Goal: Task Accomplishment & Management: Complete application form

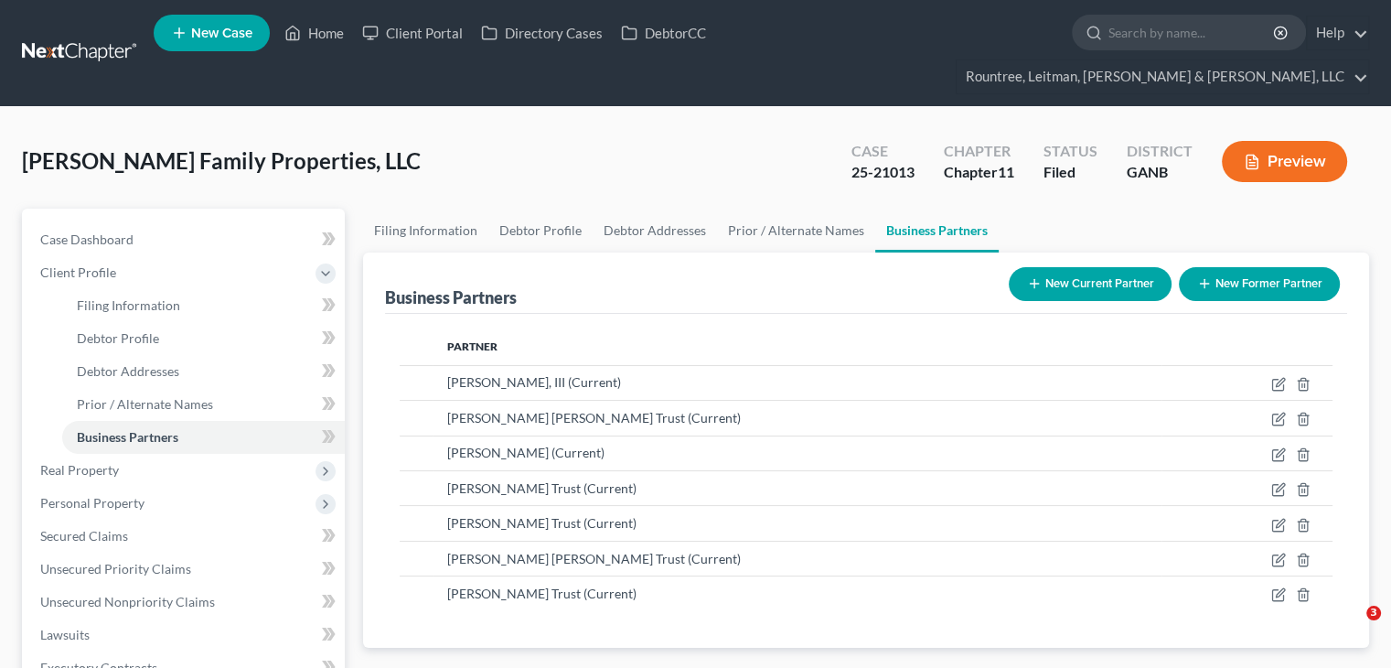
click at [304, 33] on link "Home" at bounding box center [314, 32] width 78 height 33
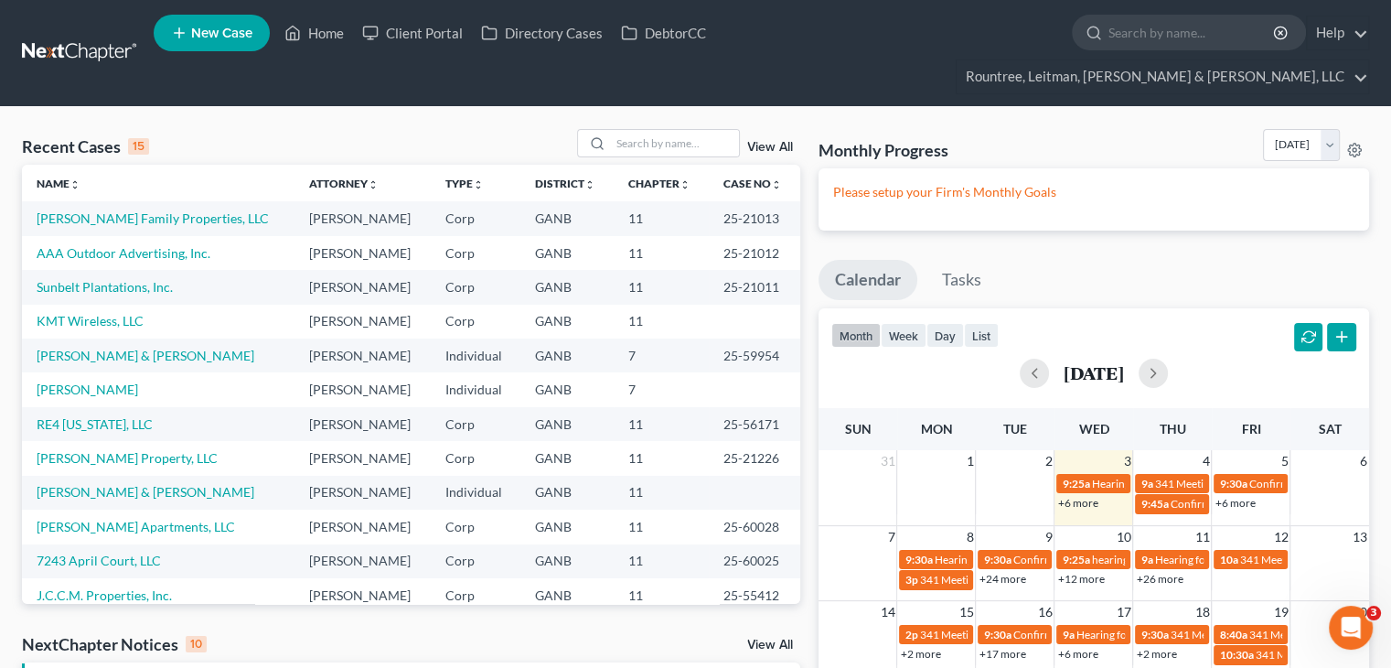
click at [90, 270] on td "Sunbelt Plantations, Inc." at bounding box center [158, 287] width 272 height 34
click at [92, 279] on link "Sunbelt Plantations, Inc." at bounding box center [105, 287] width 136 height 16
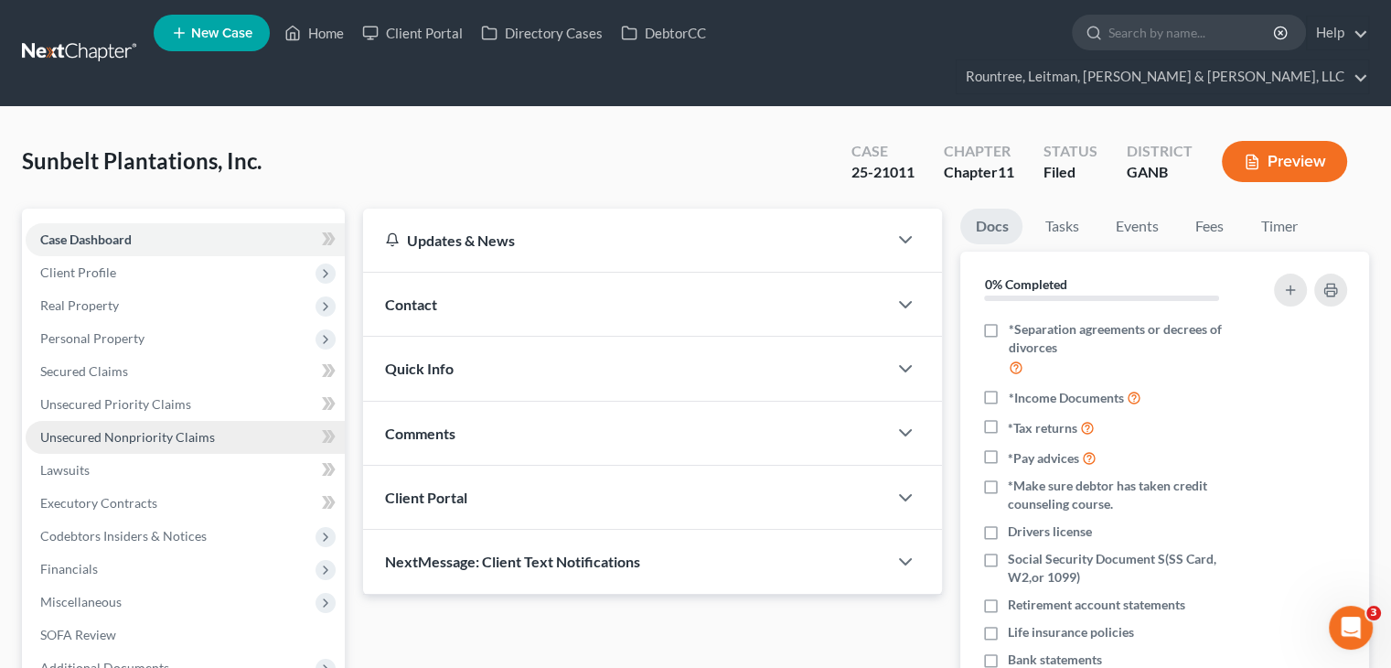
click at [100, 429] on span "Unsecured Nonpriority Claims" at bounding box center [127, 437] width 175 height 16
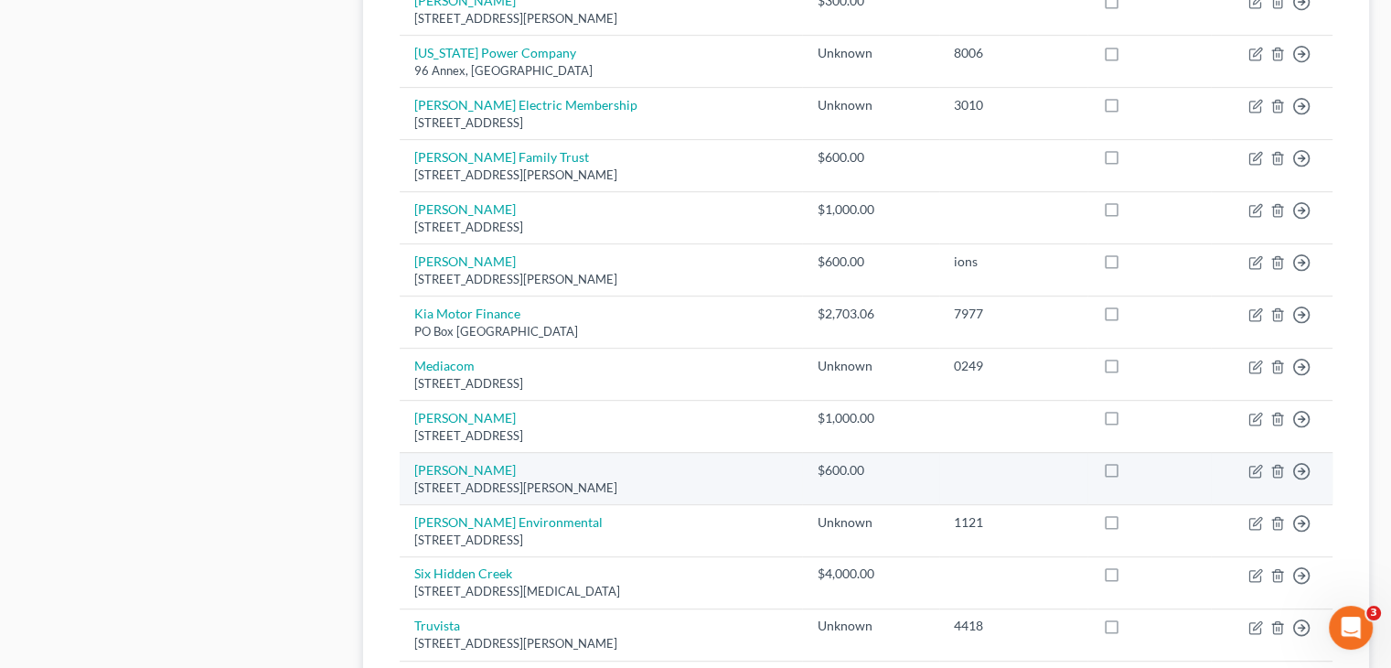
scroll to position [886, 0]
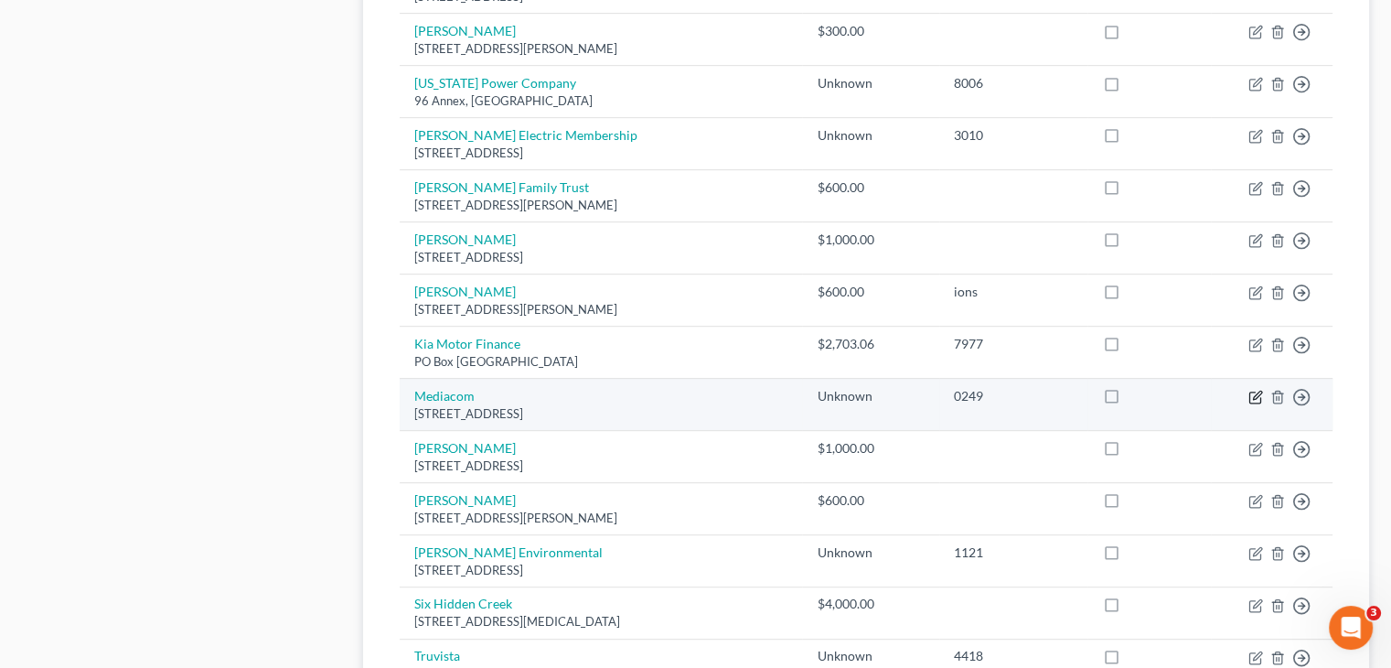
click at [1258, 390] on icon "button" at bounding box center [1255, 397] width 15 height 15
select select "14"
select select "11"
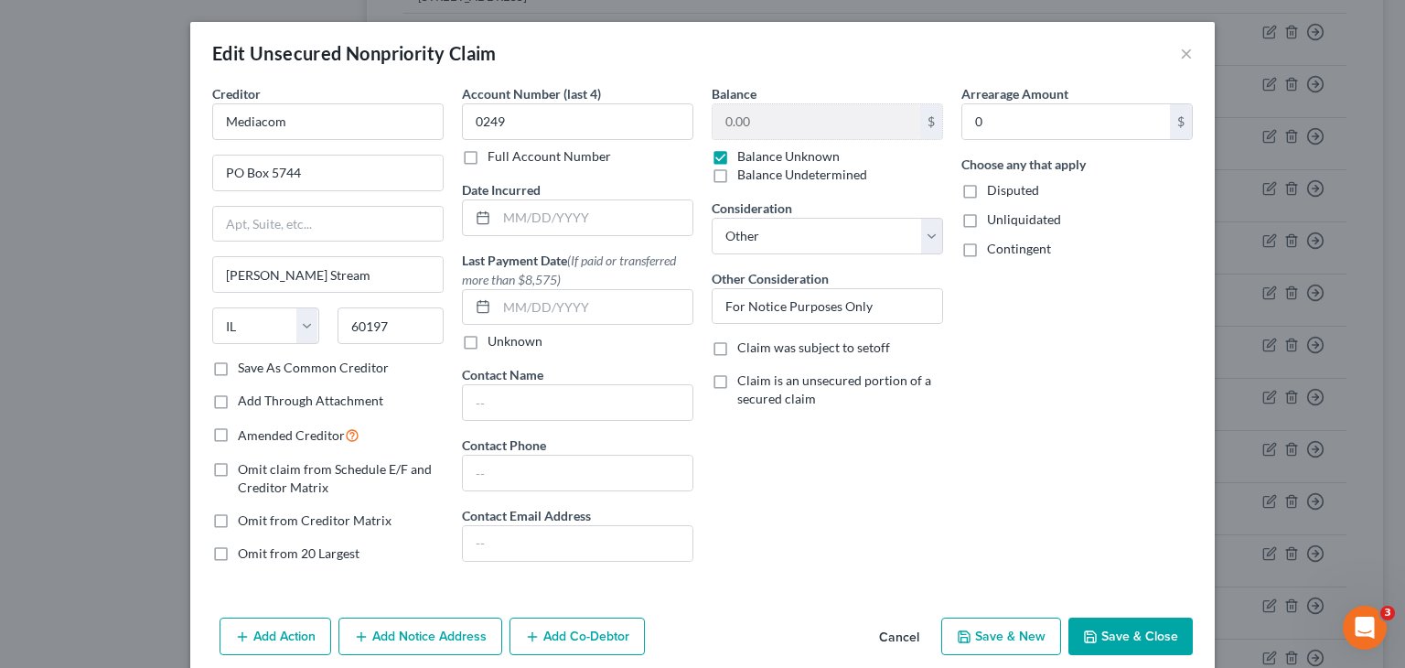
click at [737, 166] on label "Balance Undetermined" at bounding box center [802, 175] width 130 height 18
click at [744, 166] on input "Balance Undetermined" at bounding box center [750, 172] width 12 height 12
checkbox input "true"
click at [737, 151] on label "Balance Unknown" at bounding box center [788, 156] width 102 height 18
click at [744, 151] on input "Balance Unknown" at bounding box center [750, 153] width 12 height 12
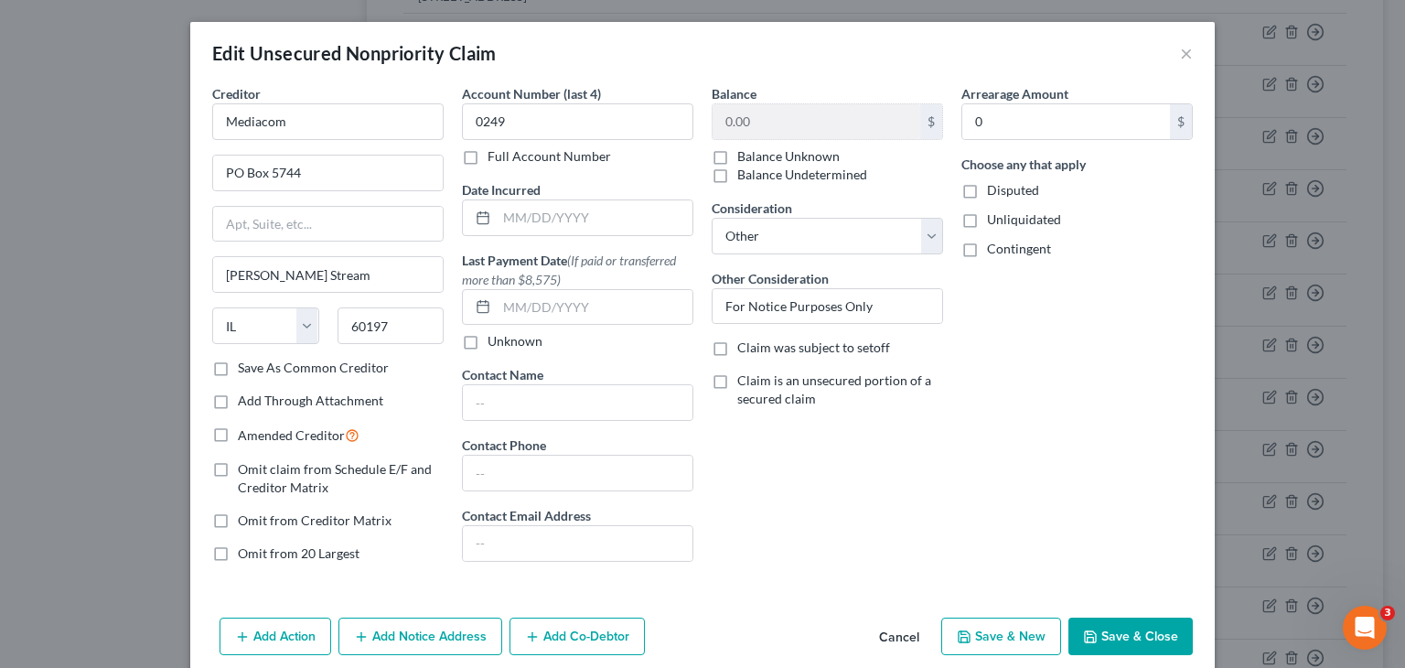
checkbox input "true"
checkbox input "false"
click at [737, 155] on label "Balance Unknown" at bounding box center [788, 156] width 102 height 18
click at [744, 155] on input "Balance Unknown" at bounding box center [750, 153] width 12 height 12
checkbox input "false"
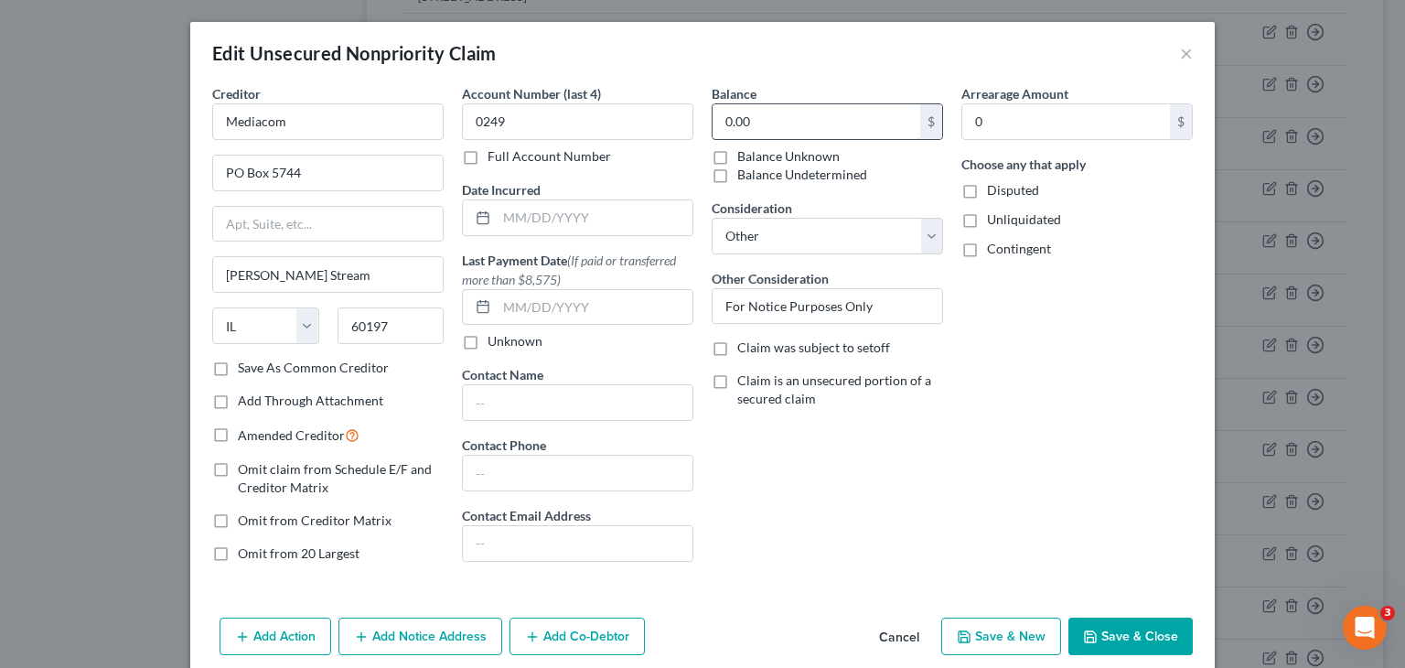
click at [768, 123] on input "0.00" at bounding box center [816, 121] width 208 height 35
type input "229.95"
drag, startPoint x: 889, startPoint y: 305, endPoint x: 351, endPoint y: 292, distance: 537.8
click at [357, 299] on div "Creditor * Mediacom PO Box 5744 [PERSON_NAME] Stream State [US_STATE] AK AR AZ …" at bounding box center [702, 330] width 999 height 493
click at [1098, 629] on button "Save & Close" at bounding box center [1130, 636] width 124 height 38
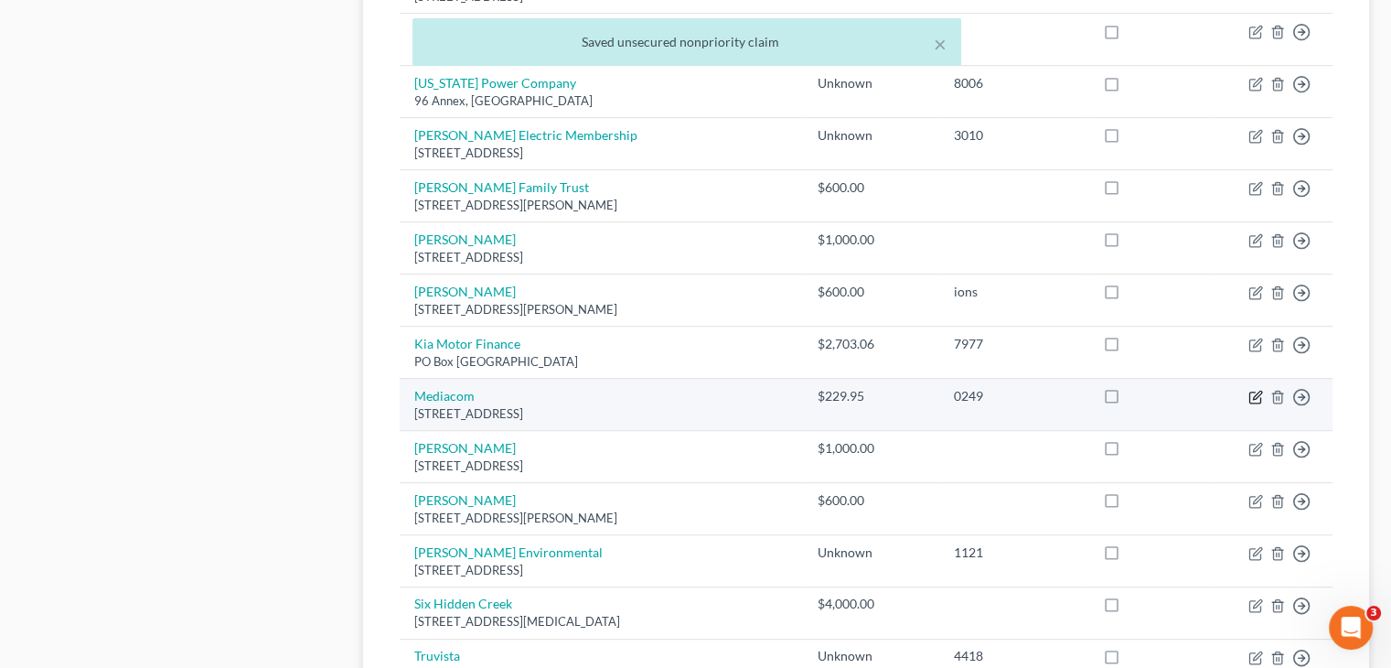
click at [1250, 392] on icon "button" at bounding box center [1254, 397] width 11 height 11
select select "14"
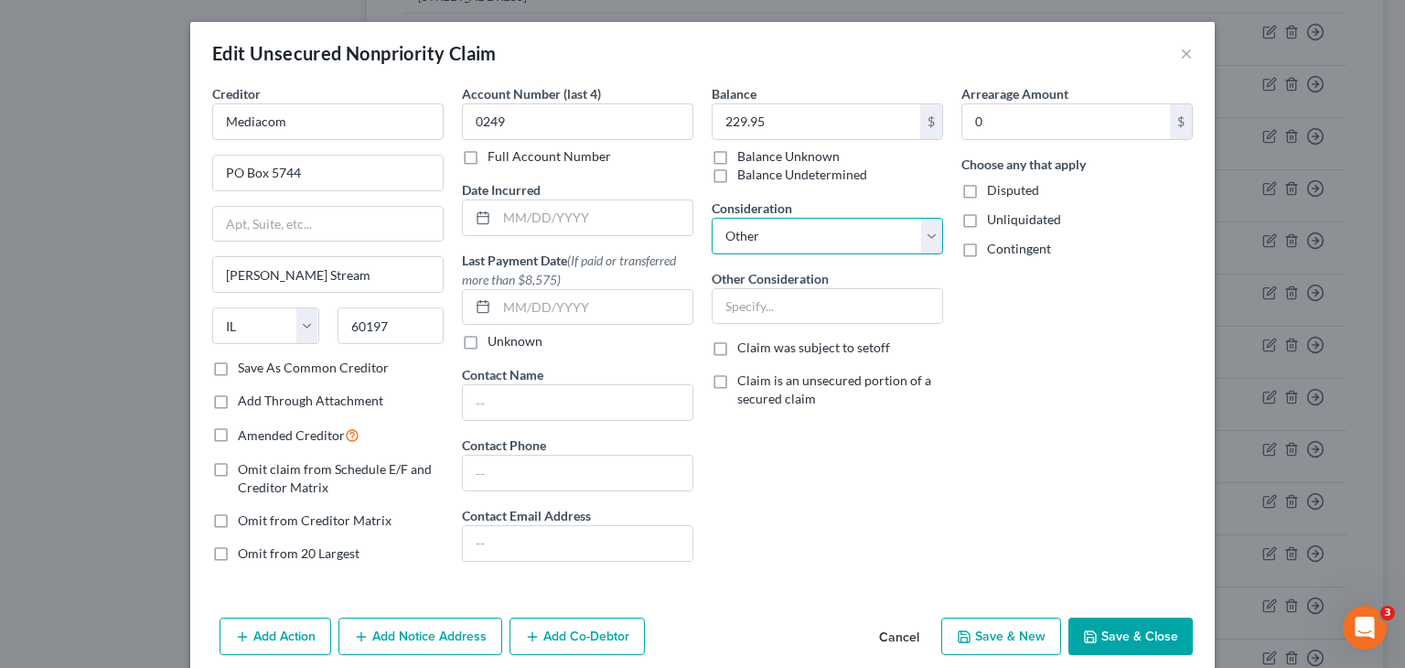
drag, startPoint x: 924, startPoint y: 234, endPoint x: 907, endPoint y: 250, distance: 22.6
click at [924, 234] on select "Select Cable / Satellite Services Collection Agency Credit Card Debt Debt Couns…" at bounding box center [826, 236] width 231 height 37
select select "15"
click at [711, 218] on select "Select Cable / Satellite Services Collection Agency Credit Card Debt Debt Couns…" at bounding box center [826, 236] width 231 height 37
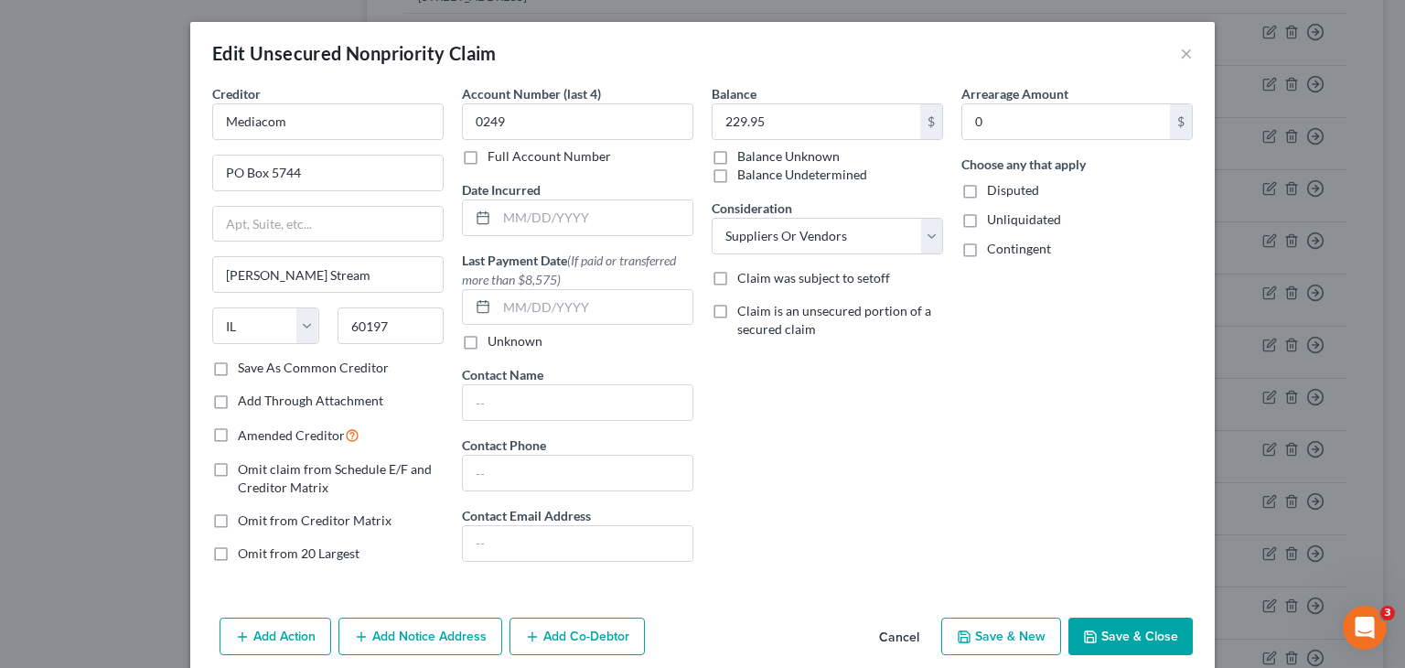
click at [1140, 641] on button "Save & Close" at bounding box center [1130, 636] width 124 height 38
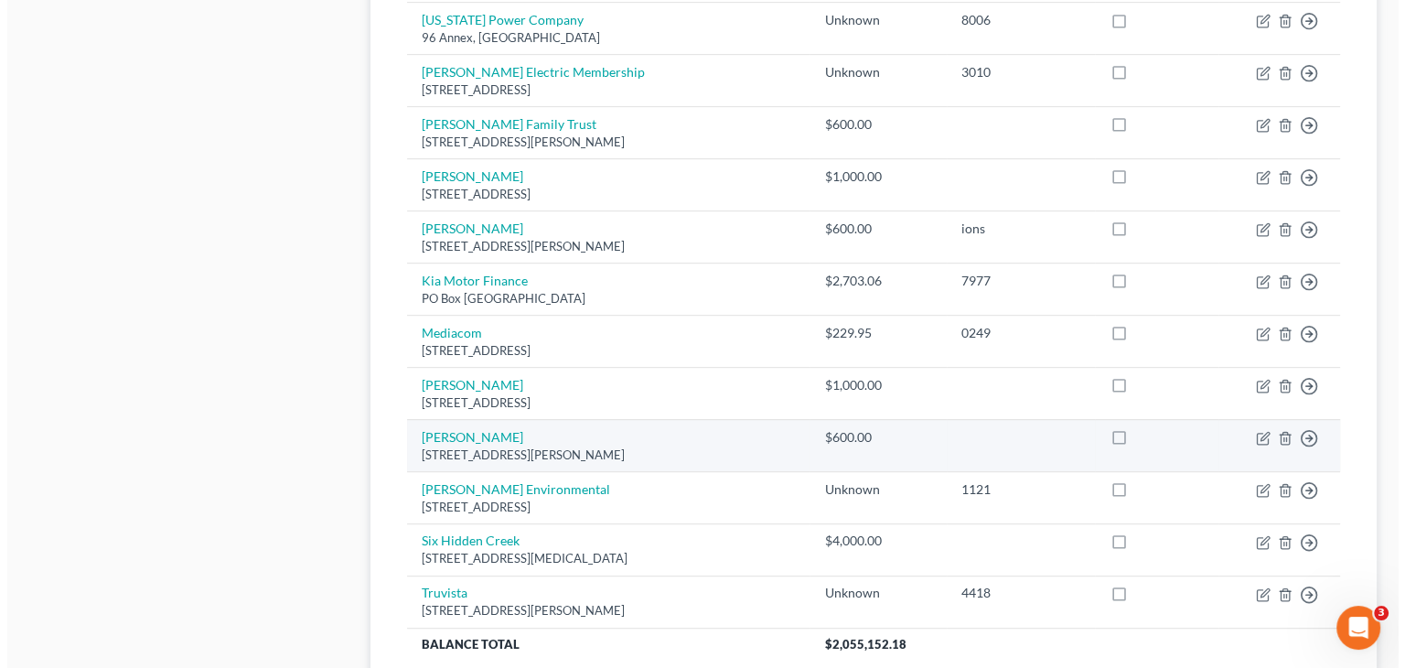
scroll to position [978, 0]
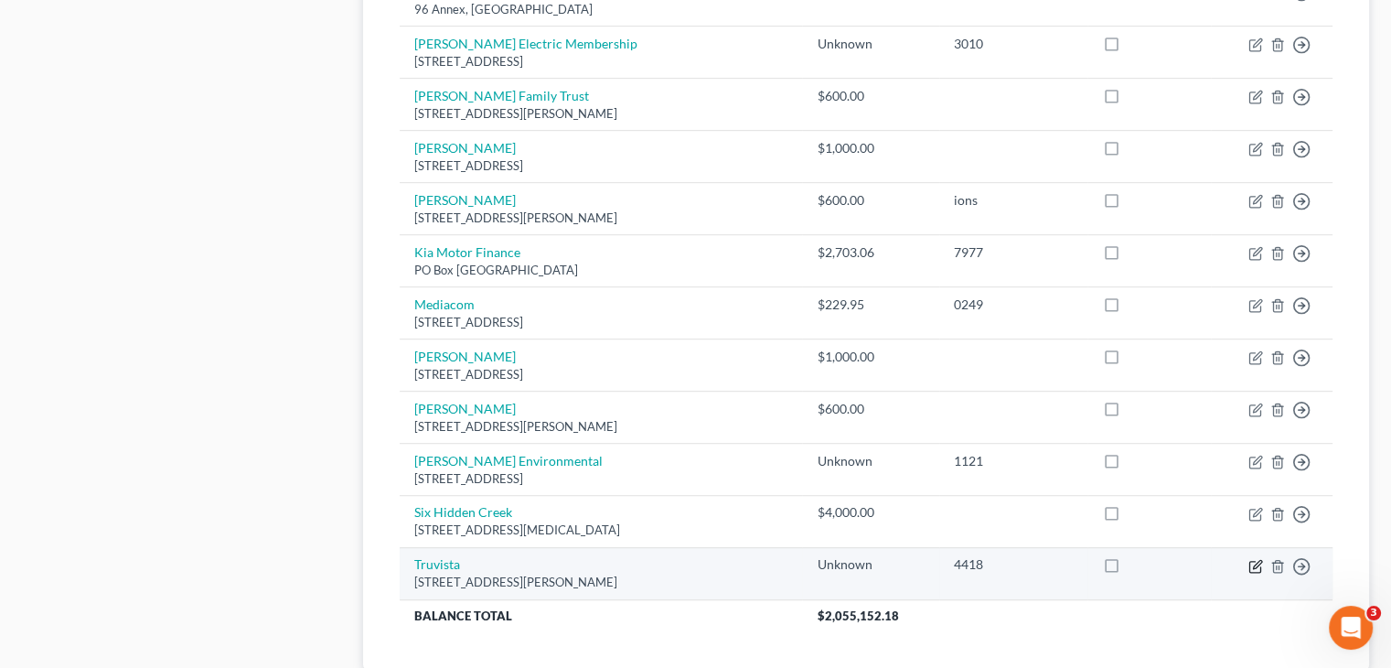
click at [1255, 559] on icon "button" at bounding box center [1255, 566] width 15 height 15
select select "42"
select select "11"
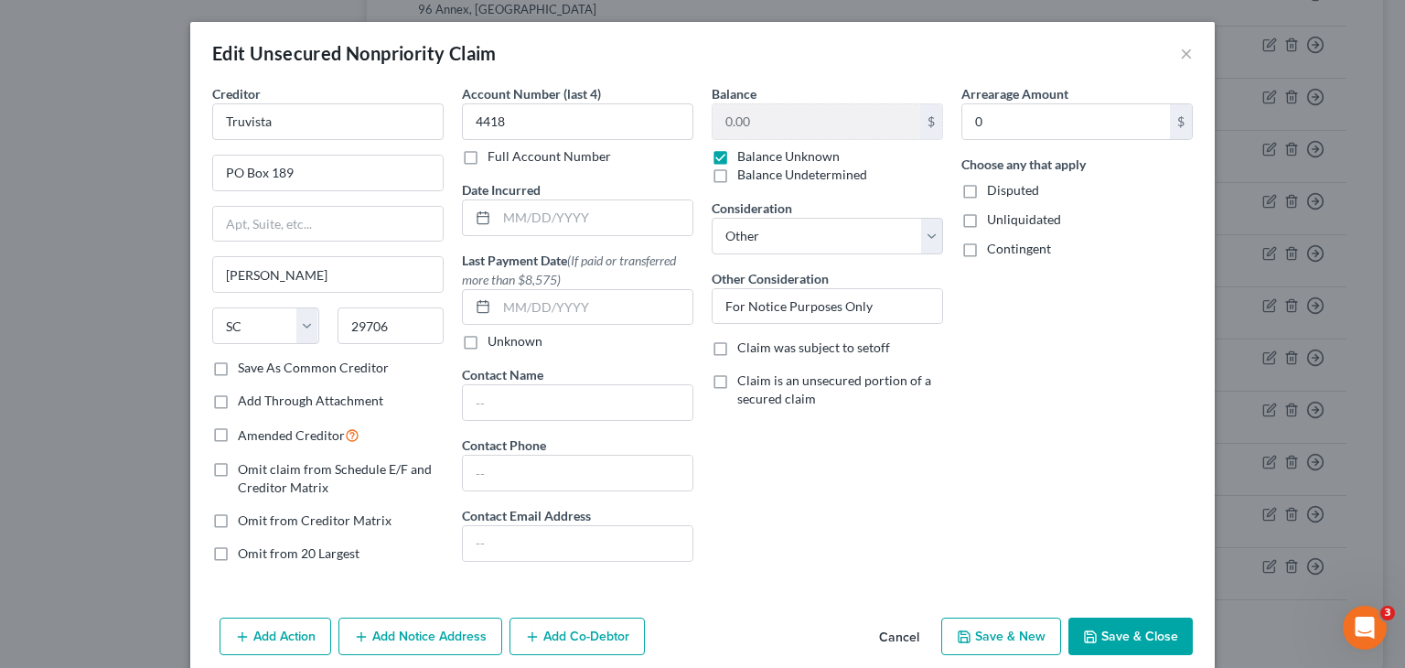
click at [737, 155] on label "Balance Unknown" at bounding box center [788, 156] width 102 height 18
click at [744, 155] on input "Balance Unknown" at bounding box center [750, 153] width 12 height 12
checkbox input "false"
click at [809, 126] on input "0.00" at bounding box center [816, 121] width 208 height 35
type input "345.32"
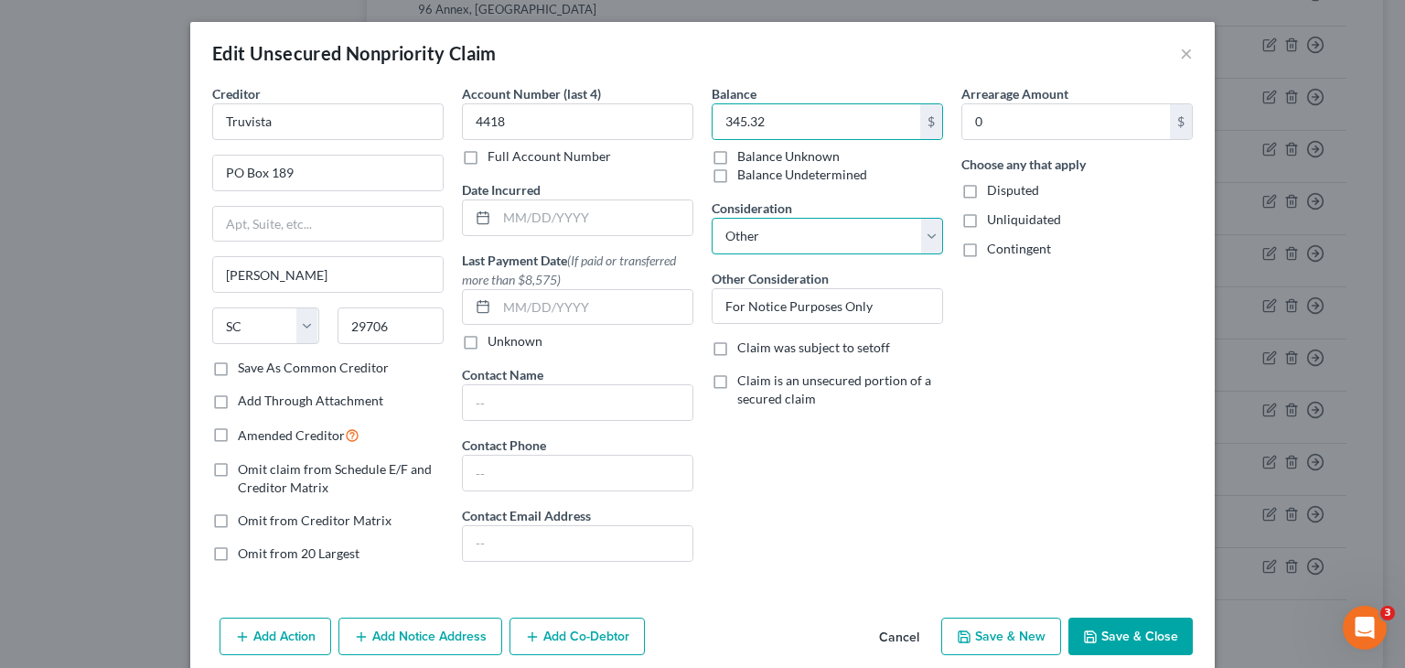
drag, startPoint x: 925, startPoint y: 228, endPoint x: 932, endPoint y: 242, distance: 16.0
click at [925, 228] on select "Select Cable / Satellite Services Collection Agency Credit Card Debt Debt Couns…" at bounding box center [826, 236] width 231 height 37
select select "15"
click at [711, 218] on select "Select Cable / Satellite Services Collection Agency Credit Card Debt Debt Couns…" at bounding box center [826, 236] width 231 height 37
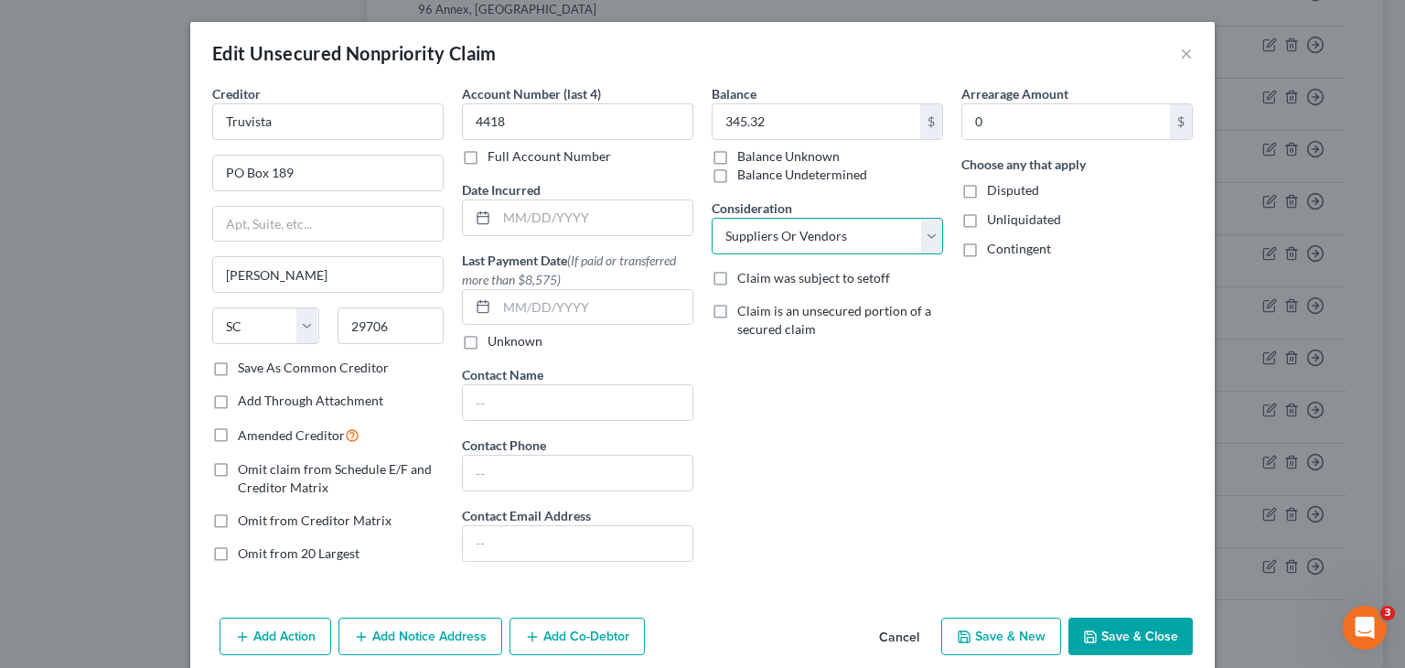
click at [860, 239] on select "Select Cable / Satellite Services Collection Agency Credit Card Debt Debt Couns…" at bounding box center [826, 236] width 231 height 37
click at [1143, 628] on button "Save & Close" at bounding box center [1130, 636] width 124 height 38
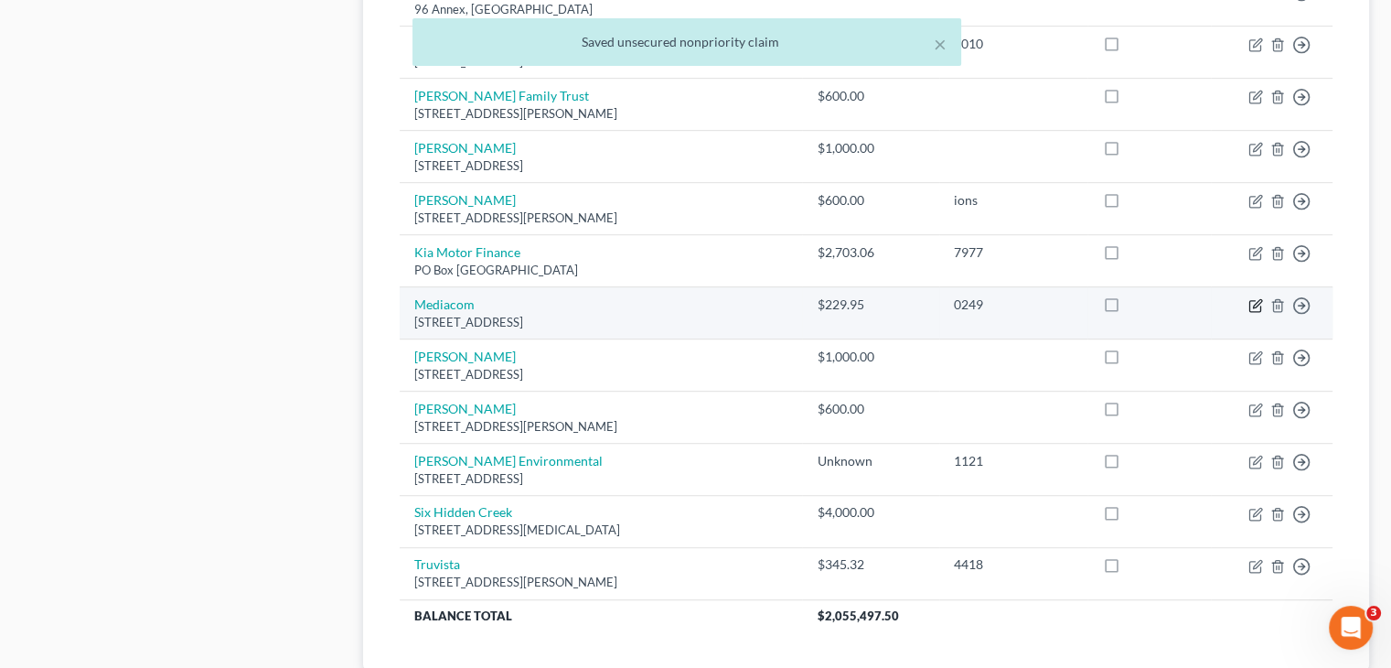
click at [1251, 298] on icon "button" at bounding box center [1255, 305] width 15 height 15
select select "14"
select select "15"
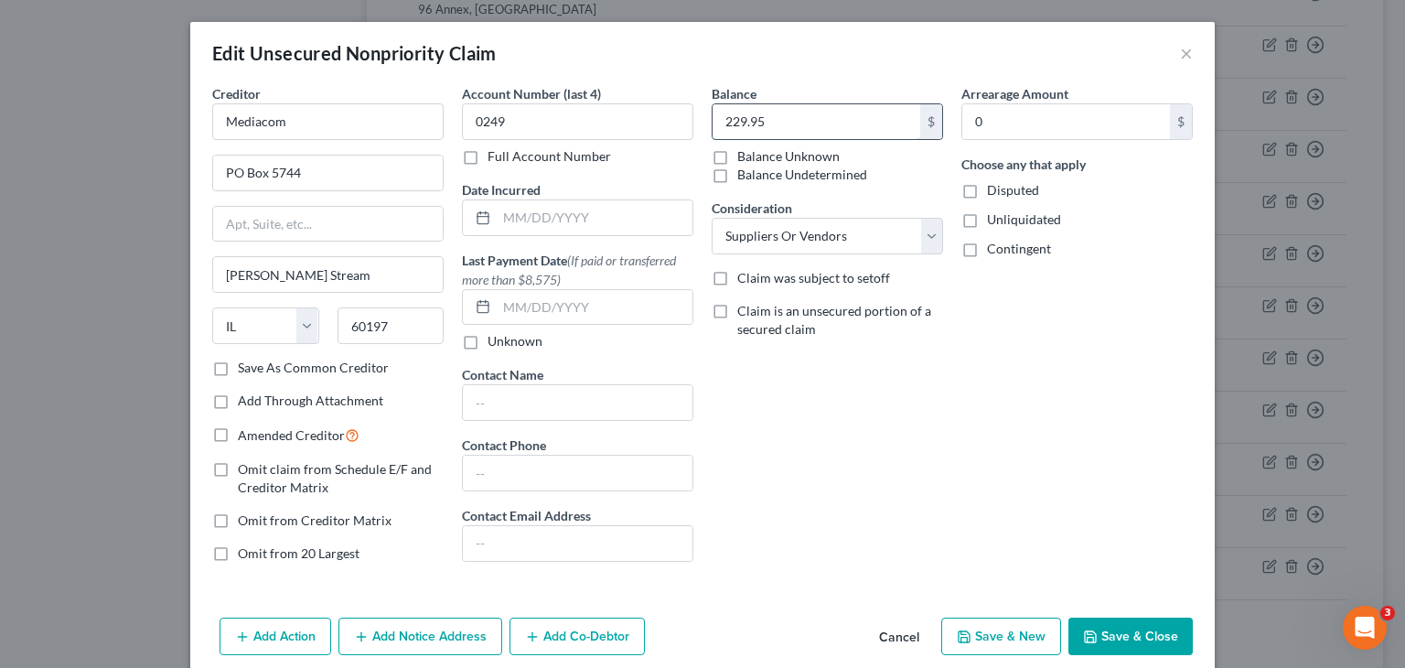
click at [819, 123] on input "229.95" at bounding box center [816, 121] width 208 height 35
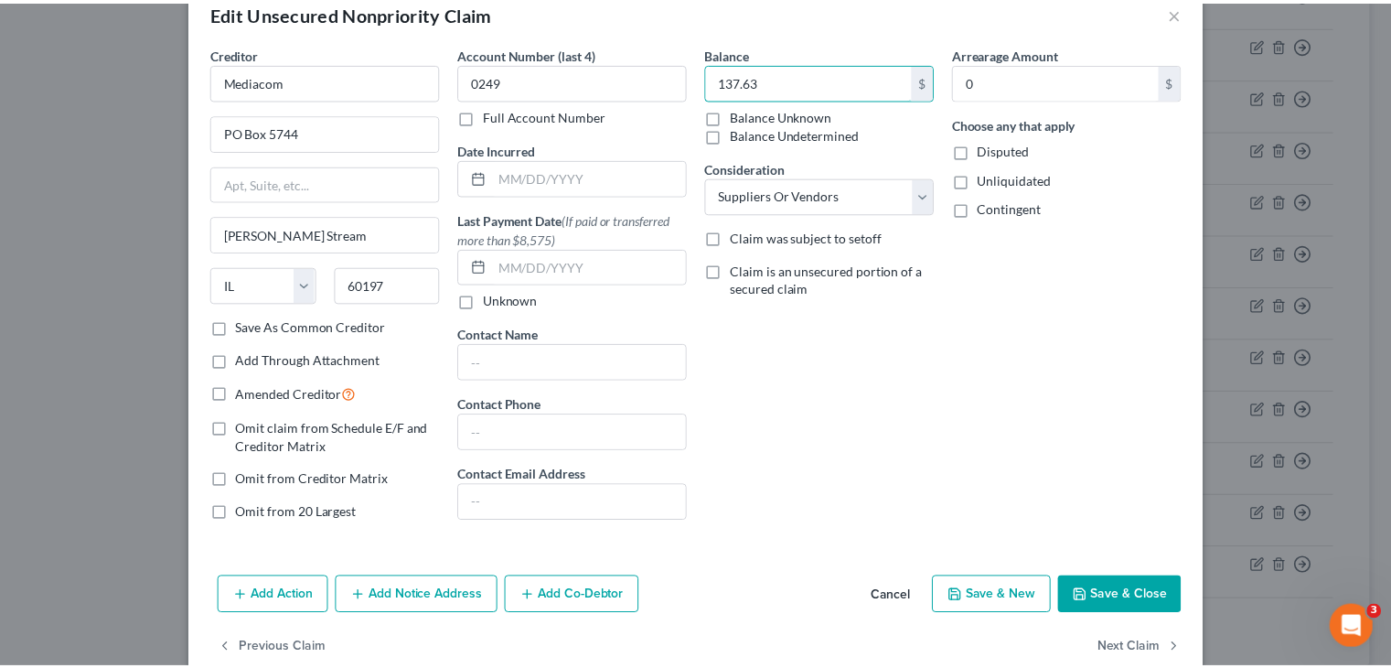
scroll to position [75, 0]
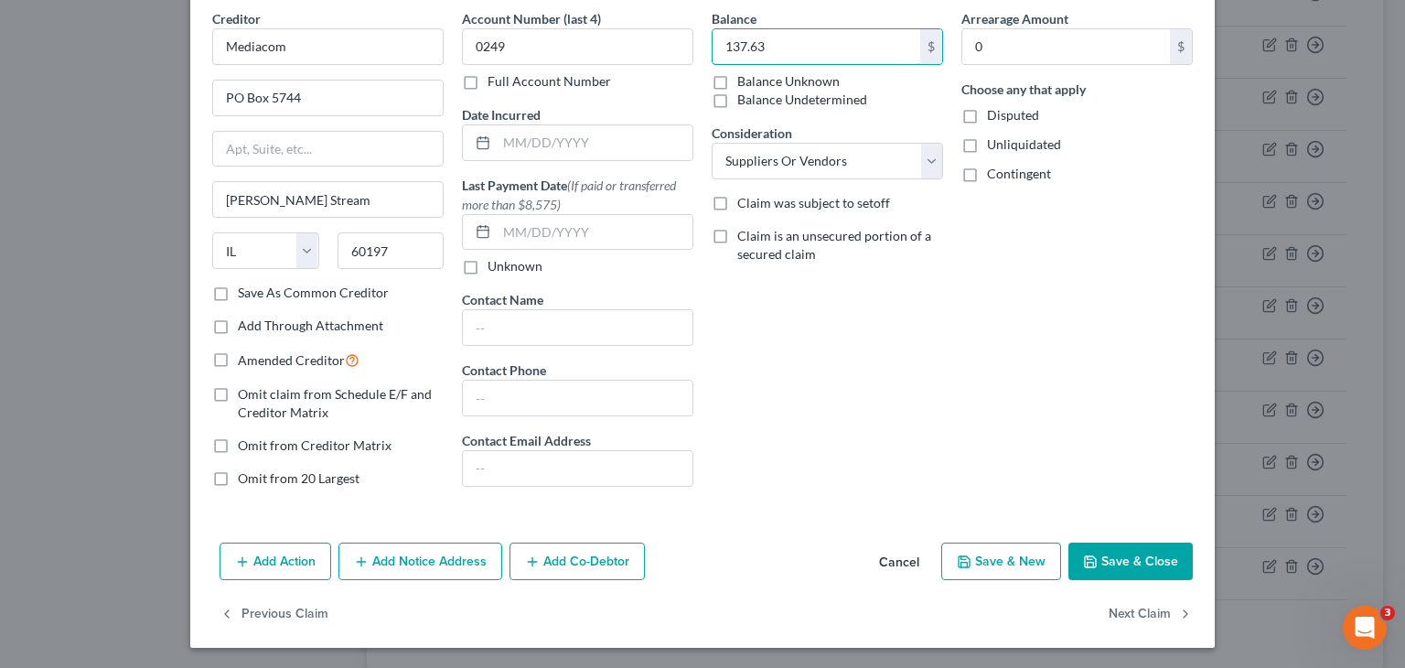
type input "137.63"
click at [238, 289] on label "Save As Common Creditor" at bounding box center [313, 292] width 151 height 18
click at [245, 289] on input "Save As Common Creditor" at bounding box center [251, 289] width 12 height 12
checkbox input "true"
click at [1003, 557] on button "Save & New" at bounding box center [1001, 561] width 120 height 38
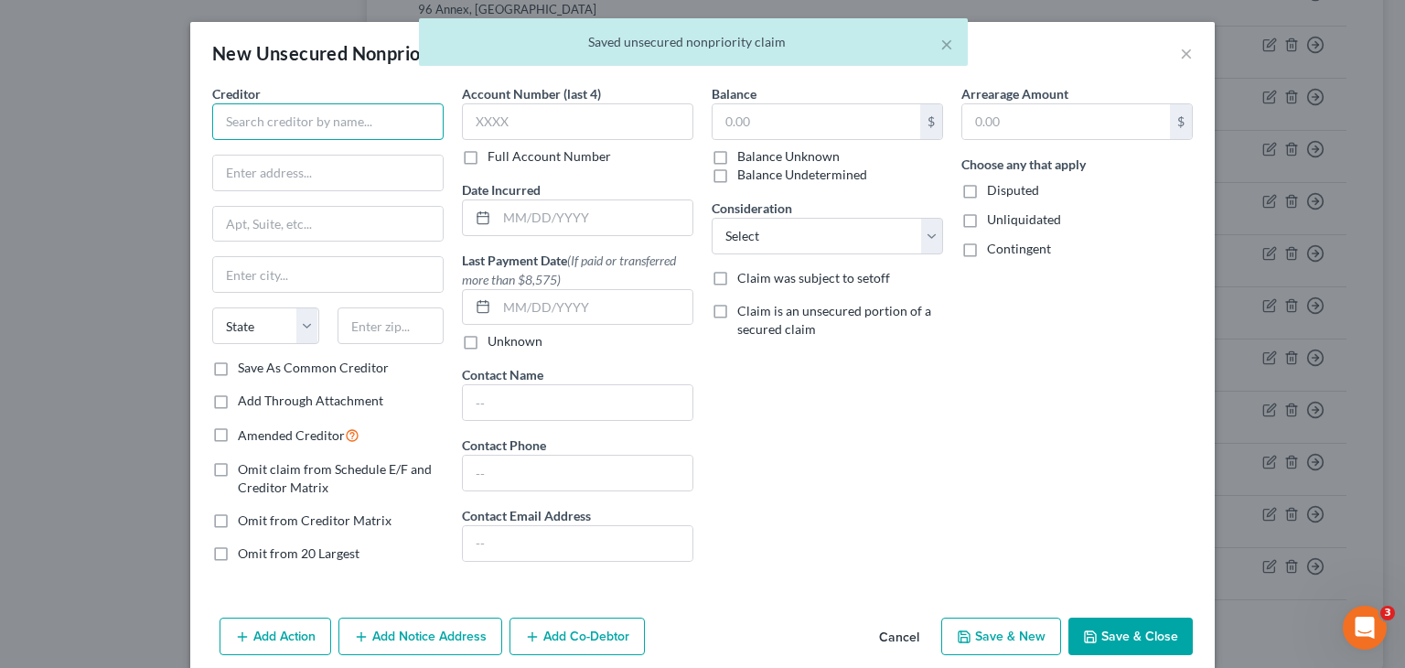
click at [303, 129] on input "text" at bounding box center [327, 121] width 231 height 37
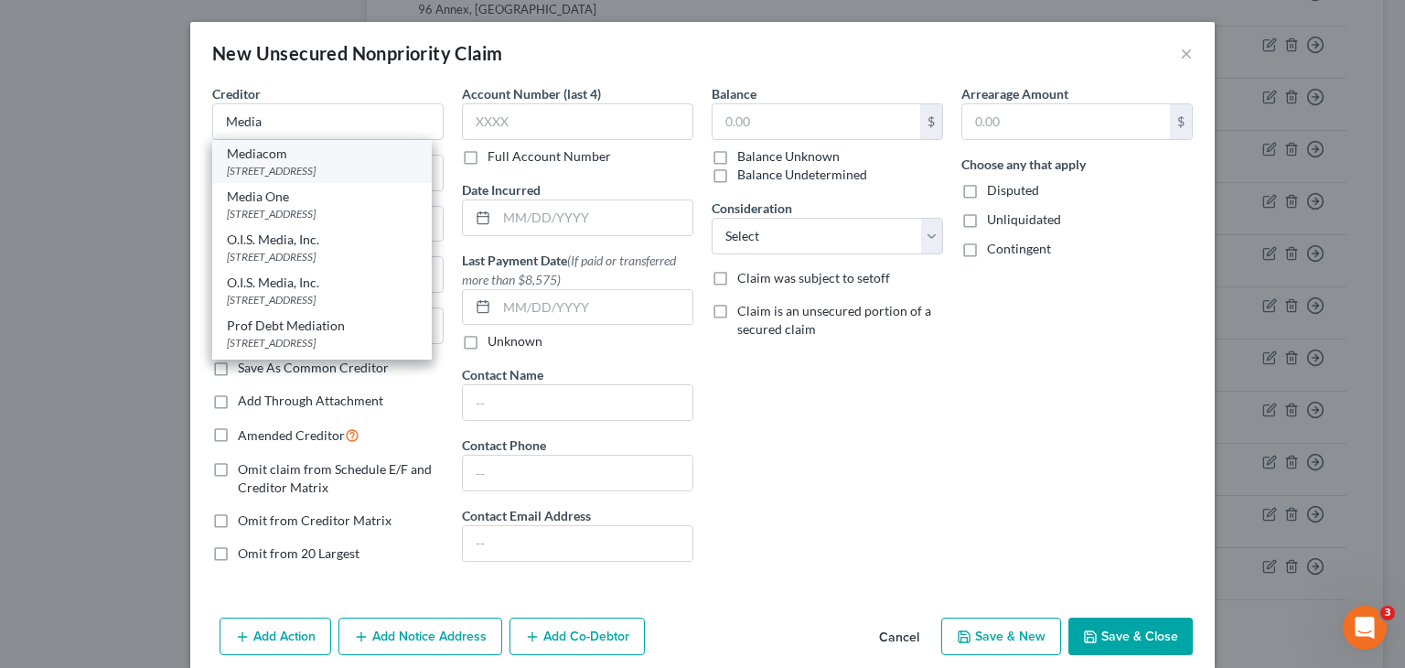
click at [281, 166] on div "[STREET_ADDRESS]" at bounding box center [322, 171] width 190 height 16
type input "Mediacom"
type input "PO Box 5744"
type input "[PERSON_NAME] Stream"
select select "14"
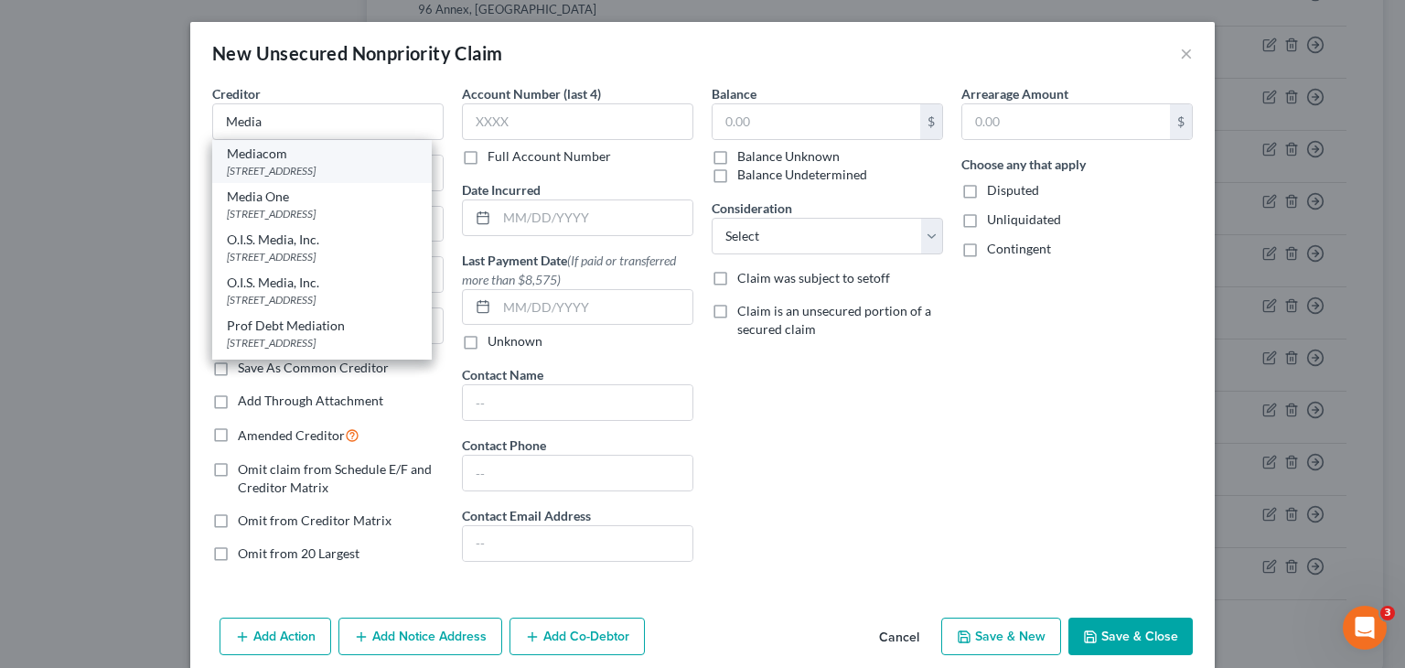
type input "60197"
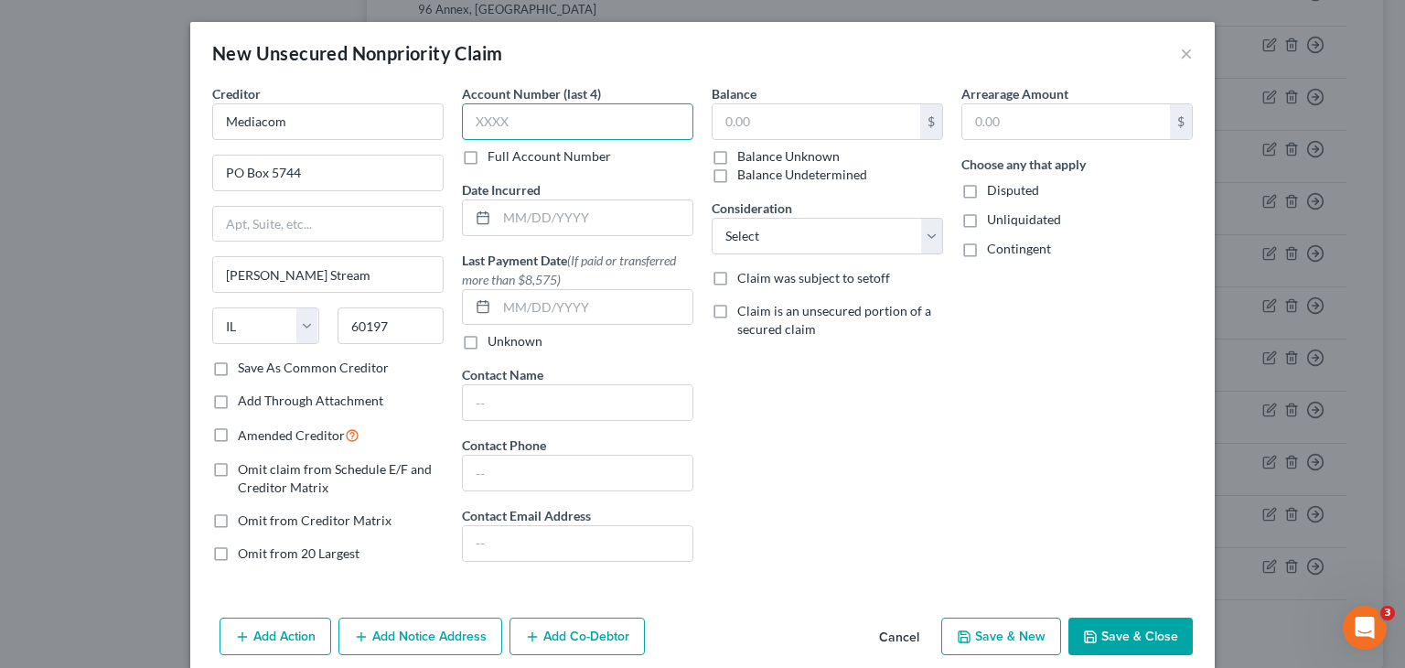
click at [571, 113] on input "text" at bounding box center [577, 121] width 231 height 37
type input "0496"
click at [854, 119] on input "text" at bounding box center [816, 121] width 208 height 35
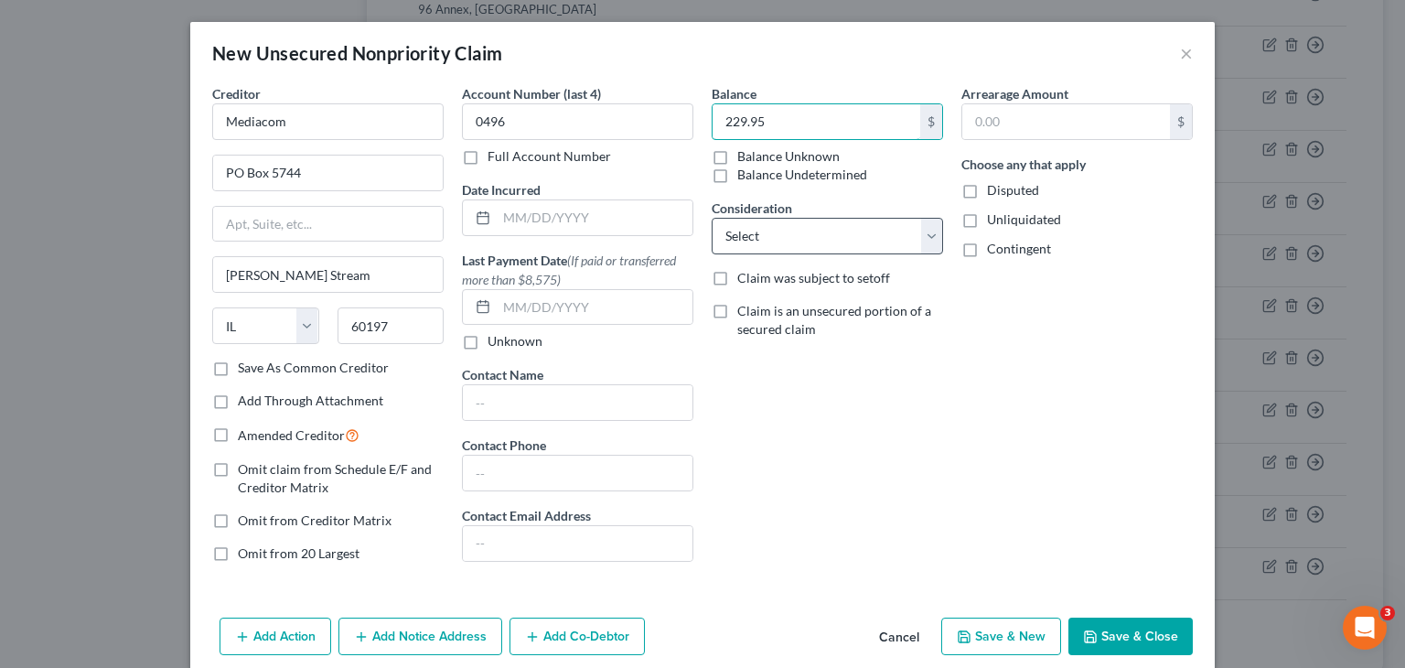
type input "229.95"
drag, startPoint x: 915, startPoint y: 231, endPoint x: 914, endPoint y: 246, distance: 14.7
click at [915, 231] on select "Select Cable / Satellite Services Collection Agency Credit Card Debt Debt Couns…" at bounding box center [826, 236] width 231 height 37
select select "15"
click at [711, 218] on select "Select Cable / Satellite Services Collection Agency Credit Card Debt Debt Couns…" at bounding box center [826, 236] width 231 height 37
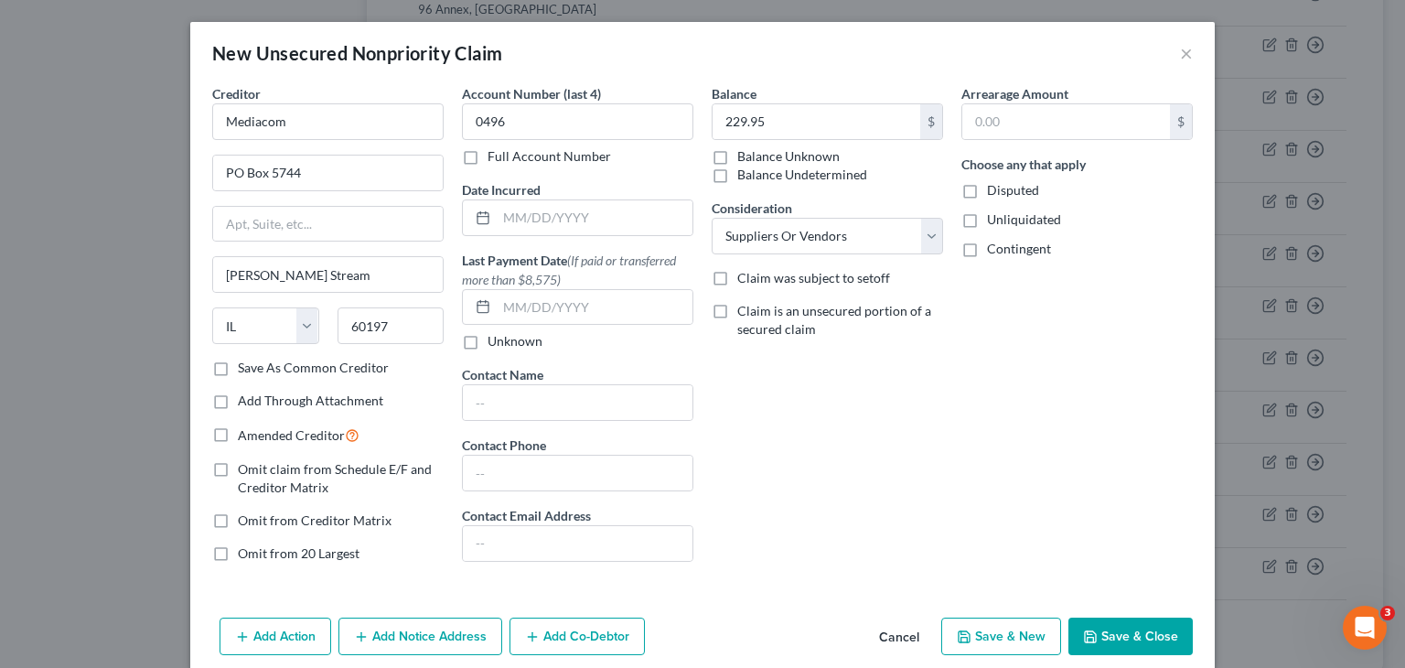
click at [1112, 625] on button "Save & Close" at bounding box center [1130, 636] width 124 height 38
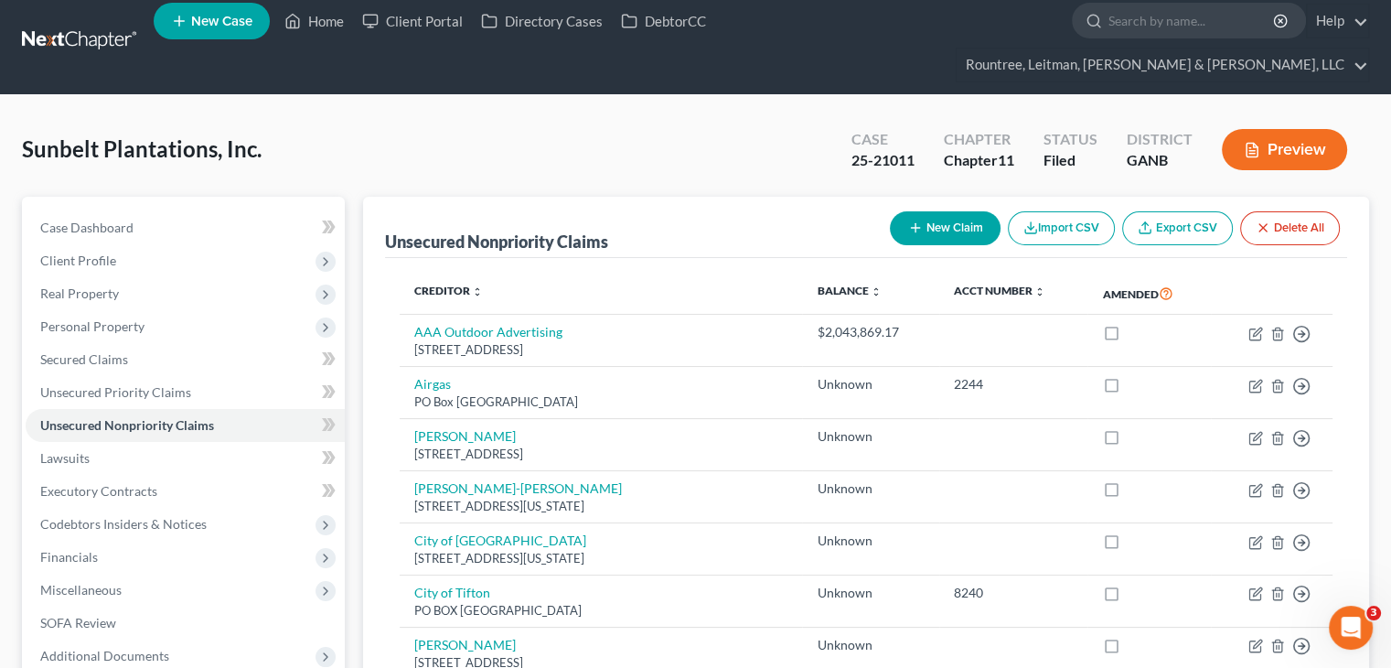
scroll to position [0, 0]
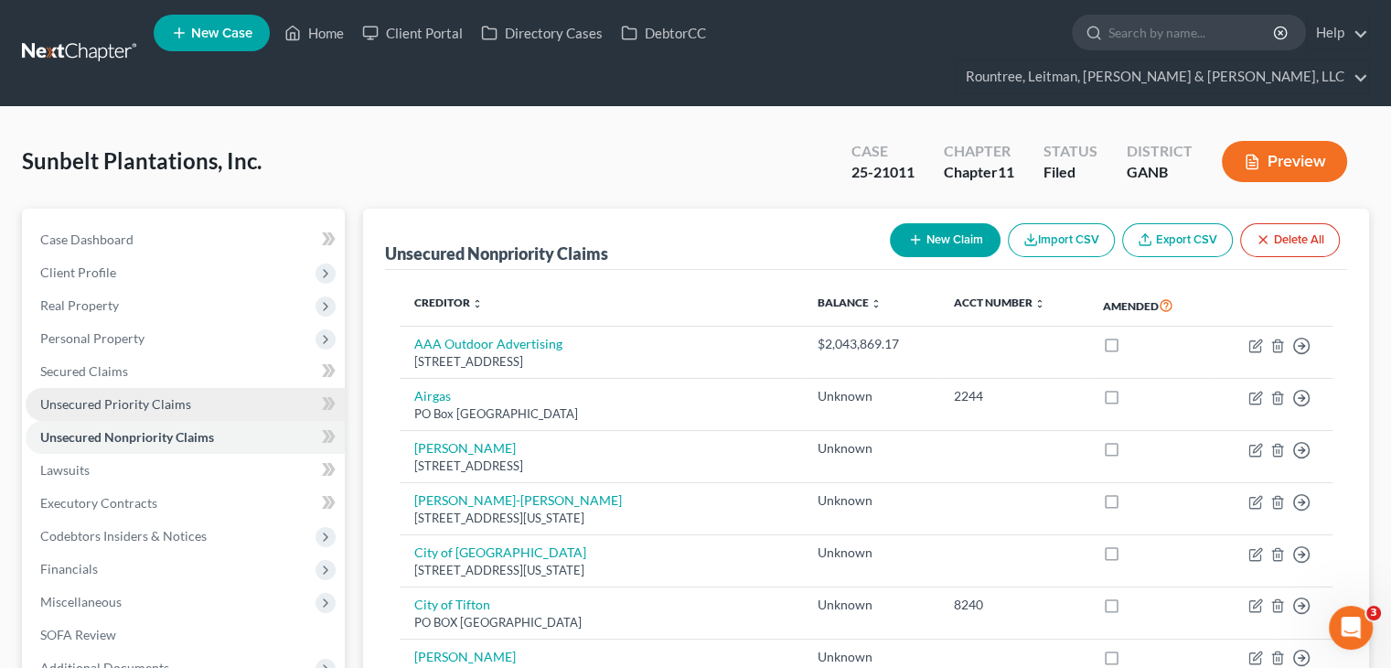
click at [123, 388] on link "Unsecured Priority Claims" at bounding box center [185, 404] width 319 height 33
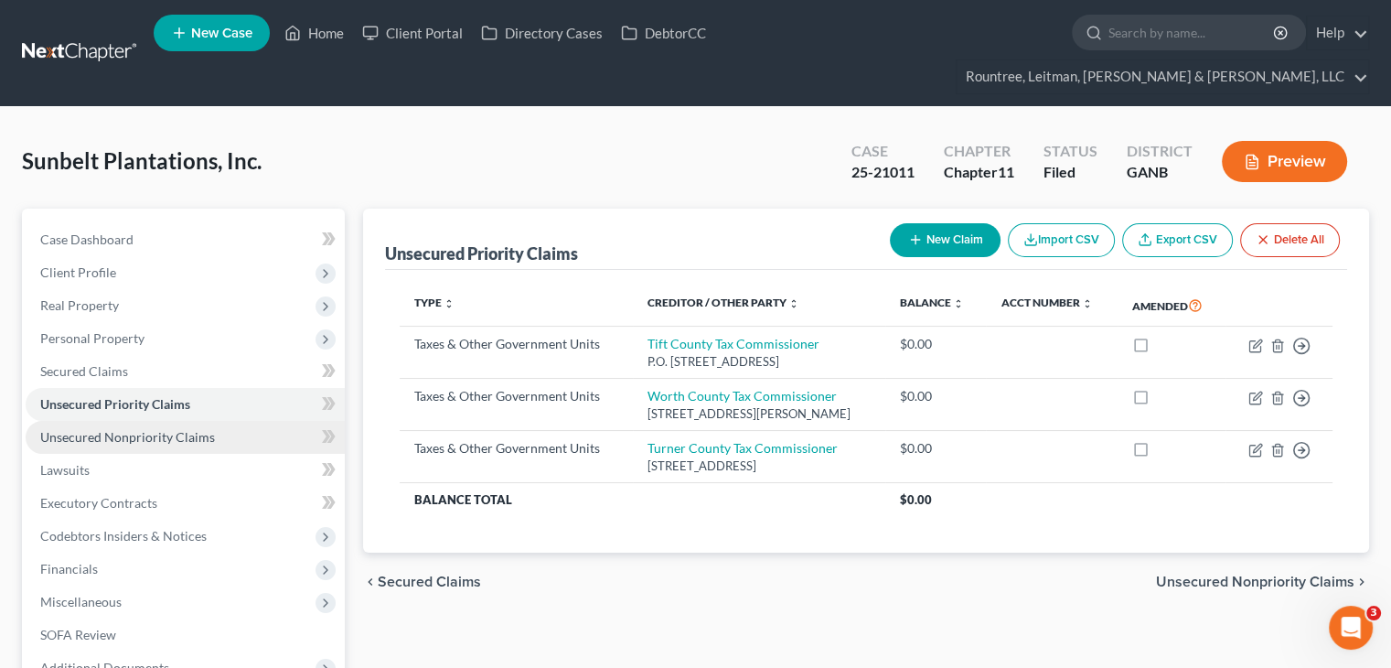
click at [142, 429] on span "Unsecured Nonpriority Claims" at bounding box center [127, 437] width 175 height 16
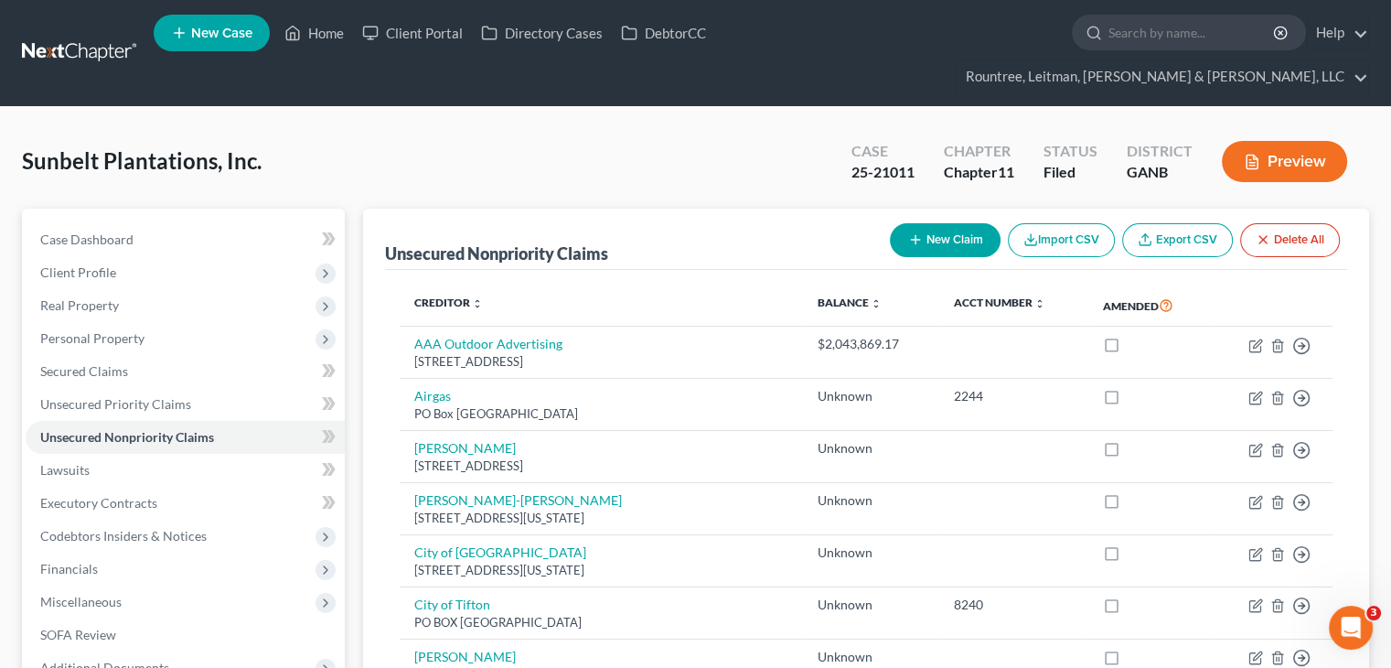
click at [932, 223] on button "New Claim" at bounding box center [945, 240] width 111 height 34
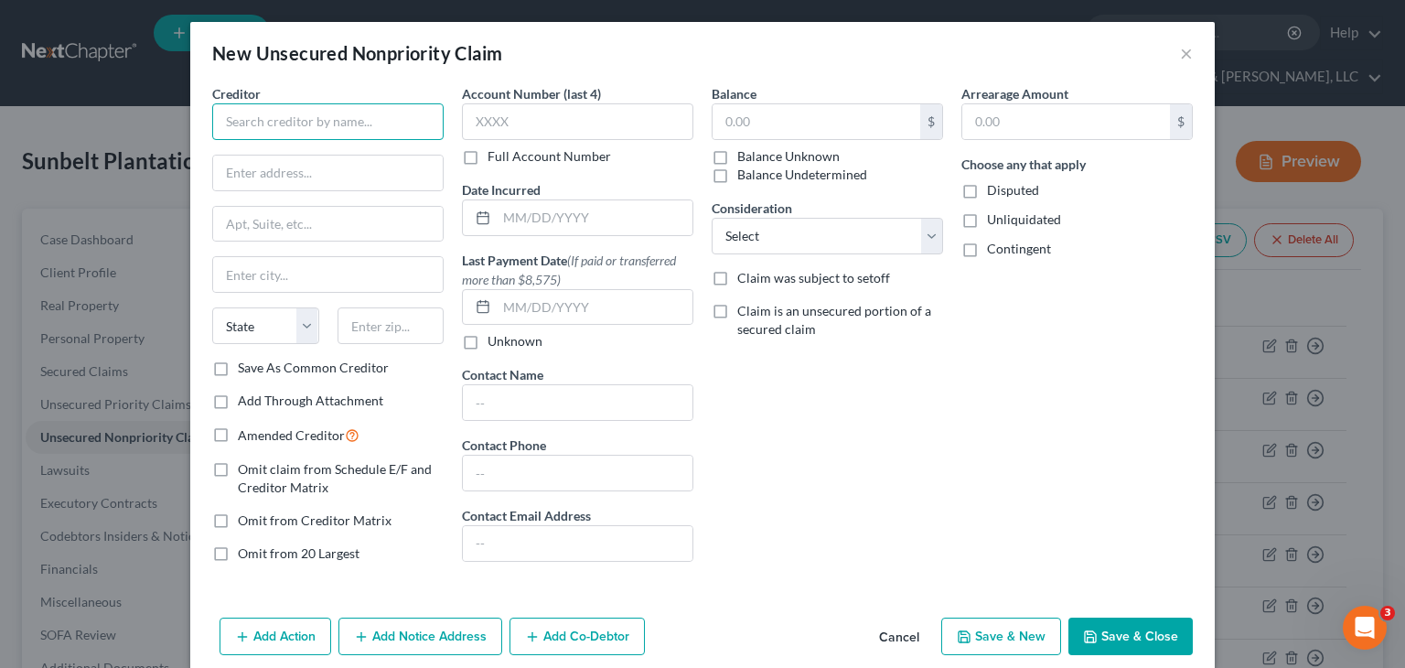
click at [377, 125] on input "text" at bounding box center [327, 121] width 231 height 37
type input "[PERSON_NAME] Service Company"
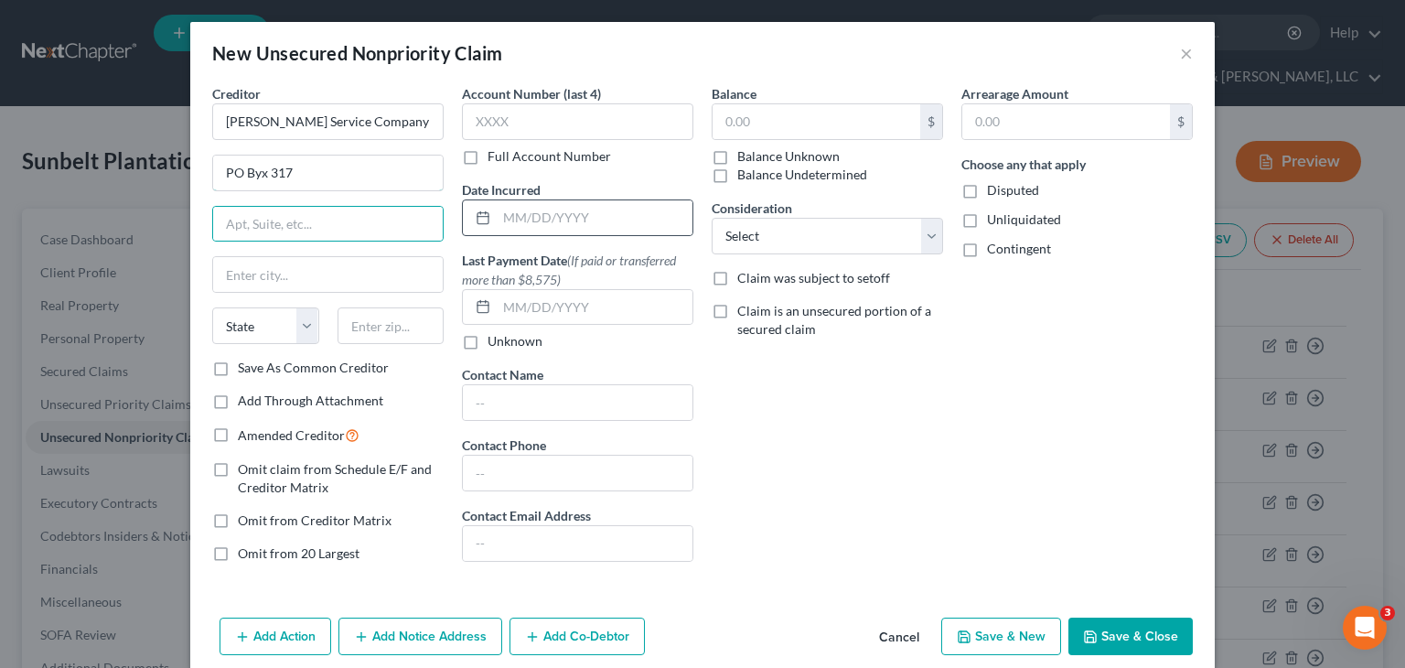
drag, startPoint x: 252, startPoint y: 173, endPoint x: 479, endPoint y: 198, distance: 228.2
click at [252, 172] on input "PO Byx 317" at bounding box center [328, 172] width 230 height 35
type input "PO Box 317"
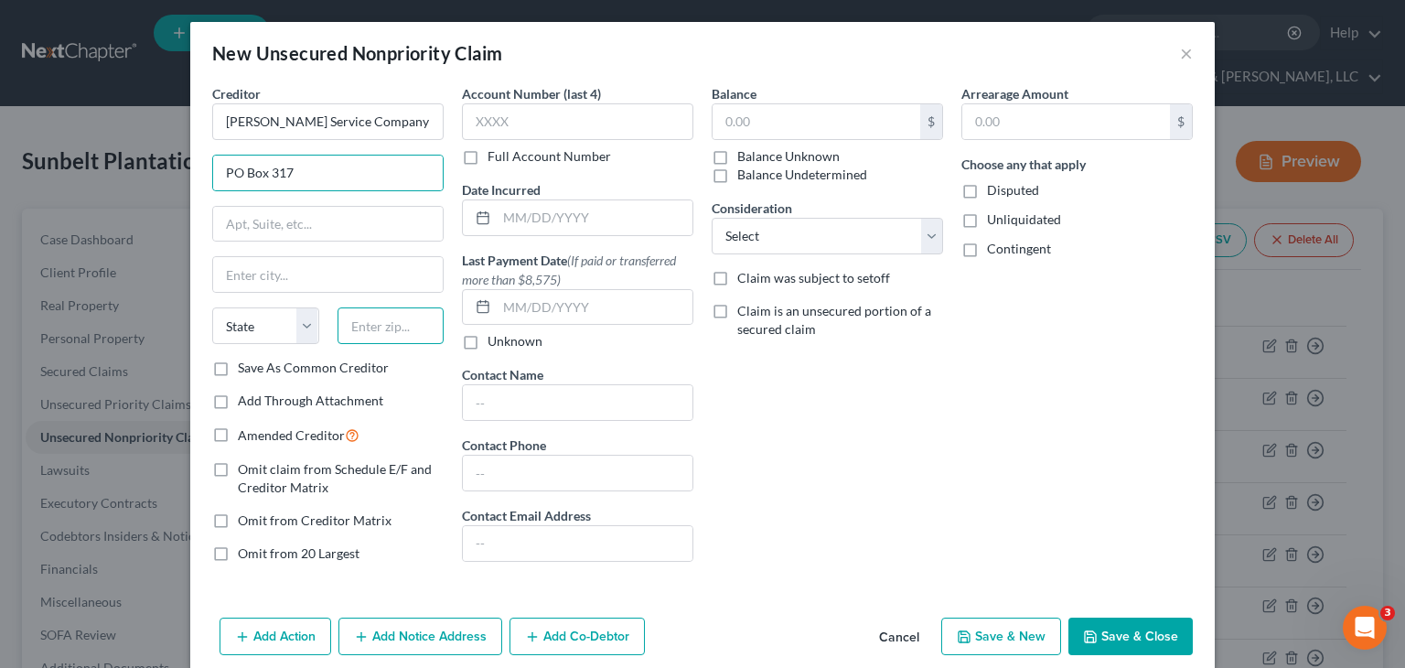
click at [369, 322] on input "text" at bounding box center [390, 325] width 107 height 37
type input "31795"
type input "[PERSON_NAME] [PERSON_NAME]"
select select "10"
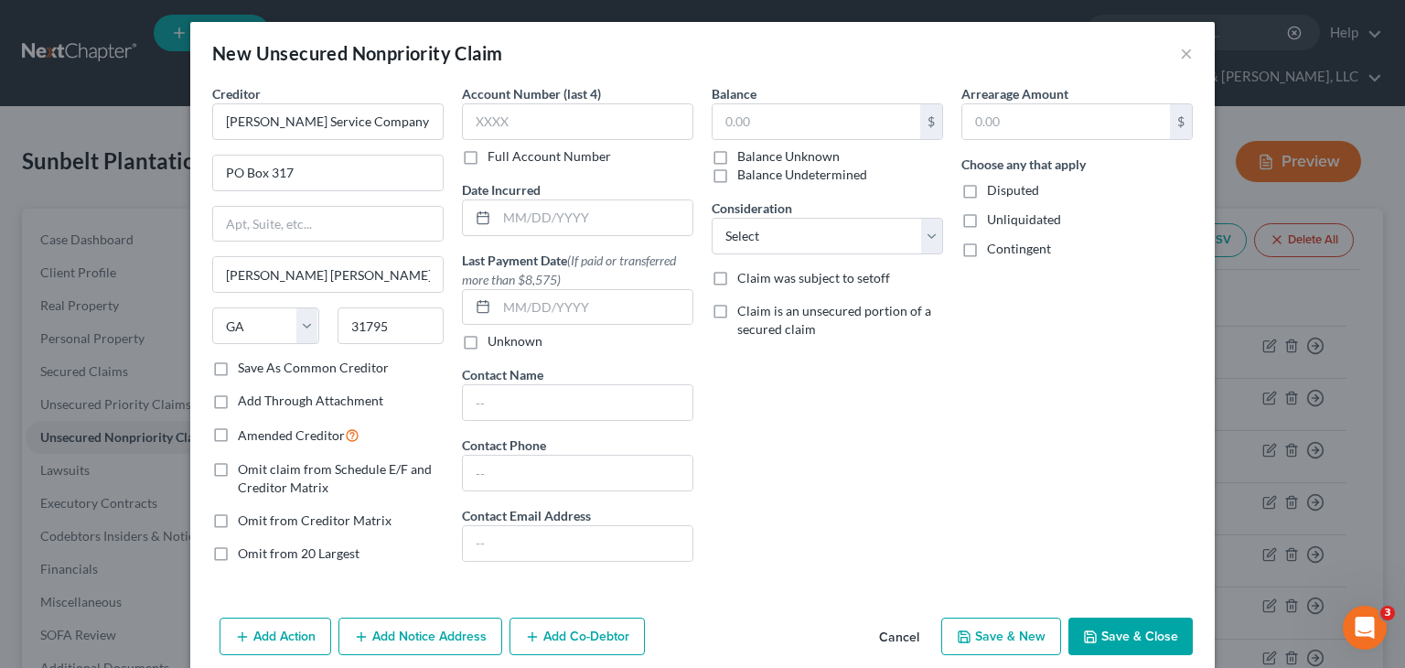
click at [238, 364] on label "Save As Common Creditor" at bounding box center [313, 367] width 151 height 18
click at [245, 364] on input "Save As Common Creditor" at bounding box center [251, 364] width 12 height 12
checkbox input "true"
click at [526, 125] on input "text" at bounding box center [577, 121] width 231 height 37
type input "9413"
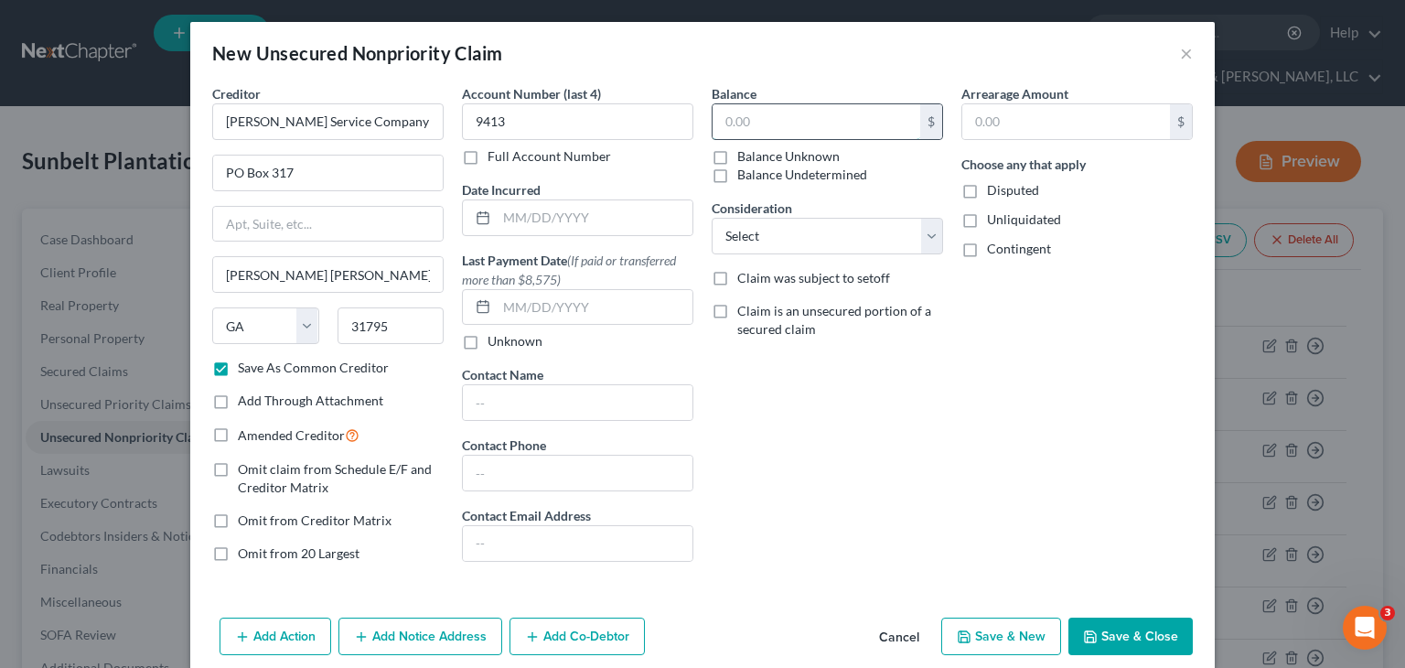
click at [819, 121] on input "text" at bounding box center [816, 121] width 208 height 35
type input "404.33"
click at [918, 237] on select "Select Cable / Satellite Services Collection Agency Credit Card Debt Debt Couns…" at bounding box center [826, 236] width 231 height 37
select select "15"
click at [711, 218] on select "Select Cable / Satellite Services Collection Agency Credit Card Debt Debt Couns…" at bounding box center [826, 236] width 231 height 37
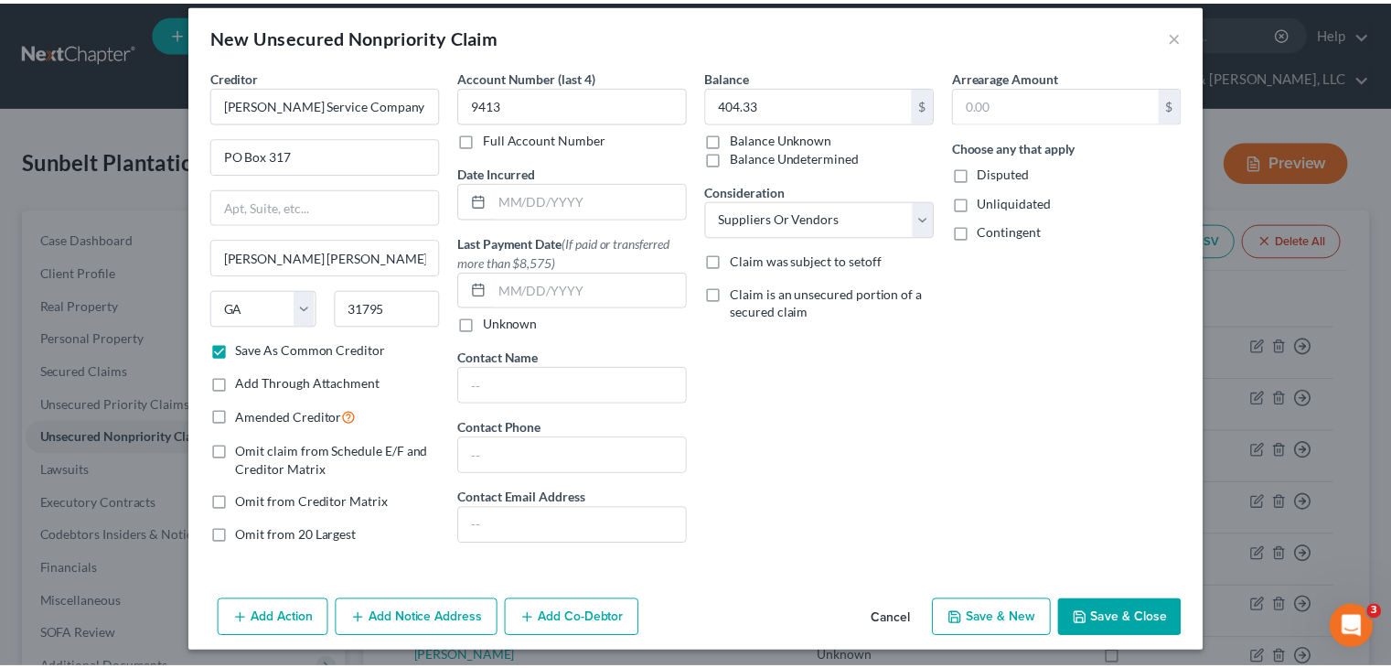
scroll to position [22, 0]
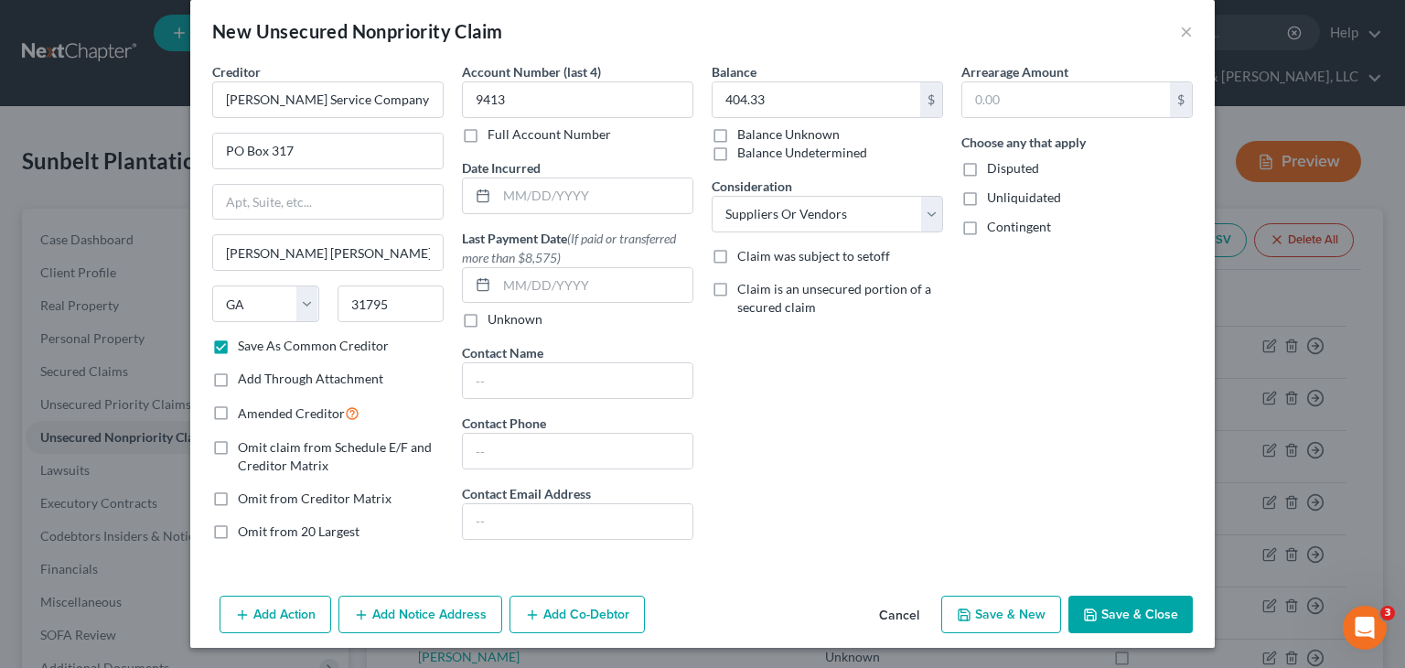
drag, startPoint x: 1145, startPoint y: 615, endPoint x: 153, endPoint y: 497, distance: 999.2
click at [1145, 615] on button "Save & Close" at bounding box center [1130, 614] width 124 height 38
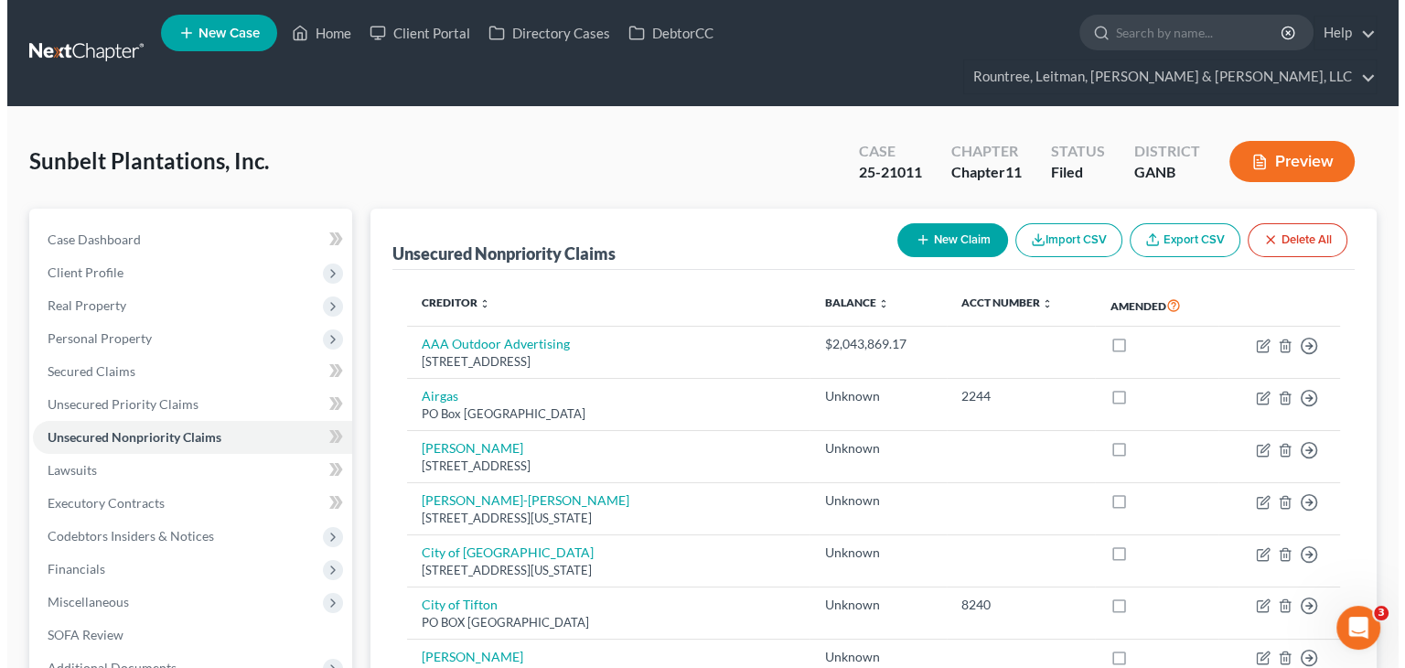
scroll to position [0, 0]
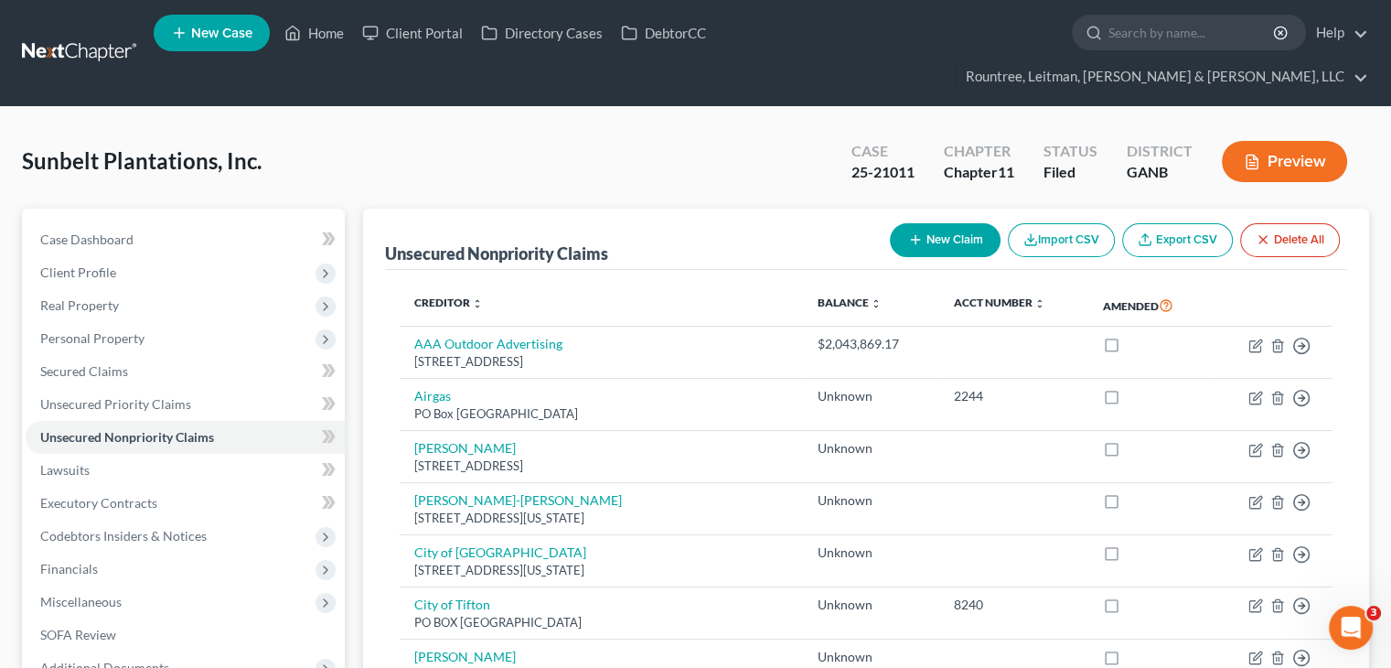
click at [942, 223] on button "New Claim" at bounding box center [945, 240] width 111 height 34
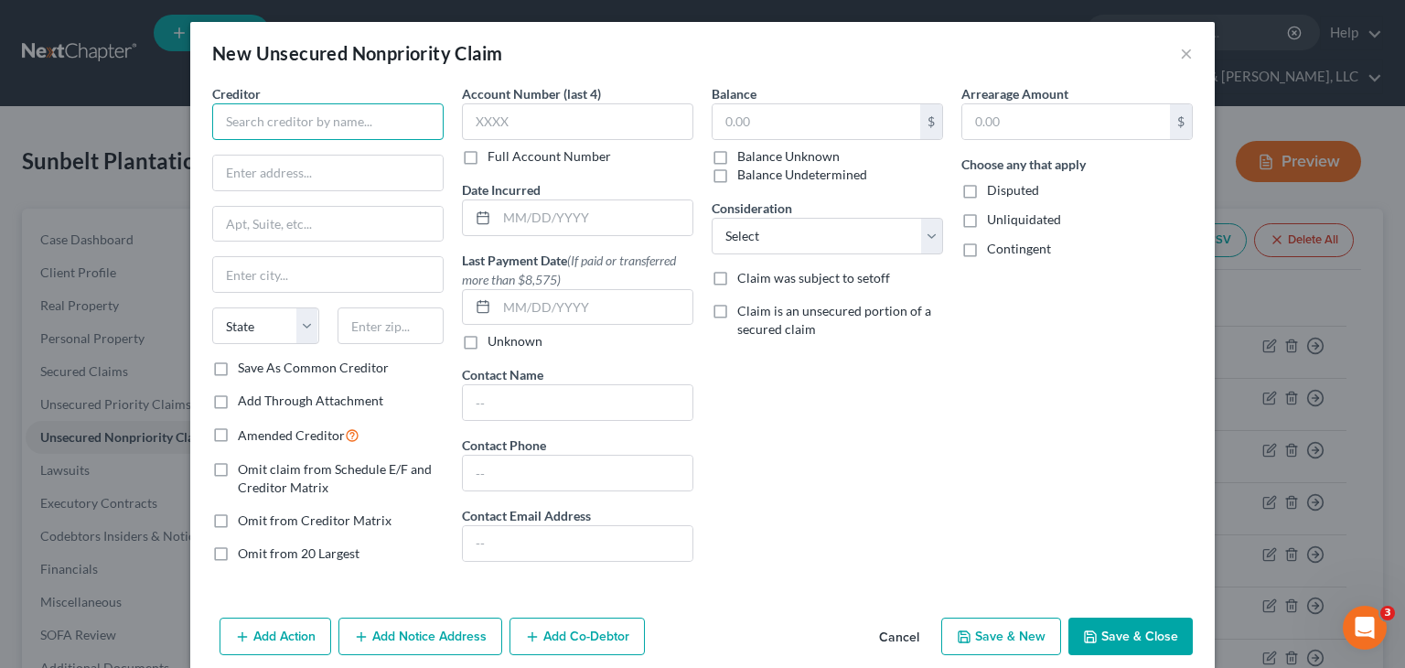
click at [271, 118] on input "text" at bounding box center [327, 121] width 231 height 37
type input "PSG"
type input "1759 [GEOGRAPHIC_DATA]"
type input "Waycross"
select select "10"
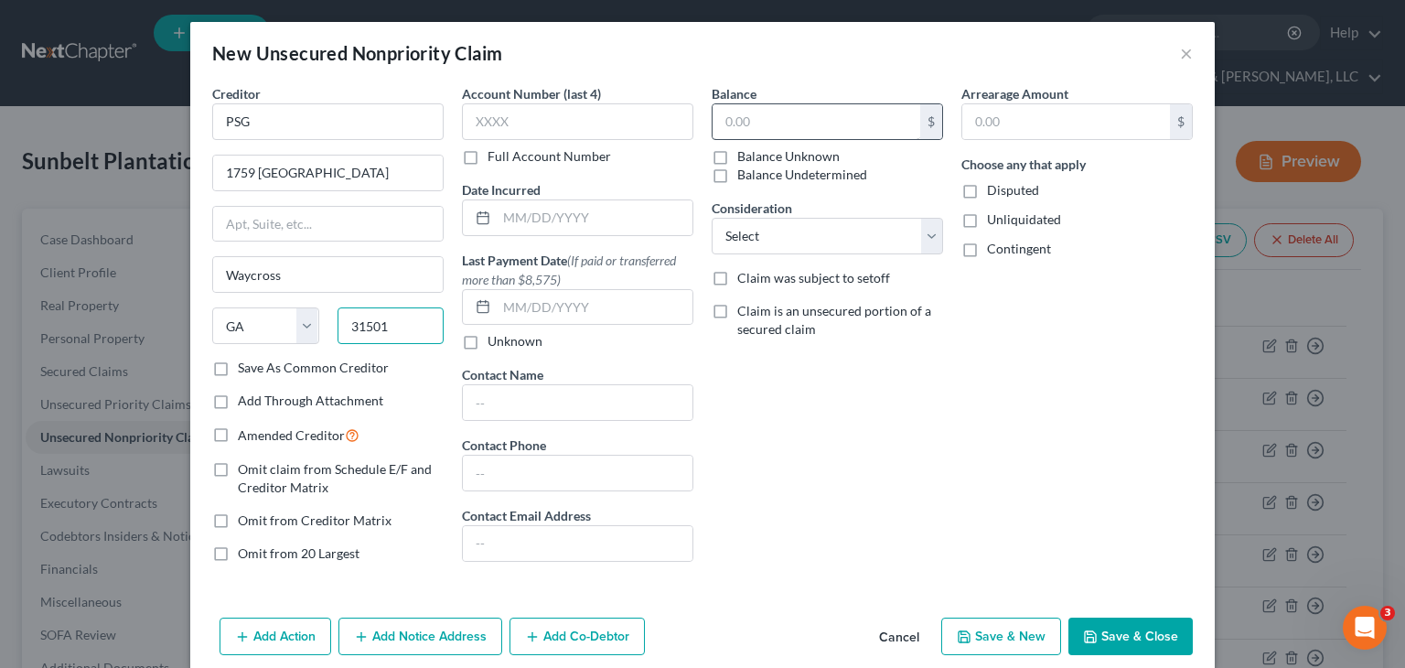
type input "31501"
click at [238, 369] on label "Save As Common Creditor" at bounding box center [313, 367] width 151 height 18
click at [245, 369] on input "Save As Common Creditor" at bounding box center [251, 364] width 12 height 12
checkbox input "true"
click at [811, 114] on input "text" at bounding box center [816, 121] width 208 height 35
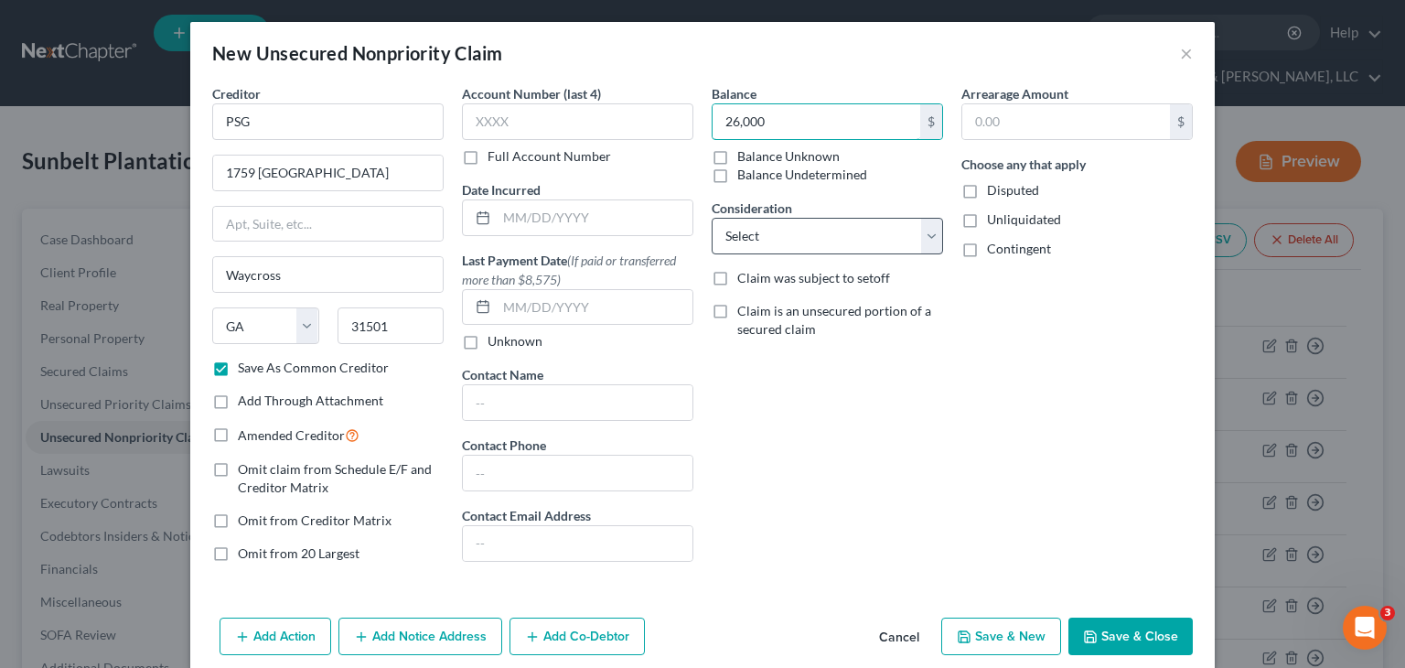
type input "26,000"
drag, startPoint x: 826, startPoint y: 228, endPoint x: 827, endPoint y: 246, distance: 18.3
click at [826, 228] on select "Select Cable / Satellite Services Collection Agency Credit Card Debt Debt Couns…" at bounding box center [826, 236] width 231 height 37
select select "15"
click at [711, 218] on select "Select Cable / Satellite Services Collection Agency Credit Card Debt Debt Couns…" at bounding box center [826, 236] width 231 height 37
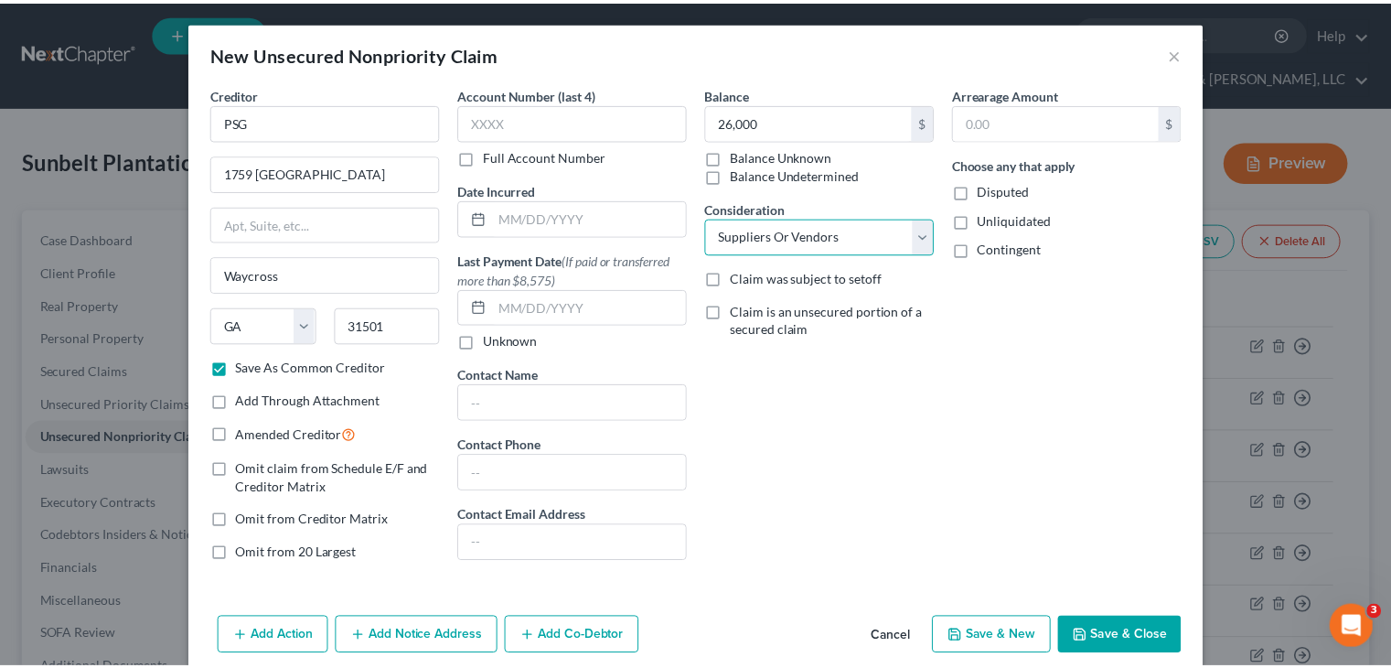
scroll to position [22, 0]
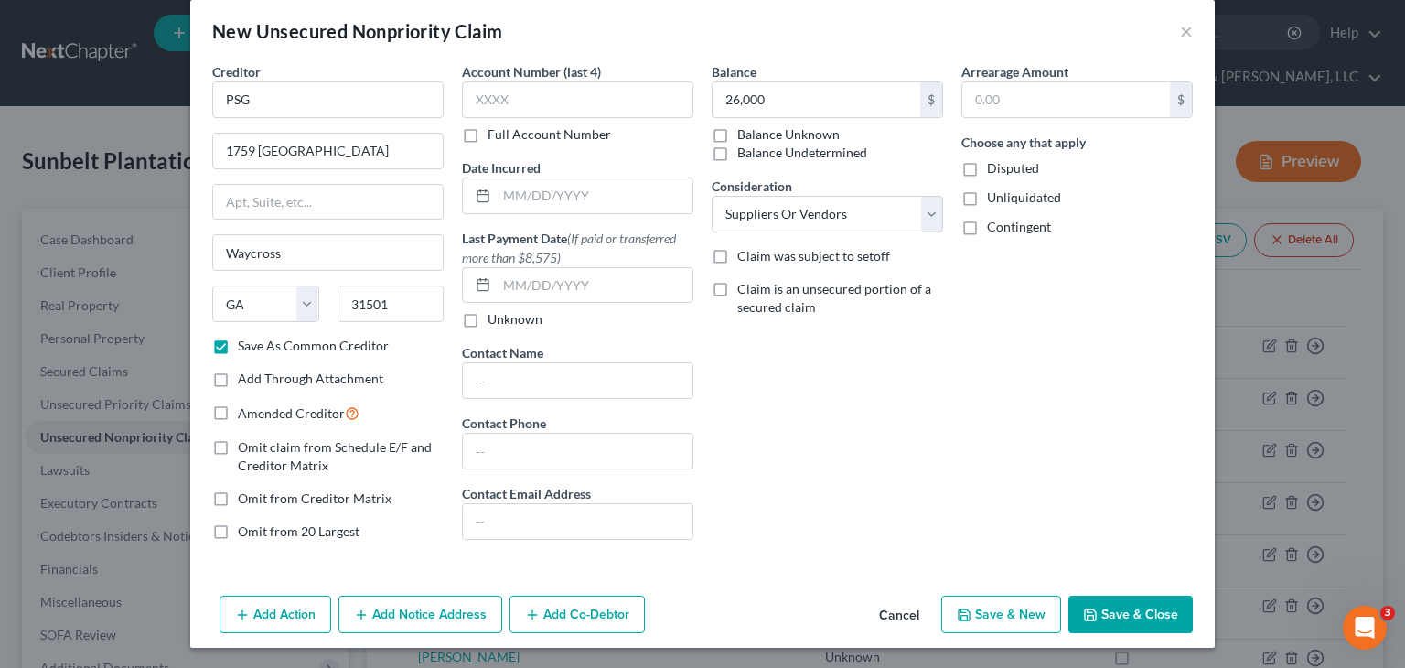
click at [1140, 608] on button "Save & Close" at bounding box center [1130, 614] width 124 height 38
checkbox input "false"
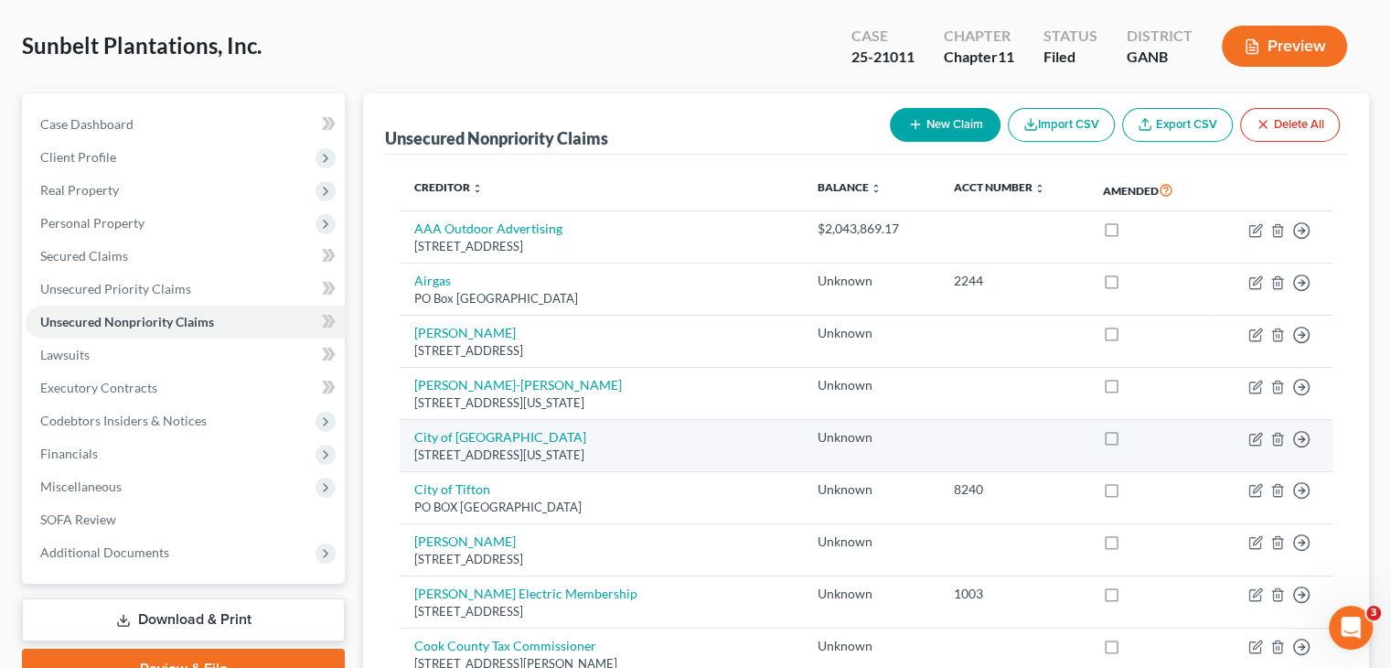
scroll to position [0, 0]
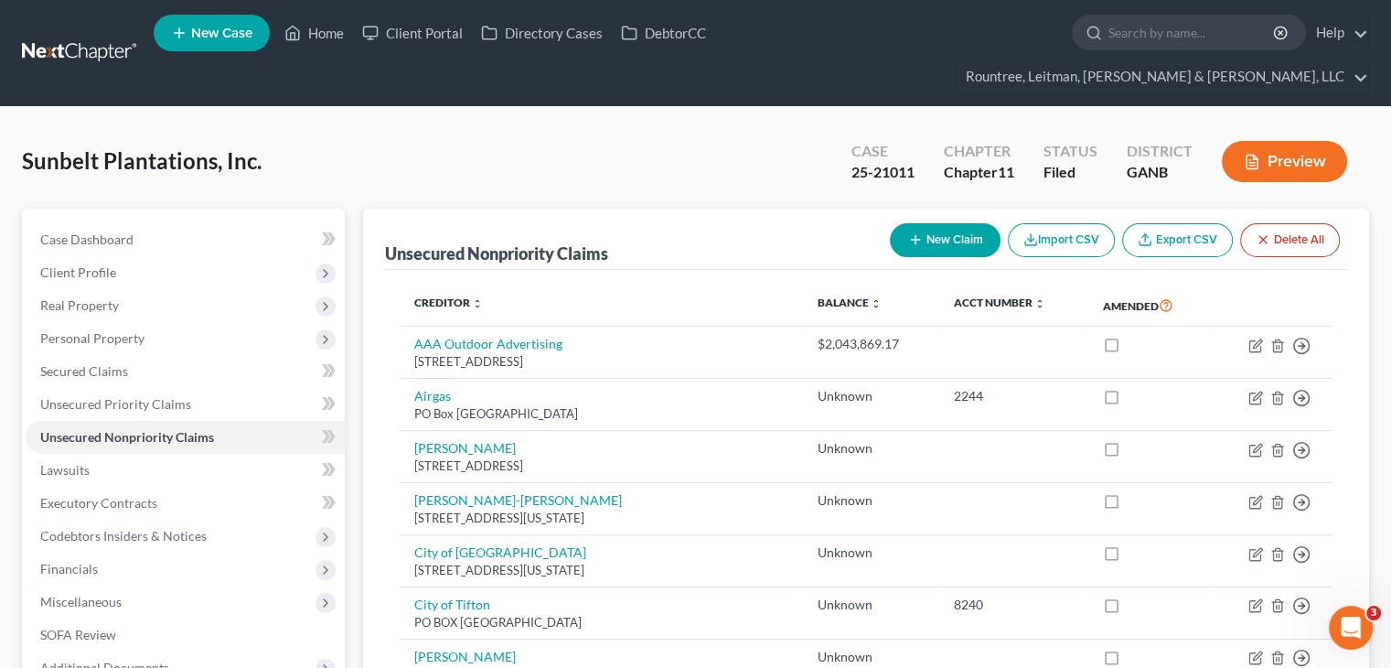
click at [954, 223] on button "New Claim" at bounding box center [945, 240] width 111 height 34
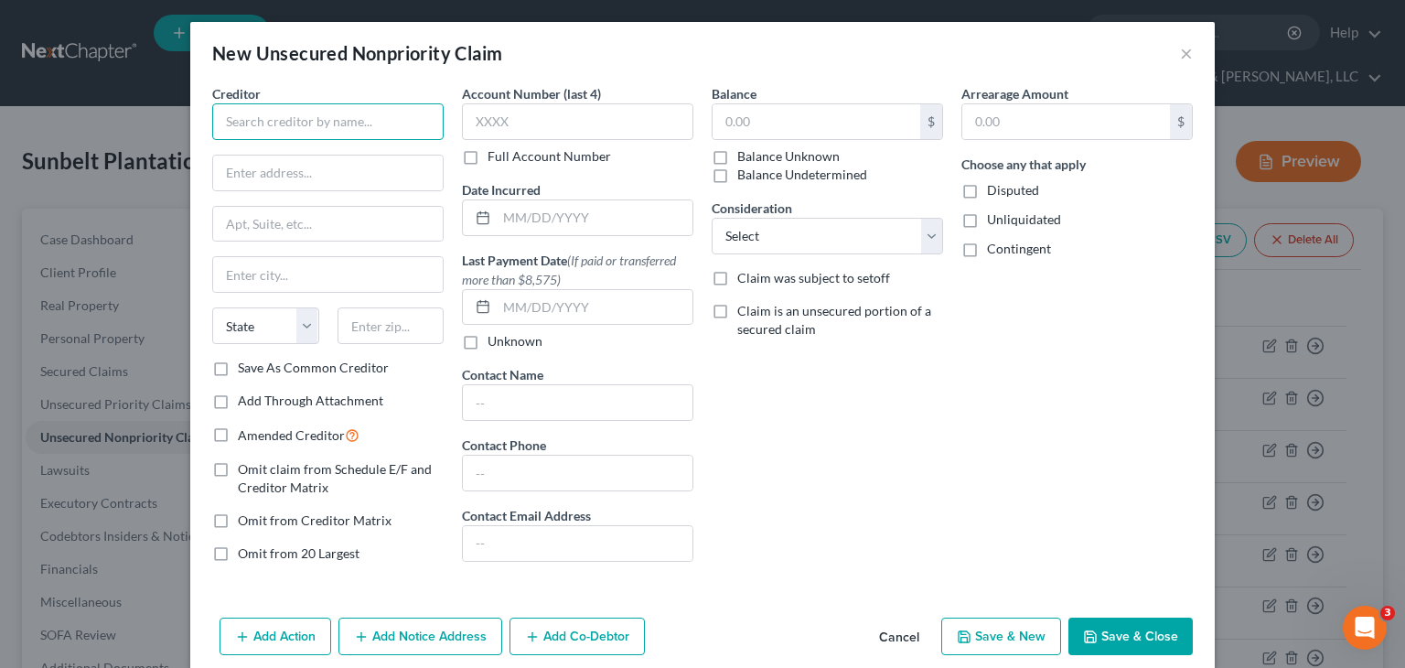
click at [260, 118] on input "text" at bounding box center [327, 121] width 231 height 37
type input "Mascot, Inc."
click at [260, 167] on input "text" at bounding box center [328, 172] width 230 height 35
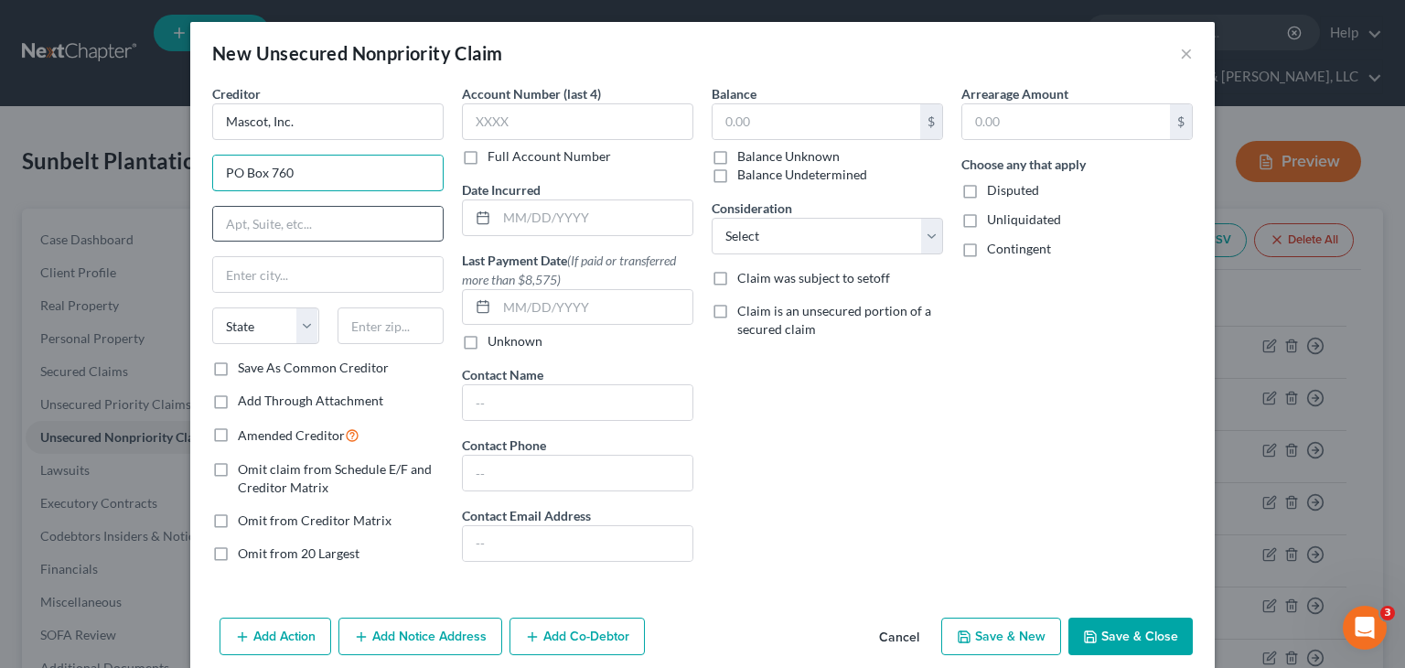
type input "PO Box 760"
click at [271, 228] on input "text" at bounding box center [328, 224] width 230 height 35
type input "[STREET_ADDRESS]"
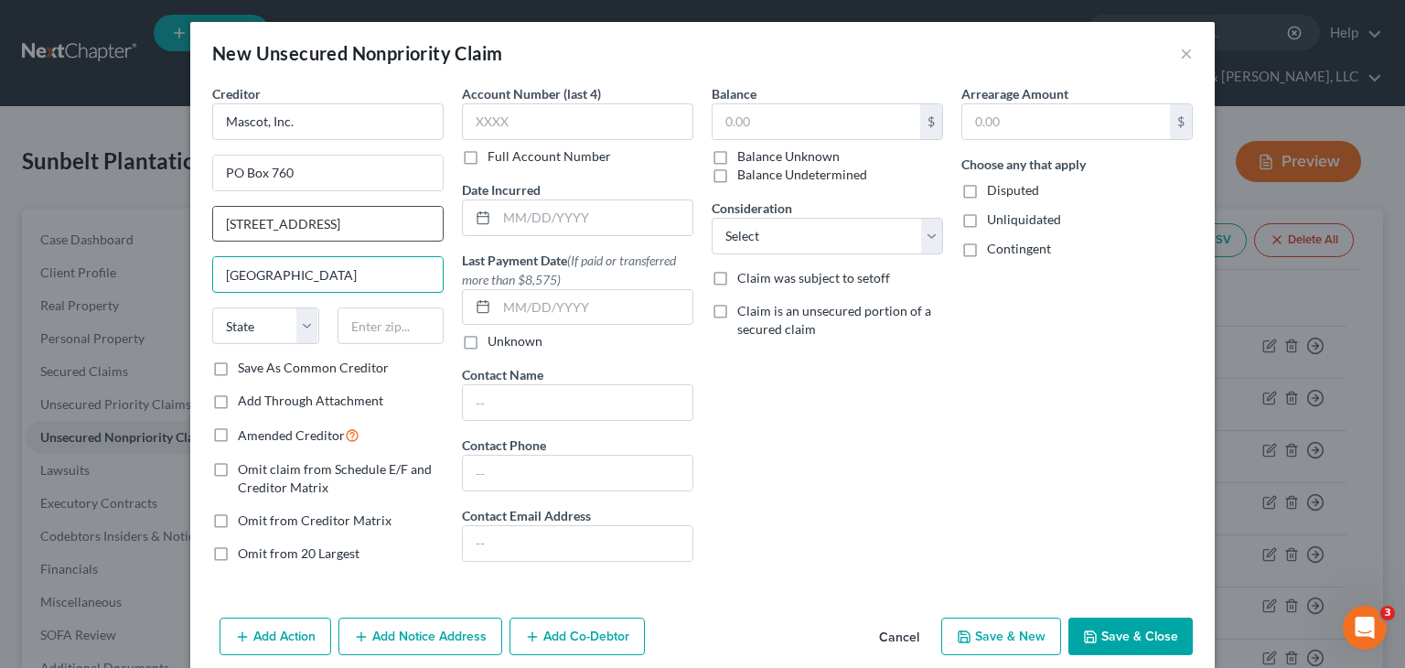
type input "[GEOGRAPHIC_DATA]"
type input "30427"
select select "10"
click at [778, 118] on input "text" at bounding box center [816, 121] width 208 height 35
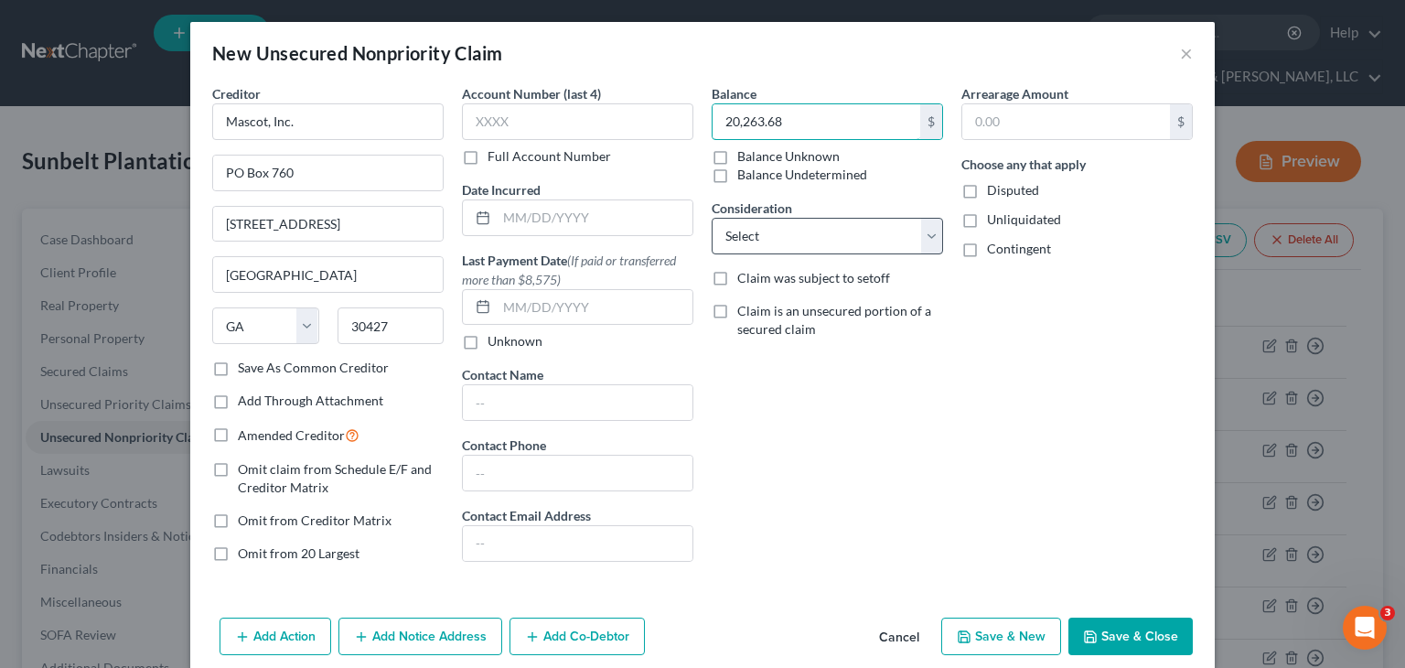
type input "20,263.68"
click at [767, 228] on select "Select Cable / Satellite Services Collection Agency Credit Card Debt Debt Couns…" at bounding box center [826, 236] width 231 height 37
select select "15"
click at [711, 218] on select "Select Cable / Satellite Services Collection Agency Credit Card Debt Debt Couns…" at bounding box center [826, 236] width 231 height 37
click at [1118, 629] on button "Save & Close" at bounding box center [1130, 636] width 124 height 38
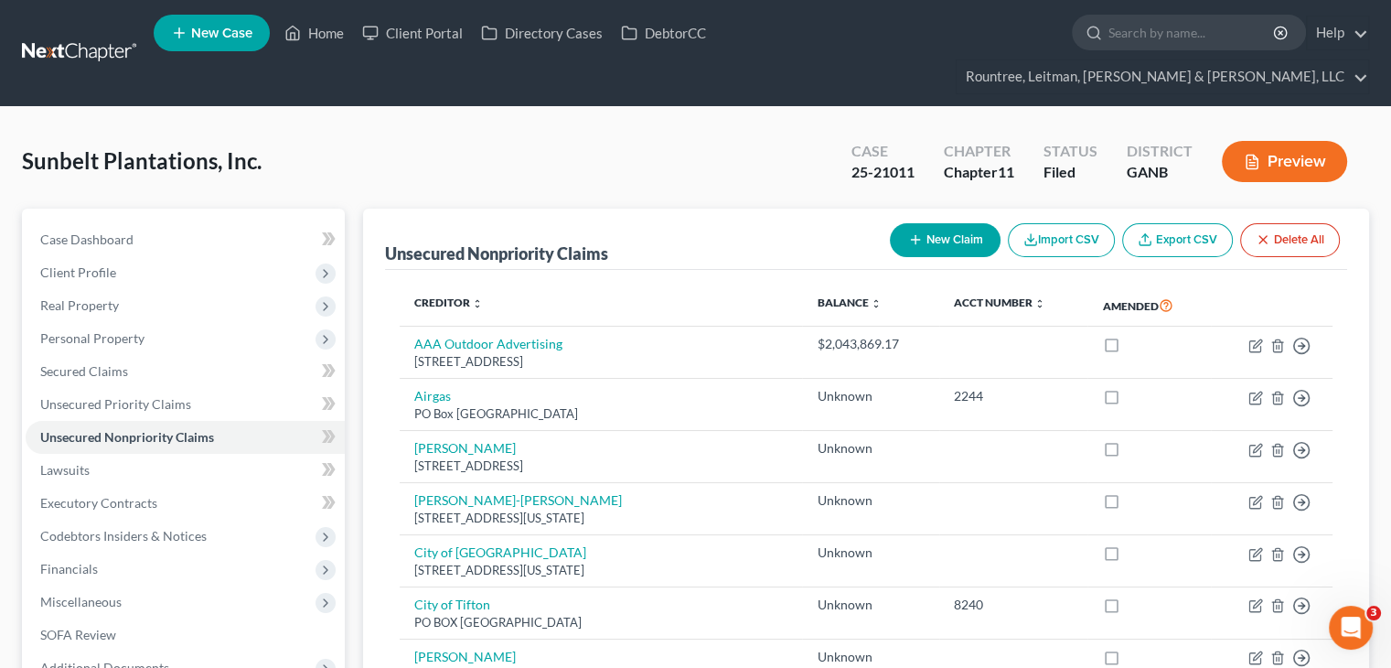
click at [966, 223] on button "New Claim" at bounding box center [945, 240] width 111 height 34
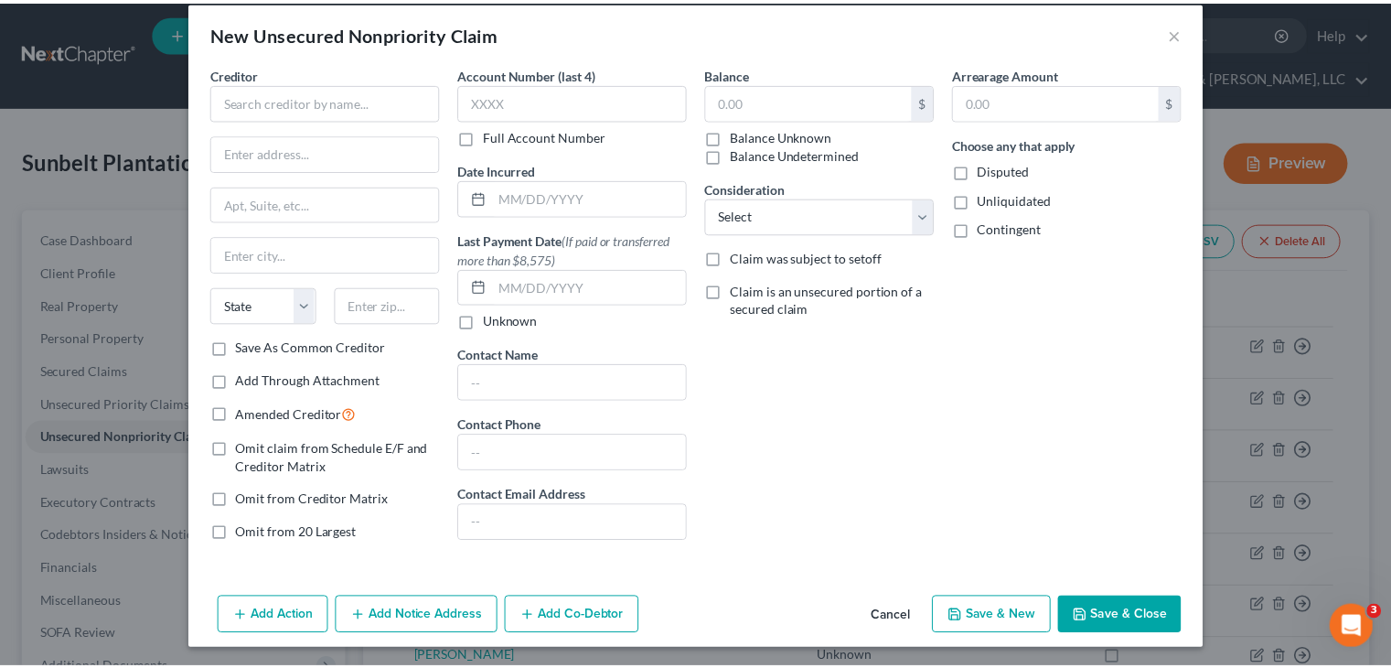
scroll to position [22, 0]
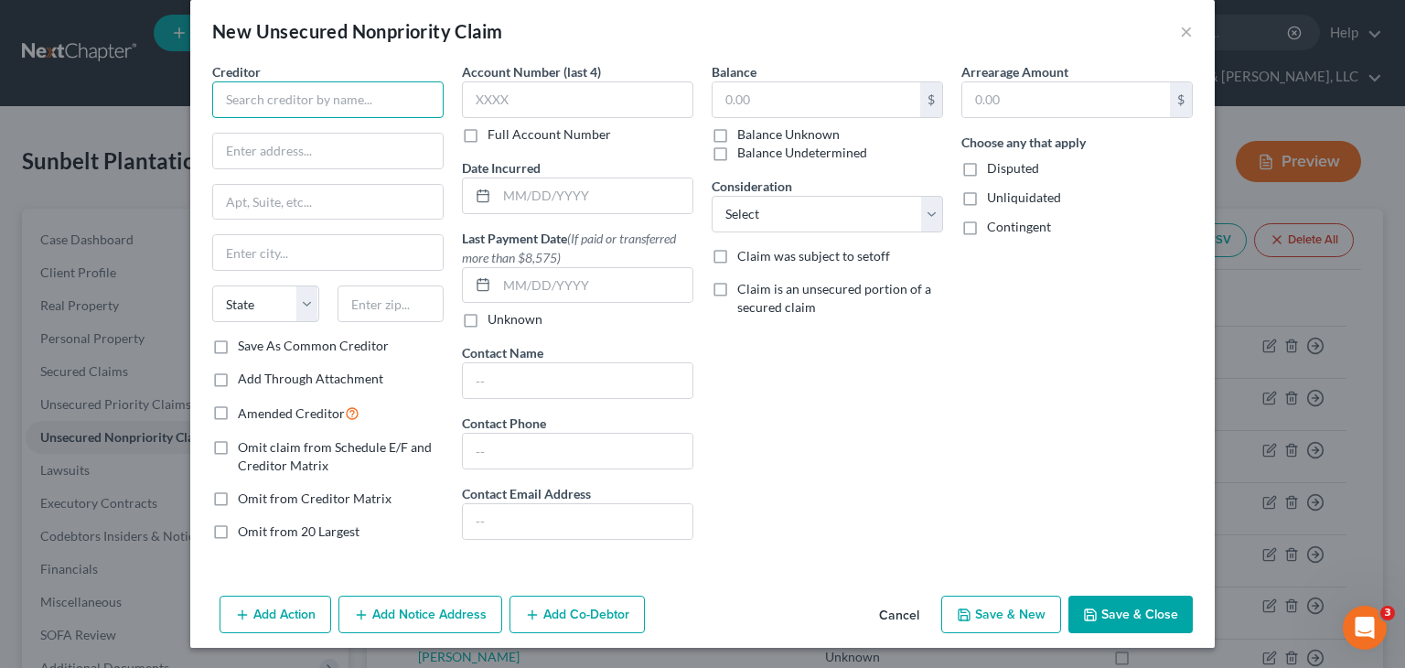
click at [311, 113] on input "text" at bounding box center [327, 99] width 231 height 37
type input "Jelly Belly"
click at [777, 90] on input "text" at bounding box center [816, 99] width 208 height 35
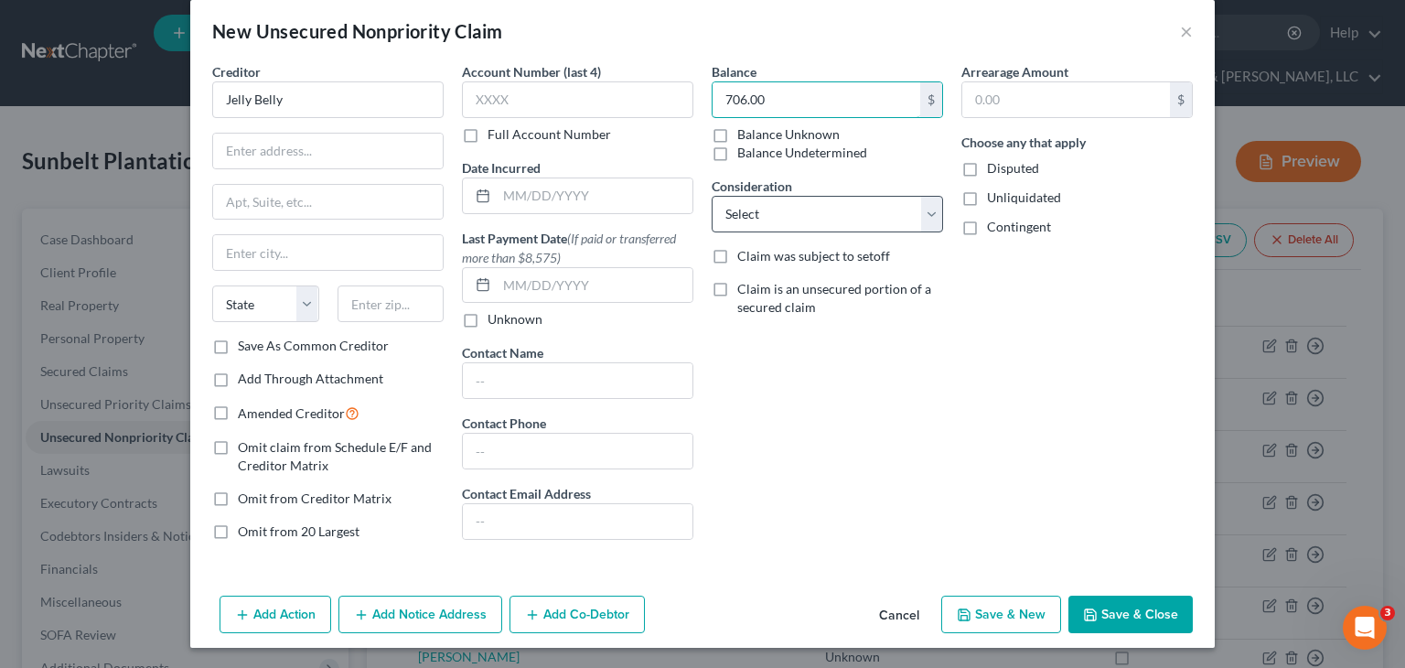
type input "706.00"
drag, startPoint x: 757, startPoint y: 211, endPoint x: 764, endPoint y: 226, distance: 16.4
click at [757, 211] on select "Select Cable / Satellite Services Collection Agency Credit Card Debt Debt Couns…" at bounding box center [826, 214] width 231 height 37
select select "15"
click at [711, 196] on select "Select Cable / Satellite Services Collection Agency Credit Card Debt Debt Couns…" at bounding box center [826, 214] width 231 height 37
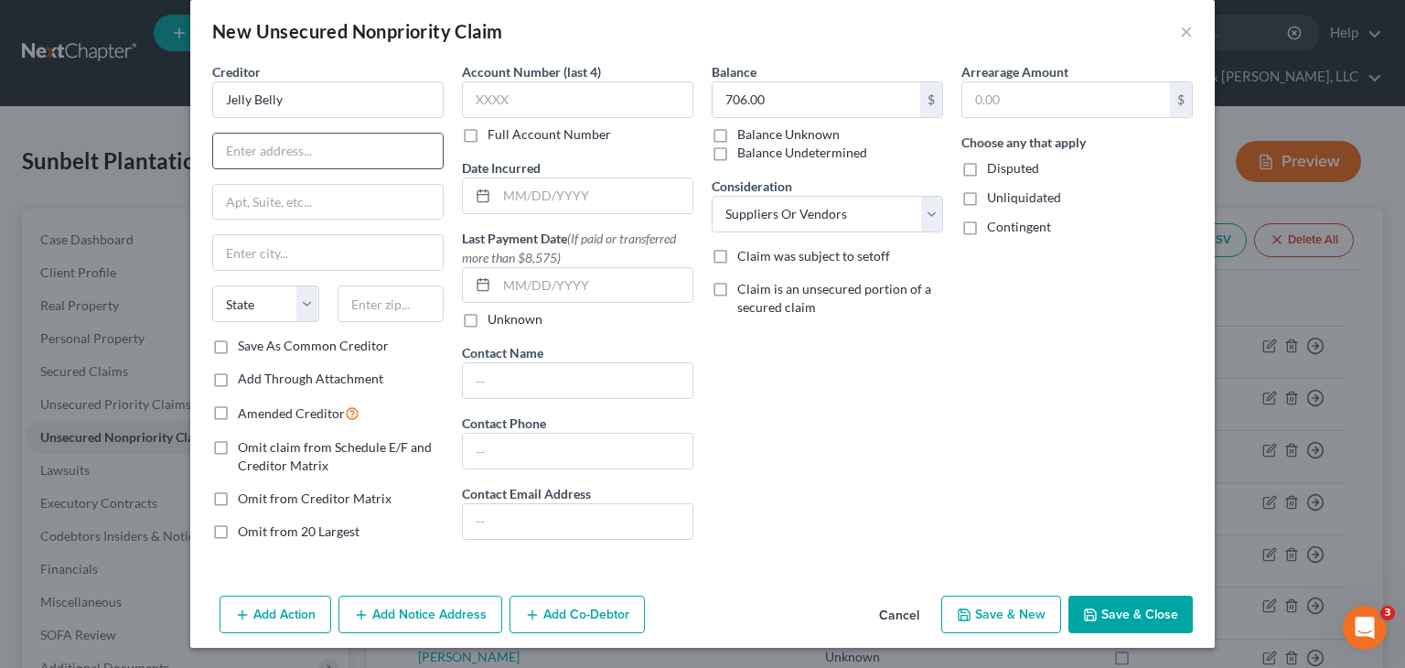
click at [293, 147] on input "text" at bounding box center [328, 151] width 230 height 35
type input "PO Box 742799"
click at [365, 307] on input "text" at bounding box center [390, 303] width 107 height 37
type input "90074-2799"
click at [1112, 608] on button "Save & Close" at bounding box center [1130, 614] width 124 height 38
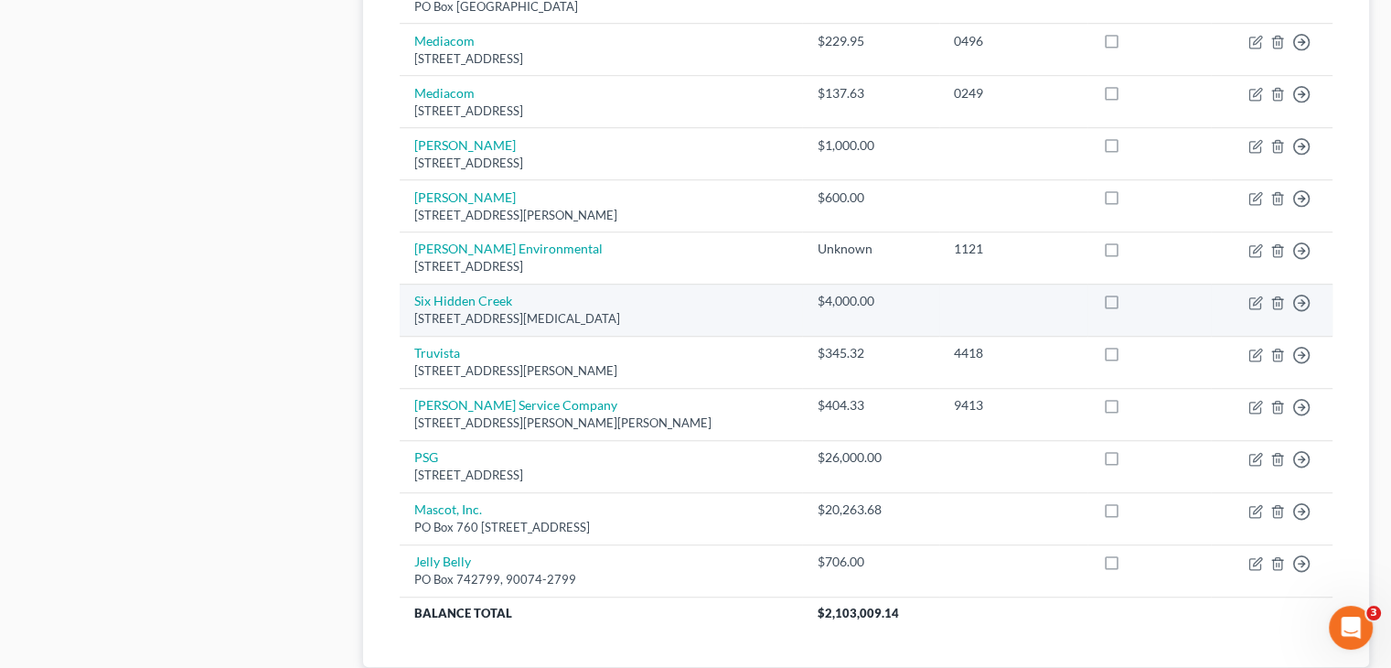
scroll to position [1329, 0]
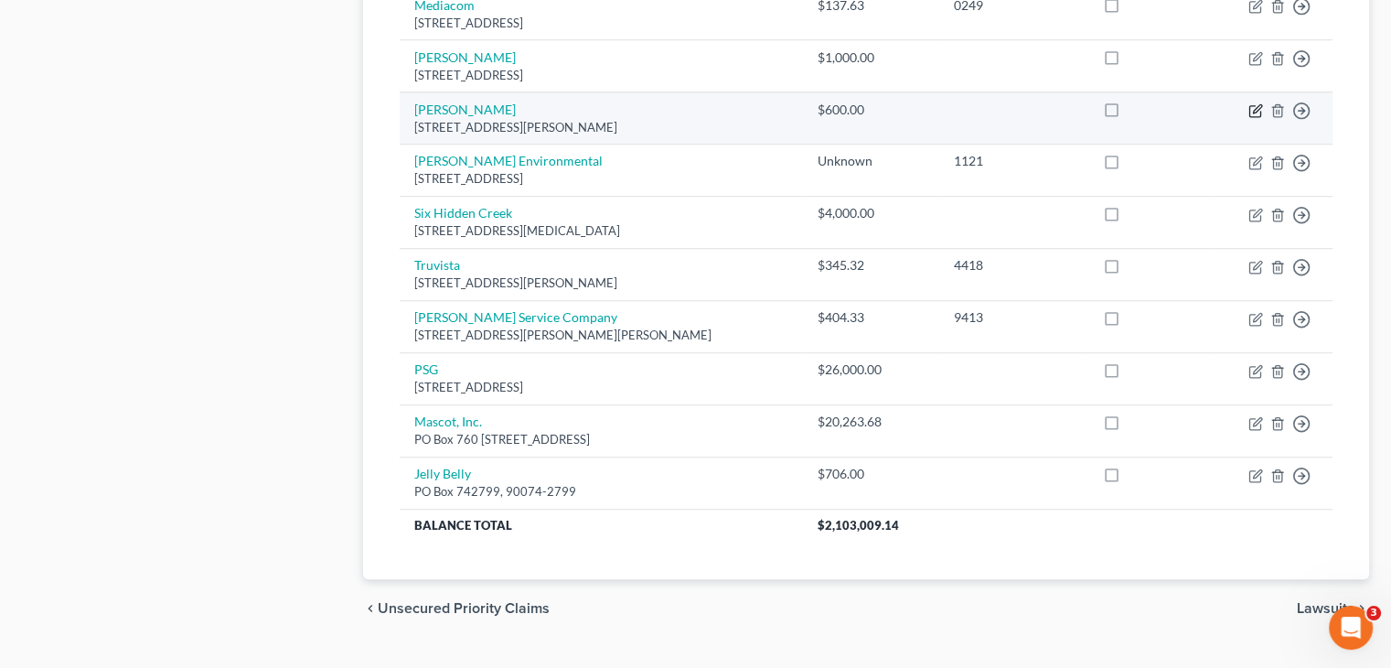
click at [1256, 104] on icon "button" at bounding box center [1257, 108] width 8 height 8
select select "10"
select select "11"
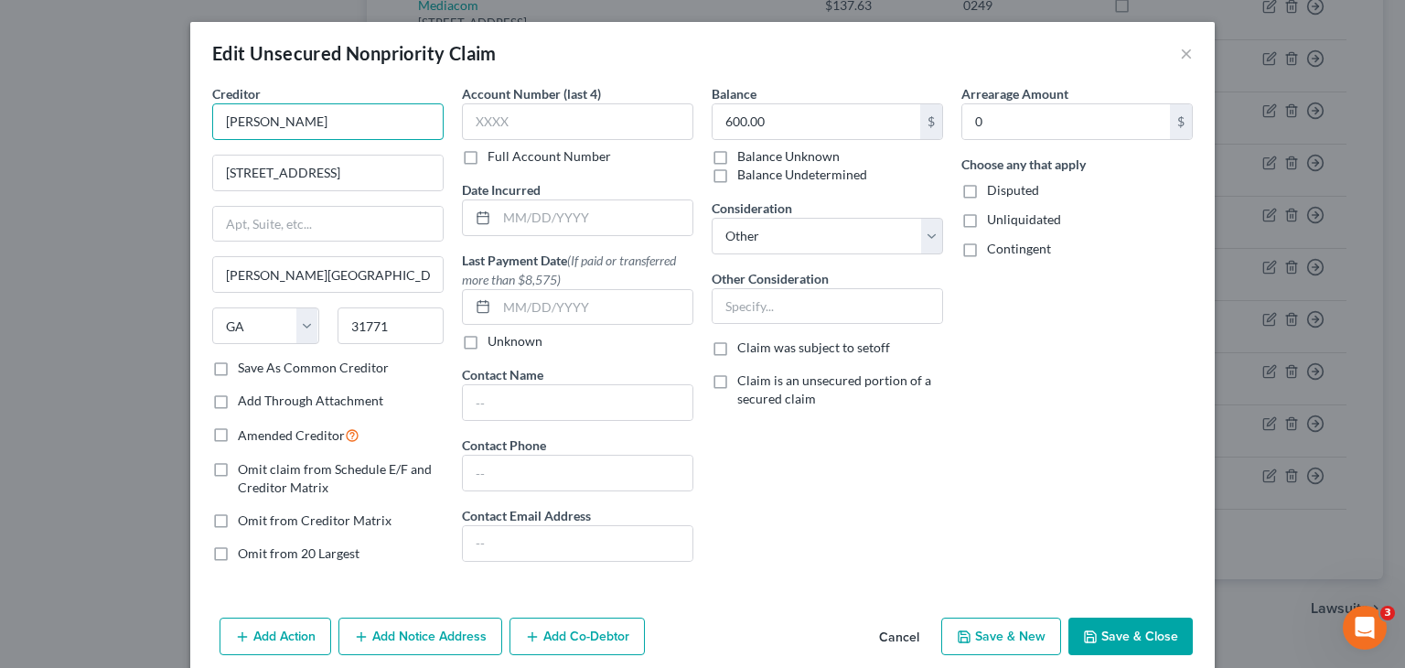
click at [323, 118] on input "[PERSON_NAME]" at bounding box center [327, 121] width 231 height 37
type input "[PERSON_NAME]"
click at [1130, 641] on button "Save & Close" at bounding box center [1130, 636] width 124 height 38
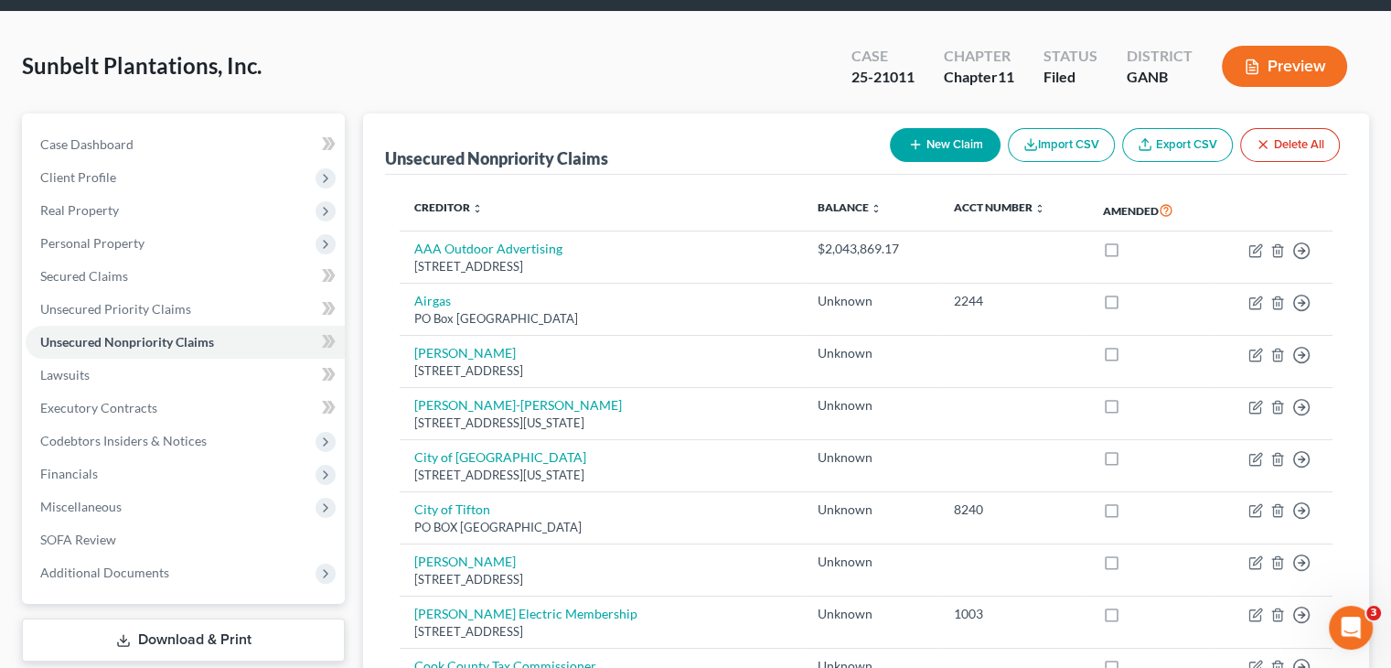
scroll to position [91, 0]
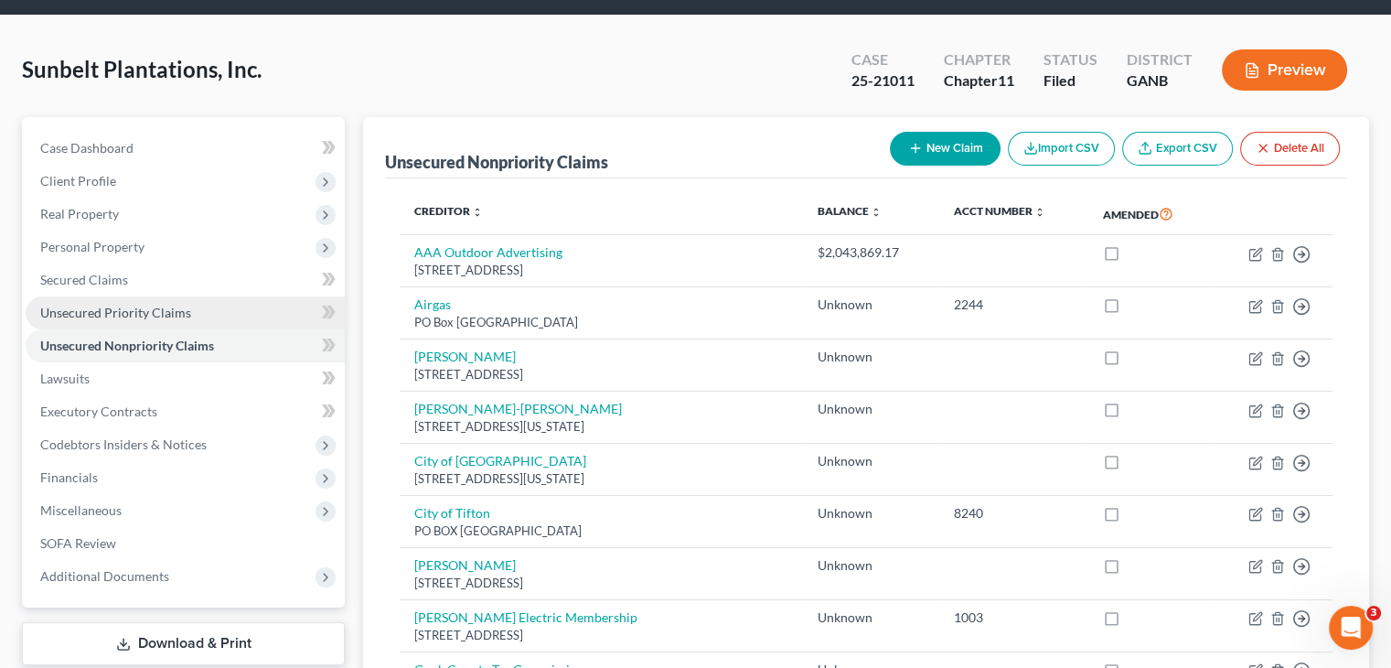
click at [105, 305] on span "Unsecured Priority Claims" at bounding box center [115, 313] width 151 height 16
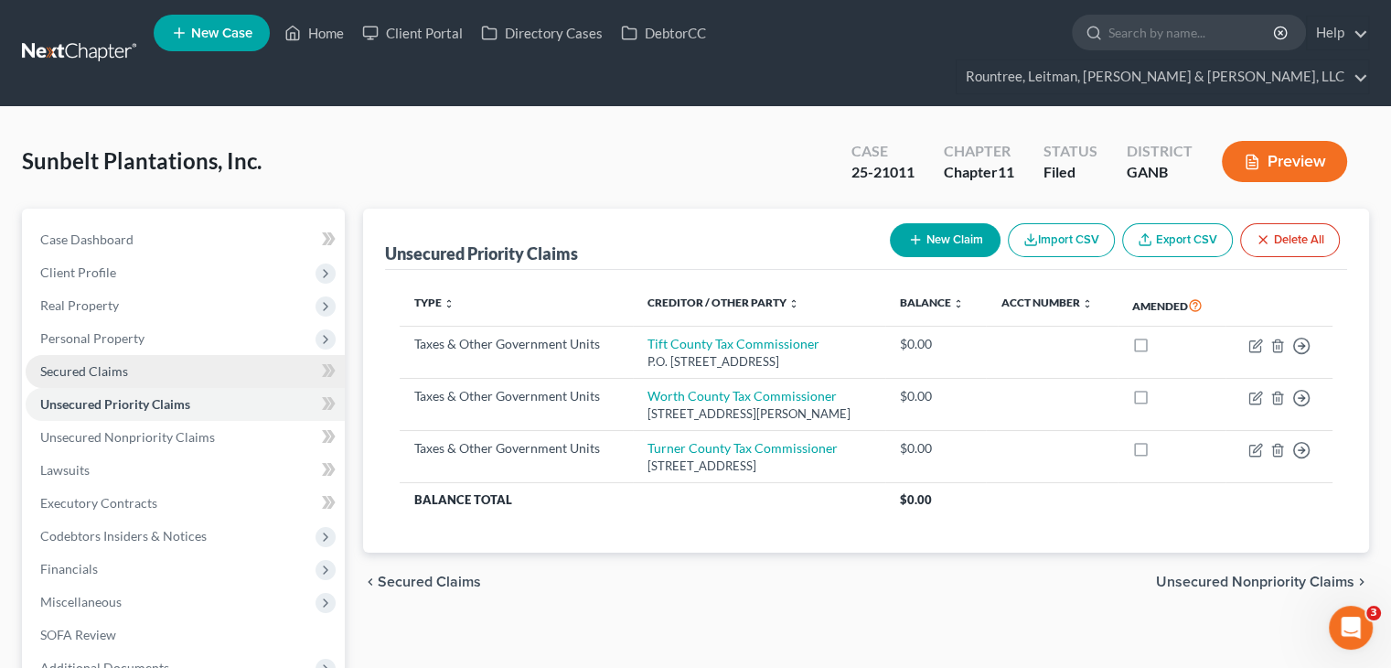
click at [107, 363] on span "Secured Claims" at bounding box center [84, 371] width 88 height 16
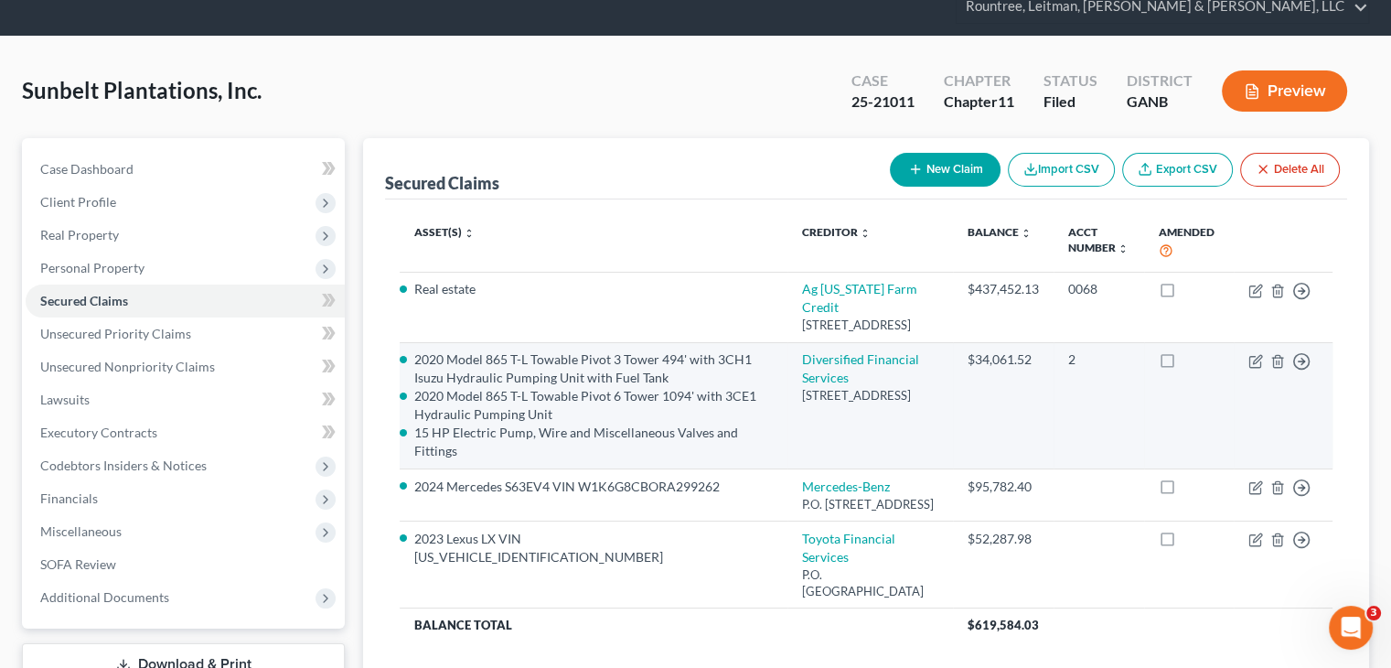
scroll to position [172, 0]
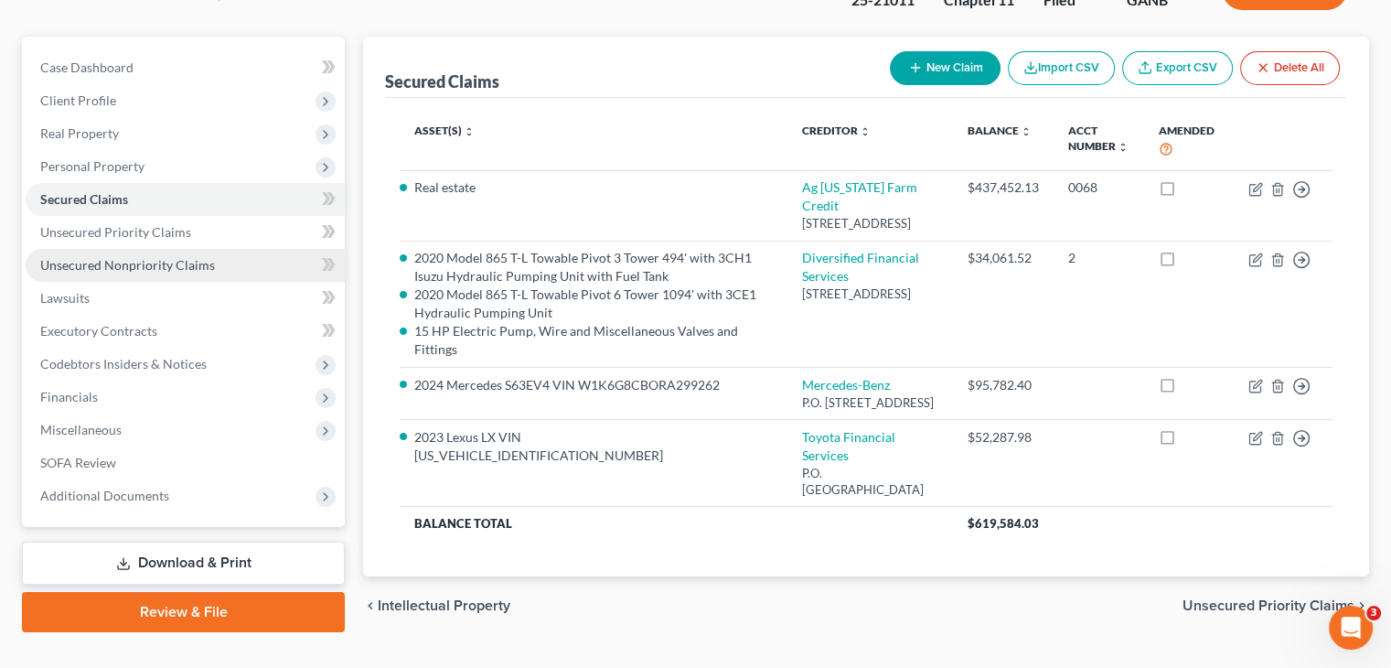
click at [139, 249] on link "Unsecured Nonpriority Claims" at bounding box center [185, 265] width 319 height 33
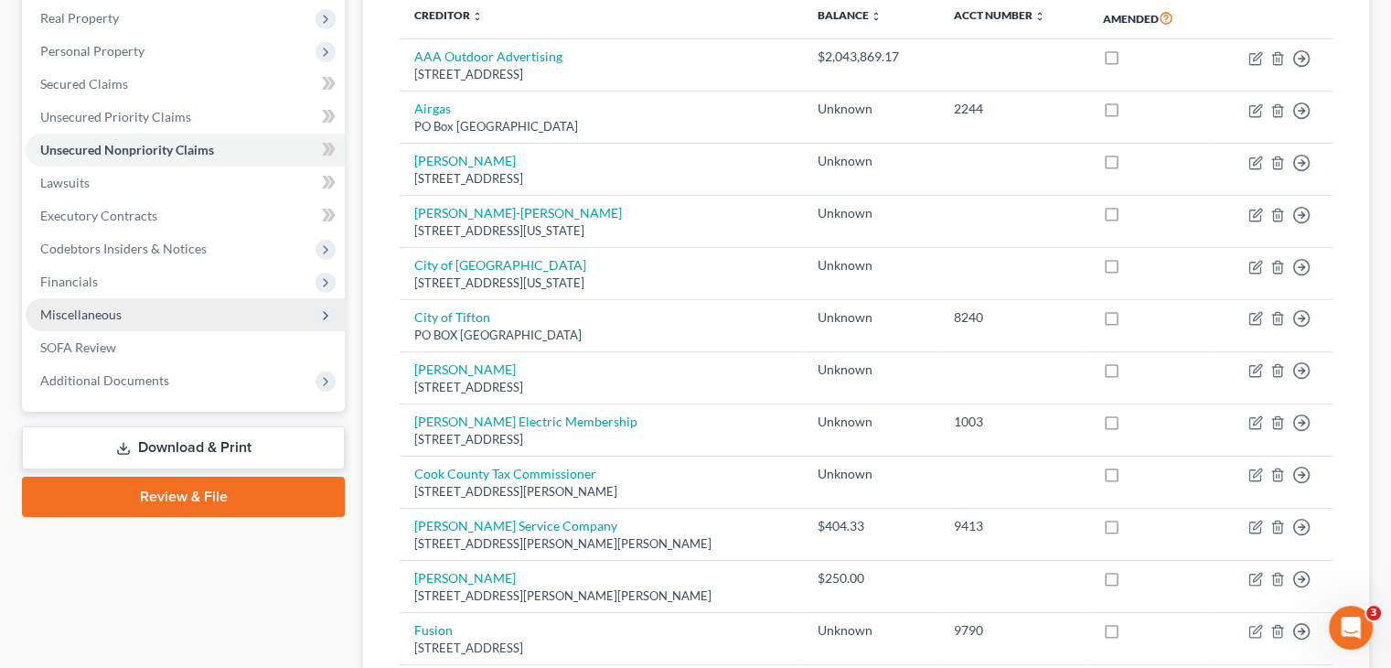
scroll to position [457, 0]
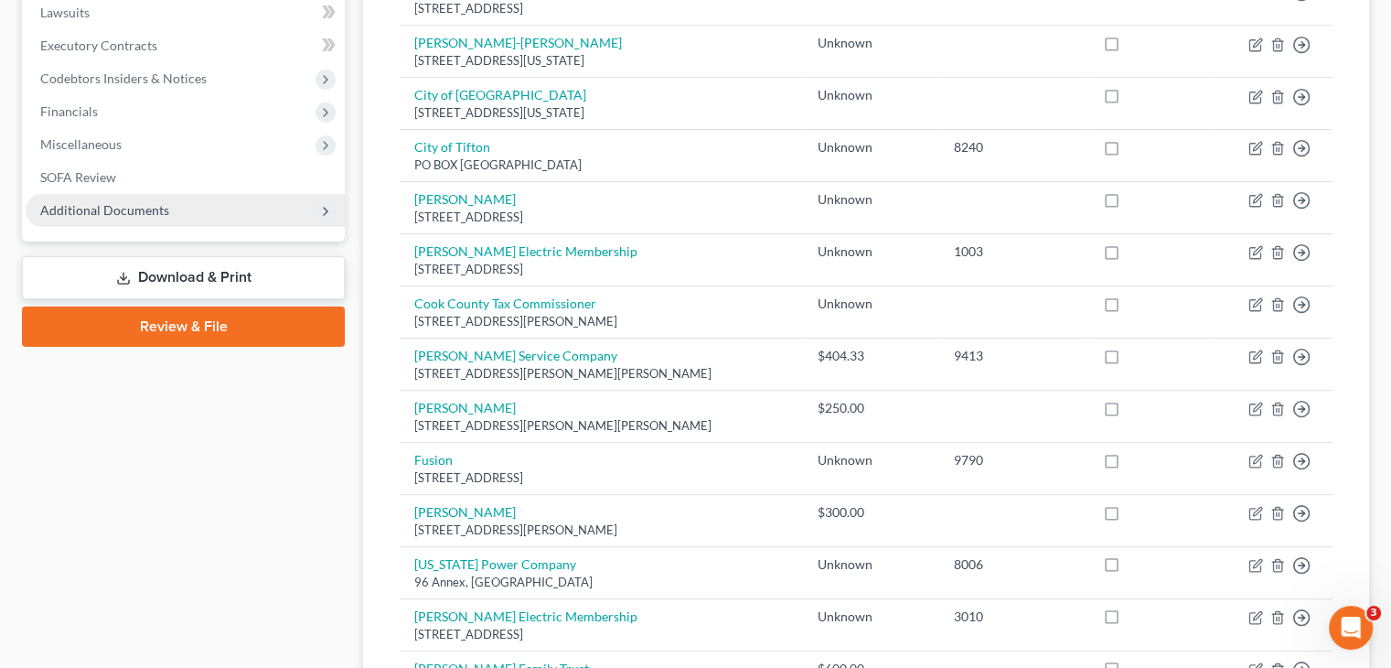
click at [99, 202] on span "Additional Documents" at bounding box center [104, 210] width 129 height 16
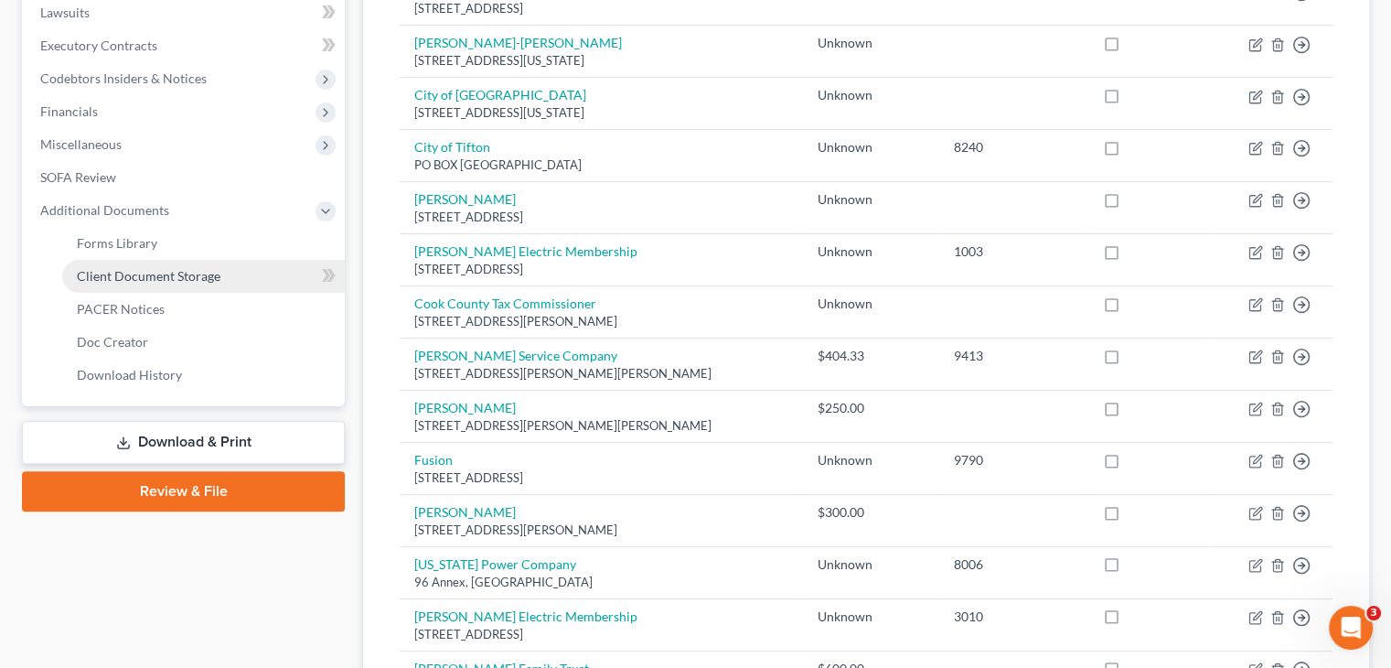
click at [146, 268] on span "Client Document Storage" at bounding box center [149, 276] width 144 height 16
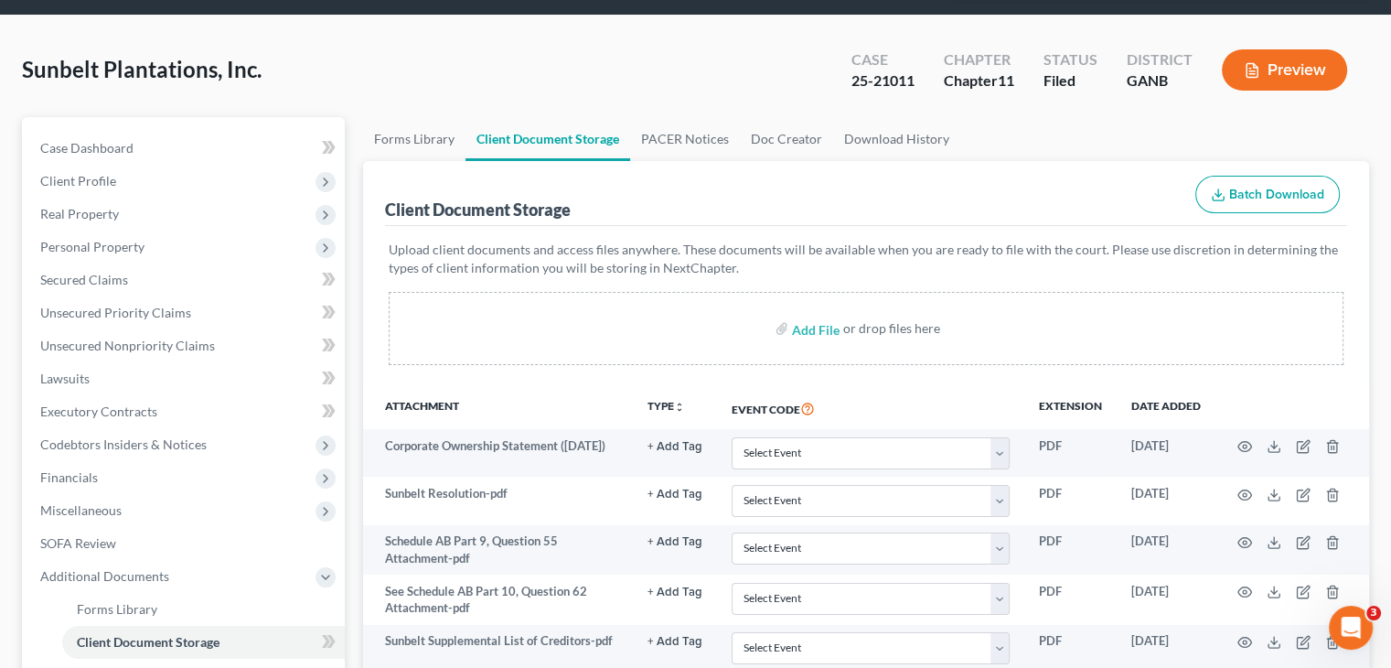
scroll to position [337, 0]
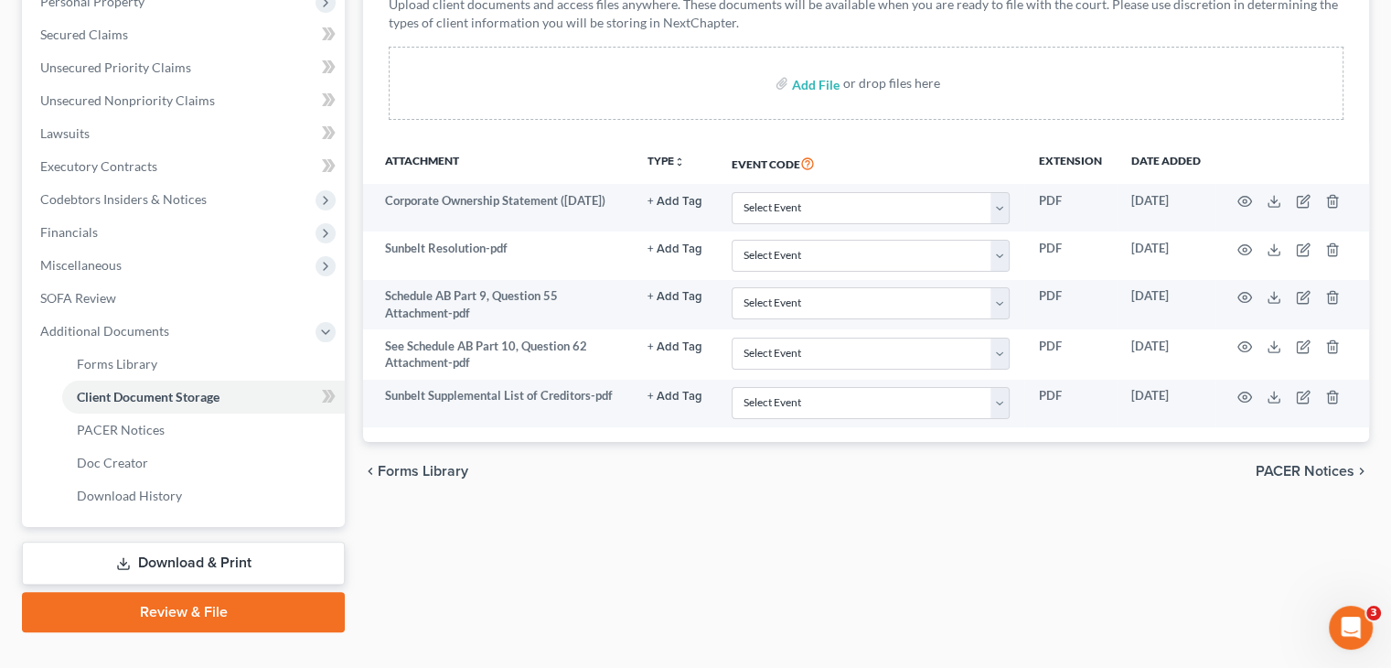
click at [193, 541] on link "Download & Print" at bounding box center [183, 562] width 323 height 43
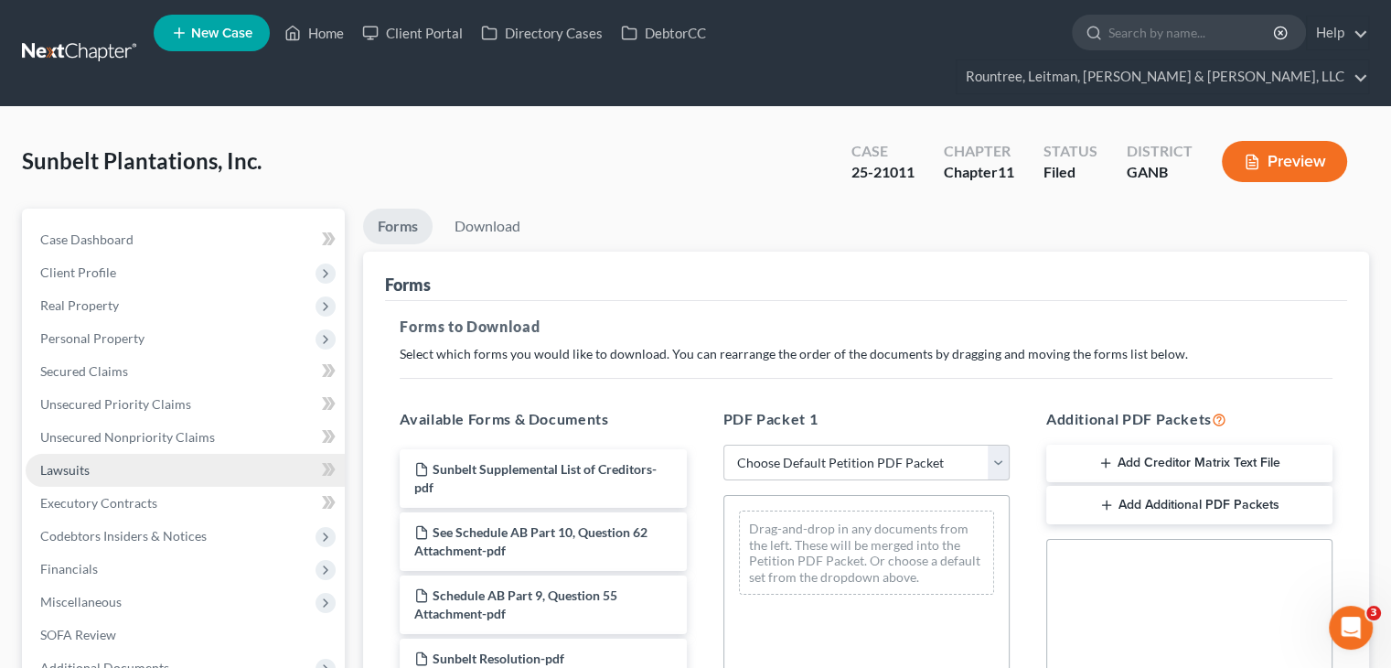
drag, startPoint x: 494, startPoint y: 74, endPoint x: 150, endPoint y: 425, distance: 491.4
click at [494, 107] on div "Sunbelt Plantations, Inc. Upgraded Case 25-21011 Chapter Chapter 11 Status File…" at bounding box center [695, 618] width 1391 height 1022
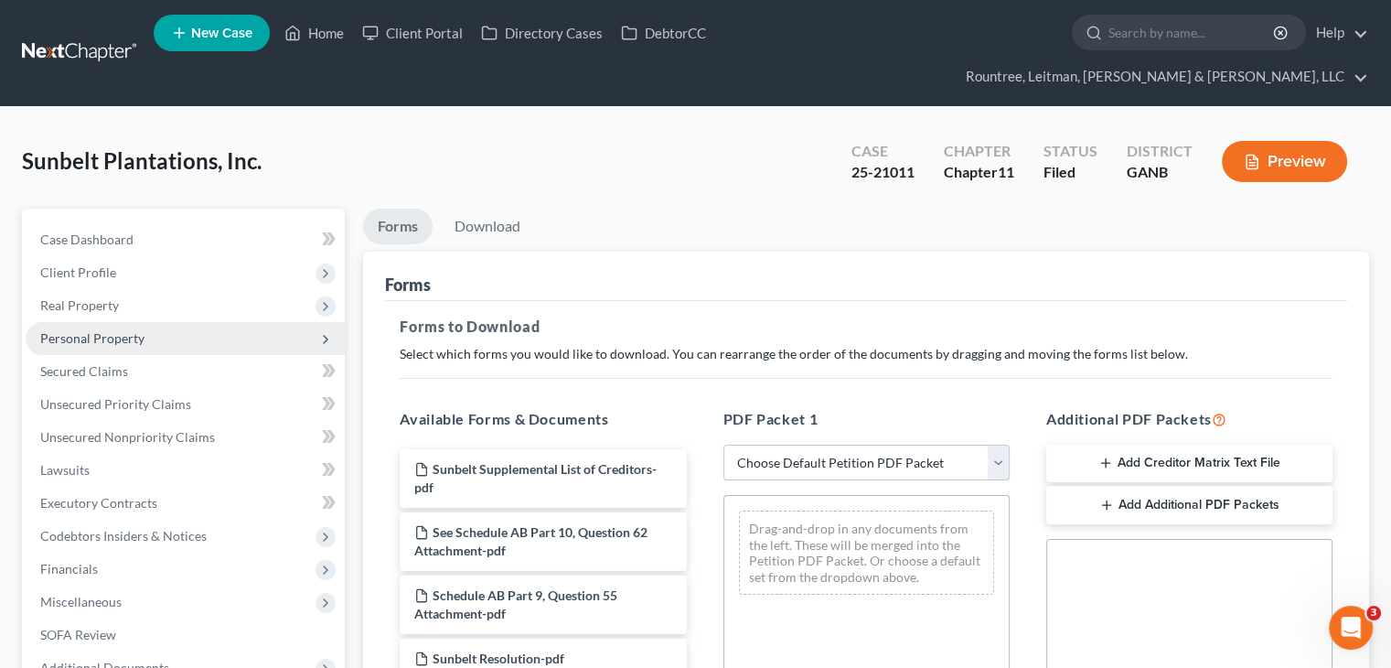
click at [69, 330] on span "Personal Property" at bounding box center [92, 338] width 104 height 16
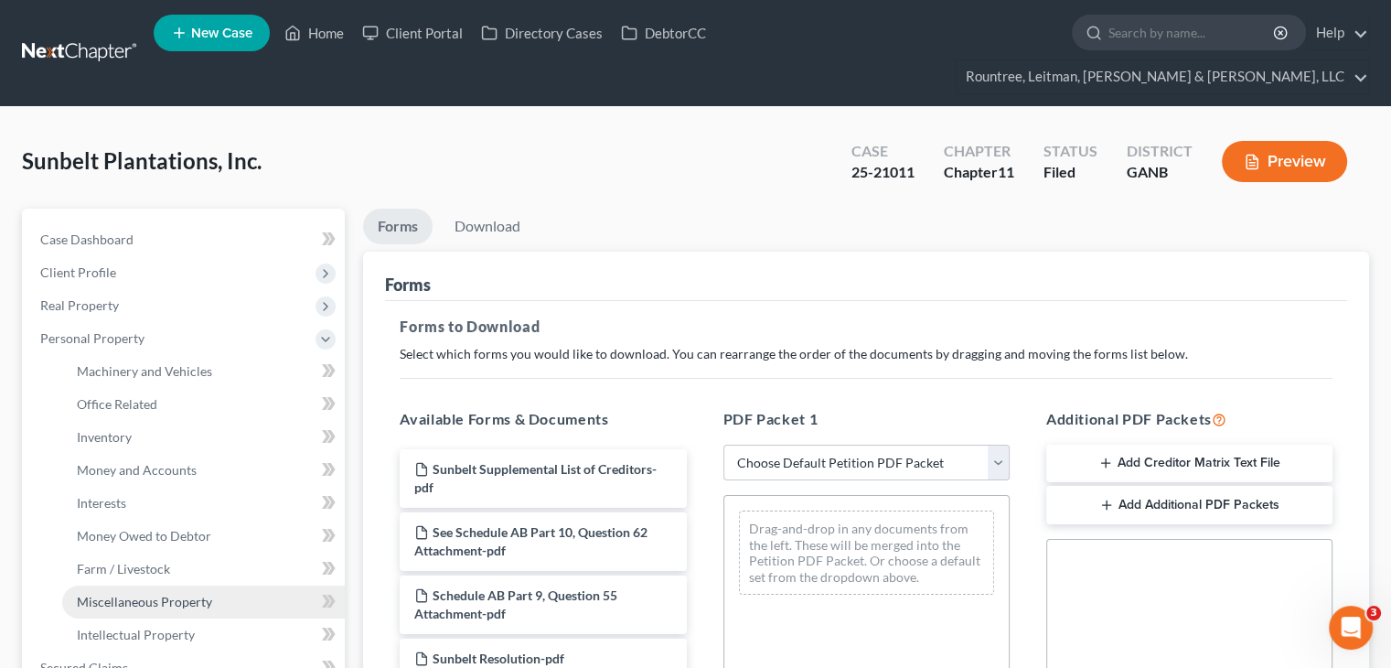
click at [132, 593] on span "Miscellaneous Property" at bounding box center [144, 601] width 135 height 16
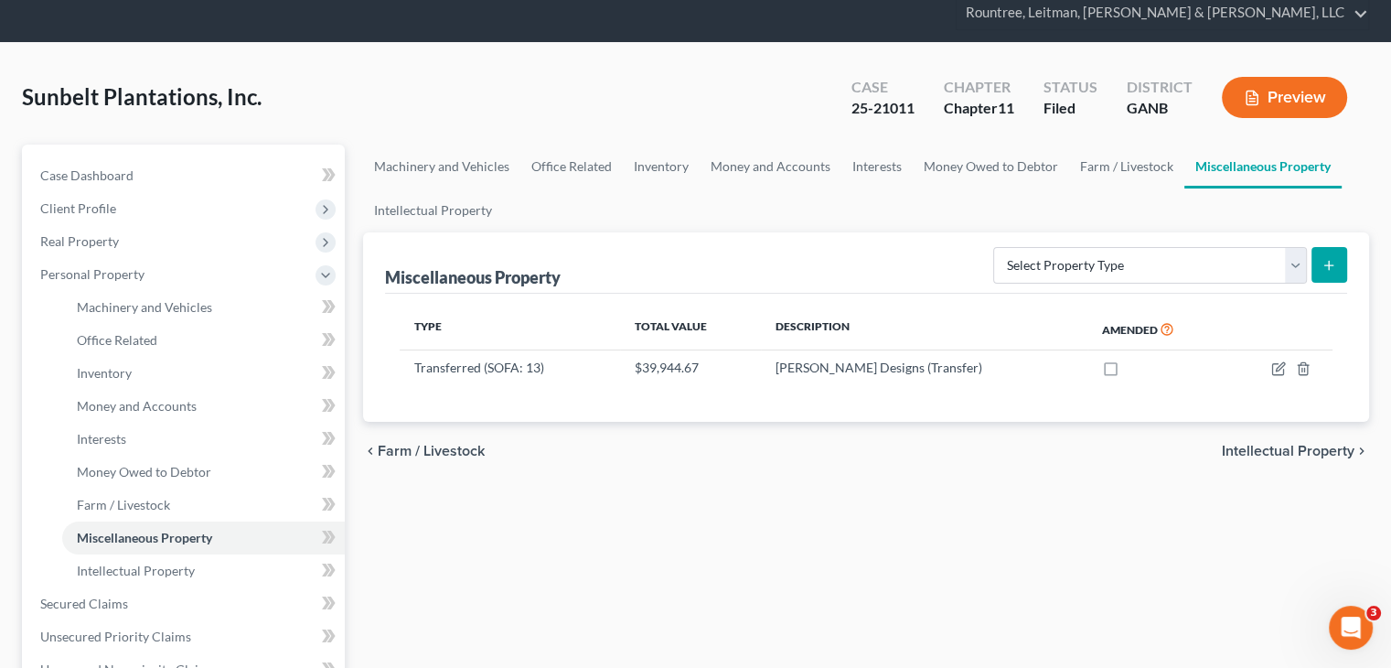
scroll to position [91, 0]
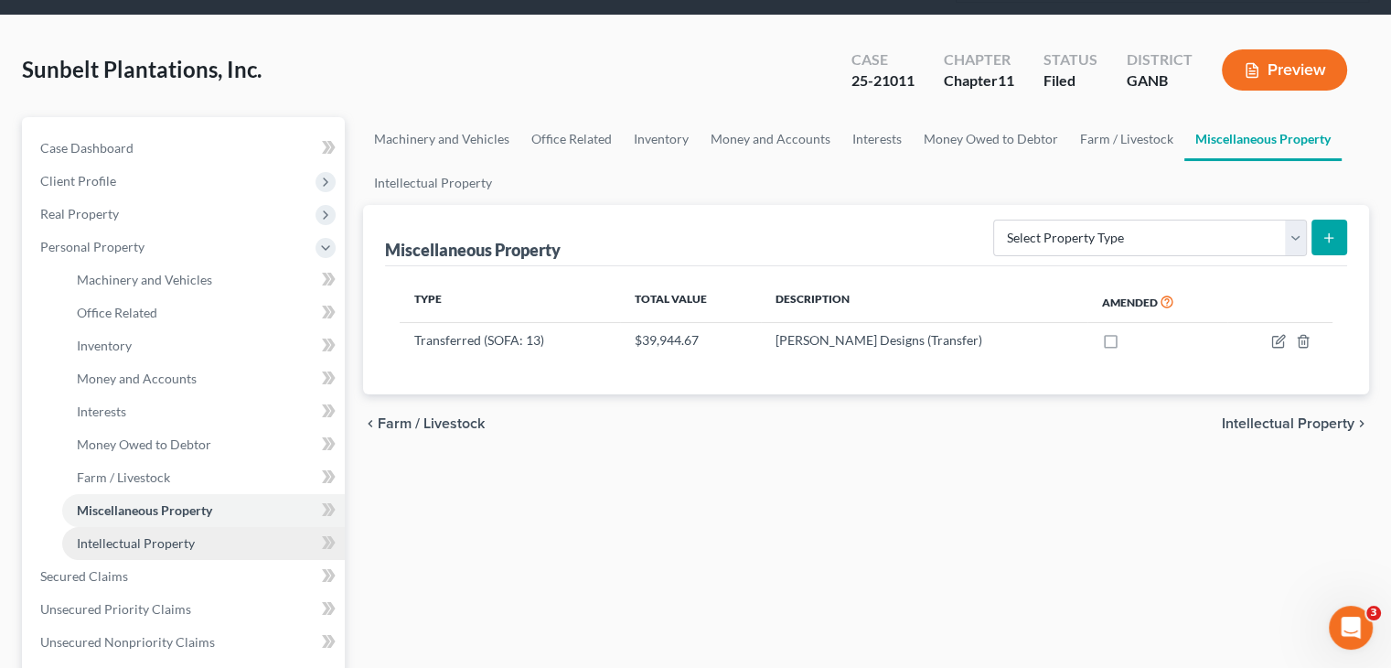
click at [137, 535] on span "Intellectual Property" at bounding box center [136, 543] width 118 height 16
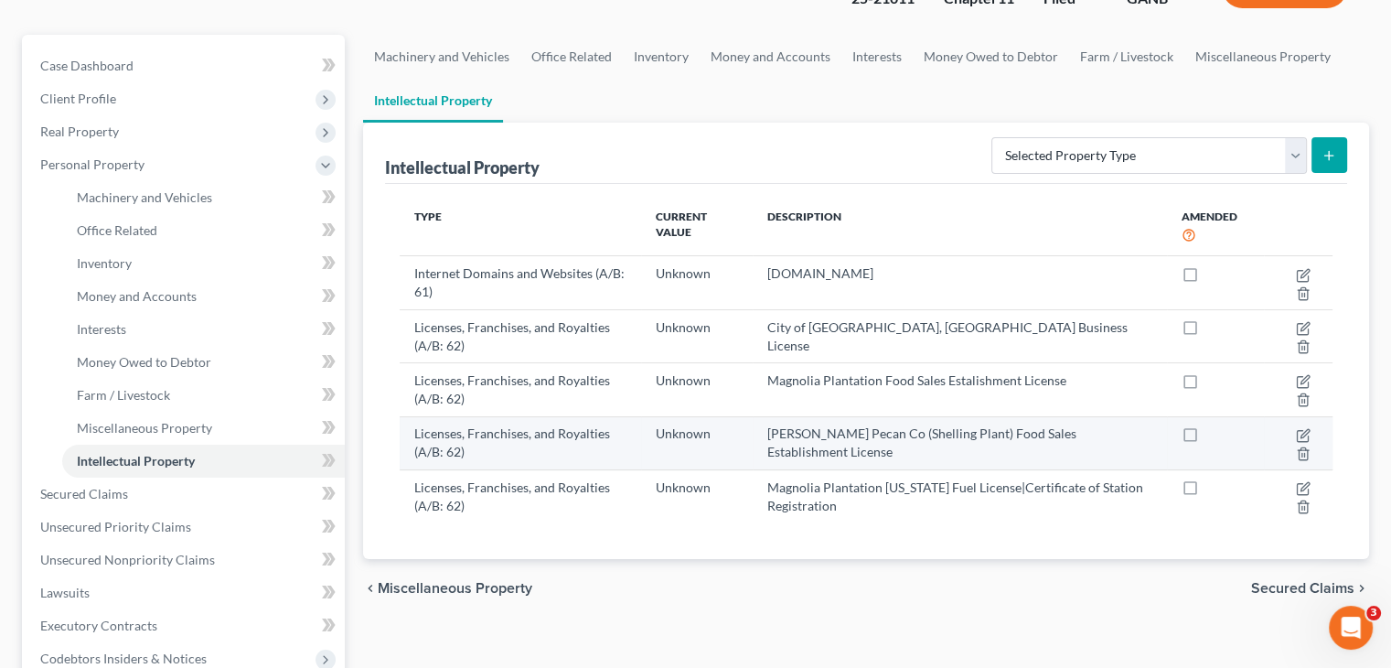
scroll to position [183, 0]
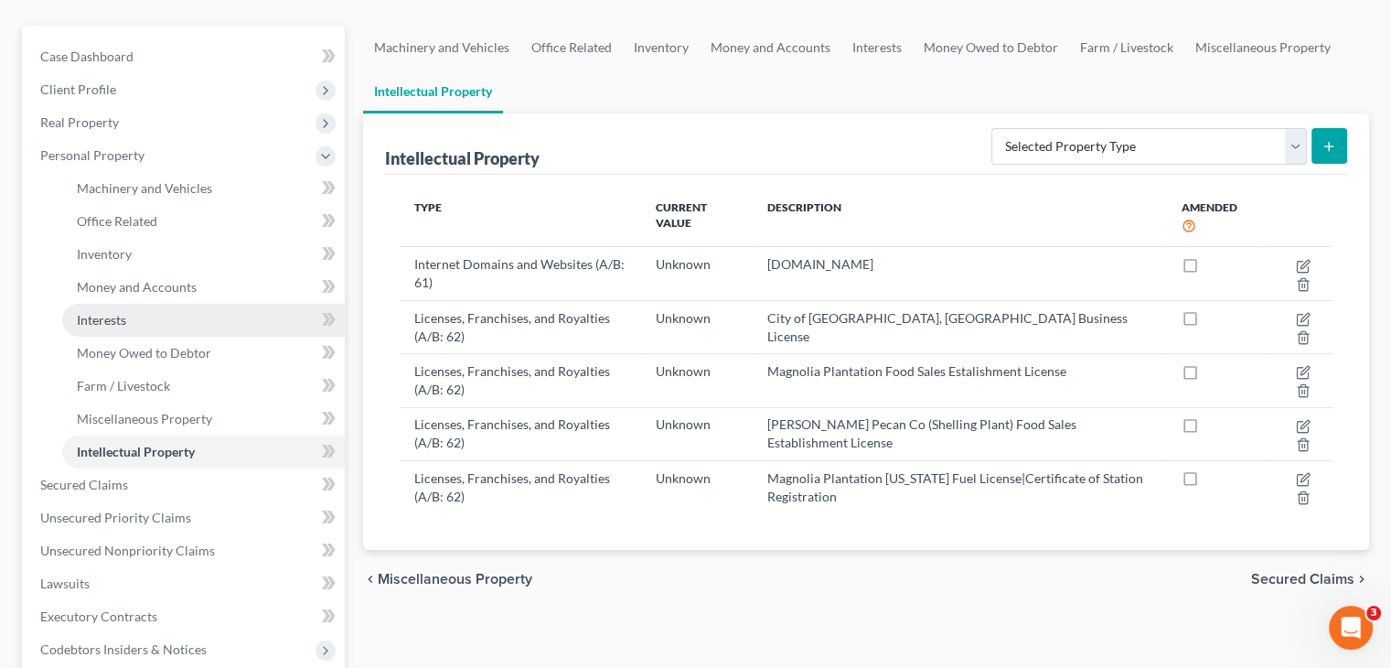
click at [112, 312] on span "Interests" at bounding box center [101, 320] width 49 height 16
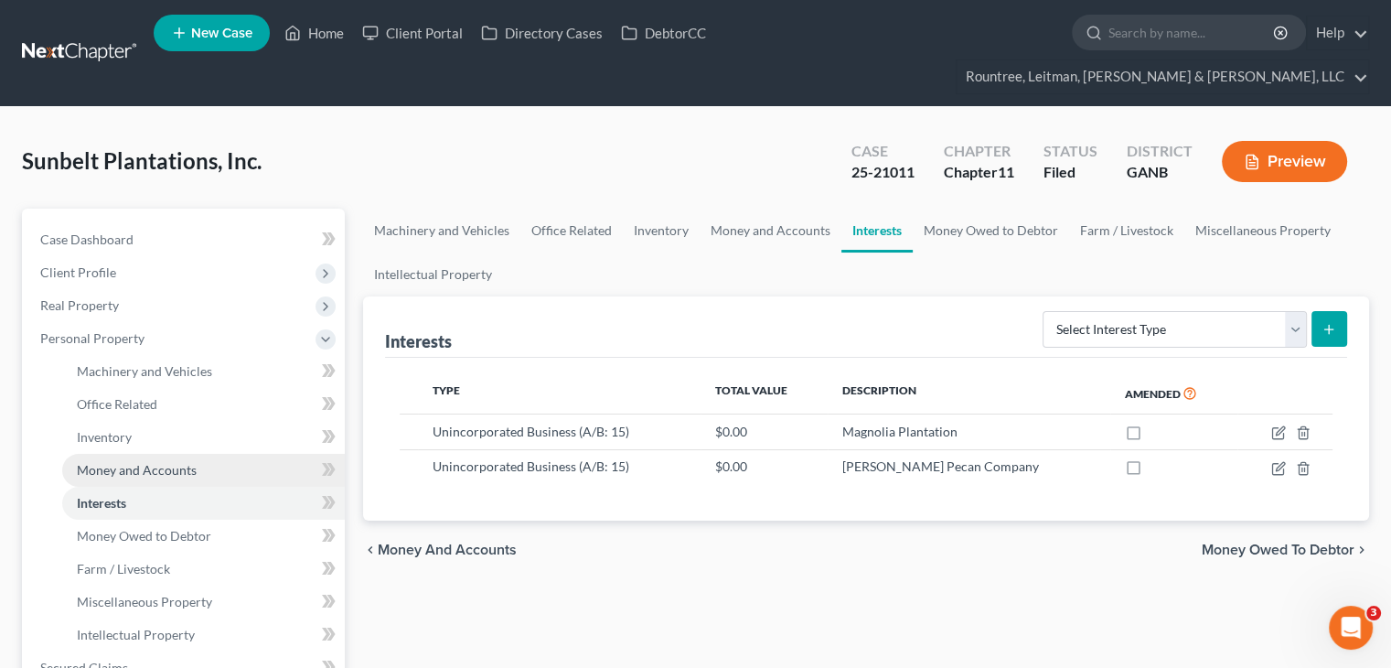
click at [124, 462] on span "Money and Accounts" at bounding box center [137, 470] width 120 height 16
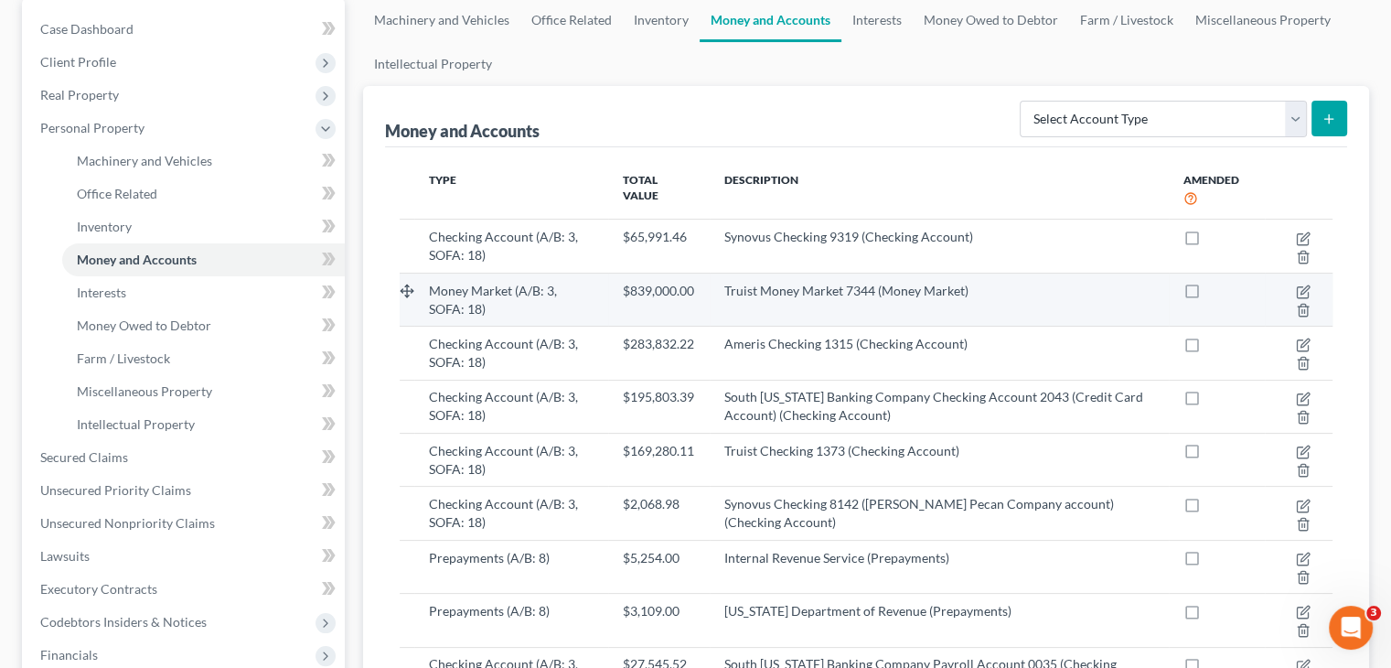
scroll to position [274, 0]
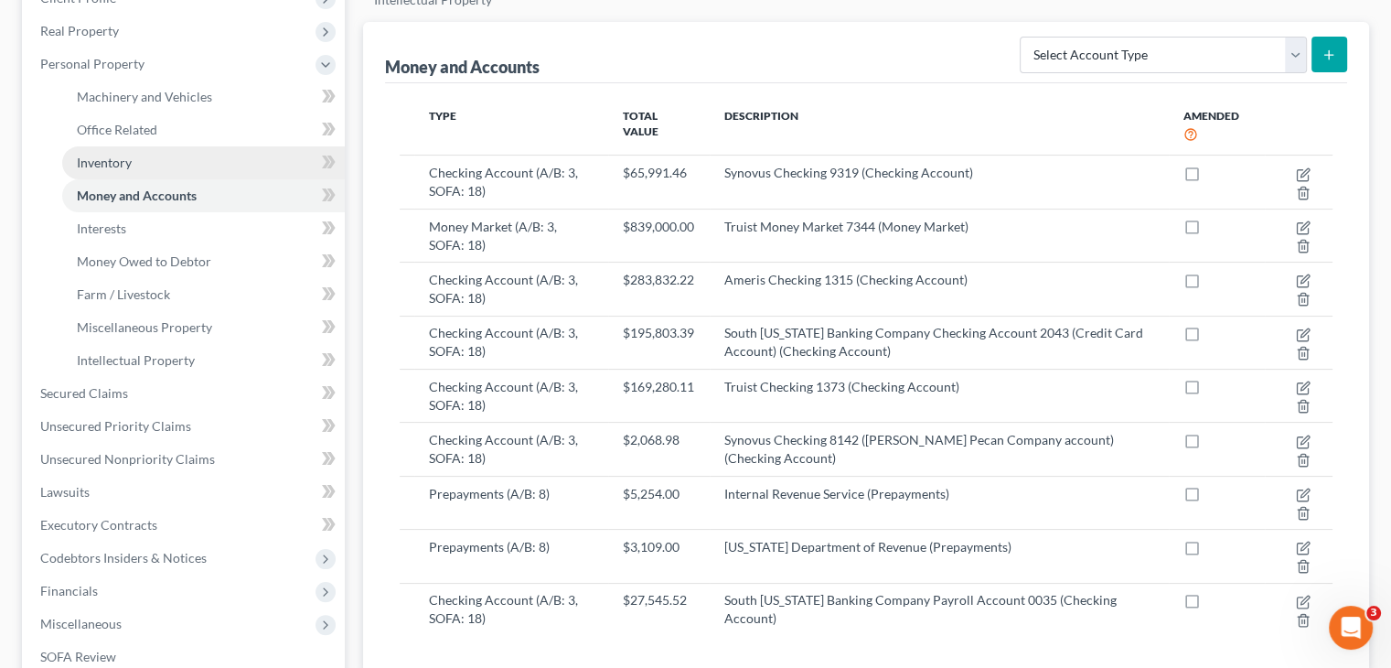
click at [113, 155] on span "Inventory" at bounding box center [104, 163] width 55 height 16
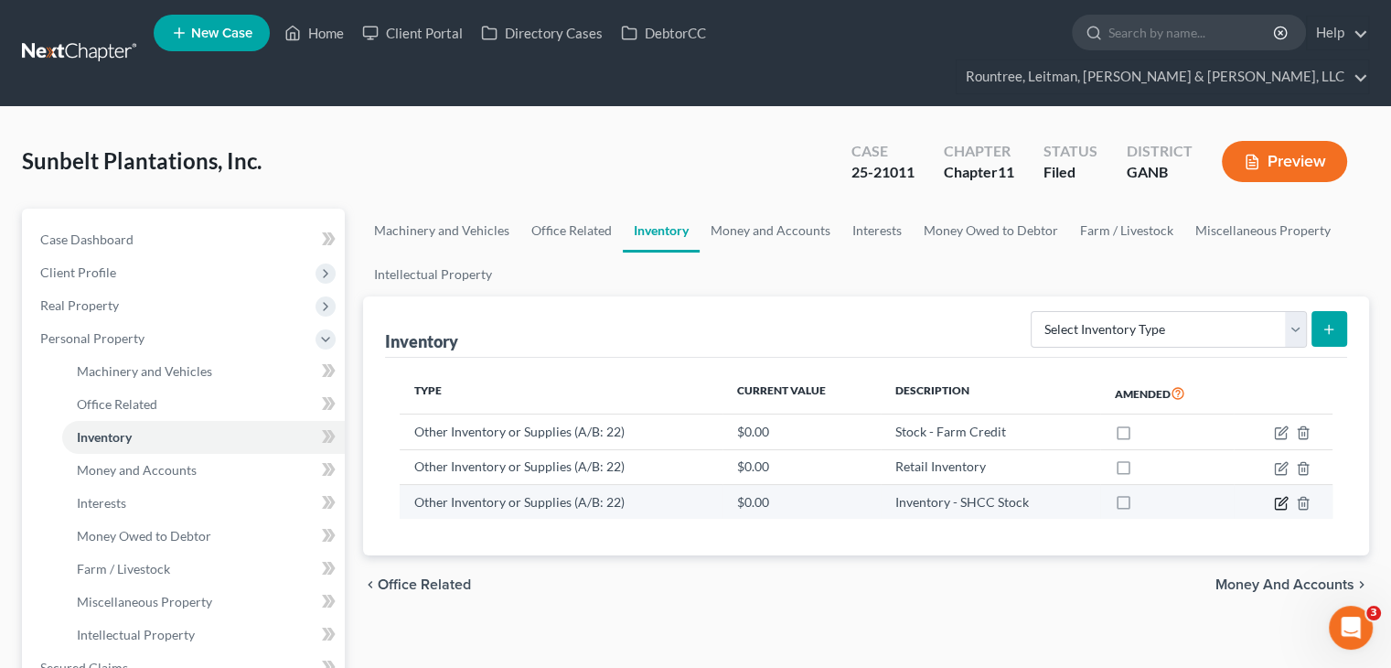
click at [1276, 496] on icon "button" at bounding box center [1281, 503] width 15 height 15
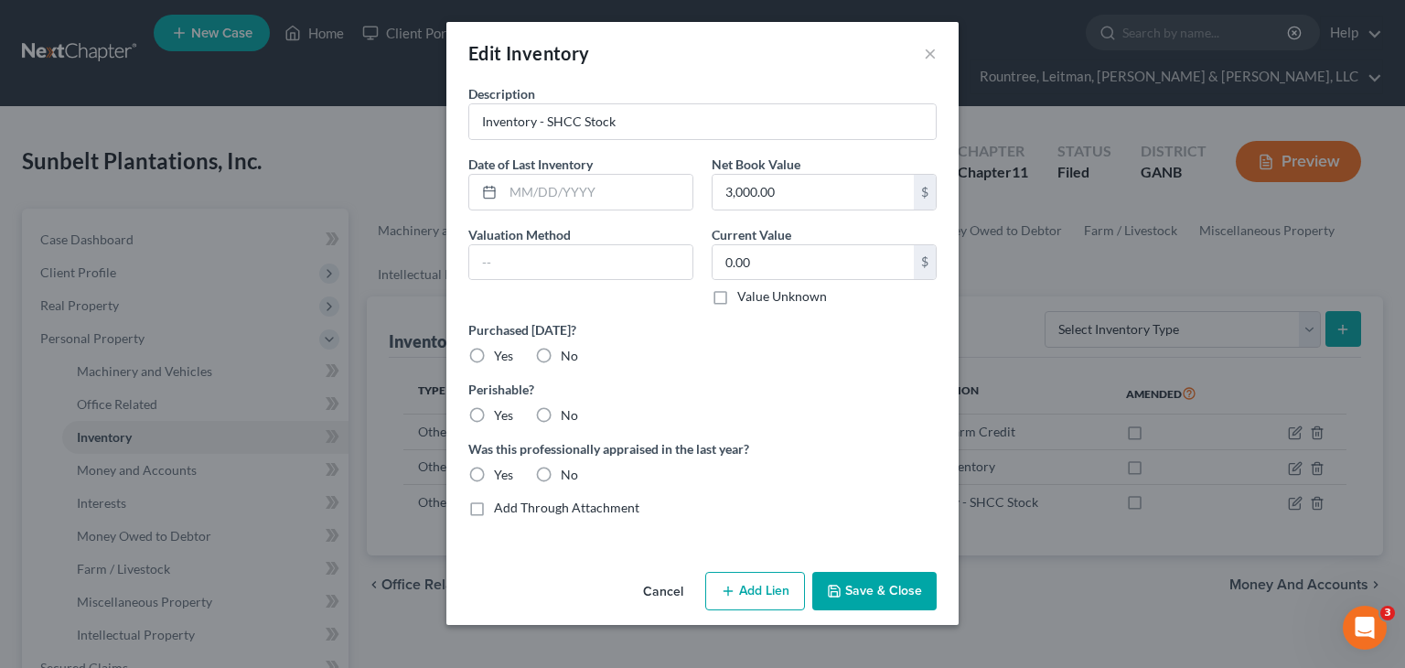
click at [863, 601] on button "Save & Close" at bounding box center [874, 591] width 124 height 38
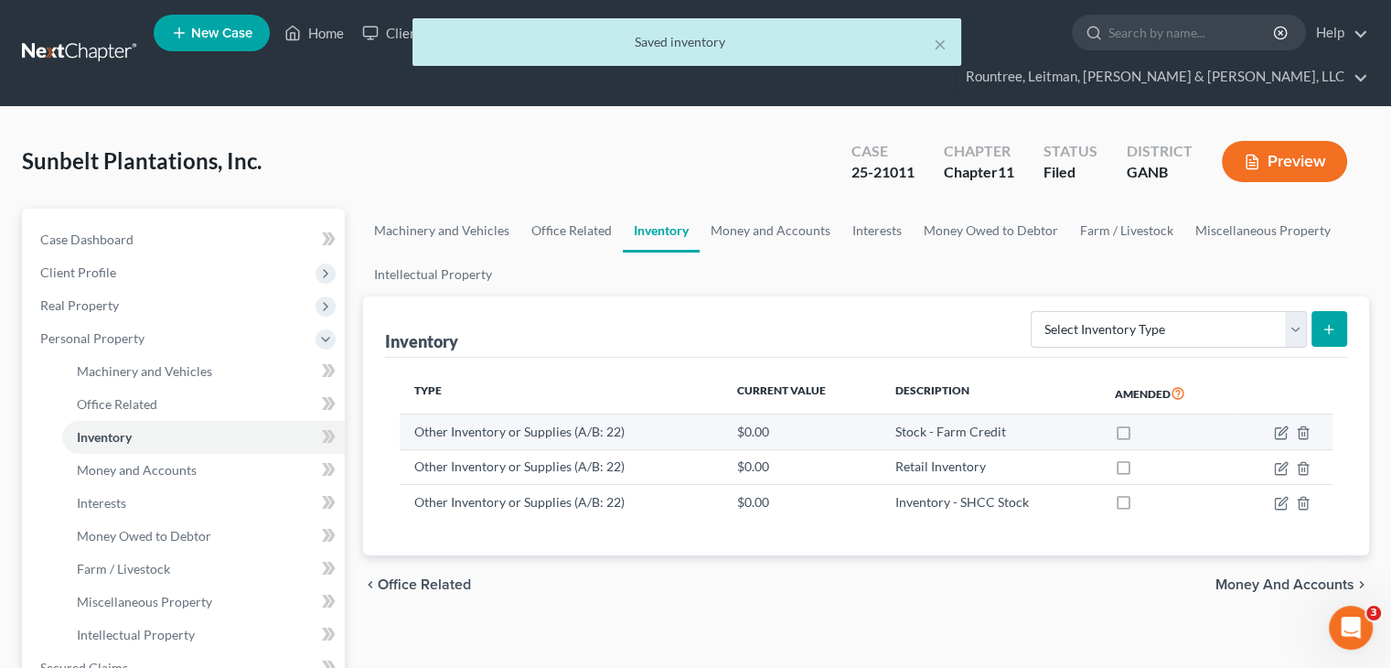
click at [976, 414] on td "Stock - Farm Credit" at bounding box center [990, 431] width 219 height 35
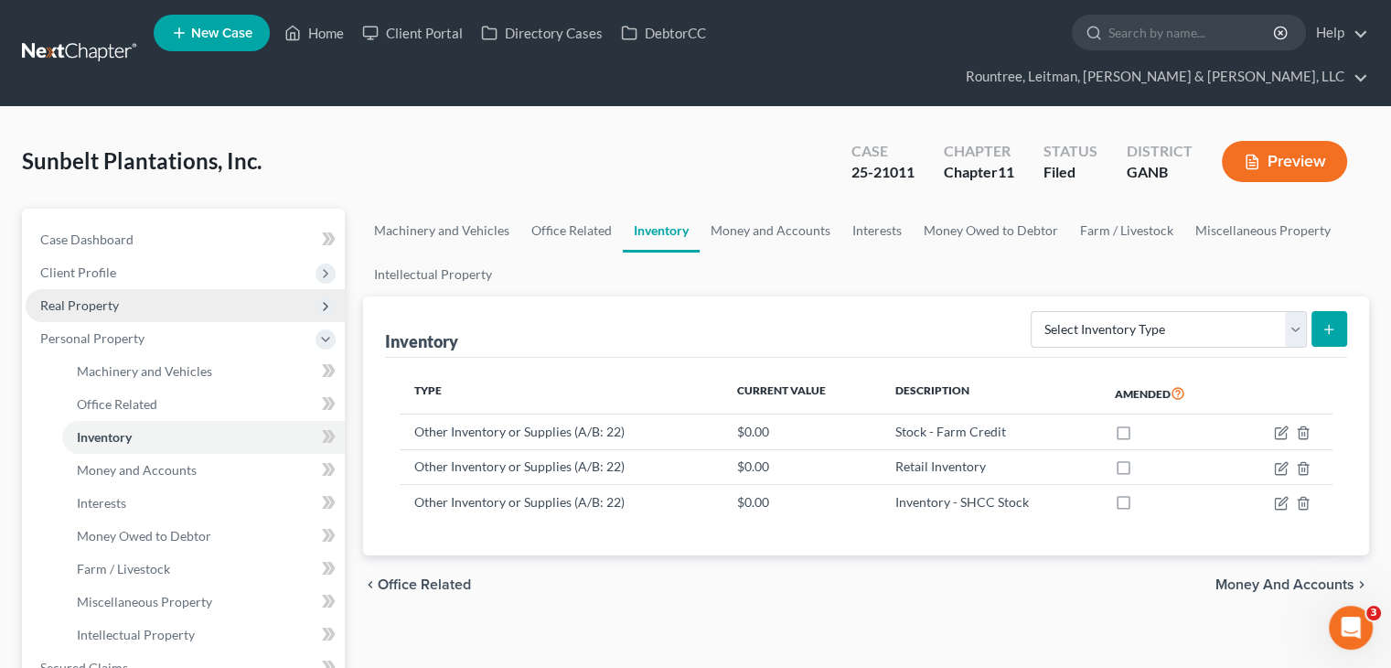
click at [87, 297] on span "Real Property" at bounding box center [79, 305] width 79 height 16
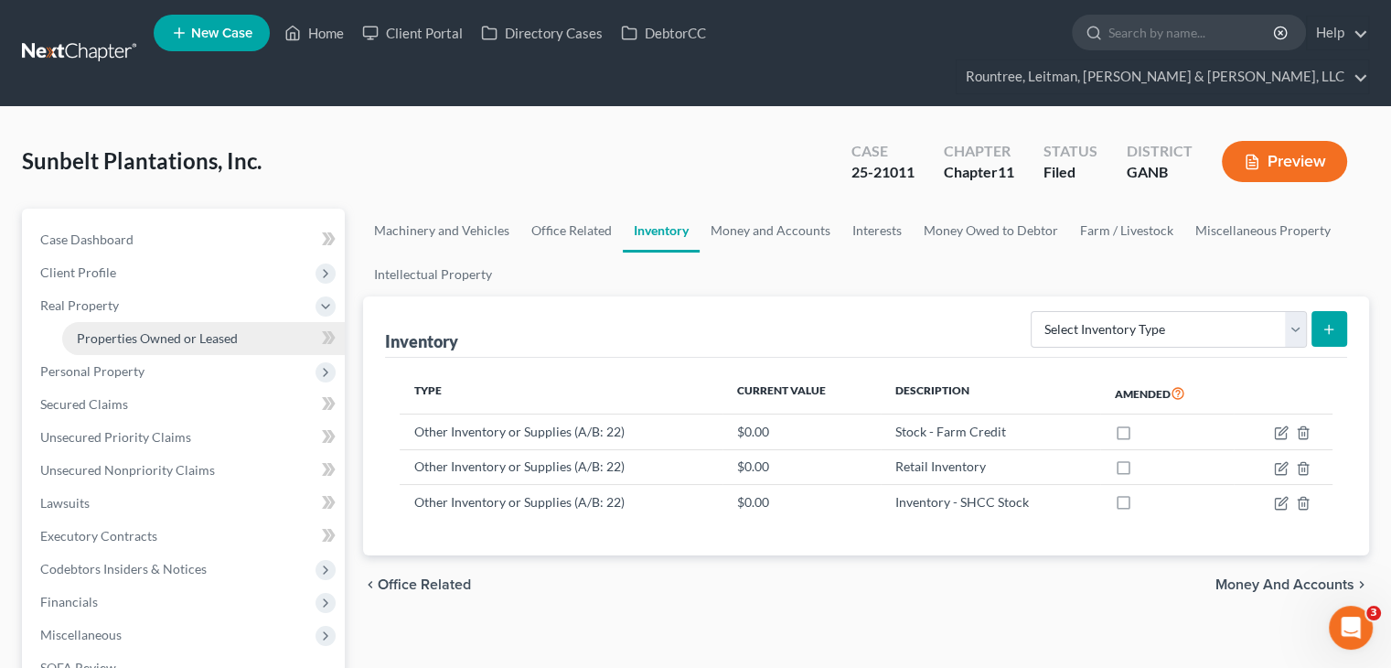
click at [155, 330] on span "Properties Owned or Leased" at bounding box center [157, 338] width 161 height 16
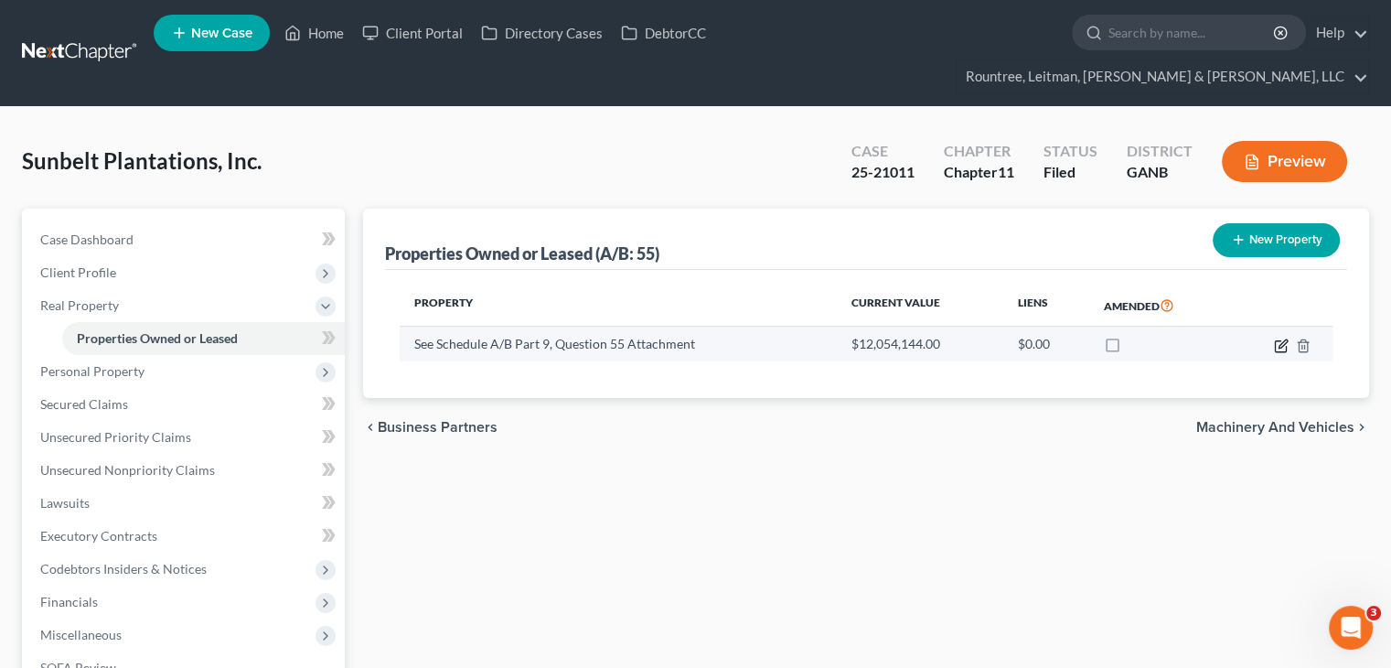
click at [1281, 339] on icon "button" at bounding box center [1282, 343] width 8 height 8
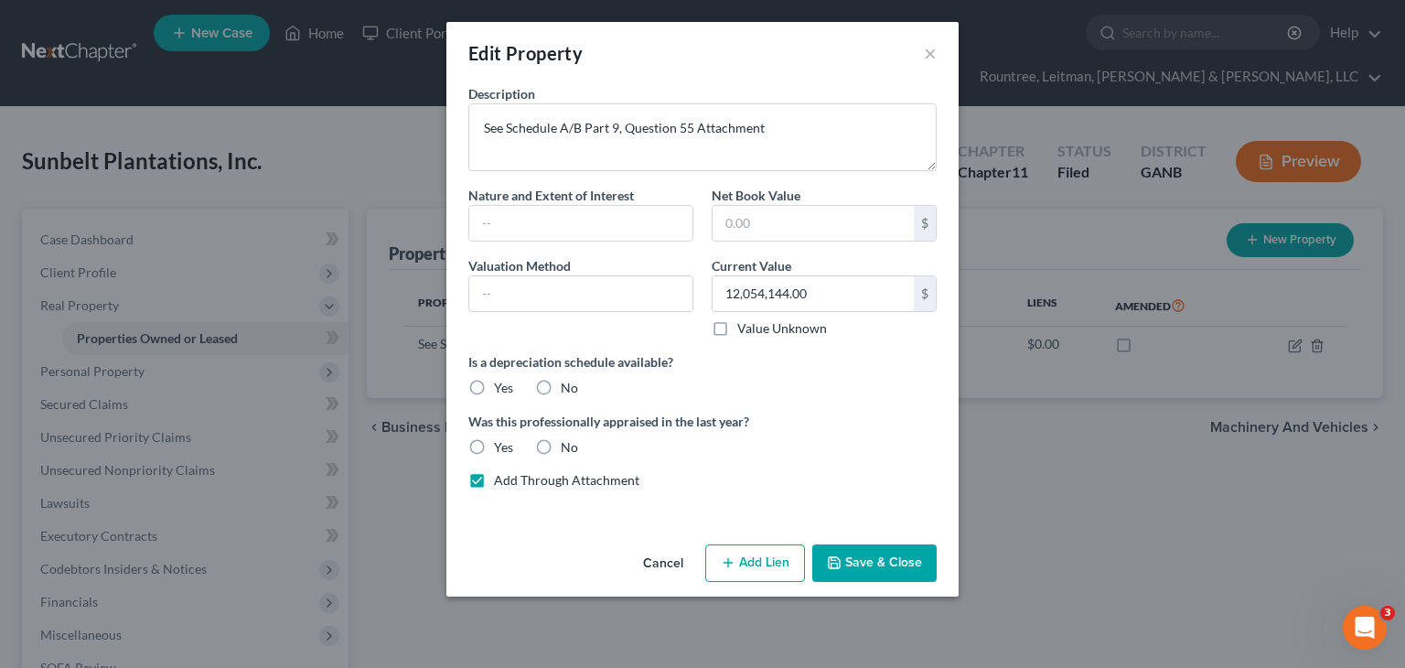
click at [106, 335] on div "Edit Property × Description See Schedule A/B Part 9, Question 55 Attachment Nat…" at bounding box center [702, 334] width 1405 height 668
click at [671, 564] on button "Cancel" at bounding box center [662, 564] width 69 height 37
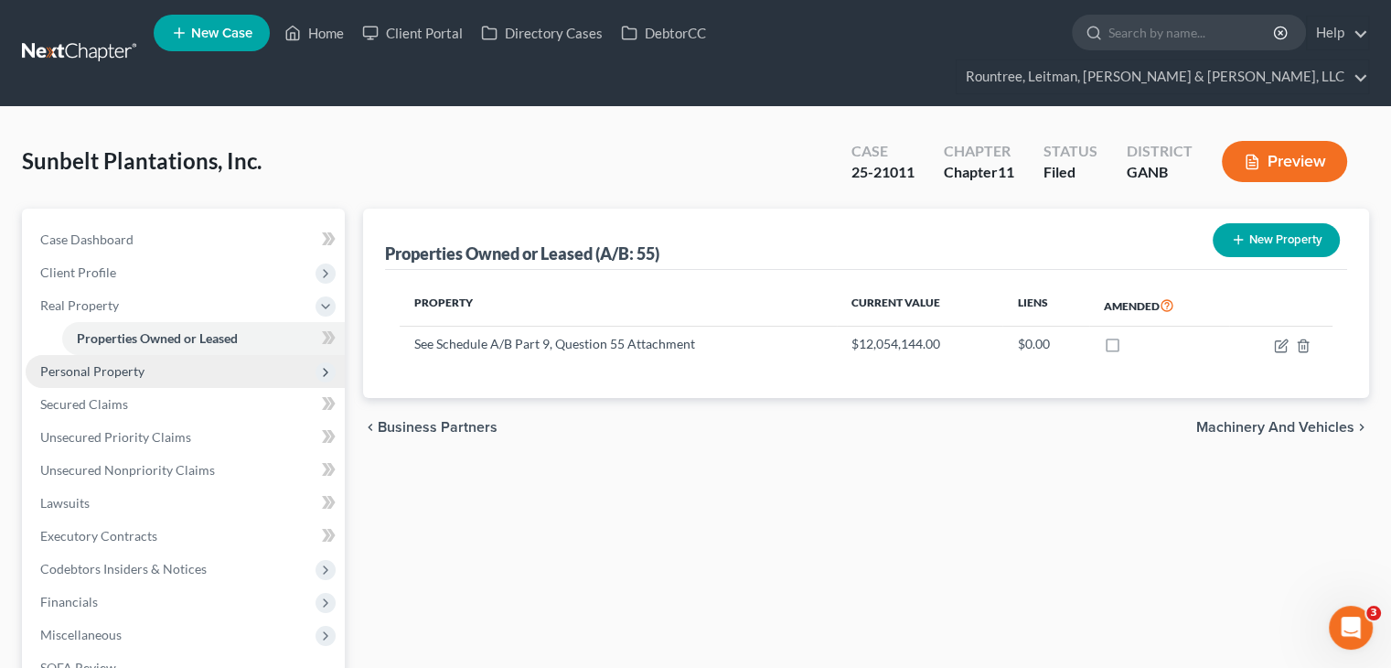
click at [104, 355] on span "Personal Property" at bounding box center [185, 371] width 319 height 33
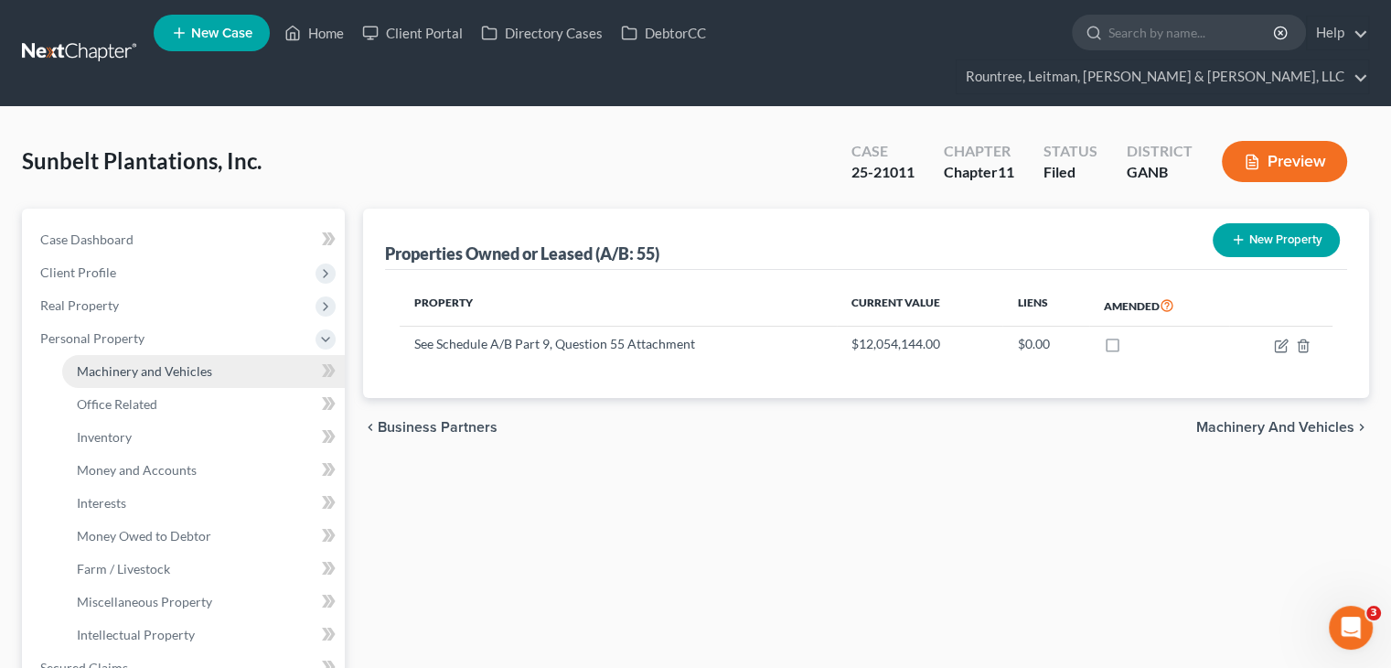
drag, startPoint x: 82, startPoint y: 302, endPoint x: 86, endPoint y: 332, distance: 30.4
click at [82, 330] on span "Personal Property" at bounding box center [92, 338] width 104 height 16
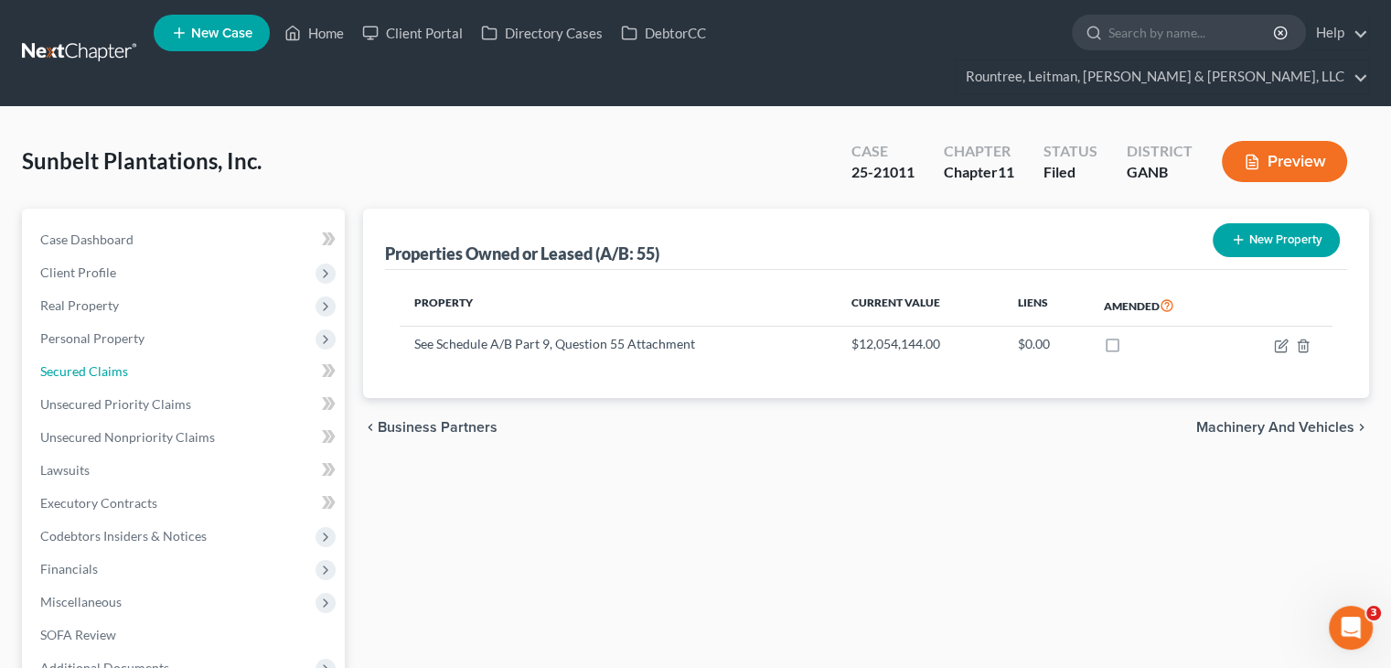
click at [80, 363] on span "Secured Claims" at bounding box center [84, 371] width 88 height 16
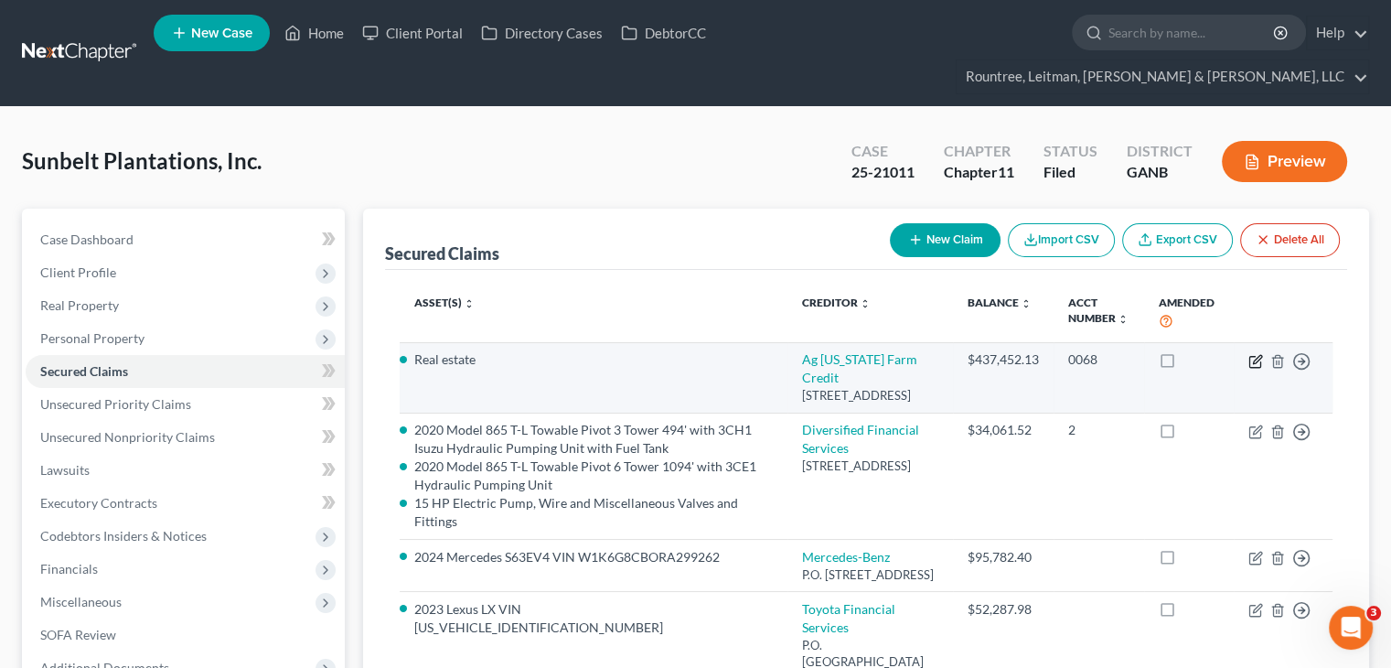
click at [1252, 354] on icon "button" at bounding box center [1255, 361] width 15 height 15
select select "10"
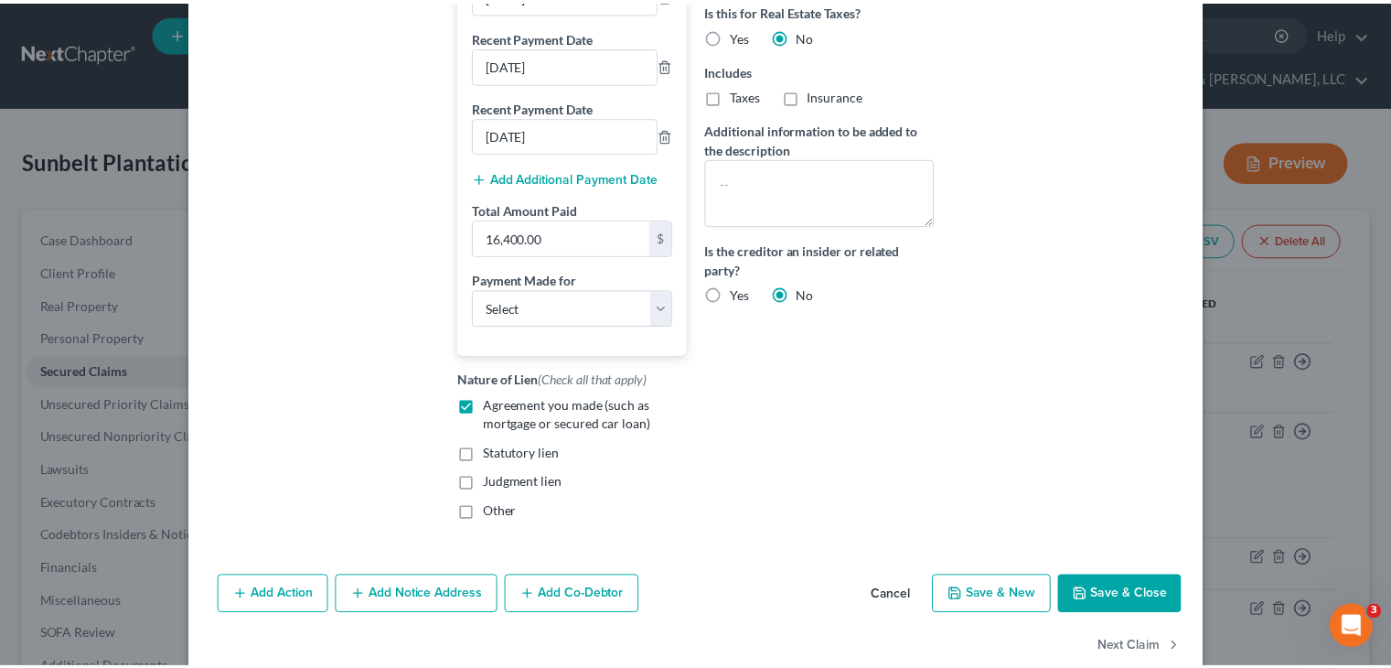
scroll to position [562, 0]
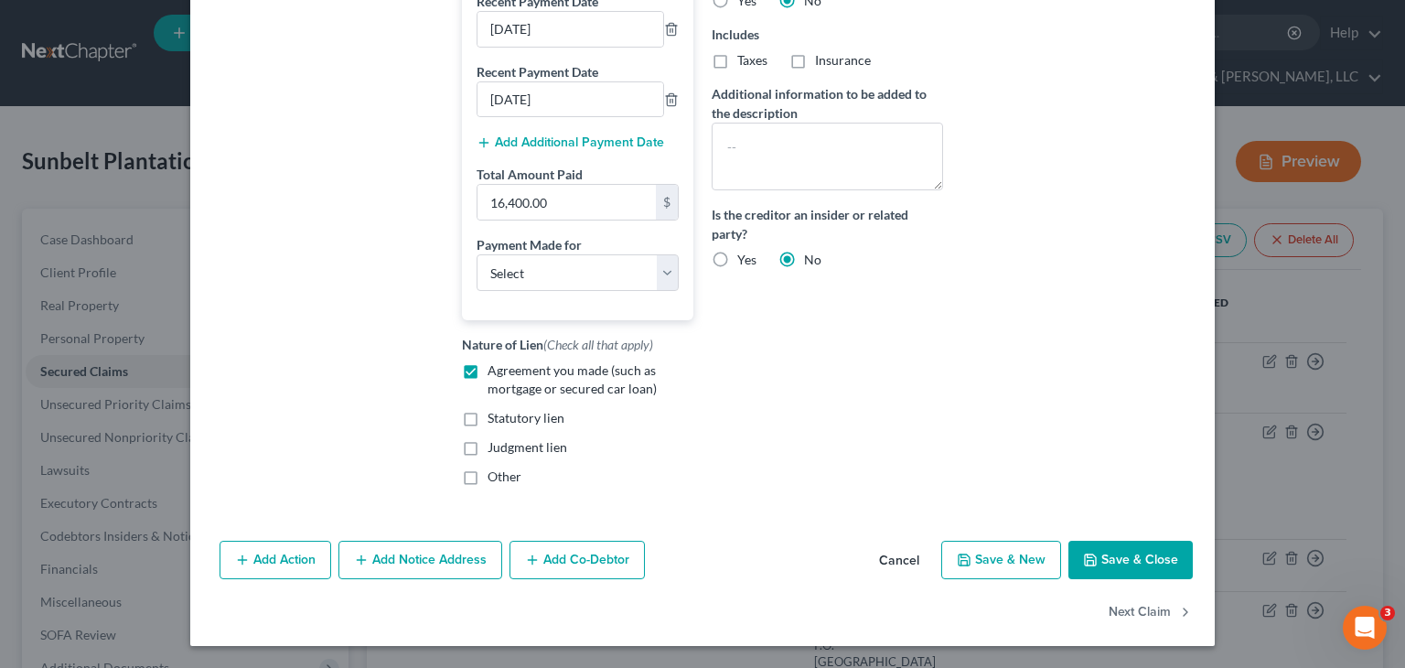
click at [1134, 553] on button "Save & Close" at bounding box center [1130, 559] width 124 height 38
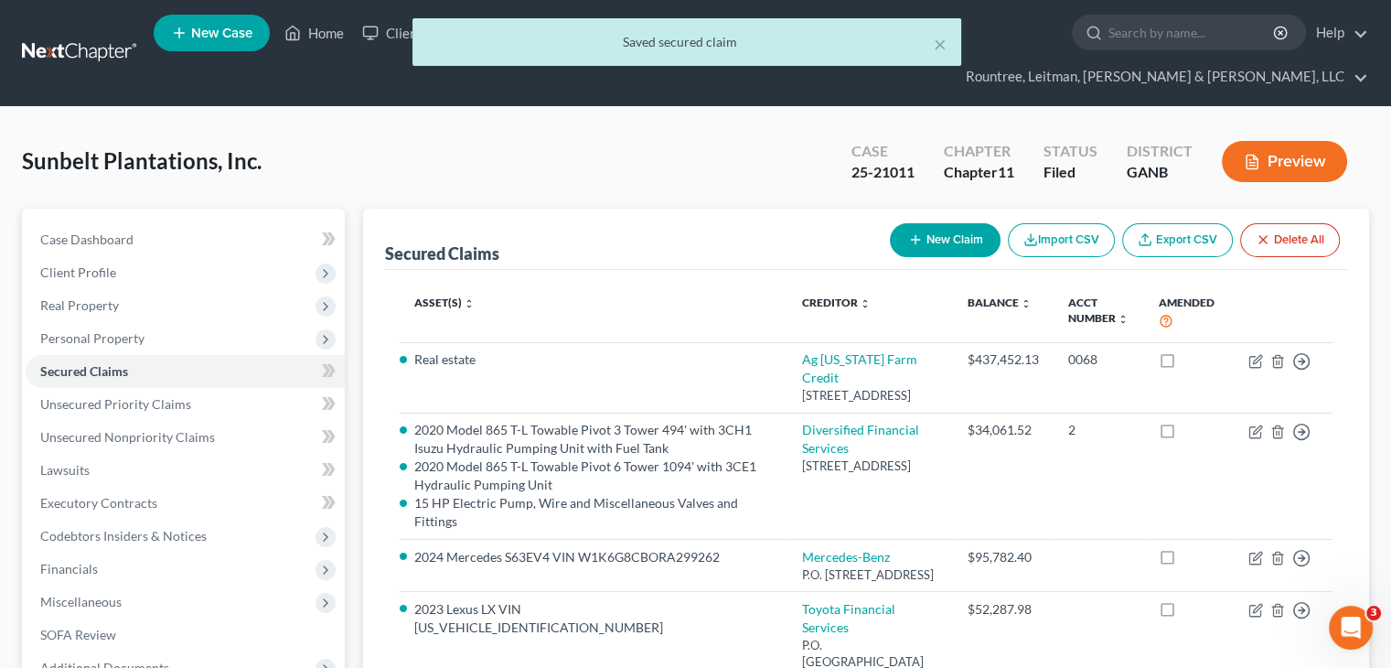
click at [319, 37] on div "× Saved secured claim" at bounding box center [686, 46] width 1391 height 57
click at [932, 37] on div "Saved secured claim" at bounding box center [686, 42] width 519 height 18
click at [940, 45] on button "×" at bounding box center [940, 44] width 13 height 22
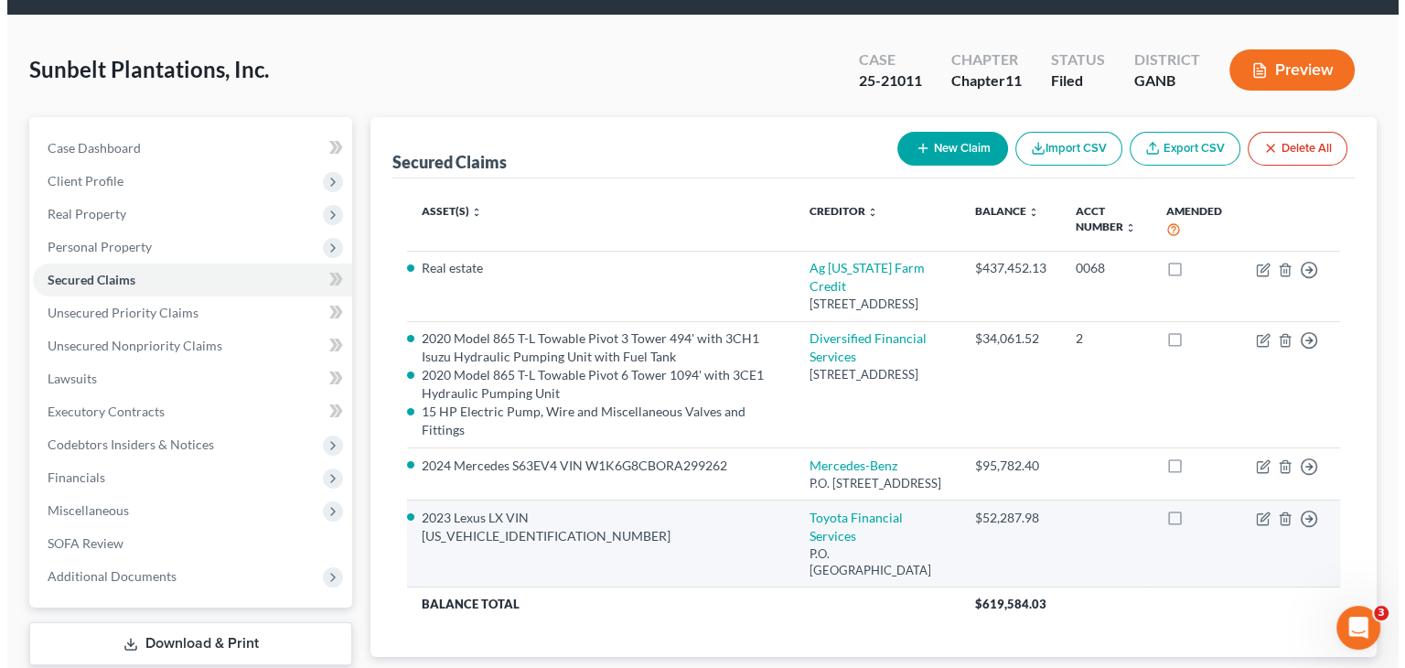
scroll to position [0, 0]
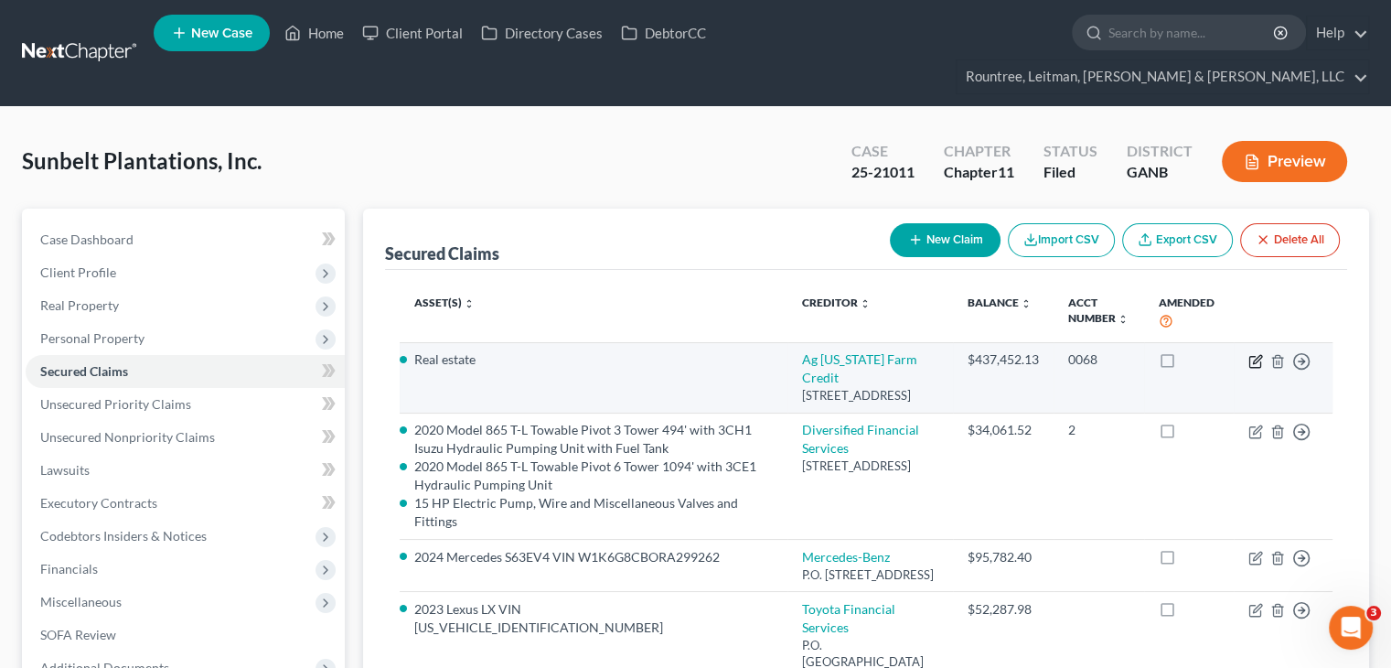
click at [1251, 354] on icon "button" at bounding box center [1255, 361] width 15 height 15
select select "10"
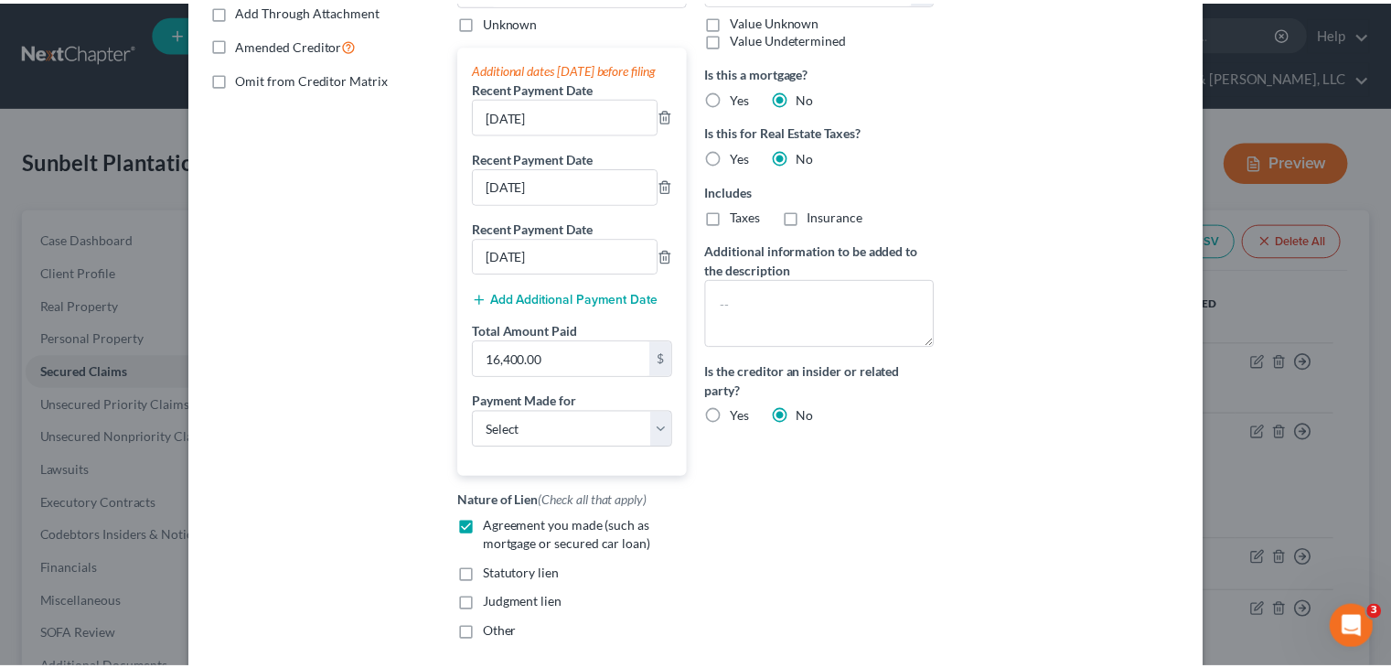
scroll to position [471, 0]
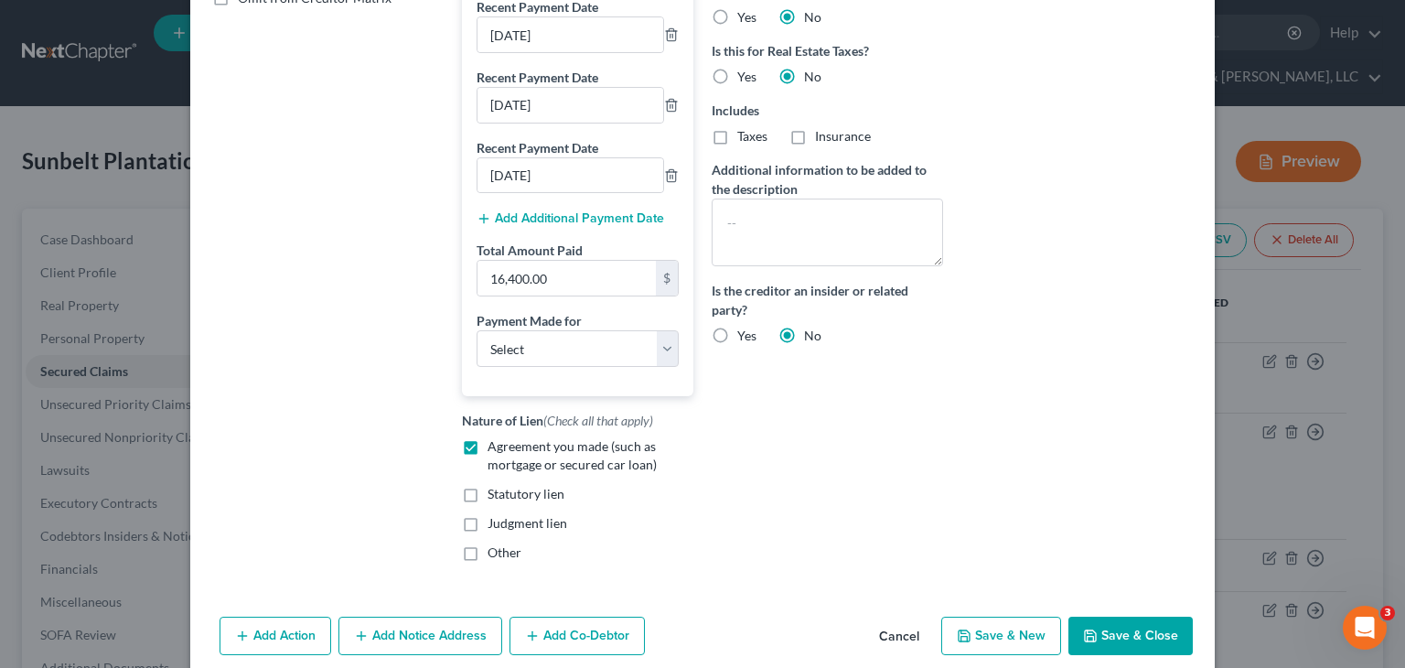
click at [1134, 652] on button "Save & Close" at bounding box center [1130, 635] width 124 height 38
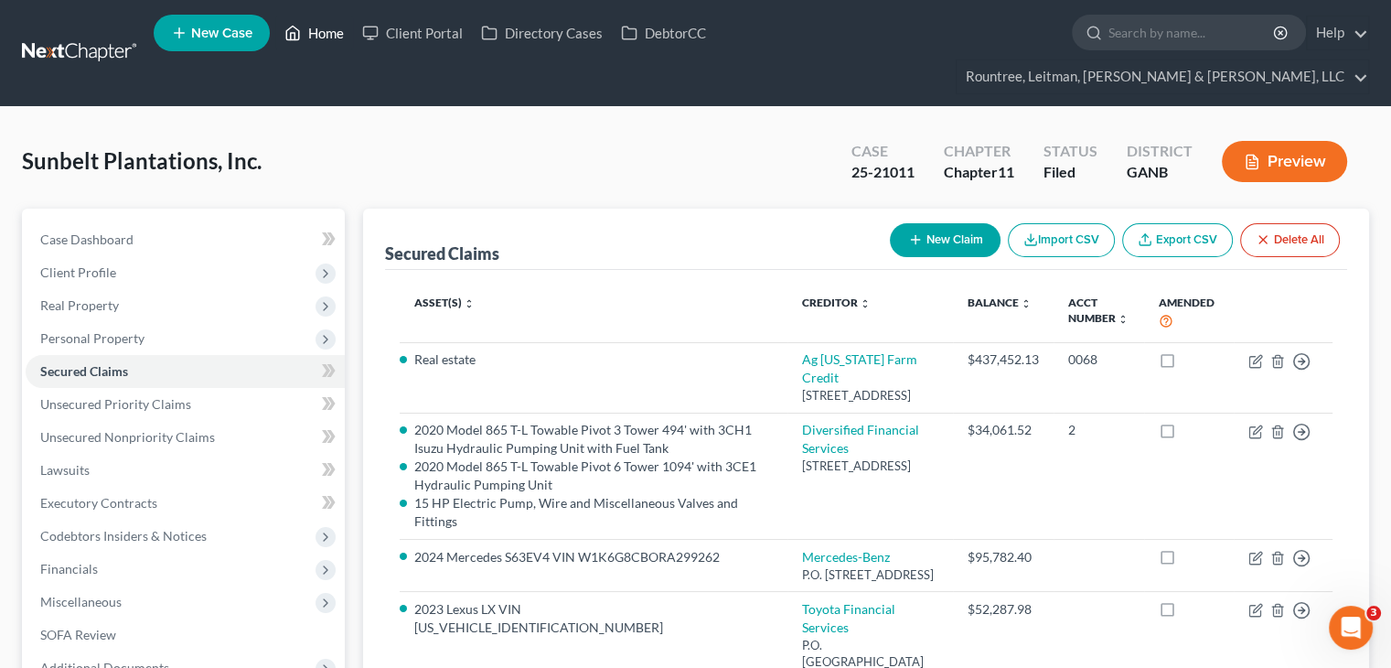
click at [314, 29] on link "Home" at bounding box center [314, 32] width 78 height 33
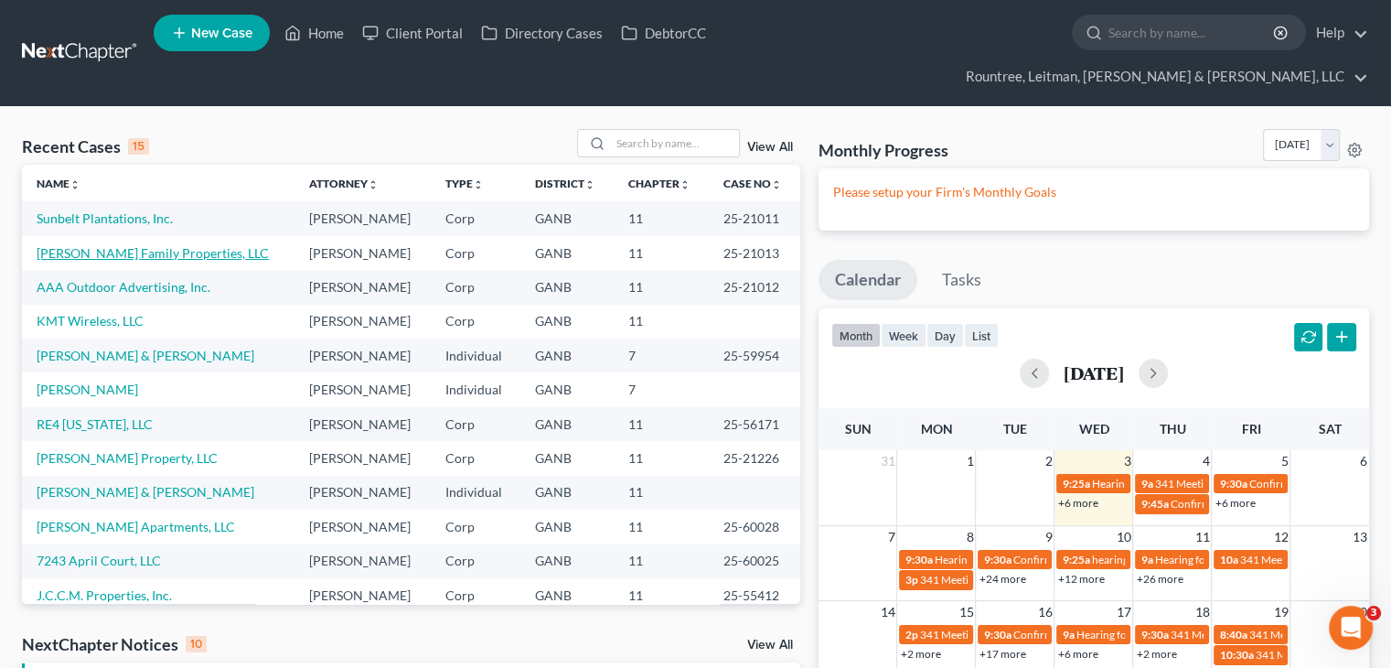
click at [88, 245] on link "[PERSON_NAME] Family Properties, LLC" at bounding box center [153, 253] width 232 height 16
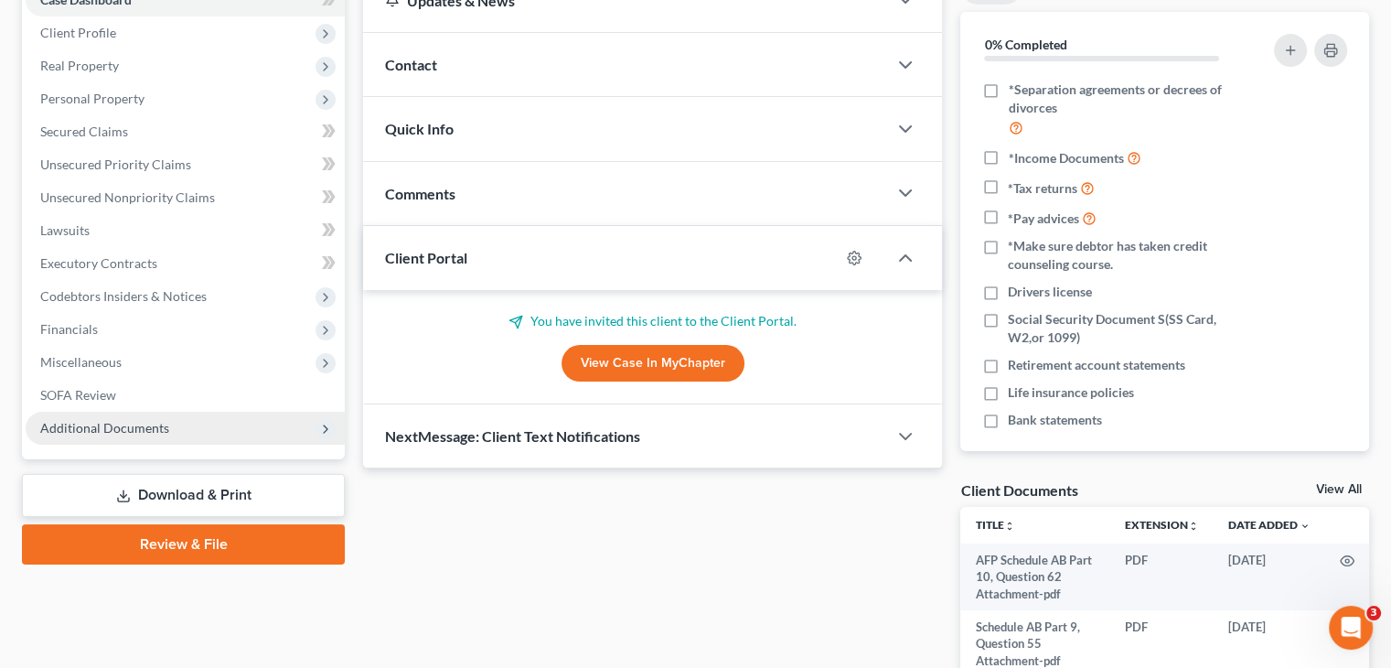
scroll to position [274, 0]
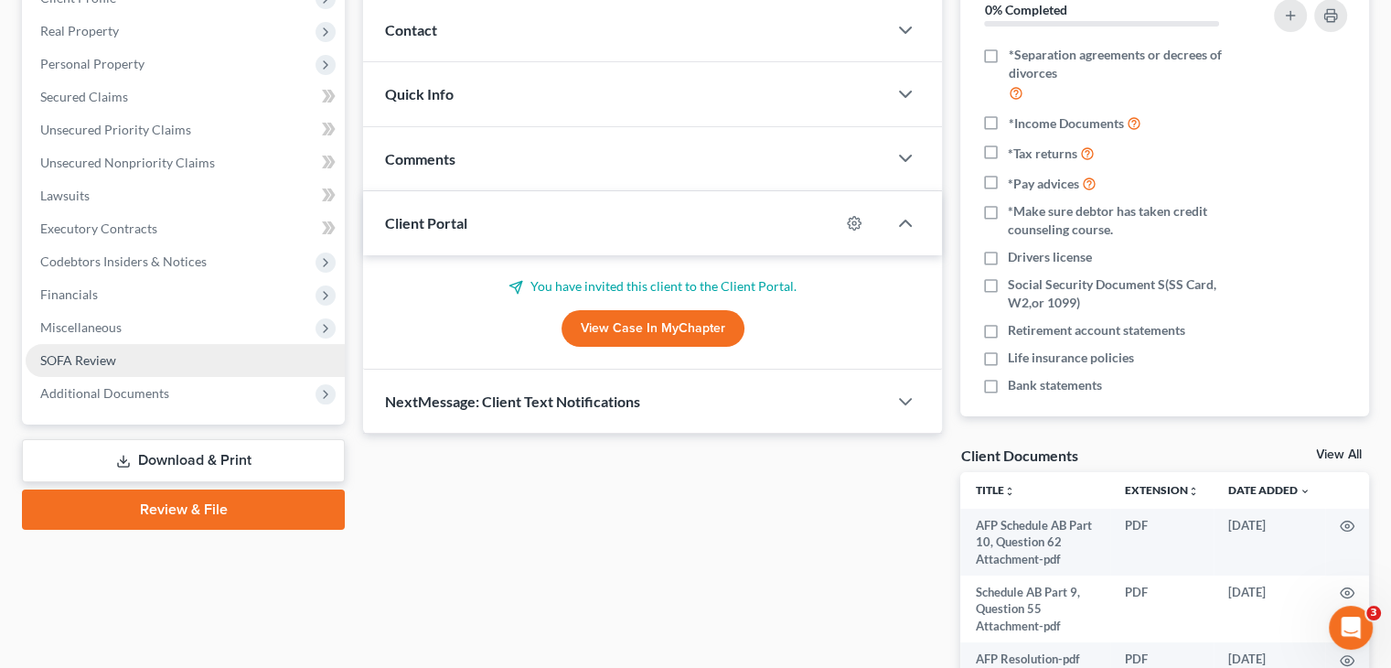
click at [72, 352] on span "SOFA Review" at bounding box center [78, 360] width 76 height 16
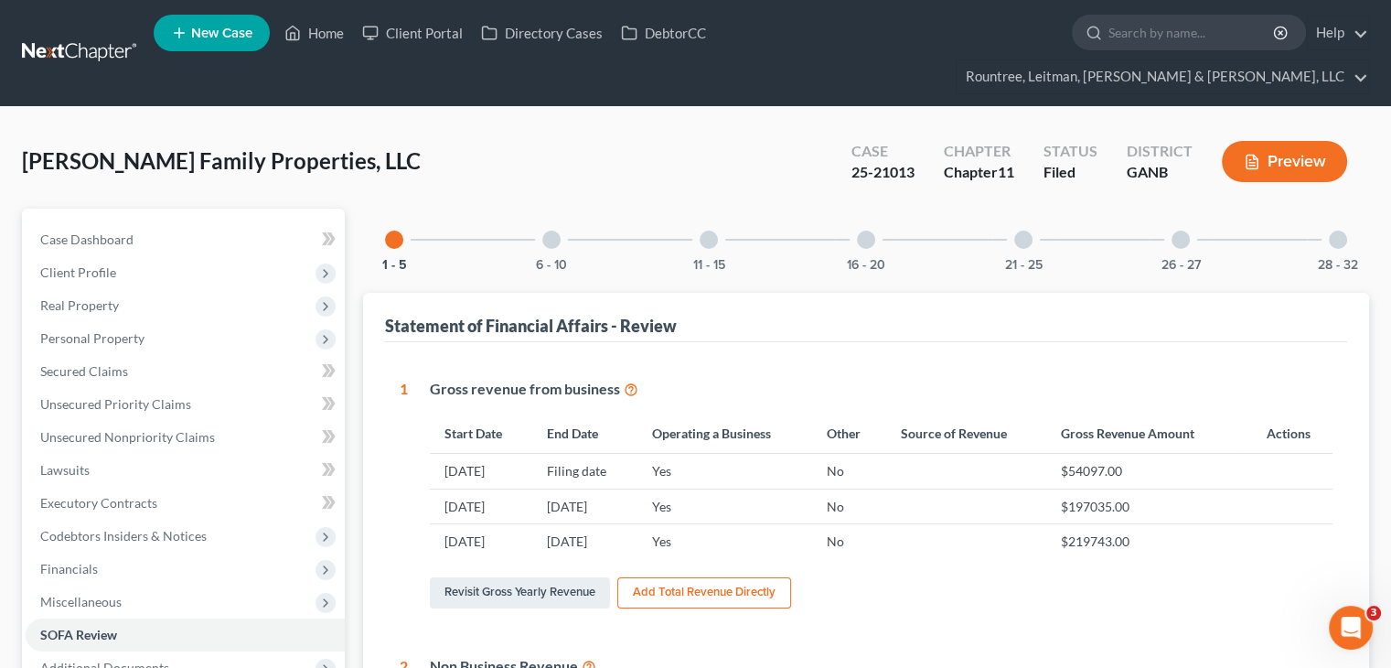
click at [708, 230] on div at bounding box center [709, 239] width 18 height 18
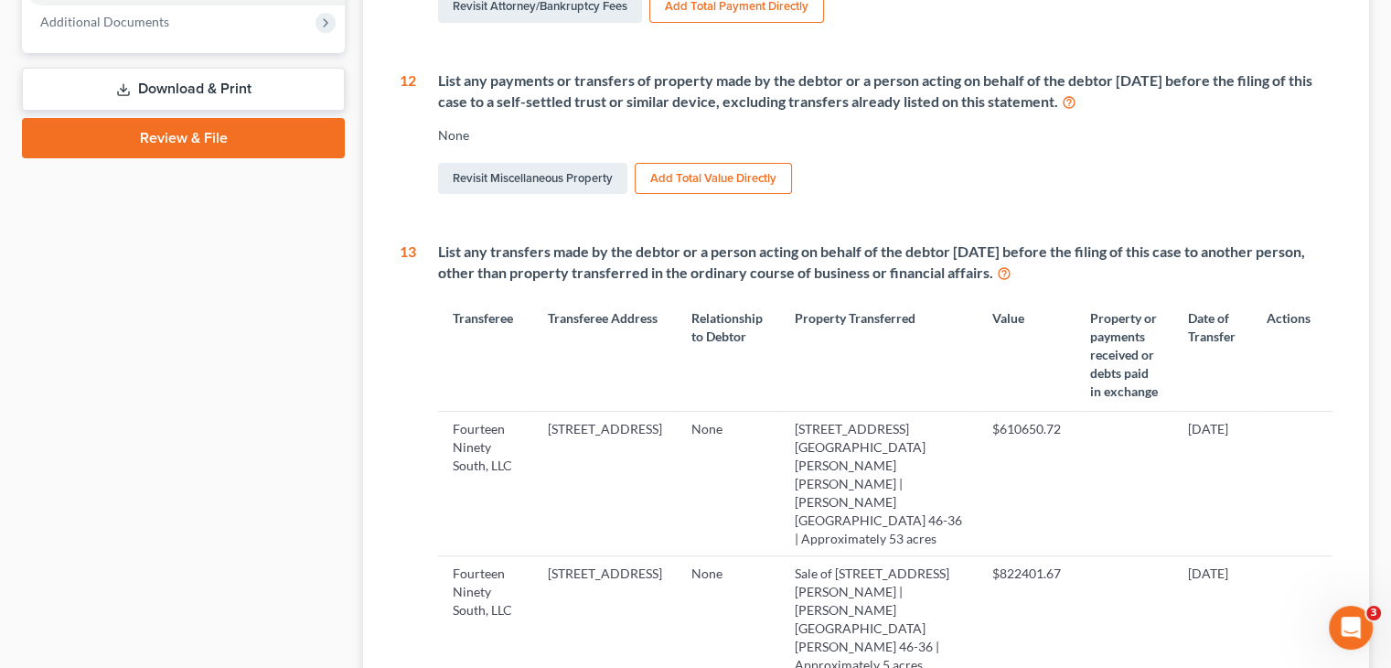
scroll to position [732, 0]
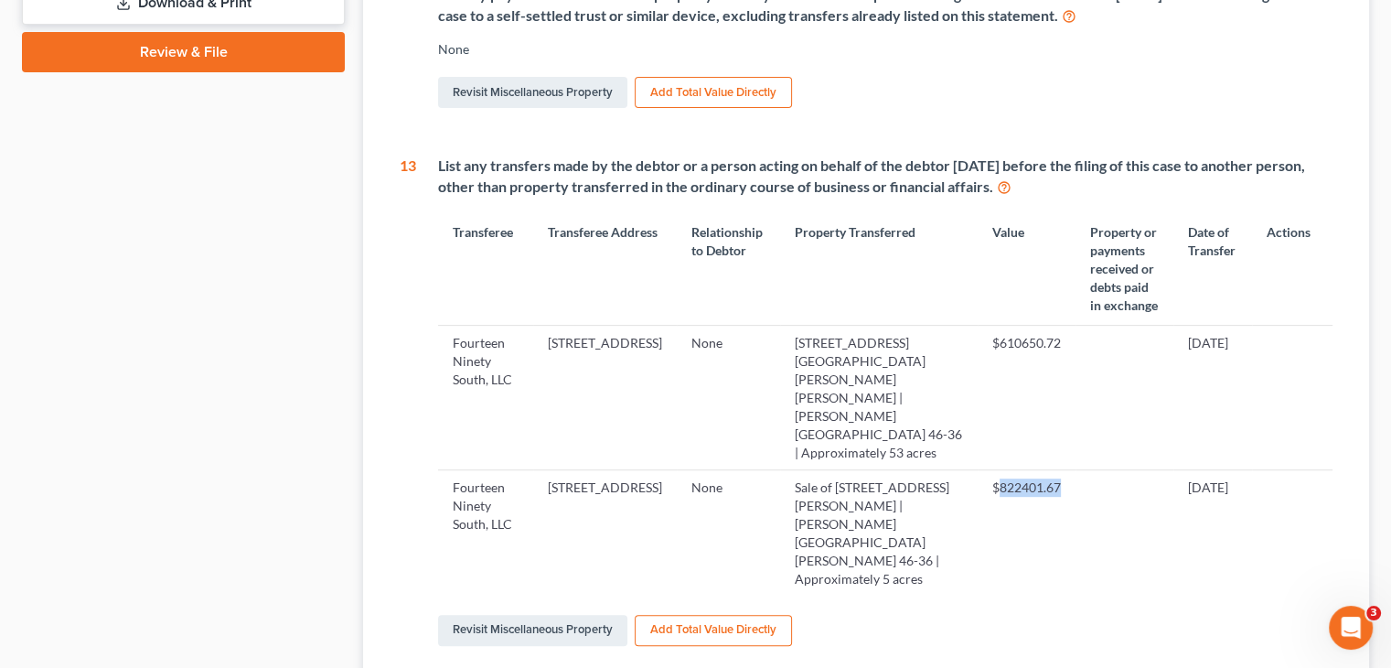
drag, startPoint x: 952, startPoint y: 381, endPoint x: 1027, endPoint y: 381, distance: 75.0
click at [1027, 470] on td "$822401.67" at bounding box center [1027, 533] width 98 height 126
copy td "822401.67"
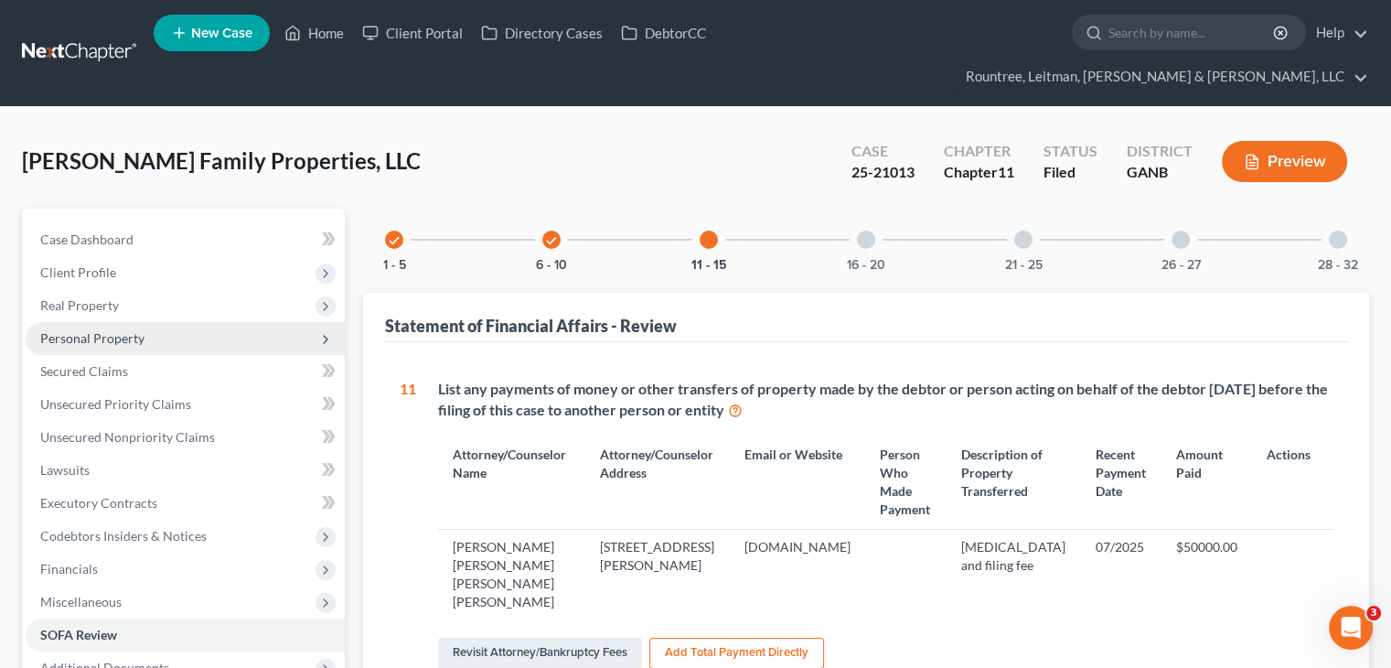
click at [106, 330] on span "Personal Property" at bounding box center [92, 338] width 104 height 16
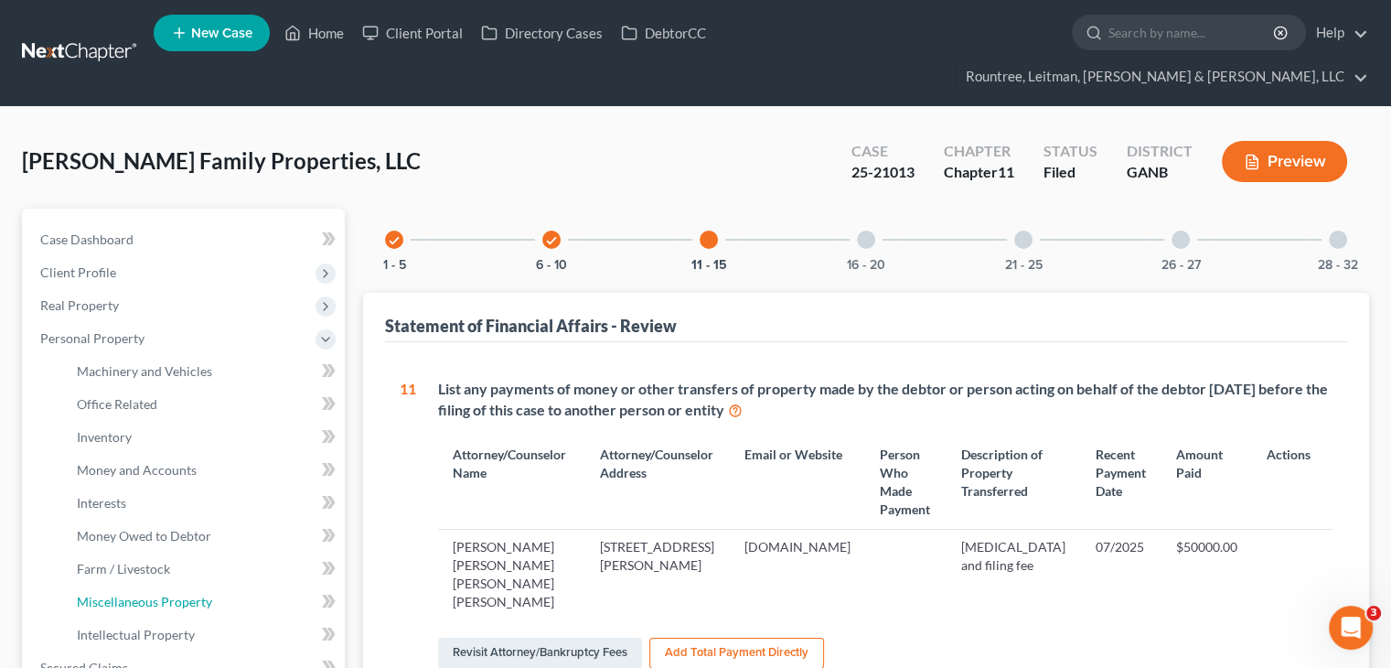
click at [159, 593] on span "Miscellaneous Property" at bounding box center [144, 601] width 135 height 16
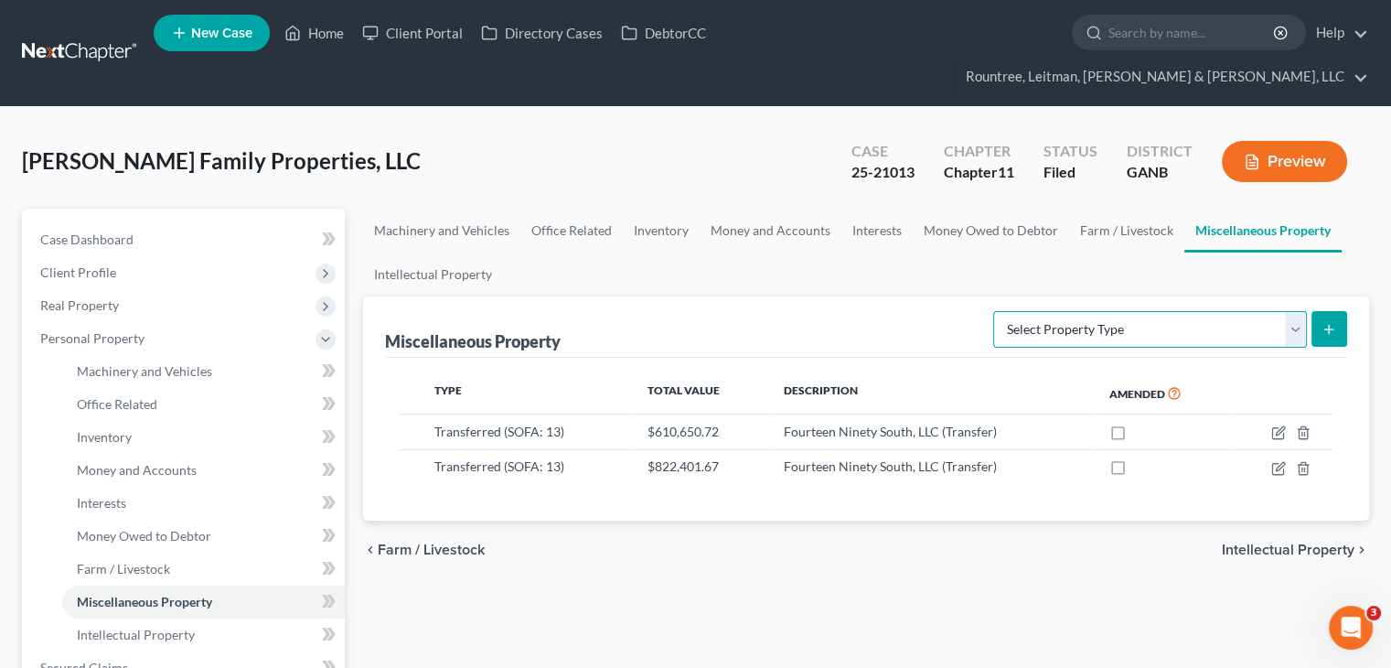
click at [1295, 311] on select "Select Property Type Assigned for Creditor Benefit [DATE] (SOFA: 8) Assigned to…" at bounding box center [1150, 329] width 314 height 37
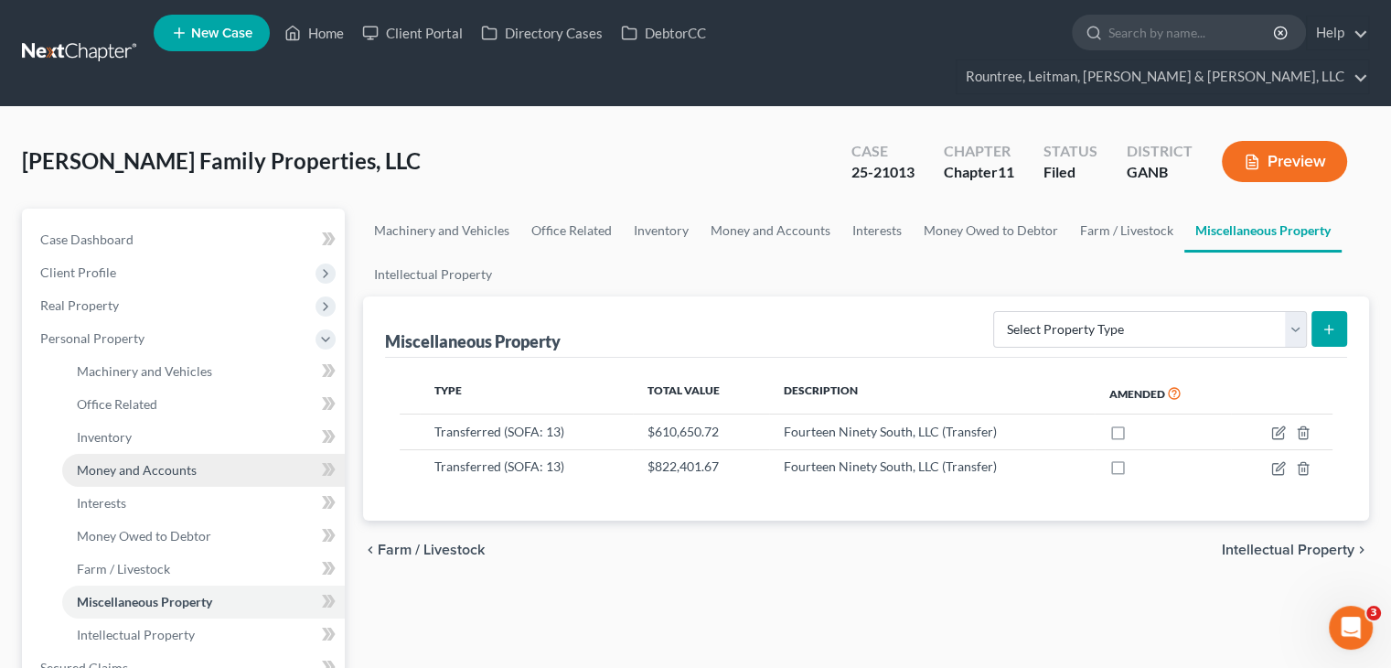
click at [135, 462] on span "Money and Accounts" at bounding box center [137, 470] width 120 height 16
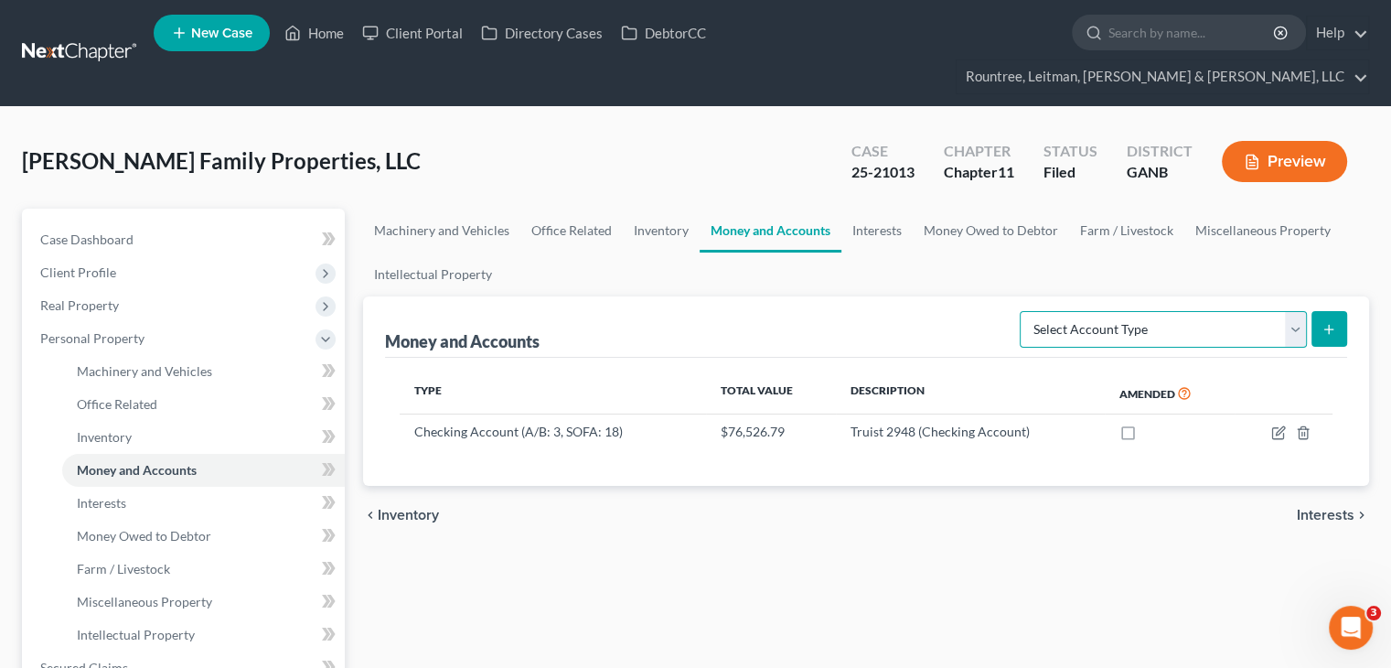
click at [1302, 311] on select "Select Account Type Brokerage (A/B: 3, SOFA: 18) Cash on Hand (A/B: 2) Certific…" at bounding box center [1163, 329] width 287 height 37
select select "prepayments"
click at [1022, 311] on select "Select Account Type Brokerage (A/B: 3, SOFA: 18) Cash on Hand (A/B: 2) Certific…" at bounding box center [1163, 329] width 287 height 37
click at [1331, 322] on icon "submit" at bounding box center [1328, 329] width 15 height 15
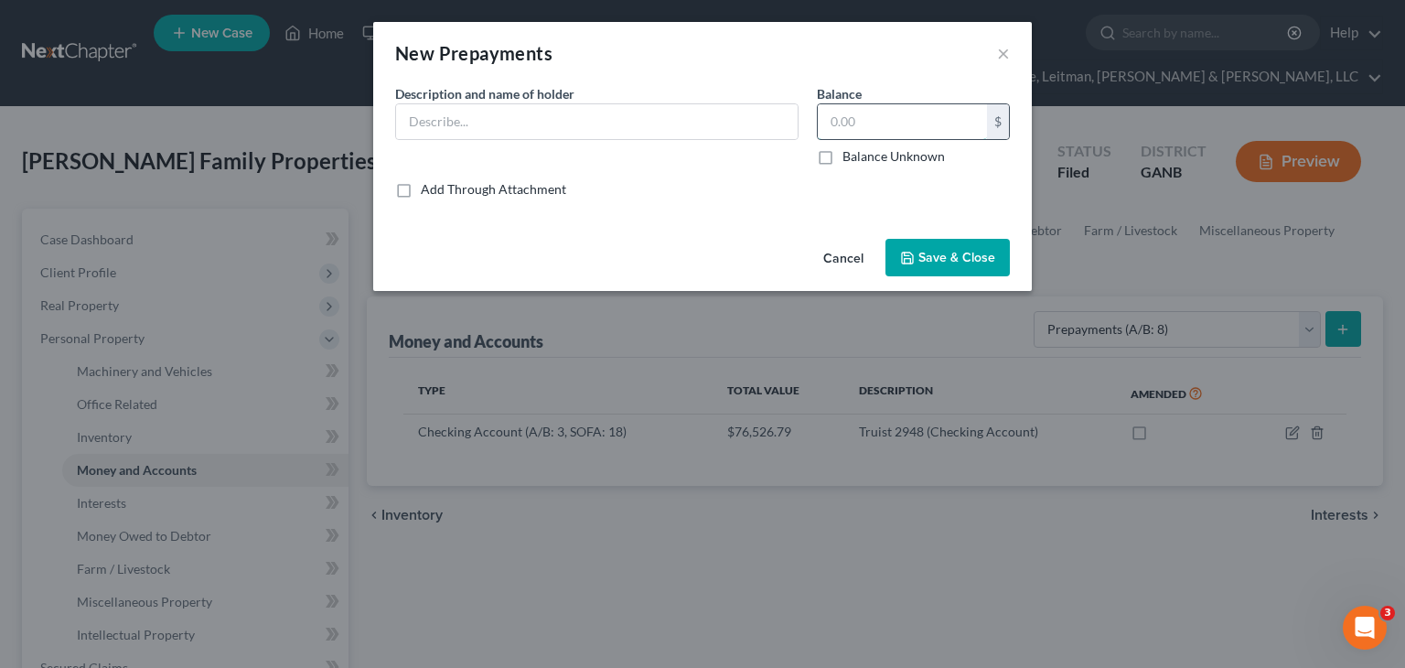
click at [893, 124] on input "text" at bounding box center [901, 121] width 169 height 35
paste input "822401.67"
type input "822,401.67"
click at [449, 119] on input "text" at bounding box center [596, 121] width 401 height 35
type input "s"
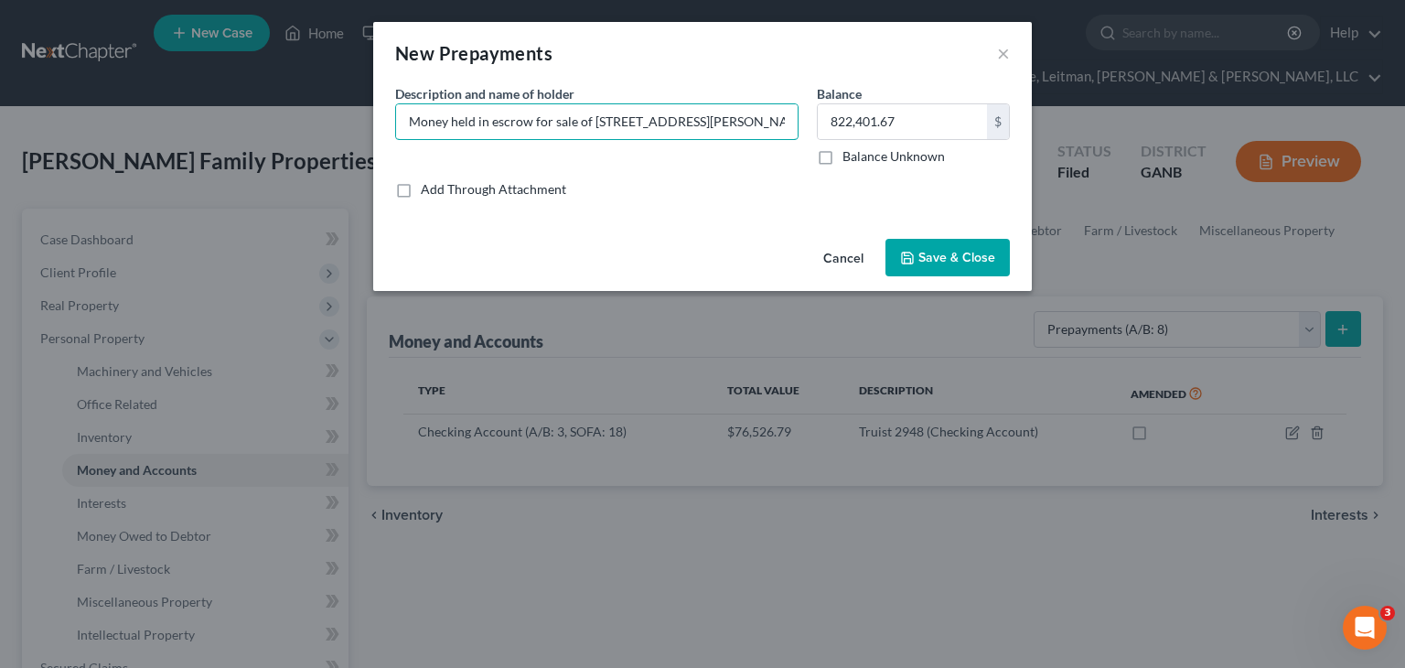
type input "Money held in escrow for sale of [STREET_ADDRESS][PERSON_NAME]"
click at [948, 250] on span "Save & Close" at bounding box center [956, 258] width 77 height 16
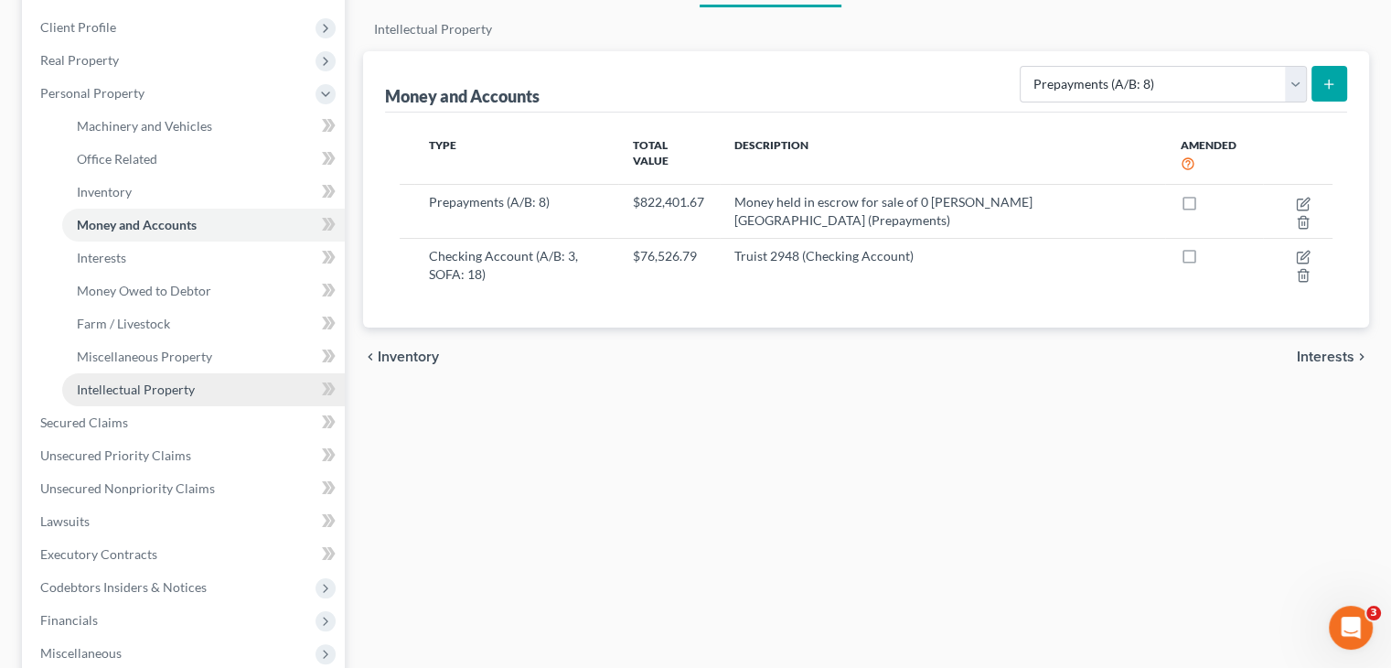
scroll to position [274, 0]
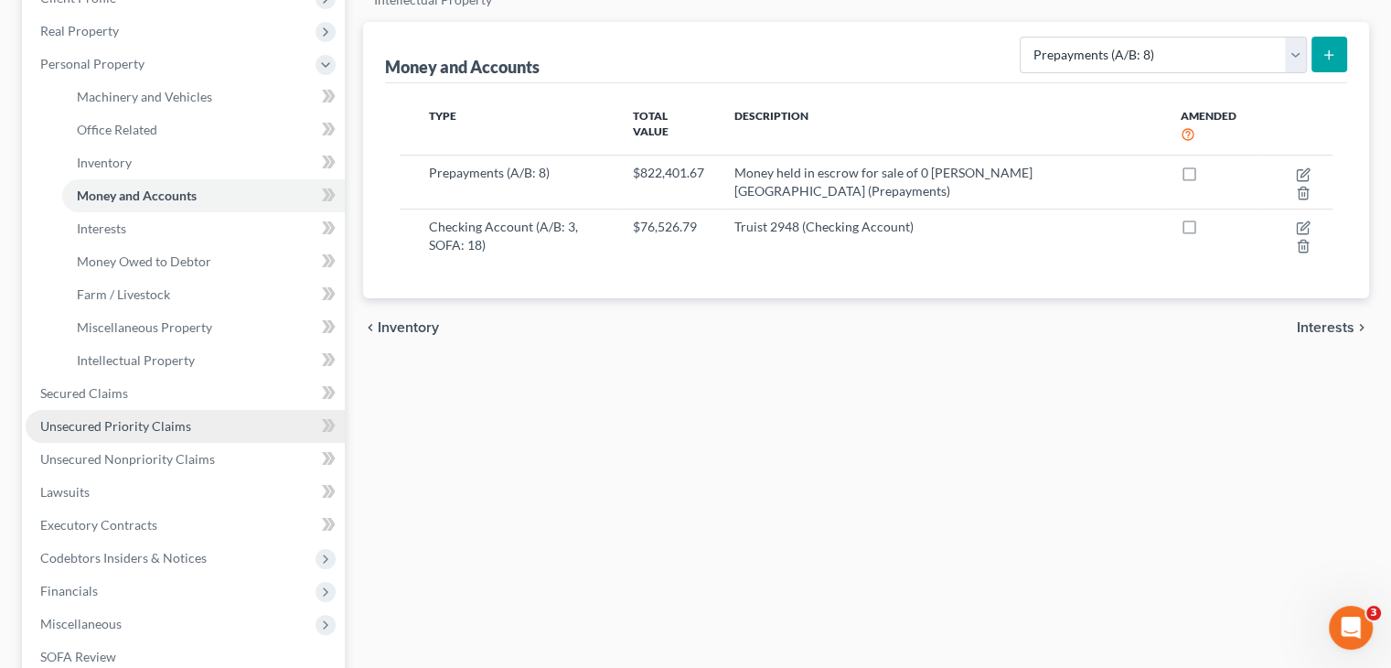
click at [114, 418] on span "Unsecured Priority Claims" at bounding box center [115, 426] width 151 height 16
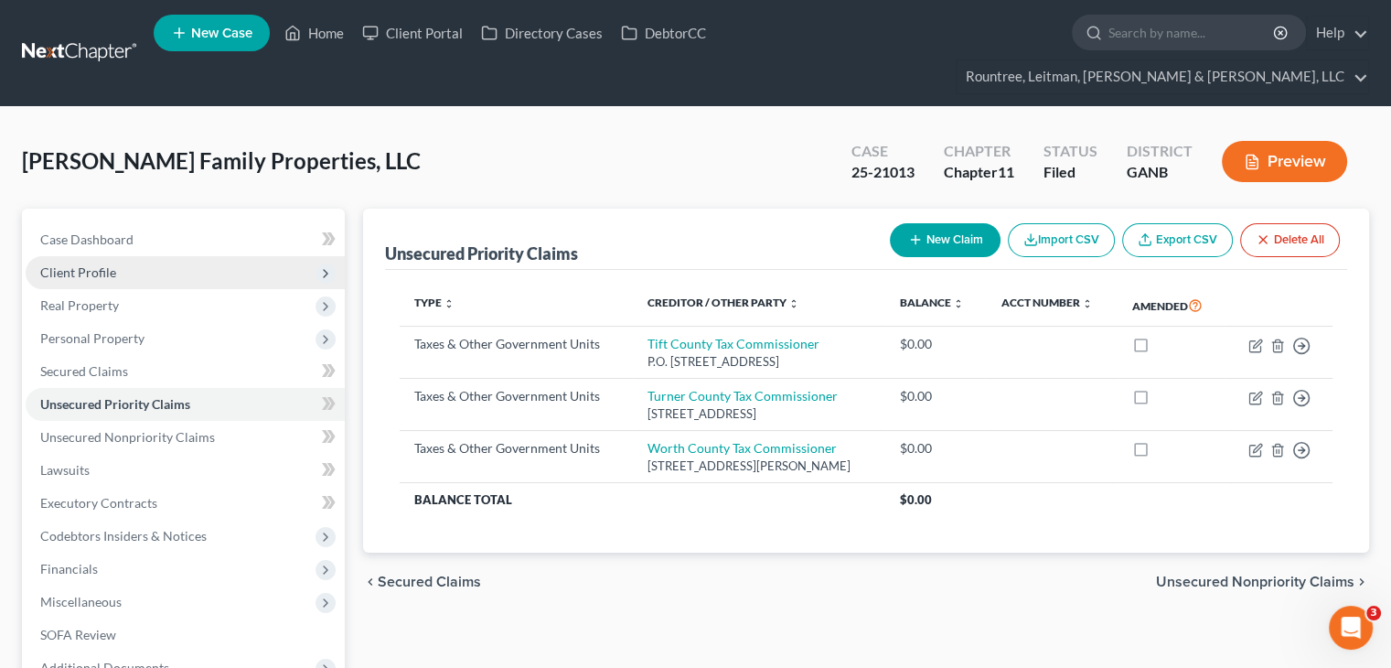
click at [89, 264] on span "Client Profile" at bounding box center [78, 272] width 76 height 16
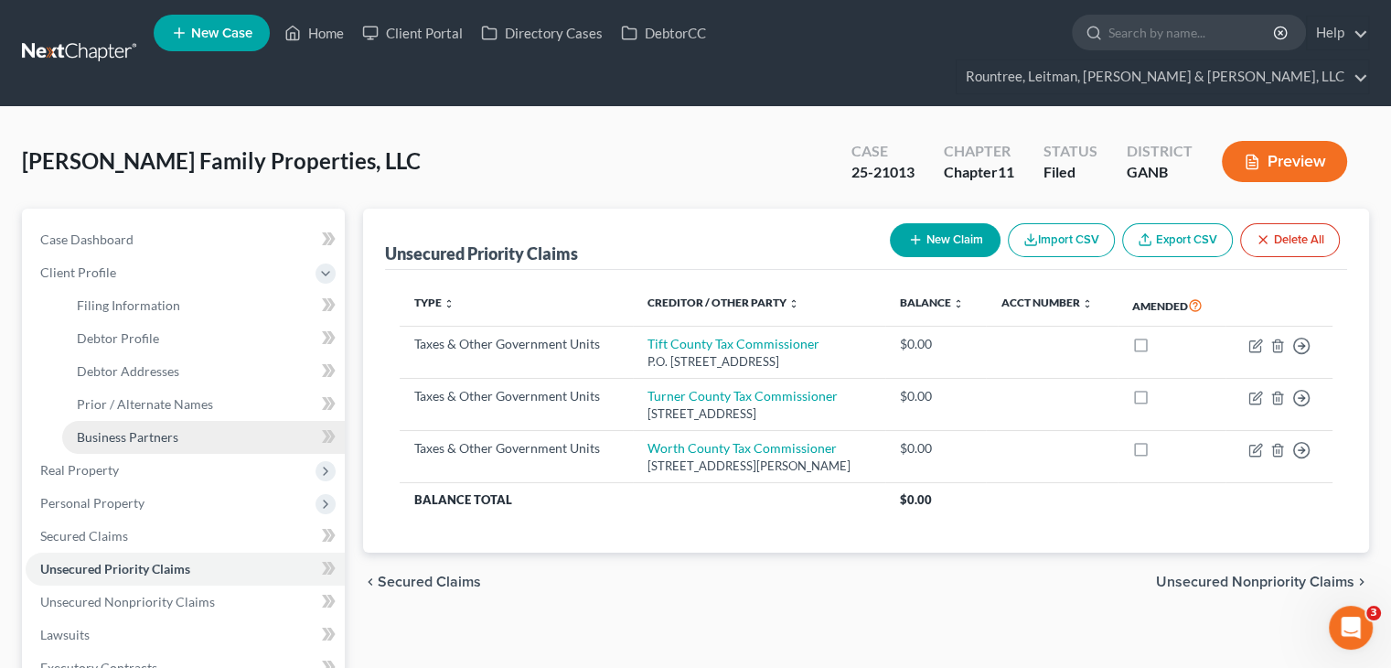
click at [143, 429] on span "Business Partners" at bounding box center [128, 437] width 102 height 16
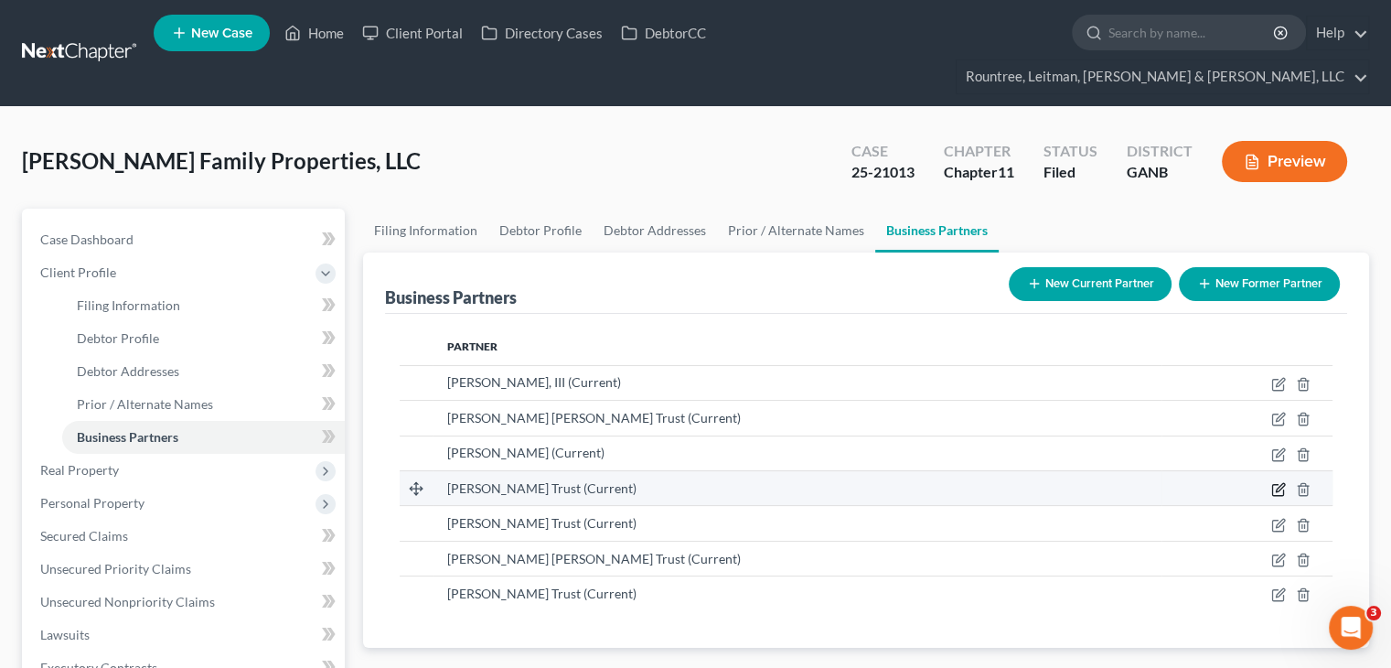
click at [1274, 482] on icon "button" at bounding box center [1278, 489] width 15 height 15
select select "10"
select select "6"
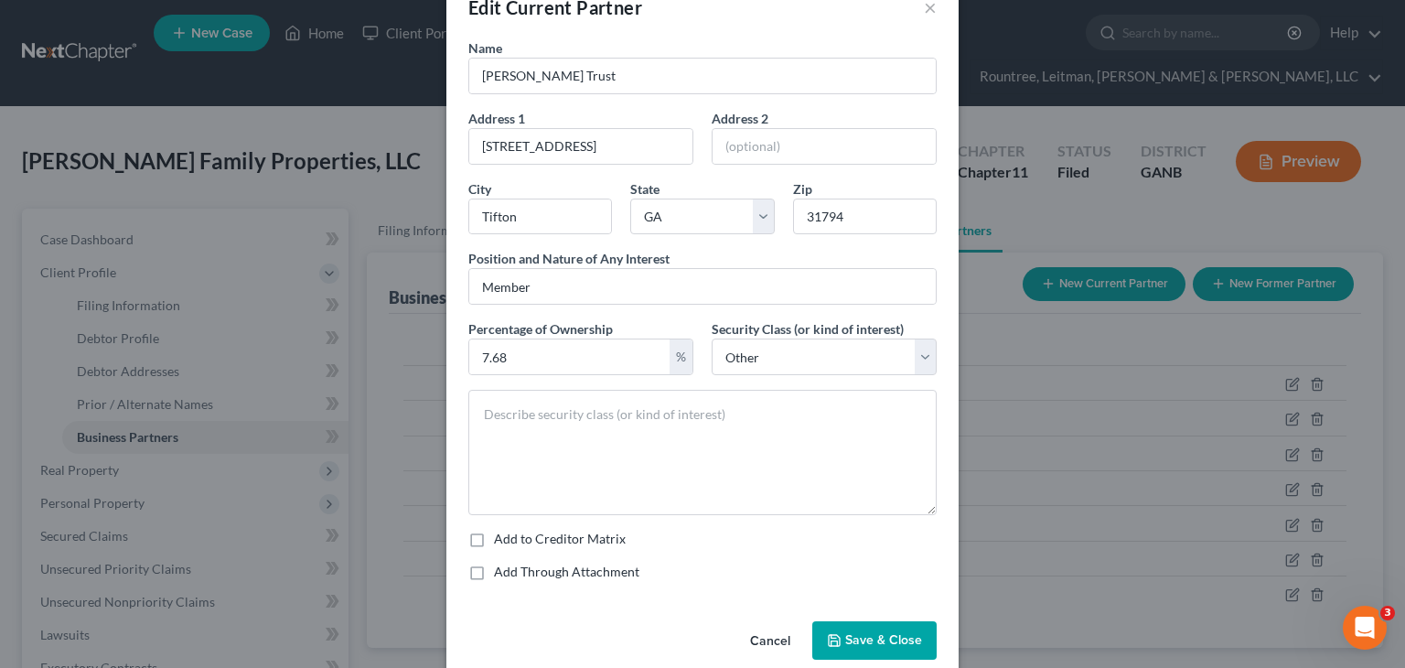
scroll to position [71, 0]
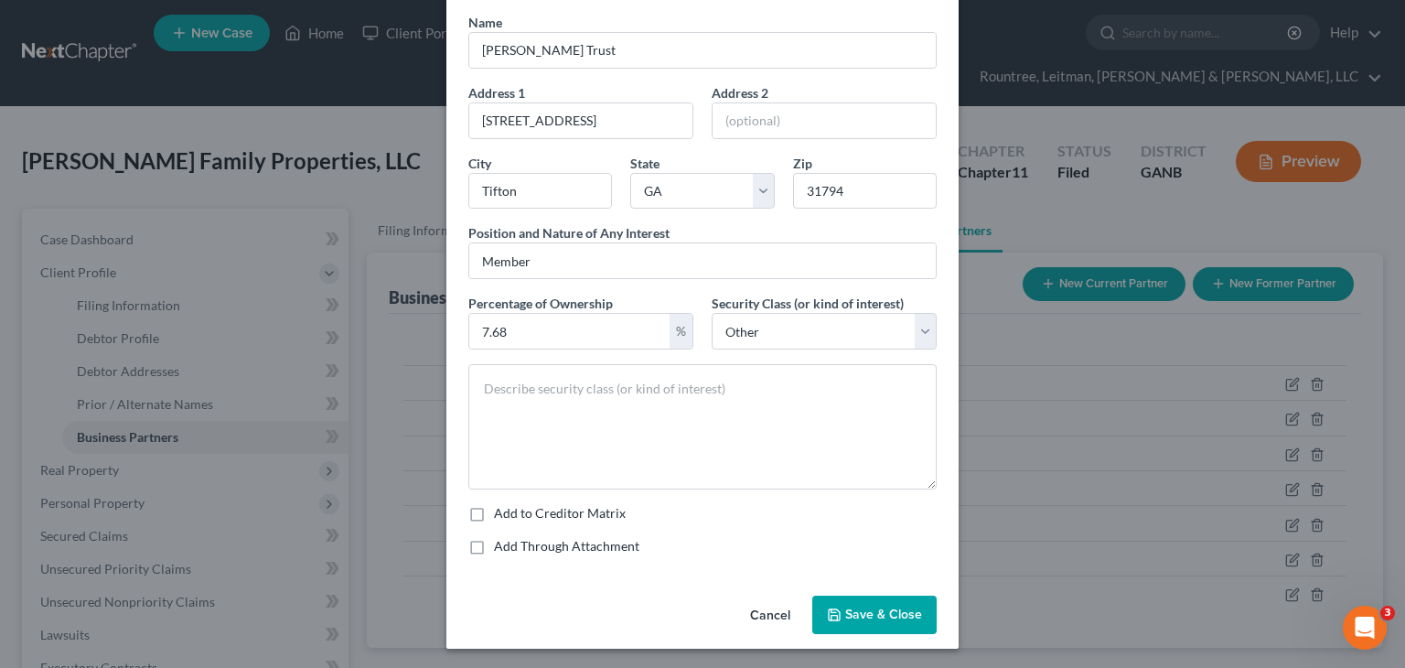
click at [866, 611] on span "Save & Close" at bounding box center [883, 614] width 77 height 16
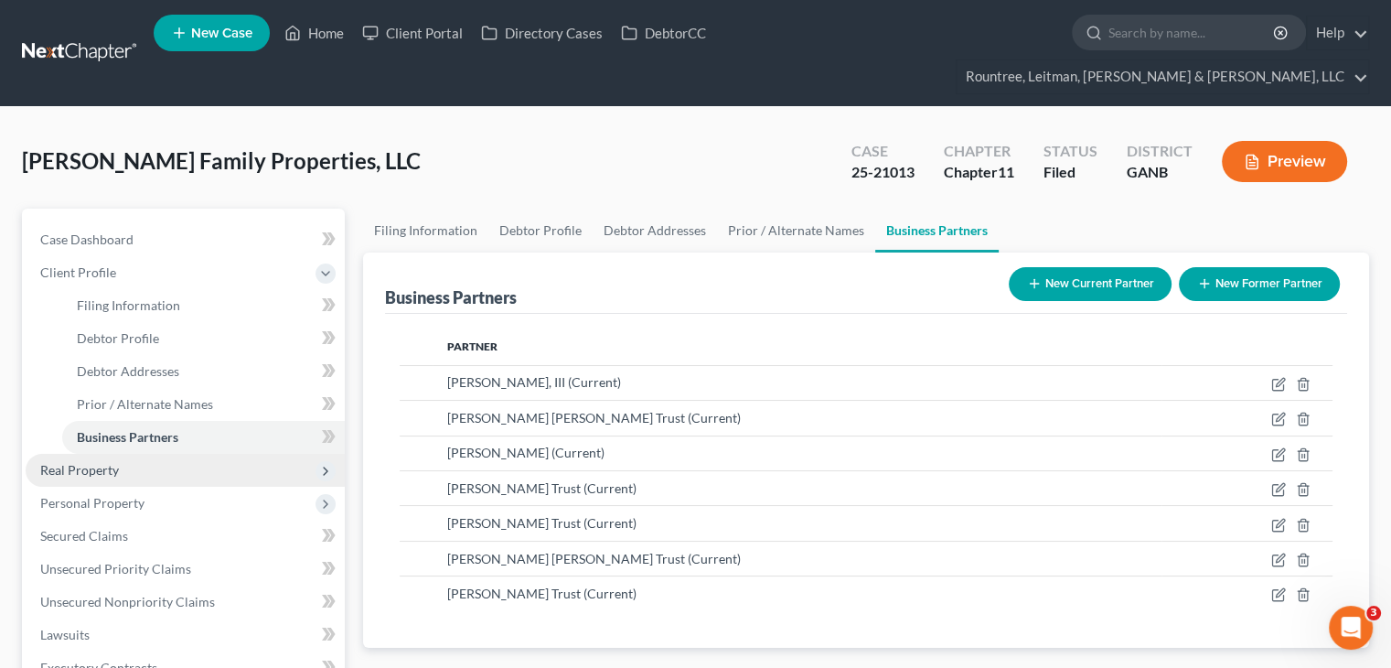
click at [98, 462] on span "Real Property" at bounding box center [79, 470] width 79 height 16
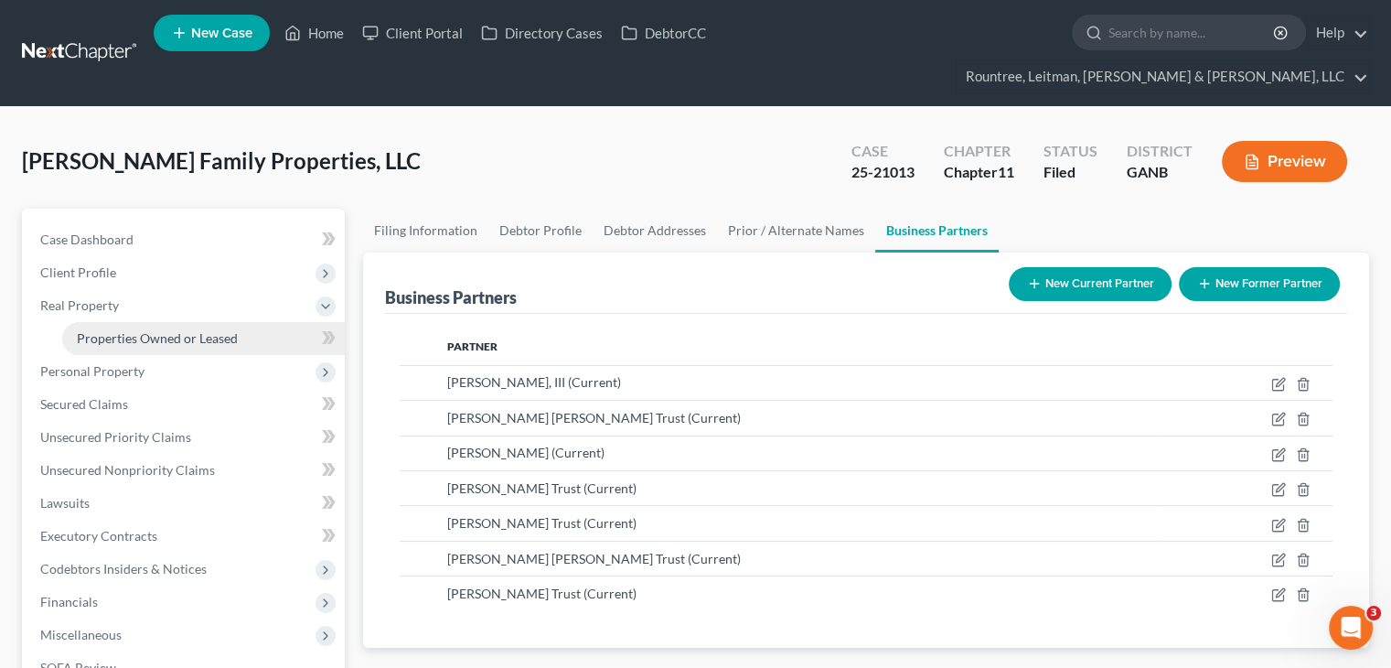
click at [134, 330] on span "Properties Owned or Leased" at bounding box center [157, 338] width 161 height 16
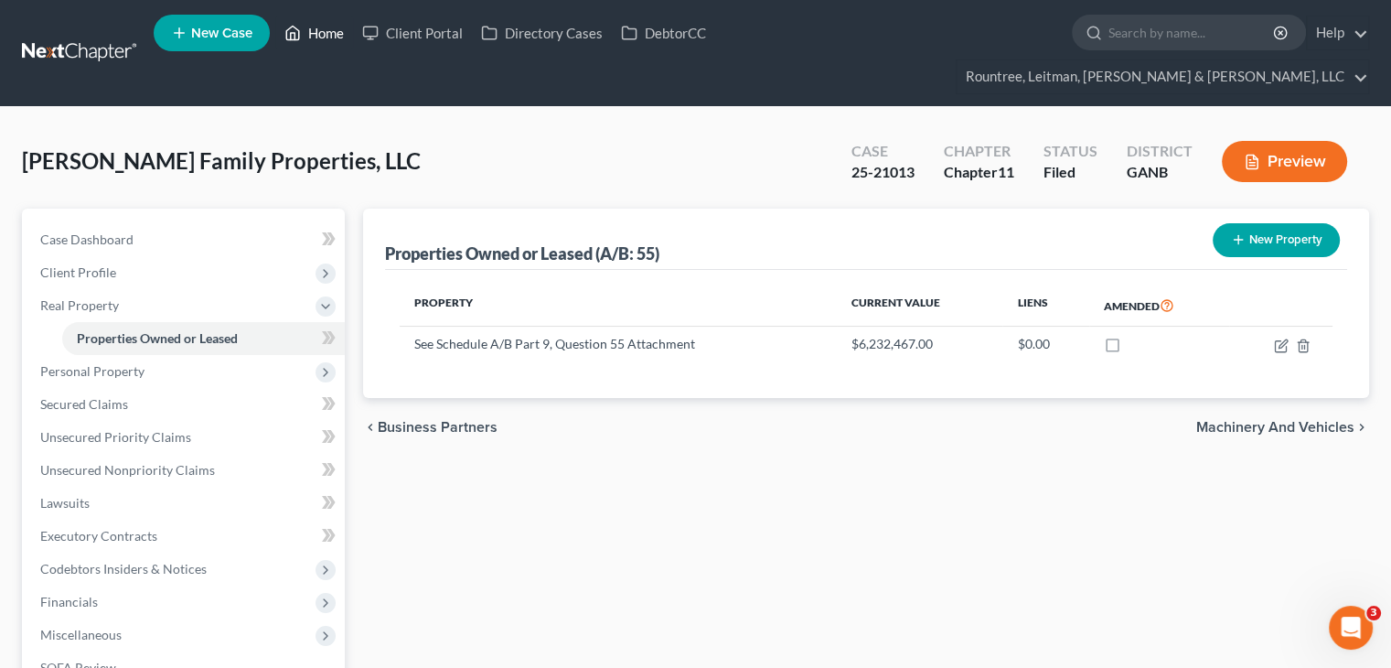
click at [328, 35] on link "Home" at bounding box center [314, 32] width 78 height 33
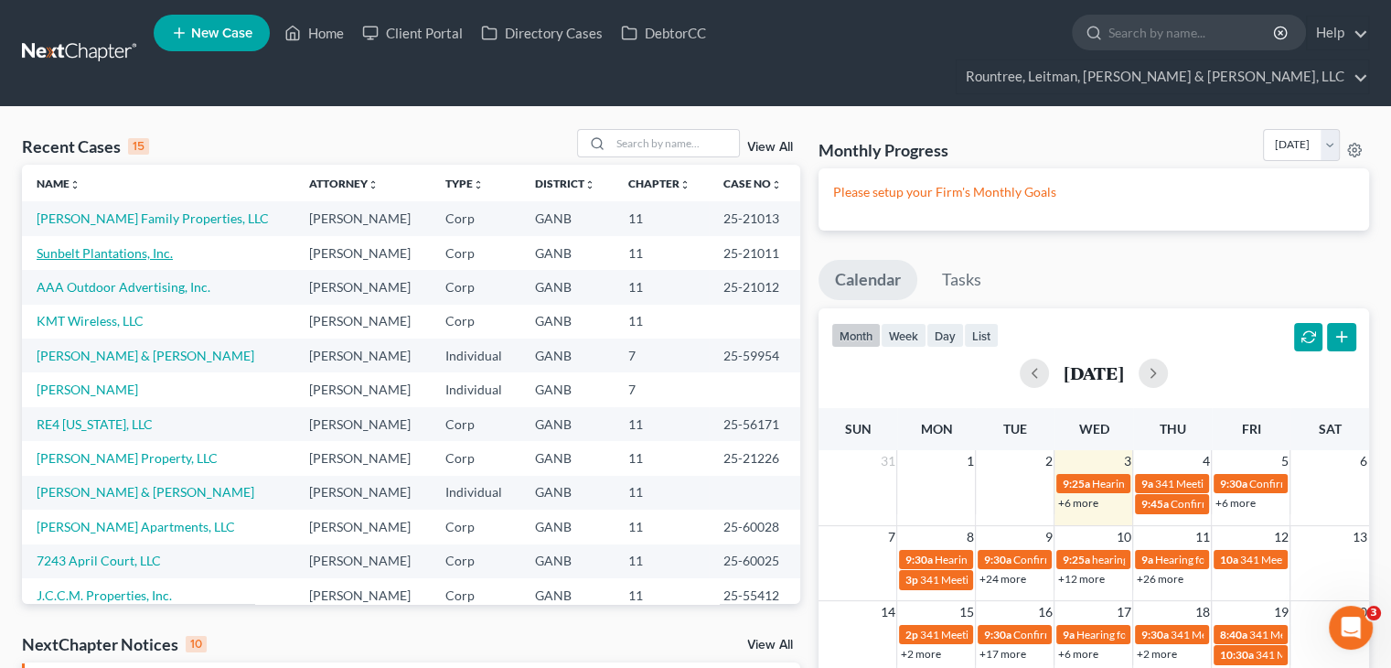
click at [93, 245] on link "Sunbelt Plantations, Inc." at bounding box center [105, 253] width 136 height 16
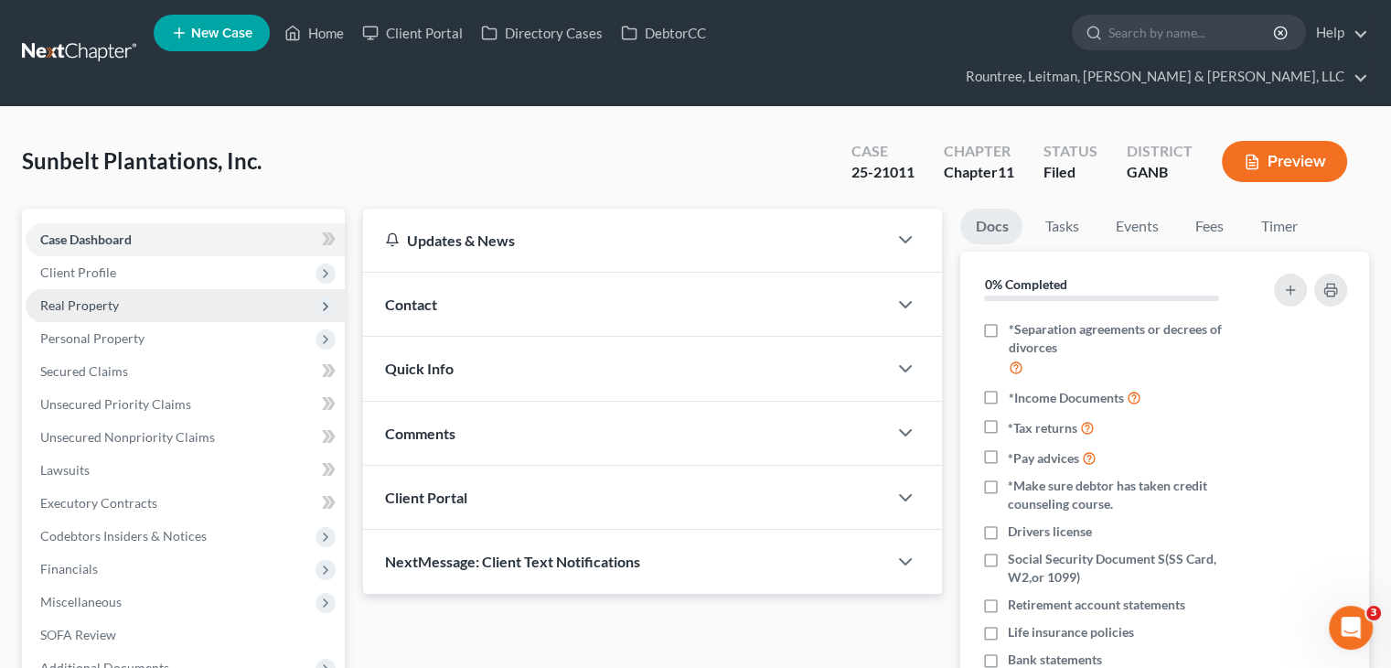
click at [92, 297] on span "Real Property" at bounding box center [79, 305] width 79 height 16
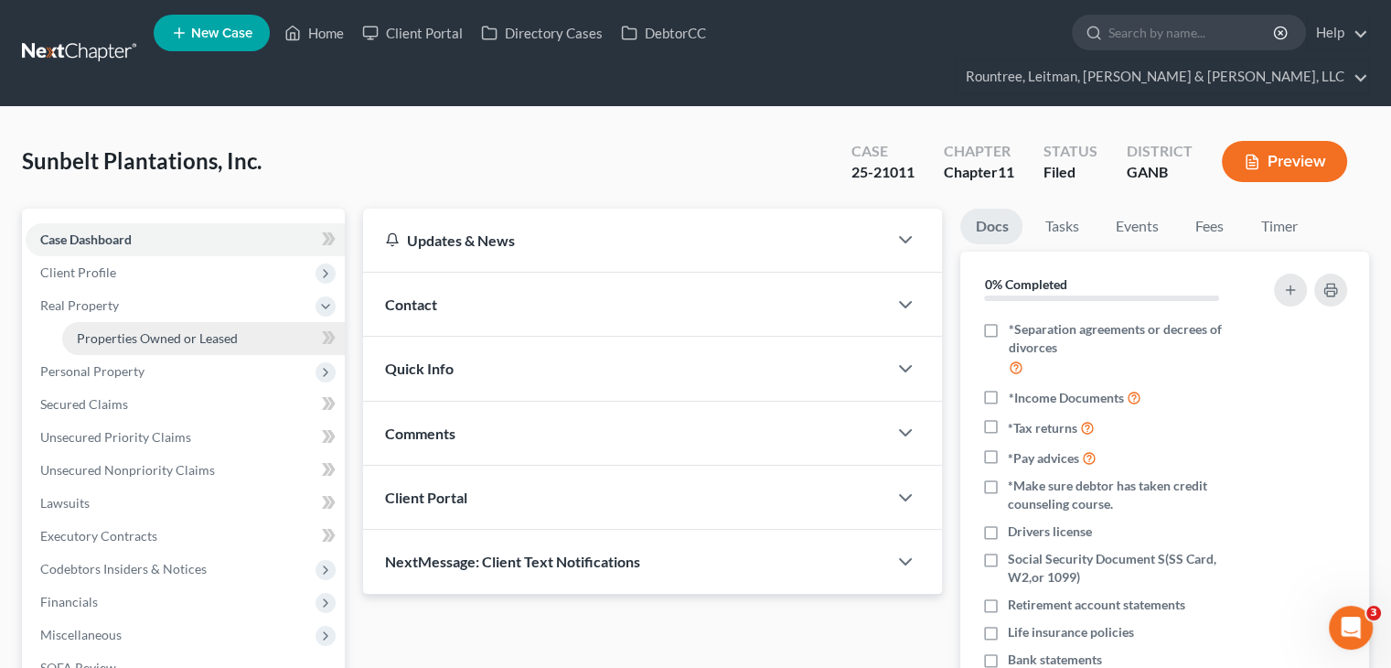
click at [166, 330] on span "Properties Owned or Leased" at bounding box center [157, 338] width 161 height 16
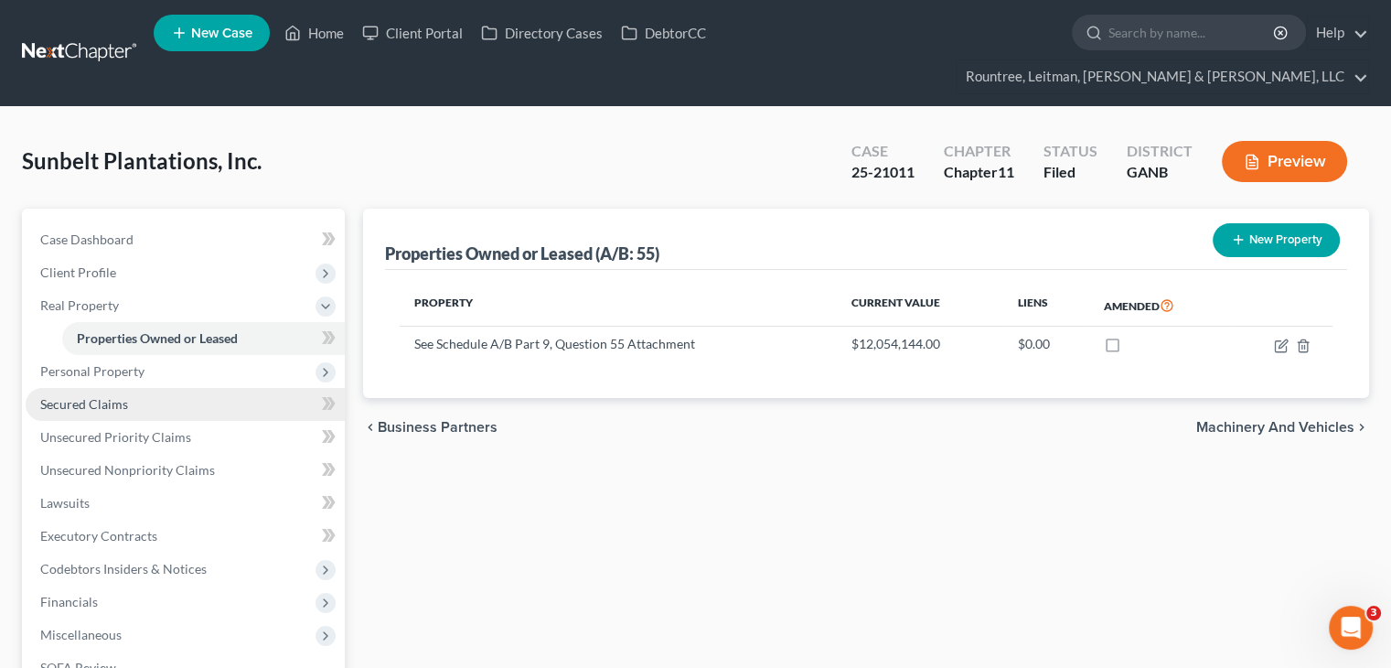
click at [91, 396] on span "Secured Claims" at bounding box center [84, 404] width 88 height 16
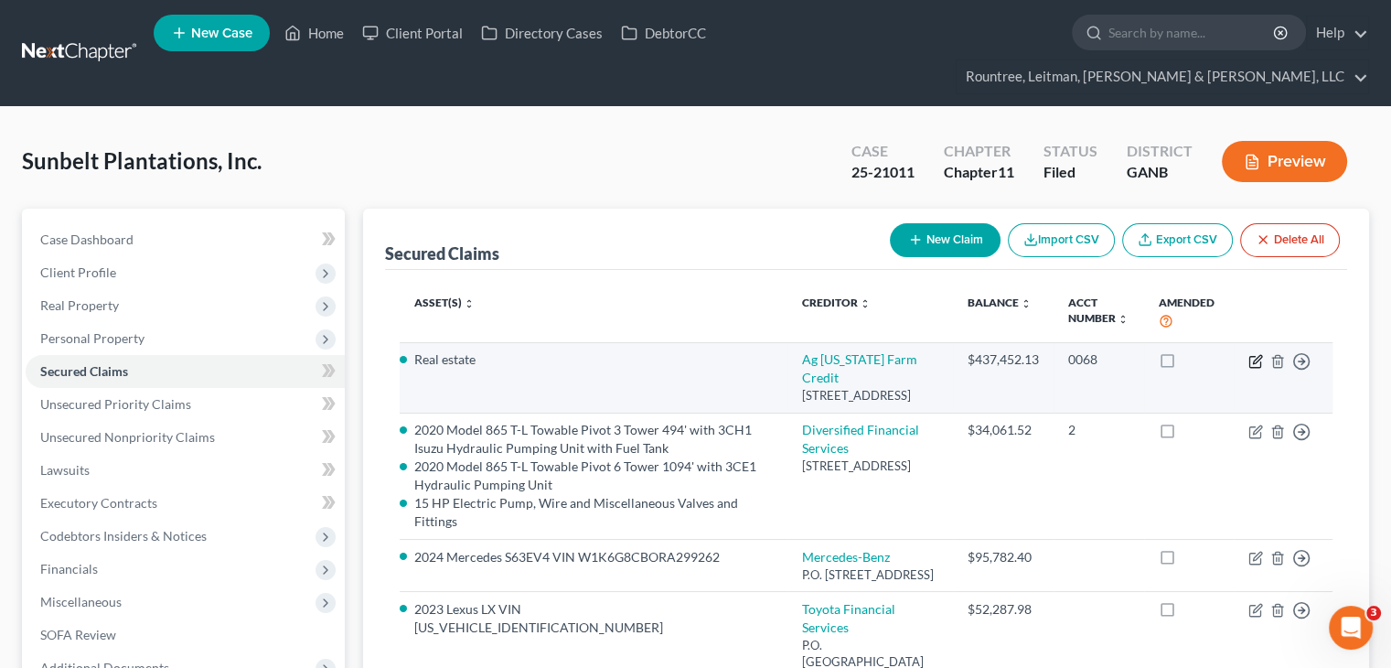
click at [1255, 354] on icon "button" at bounding box center [1255, 361] width 15 height 15
select select "10"
select select "0"
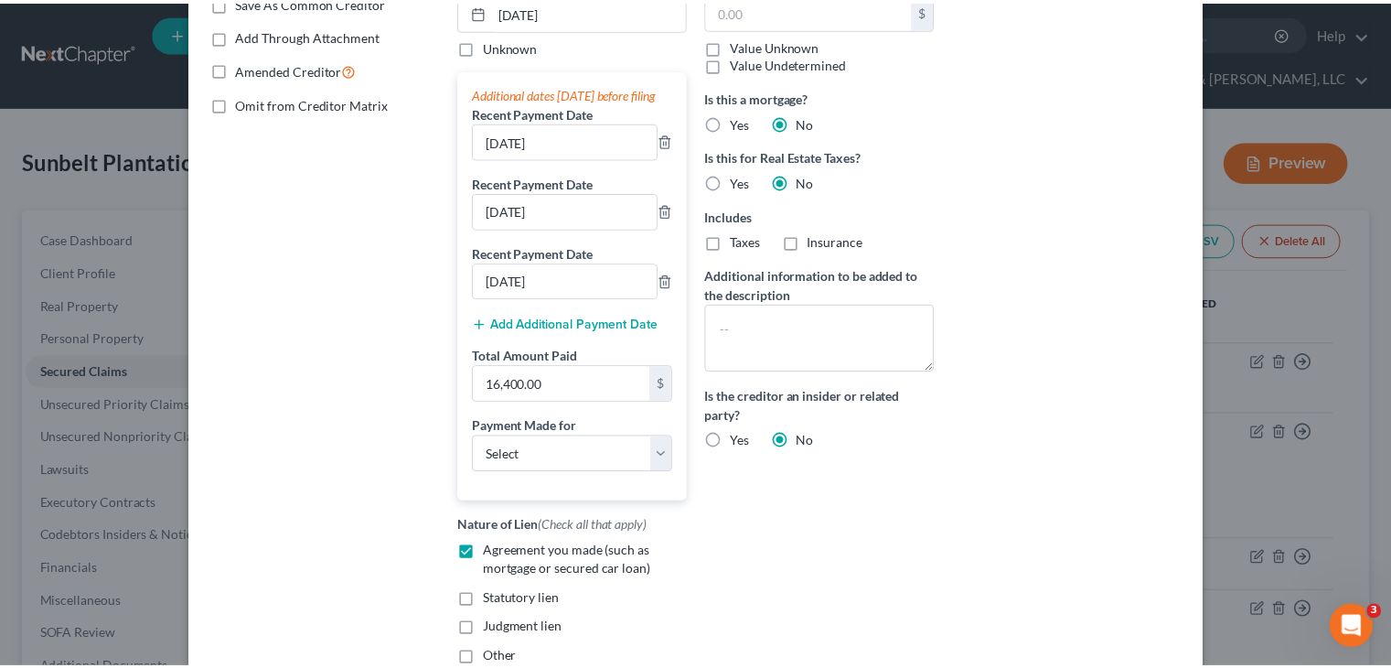
scroll to position [562, 0]
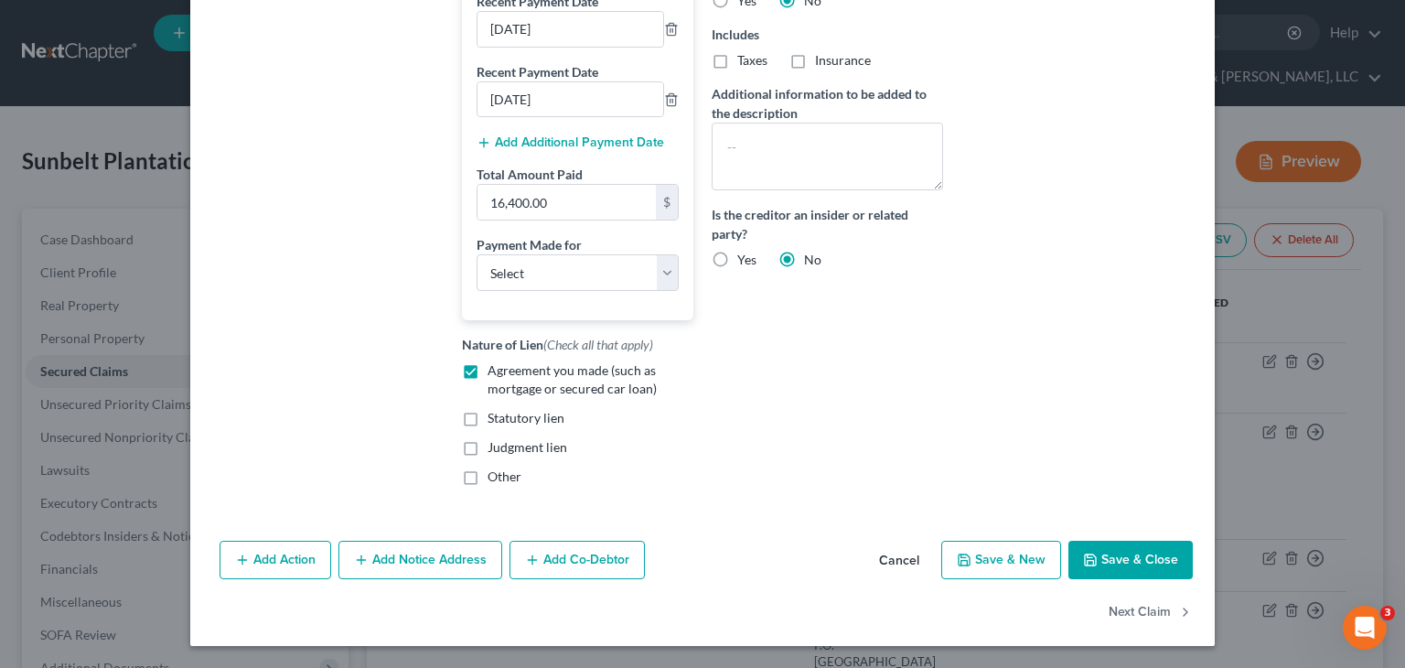
click at [1123, 550] on button "Save & Close" at bounding box center [1130, 559] width 124 height 38
select select
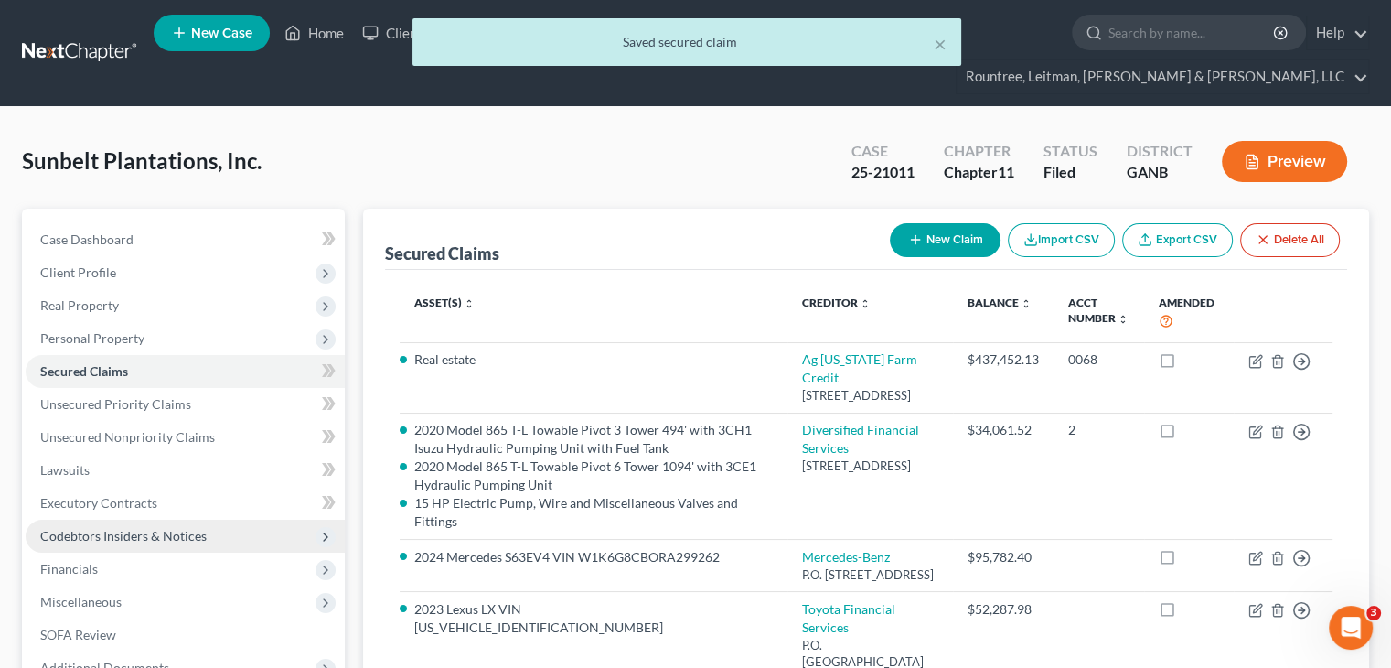
scroll to position [172, 0]
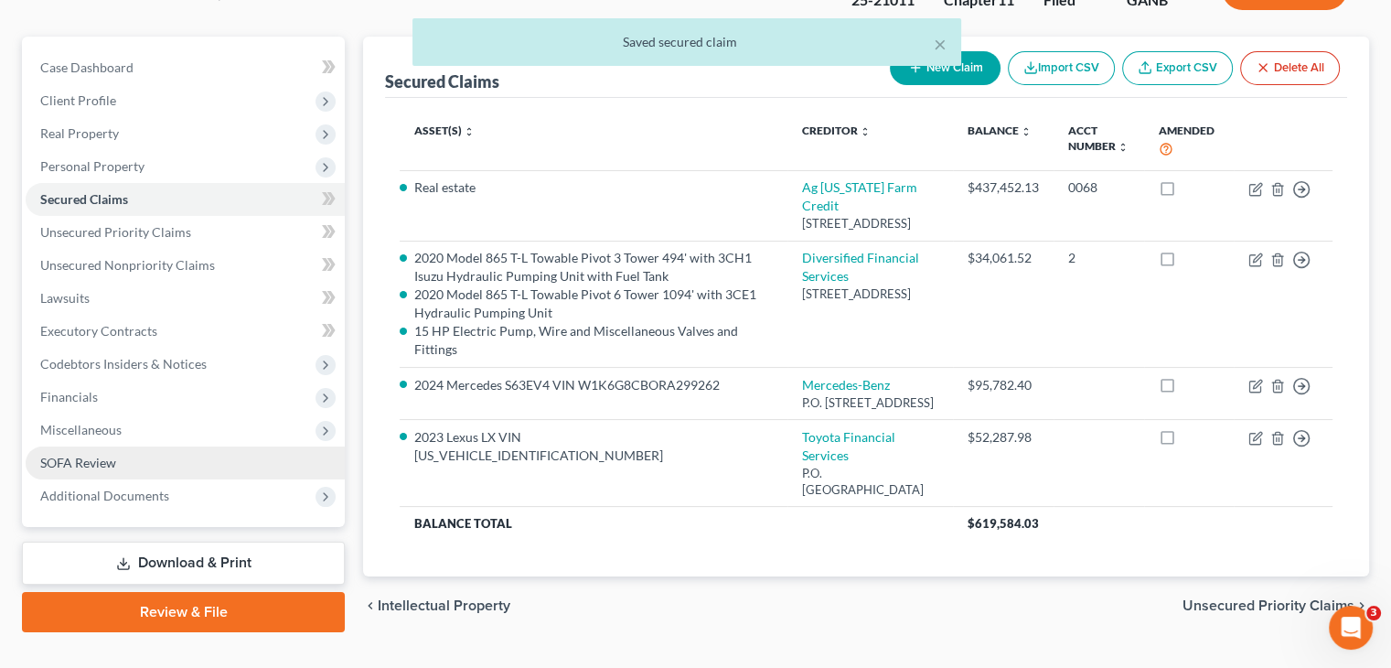
click at [77, 454] on span "SOFA Review" at bounding box center [78, 462] width 76 height 16
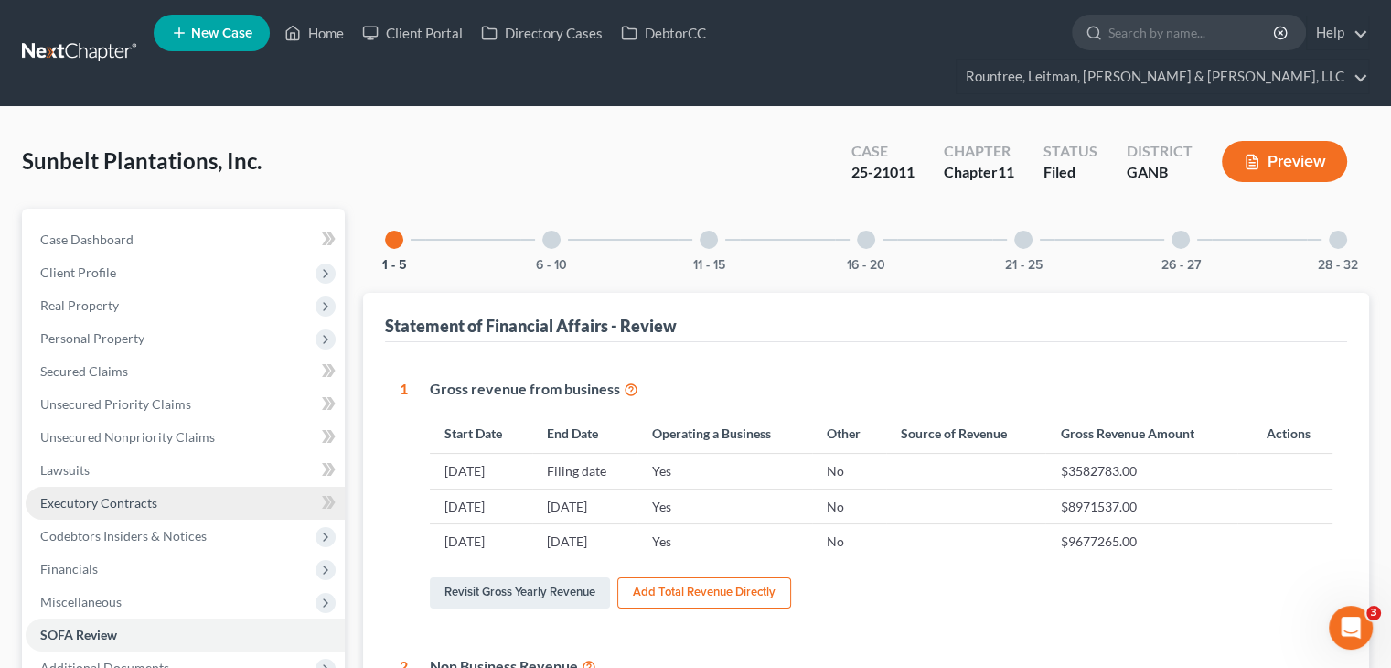
scroll to position [183, 0]
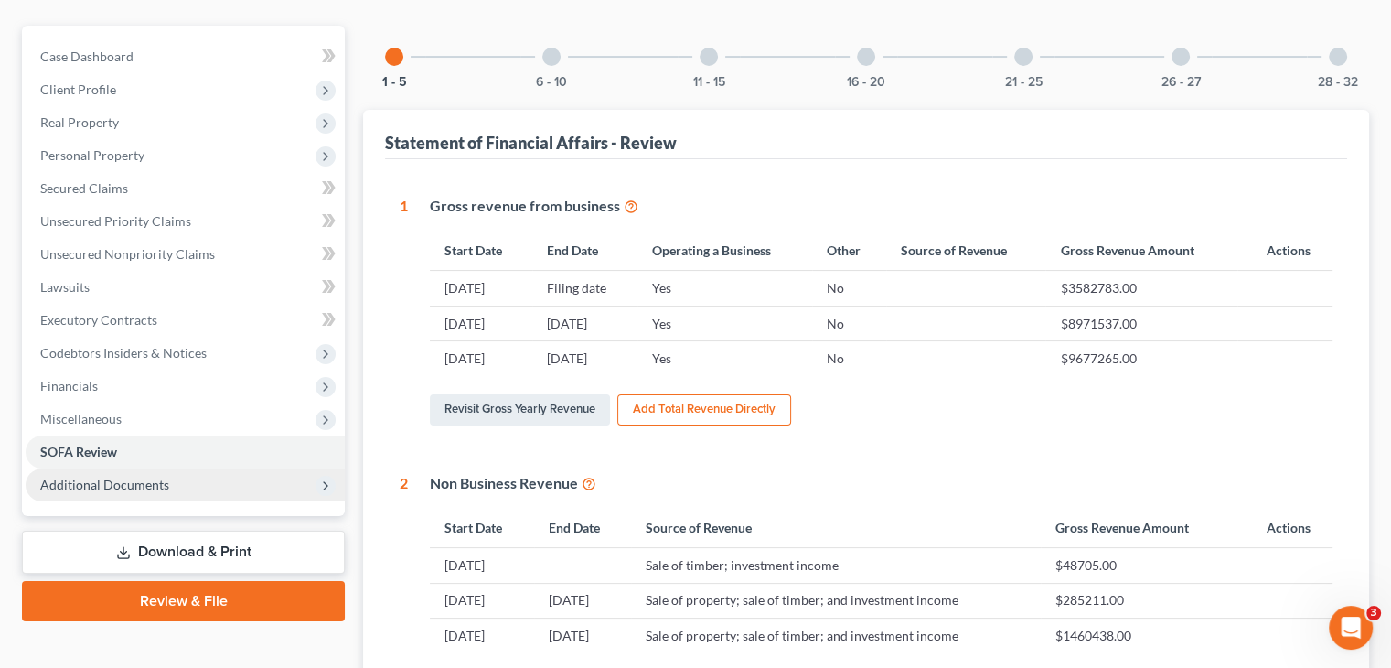
click at [161, 476] on span "Additional Documents" at bounding box center [104, 484] width 129 height 16
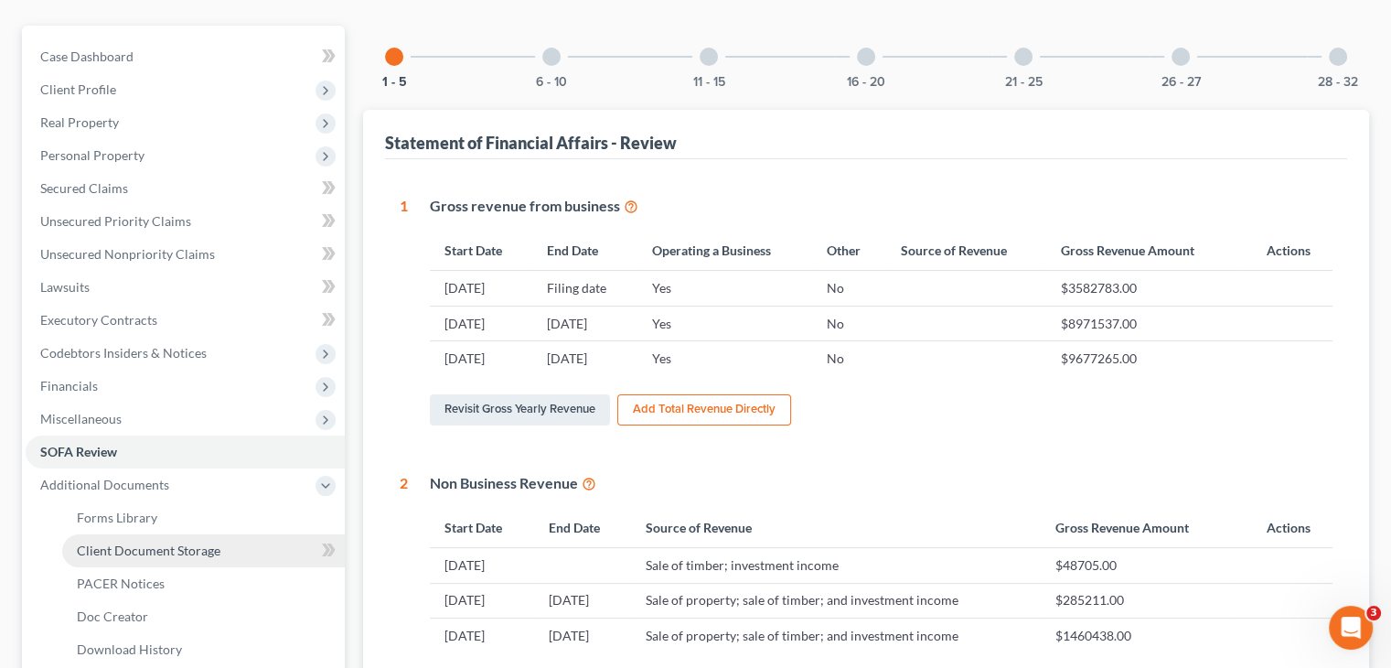
click at [164, 542] on span "Client Document Storage" at bounding box center [149, 550] width 144 height 16
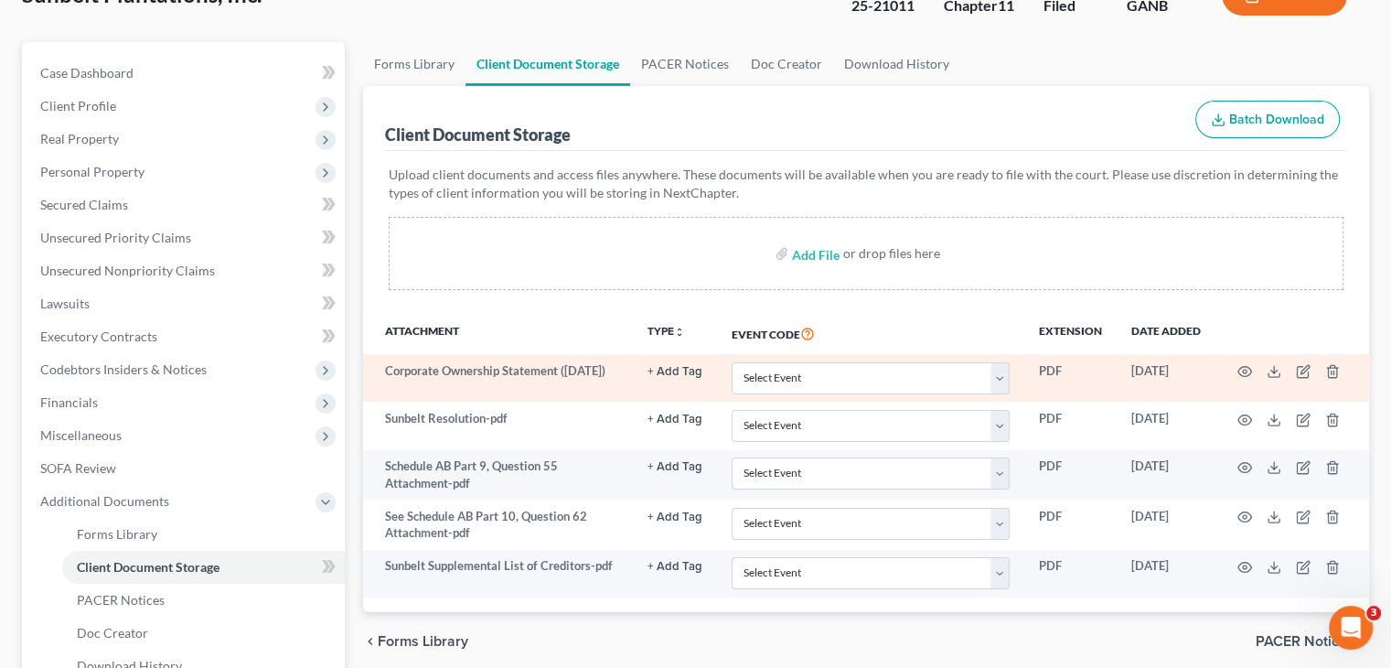
scroll to position [183, 0]
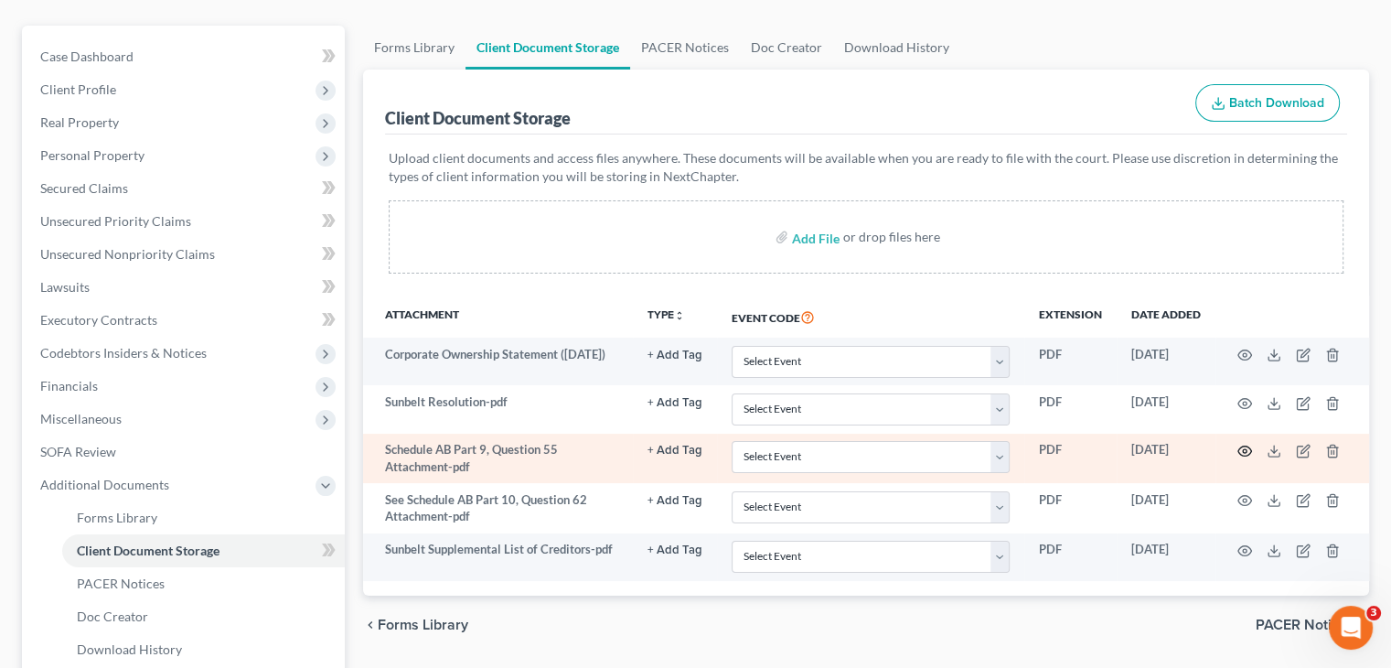
click at [1247, 443] on icon "button" at bounding box center [1244, 450] width 15 height 15
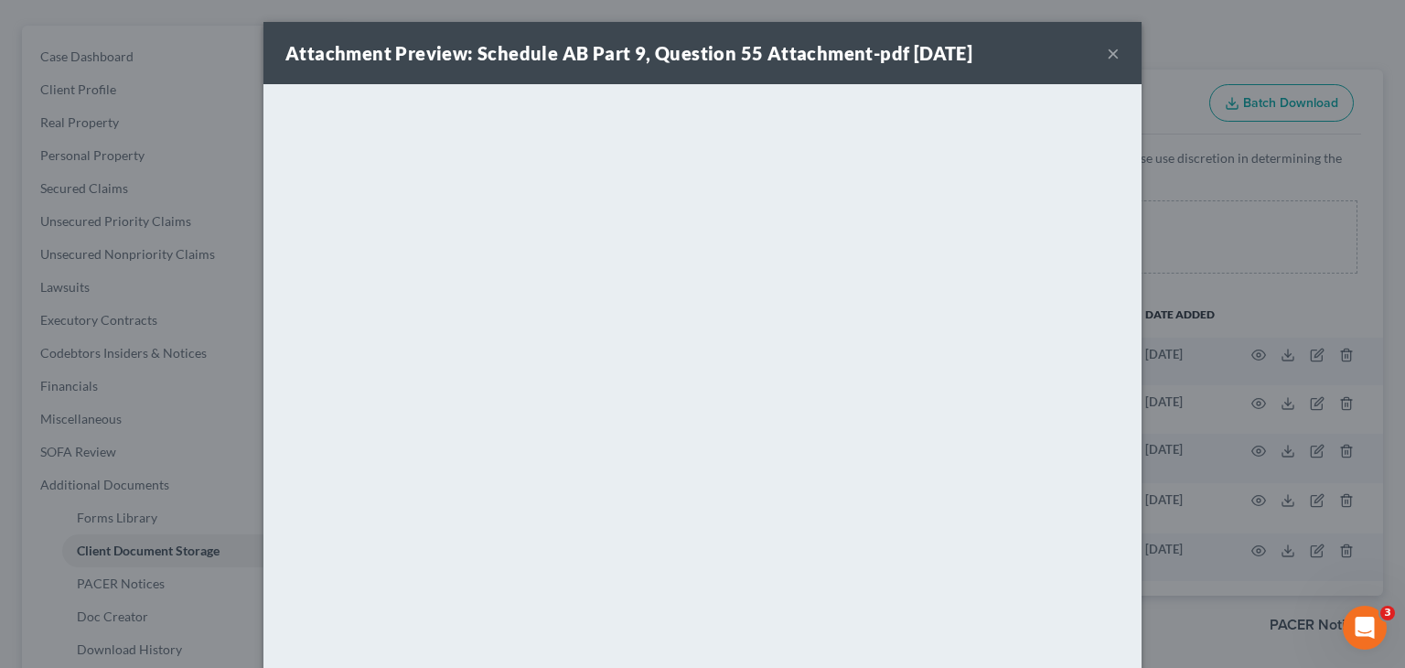
click at [1107, 54] on button "×" at bounding box center [1112, 53] width 13 height 22
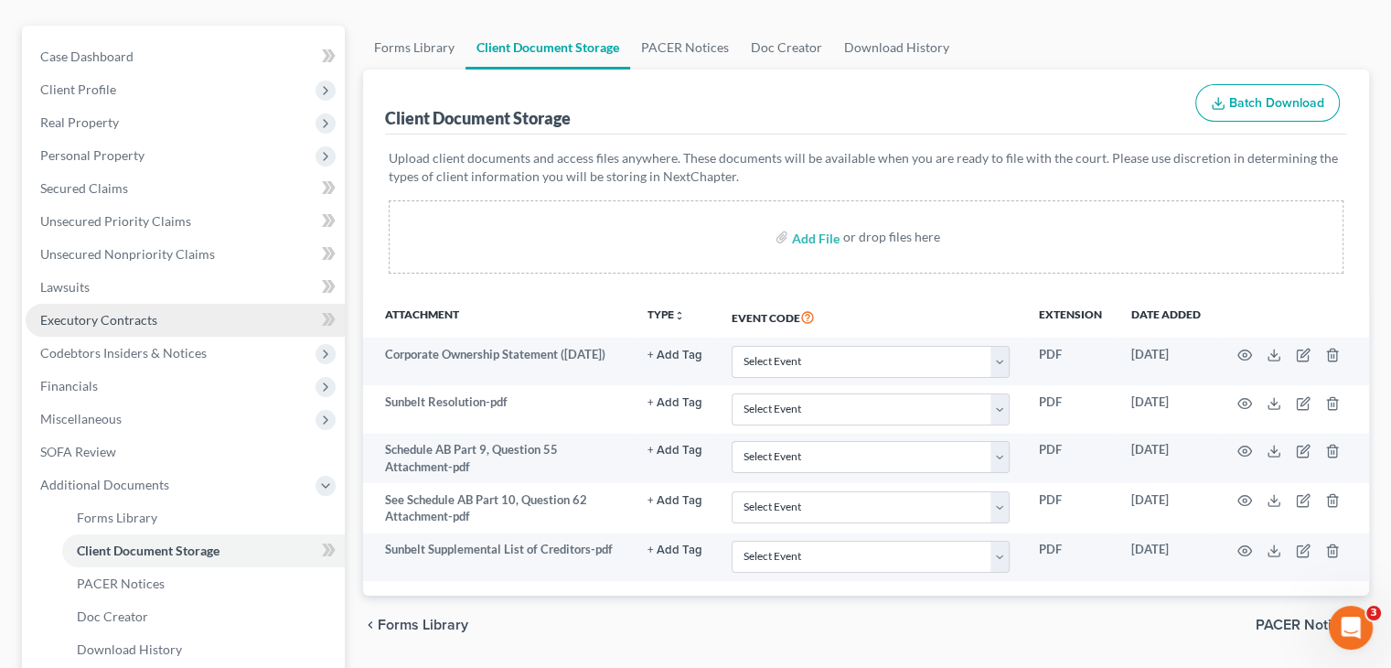
scroll to position [0, 0]
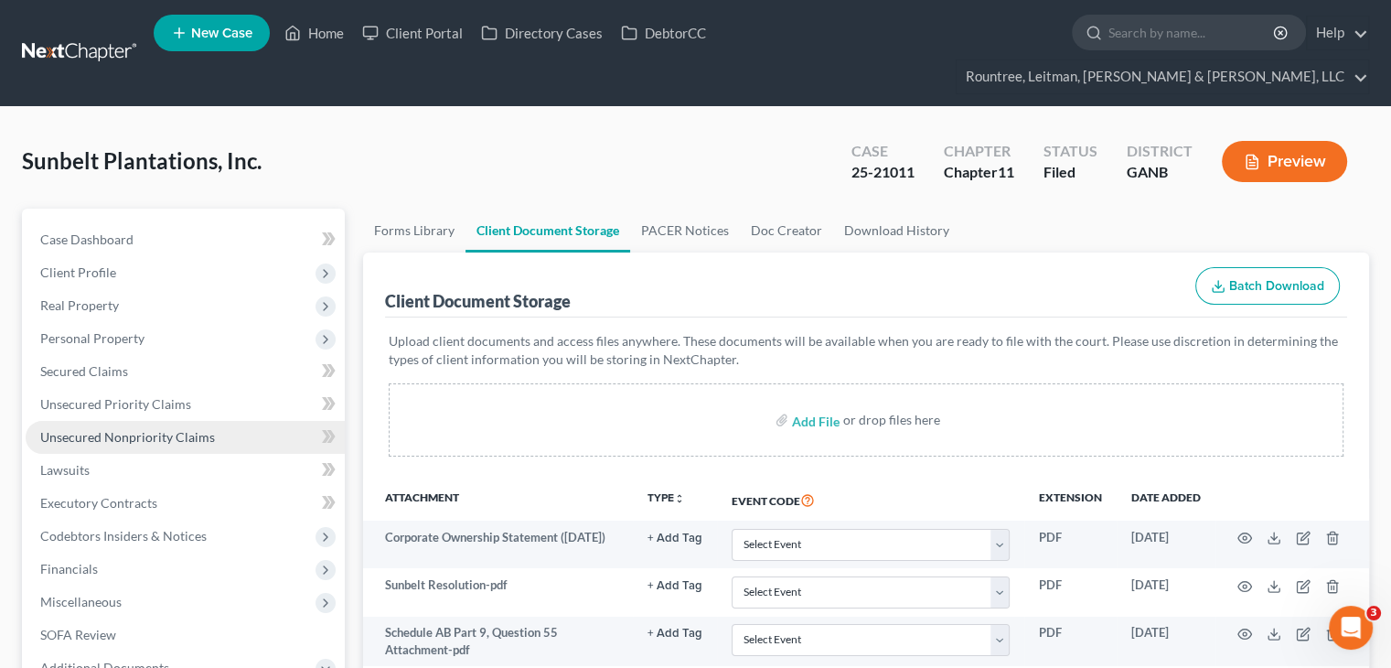
click at [94, 421] on link "Unsecured Nonpriority Claims" at bounding box center [185, 437] width 319 height 33
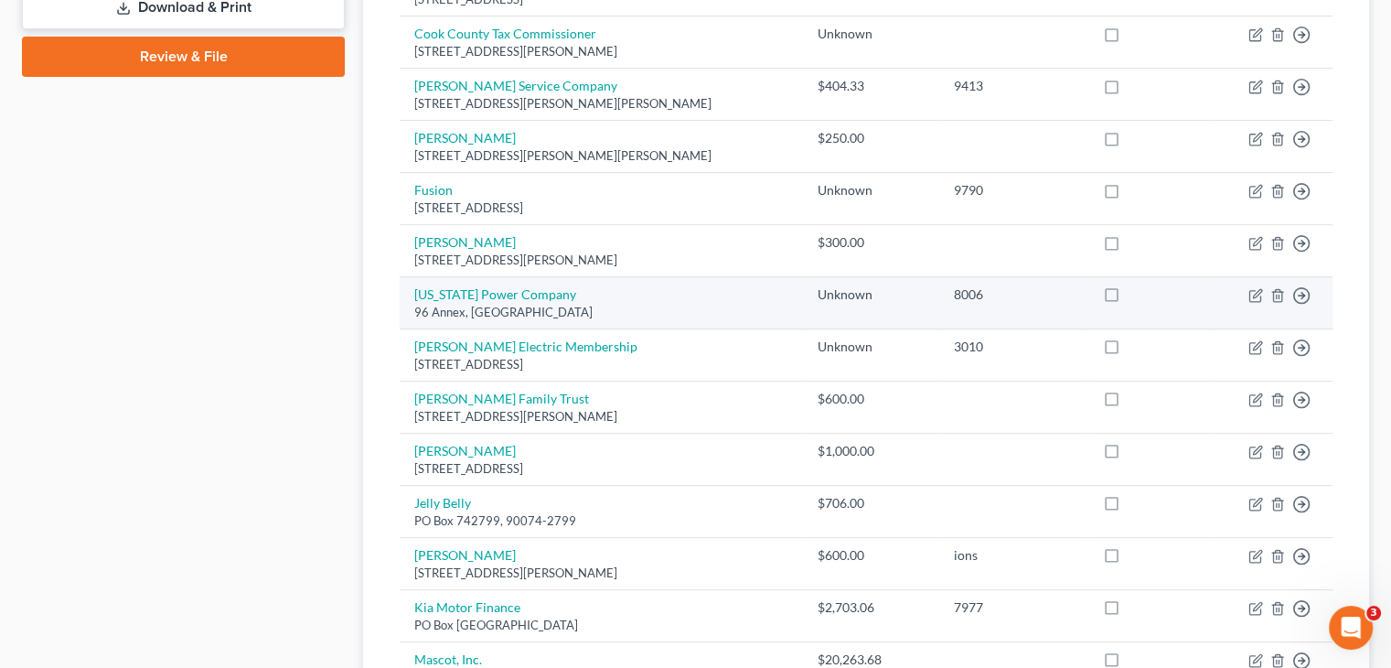
scroll to position [732, 0]
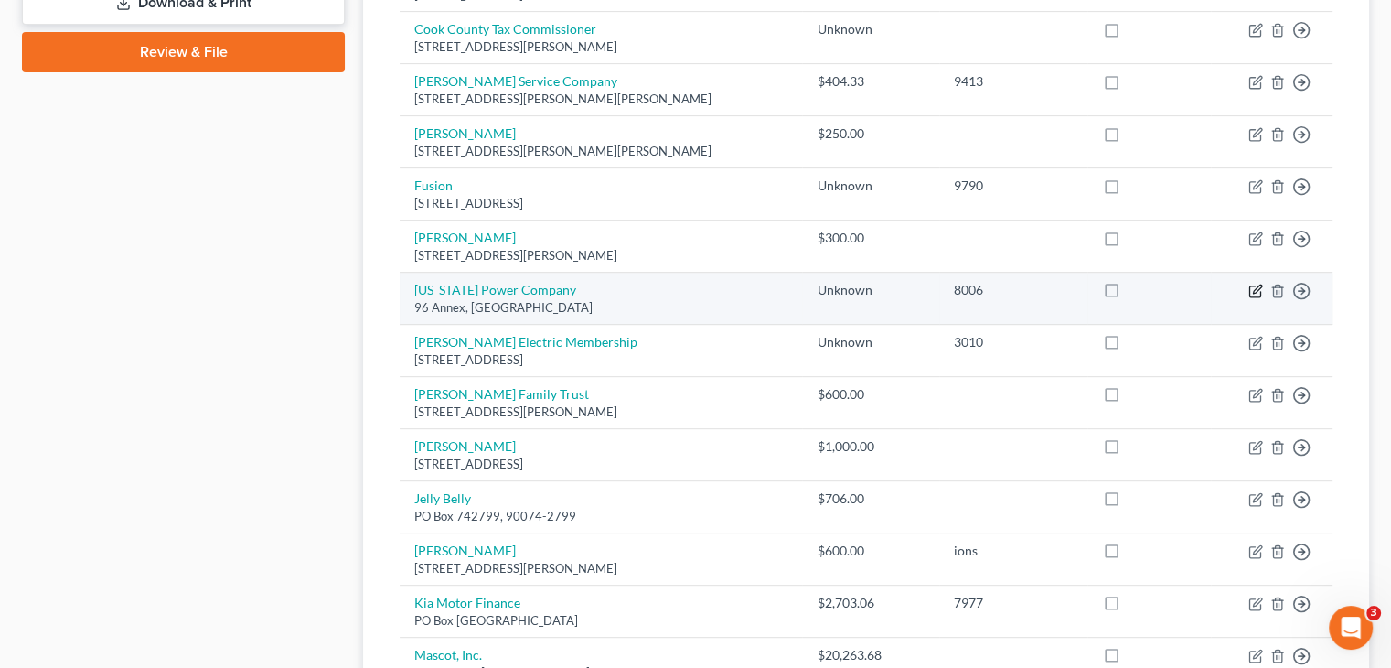
click at [1253, 284] on icon "button" at bounding box center [1257, 288] width 8 height 8
select select "10"
select select "11"
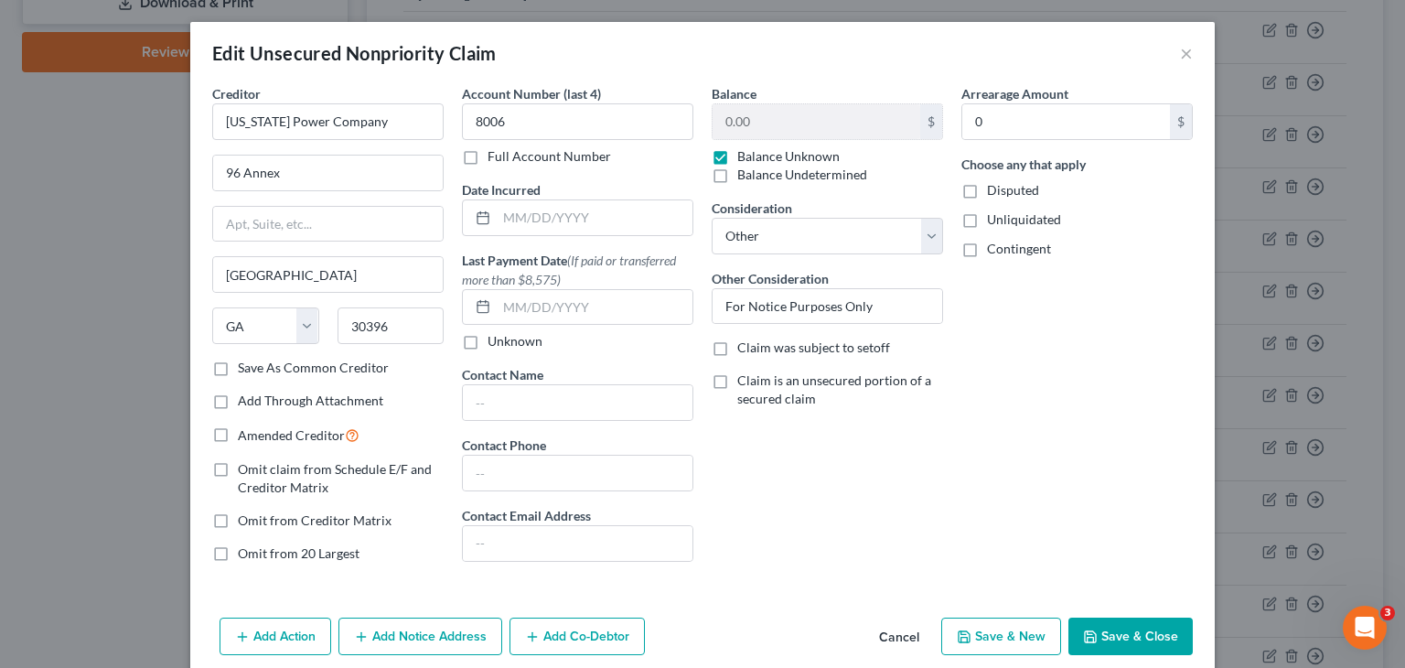
drag, startPoint x: 897, startPoint y: 451, endPoint x: 1142, endPoint y: 633, distance: 305.2
click at [897, 451] on div "Balance 0.00 $ Balance Unknown Balance Undetermined 0.00 $ Balance Unknown Cons…" at bounding box center [827, 330] width 250 height 493
click at [1118, 631] on button "Save & Close" at bounding box center [1130, 636] width 124 height 38
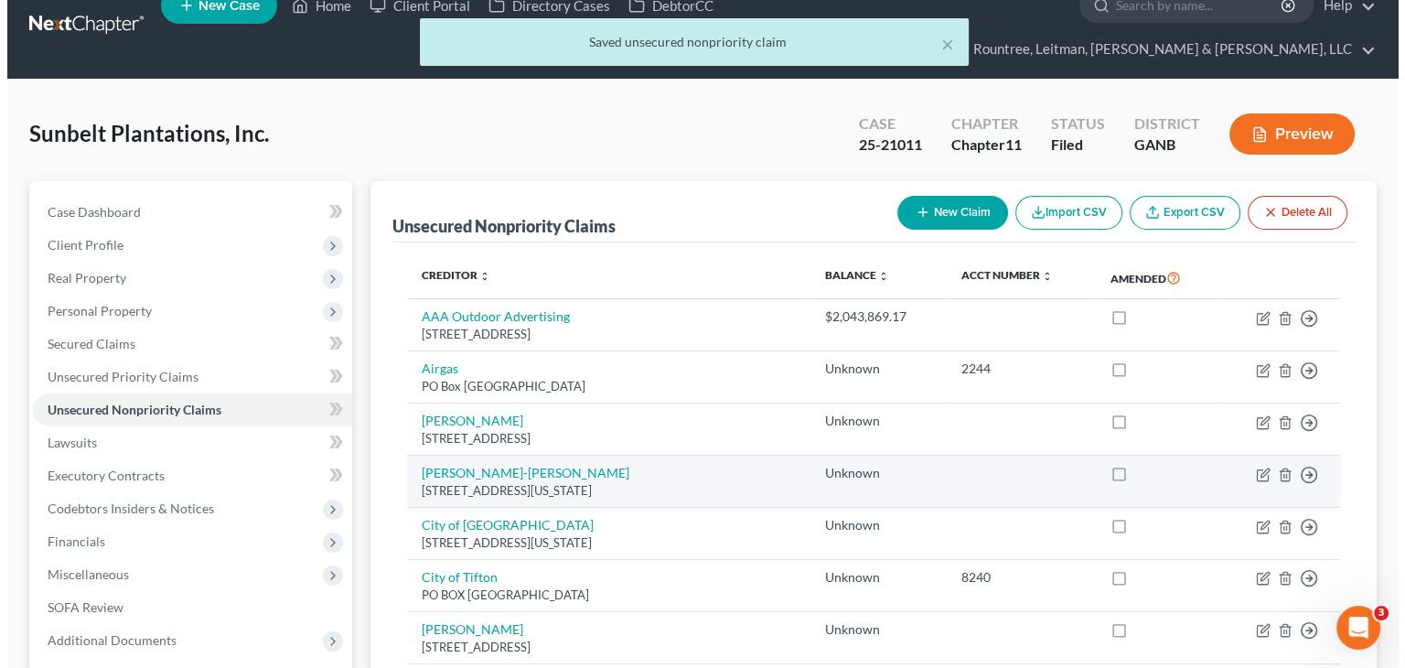
scroll to position [0, 0]
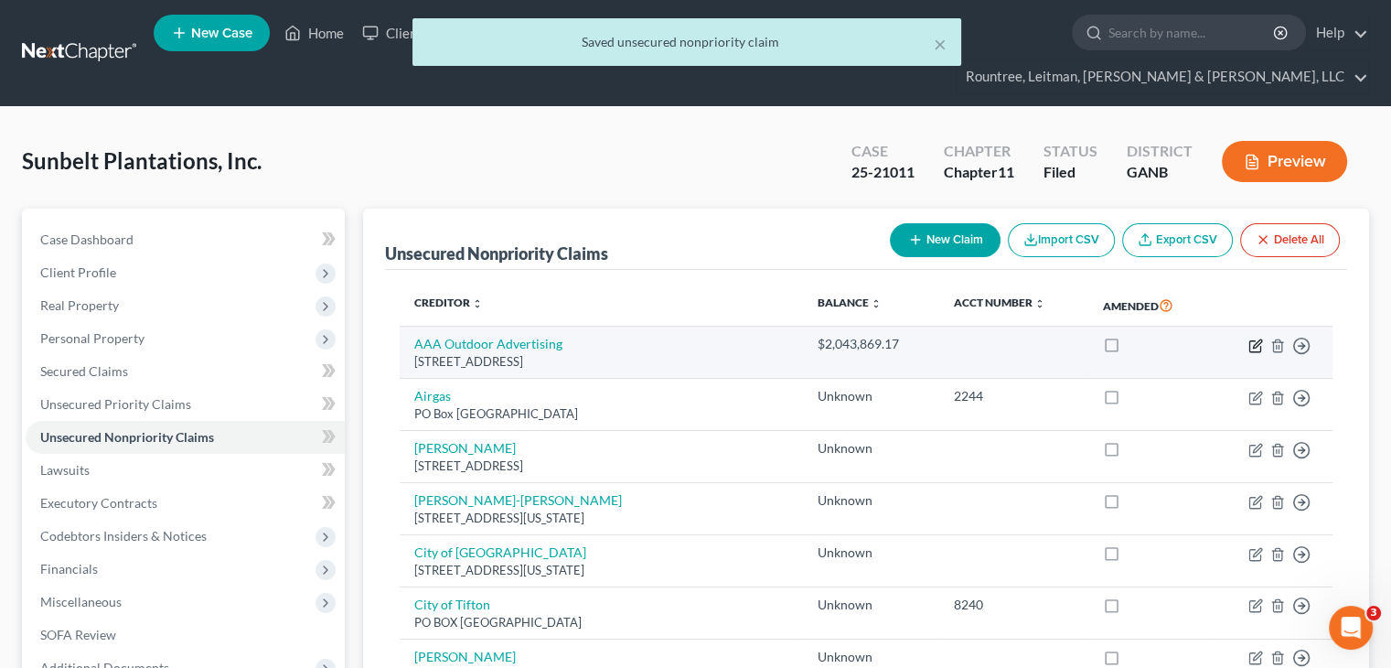
click at [1254, 338] on icon "button" at bounding box center [1255, 345] width 15 height 15
select select "10"
select select "8"
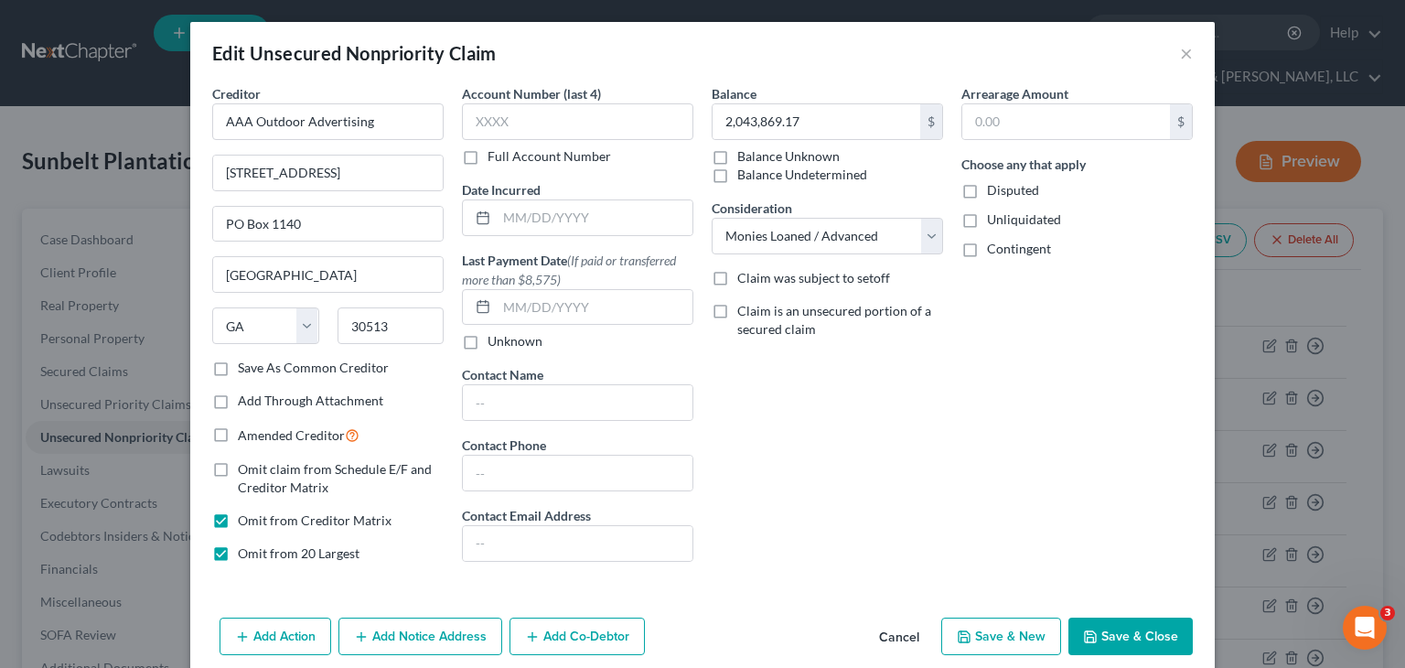
scroll to position [75, 0]
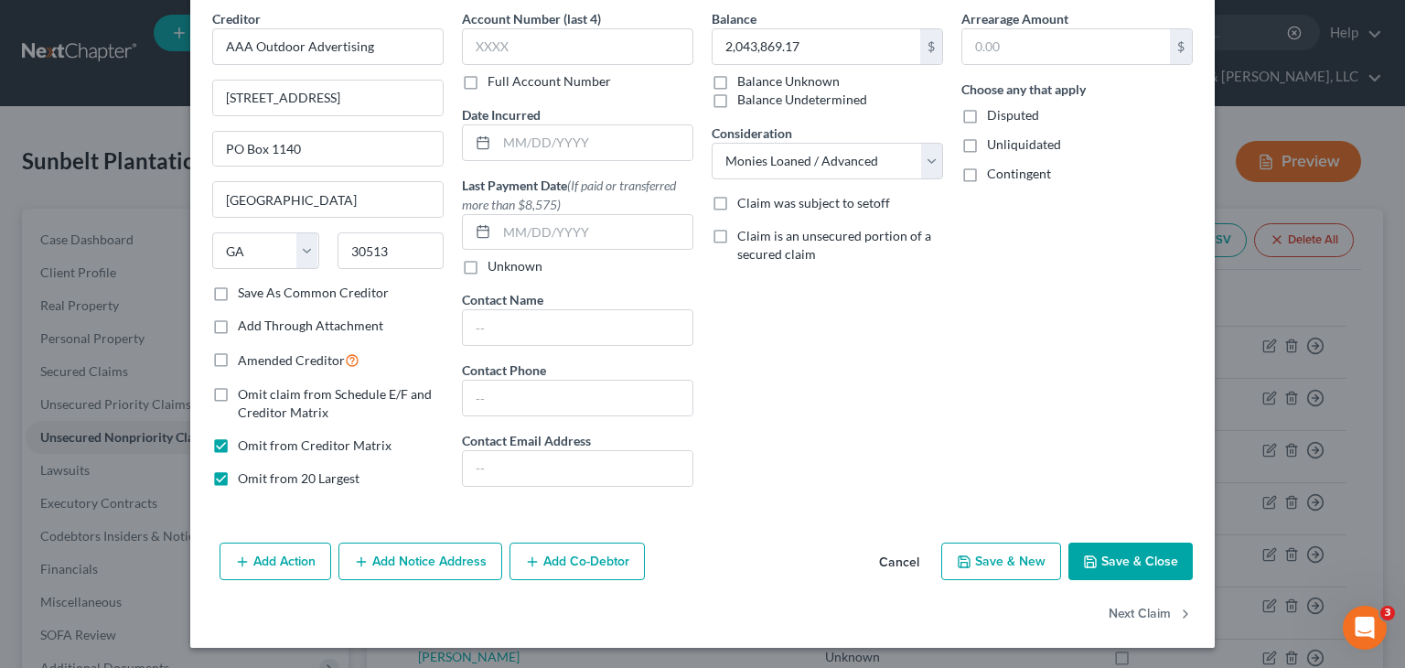
click at [1119, 559] on button "Save & Close" at bounding box center [1130, 561] width 124 height 38
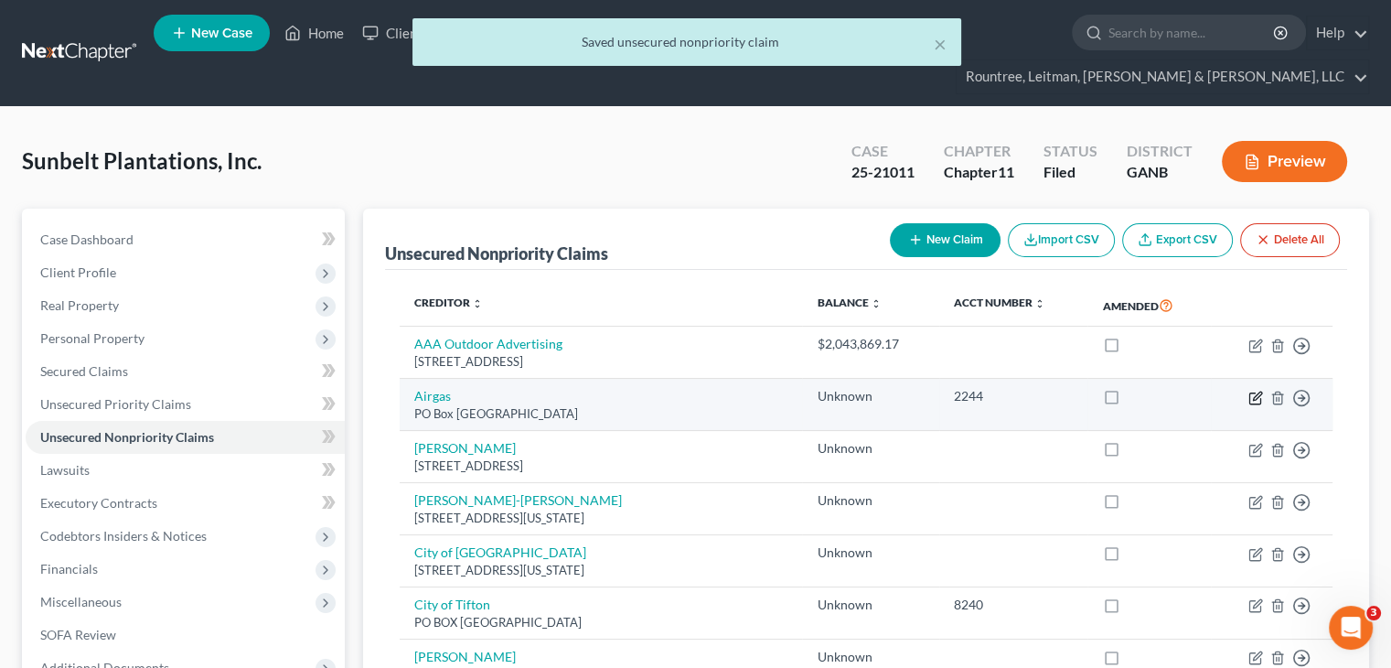
click at [1251, 390] on icon "button" at bounding box center [1255, 397] width 15 height 15
select select "45"
select select "11"
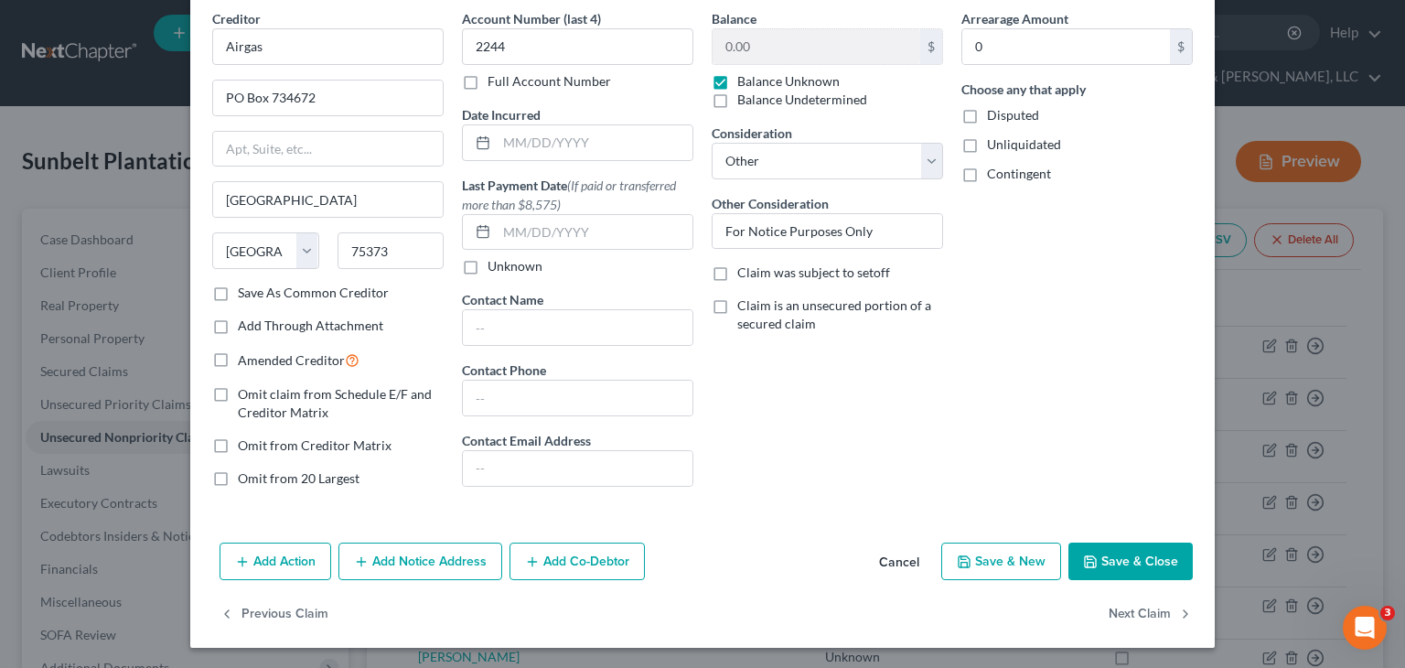
click at [770, 458] on div "Balance 0.00 $ Balance Unknown Balance Undetermined 0.00 $ Balance Unknown Cons…" at bounding box center [827, 255] width 250 height 493
click at [897, 561] on button "Cancel" at bounding box center [898, 562] width 69 height 37
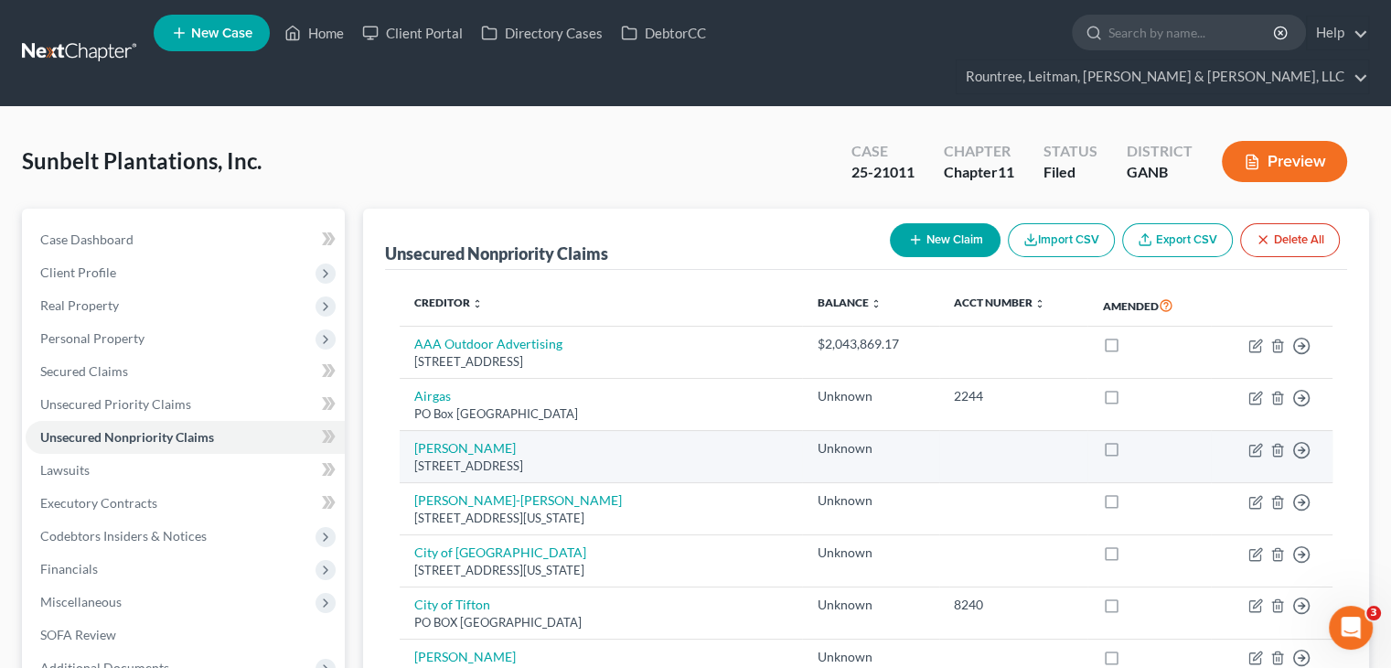
scroll to position [91, 0]
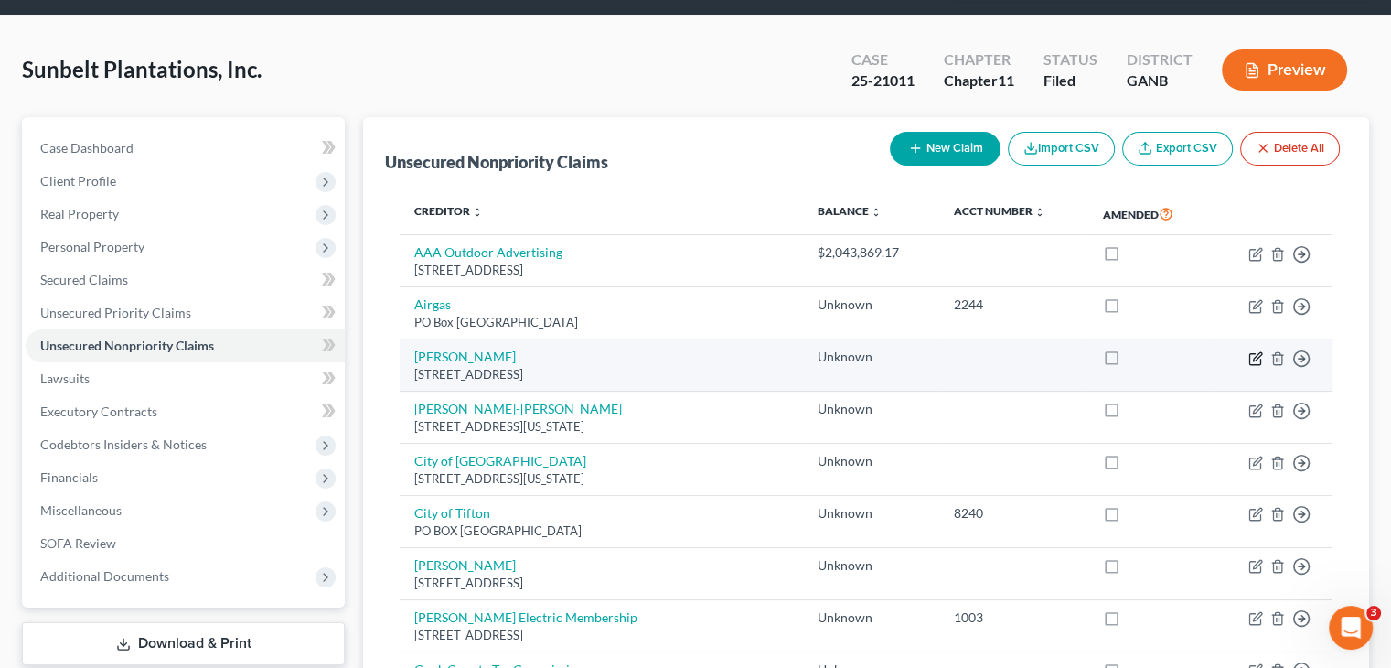
click at [1255, 351] on icon "button" at bounding box center [1255, 358] width 15 height 15
select select "10"
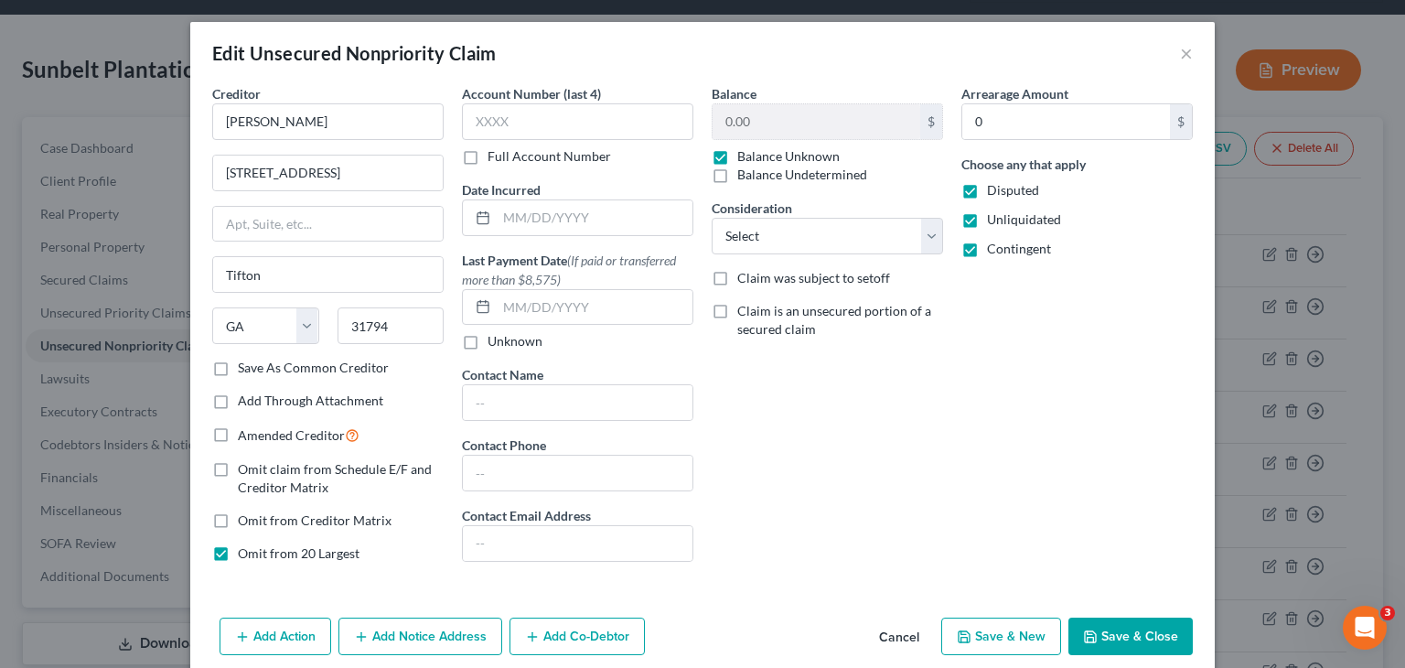
click at [897, 633] on button "Cancel" at bounding box center [898, 637] width 69 height 37
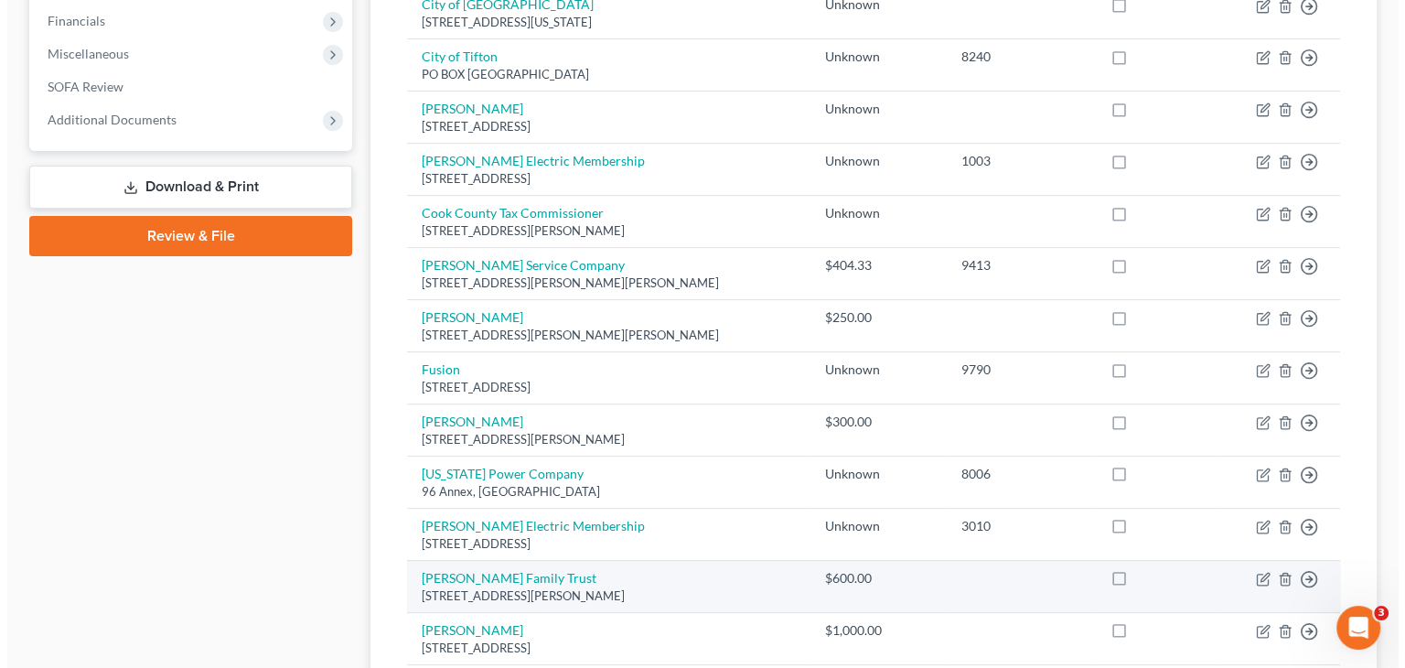
scroll to position [549, 0]
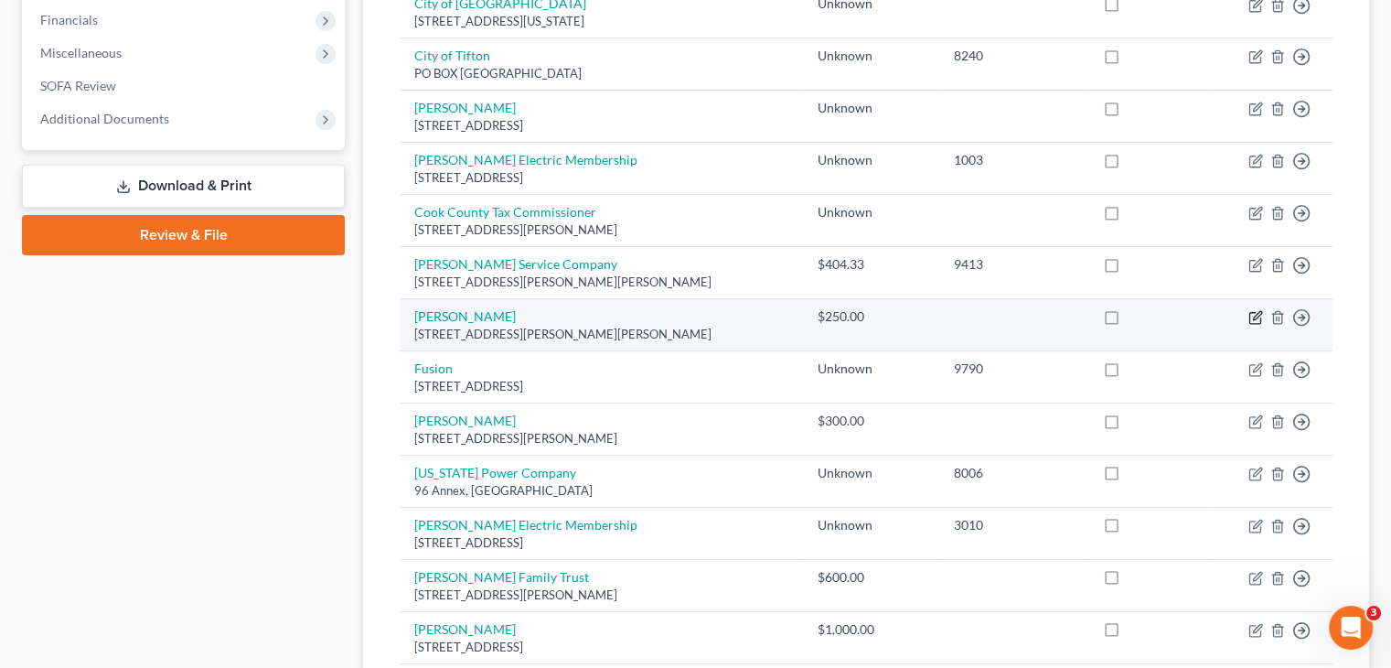
click at [1256, 310] on icon "button" at bounding box center [1255, 317] width 15 height 15
select select "10"
select select "15"
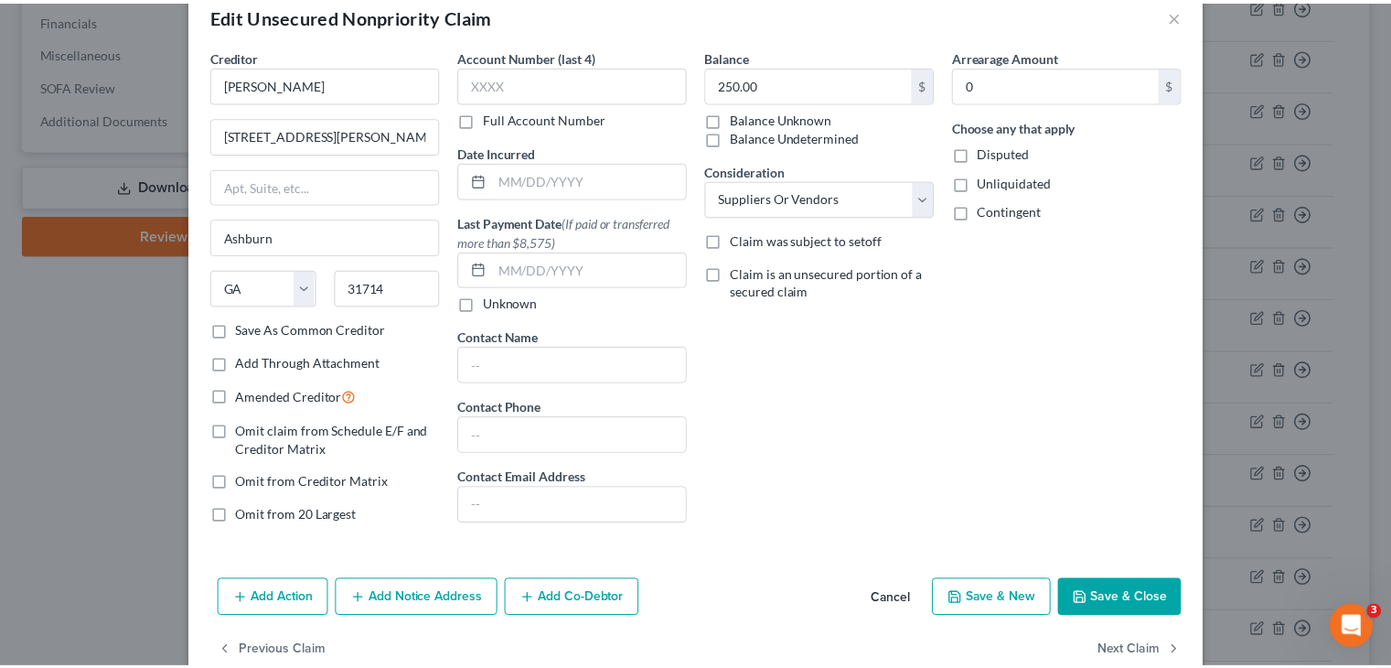
scroll to position [75, 0]
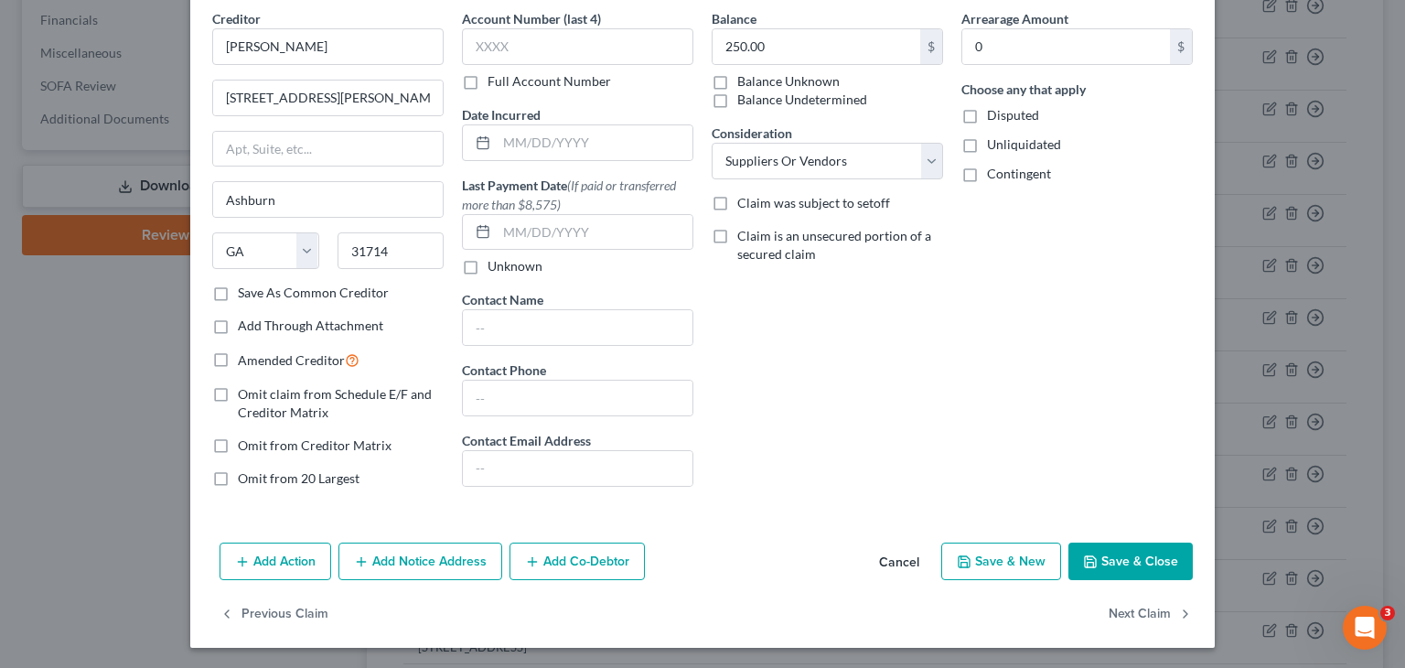
click at [899, 552] on button "Cancel" at bounding box center [898, 562] width 69 height 37
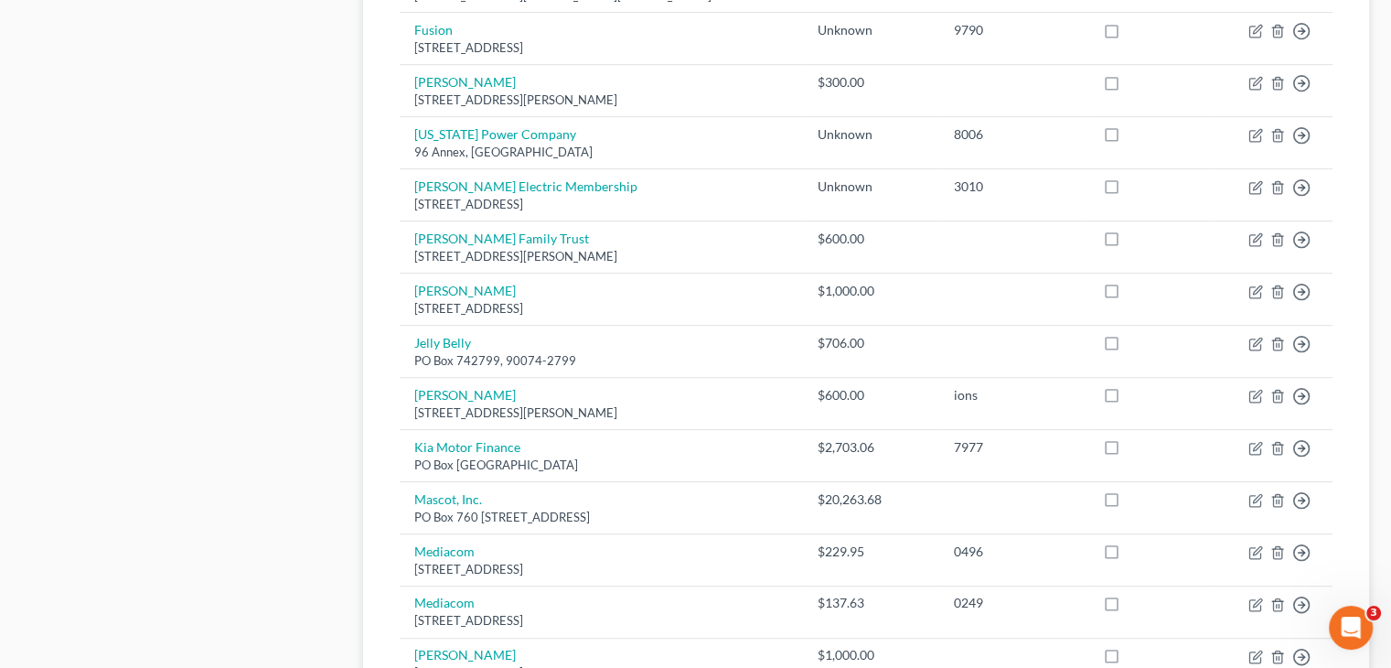
scroll to position [914, 0]
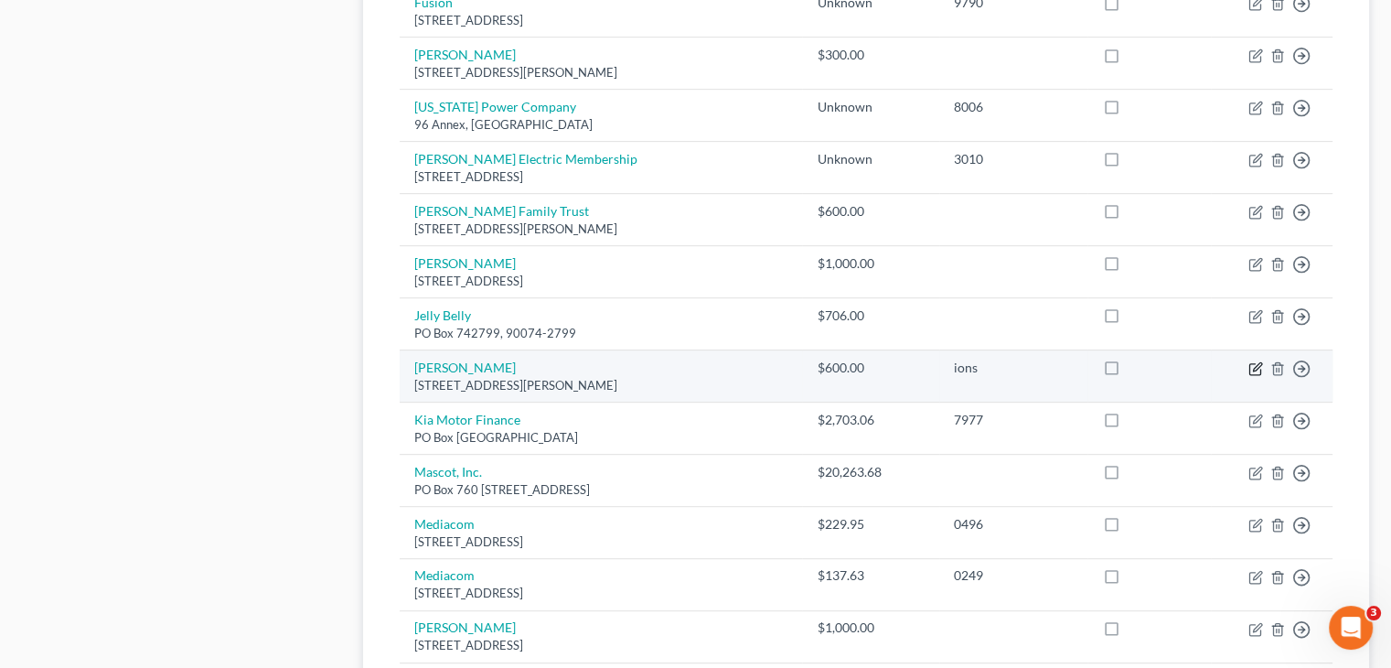
click at [1248, 361] on icon "button" at bounding box center [1255, 368] width 15 height 15
select select "10"
select select "11"
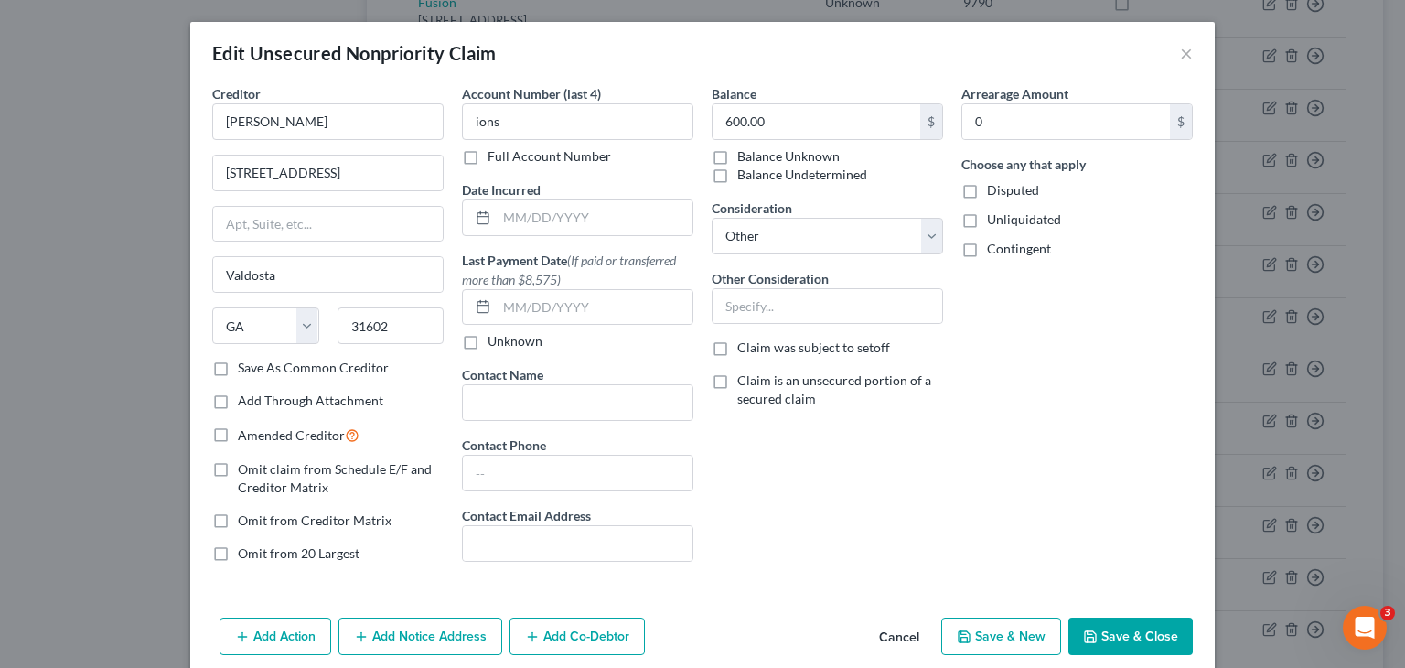
click at [892, 636] on button "Cancel" at bounding box center [898, 637] width 69 height 37
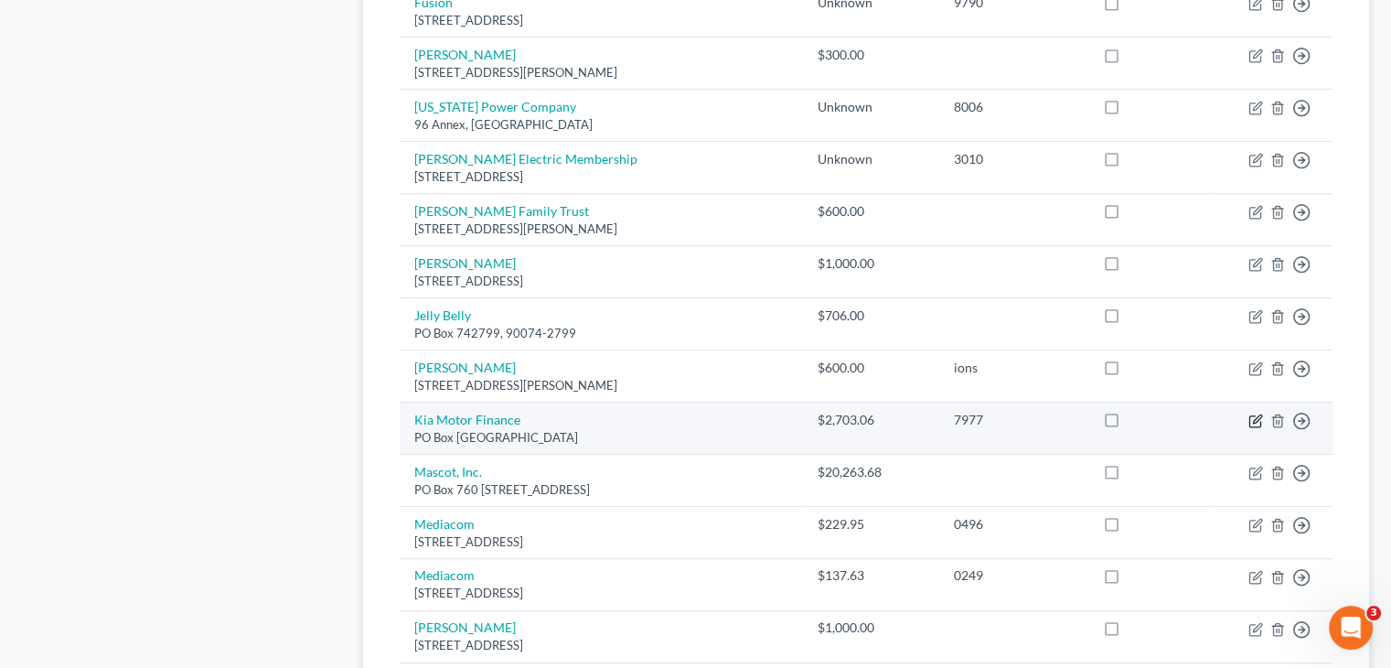
click at [1255, 413] on icon "button" at bounding box center [1255, 420] width 15 height 15
select select "45"
select select "11"
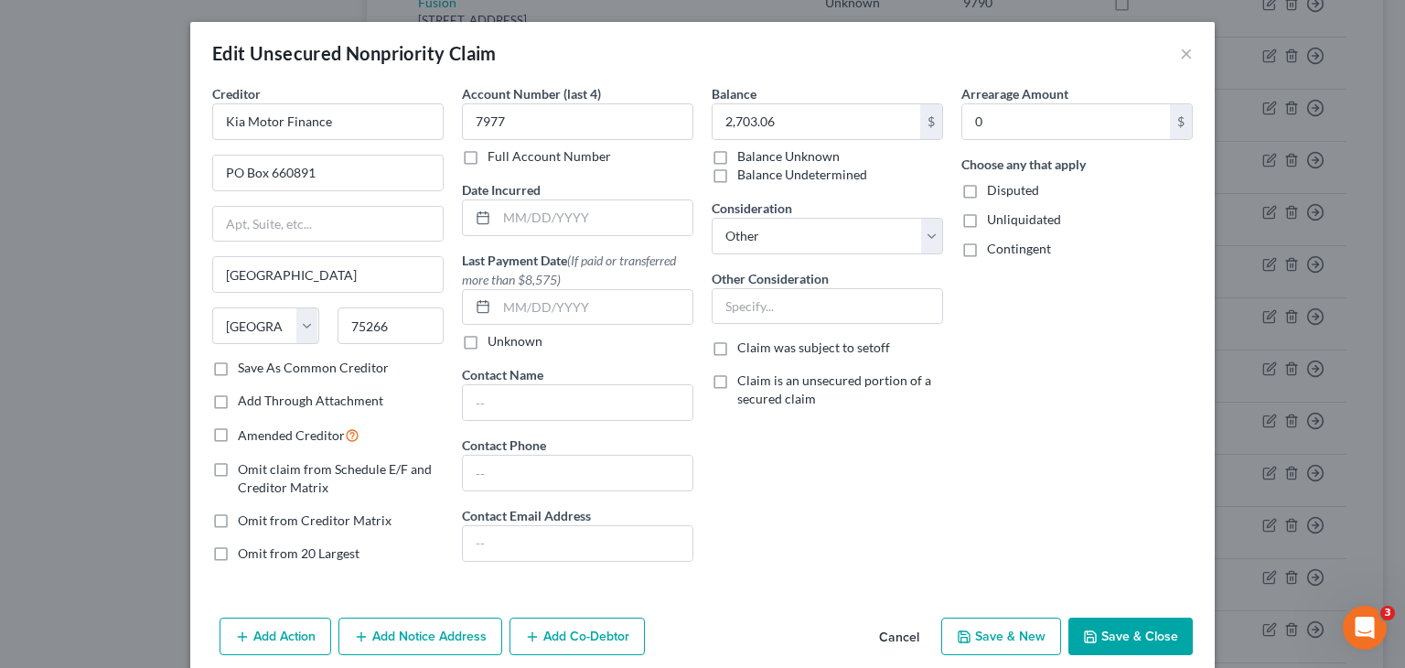
click at [794, 286] on label "Other Consideration" at bounding box center [769, 278] width 117 height 19
click at [789, 302] on input "text" at bounding box center [827, 306] width 230 height 35
type input "Lease"
click at [1117, 626] on button "Save & Close" at bounding box center [1130, 636] width 124 height 38
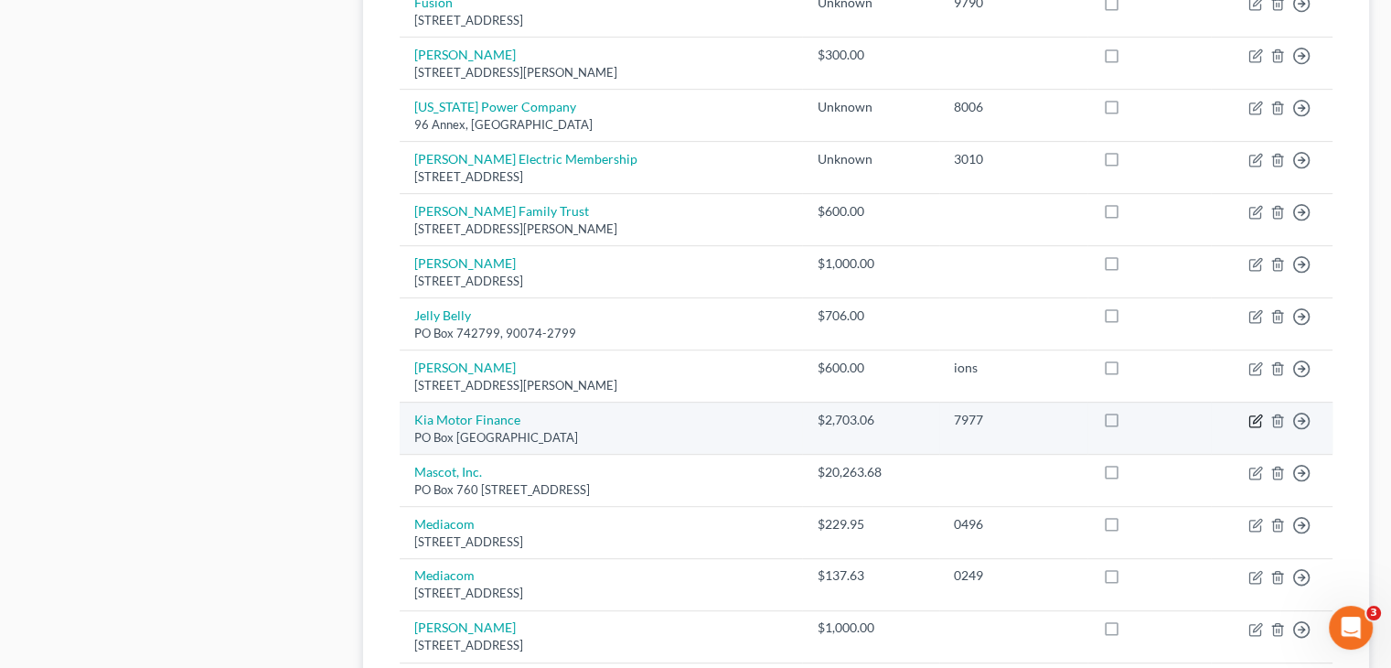
click at [1253, 413] on icon "button" at bounding box center [1255, 420] width 15 height 15
select select "45"
select select "11"
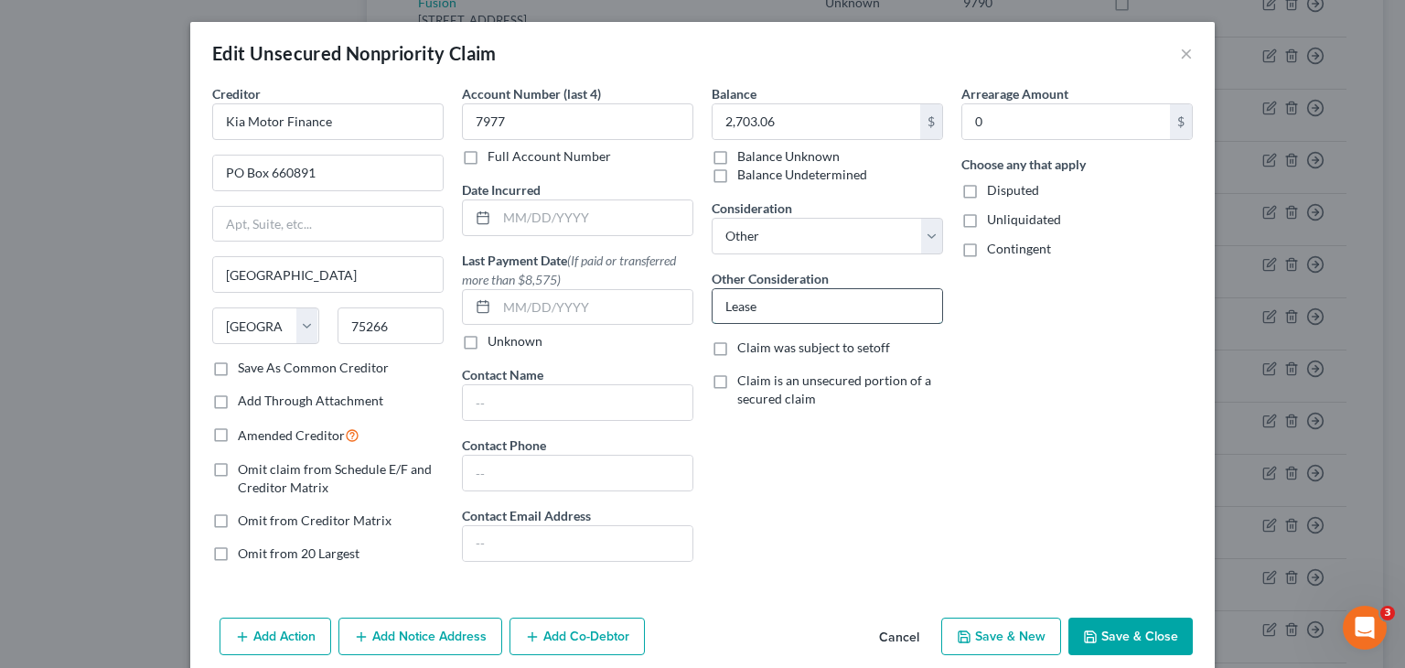
click at [783, 304] on input "Lease" at bounding box center [827, 306] width 230 height 35
type input "L"
drag, startPoint x: 814, startPoint y: 498, endPoint x: 908, endPoint y: 624, distance: 156.7
click at [814, 498] on div "Balance 2,703.06 $ Balance Unknown Balance Undetermined 2,703.06 $ Balance Unkn…" at bounding box center [827, 330] width 250 height 493
click at [905, 634] on button "Cancel" at bounding box center [898, 637] width 69 height 37
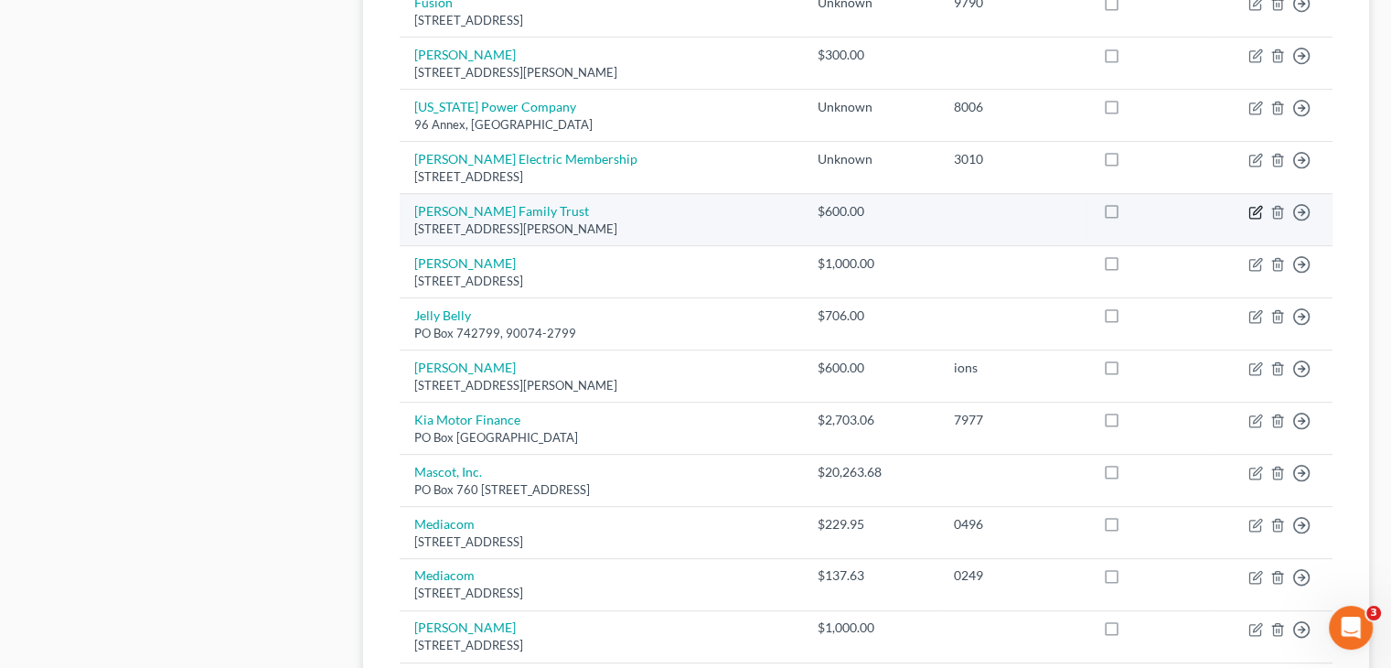
click at [1251, 205] on icon "button" at bounding box center [1255, 212] width 15 height 15
select select "10"
select select "11"
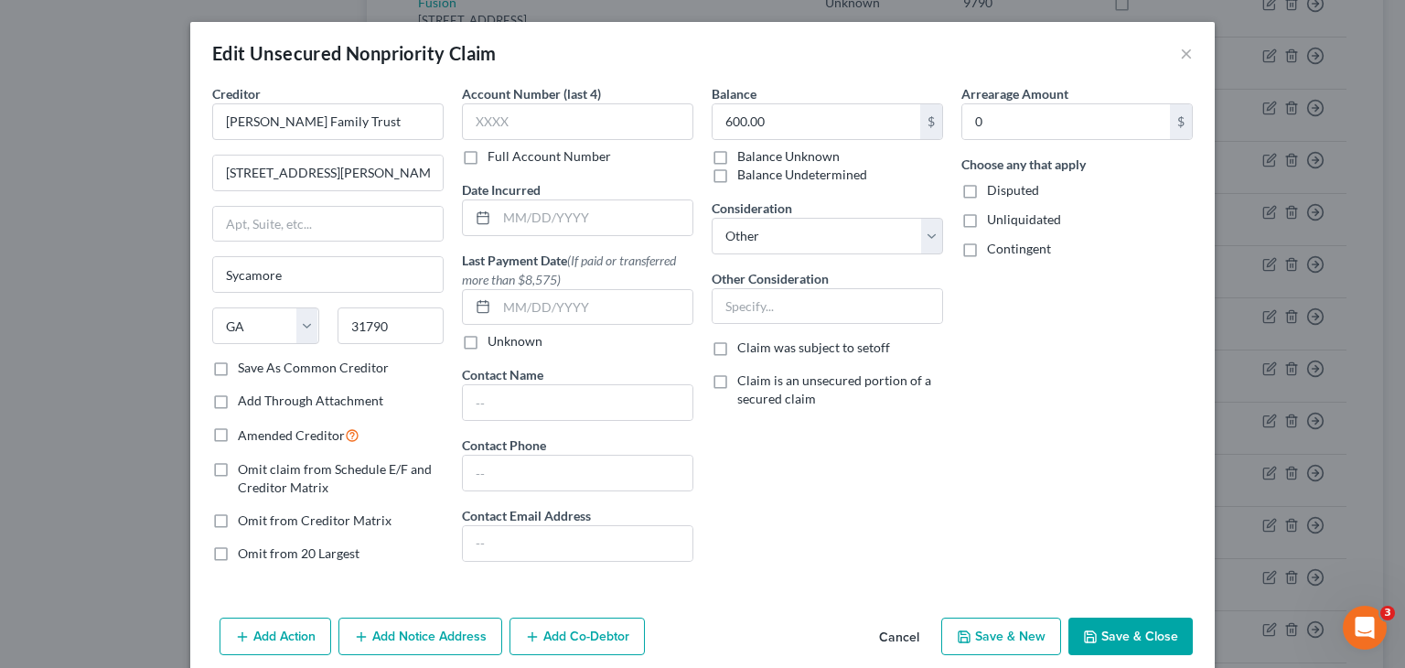
click at [902, 636] on button "Cancel" at bounding box center [898, 637] width 69 height 37
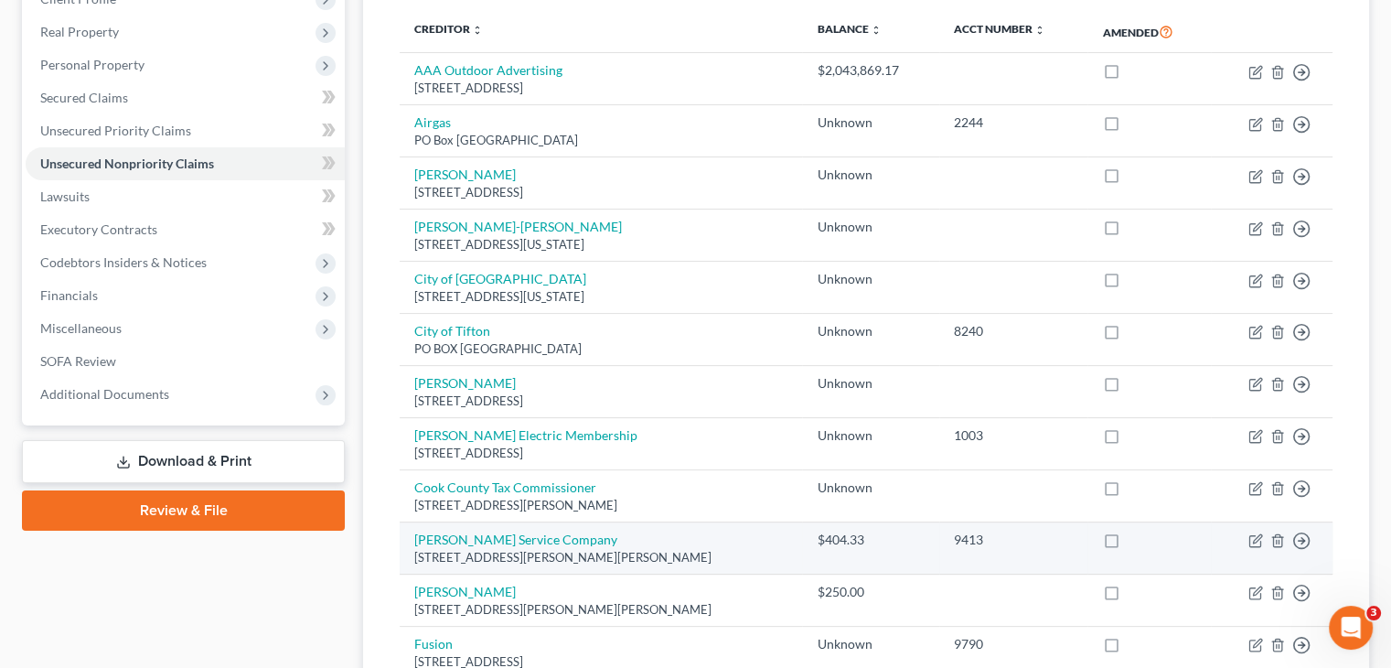
scroll to position [274, 0]
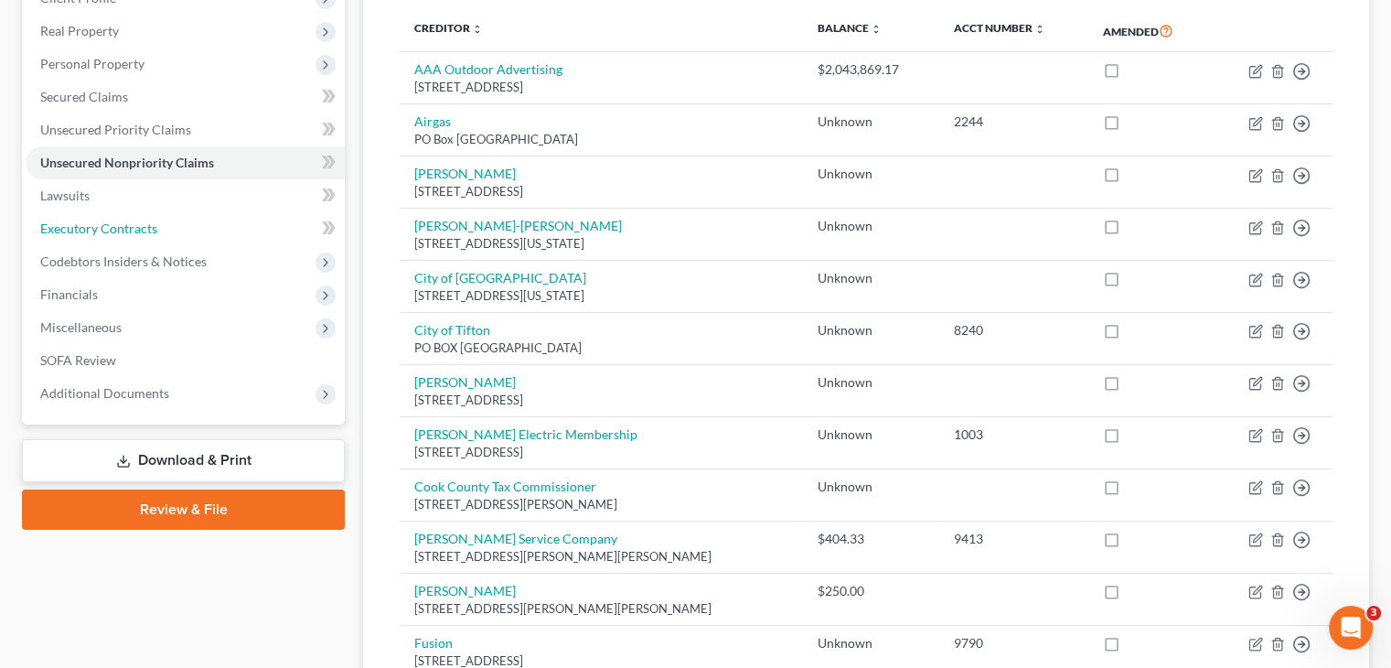
drag, startPoint x: 91, startPoint y: 192, endPoint x: 1404, endPoint y: 272, distance: 1314.7
click at [91, 220] on span "Executory Contracts" at bounding box center [98, 228] width 117 height 16
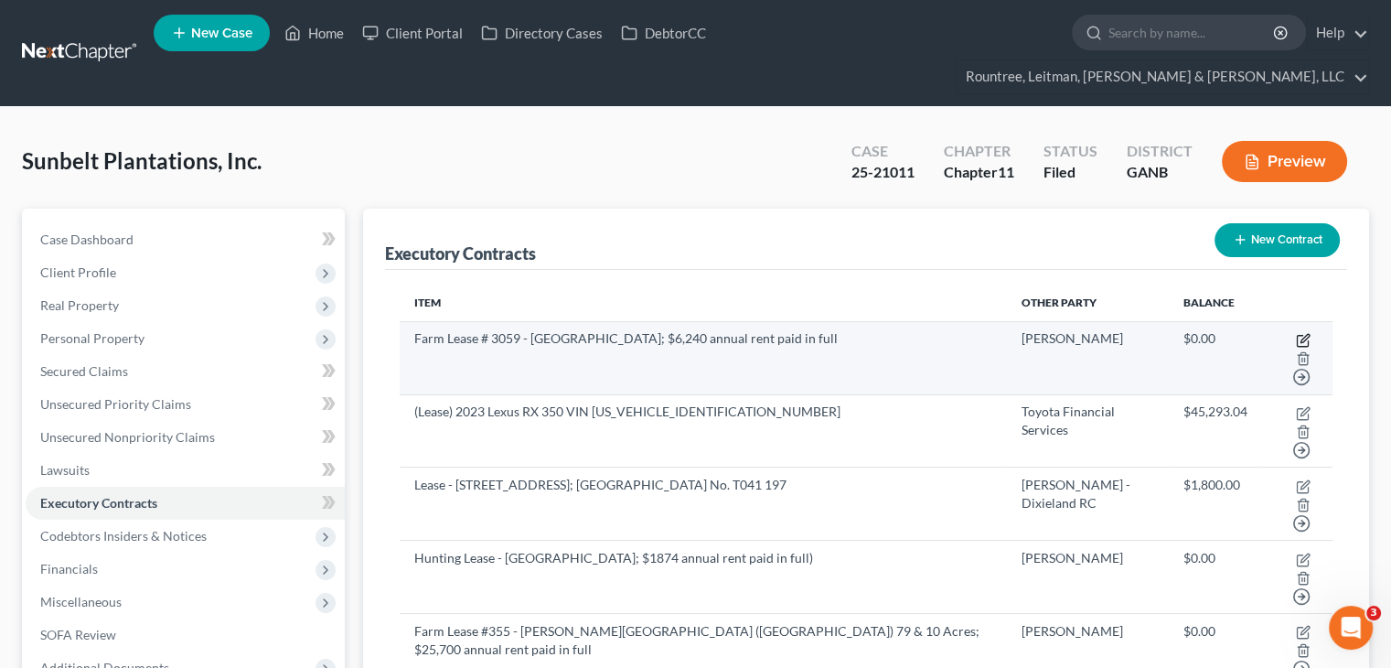
click at [1300, 334] on icon "button" at bounding box center [1304, 338] width 8 height 8
select select "2"
select select "0"
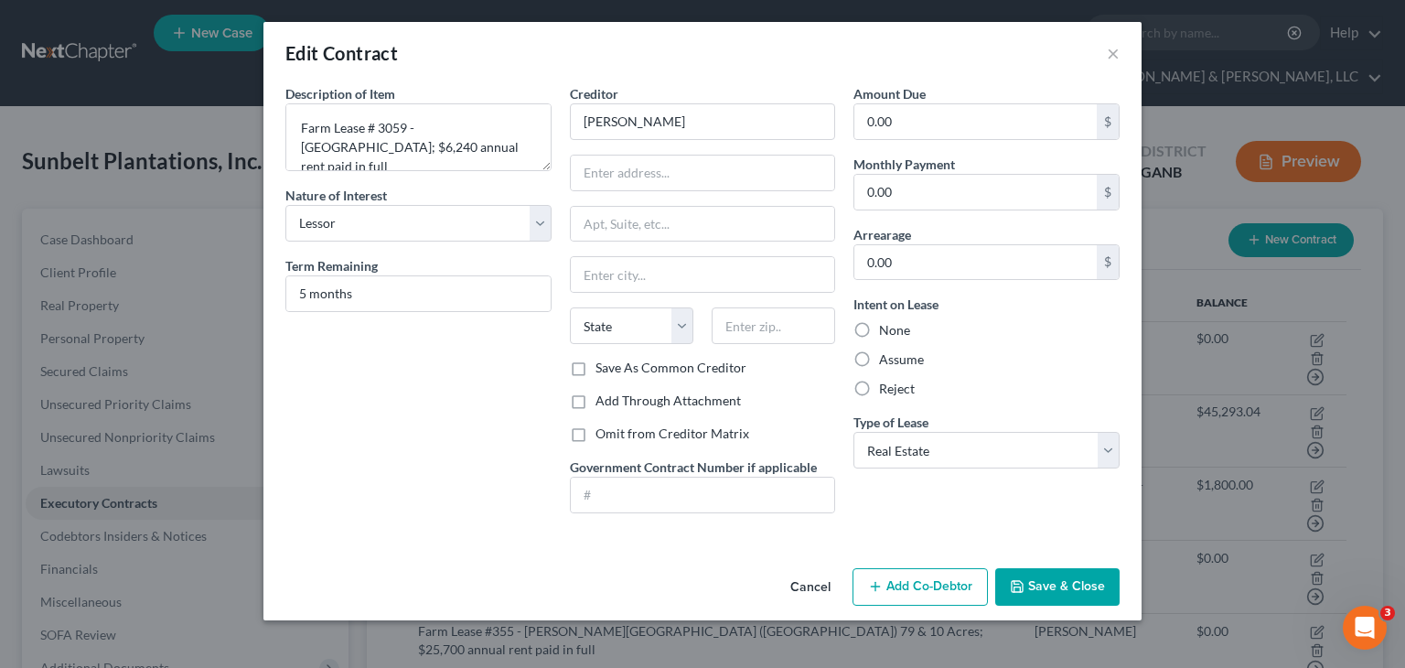
click at [807, 581] on button "Cancel" at bounding box center [809, 588] width 69 height 37
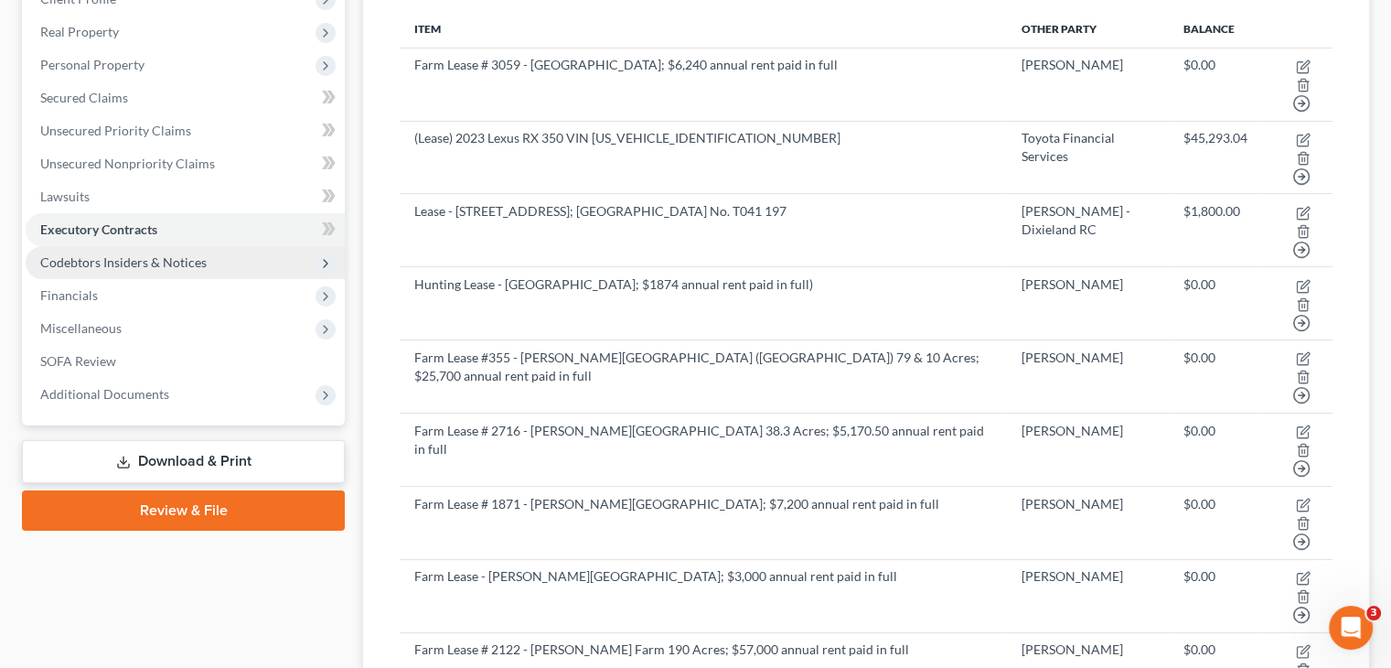
scroll to position [274, 0]
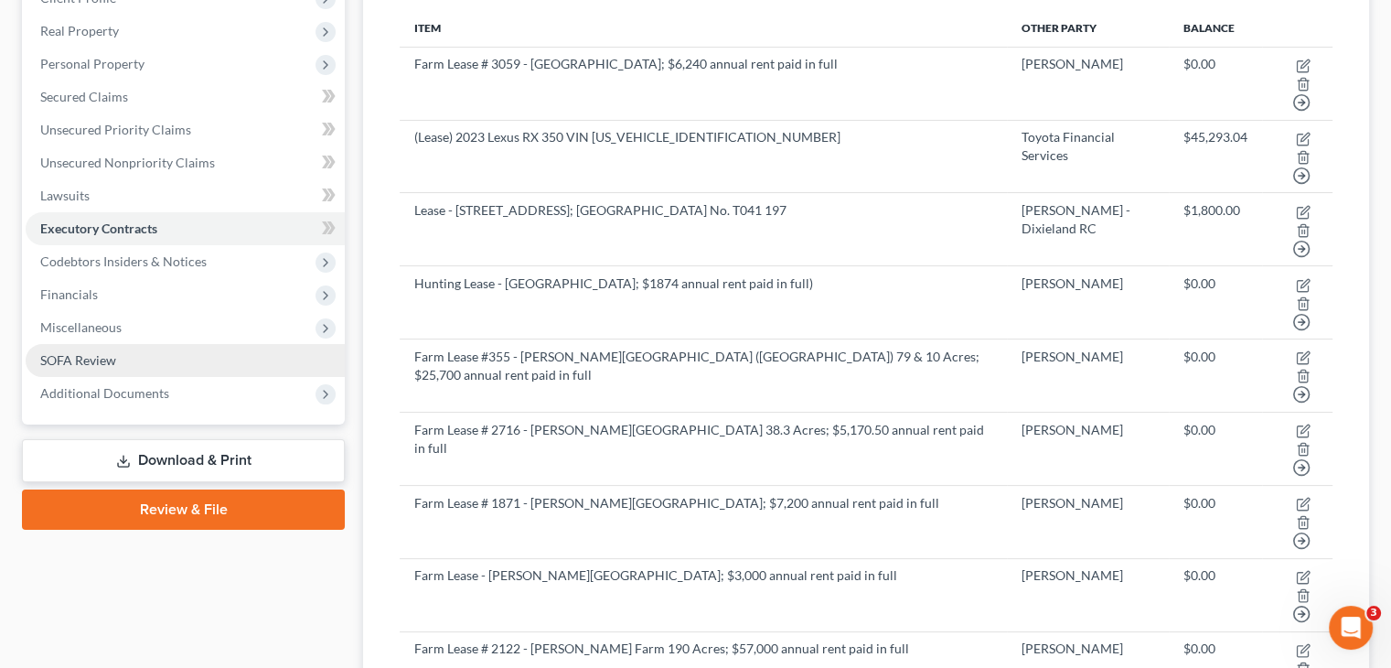
click at [103, 352] on span "SOFA Review" at bounding box center [78, 360] width 76 height 16
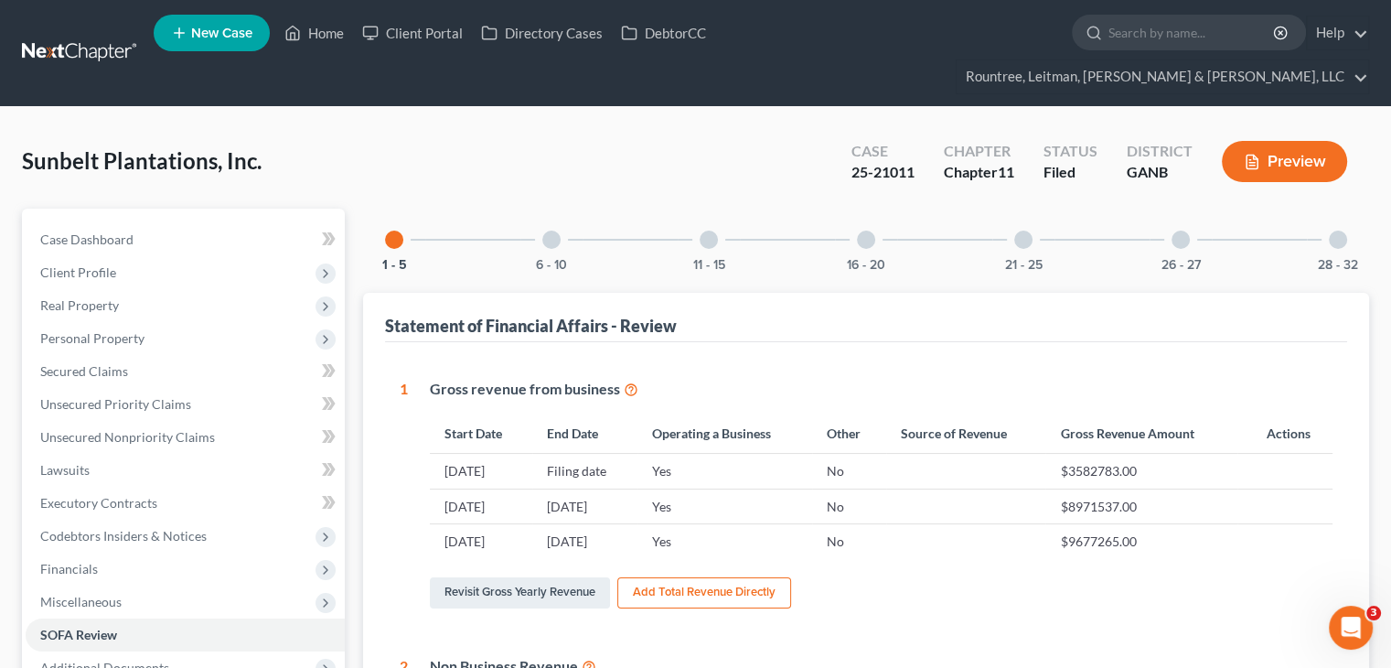
click at [553, 230] on div at bounding box center [551, 239] width 18 height 18
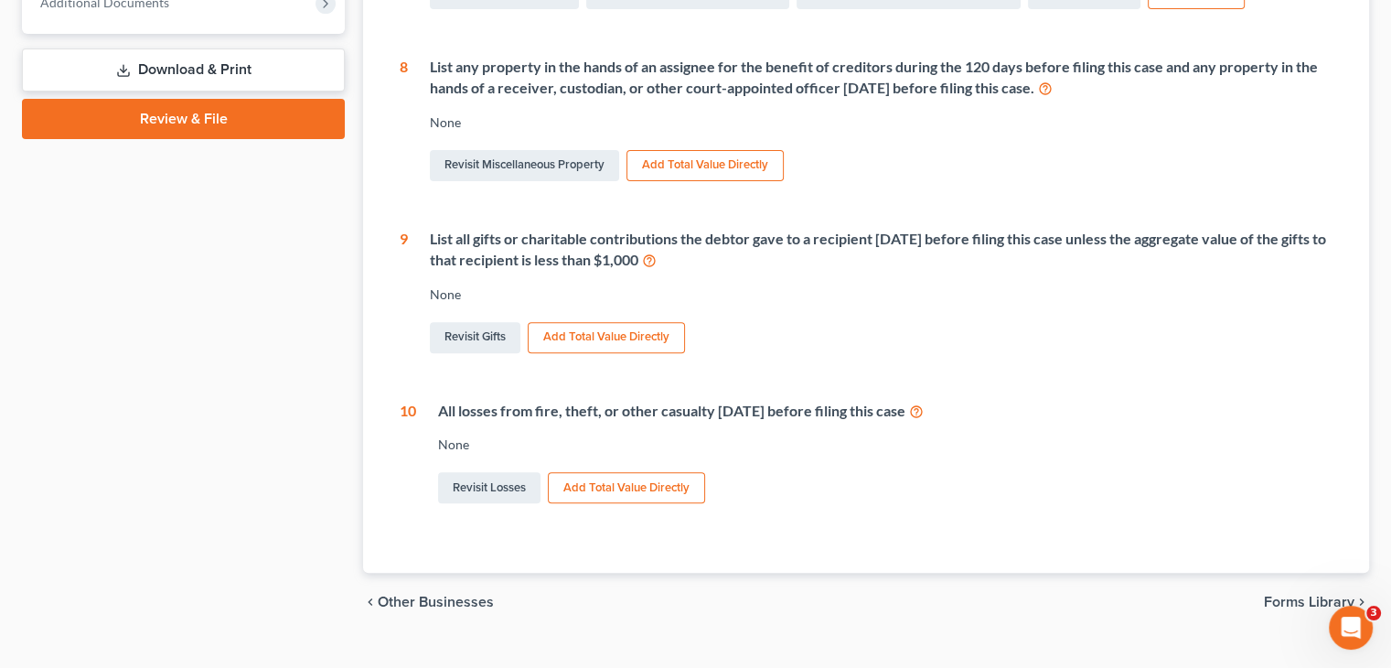
scroll to position [25, 0]
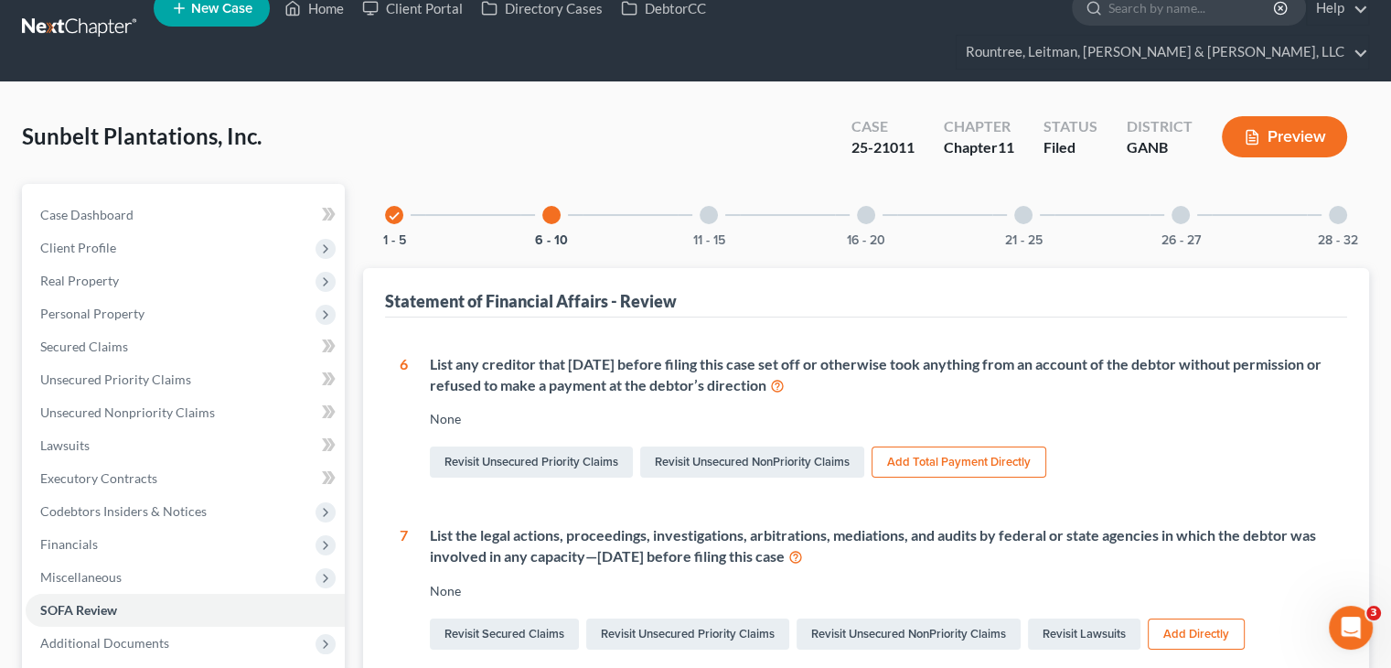
click at [700, 206] on div at bounding box center [709, 215] width 18 height 18
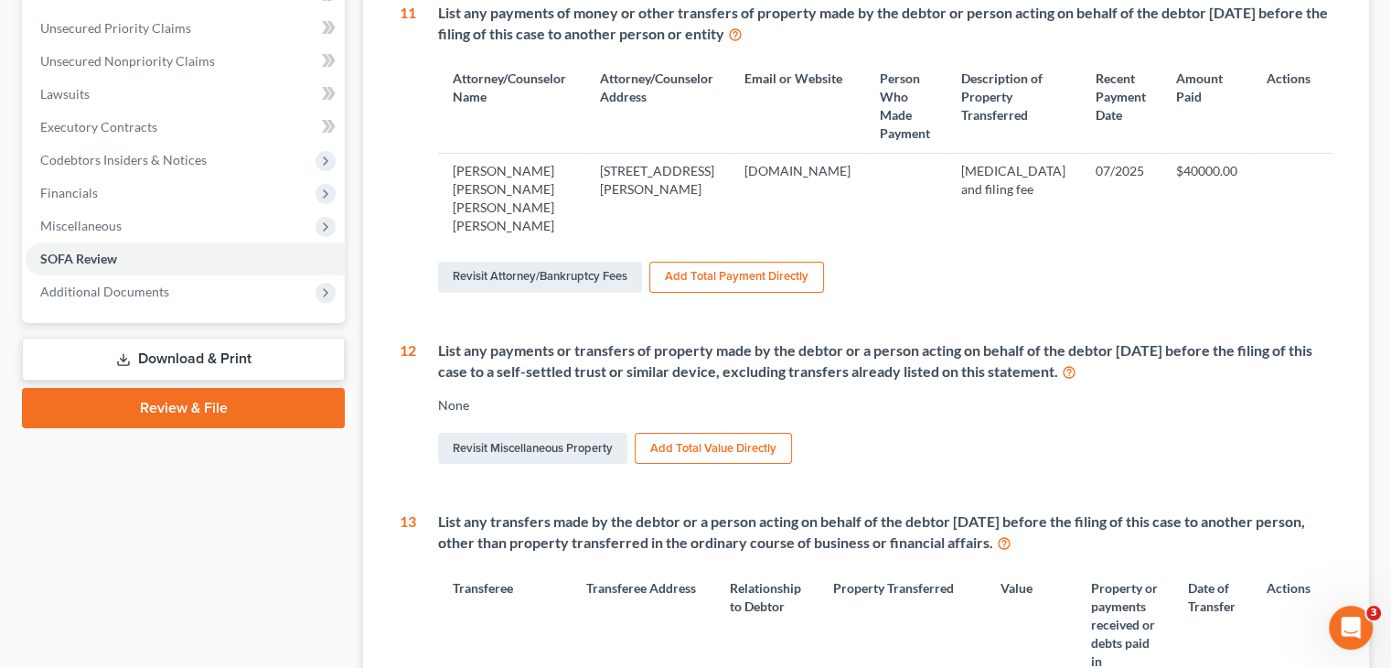
scroll to position [24, 0]
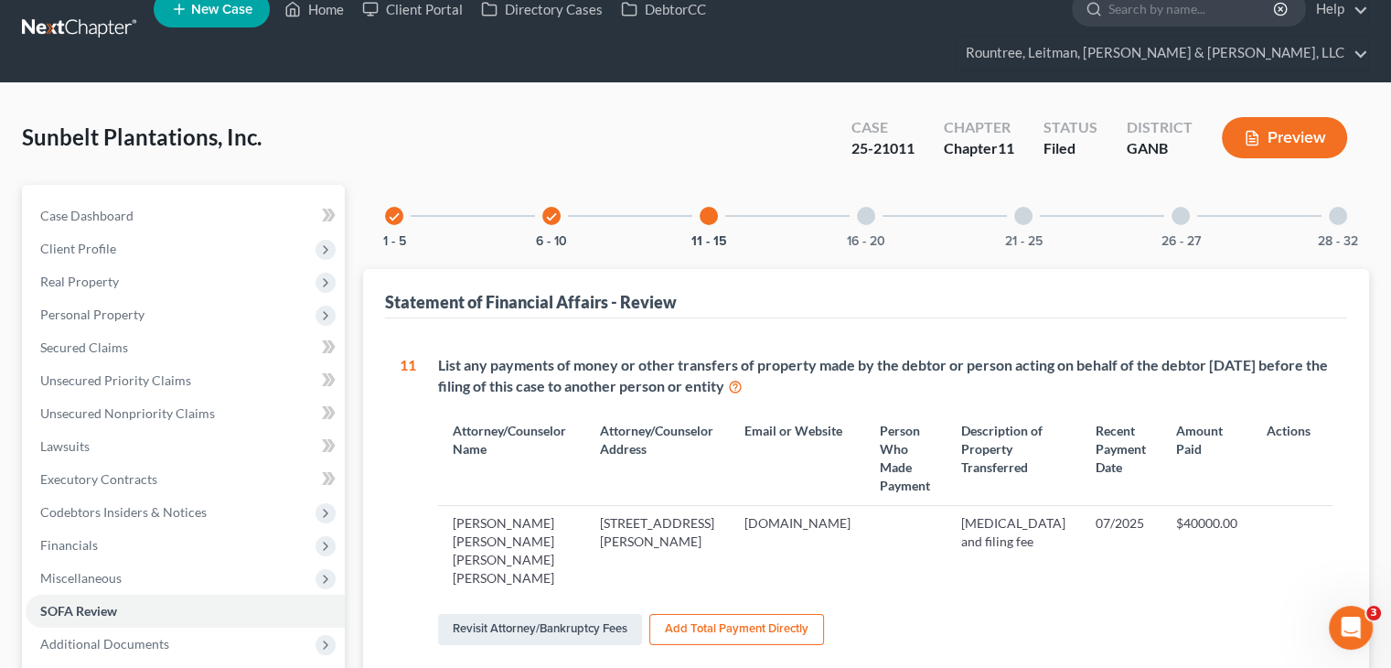
click at [863, 207] on div at bounding box center [866, 216] width 18 height 18
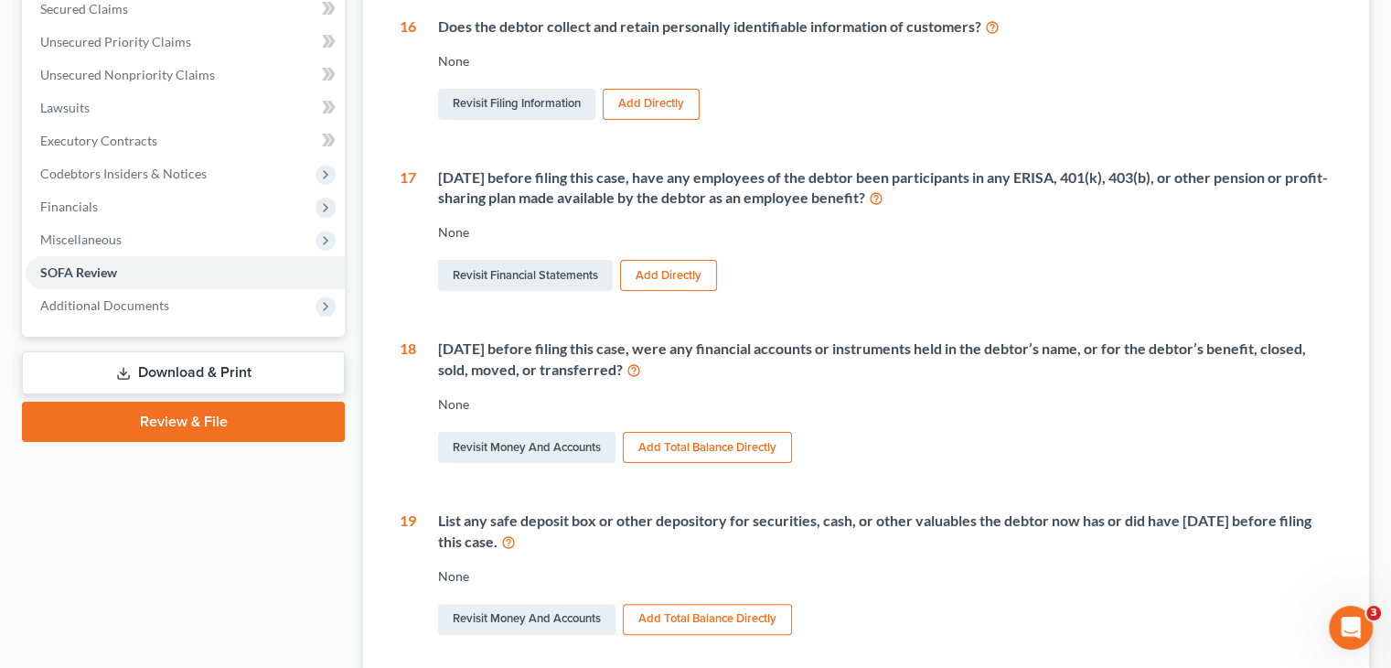
scroll to position [115, 0]
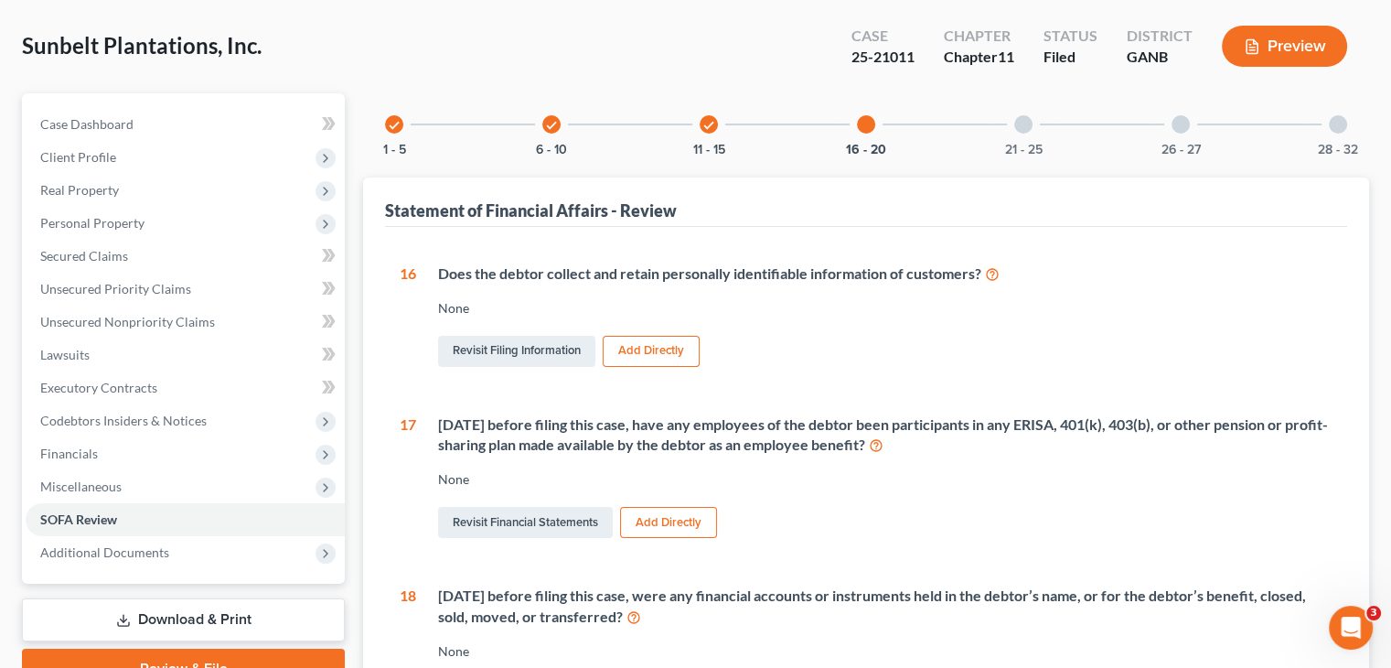
click at [1031, 115] on div at bounding box center [1023, 124] width 18 height 18
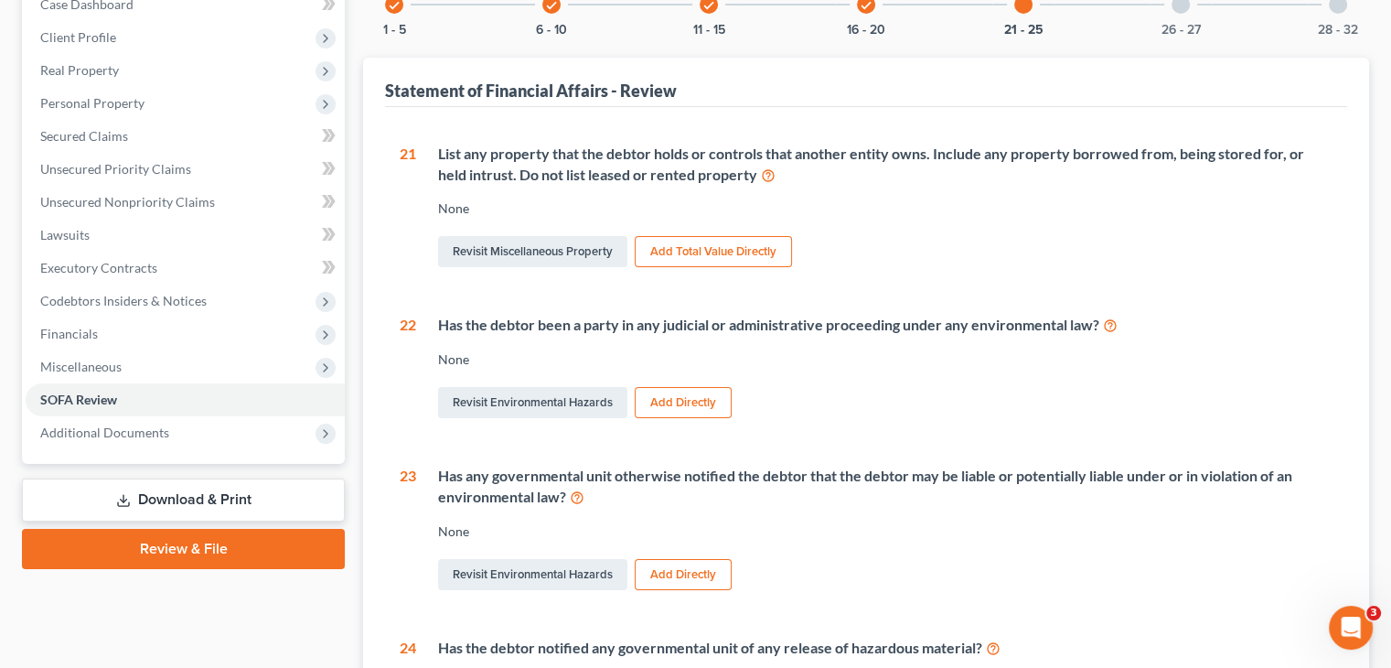
scroll to position [4, 0]
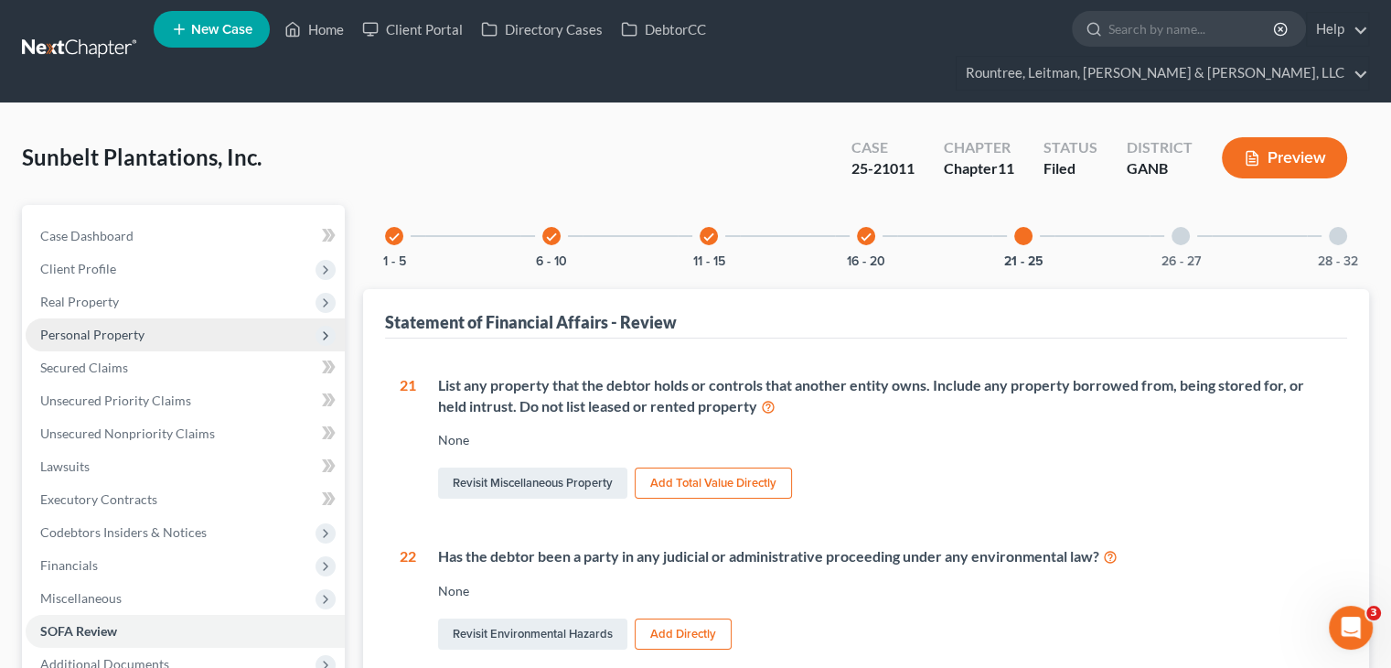
click at [91, 326] on span "Personal Property" at bounding box center [92, 334] width 104 height 16
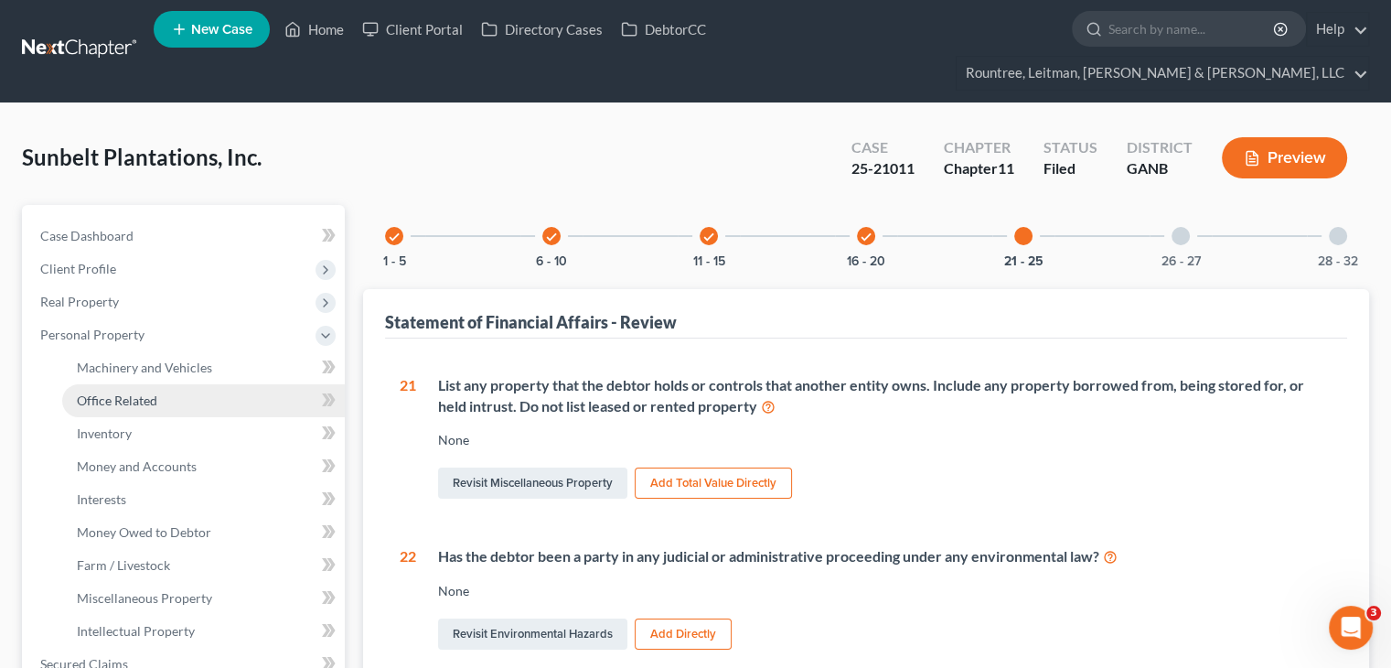
scroll to position [95, 0]
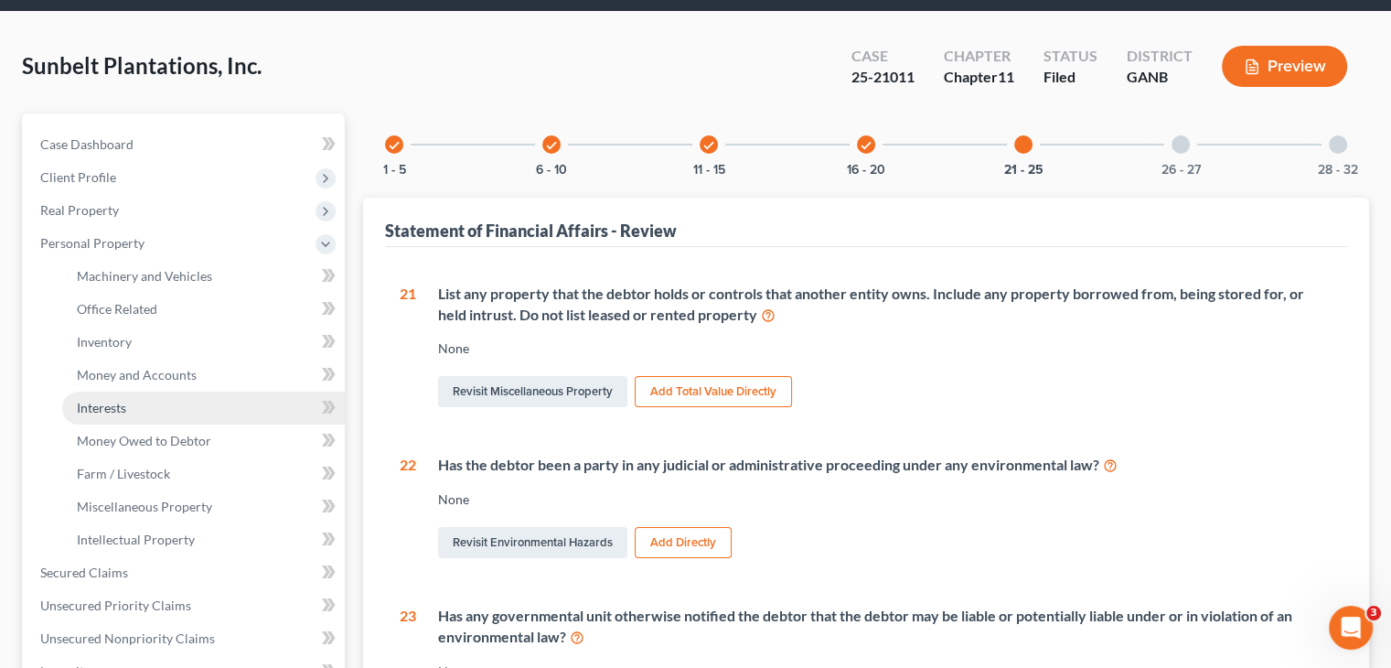
click at [103, 400] on span "Interests" at bounding box center [101, 408] width 49 height 16
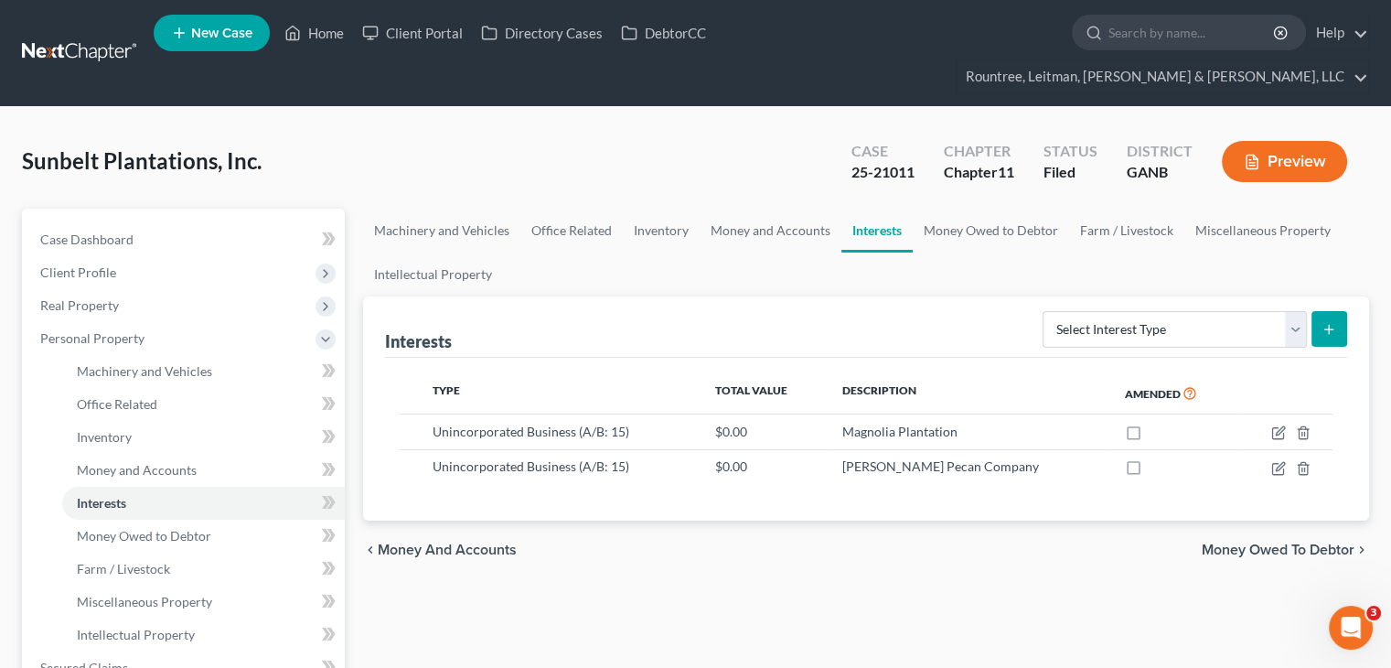
scroll to position [457, 0]
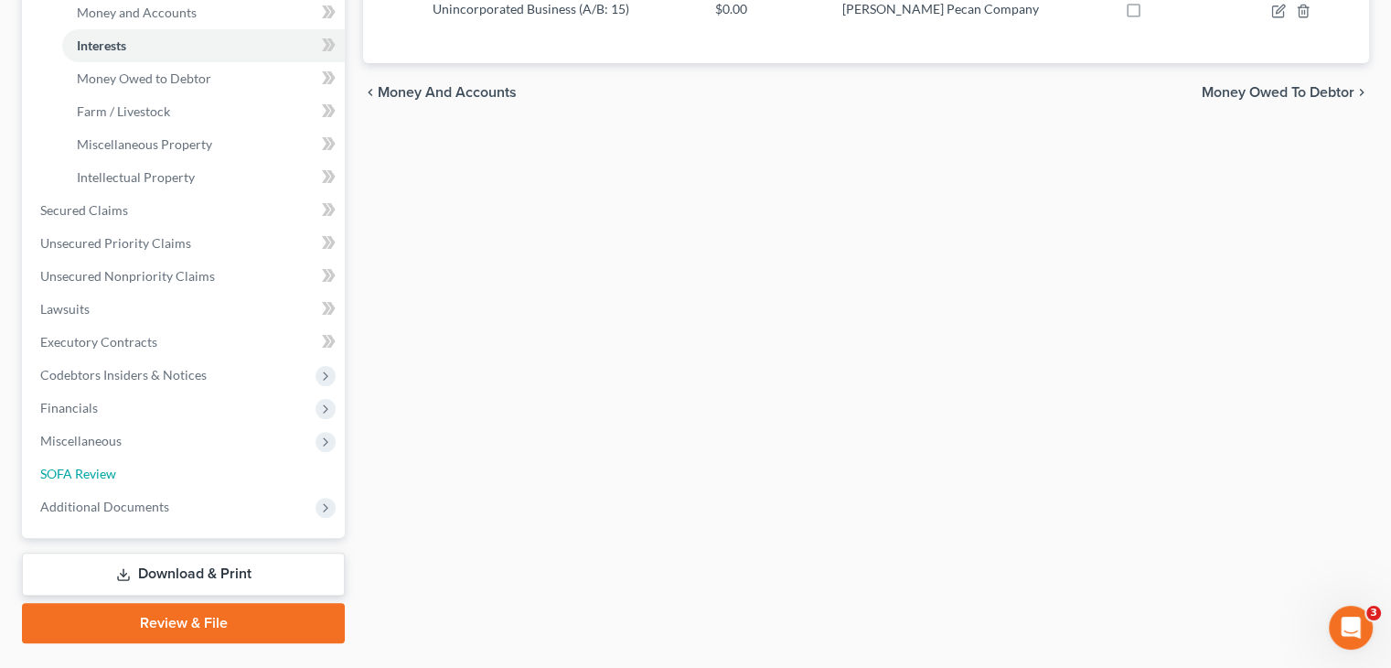
click at [110, 465] on span "SOFA Review" at bounding box center [78, 473] width 76 height 16
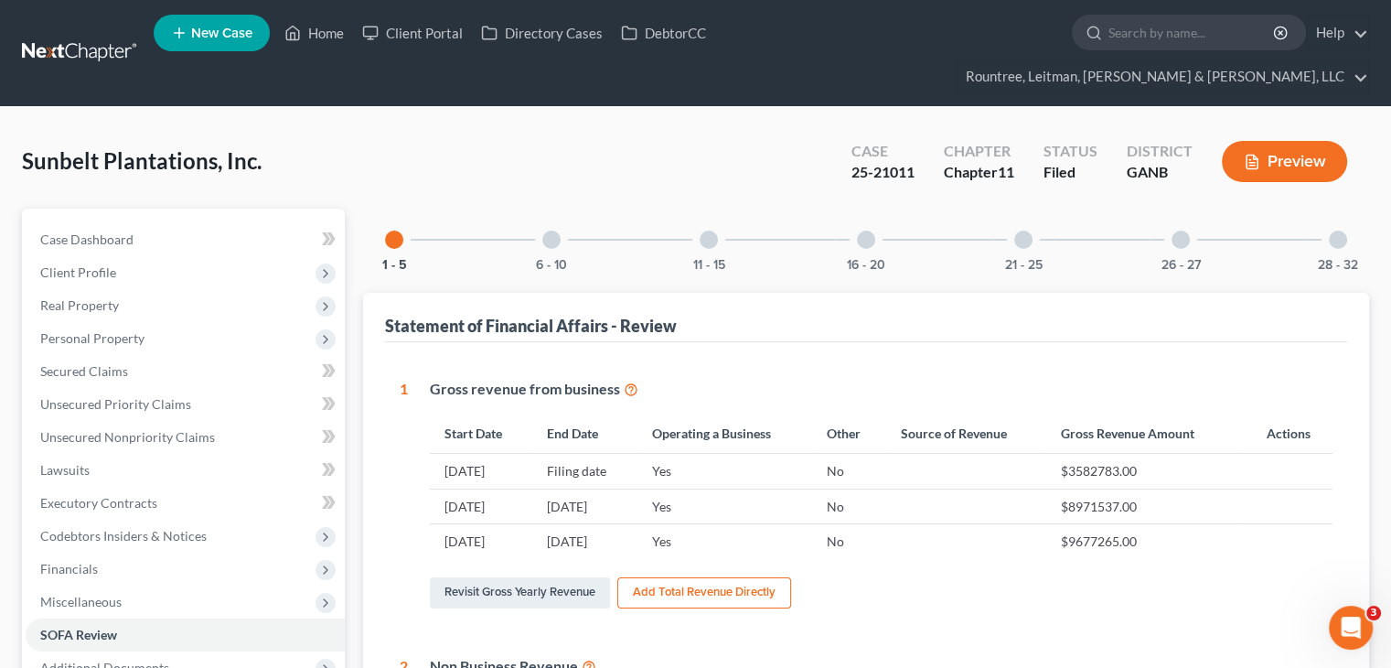
click at [1024, 230] on div at bounding box center [1023, 239] width 18 height 18
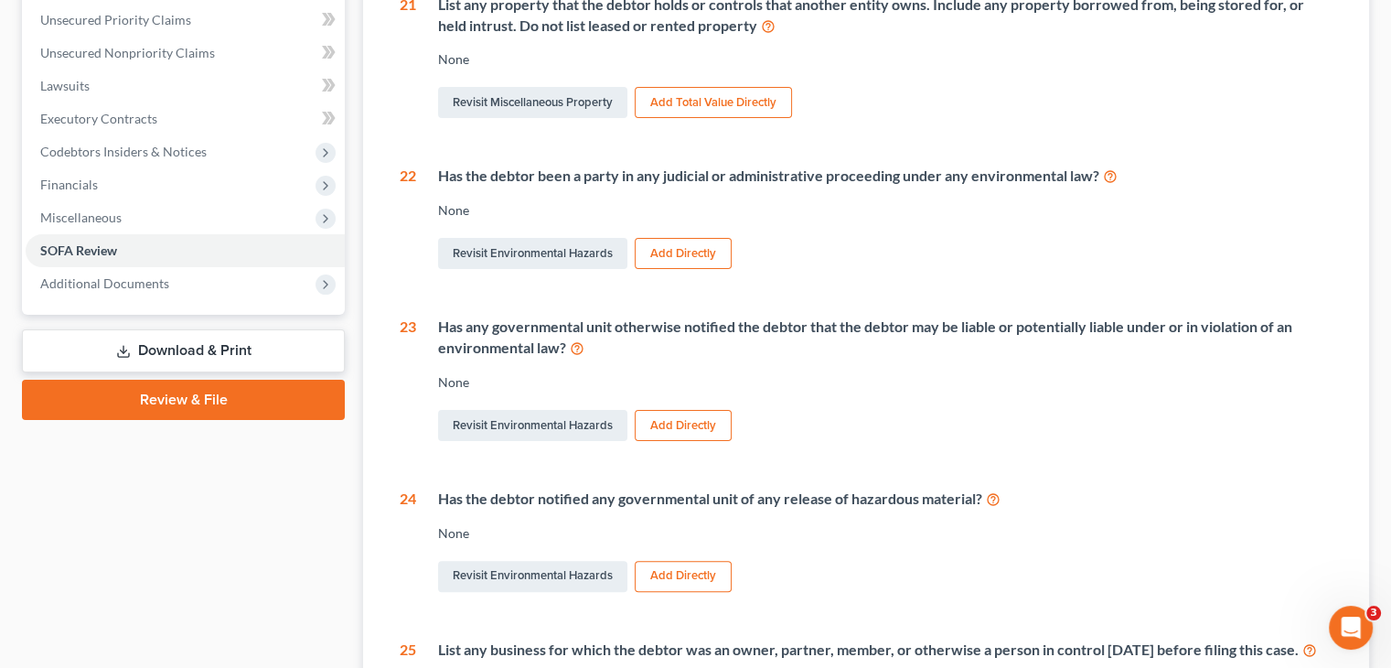
scroll to position [549, 0]
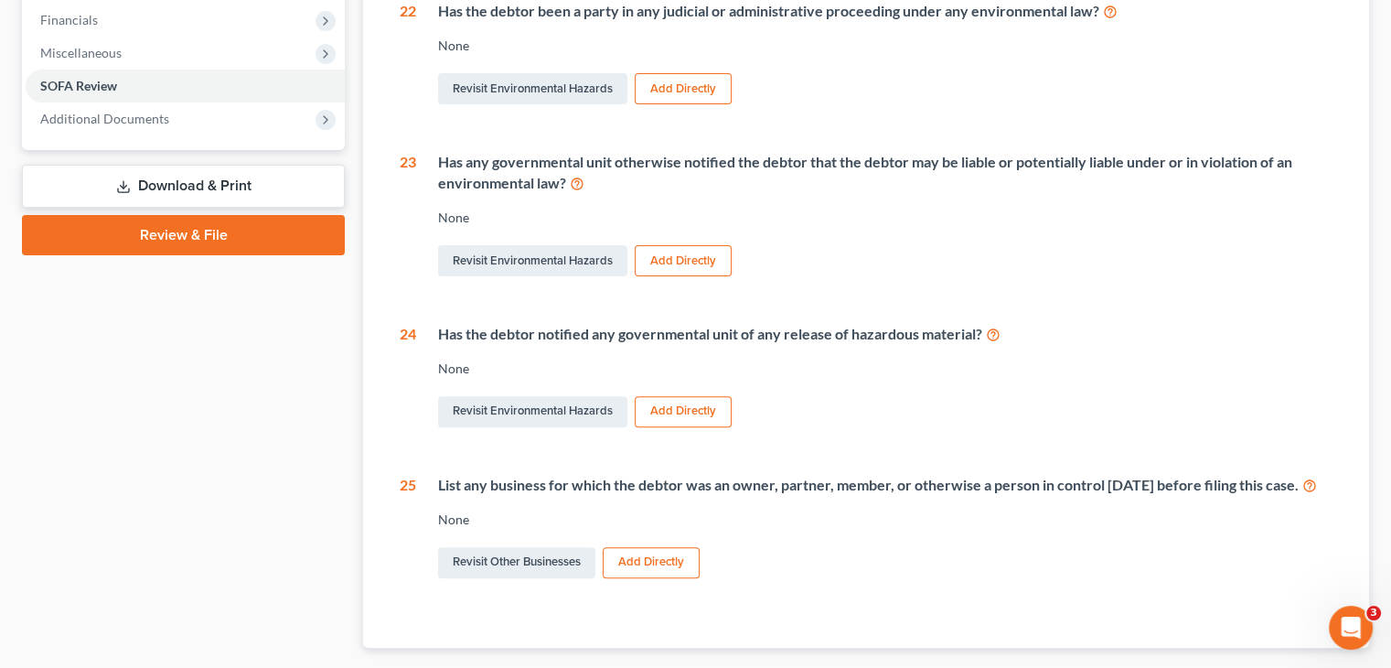
click at [179, 506] on div "Case Dashboard Payments Invoices Payments Payments Credit Report Client Profile" at bounding box center [183, 183] width 341 height 1046
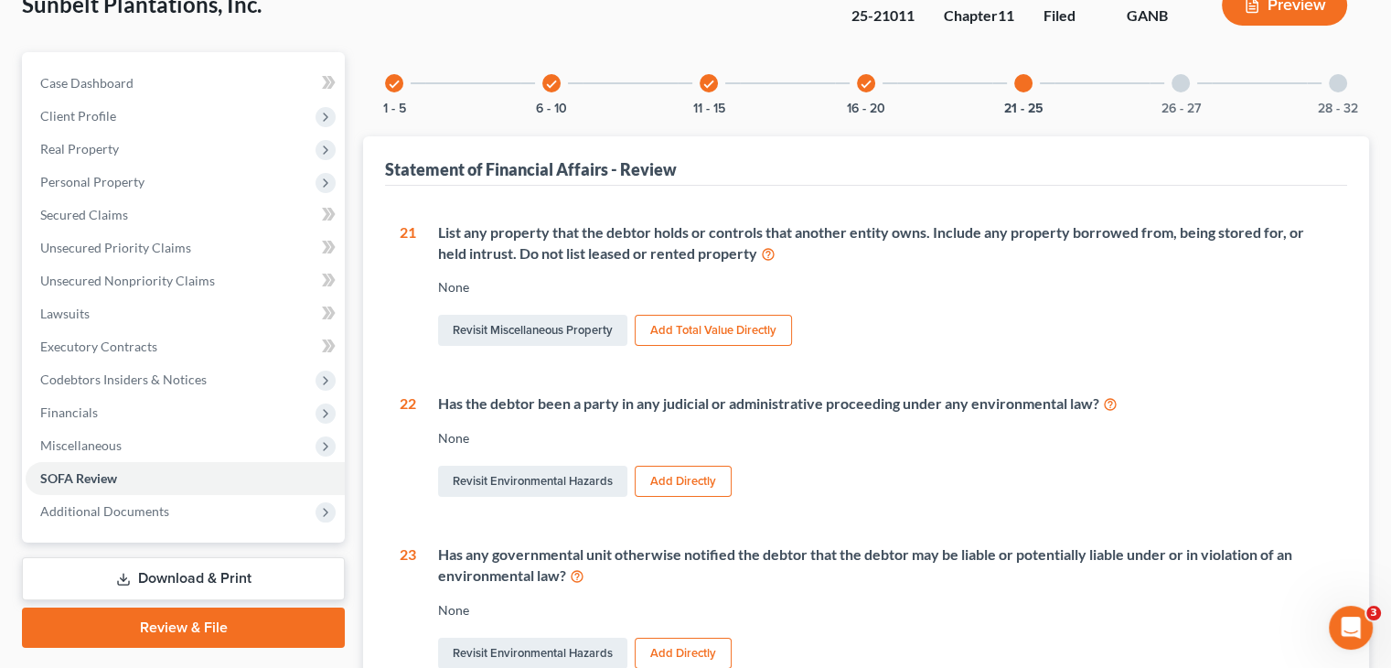
scroll to position [0, 0]
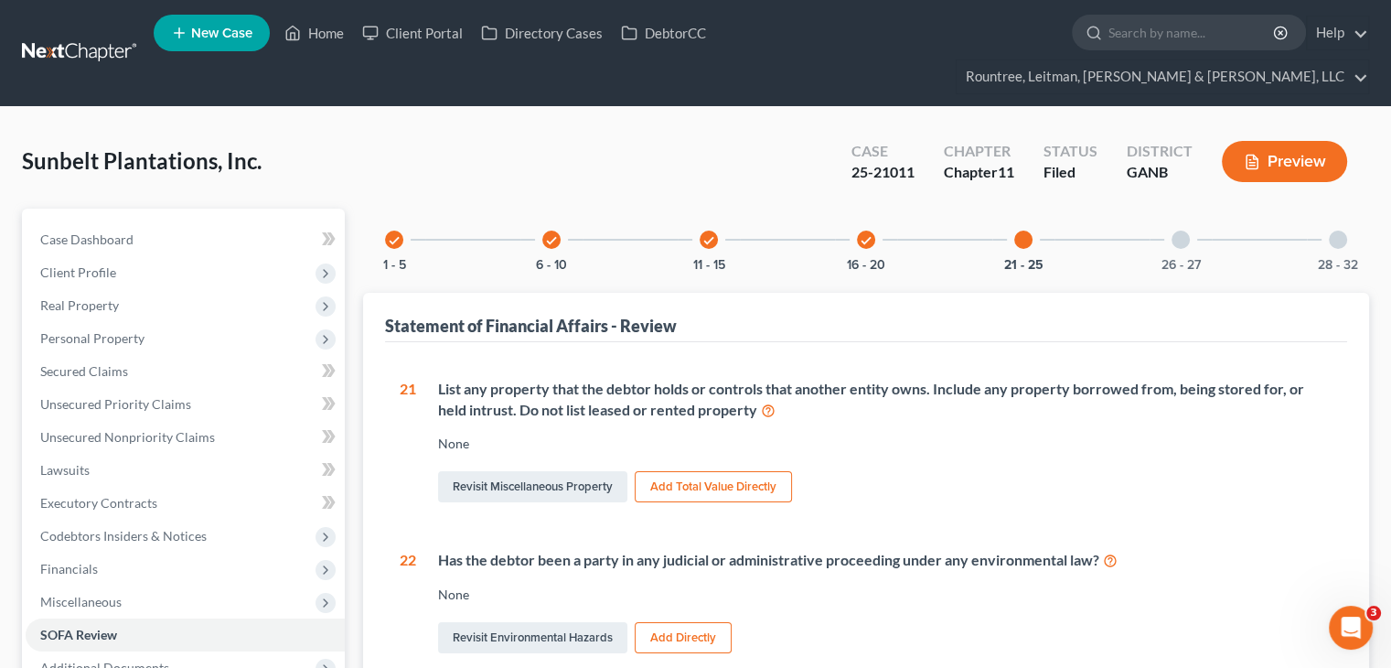
click at [1335, 230] on div at bounding box center [1338, 239] width 18 height 18
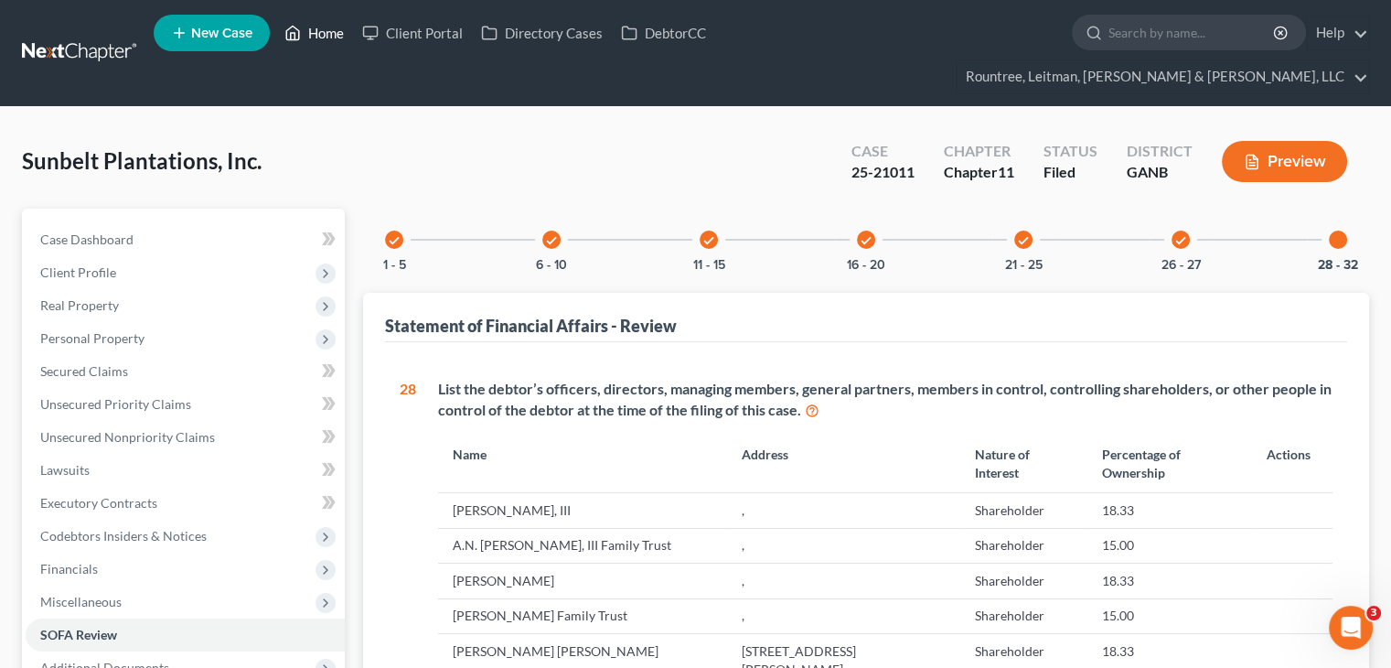
click at [320, 38] on link "Home" at bounding box center [314, 32] width 78 height 33
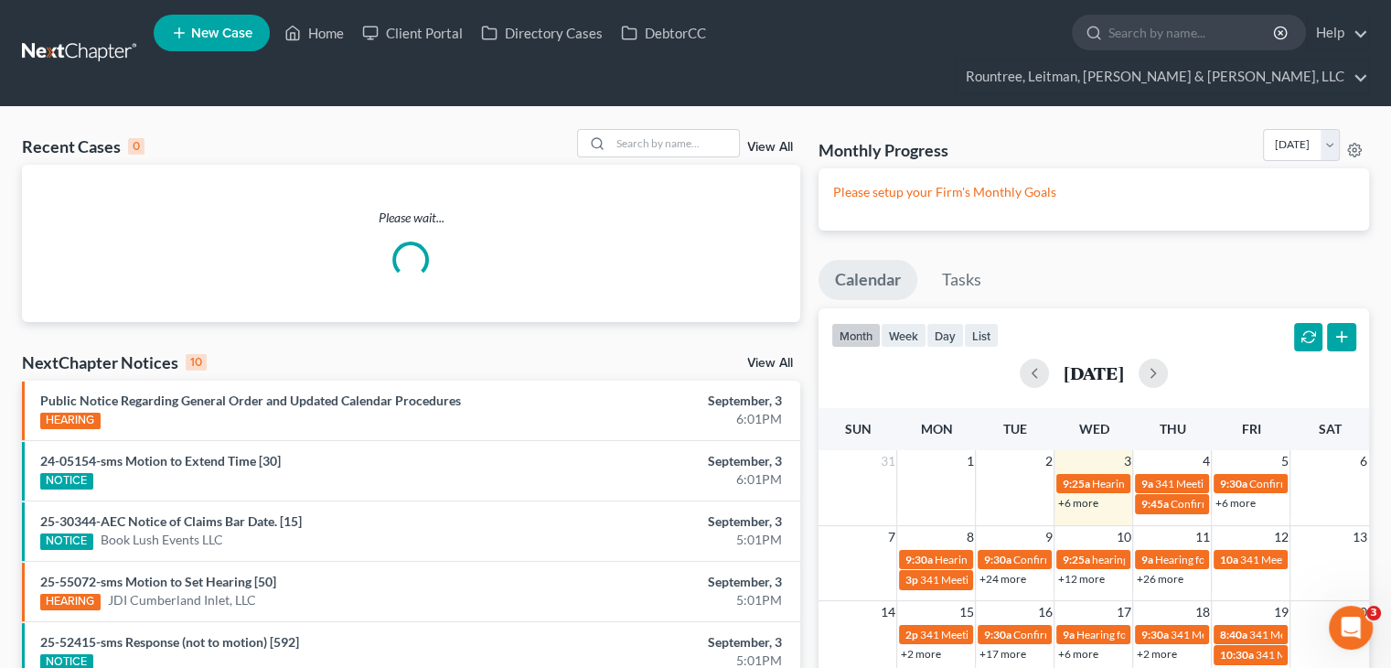
click at [216, 35] on span "New Case" at bounding box center [221, 34] width 61 height 14
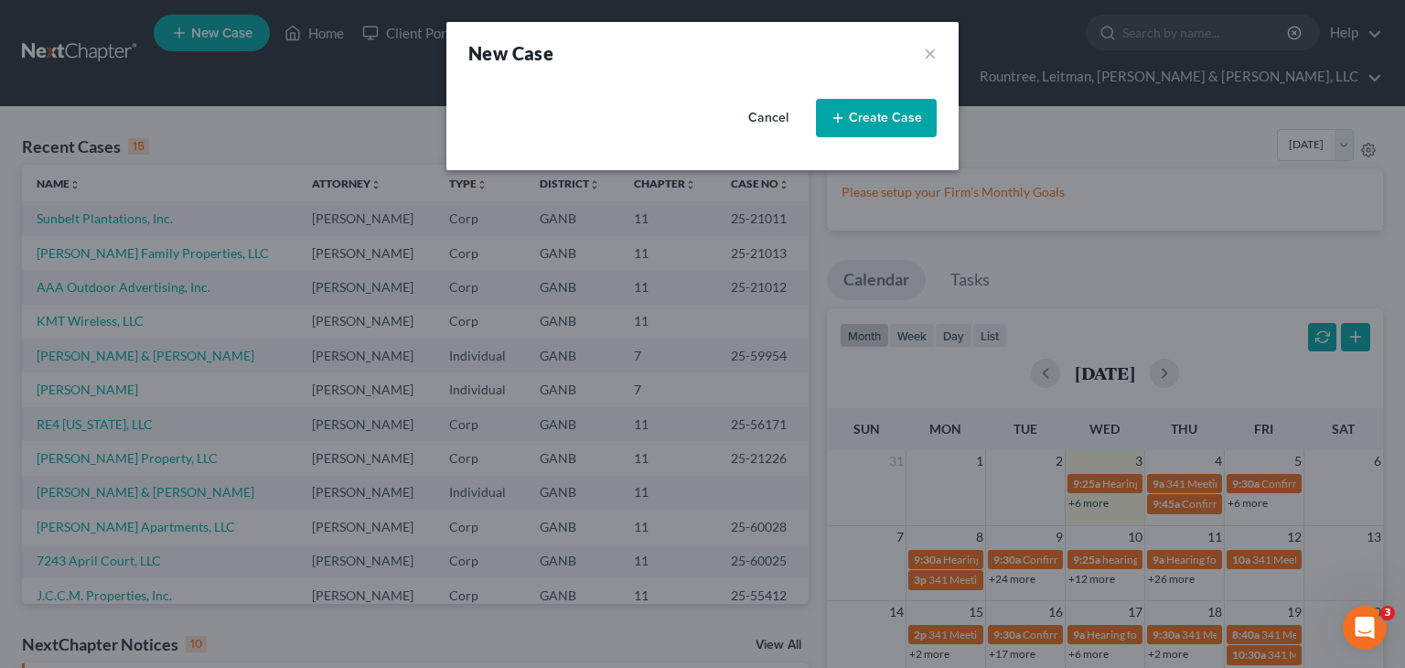
select select "19"
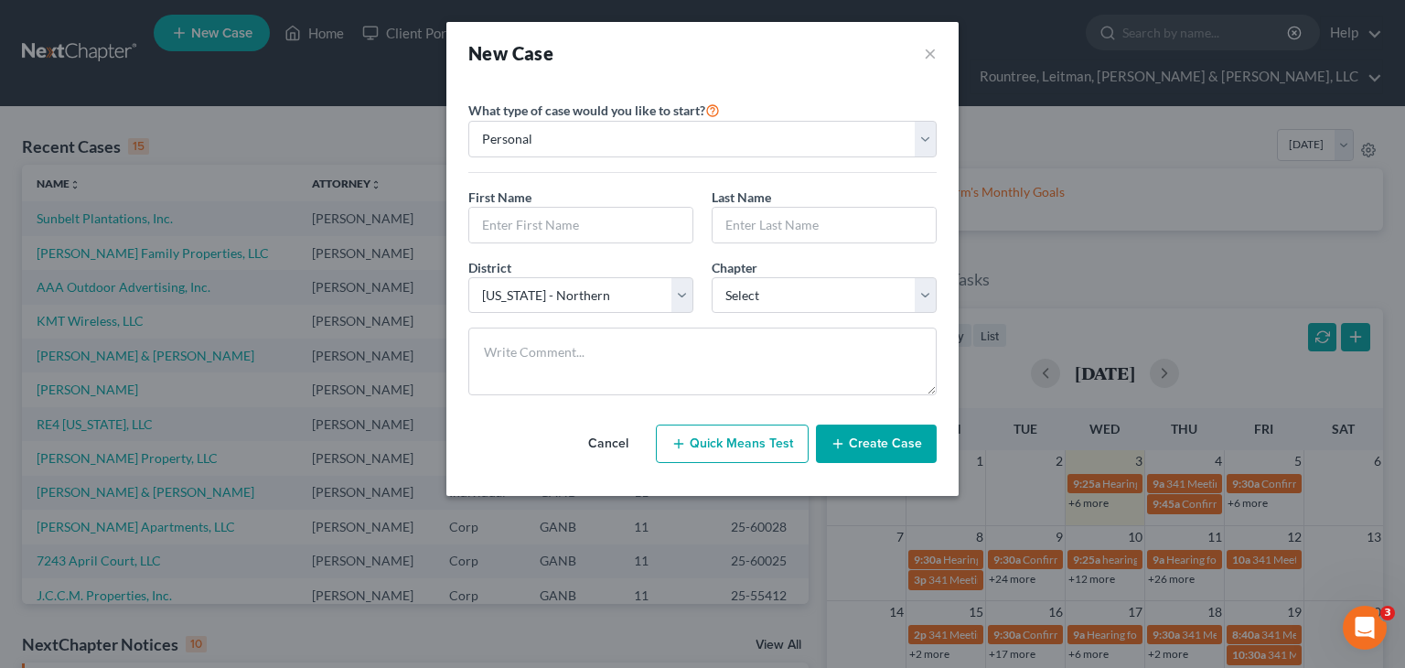
click at [612, 440] on button "Cancel" at bounding box center [608, 443] width 80 height 37
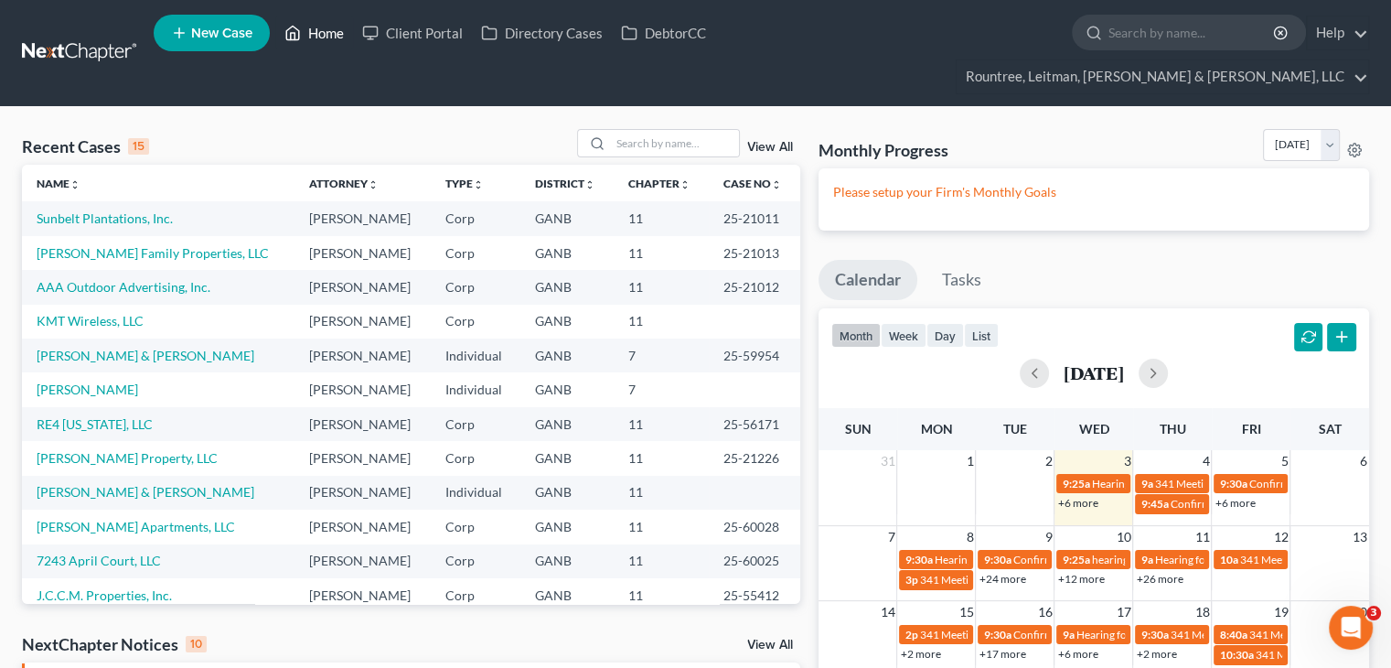
click at [316, 38] on link "Home" at bounding box center [314, 32] width 78 height 33
click at [77, 245] on link "[PERSON_NAME] Family Properties, LLC" at bounding box center [153, 253] width 232 height 16
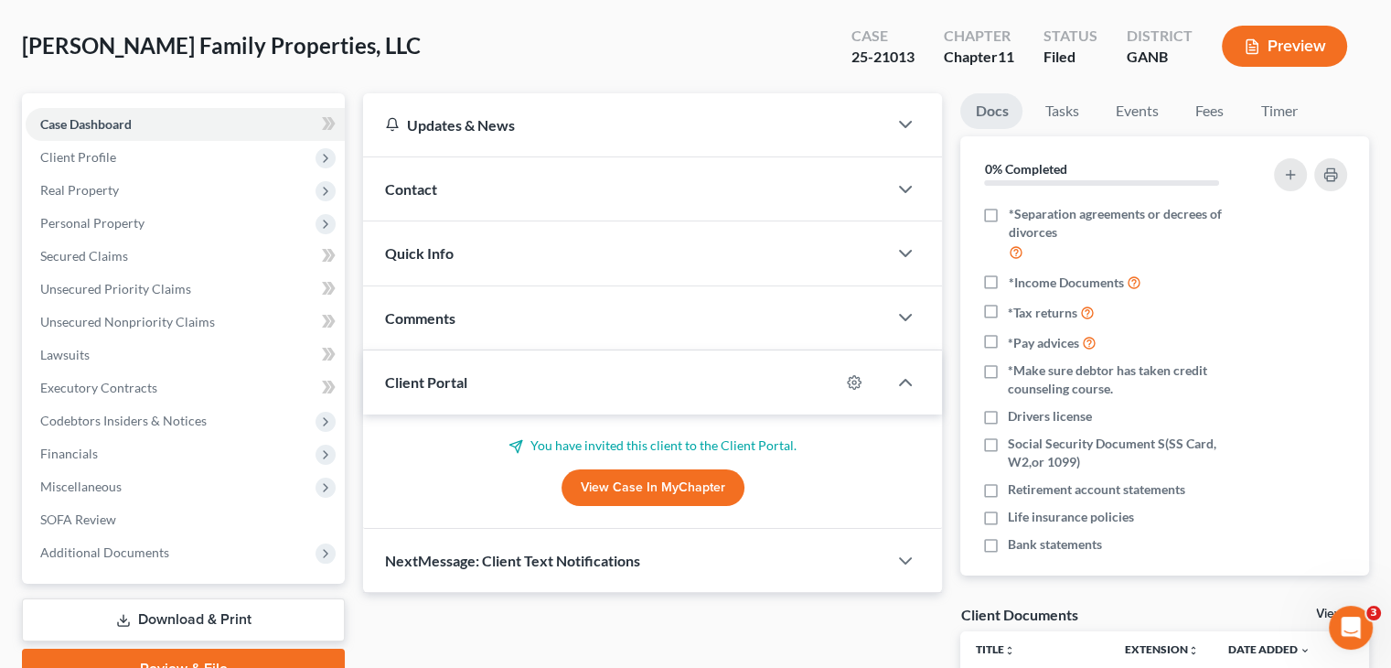
scroll to position [274, 0]
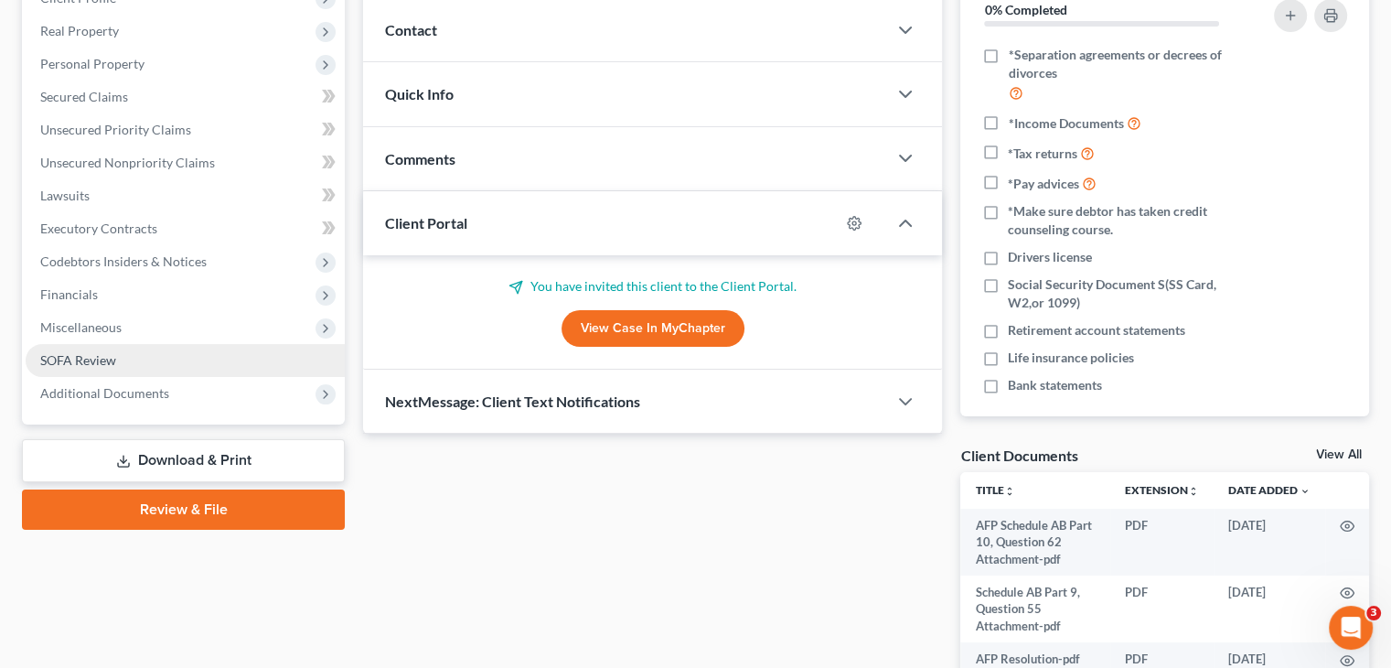
click at [81, 352] on span "SOFA Review" at bounding box center [78, 360] width 76 height 16
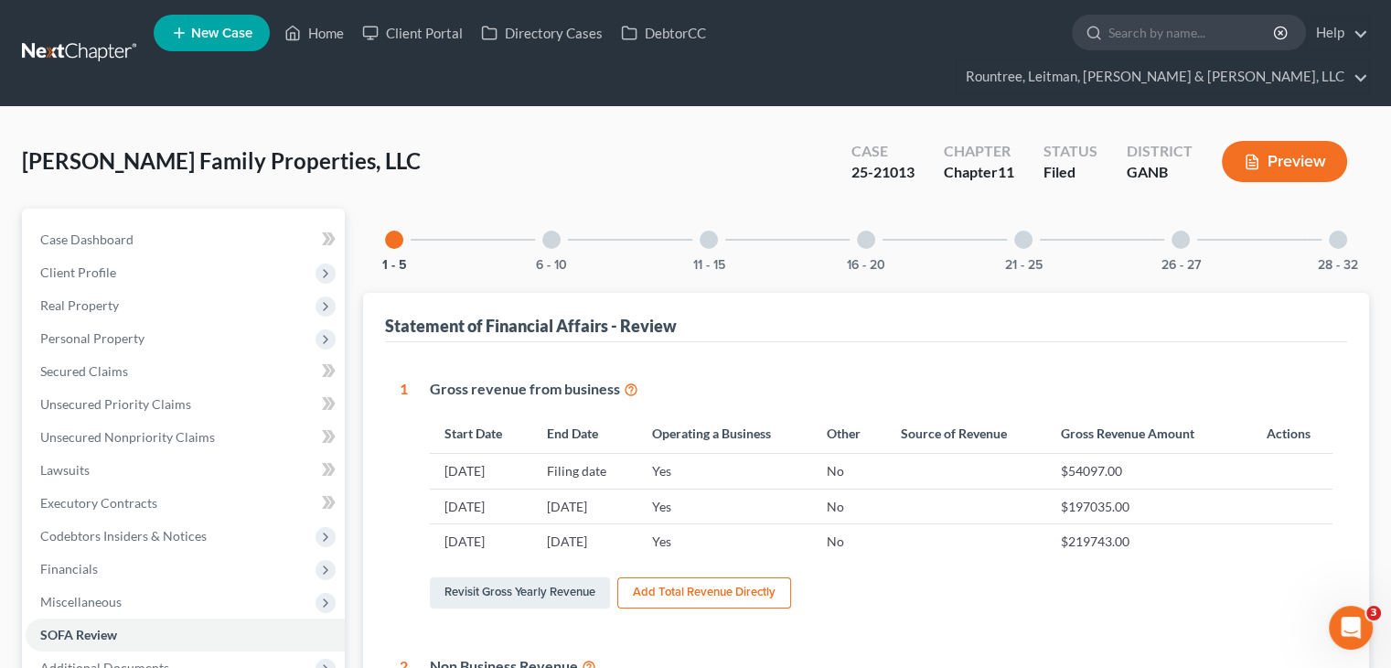
click at [1162, 208] on div "26 - 27" at bounding box center [1180, 239] width 62 height 62
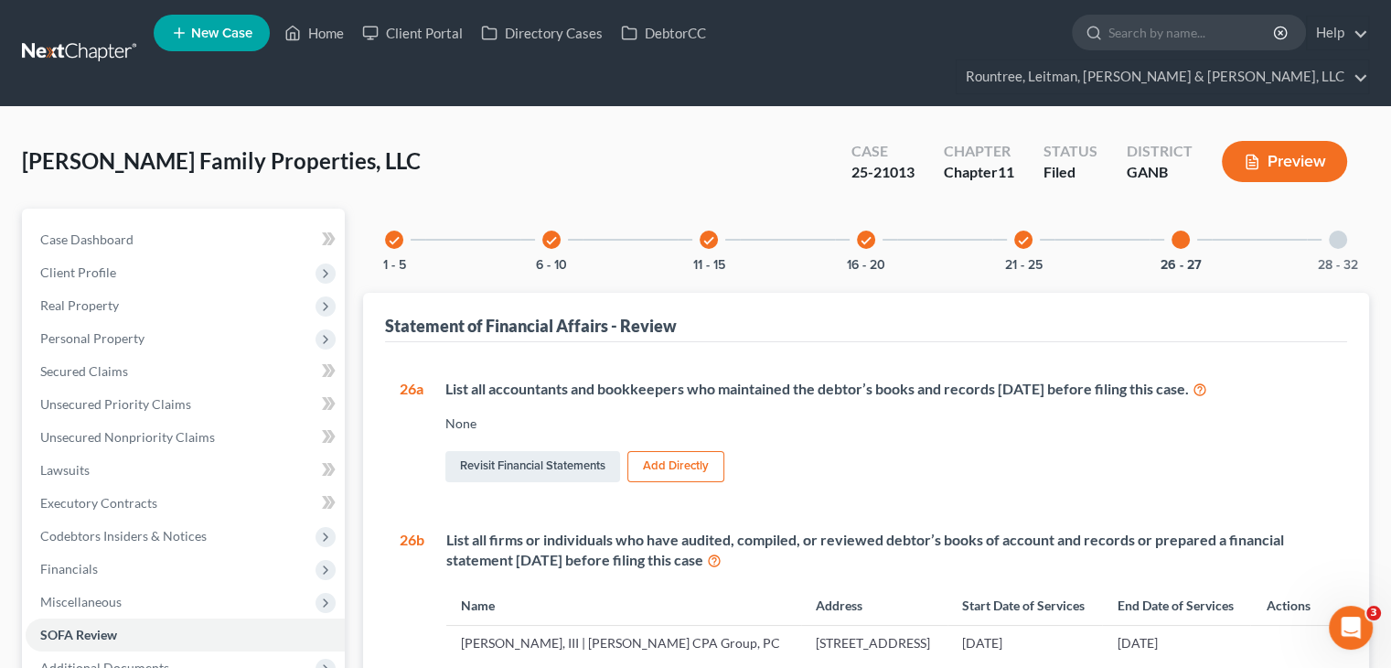
click at [1175, 214] on div "26 - 27" at bounding box center [1180, 239] width 62 height 62
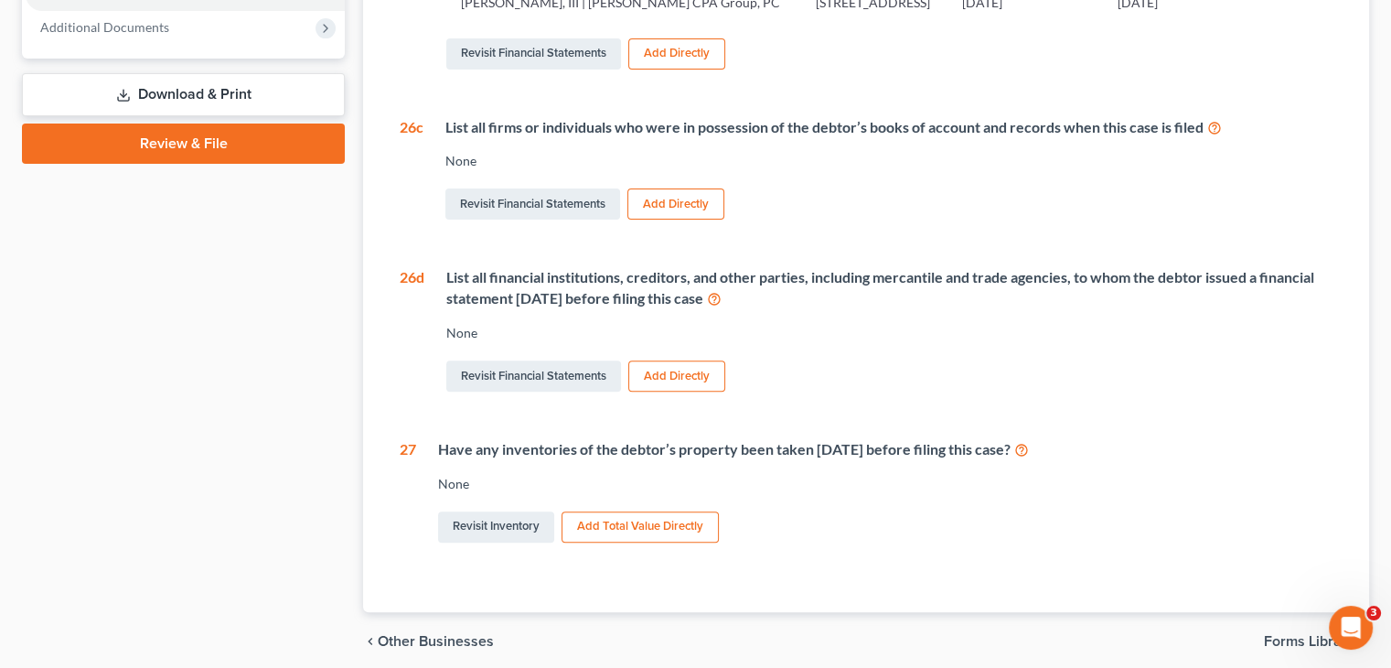
scroll to position [183, 0]
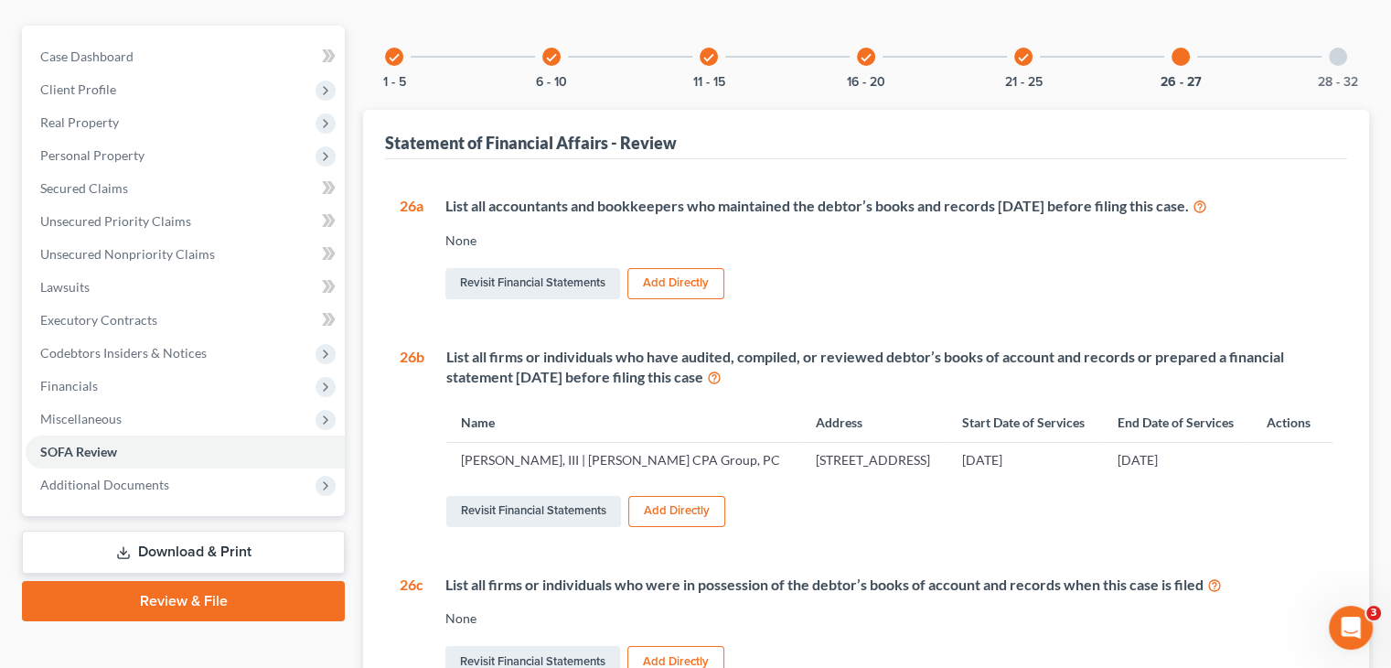
click at [1330, 30] on div "28 - 32" at bounding box center [1338, 57] width 62 height 62
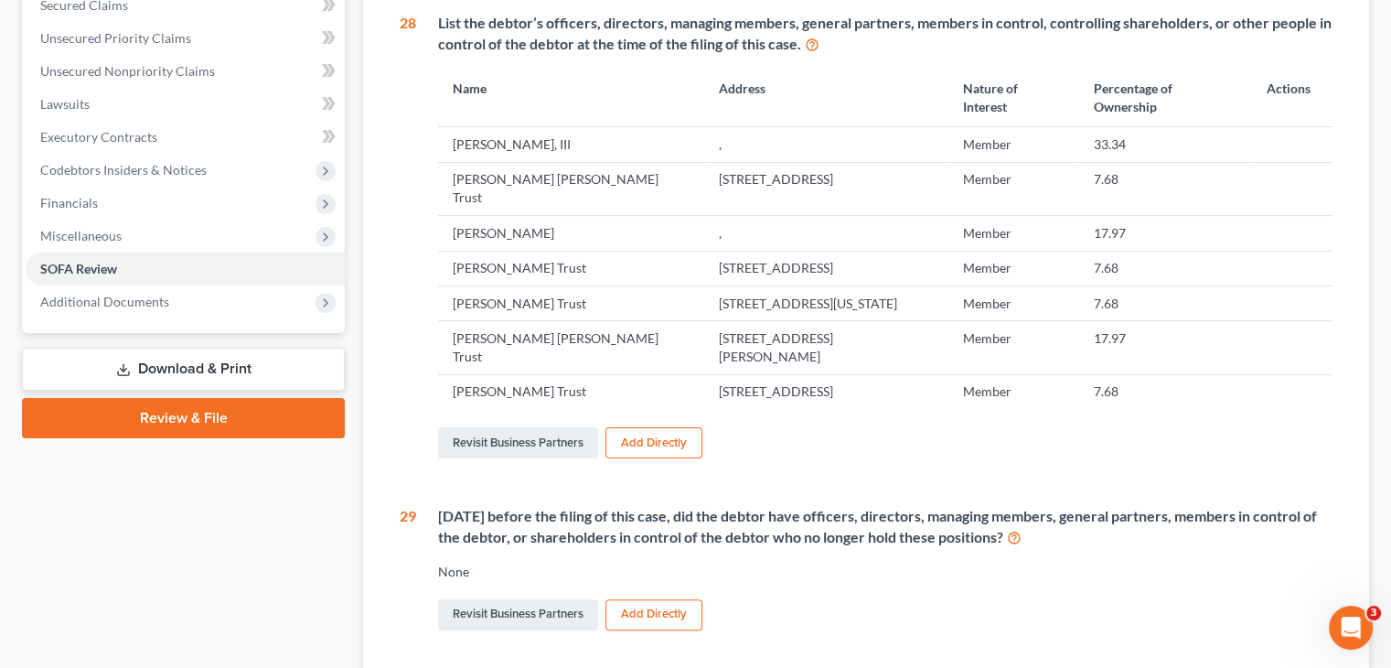
scroll to position [0, 0]
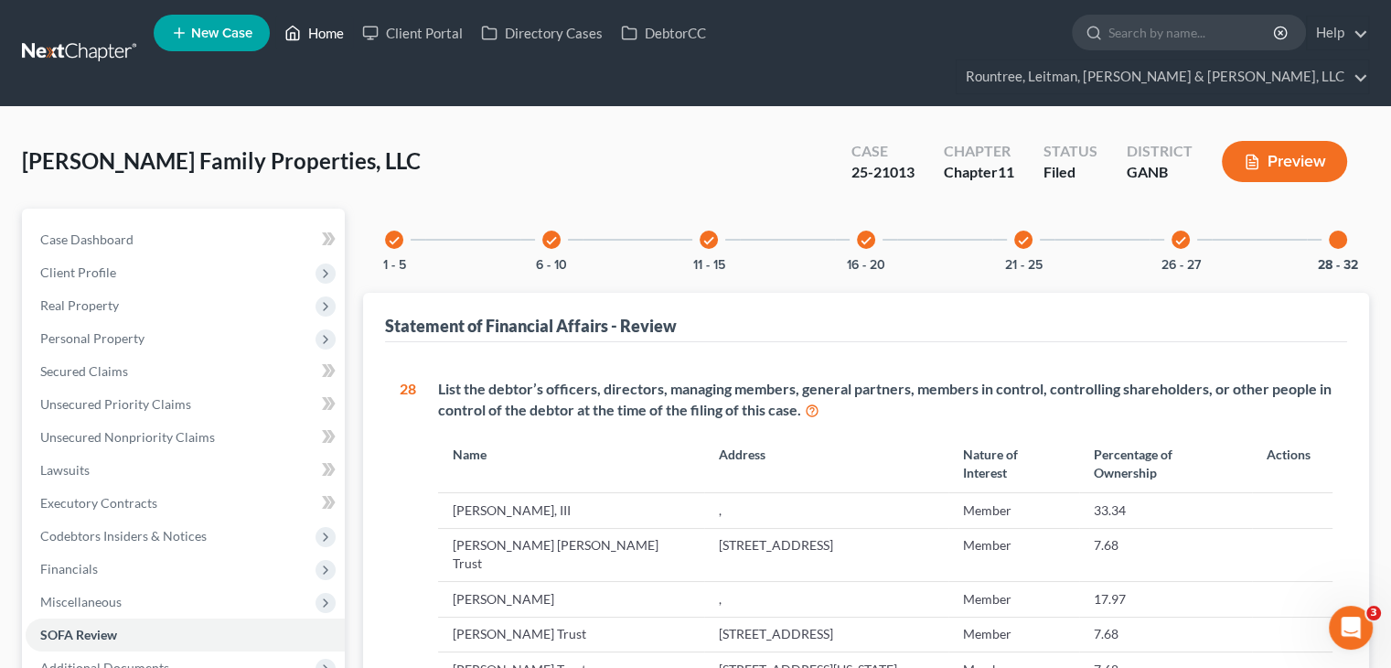
click at [340, 35] on link "Home" at bounding box center [314, 32] width 78 height 33
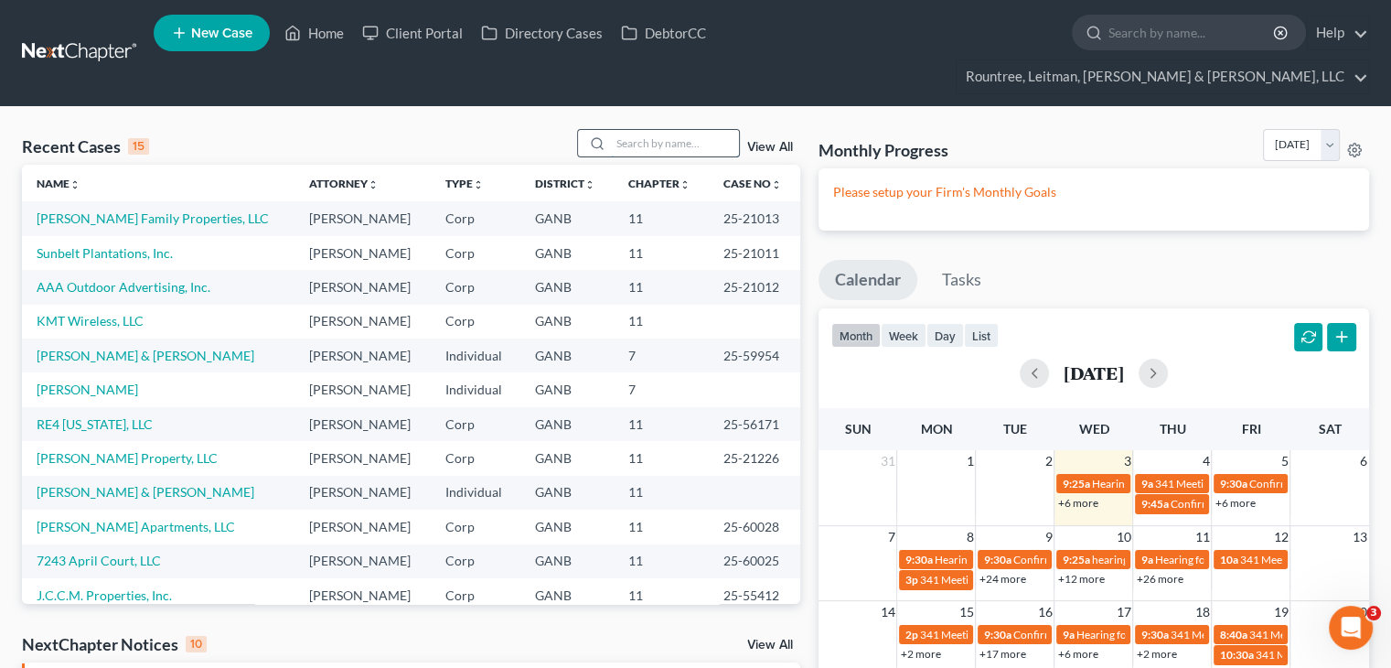
click at [629, 130] on input "search" at bounding box center [675, 143] width 128 height 27
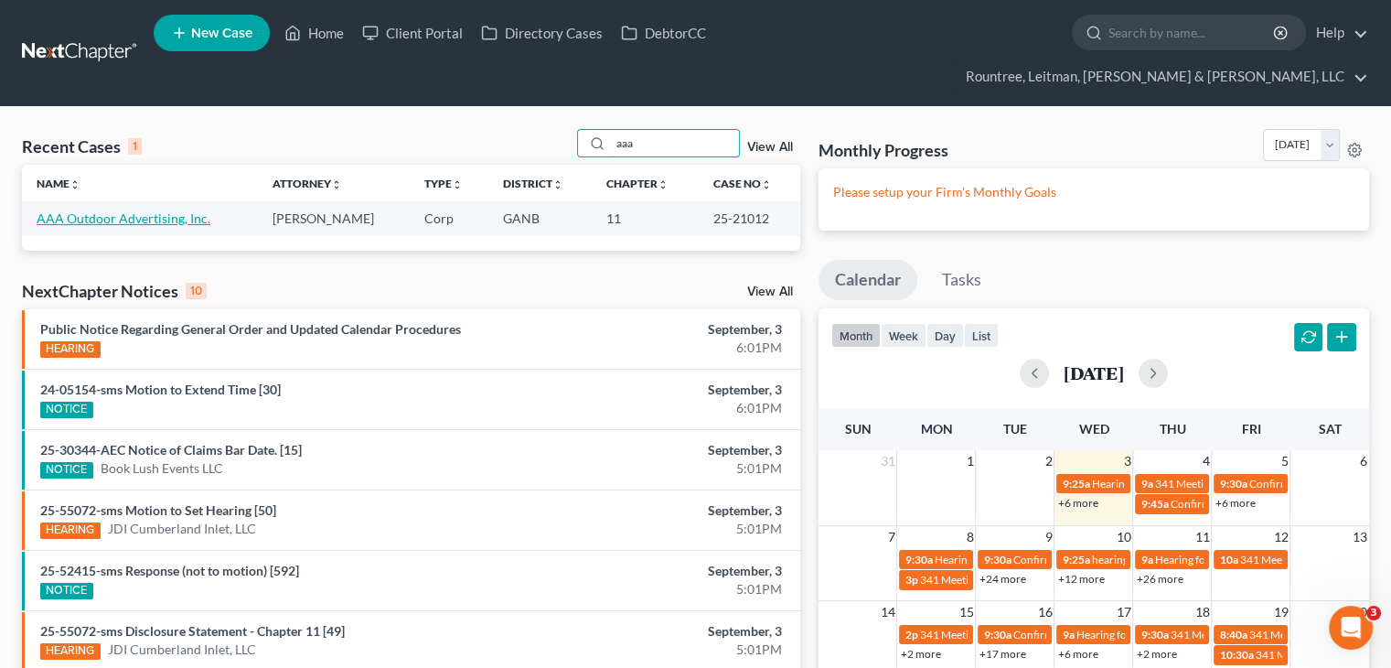
type input "aaa"
click at [124, 210] on link "AAA Outdoor Advertising, Inc." at bounding box center [124, 218] width 174 height 16
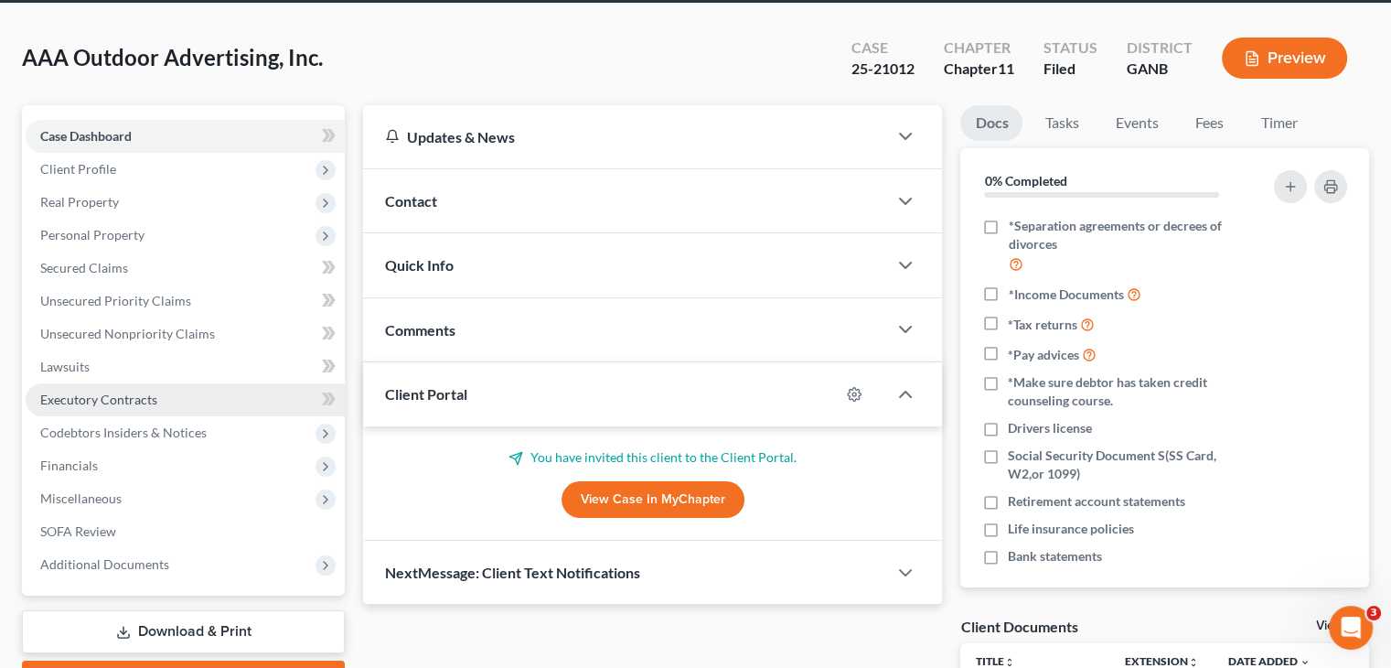
scroll to position [183, 0]
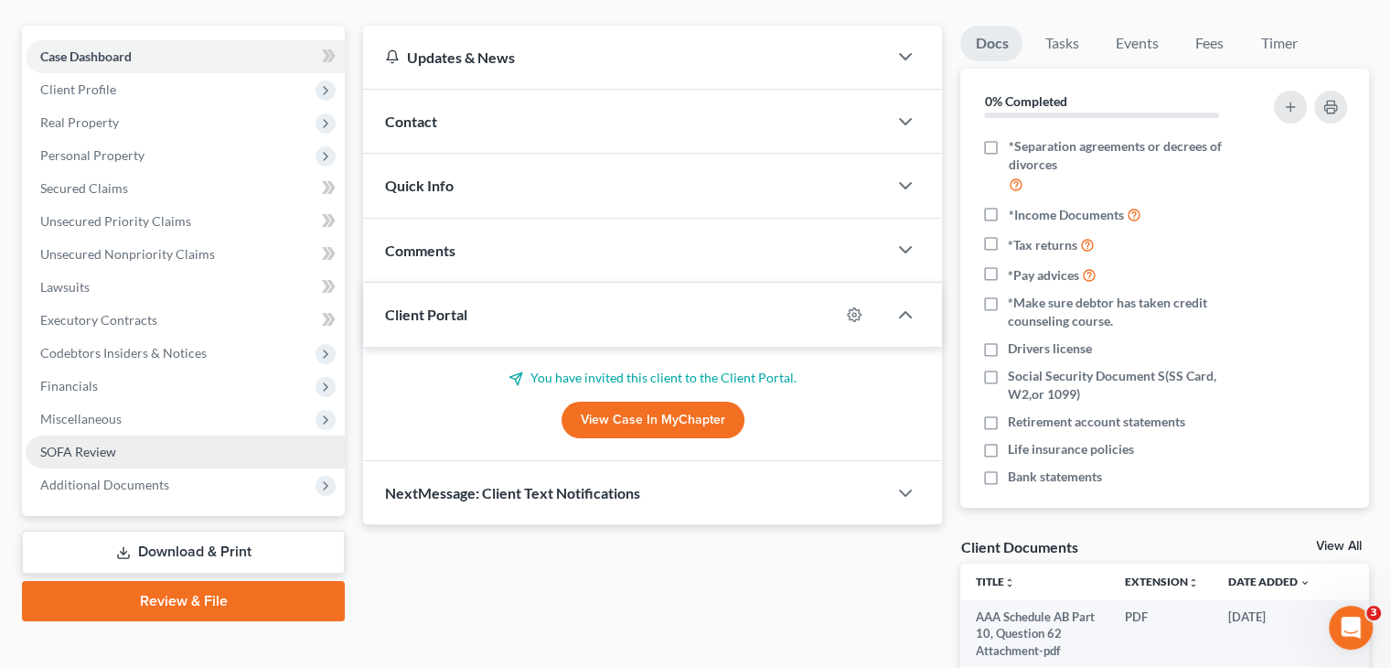
click at [88, 443] on span "SOFA Review" at bounding box center [78, 451] width 76 height 16
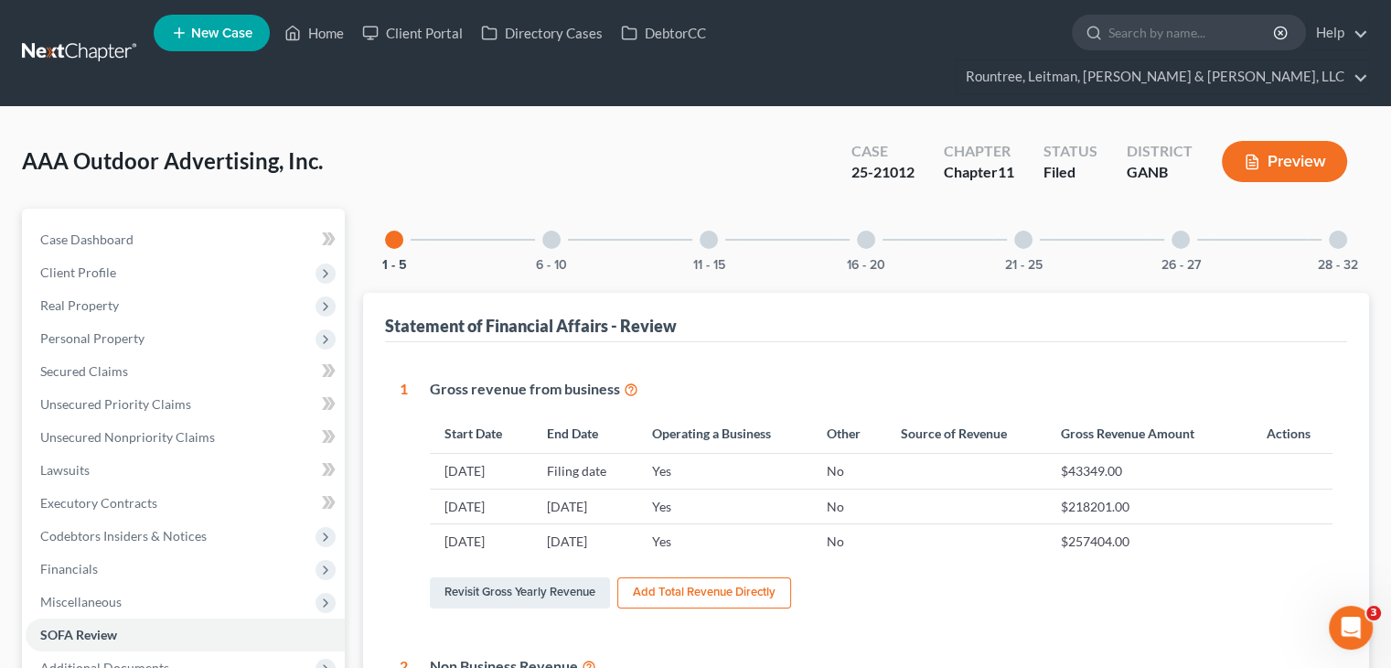
click at [1339, 230] on div at bounding box center [1338, 239] width 18 height 18
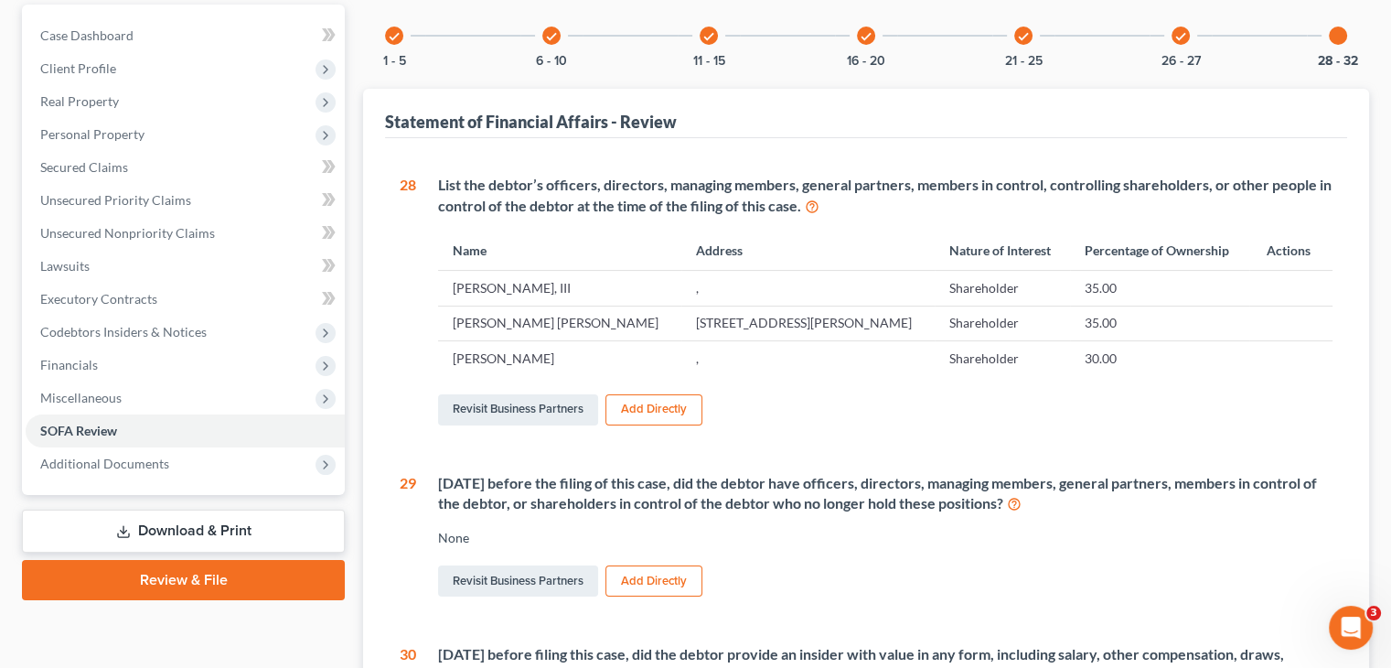
scroll to position [183, 0]
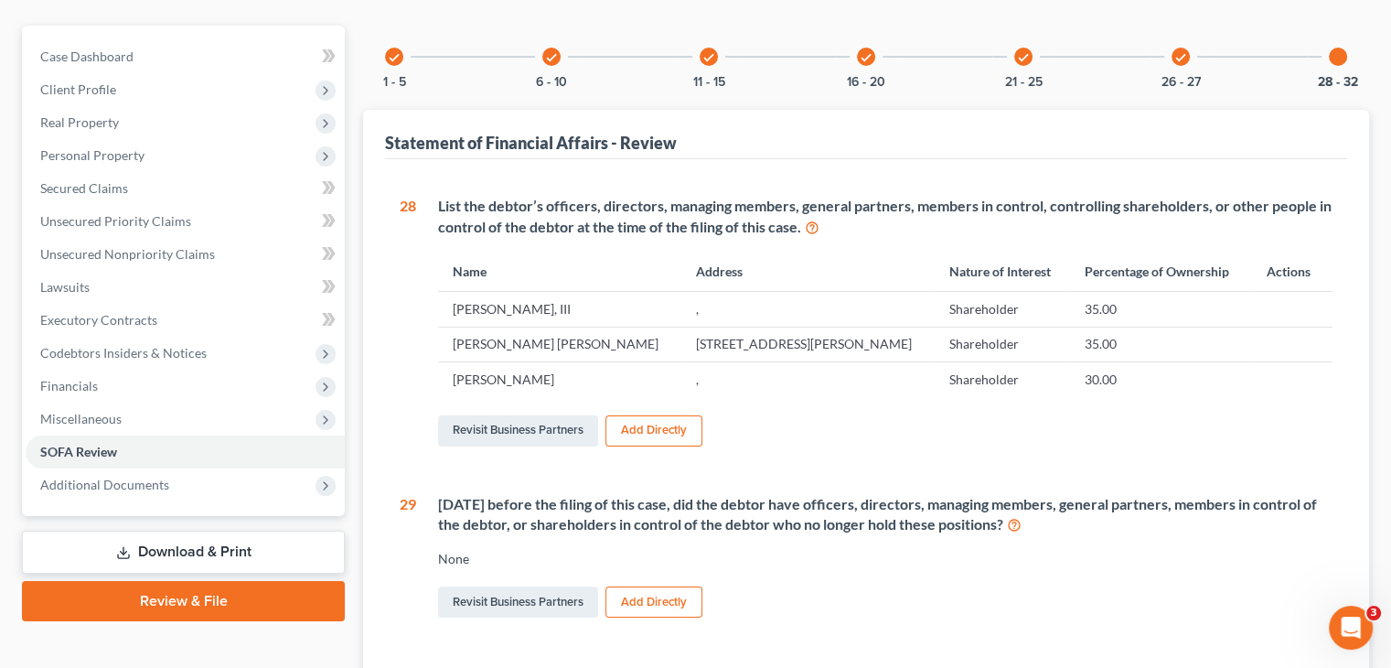
click at [553, 51] on icon "check" at bounding box center [551, 57] width 13 height 13
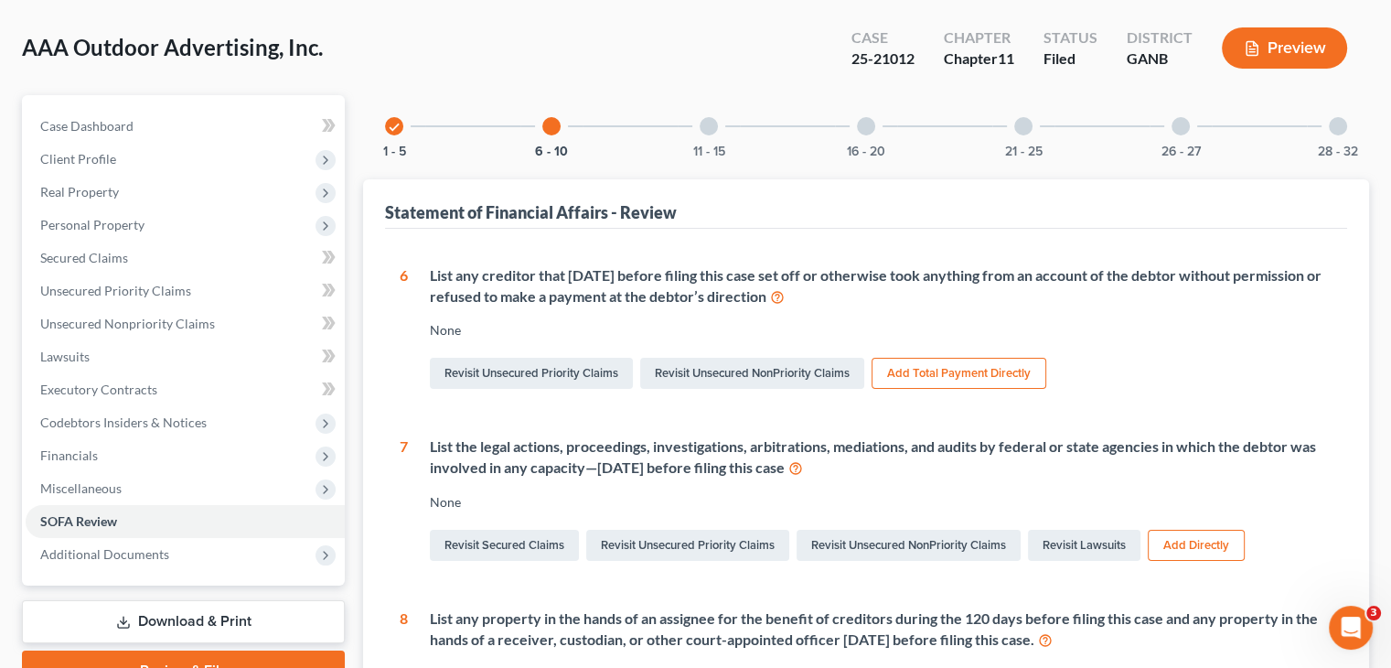
scroll to position [0, 0]
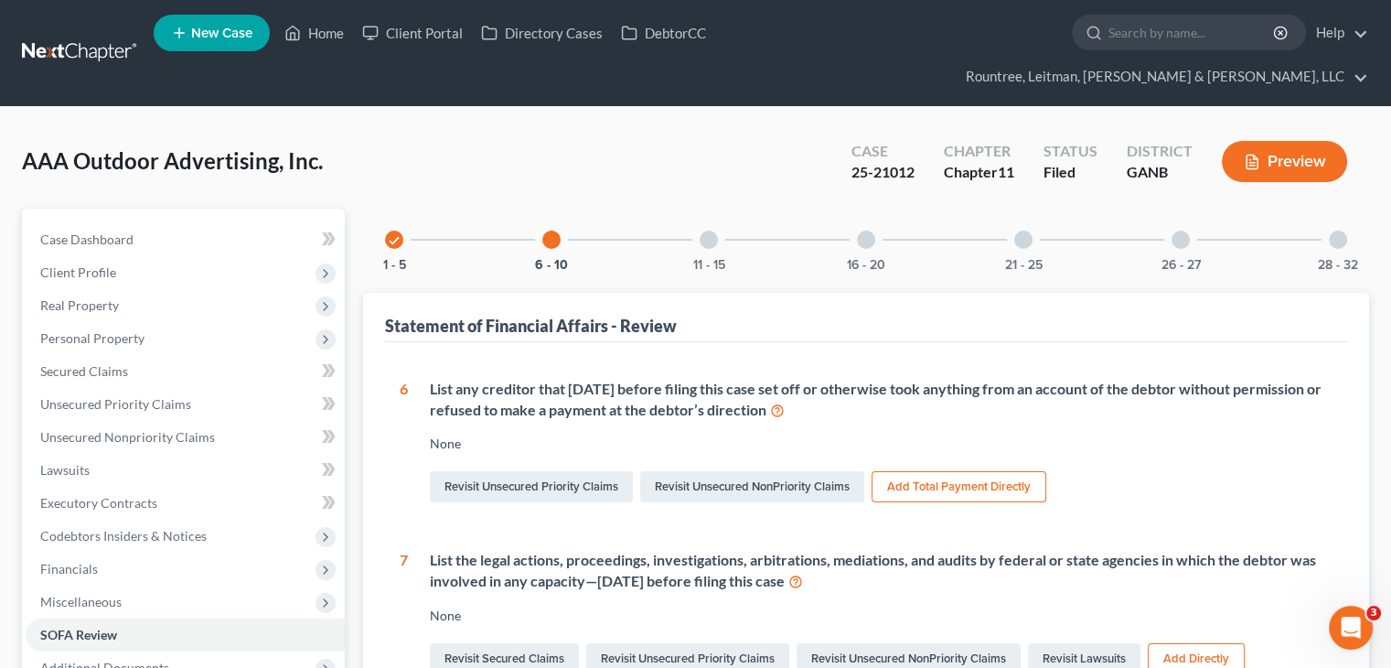
drag, startPoint x: 400, startPoint y: 204, endPoint x: 459, endPoint y: 264, distance: 84.7
click at [400, 234] on icon "check" at bounding box center [394, 240] width 13 height 13
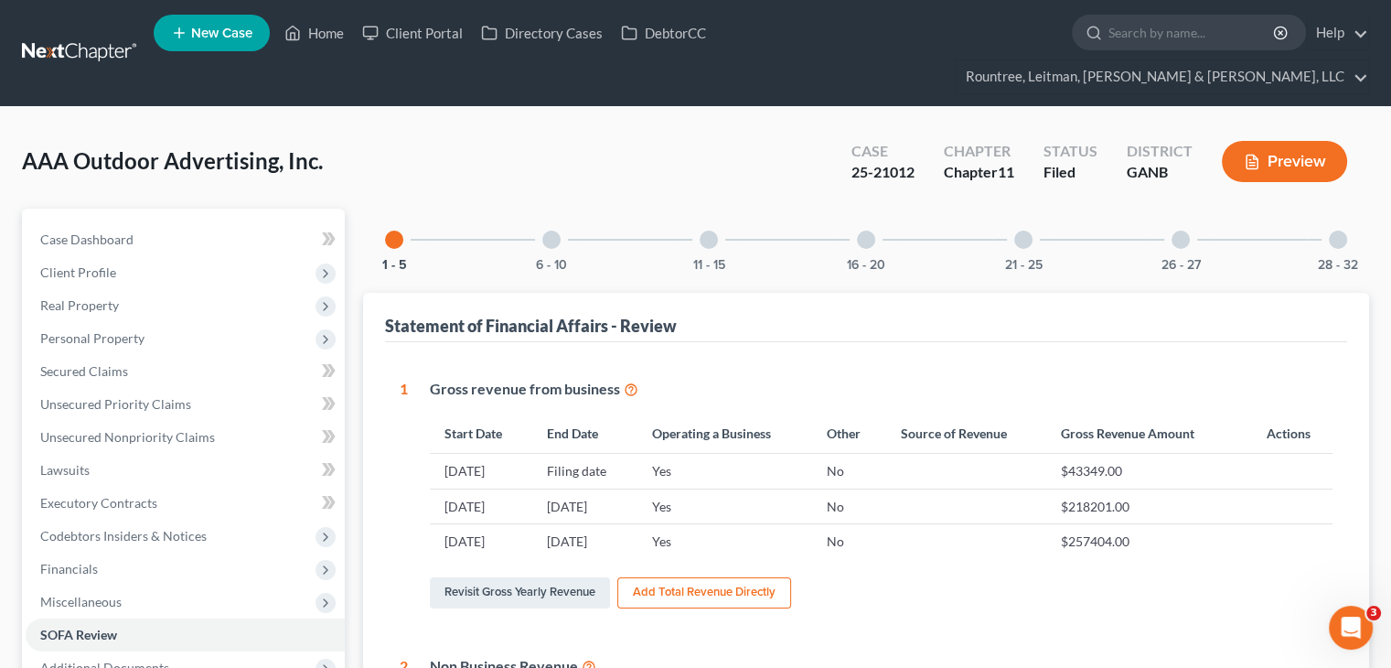
click at [1336, 230] on div at bounding box center [1338, 239] width 18 height 18
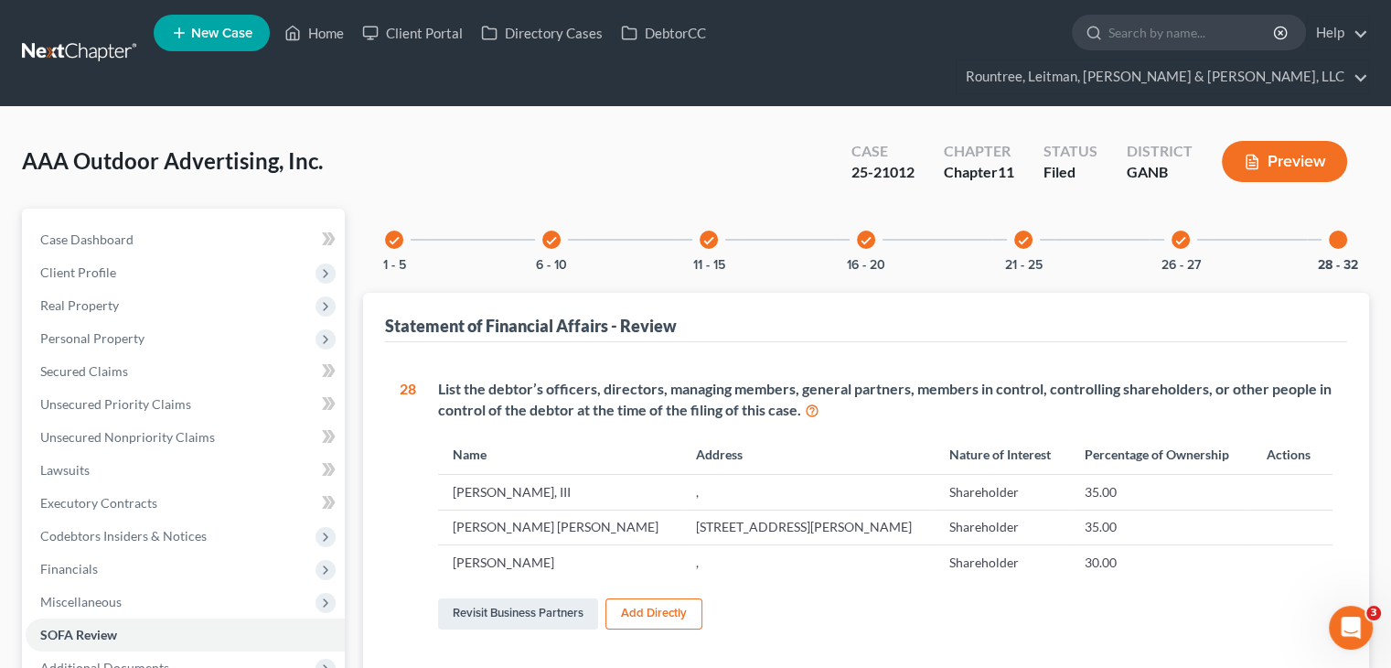
click at [1176, 234] on icon "check" at bounding box center [1180, 240] width 13 height 13
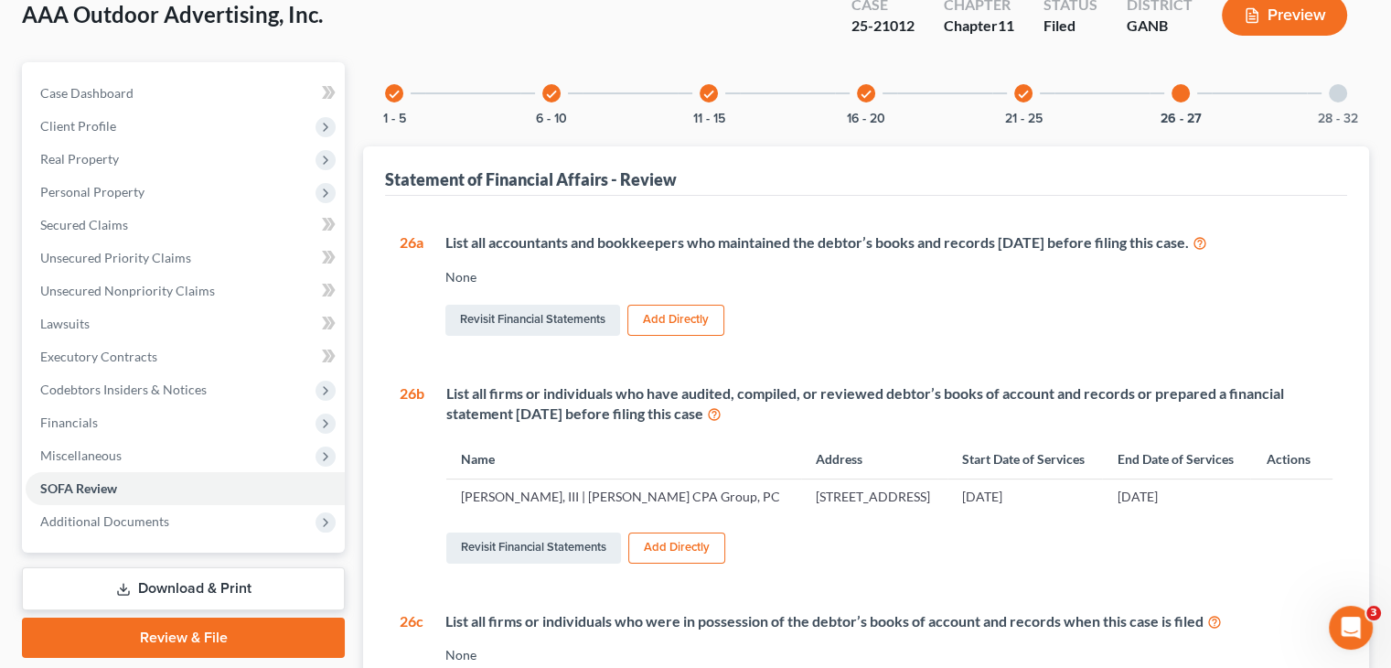
scroll to position [183, 0]
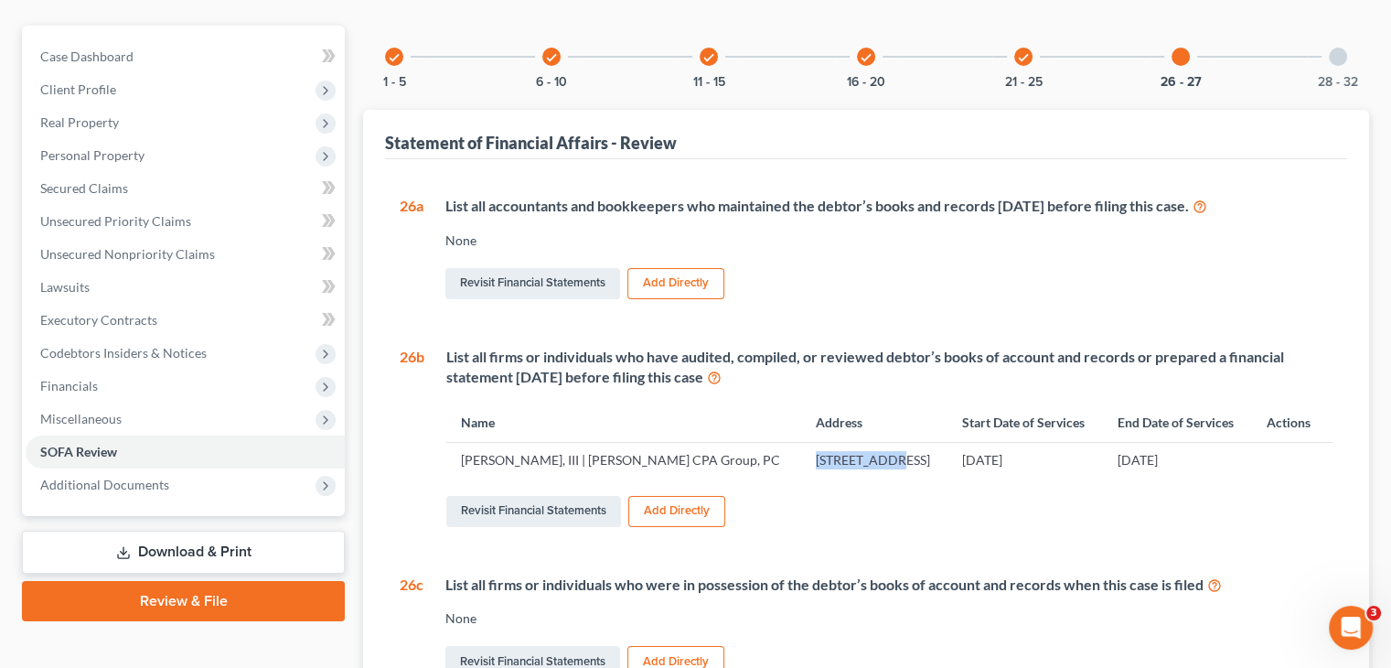
drag, startPoint x: 753, startPoint y: 426, endPoint x: 828, endPoint y: 425, distance: 74.1
click at [828, 443] on td "[STREET_ADDRESS]" at bounding box center [874, 460] width 146 height 35
click at [803, 443] on td "[STREET_ADDRESS]" at bounding box center [874, 460] width 146 height 35
drag, startPoint x: 826, startPoint y: 423, endPoint x: 747, endPoint y: 425, distance: 78.7
click at [801, 443] on td "[STREET_ADDRESS]" at bounding box center [874, 460] width 146 height 35
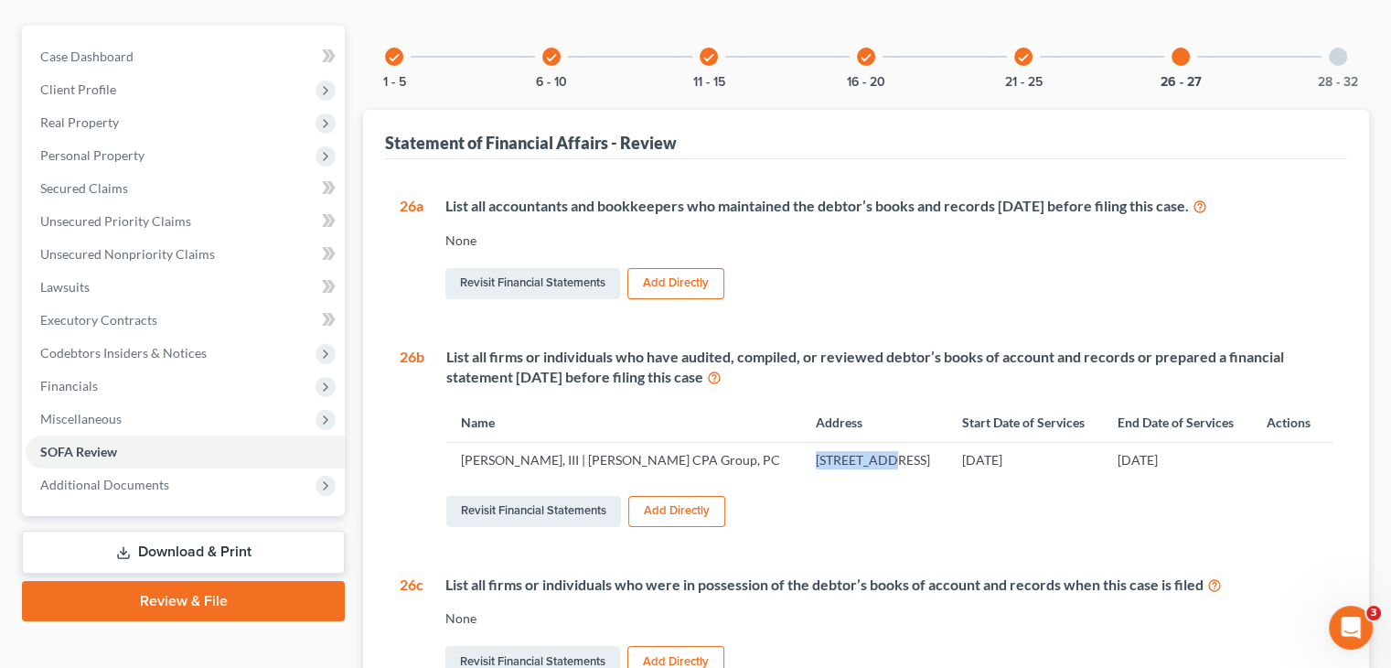
copy td "PO Box 7328"
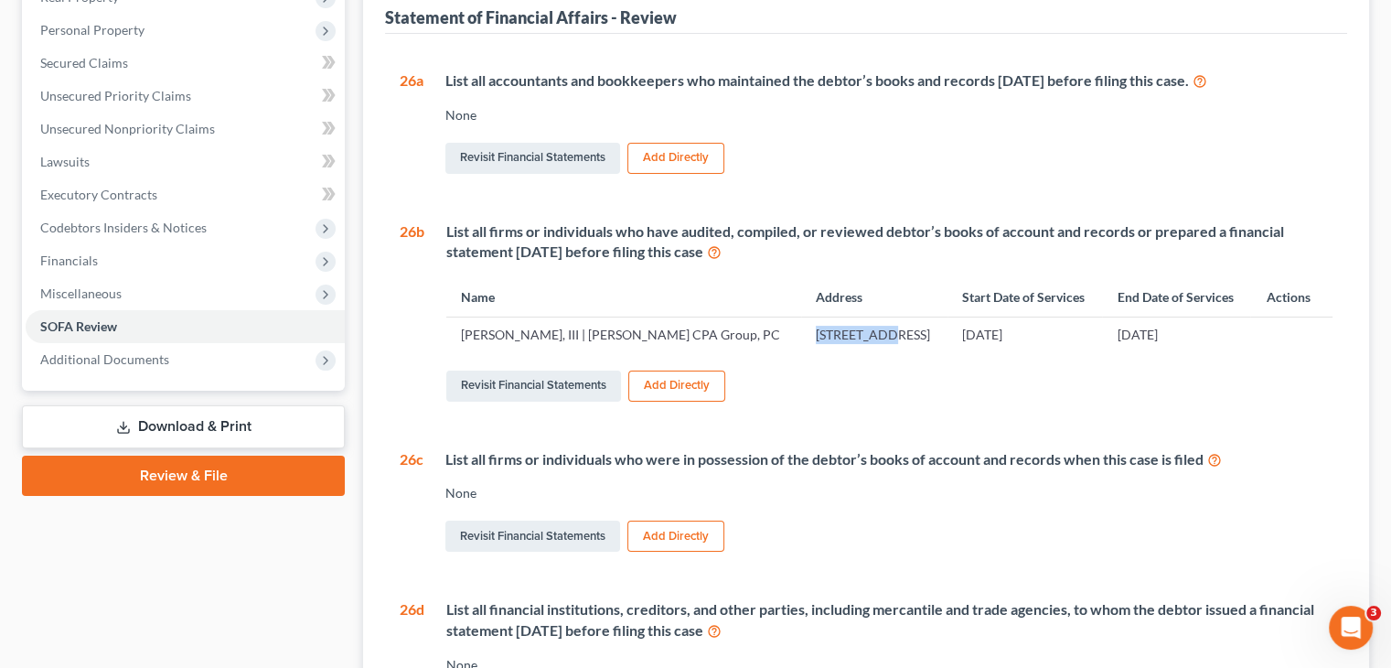
scroll to position [366, 0]
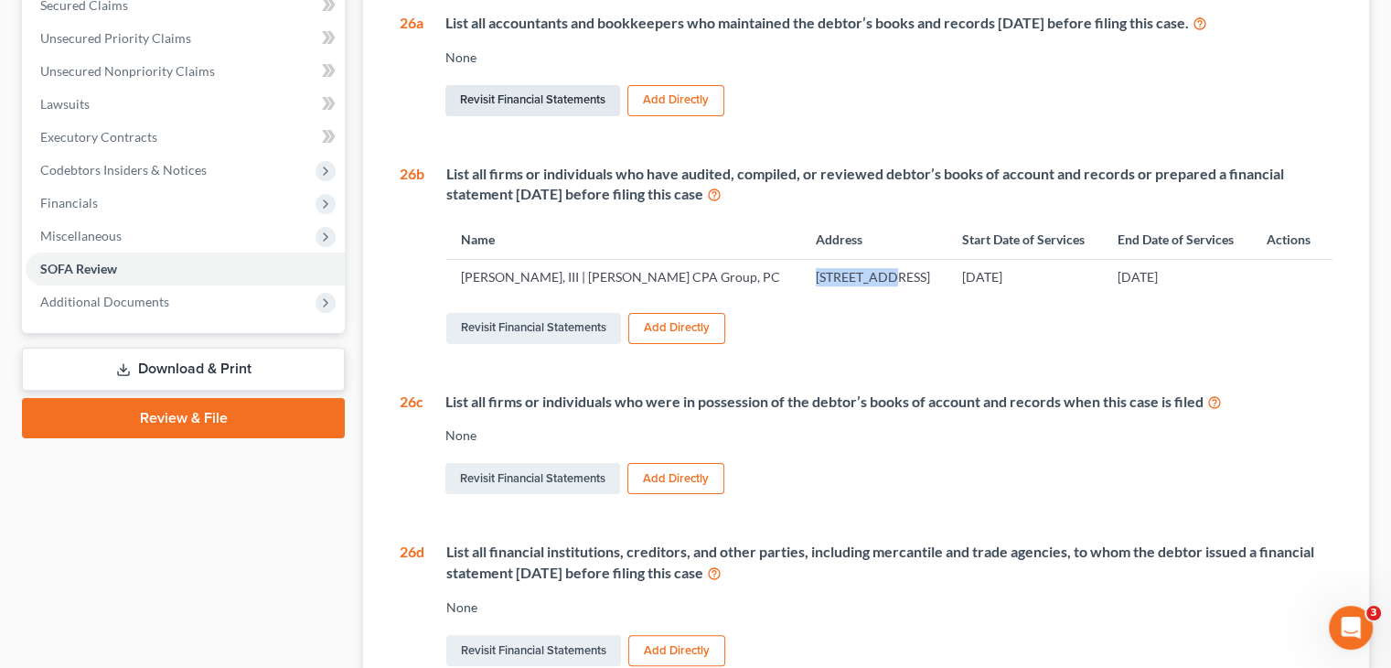
click at [512, 85] on link "Revisit Financial Statements" at bounding box center [532, 100] width 175 height 31
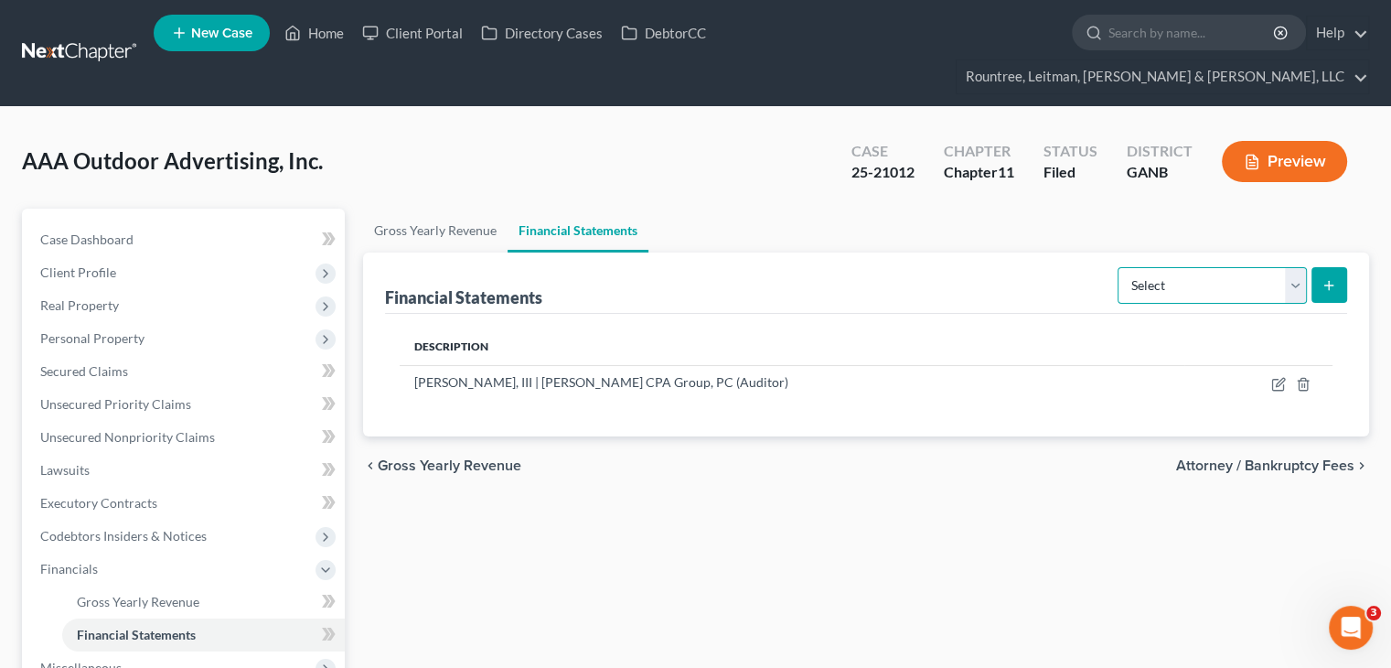
click at [1296, 267] on select "Select Auditor Bookkeeper Creditor Pension Contribution Records Keeper Tax Cons…" at bounding box center [1211, 285] width 189 height 37
select select "auditor"
click at [1119, 267] on select "Select Auditor Bookkeeper Creditor Pension Contribution Records Keeper Tax Cons…" at bounding box center [1211, 285] width 189 height 37
click at [1331, 278] on icon "submit" at bounding box center [1328, 285] width 15 height 15
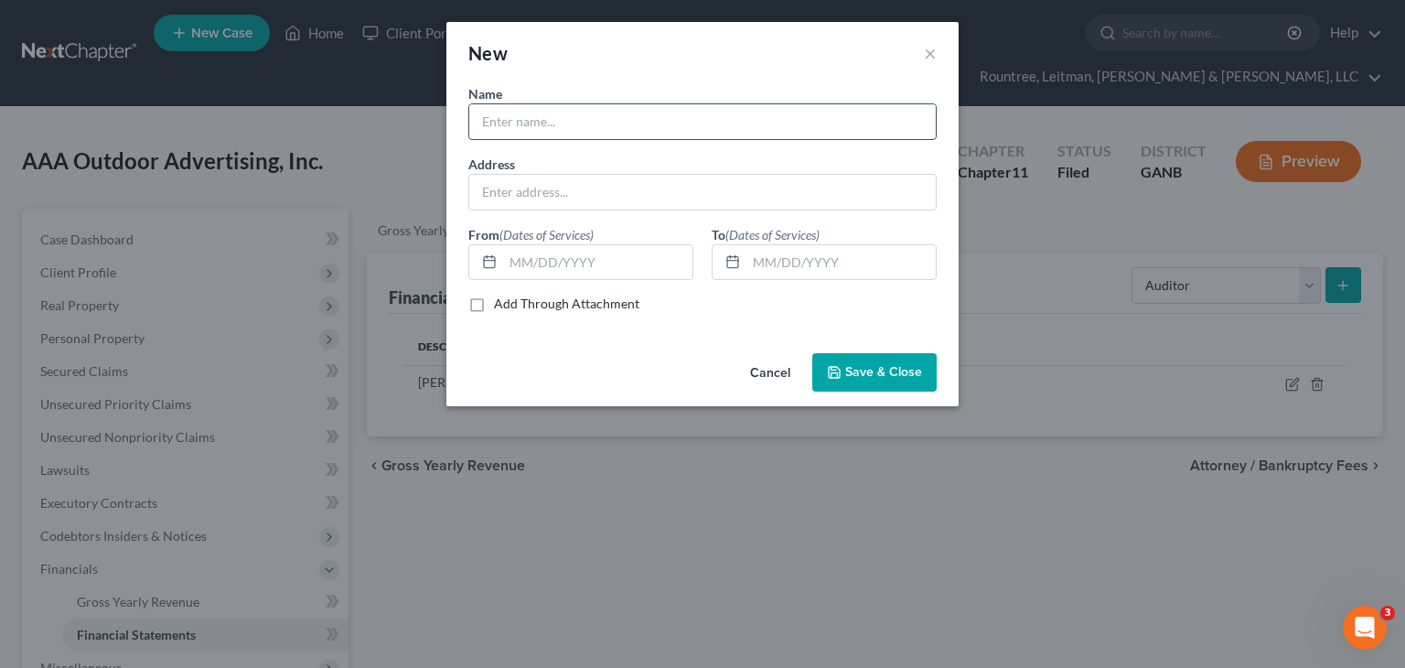
click at [558, 136] on input "text" at bounding box center [702, 121] width 466 height 35
paste input "PO Box 7328"
type input "PO Box 7328"
click at [613, 187] on input "text" at bounding box center [702, 192] width 466 height 35
paste input "PO Box 7328"
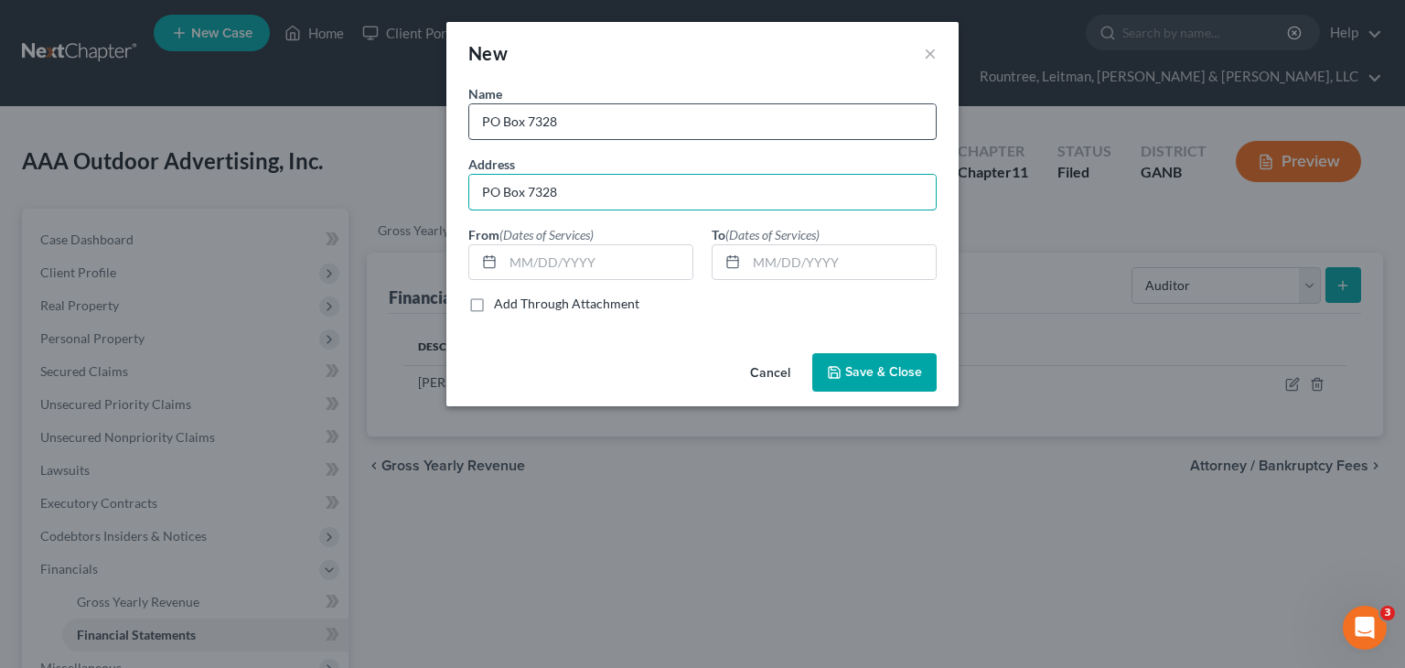
type input "PO Box 7328"
drag, startPoint x: 592, startPoint y: 122, endPoint x: 312, endPoint y: 127, distance: 279.9
click at [312, 127] on div "New × Name * PO Box 7328 Address PO Box 7328 From (Dates of Services) To (Dates…" at bounding box center [702, 334] width 1405 height 668
type input "[PERSON_NAME], III | [PERSON_NAME] CPA Group, PC"
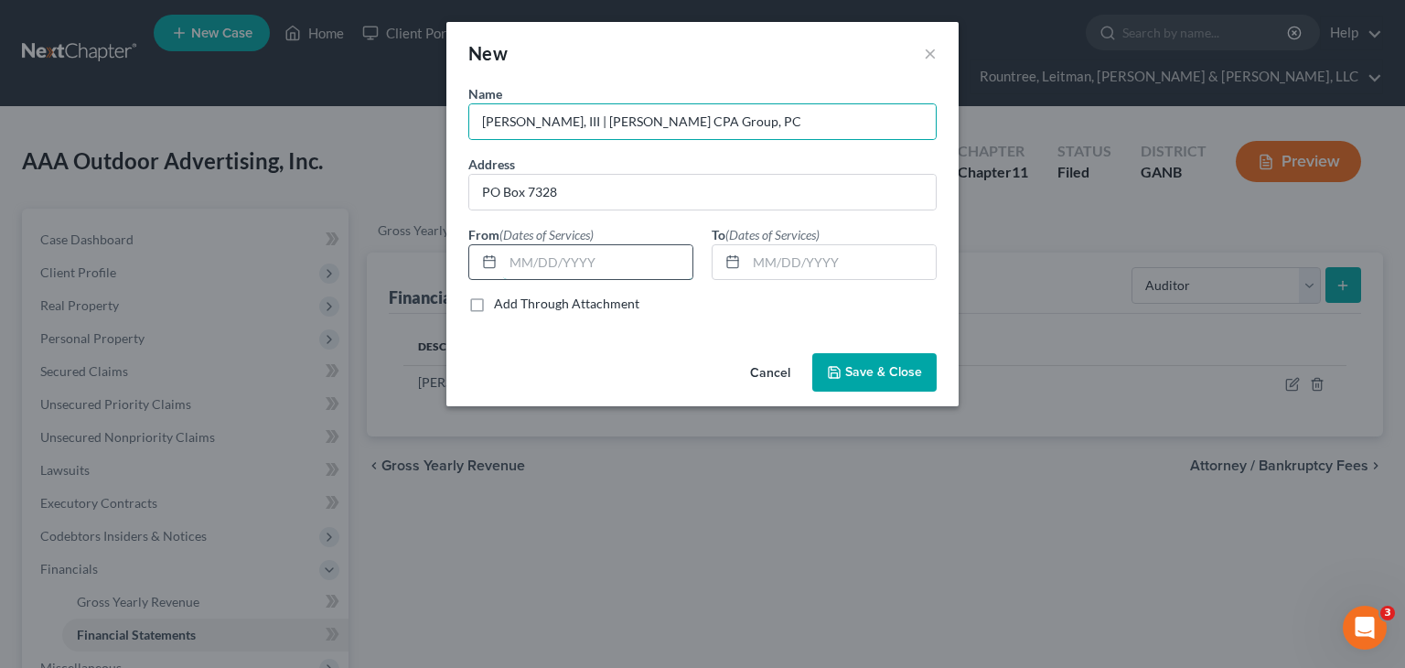
click at [519, 258] on input "text" at bounding box center [597, 262] width 189 height 35
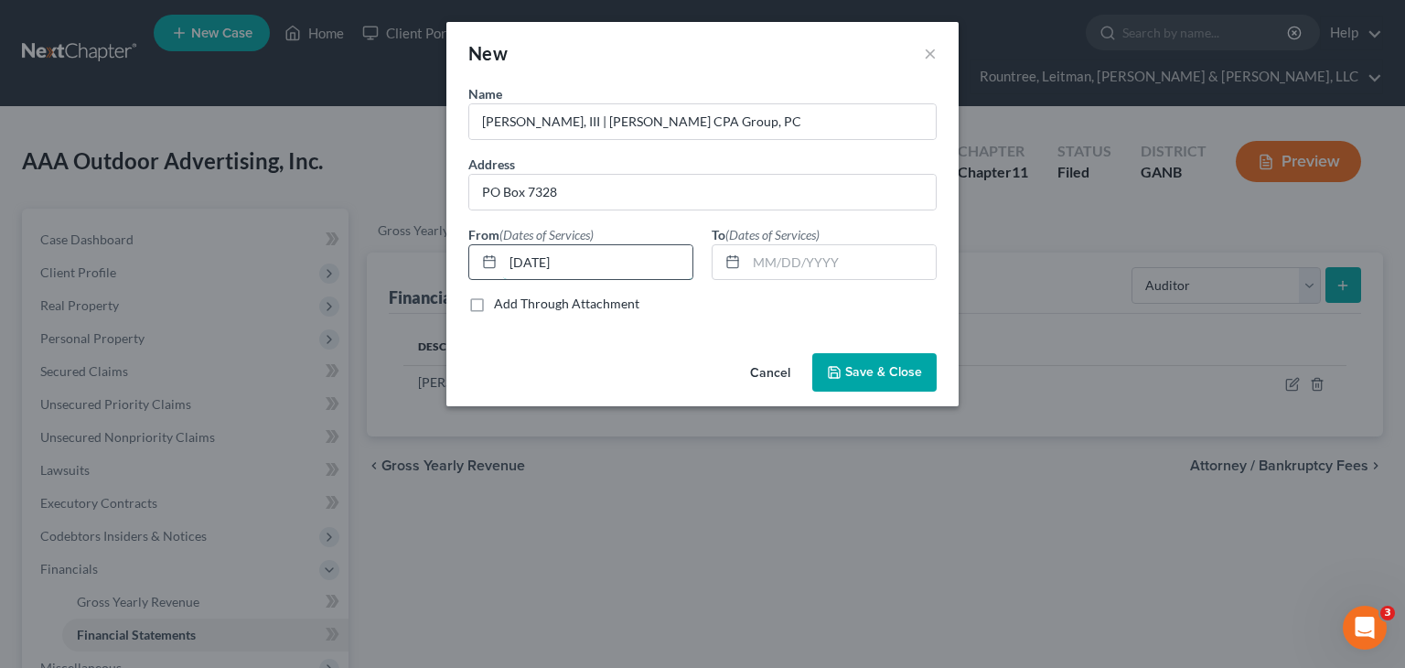
type input "[DATE]"
click at [860, 369] on span "Save & Close" at bounding box center [883, 372] width 77 height 16
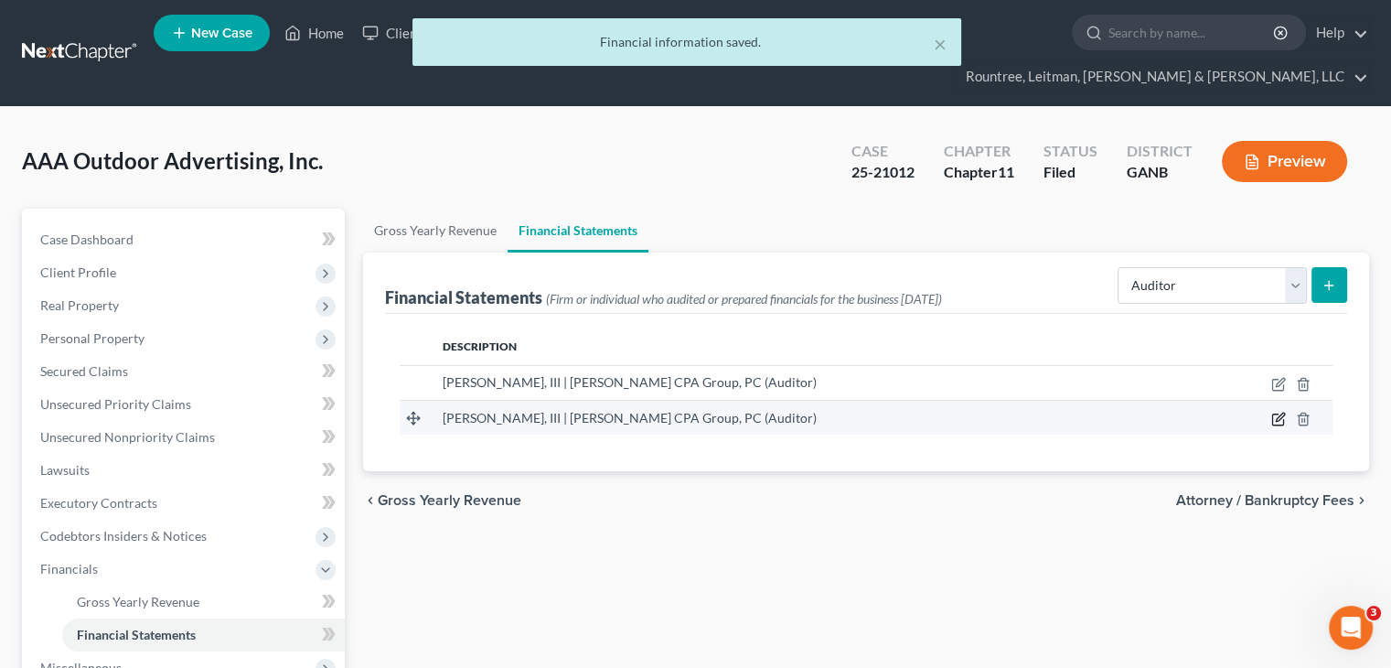
click at [1278, 412] on icon "button" at bounding box center [1280, 416] width 8 height 8
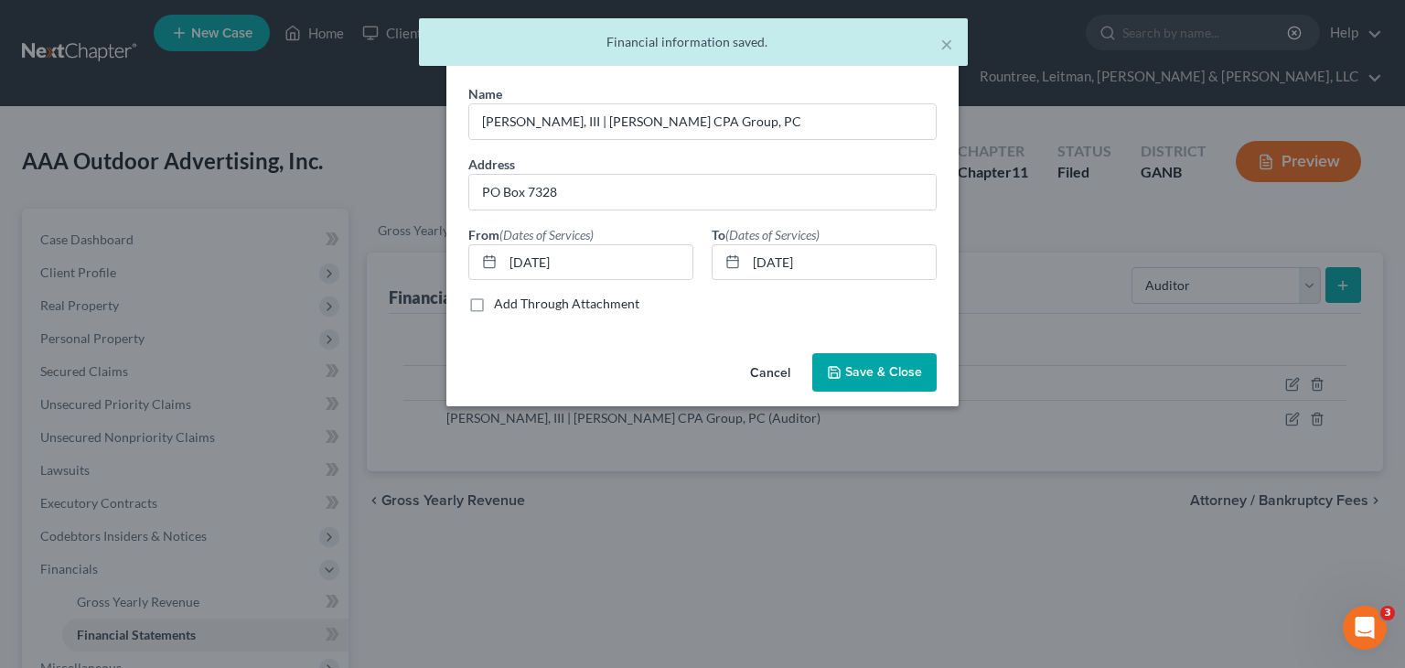
click at [761, 368] on button "Cancel" at bounding box center [769, 373] width 69 height 37
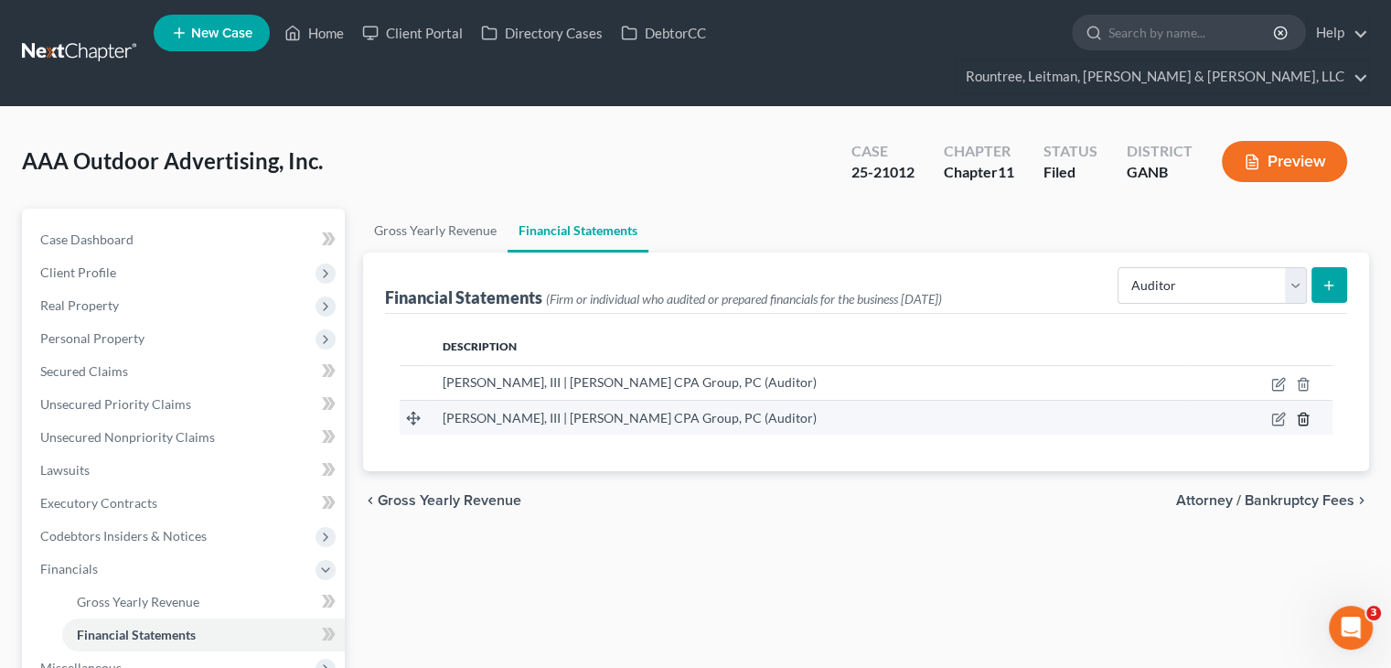
click at [1306, 411] on icon "button" at bounding box center [1303, 418] width 15 height 15
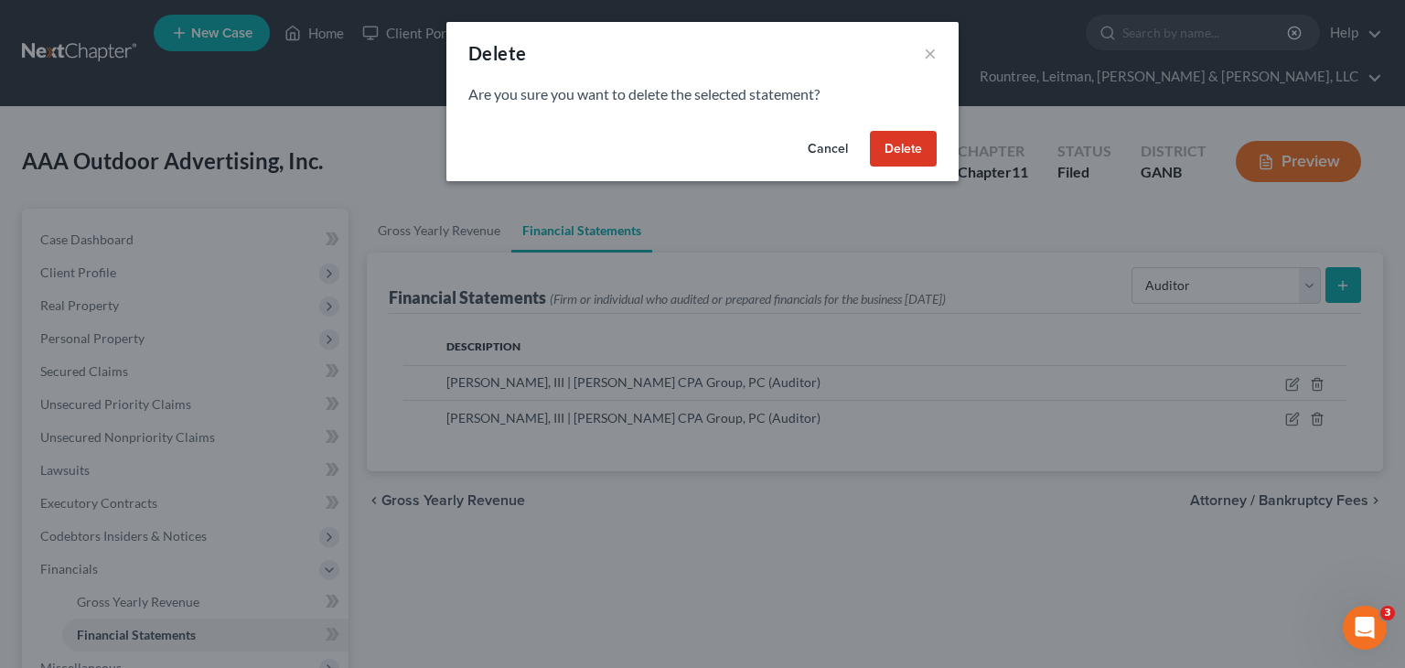
click at [863, 140] on div "Cancel Delete" at bounding box center [702, 152] width 512 height 59
click at [896, 147] on button "Delete" at bounding box center [903, 149] width 67 height 37
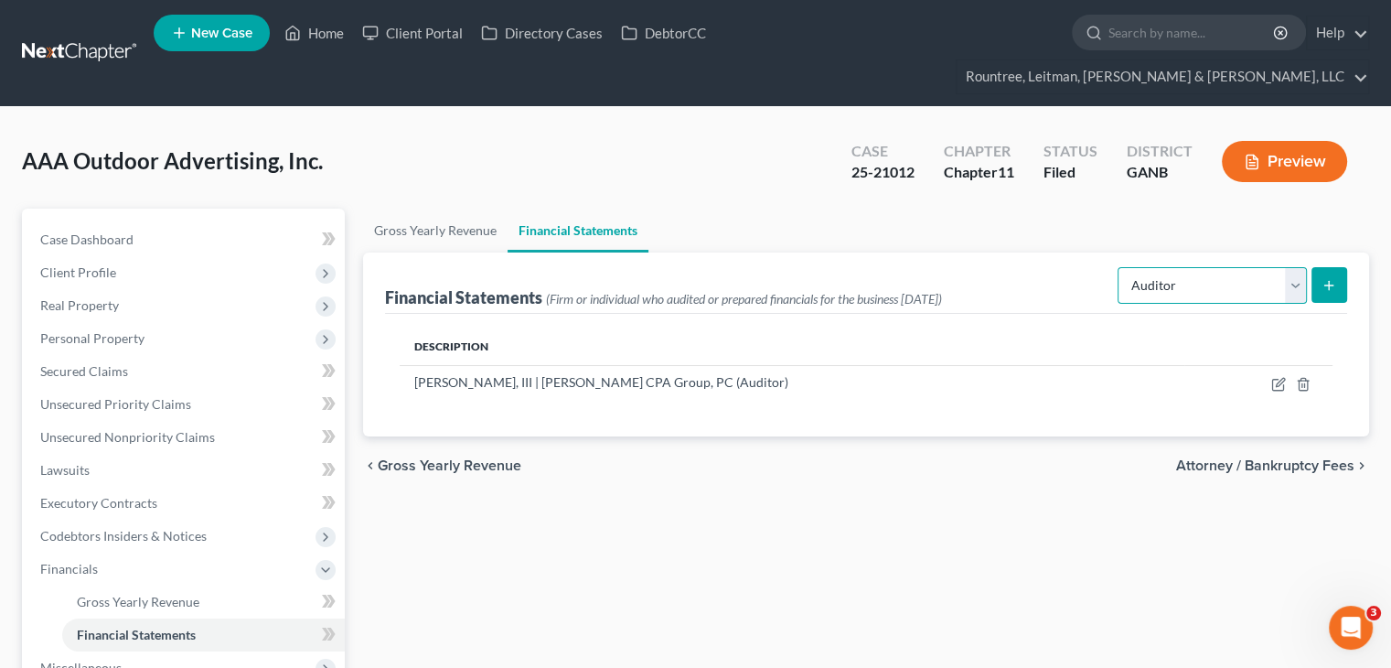
click at [1287, 267] on select "Select Auditor Bookkeeper Creditor Pension Contribution Records Keeper Tax Cons…" at bounding box center [1211, 285] width 189 height 37
select select "bookkeeper"
click at [1119, 267] on select "Select Auditor Bookkeeper Creditor Pension Contribution Records Keeper Tax Cons…" at bounding box center [1211, 285] width 189 height 37
click at [1334, 267] on button "submit" at bounding box center [1329, 285] width 36 height 36
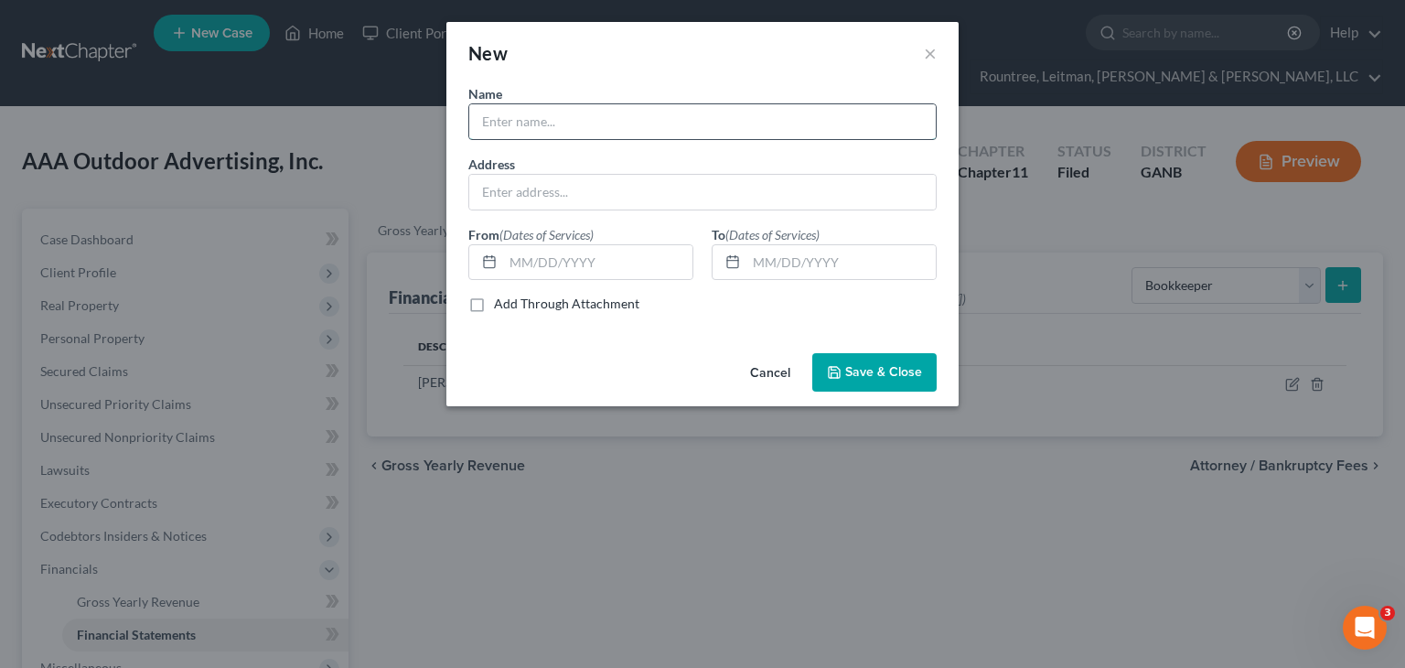
drag, startPoint x: 647, startPoint y: 107, endPoint x: 644, endPoint y: 133, distance: 25.9
click at [647, 107] on input "text" at bounding box center [702, 121] width 466 height 35
type input "[PERSON_NAME], III | [PERSON_NAME] CPA Group, PC"
click at [626, 193] on input "text" at bounding box center [702, 192] width 466 height 35
paste input "PO Box 7328"
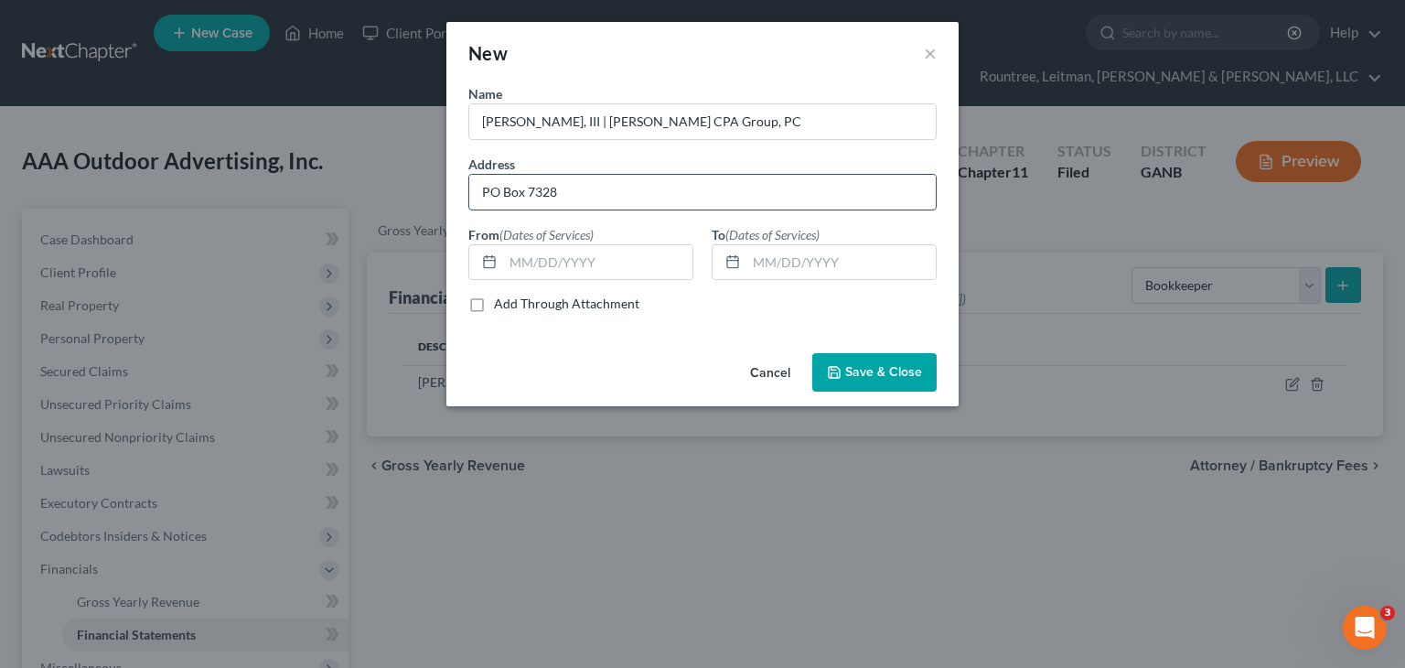
type input "[STREET_ADDRESS]"
click at [574, 271] on input "text" at bounding box center [597, 262] width 189 height 35
type input "[DATE]"
click at [881, 378] on span "Save & Close" at bounding box center [883, 372] width 77 height 16
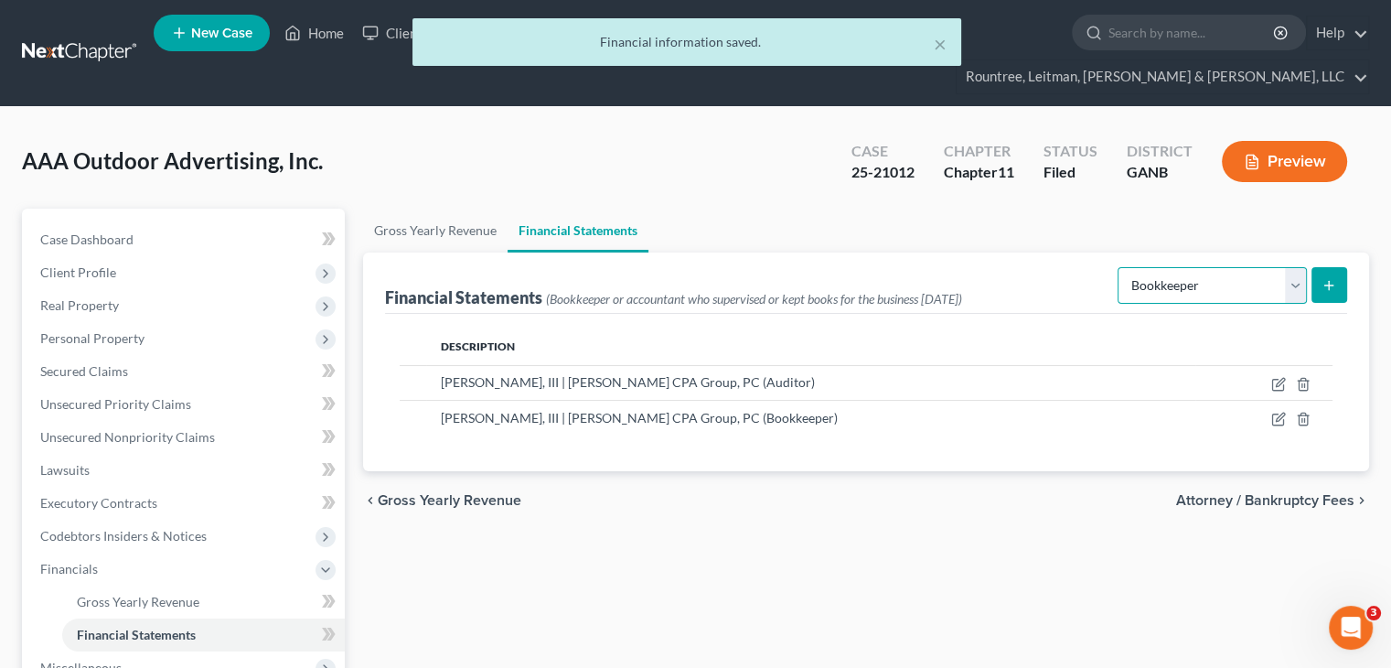
click at [1292, 267] on select "Select Auditor Bookkeeper Creditor Pension Contribution Records Keeper Tax Cons…" at bounding box center [1211, 285] width 189 height 37
select select "records_keeper"
click at [1119, 267] on select "Select Auditor Bookkeeper Creditor Pension Contribution Records Keeper Tax Cons…" at bounding box center [1211, 285] width 189 height 37
click at [1324, 278] on icon "submit" at bounding box center [1328, 285] width 15 height 15
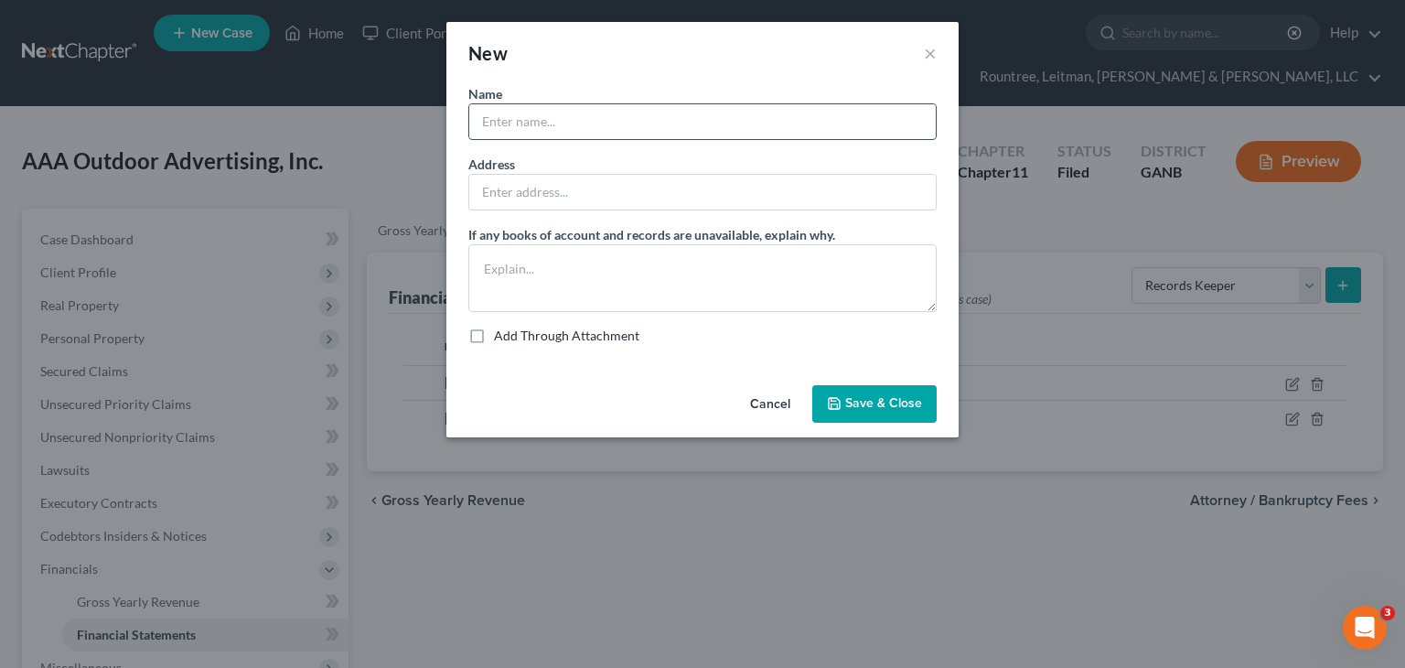
click at [572, 125] on input "text" at bounding box center [702, 121] width 466 height 35
type input "[PERSON_NAME], III | [PERSON_NAME] CPA Group, PC"
click at [618, 198] on input "text" at bounding box center [702, 192] width 466 height 35
paste input "PO Box 7328"
type input "[STREET_ADDRESS]"
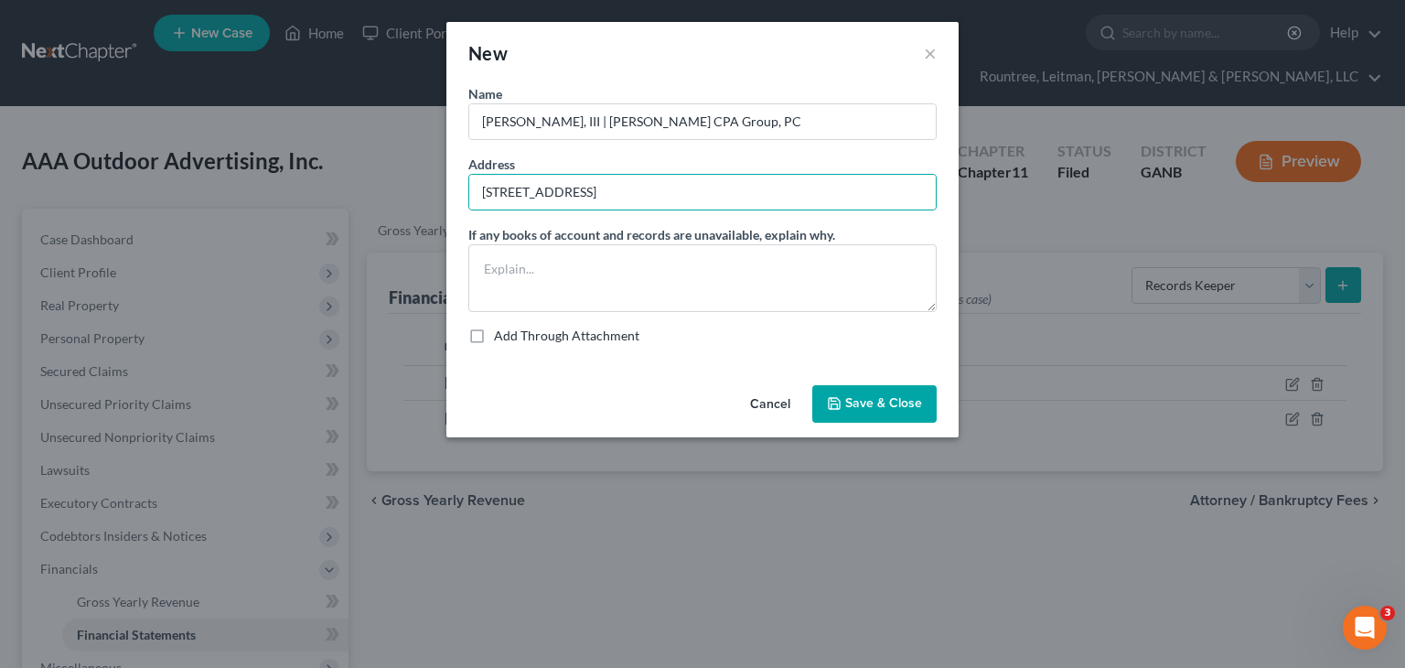
click at [876, 391] on button "Save & Close" at bounding box center [874, 404] width 124 height 38
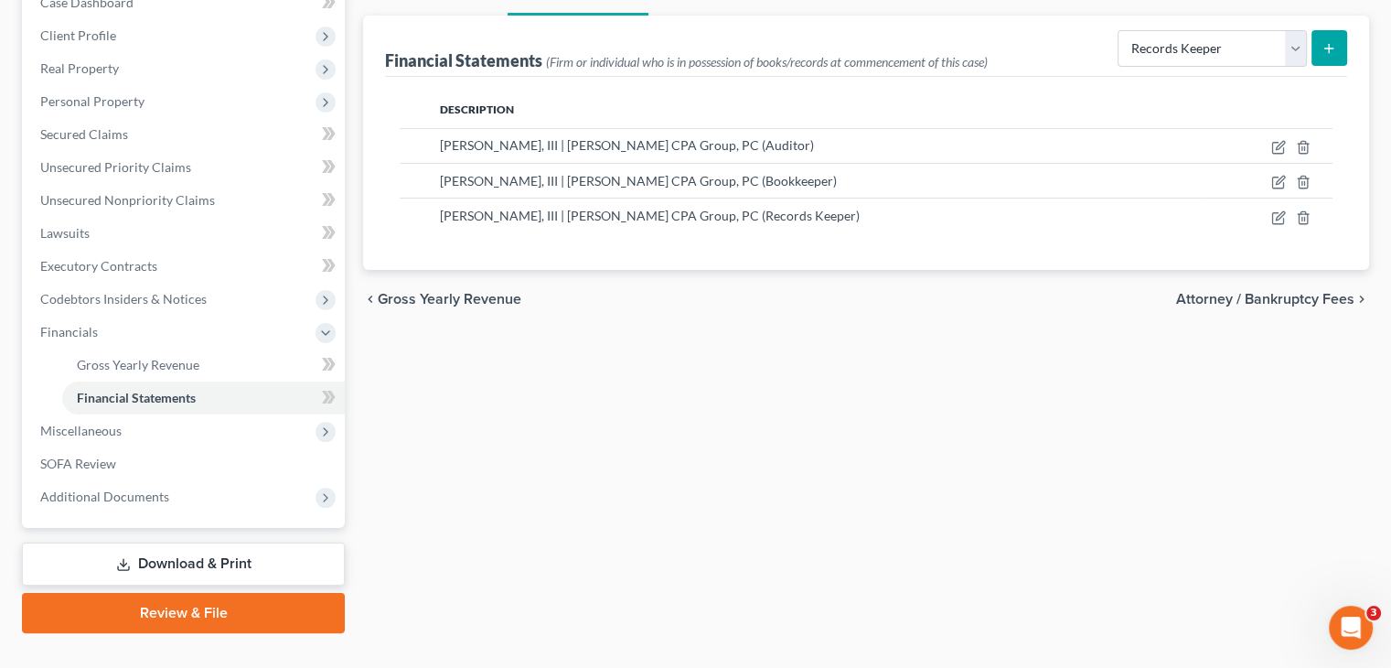
scroll to position [238, 0]
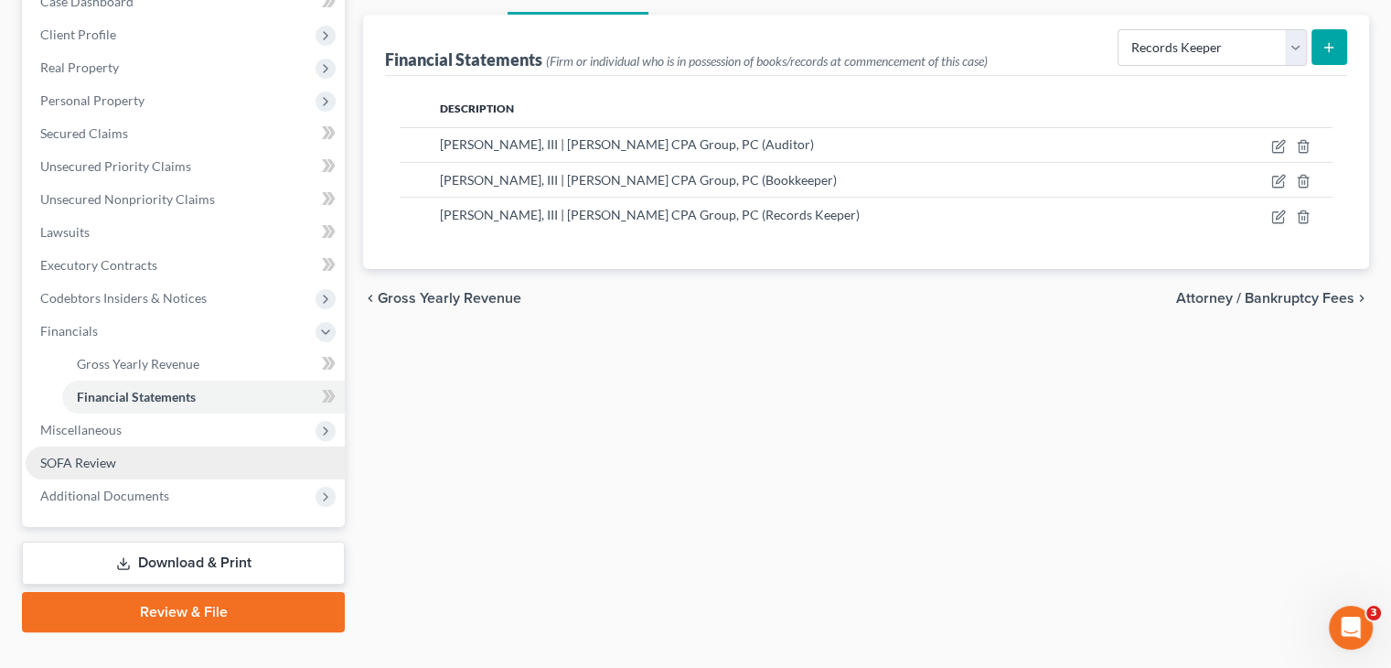
click at [106, 446] on link "SOFA Review" at bounding box center [185, 462] width 319 height 33
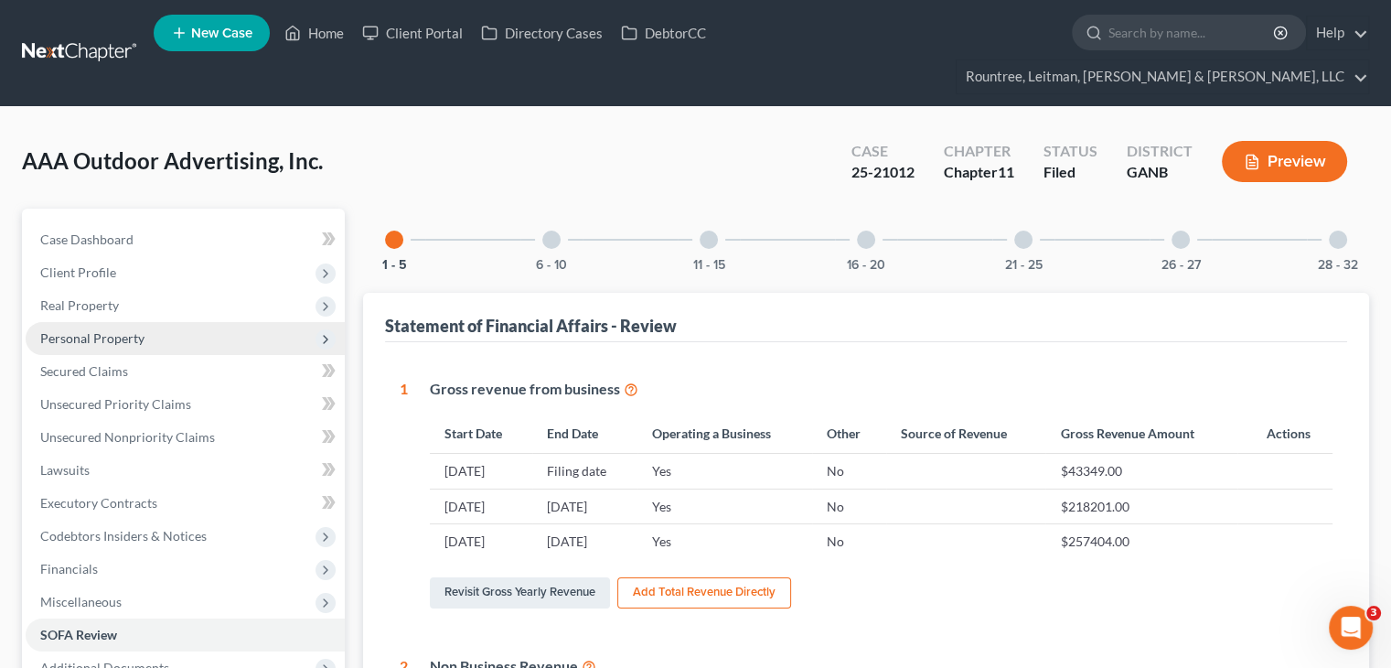
click at [94, 322] on span "Personal Property" at bounding box center [185, 338] width 319 height 33
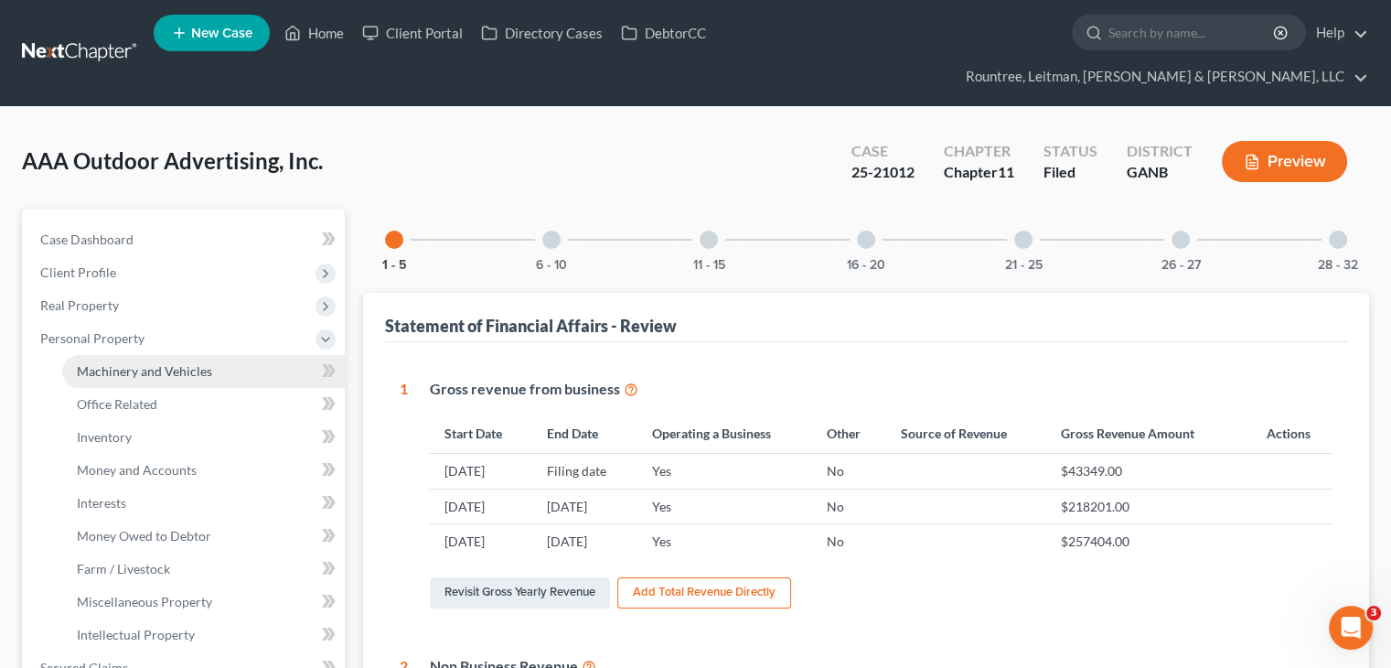
click at [117, 355] on link "Machinery and Vehicles" at bounding box center [203, 371] width 283 height 33
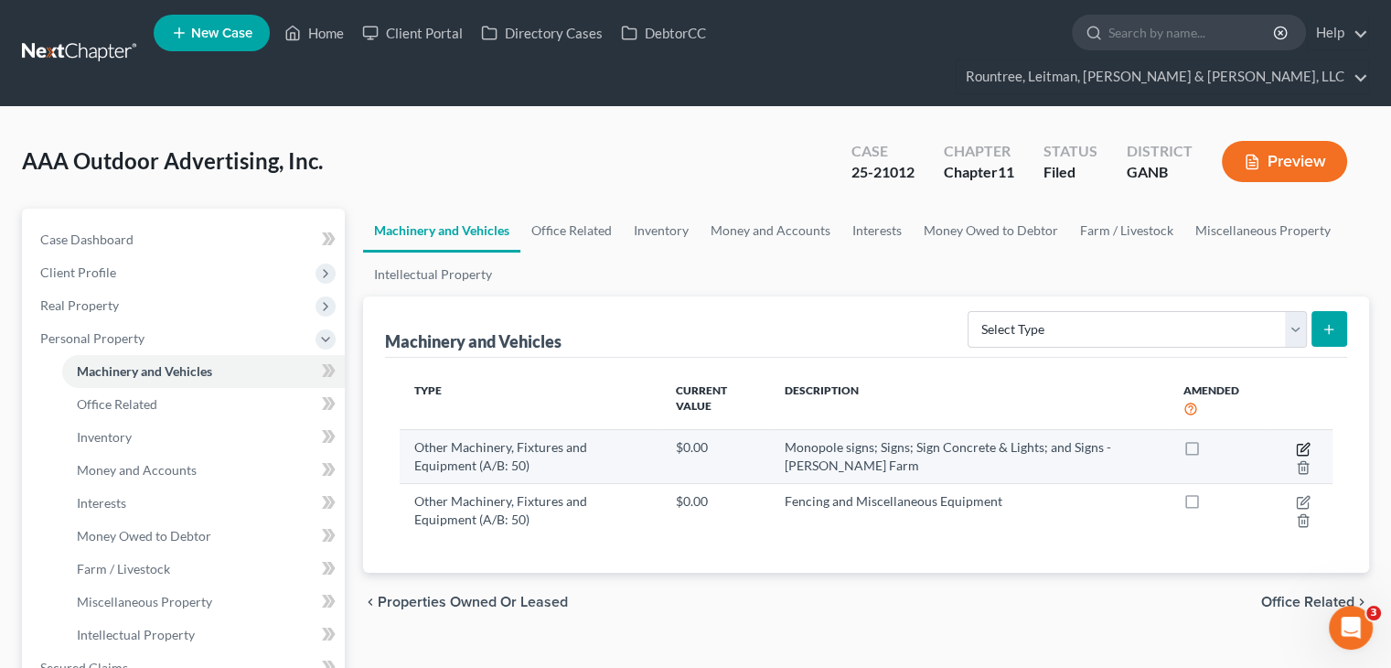
click at [1296, 442] on icon "button" at bounding box center [1303, 449] width 15 height 15
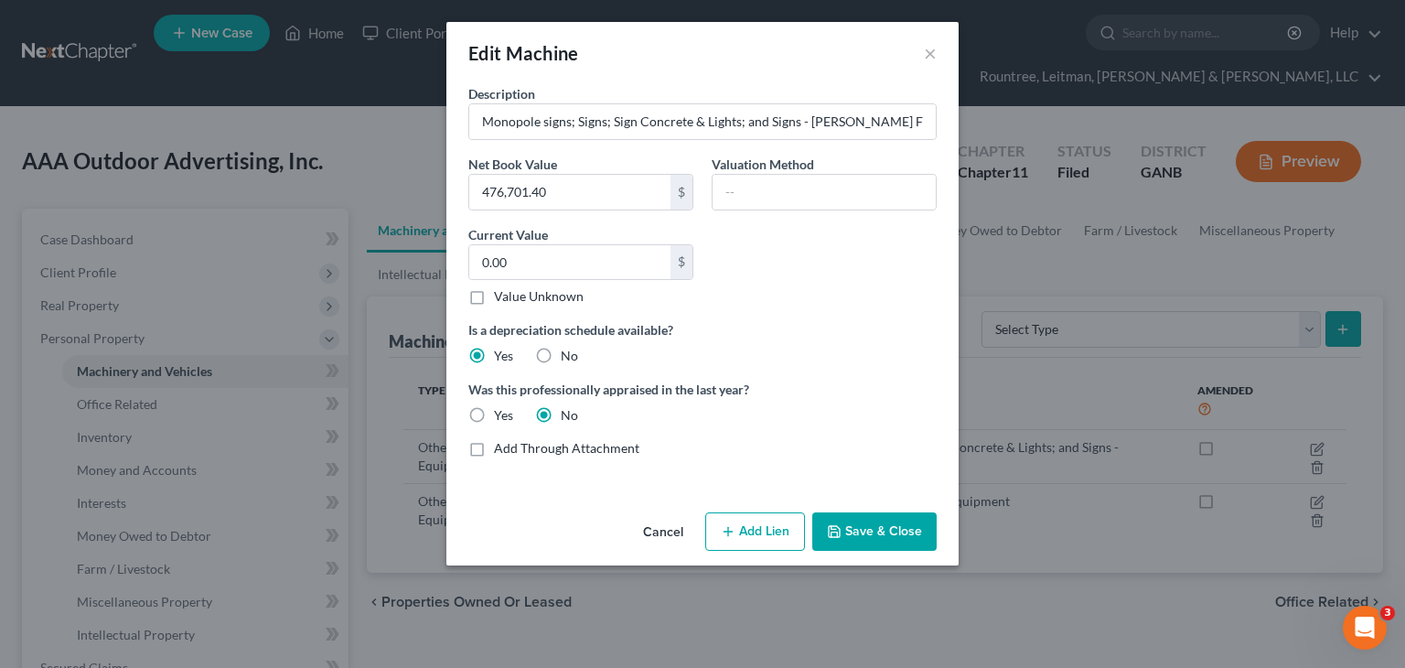
click at [674, 529] on button "Cancel" at bounding box center [662, 532] width 69 height 37
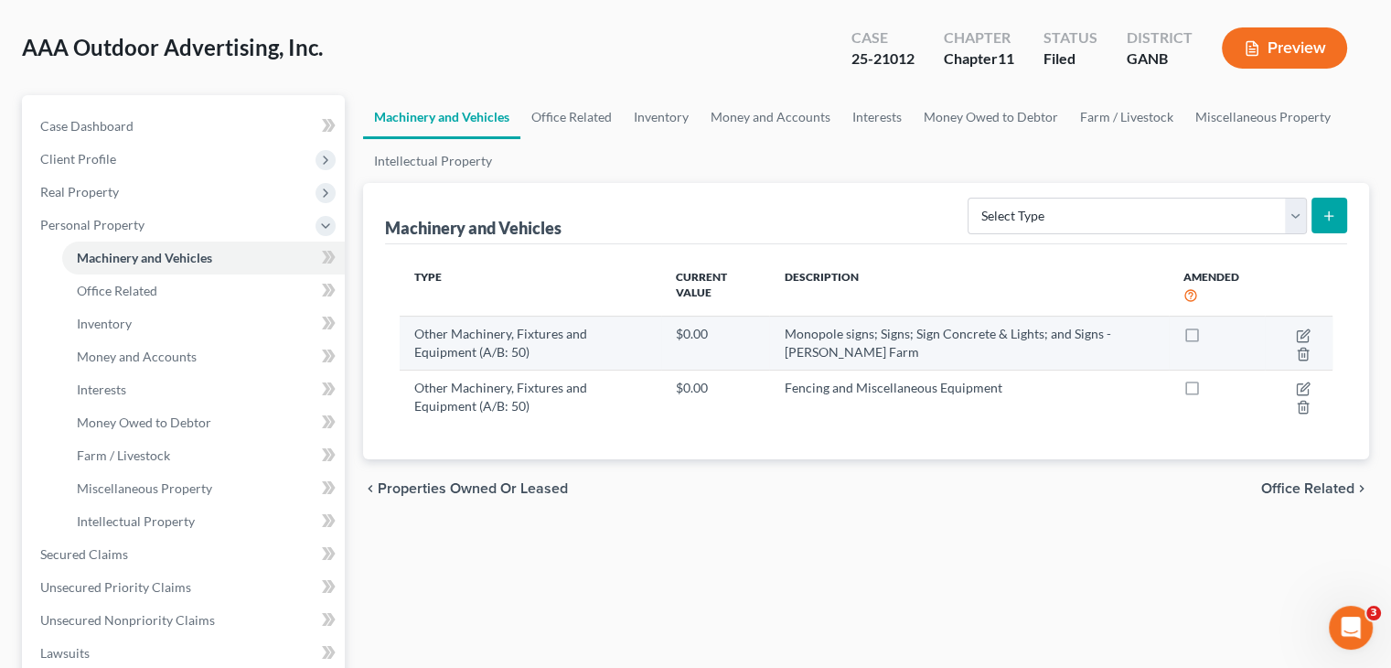
scroll to position [91, 0]
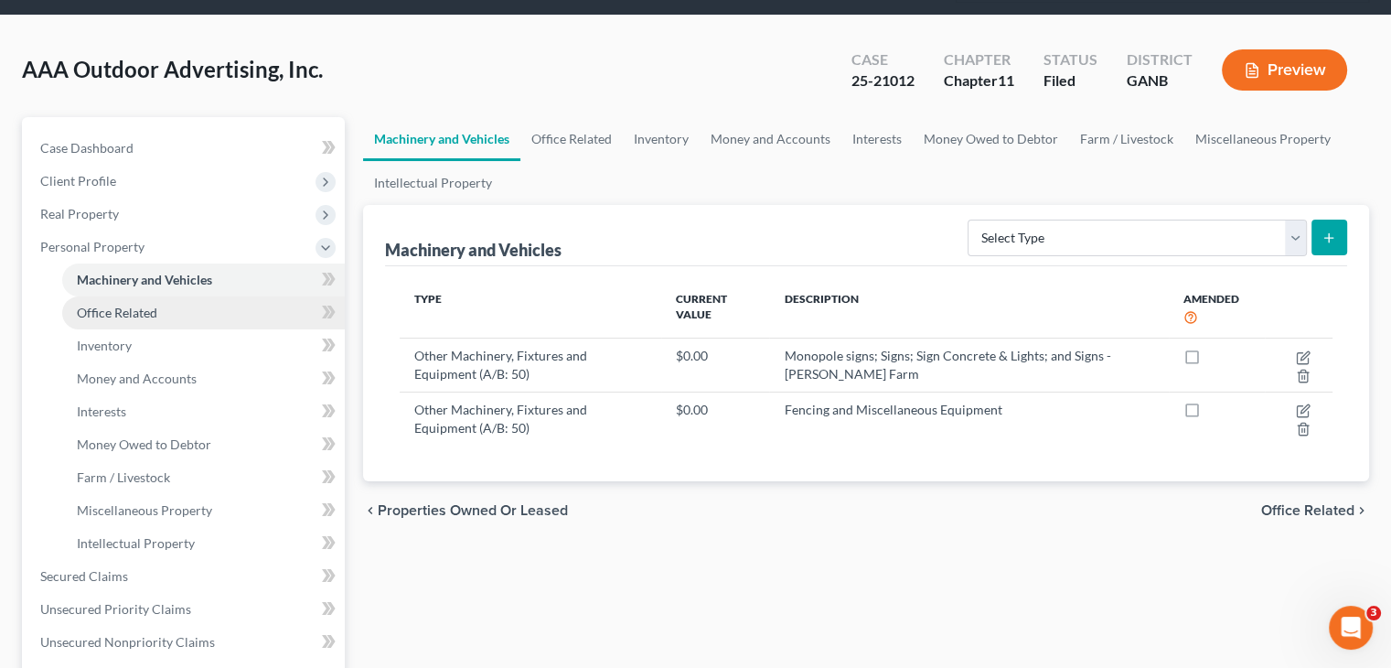
click at [137, 305] on span "Office Related" at bounding box center [117, 313] width 80 height 16
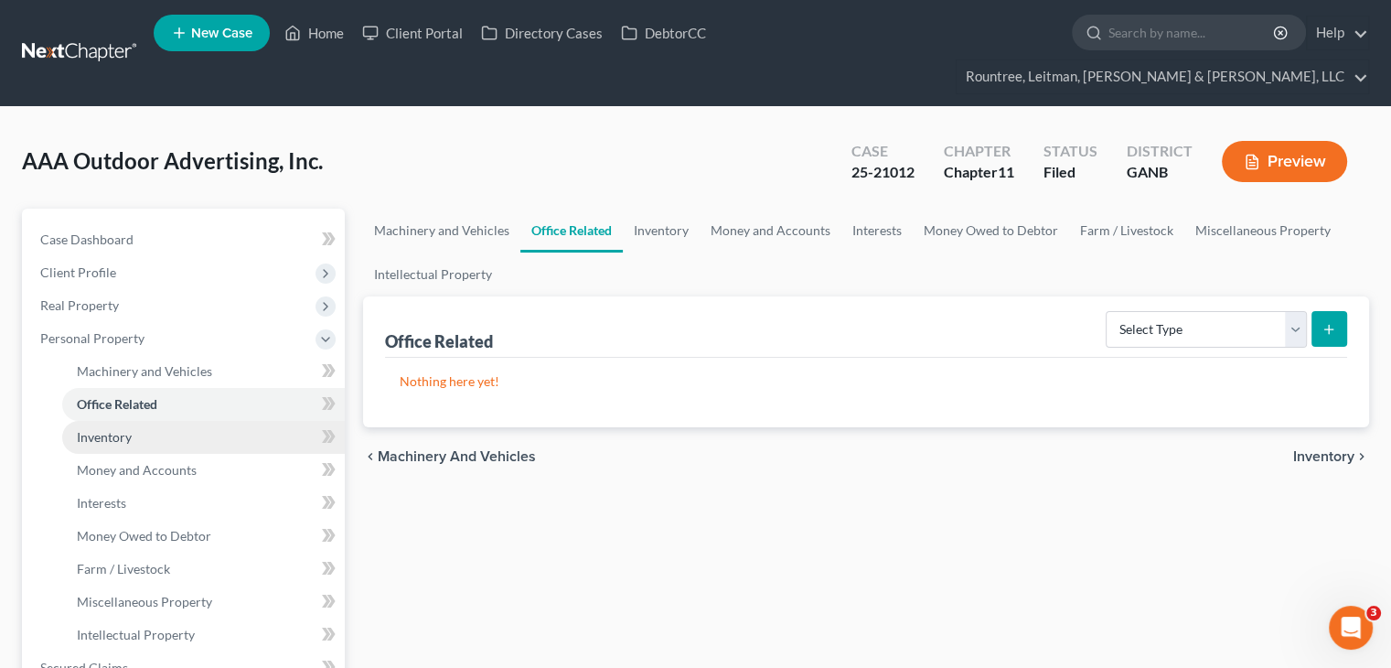
click at [113, 429] on span "Inventory" at bounding box center [104, 437] width 55 height 16
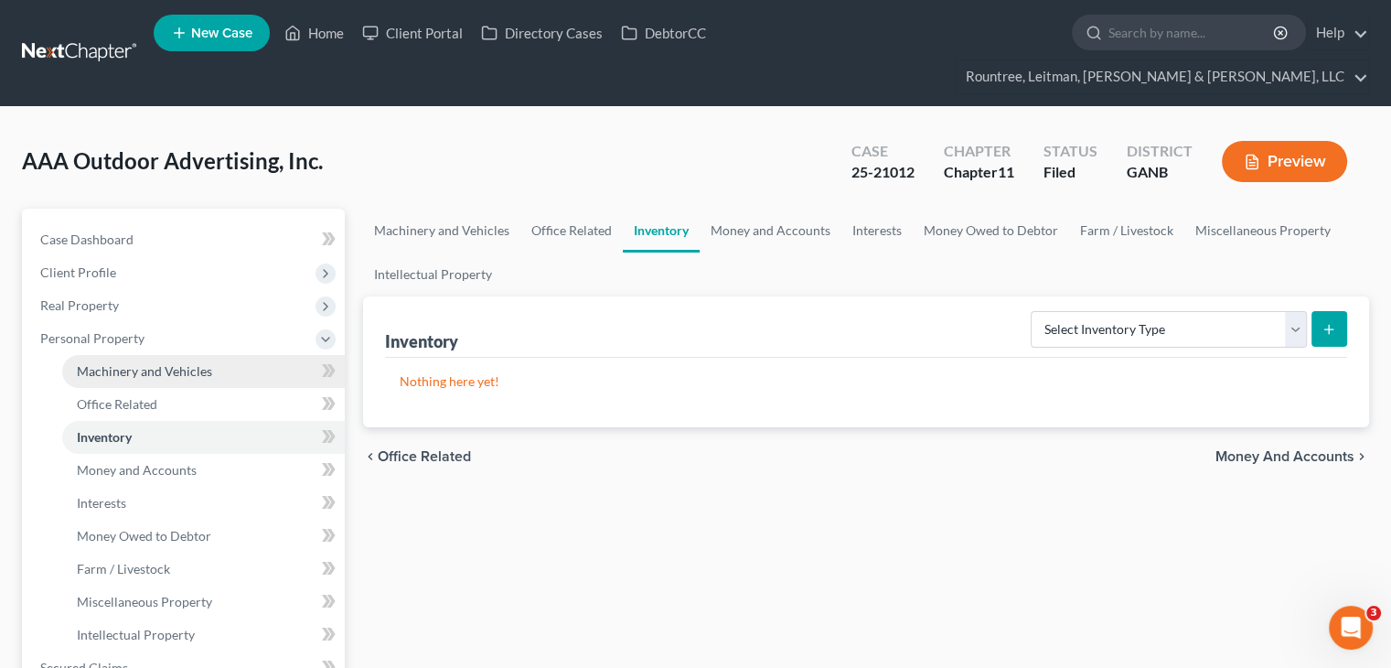
click at [139, 363] on span "Machinery and Vehicles" at bounding box center [144, 371] width 135 height 16
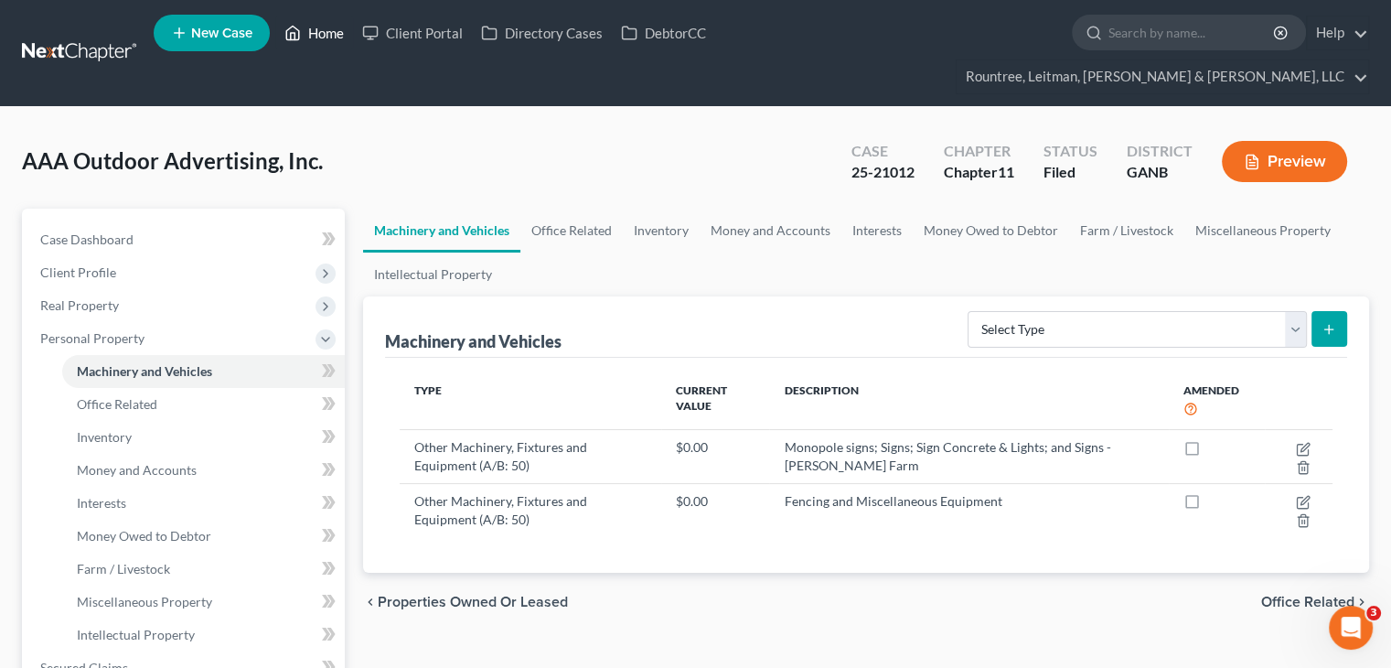
click at [318, 37] on link "Home" at bounding box center [314, 32] width 78 height 33
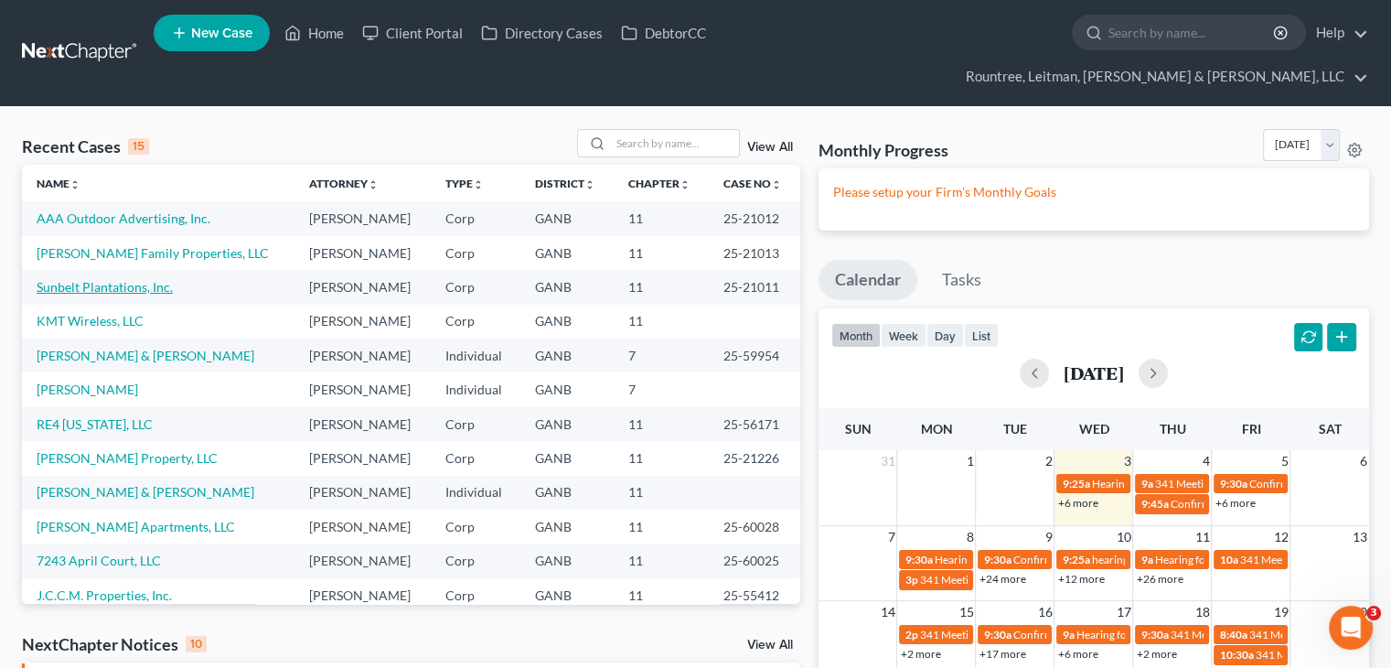
click at [88, 279] on link "Sunbelt Plantations, Inc." at bounding box center [105, 287] width 136 height 16
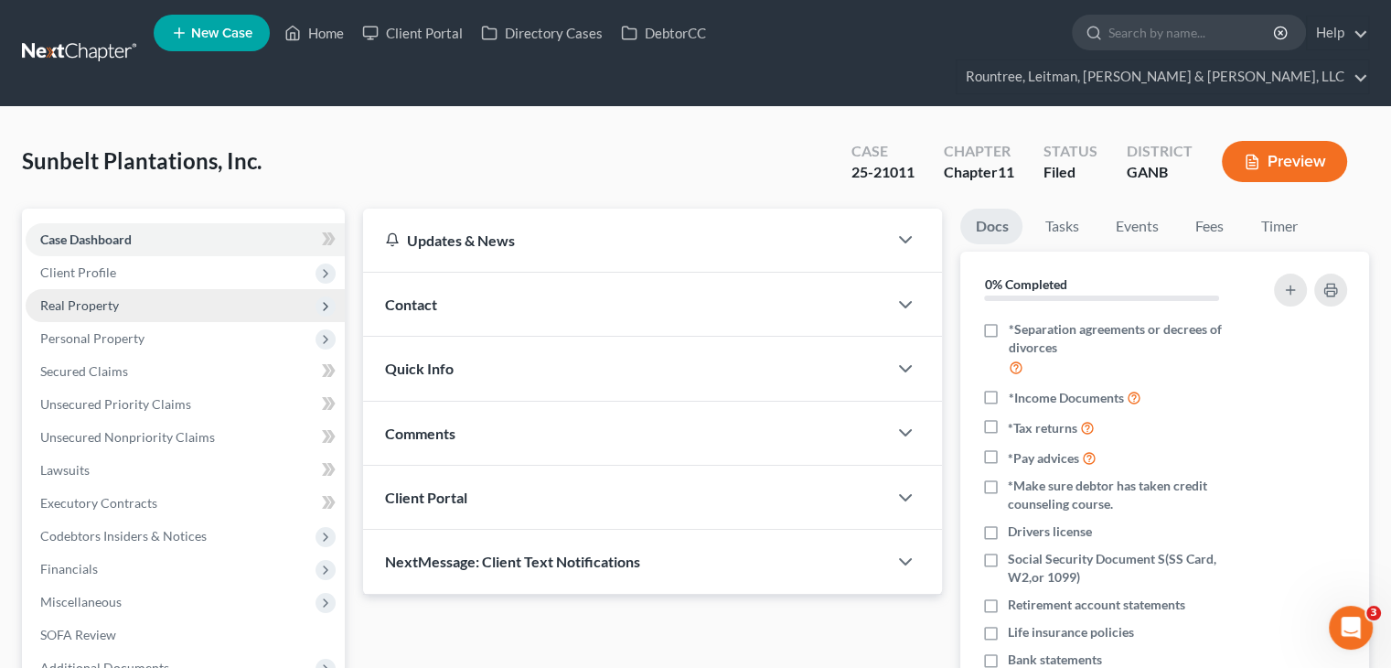
click at [73, 297] on span "Real Property" at bounding box center [79, 305] width 79 height 16
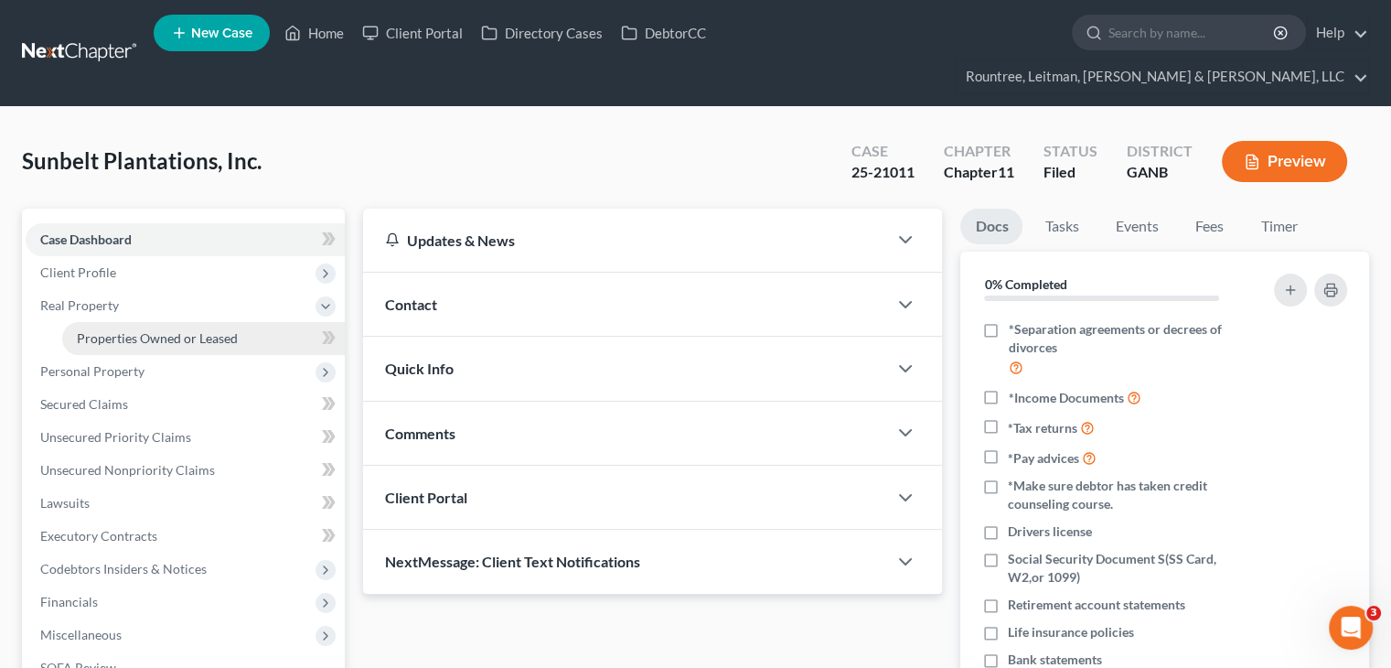
click at [126, 330] on span "Properties Owned or Leased" at bounding box center [157, 338] width 161 height 16
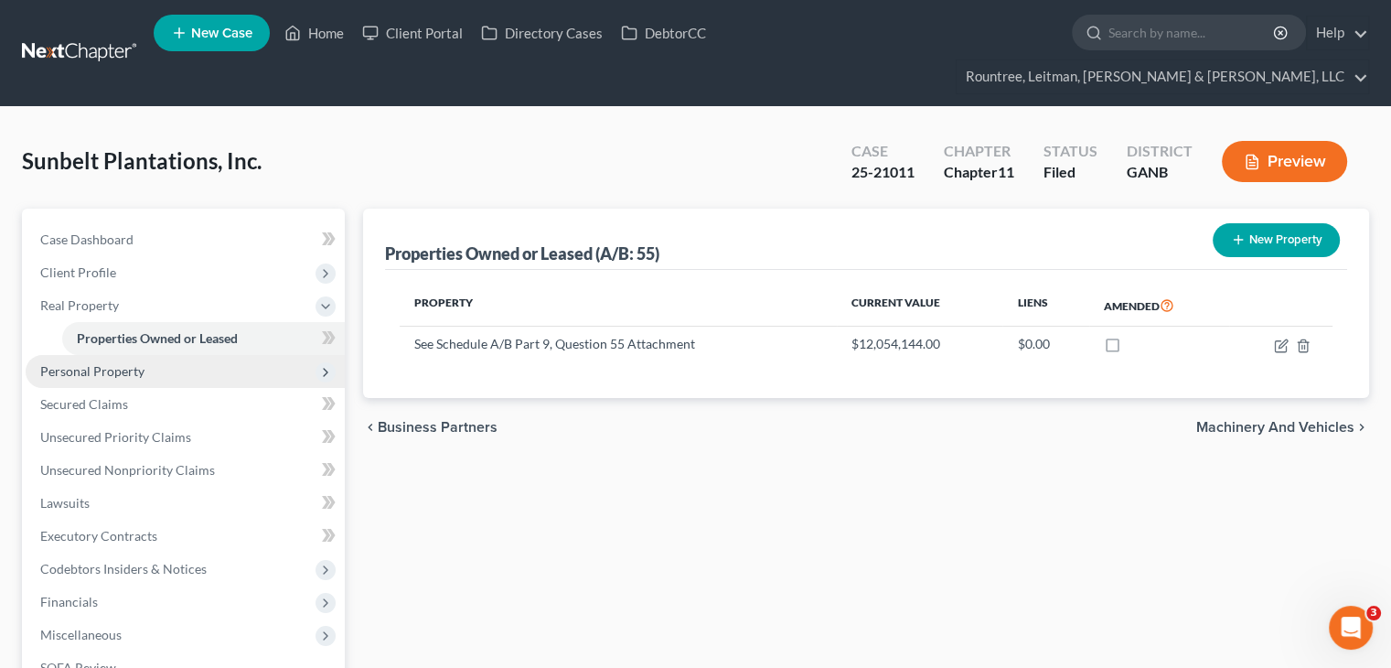
click at [92, 363] on span "Personal Property" at bounding box center [92, 371] width 104 height 16
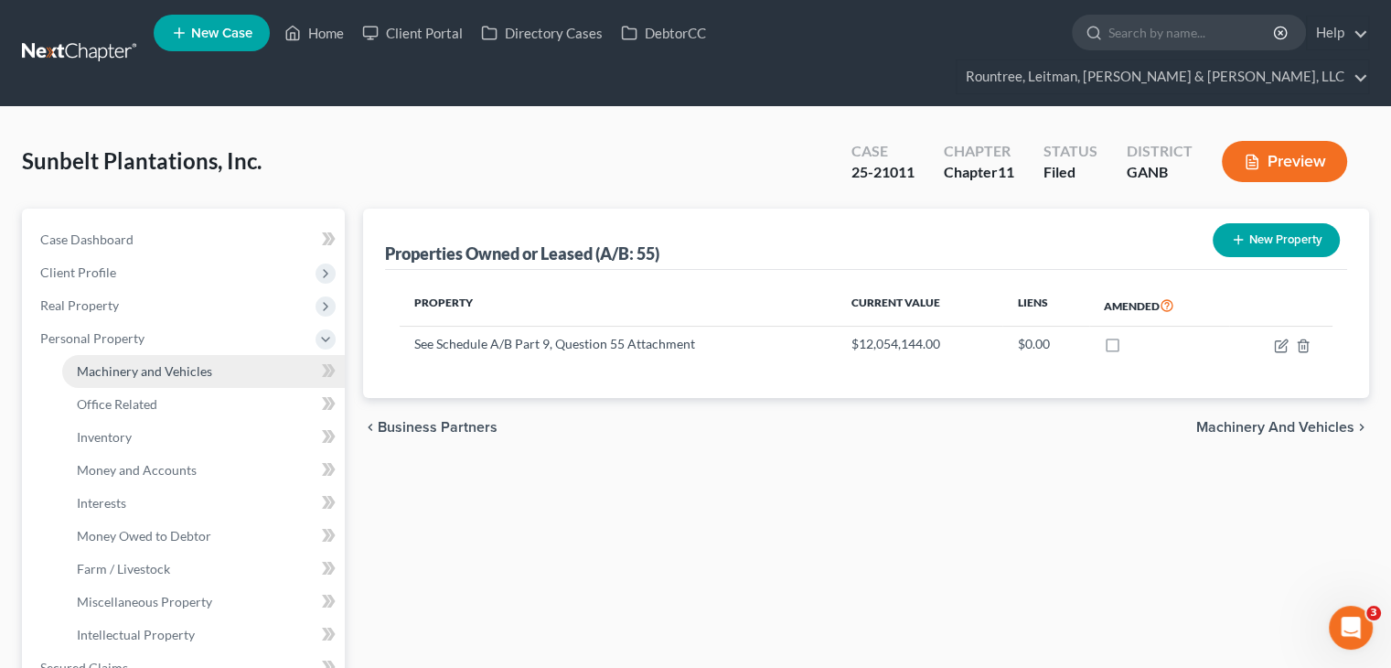
click at [104, 363] on span "Machinery and Vehicles" at bounding box center [144, 371] width 135 height 16
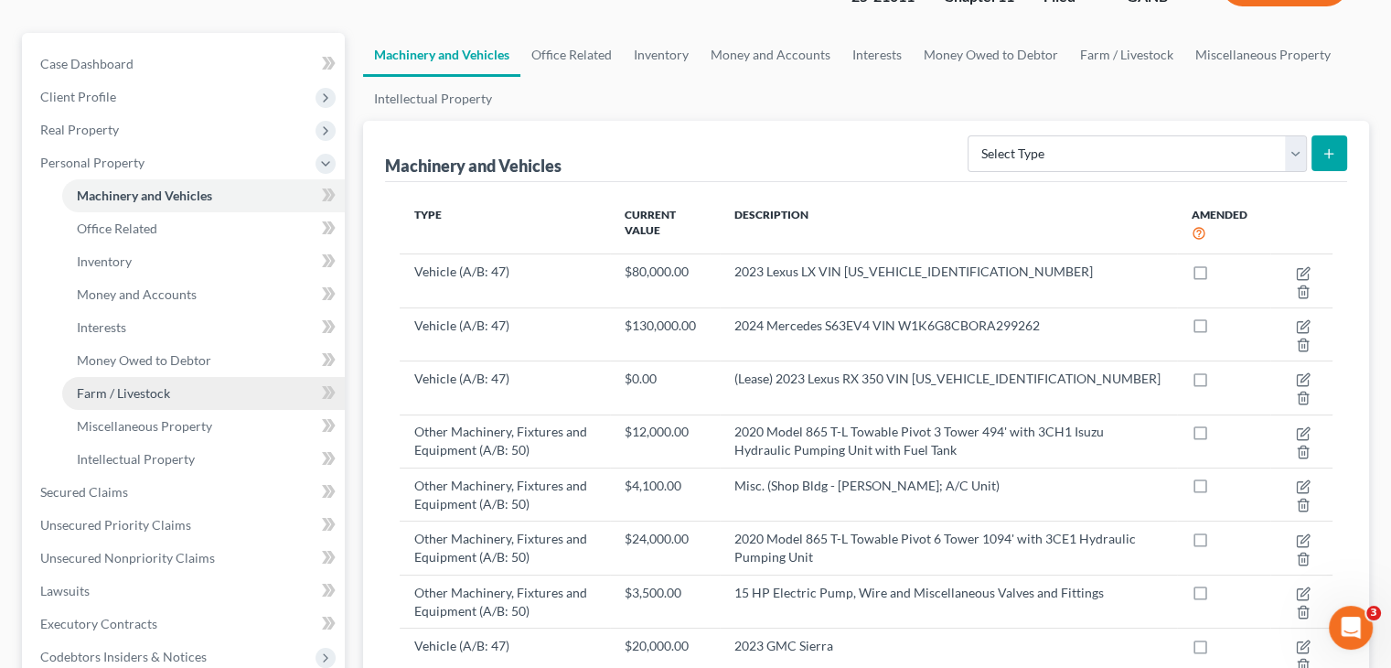
scroll to position [183, 0]
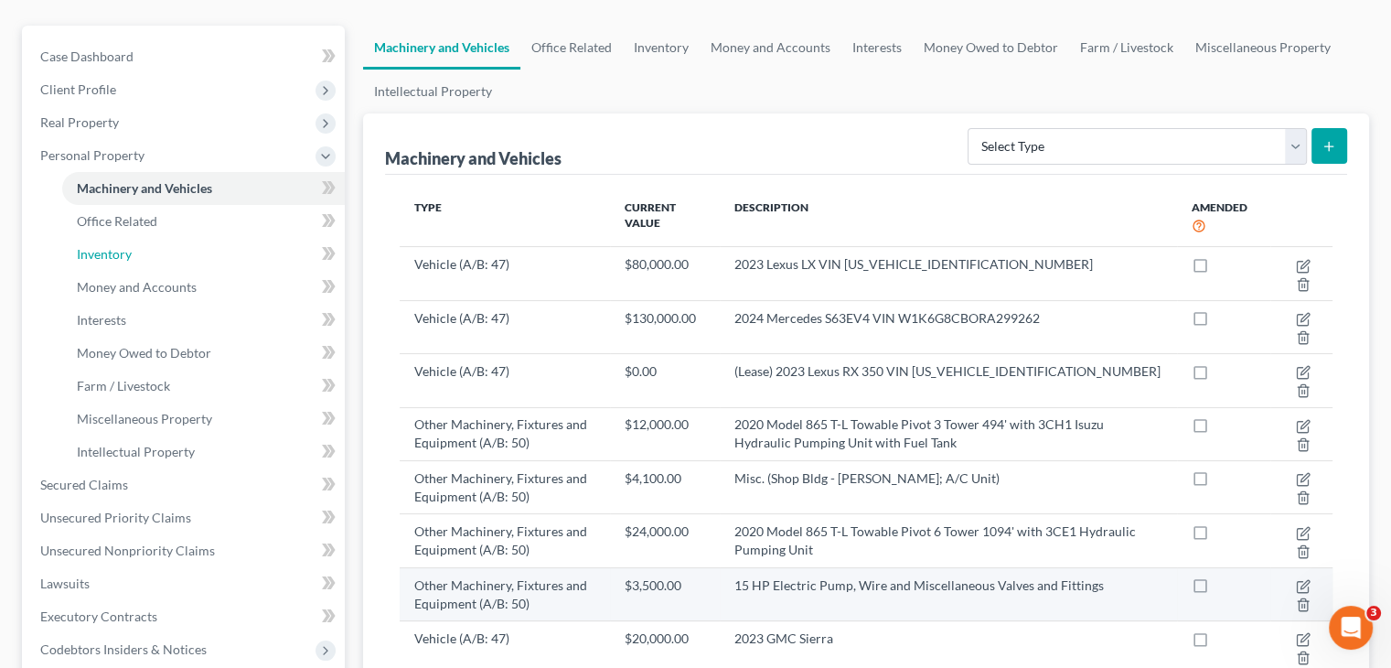
click at [110, 246] on span "Inventory" at bounding box center [104, 254] width 55 height 16
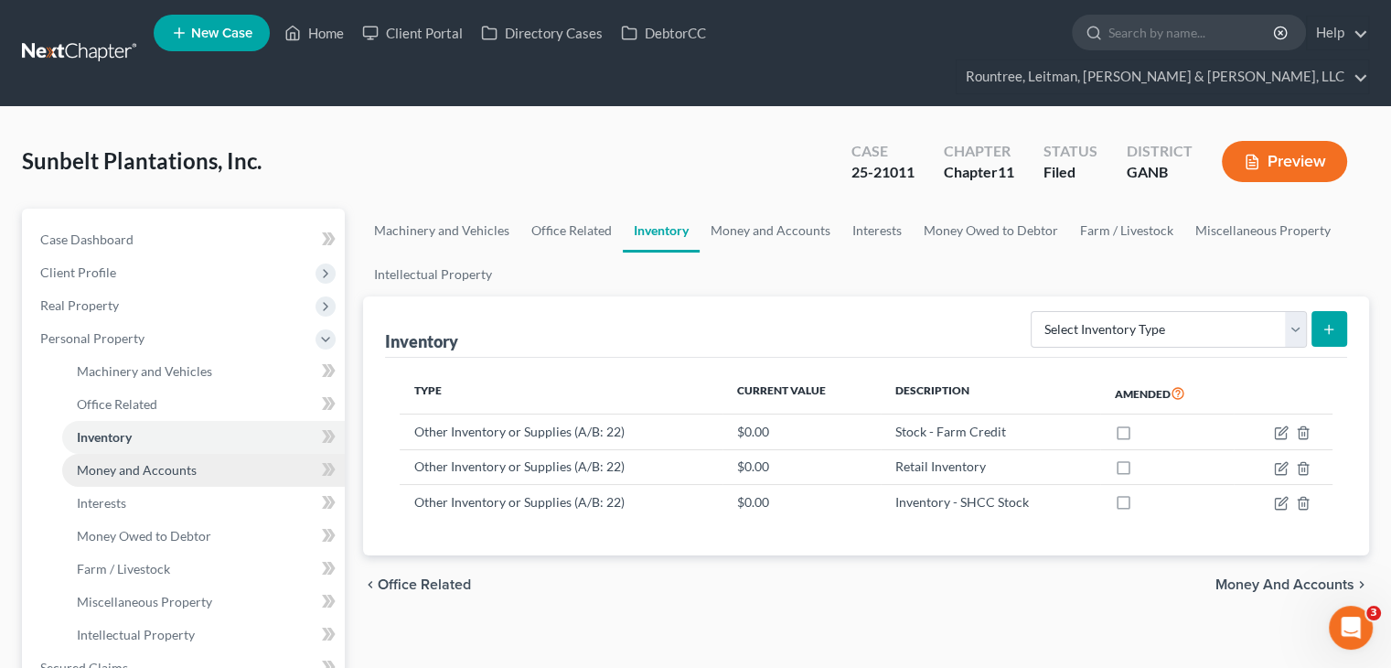
click at [131, 462] on span "Money and Accounts" at bounding box center [137, 470] width 120 height 16
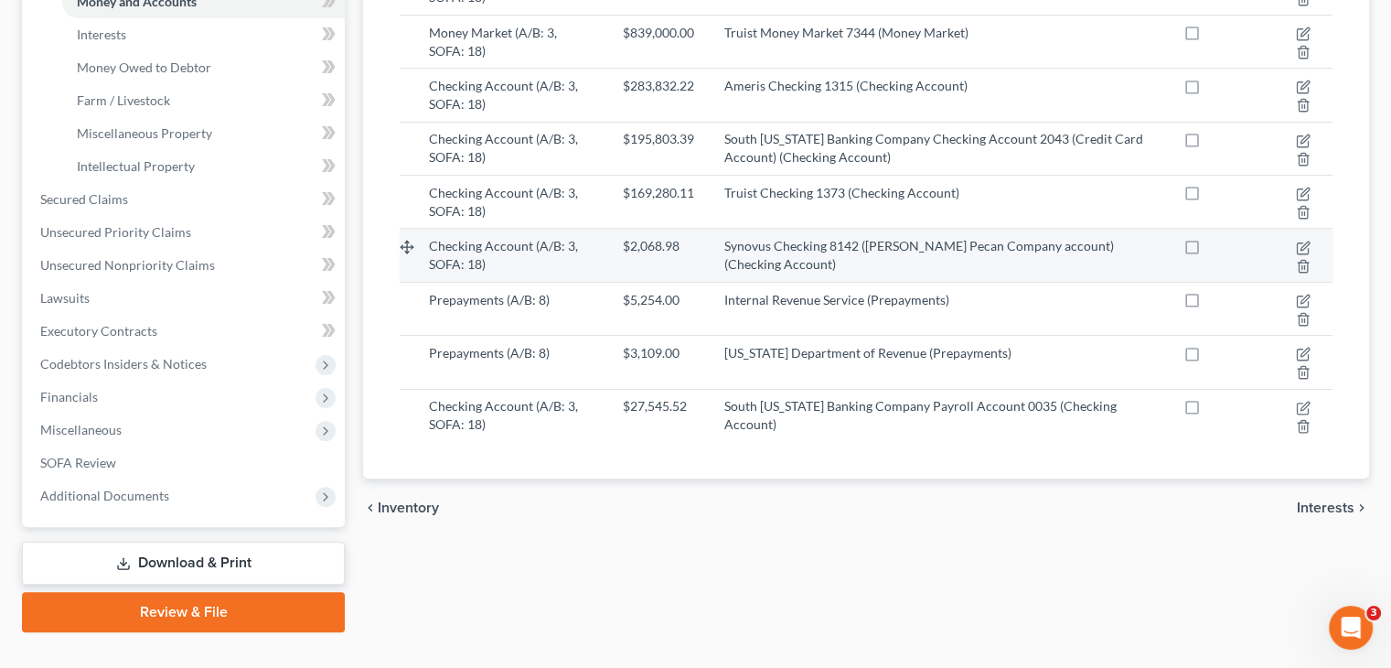
scroll to position [194, 0]
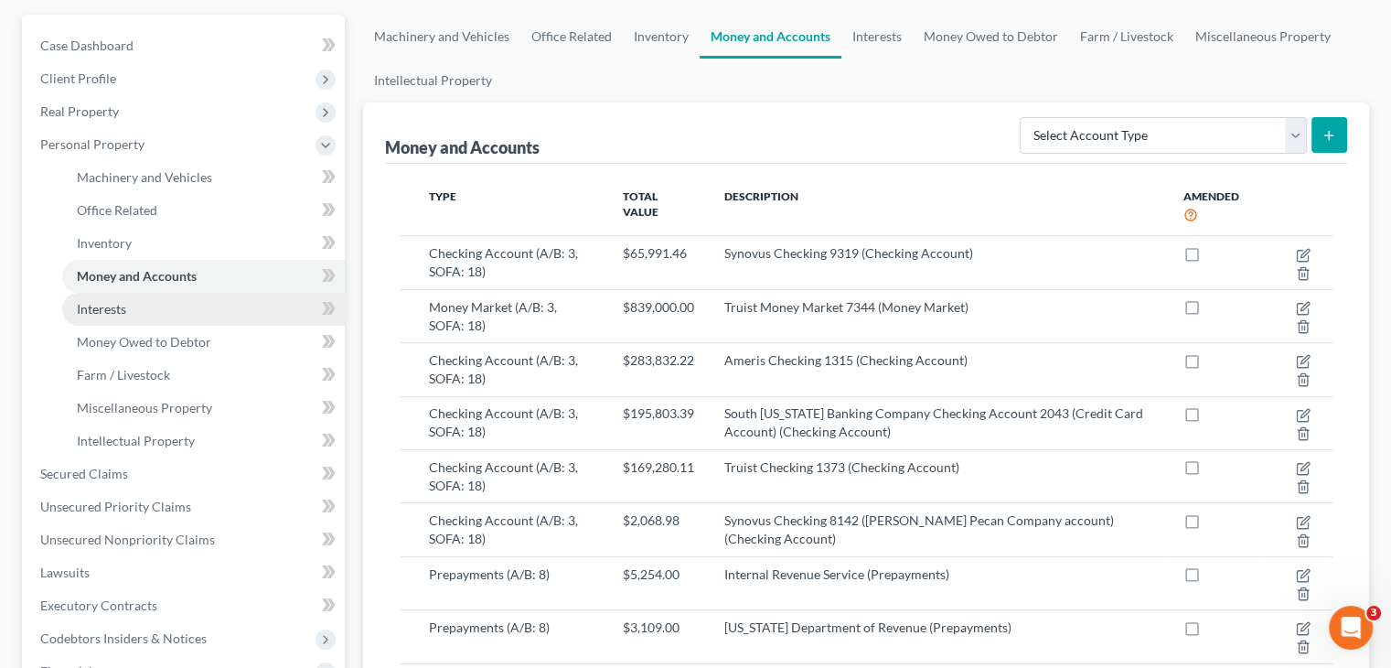
click at [123, 301] on span "Interests" at bounding box center [101, 309] width 49 height 16
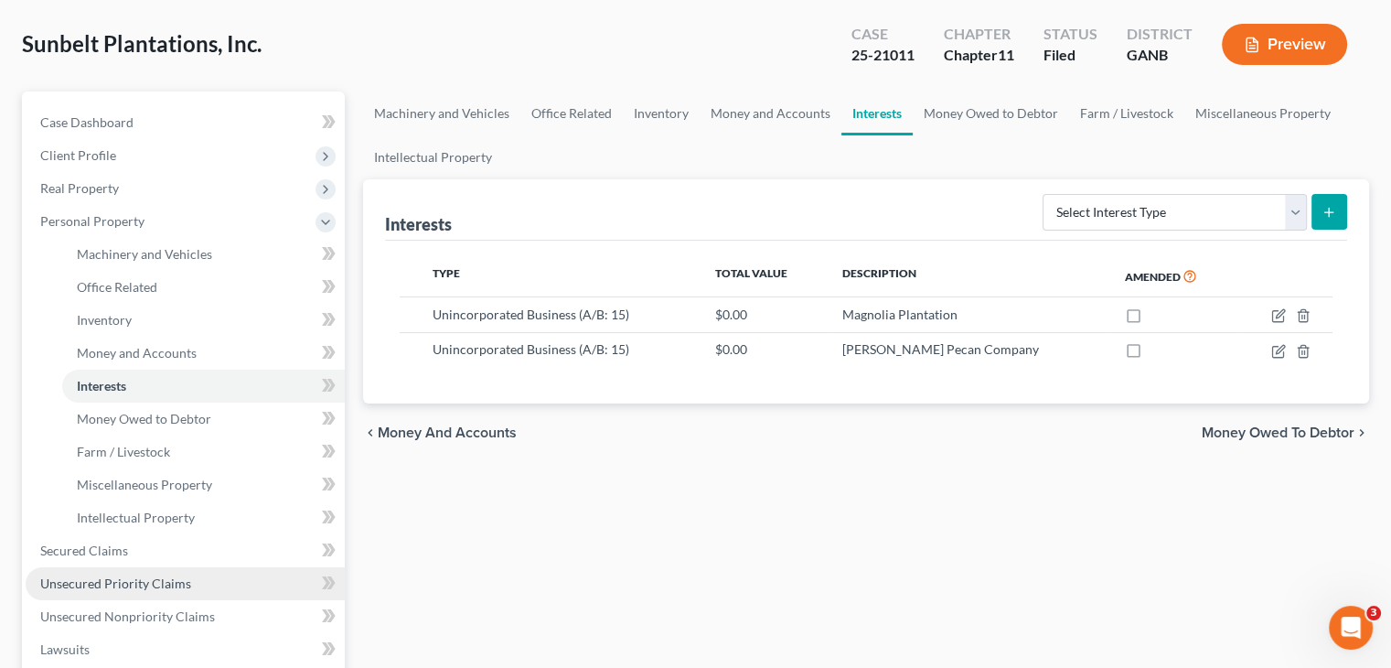
scroll to position [274, 0]
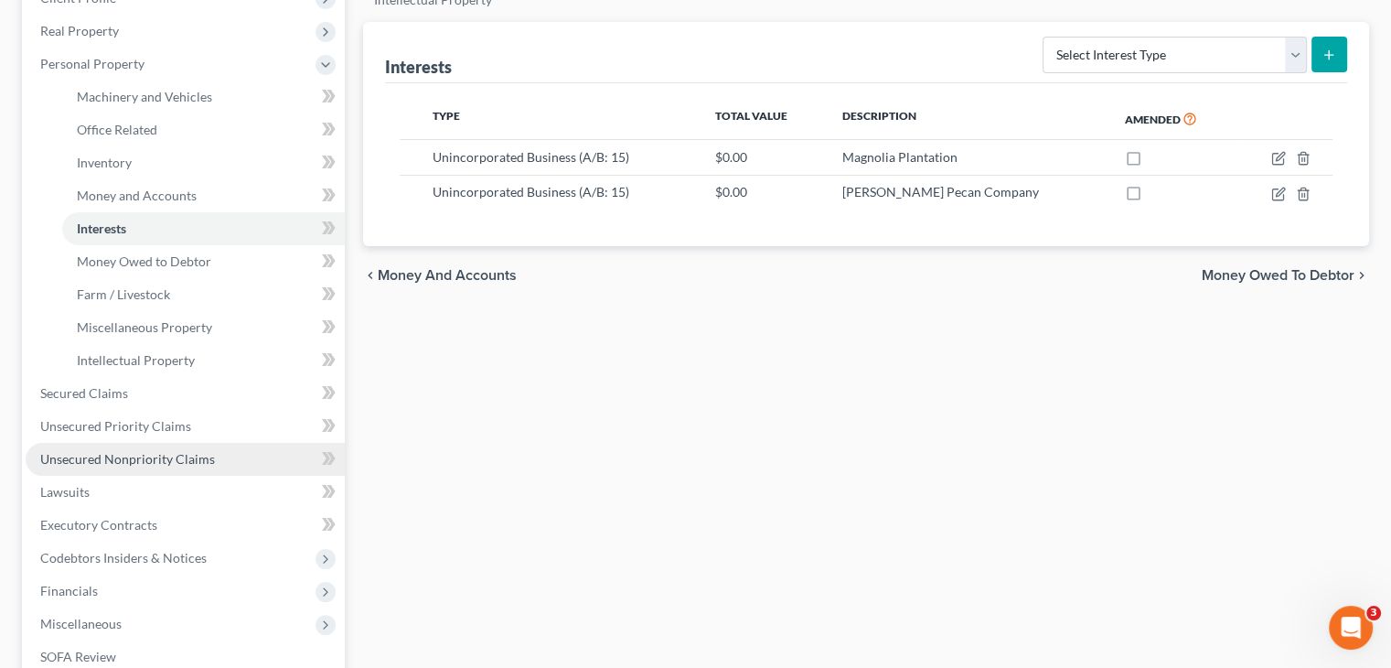
click at [120, 451] on span "Unsecured Nonpriority Claims" at bounding box center [127, 459] width 175 height 16
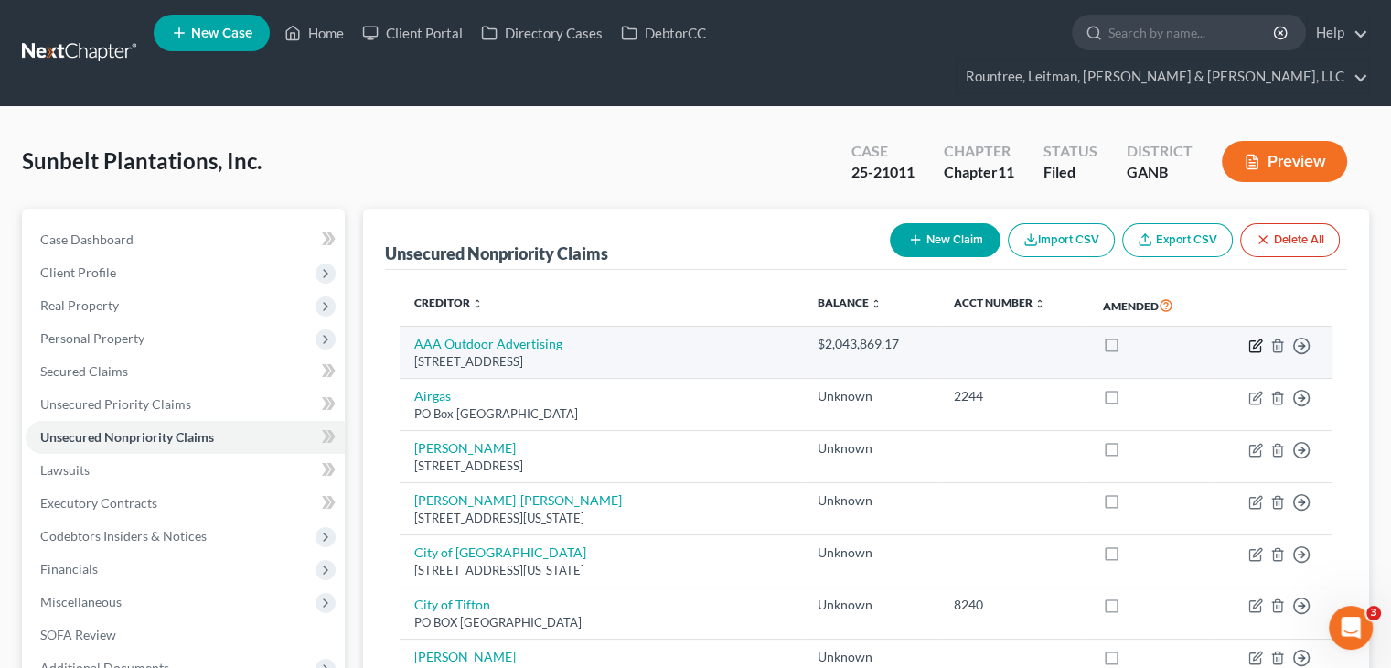
click at [1252, 340] on icon "button" at bounding box center [1254, 345] width 11 height 11
select select "10"
select select "8"
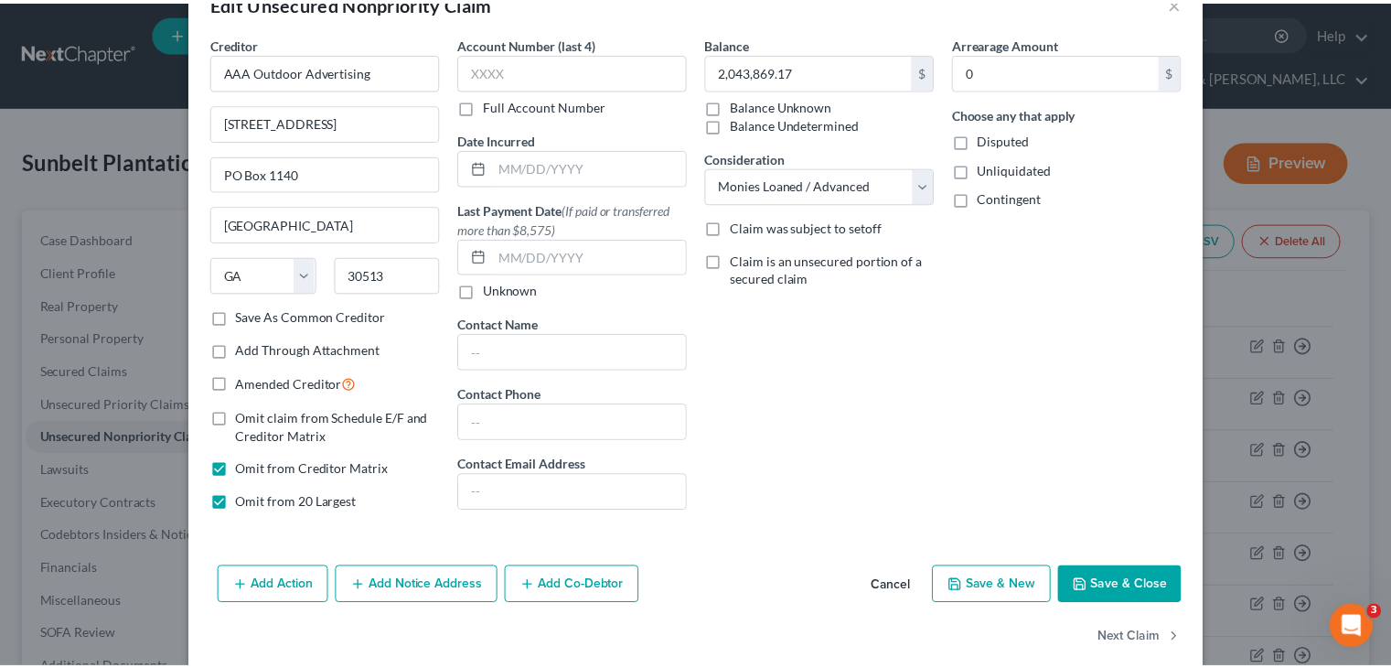
scroll to position [75, 0]
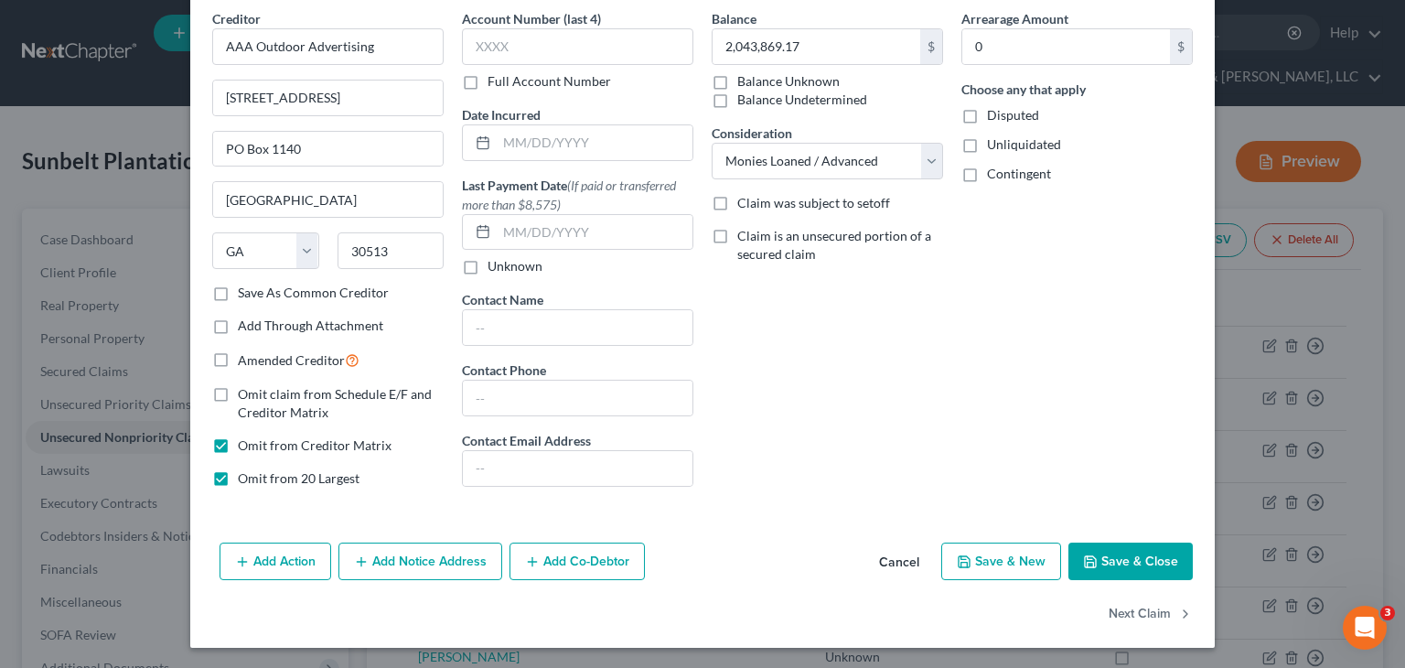
click at [1126, 547] on button "Save & Close" at bounding box center [1130, 561] width 124 height 38
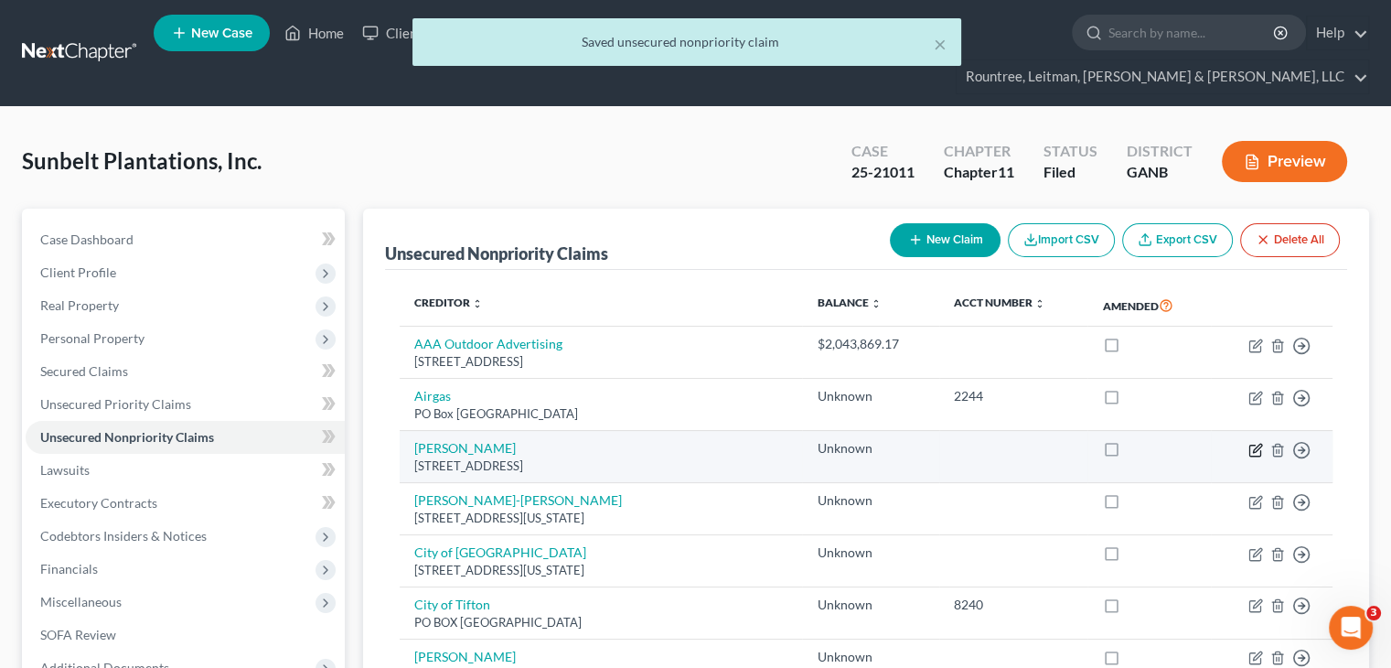
click at [1256, 443] on icon "button" at bounding box center [1255, 450] width 15 height 15
select select "10"
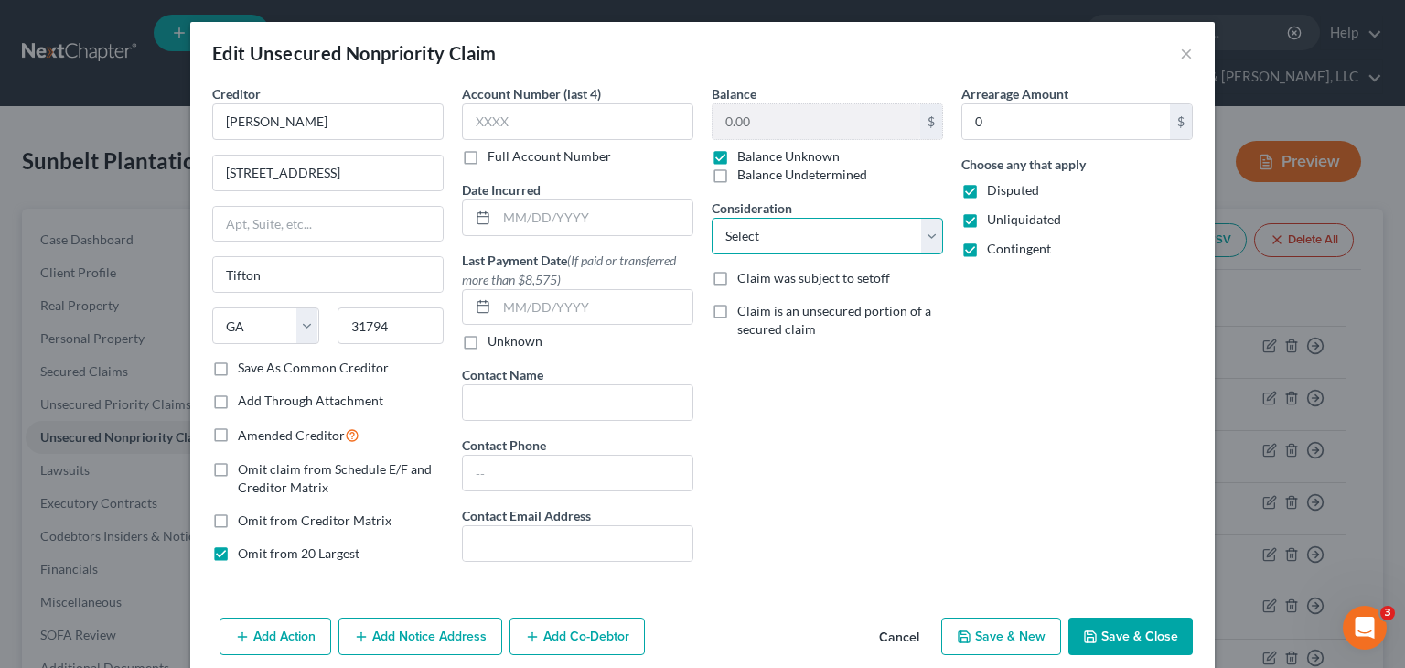
click at [931, 241] on select "Select Cable / Satellite Services Collection Agency Credit Card Debt Debt Couns…" at bounding box center [826, 236] width 231 height 37
select select "11"
click at [711, 218] on select "Select Cable / Satellite Services Collection Agency Credit Card Debt Debt Couns…" at bounding box center [826, 236] width 231 height 37
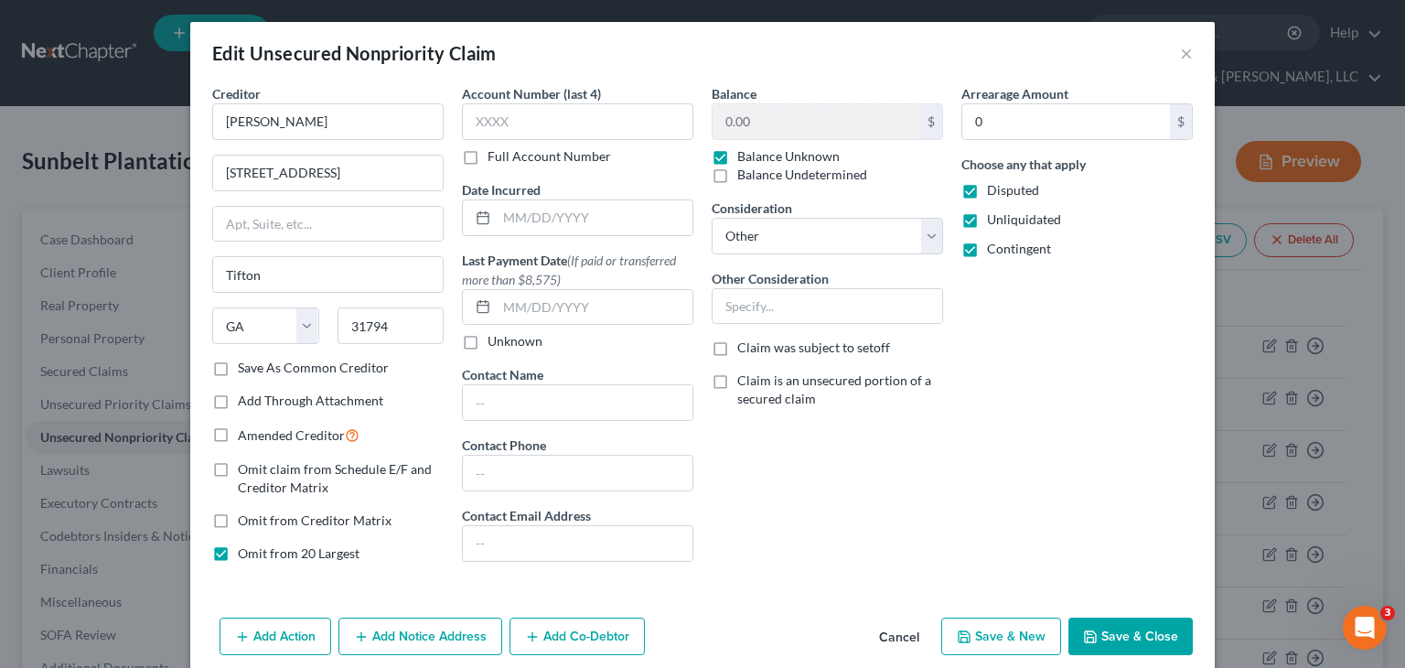
click at [899, 626] on button "Cancel" at bounding box center [898, 637] width 69 height 37
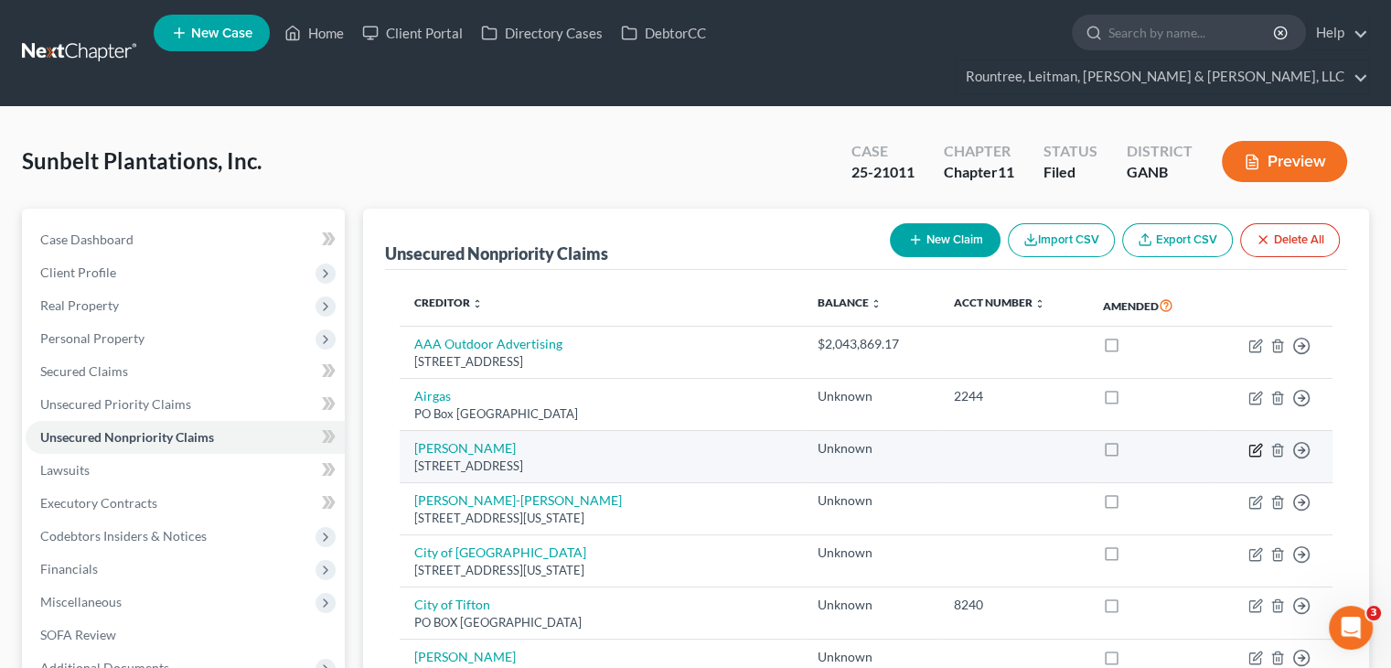
click at [1251, 443] on icon "button" at bounding box center [1255, 450] width 15 height 15
select select "10"
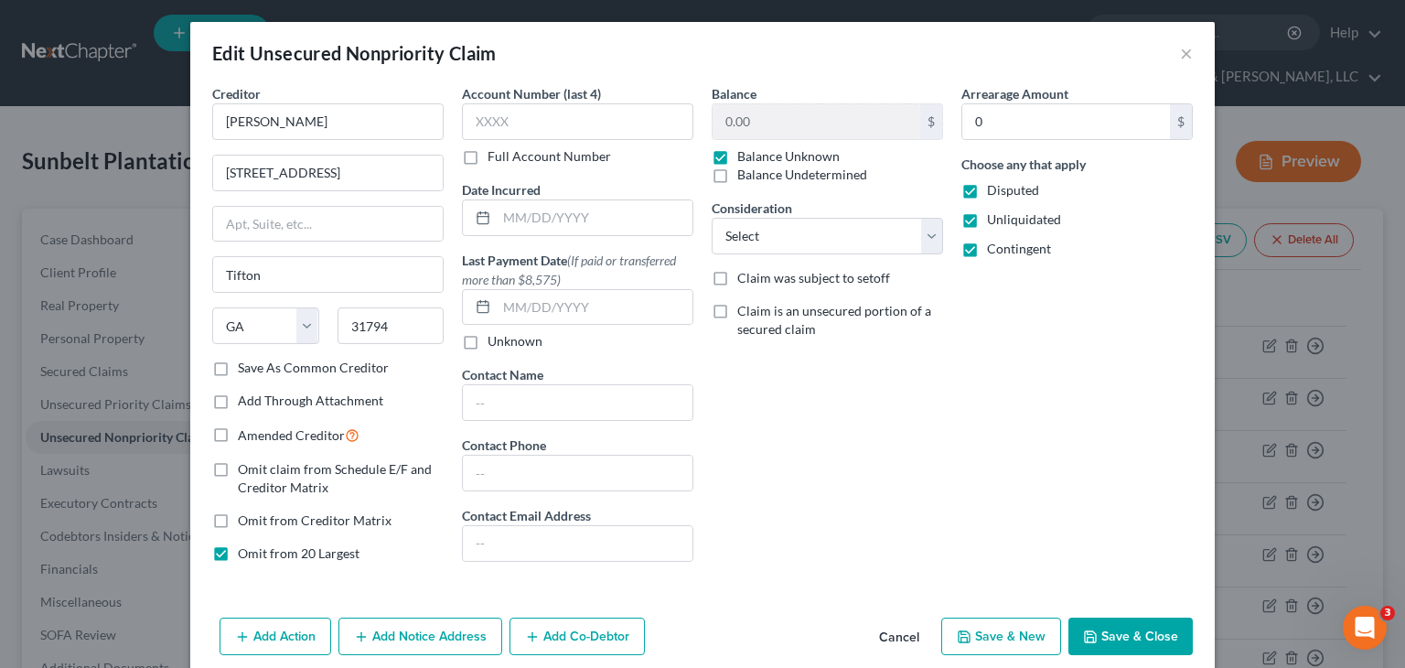
click at [892, 629] on button "Cancel" at bounding box center [898, 637] width 69 height 37
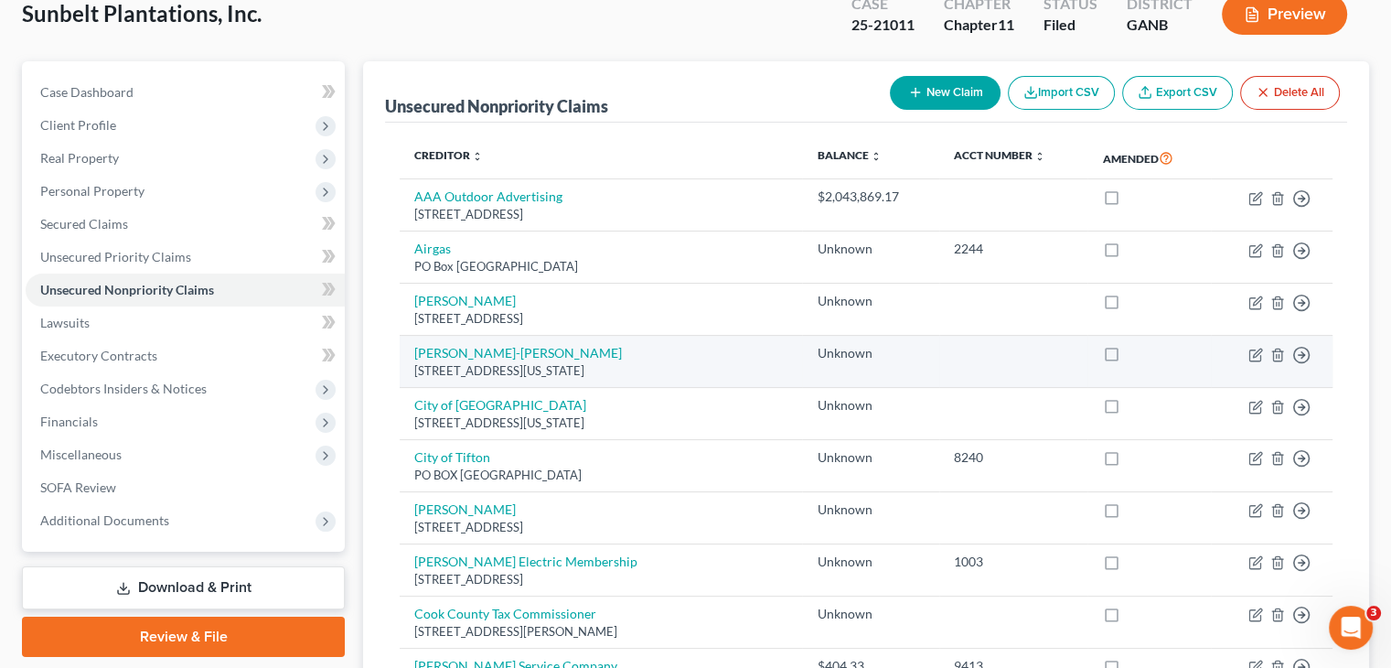
scroll to position [183, 0]
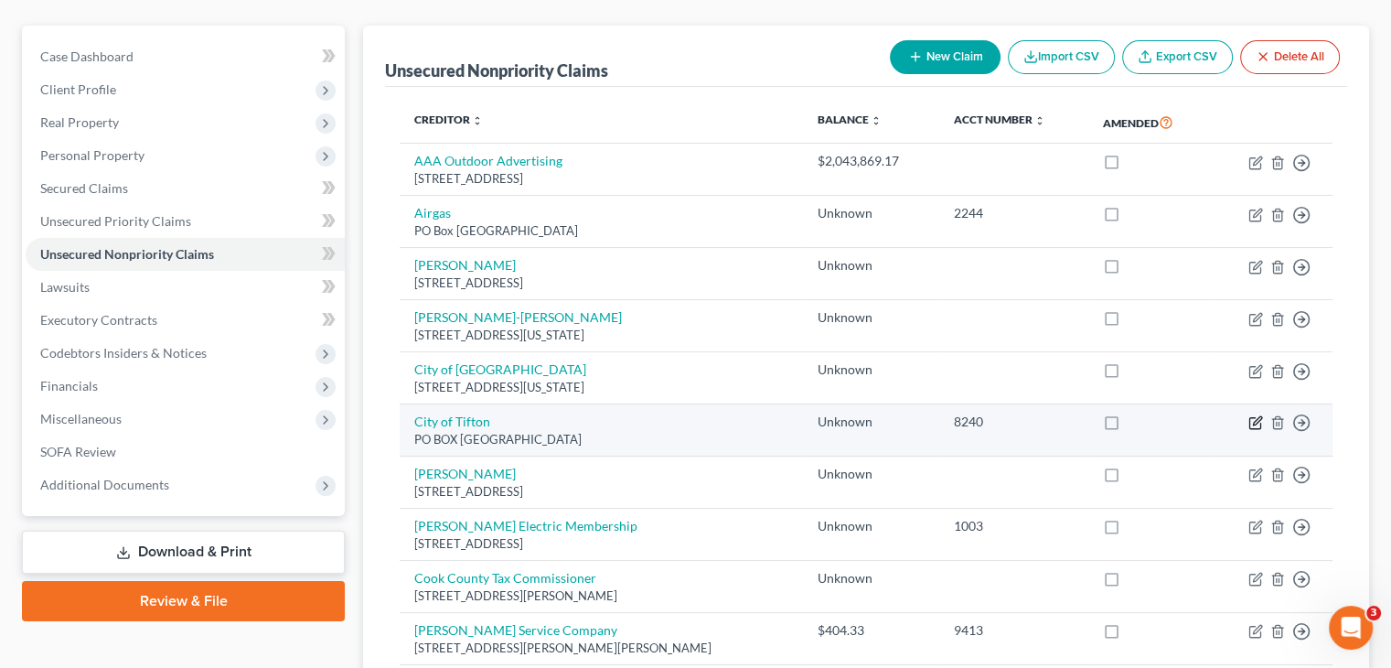
click at [1255, 415] on icon "button" at bounding box center [1255, 422] width 15 height 15
select select "10"
select select "11"
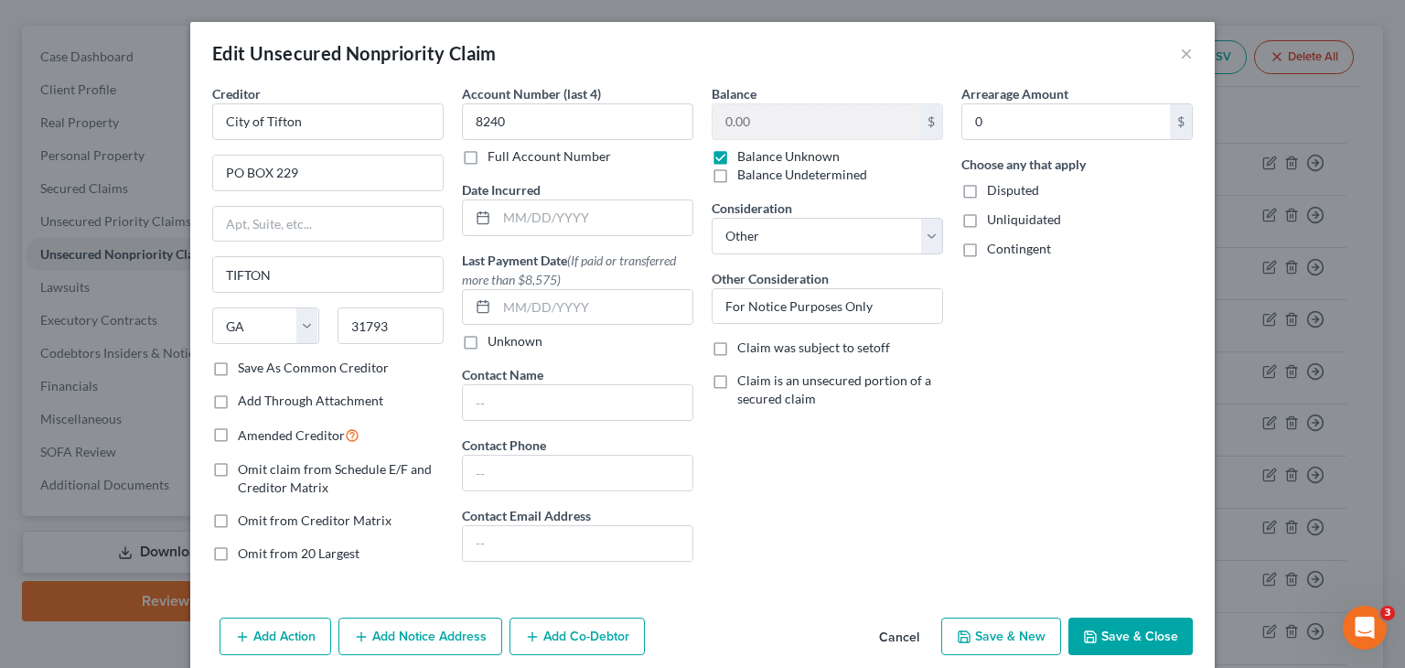
click at [1122, 634] on button "Save & Close" at bounding box center [1130, 636] width 124 height 38
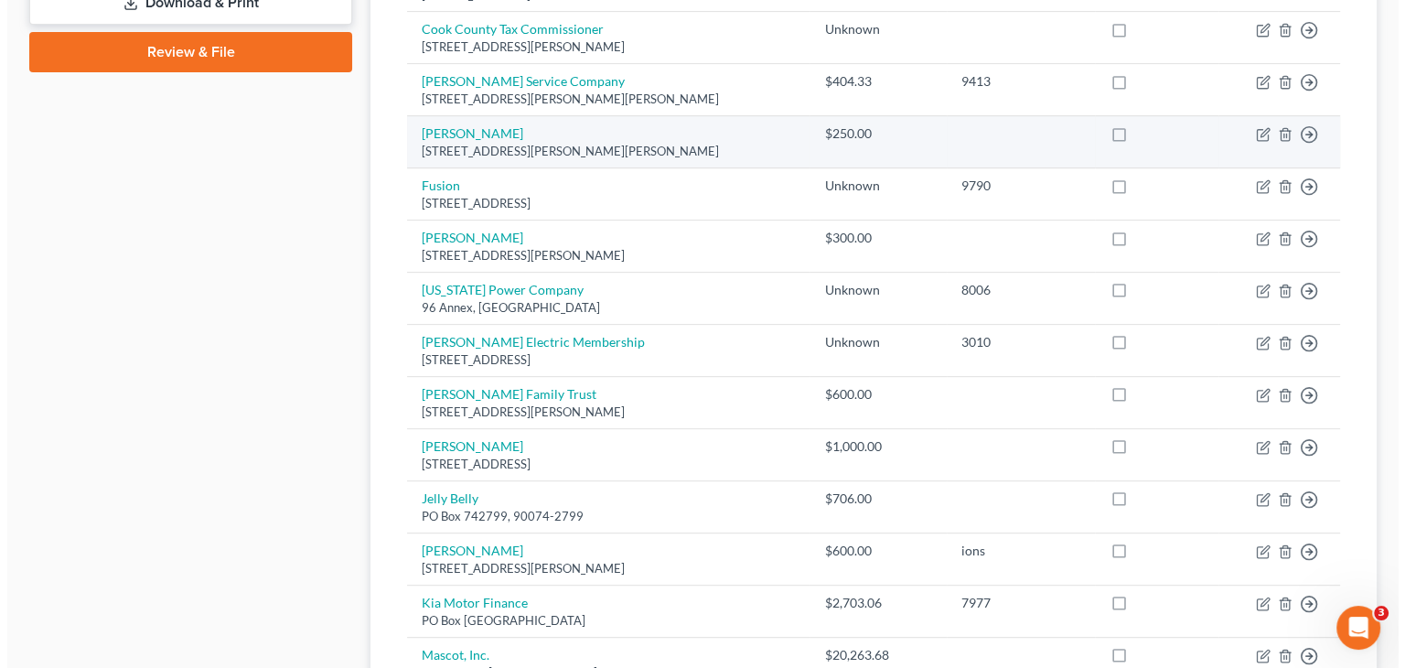
scroll to position [823, 0]
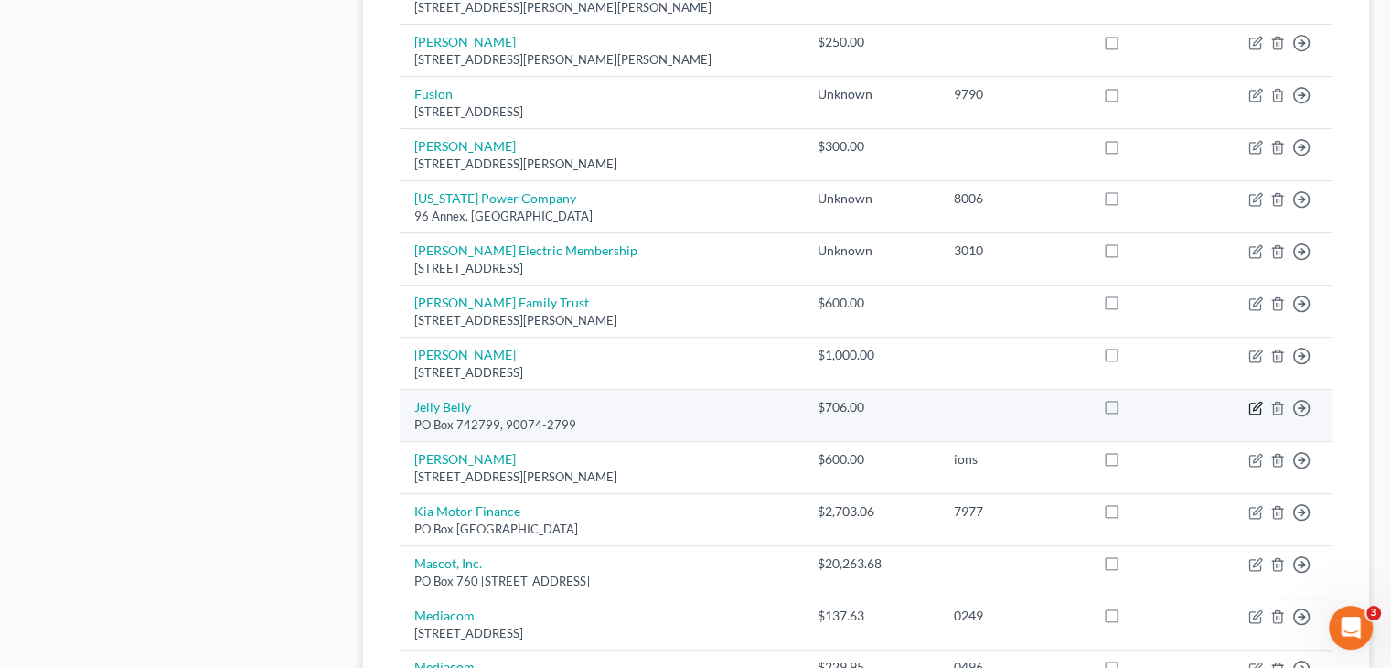
click at [1250, 401] on icon "button" at bounding box center [1255, 408] width 15 height 15
select select "15"
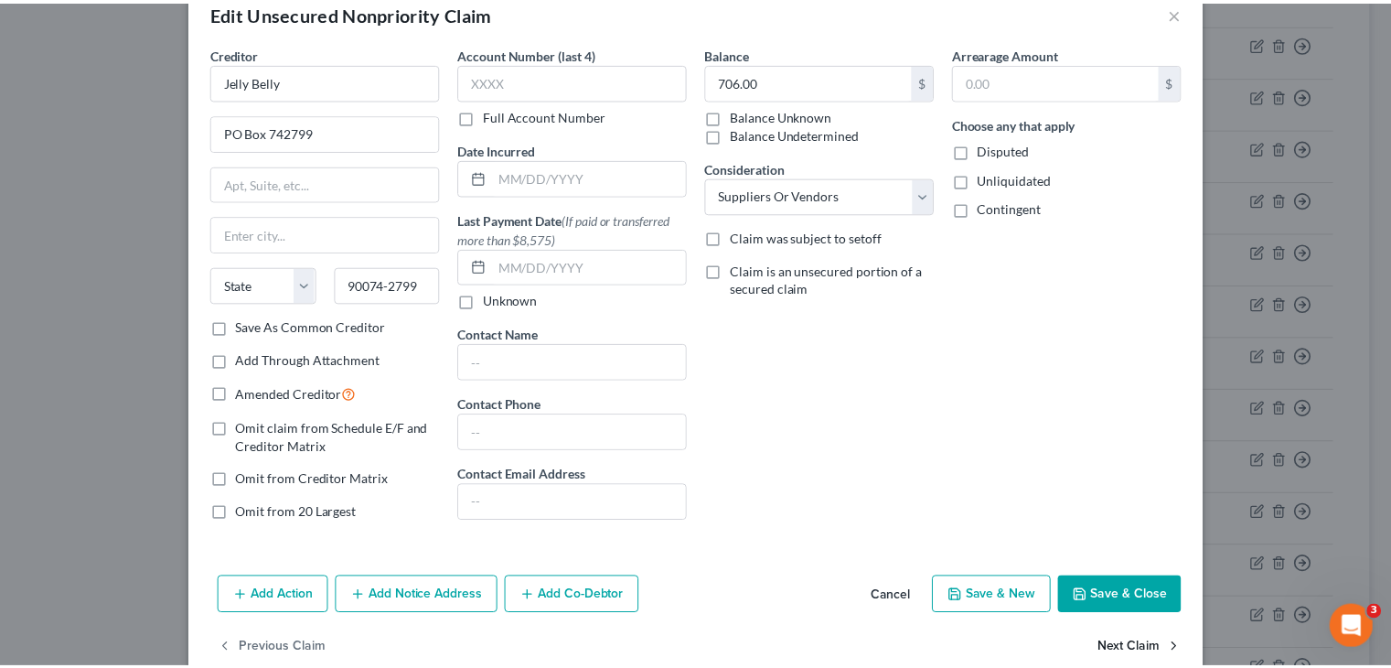
scroll to position [75, 0]
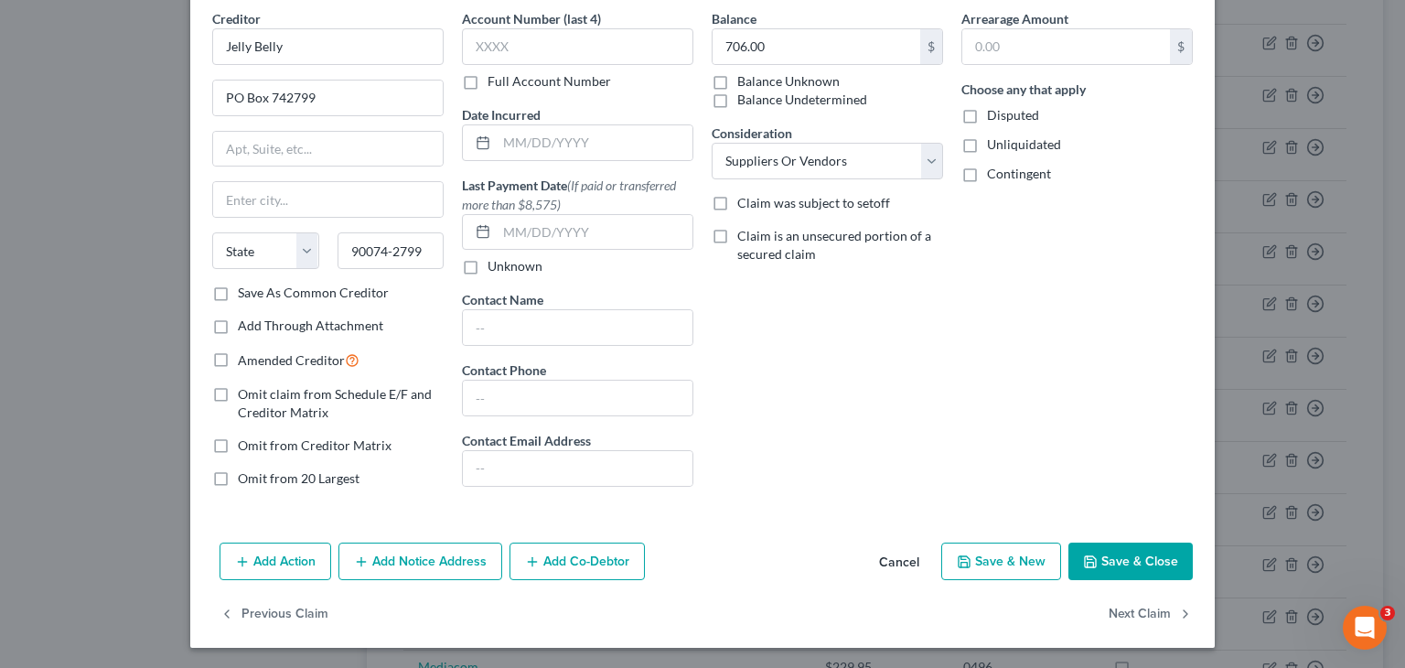
click at [1117, 557] on button "Save & Close" at bounding box center [1130, 561] width 124 height 38
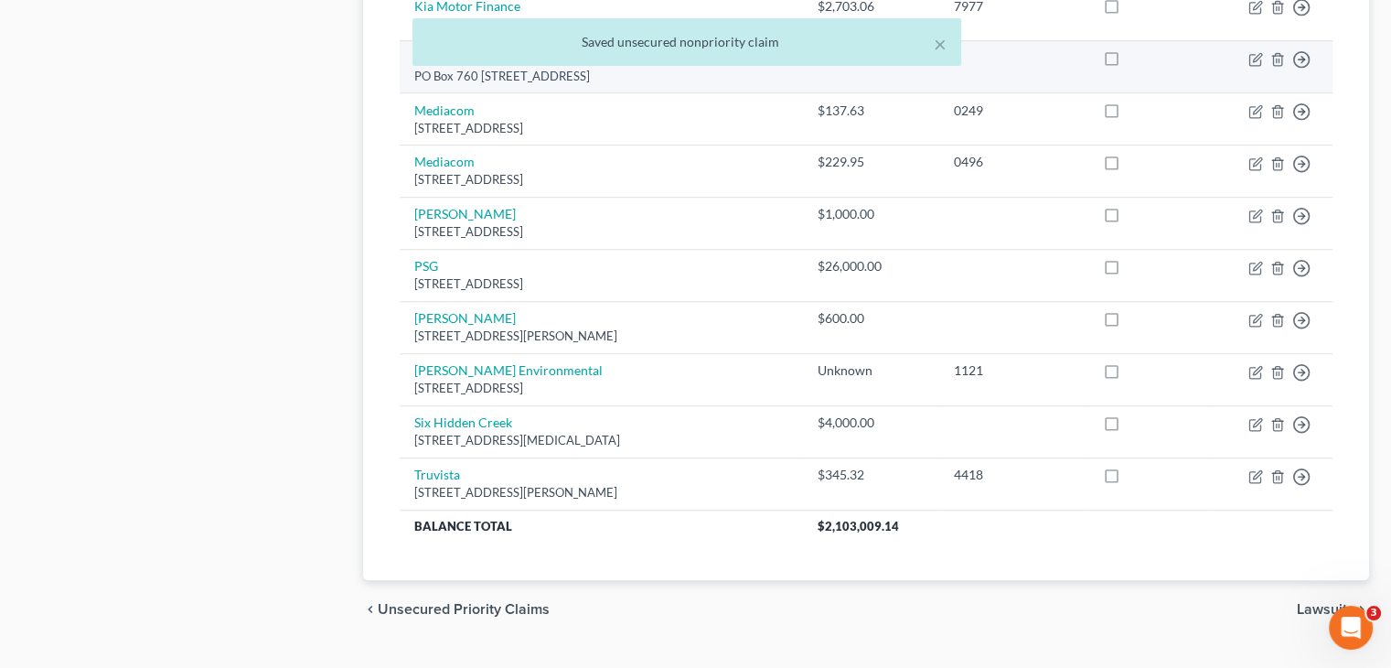
scroll to position [1329, 0]
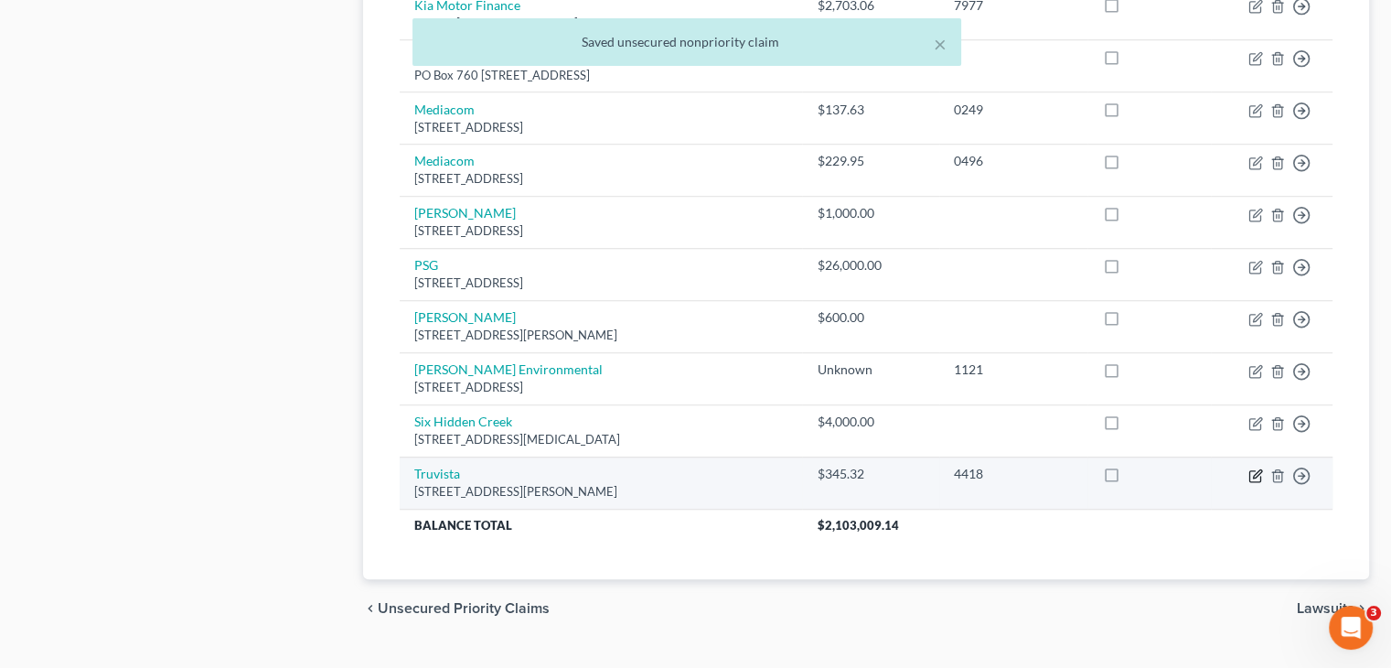
click at [1251, 468] on icon "button" at bounding box center [1255, 475] width 15 height 15
select select "42"
select select "15"
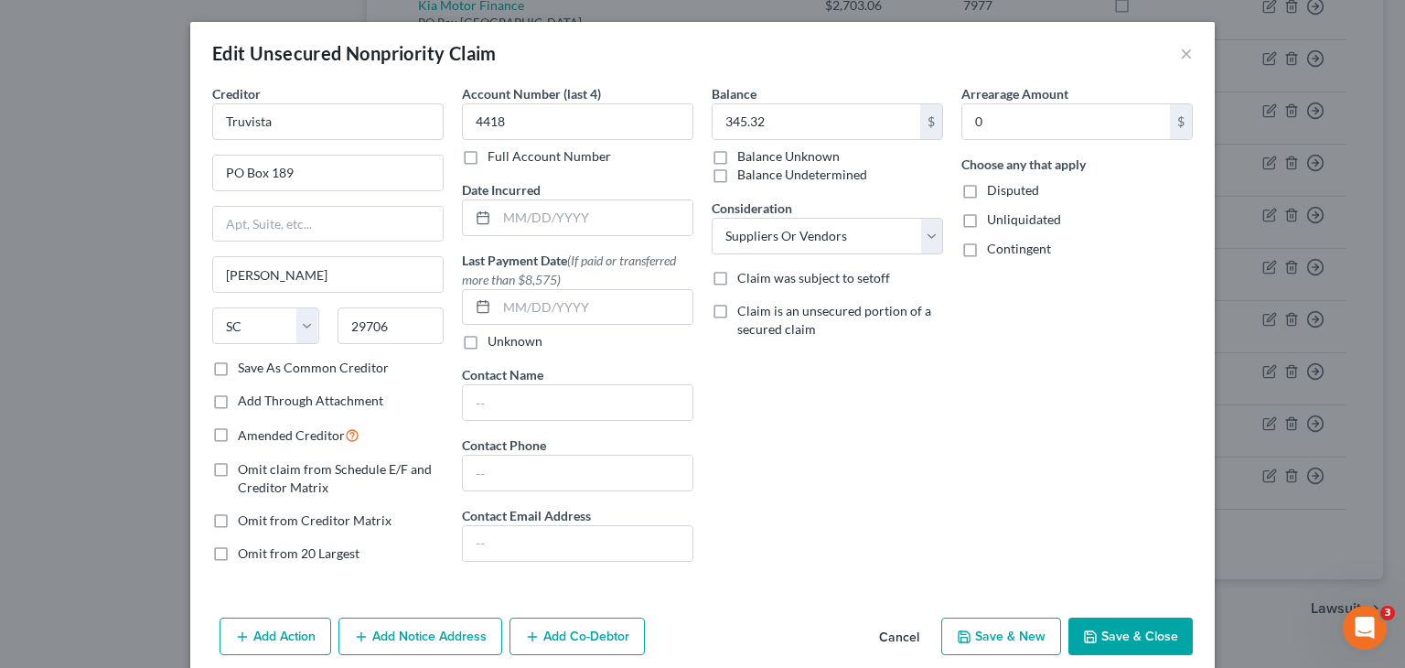
click at [1127, 632] on button "Save & Close" at bounding box center [1130, 636] width 124 height 38
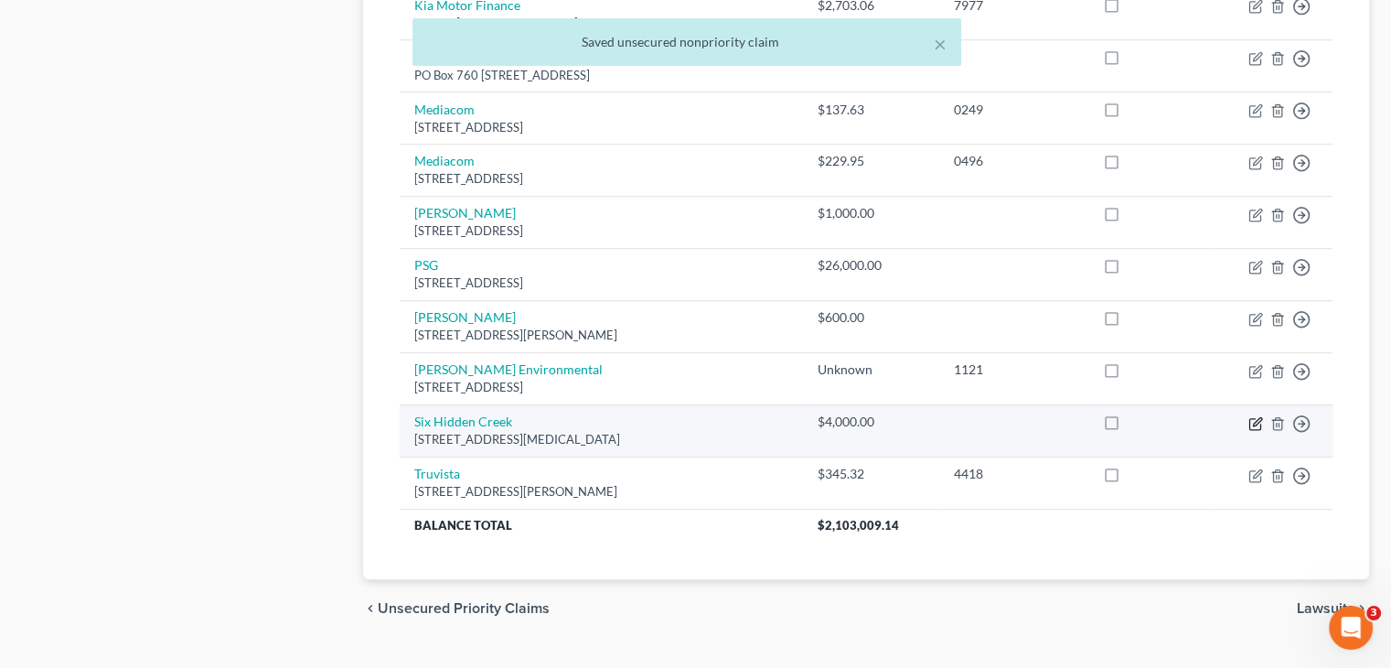
click at [1254, 417] on icon "button" at bounding box center [1257, 421] width 8 height 8
select select "9"
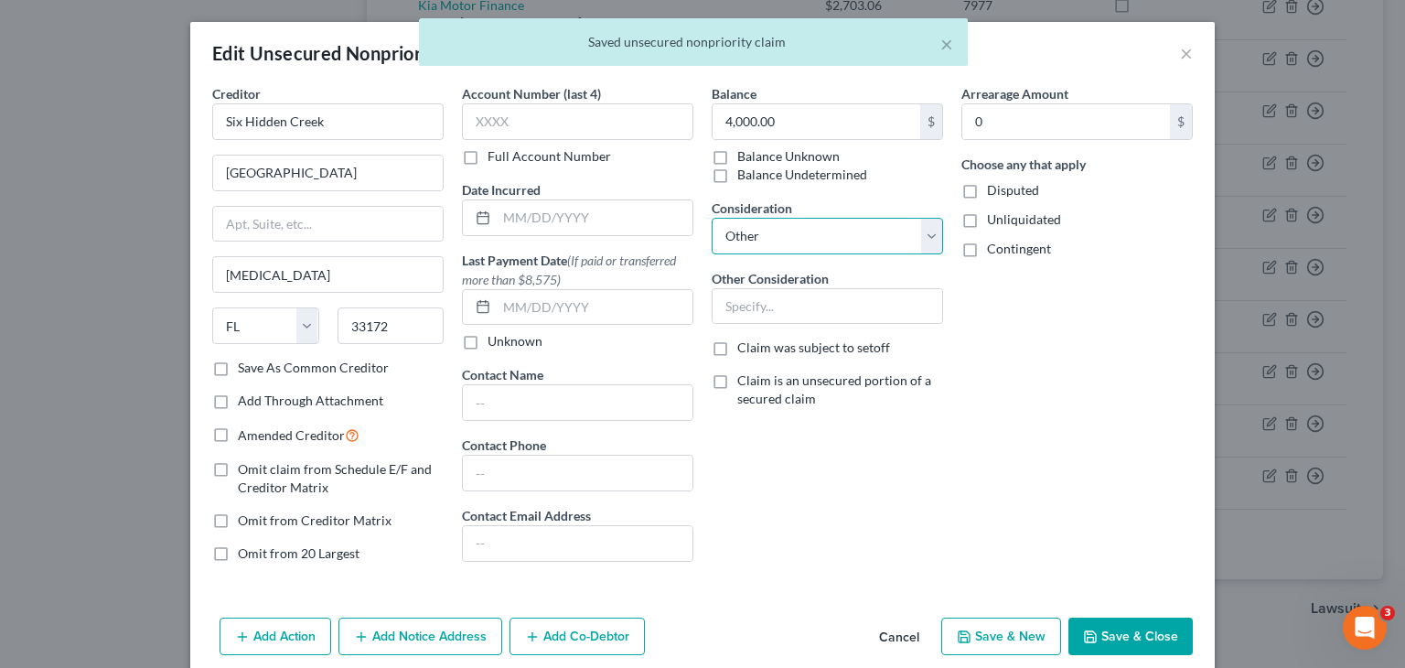
drag, startPoint x: 925, startPoint y: 232, endPoint x: 922, endPoint y: 249, distance: 16.9
click at [925, 232] on select "Select Cable / Satellite Services Collection Agency Credit Card Debt Debt Couns…" at bounding box center [826, 236] width 231 height 37
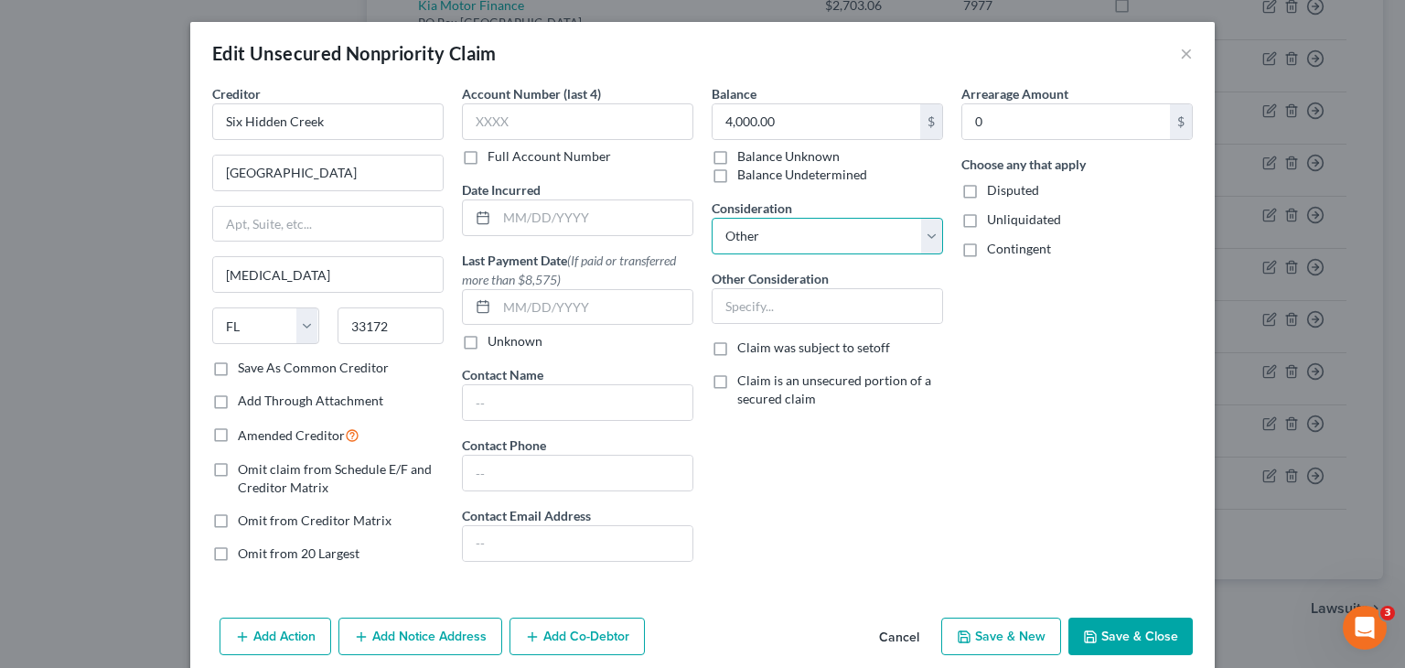
select select "15"
click at [711, 218] on select "Select Cable / Satellite Services Collection Agency Credit Card Debt Debt Couns…" at bounding box center [826, 236] width 231 height 37
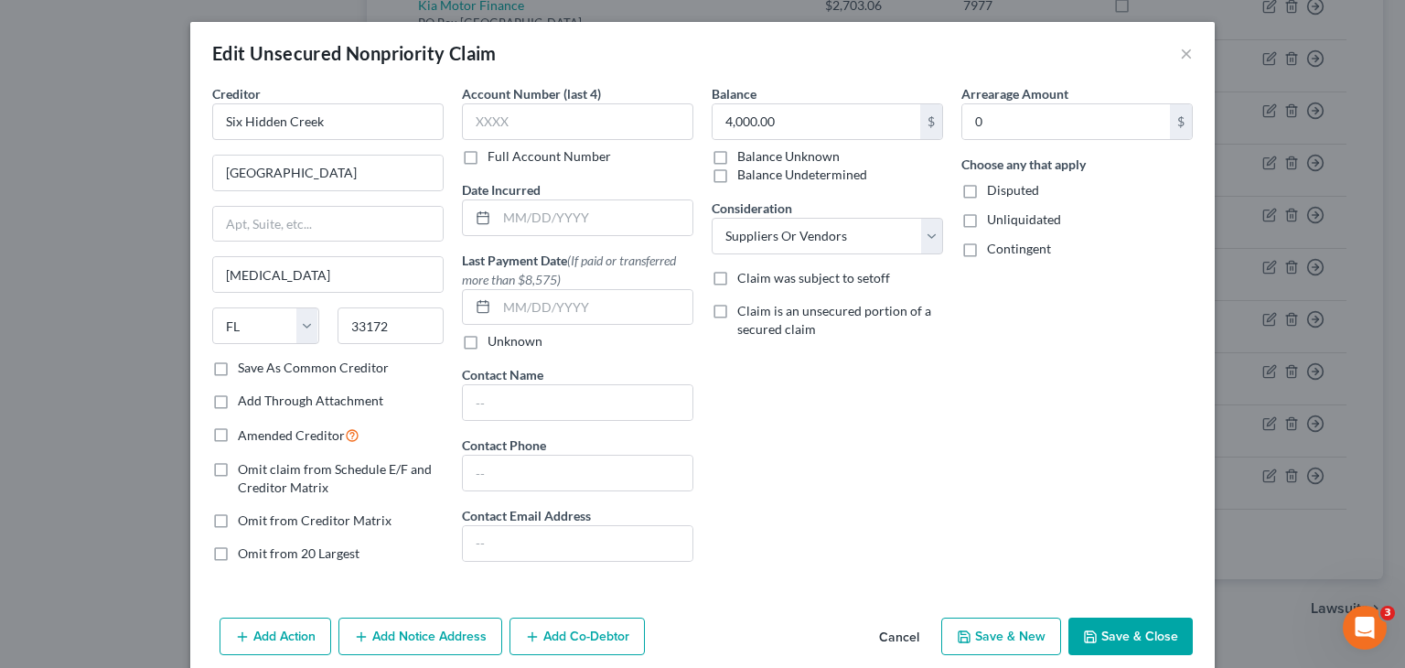
click at [1119, 636] on button "Save & Close" at bounding box center [1130, 636] width 124 height 38
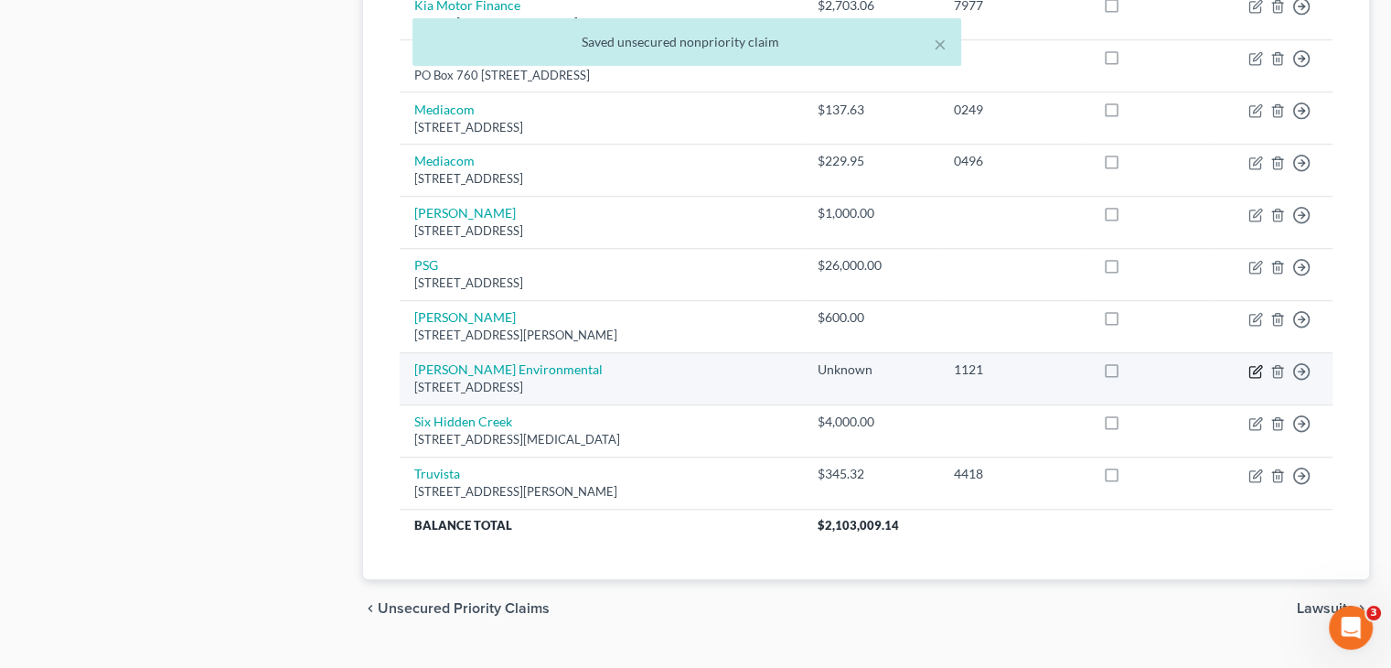
click at [1249, 366] on icon "button" at bounding box center [1254, 371] width 11 height 11
select select "10"
select select "11"
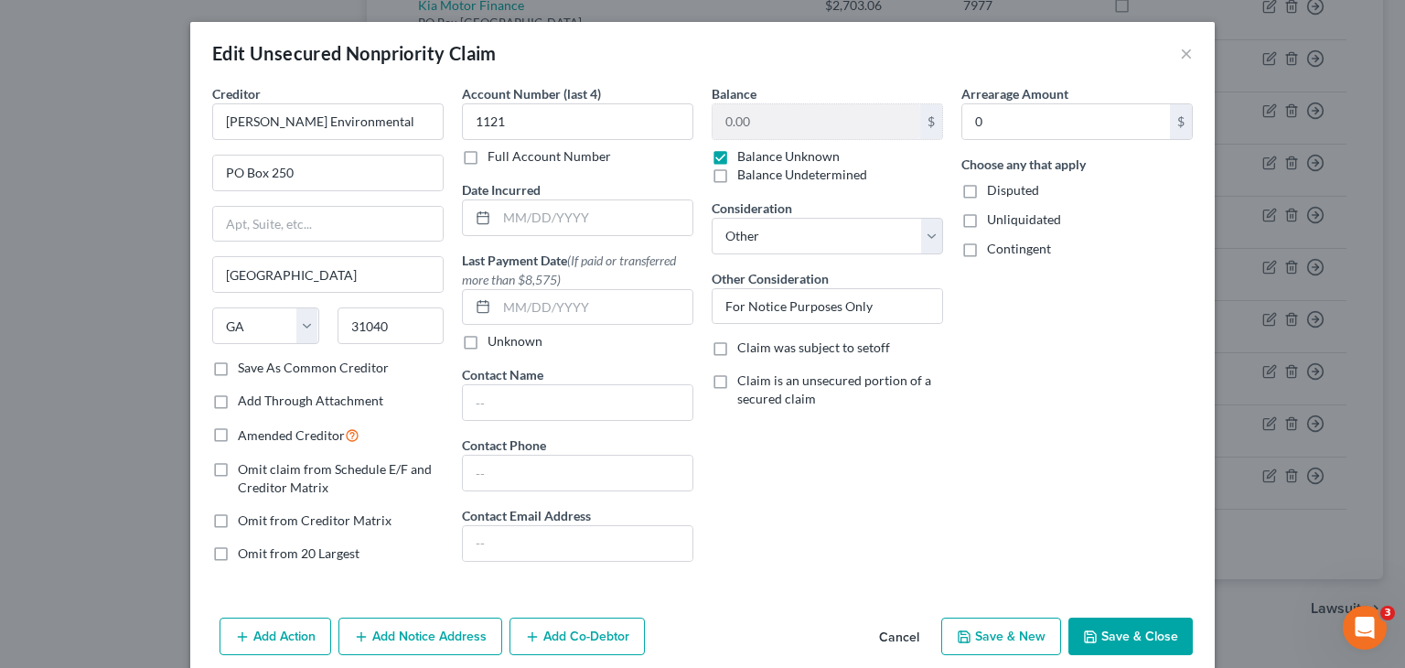
click at [899, 634] on button "Cancel" at bounding box center [898, 637] width 69 height 37
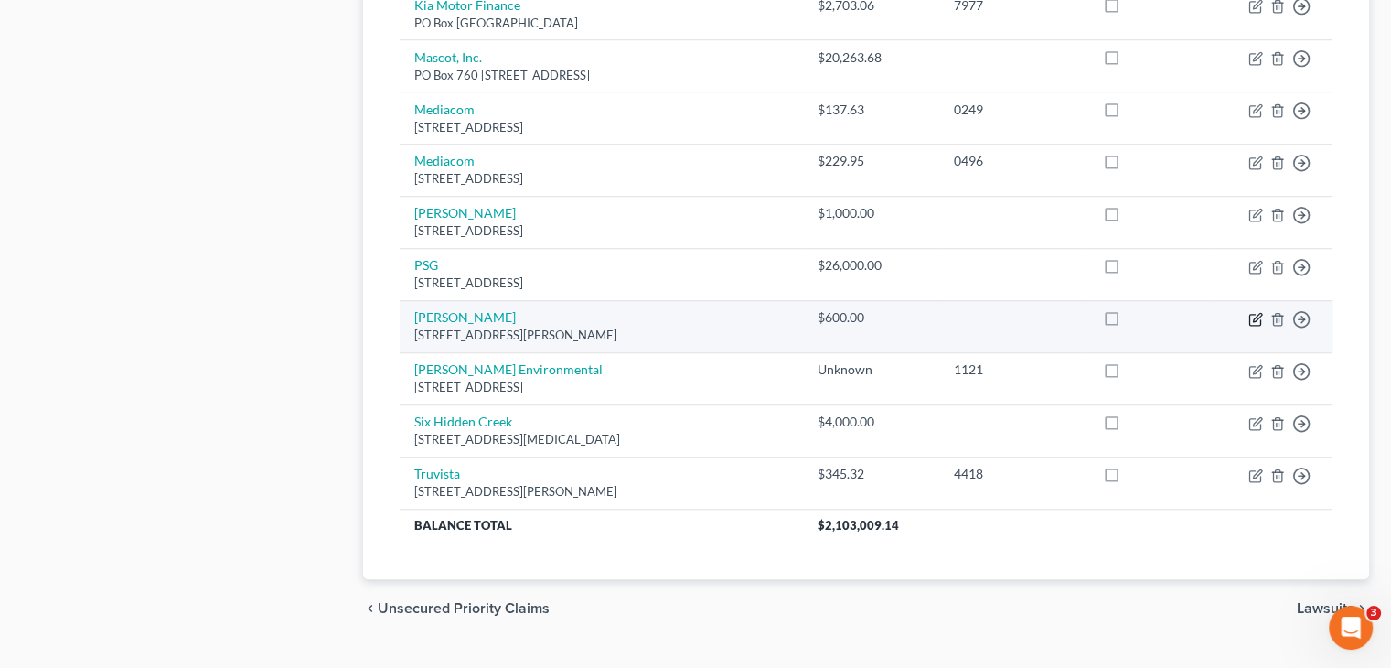
click at [1251, 312] on icon "button" at bounding box center [1255, 319] width 15 height 15
select select "10"
select select "11"
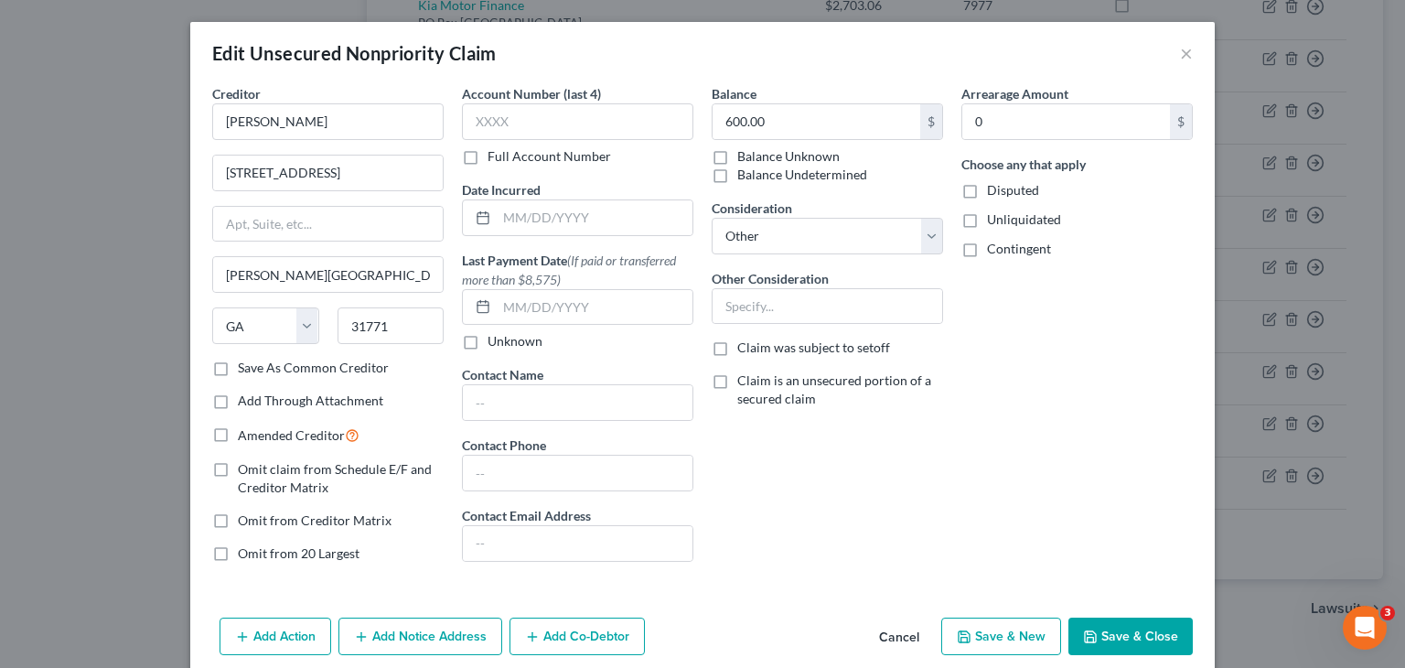
click at [1106, 634] on button "Save & Close" at bounding box center [1130, 636] width 124 height 38
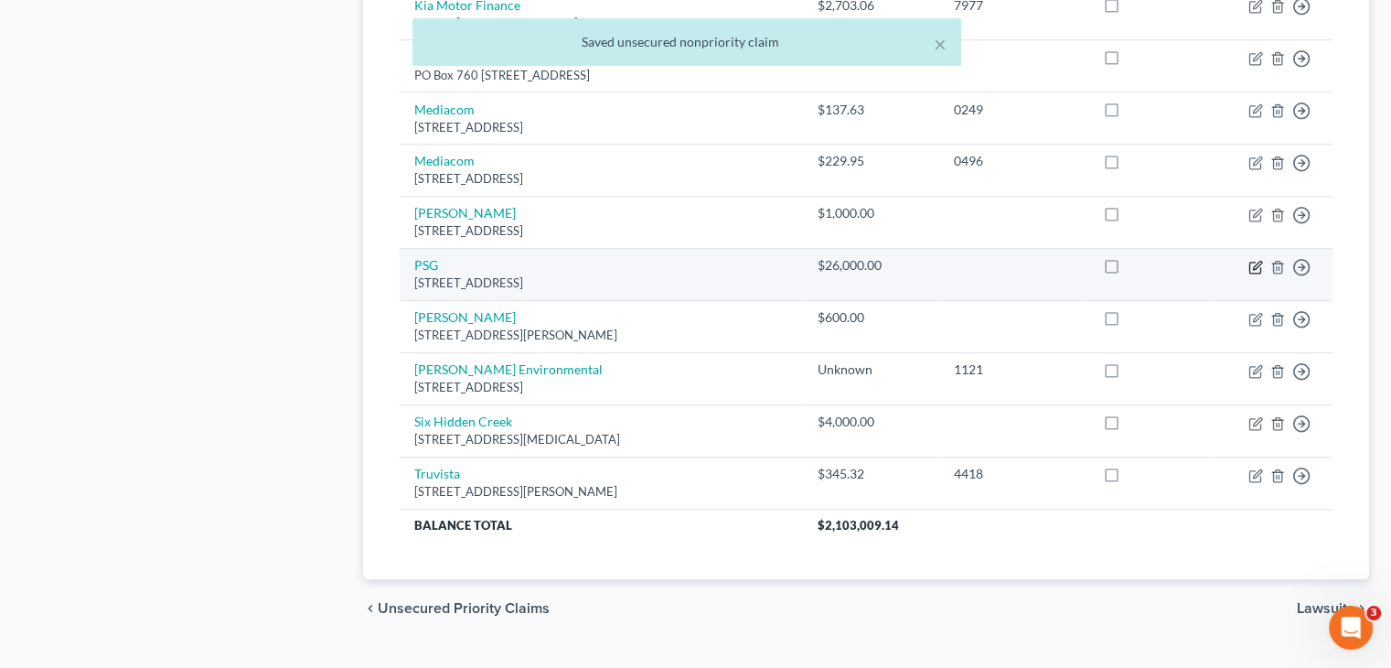
click at [1255, 260] on icon "button" at bounding box center [1255, 267] width 15 height 15
select select "10"
select select "15"
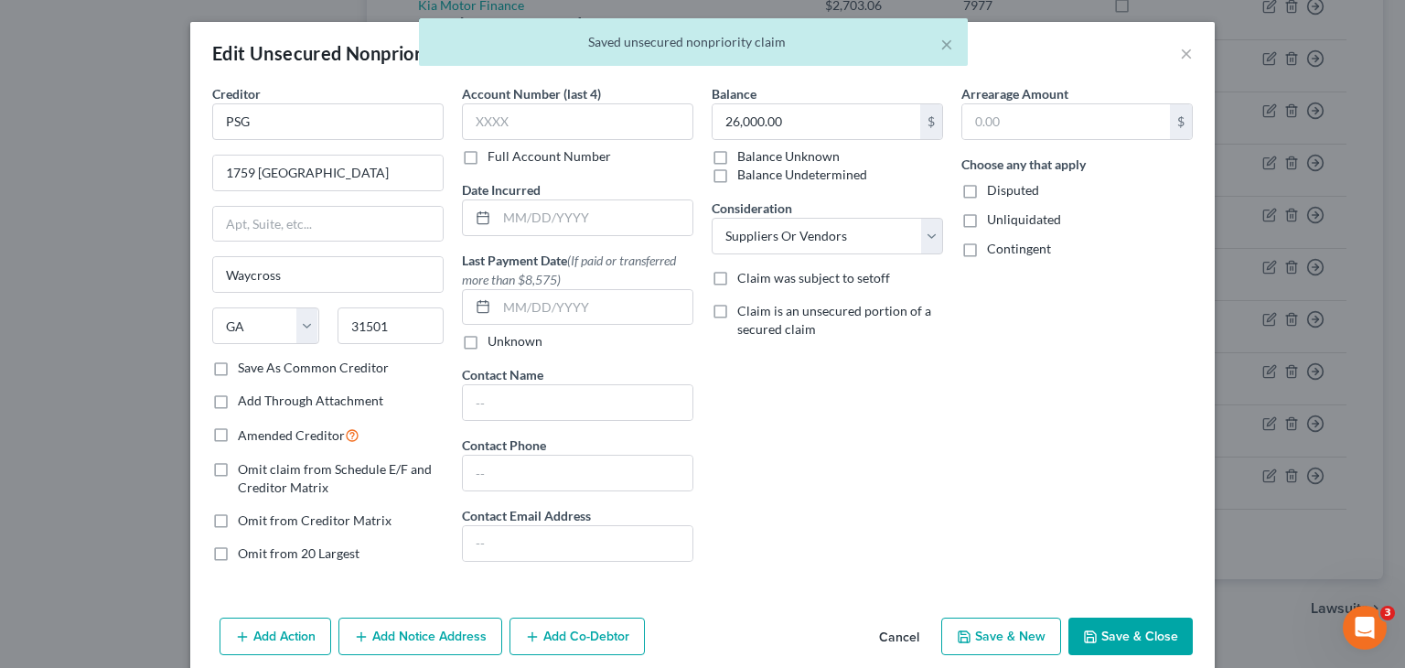
click at [1109, 632] on button "Save & Close" at bounding box center [1130, 636] width 124 height 38
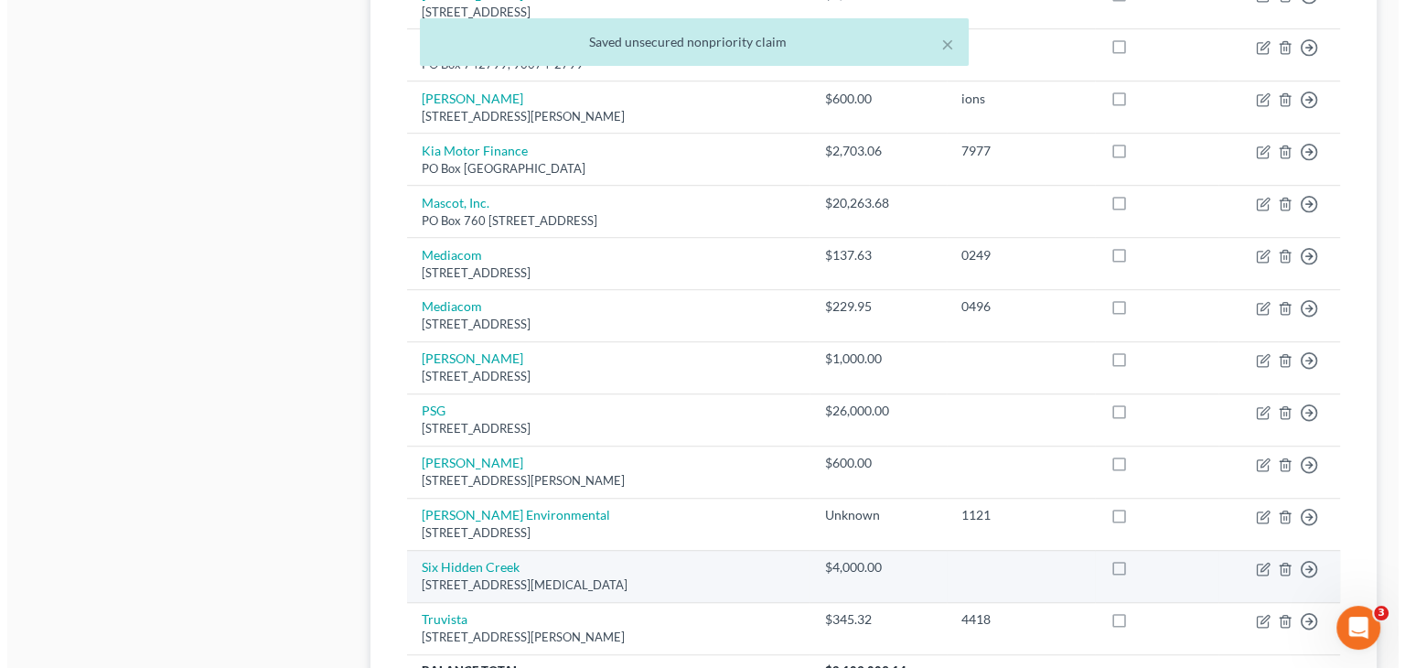
scroll to position [1146, 0]
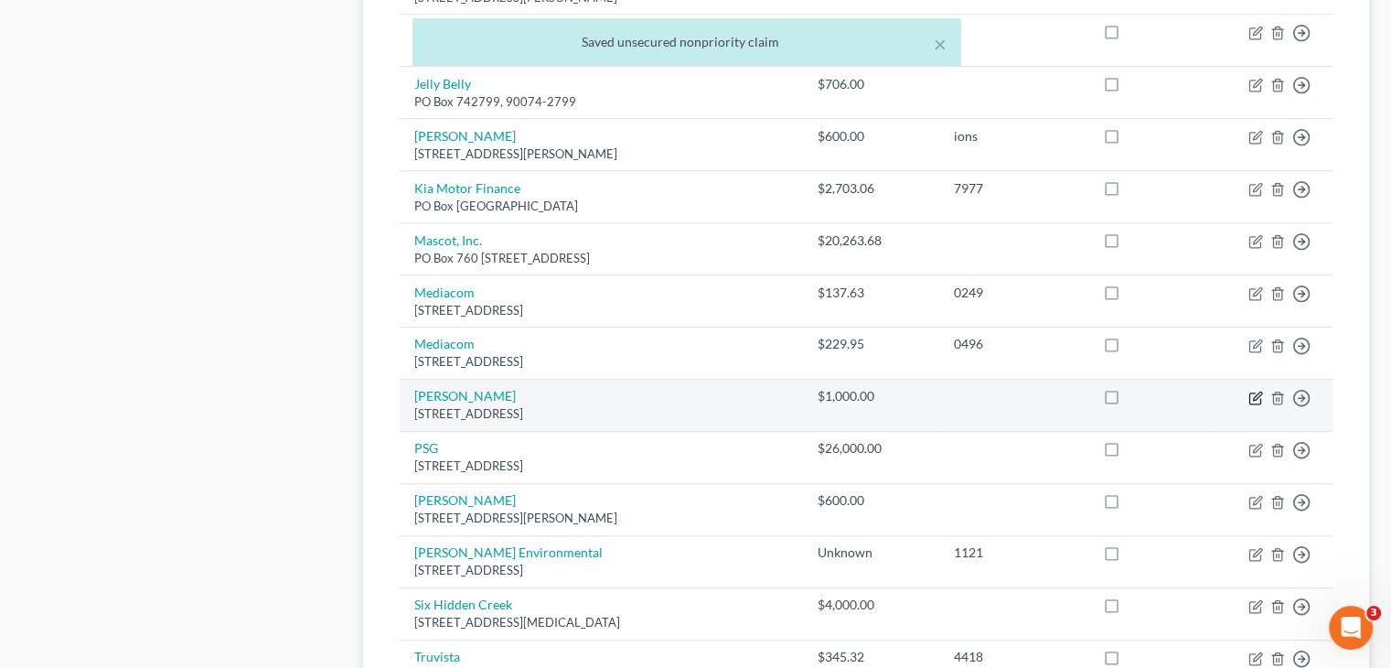
click at [1260, 391] on icon "button" at bounding box center [1257, 395] width 8 height 8
select select "10"
select select "11"
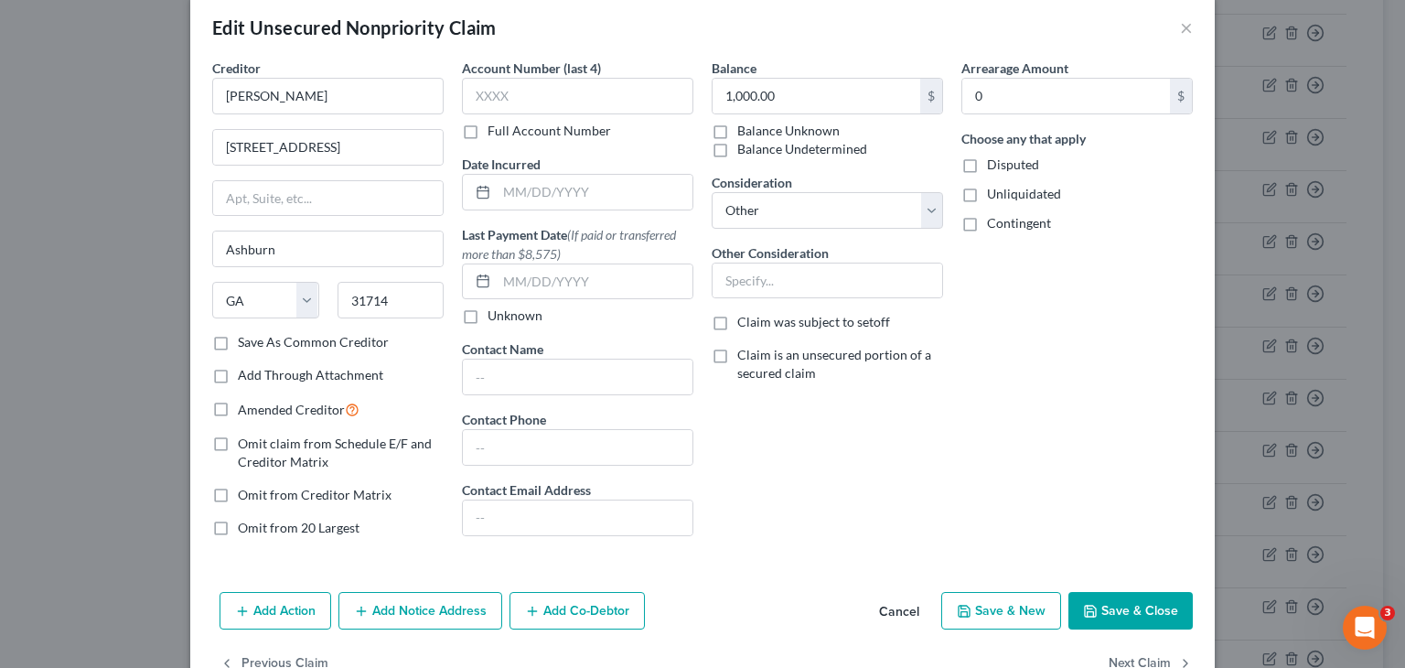
scroll to position [0, 0]
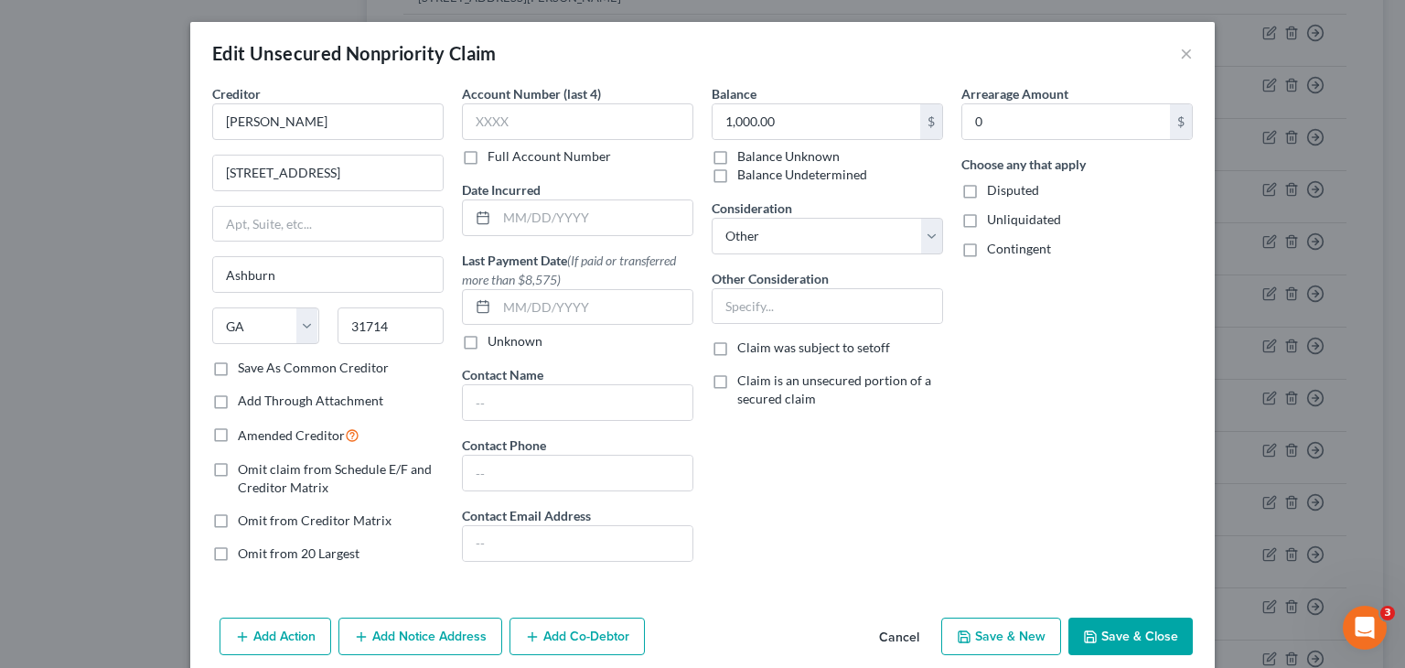
click at [877, 625] on button "Cancel" at bounding box center [898, 637] width 69 height 37
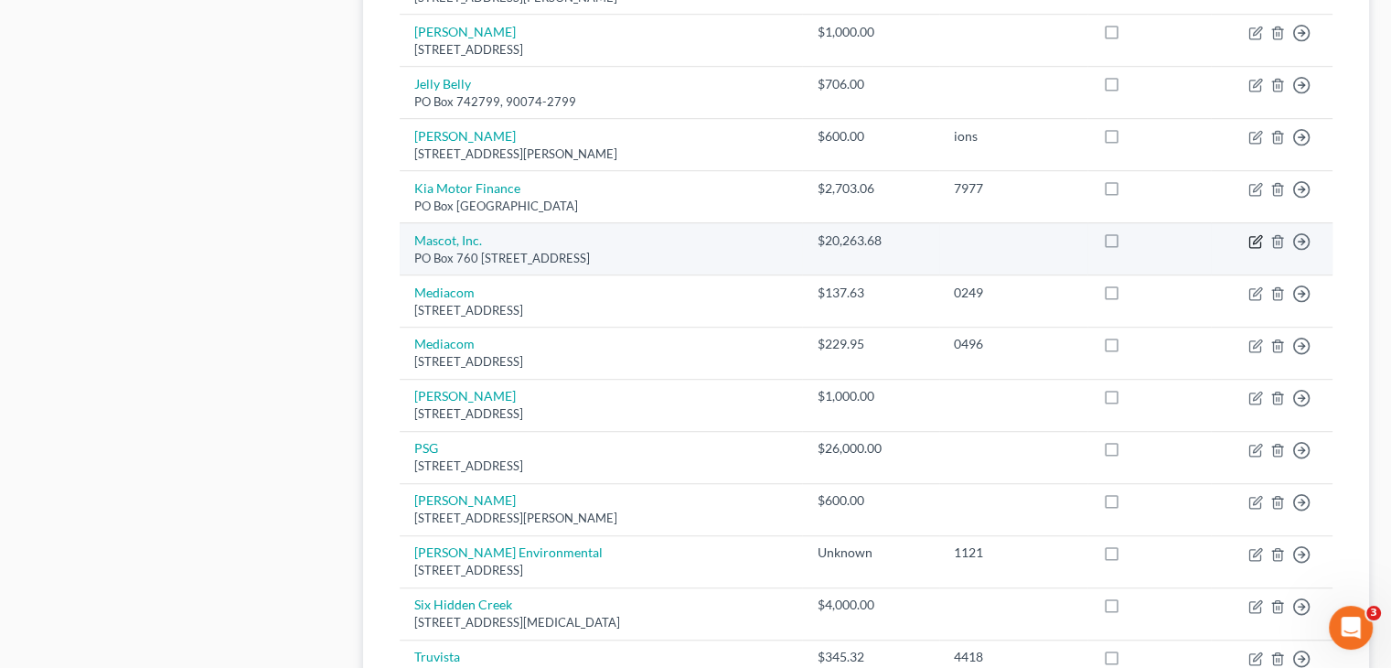
click at [1260, 234] on icon "button" at bounding box center [1255, 241] width 15 height 15
select select "10"
select select "15"
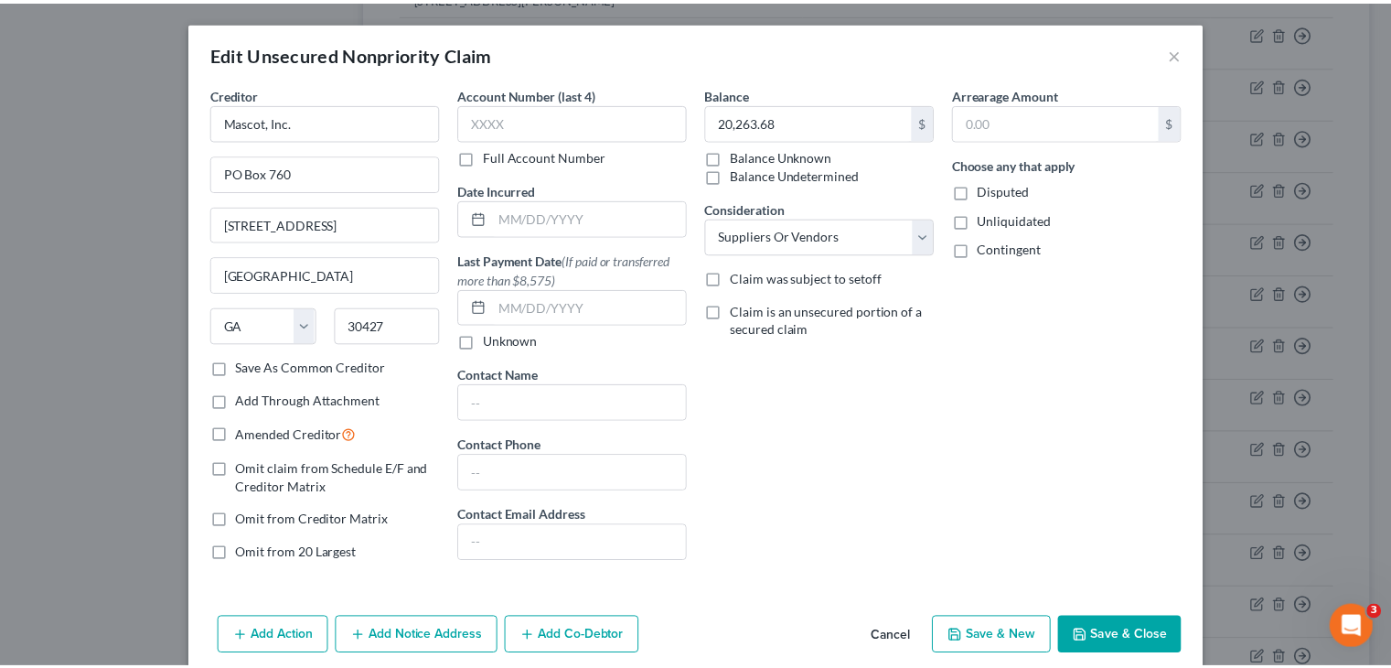
scroll to position [75, 0]
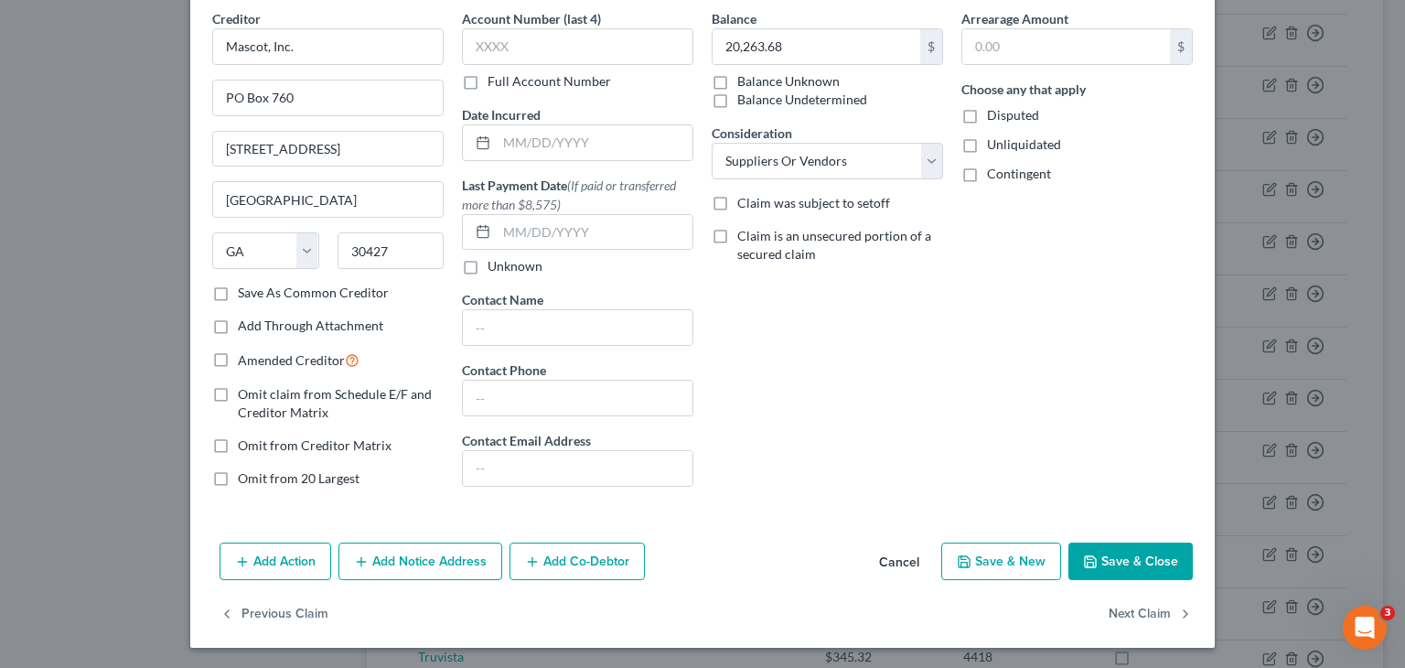
click at [1100, 549] on button "Save & Close" at bounding box center [1130, 561] width 124 height 38
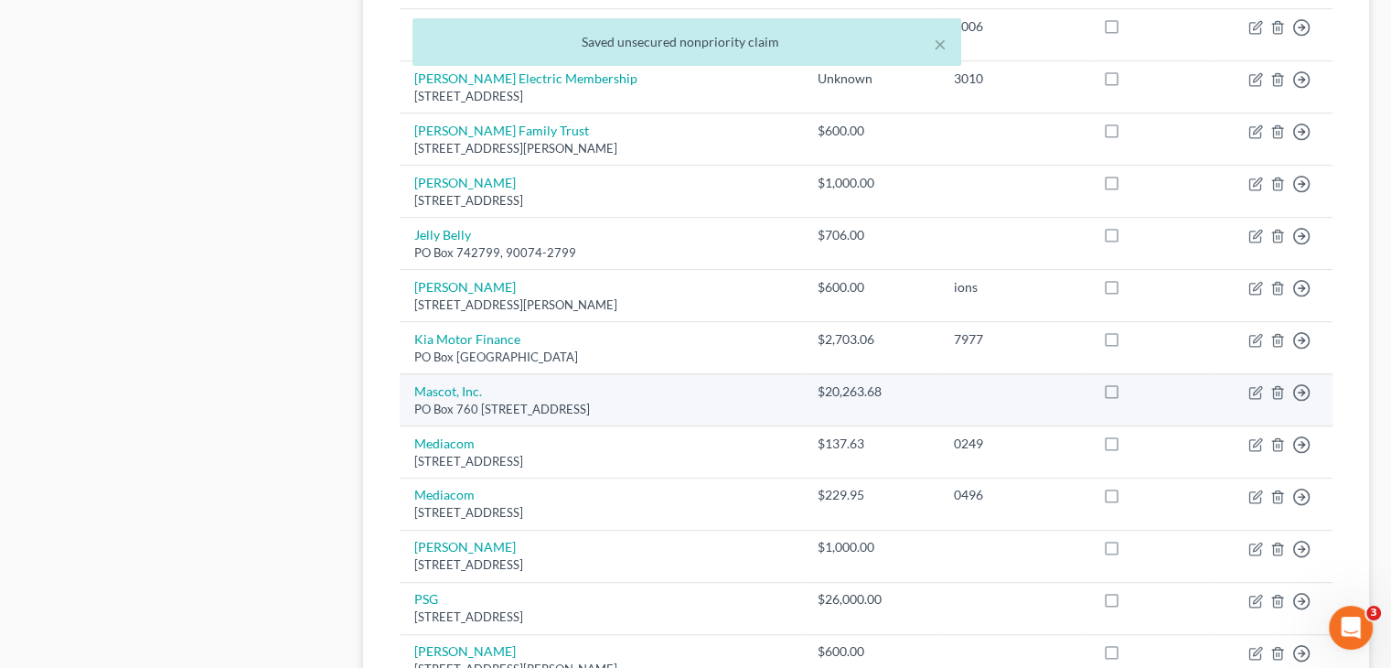
scroll to position [963, 0]
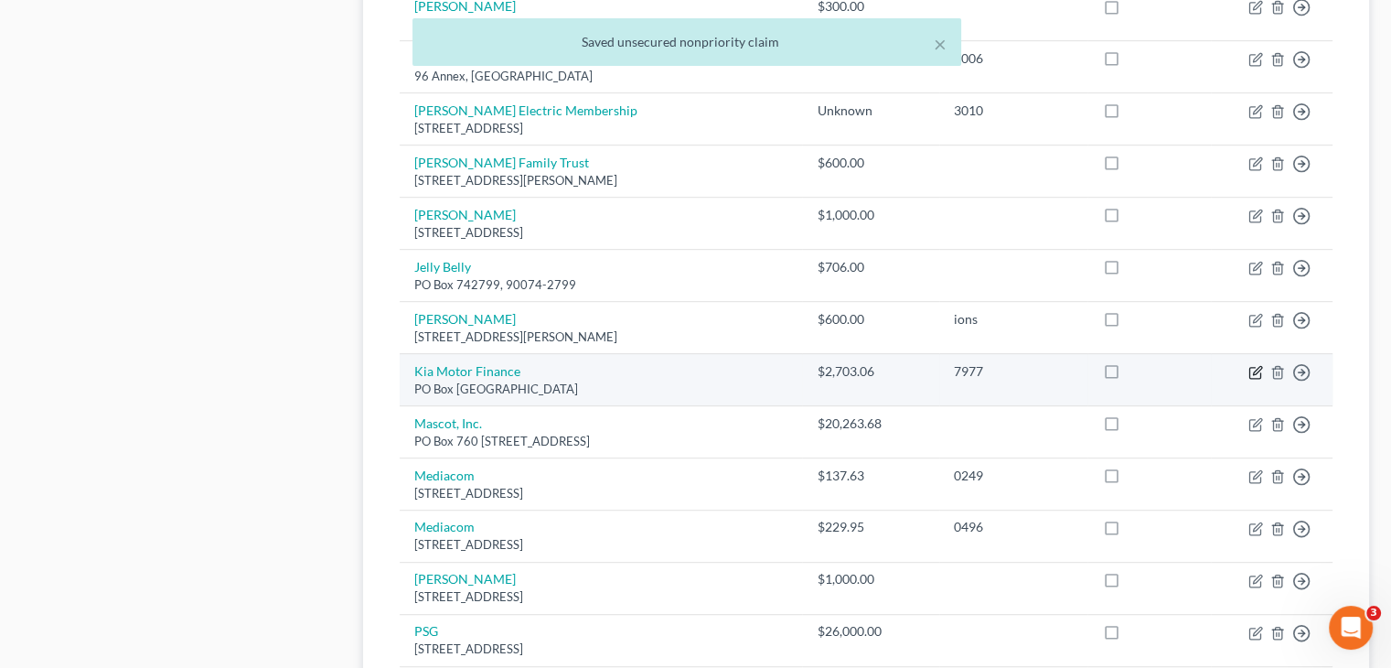
click at [1254, 366] on icon "button" at bounding box center [1257, 370] width 8 height 8
select select "45"
select select "11"
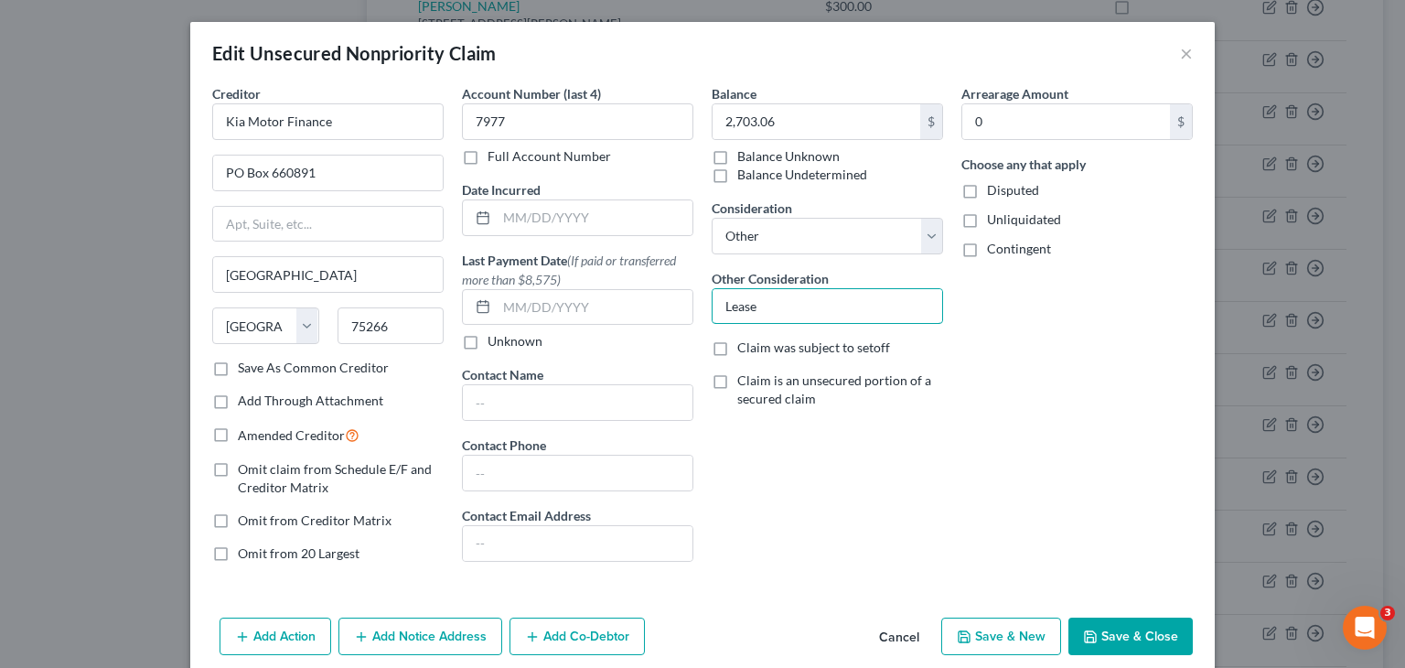
drag, startPoint x: 873, startPoint y: 312, endPoint x: 794, endPoint y: 358, distance: 92.2
click at [586, 314] on div "Creditor * Kia Motor Finance PO Box 660891 [GEOGRAPHIC_DATA] [US_STATE] AK AR A…" at bounding box center [702, 330] width 999 height 493
click at [1131, 636] on button "Save & Close" at bounding box center [1130, 636] width 124 height 38
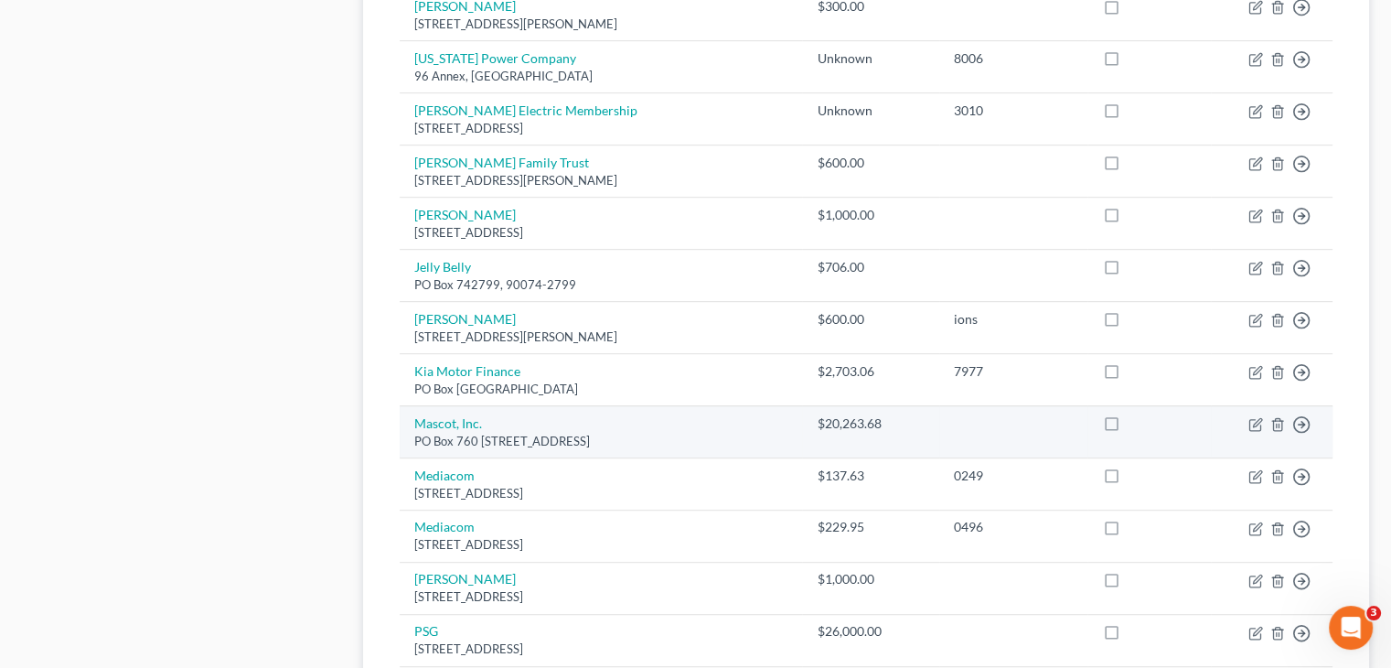
scroll to position [231, 0]
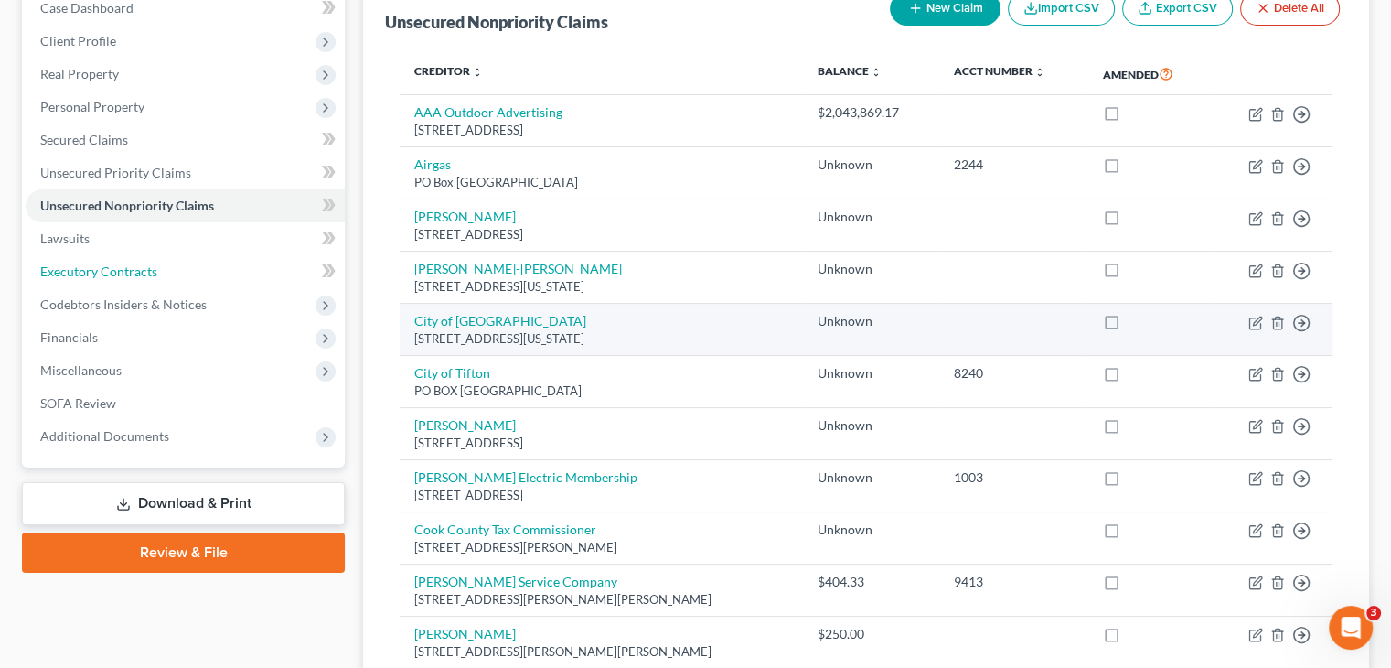
click at [107, 263] on span "Executory Contracts" at bounding box center [98, 271] width 117 height 16
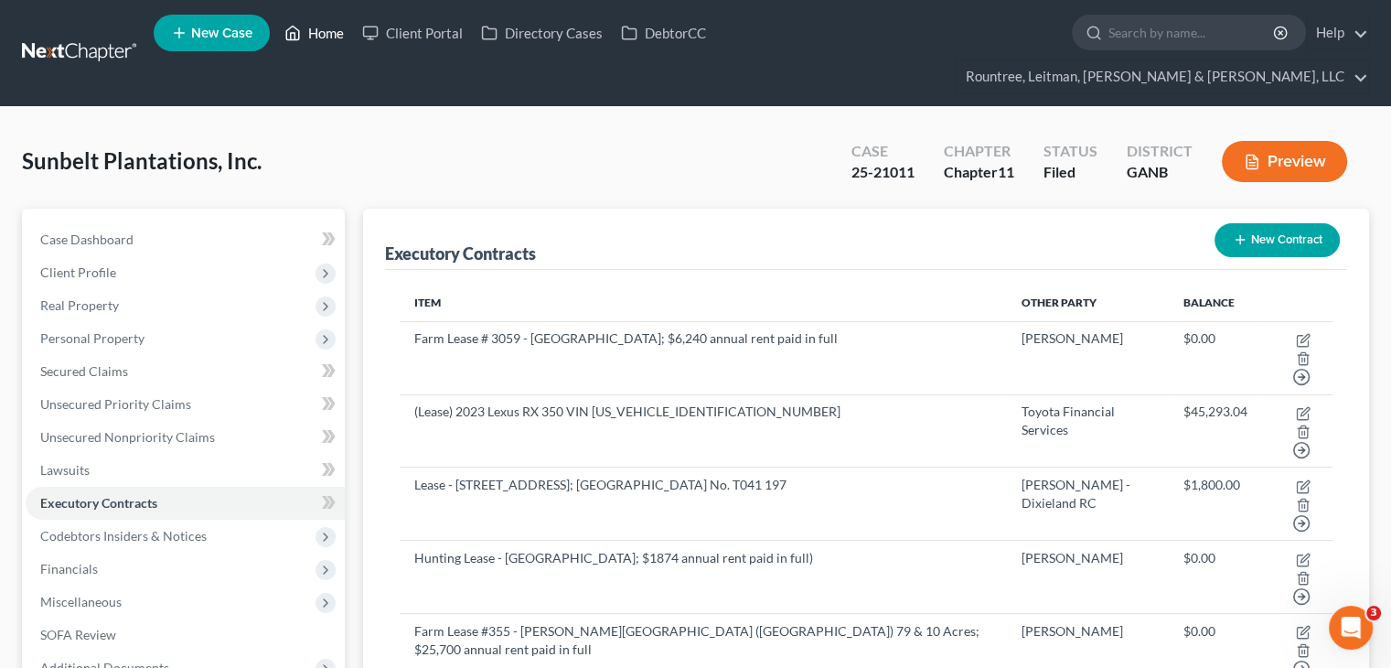
click at [317, 27] on link "Home" at bounding box center [314, 32] width 78 height 33
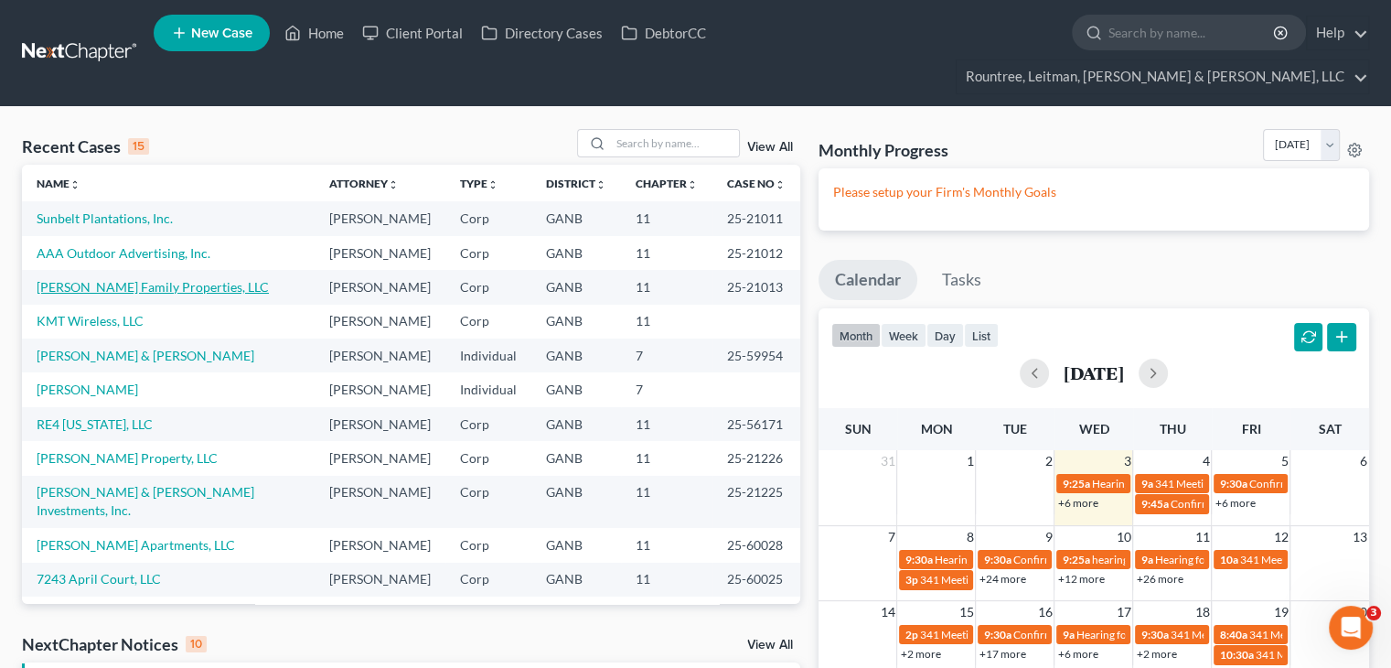
click at [134, 279] on link "[PERSON_NAME] Family Properties, LLC" at bounding box center [153, 287] width 232 height 16
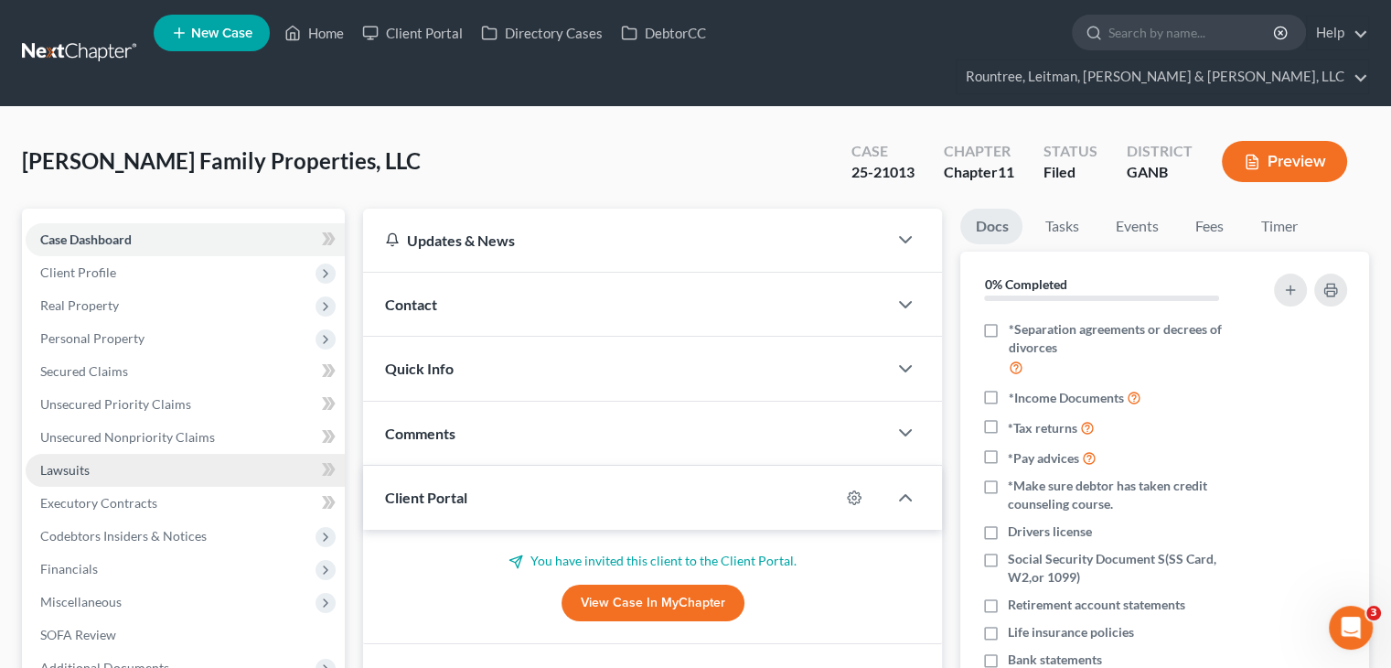
scroll to position [183, 0]
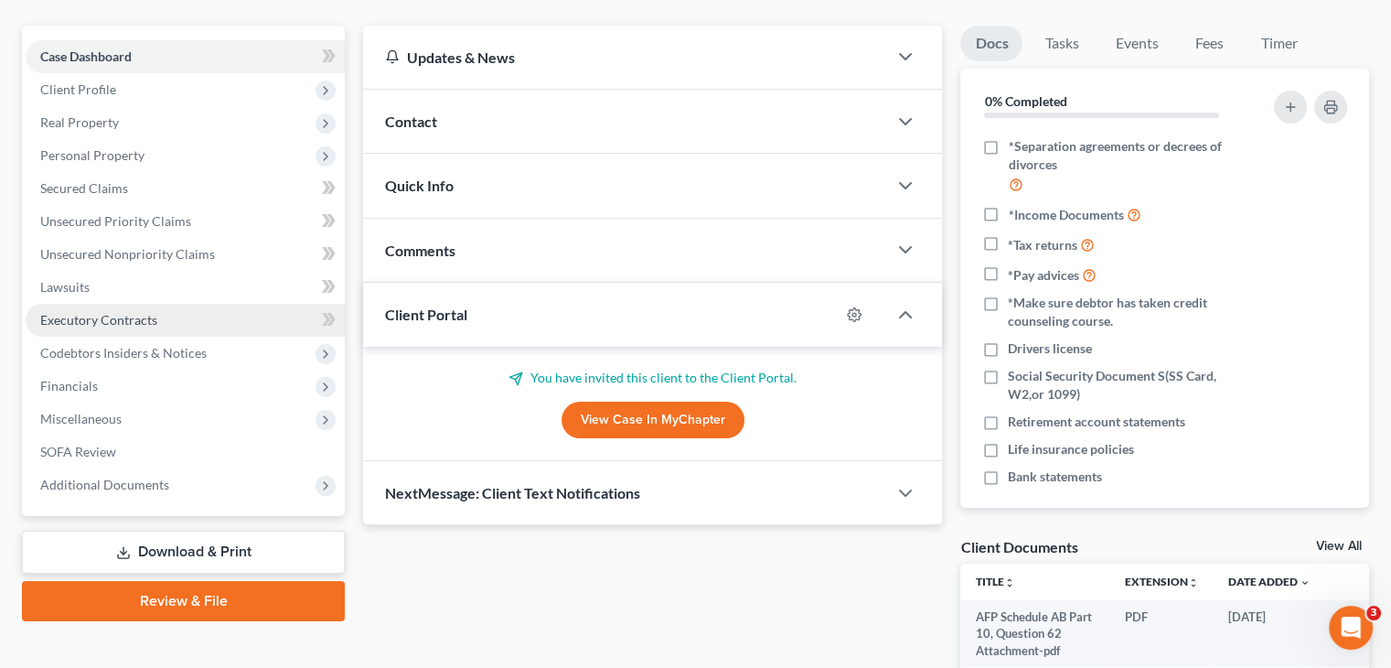
click at [80, 312] on span "Executory Contracts" at bounding box center [98, 320] width 117 height 16
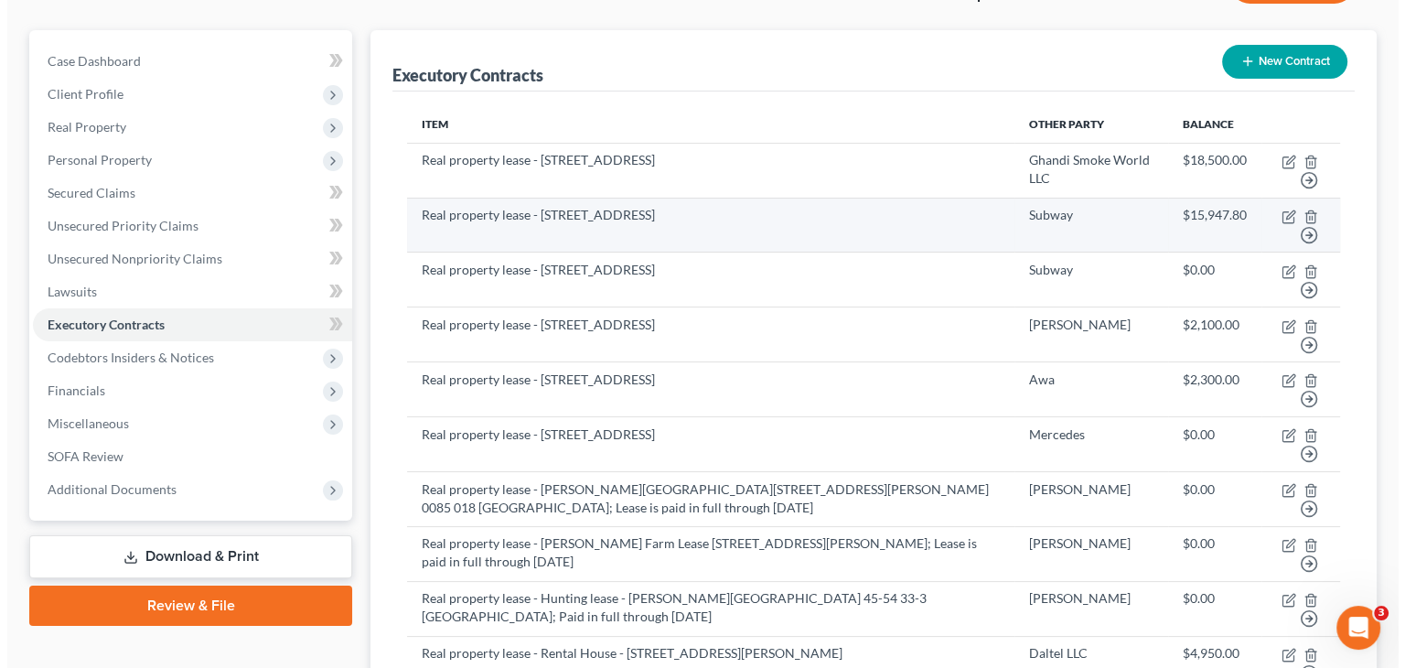
scroll to position [183, 0]
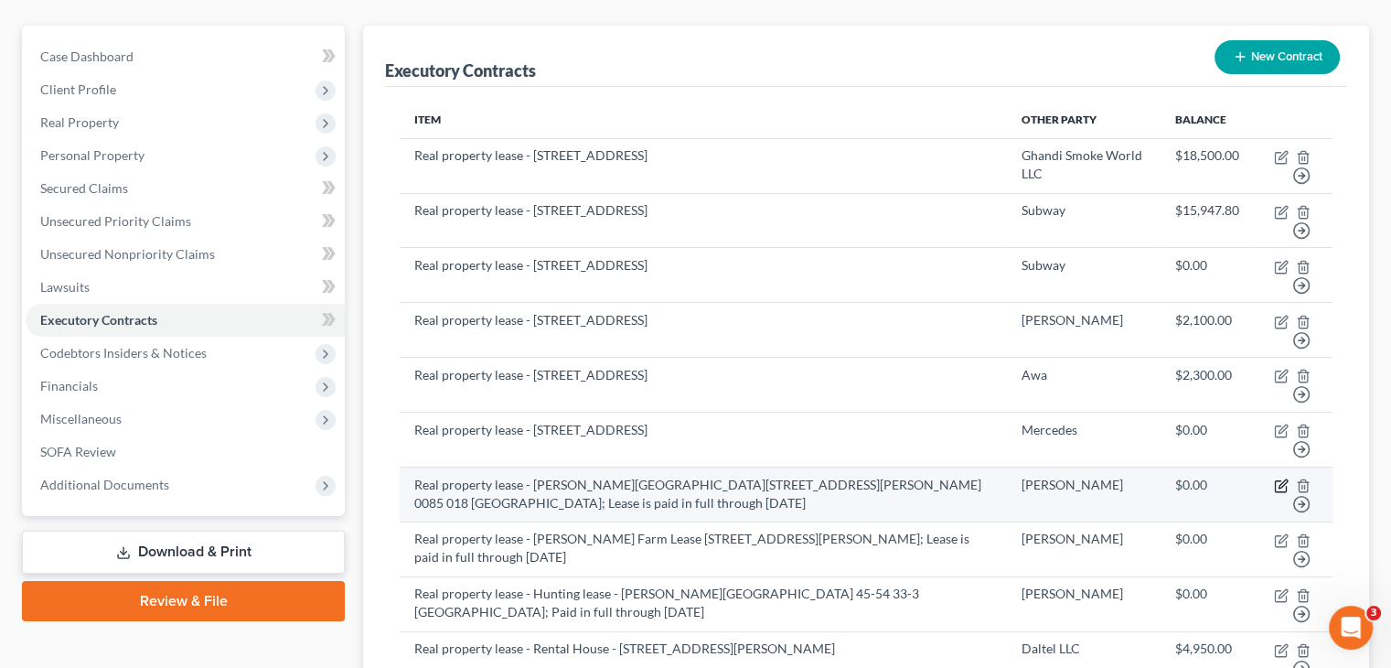
click at [1280, 478] on icon "button" at bounding box center [1281, 485] width 15 height 15
select select "2"
select select "0"
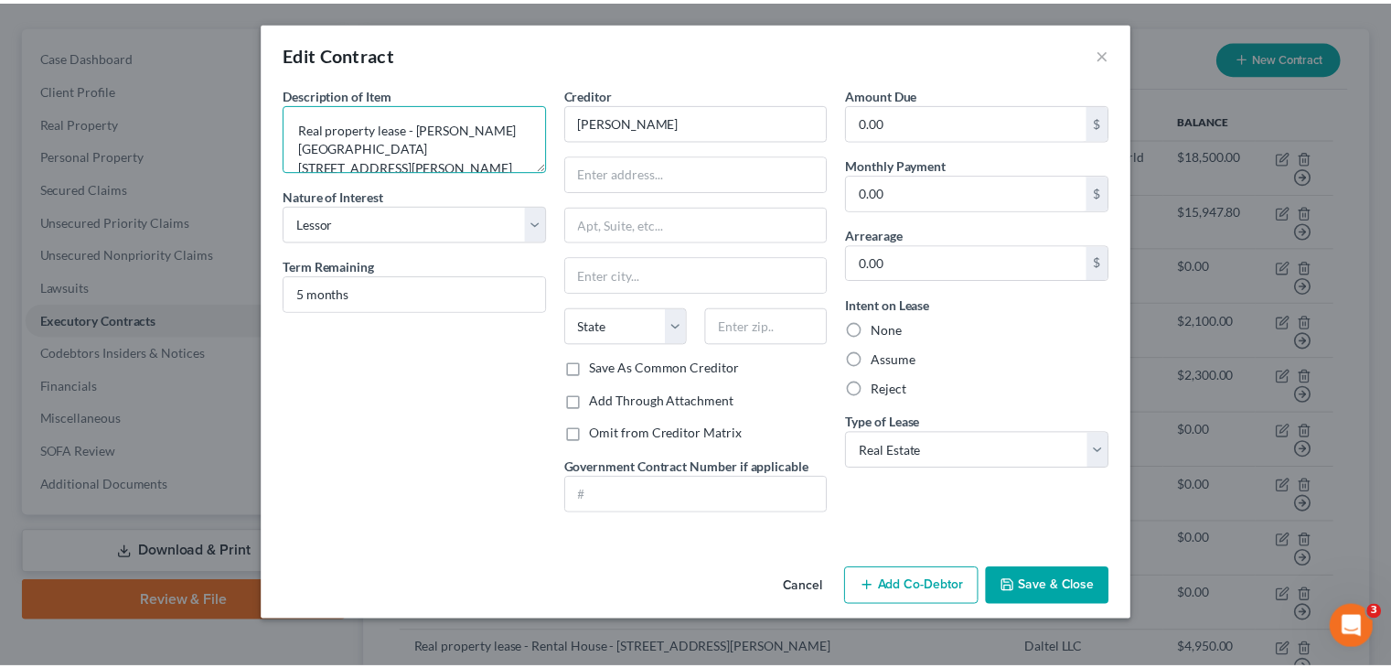
scroll to position [38, 0]
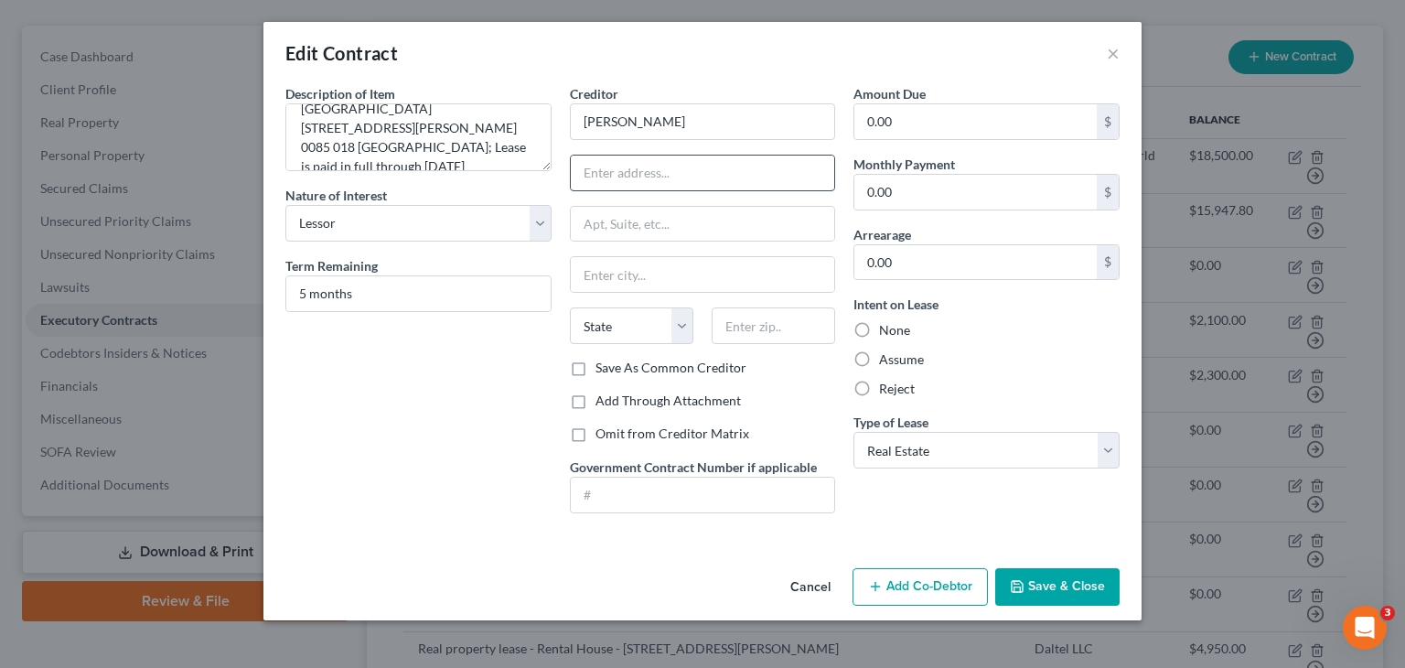
click at [654, 163] on input "text" at bounding box center [703, 172] width 264 height 35
type input "[STREET_ADDRESS][PERSON_NAME]"
type input "31794"
click at [1061, 582] on button "Save & Close" at bounding box center [1057, 587] width 124 height 38
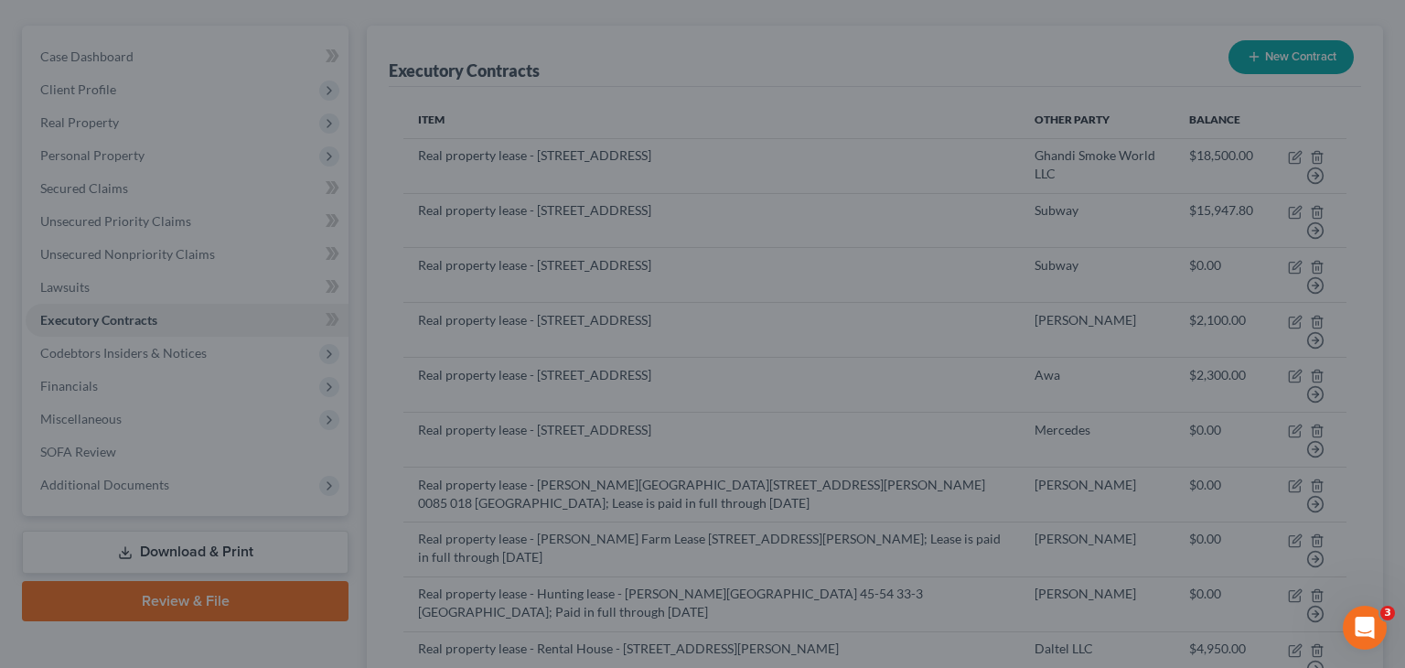
type input "Tifton"
select select "10"
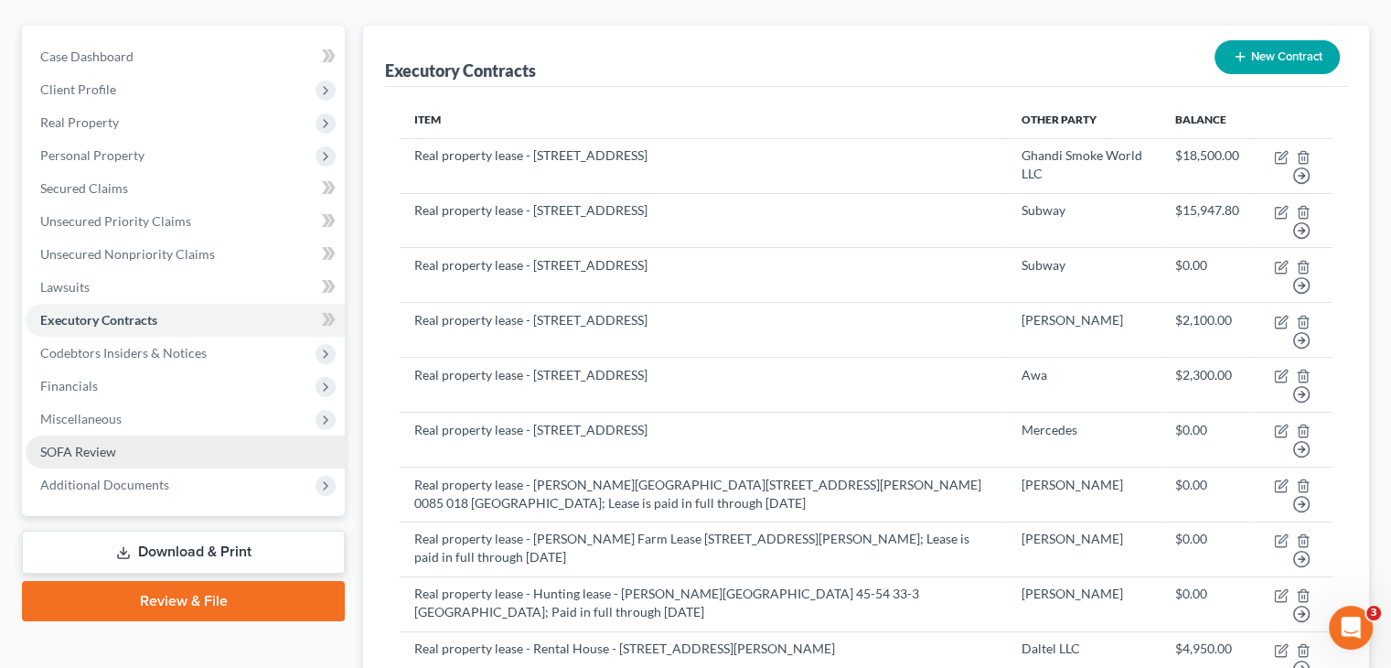
click at [102, 443] on span "SOFA Review" at bounding box center [78, 451] width 76 height 16
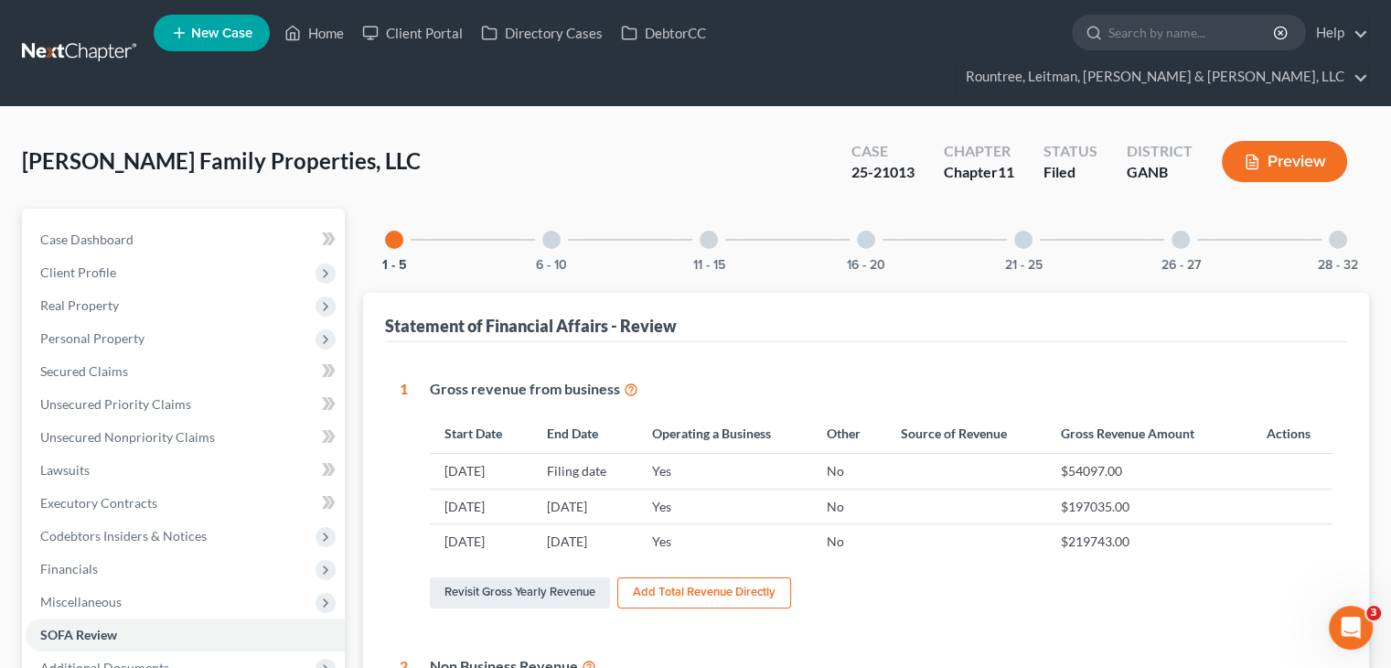
click at [705, 230] on div at bounding box center [709, 239] width 18 height 18
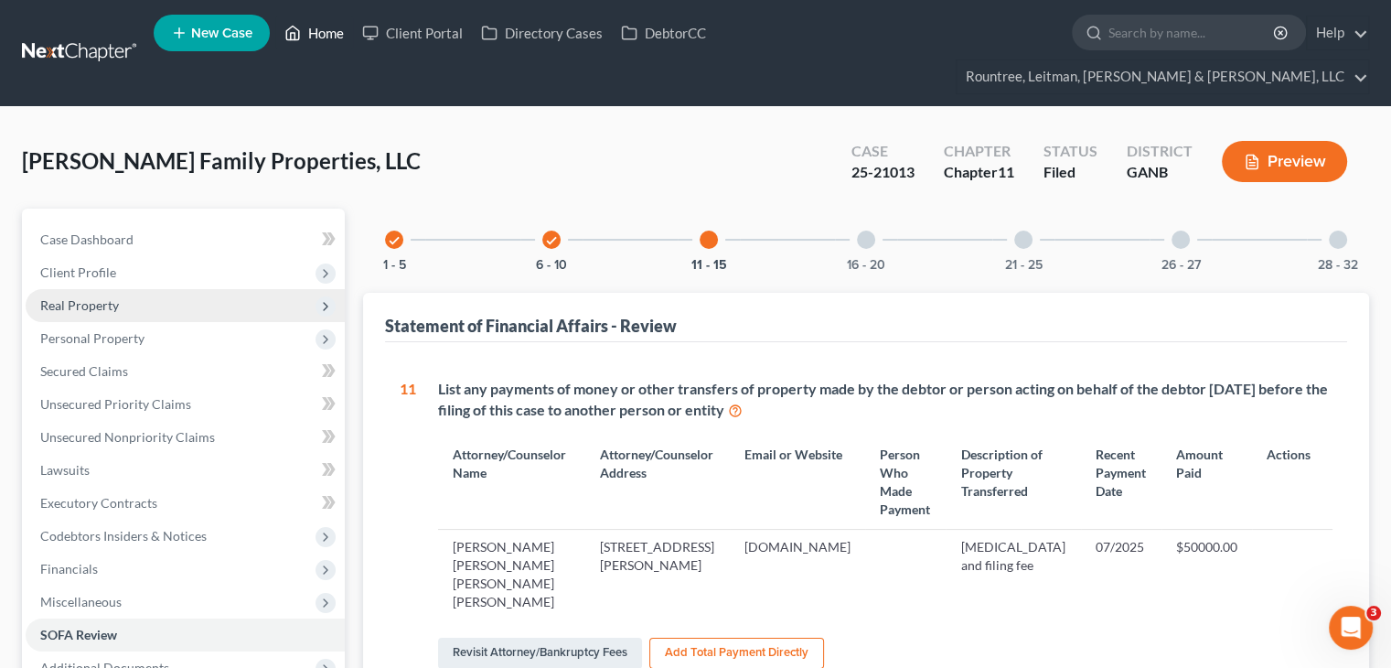
drag, startPoint x: 336, startPoint y: 31, endPoint x: 253, endPoint y: 281, distance: 262.9
click at [336, 31] on link "Home" at bounding box center [314, 32] width 78 height 33
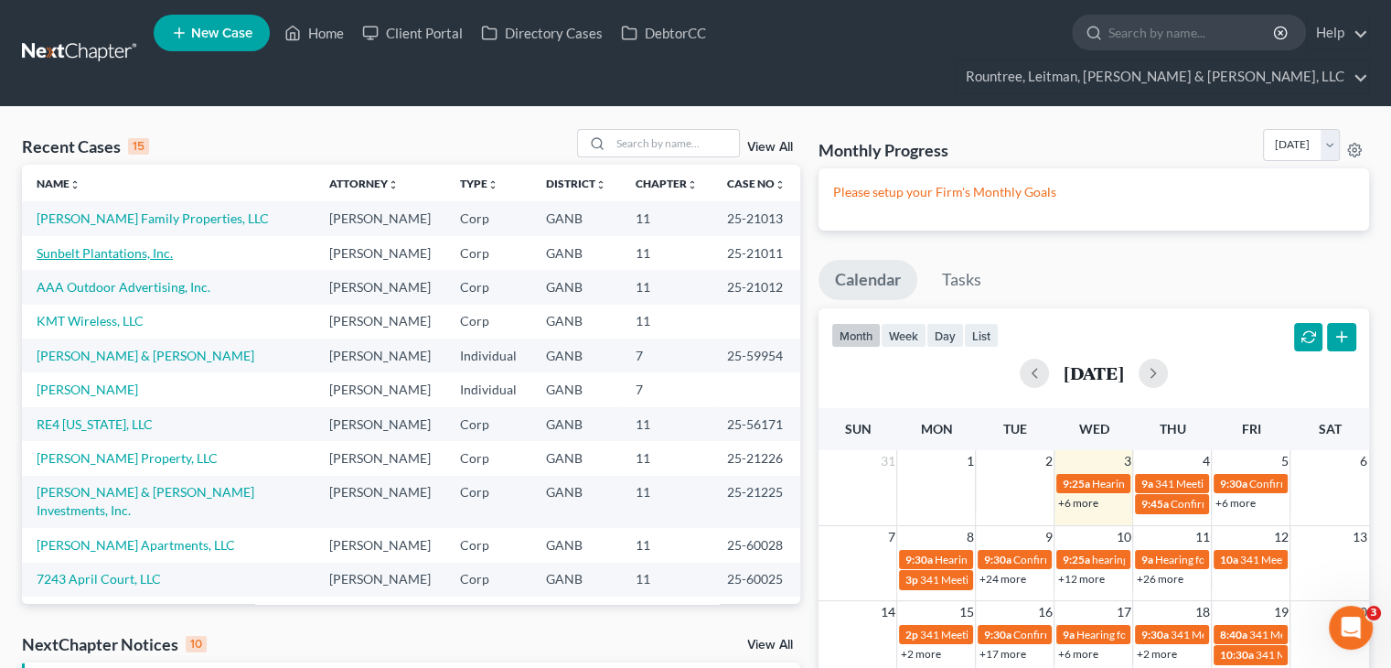
click at [106, 245] on link "Sunbelt Plantations, Inc." at bounding box center [105, 253] width 136 height 16
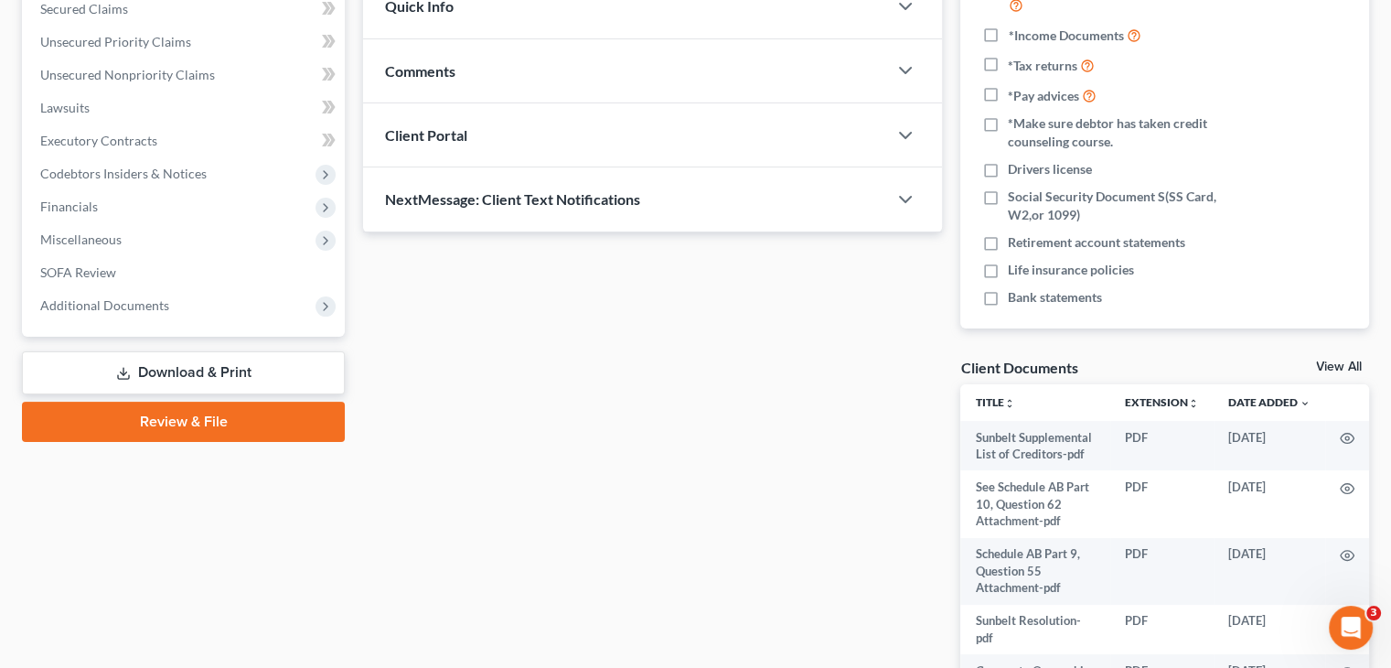
scroll to position [366, 0]
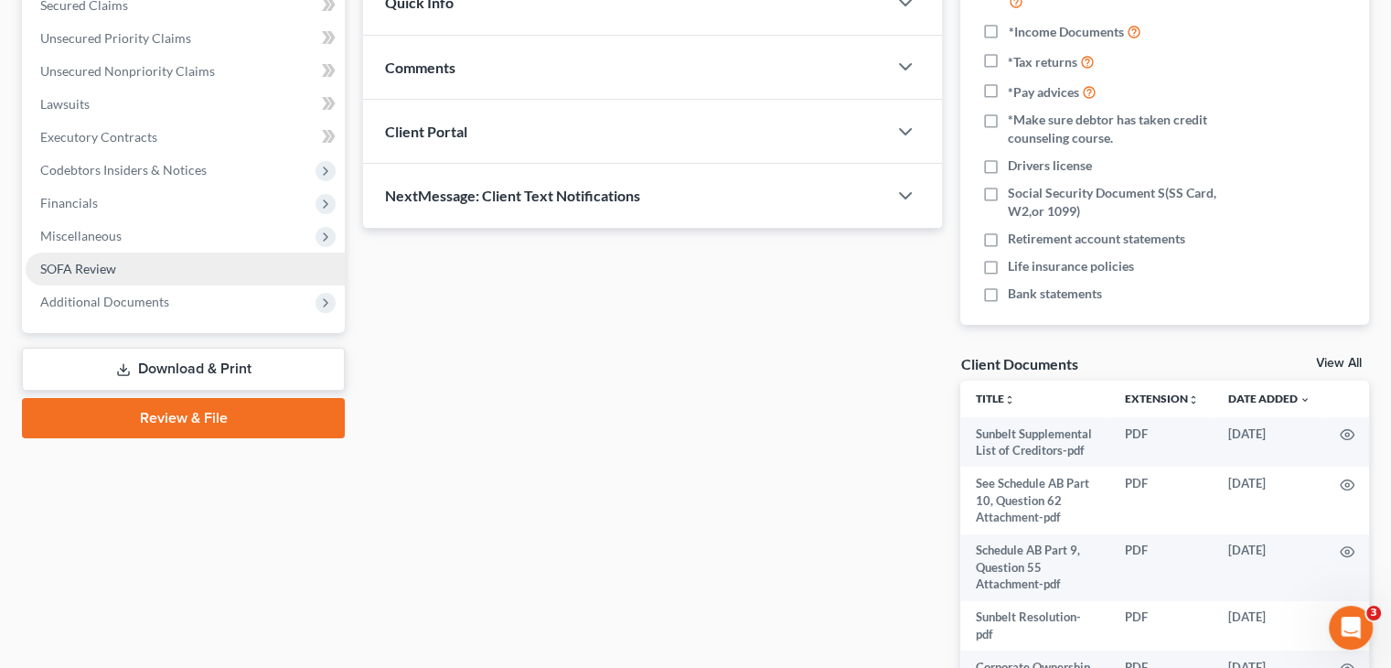
click at [69, 252] on link "SOFA Review" at bounding box center [185, 268] width 319 height 33
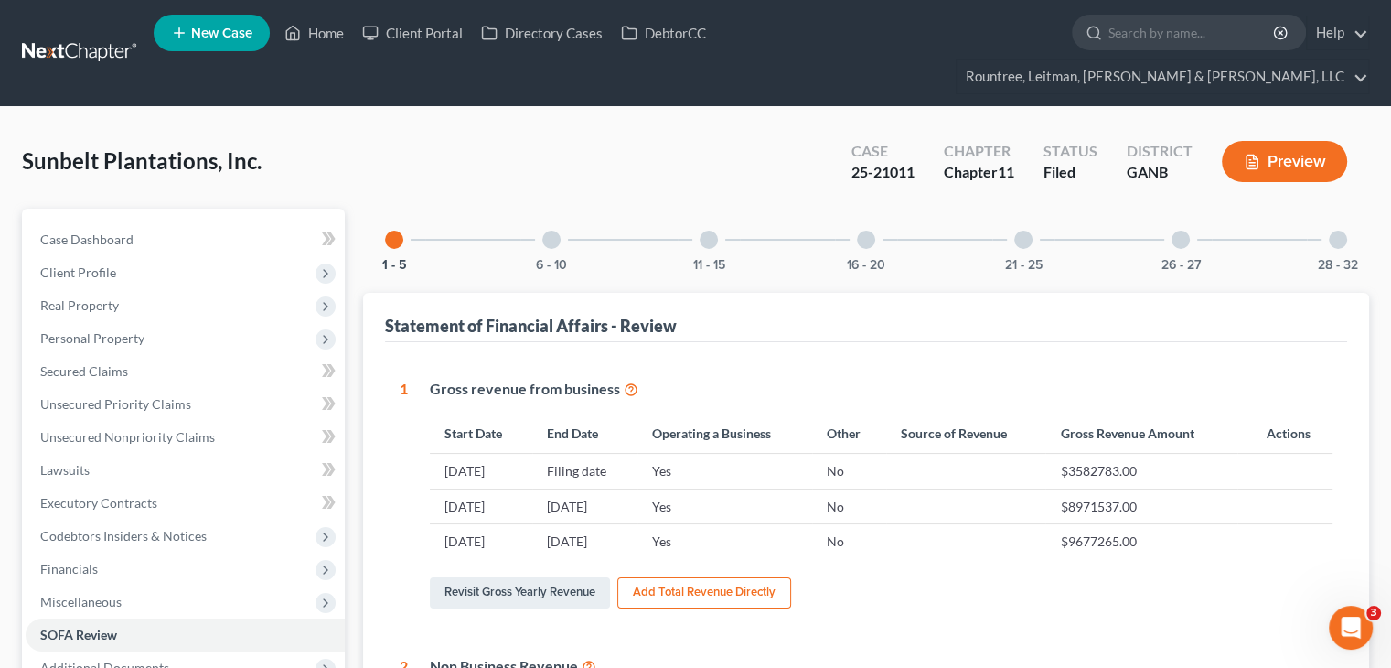
drag, startPoint x: 706, startPoint y: 206, endPoint x: 715, endPoint y: 243, distance: 38.6
click at [706, 230] on div at bounding box center [709, 239] width 18 height 18
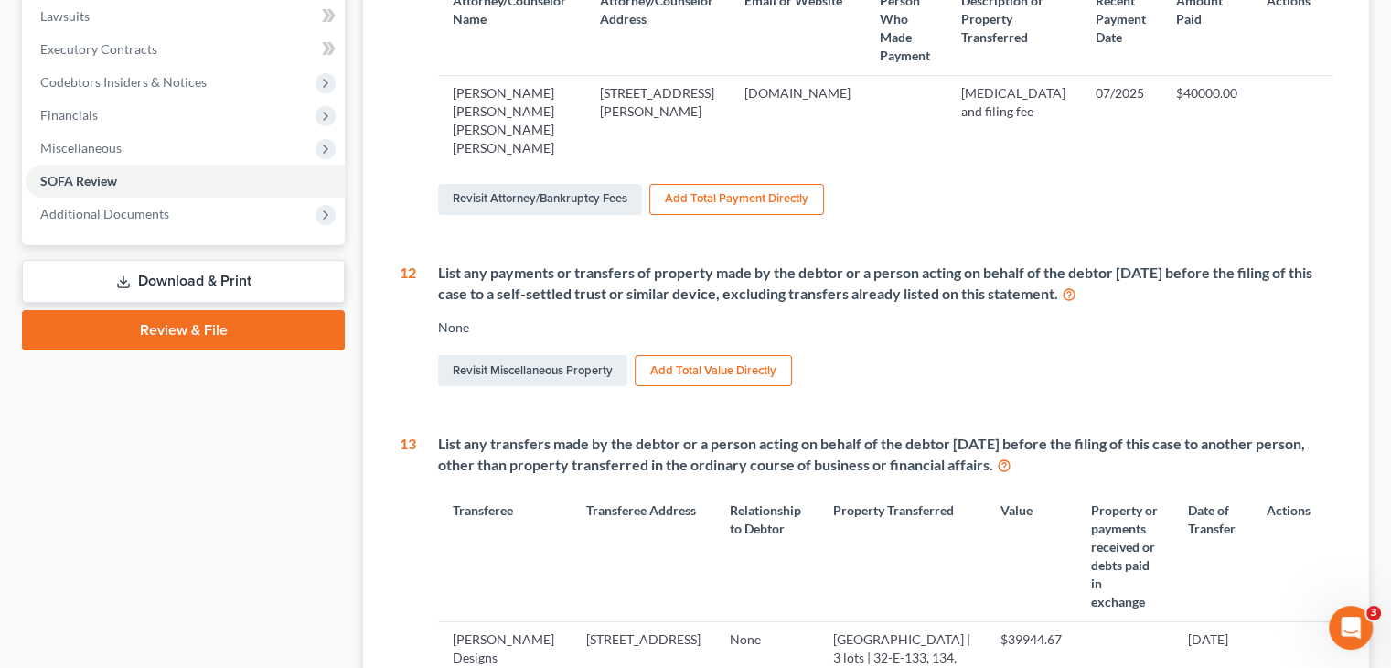
scroll to position [457, 0]
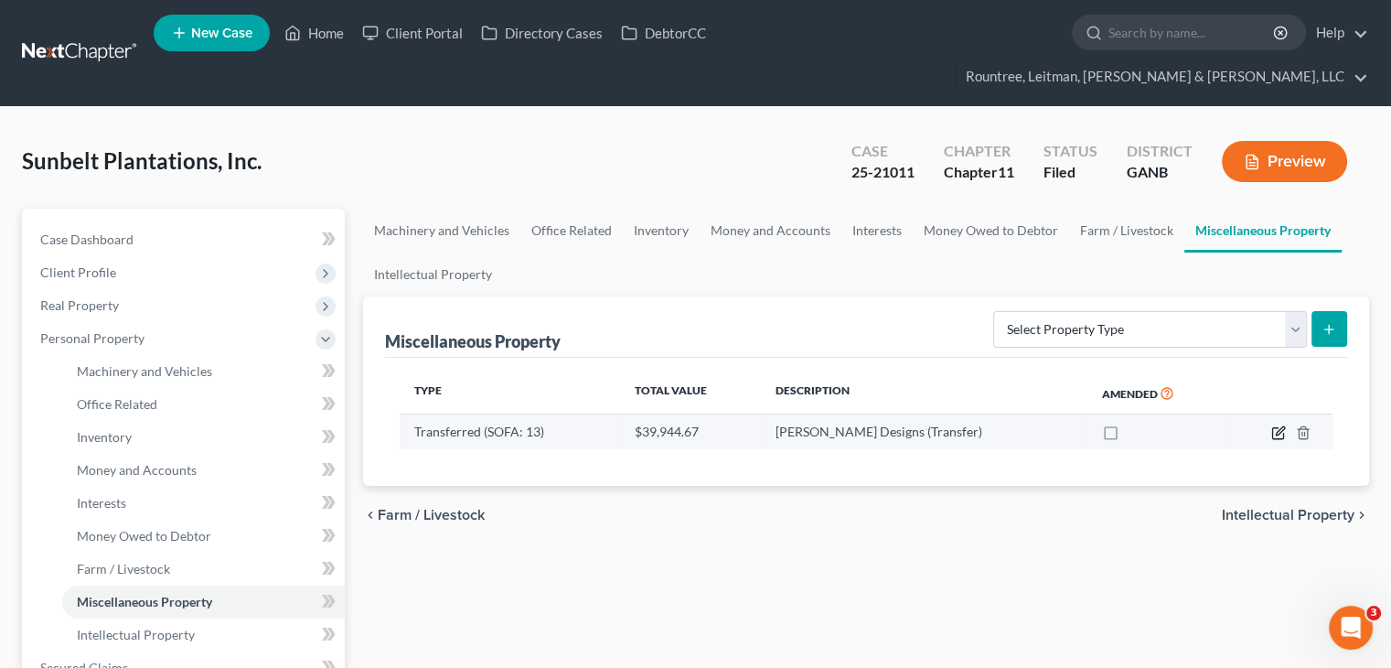
click at [1277, 425] on icon "button" at bounding box center [1278, 432] width 15 height 15
select select "Ordinary ([DATE])"
select select "10"
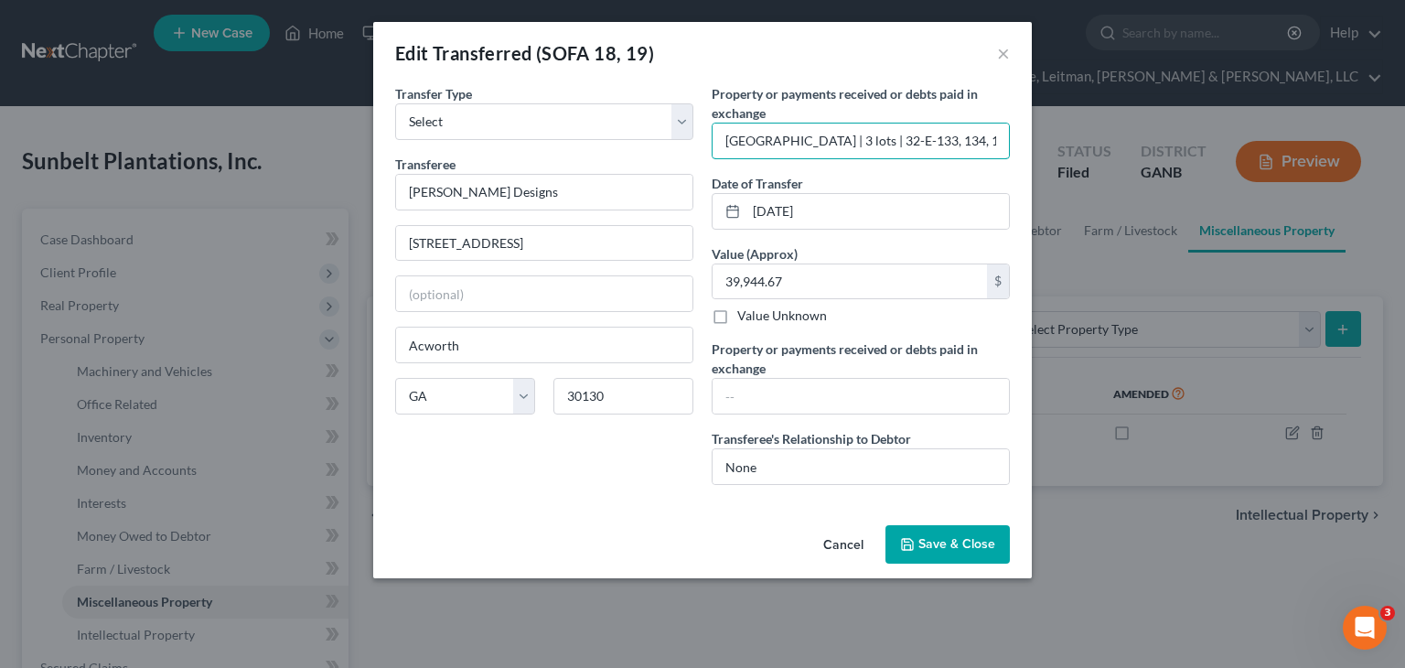
drag, startPoint x: 721, startPoint y: 140, endPoint x: 1134, endPoint y: 144, distance: 412.4
click at [1134, 144] on div "Edit Transferred (SOFA 18, 19) × Transfer Type * Select Ordinary ([DATE]) [DATE…" at bounding box center [702, 334] width 1405 height 668
click at [764, 395] on input "text" at bounding box center [860, 396] width 296 height 35
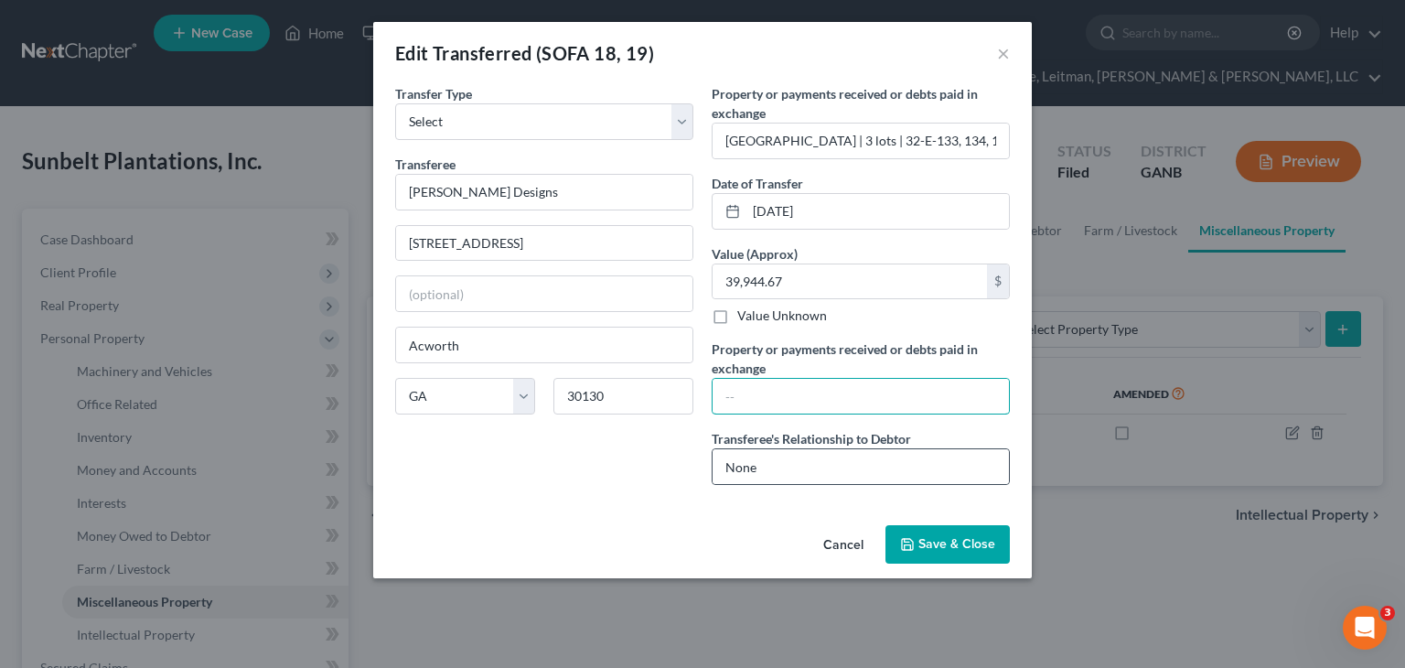
paste input "[GEOGRAPHIC_DATA] | 3 lots | 32-E-133, 134, 135"
type input "[GEOGRAPHIC_DATA] | 3 lots | 32-E-133, 134, 135"
click at [936, 539] on span "Save & Close" at bounding box center [956, 544] width 77 height 16
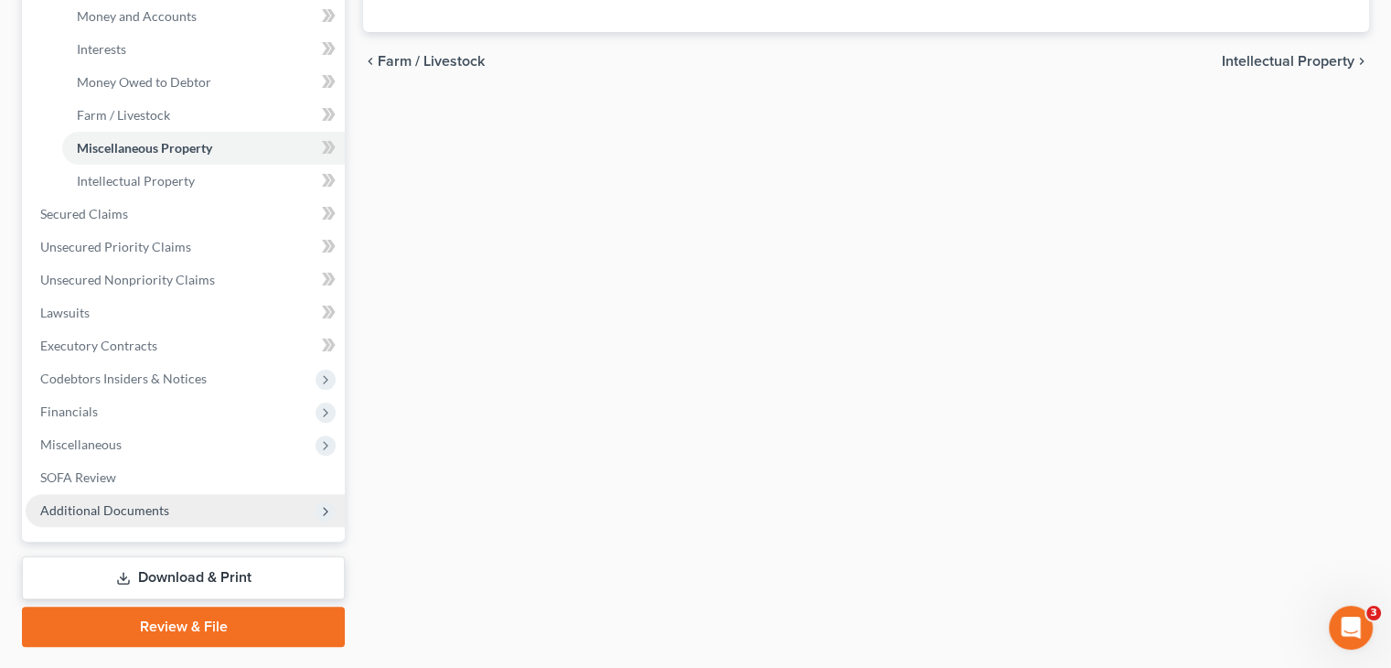
scroll to position [457, 0]
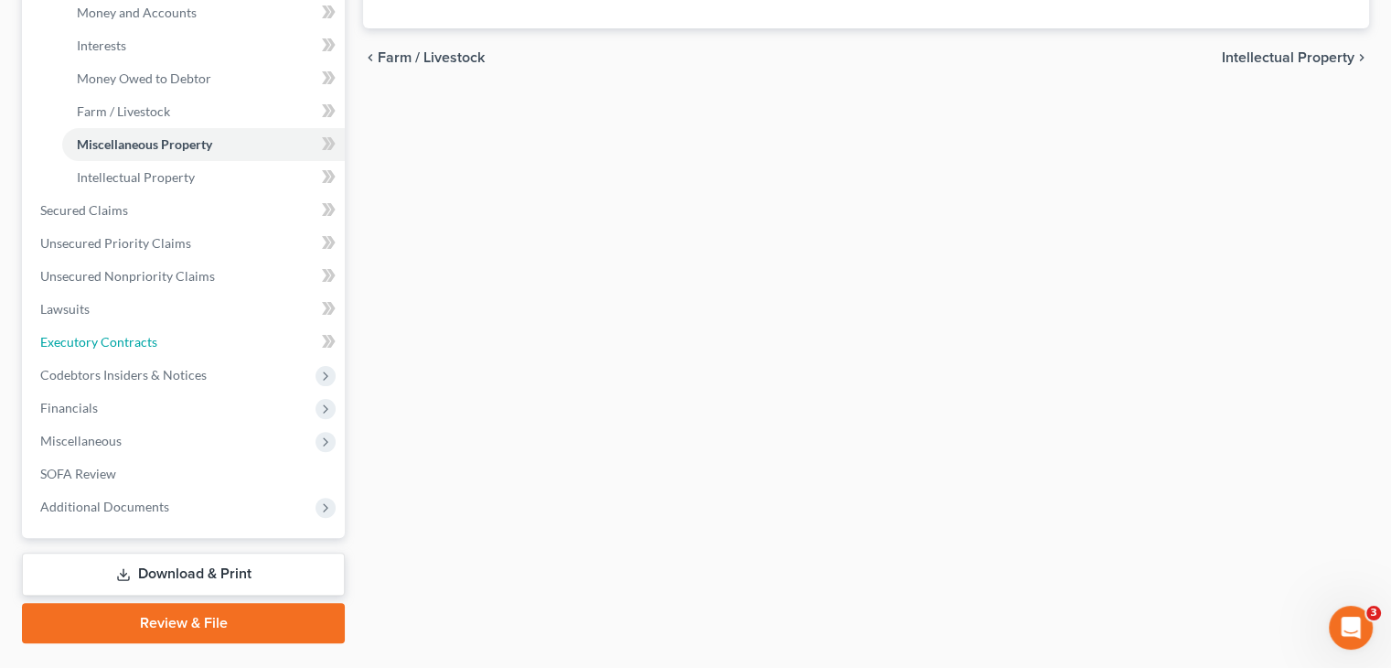
drag, startPoint x: 102, startPoint y: 302, endPoint x: 1404, endPoint y: 241, distance: 1302.6
click at [102, 334] on span "Executory Contracts" at bounding box center [98, 342] width 117 height 16
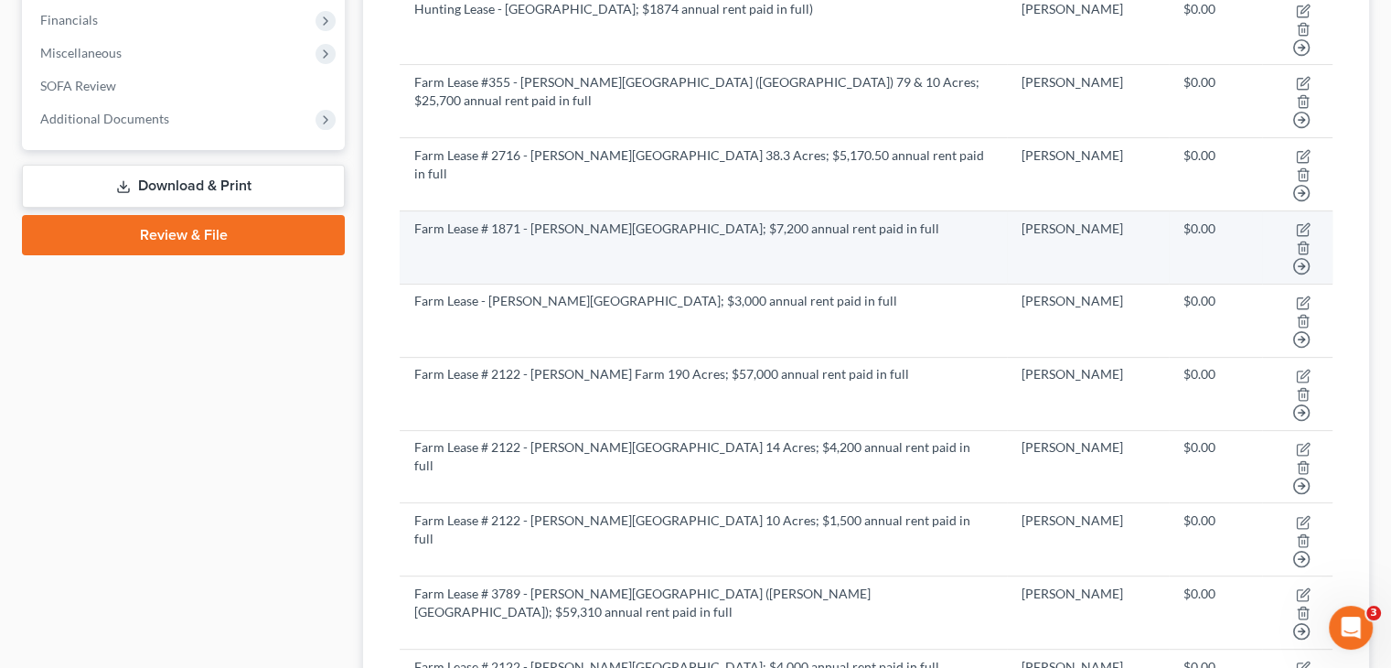
scroll to position [640, 0]
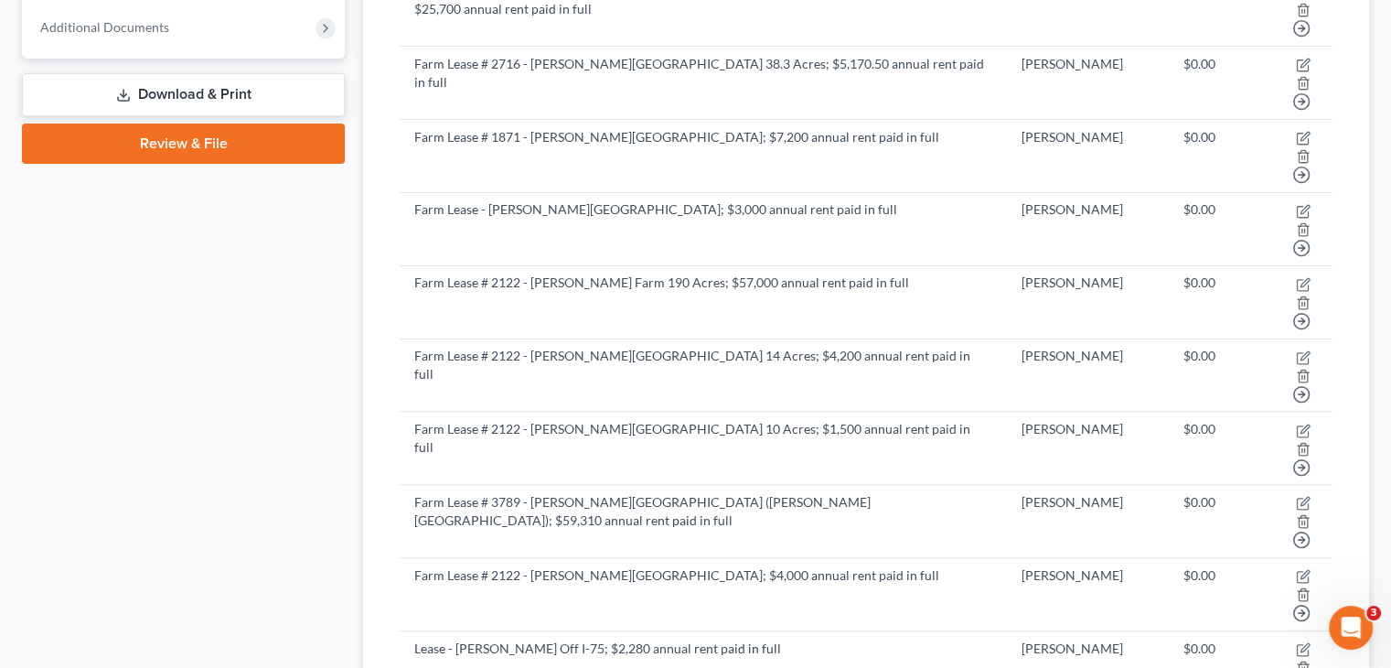
select select "2"
select select "45"
select select "0"
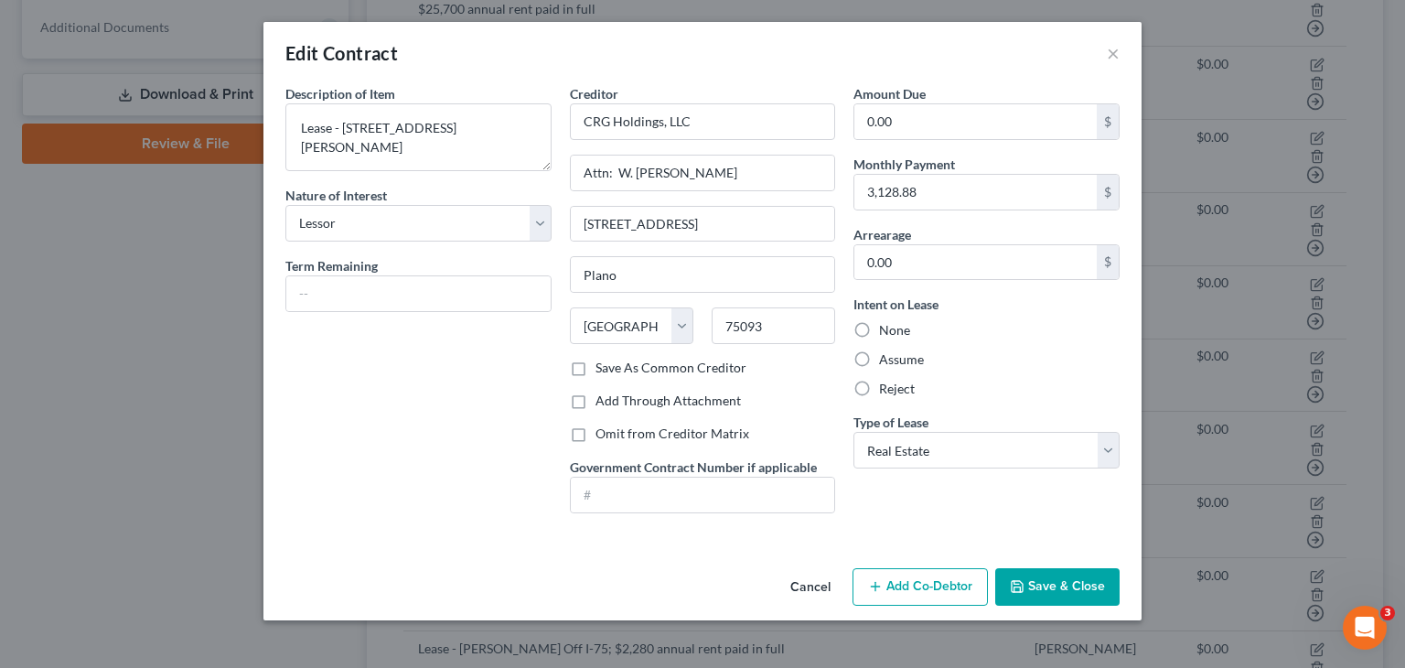
click at [1035, 584] on button "Save & Close" at bounding box center [1057, 587] width 124 height 38
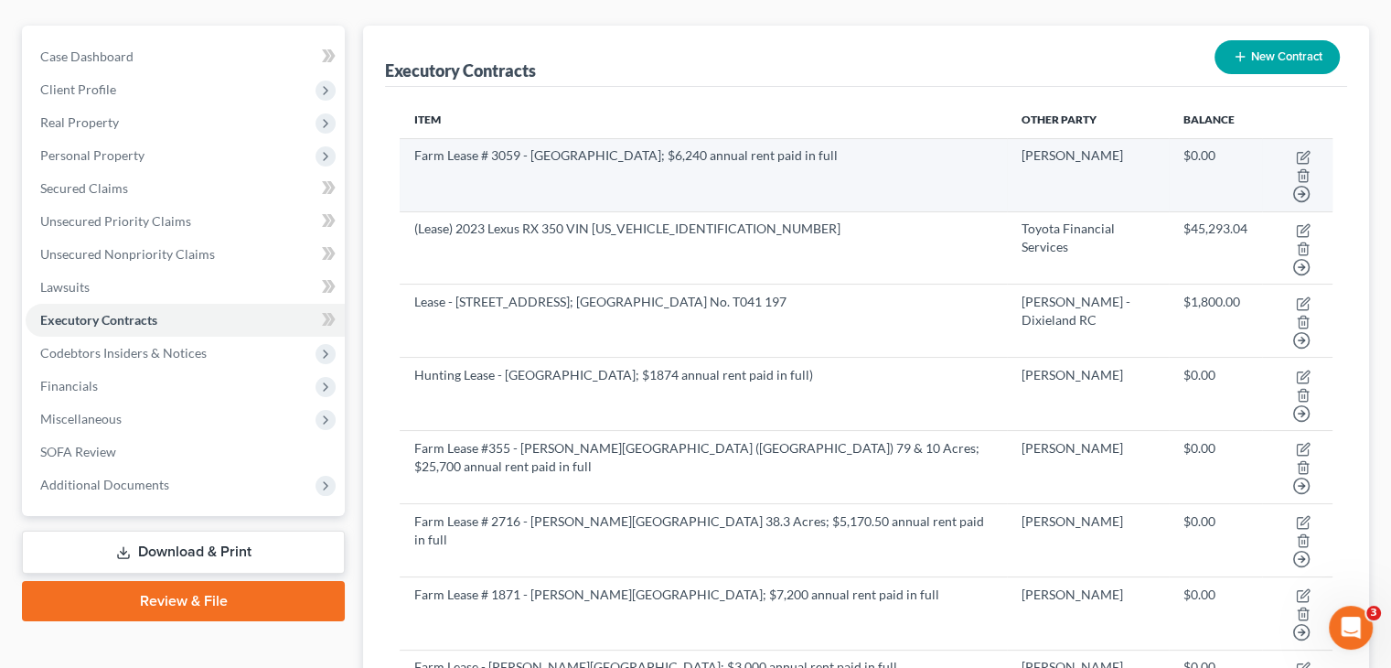
scroll to position [0, 0]
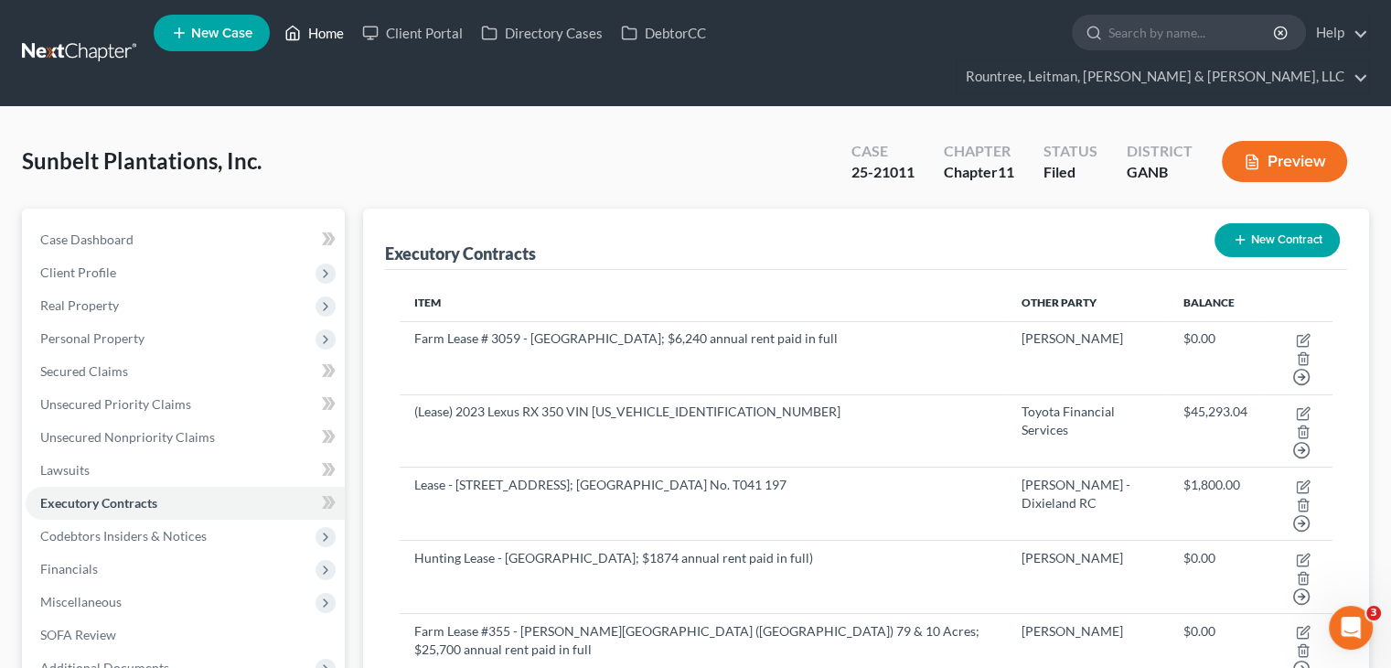
click at [336, 34] on link "Home" at bounding box center [314, 32] width 78 height 33
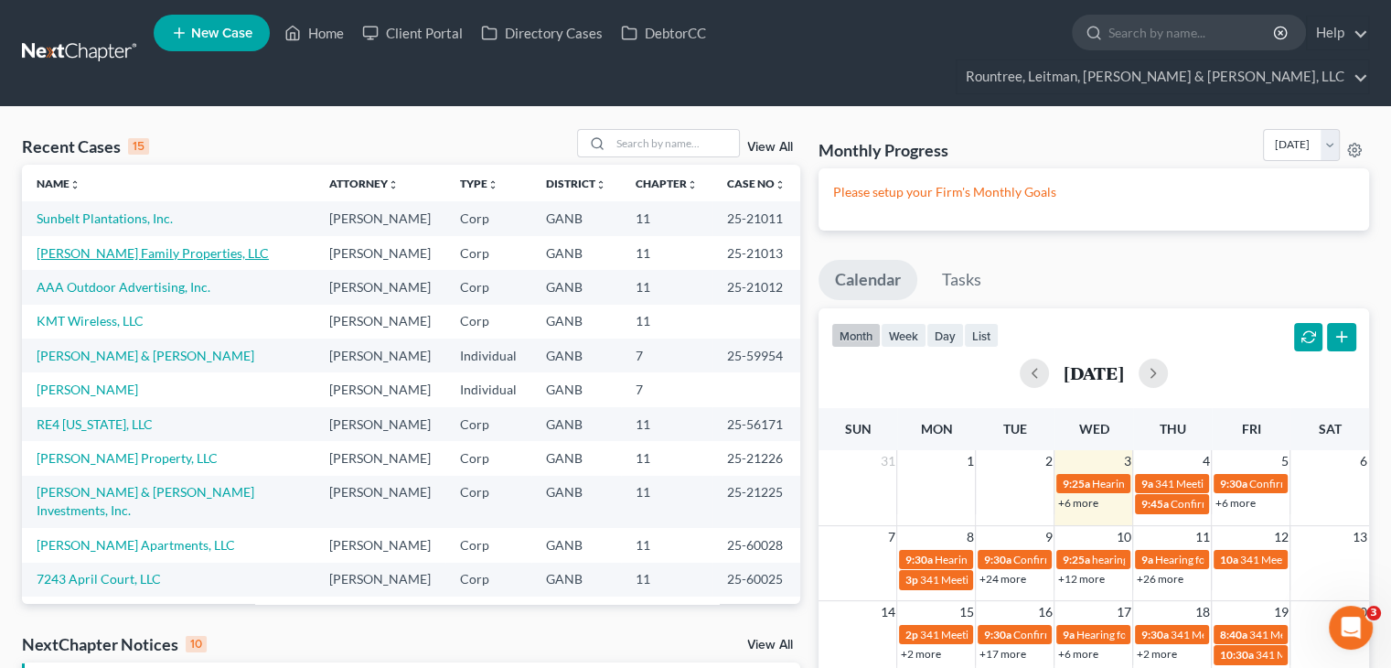
click at [86, 245] on link "[PERSON_NAME] Family Properties, LLC" at bounding box center [153, 253] width 232 height 16
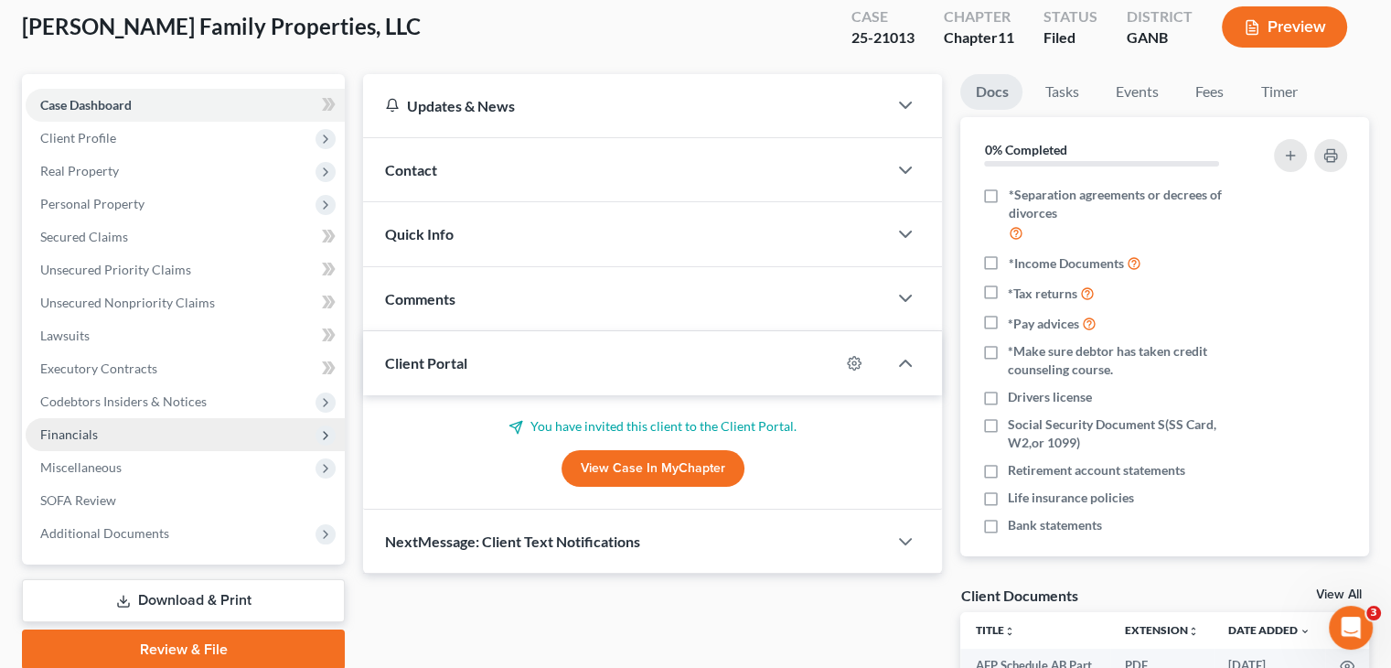
scroll to position [183, 0]
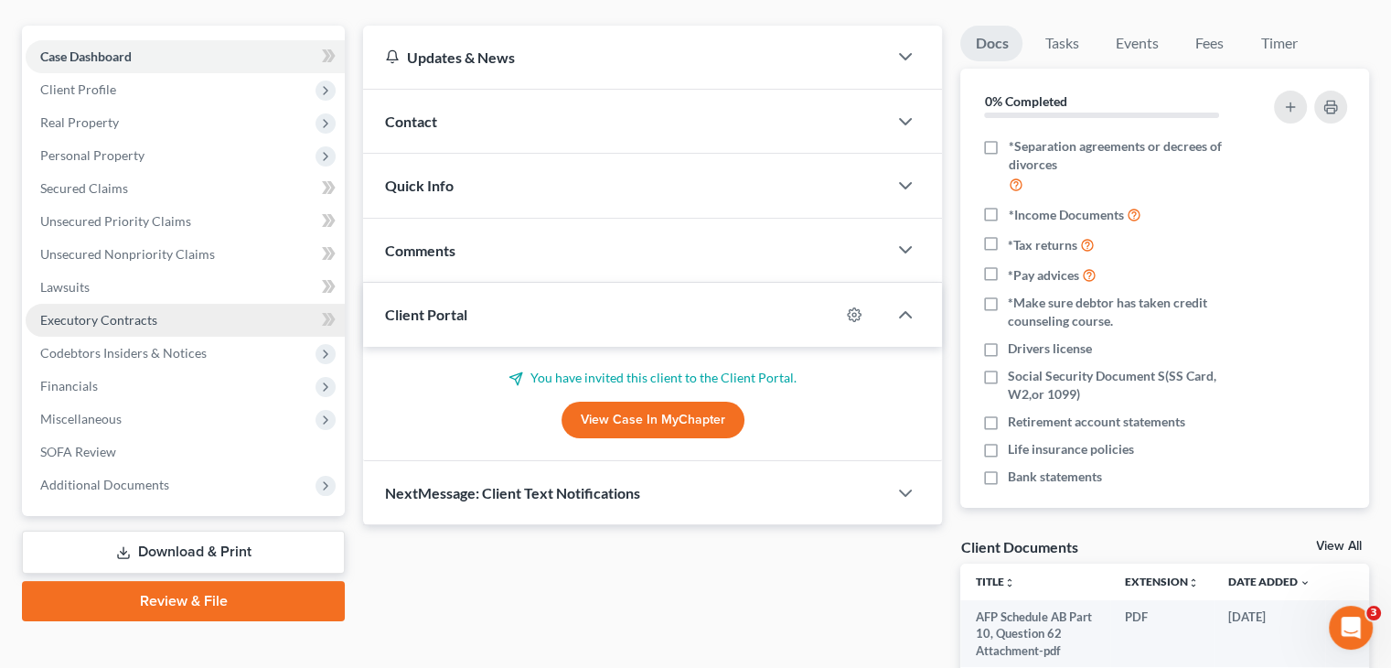
click at [114, 312] on span "Executory Contracts" at bounding box center [98, 320] width 117 height 16
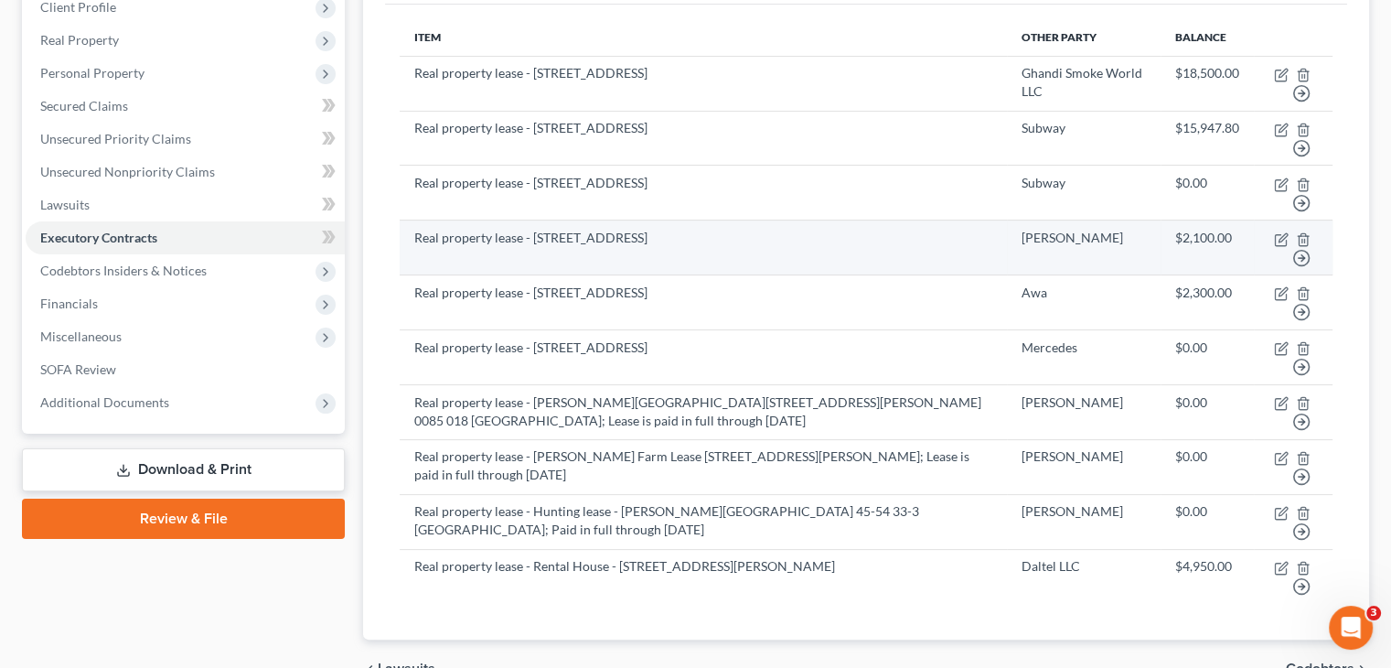
scroll to position [274, 0]
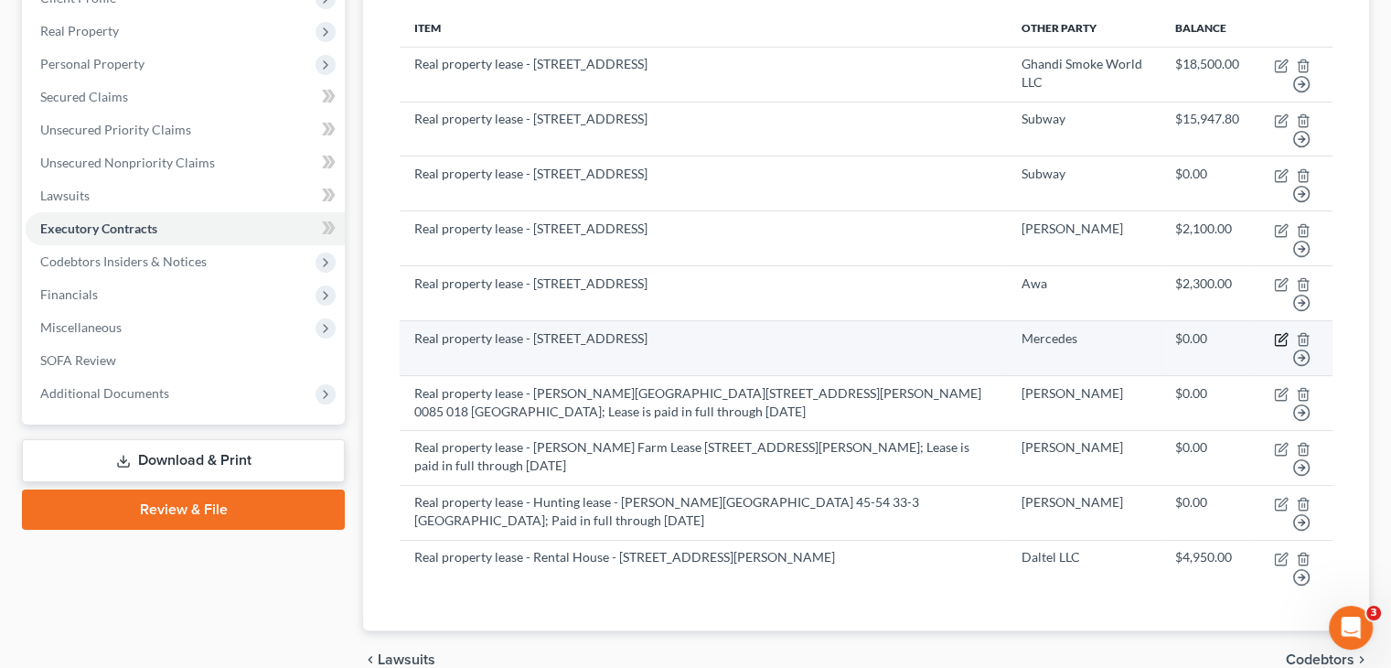
click at [1282, 332] on icon "button" at bounding box center [1281, 339] width 15 height 15
select select "2"
select select "0"
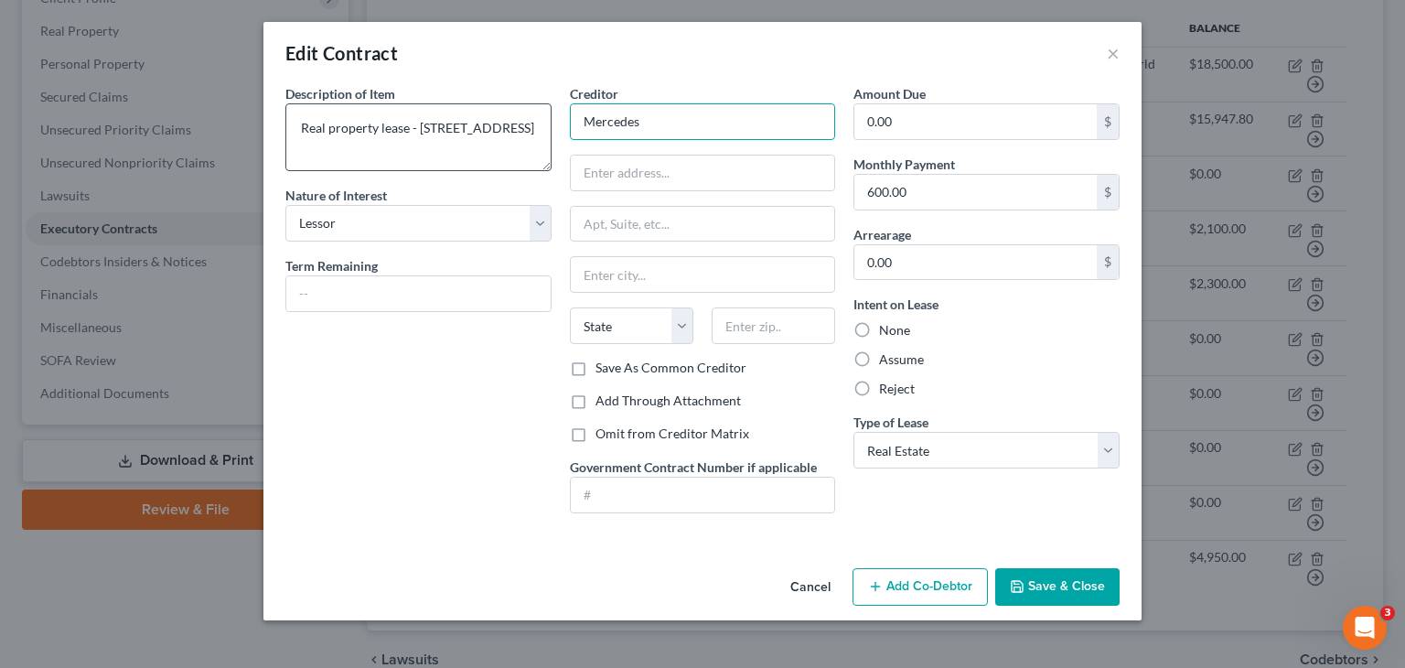
drag, startPoint x: 677, startPoint y: 124, endPoint x: 326, endPoint y: 131, distance: 350.3
click at [326, 131] on div "Description of non-residential real property * Description of Item * Real prope…" at bounding box center [702, 305] width 852 height 443
drag, startPoint x: 668, startPoint y: 120, endPoint x: 830, endPoint y: 133, distance: 162.4
click at [830, 133] on input "Southern Roots, LLC" at bounding box center [703, 121] width 266 height 37
type input "Southern Roots Salon & Co."
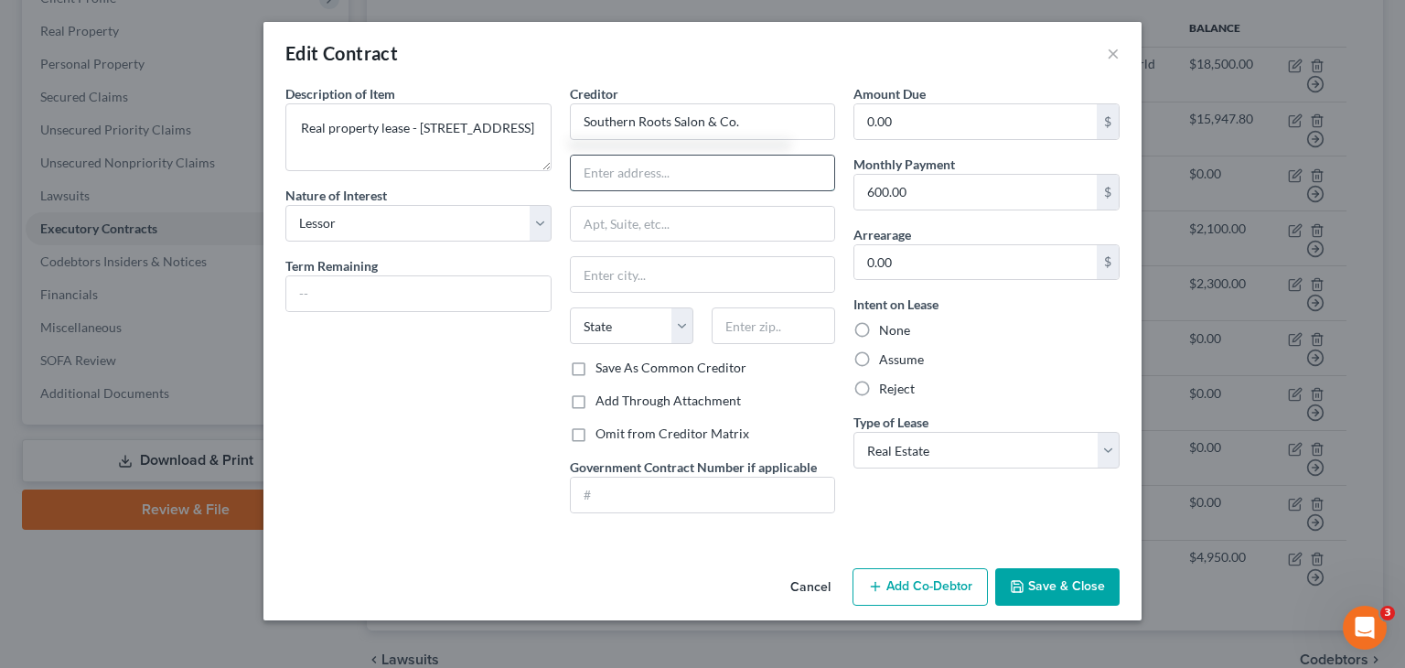
click at [608, 169] on input "text" at bounding box center [703, 172] width 264 height 35
type input "[PERSON_NAME]"
type input "[STREET_ADDRESS]"
type input "Tifton"
select select "10"
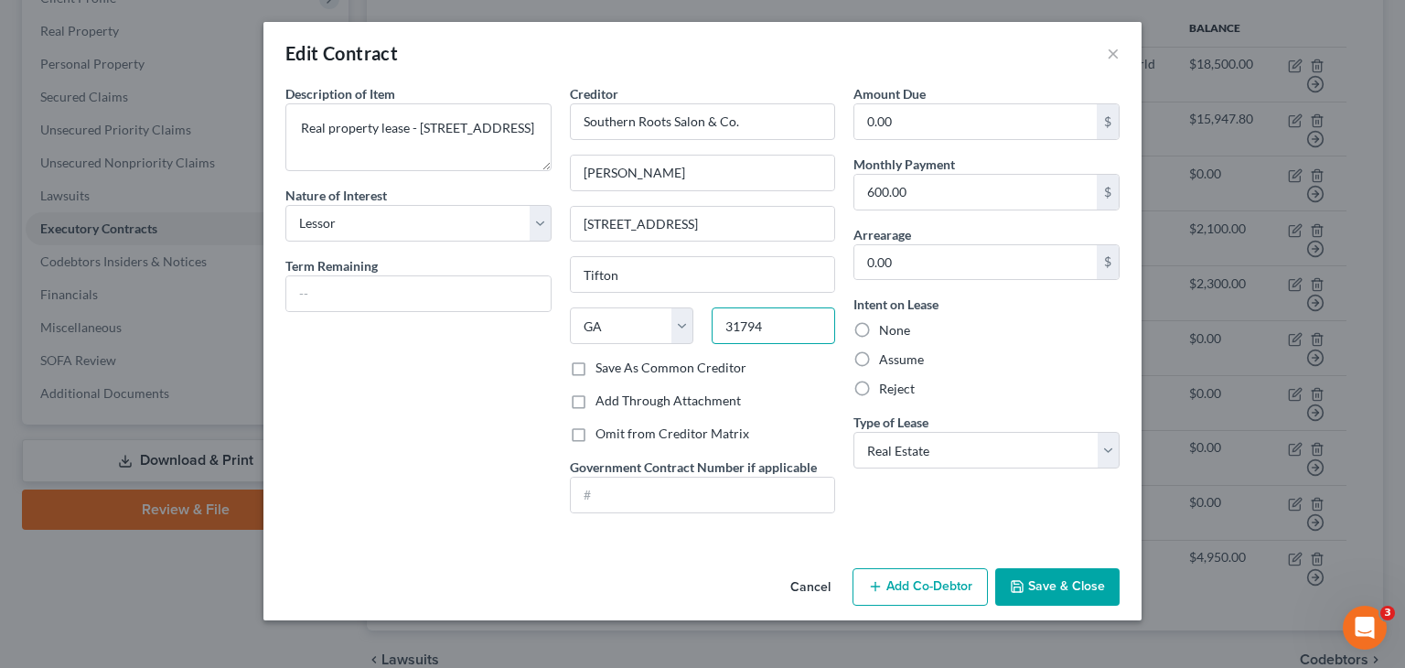
type input "31794"
click at [1056, 591] on button "Save & Close" at bounding box center [1057, 587] width 124 height 38
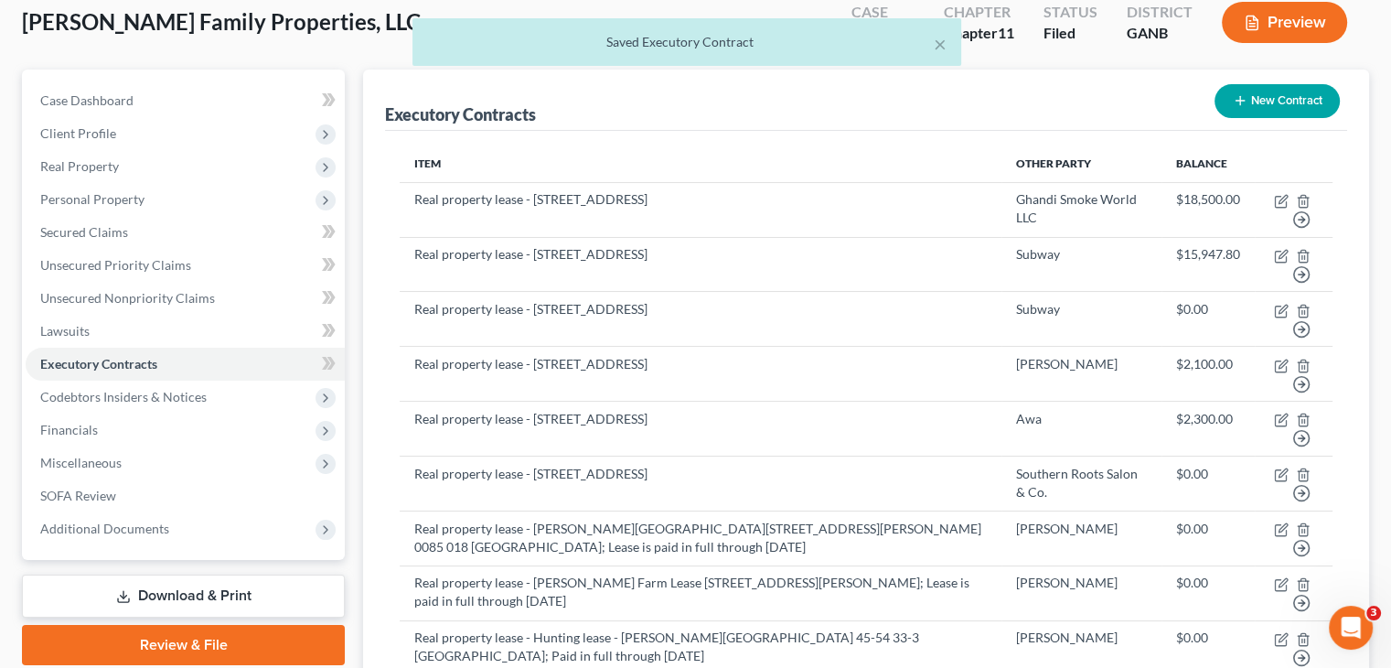
scroll to position [183, 0]
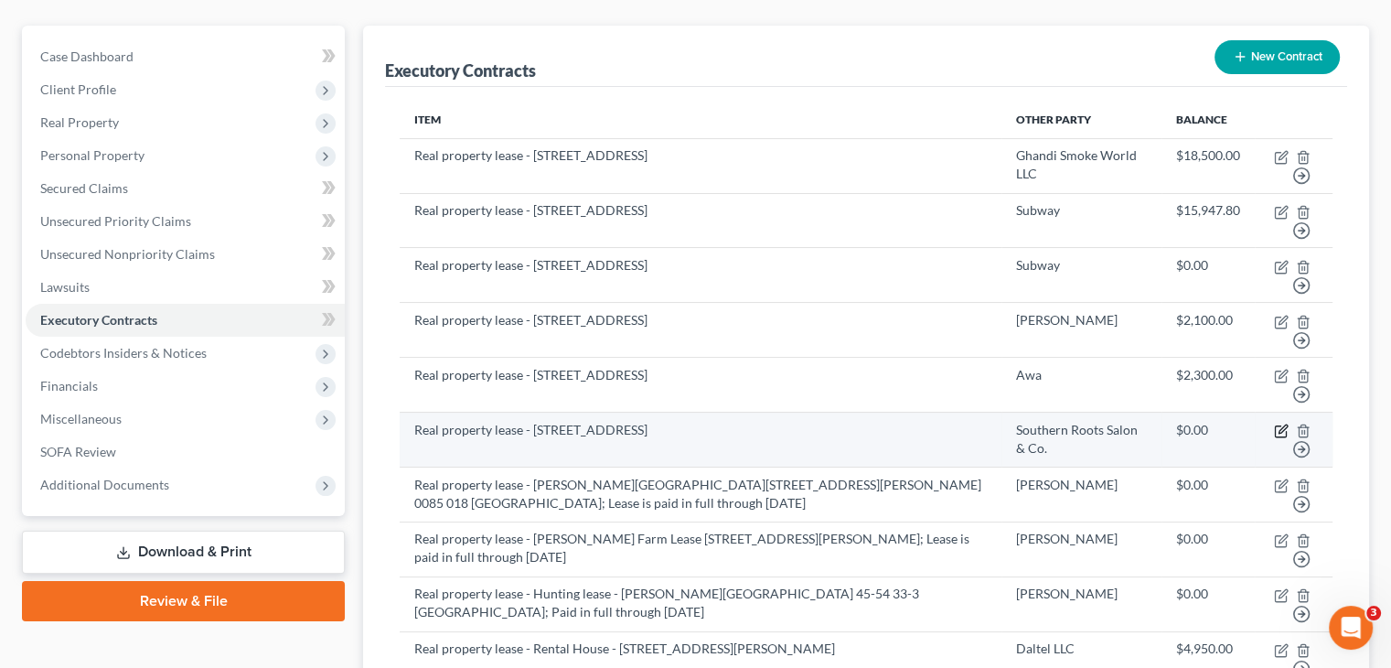
click at [1279, 424] on icon "button" at bounding box center [1282, 428] width 8 height 8
select select "2"
select select "10"
select select "0"
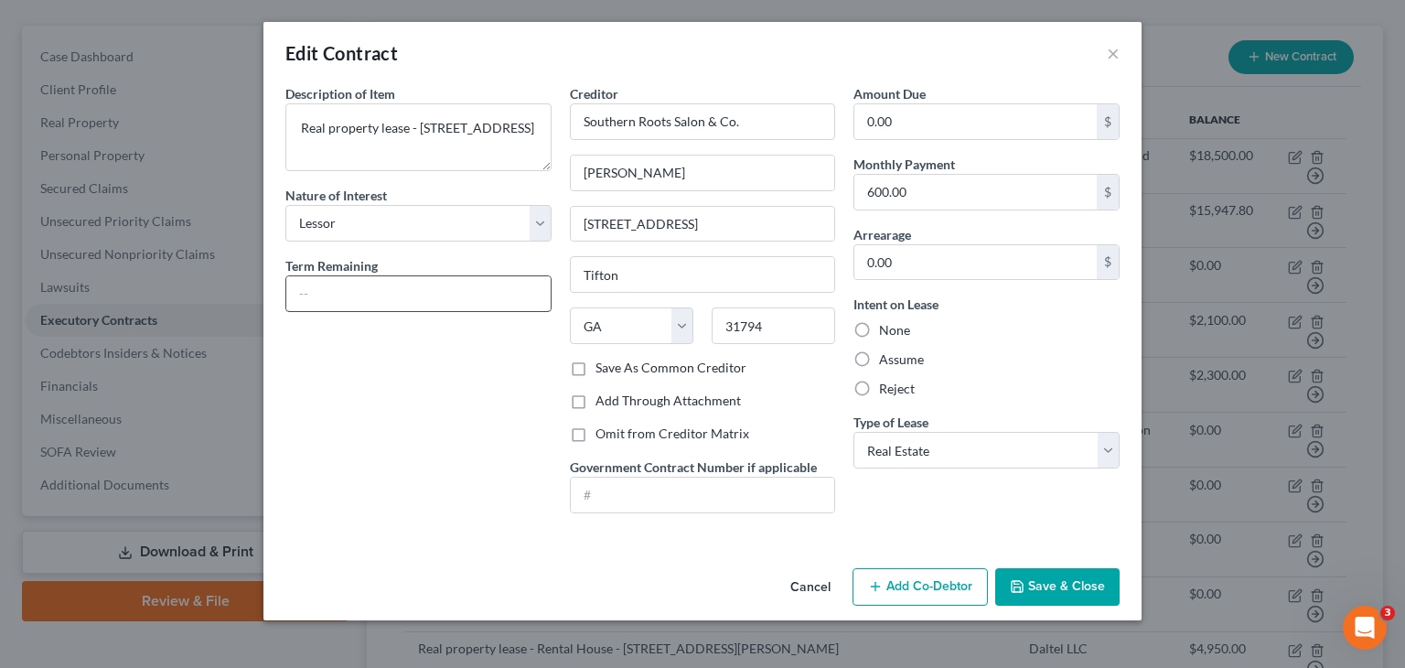
click at [380, 286] on input "text" at bounding box center [418, 293] width 264 height 35
type input "2 years 10 months"
click at [898, 118] on input "0.00" at bounding box center [975, 121] width 242 height 35
type input "20,400.00"
click at [1052, 593] on button "Save & Close" at bounding box center [1057, 587] width 124 height 38
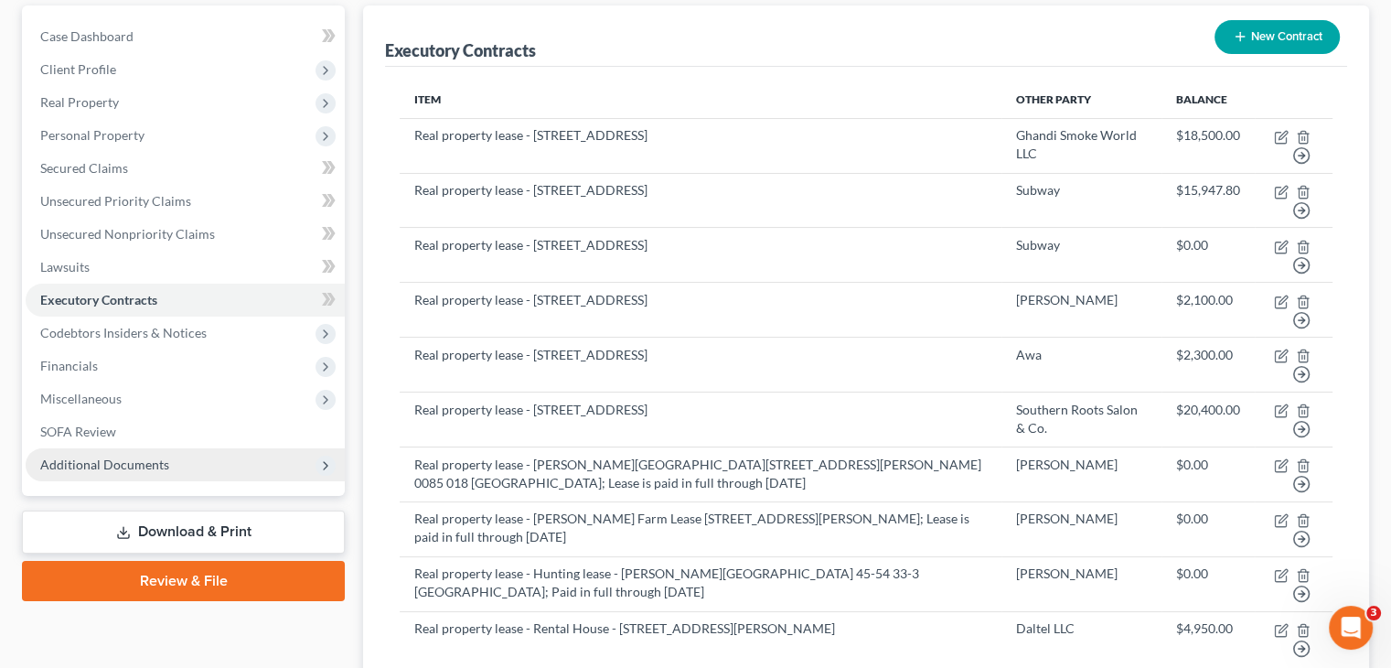
scroll to position [0, 0]
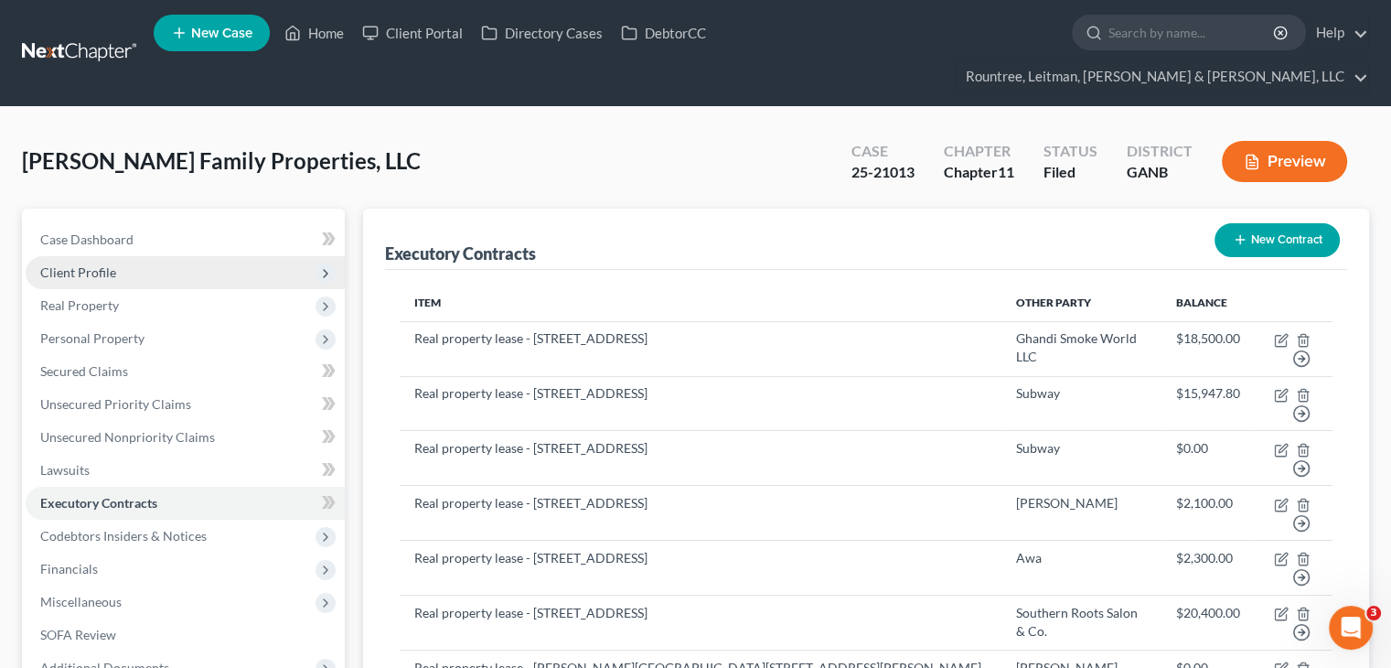
click at [83, 264] on span "Client Profile" at bounding box center [78, 272] width 76 height 16
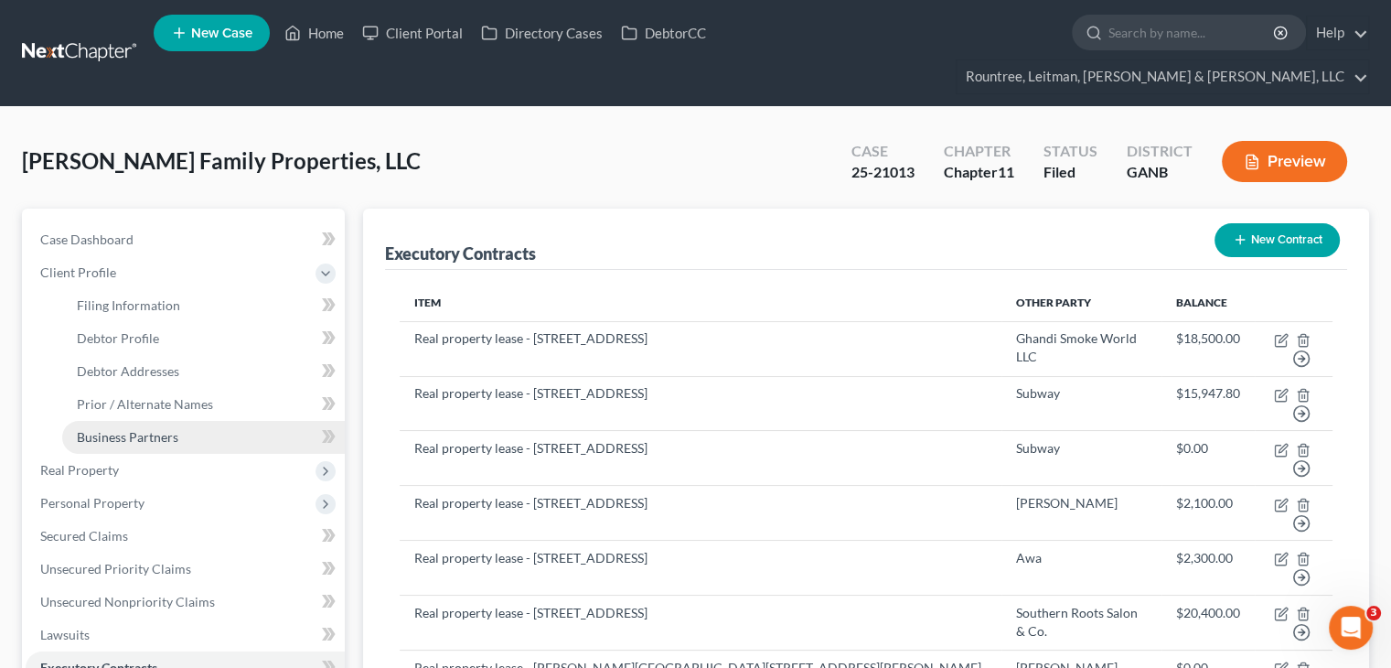
click at [132, 429] on span "Business Partners" at bounding box center [128, 437] width 102 height 16
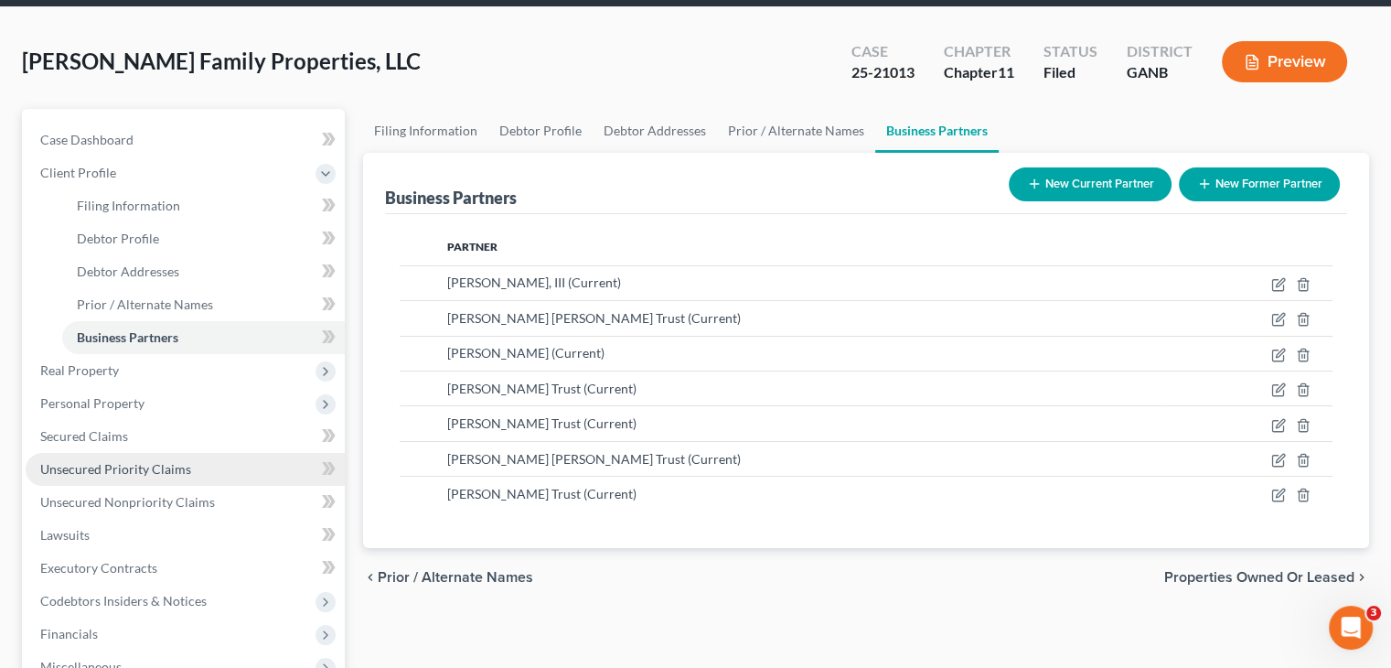
scroll to position [274, 0]
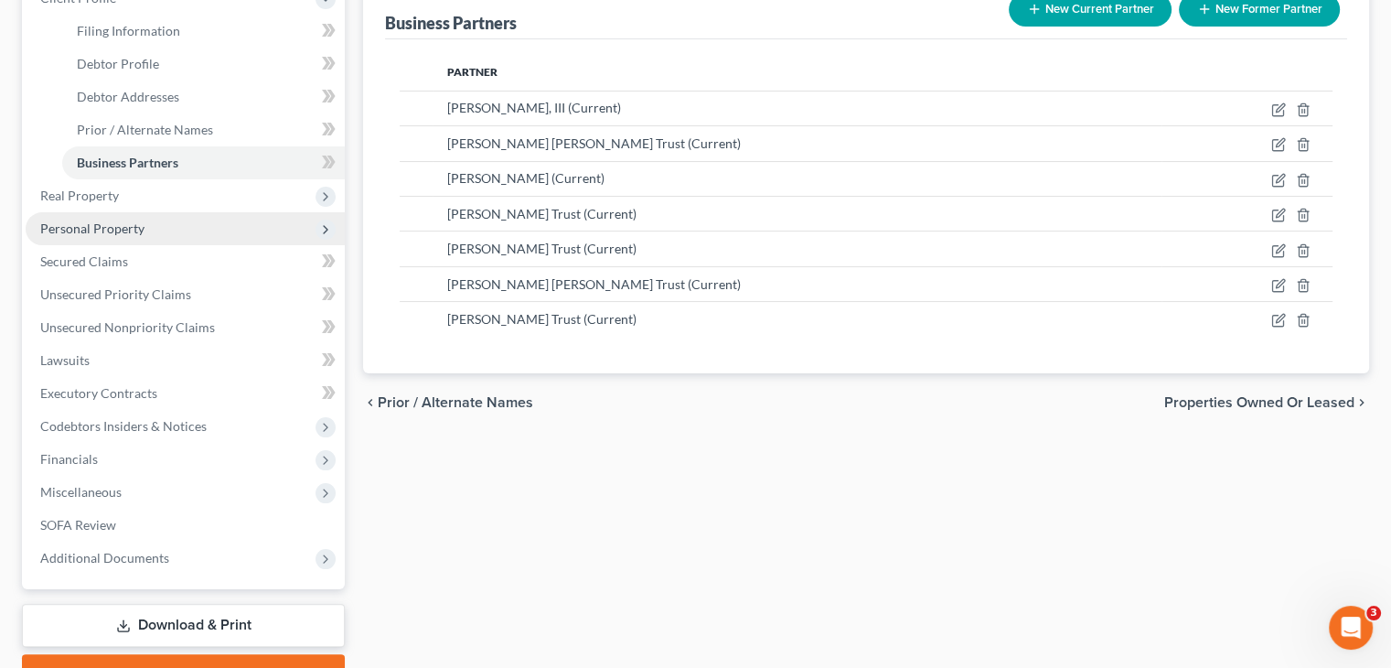
click at [89, 220] on span "Personal Property" at bounding box center [92, 228] width 104 height 16
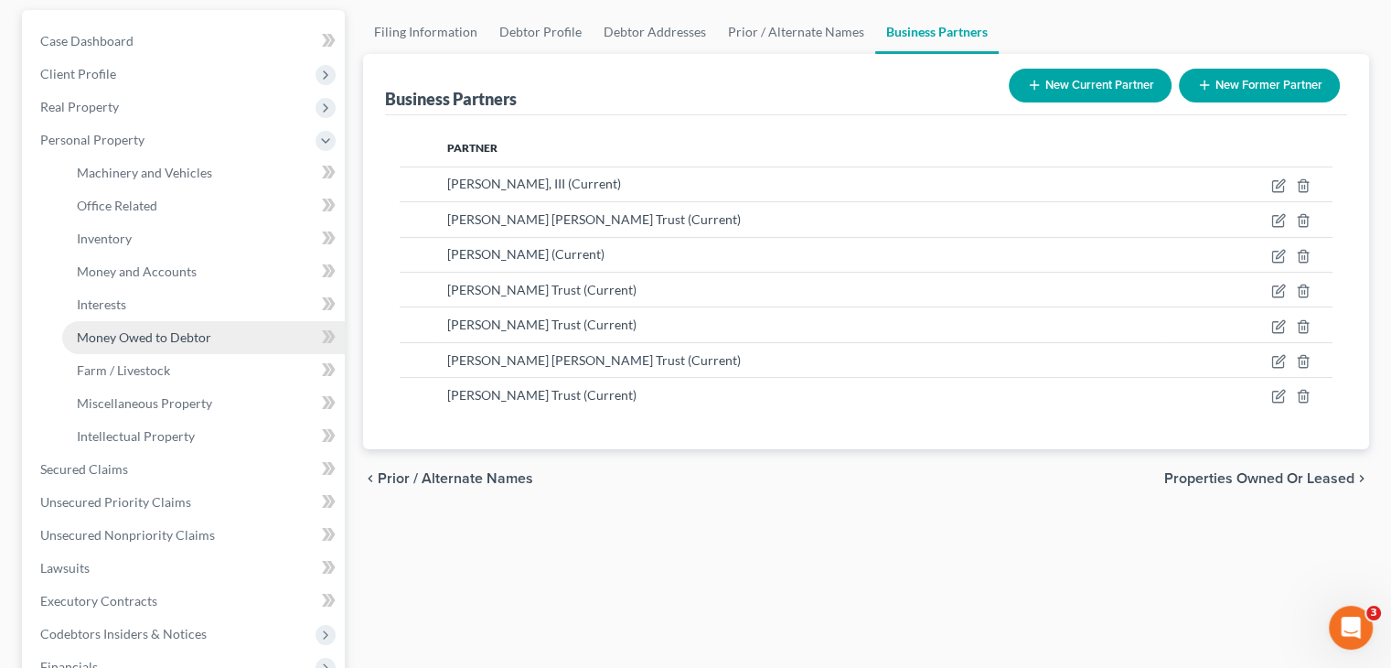
scroll to position [91, 0]
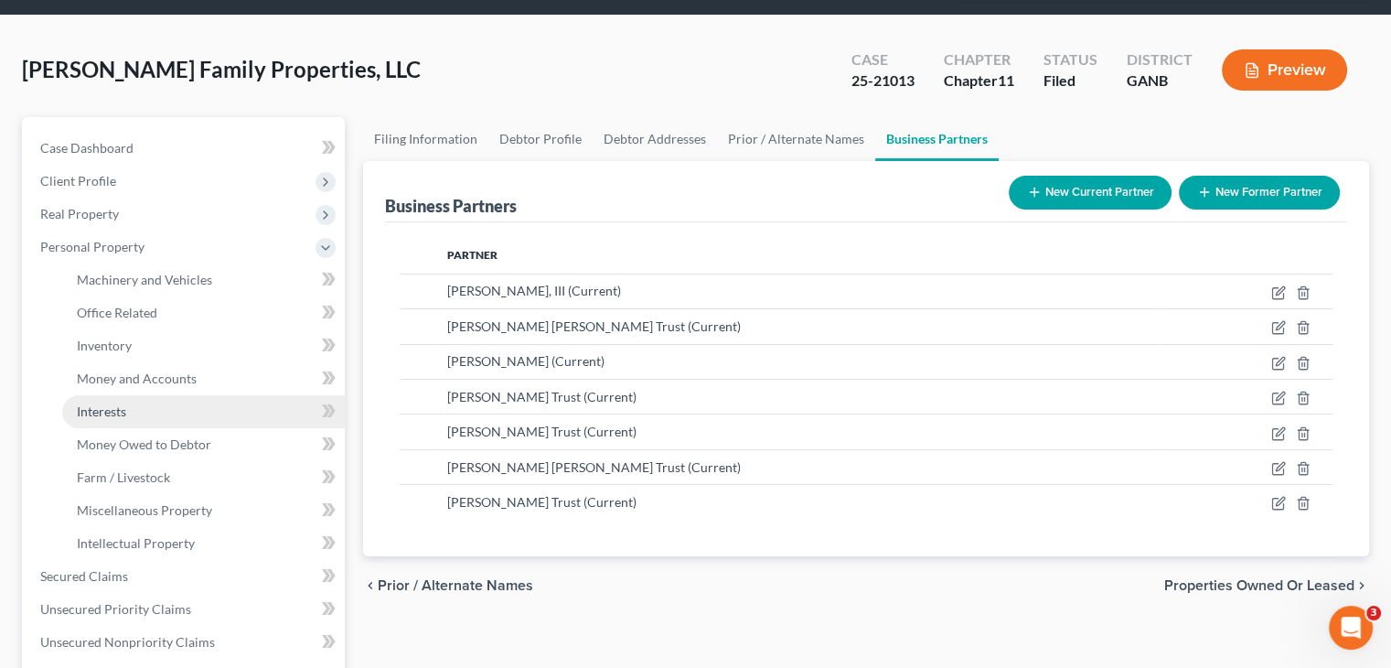
drag, startPoint x: 110, startPoint y: 376, endPoint x: 123, endPoint y: 381, distance: 13.9
click at [110, 403] on span "Interests" at bounding box center [101, 411] width 49 height 16
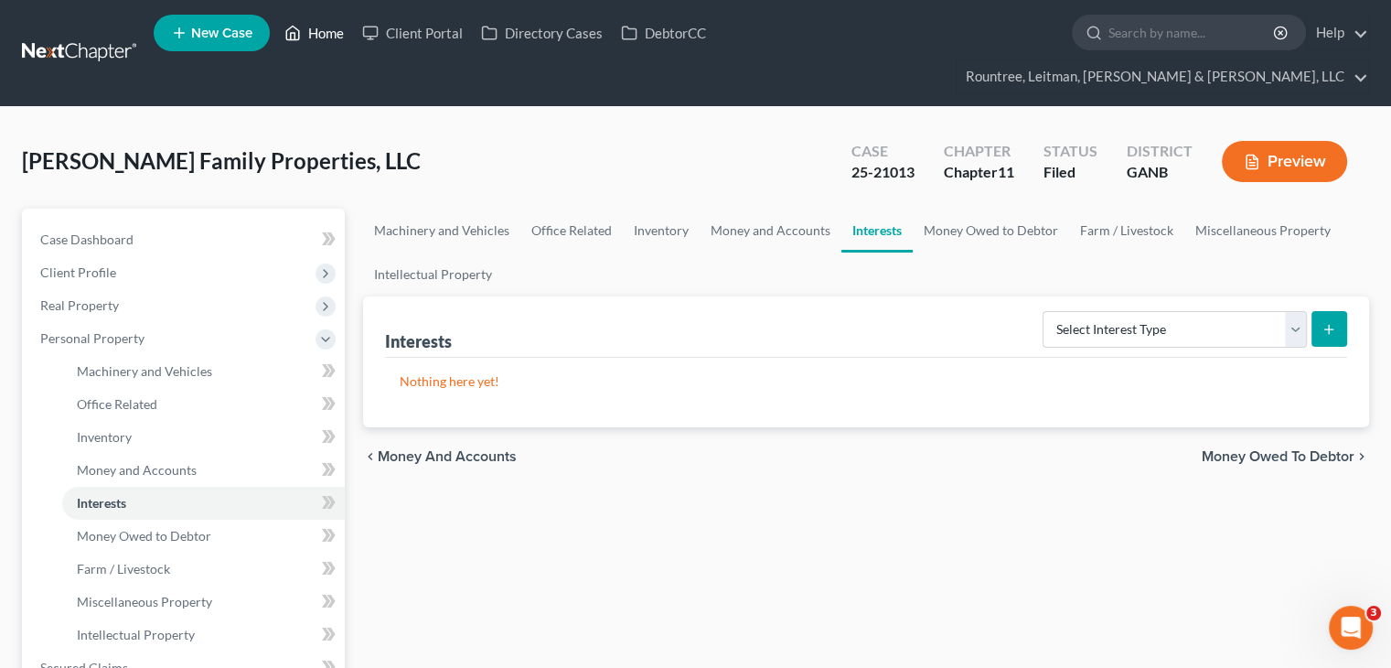
click at [320, 36] on link "Home" at bounding box center [314, 32] width 78 height 33
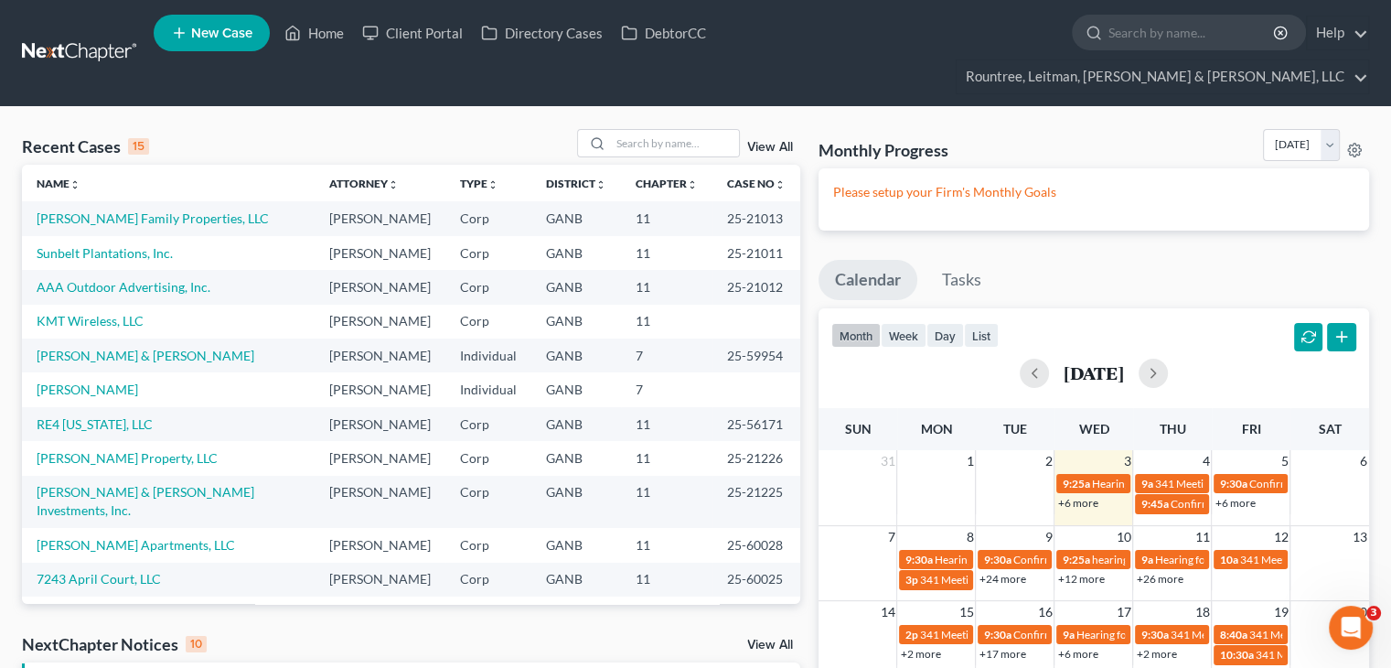
click at [97, 236] on td "Sunbelt Plantations, Inc." at bounding box center [168, 253] width 293 height 34
click at [100, 245] on link "Sunbelt Plantations, Inc." at bounding box center [105, 253] width 136 height 16
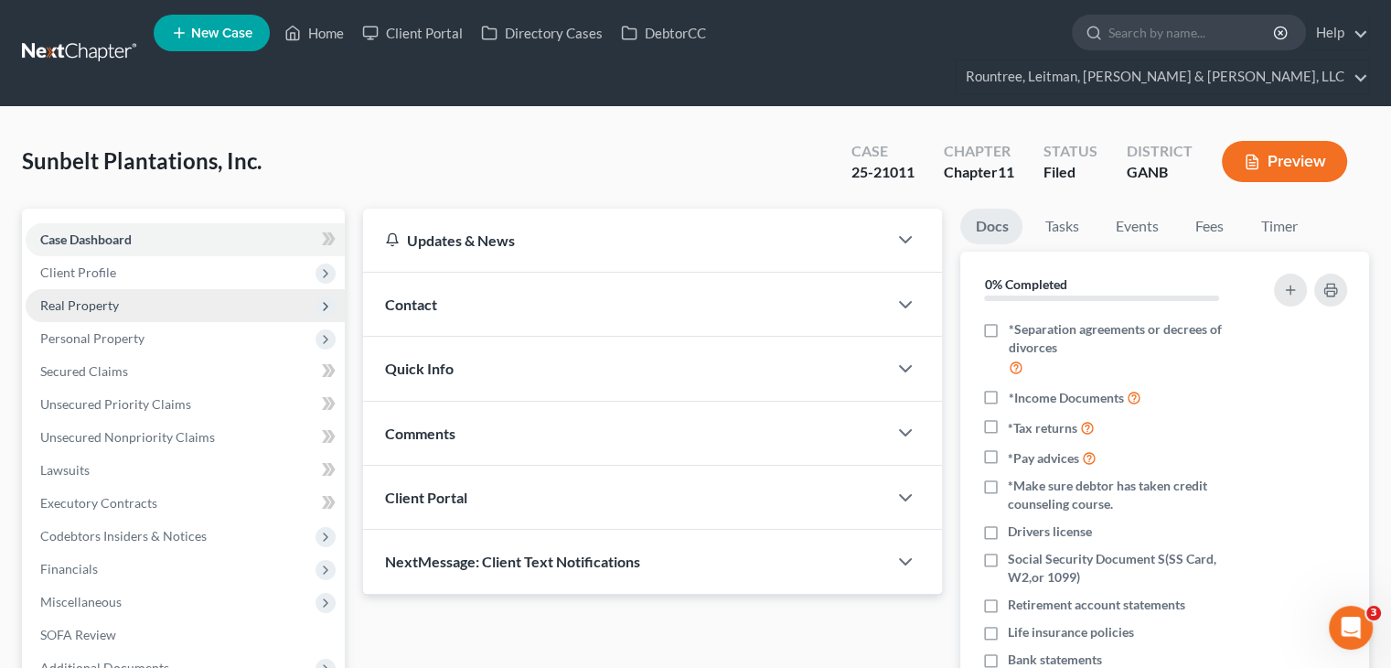
click at [83, 297] on span "Real Property" at bounding box center [79, 305] width 79 height 16
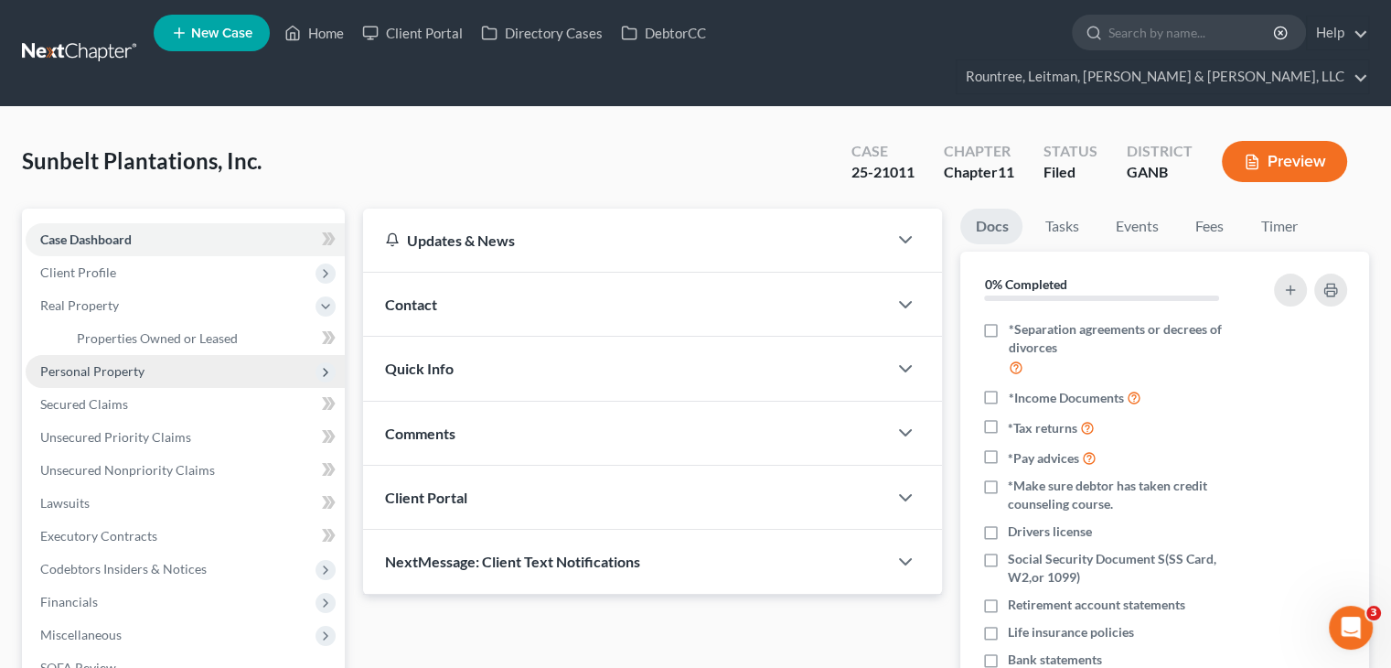
click at [93, 363] on span "Personal Property" at bounding box center [92, 371] width 104 height 16
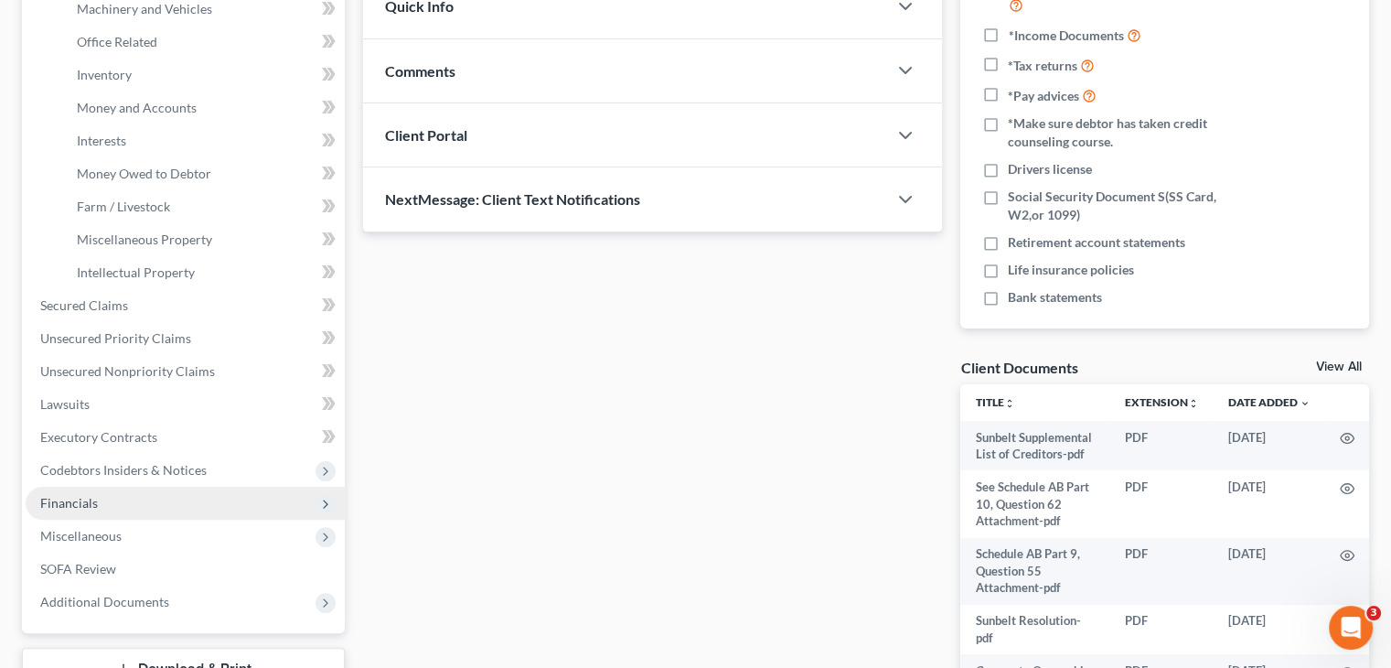
scroll to position [366, 0]
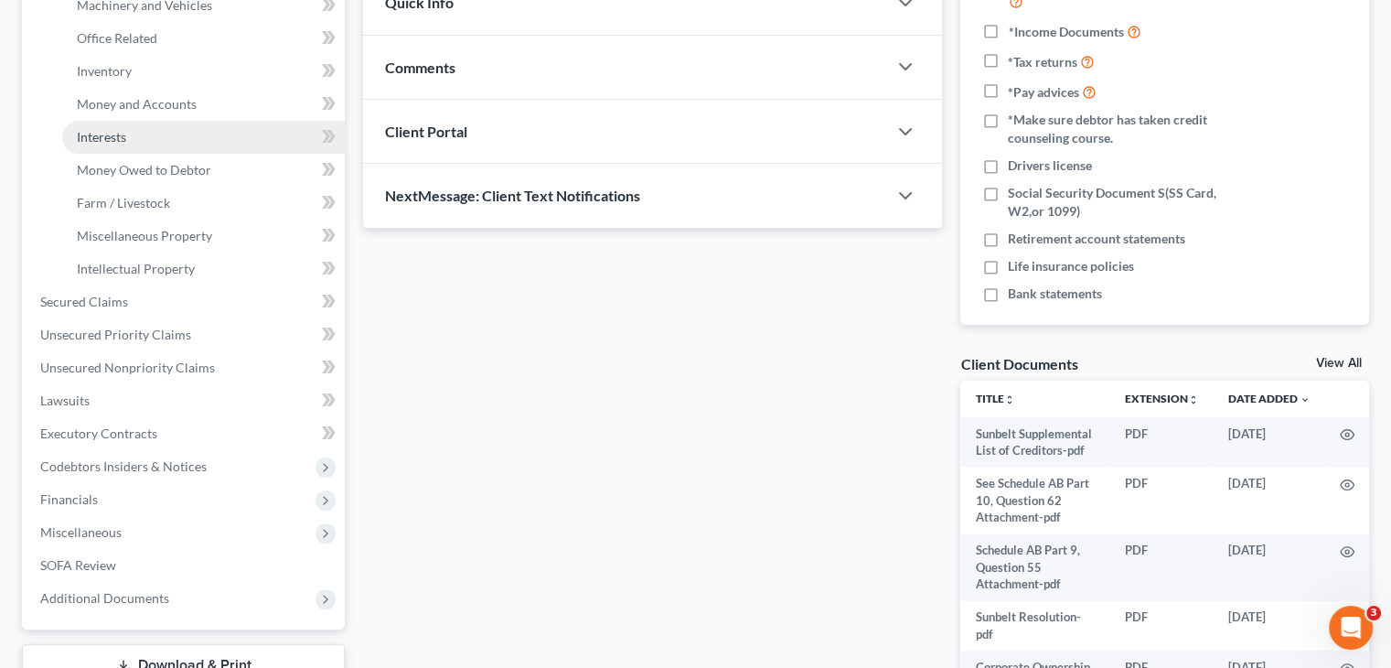
click at [100, 129] on span "Interests" at bounding box center [101, 137] width 49 height 16
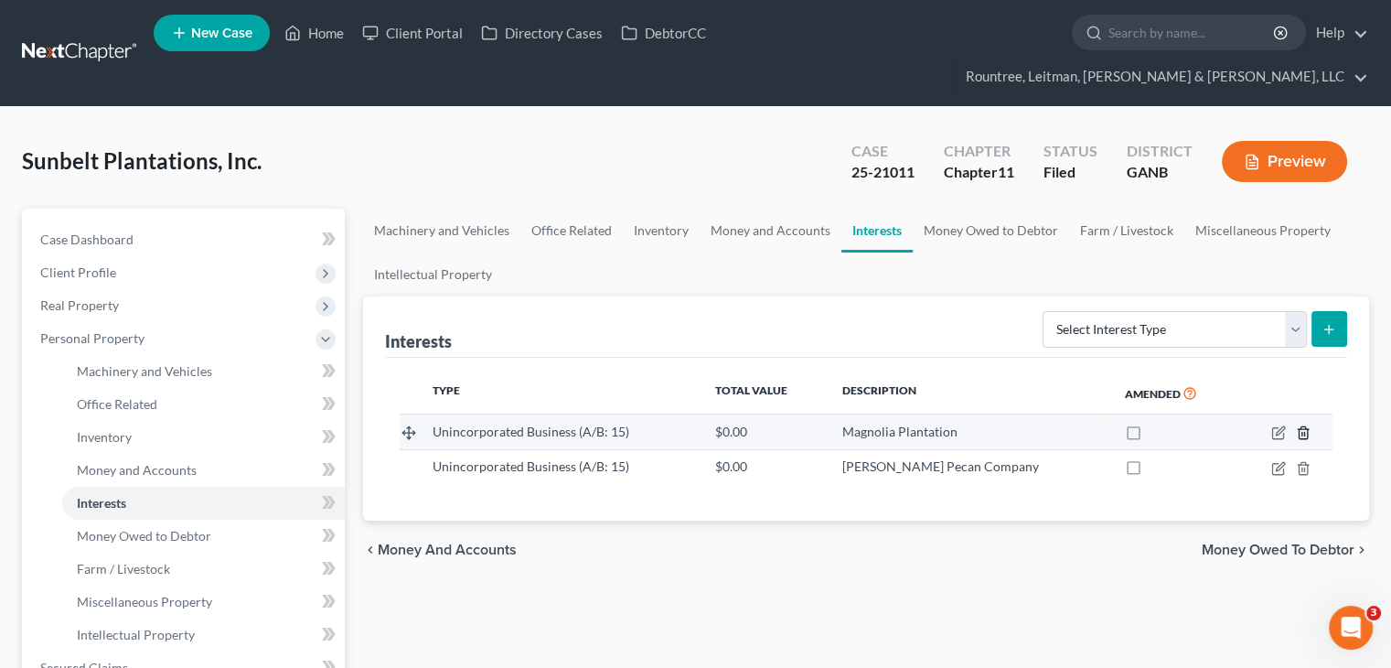
click at [1300, 425] on icon "button" at bounding box center [1303, 432] width 15 height 15
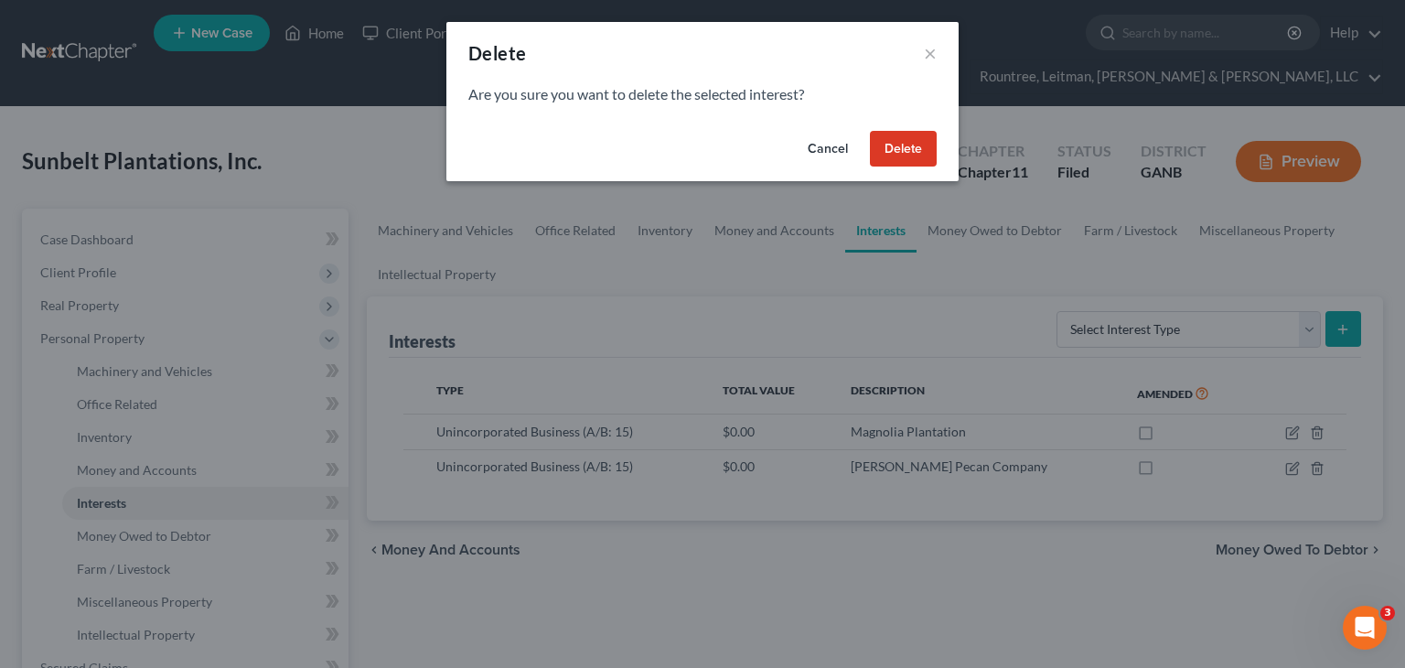
click at [898, 147] on button "Delete" at bounding box center [903, 149] width 67 height 37
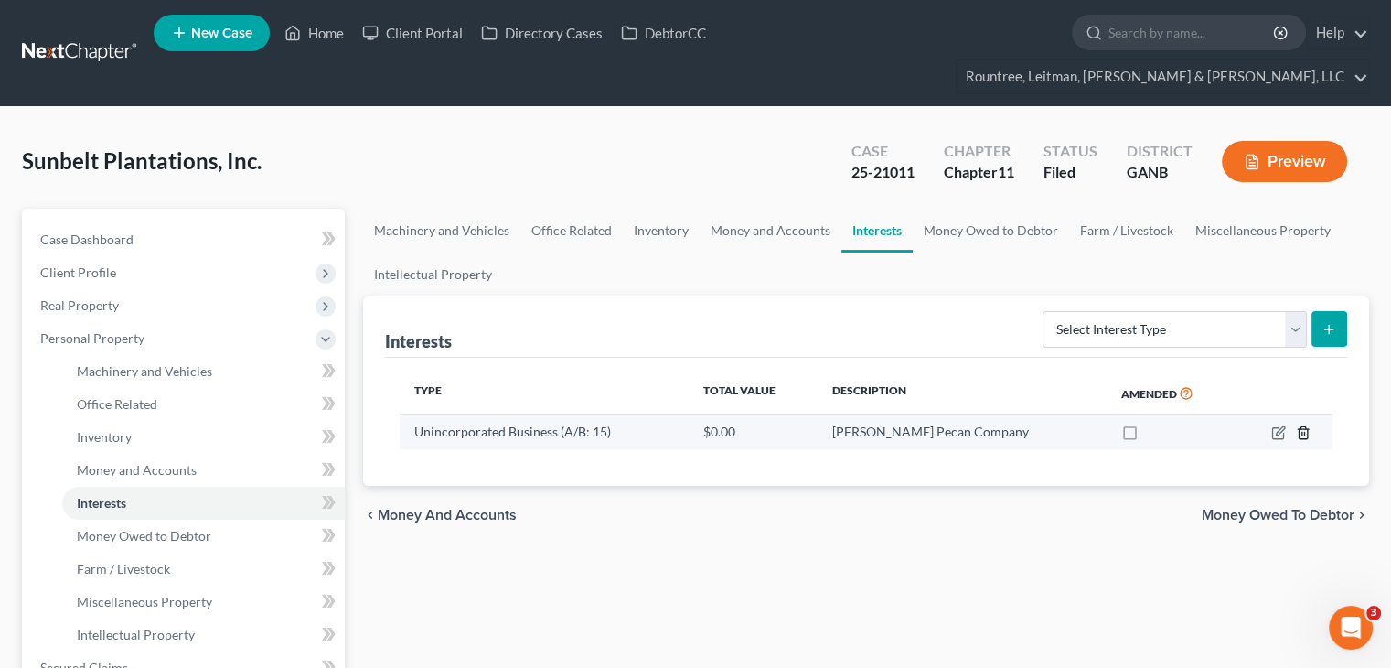
click at [1299, 425] on icon "button" at bounding box center [1303, 432] width 15 height 15
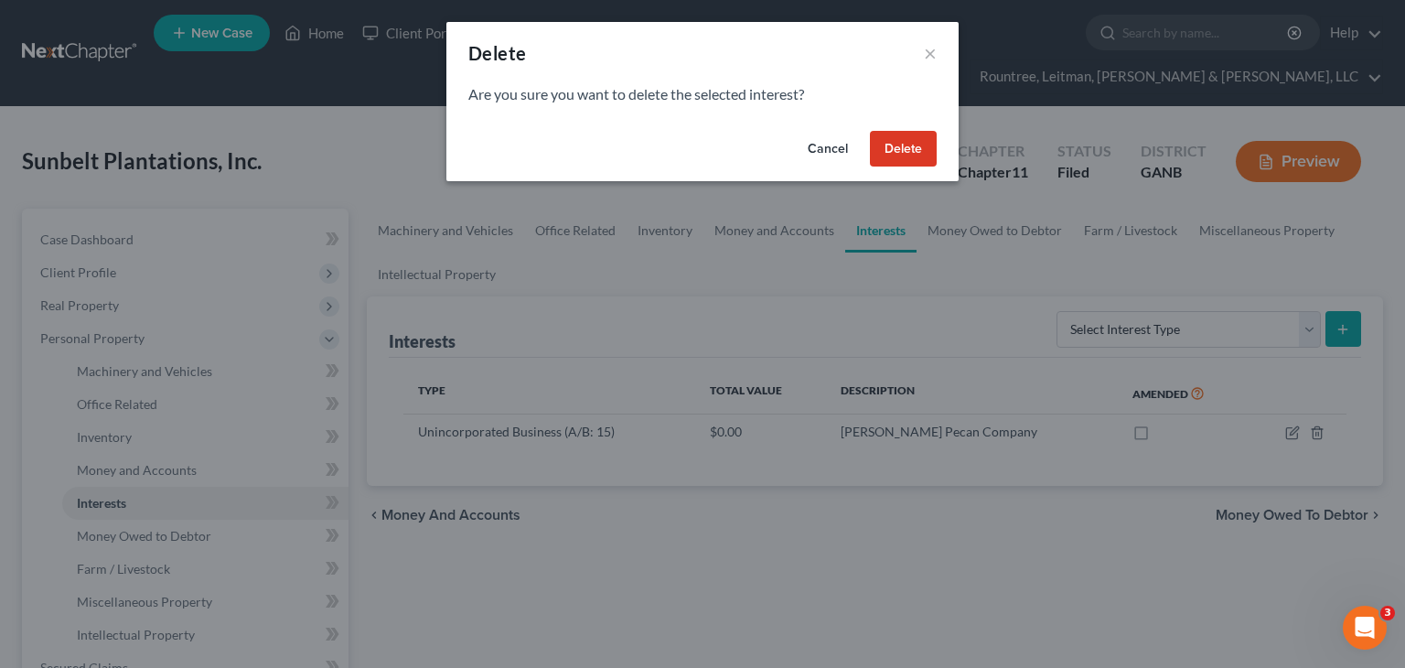
click at [896, 151] on button "Delete" at bounding box center [903, 149] width 67 height 37
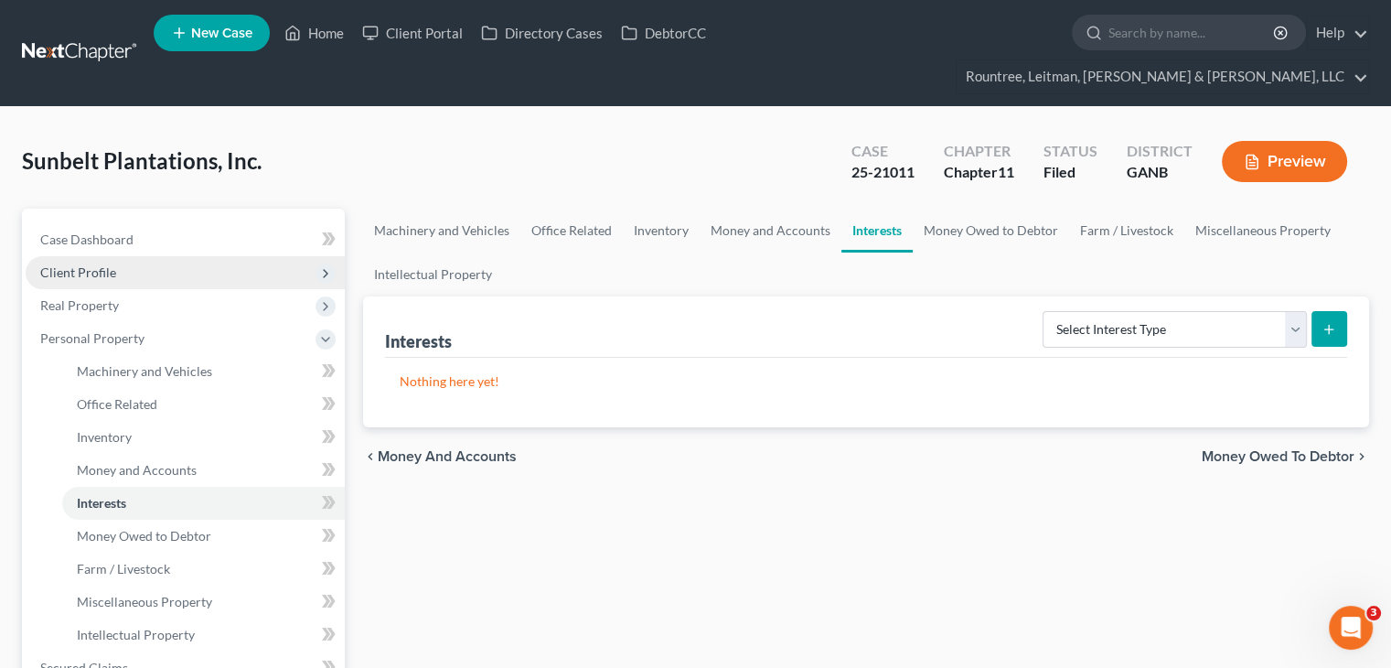
click at [69, 264] on span "Client Profile" at bounding box center [78, 272] width 76 height 16
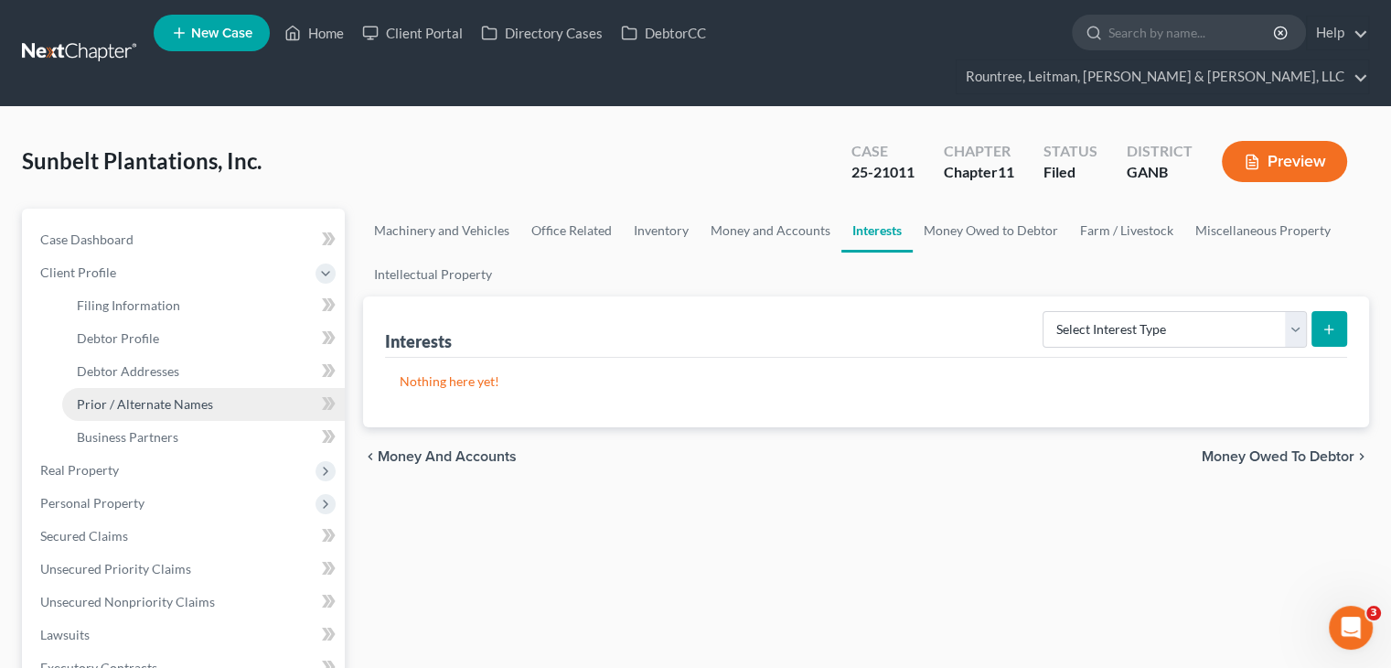
click at [134, 396] on span "Prior / Alternate Names" at bounding box center [145, 404] width 136 height 16
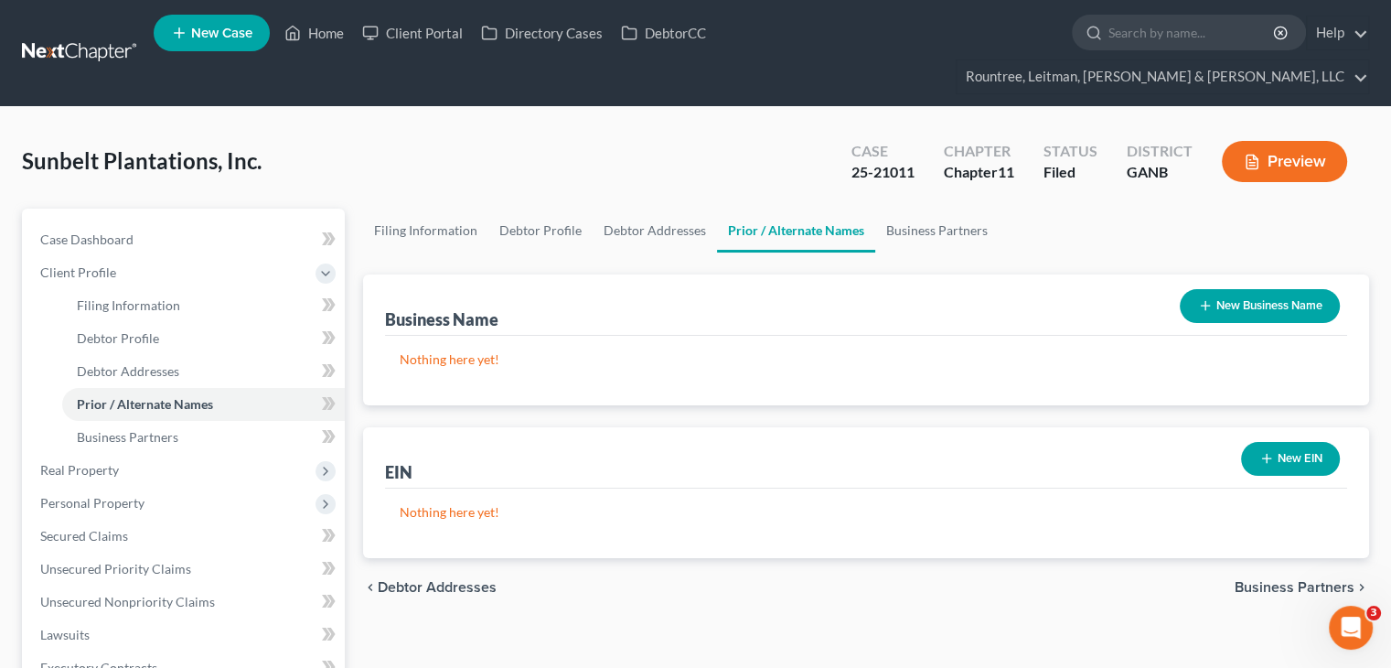
click at [1256, 289] on button "New Business Name" at bounding box center [1260, 306] width 160 height 34
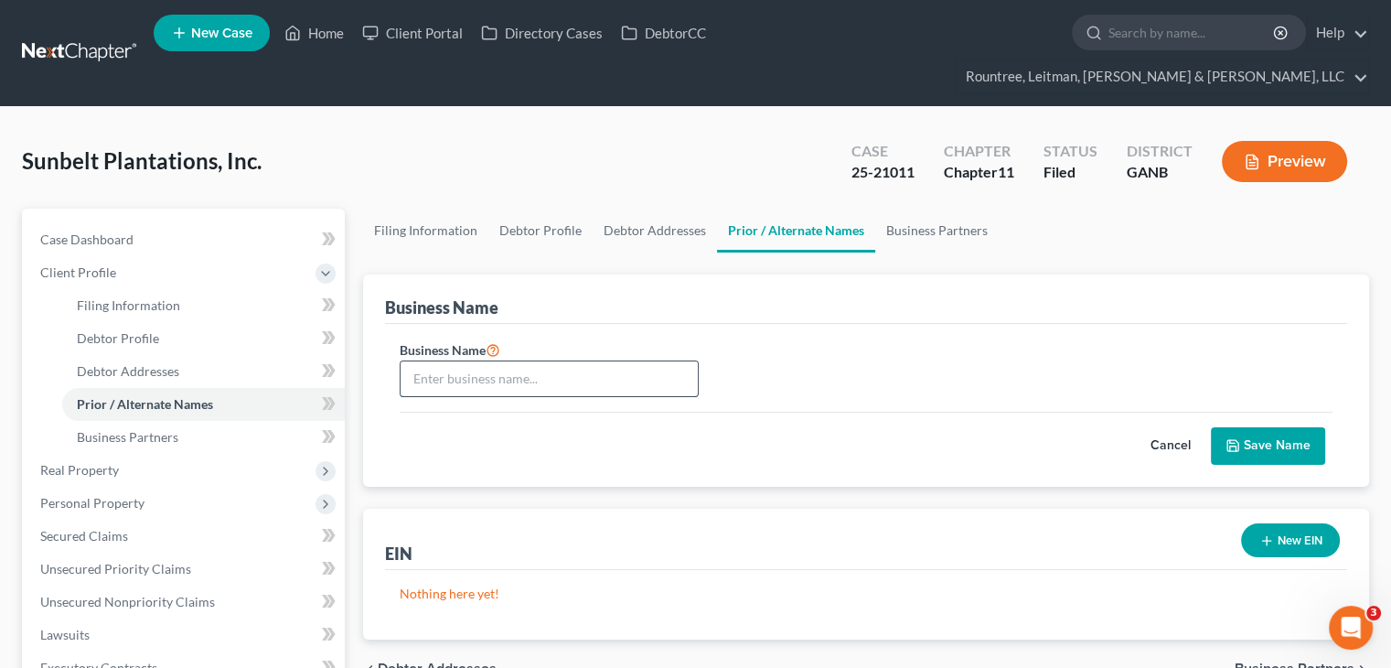
click at [565, 361] on input "text" at bounding box center [549, 378] width 297 height 35
type input "[PERSON_NAME] Pecan Company"
click at [1271, 427] on button "Save Name" at bounding box center [1268, 446] width 114 height 38
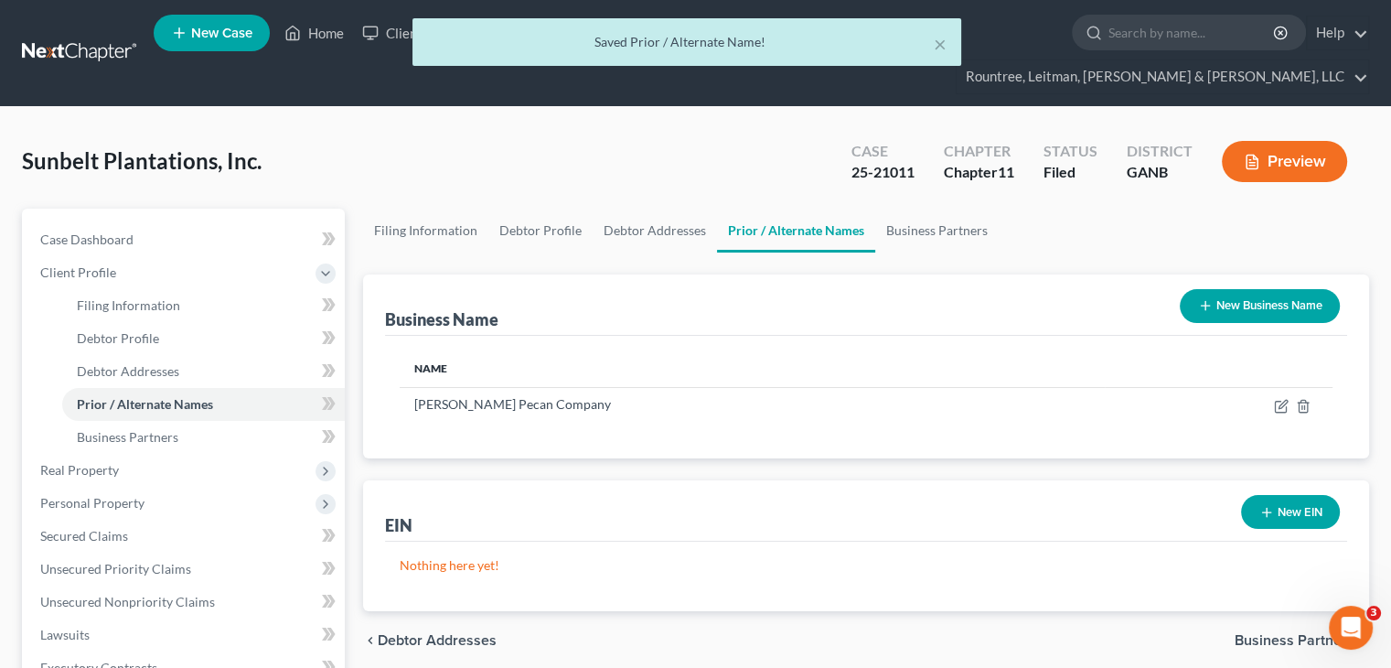
click at [1245, 289] on button "New Business Name" at bounding box center [1260, 306] width 160 height 34
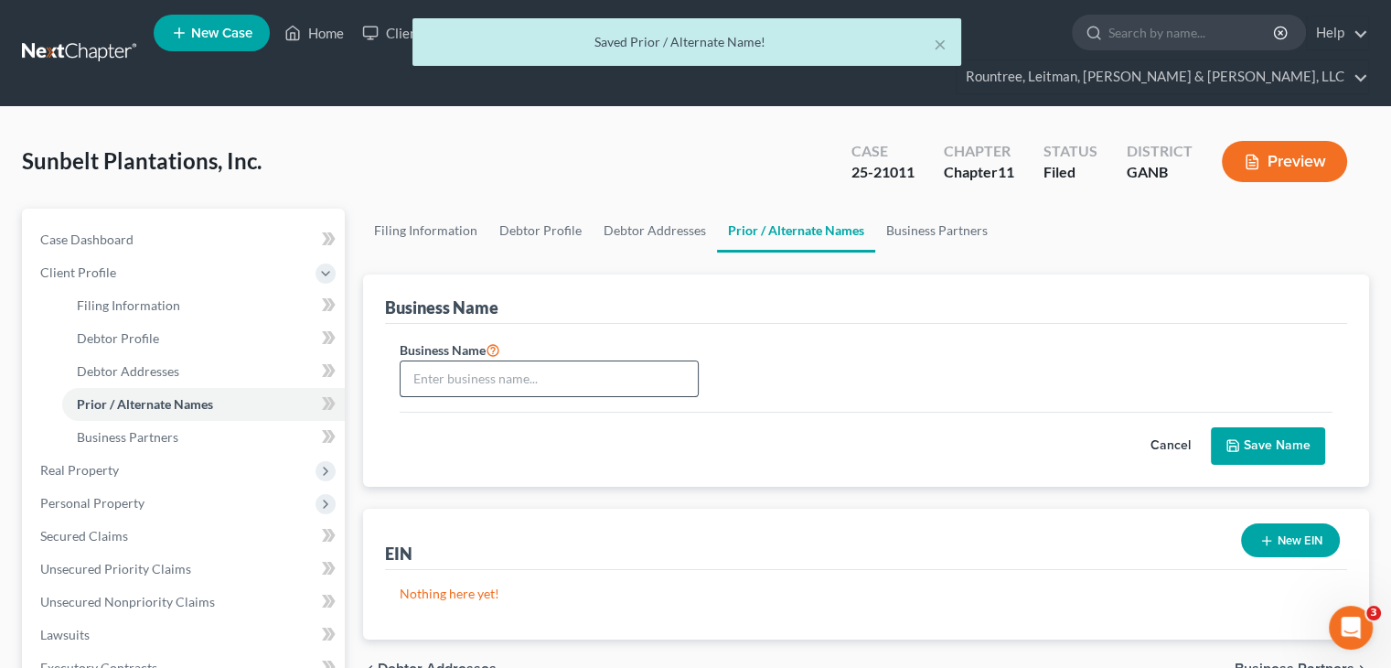
click at [529, 361] on input "text" at bounding box center [549, 378] width 297 height 35
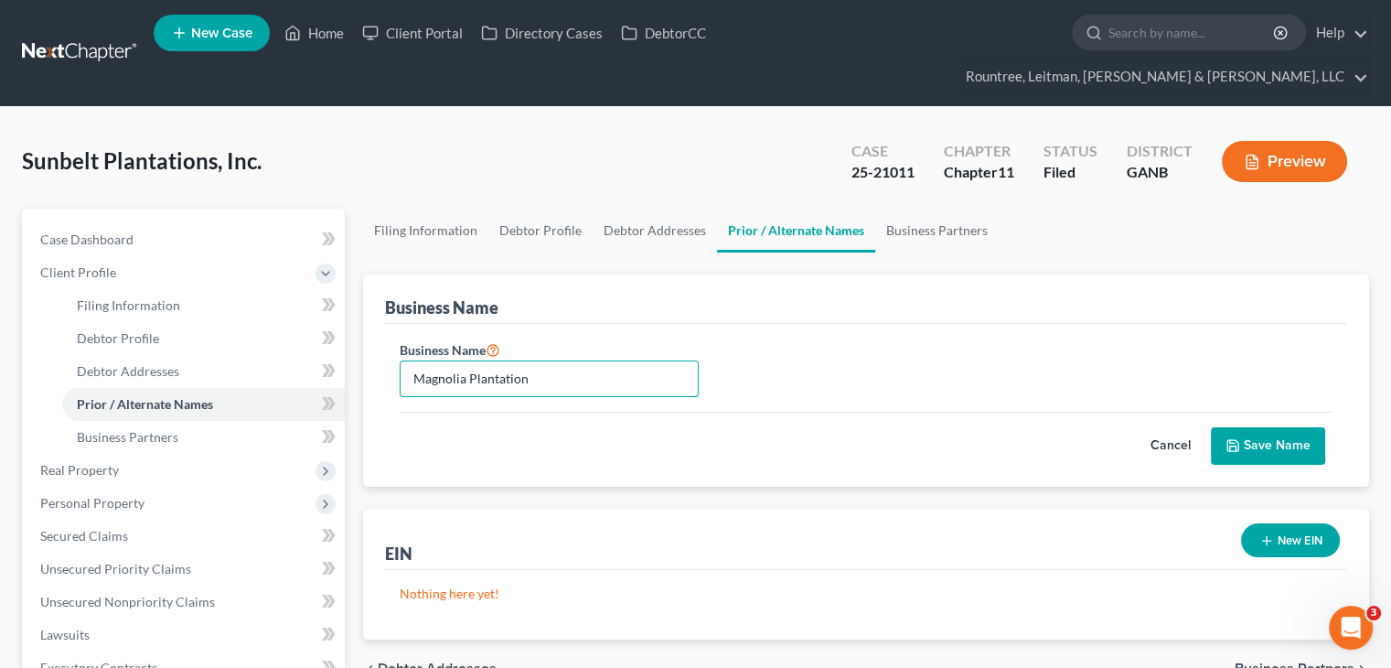
type input "Magnolia Plantation"
click at [1279, 427] on button "Save Name" at bounding box center [1268, 446] width 114 height 38
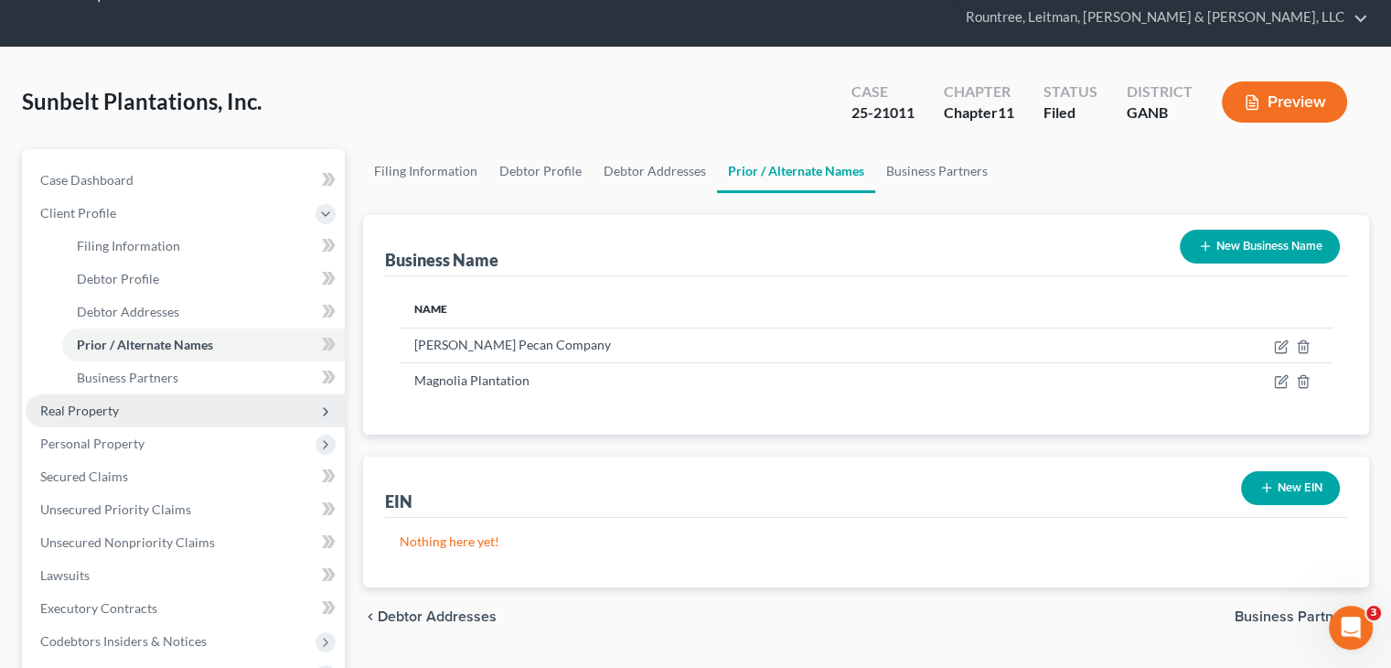
scroll to position [91, 0]
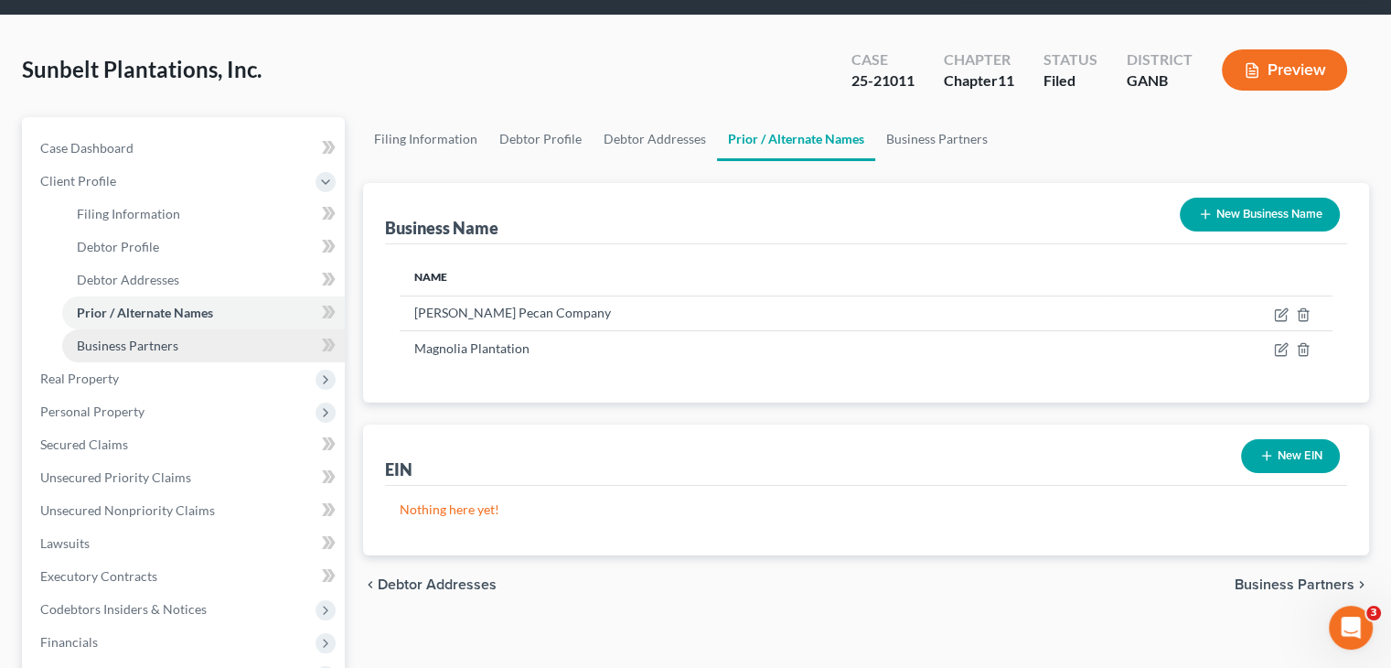
click at [164, 337] on span "Business Partners" at bounding box center [128, 345] width 102 height 16
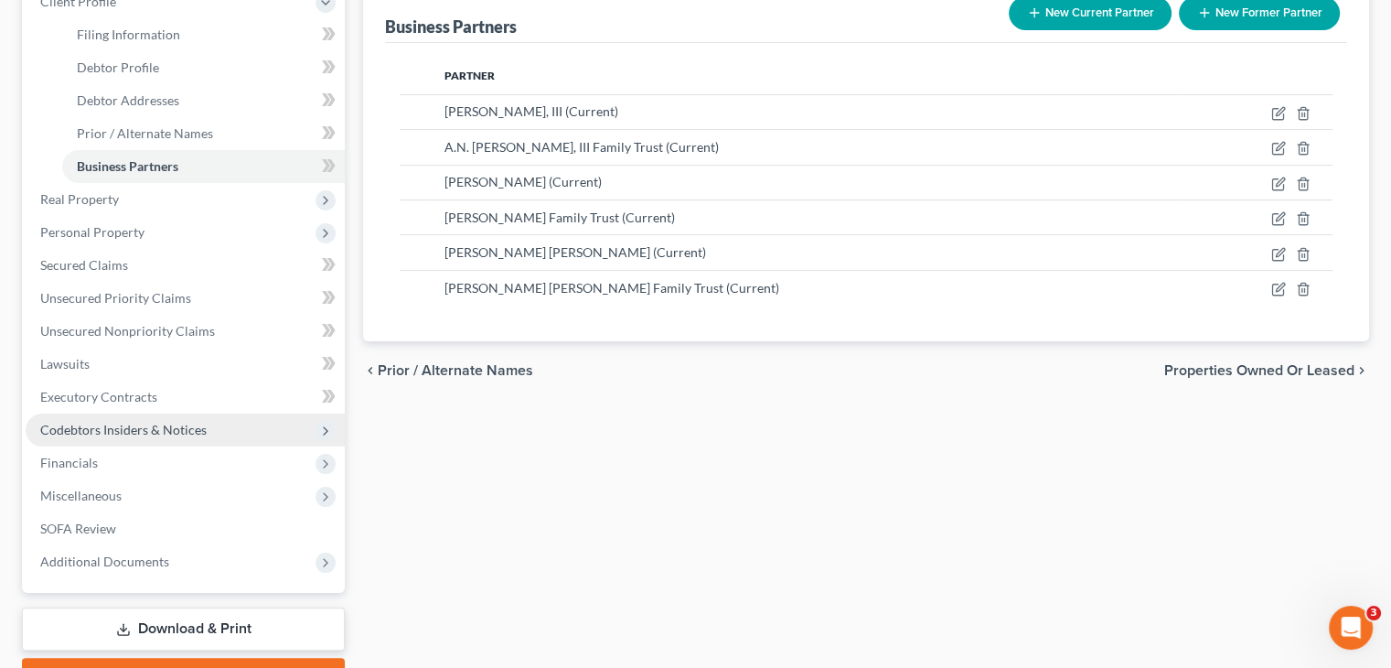
scroll to position [274, 0]
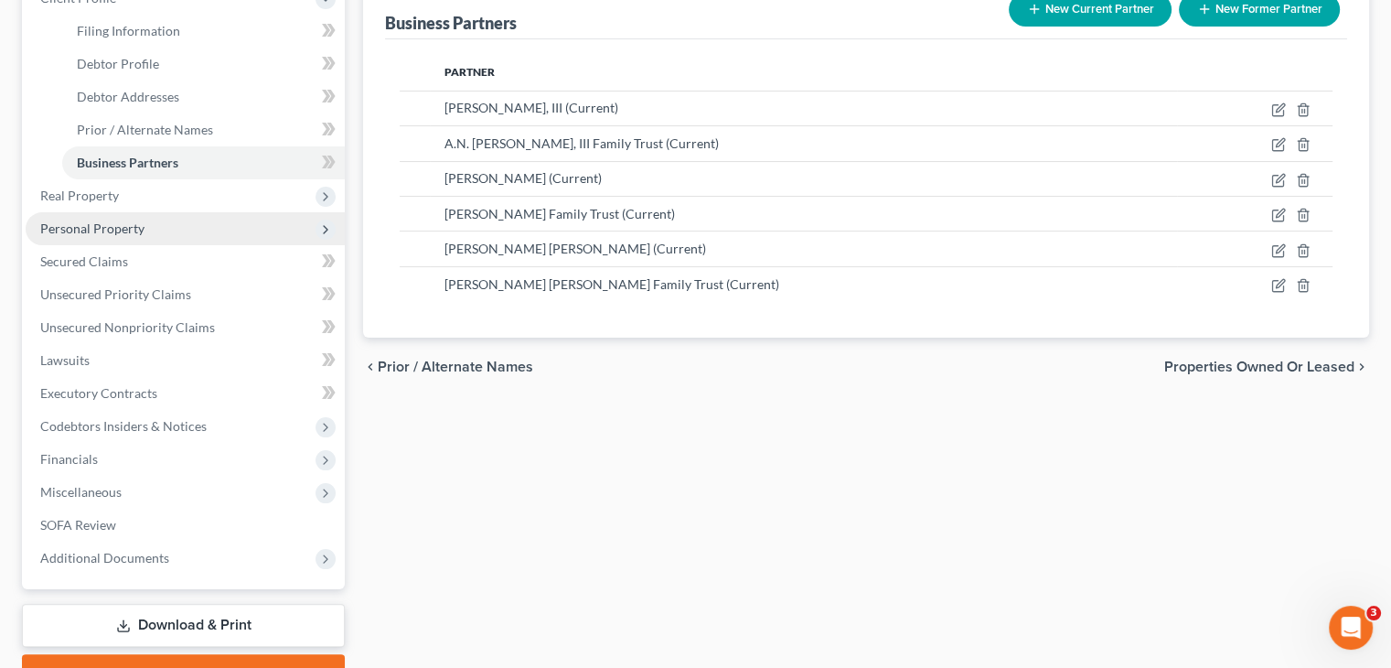
click at [87, 220] on span "Personal Property" at bounding box center [92, 228] width 104 height 16
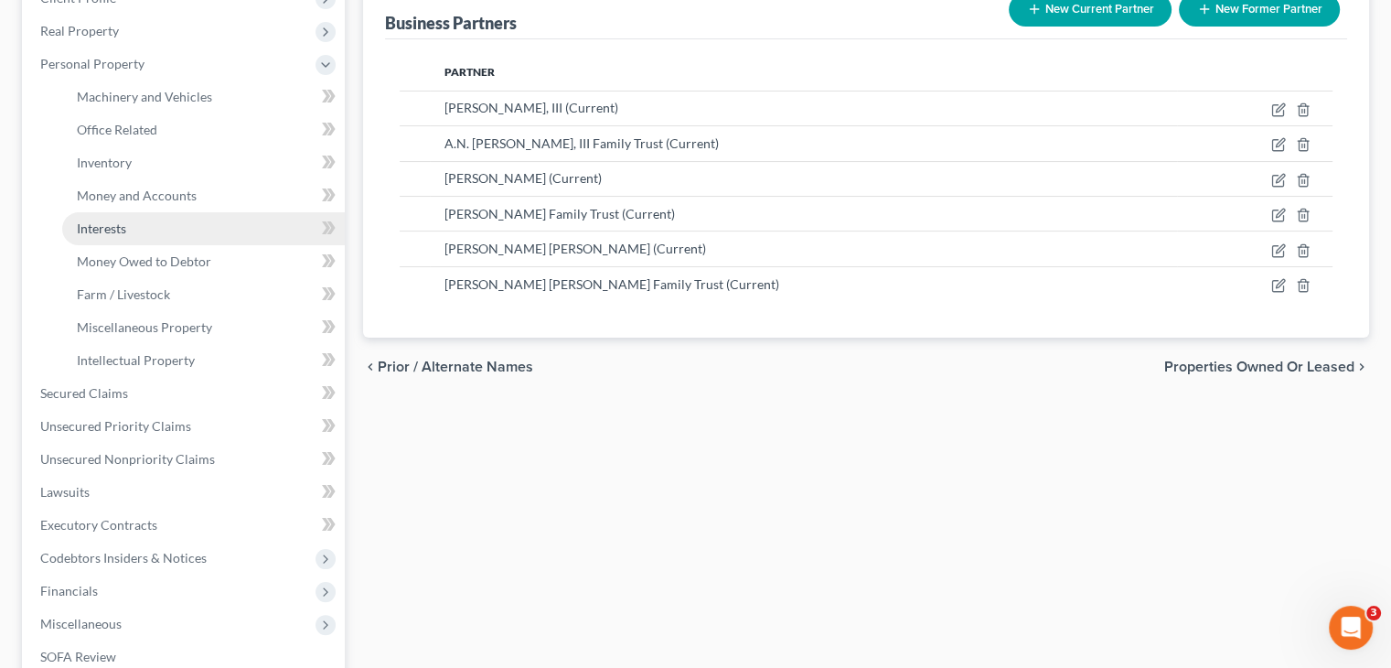
click at [88, 220] on span "Interests" at bounding box center [101, 228] width 49 height 16
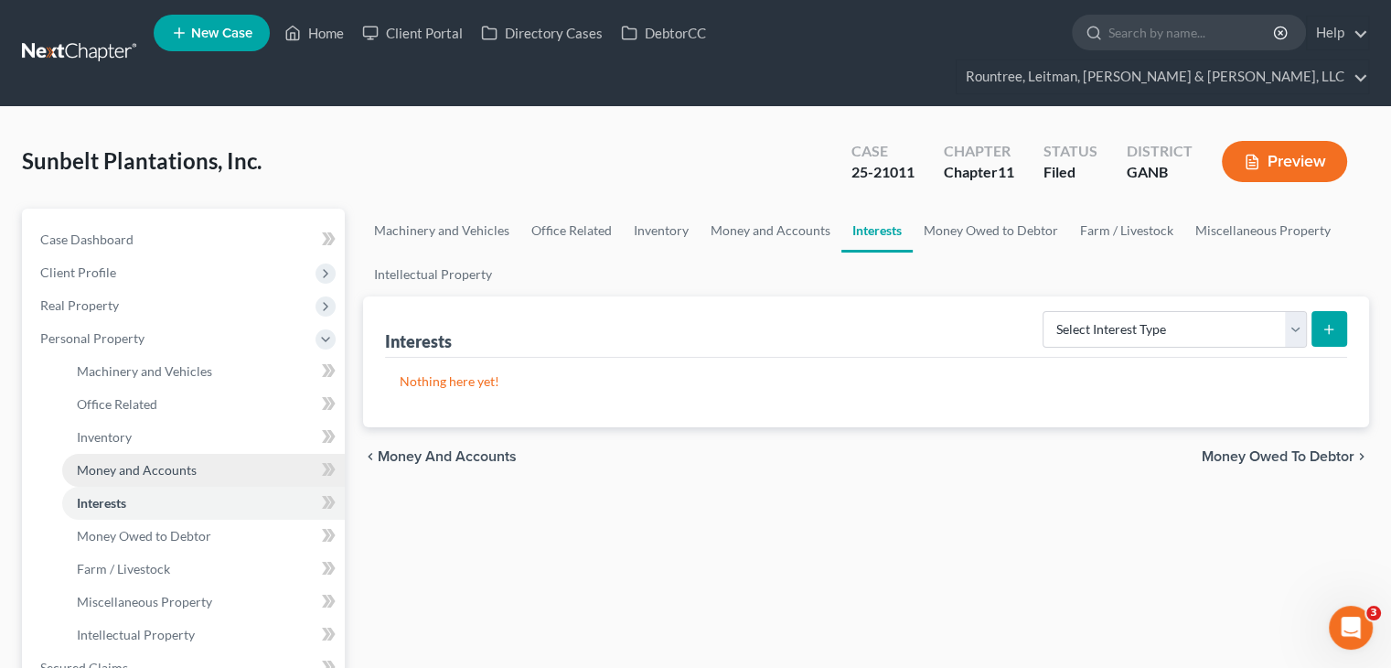
click at [132, 462] on span "Money and Accounts" at bounding box center [137, 470] width 120 height 16
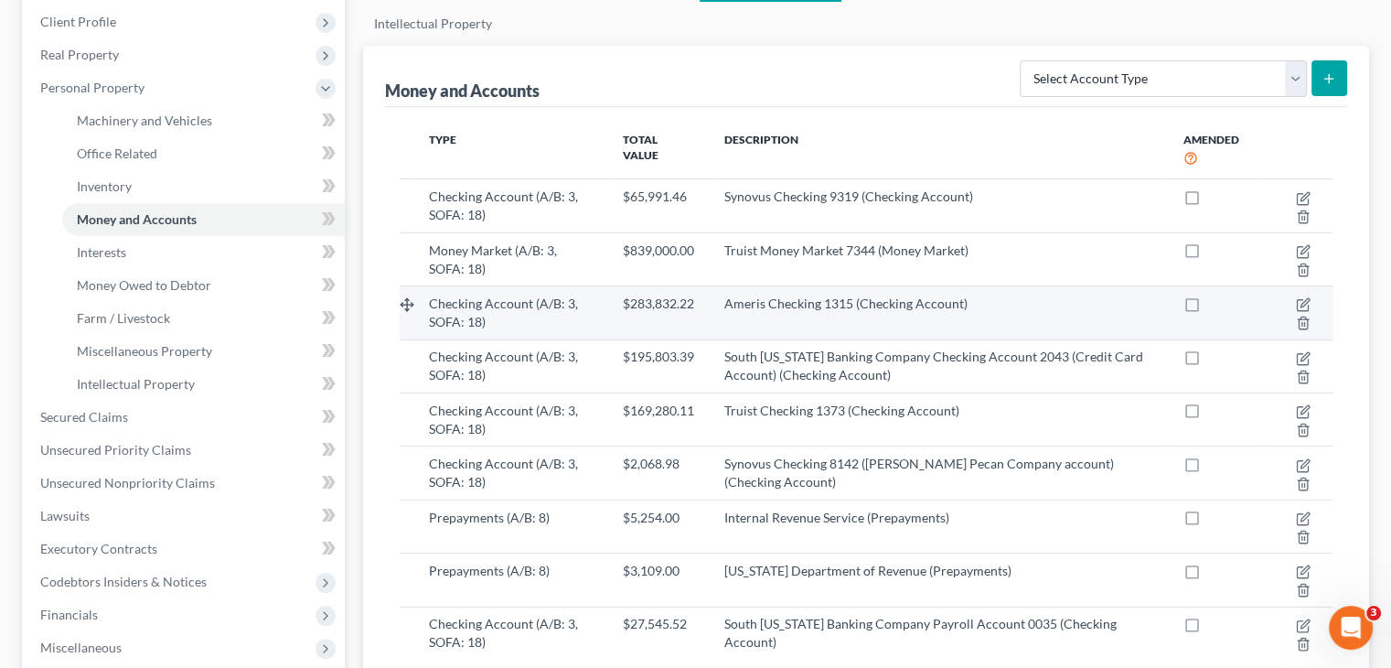
scroll to position [274, 0]
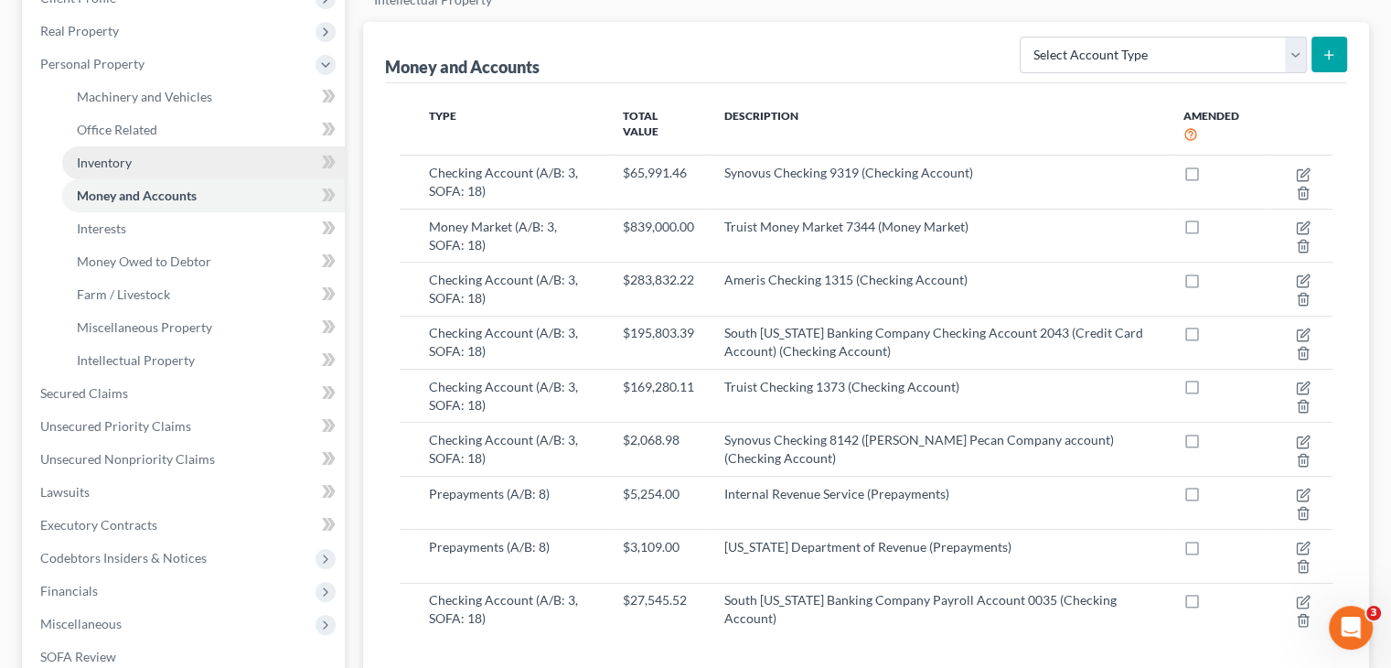
click at [110, 155] on span "Inventory" at bounding box center [104, 163] width 55 height 16
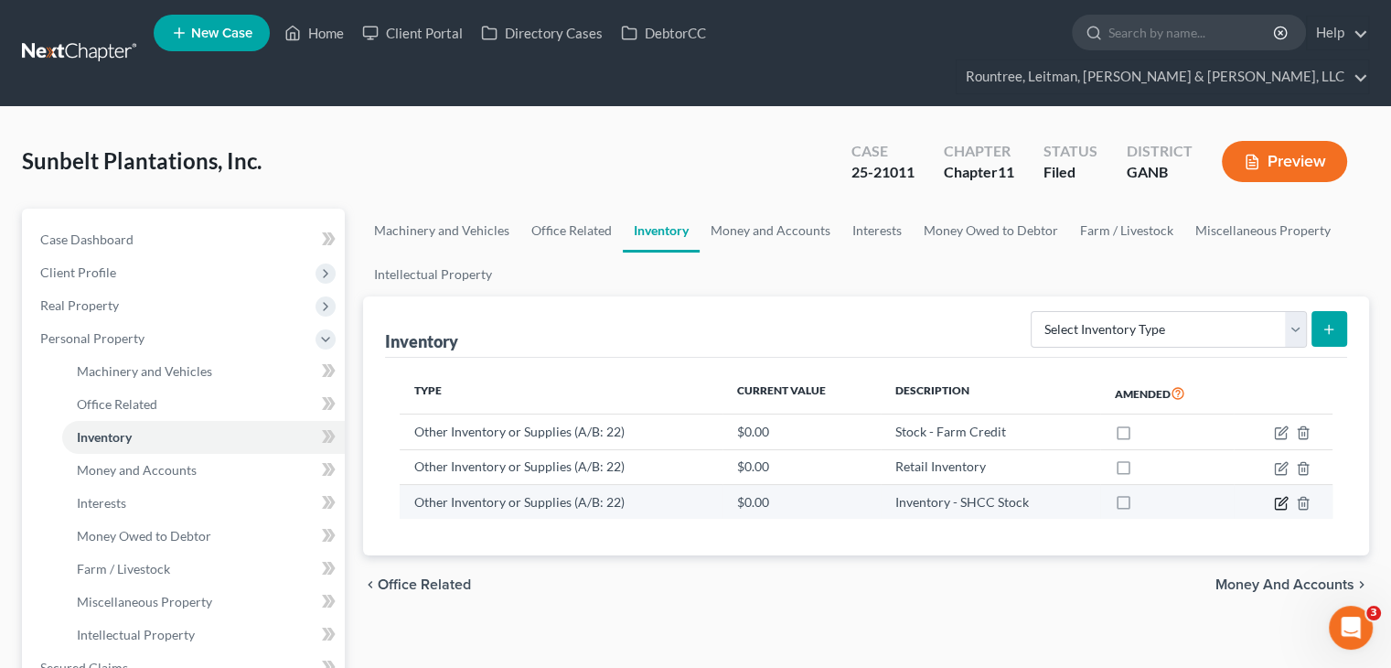
click at [1284, 496] on icon "button" at bounding box center [1281, 503] width 15 height 15
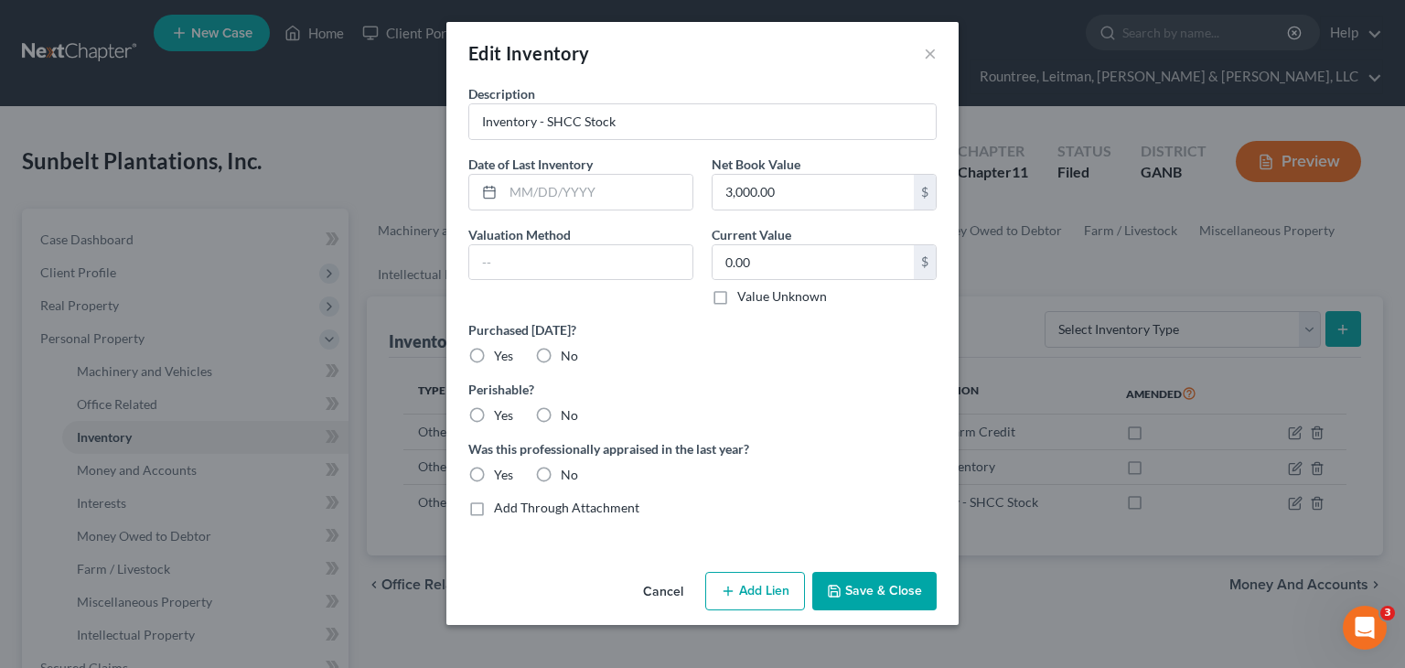
click at [679, 590] on button "Cancel" at bounding box center [662, 591] width 69 height 37
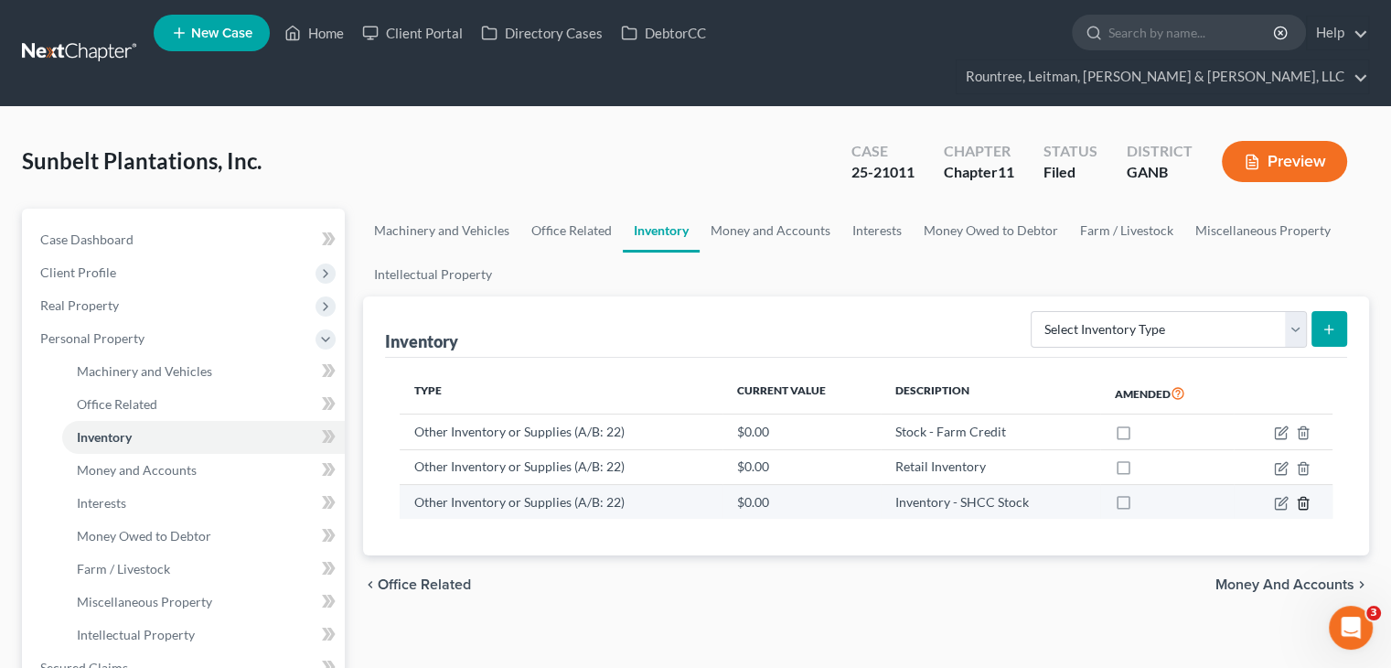
click at [1302, 496] on icon "button" at bounding box center [1303, 503] width 15 height 15
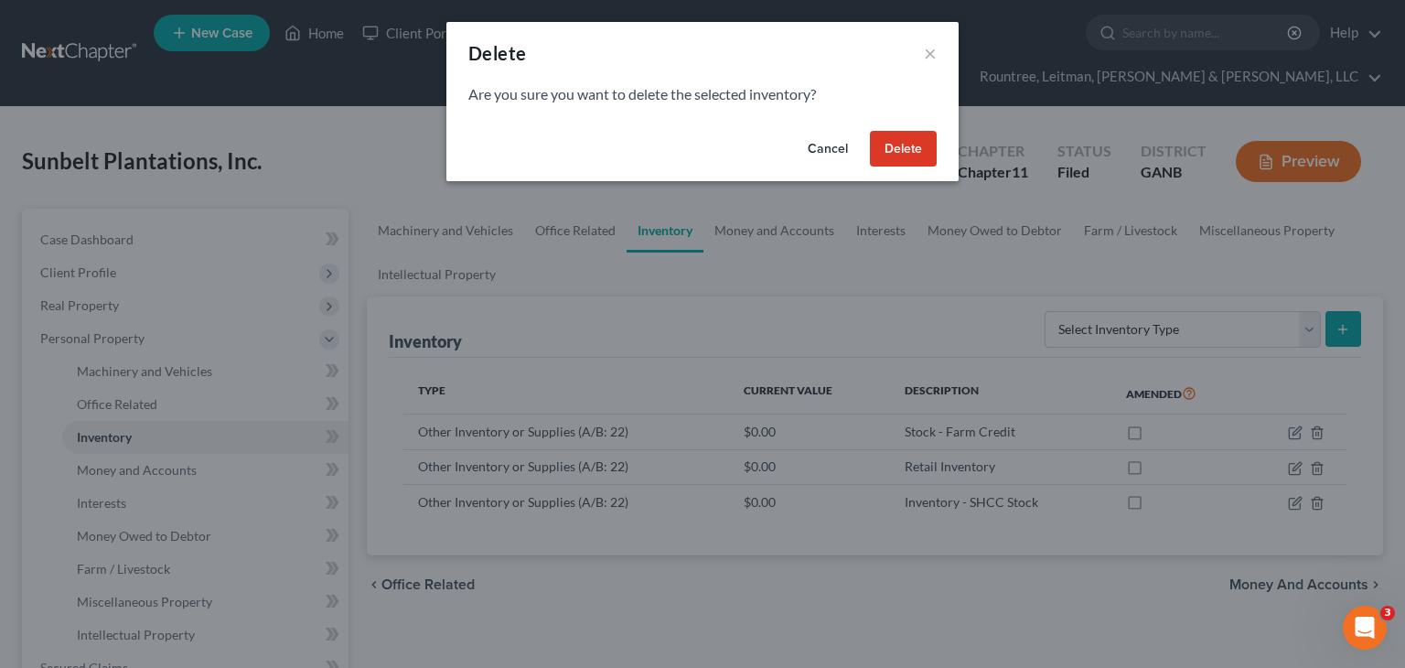
click at [900, 147] on button "Delete" at bounding box center [903, 149] width 67 height 37
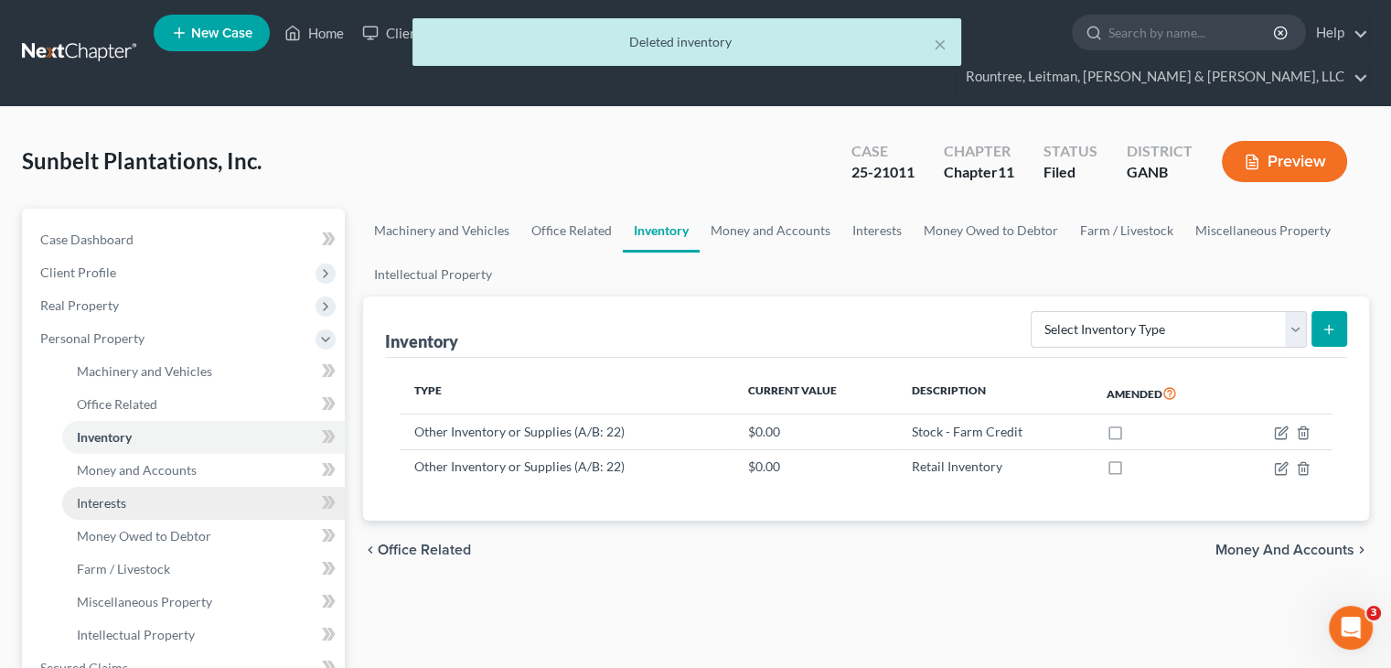
click at [102, 495] on span "Interests" at bounding box center [101, 503] width 49 height 16
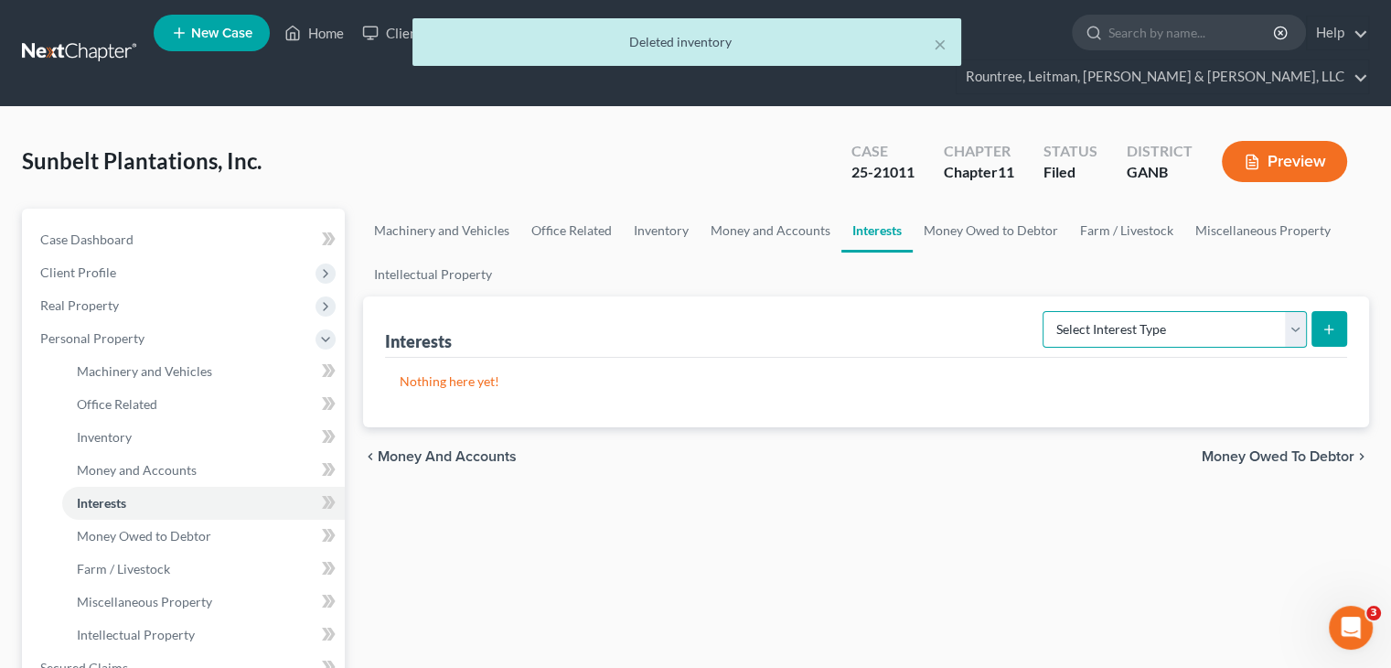
click at [1288, 311] on select "Select Interest Type Bond (A/B: 16) Incorporated Business (A/B: 15) Insurance P…" at bounding box center [1174, 329] width 264 height 37
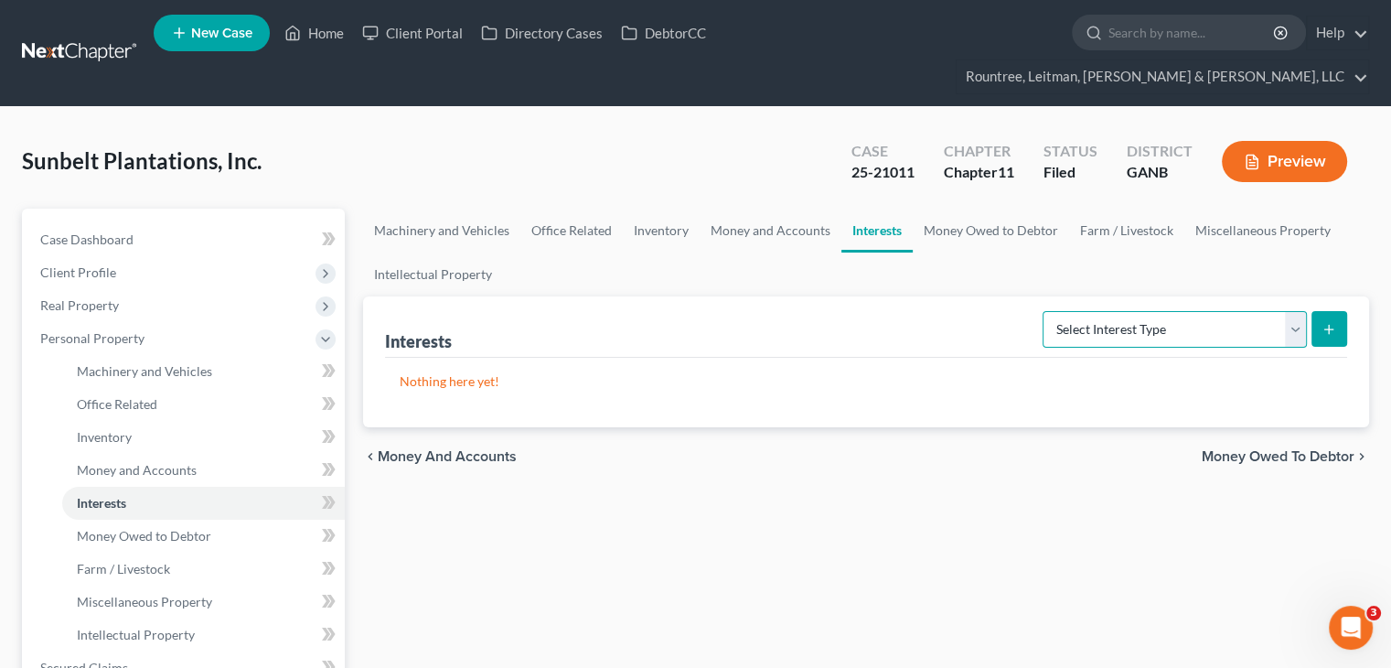
select select "stock"
click at [1046, 311] on select "Select Interest Type Bond (A/B: 16) Incorporated Business (A/B: 15) Insurance P…" at bounding box center [1174, 329] width 264 height 37
click at [1323, 322] on icon "submit" at bounding box center [1328, 329] width 15 height 15
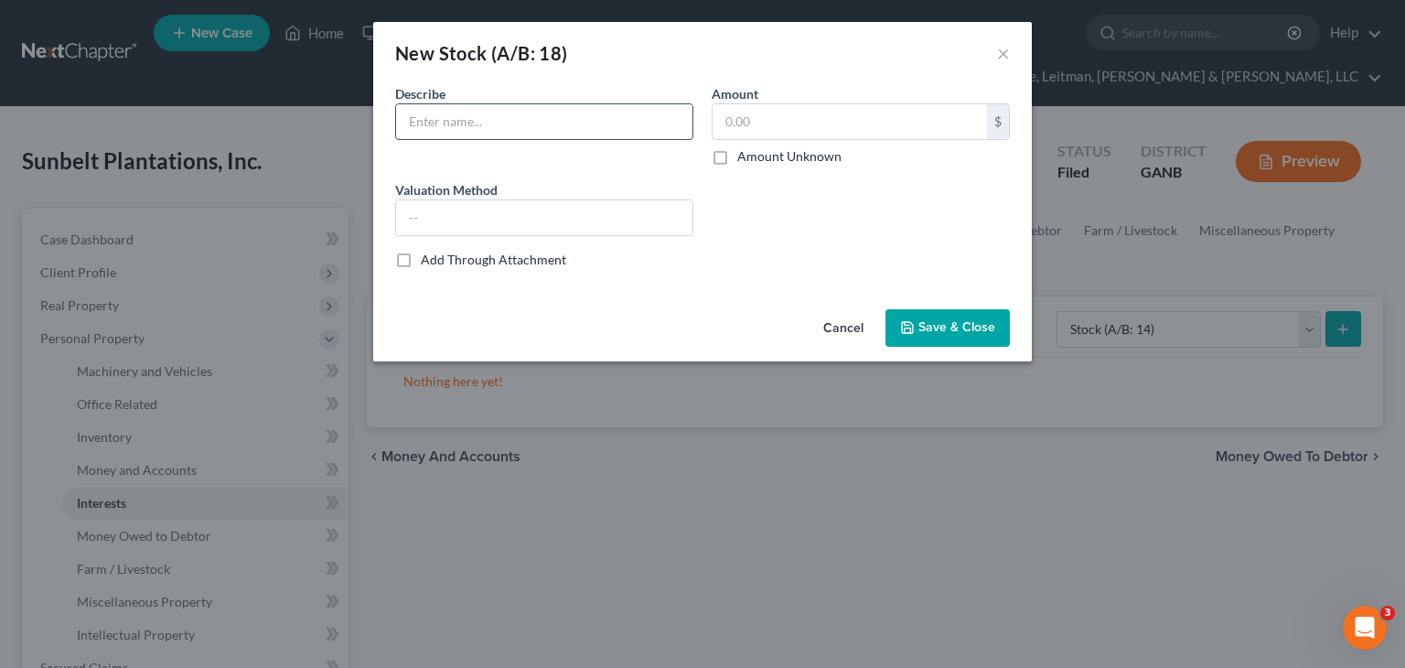
click at [534, 118] on input "text" at bounding box center [544, 121] width 296 height 35
type input "Springhill Country Club"
click at [797, 123] on input "text" at bounding box center [849, 121] width 274 height 35
type input "3,000.00"
click at [941, 326] on span "Save & Close" at bounding box center [956, 328] width 77 height 16
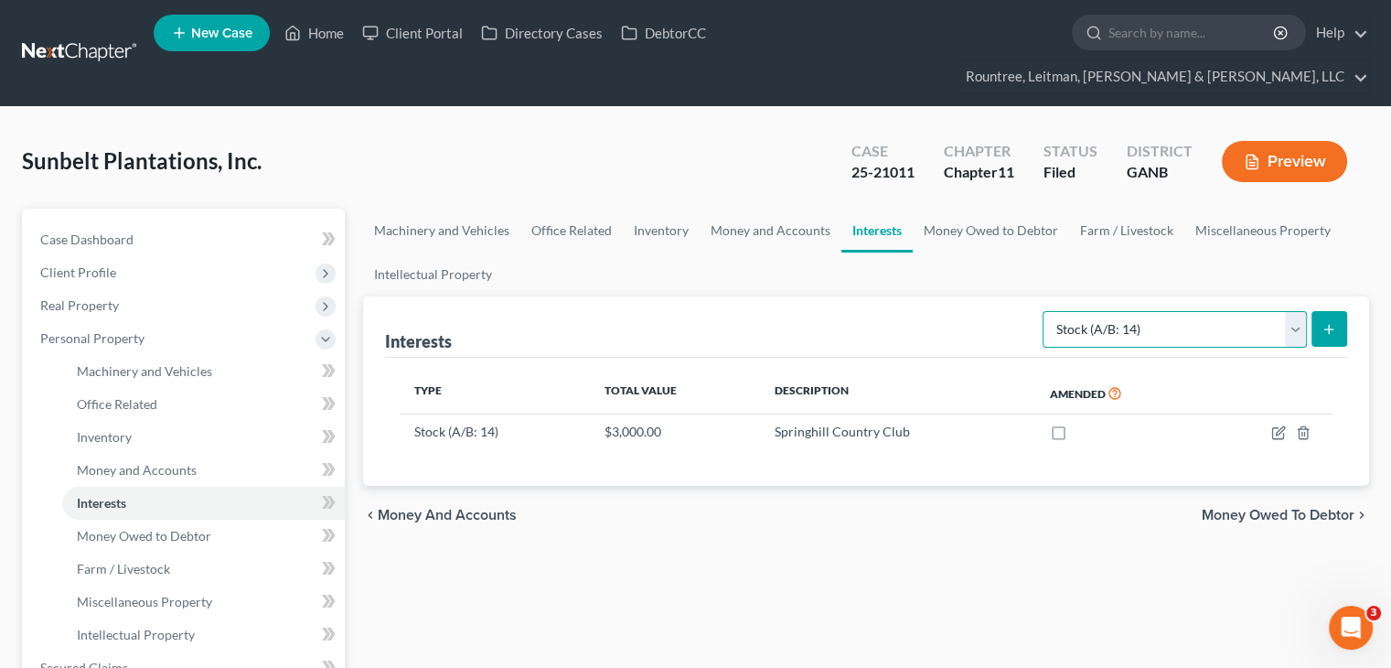
click at [1294, 311] on select "Select Interest Type Bond (A/B: 16) Incorporated Business (A/B: 15) Insurance P…" at bounding box center [1174, 329] width 264 height 37
click at [959, 438] on div "Type Total Value Description Amended Stock (A/B: 14) $3,000.00 [GEOGRAPHIC_DATA]" at bounding box center [866, 422] width 962 height 128
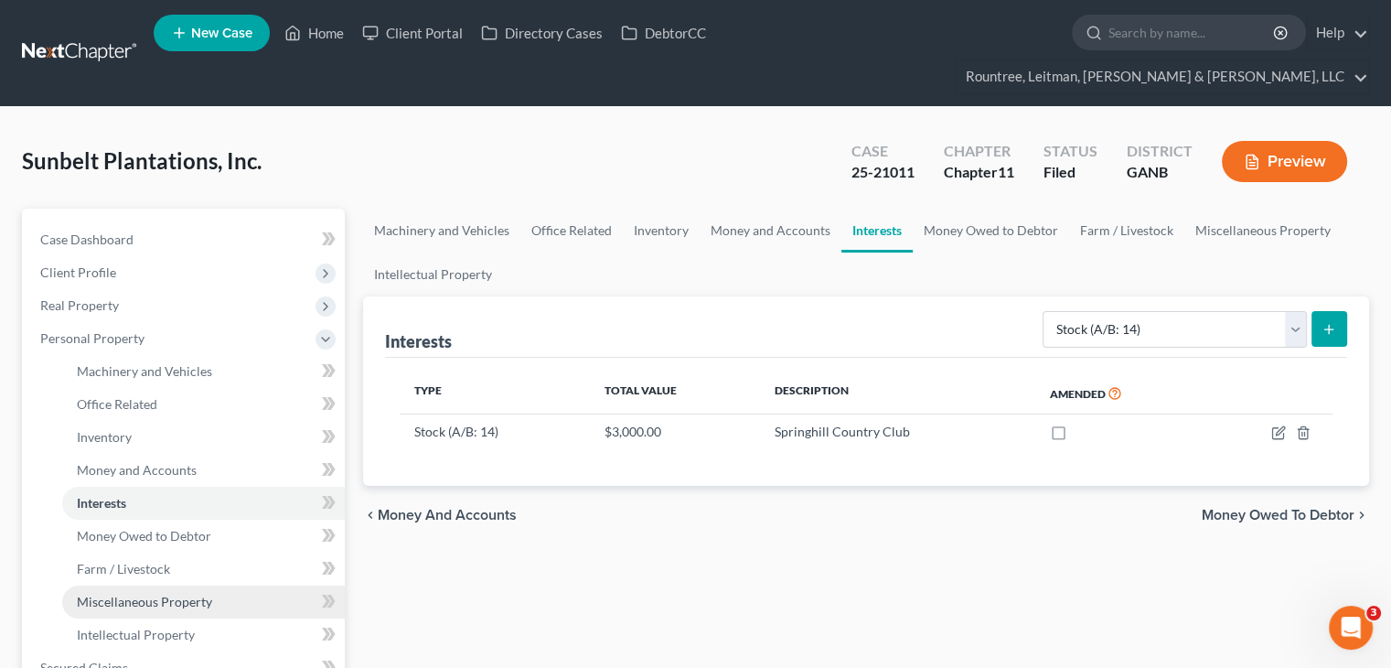
click at [167, 585] on link "Miscellaneous Property" at bounding box center [203, 601] width 283 height 33
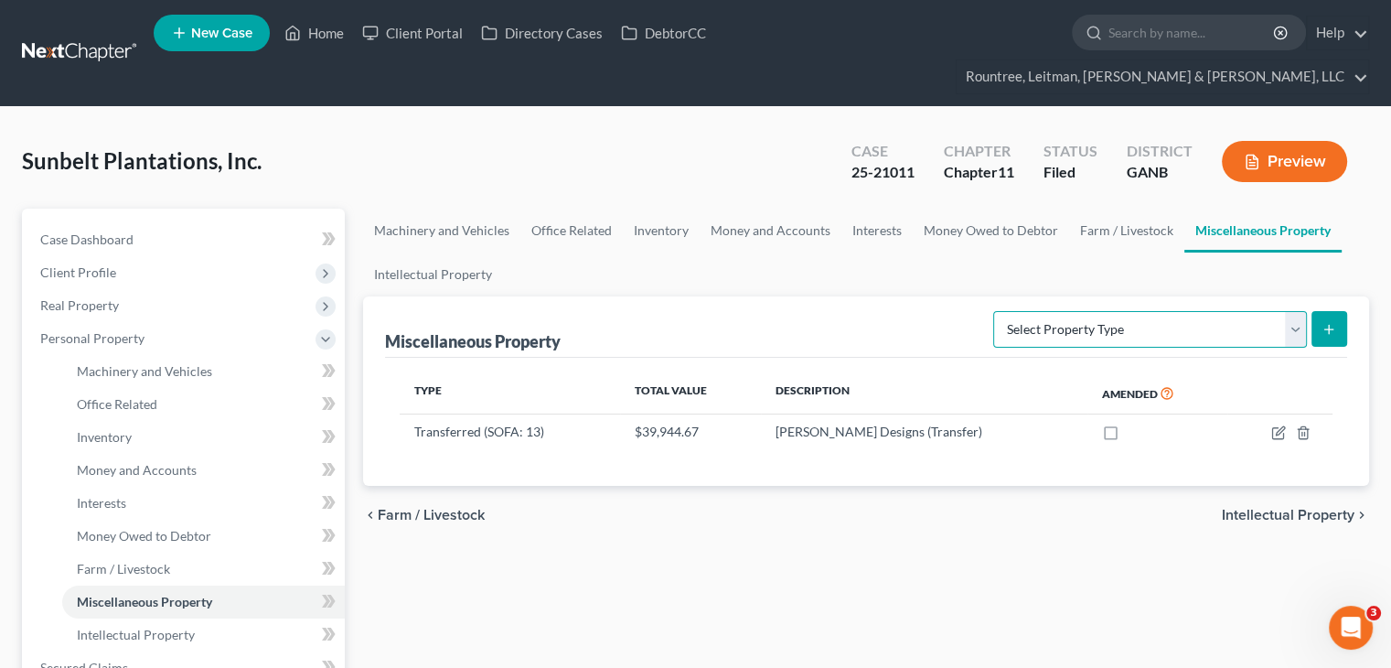
click at [1291, 311] on select "Select Property Type Assigned for Creditor Benefit [DATE] (SOFA: 8) Assigned to…" at bounding box center [1150, 329] width 314 height 37
select select "not_yet_listed"
click at [993, 311] on select "Select Property Type Assigned for Creditor Benefit [DATE] (SOFA: 8) Assigned to…" at bounding box center [1150, 329] width 314 height 37
click at [155, 528] on span "Money Owed to Debtor" at bounding box center [144, 536] width 134 height 16
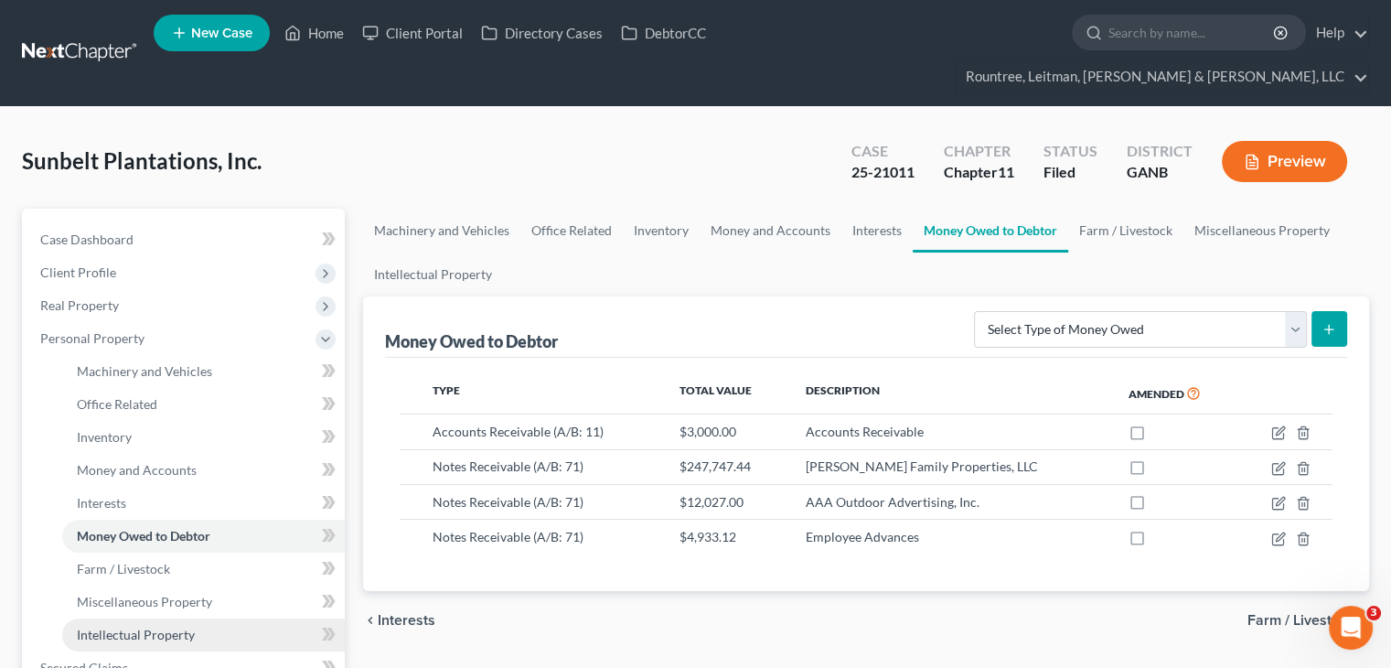
click at [117, 626] on span "Intellectual Property" at bounding box center [136, 634] width 118 height 16
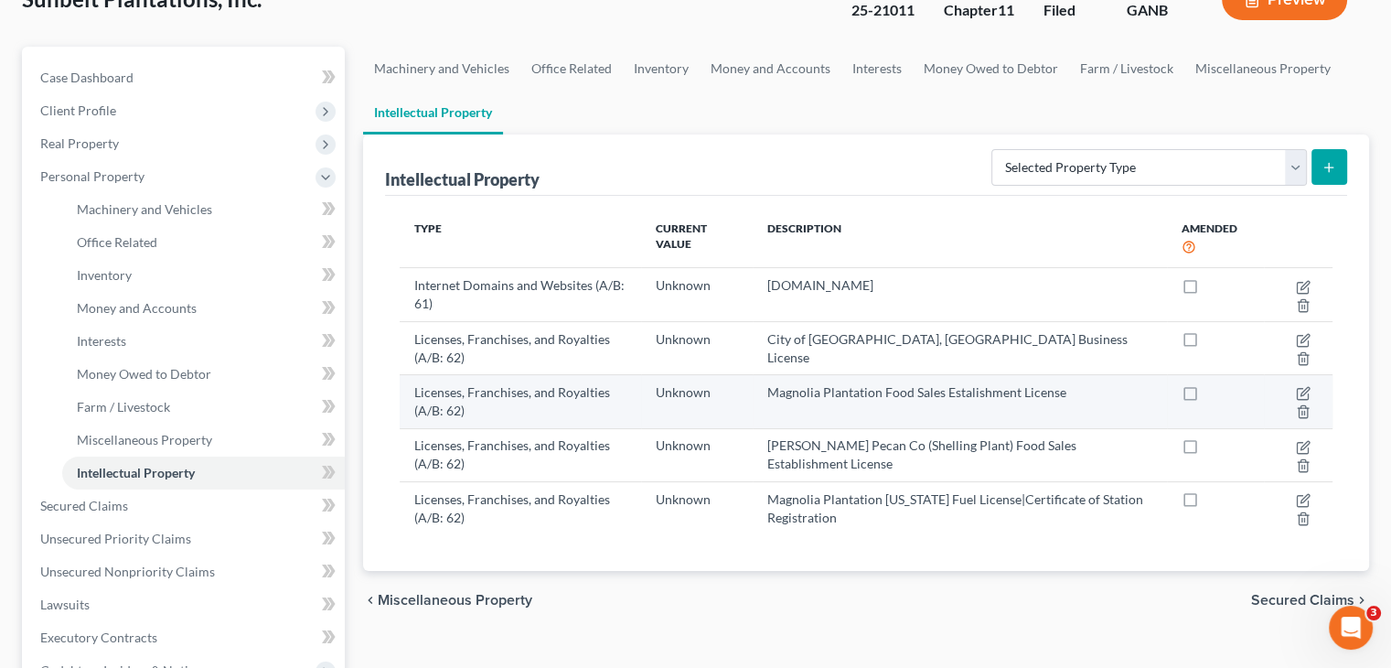
scroll to position [183, 0]
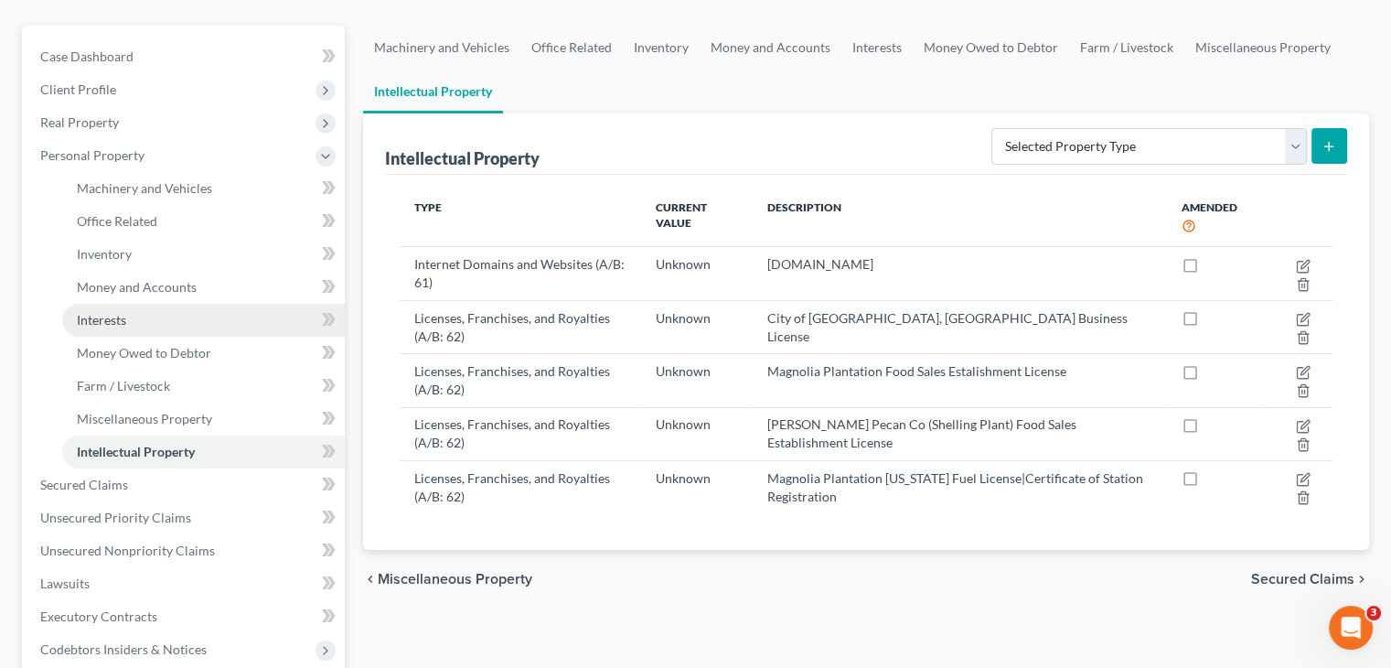
click at [91, 312] on span "Interests" at bounding box center [101, 320] width 49 height 16
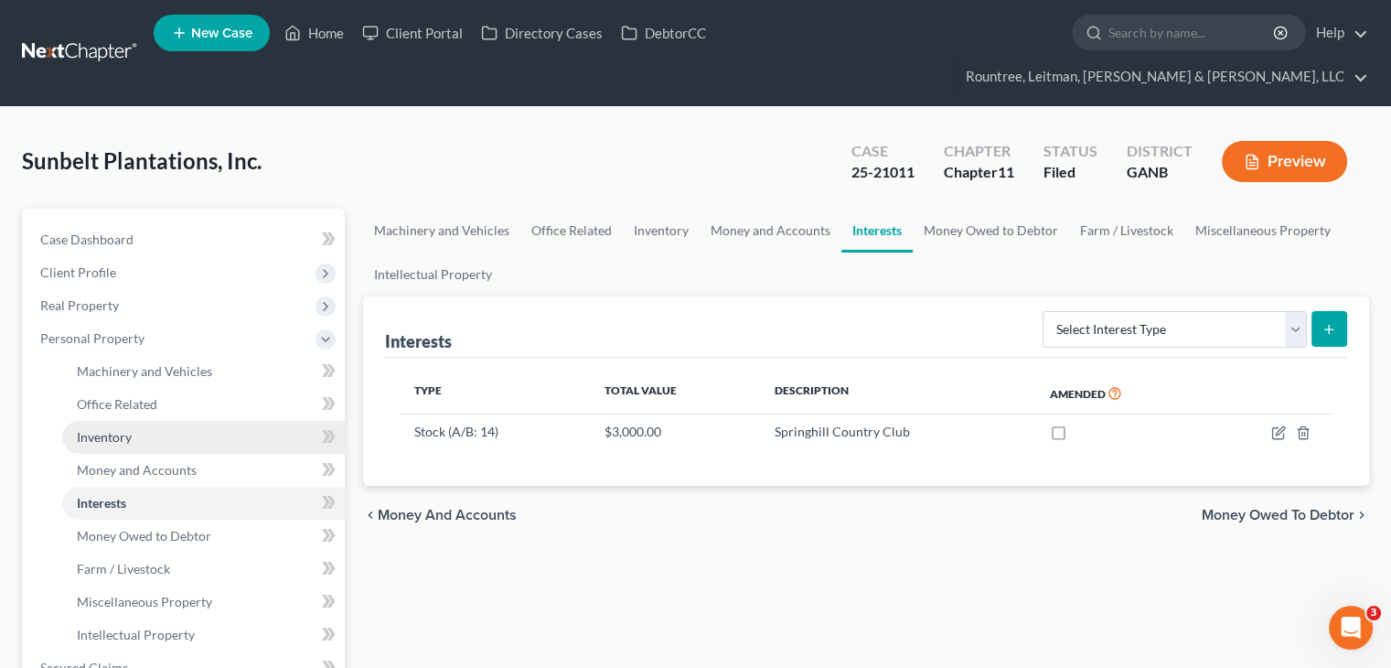
click at [102, 429] on span "Inventory" at bounding box center [104, 437] width 55 height 16
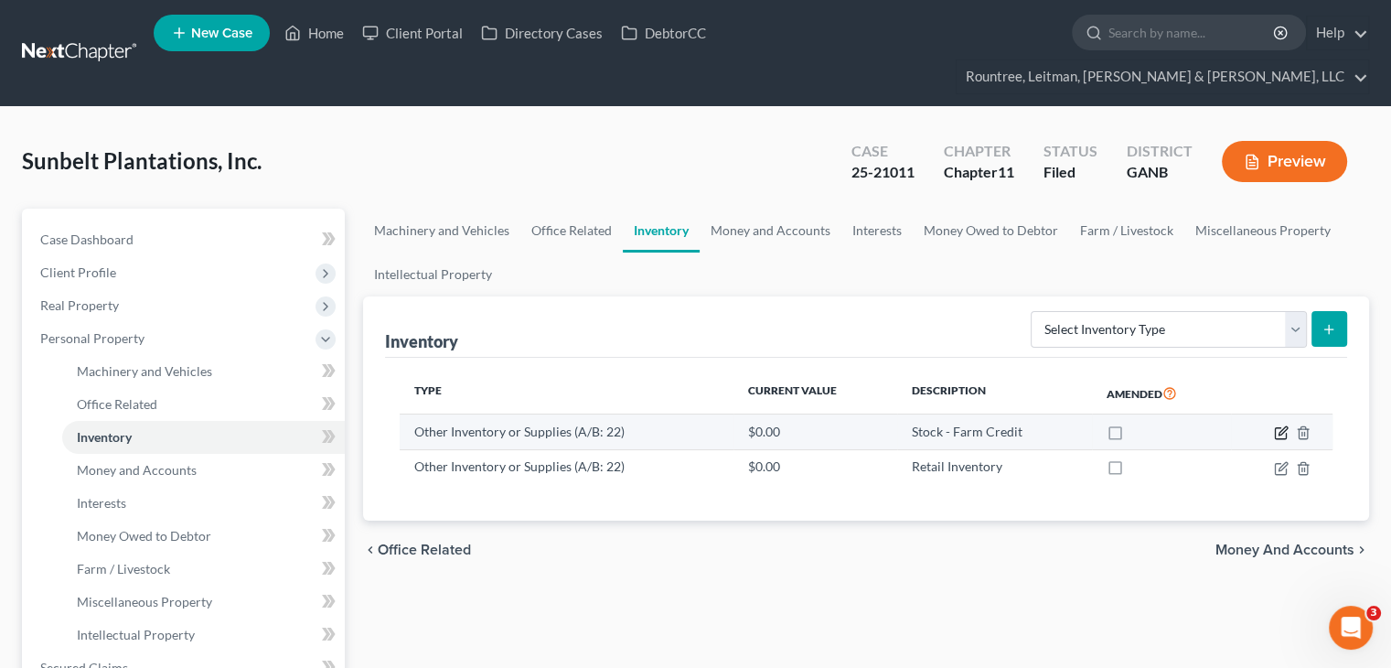
click at [1275, 428] on icon "button" at bounding box center [1280, 433] width 11 height 11
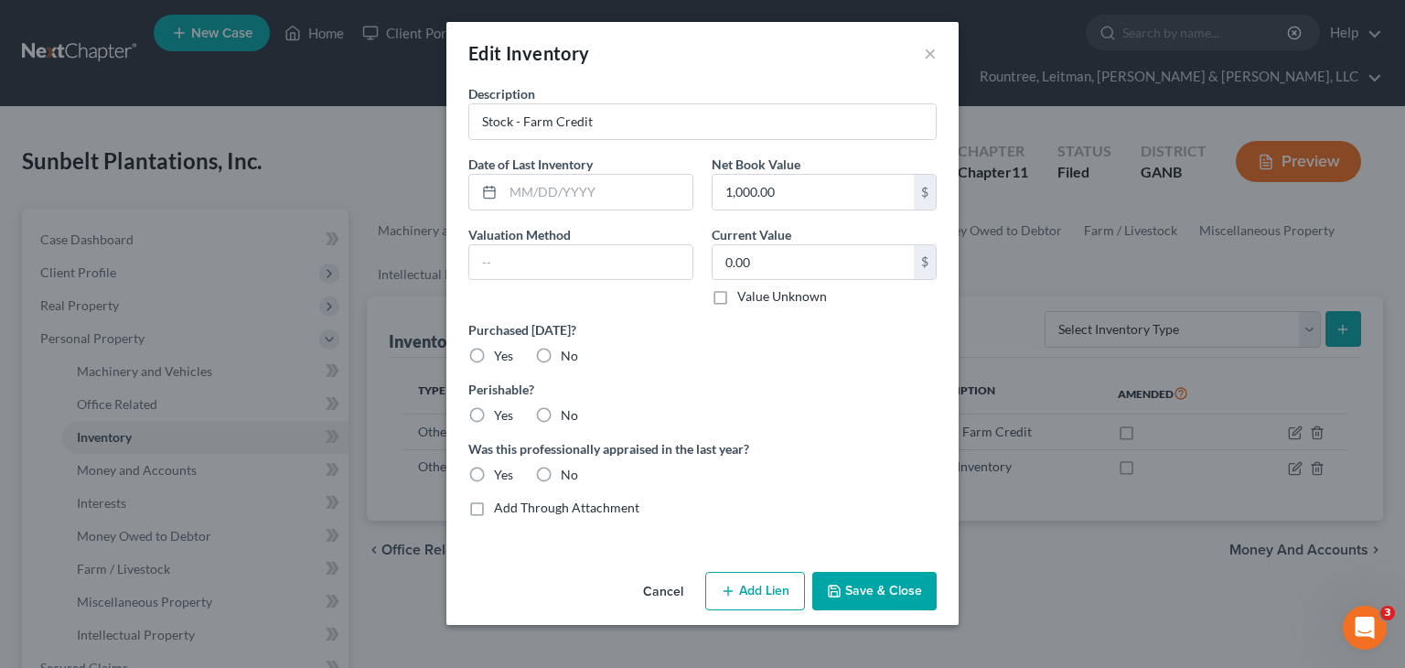
click at [671, 588] on button "Cancel" at bounding box center [662, 591] width 69 height 37
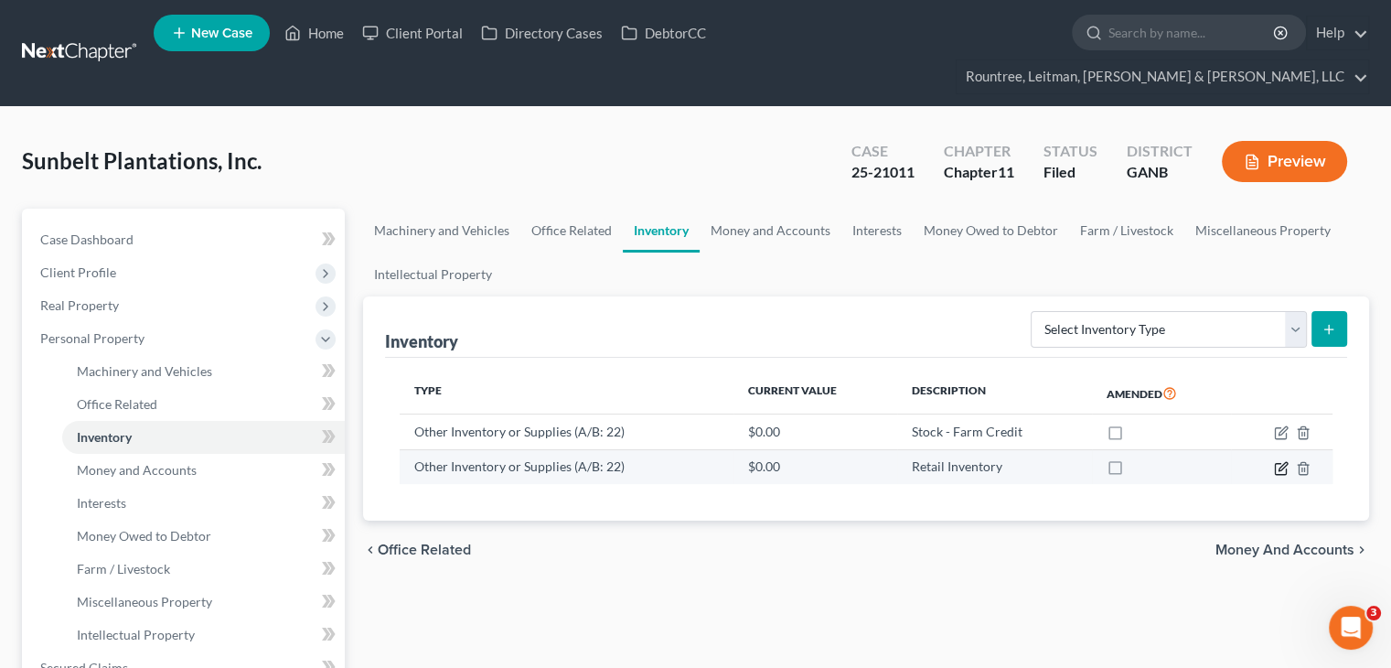
click at [1280, 461] on icon "button" at bounding box center [1281, 468] width 15 height 15
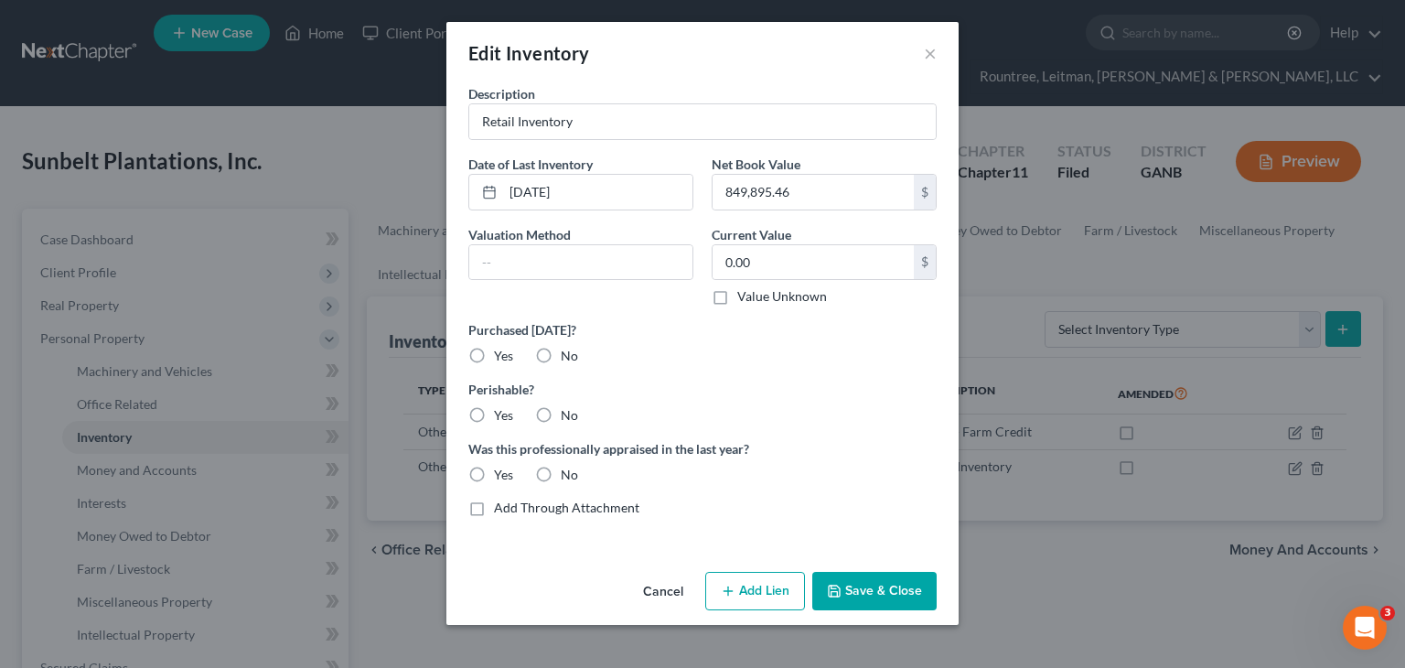
click at [494, 351] on label "Yes" at bounding box center [503, 356] width 19 height 18
click at [501, 351] on input "Yes" at bounding box center [507, 353] width 12 height 12
radio input "true"
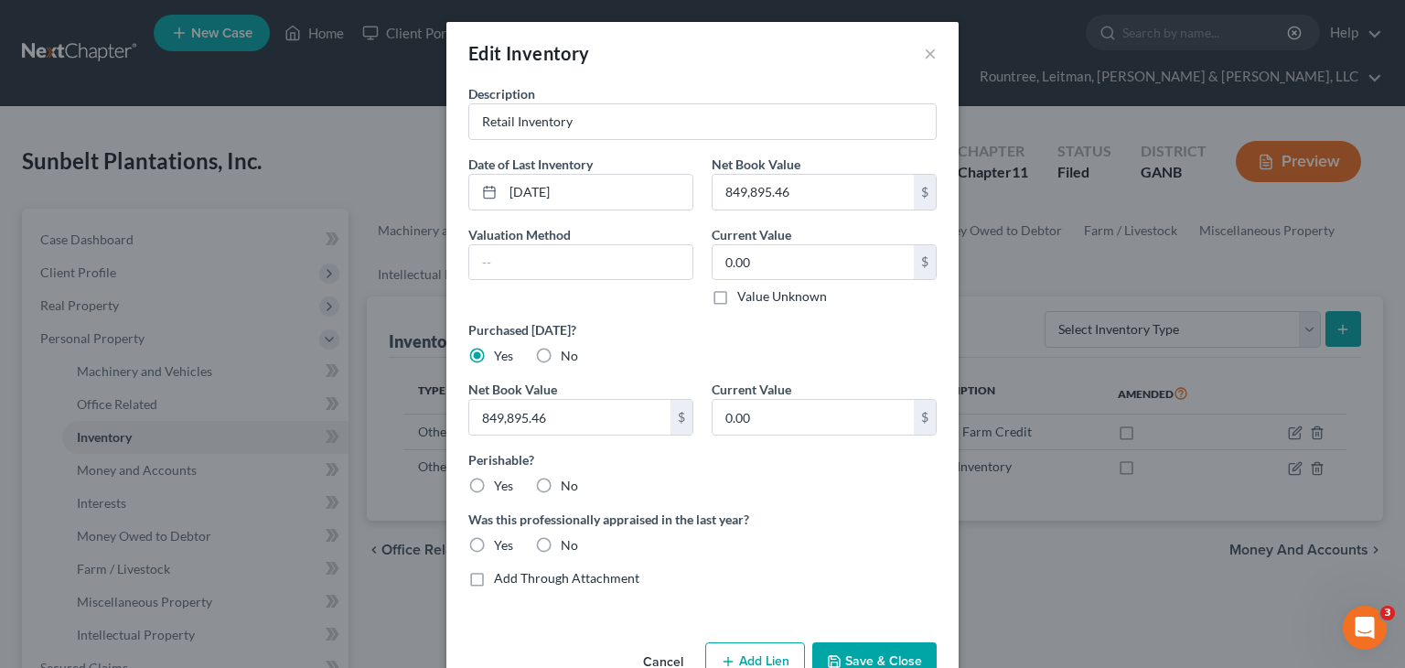
click at [561, 353] on label "No" at bounding box center [569, 356] width 17 height 18
click at [568, 353] on input "No" at bounding box center [574, 353] width 12 height 12
radio input "true"
radio input "false"
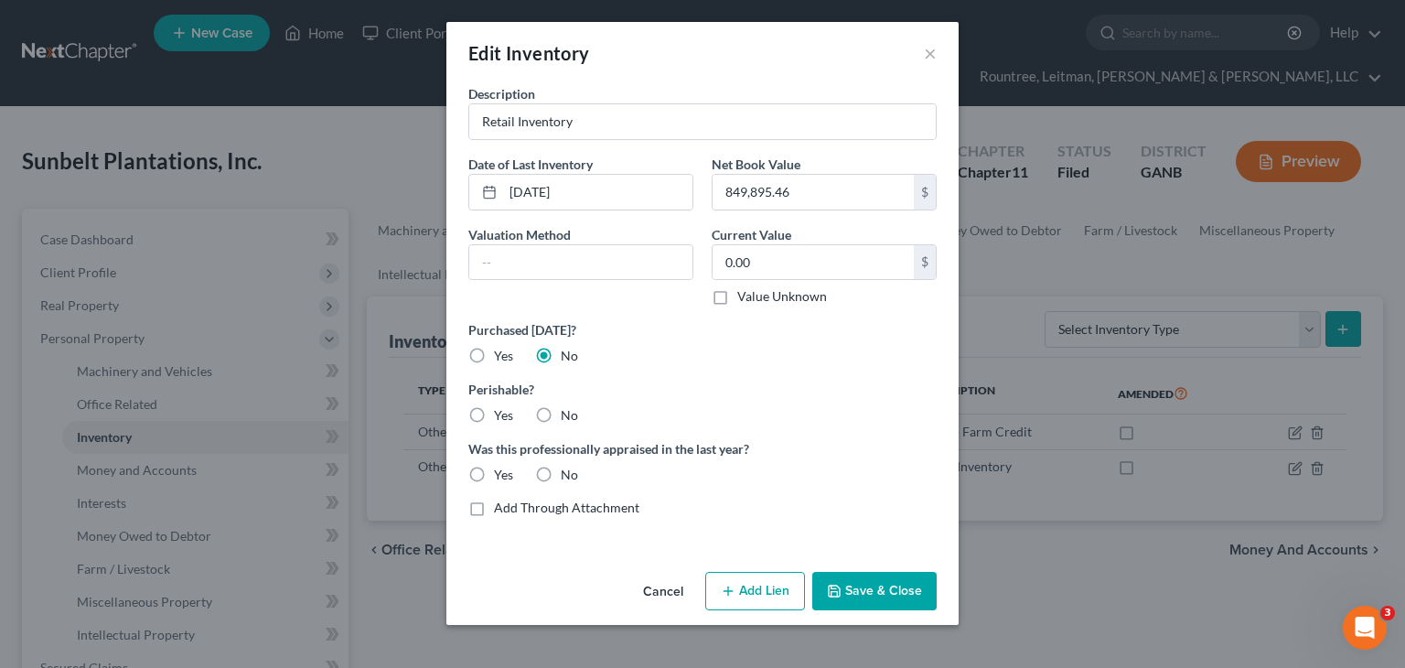
click at [494, 418] on label "Yes" at bounding box center [503, 415] width 19 height 18
click at [501, 418] on input "Yes" at bounding box center [507, 412] width 12 height 12
radio input "true"
click at [561, 474] on label "No" at bounding box center [569, 474] width 17 height 18
click at [568, 474] on input "No" at bounding box center [574, 471] width 12 height 12
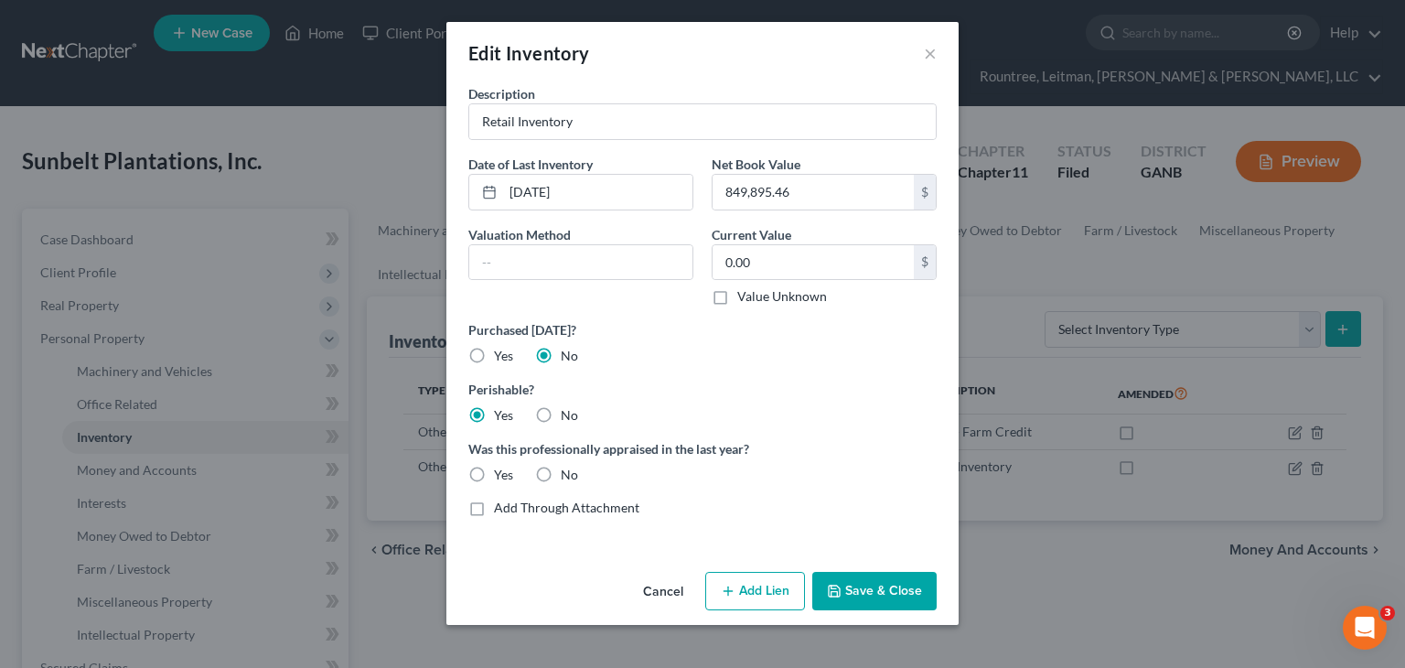
radio input "true"
click at [589, 267] on input "text" at bounding box center [580, 262] width 223 height 35
type input "Retail value"
click at [892, 589] on button "Save & Close" at bounding box center [874, 591] width 124 height 38
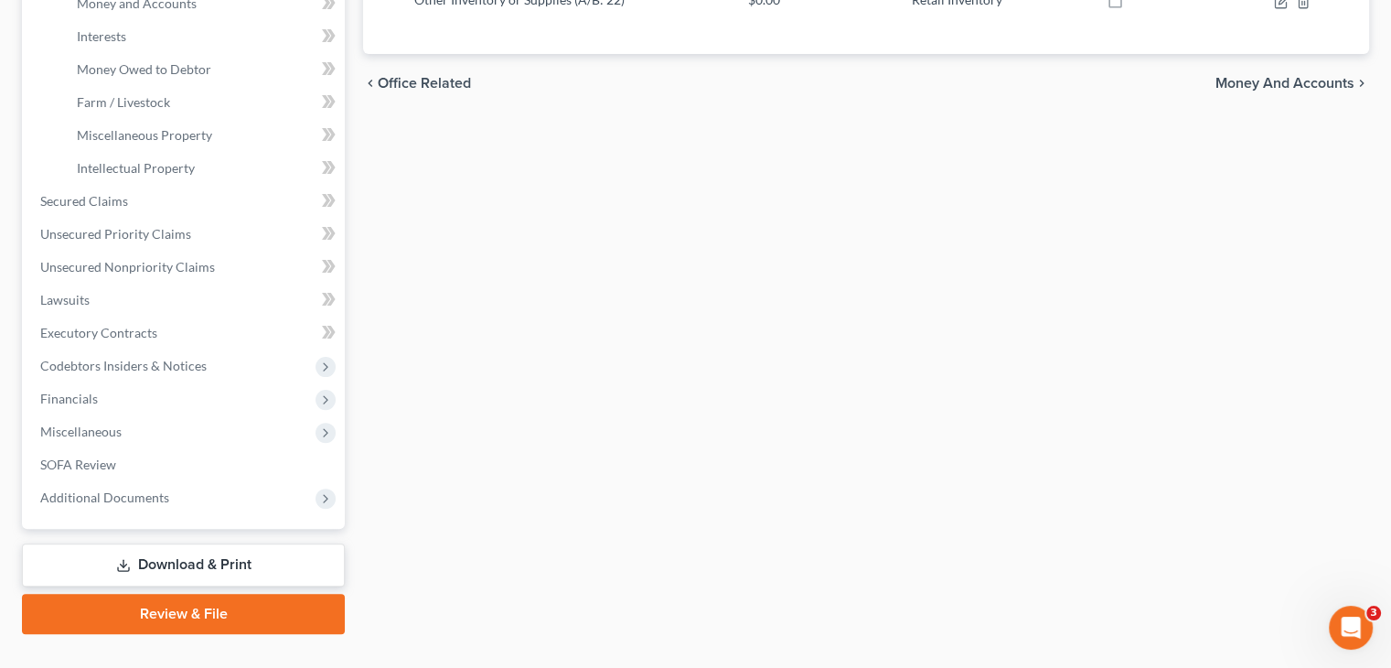
scroll to position [468, 0]
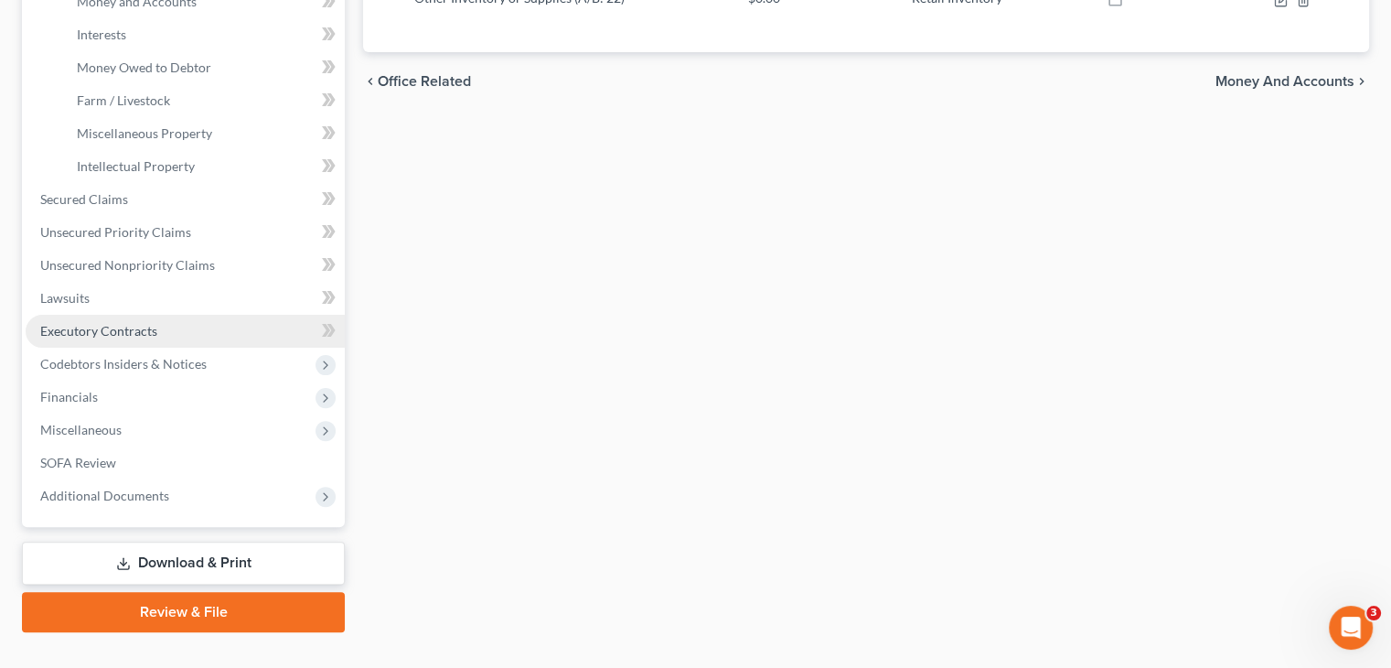
click at [87, 323] on span "Executory Contracts" at bounding box center [98, 331] width 117 height 16
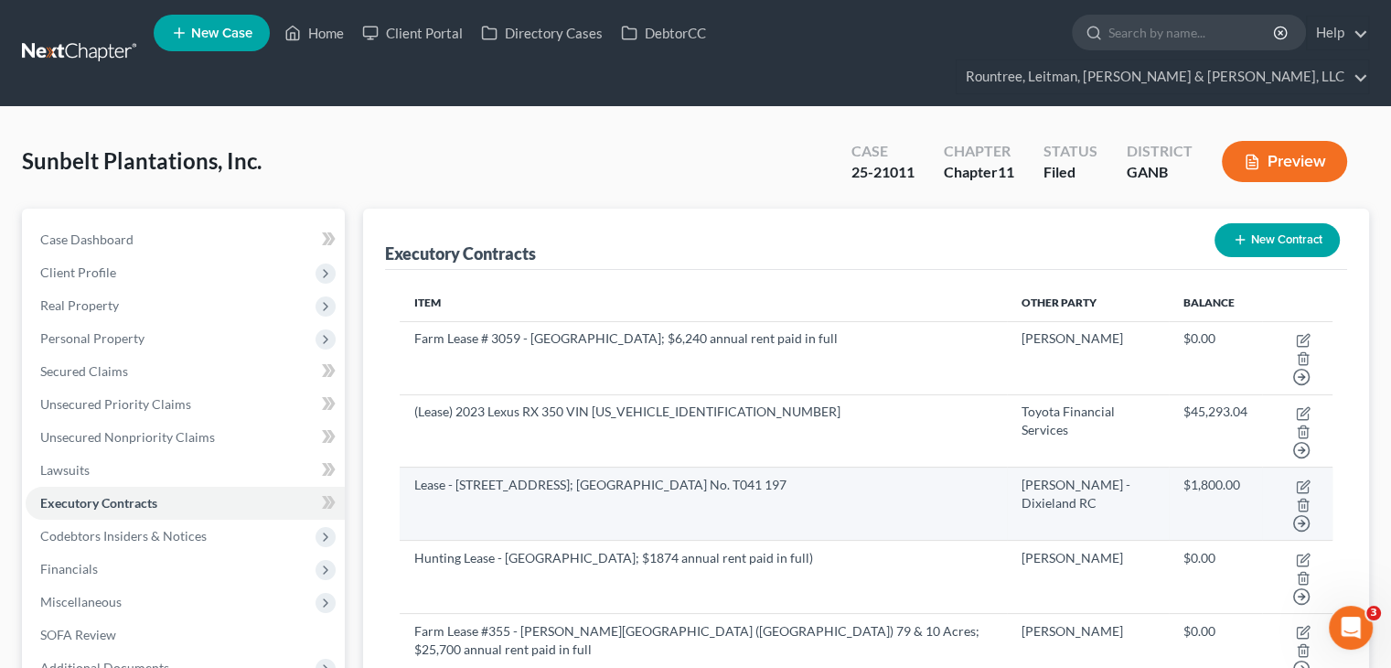
scroll to position [91, 0]
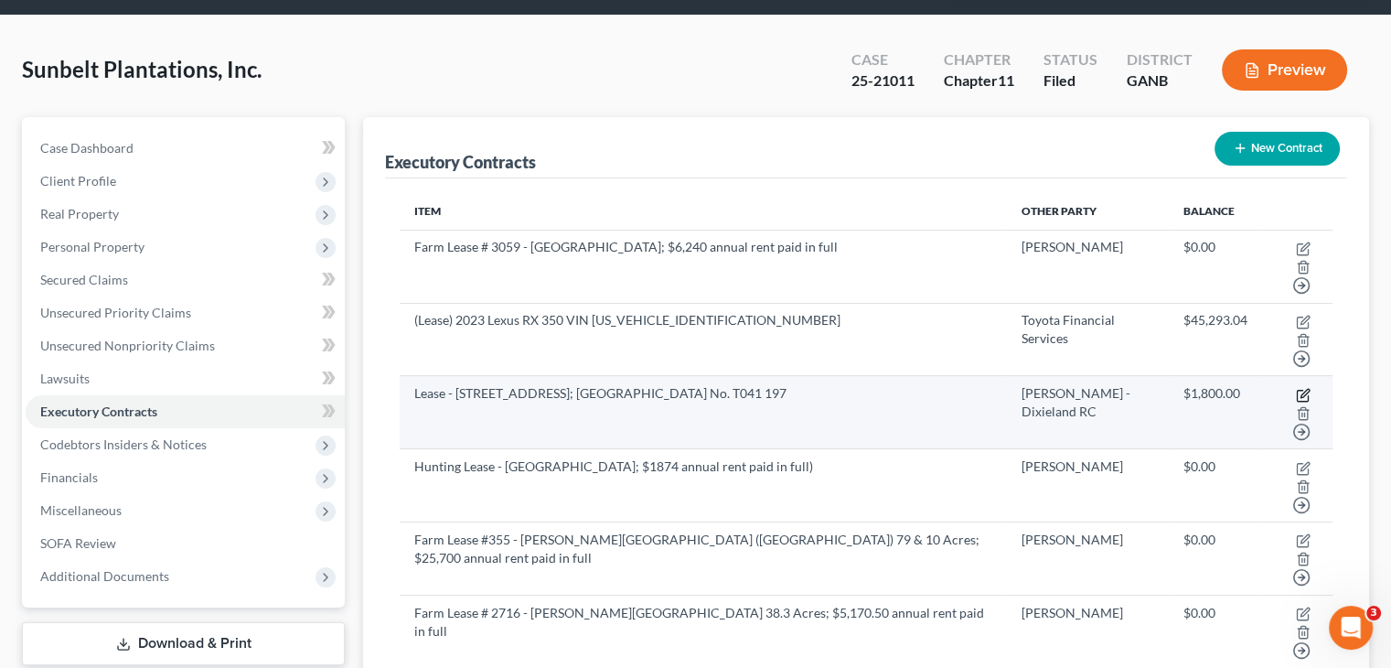
click at [1296, 388] on icon "button" at bounding box center [1303, 395] width 15 height 15
select select "2"
select select "0"
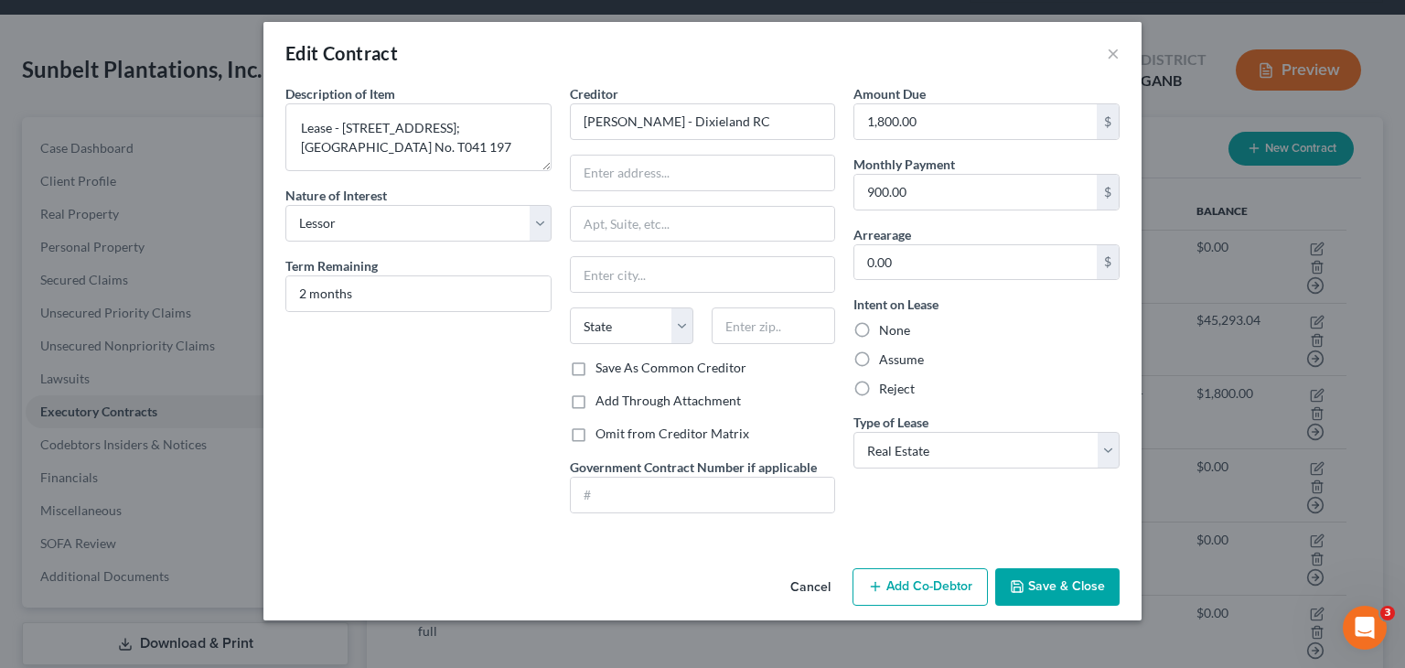
click at [753, 153] on div "Creditor * [PERSON_NAME] - Dixieland RC State [US_STATE] AK AR AZ CA CO CT DE D…" at bounding box center [703, 221] width 266 height 274
click at [747, 169] on input "text" at bounding box center [703, 172] width 264 height 35
type input "[STREET_ADDRESS]"
type input "Tifton"
select select "10"
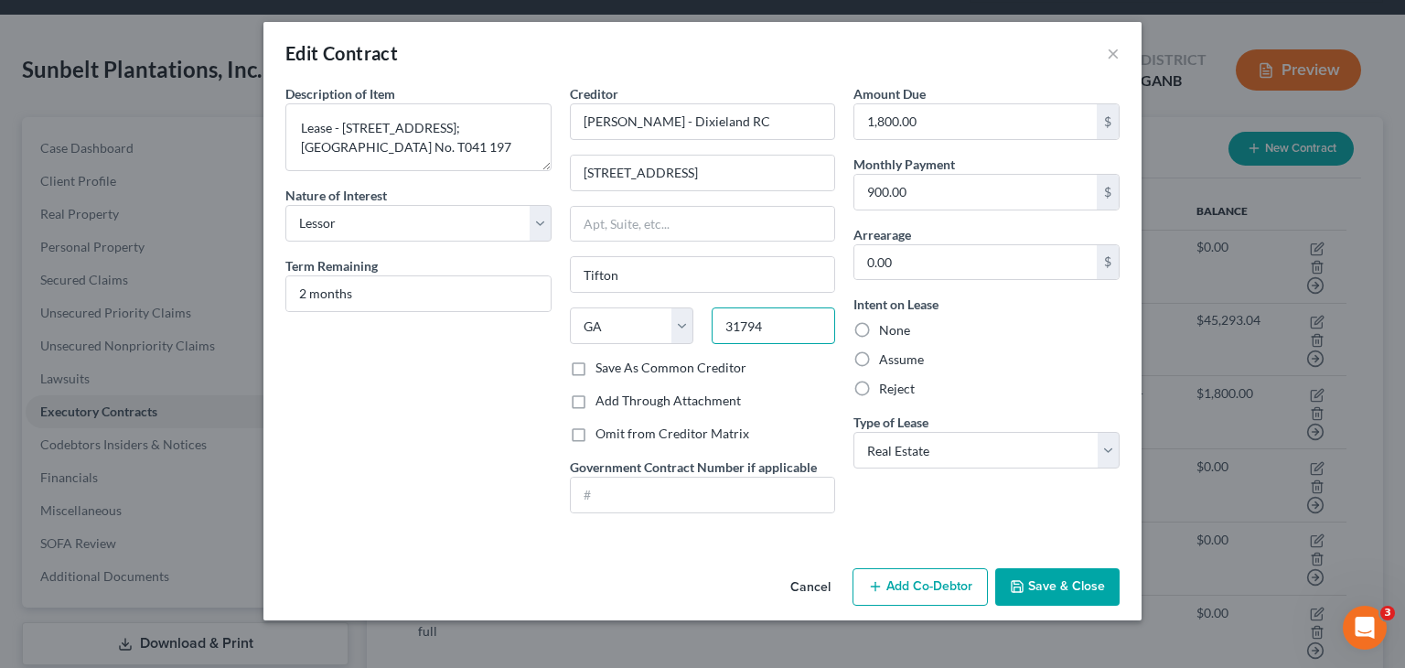
type input "31794"
click at [1051, 586] on button "Save & Close" at bounding box center [1057, 587] width 124 height 38
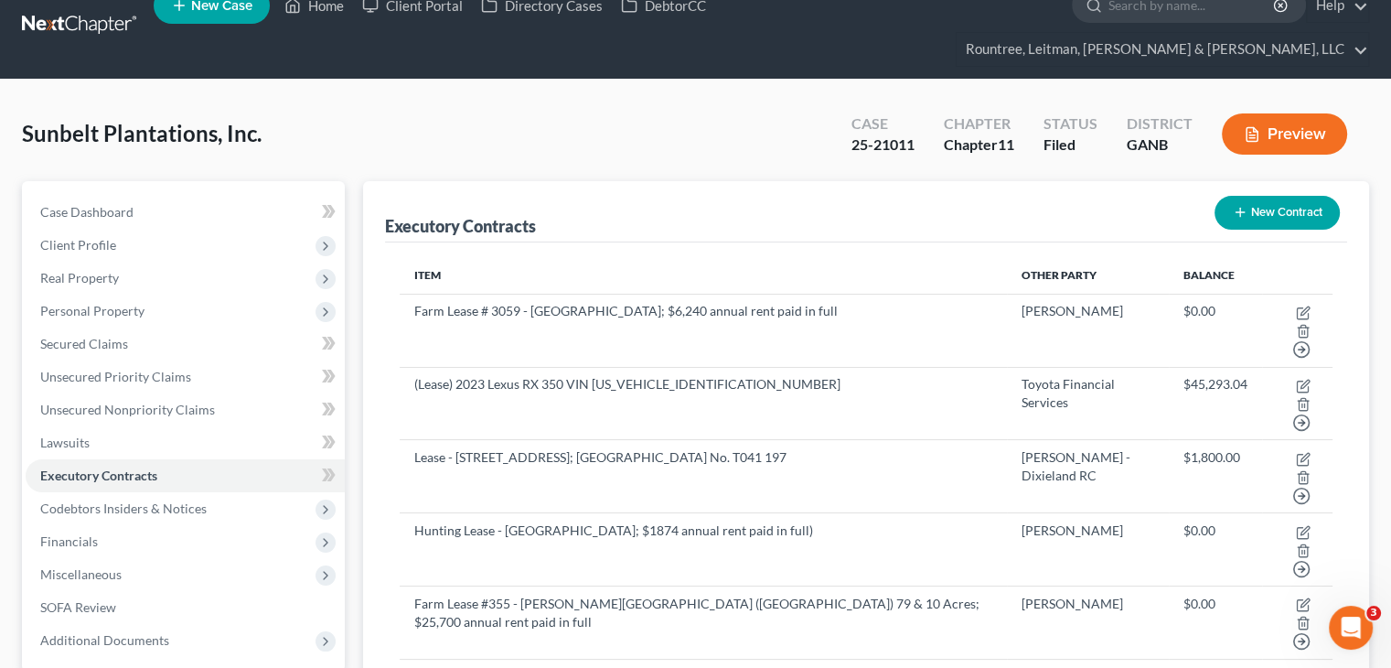
scroll to position [0, 0]
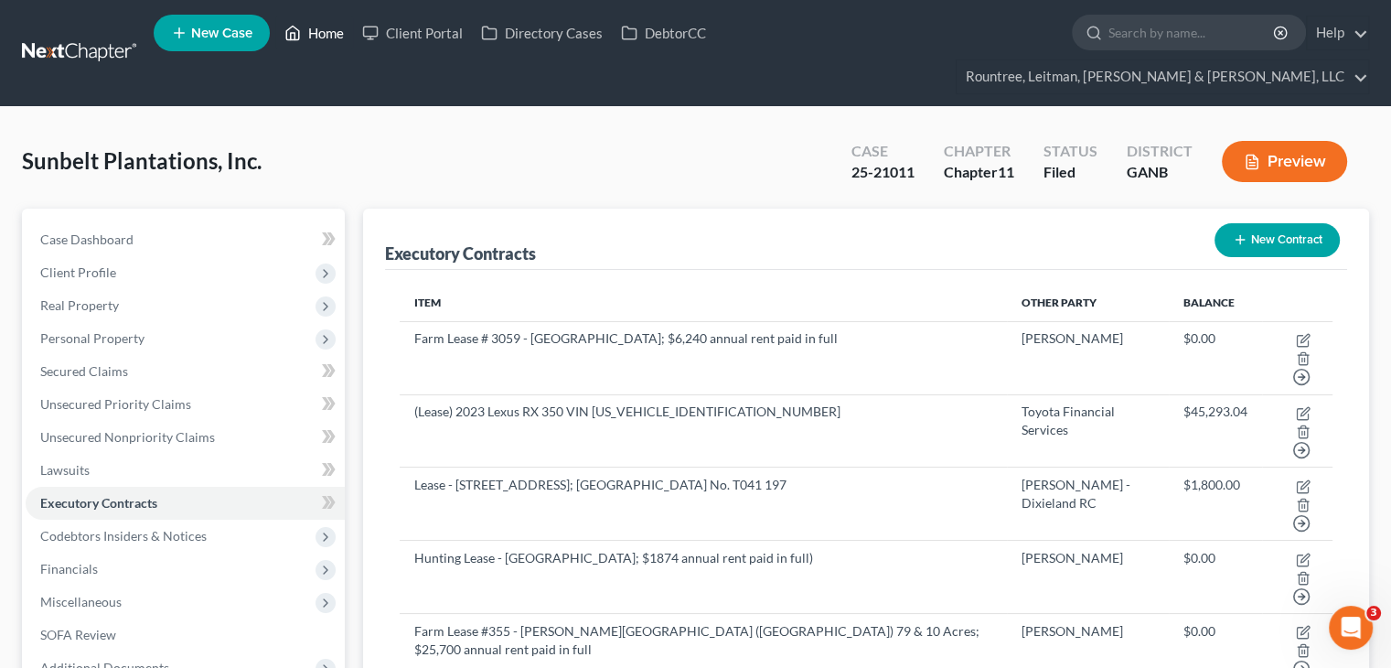
click at [321, 33] on link "Home" at bounding box center [314, 32] width 78 height 33
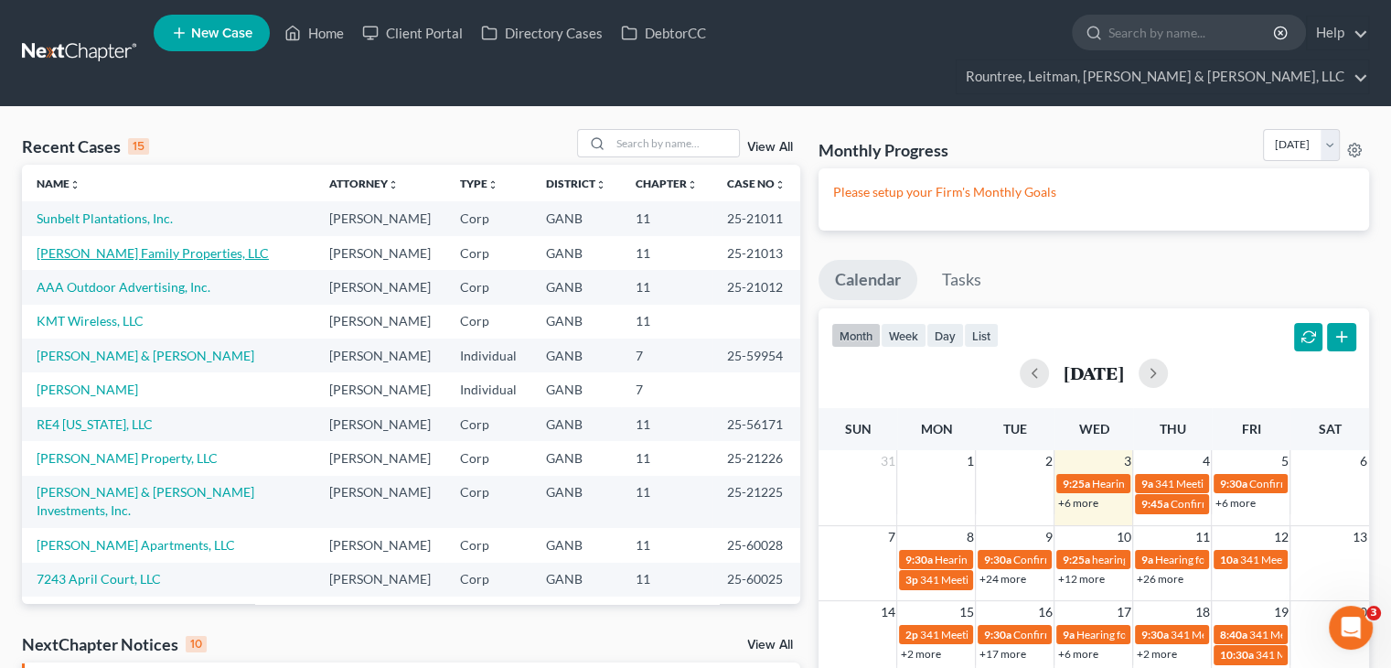
click at [123, 245] on link "[PERSON_NAME] Family Properties, LLC" at bounding box center [153, 253] width 232 height 16
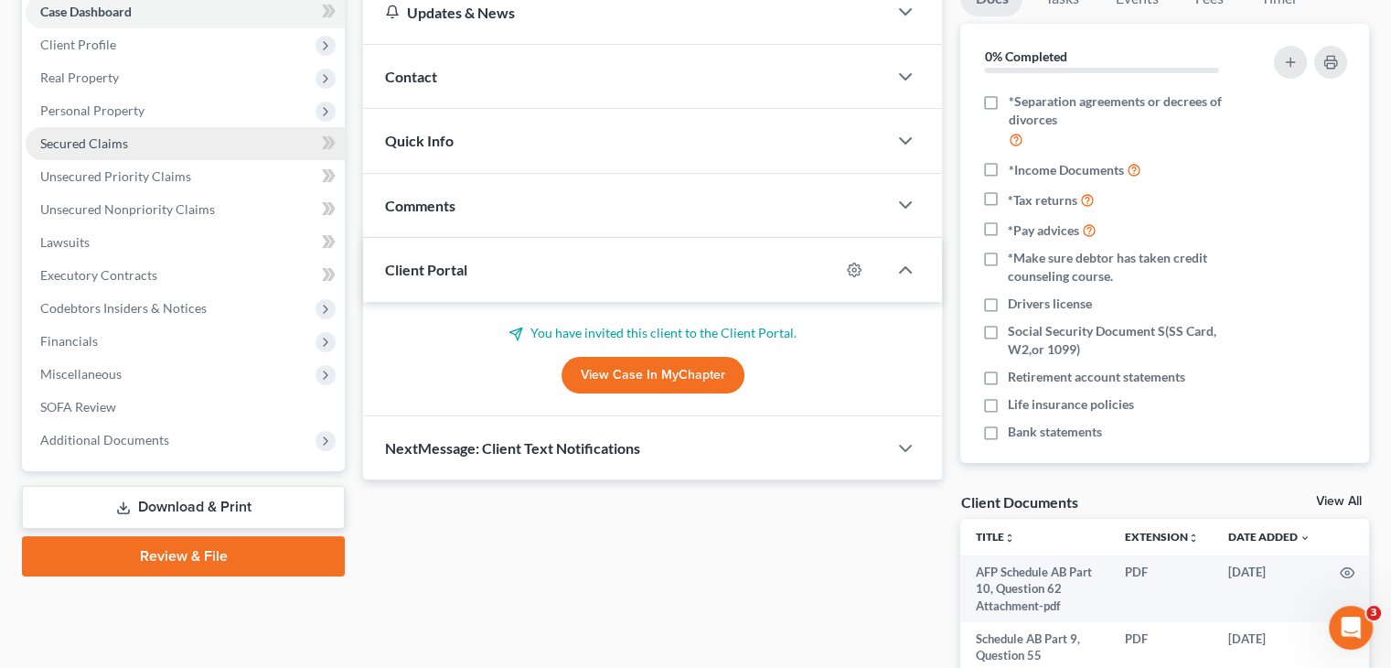
scroll to position [274, 0]
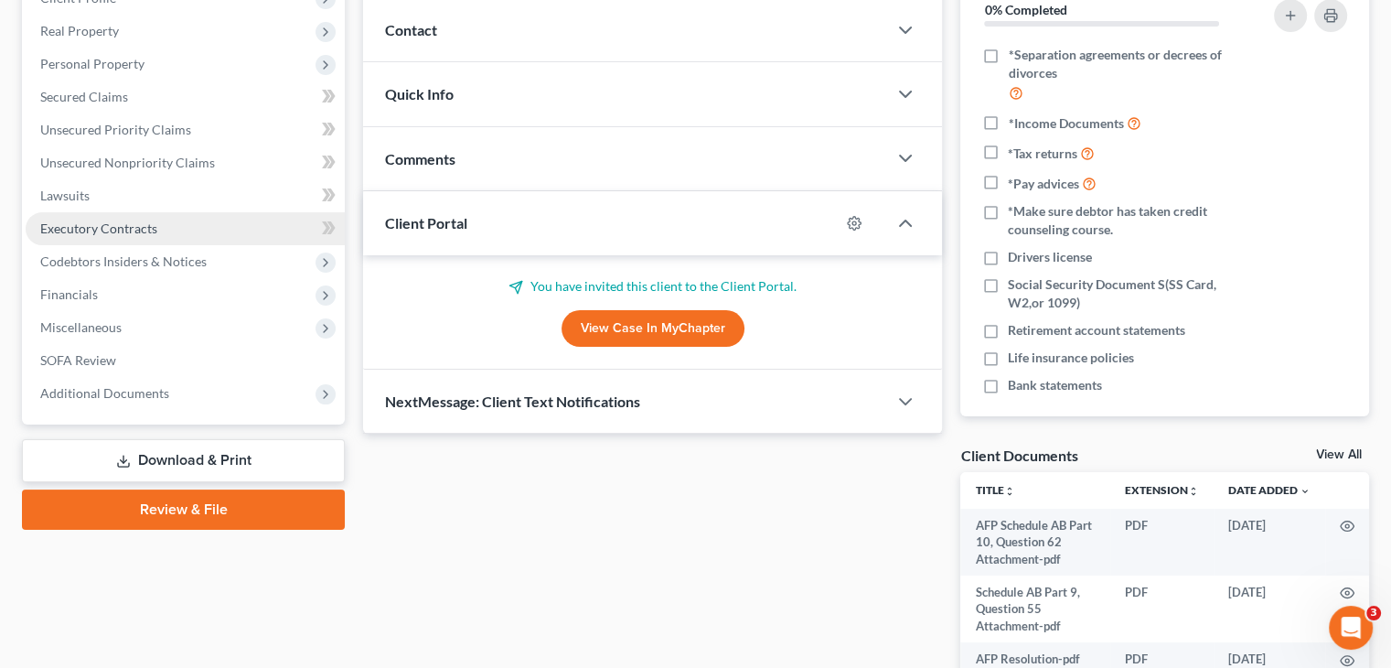
click at [134, 220] on span "Executory Contracts" at bounding box center [98, 228] width 117 height 16
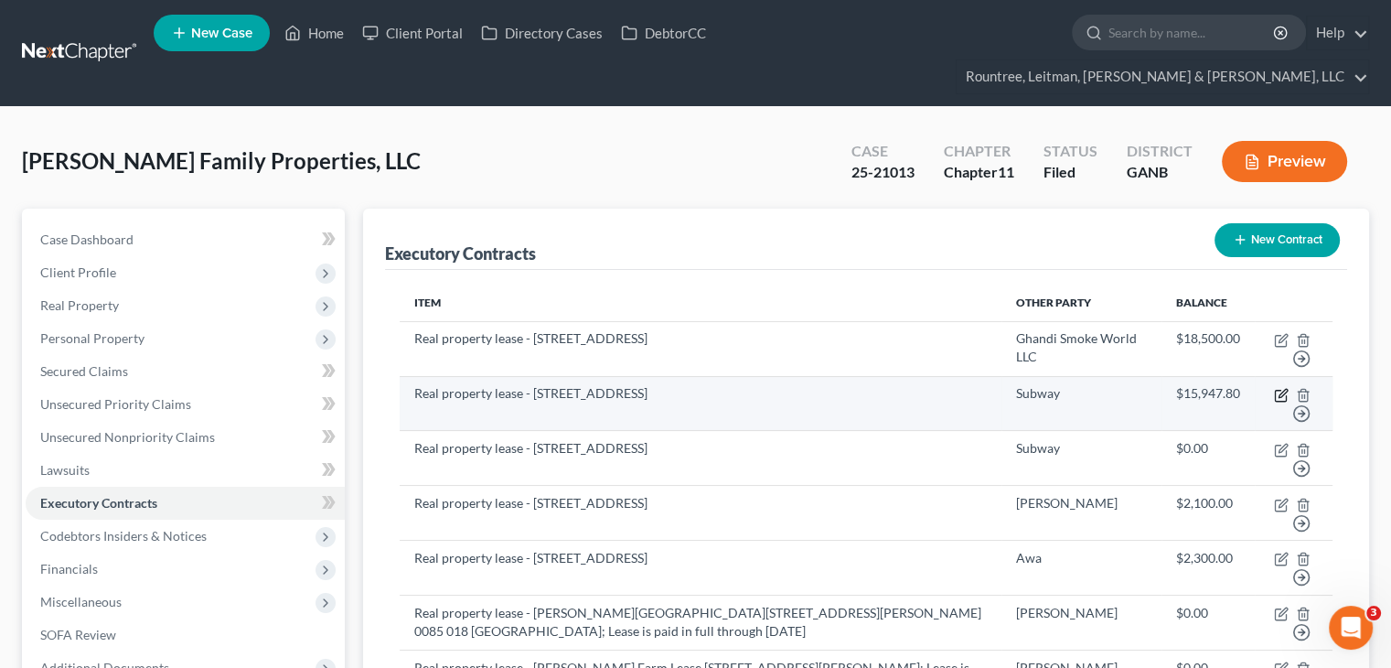
click at [1278, 388] on icon "button" at bounding box center [1281, 395] width 15 height 15
select select "2"
select select "0"
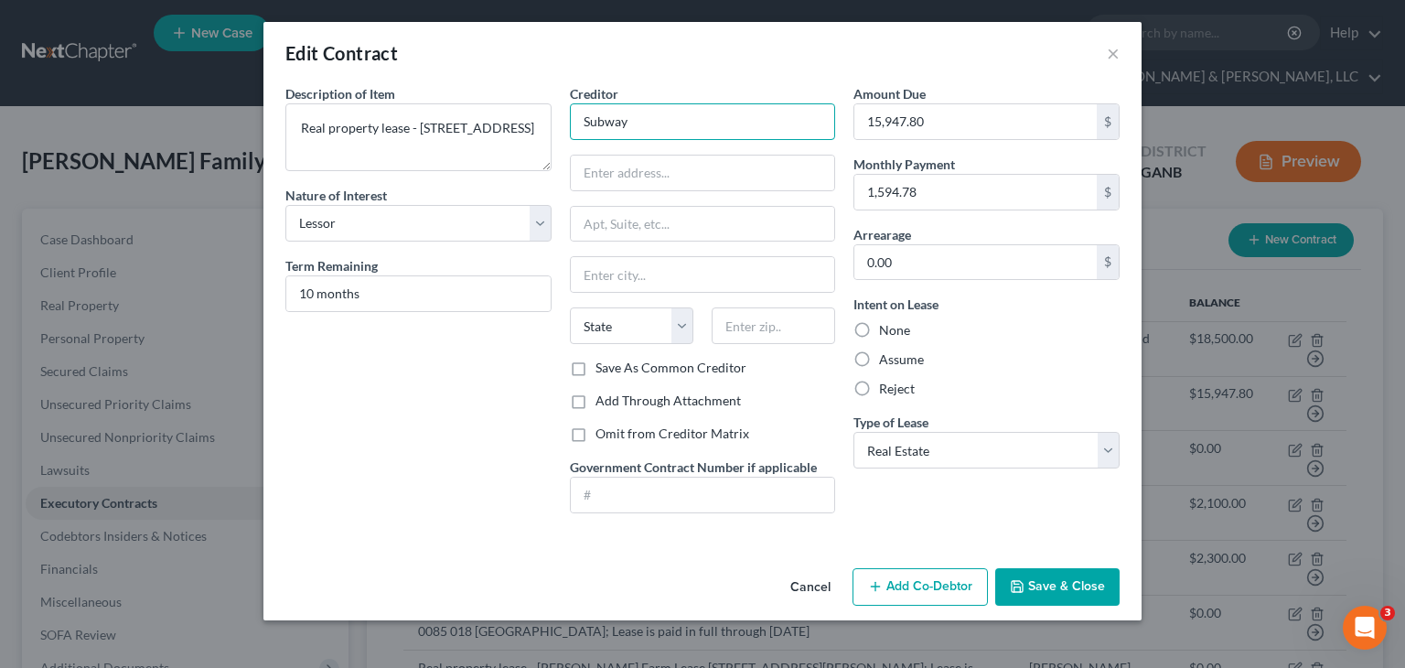
click at [691, 125] on input "Subway" at bounding box center [703, 121] width 266 height 37
drag, startPoint x: 689, startPoint y: 115, endPoint x: 913, endPoint y: 107, distance: 223.3
click at [907, 110] on div "Description of non-residential real property * Description of Item * Real prope…" at bounding box center [702, 305] width 852 height 443
type input "Subway Real Estate, LLC"
click at [650, 173] on input "text" at bounding box center [703, 172] width 264 height 35
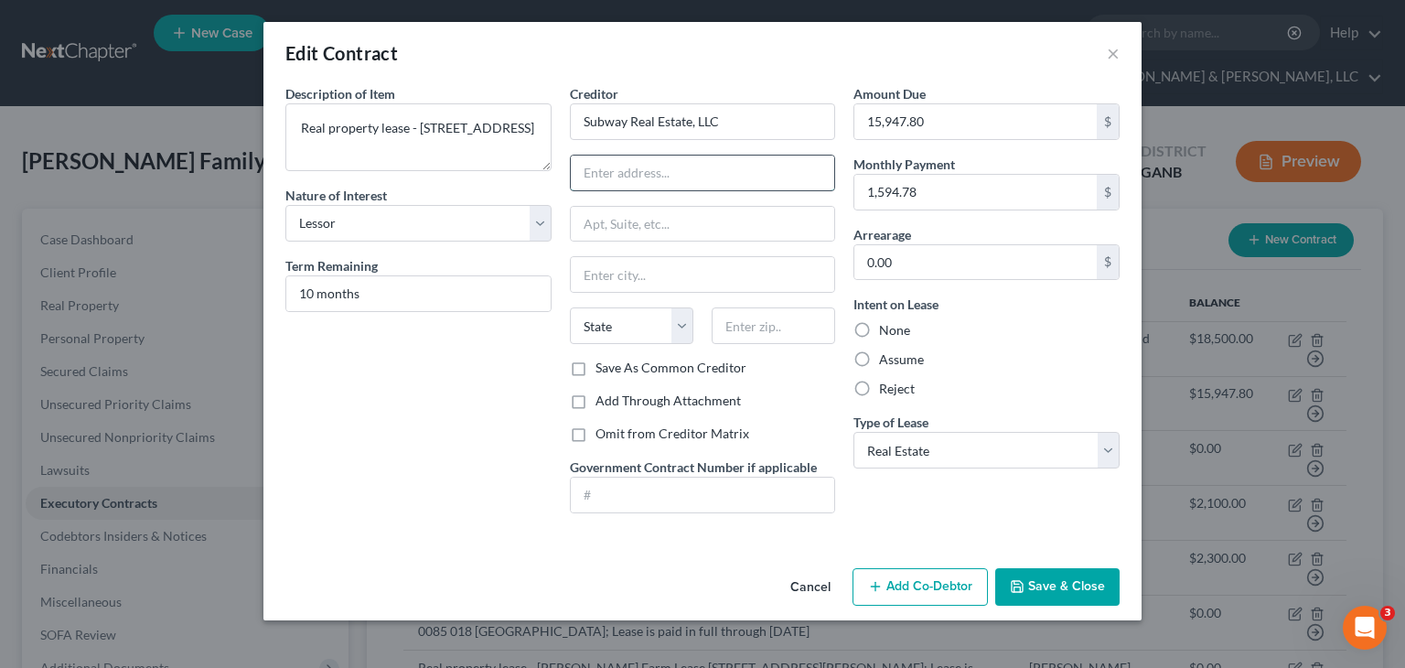
paste input "[STREET_ADDRESS]"
type input "[STREET_ADDRESS]"
click at [766, 330] on input "text" at bounding box center [772, 325] width 123 height 37
type input "06461"
drag, startPoint x: 654, startPoint y: 171, endPoint x: 1095, endPoint y: 143, distance: 441.7
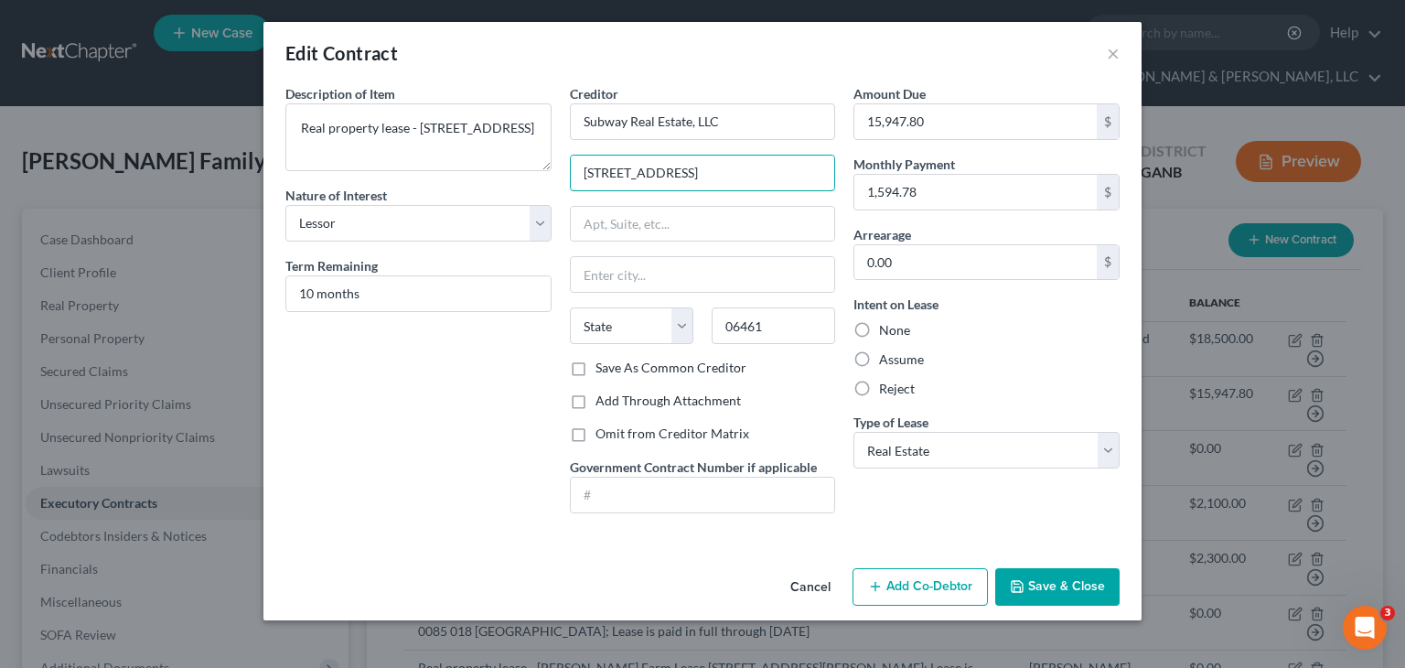
click at [1067, 162] on div "Description of non-residential real property * Description of Item * Real prope…" at bounding box center [702, 305] width 852 height 443
type input "325 Sub Way"
click at [1060, 577] on button "Save & Close" at bounding box center [1057, 587] width 124 height 38
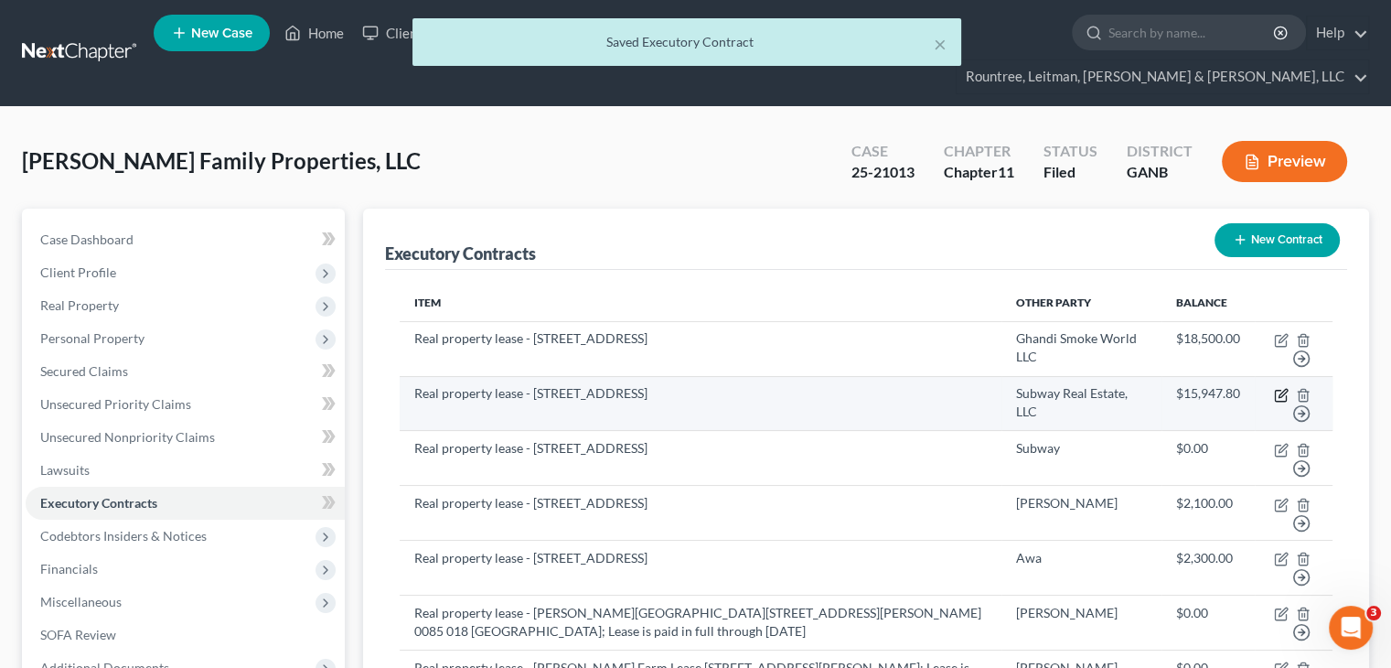
click at [1282, 389] on icon "button" at bounding box center [1282, 393] width 8 height 8
select select "2"
select select "0"
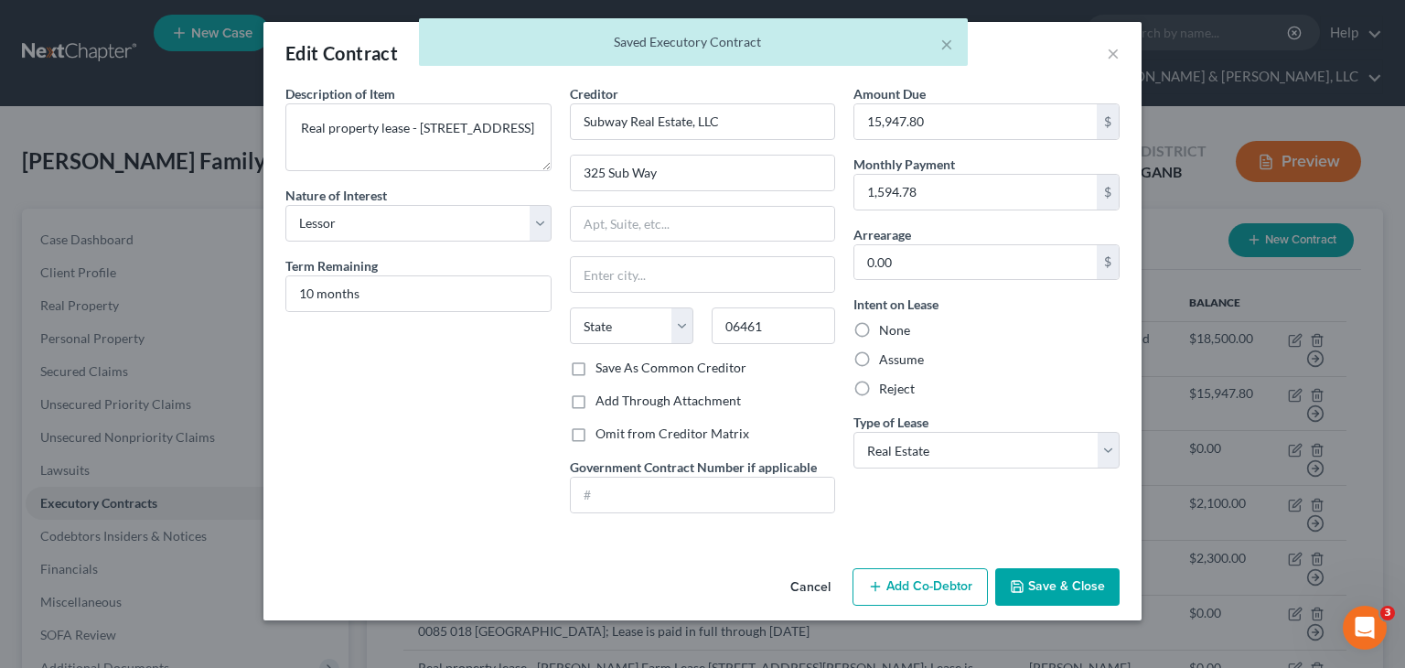
click at [595, 366] on label "Save As Common Creditor" at bounding box center [670, 367] width 151 height 18
click at [603, 366] on input "Save As Common Creditor" at bounding box center [609, 364] width 12 height 12
checkbox input "true"
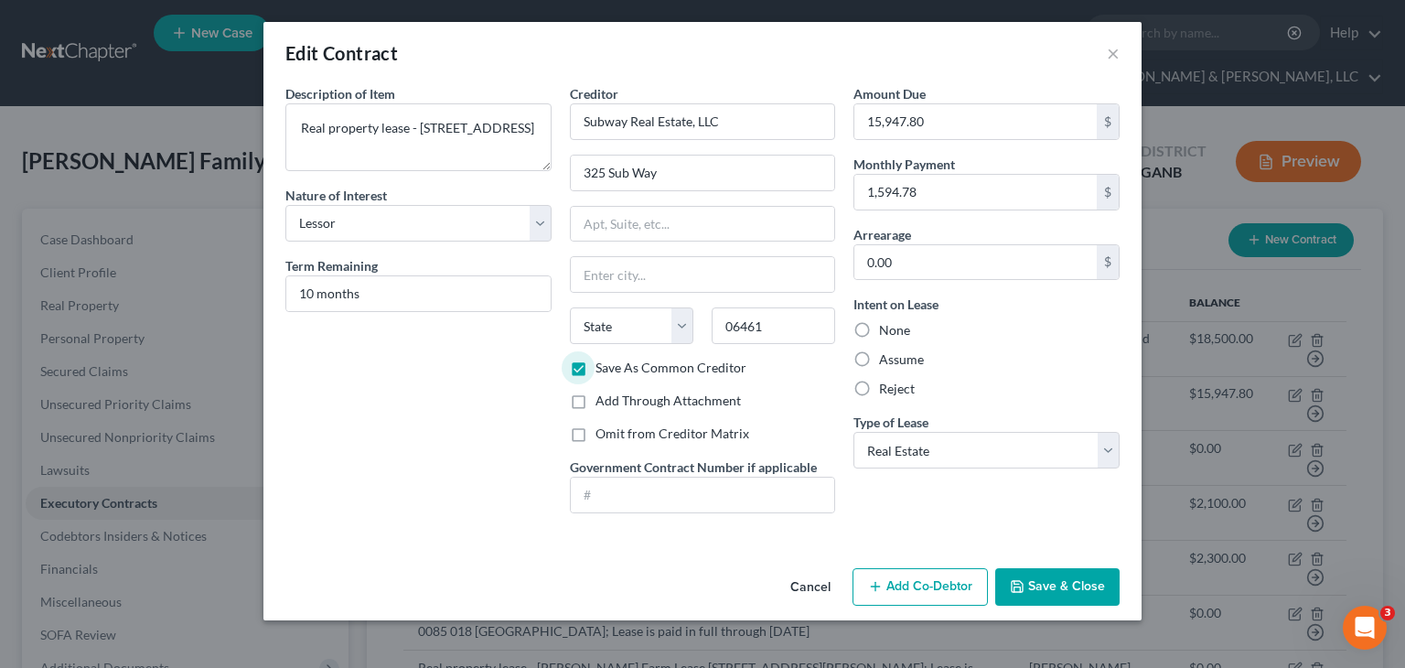
click at [1044, 582] on button "Save & Close" at bounding box center [1057, 587] width 124 height 38
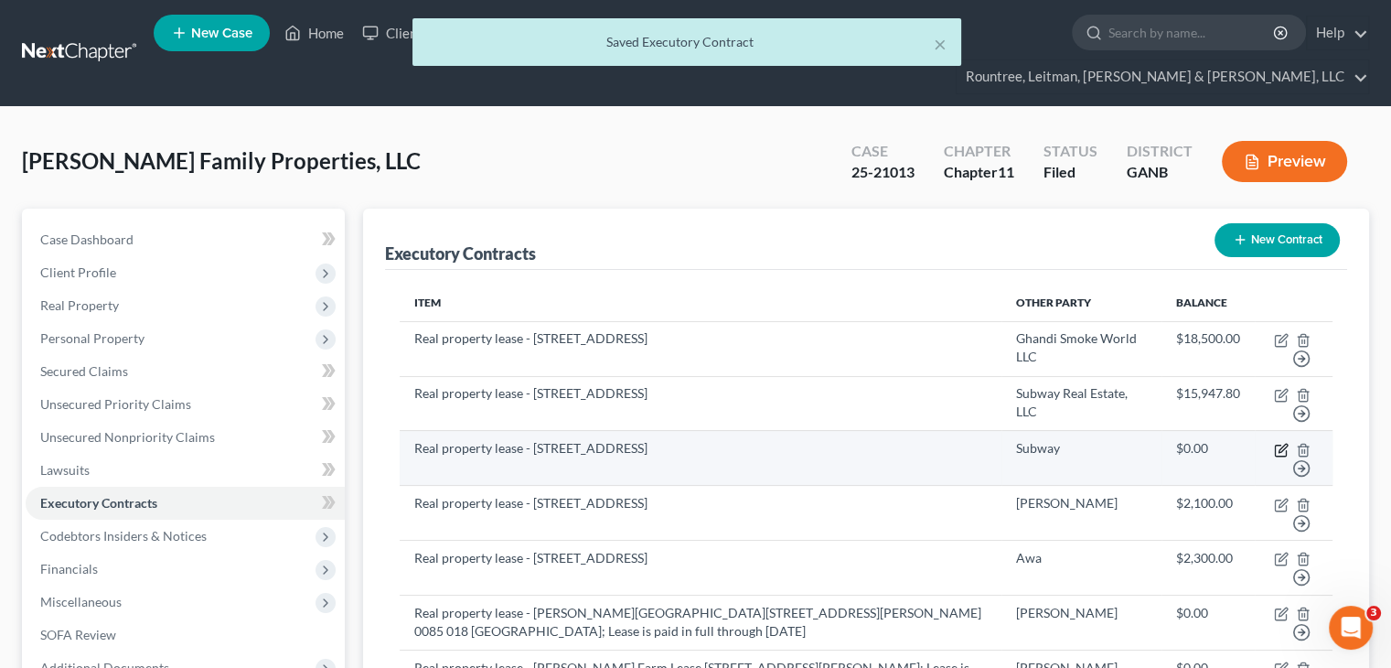
click at [1282, 443] on icon "button" at bounding box center [1282, 447] width 8 height 8
select select "2"
select select "0"
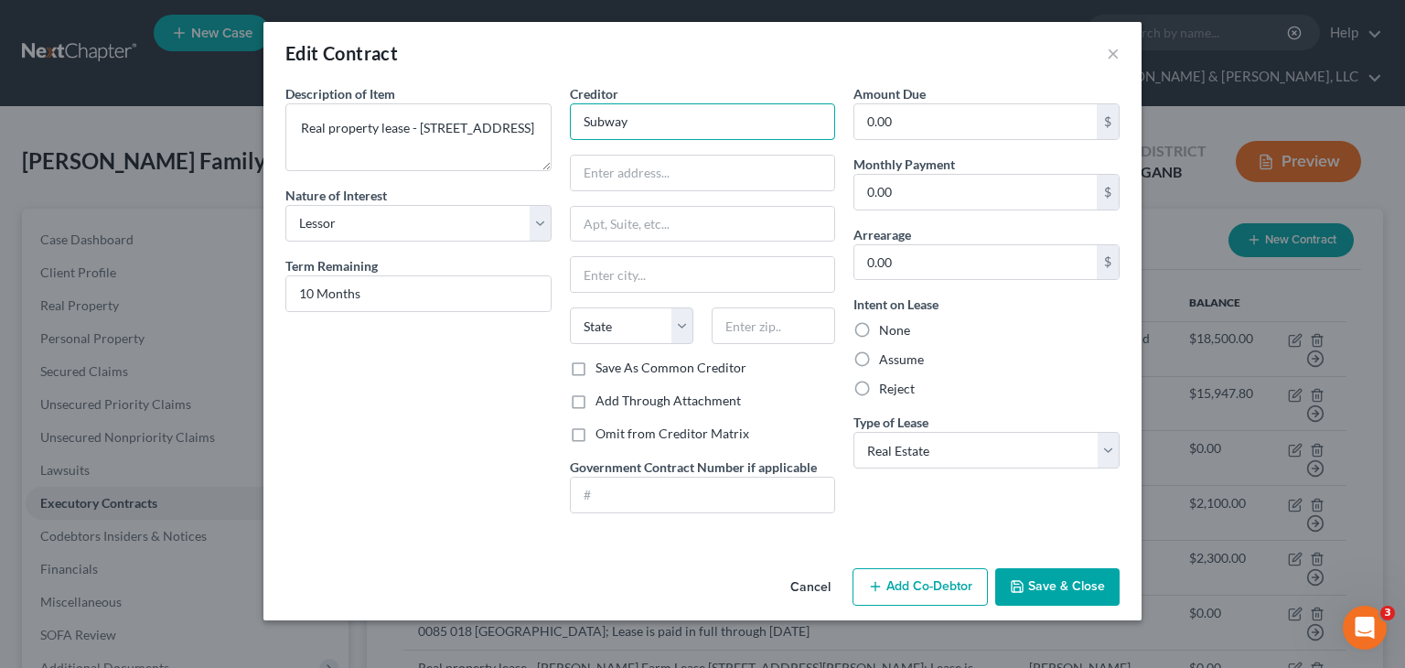
click at [647, 129] on input "Subway" at bounding box center [703, 121] width 266 height 37
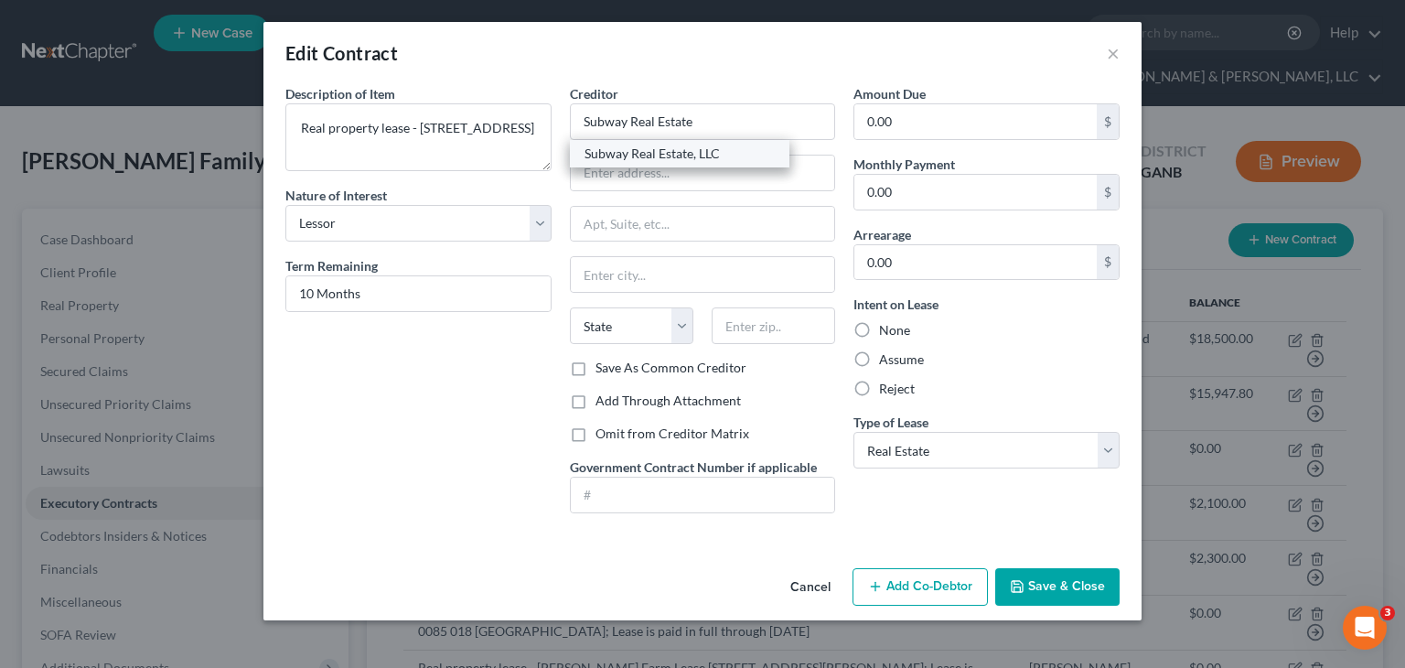
click at [640, 155] on div "Subway Real Estate, LLC" at bounding box center [679, 153] width 190 height 18
type input "Subway Real Estate, LLC"
type input "325 Sub Way"
type input "06461"
click at [807, 585] on button "Cancel" at bounding box center [809, 588] width 69 height 37
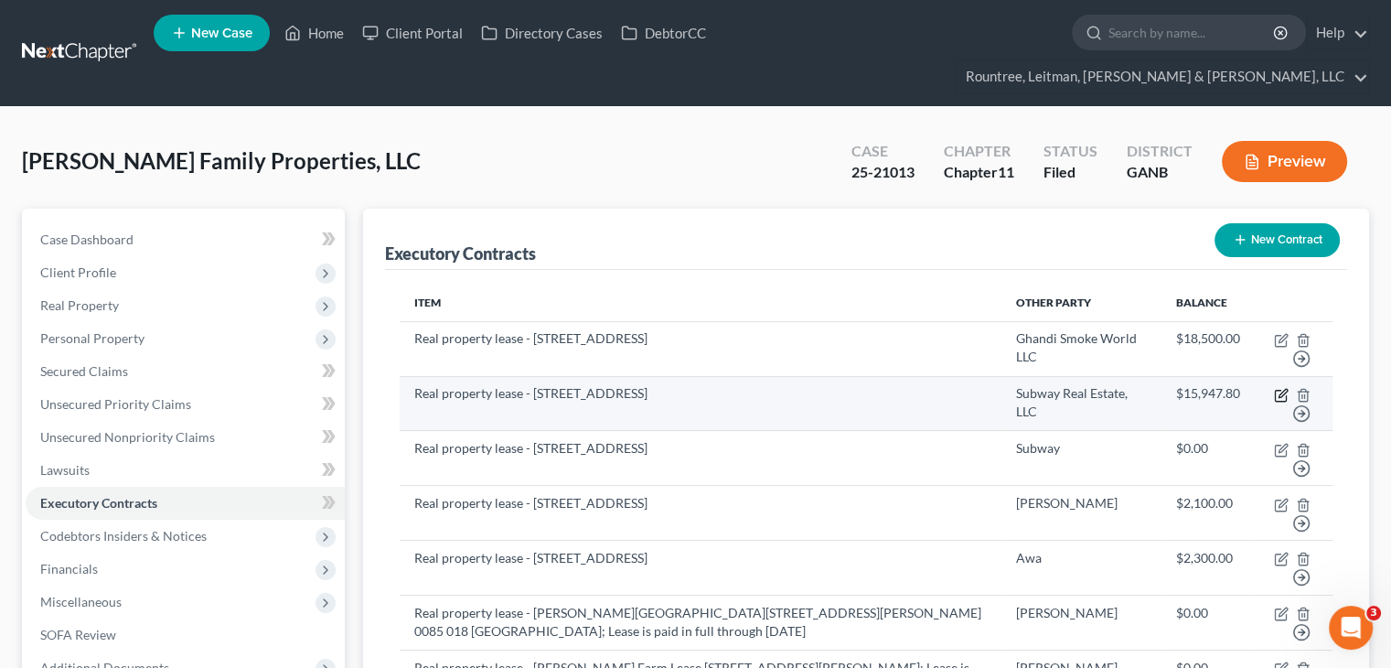
click at [1285, 389] on icon "button" at bounding box center [1282, 393] width 8 height 8
select select "2"
select select "0"
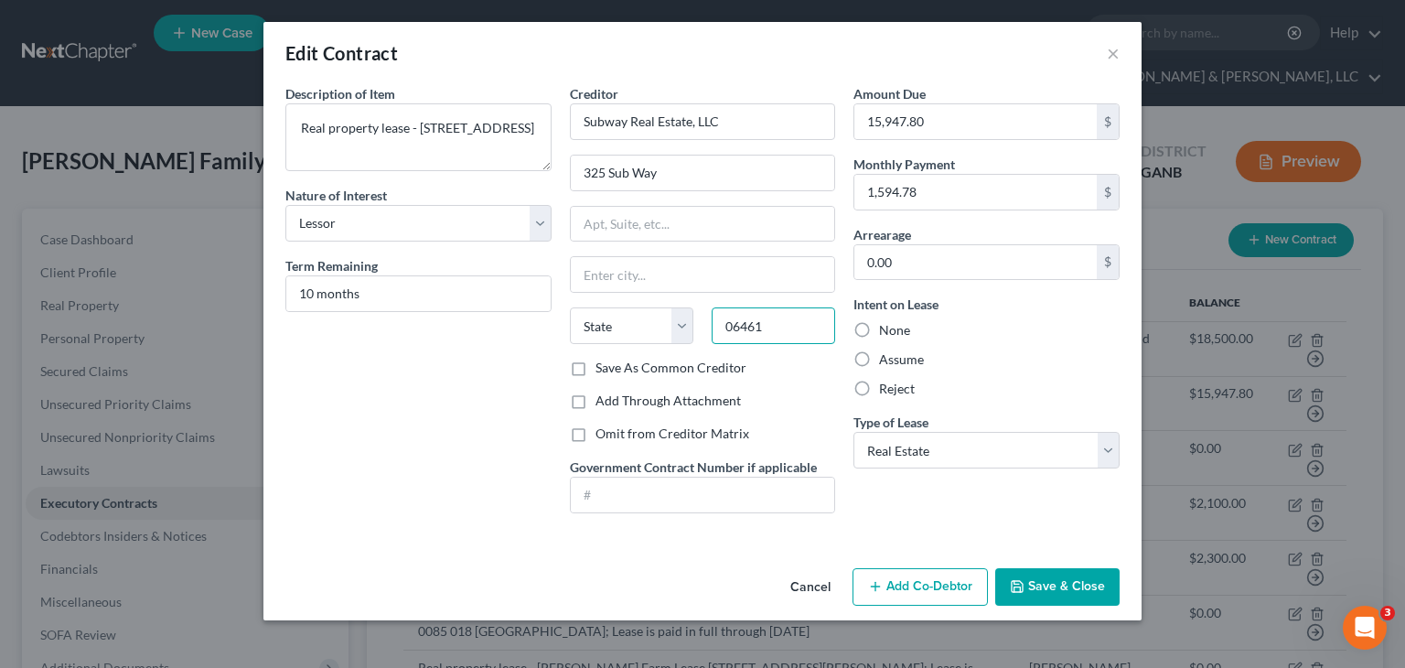
click at [796, 324] on input "06461" at bounding box center [772, 325] width 123 height 37
click at [616, 275] on input "text" at bounding box center [703, 274] width 264 height 35
type input "Milford"
select select "6"
click at [1050, 580] on button "Save & Close" at bounding box center [1057, 587] width 124 height 38
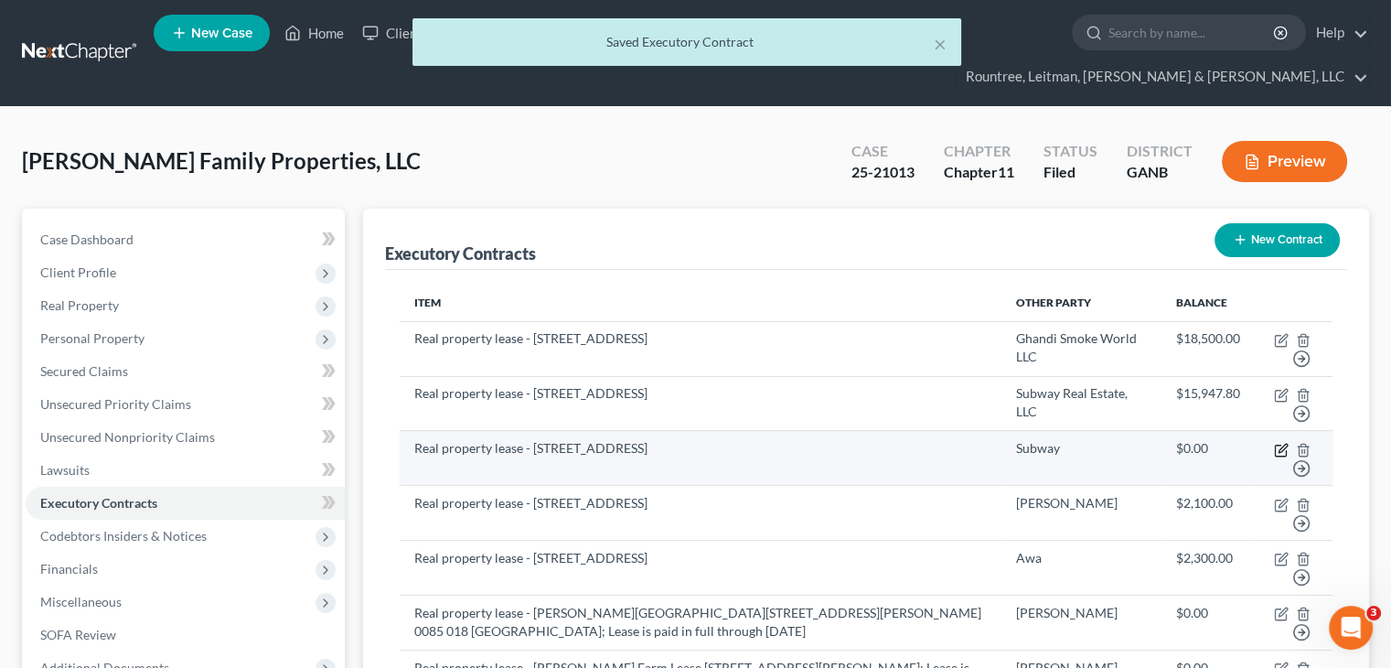
click at [1279, 443] on icon "button" at bounding box center [1281, 450] width 15 height 15
select select "2"
select select "0"
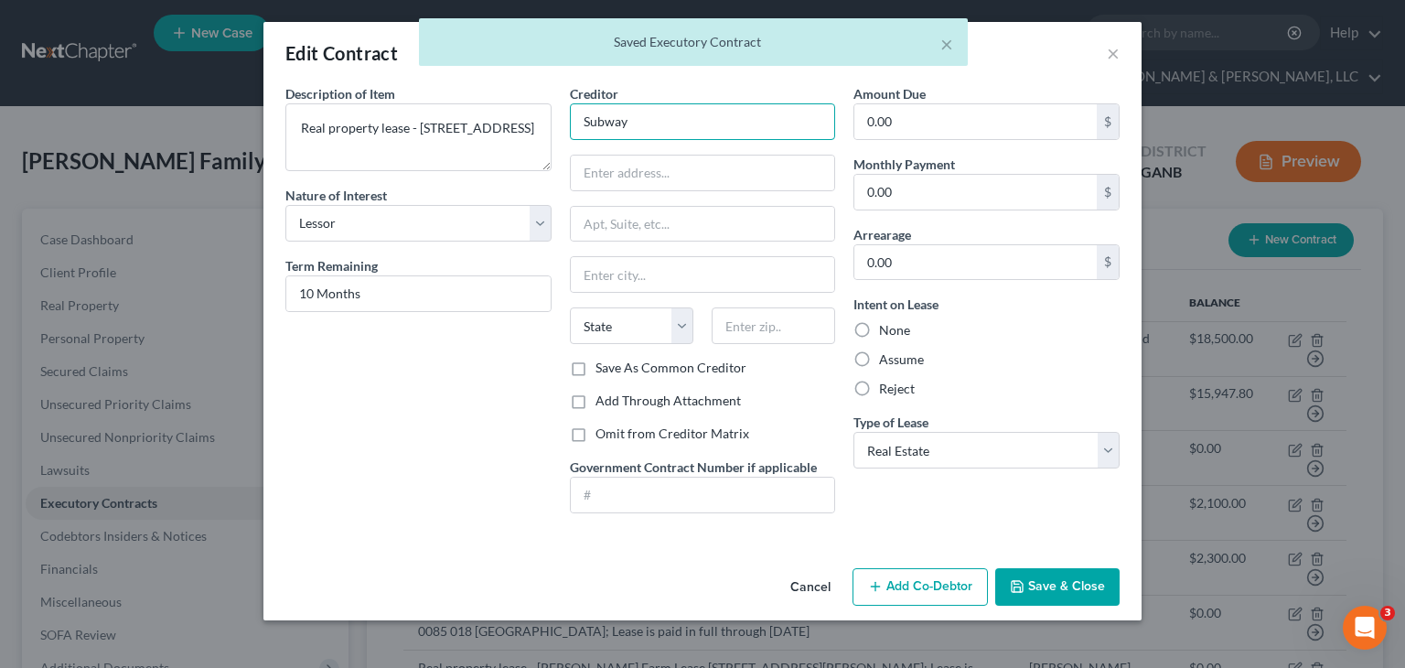
click at [718, 126] on input "Subway" at bounding box center [703, 121] width 266 height 37
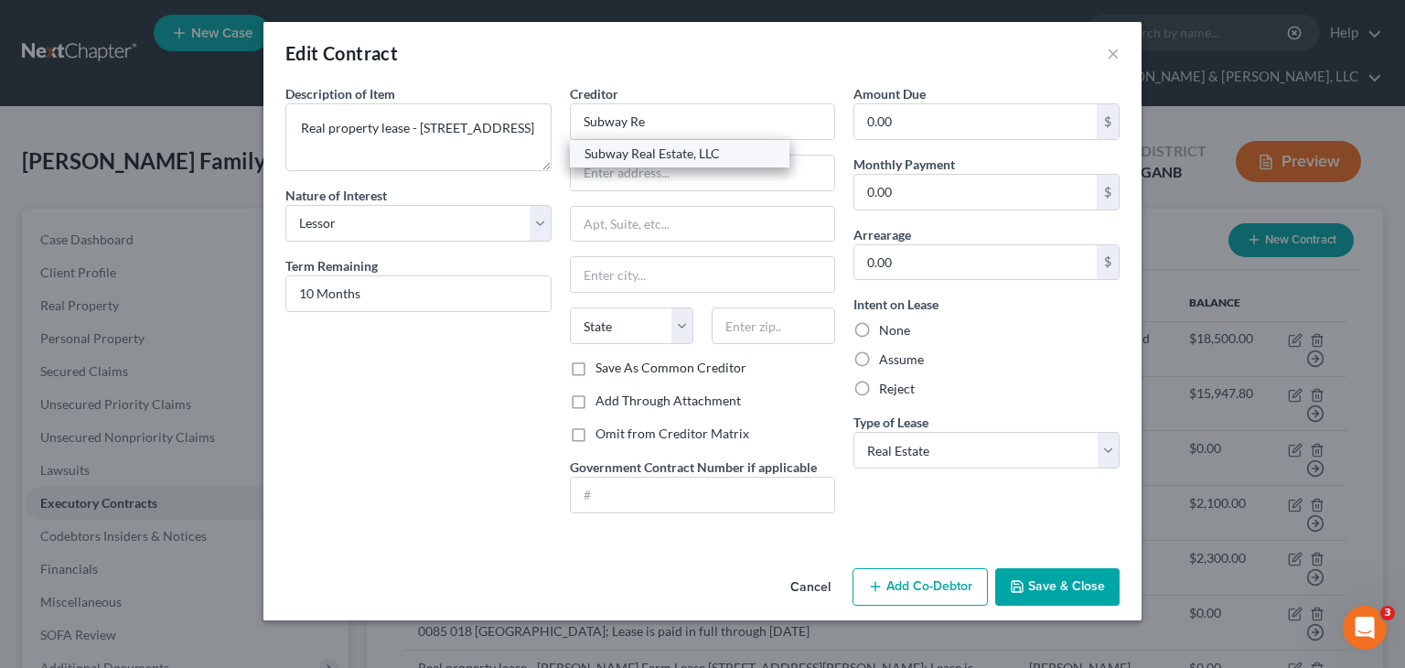
click at [657, 146] on div "Subway Real Estate, LLC" at bounding box center [679, 153] width 190 height 18
type input "Subway Real Estate, LLC"
type input "325 Sub Way"
click at [1051, 588] on button "Save & Close" at bounding box center [1057, 587] width 124 height 38
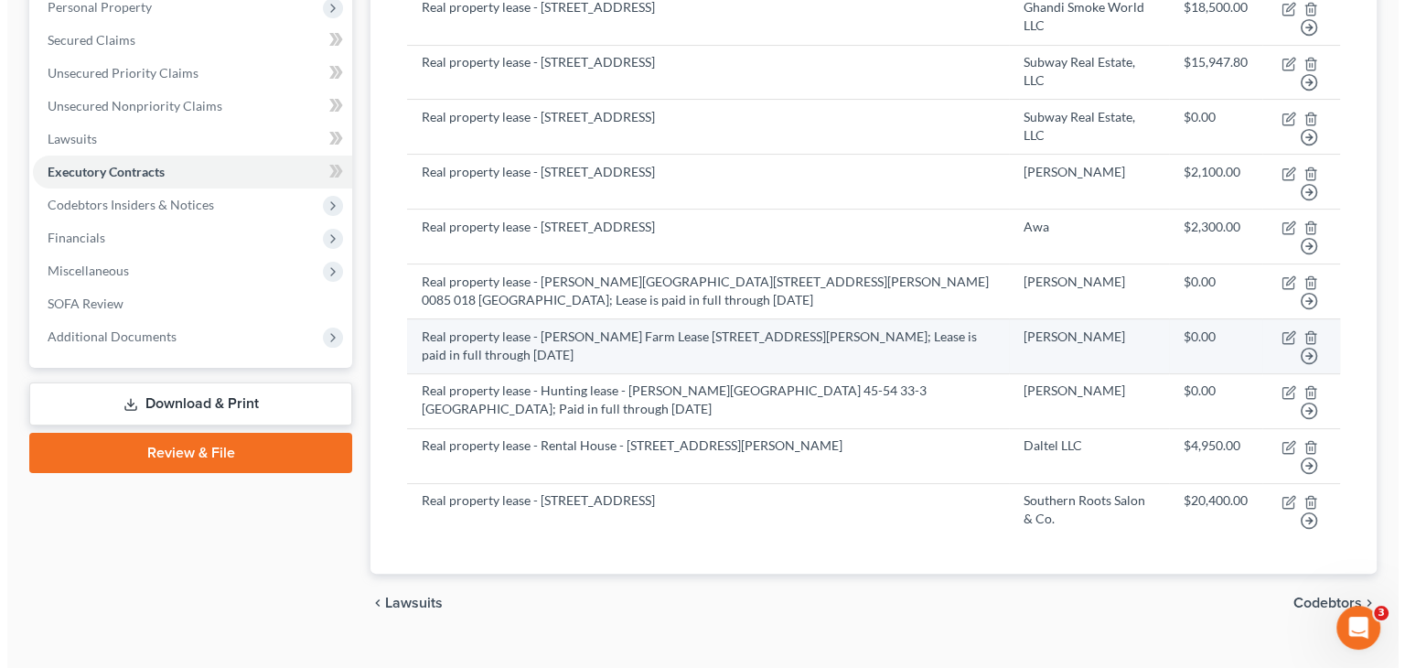
scroll to position [332, 0]
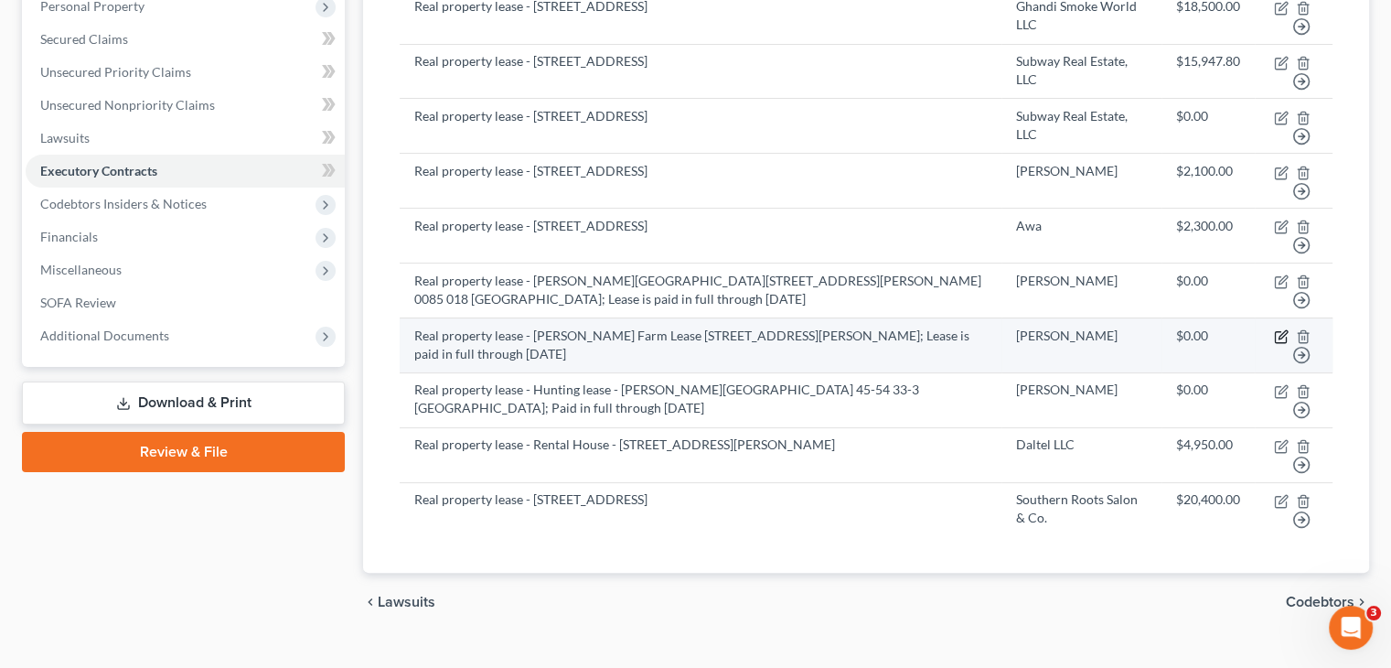
click at [1280, 329] on icon "button" at bounding box center [1281, 336] width 15 height 15
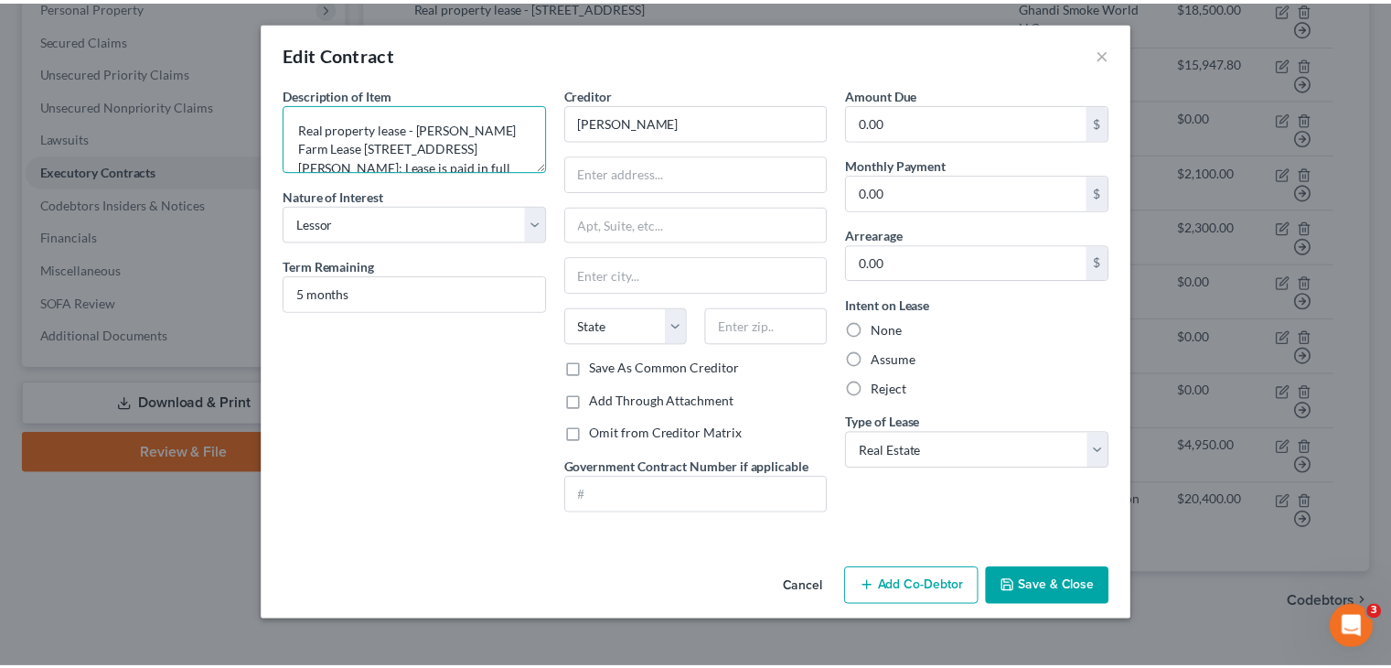
scroll to position [38, 0]
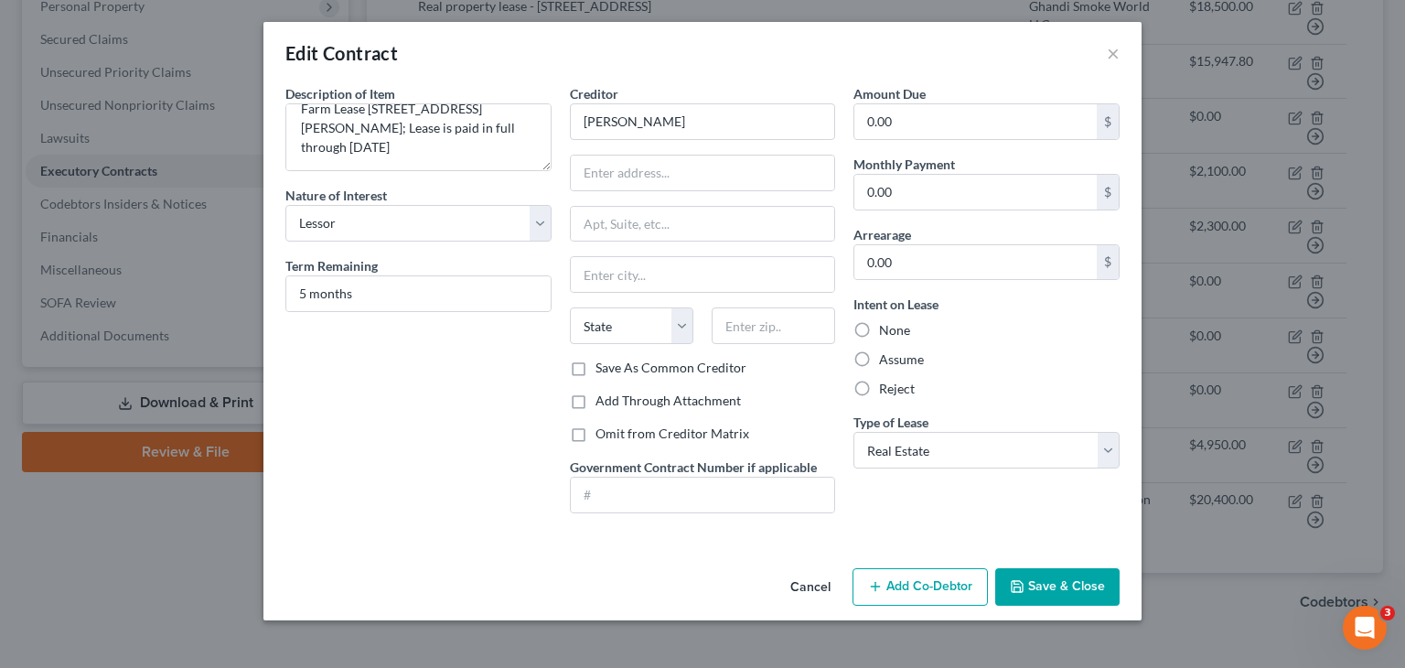
drag, startPoint x: 811, startPoint y: 588, endPoint x: 1238, endPoint y: 16, distance: 713.4
click at [811, 588] on button "Cancel" at bounding box center [809, 588] width 69 height 37
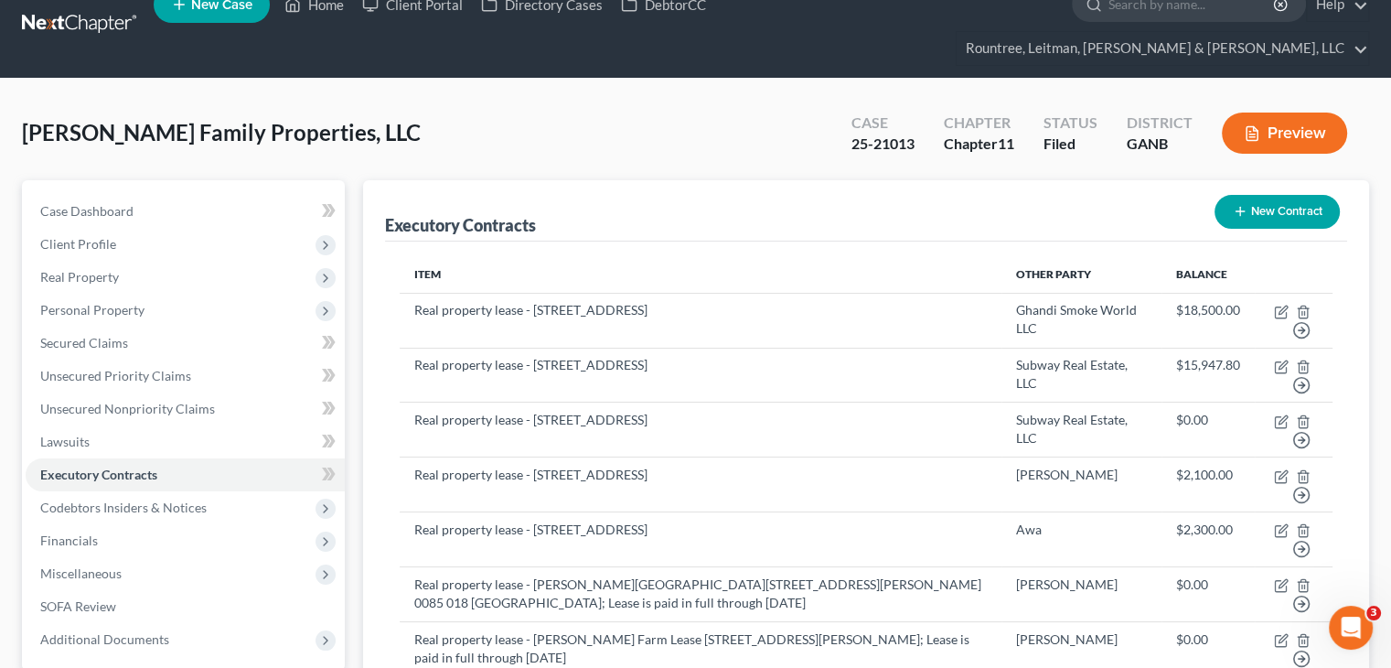
scroll to position [0, 0]
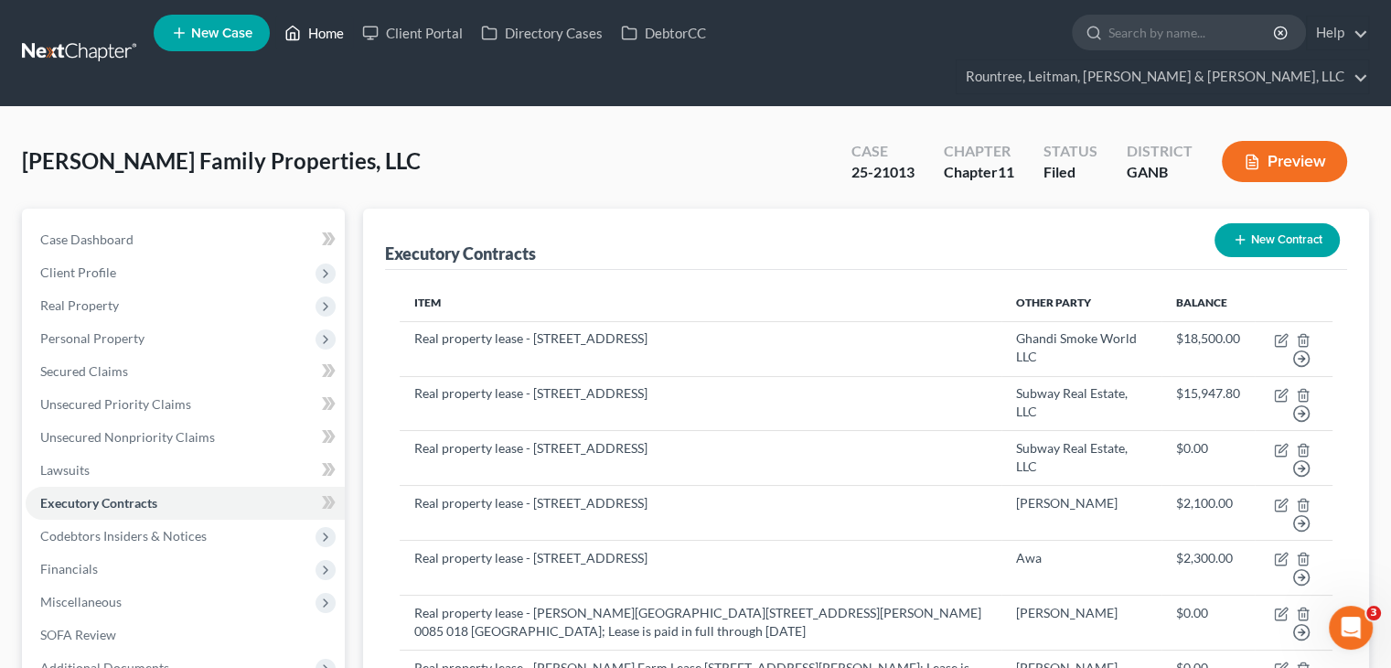
click at [317, 34] on link "Home" at bounding box center [314, 32] width 78 height 33
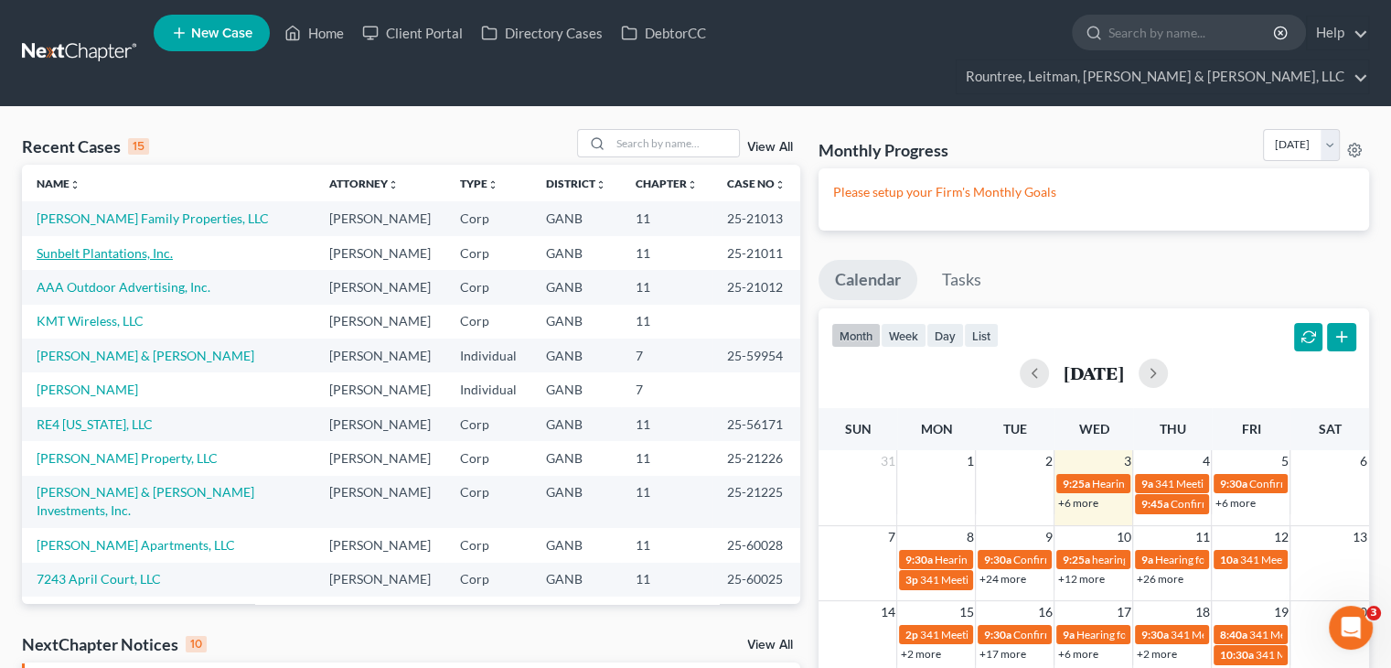
click at [88, 245] on link "Sunbelt Plantations, Inc." at bounding box center [105, 253] width 136 height 16
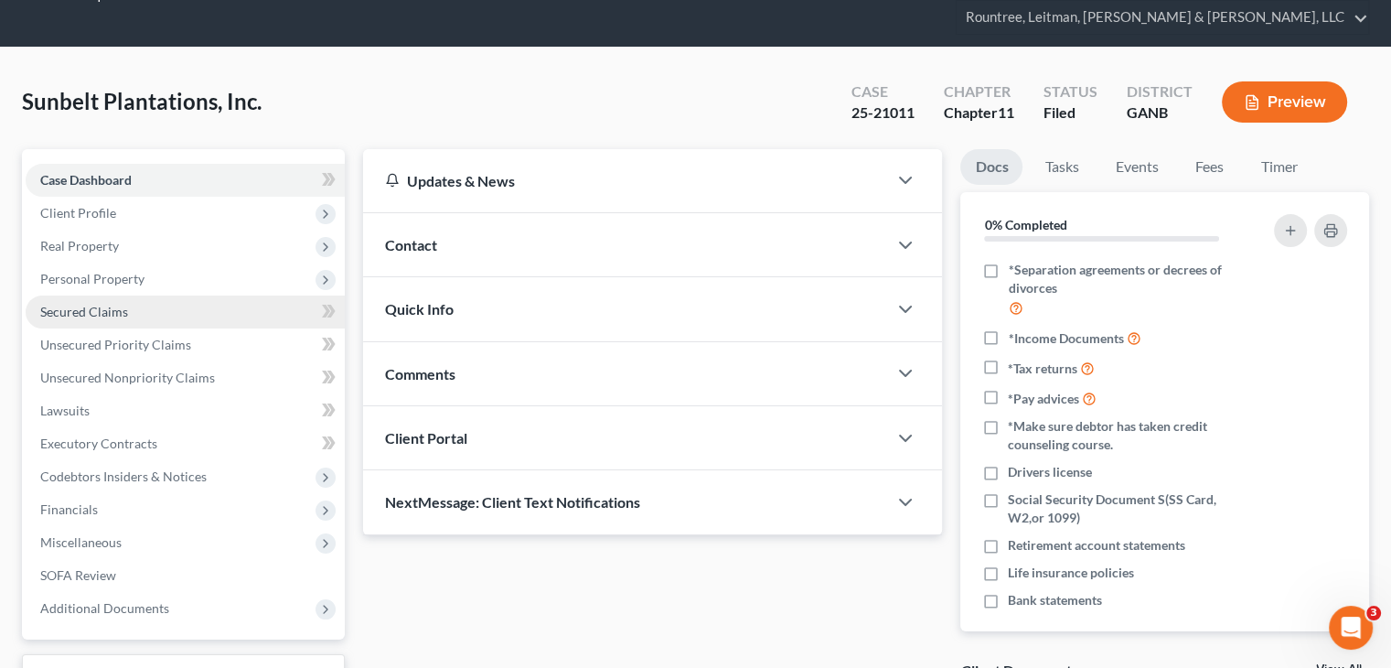
scroll to position [91, 0]
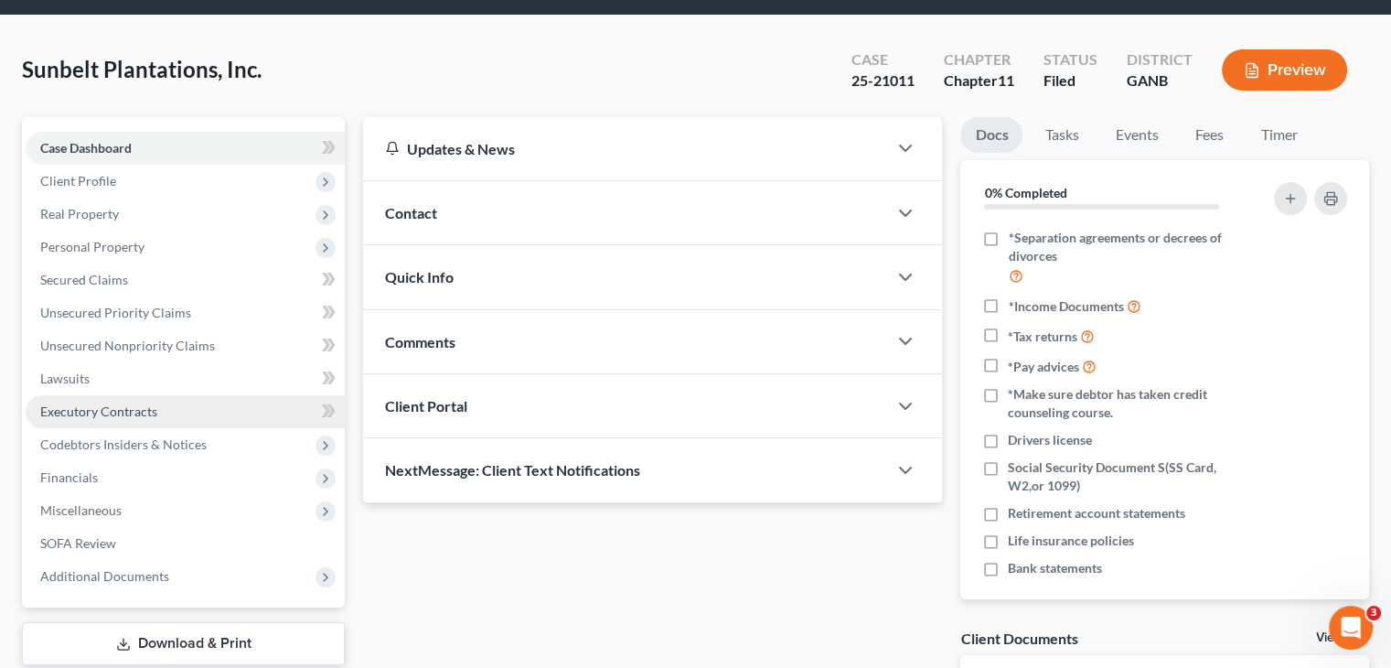
click at [110, 403] on span "Executory Contracts" at bounding box center [98, 411] width 117 height 16
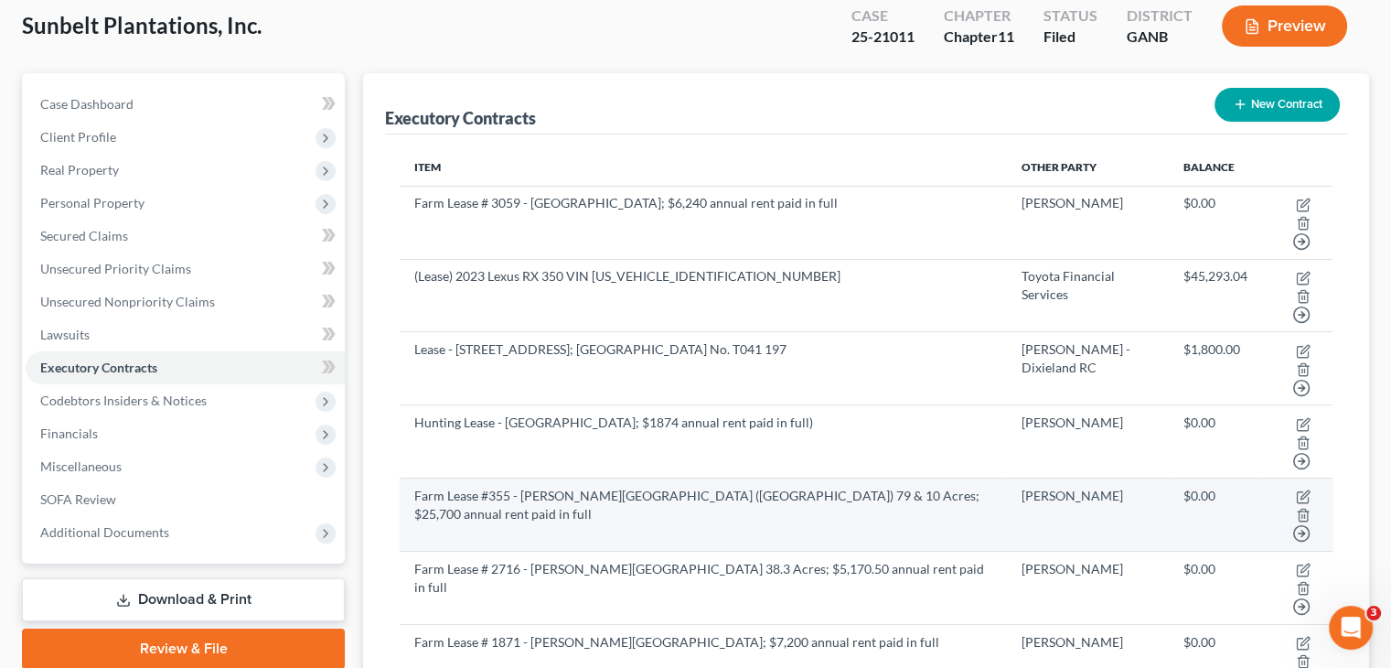
scroll to position [183, 0]
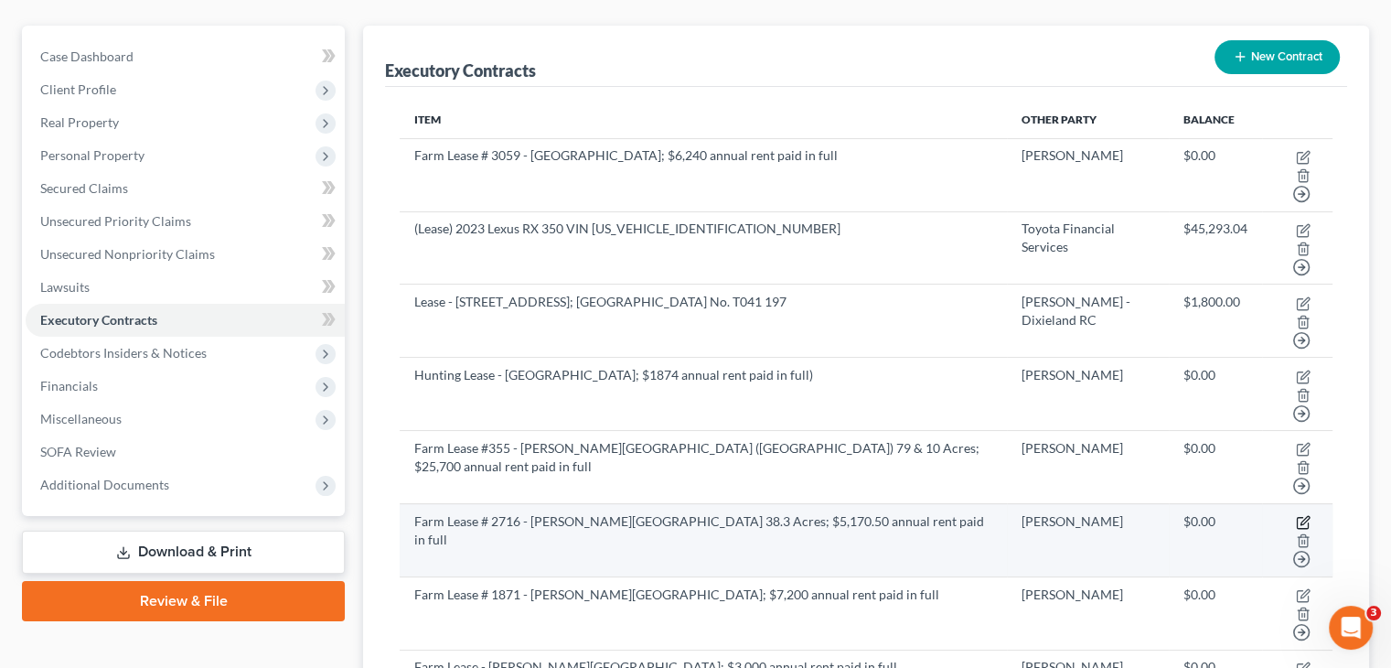
click at [1300, 516] on icon "button" at bounding box center [1304, 520] width 8 height 8
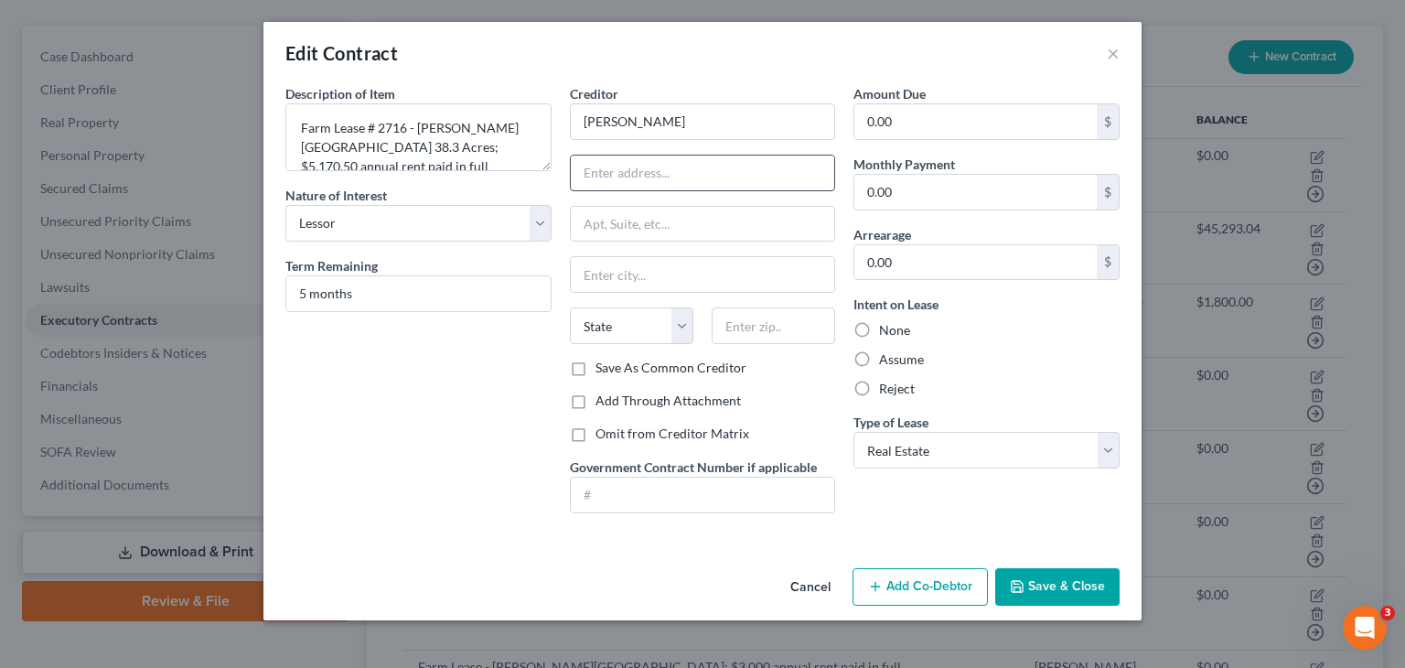
click at [707, 178] on input "text" at bounding box center [703, 172] width 264 height 35
click at [1058, 588] on button "Save & Close" at bounding box center [1057, 587] width 124 height 38
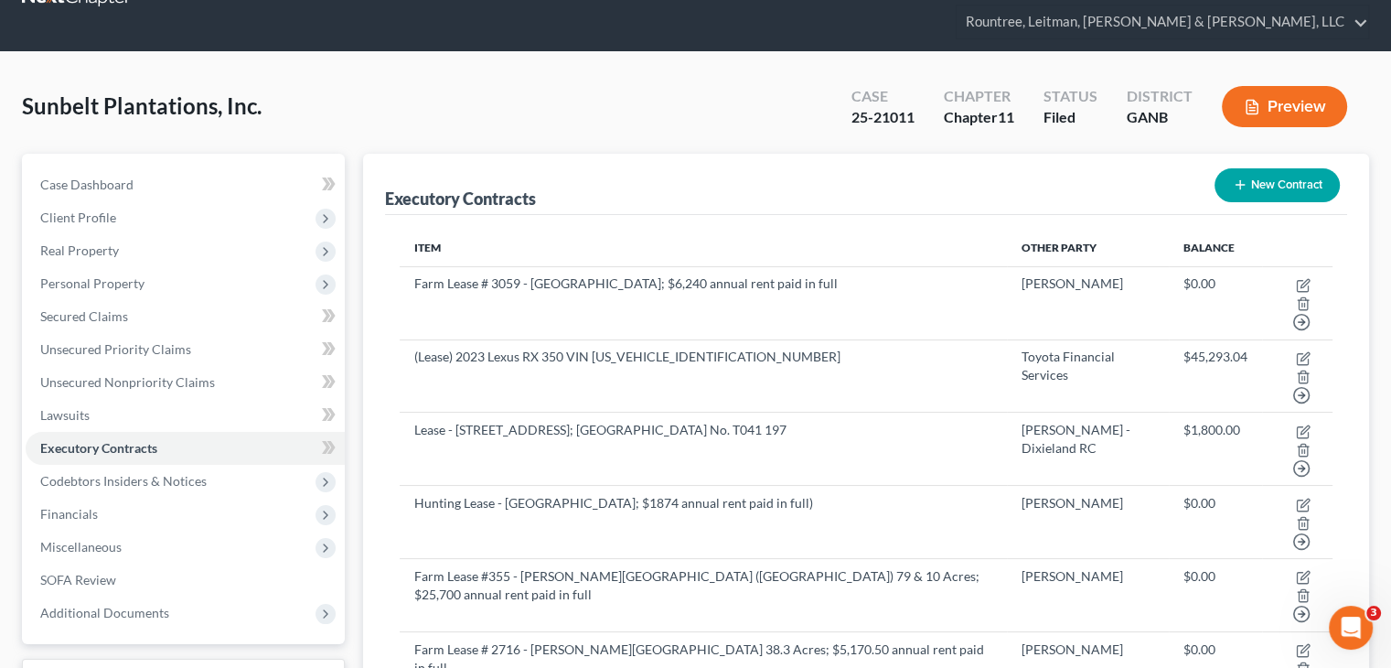
scroll to position [0, 0]
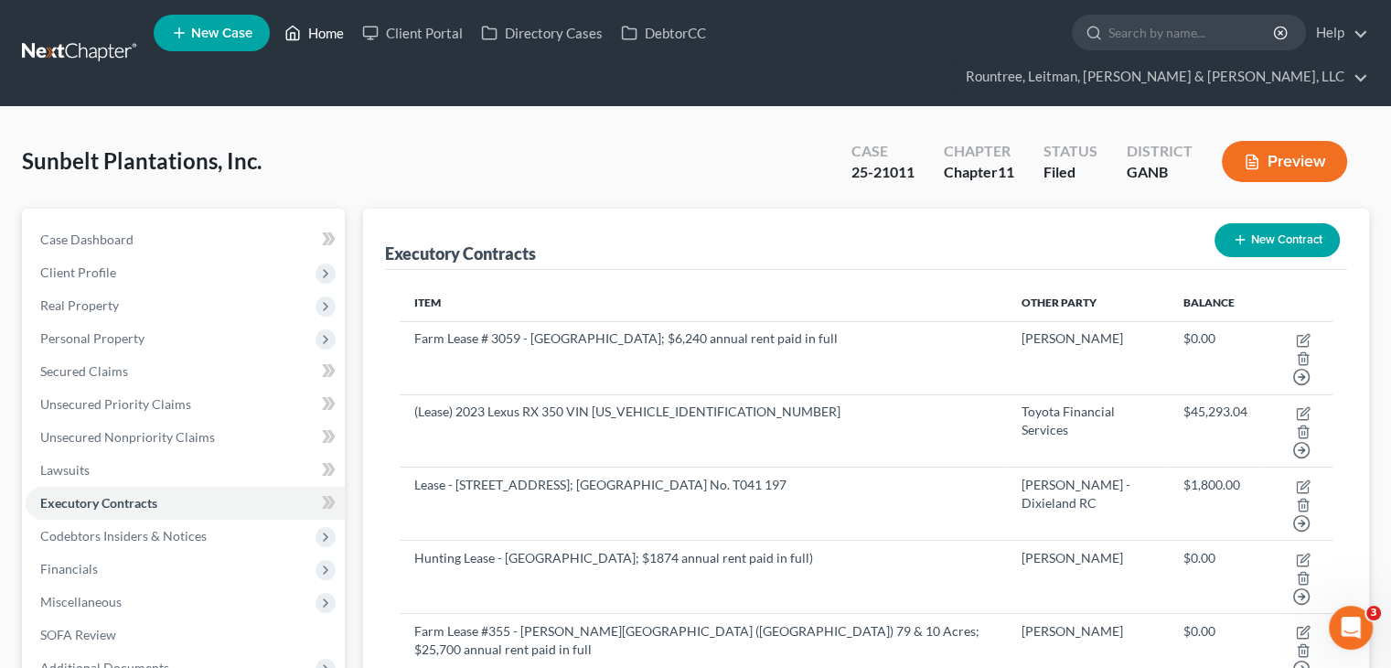
drag, startPoint x: 336, startPoint y: 35, endPoint x: 221, endPoint y: 155, distance: 165.6
click at [336, 34] on link "Home" at bounding box center [314, 32] width 78 height 33
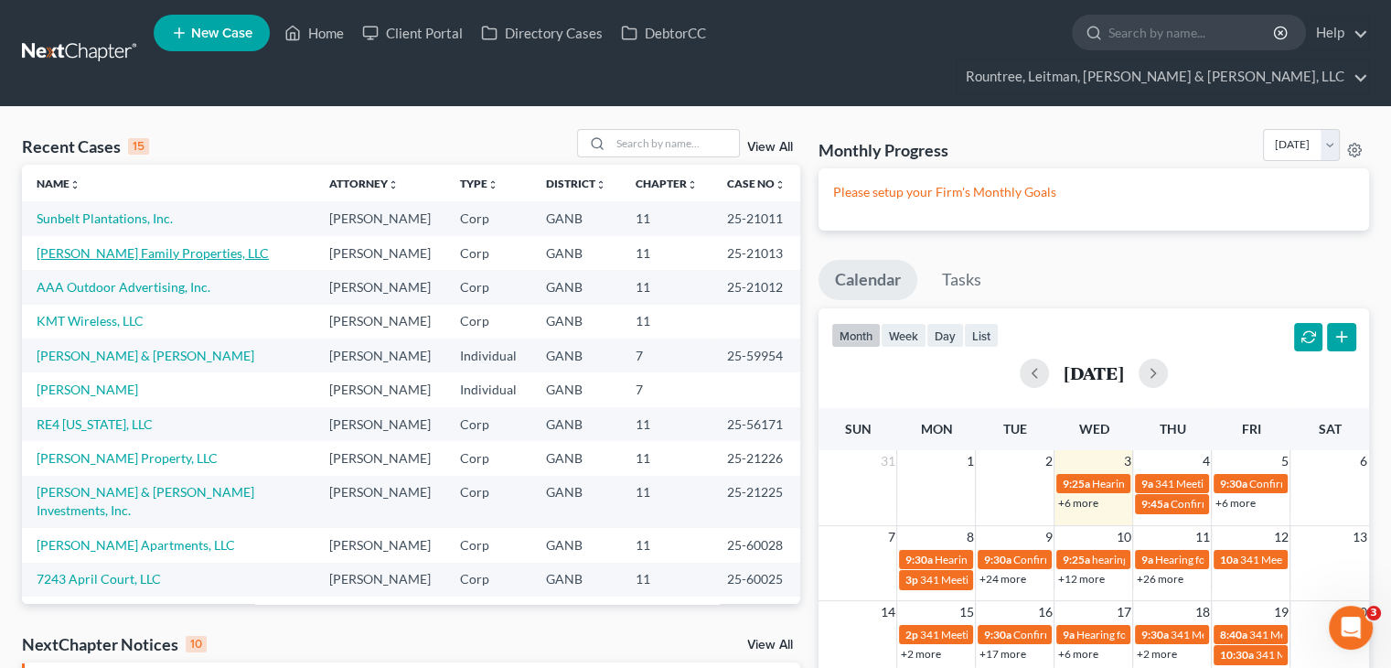
click at [105, 245] on link "[PERSON_NAME] Family Properties, LLC" at bounding box center [153, 253] width 232 height 16
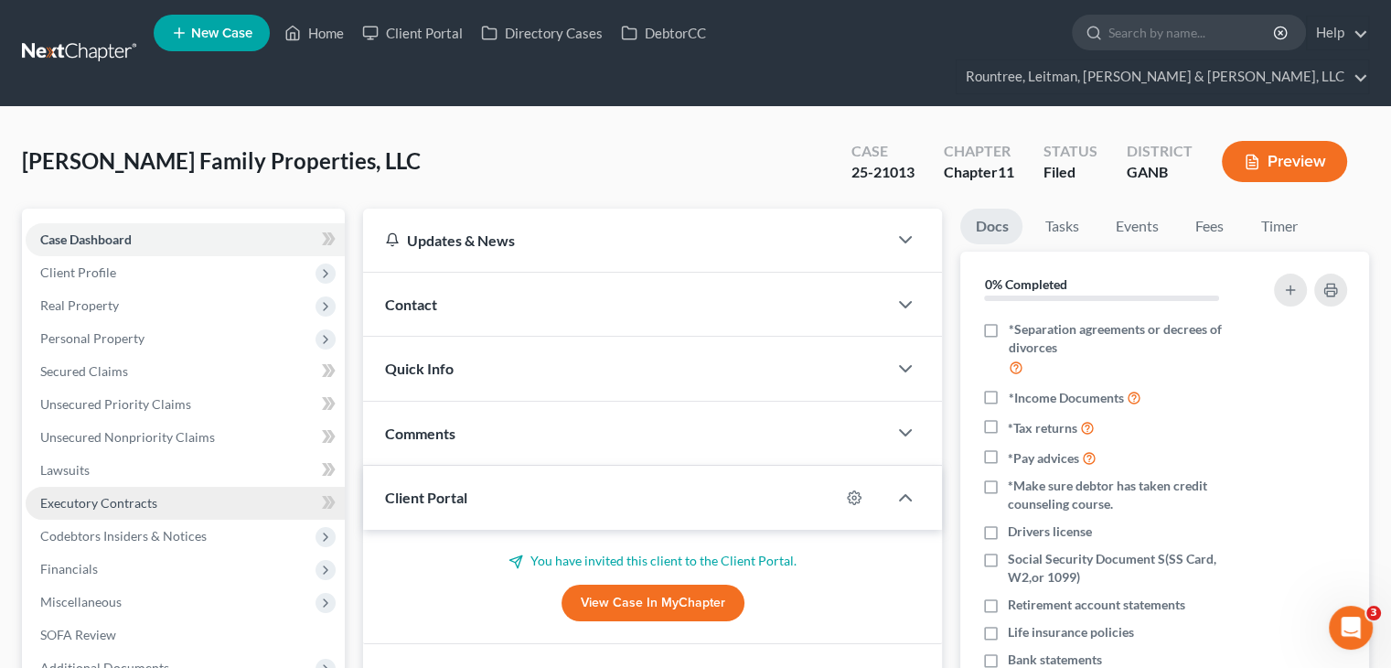
click at [91, 495] on span "Executory Contracts" at bounding box center [98, 503] width 117 height 16
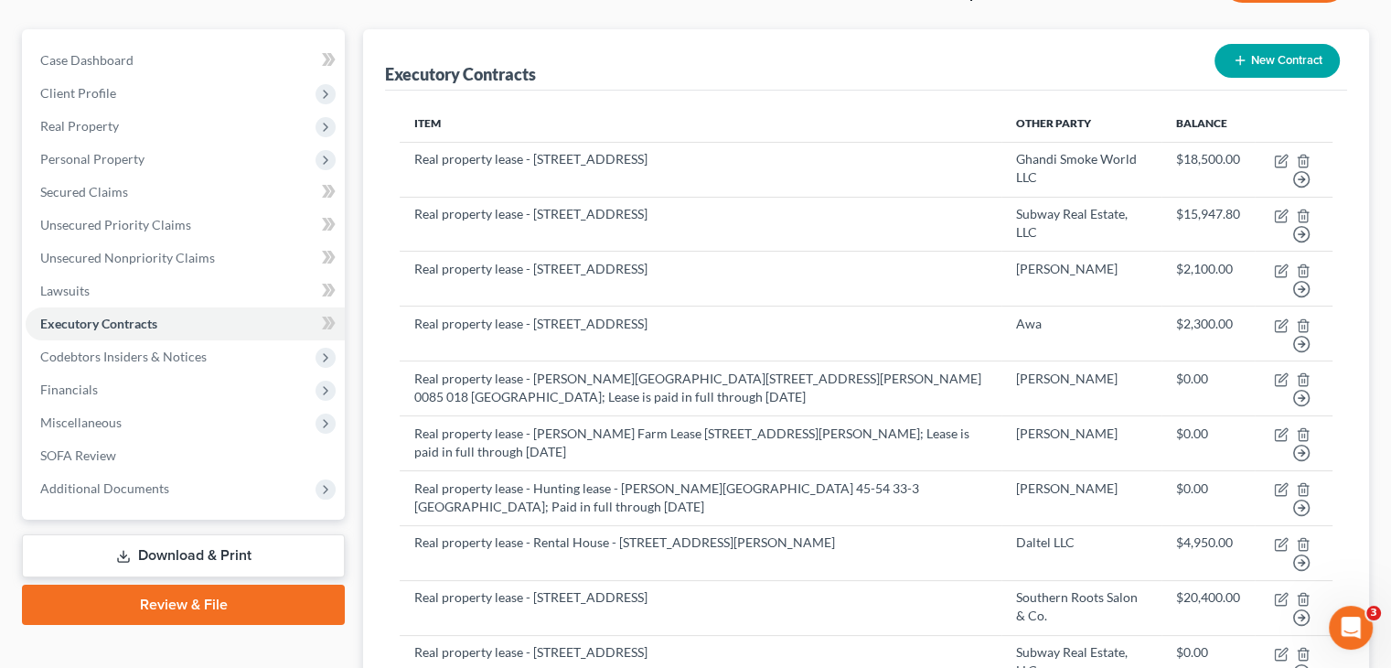
scroll to position [183, 0]
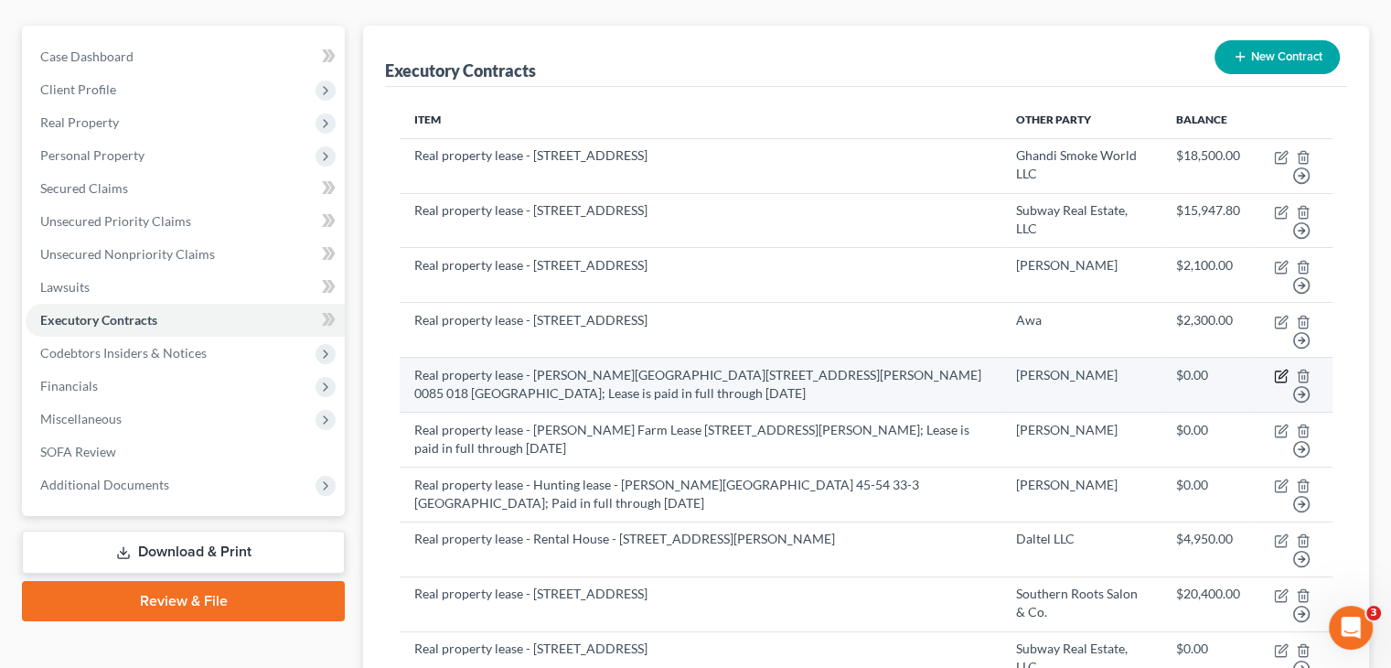
click at [1279, 369] on icon "button" at bounding box center [1281, 376] width 15 height 15
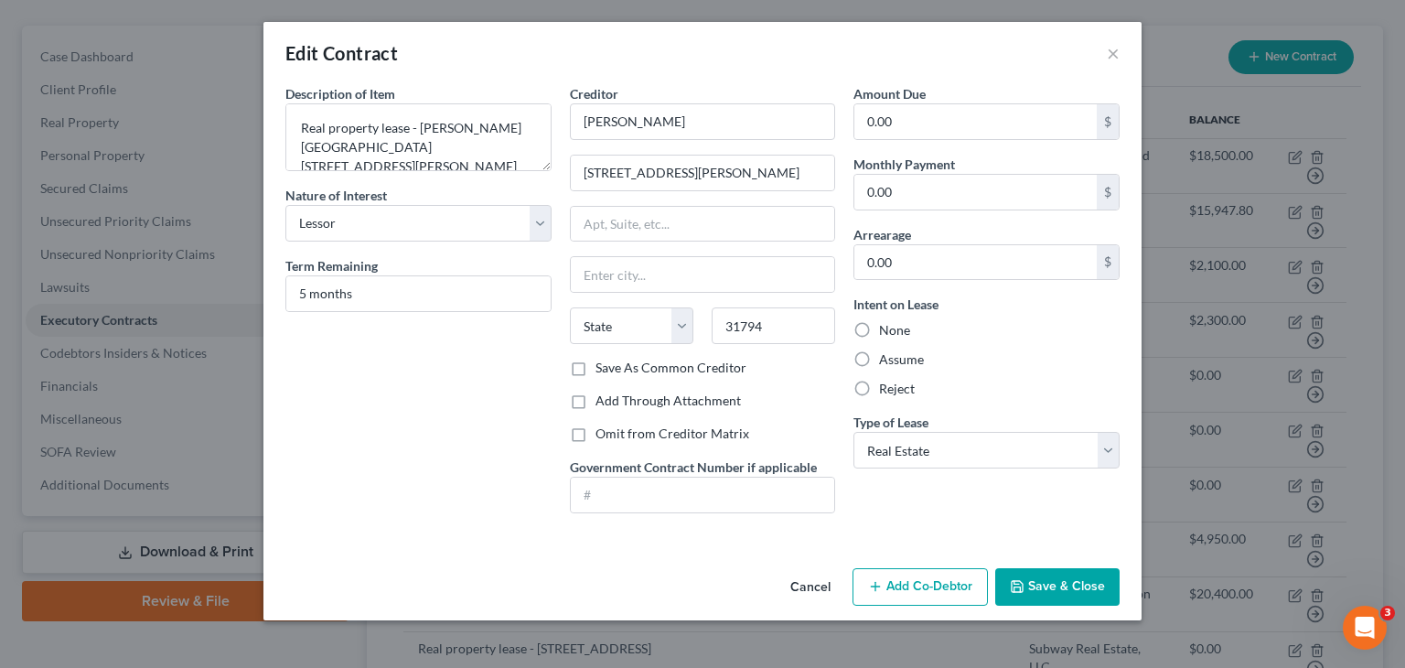
click at [1063, 584] on button "Save & Close" at bounding box center [1057, 587] width 124 height 38
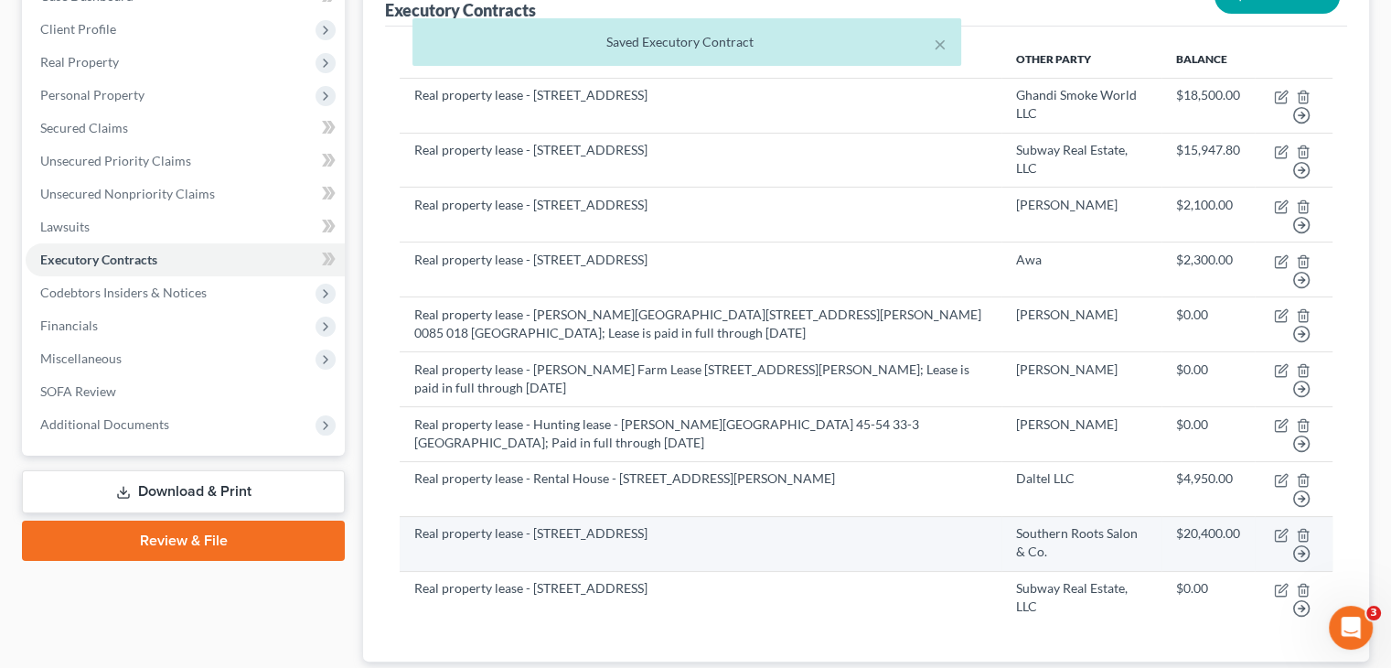
scroll to position [274, 0]
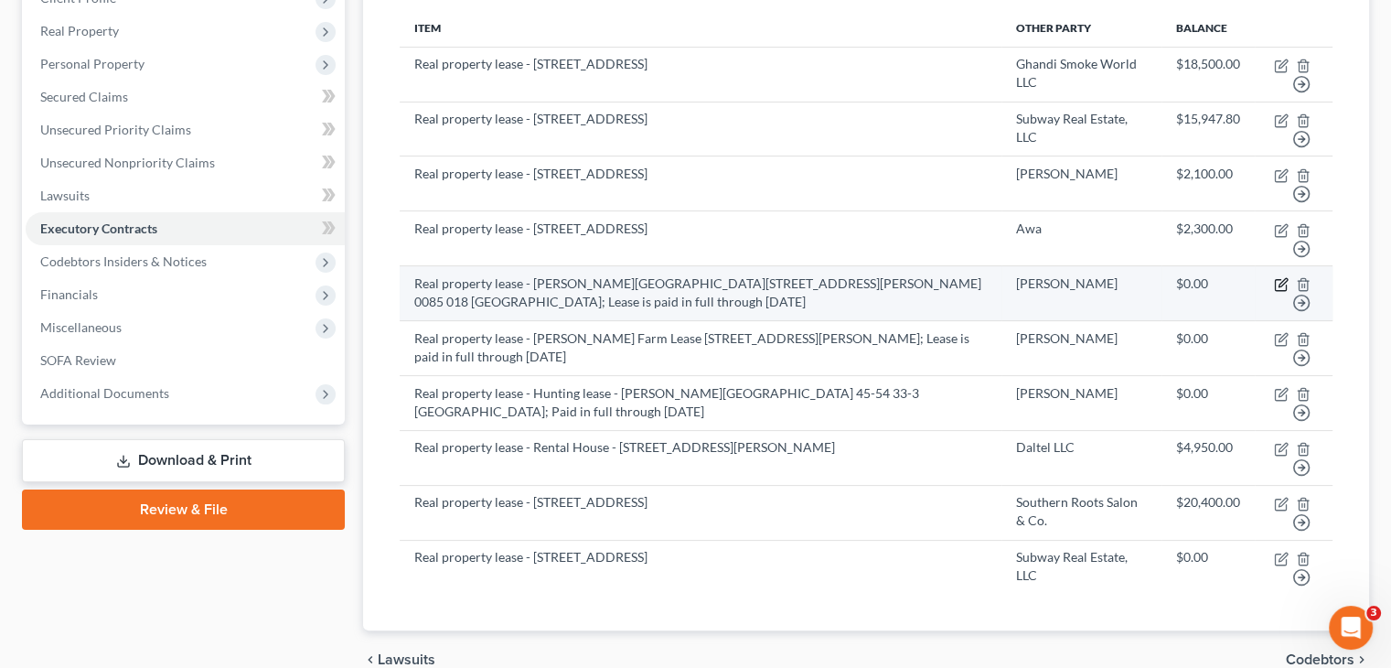
click at [1278, 277] on icon "button" at bounding box center [1281, 284] width 15 height 15
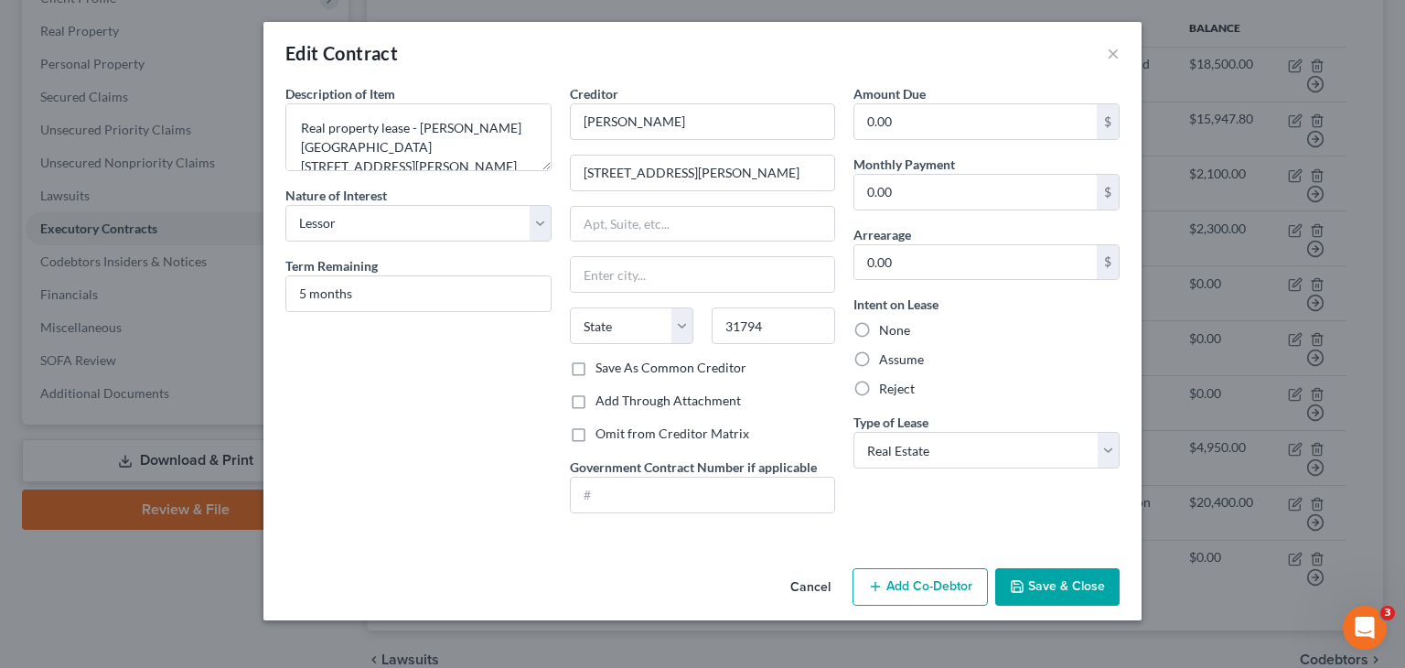
click at [818, 582] on button "Cancel" at bounding box center [809, 588] width 69 height 37
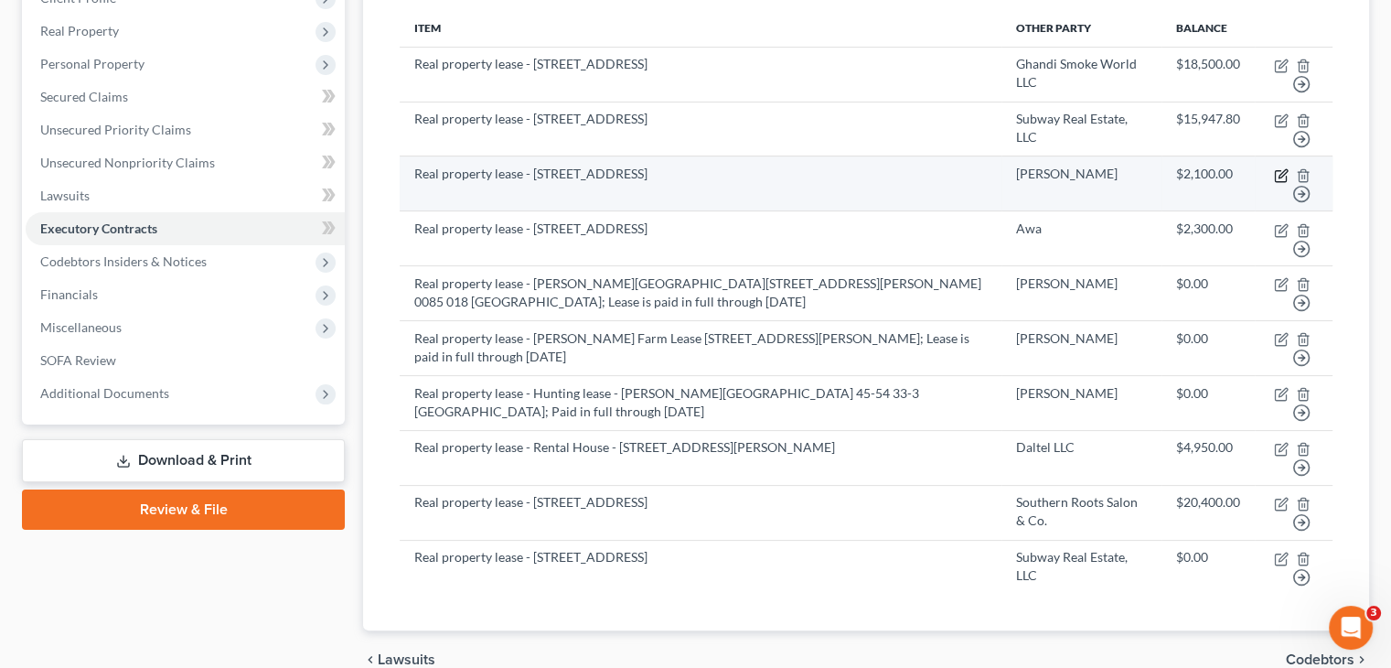
click at [1280, 170] on icon "button" at bounding box center [1280, 175] width 11 height 11
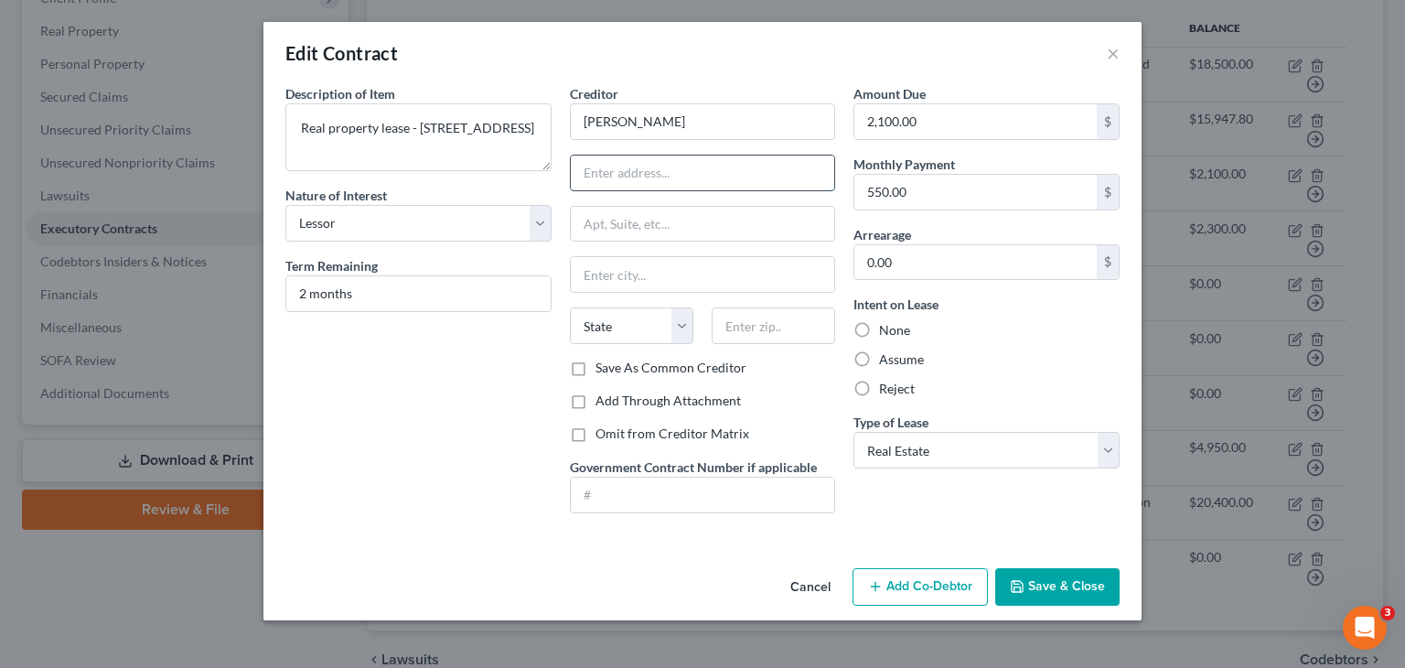
click at [645, 167] on input "text" at bounding box center [703, 172] width 264 height 35
click at [623, 172] on input "text" at bounding box center [703, 172] width 264 height 35
click at [1050, 573] on button "Save & Close" at bounding box center [1057, 587] width 124 height 38
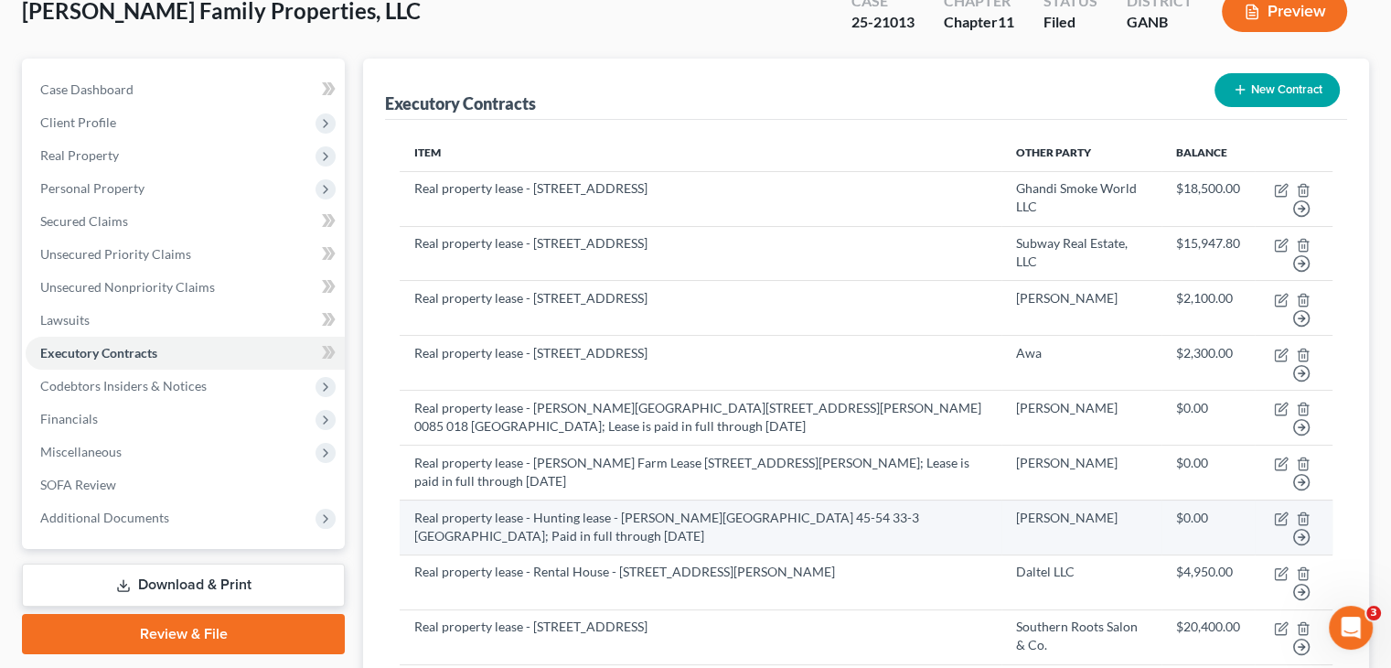
scroll to position [0, 0]
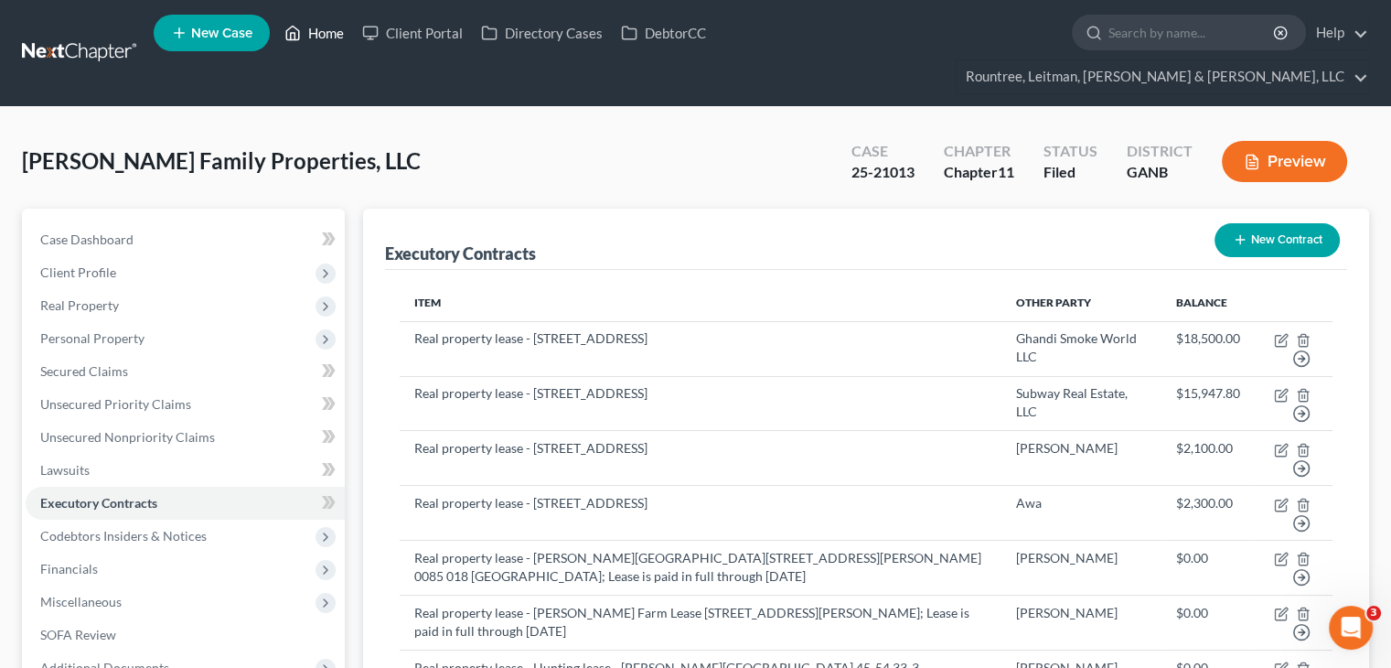
click at [322, 34] on link "Home" at bounding box center [314, 32] width 78 height 33
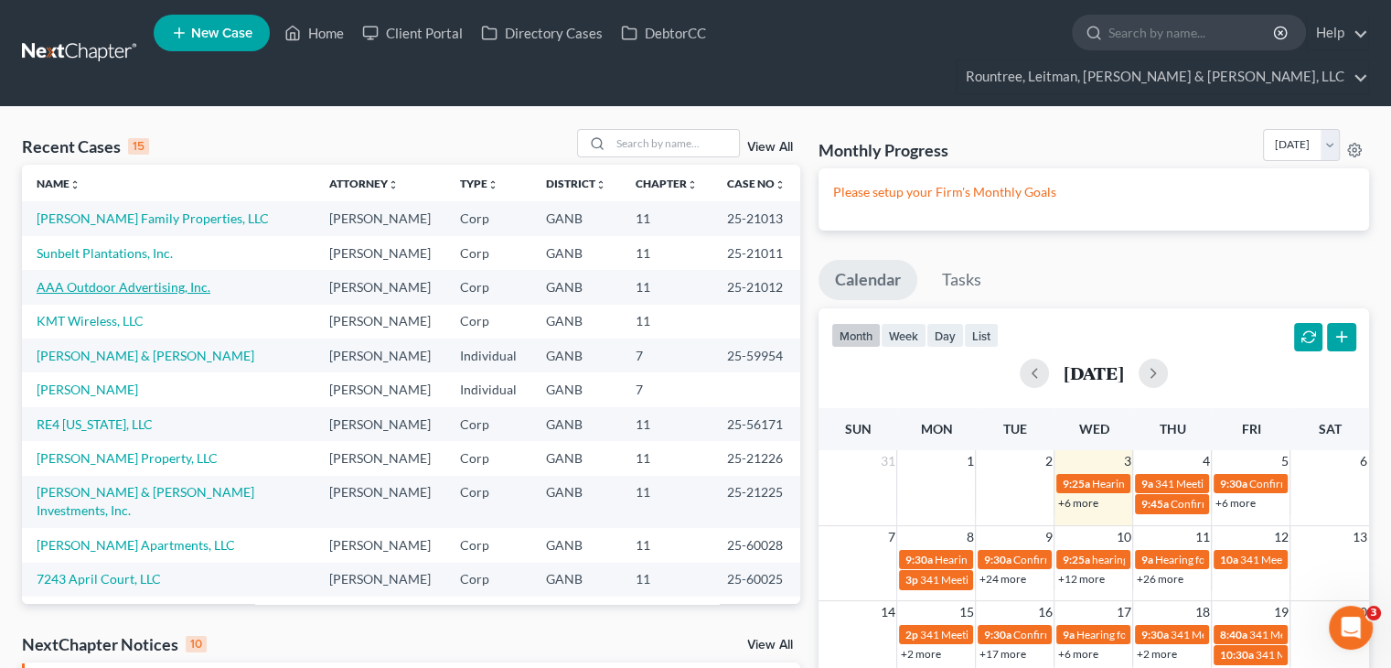
click at [82, 279] on link "AAA Outdoor Advertising, Inc." at bounding box center [124, 287] width 174 height 16
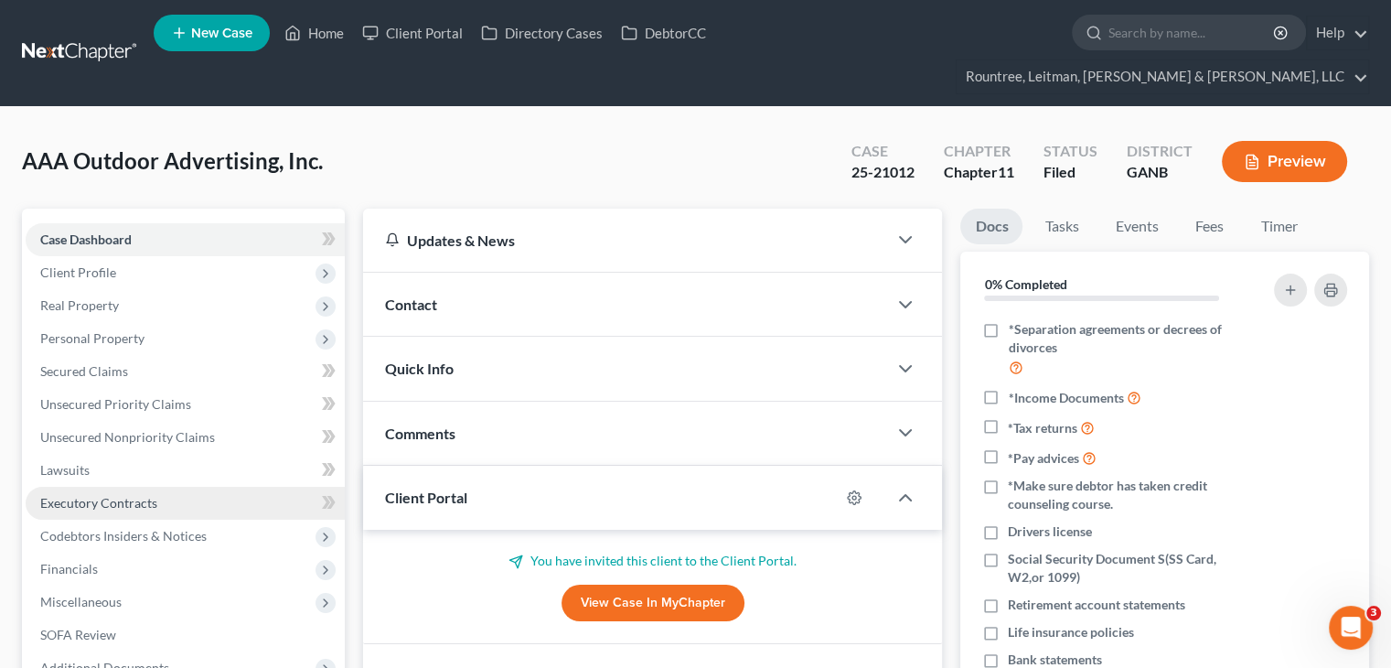
click at [86, 495] on span "Executory Contracts" at bounding box center [98, 503] width 117 height 16
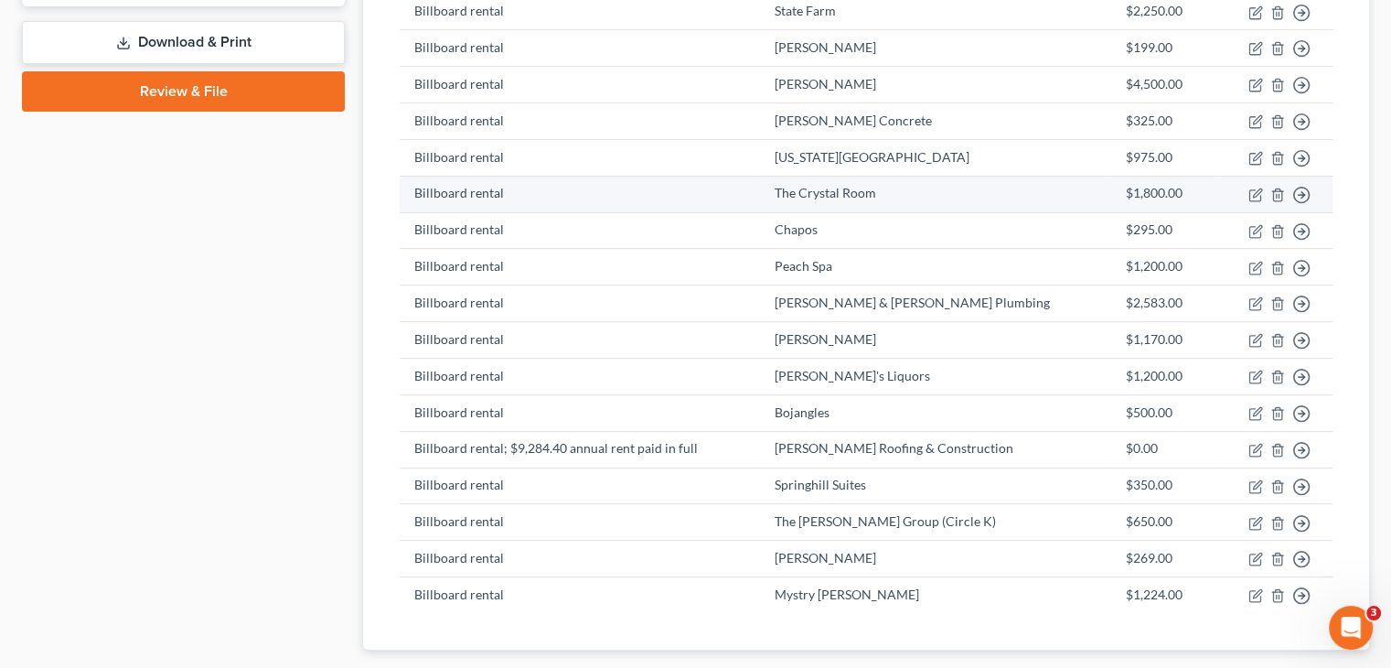
scroll to position [732, 0]
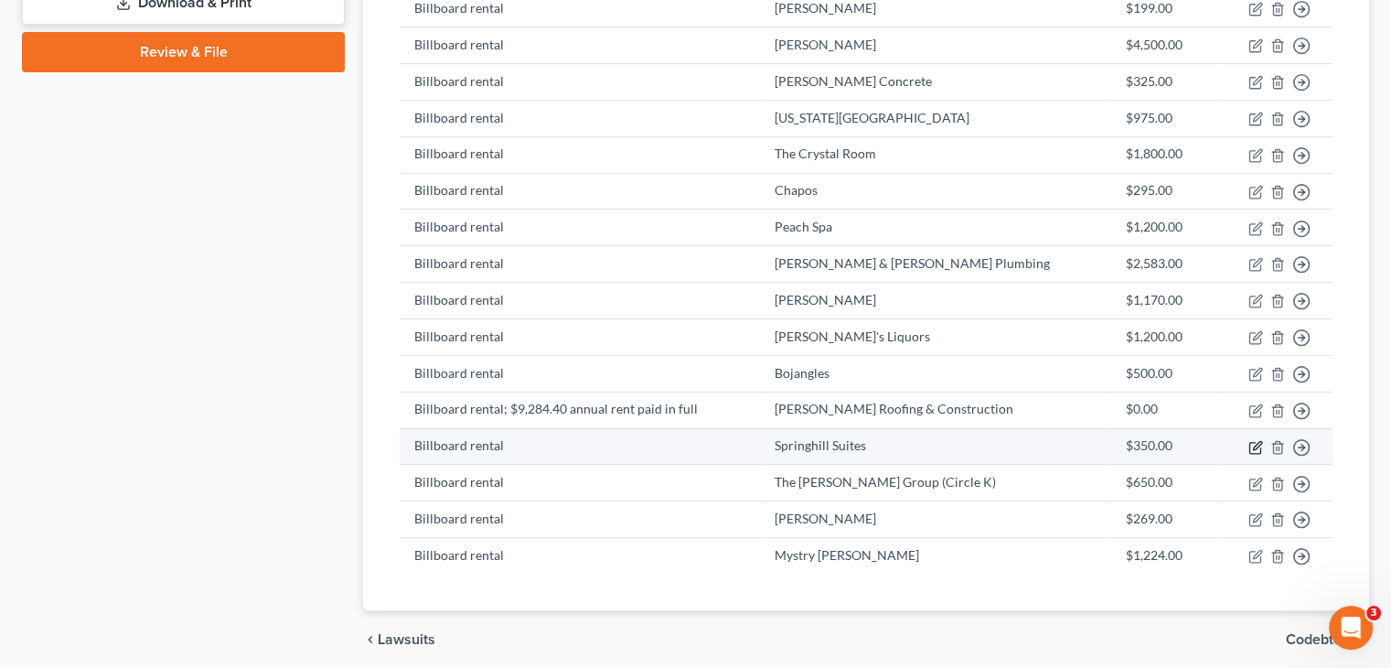
click at [1255, 441] on icon "button" at bounding box center [1257, 445] width 8 height 8
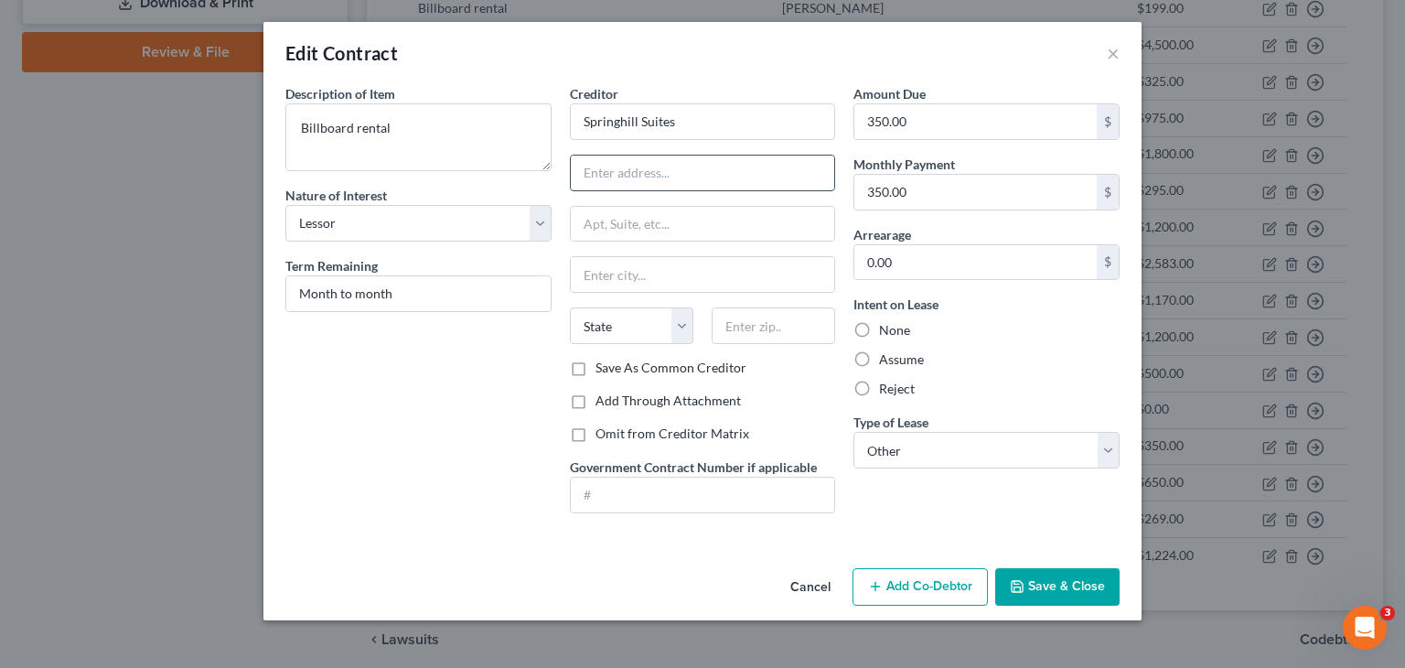
click at [717, 175] on input "text" at bounding box center [703, 172] width 264 height 35
click at [693, 119] on input "Springhill Suites" at bounding box center [703, 121] width 266 height 37
click at [595, 363] on label "Save As Common Creditor" at bounding box center [670, 367] width 151 height 18
click at [603, 363] on input "Save As Common Creditor" at bounding box center [609, 364] width 12 height 12
click at [1069, 582] on button "Save & Close" at bounding box center [1057, 587] width 124 height 38
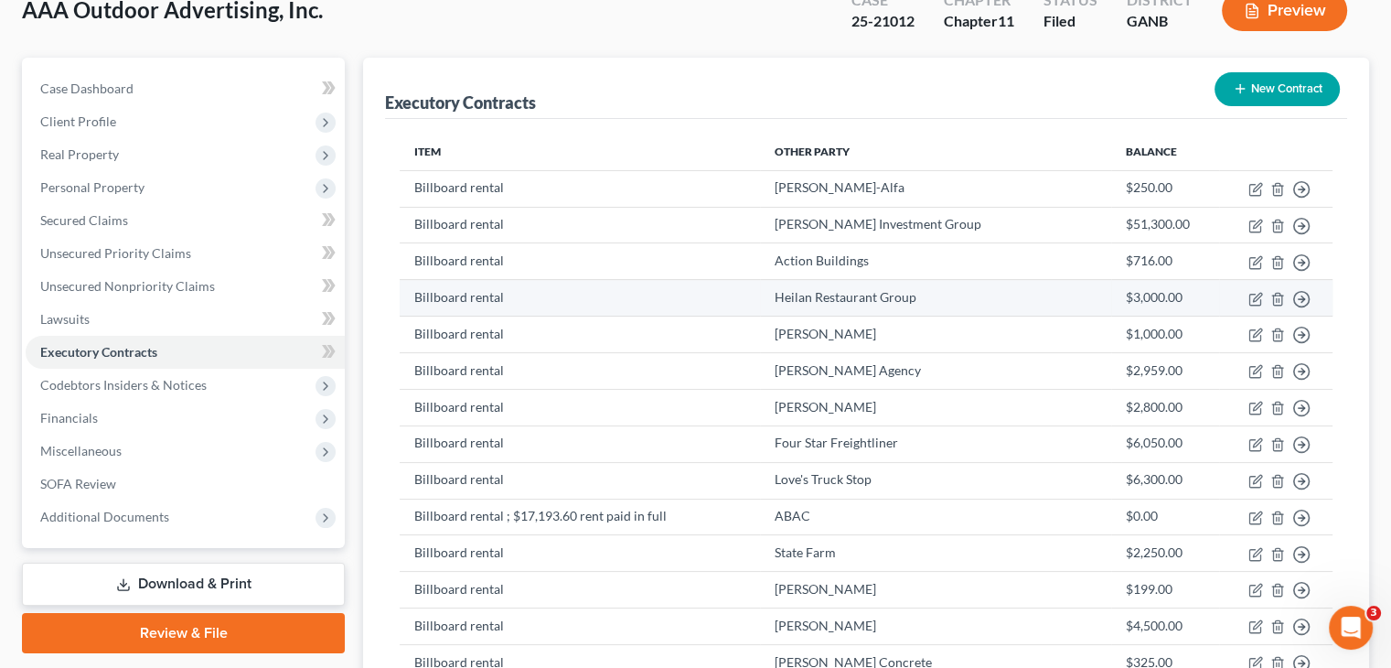
scroll to position [183, 0]
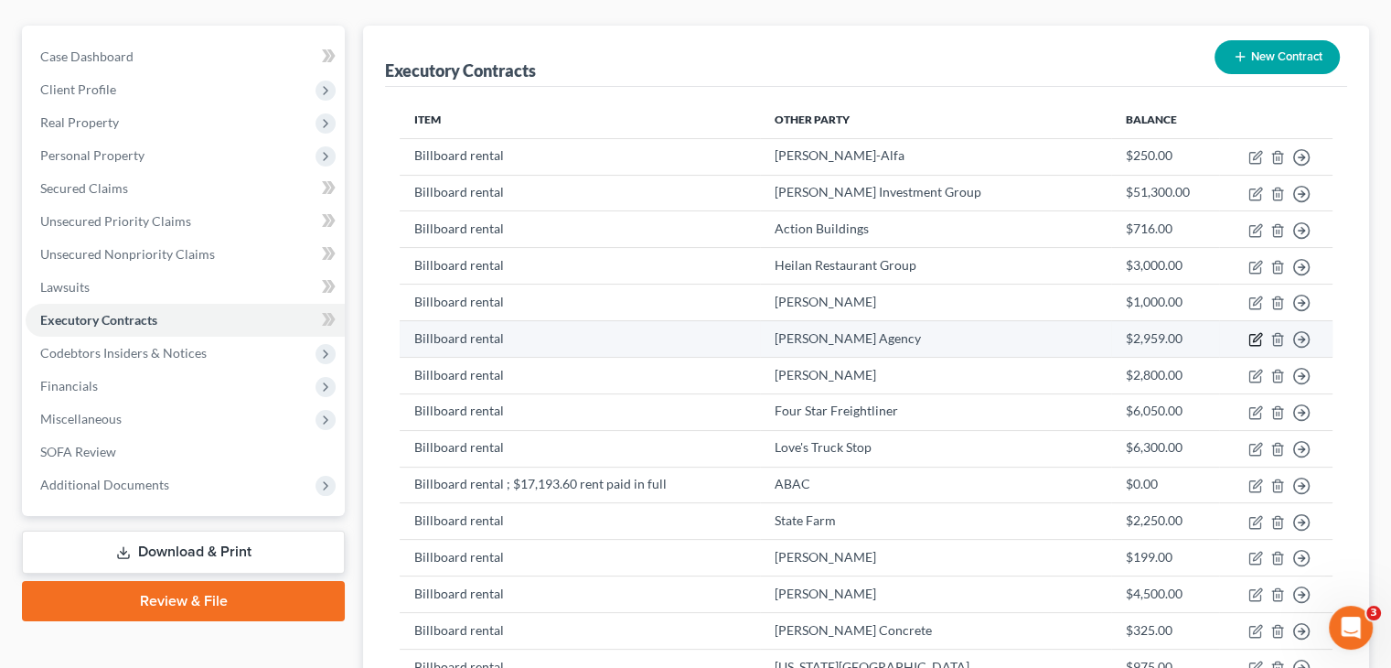
click at [1251, 332] on icon "button" at bounding box center [1255, 339] width 15 height 15
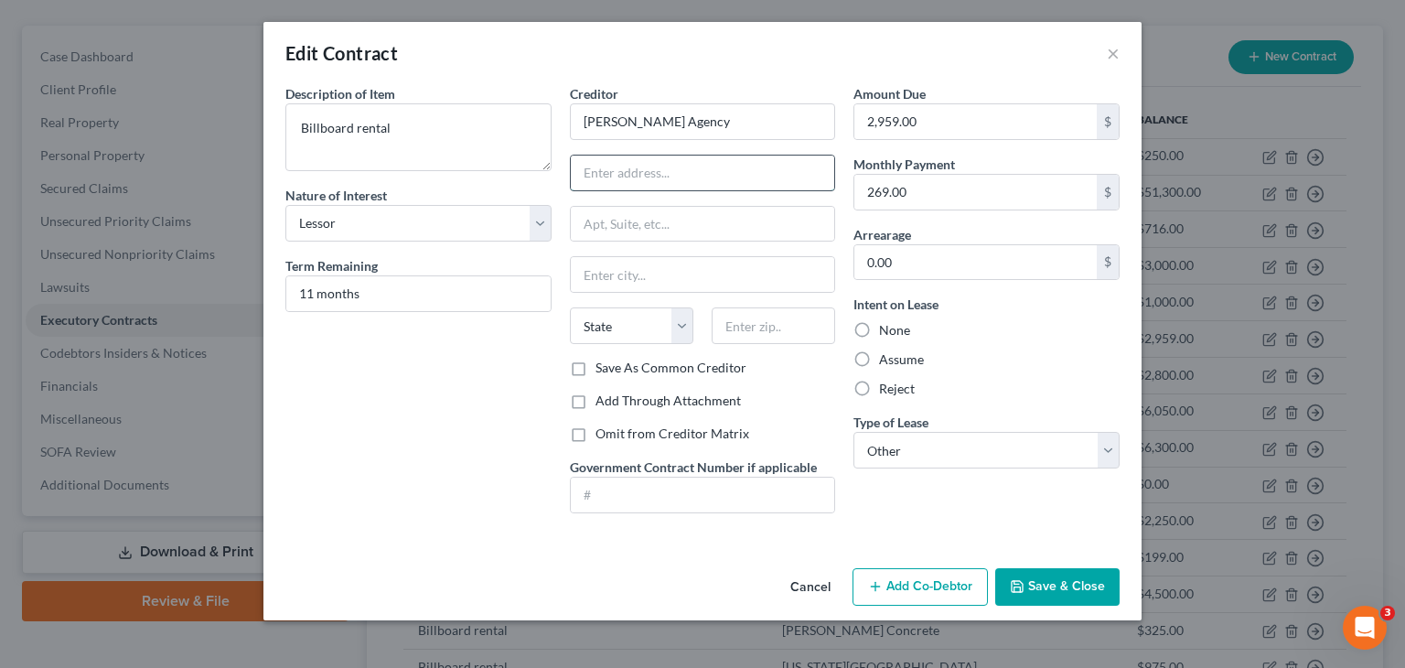
drag, startPoint x: 682, startPoint y: 182, endPoint x: 710, endPoint y: 188, distance: 28.2
click at [682, 182] on input "text" at bounding box center [703, 172] width 264 height 35
click at [749, 320] on input "text" at bounding box center [772, 325] width 123 height 37
click at [1064, 581] on button "Save & Close" at bounding box center [1057, 587] width 124 height 38
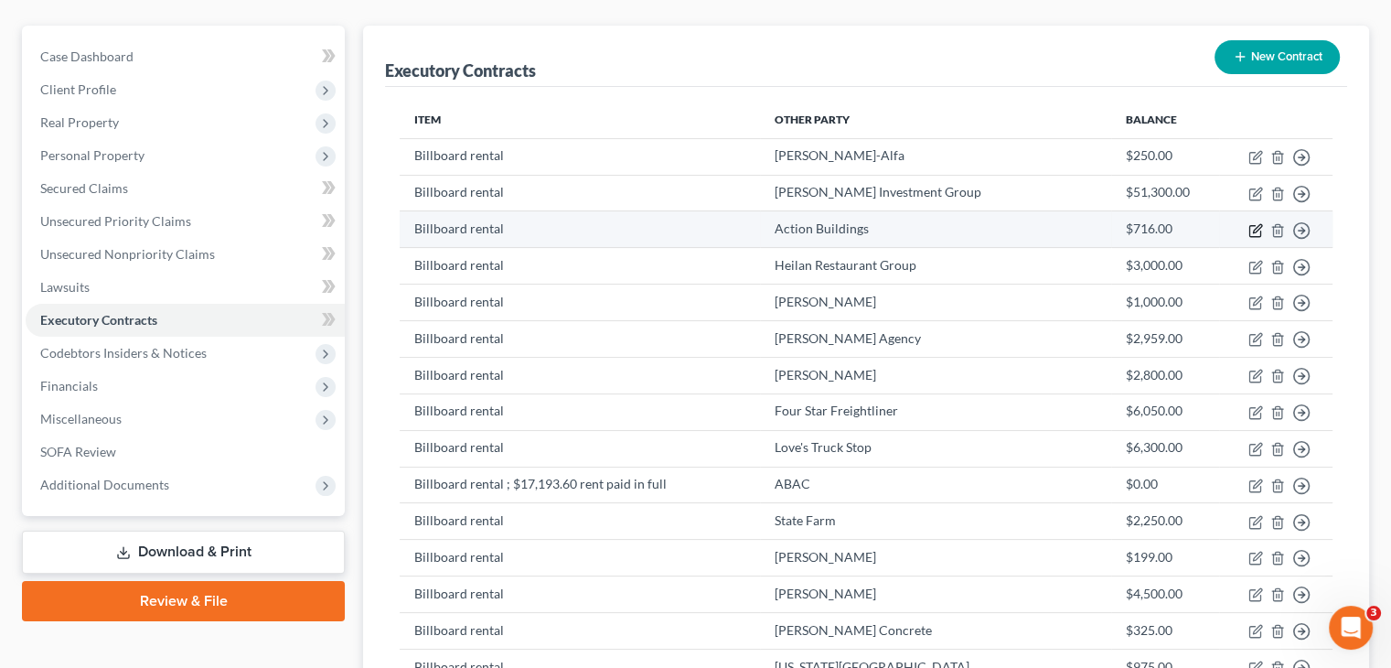
click at [1257, 224] on icon "button" at bounding box center [1257, 228] width 8 height 8
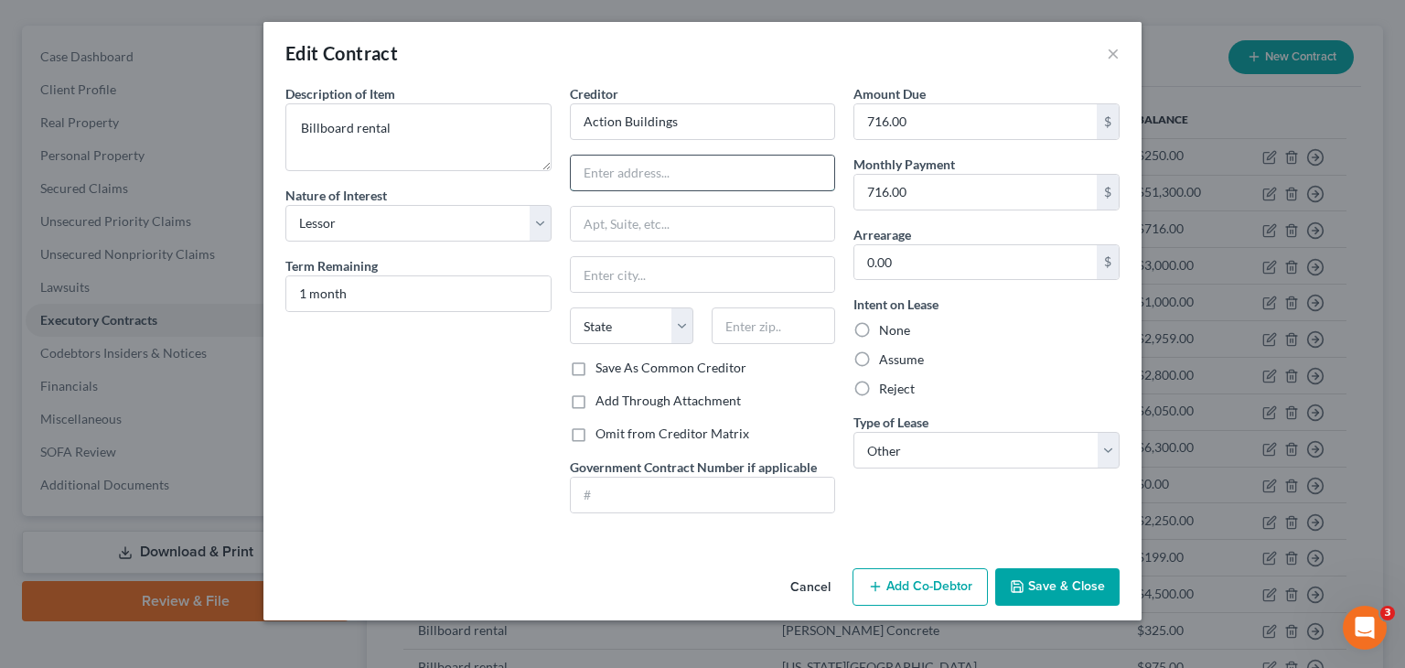
click at [689, 182] on input "text" at bounding box center [703, 172] width 264 height 35
click at [756, 330] on input "text" at bounding box center [772, 325] width 123 height 37
click at [761, 385] on div "Creditor * Action Buildings PO Box [GEOGRAPHIC_DATA][US_STATE] AZ CA CO [GEOGRA…" at bounding box center [703, 247] width 266 height 326
click at [1078, 575] on button "Save & Close" at bounding box center [1057, 587] width 124 height 38
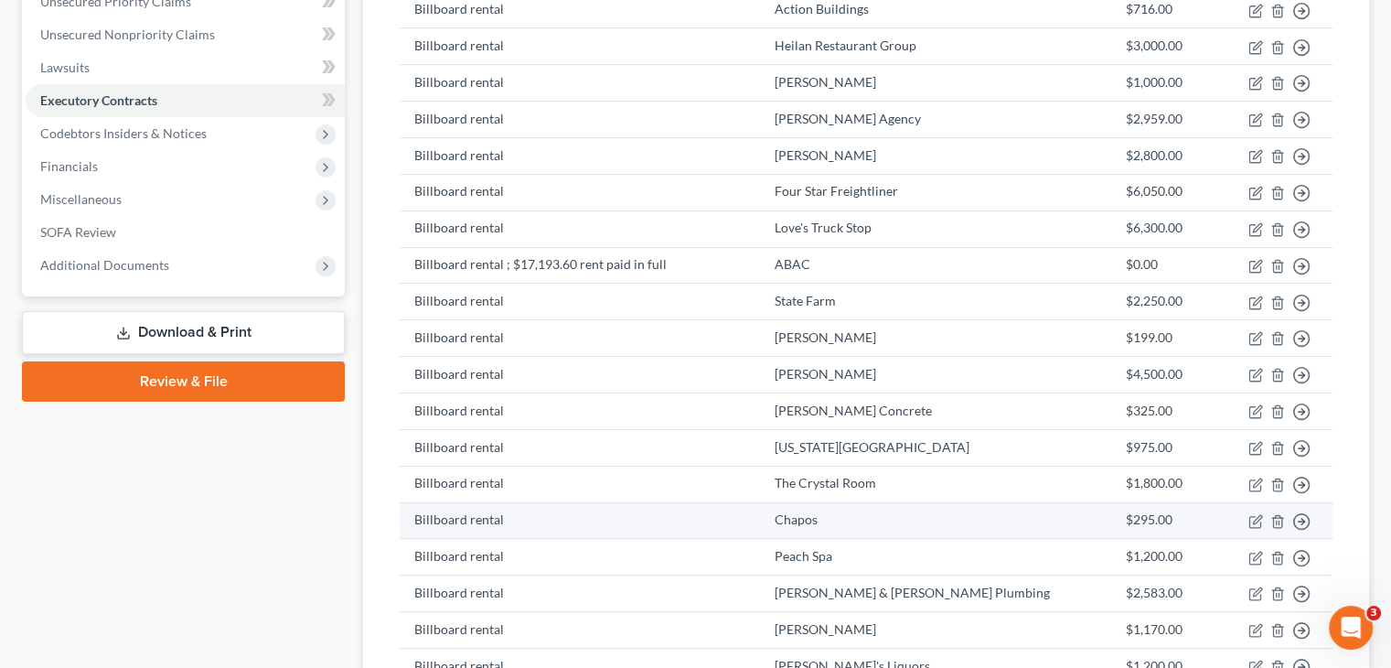
scroll to position [494, 0]
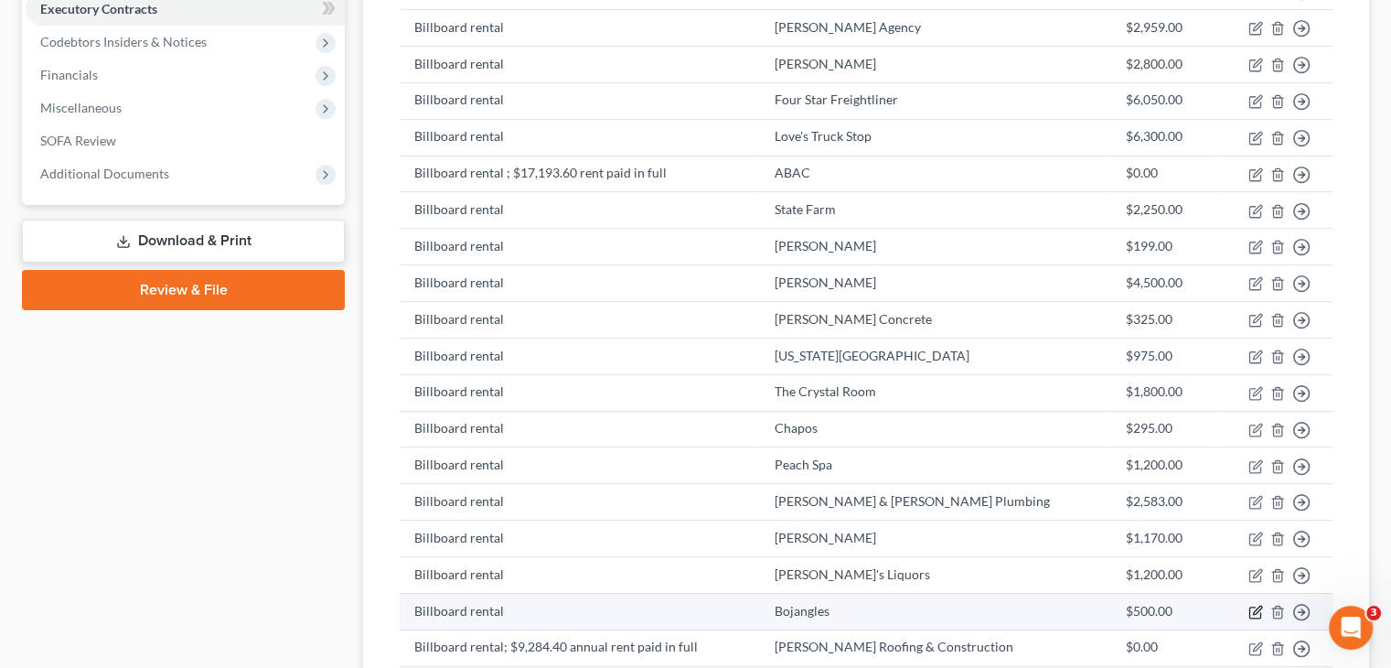
click at [1256, 605] on icon "button" at bounding box center [1257, 609] width 8 height 8
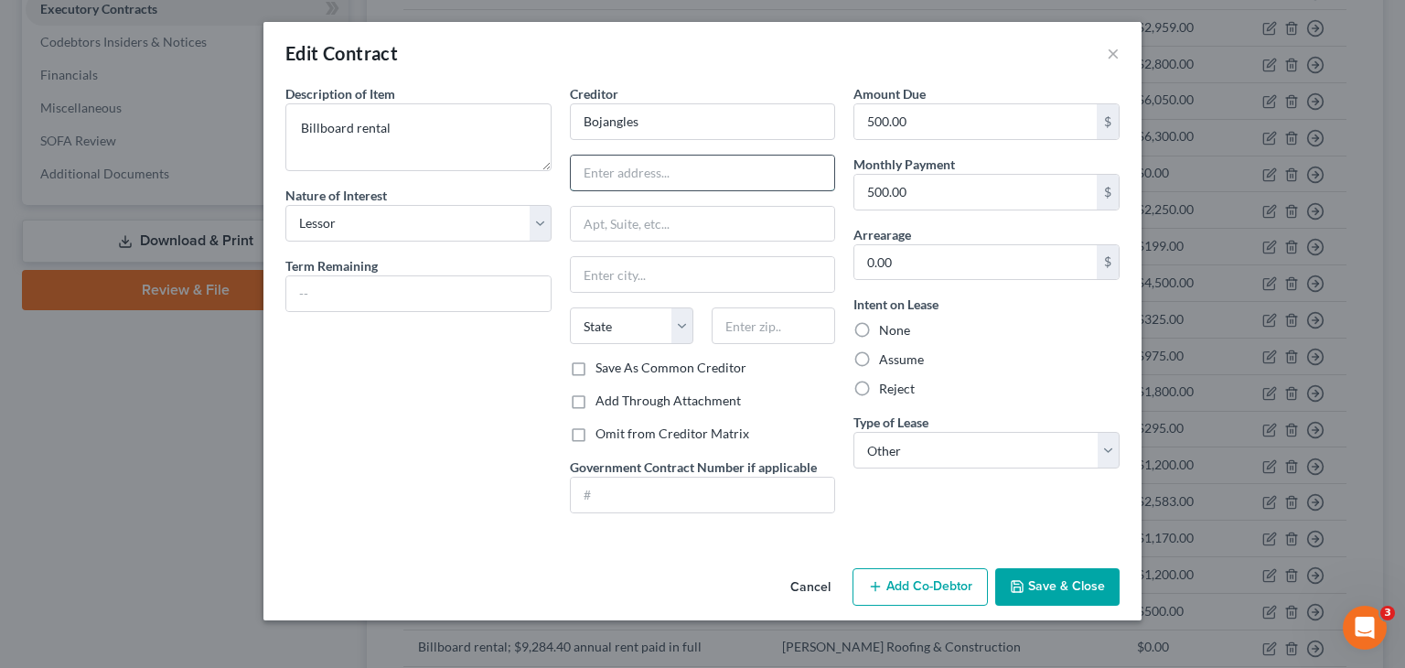
click at [693, 175] on input "text" at bounding box center [703, 172] width 264 height 35
click at [678, 130] on input "Bojangles" at bounding box center [703, 121] width 266 height 37
click at [1052, 585] on button "Save & Close" at bounding box center [1057, 587] width 124 height 38
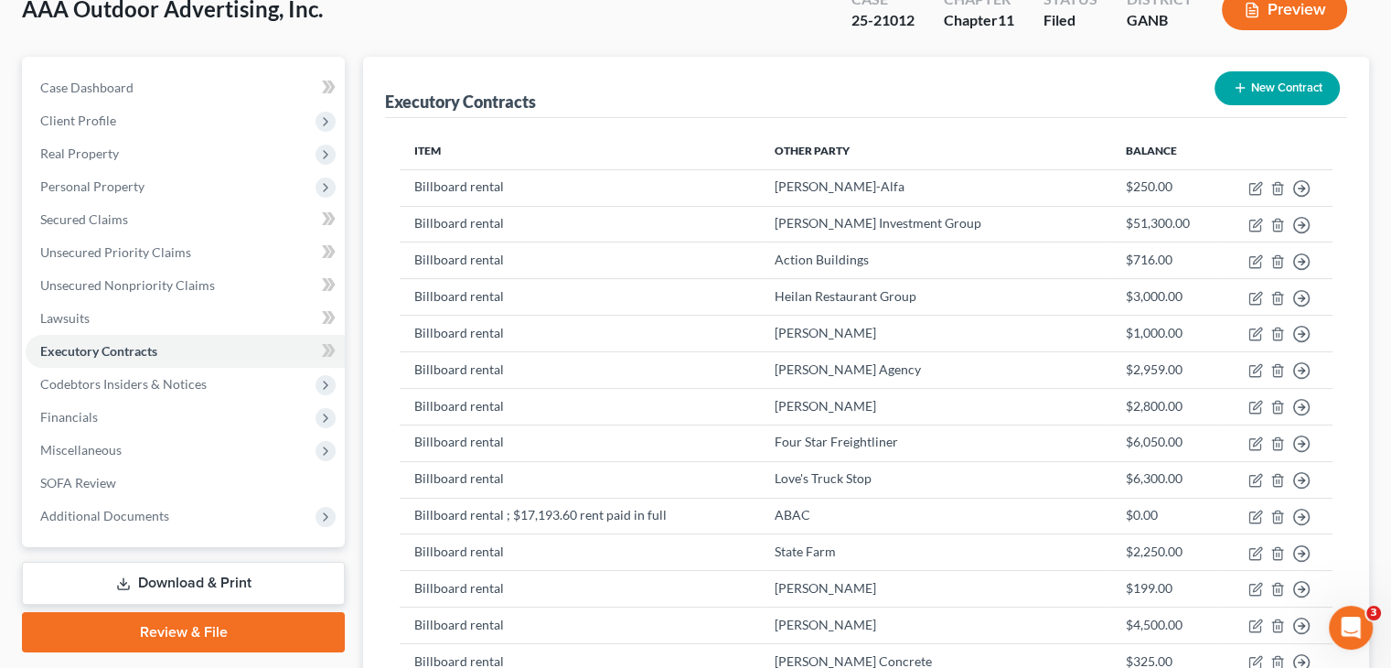
scroll to position [128, 0]
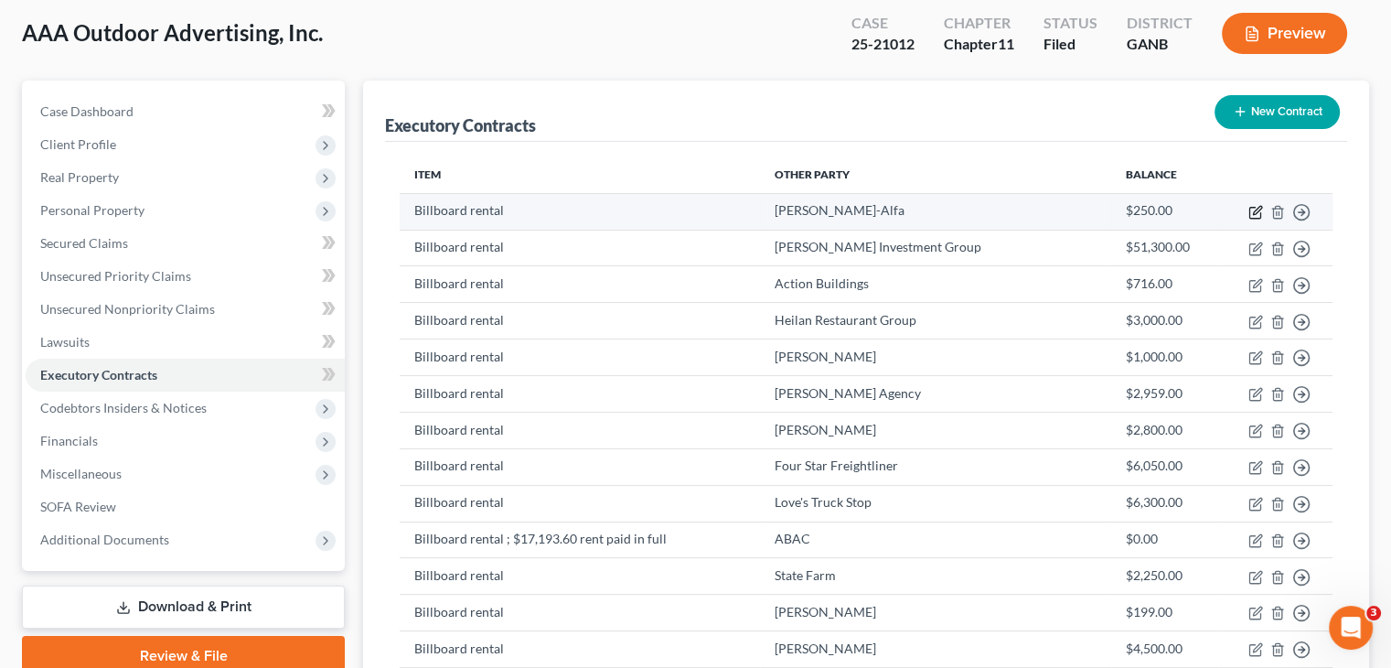
click at [1258, 206] on icon "button" at bounding box center [1257, 210] width 8 height 8
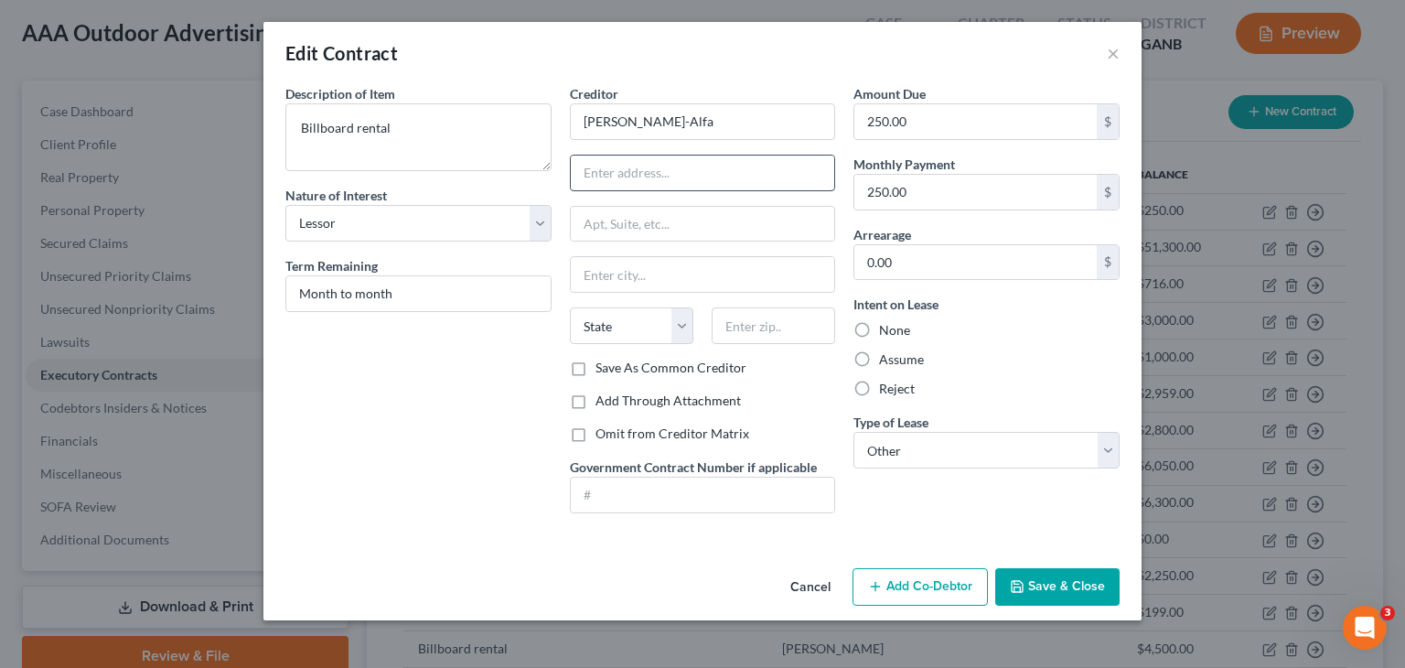
click at [614, 172] on input "text" at bounding box center [703, 172] width 264 height 35
click at [764, 129] on input "[PERSON_NAME]-Alfa" at bounding box center [703, 121] width 266 height 37
click at [940, 502] on div "Amount Due 250.00 $ Monthly Payment 250.00 $ Arrearage 0.00 $ Intent on Lease N…" at bounding box center [986, 305] width 284 height 443
click at [1042, 578] on button "Save & Close" at bounding box center [1057, 587] width 124 height 38
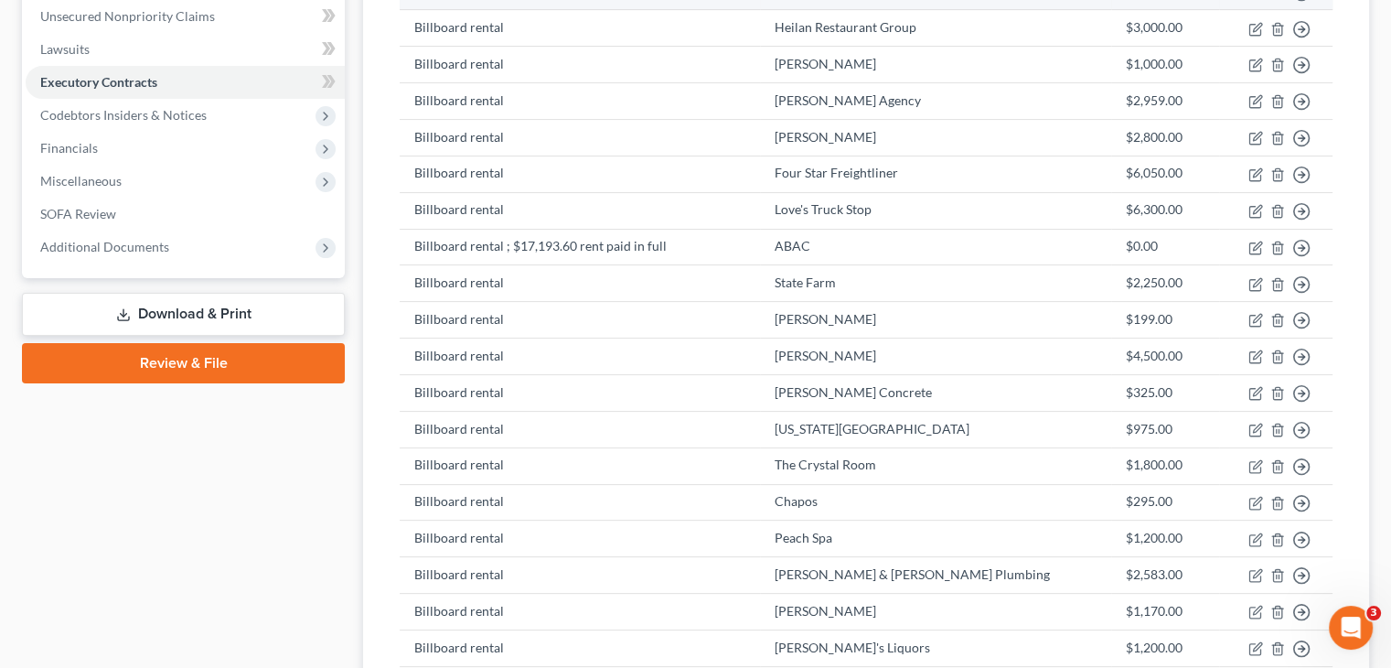
scroll to position [0, 0]
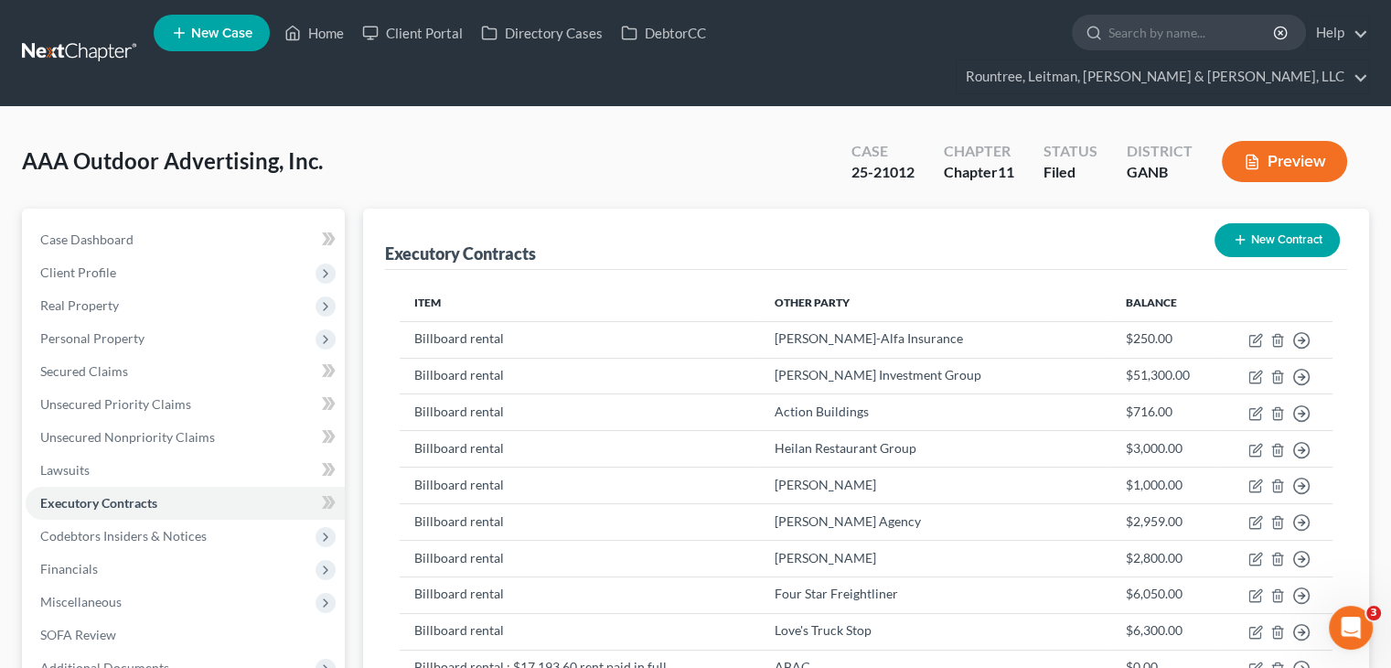
click at [1261, 223] on button "New Contract" at bounding box center [1276, 240] width 125 height 34
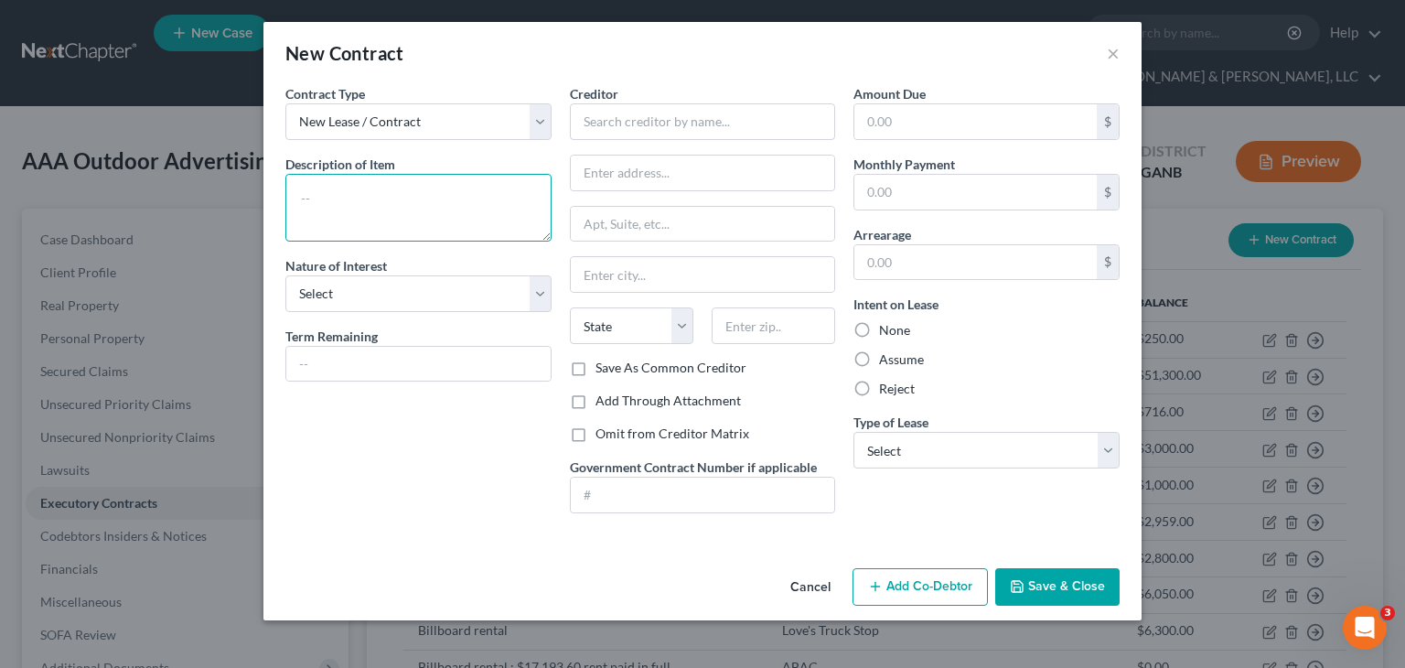
click at [453, 202] on textarea at bounding box center [418, 208] width 266 height 68
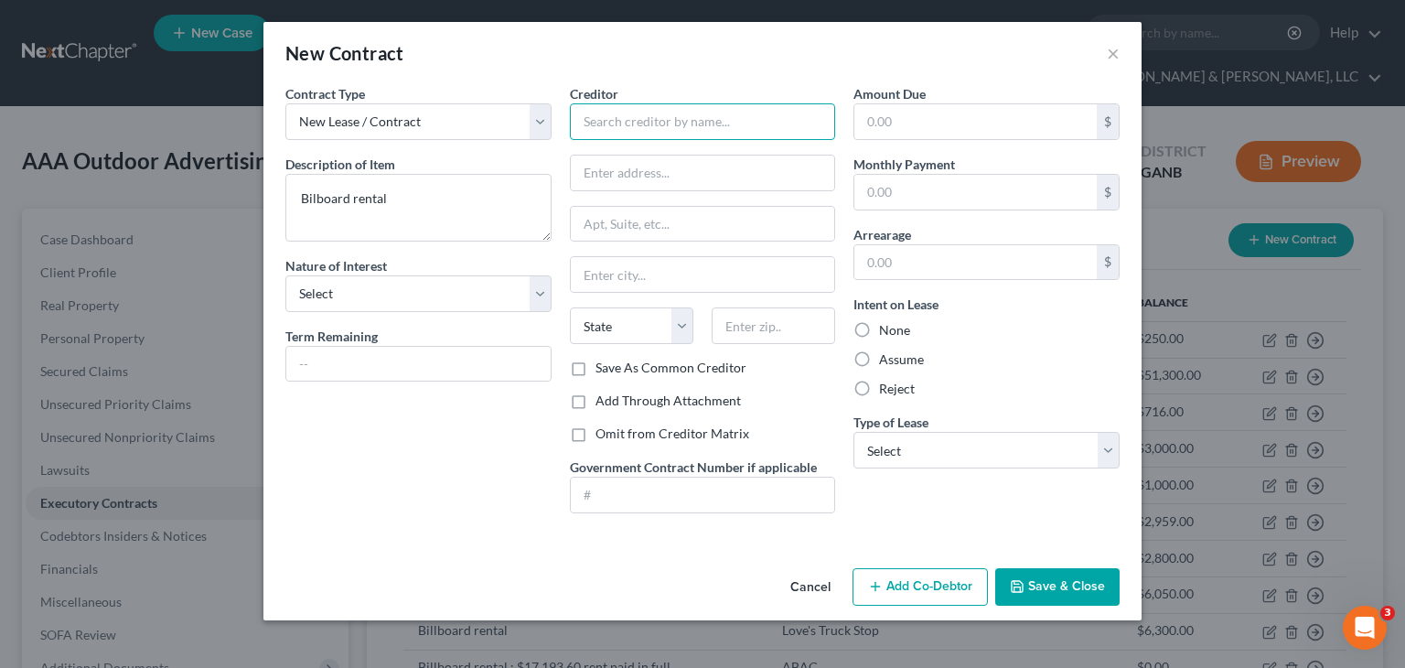
click at [673, 120] on input "text" at bounding box center [703, 121] width 266 height 37
click at [792, 585] on button "Cancel" at bounding box center [809, 588] width 69 height 37
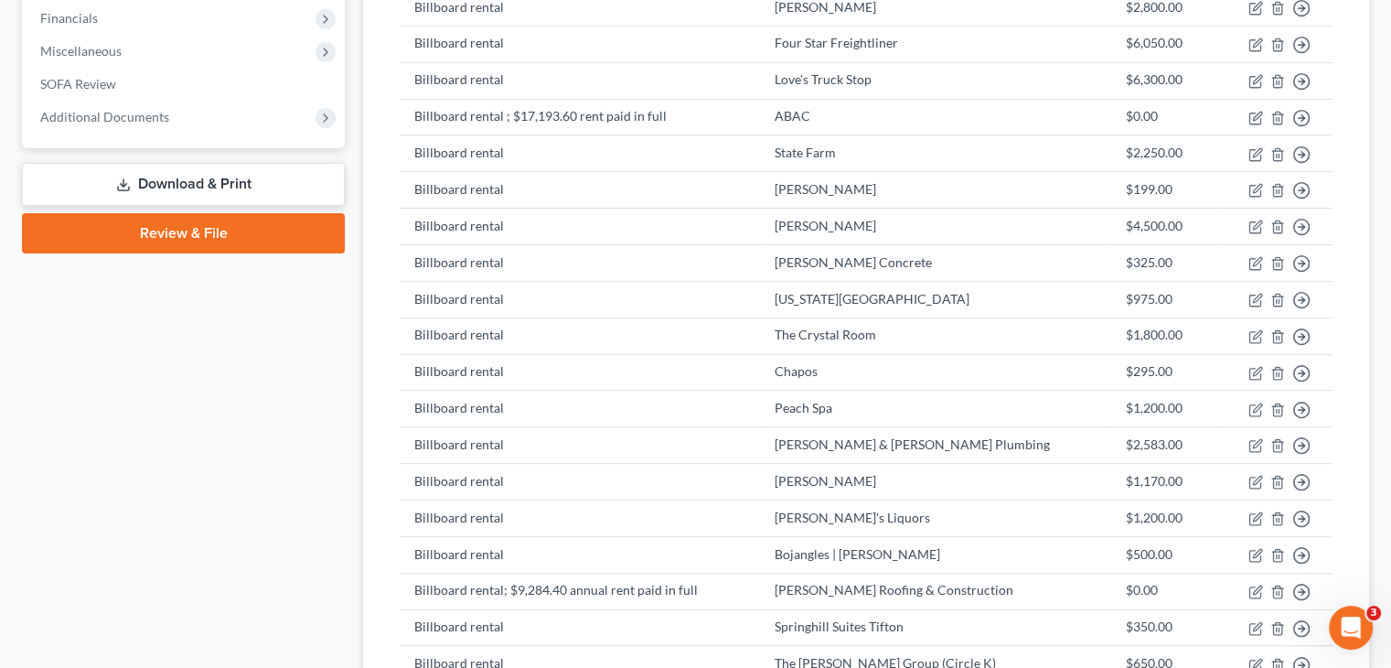
scroll to position [640, 0]
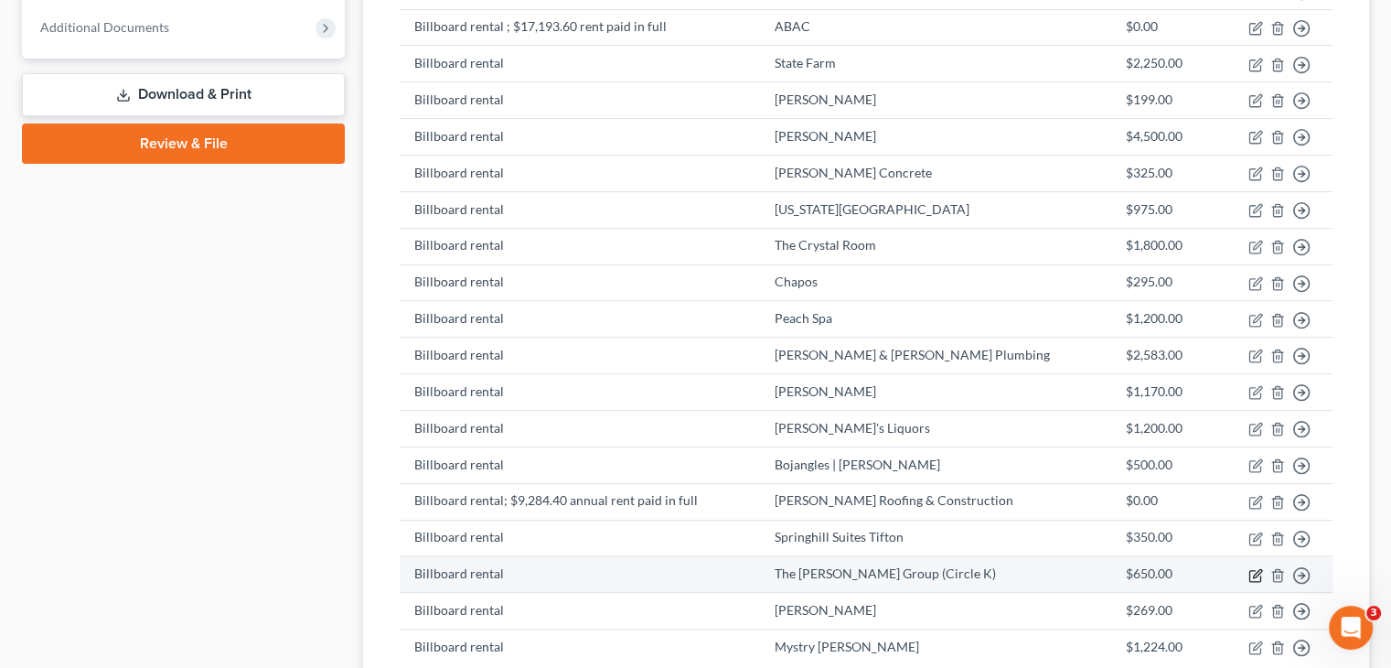
click at [1260, 569] on icon "button" at bounding box center [1257, 573] width 8 height 8
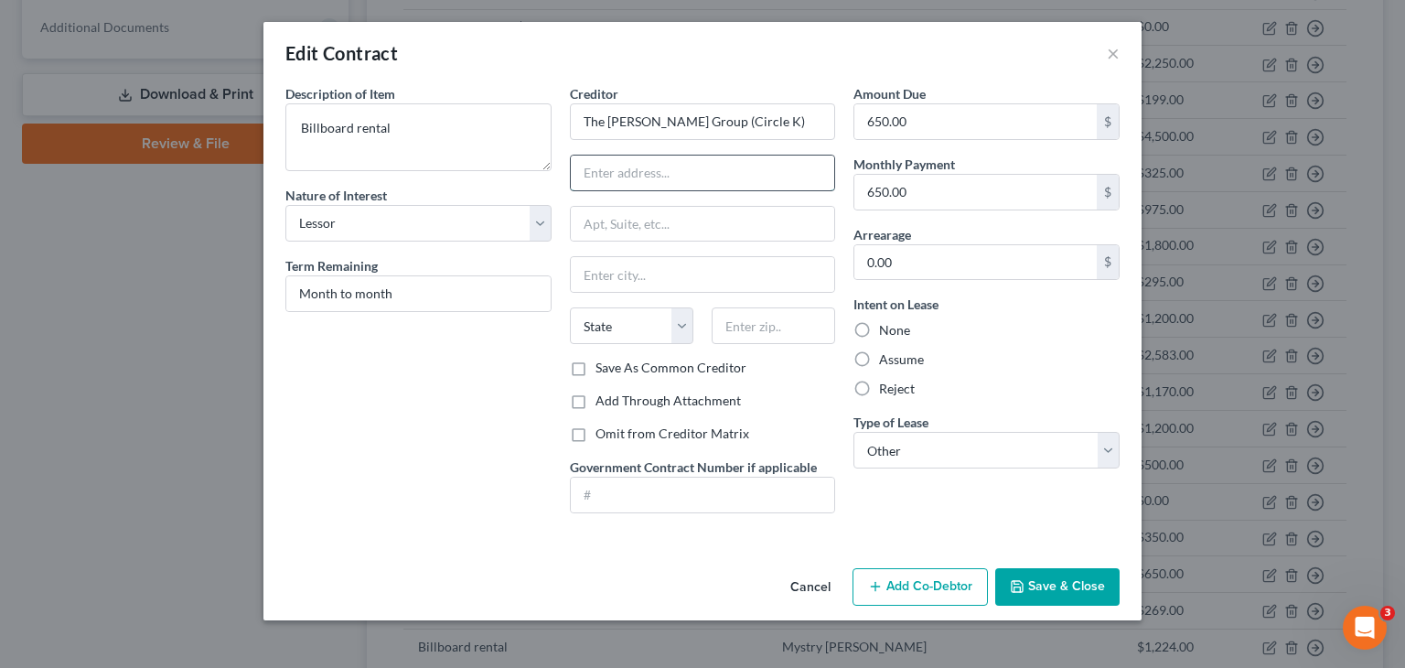
click at [695, 176] on input "text" at bounding box center [703, 172] width 264 height 35
click at [759, 119] on input "The [PERSON_NAME] Group (Circle K)" at bounding box center [703, 121] width 266 height 37
click at [1050, 586] on button "Save & Close" at bounding box center [1057, 587] width 124 height 38
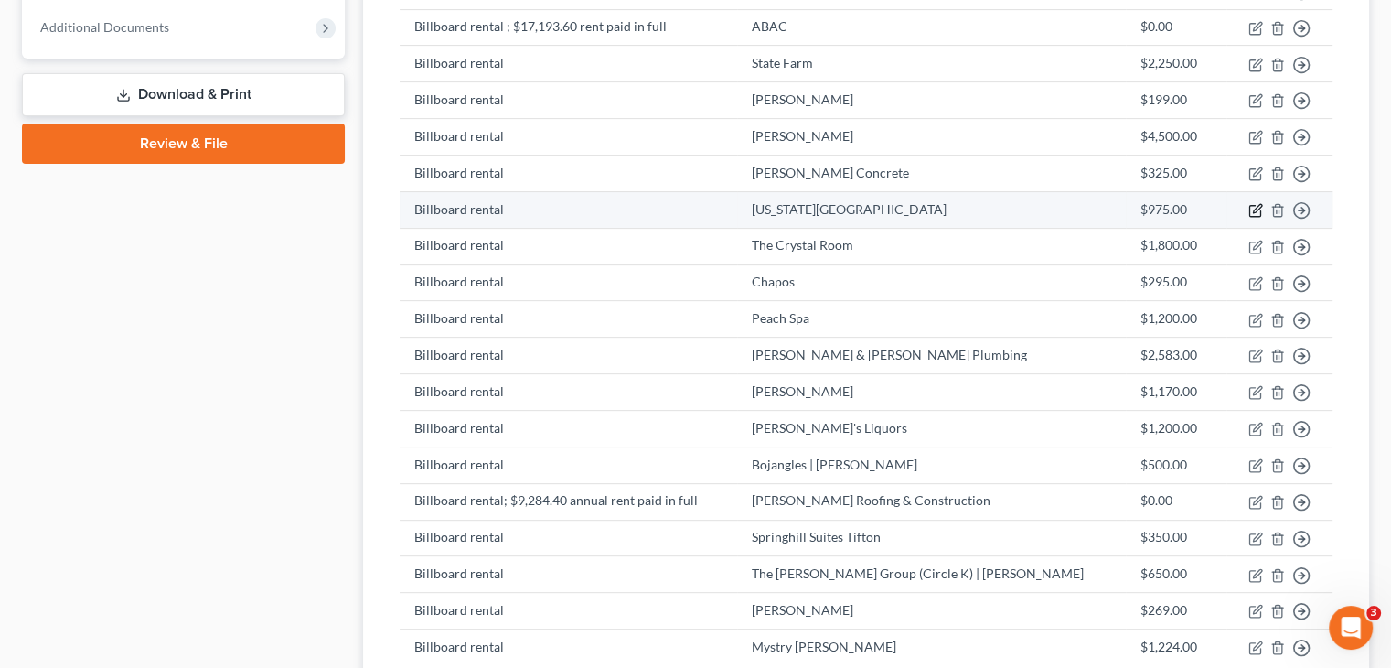
click at [1250, 203] on icon "button" at bounding box center [1255, 210] width 15 height 15
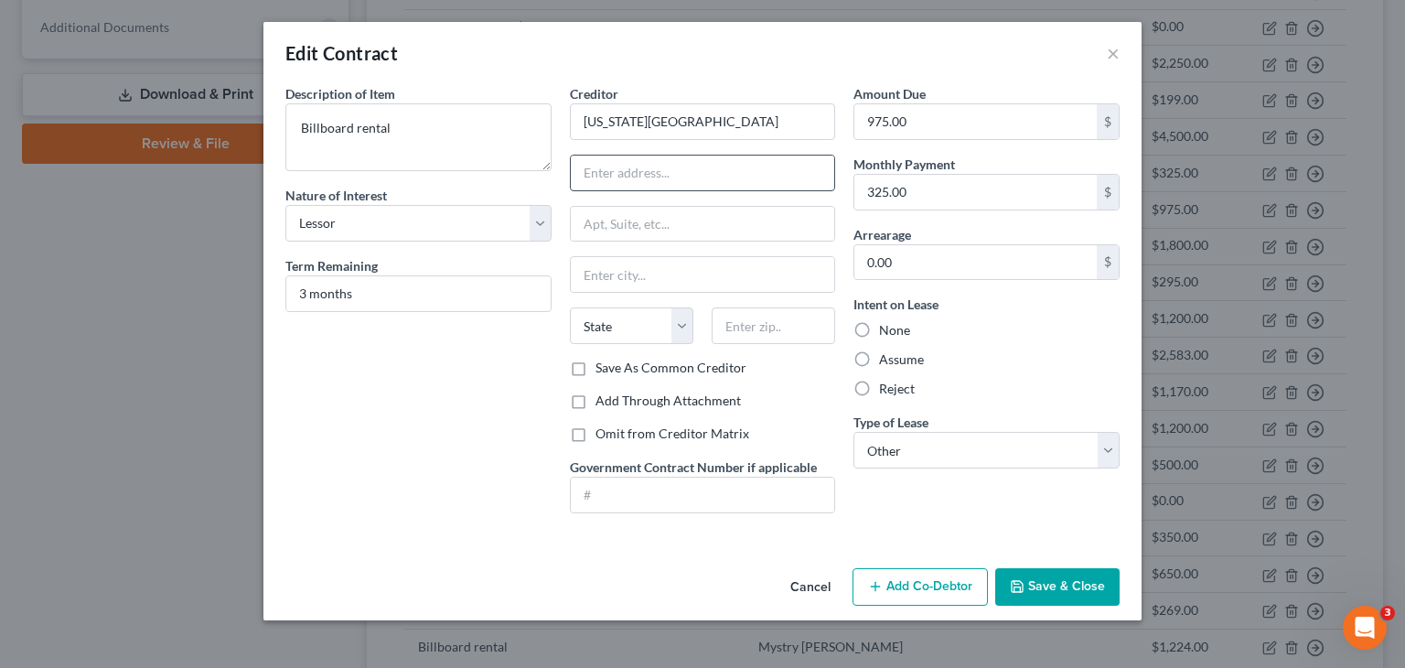
click at [673, 171] on input "text" at bounding box center [703, 172] width 264 height 35
click at [1053, 585] on button "Save & Close" at bounding box center [1057, 587] width 124 height 38
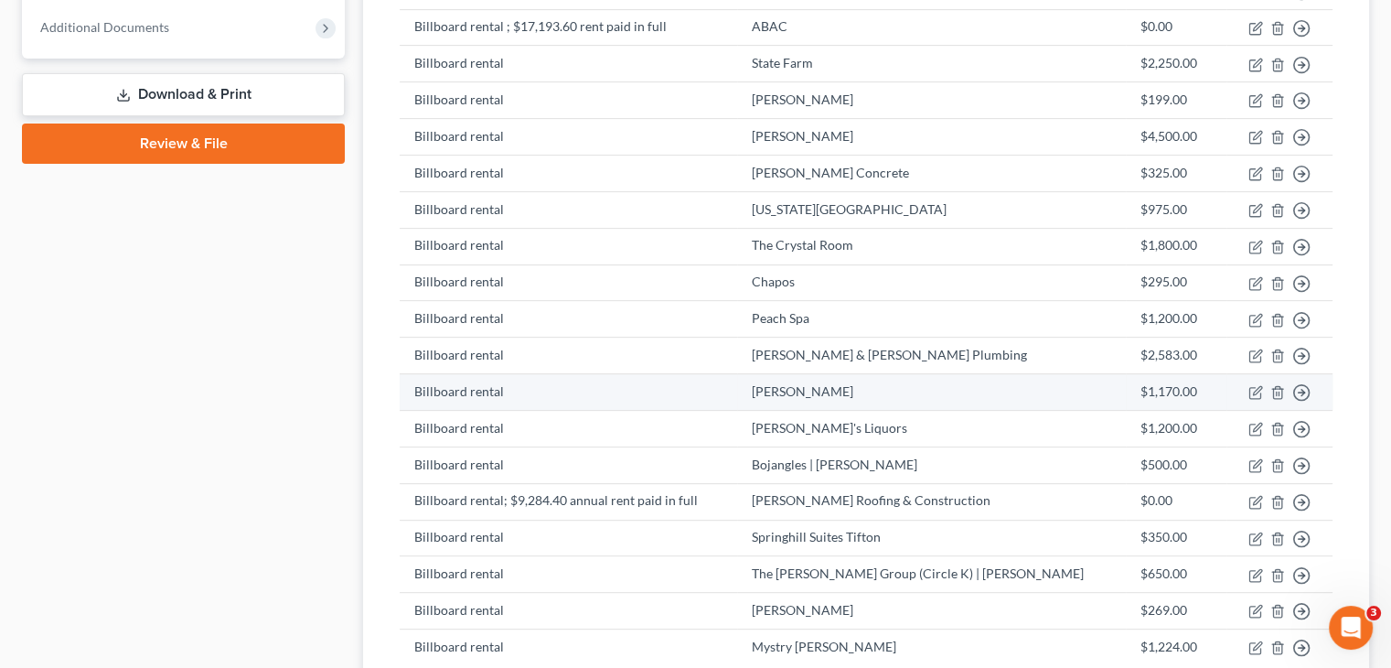
scroll to position [274, 0]
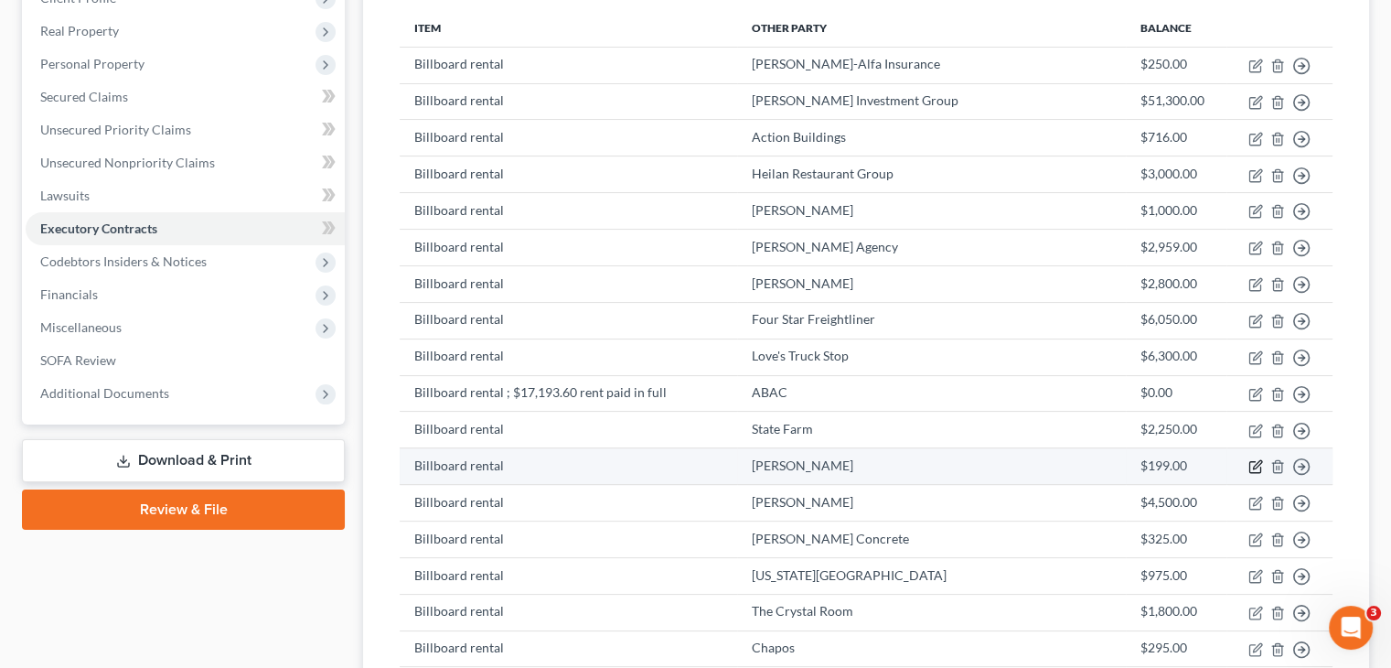
click at [1253, 459] on icon "button" at bounding box center [1255, 466] width 15 height 15
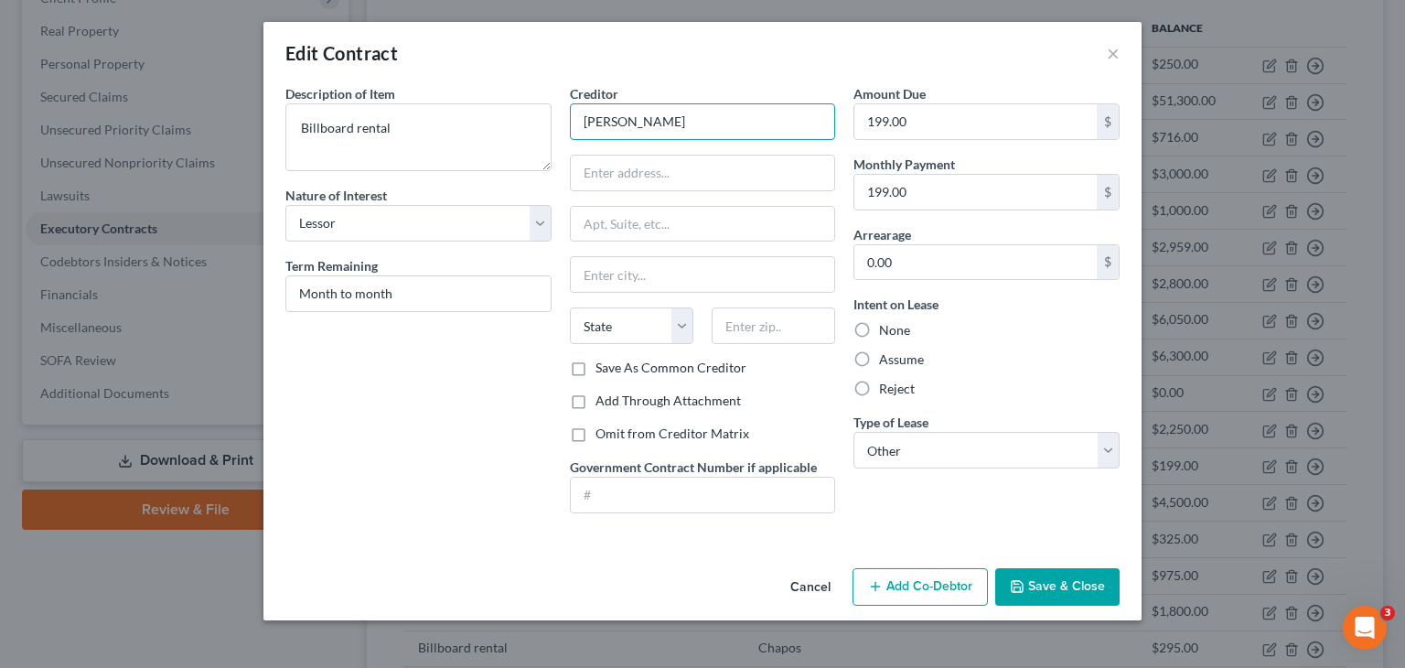
click at [701, 124] on input "[PERSON_NAME]" at bounding box center [703, 121] width 266 height 37
click at [666, 181] on input "text" at bounding box center [703, 172] width 264 height 35
click at [667, 175] on input "text" at bounding box center [703, 172] width 264 height 35
click at [1073, 588] on button "Save & Close" at bounding box center [1057, 587] width 124 height 38
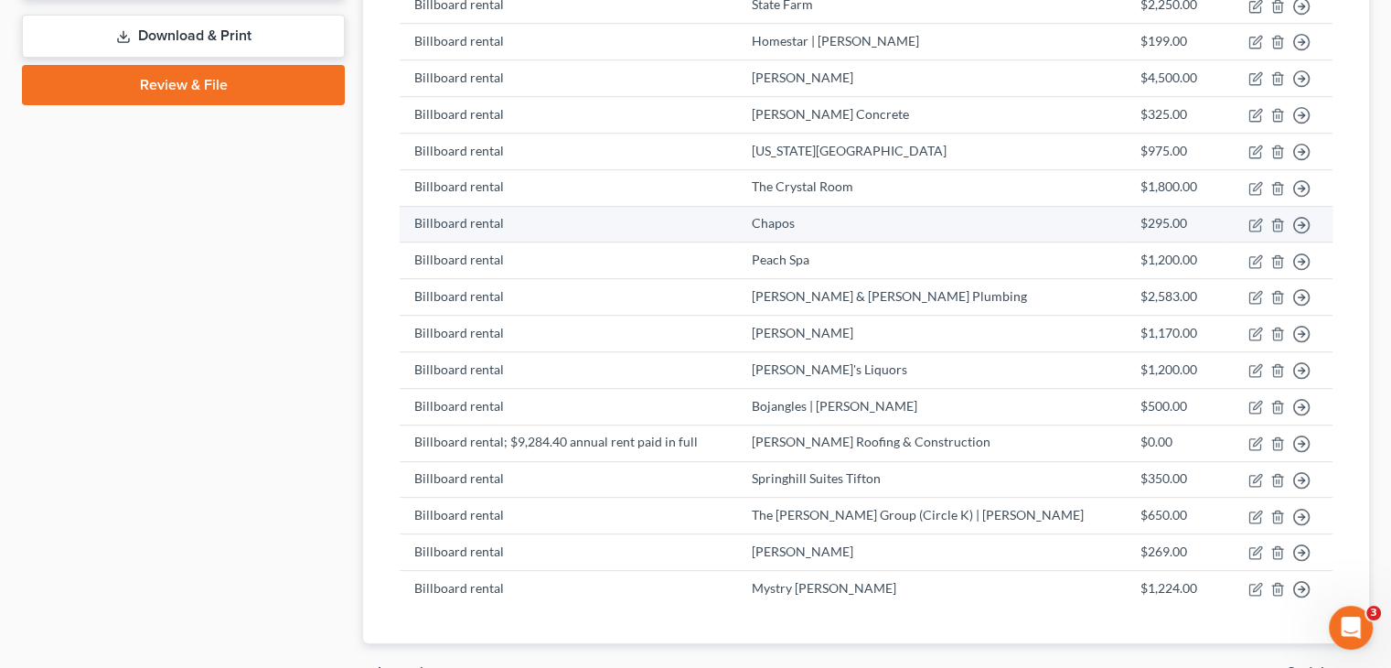
scroll to position [732, 0]
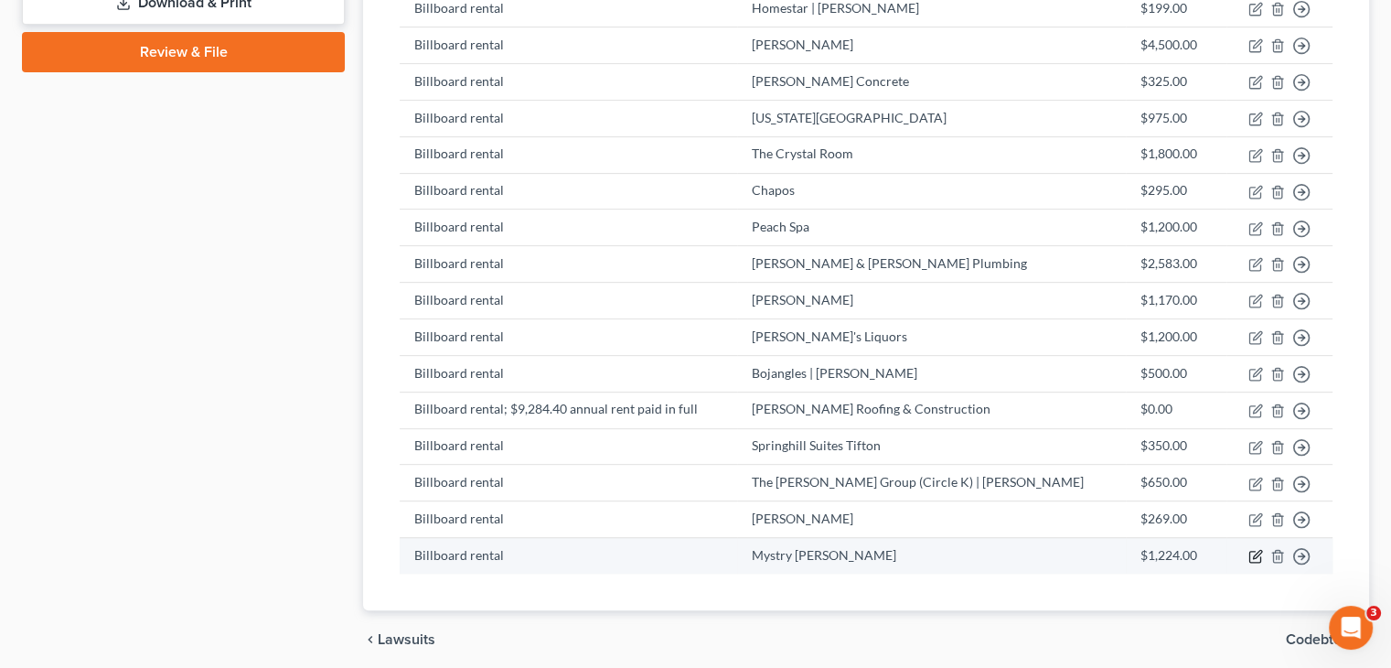
click at [1252, 551] on icon "button" at bounding box center [1254, 556] width 11 height 11
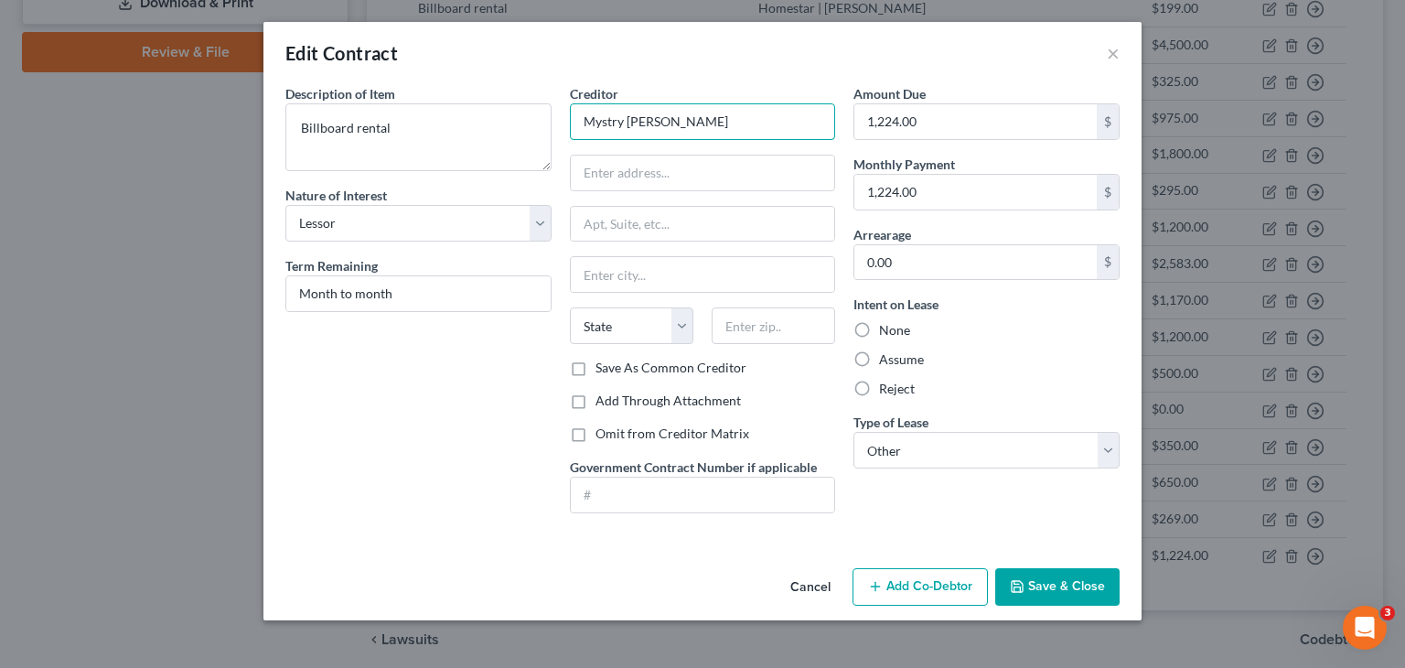
click at [702, 127] on input "Mystry [PERSON_NAME]" at bounding box center [703, 121] width 266 height 37
click at [582, 120] on input "Mystry [PERSON_NAME]" at bounding box center [703, 121] width 266 height 37
click at [701, 163] on input "text" at bounding box center [703, 172] width 264 height 35
click at [1092, 588] on button "Save & Close" at bounding box center [1057, 587] width 124 height 38
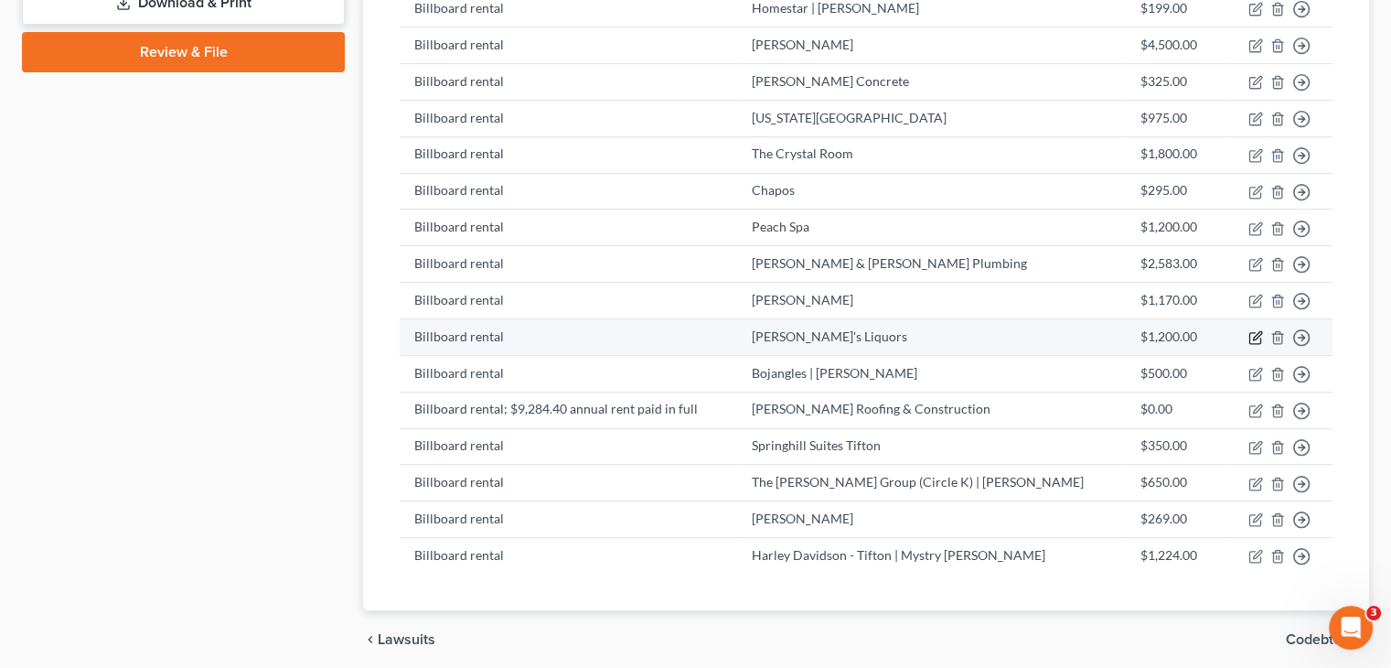
click at [1251, 330] on icon "button" at bounding box center [1255, 337] width 15 height 15
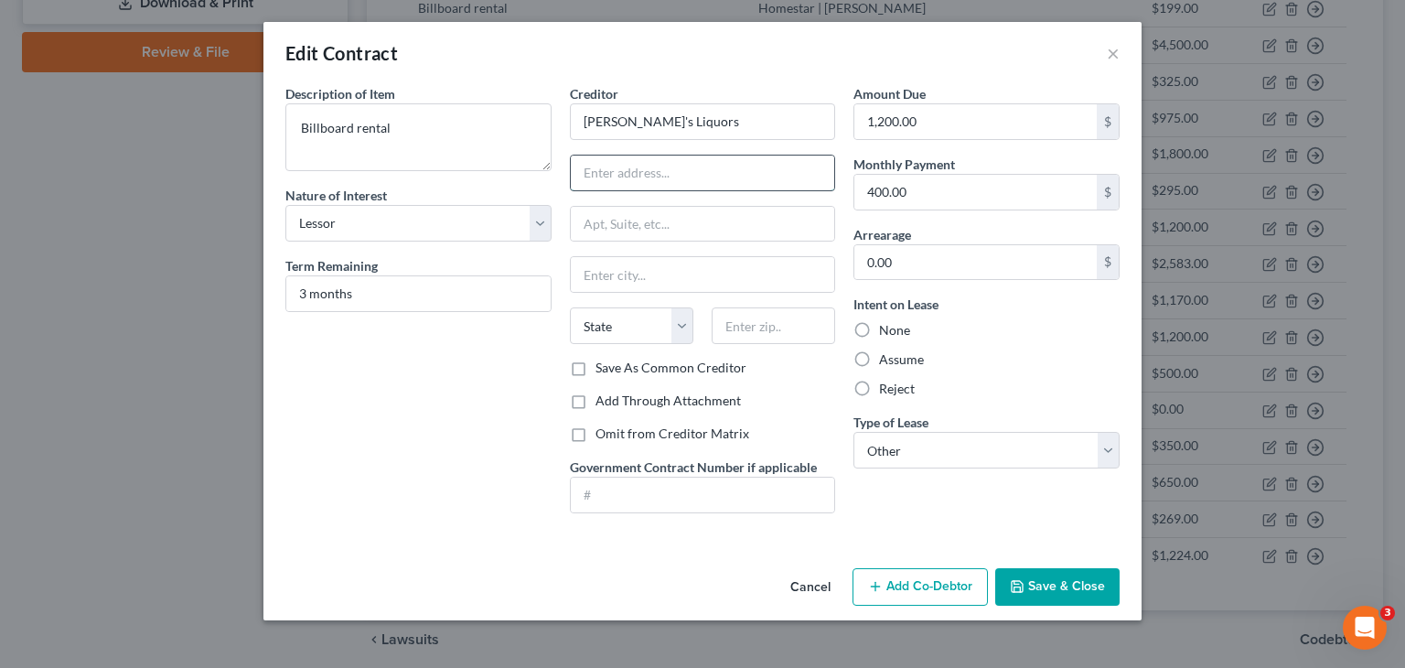
click at [623, 172] on input "text" at bounding box center [703, 172] width 264 height 35
click at [1093, 582] on button "Save & Close" at bounding box center [1057, 587] width 124 height 38
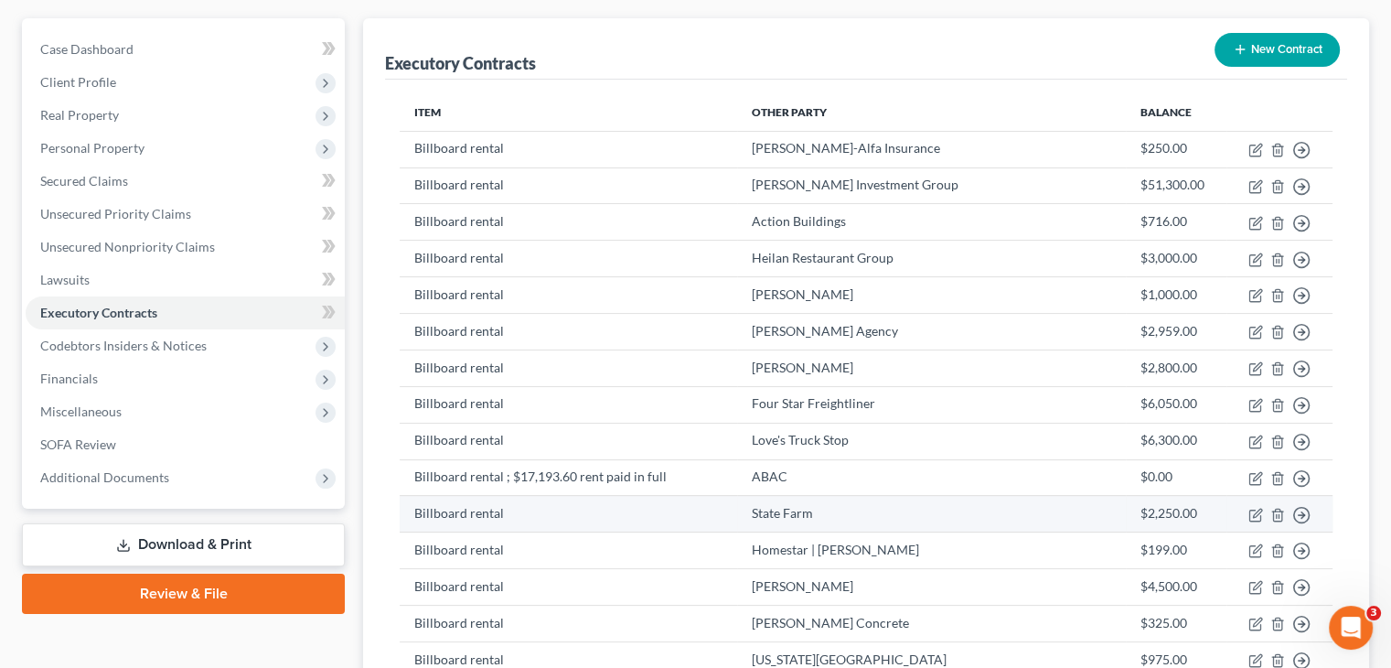
scroll to position [183, 0]
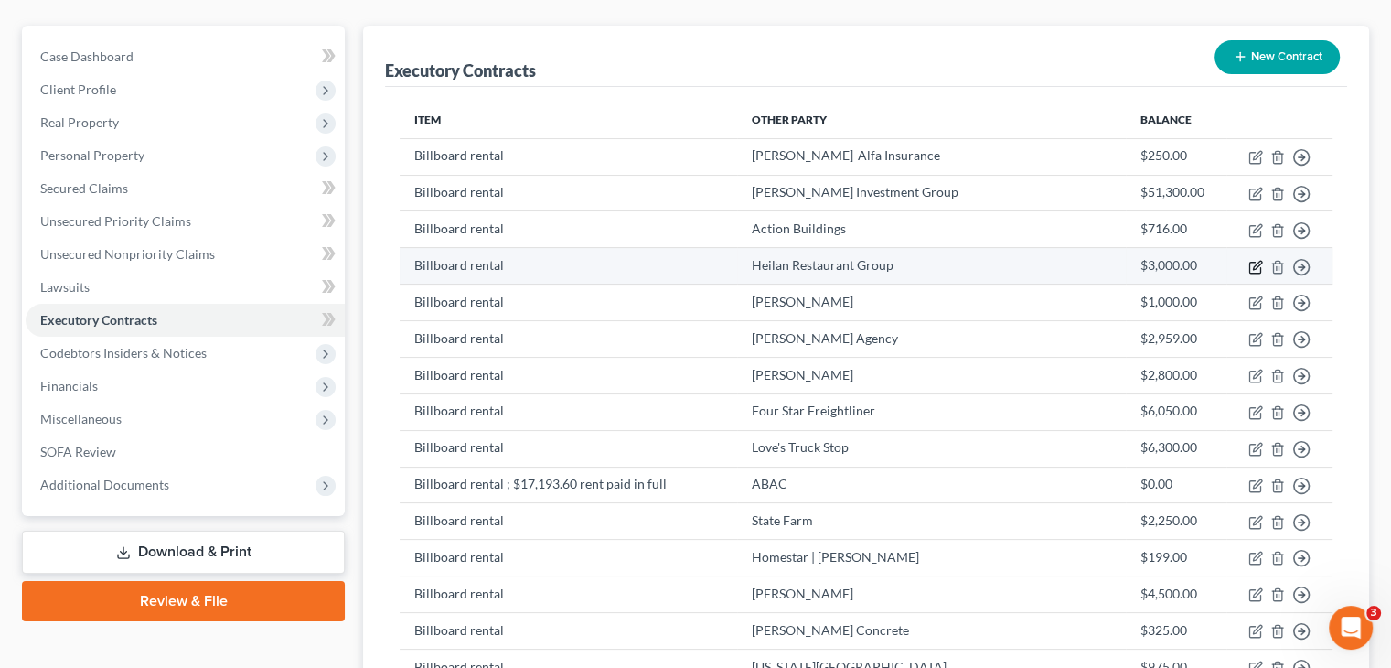
click at [1258, 260] on icon "button" at bounding box center [1255, 267] width 15 height 15
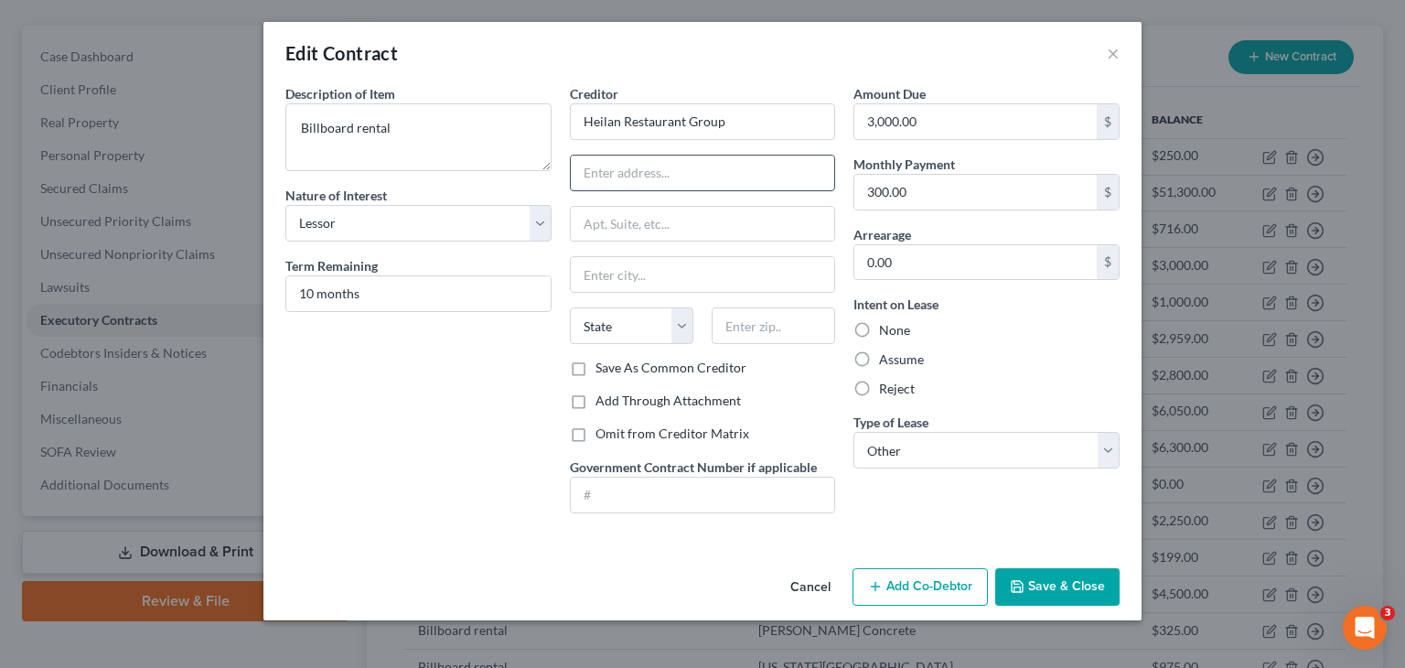
click at [716, 166] on input "text" at bounding box center [703, 172] width 264 height 35
click at [1072, 582] on button "Save & Close" at bounding box center [1057, 587] width 124 height 38
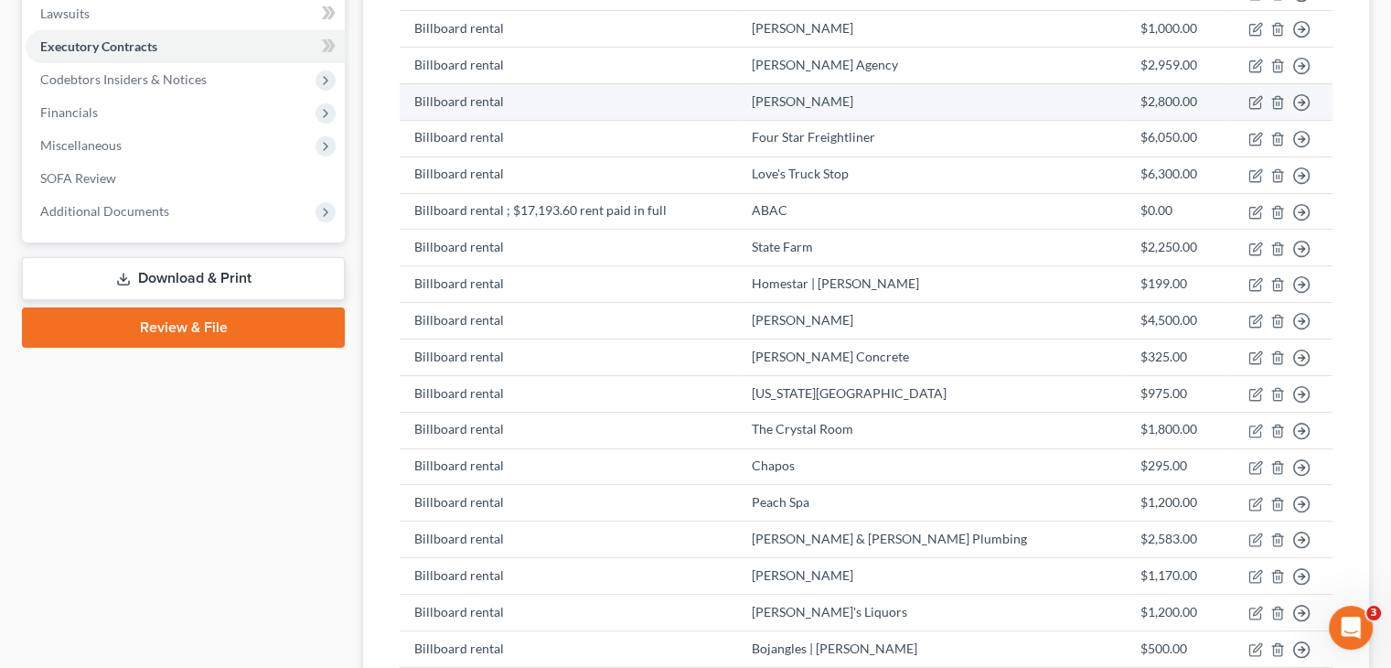
scroll to position [457, 0]
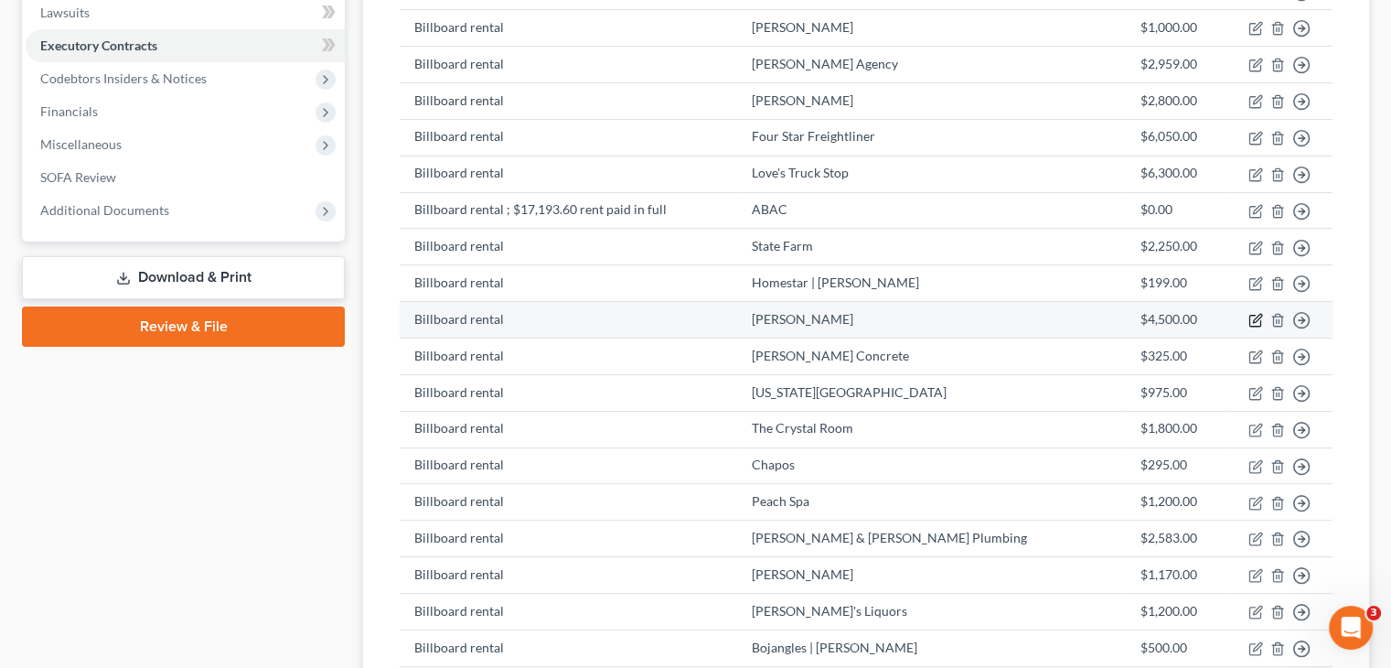
click at [1255, 313] on icon "button" at bounding box center [1255, 320] width 15 height 15
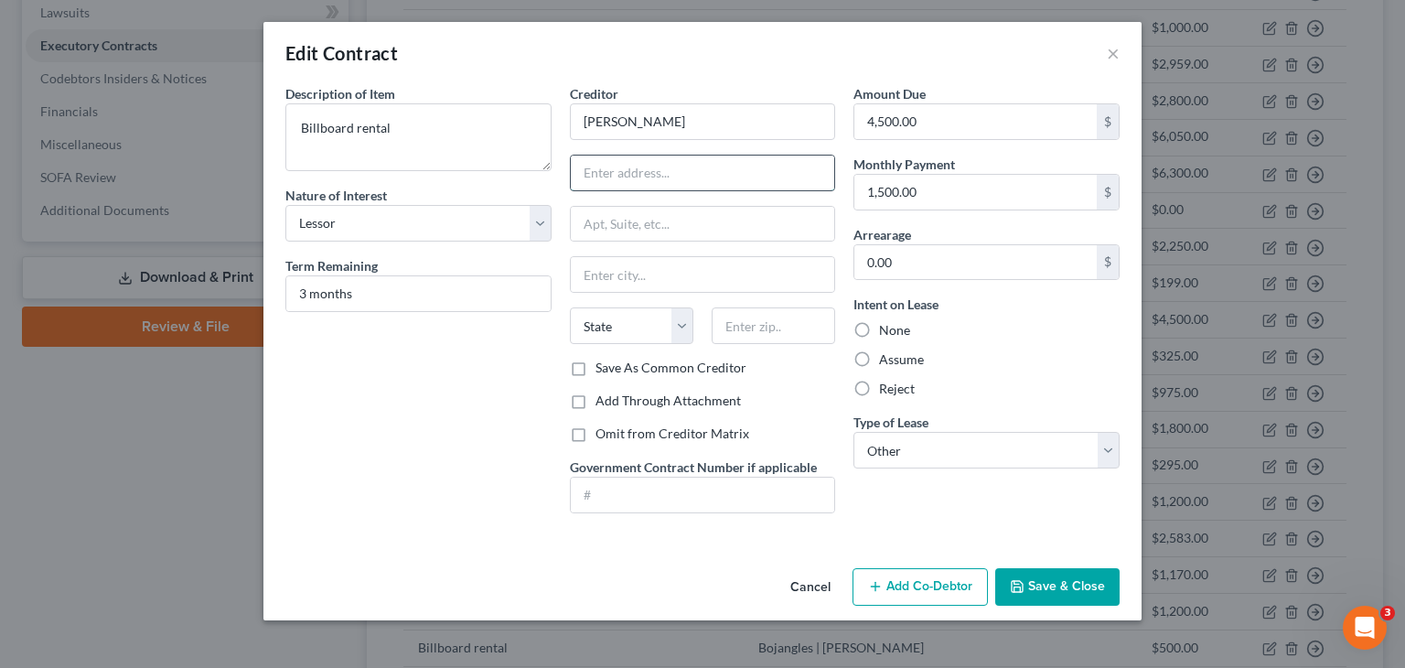
click at [655, 169] on input "text" at bounding box center [703, 172] width 264 height 35
click at [582, 125] on input "[PERSON_NAME]" at bounding box center [703, 121] width 266 height 37
click at [1068, 585] on button "Save & Close" at bounding box center [1057, 587] width 124 height 38
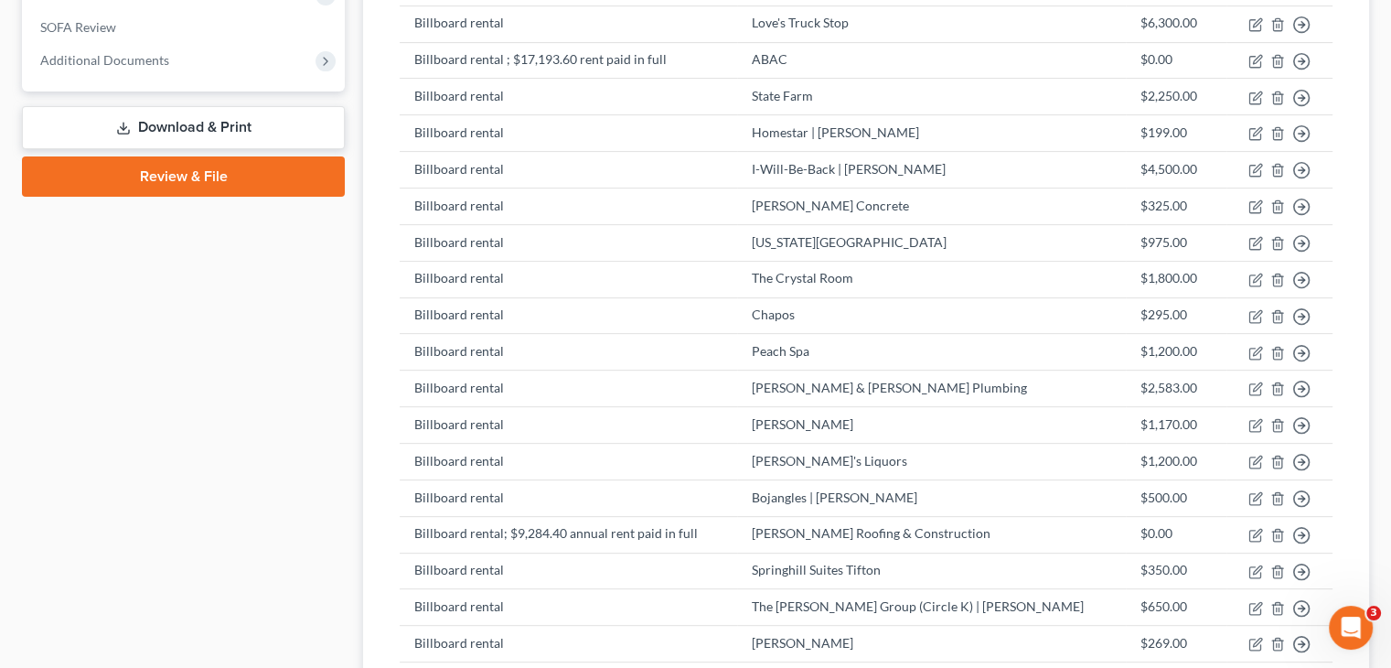
scroll to position [640, 0]
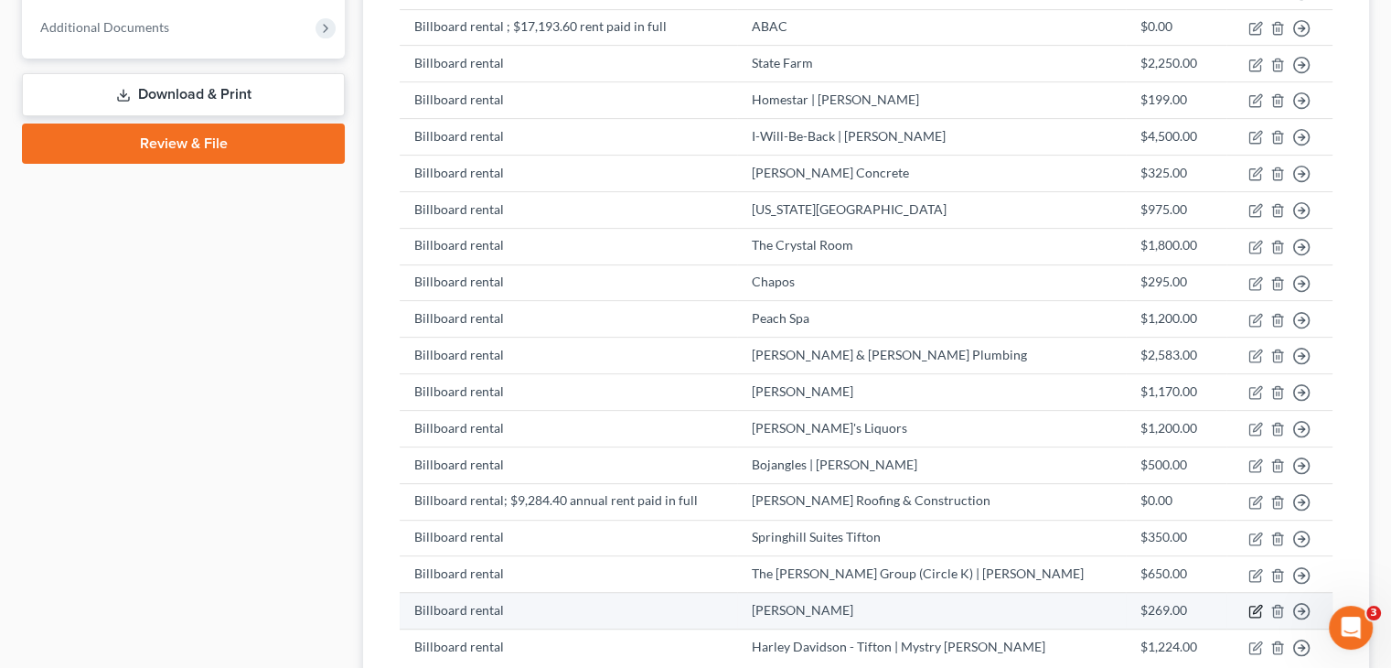
click at [1255, 605] on icon "button" at bounding box center [1257, 609] width 8 height 8
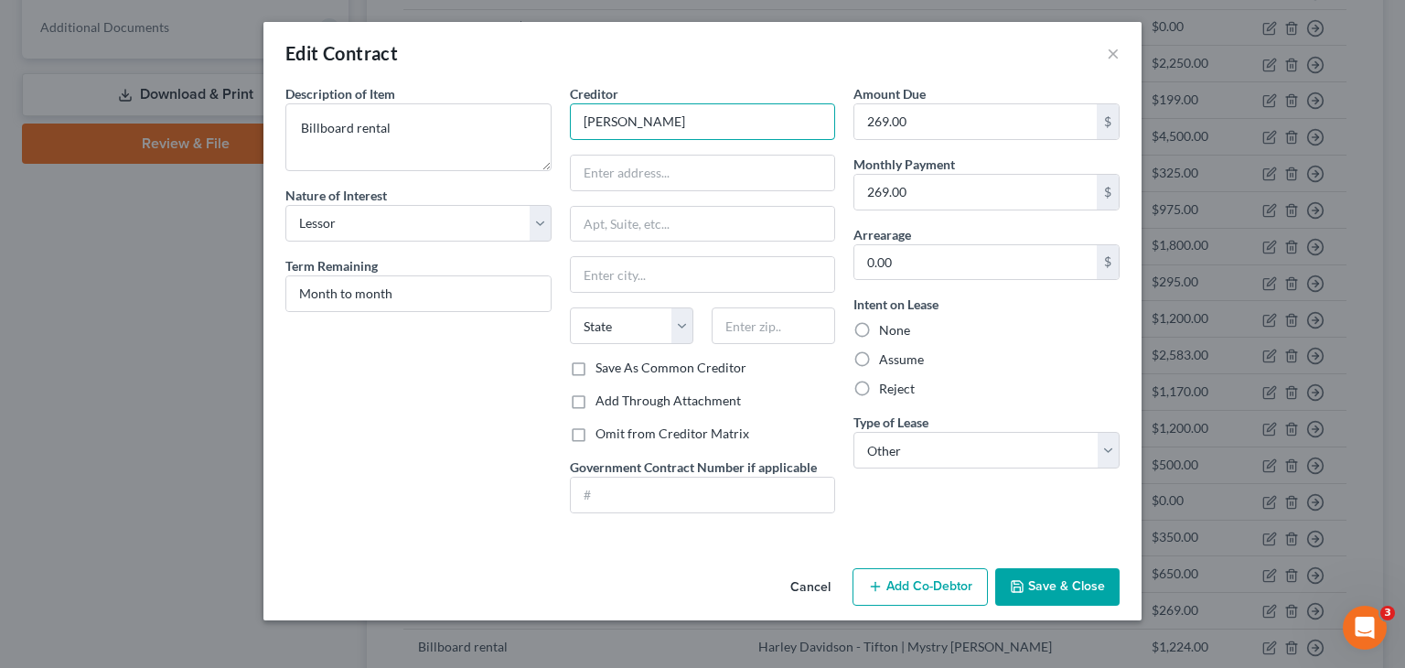
click at [656, 120] on input "[PERSON_NAME]" at bounding box center [703, 121] width 266 height 37
click at [711, 174] on input "text" at bounding box center [703, 172] width 264 height 35
click at [1053, 576] on button "Save & Close" at bounding box center [1057, 587] width 124 height 38
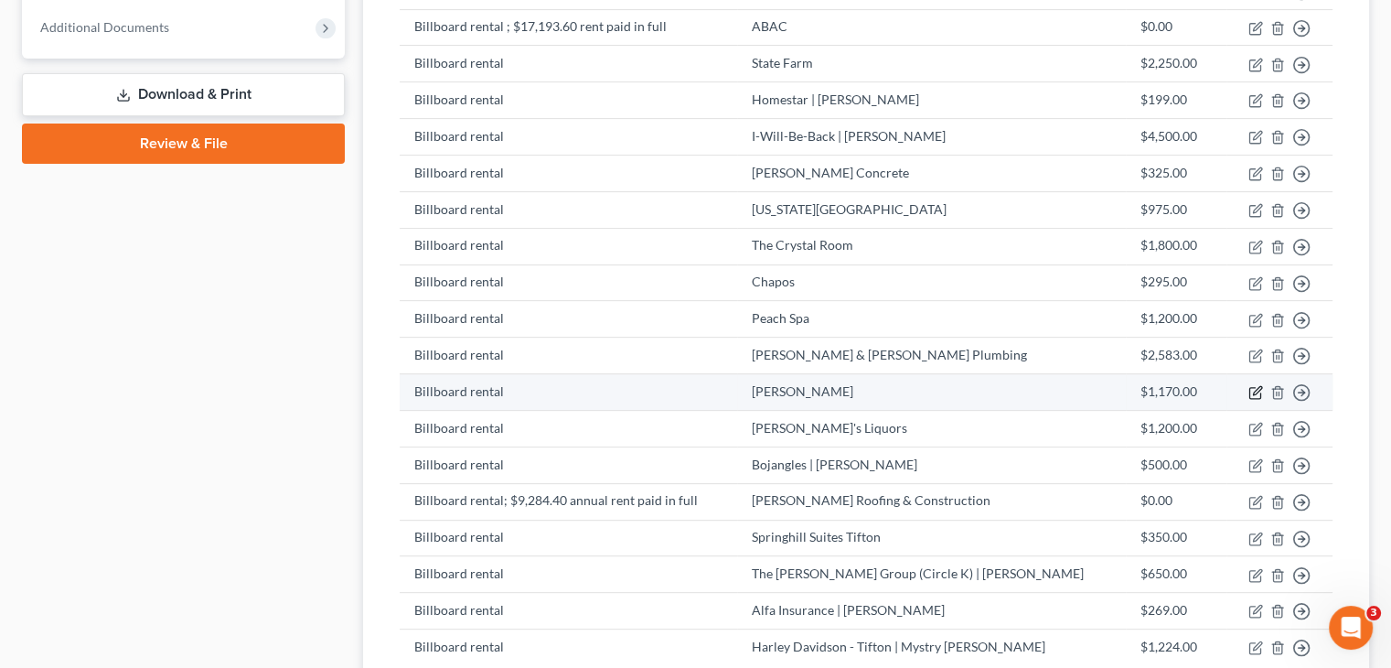
click at [1256, 385] on icon "button" at bounding box center [1255, 392] width 15 height 15
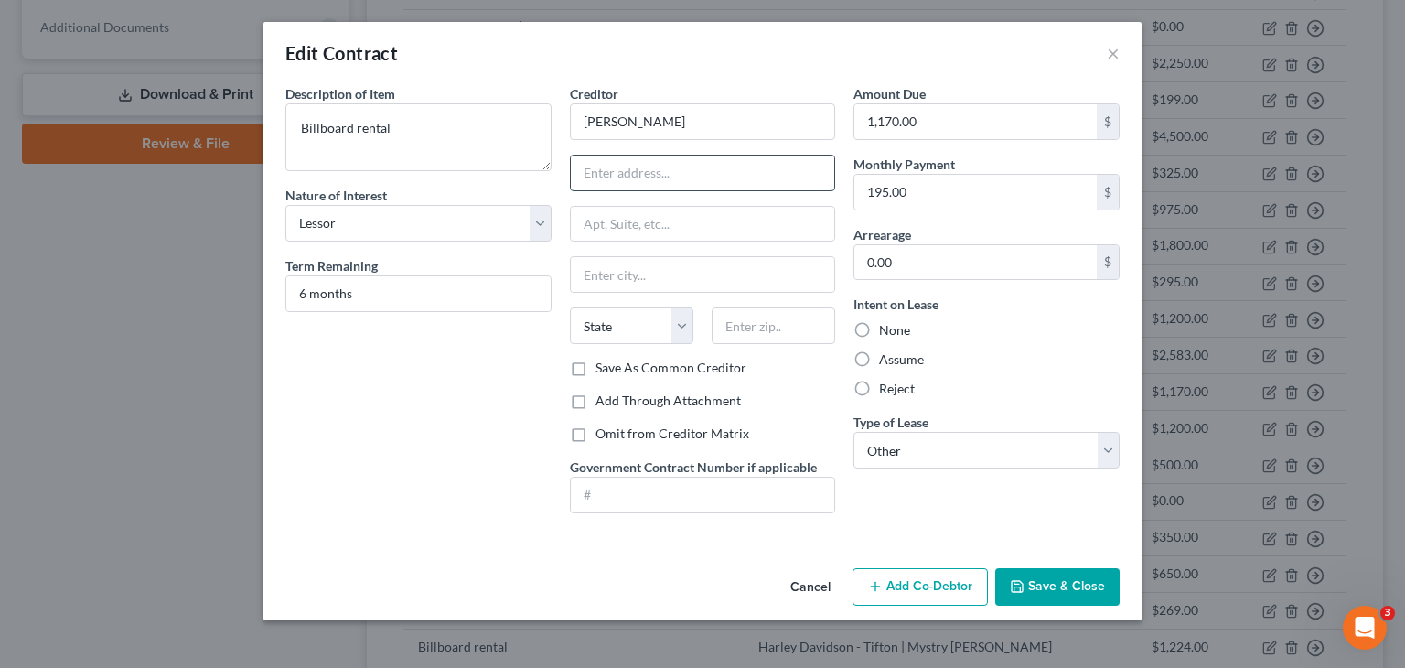
click at [688, 173] on input "text" at bounding box center [703, 172] width 264 height 35
click at [619, 122] on input "[PERSON_NAME]" at bounding box center [703, 121] width 266 height 37
click at [642, 176] on input "818" at bounding box center [703, 172] width 264 height 35
click at [1075, 582] on button "Save & Close" at bounding box center [1057, 587] width 124 height 38
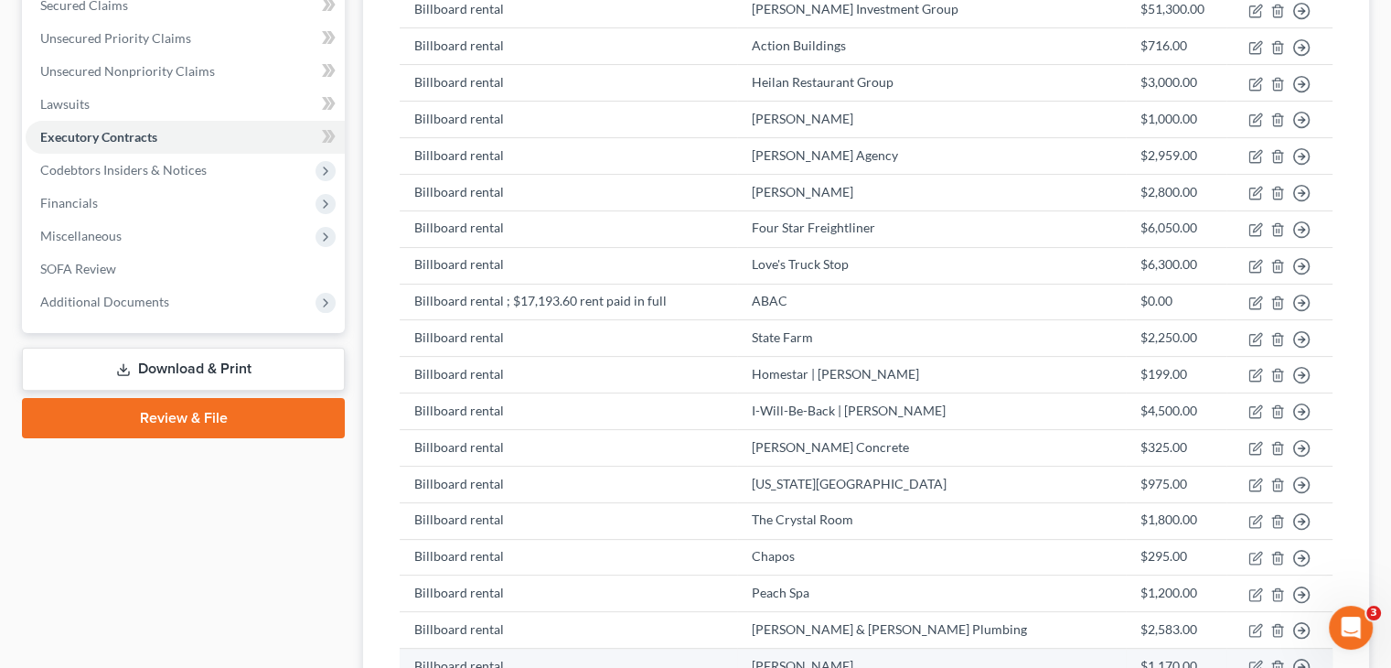
scroll to position [366, 0]
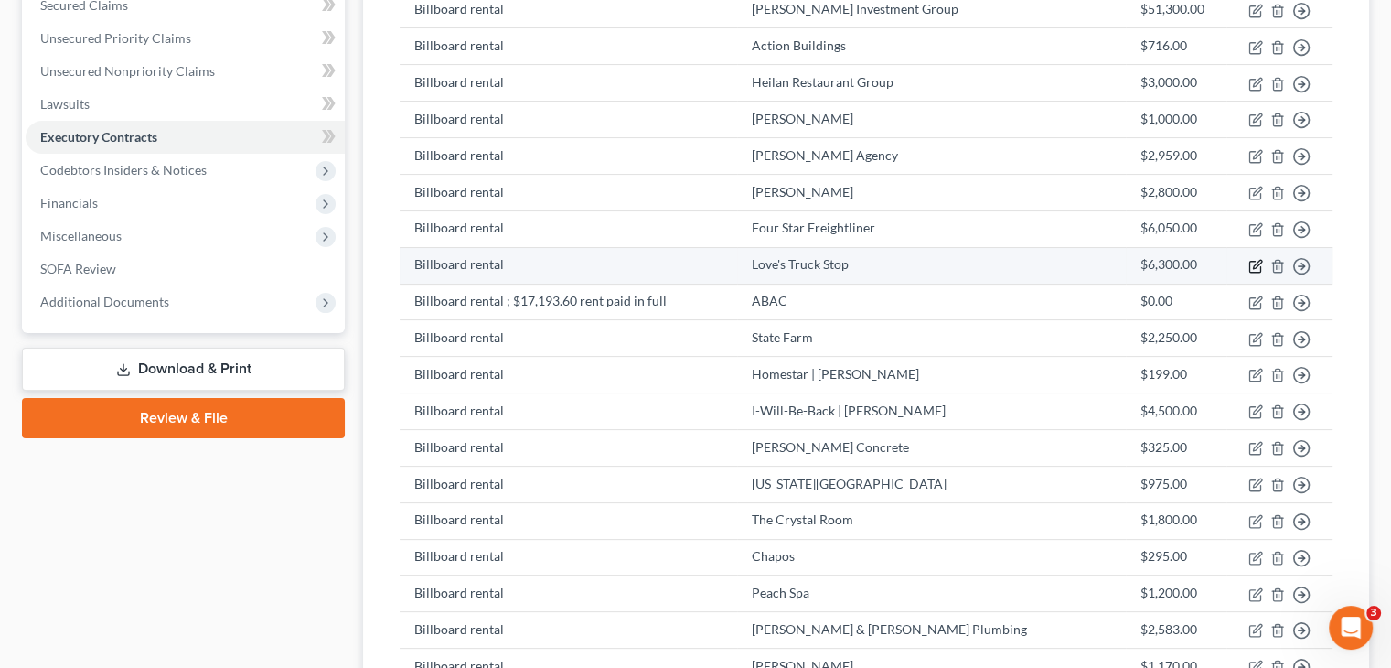
click at [1251, 259] on icon "button" at bounding box center [1255, 266] width 15 height 15
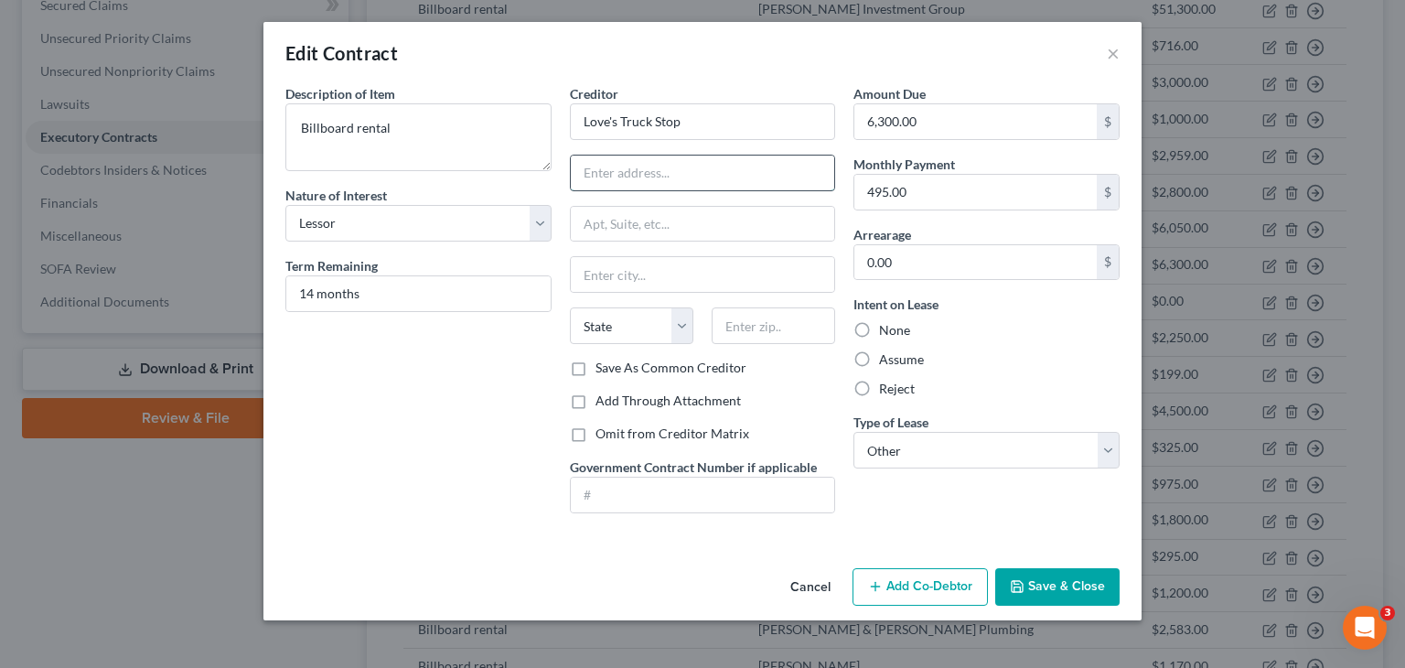
click at [706, 173] on input "text" at bounding box center [703, 172] width 264 height 35
click at [810, 329] on input "text" at bounding box center [772, 325] width 123 height 37
click at [1050, 586] on button "Save & Close" at bounding box center [1057, 587] width 124 height 38
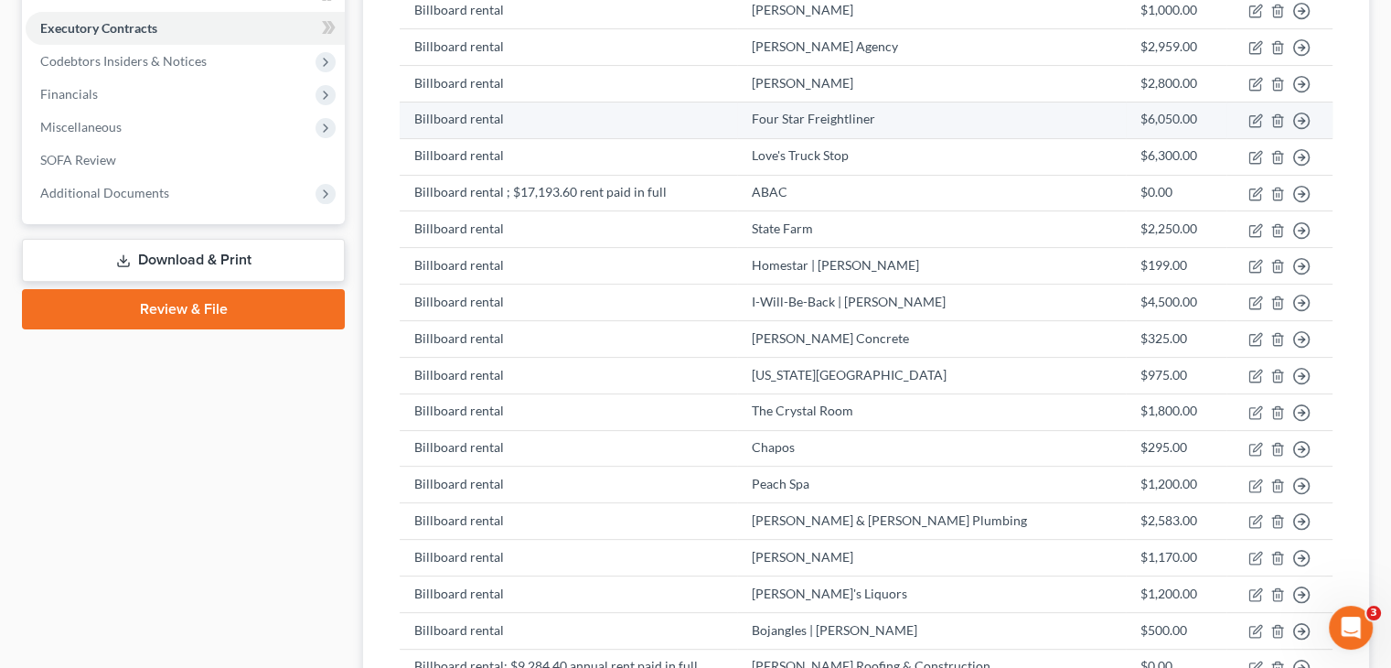
scroll to position [549, 0]
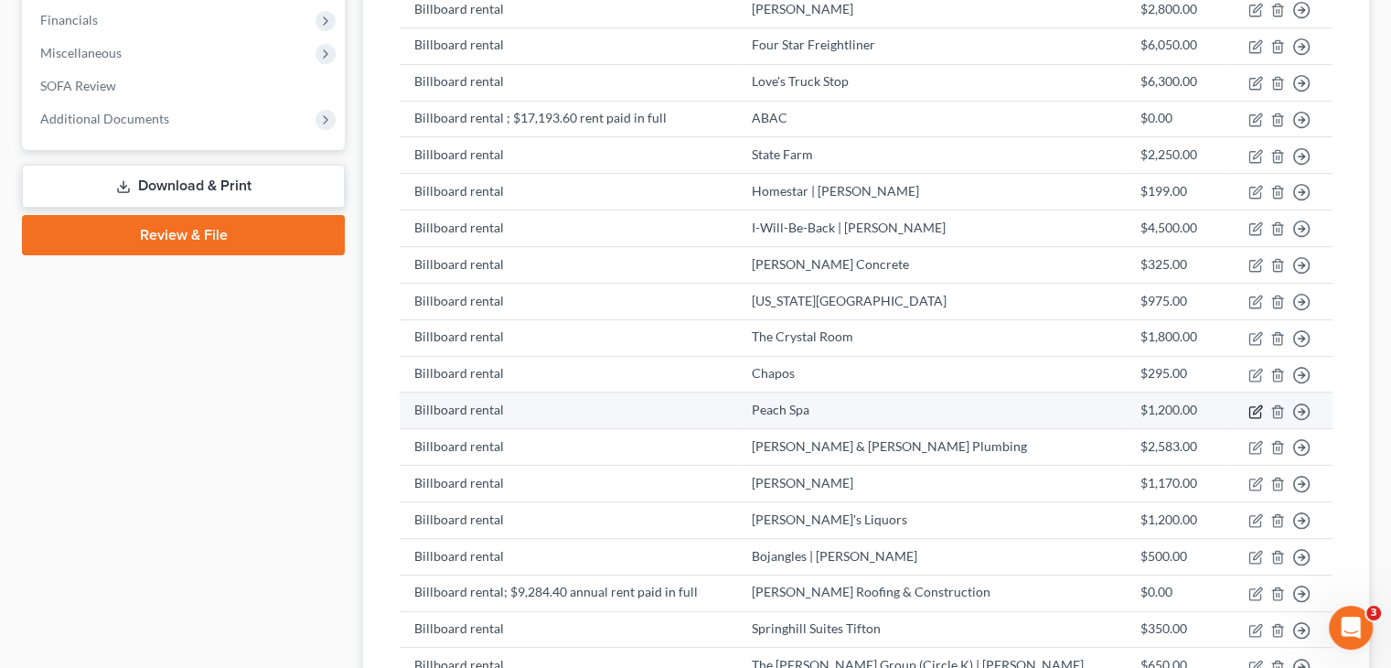
click at [1252, 404] on icon "button" at bounding box center [1255, 411] width 15 height 15
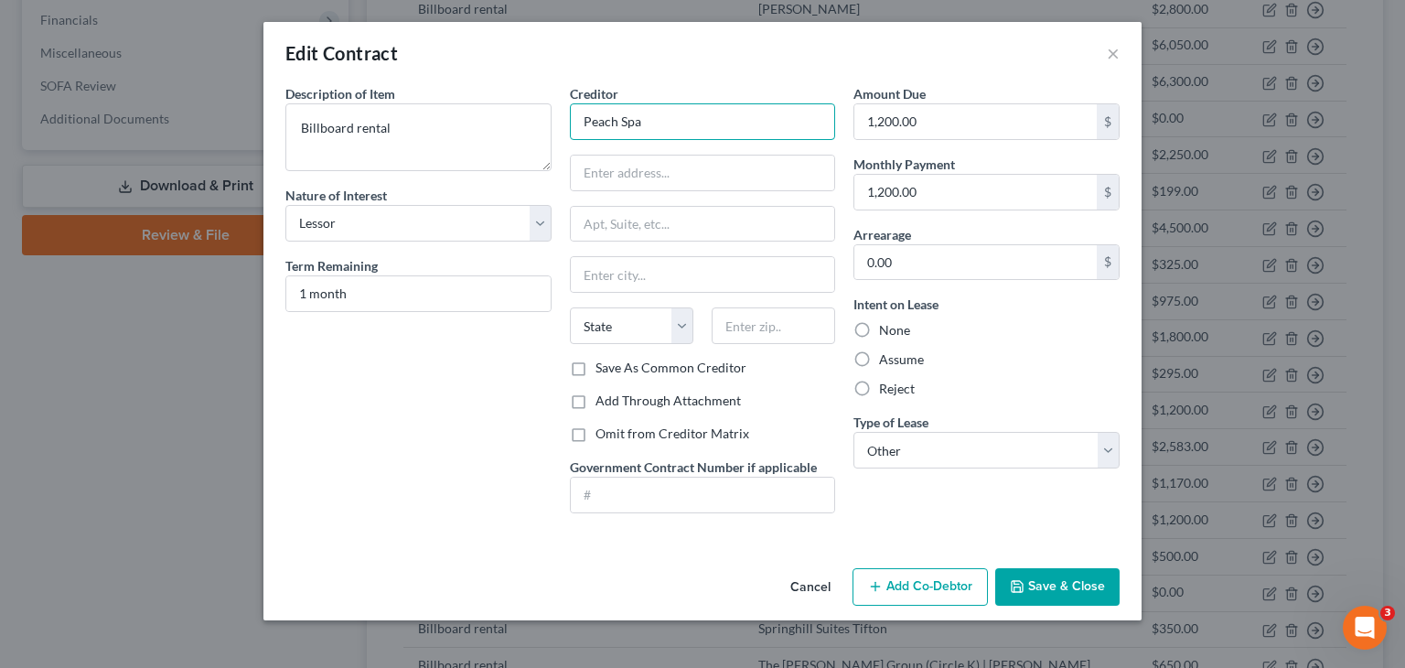
click at [677, 117] on input "Peach Spa" at bounding box center [703, 121] width 266 height 37
click at [1031, 588] on button "Save & Close" at bounding box center [1057, 587] width 124 height 38
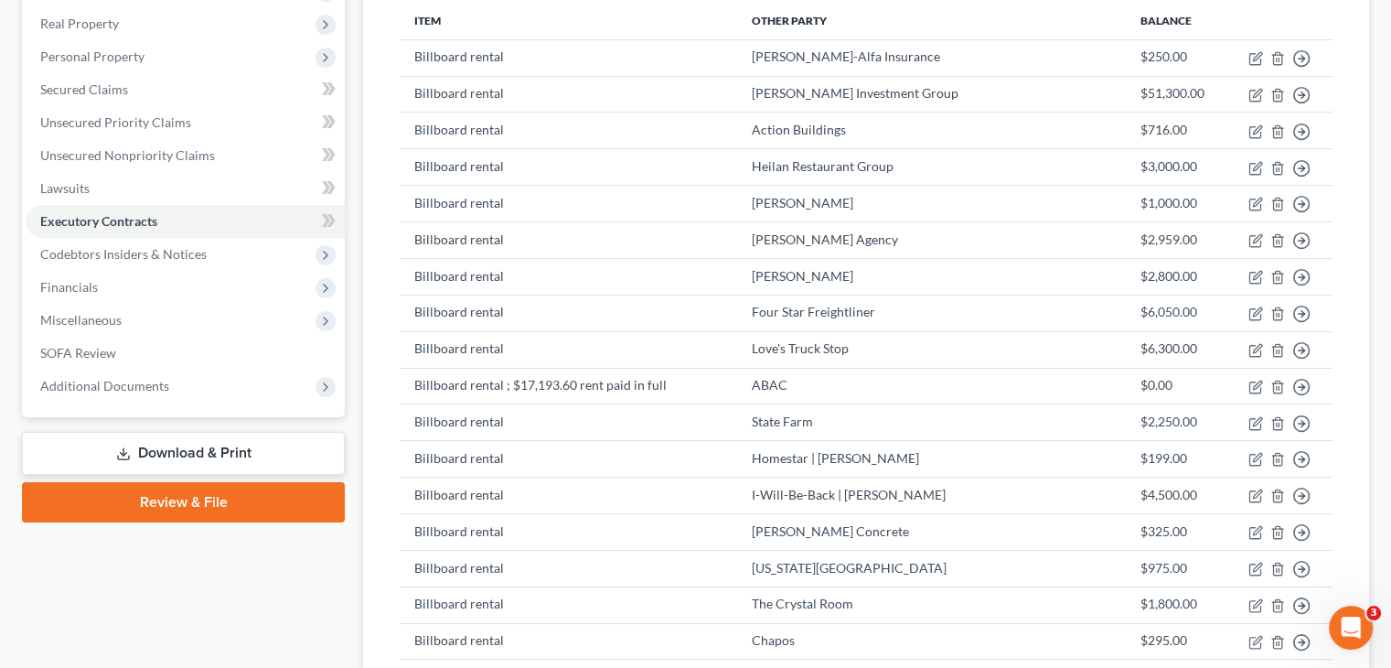
scroll to position [274, 0]
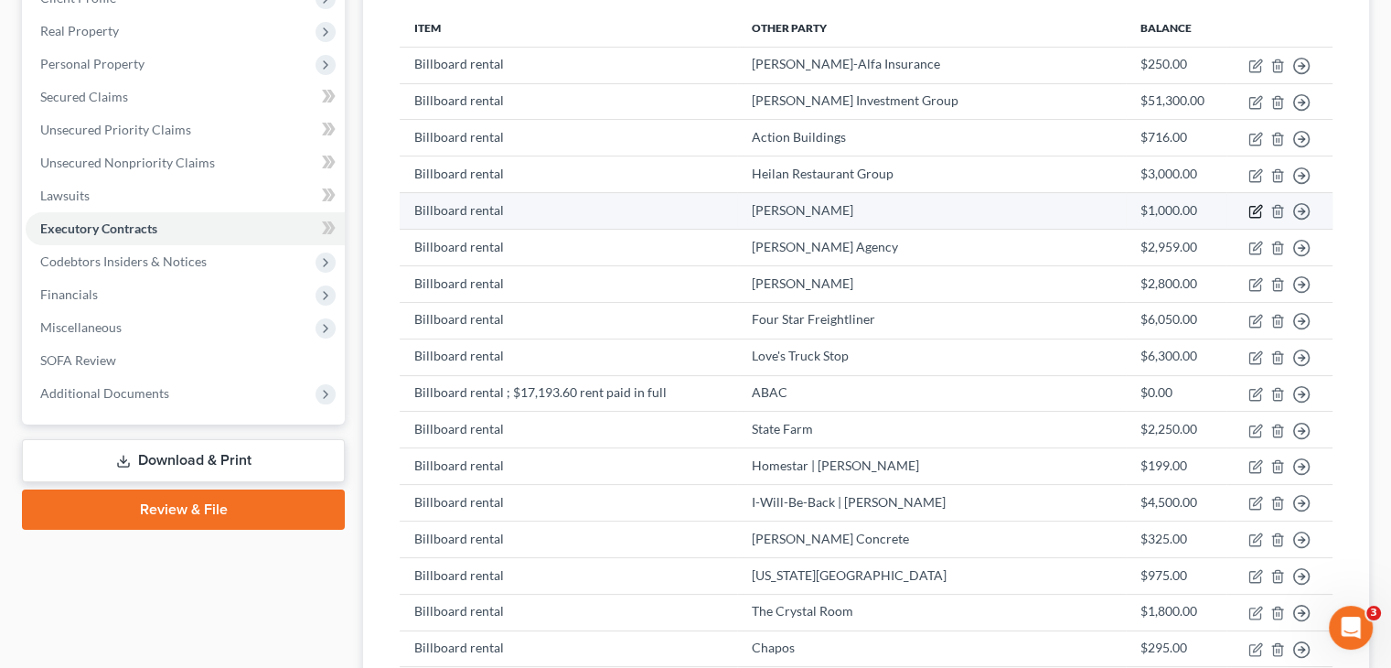
click at [1255, 204] on icon "button" at bounding box center [1255, 211] width 15 height 15
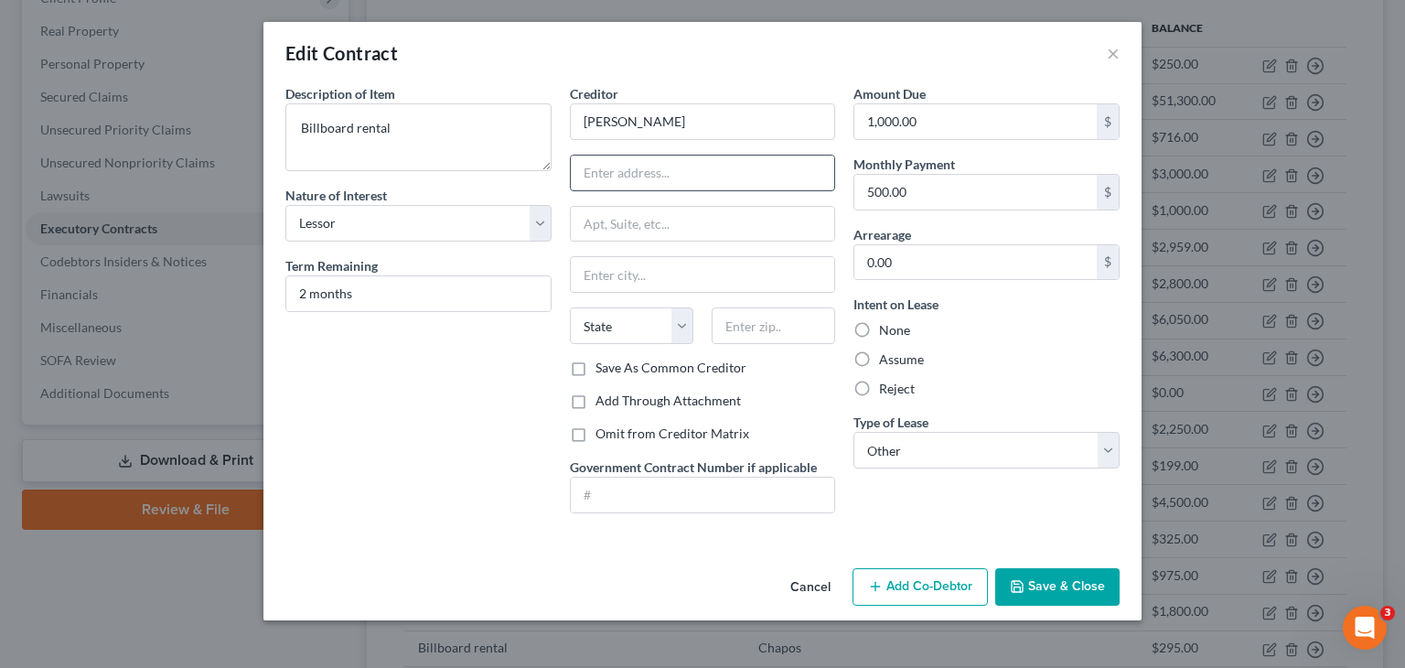
click at [650, 175] on input "text" at bounding box center [703, 172] width 264 height 35
click at [1069, 581] on button "Save & Close" at bounding box center [1057, 587] width 124 height 38
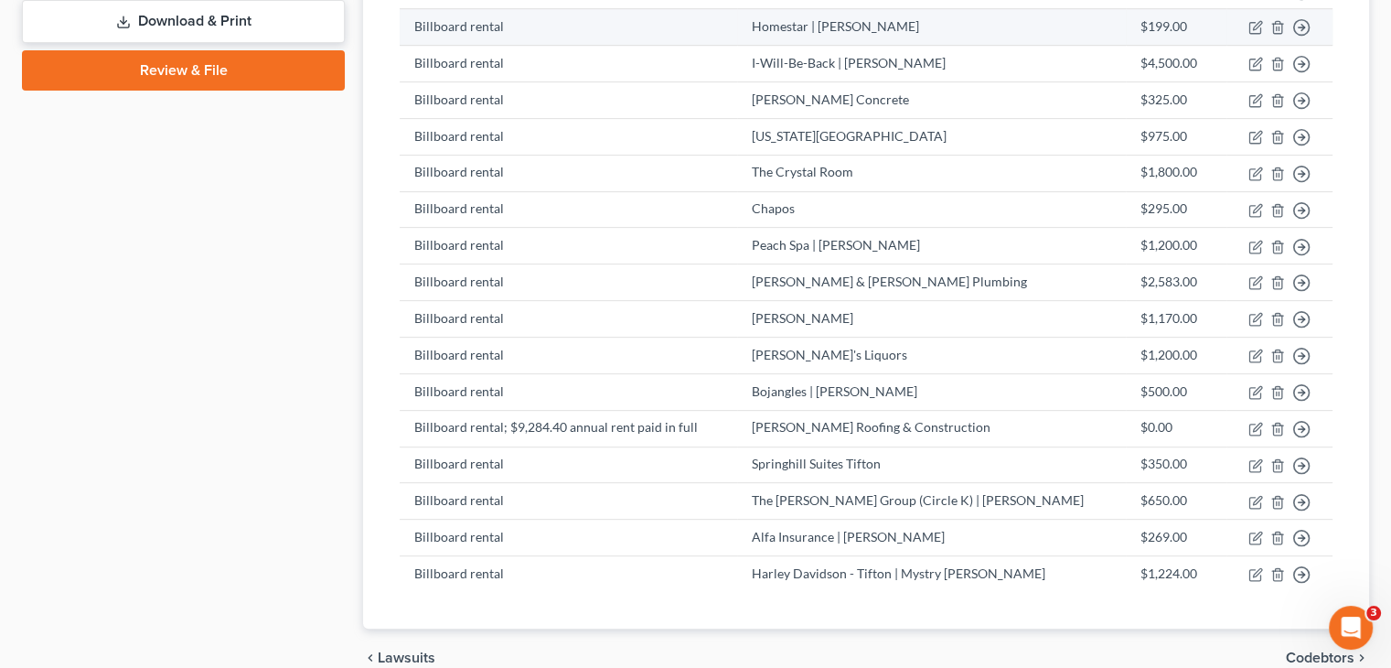
scroll to position [732, 0]
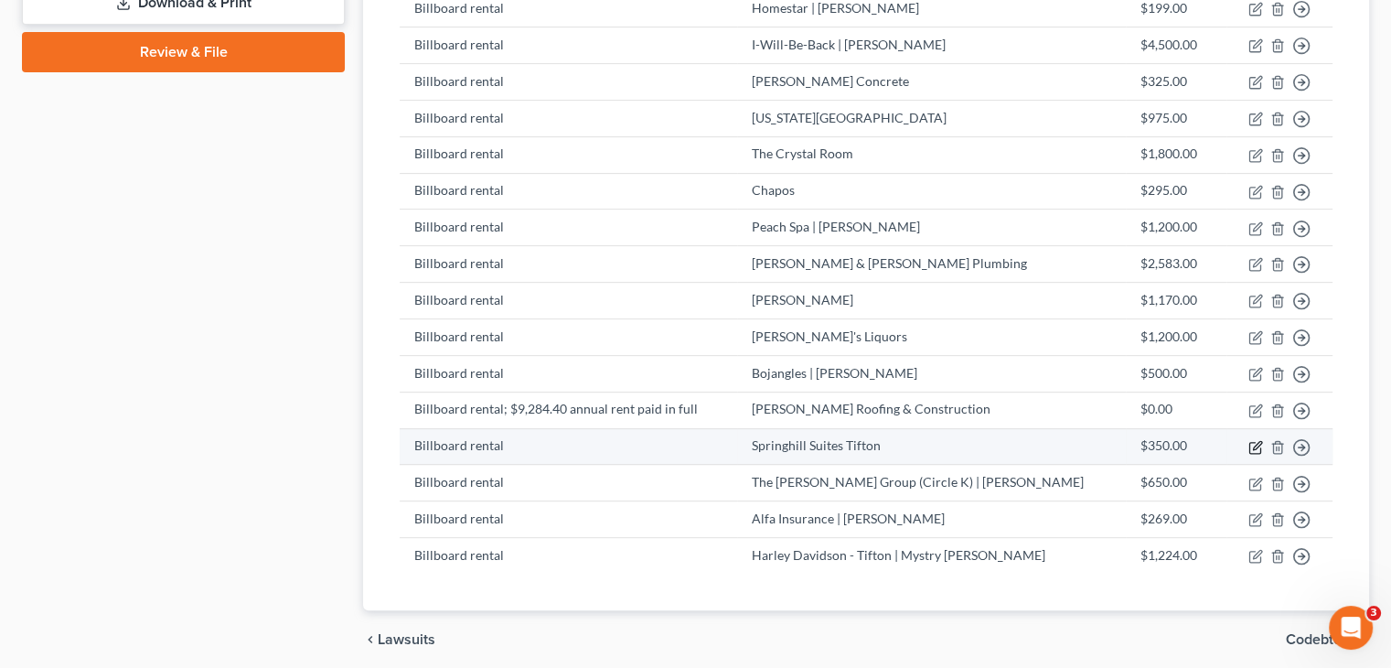
click at [1249, 442] on icon "button" at bounding box center [1254, 447] width 11 height 11
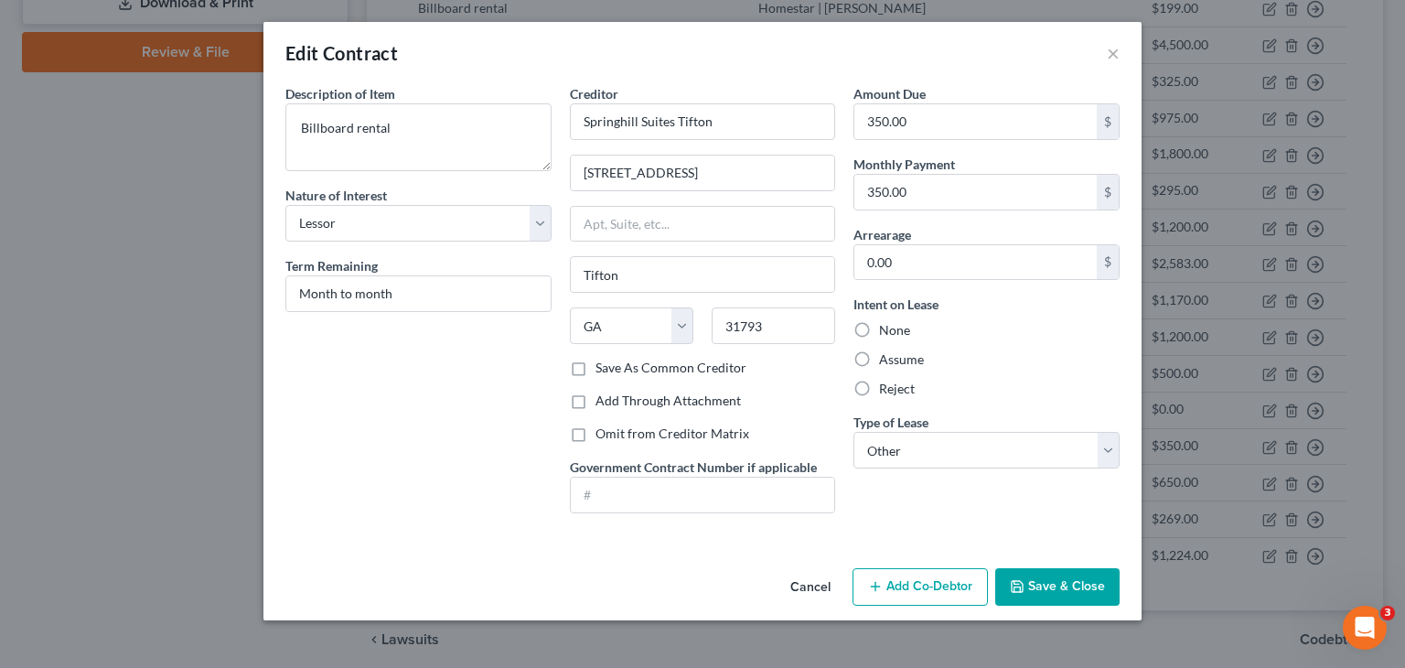
drag, startPoint x: 1036, startPoint y: 583, endPoint x: 1056, endPoint y: 577, distance: 21.1
click at [1036, 583] on button "Save & Close" at bounding box center [1057, 587] width 124 height 38
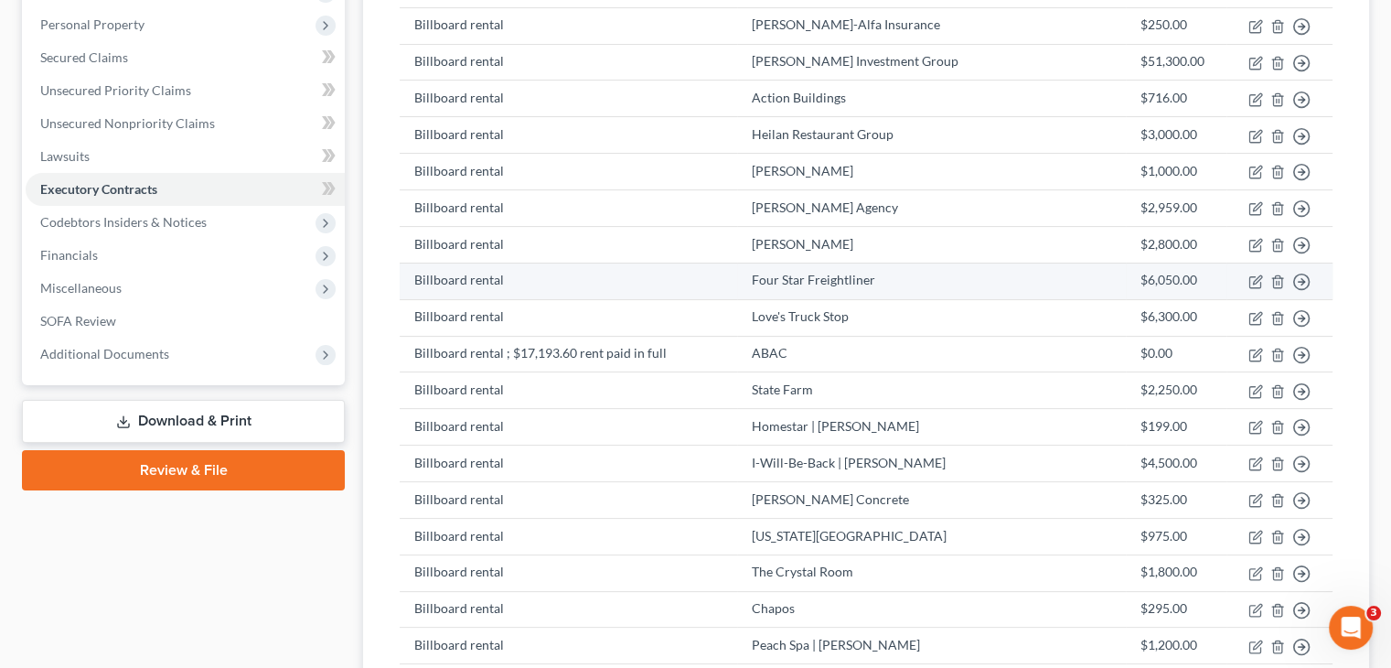
scroll to position [366, 0]
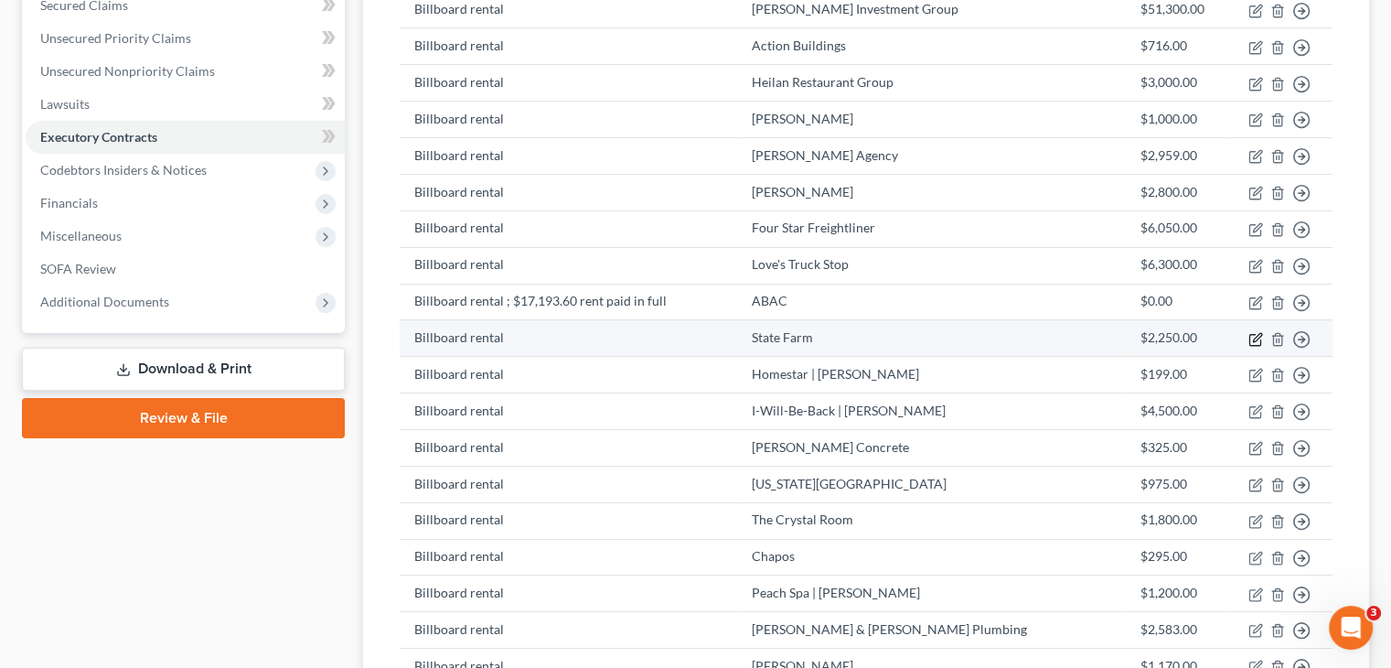
click at [1252, 332] on icon "button" at bounding box center [1255, 339] width 15 height 15
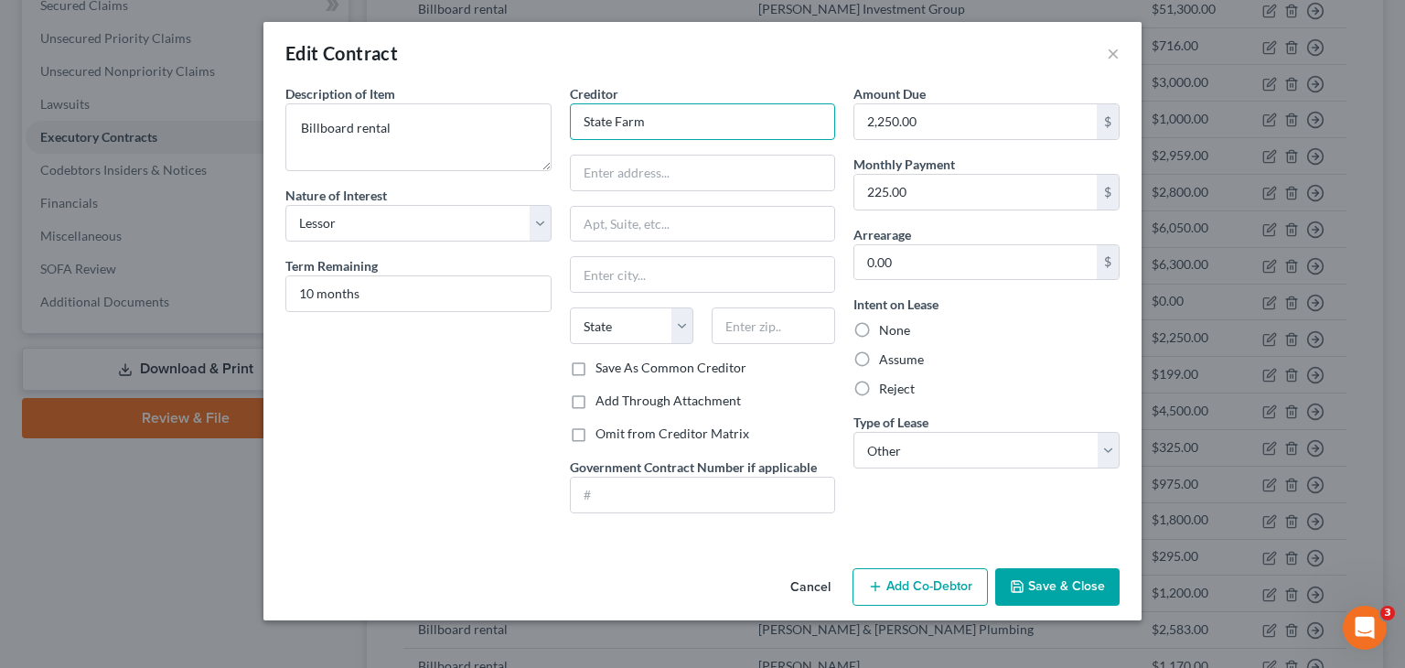
click at [724, 123] on input "State Farm" at bounding box center [703, 121] width 266 height 37
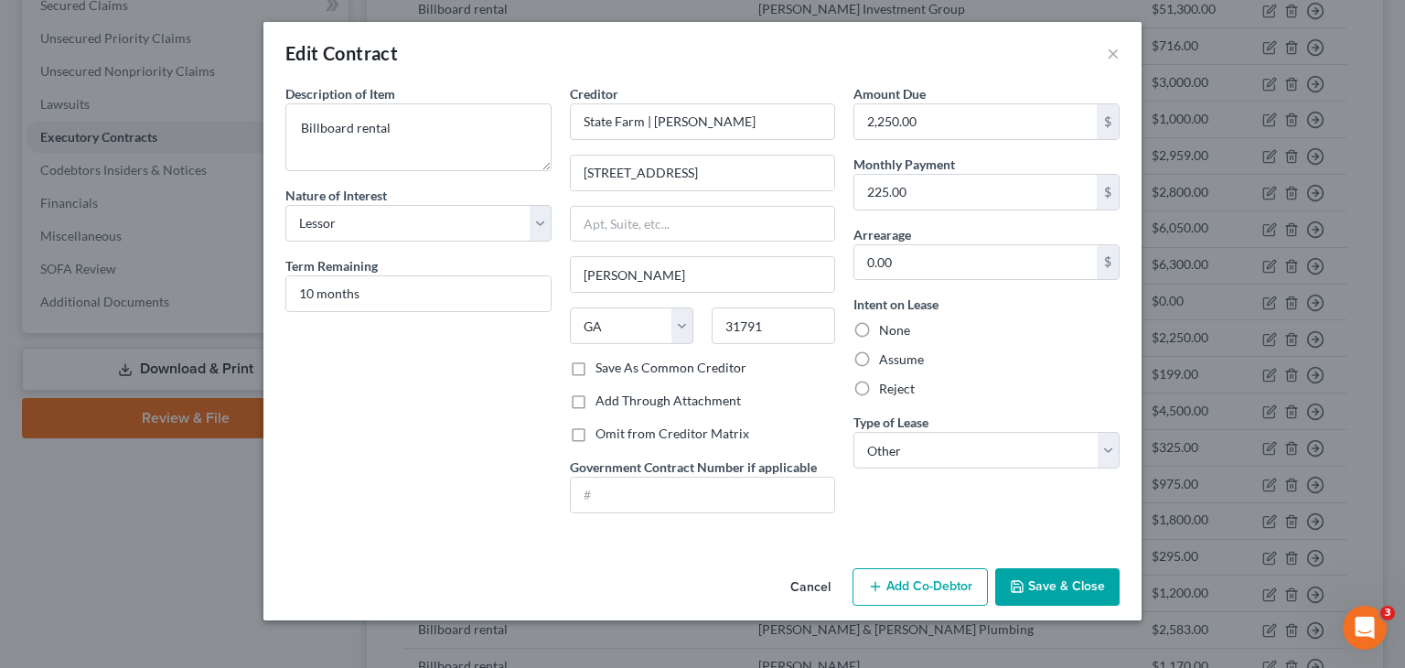
click at [1061, 575] on button "Save & Close" at bounding box center [1057, 587] width 124 height 38
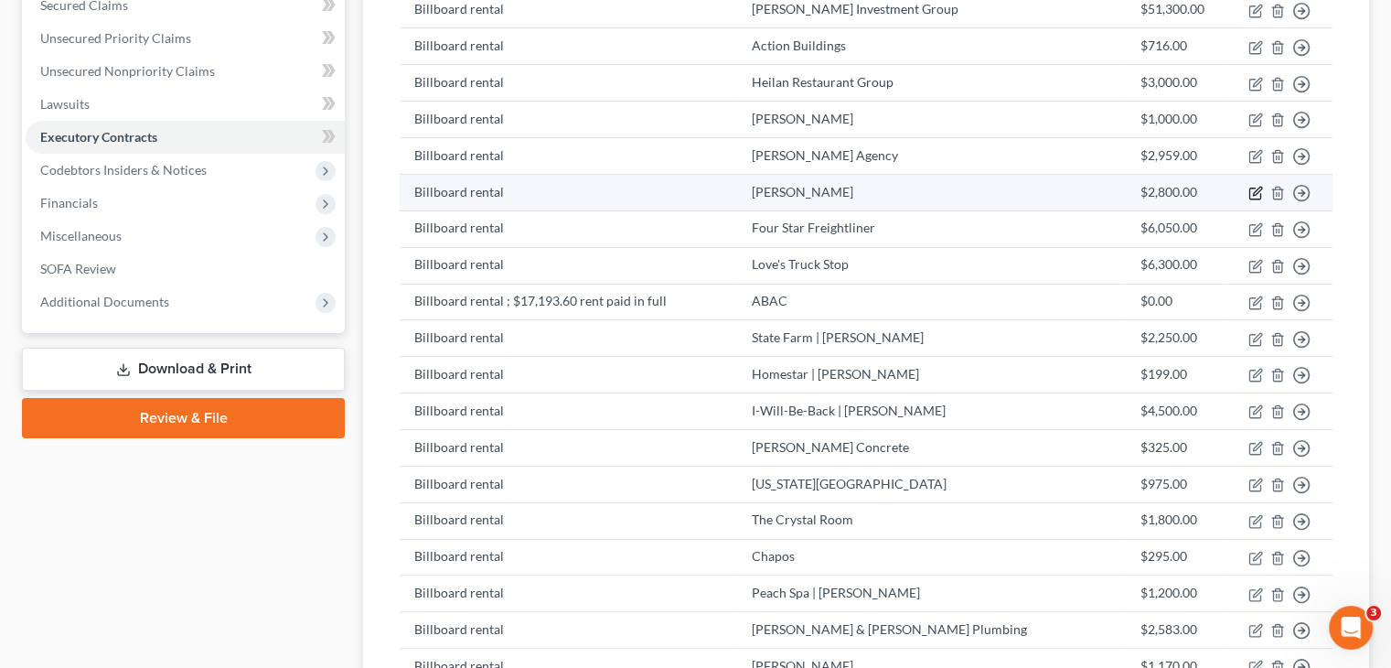
click at [1257, 187] on icon "button" at bounding box center [1257, 191] width 8 height 8
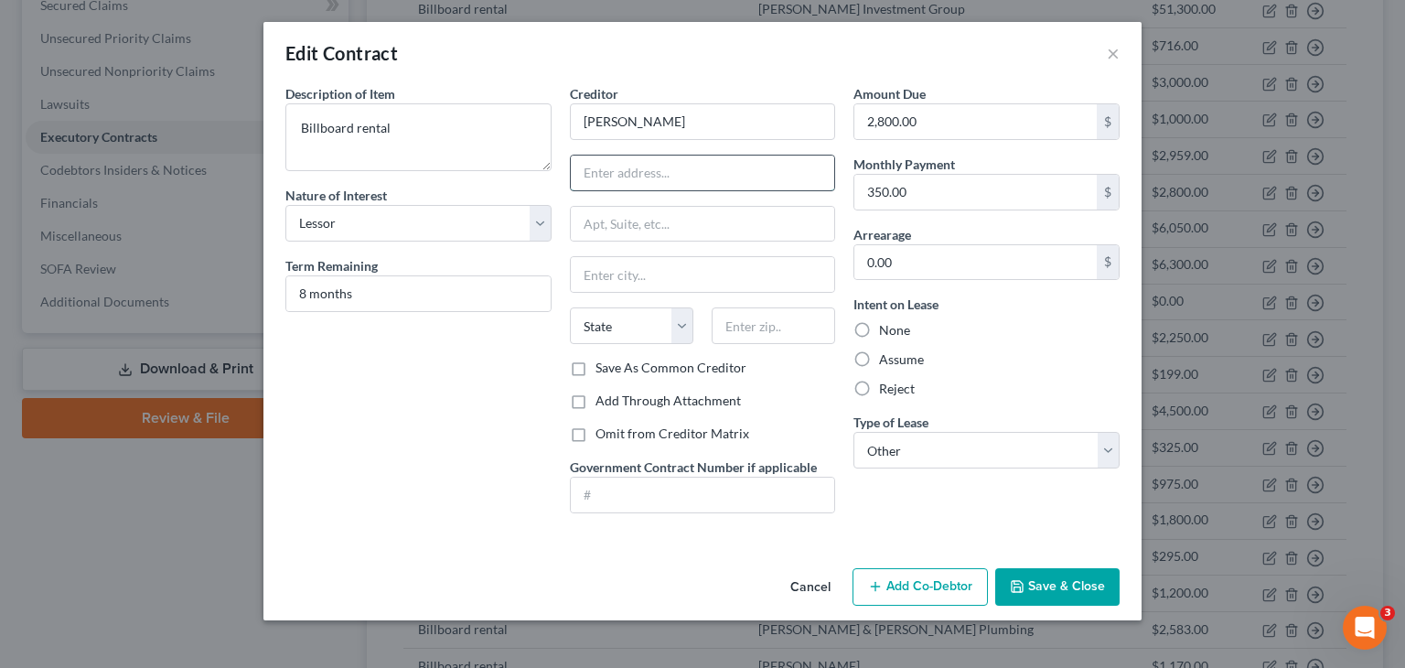
click at [637, 169] on input "text" at bounding box center [703, 172] width 264 height 35
drag, startPoint x: 608, startPoint y: 125, endPoint x: 684, endPoint y: 127, distance: 75.9
click at [608, 125] on input "[PERSON_NAME]" at bounding box center [703, 121] width 266 height 37
click at [611, 116] on input "[PERSON_NAME]" at bounding box center [703, 121] width 266 height 37
click at [704, 167] on input "text" at bounding box center [703, 172] width 264 height 35
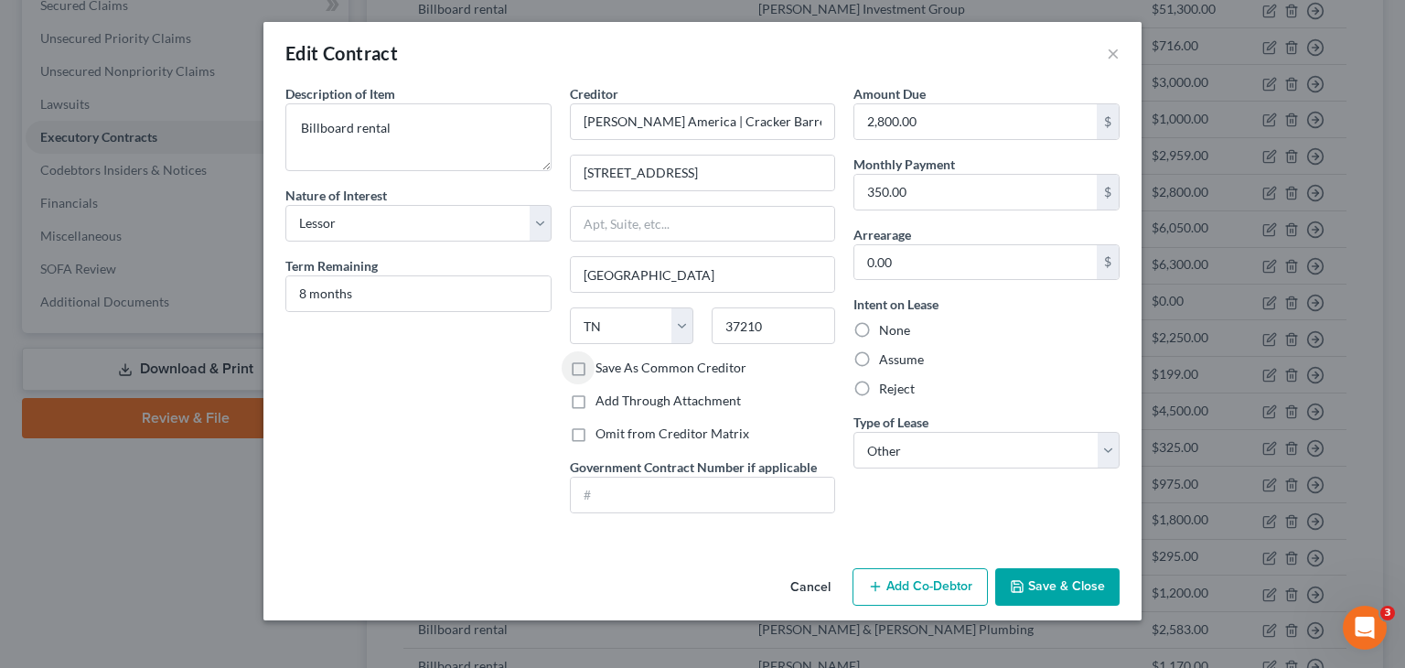
click at [1064, 590] on button "Save & Close" at bounding box center [1057, 587] width 124 height 38
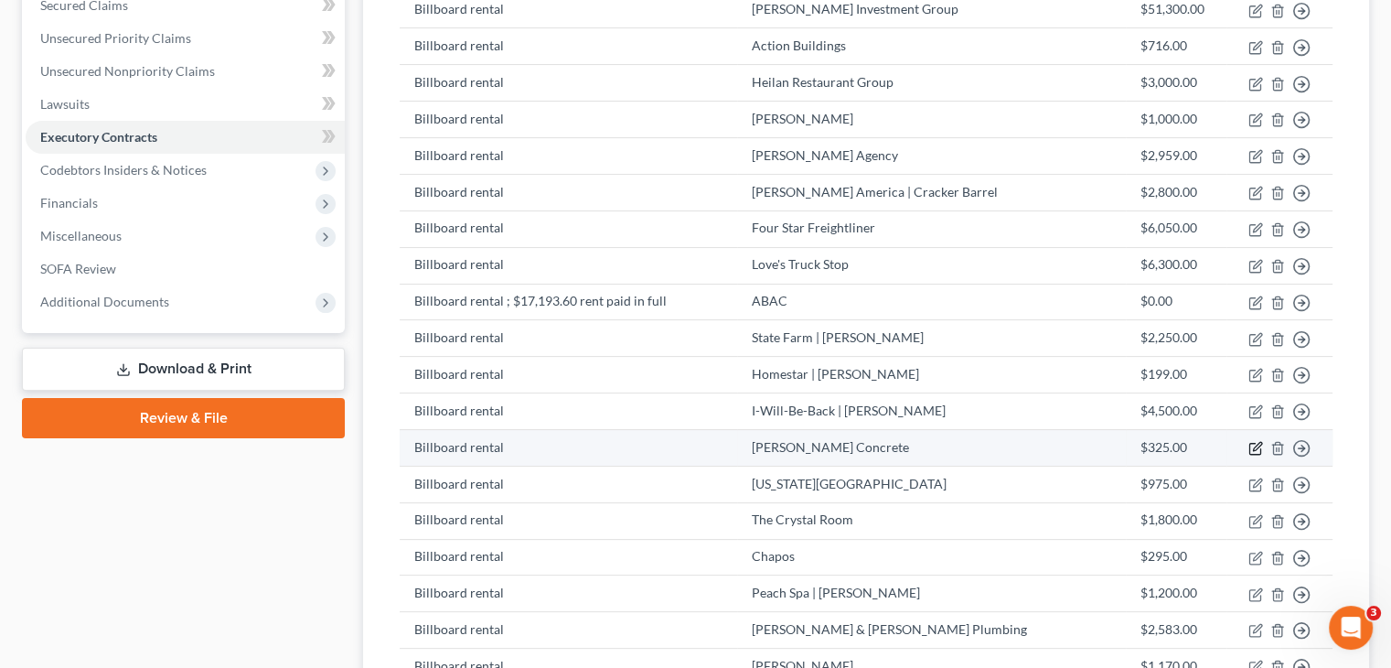
click at [1257, 441] on icon "button" at bounding box center [1255, 448] width 15 height 15
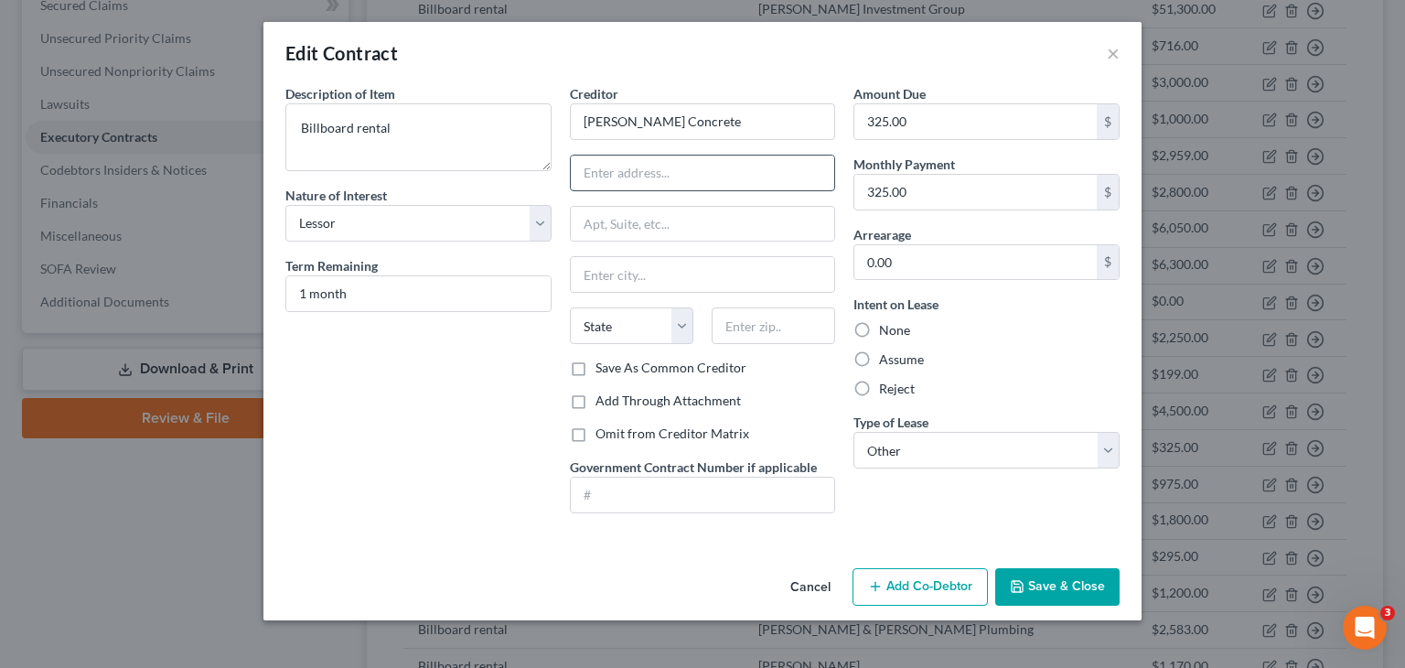
click at [644, 166] on input "text" at bounding box center [703, 172] width 264 height 35
click at [1050, 573] on button "Save & Close" at bounding box center [1057, 587] width 124 height 38
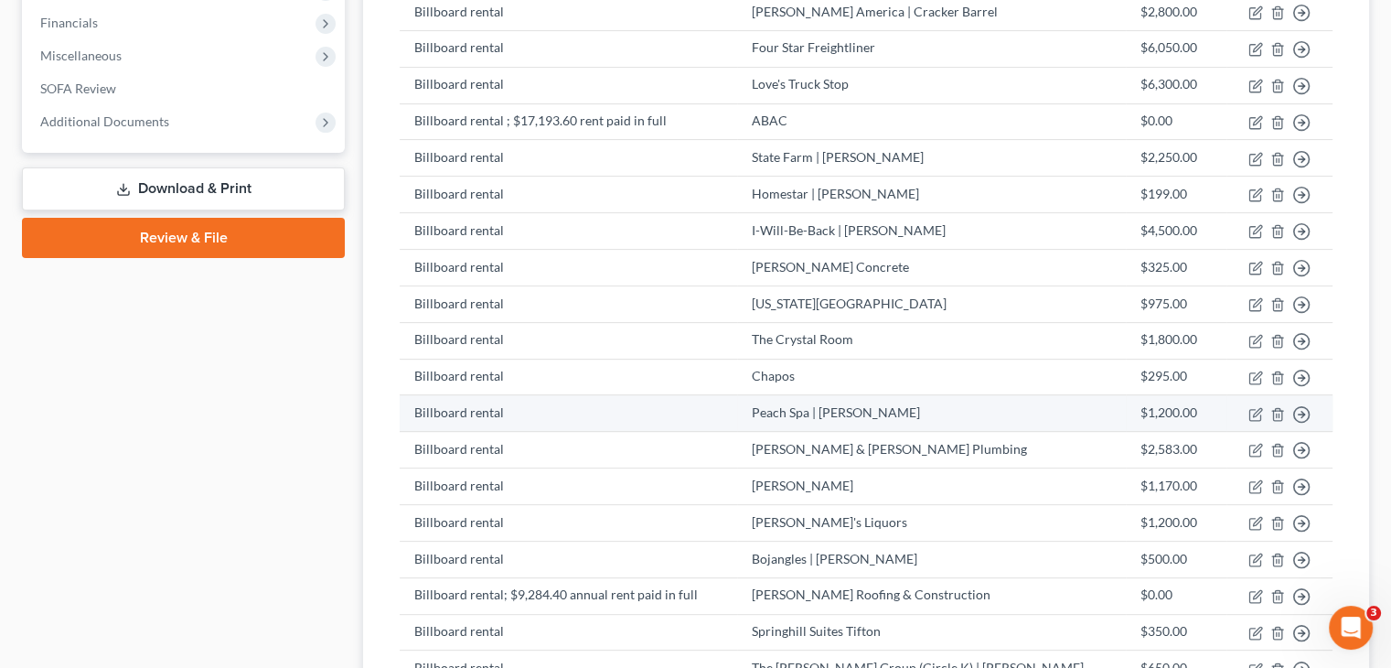
scroll to position [549, 0]
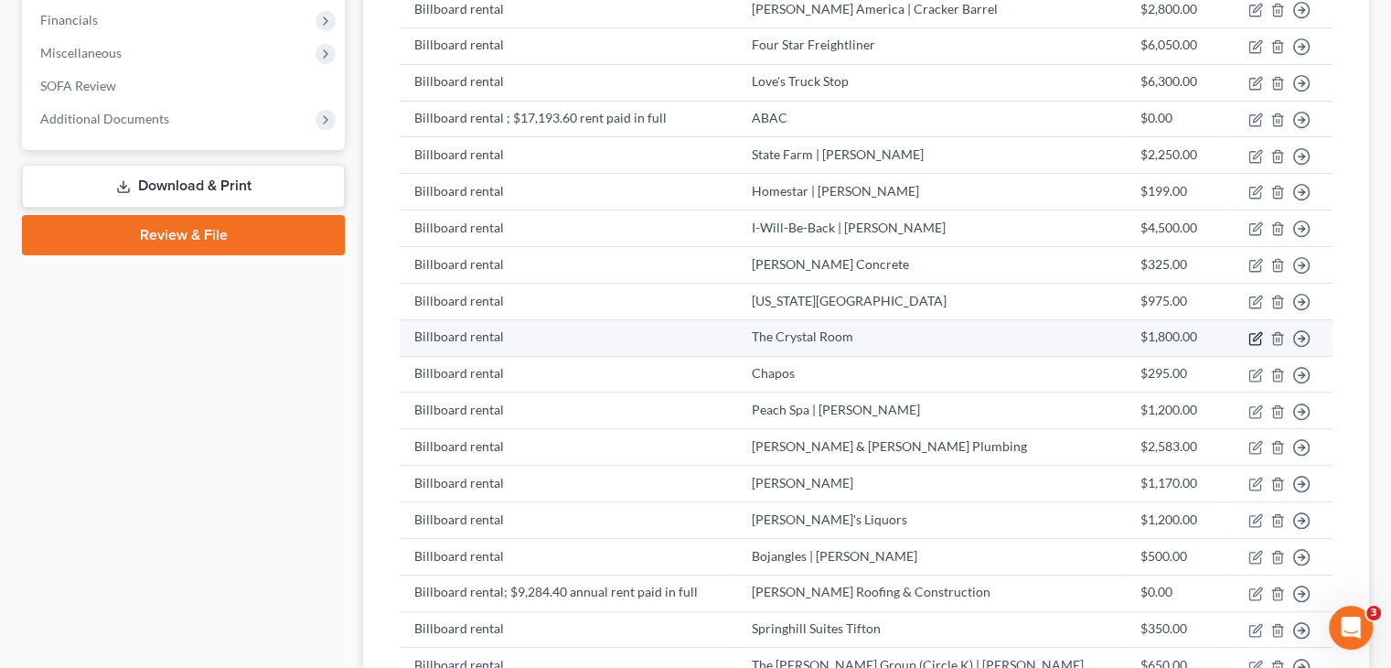
click at [1254, 333] on icon "button" at bounding box center [1254, 338] width 11 height 11
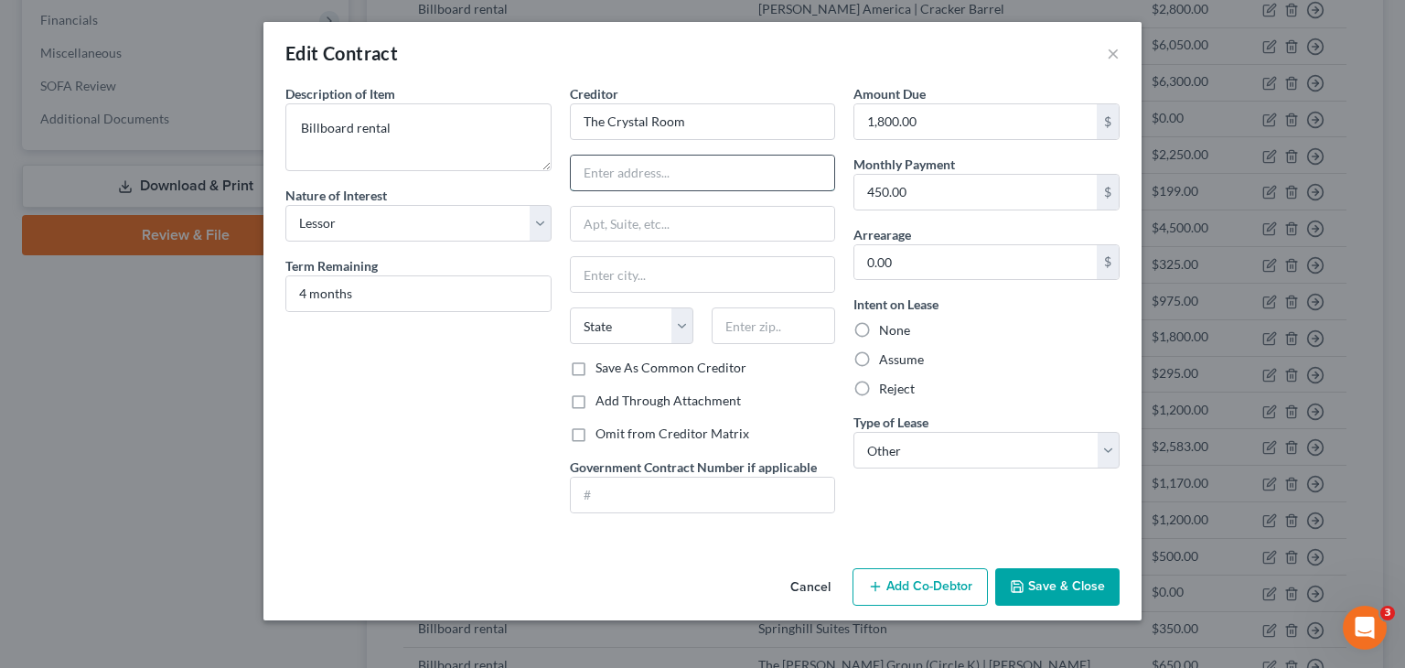
click at [654, 169] on input "text" at bounding box center [703, 172] width 264 height 35
drag, startPoint x: 1083, startPoint y: 582, endPoint x: 6, endPoint y: 400, distance: 1091.7
click at [1083, 582] on button "Save & Close" at bounding box center [1057, 587] width 124 height 38
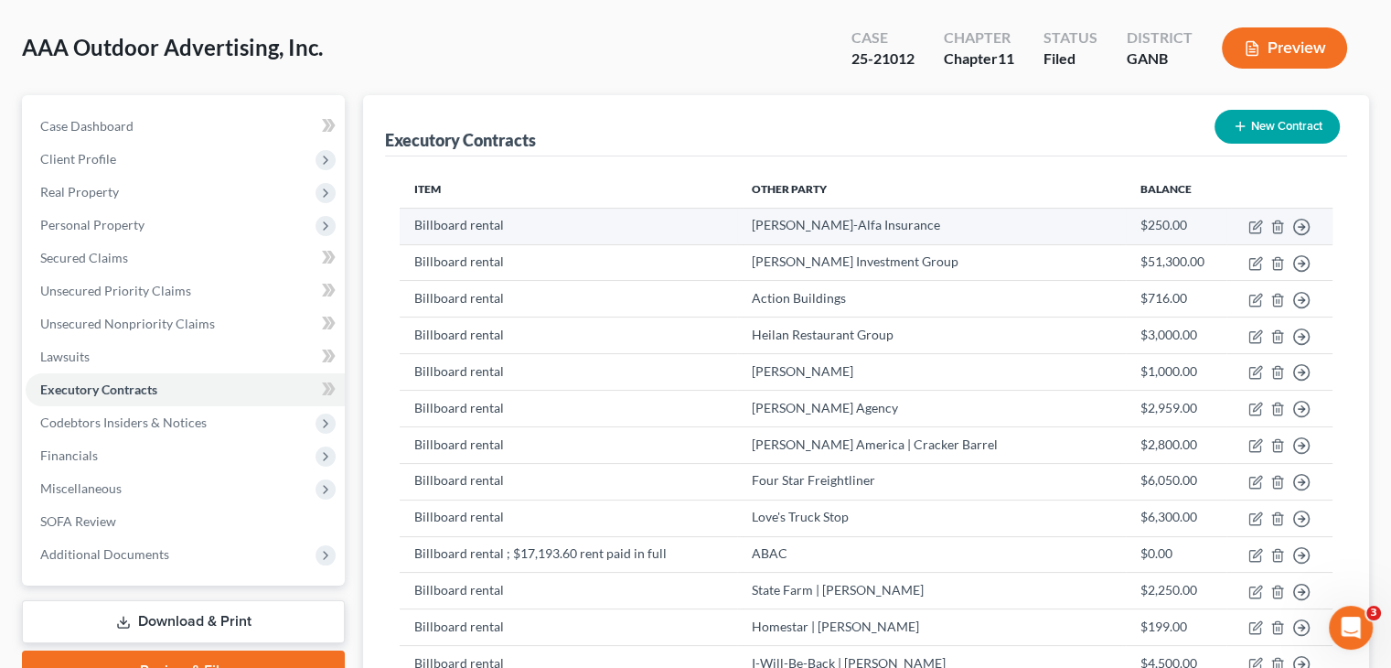
scroll to position [0, 0]
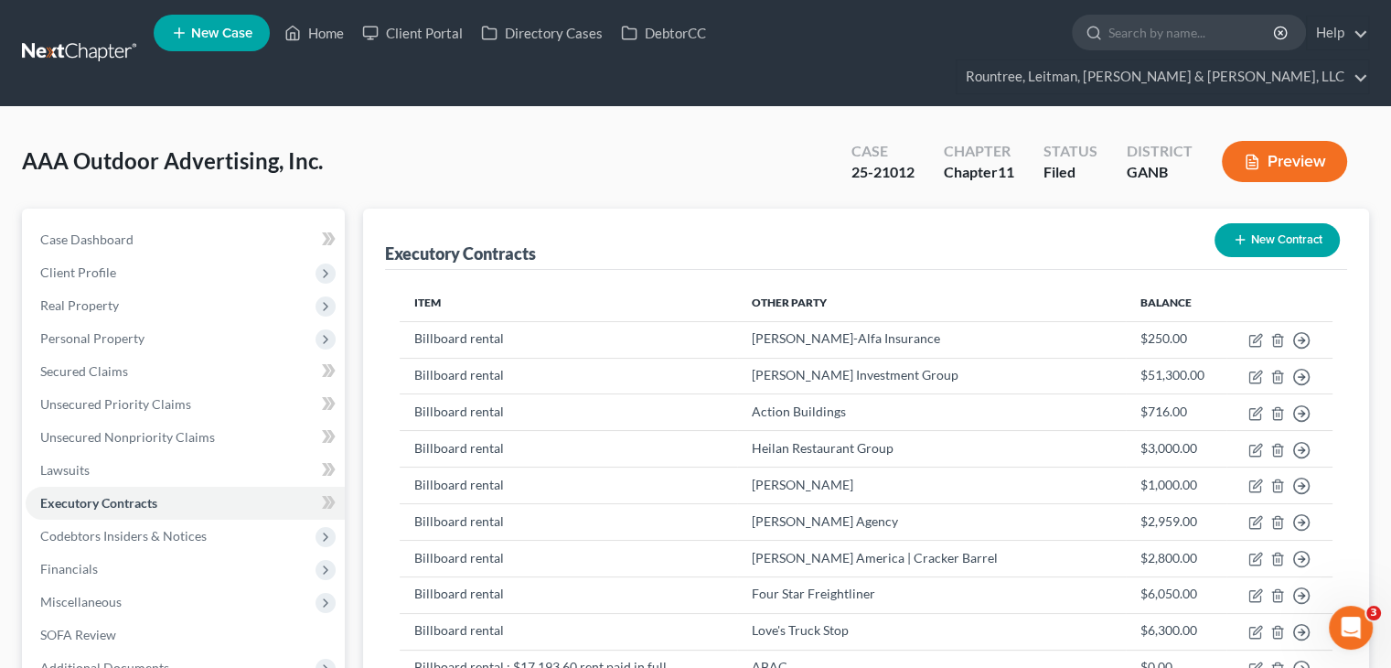
click at [1261, 223] on button "New Contract" at bounding box center [1276, 240] width 125 height 34
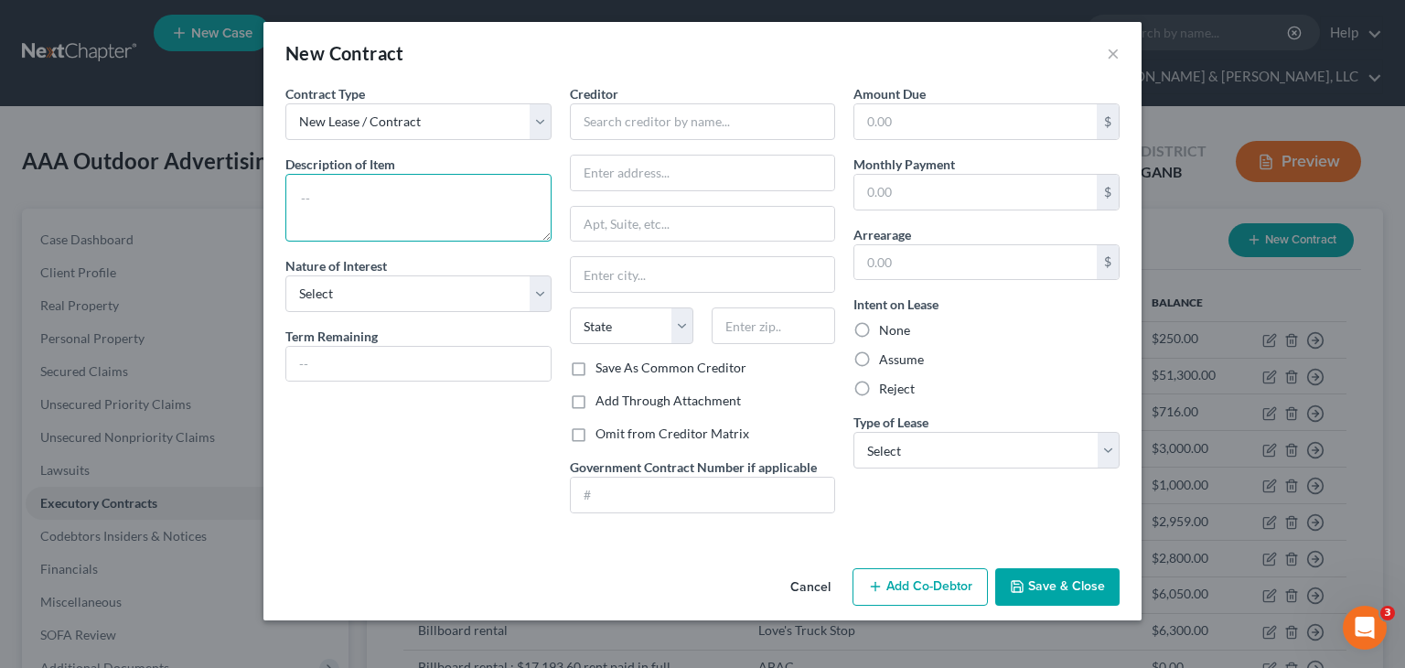
click at [435, 217] on textarea at bounding box center [418, 208] width 266 height 68
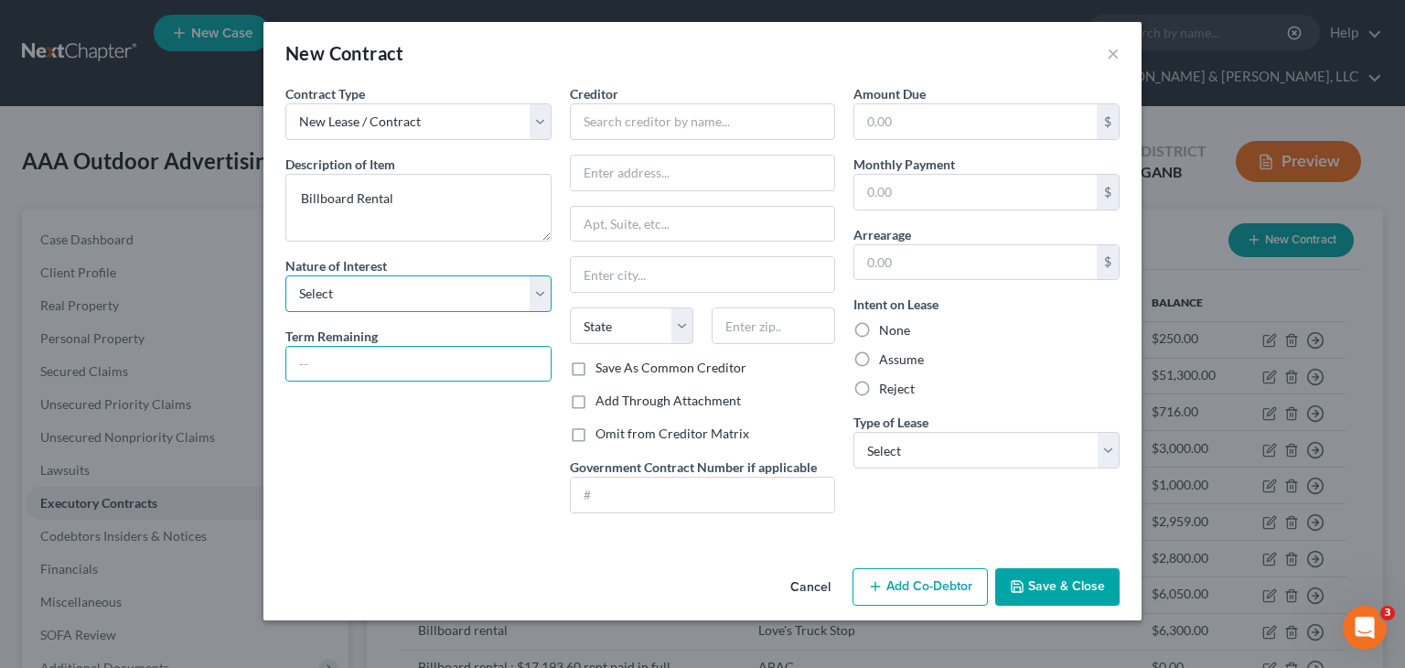
drag, startPoint x: 545, startPoint y: 294, endPoint x: 536, endPoint y: 308, distance: 16.5
click at [545, 294] on select "Select Purchaser Agent Lessor Lessee" at bounding box center [418, 293] width 266 height 37
click at [285, 275] on select "Select Purchaser Agent Lessor Lessee" at bounding box center [418, 293] width 266 height 37
click at [454, 358] on input "text" at bounding box center [418, 364] width 264 height 35
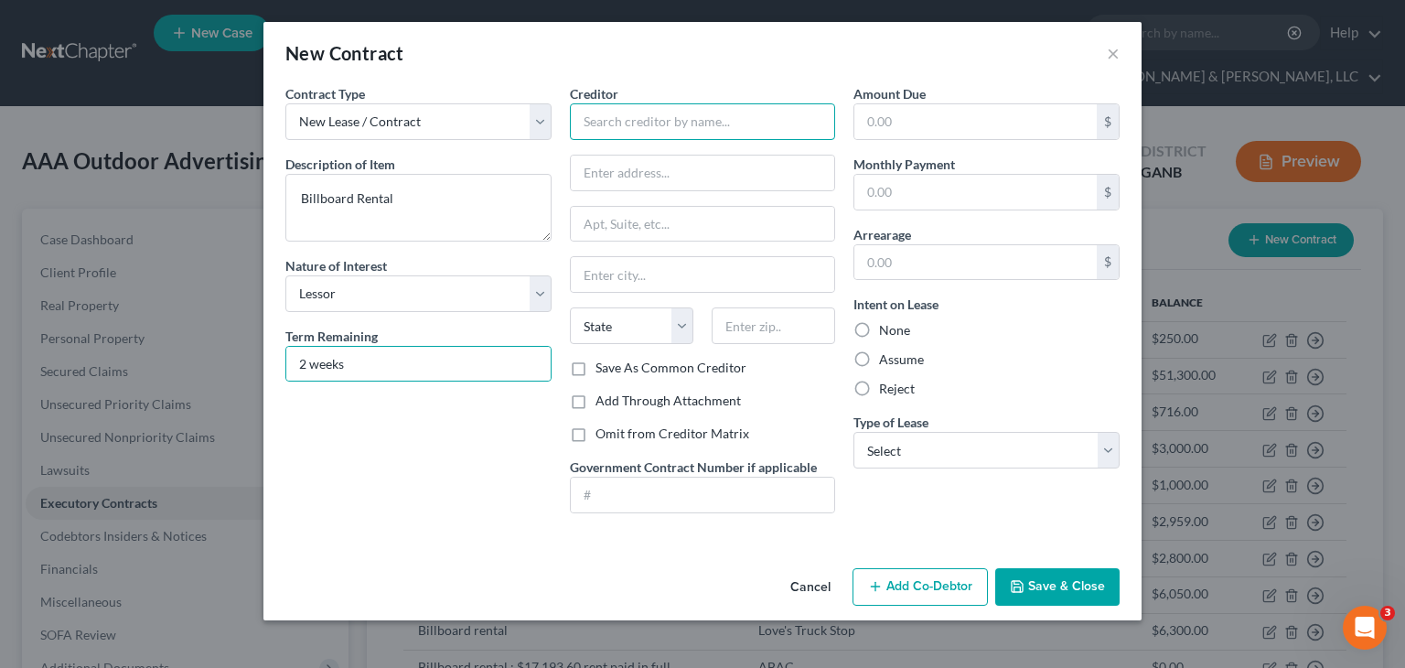
click at [747, 119] on input "text" at bounding box center [703, 121] width 266 height 37
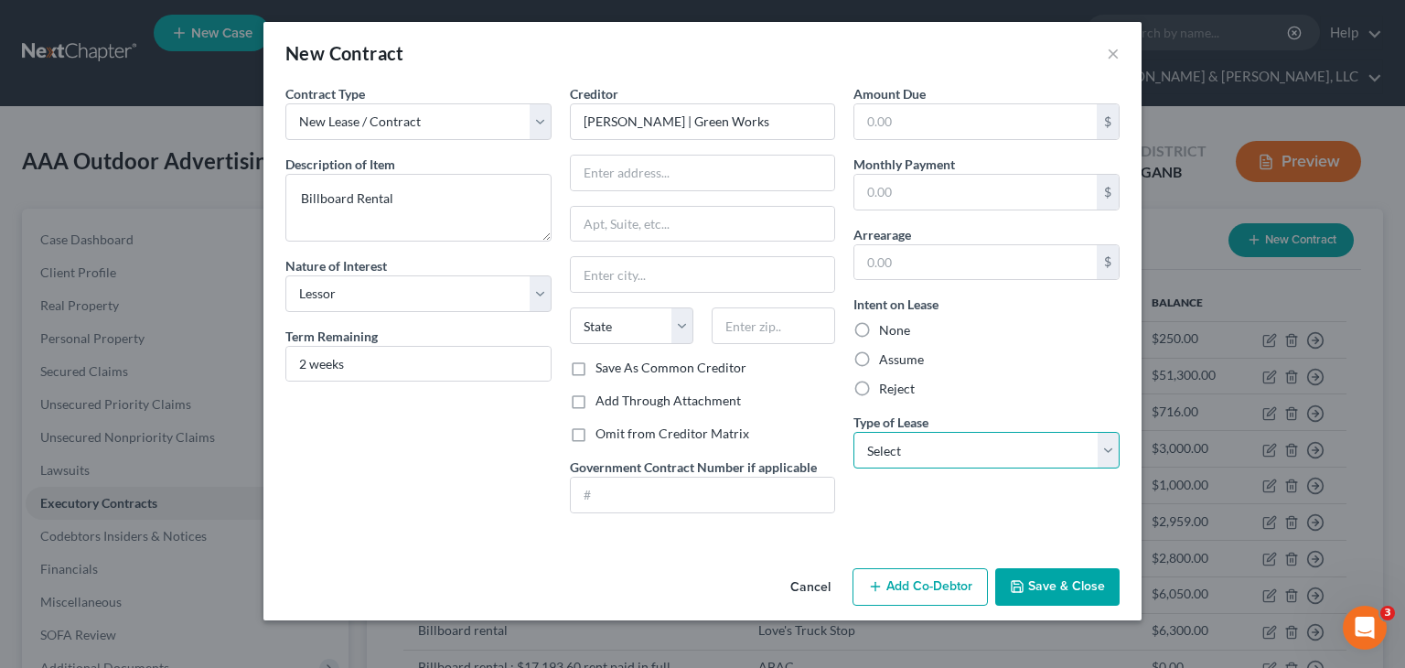
click at [982, 454] on select "Select Real Estate Car Other" at bounding box center [986, 450] width 266 height 37
click at [853, 432] on select "Select Real Estate Car Other" at bounding box center [986, 450] width 266 height 37
click at [992, 187] on input "text" at bounding box center [975, 192] width 242 height 35
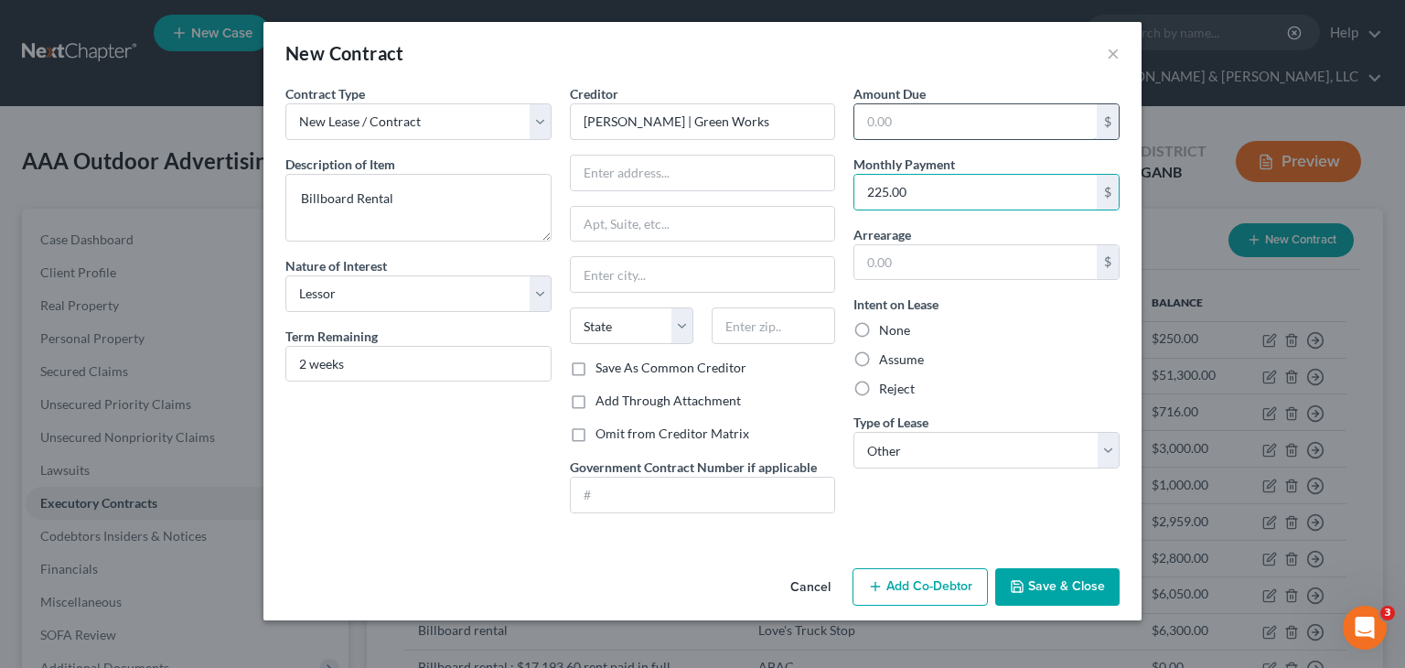
click at [977, 122] on input "text" at bounding box center [975, 121] width 242 height 35
click at [1058, 591] on button "Save & Close" at bounding box center [1057, 587] width 124 height 38
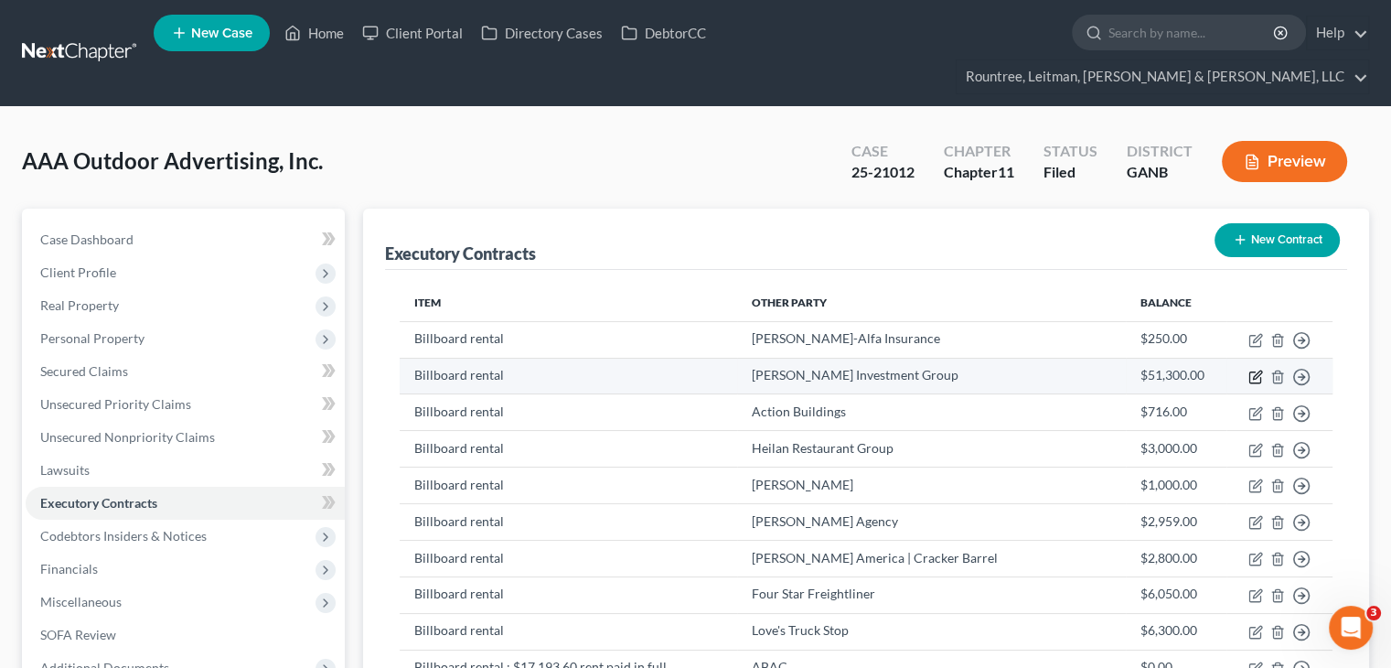
click at [1253, 369] on icon "button" at bounding box center [1255, 376] width 15 height 15
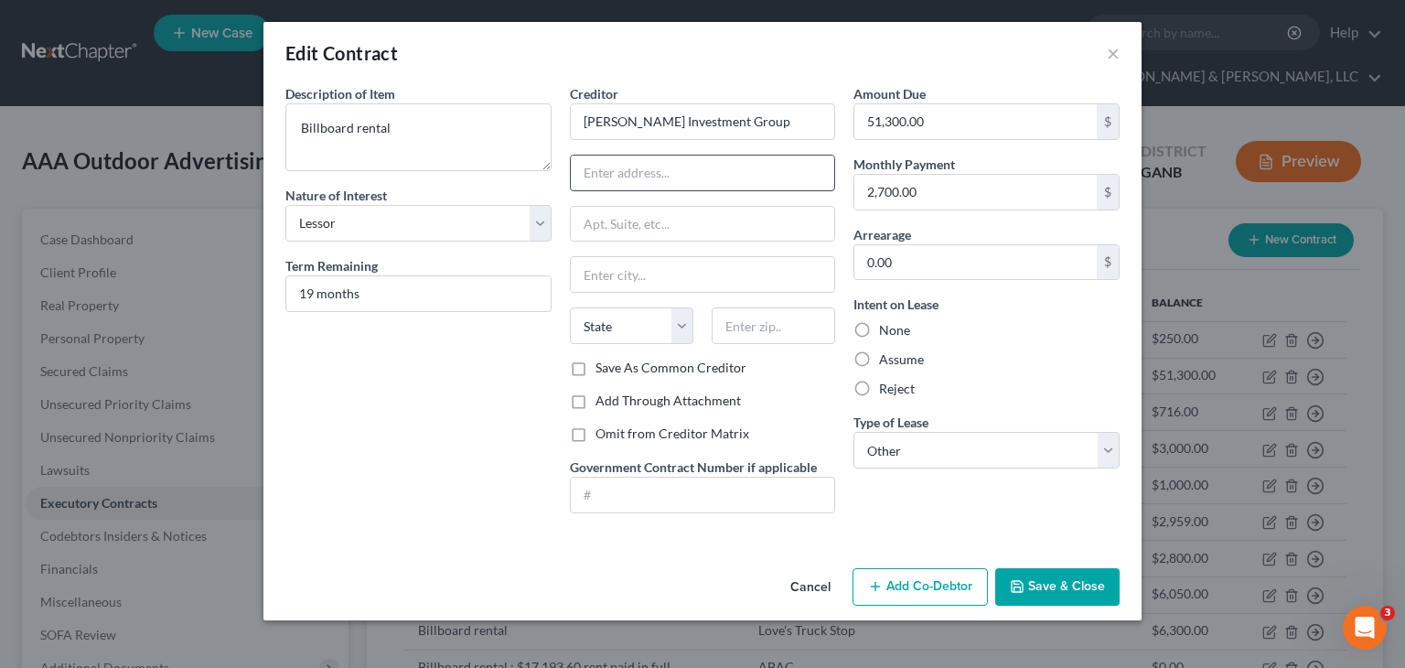
click at [717, 169] on input "text" at bounding box center [703, 172] width 264 height 35
click at [741, 325] on input "text" at bounding box center [772, 325] width 123 height 37
click at [757, 319] on input "316250" at bounding box center [772, 325] width 123 height 37
click at [1066, 582] on button "Save & Close" at bounding box center [1057, 587] width 124 height 38
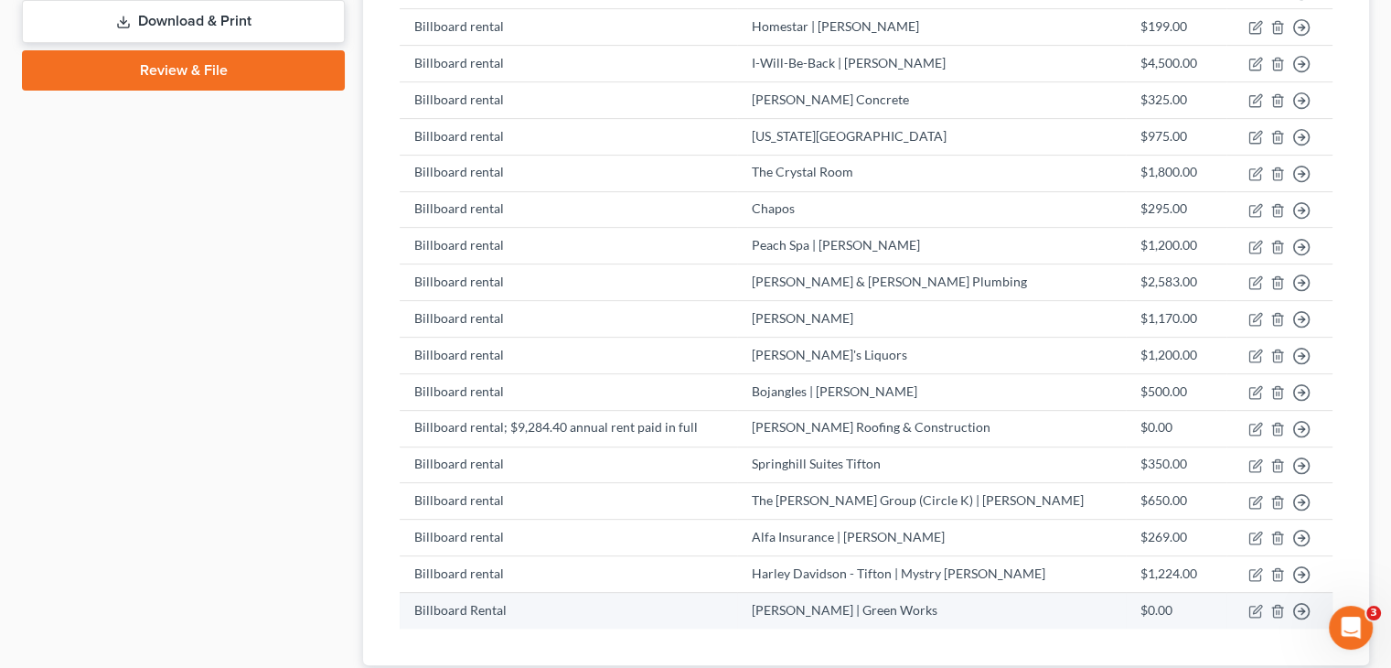
scroll to position [805, 0]
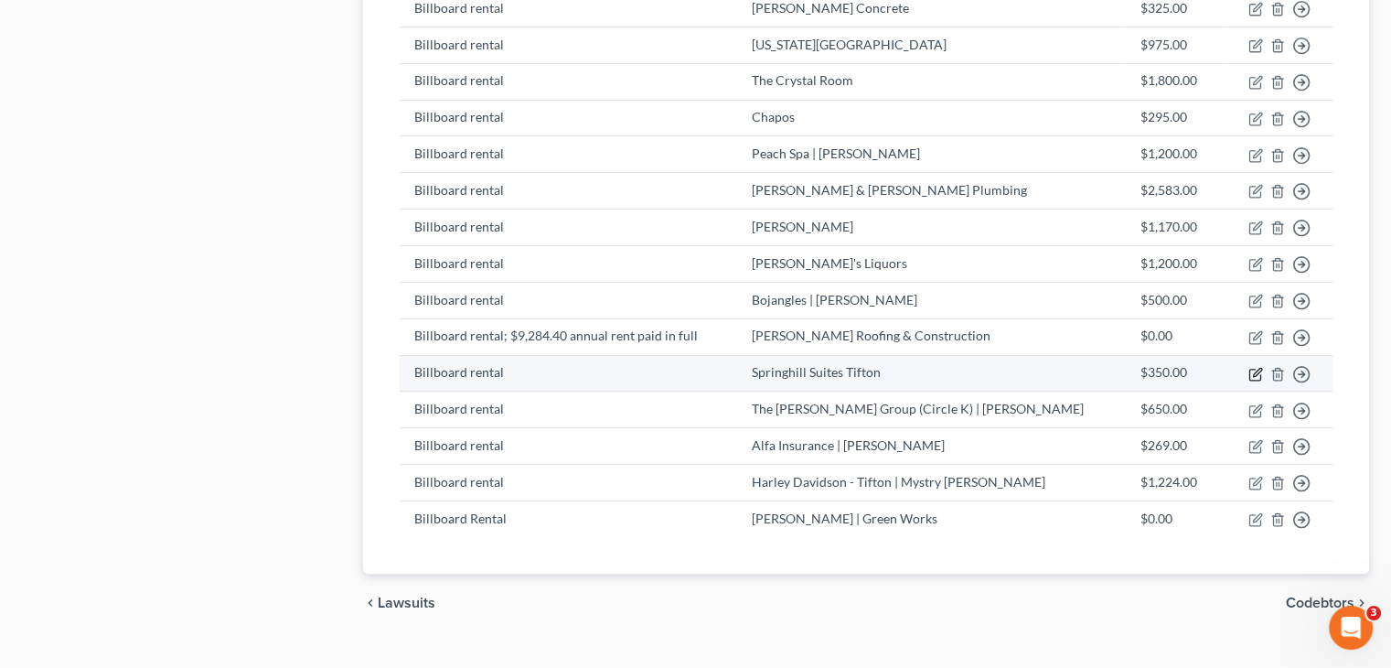
click at [1257, 367] on icon "button" at bounding box center [1255, 374] width 15 height 15
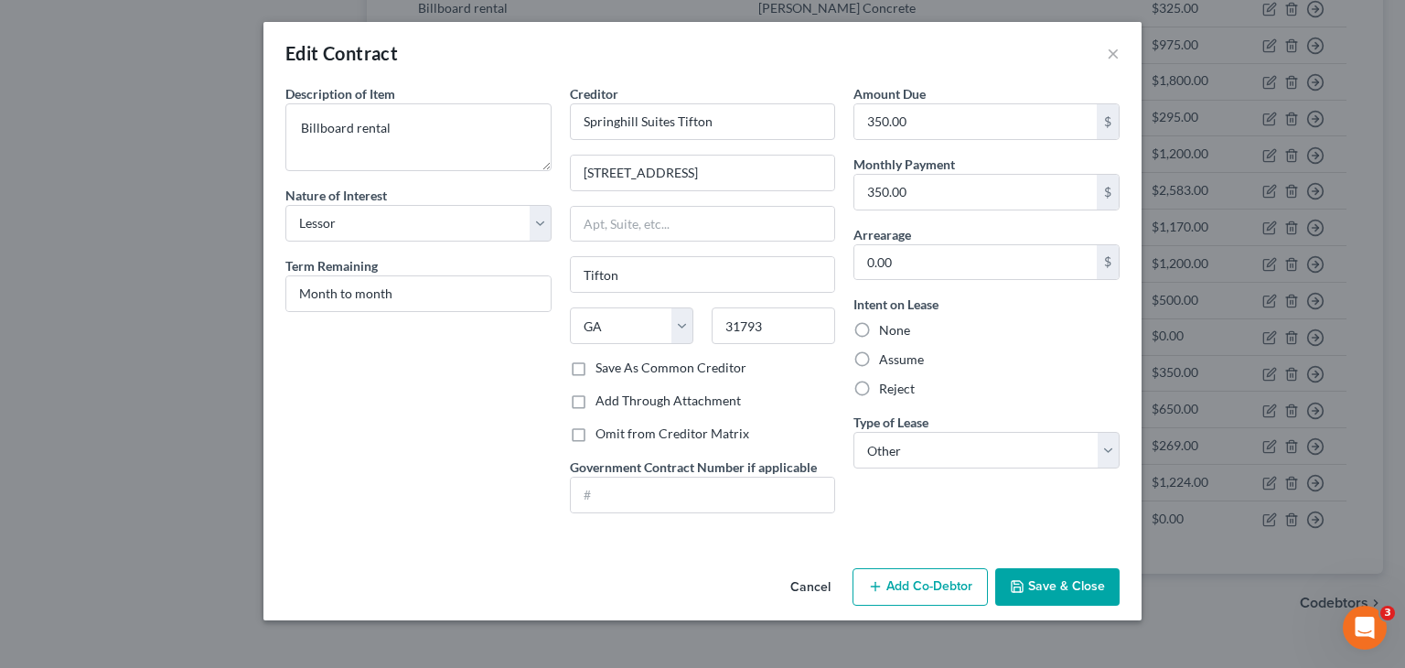
click at [1070, 587] on button "Save & Close" at bounding box center [1057, 587] width 124 height 38
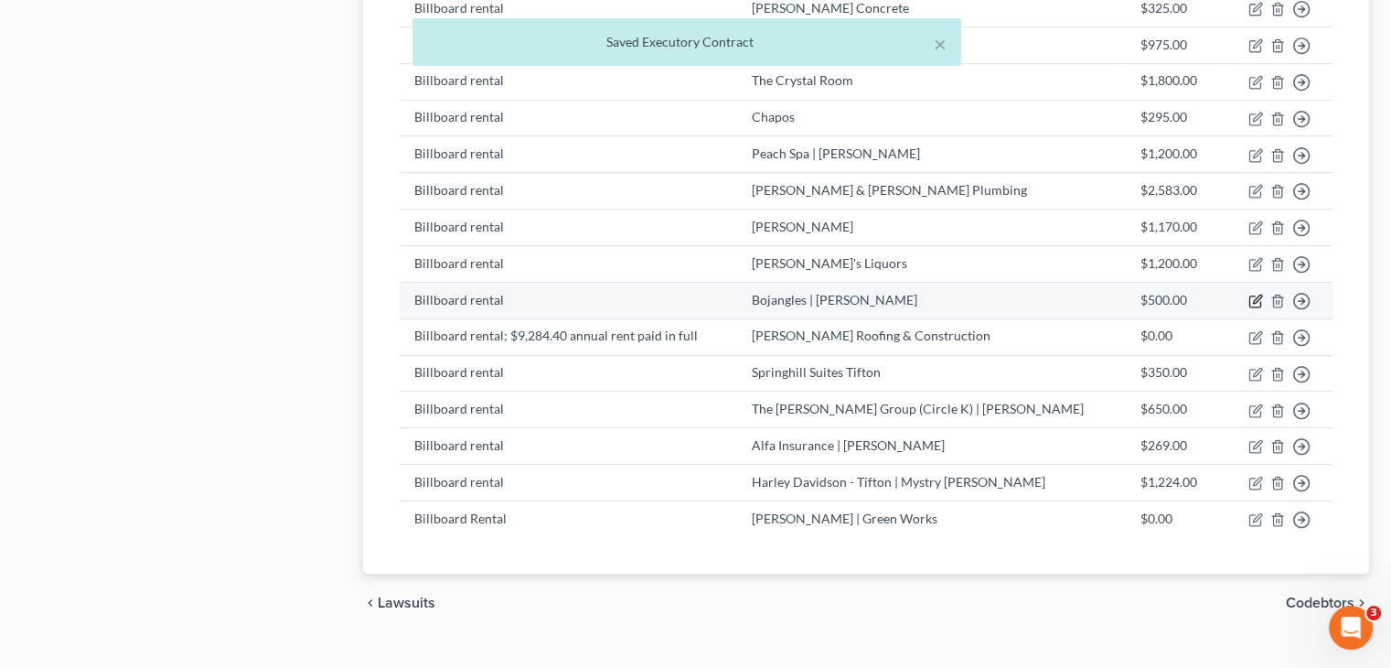
click at [1255, 294] on icon "button" at bounding box center [1257, 298] width 8 height 8
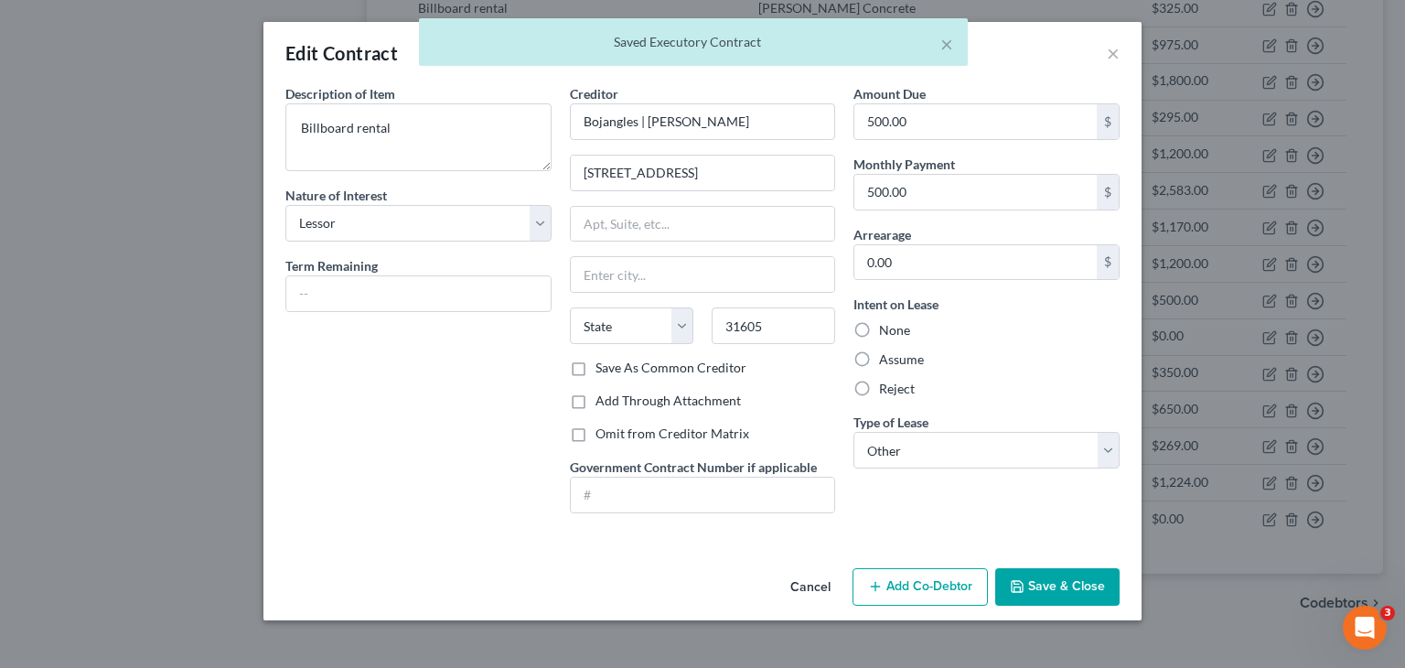
click at [1073, 612] on div "Cancel Add Co-Debtor Save & Close" at bounding box center [702, 591] width 878 height 60
click at [1076, 583] on button "Save & Close" at bounding box center [1057, 587] width 124 height 38
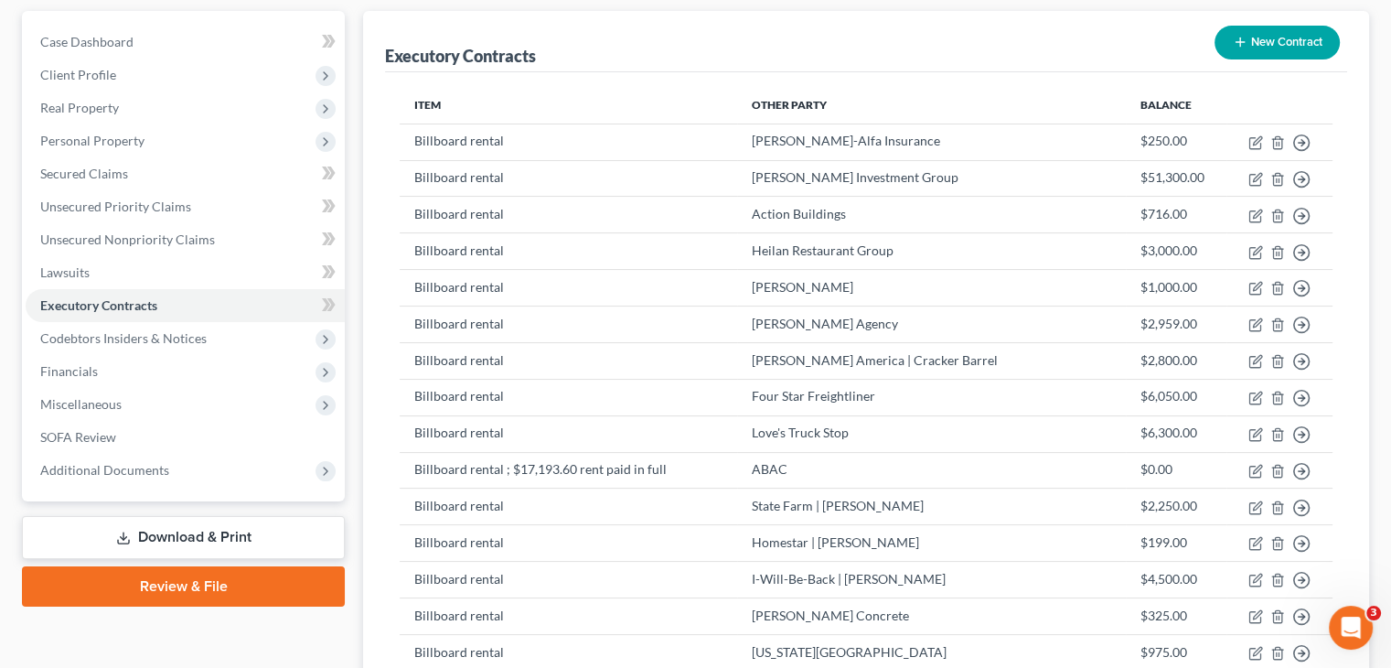
scroll to position [165, 0]
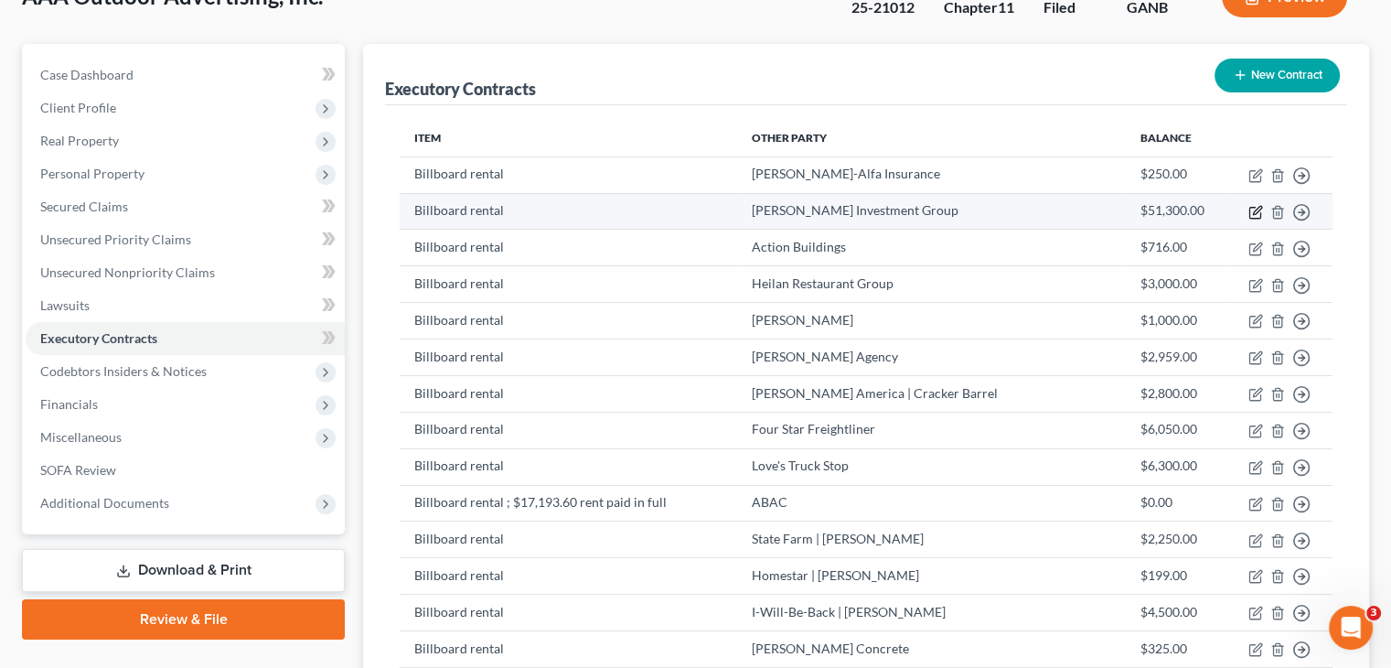
click at [1249, 207] on icon "button" at bounding box center [1254, 212] width 11 height 11
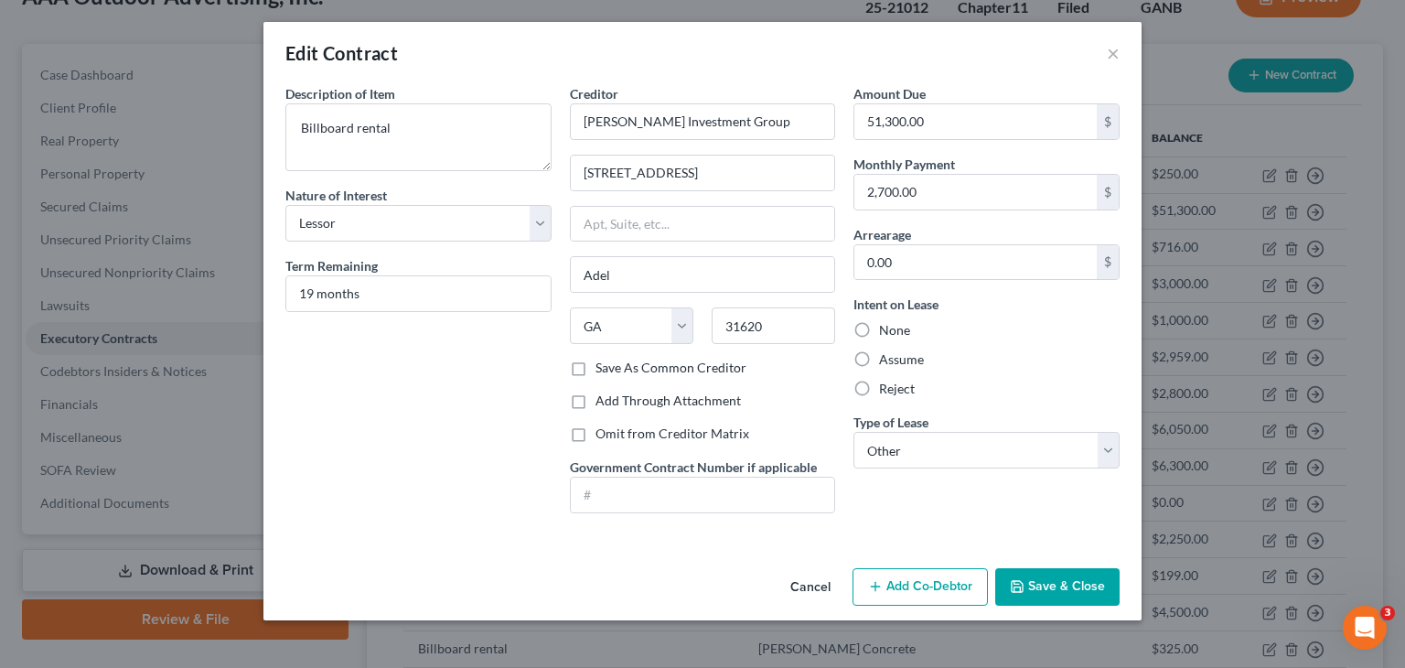
click at [1048, 585] on button "Save & Close" at bounding box center [1057, 587] width 124 height 38
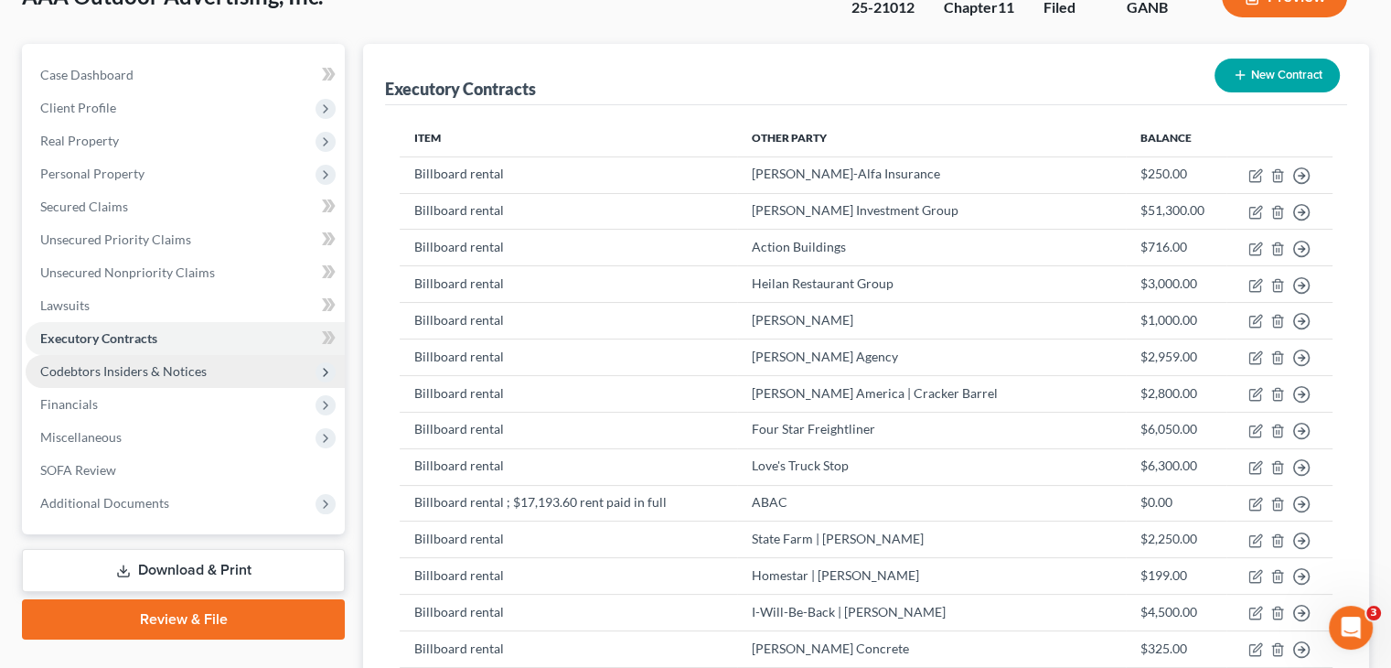
click at [123, 363] on span "Codebtors Insiders & Notices" at bounding box center [123, 371] width 166 height 16
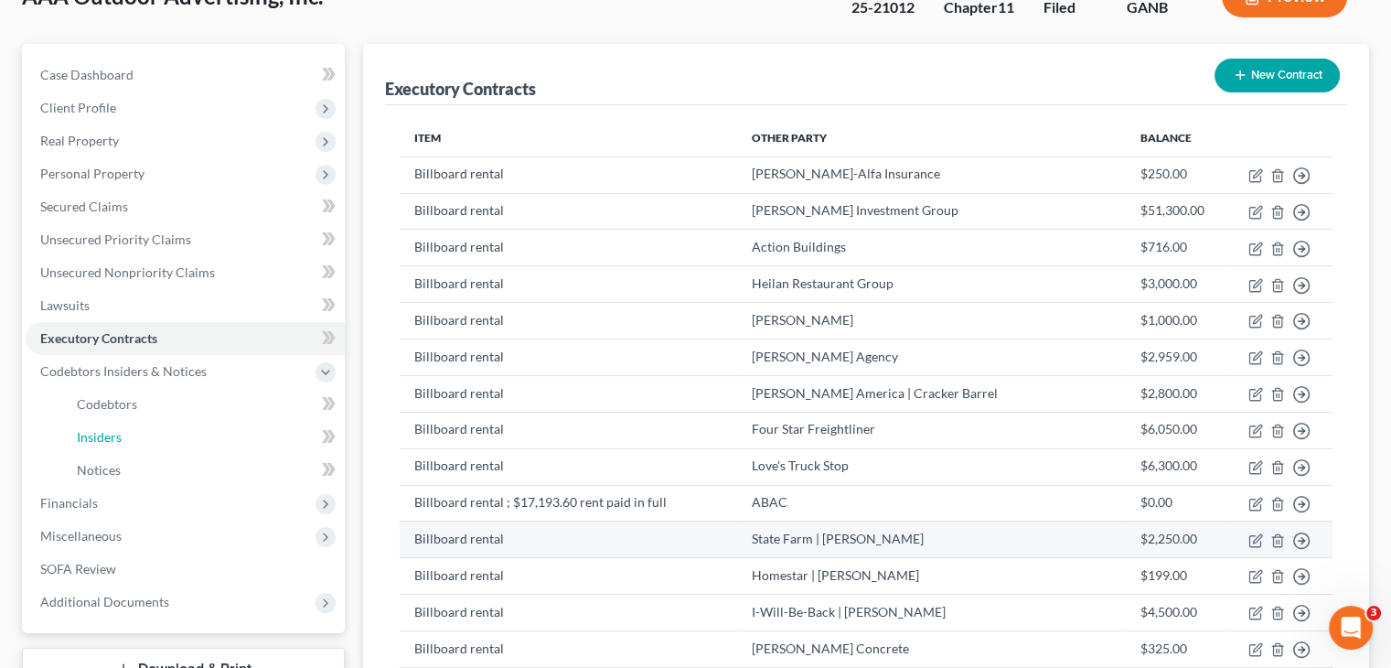
drag, startPoint x: 102, startPoint y: 392, endPoint x: 854, endPoint y: 498, distance: 759.1
click at [102, 421] on link "Insiders" at bounding box center [203, 437] width 283 height 33
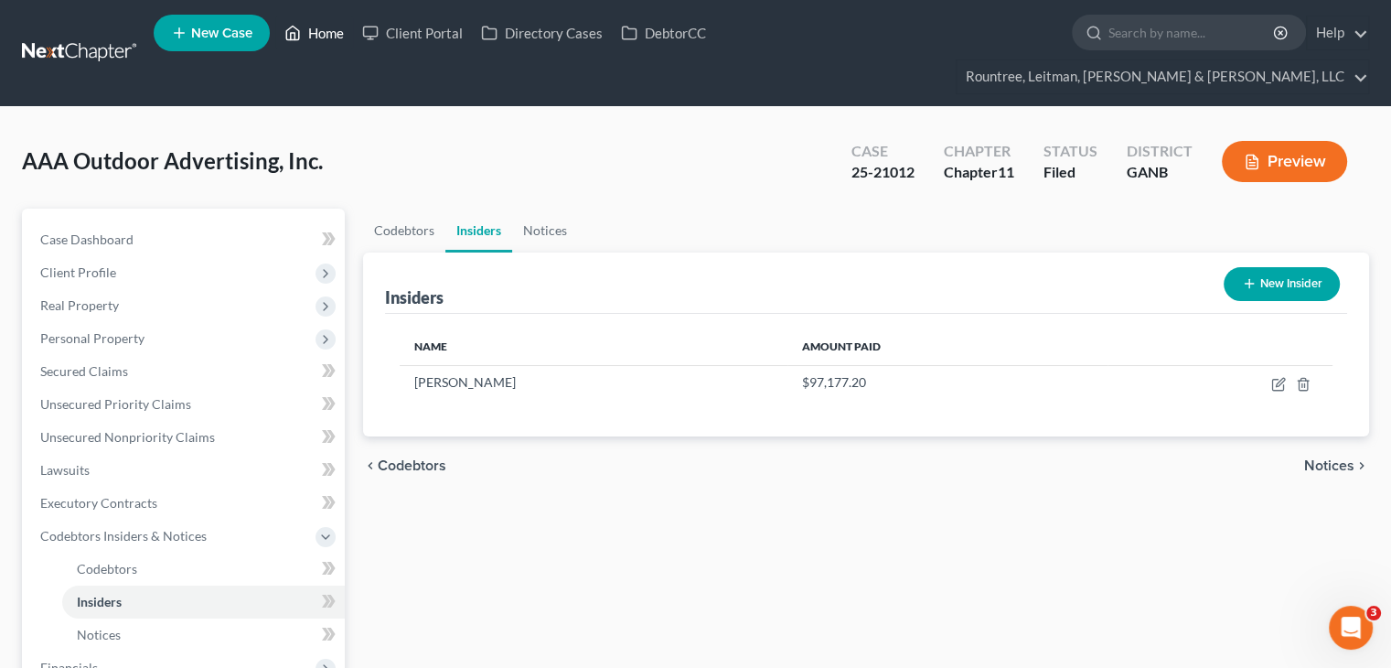
click at [333, 33] on link "Home" at bounding box center [314, 32] width 78 height 33
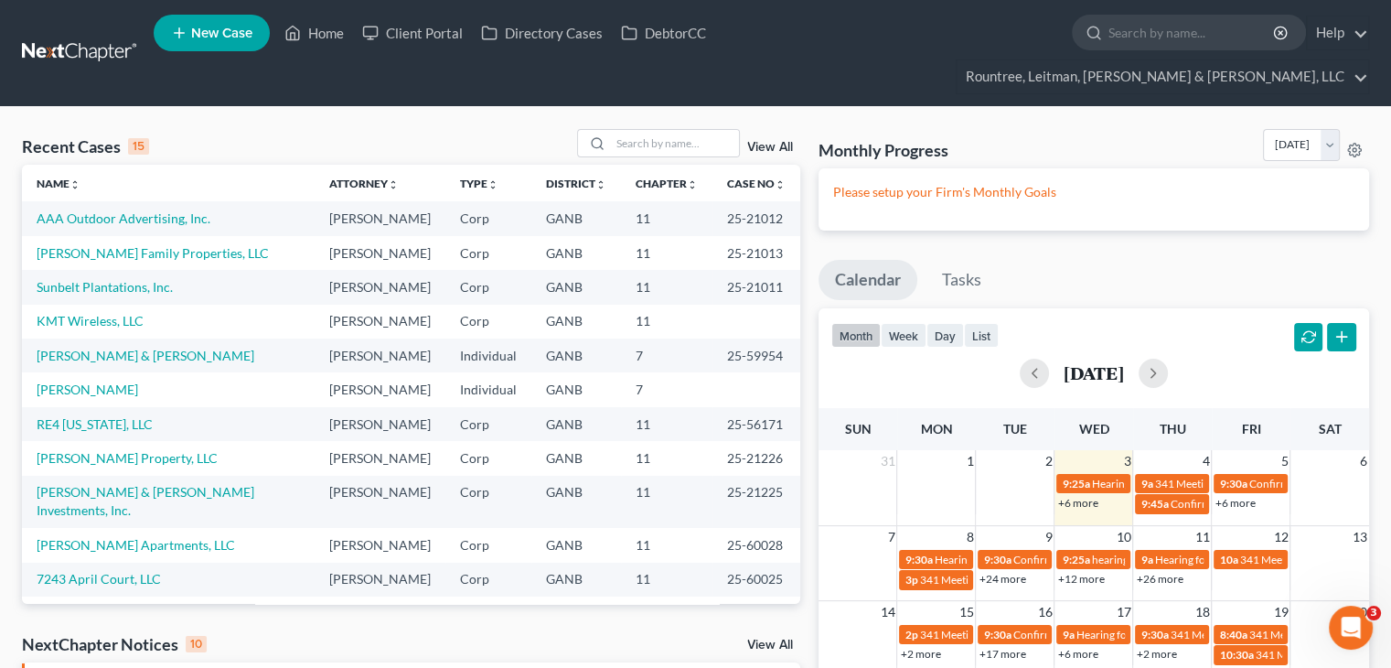
click at [121, 270] on td "Sunbelt Plantations, Inc." at bounding box center [168, 287] width 293 height 34
click at [123, 279] on link "Sunbelt Plantations, Inc." at bounding box center [105, 287] width 136 height 16
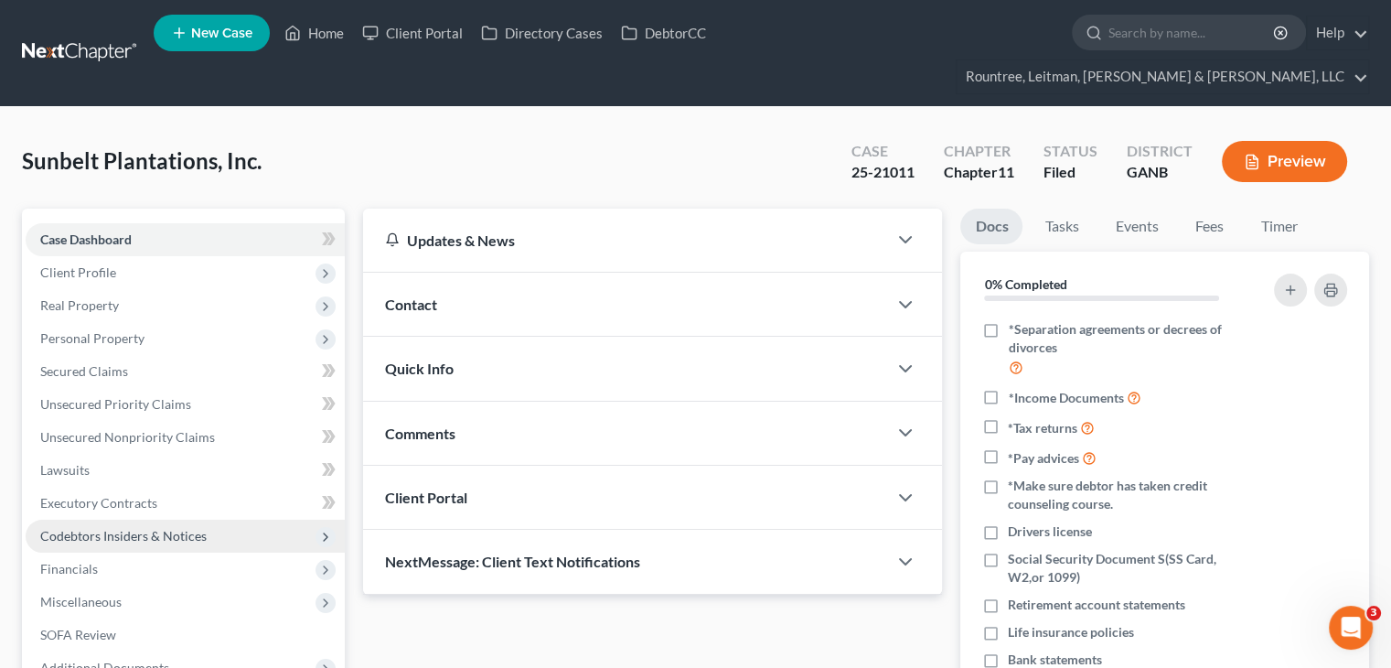
click at [114, 528] on span "Codebtors Insiders & Notices" at bounding box center [123, 536] width 166 height 16
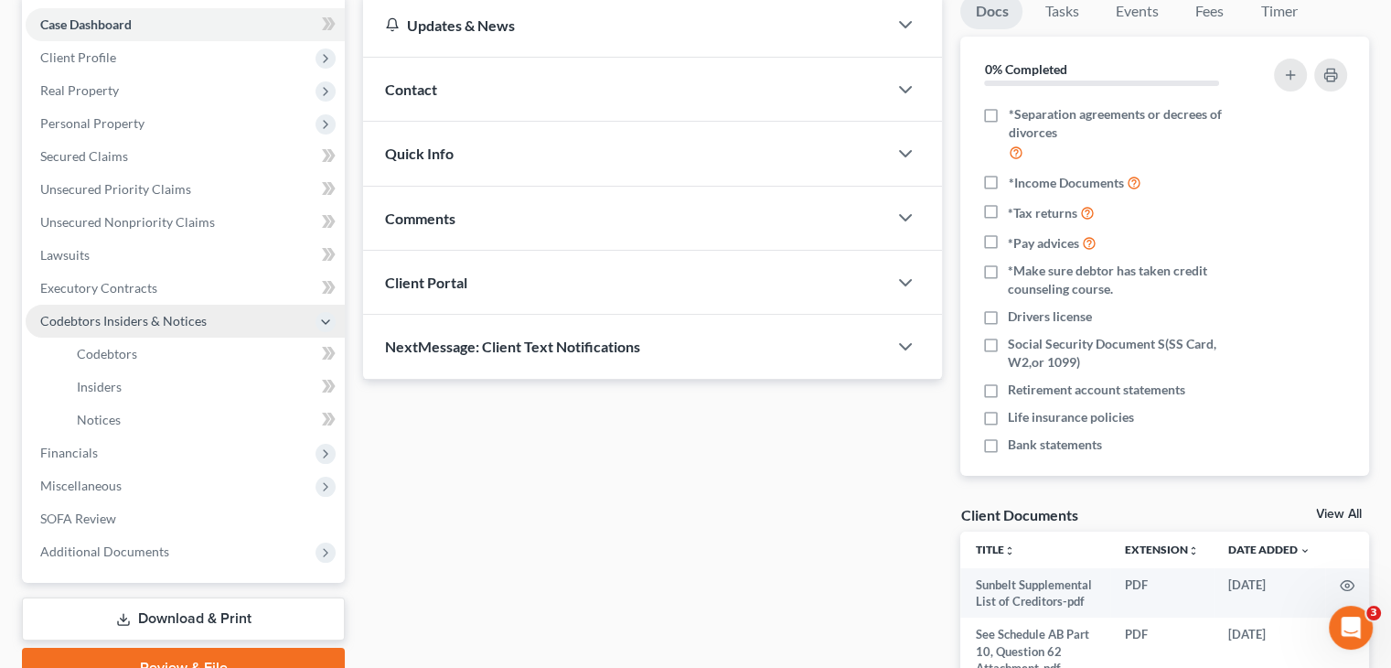
scroll to position [274, 0]
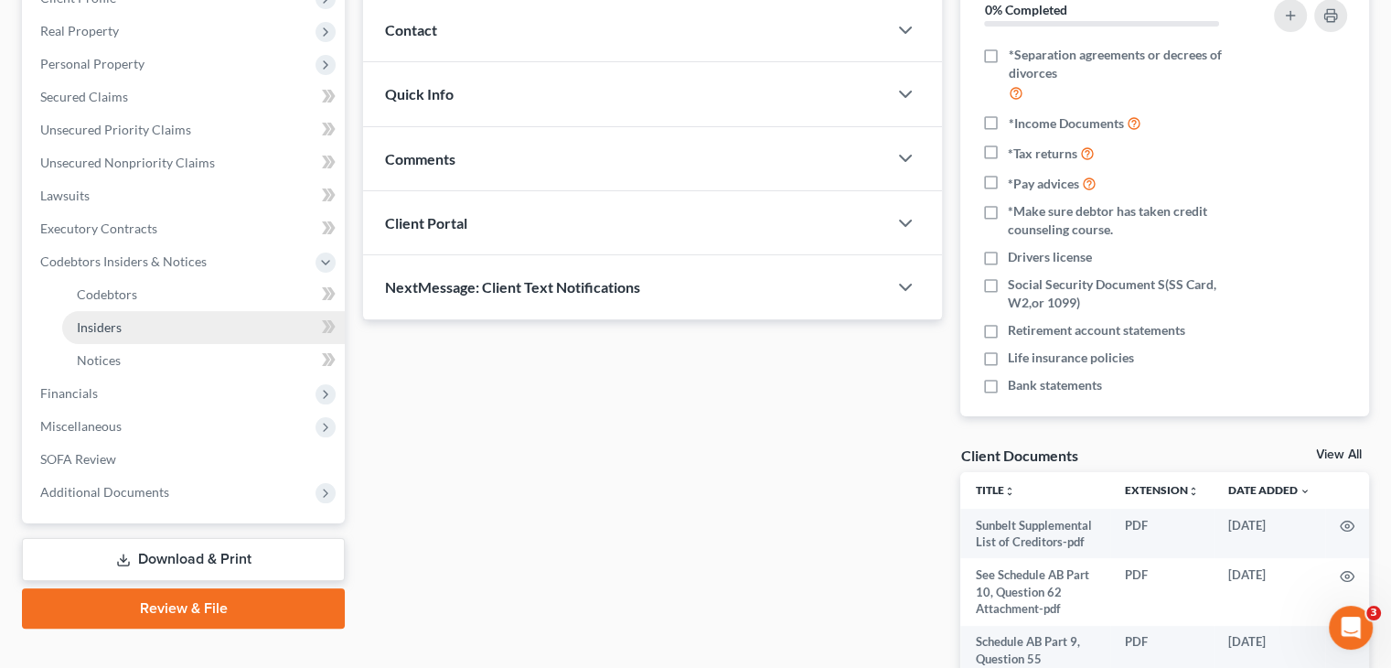
click at [110, 319] on span "Insiders" at bounding box center [99, 327] width 45 height 16
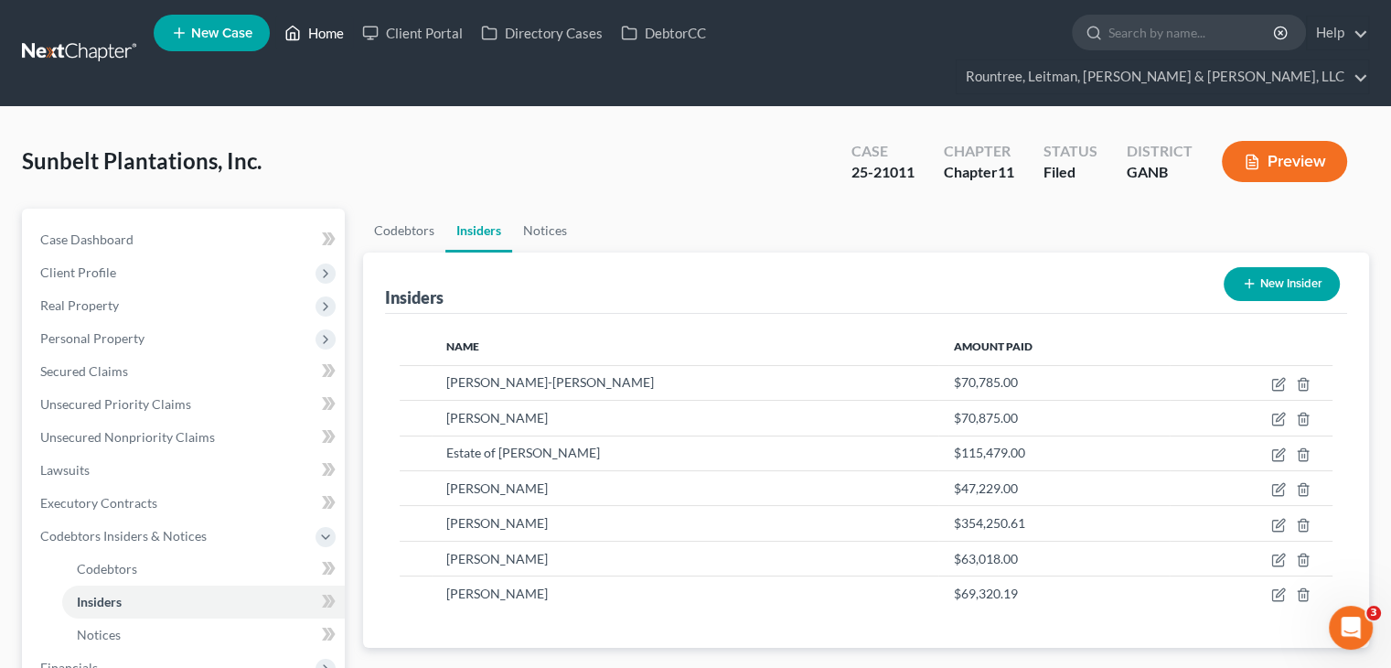
click at [322, 26] on link "Home" at bounding box center [314, 32] width 78 height 33
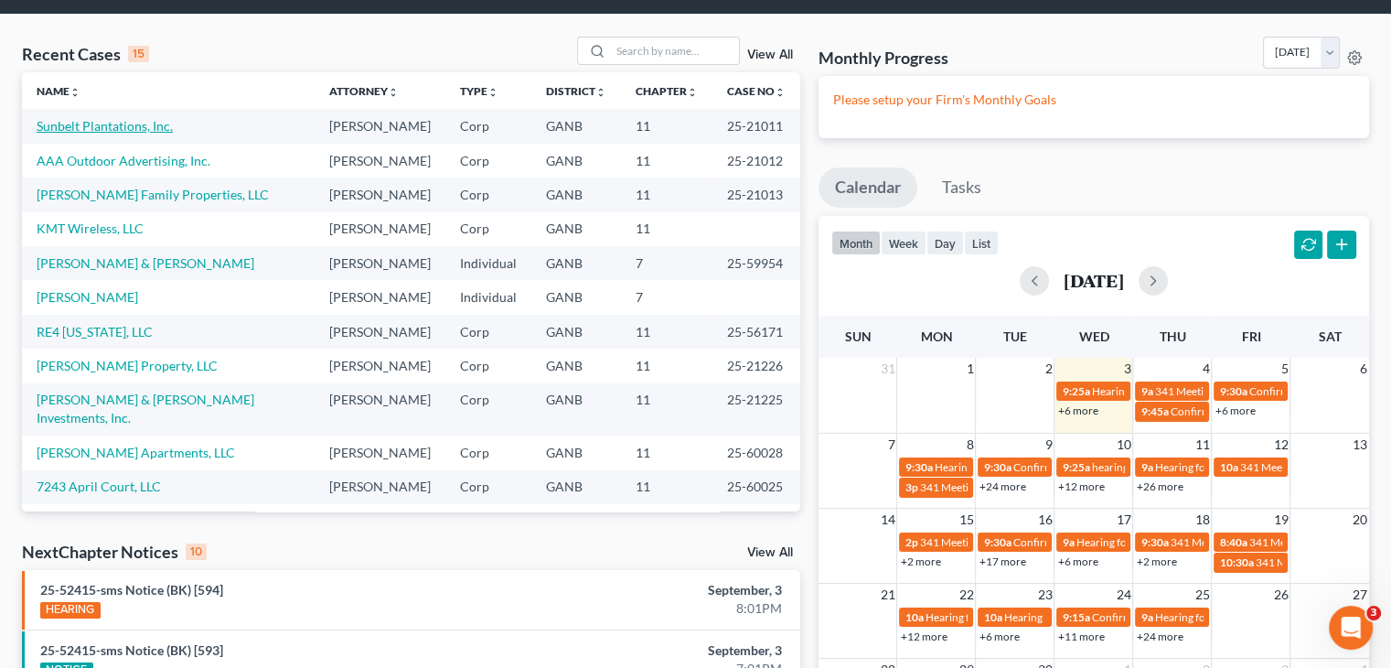
click at [121, 118] on link "Sunbelt Plantations, Inc." at bounding box center [105, 126] width 136 height 16
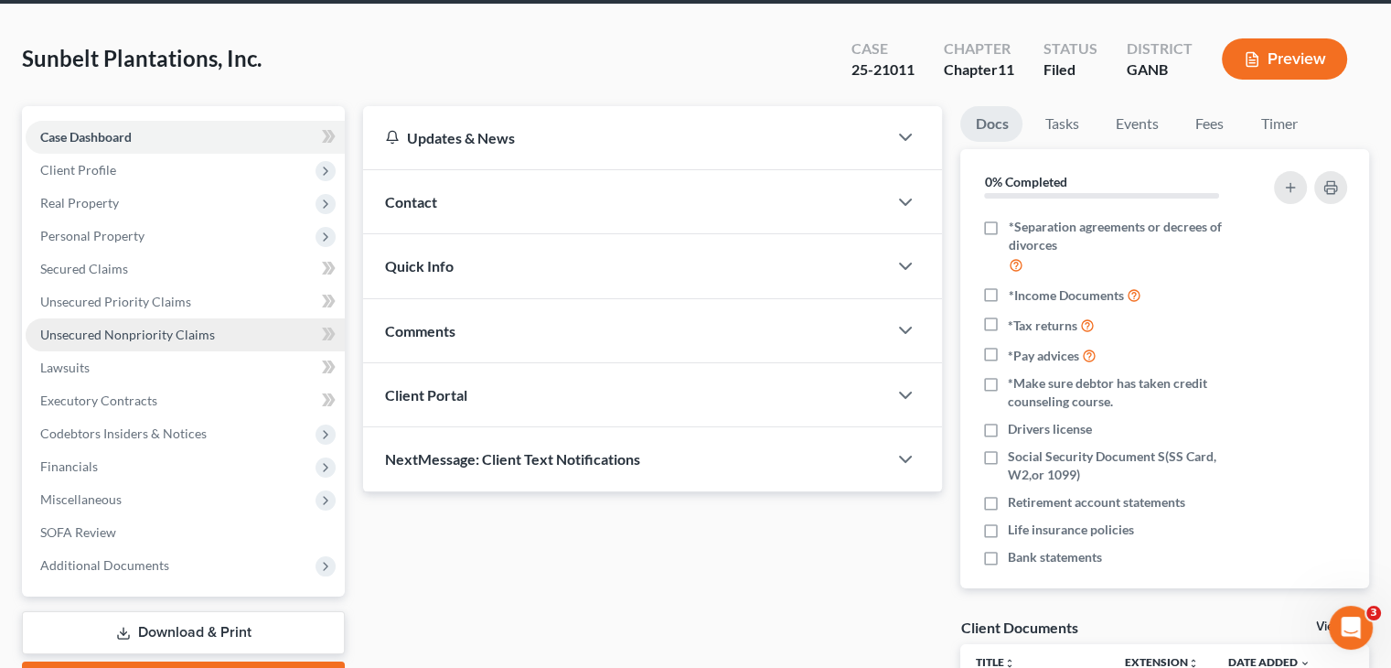
scroll to position [91, 0]
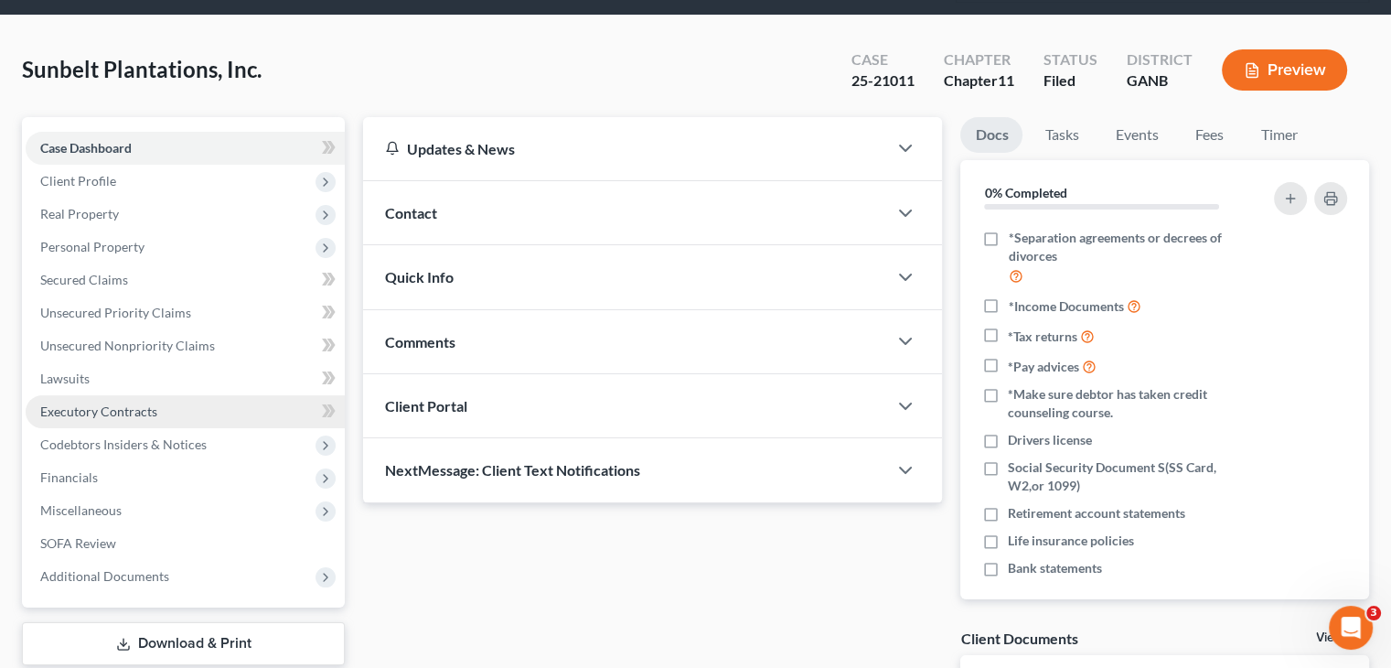
click at [114, 403] on span "Executory Contracts" at bounding box center [98, 411] width 117 height 16
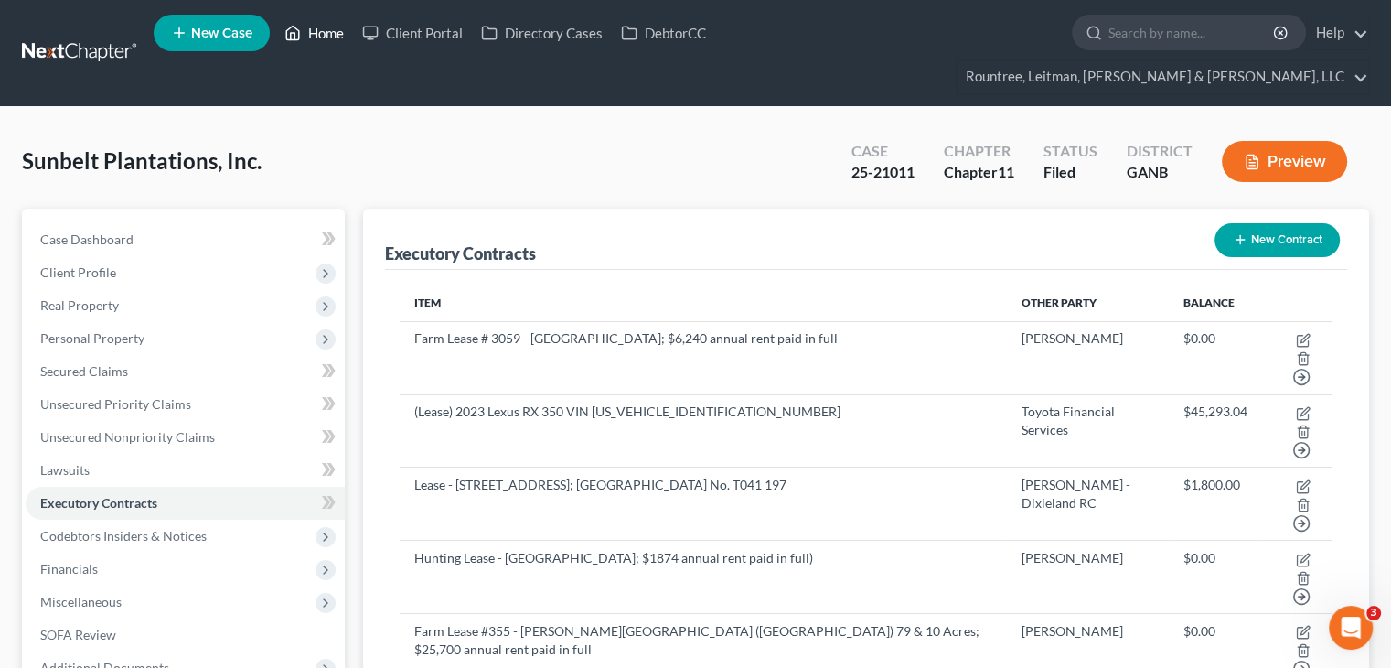
click at [315, 37] on link "Home" at bounding box center [314, 32] width 78 height 33
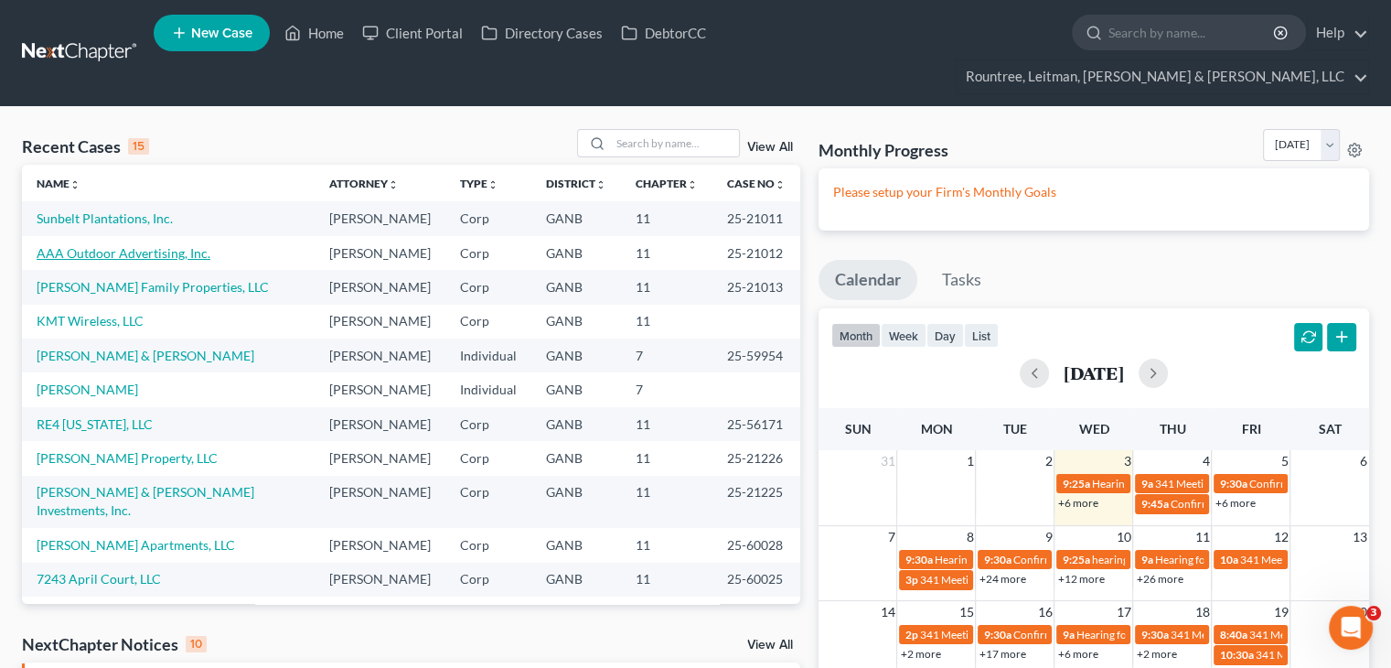
click at [137, 245] on link "AAA Outdoor Advertising, Inc." at bounding box center [124, 253] width 174 height 16
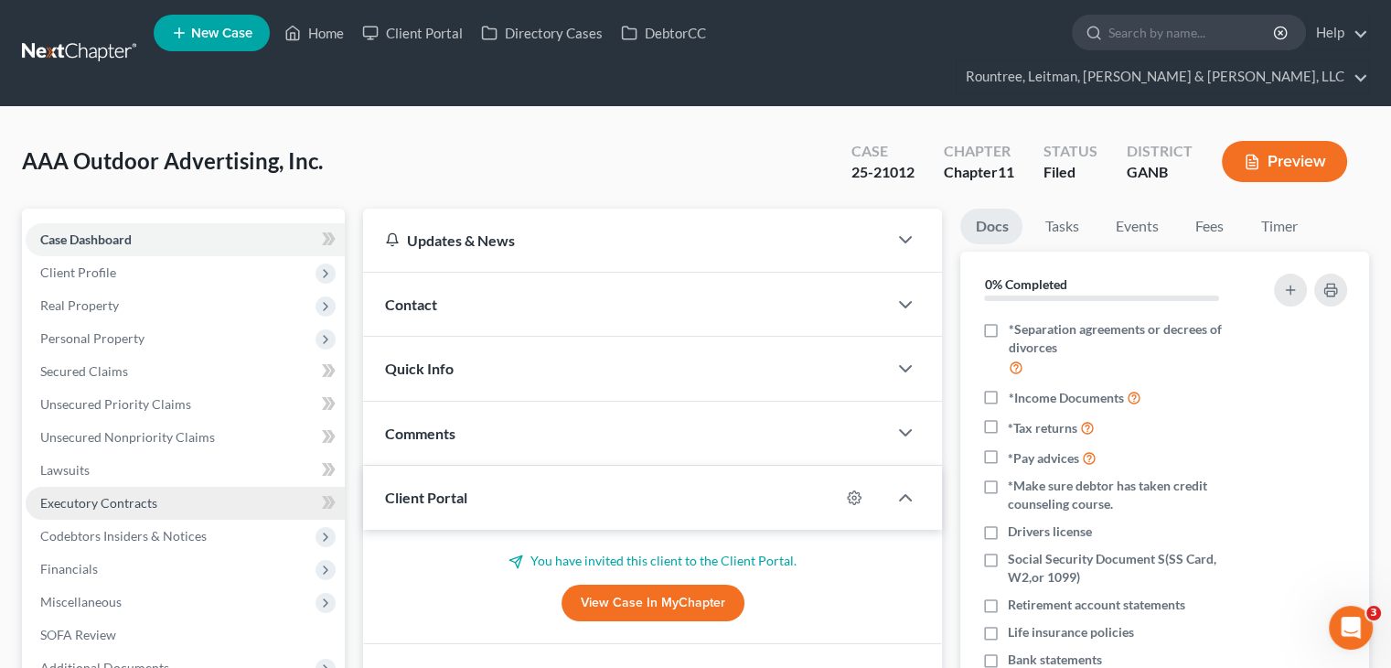
click at [139, 486] on link "Executory Contracts" at bounding box center [185, 502] width 319 height 33
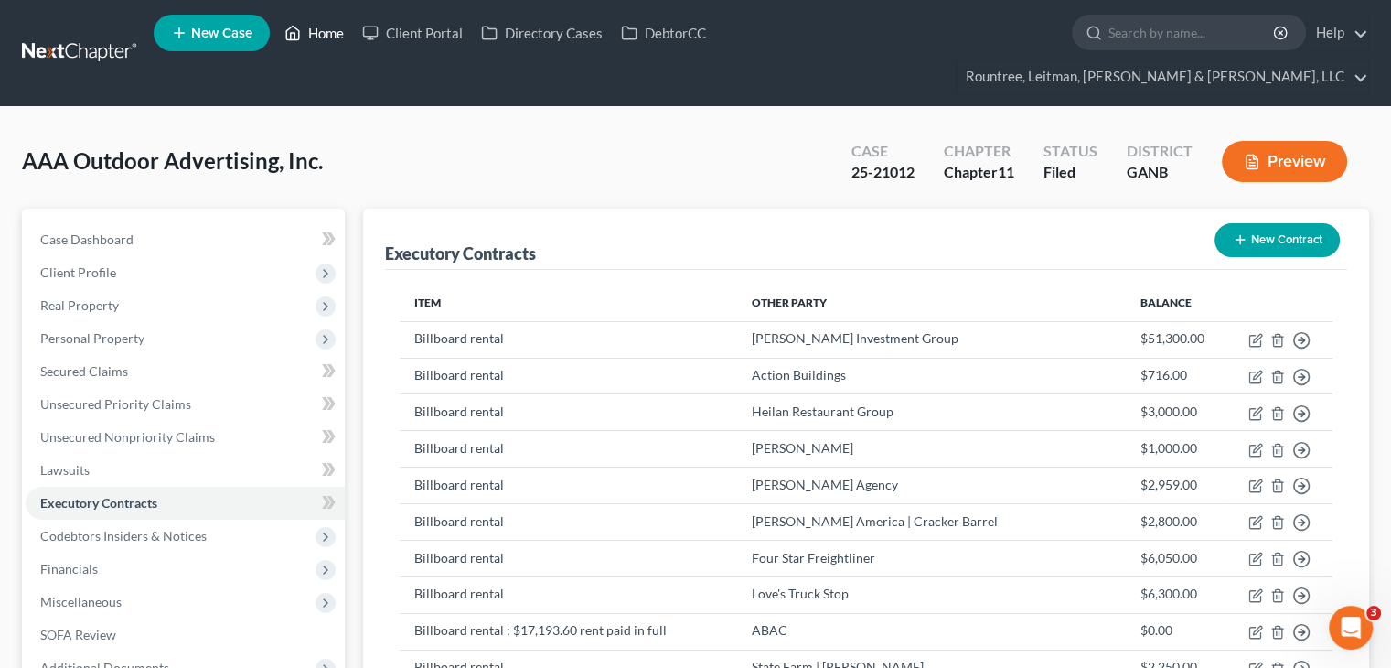
click at [315, 33] on link "Home" at bounding box center [314, 32] width 78 height 33
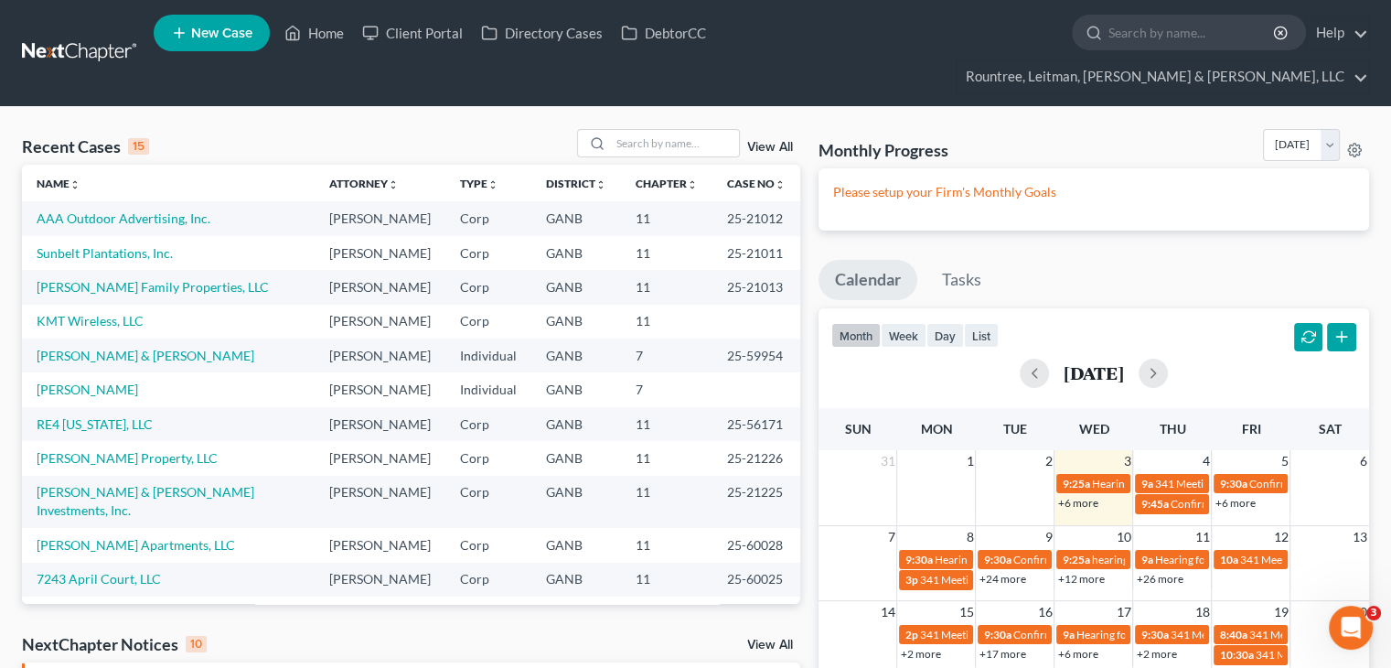
click at [95, 236] on td "Sunbelt Plantations, Inc." at bounding box center [168, 253] width 293 height 34
click at [97, 245] on link "Sunbelt Plantations, Inc." at bounding box center [105, 253] width 136 height 16
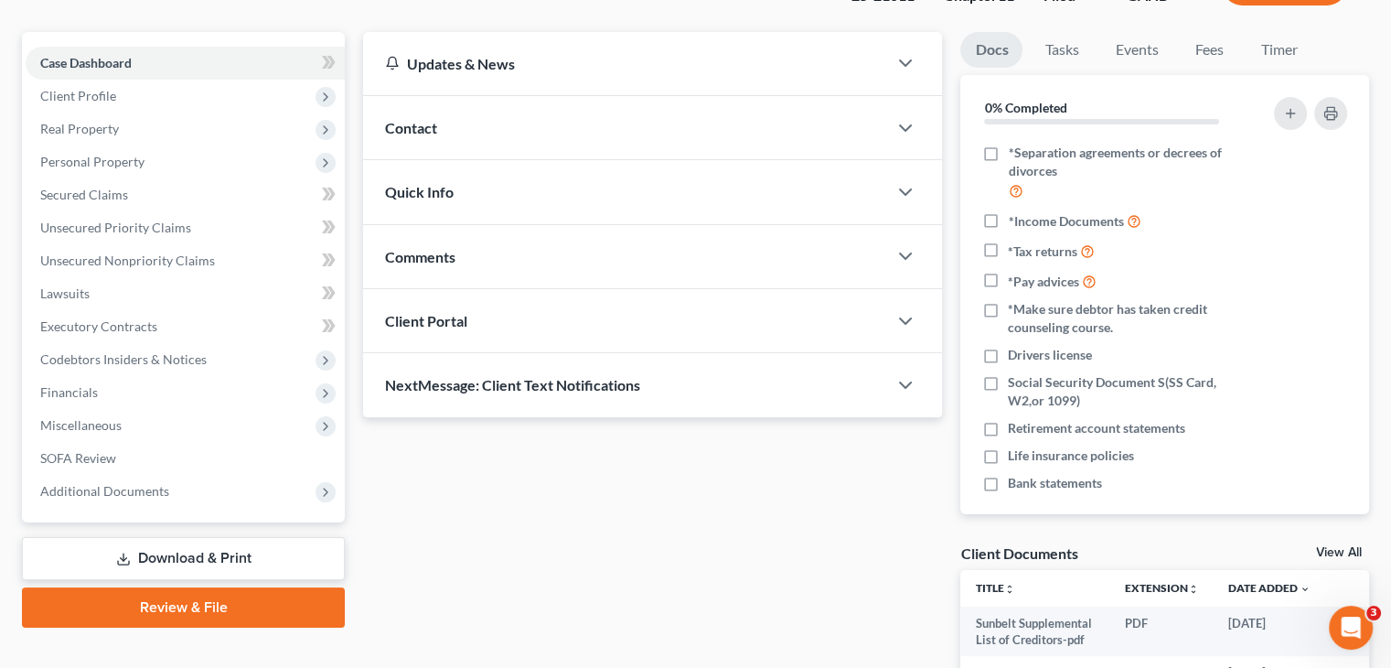
scroll to position [274, 0]
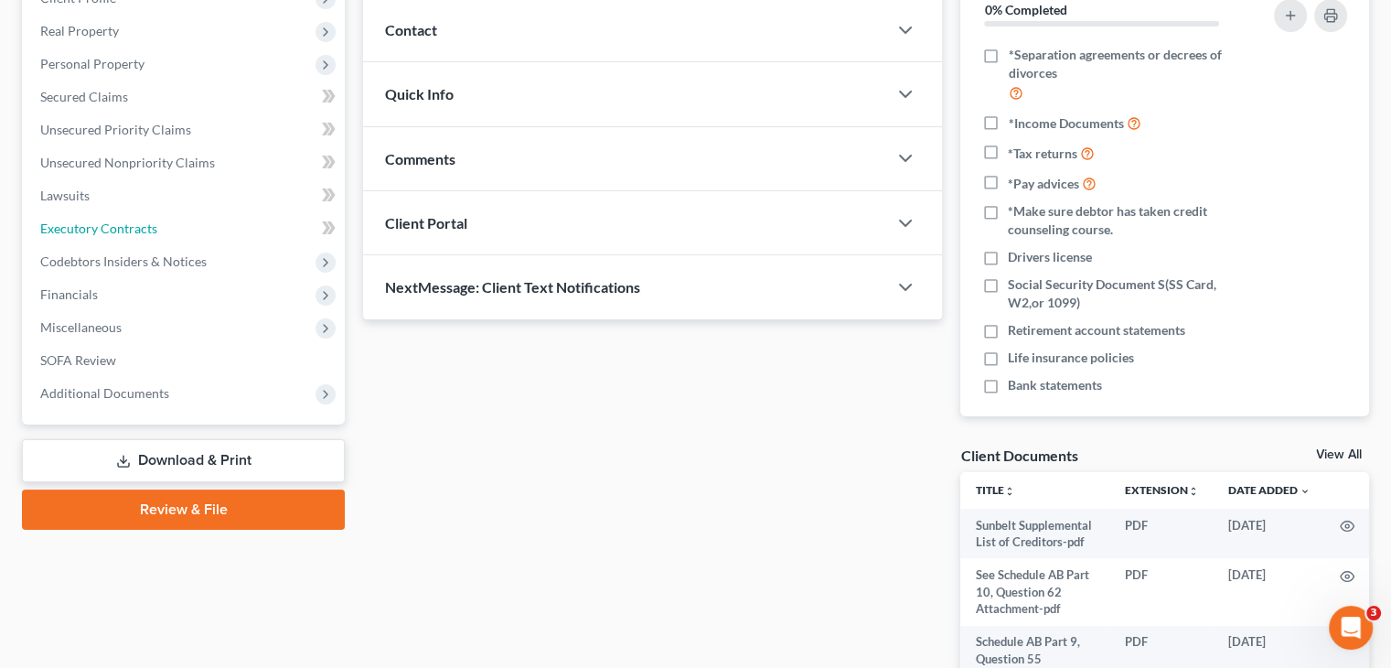
click at [85, 220] on span "Executory Contracts" at bounding box center [98, 228] width 117 height 16
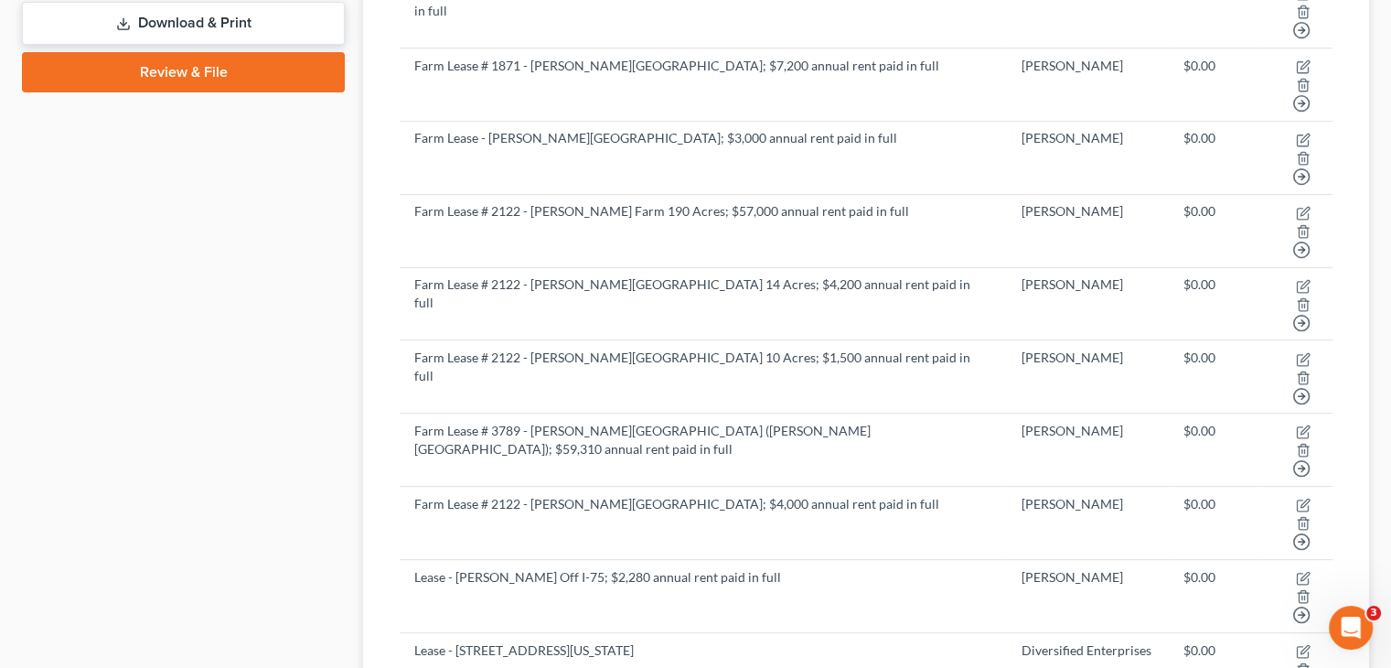
scroll to position [715, 0]
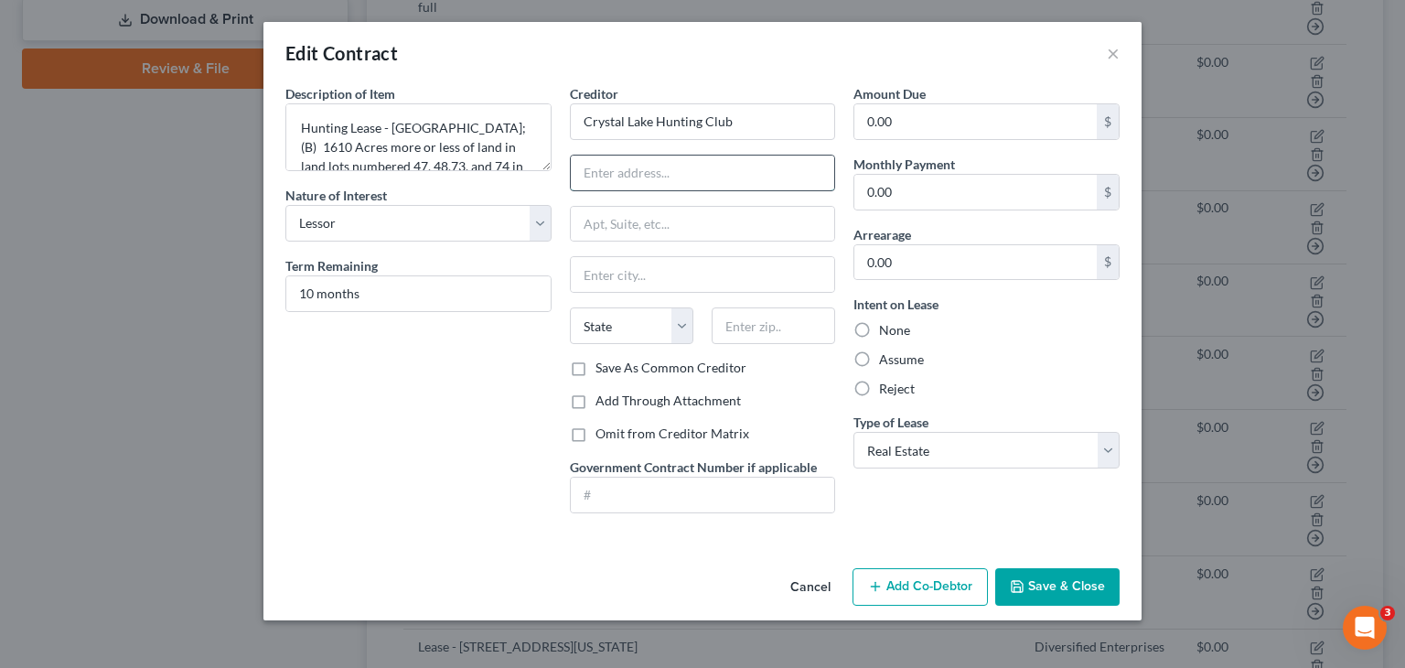
click at [625, 161] on input "text" at bounding box center [703, 172] width 264 height 35
click at [766, 397] on div "Add Through Attachment" at bounding box center [703, 400] width 266 height 18
click at [1064, 585] on button "Save & Close" at bounding box center [1057, 587] width 124 height 38
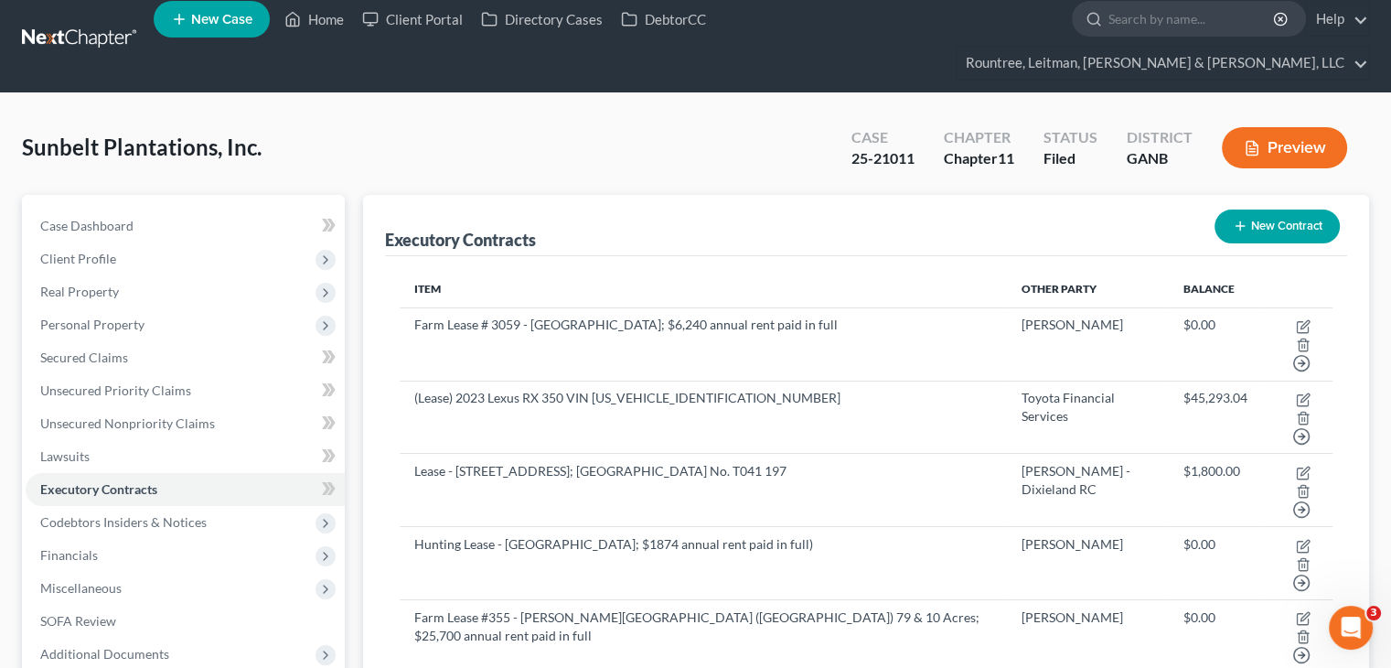
scroll to position [0, 0]
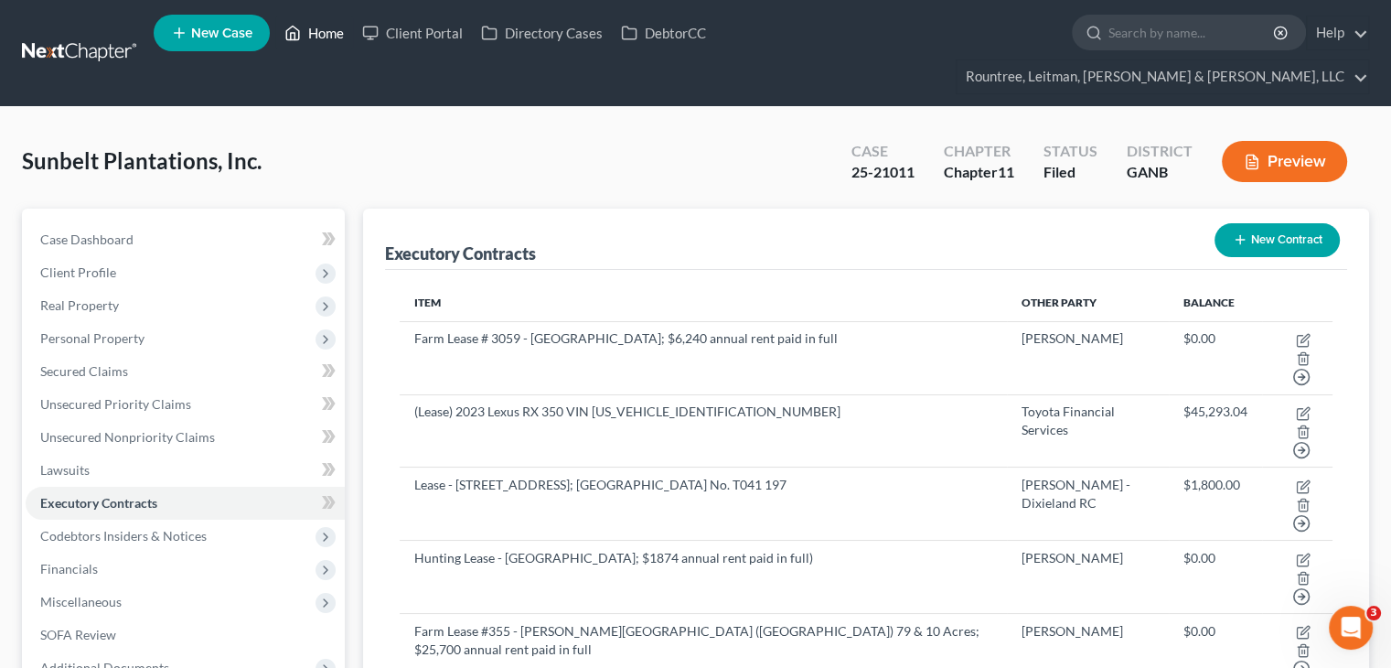
click at [324, 35] on link "Home" at bounding box center [314, 32] width 78 height 33
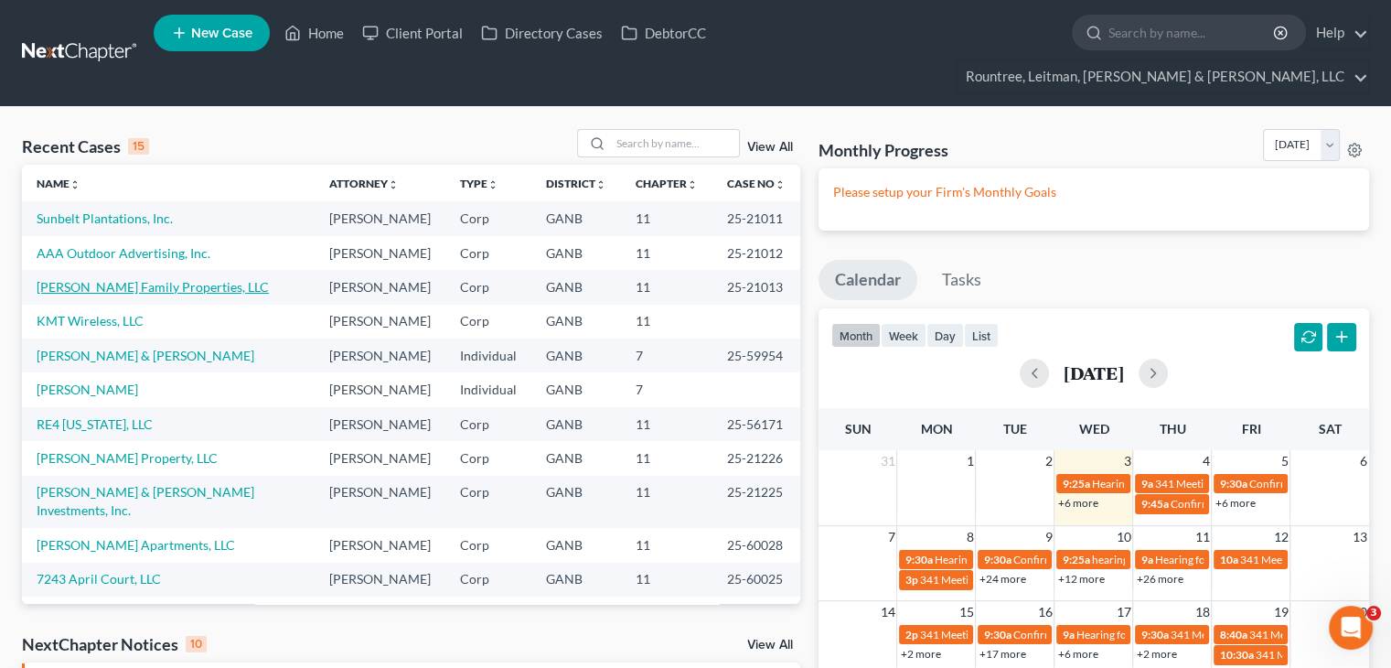
click at [107, 279] on link "[PERSON_NAME] Family Properties, LLC" at bounding box center [153, 287] width 232 height 16
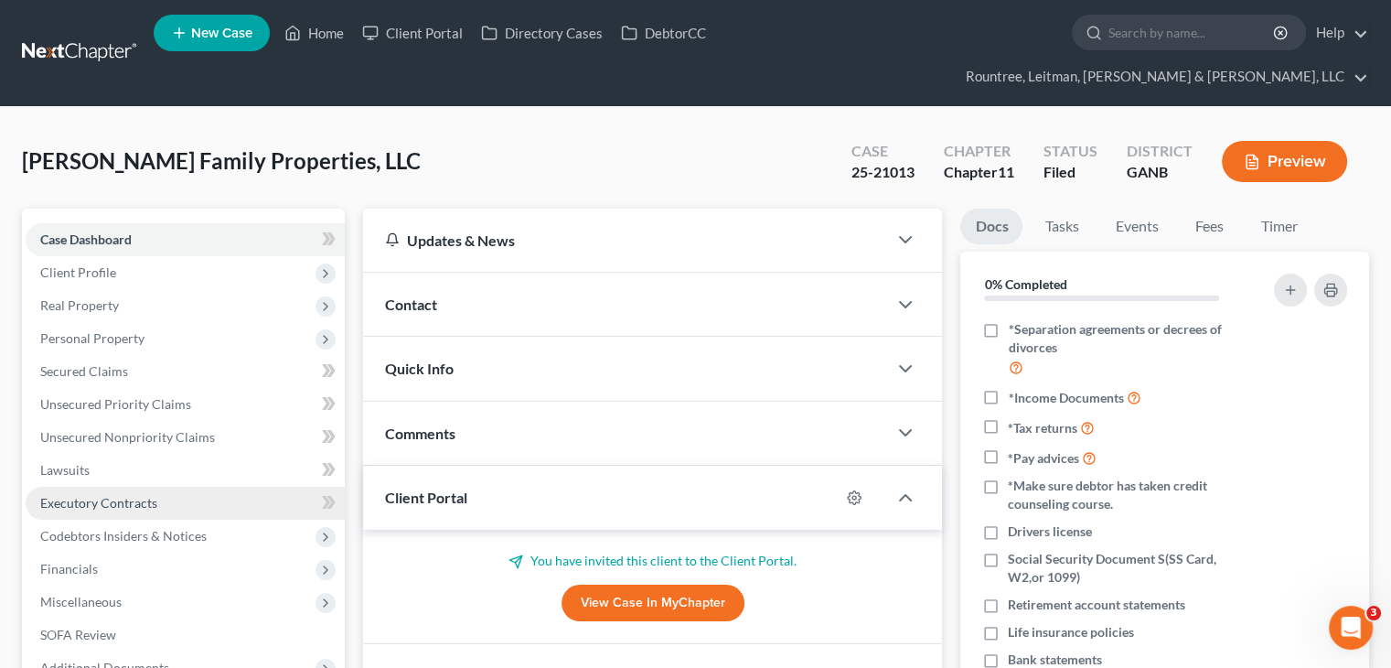
click at [96, 495] on span "Executory Contracts" at bounding box center [98, 503] width 117 height 16
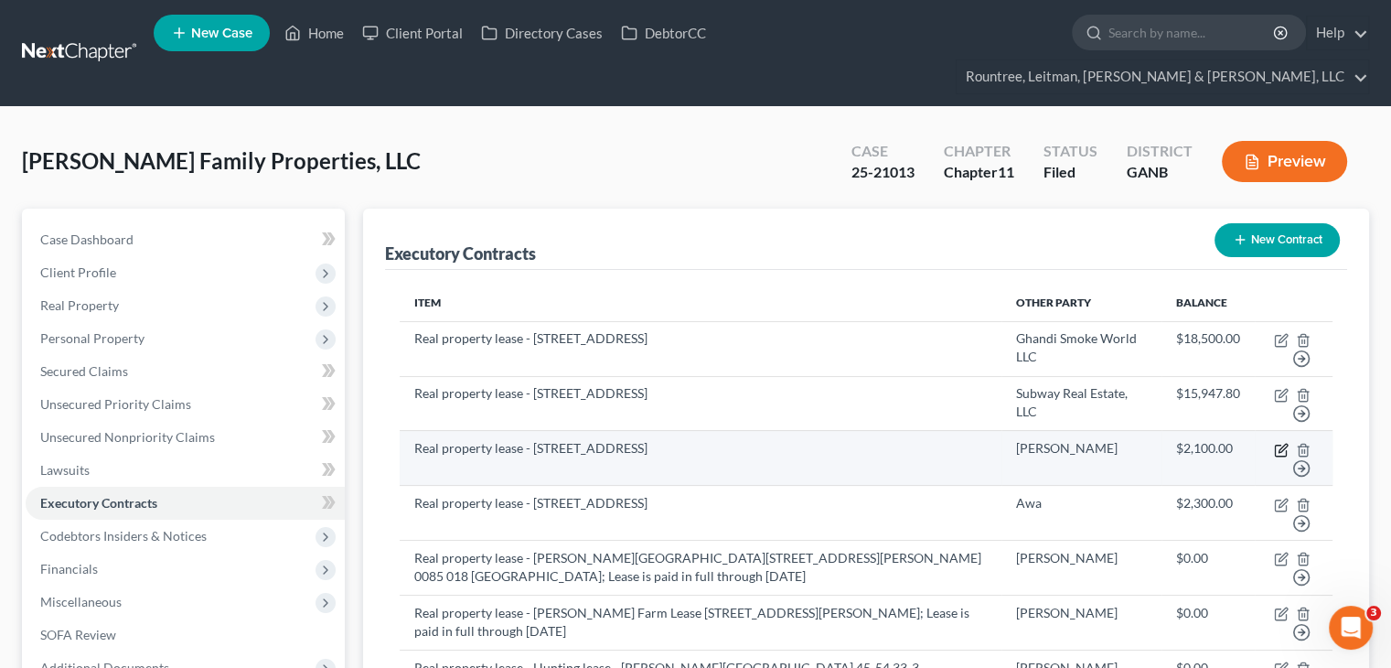
click at [1277, 443] on icon "button" at bounding box center [1281, 450] width 15 height 15
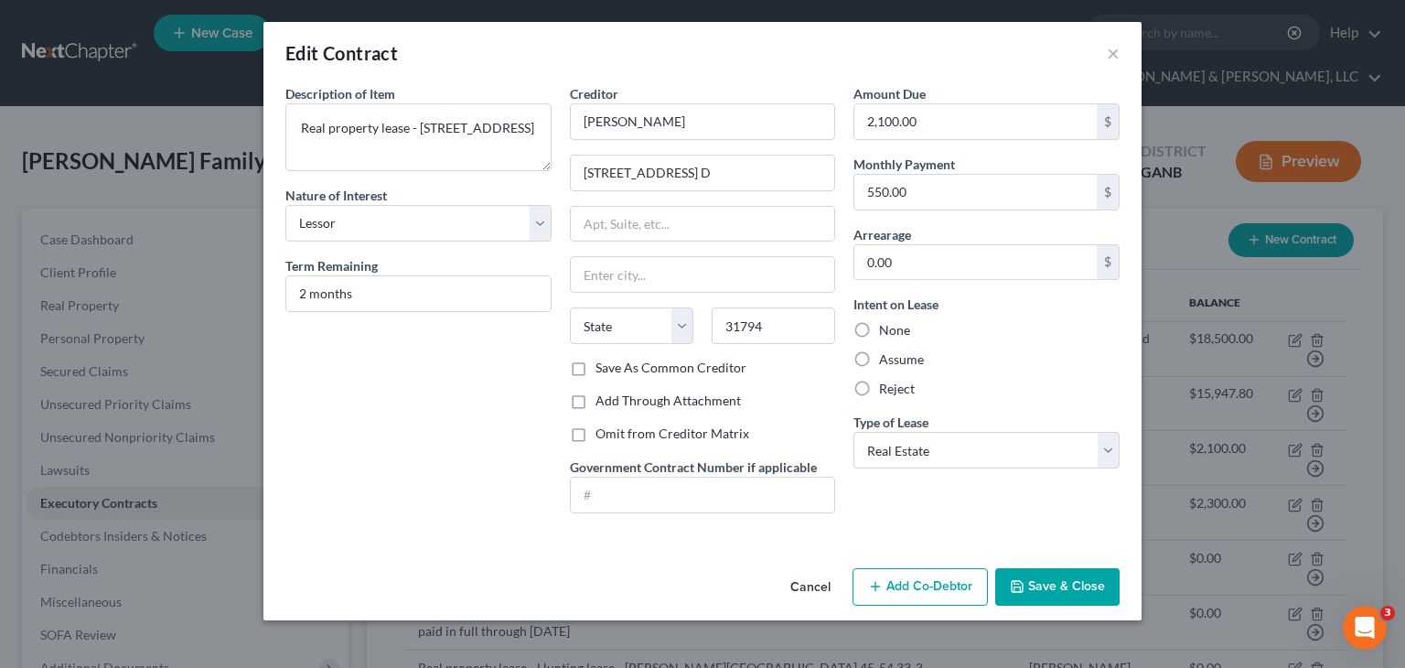
click at [1061, 578] on button "Save & Close" at bounding box center [1057, 587] width 124 height 38
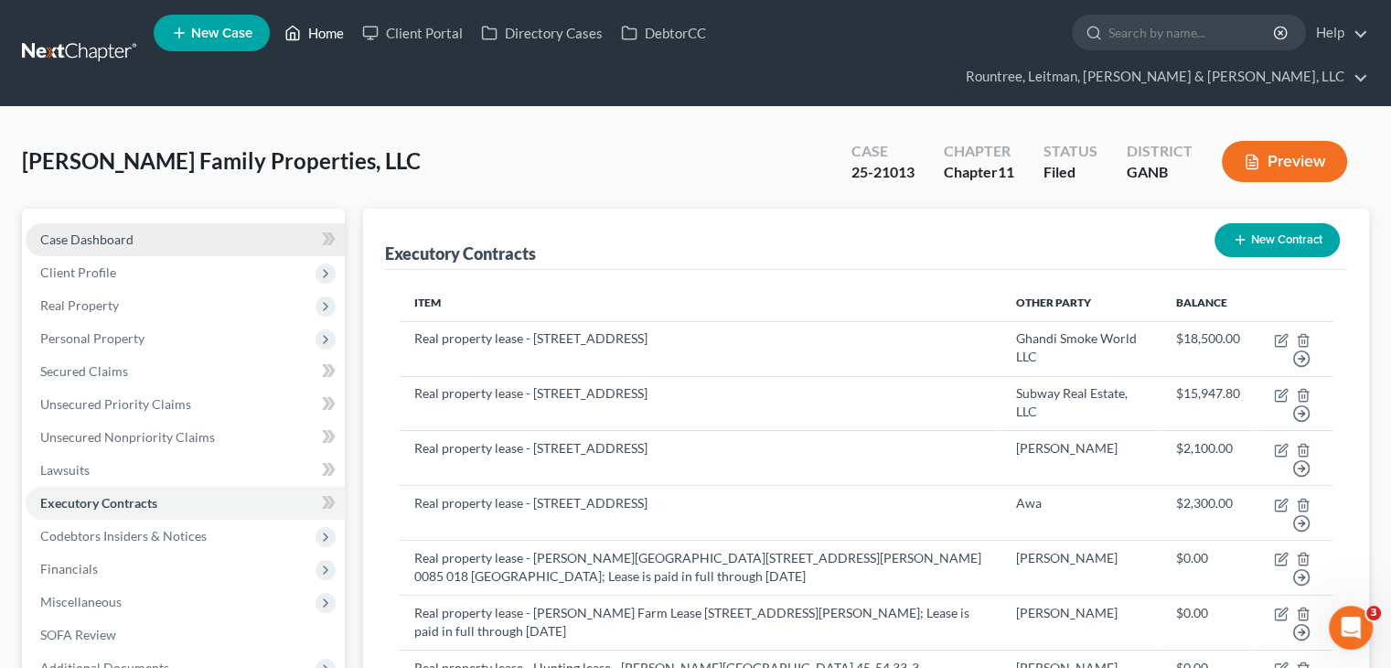
drag, startPoint x: 329, startPoint y: 33, endPoint x: 187, endPoint y: 208, distance: 224.9
click at [329, 33] on link "Home" at bounding box center [314, 32] width 78 height 33
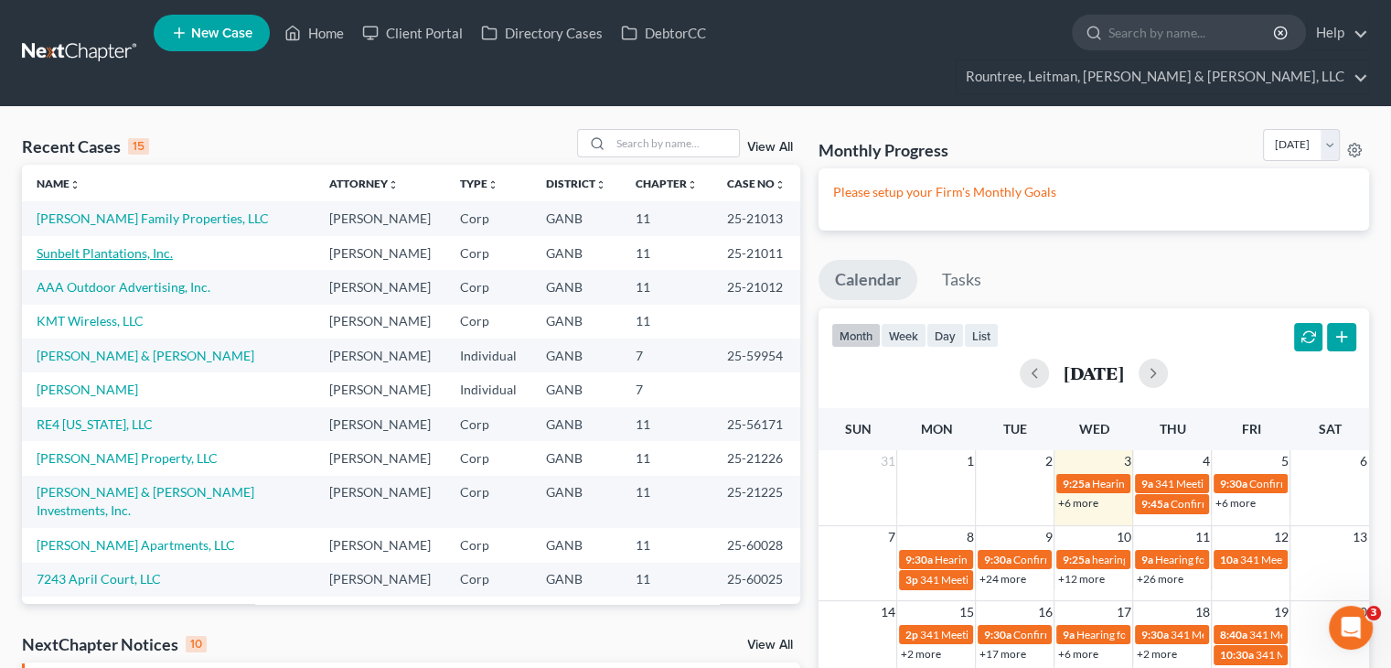
click at [100, 245] on link "Sunbelt Plantations, Inc." at bounding box center [105, 253] width 136 height 16
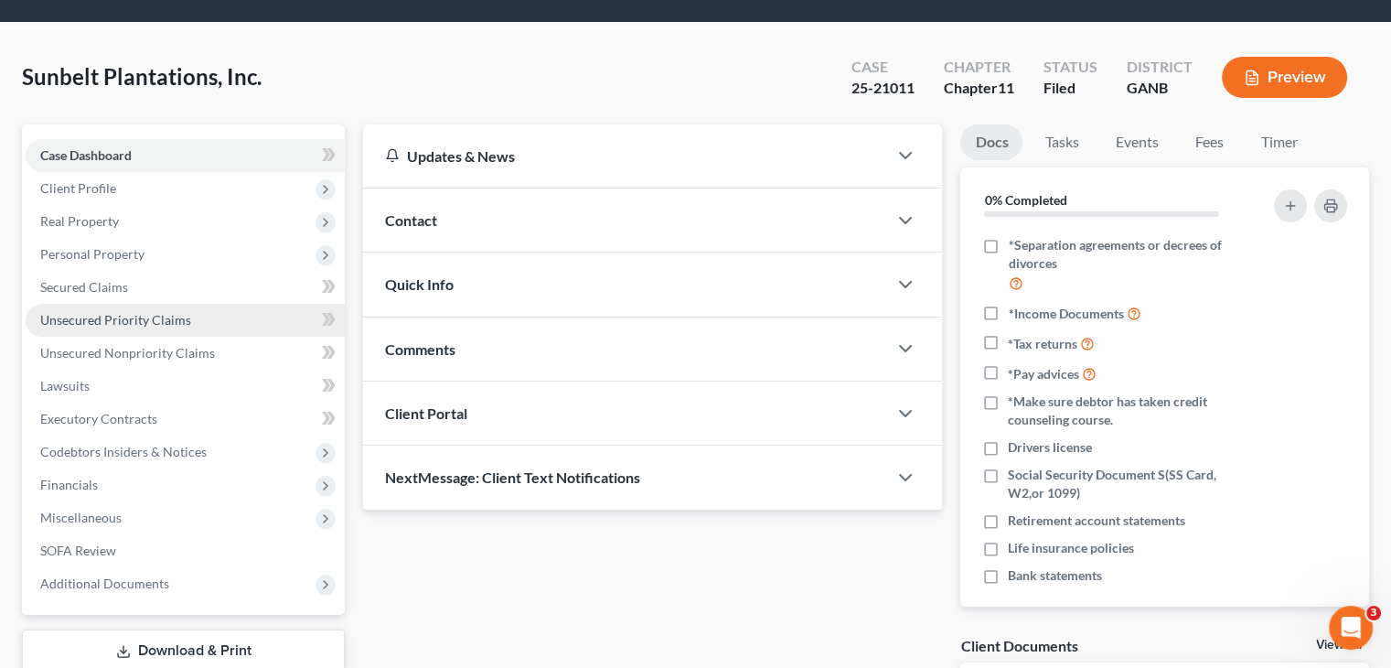
scroll to position [183, 0]
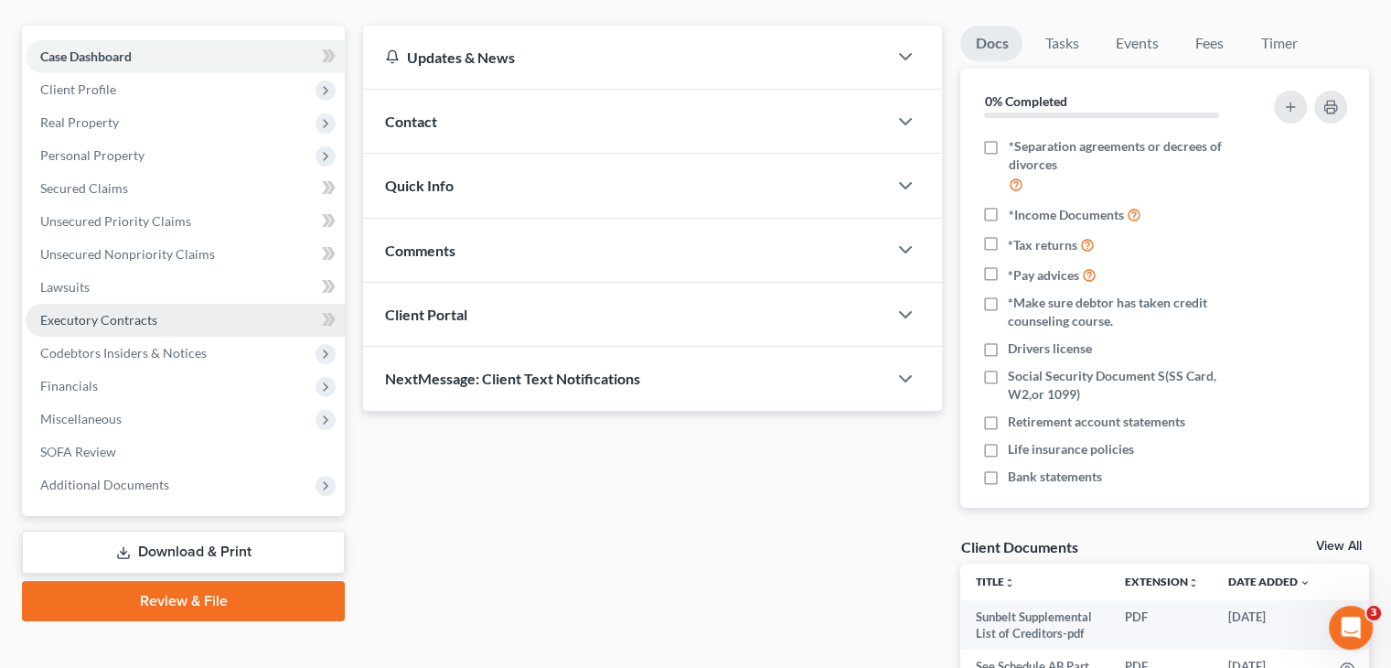
click at [102, 304] on link "Executory Contracts" at bounding box center [185, 320] width 319 height 33
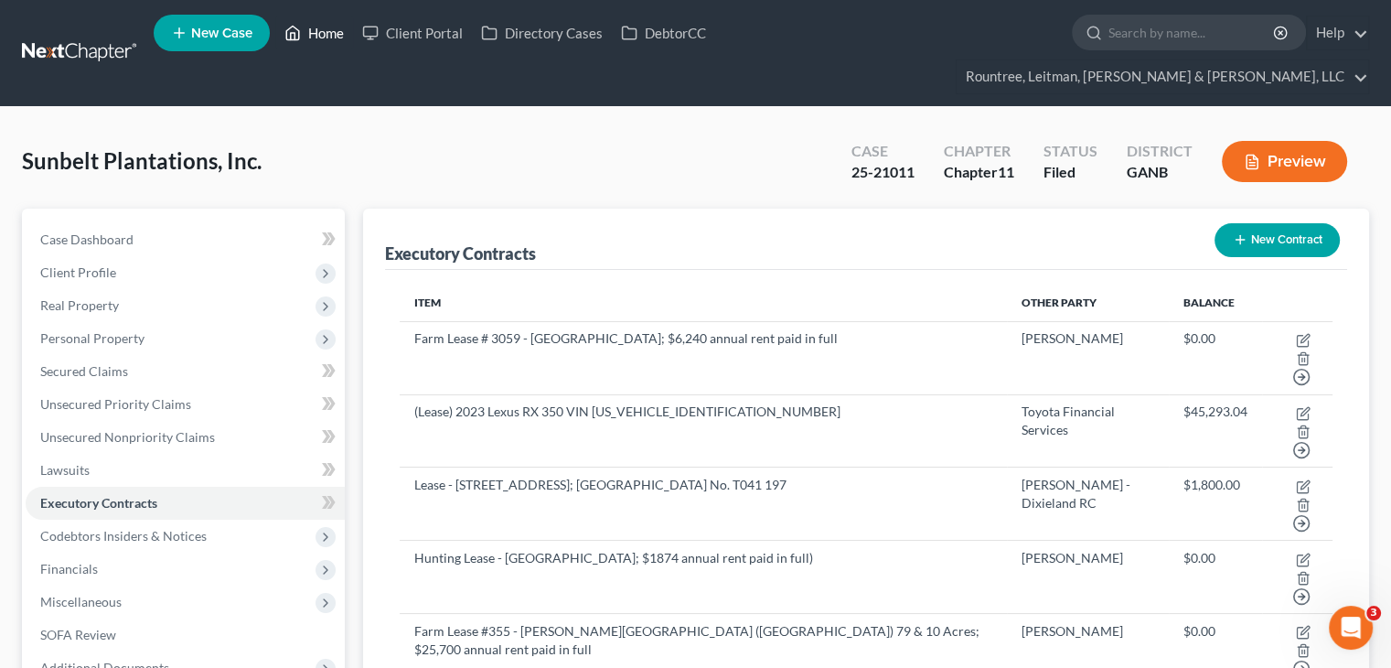
click at [331, 32] on link "Home" at bounding box center [314, 32] width 78 height 33
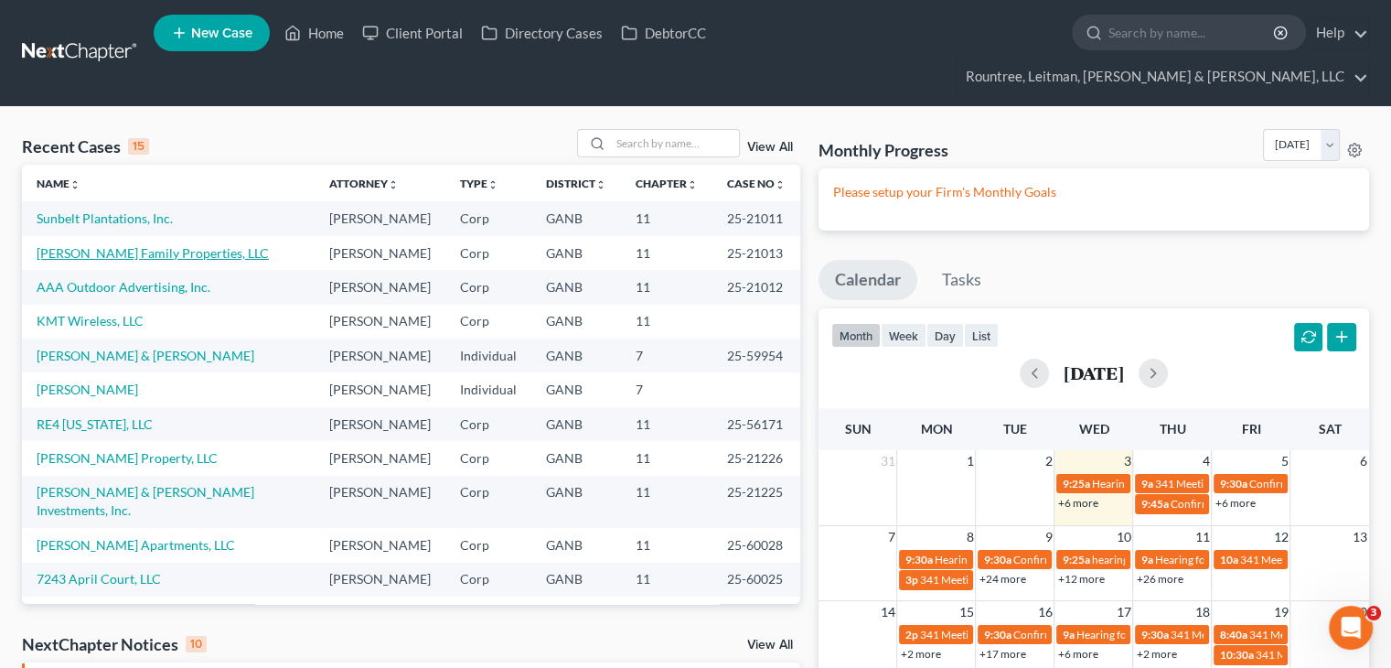
click at [133, 245] on link "[PERSON_NAME] Family Properties, LLC" at bounding box center [153, 253] width 232 height 16
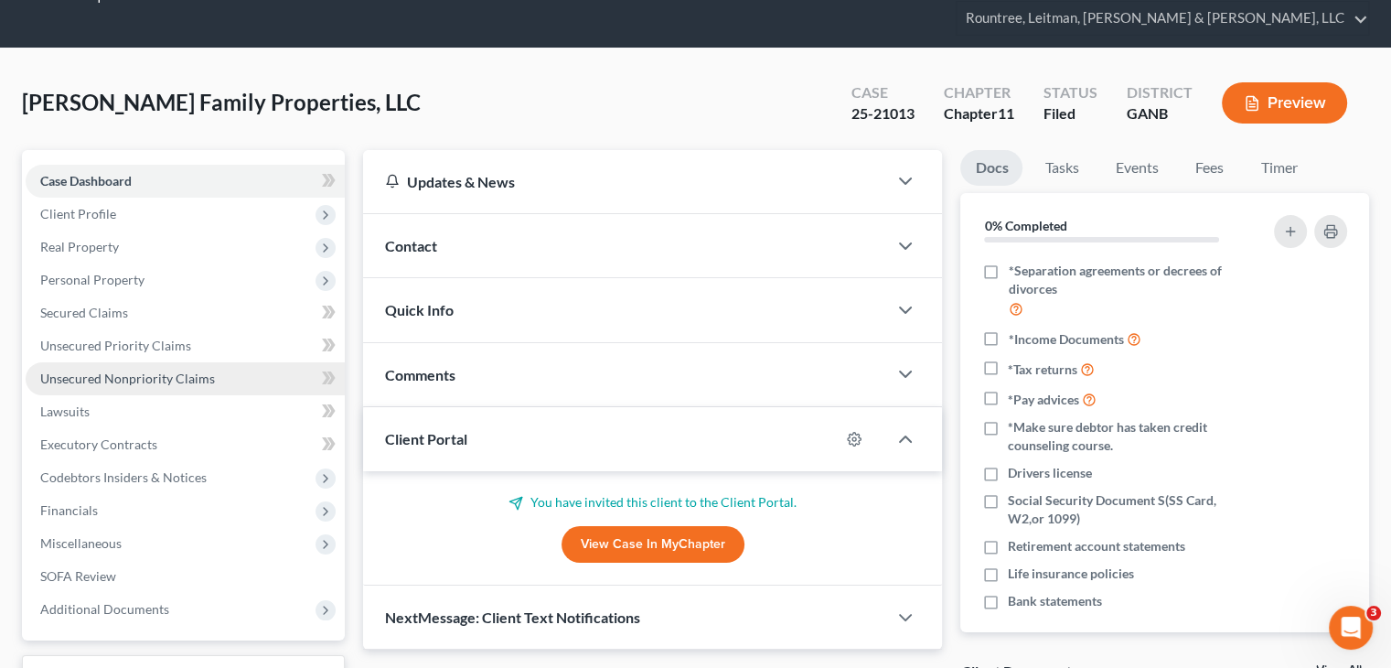
scroll to position [91, 0]
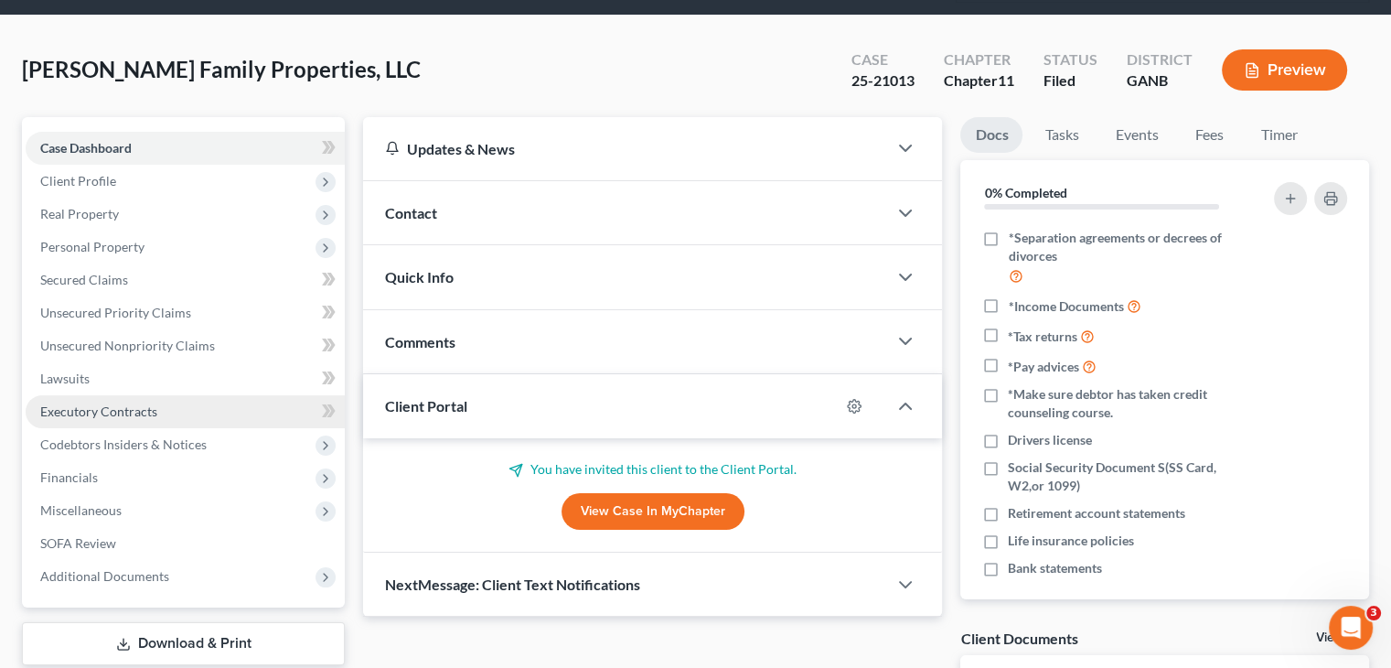
click at [102, 403] on span "Executory Contracts" at bounding box center [98, 411] width 117 height 16
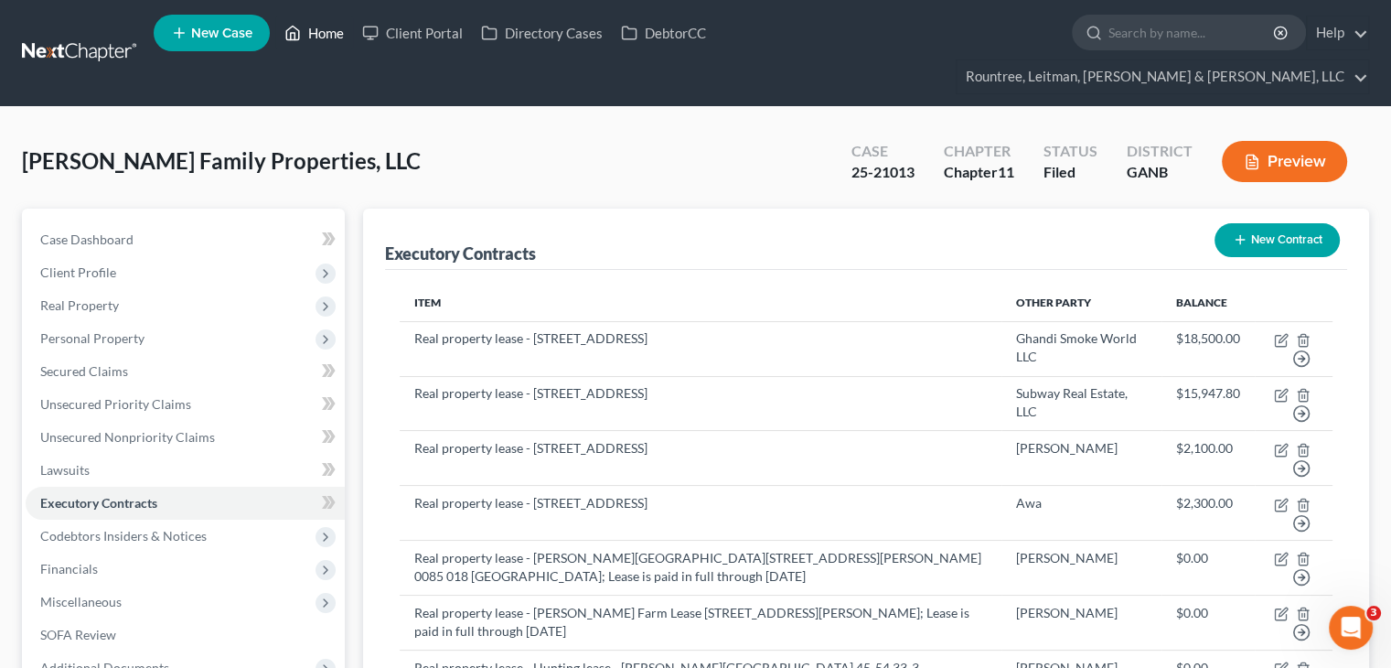
drag, startPoint x: 326, startPoint y: 35, endPoint x: 236, endPoint y: 107, distance: 115.1
click at [326, 35] on link "Home" at bounding box center [314, 32] width 78 height 33
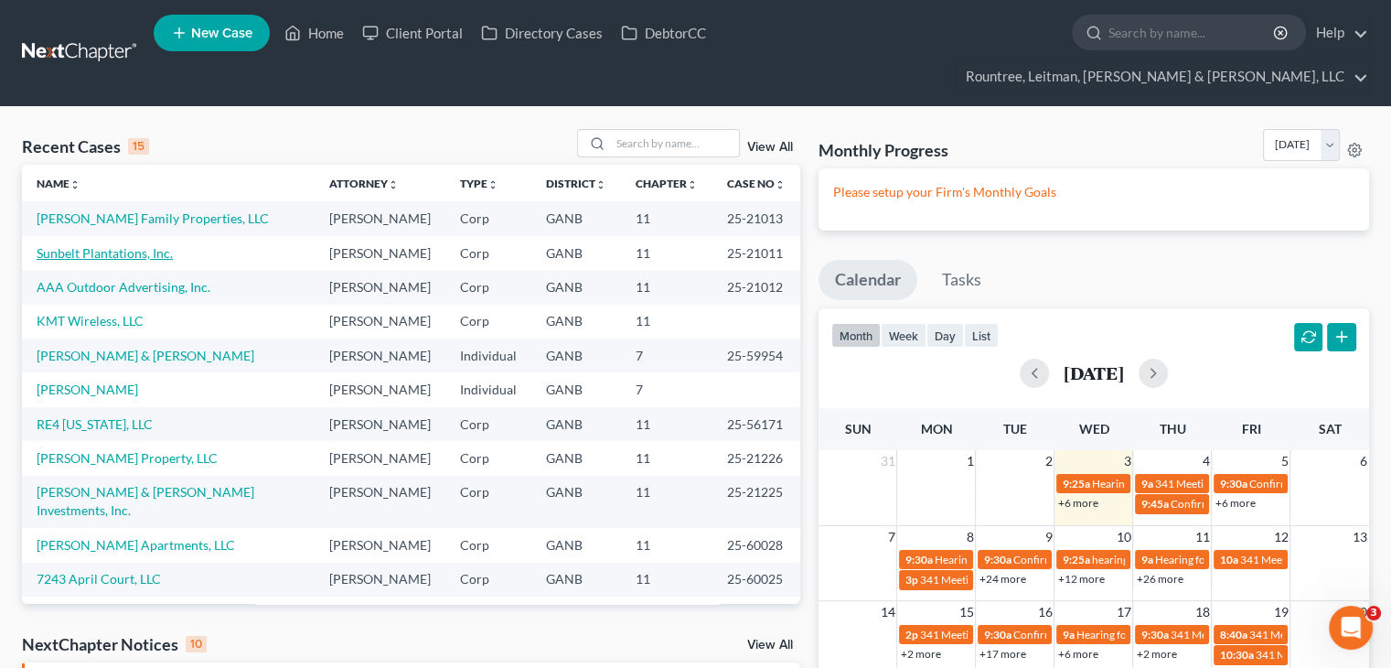
click at [106, 245] on link "Sunbelt Plantations, Inc." at bounding box center [105, 253] width 136 height 16
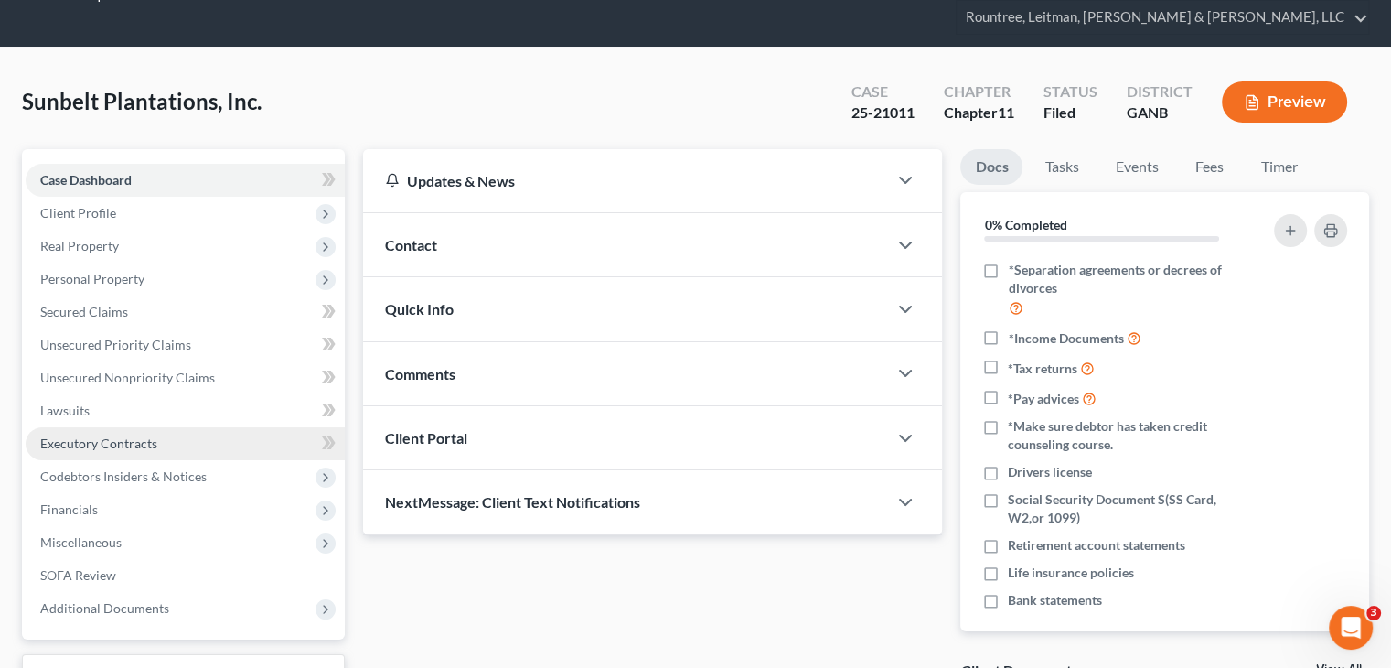
scroll to position [91, 0]
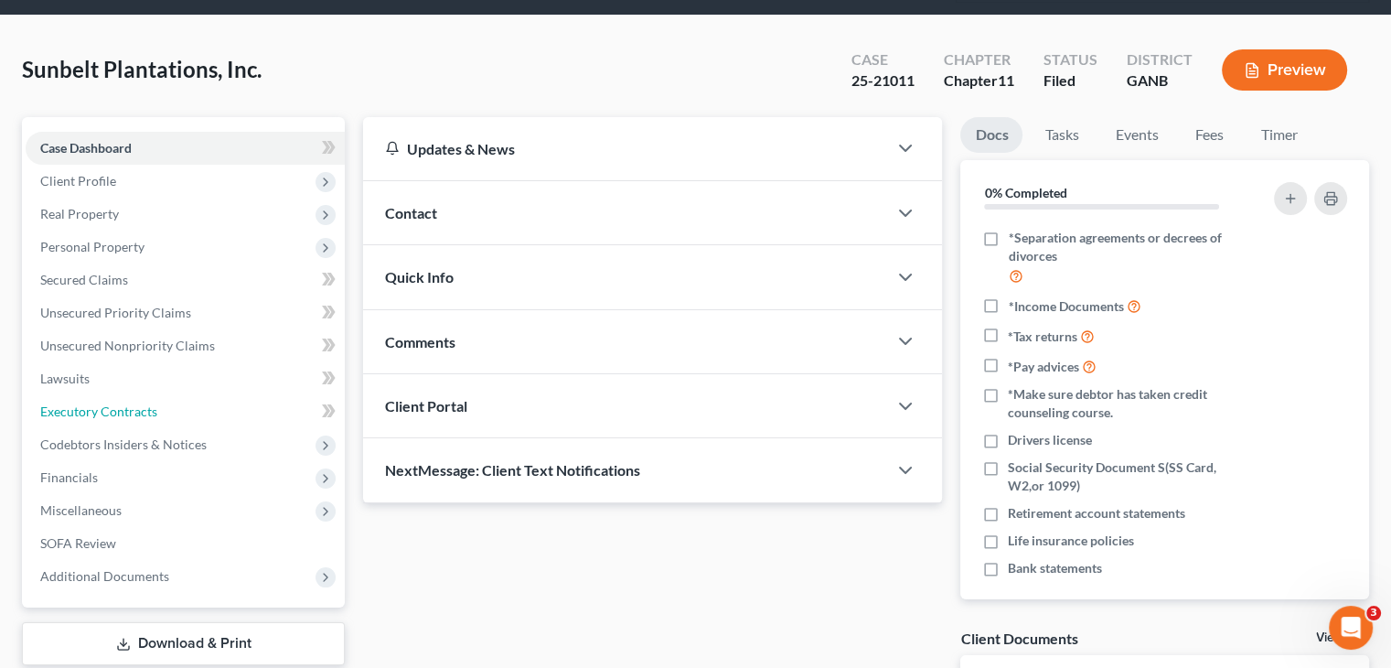
click at [135, 403] on span "Executory Contracts" at bounding box center [98, 411] width 117 height 16
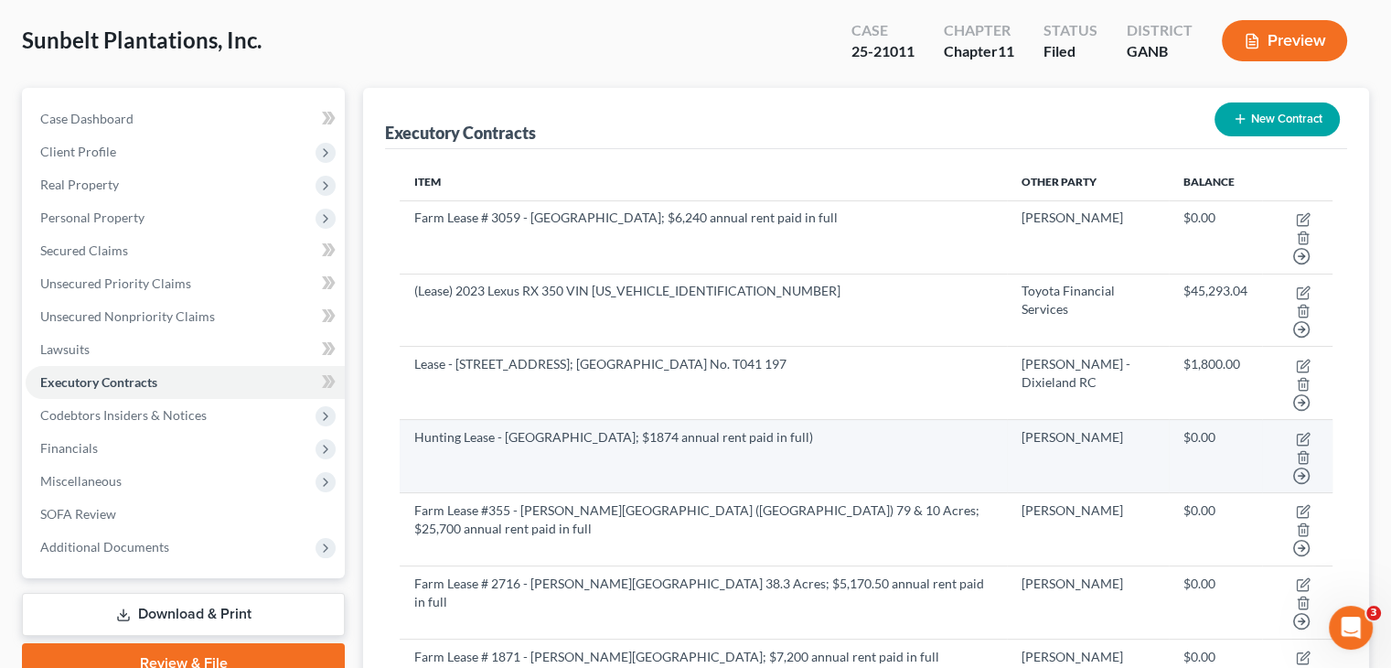
scroll to position [183, 0]
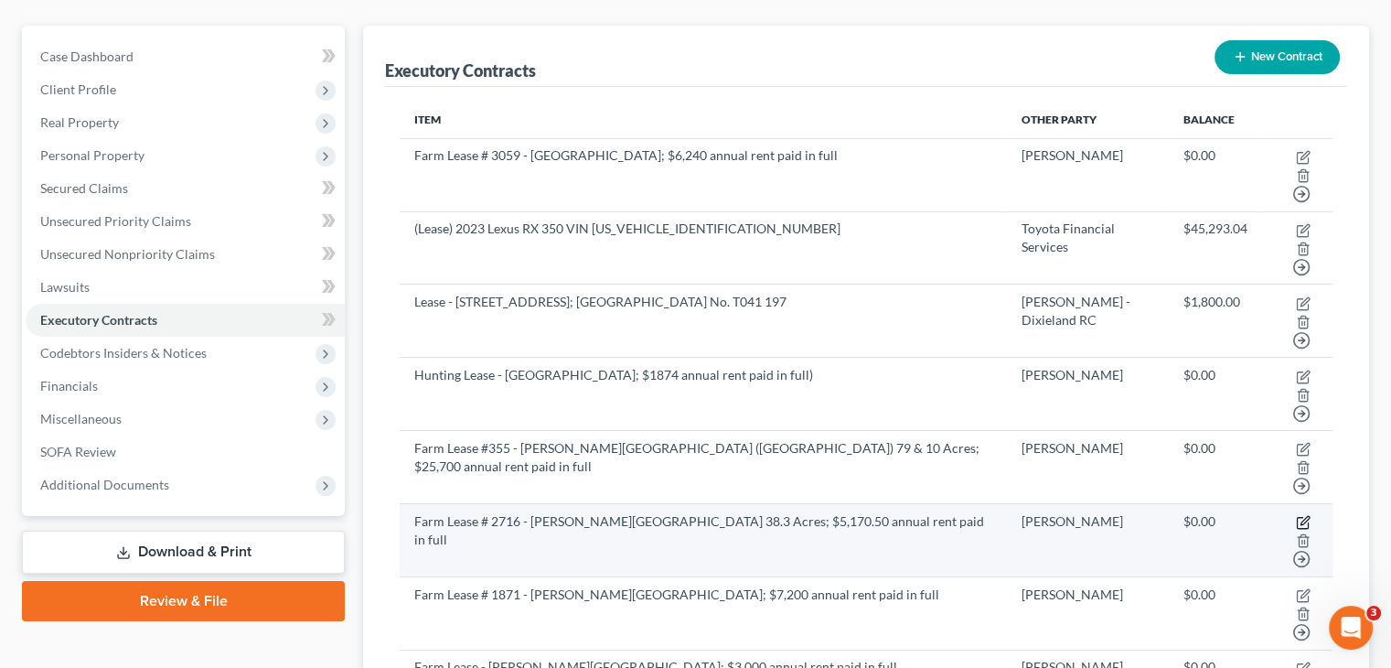
click at [1296, 515] on icon "button" at bounding box center [1303, 522] width 15 height 15
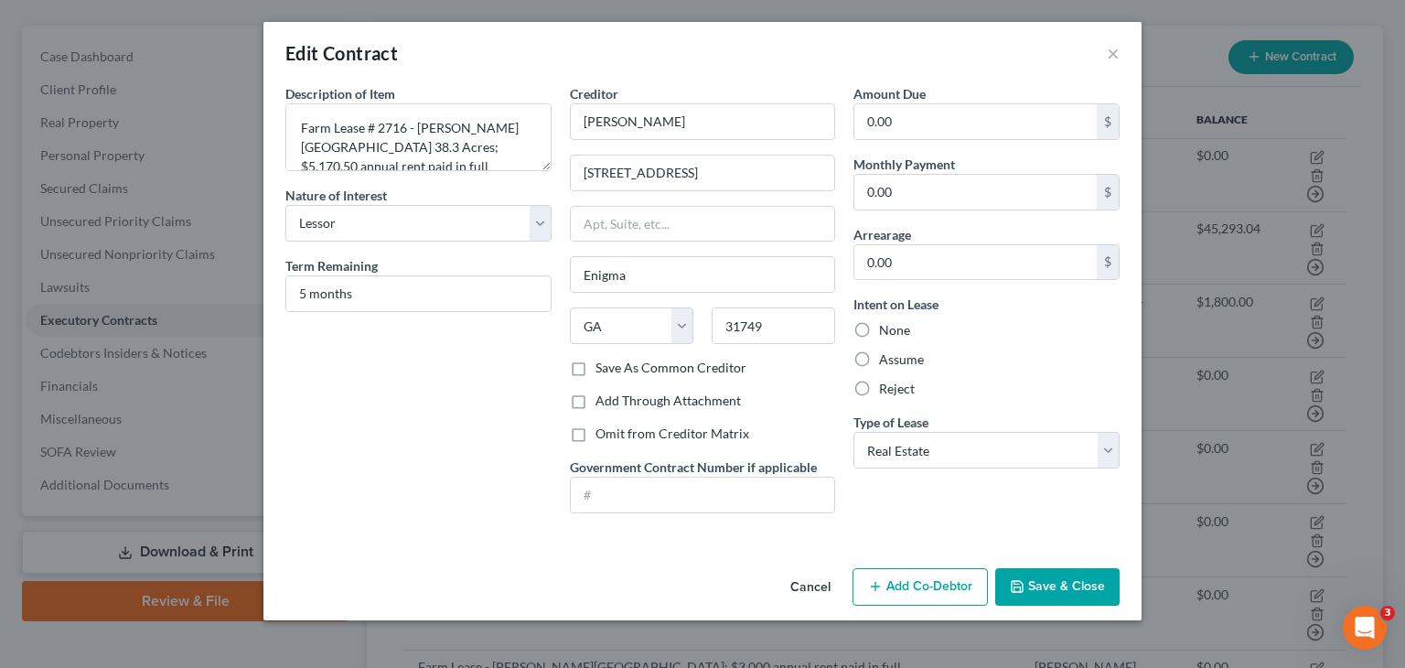
click at [807, 582] on button "Cancel" at bounding box center [809, 588] width 69 height 37
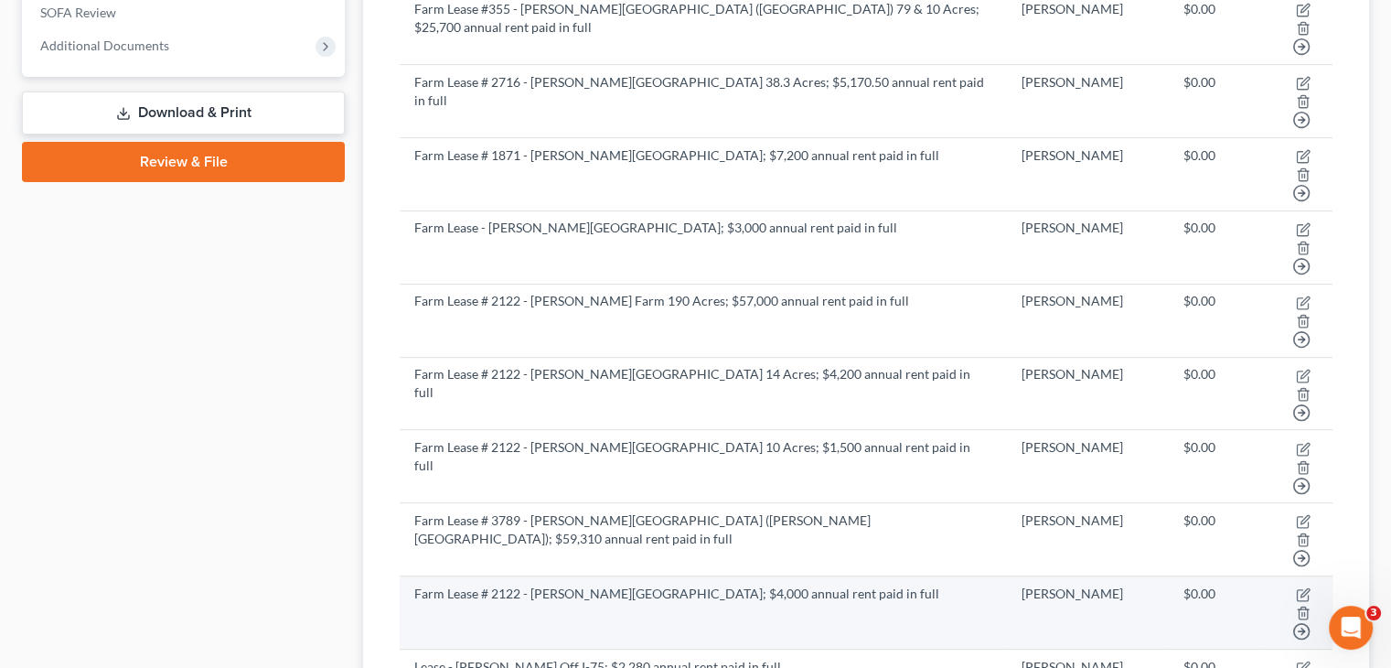
scroll to position [640, 0]
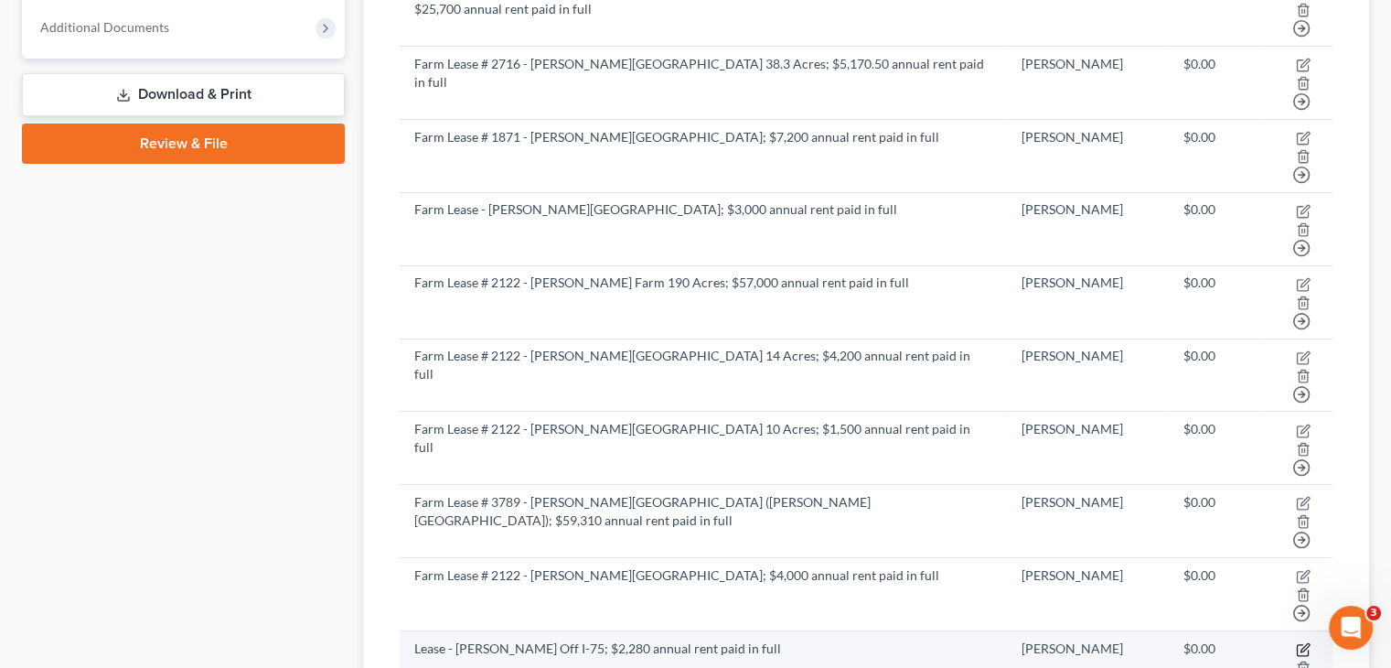
click at [1300, 643] on icon "button" at bounding box center [1304, 647] width 8 height 8
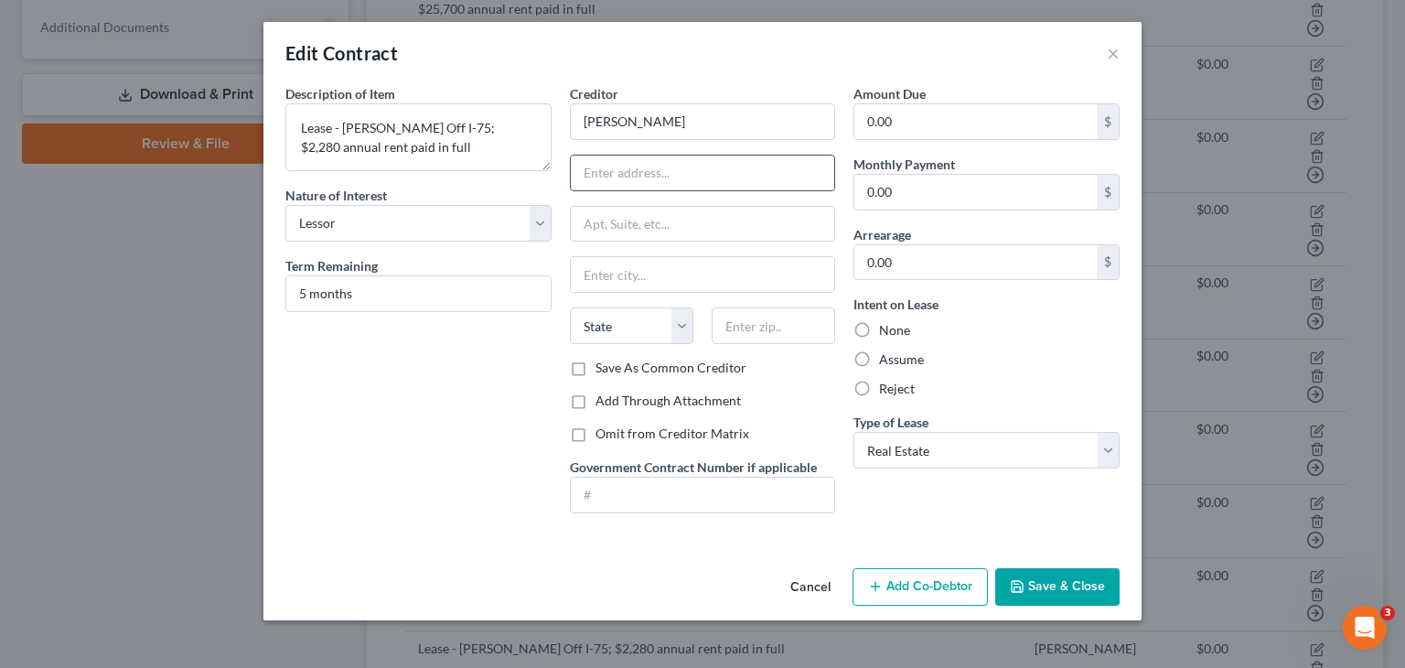
click at [748, 155] on input "text" at bounding box center [703, 172] width 264 height 35
click at [262, 462] on div "Edit Contract × Description of non-residential real property * Description of I…" at bounding box center [702, 334] width 1405 height 668
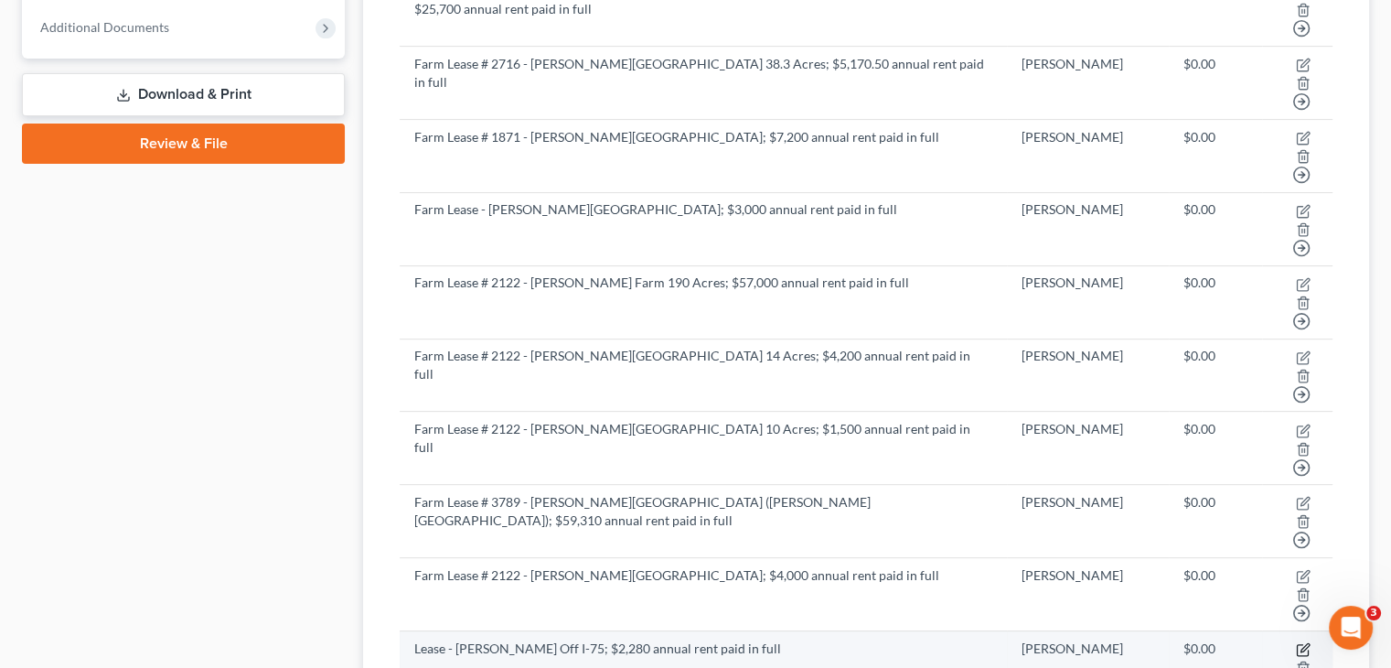
click at [1296, 642] on icon "button" at bounding box center [1303, 649] width 15 height 15
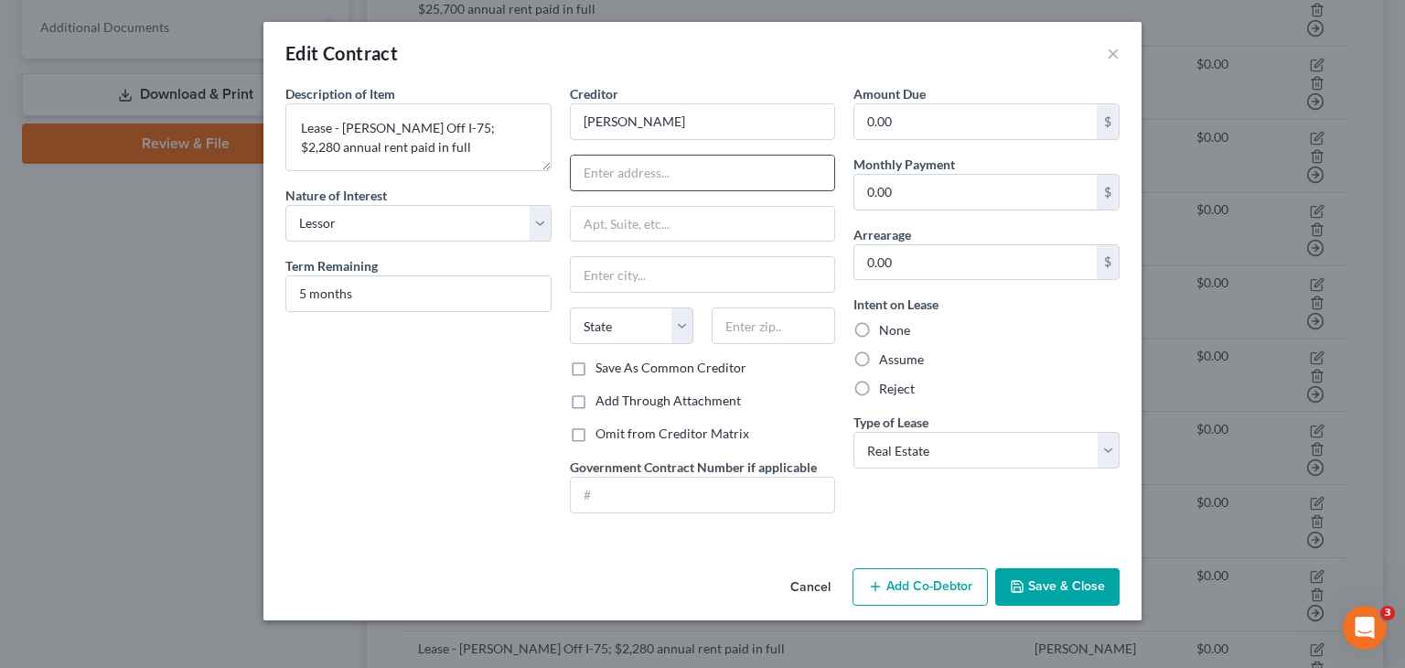
click at [673, 177] on input "text" at bounding box center [703, 172] width 264 height 35
click at [1031, 577] on button "Save & Close" at bounding box center [1057, 587] width 124 height 38
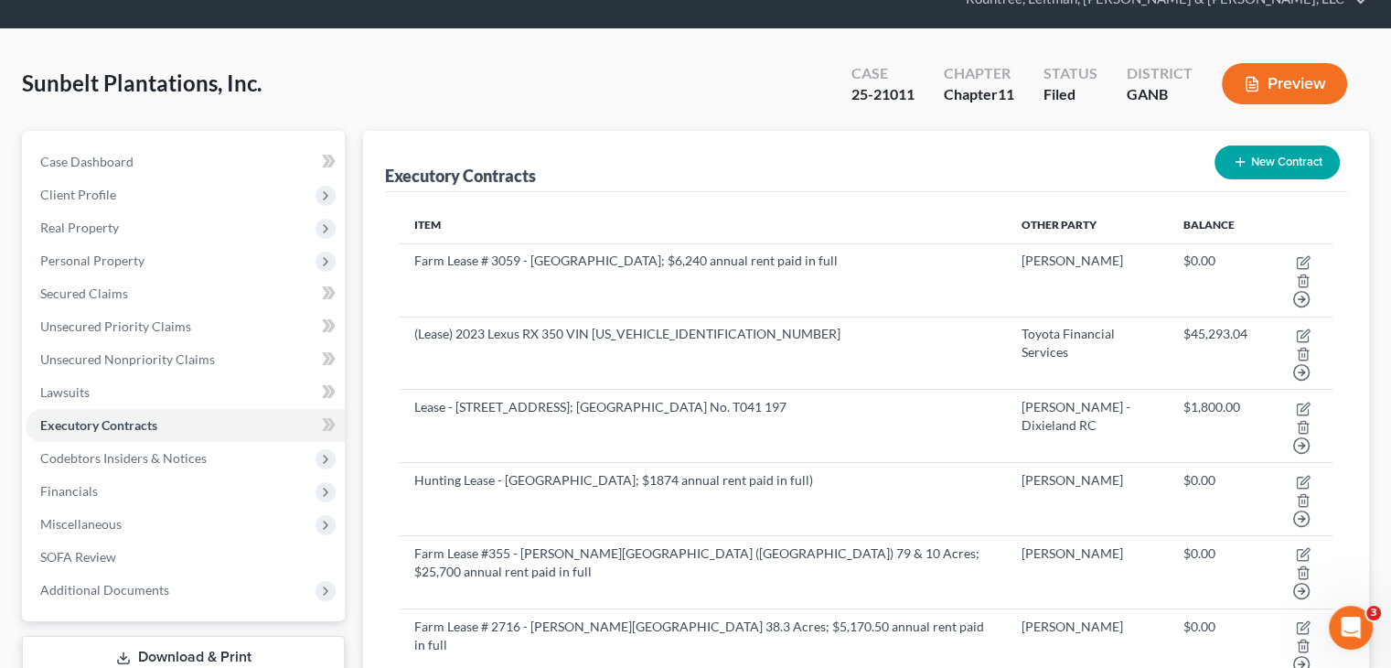
scroll to position [0, 0]
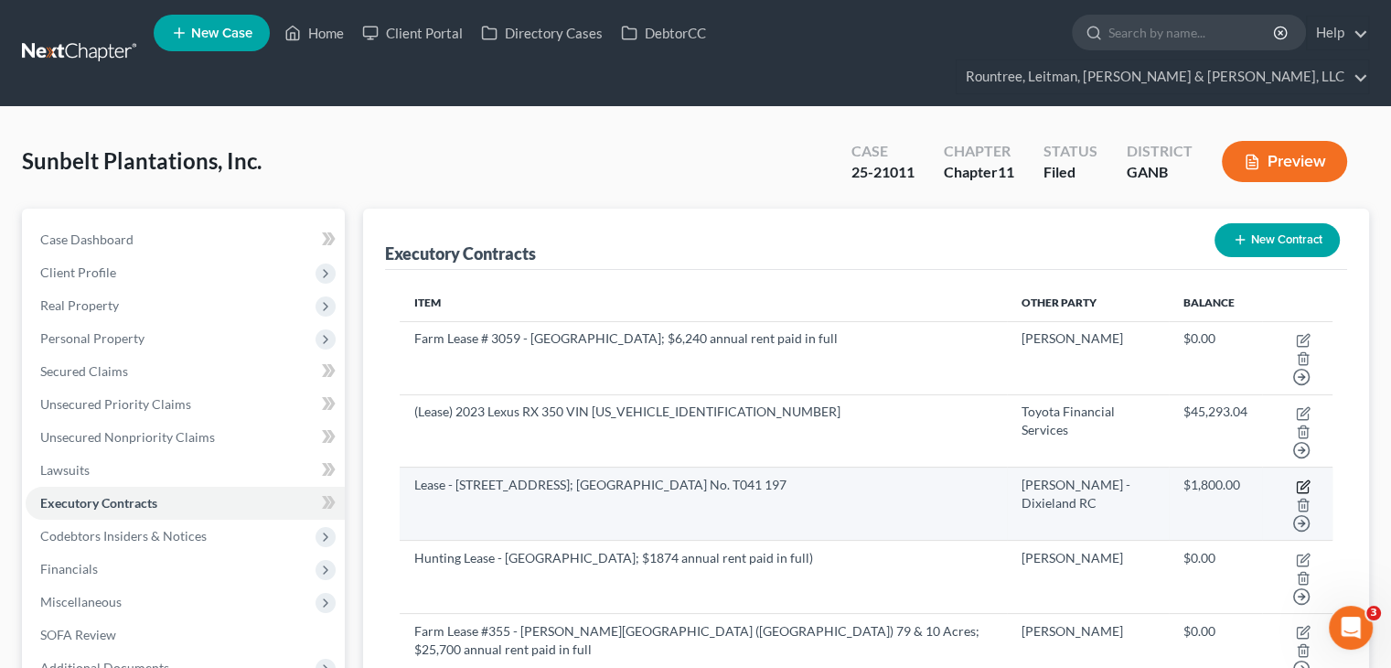
click at [1296, 479] on icon "button" at bounding box center [1303, 486] width 15 height 15
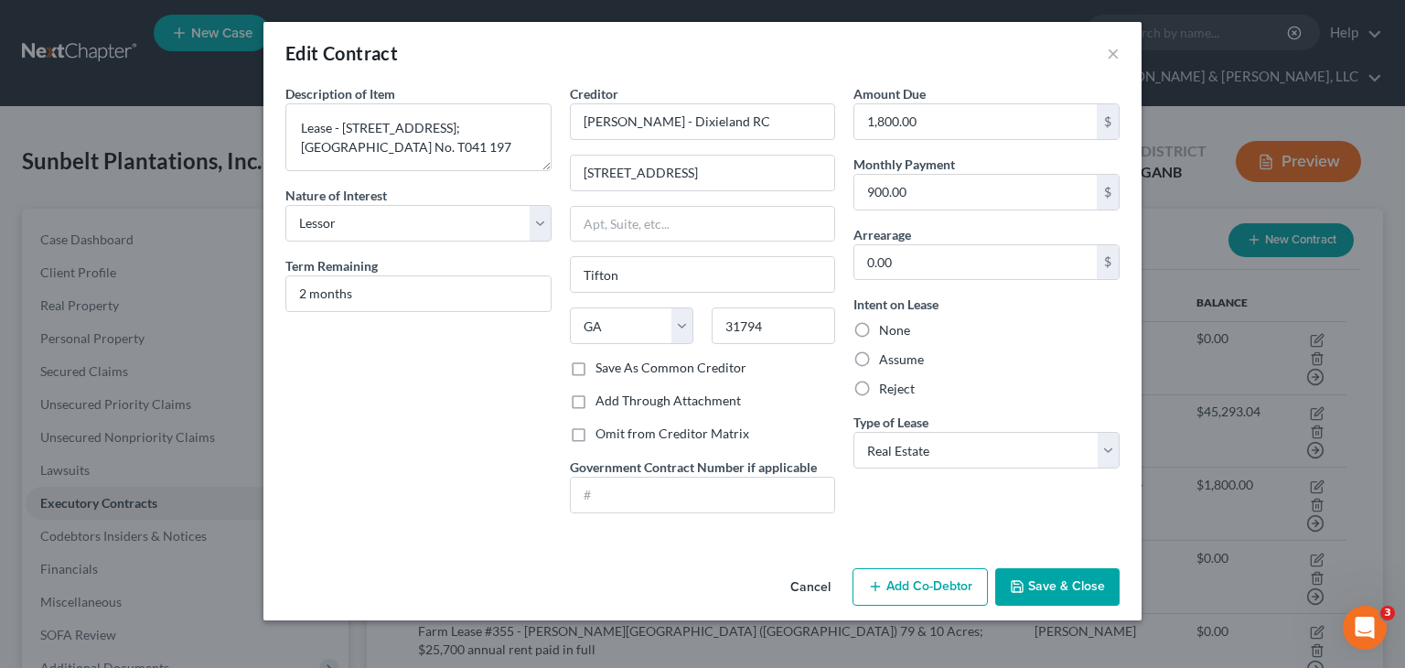
click at [1045, 582] on button "Save & Close" at bounding box center [1057, 587] width 124 height 38
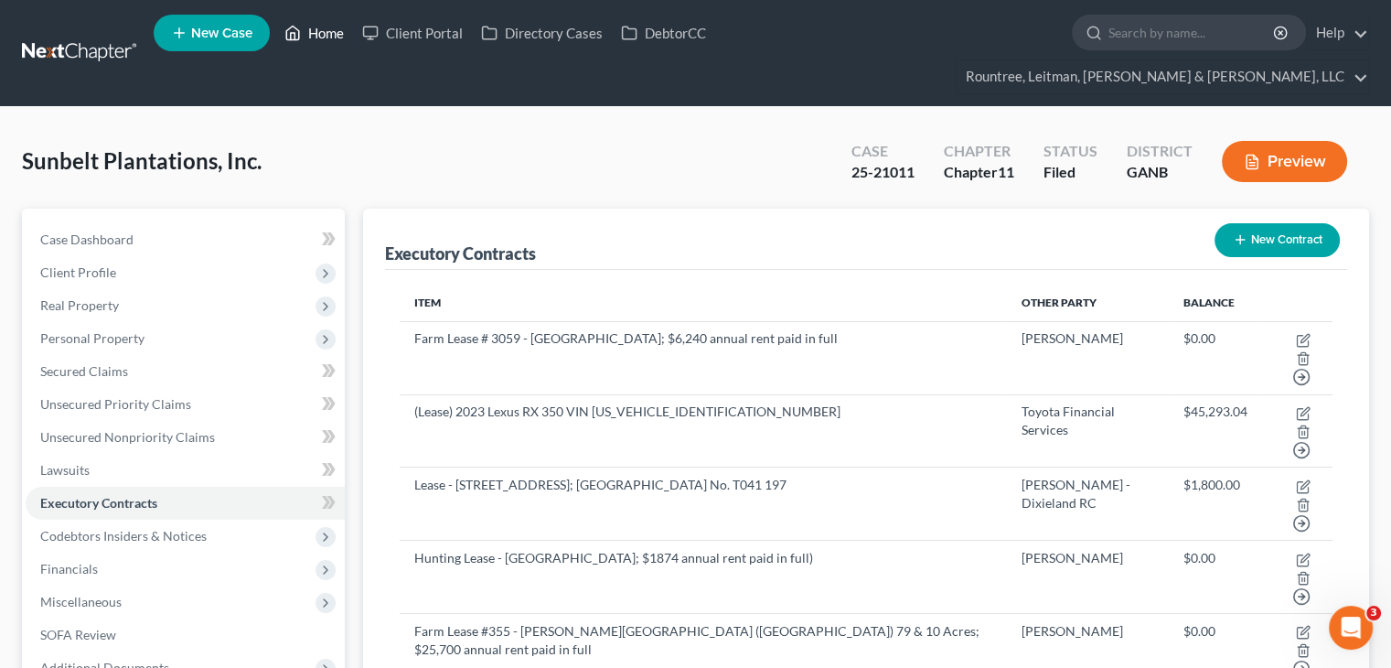
click at [329, 35] on link "Home" at bounding box center [314, 32] width 78 height 33
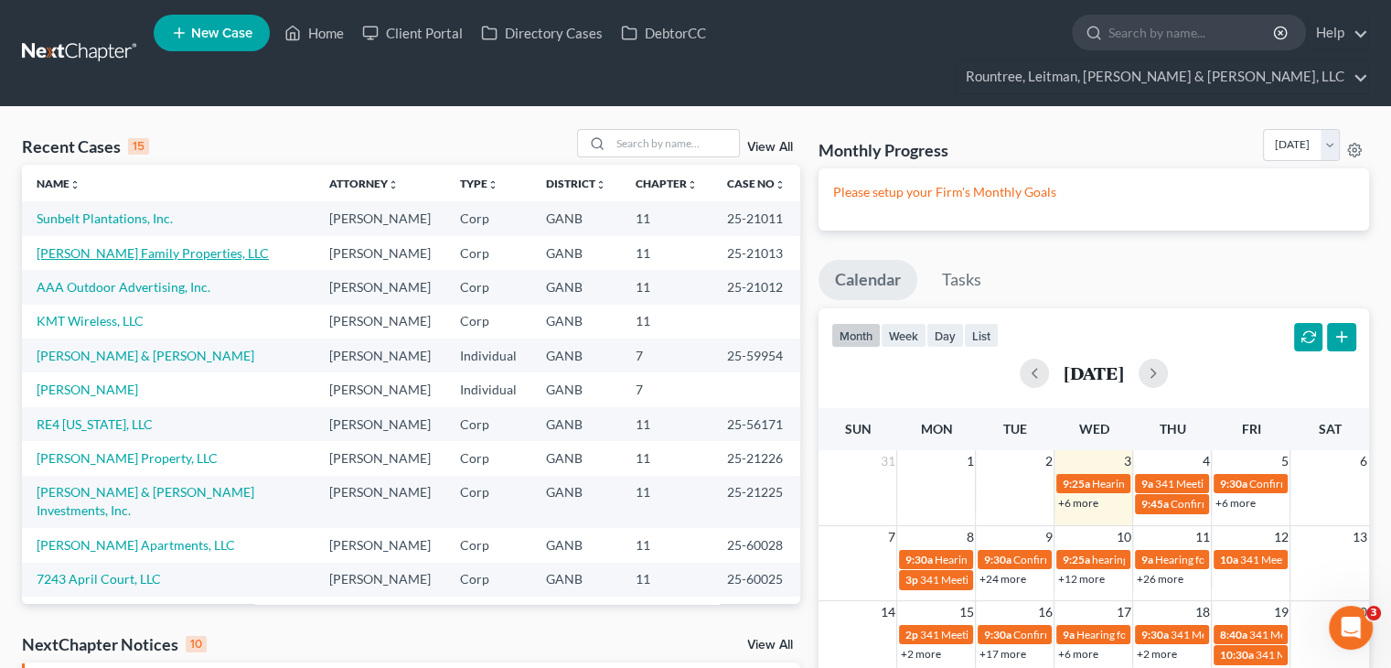
click at [83, 245] on link "[PERSON_NAME] Family Properties, LLC" at bounding box center [153, 253] width 232 height 16
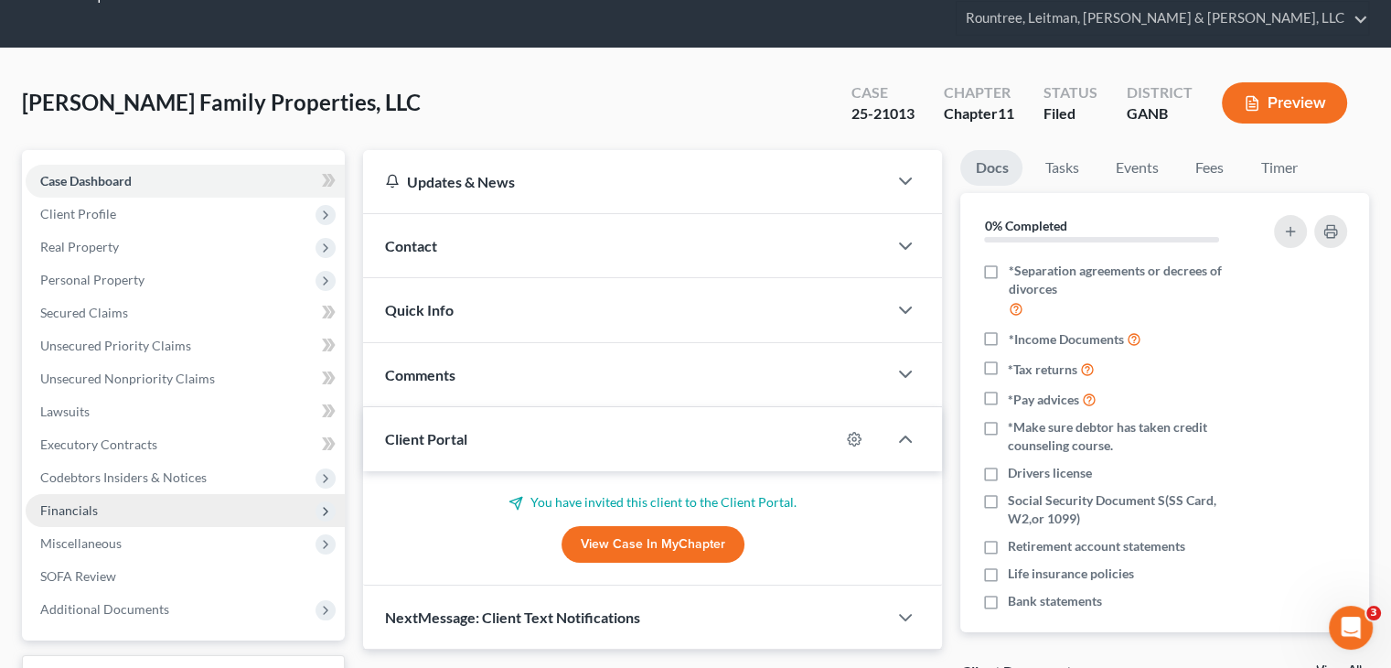
scroll to position [91, 0]
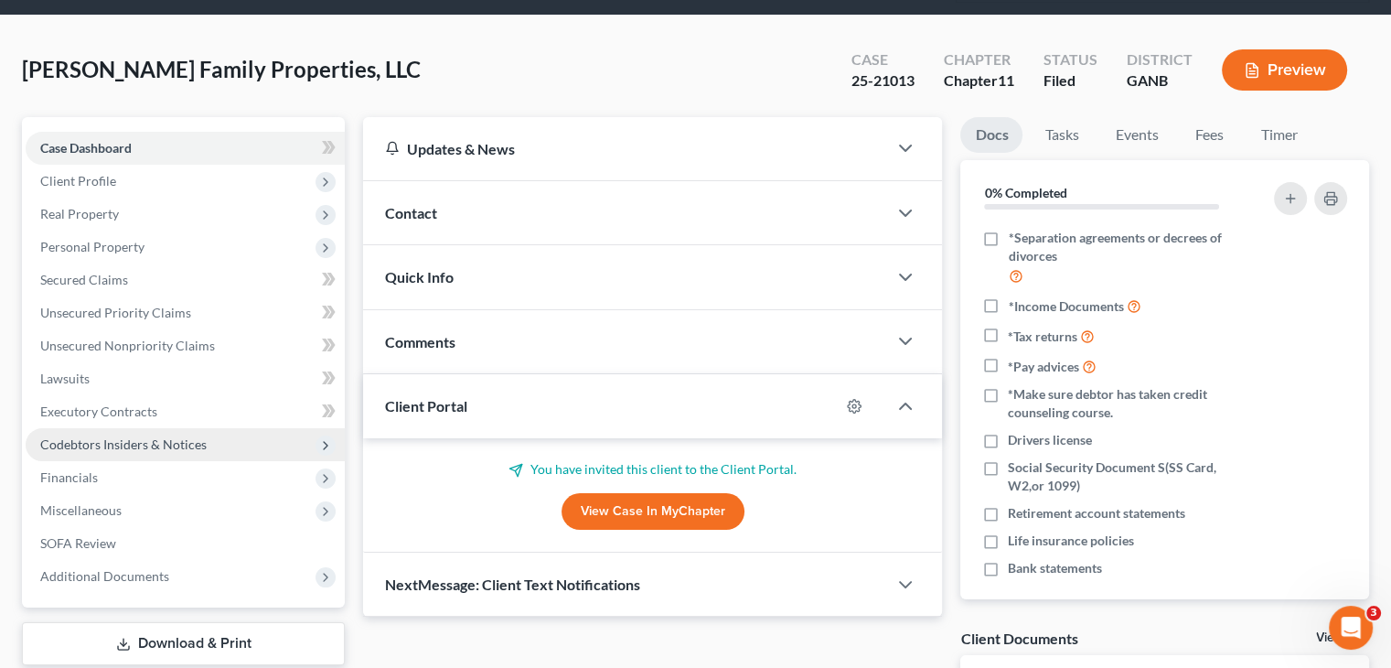
click at [132, 436] on span "Codebtors Insiders & Notices" at bounding box center [123, 444] width 166 height 16
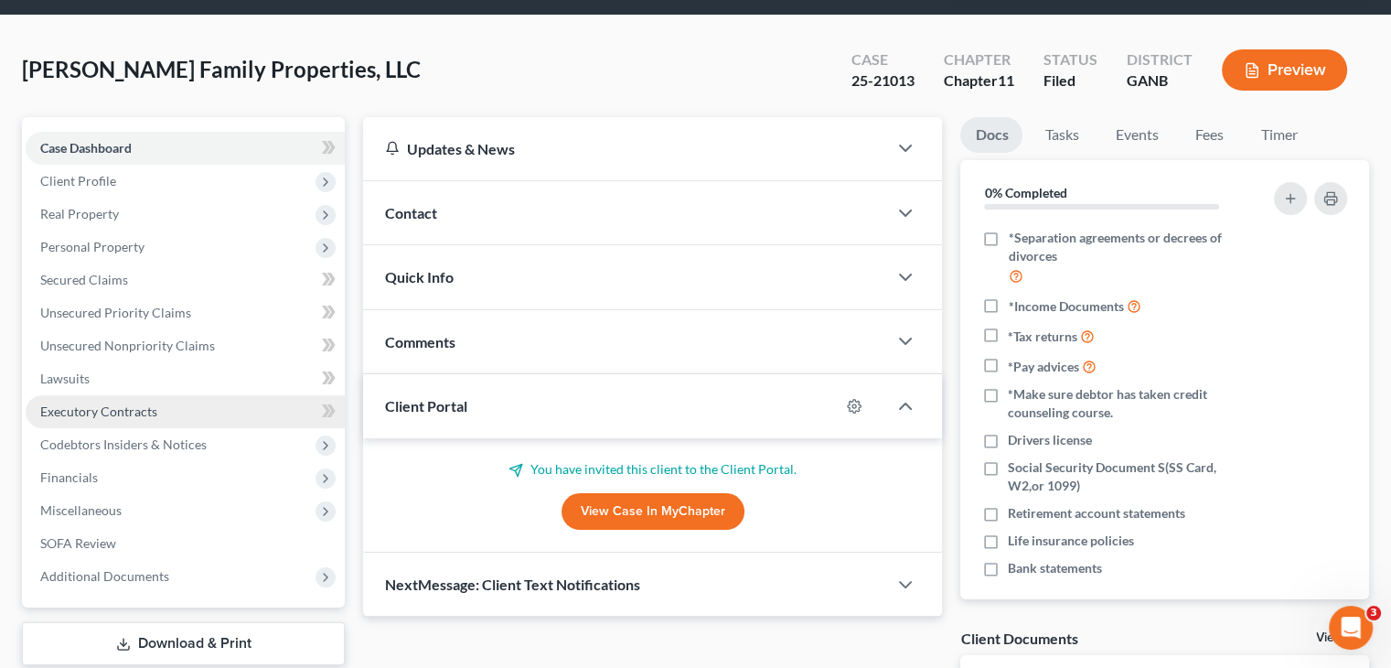
click at [123, 403] on span "Executory Contracts" at bounding box center [98, 411] width 117 height 16
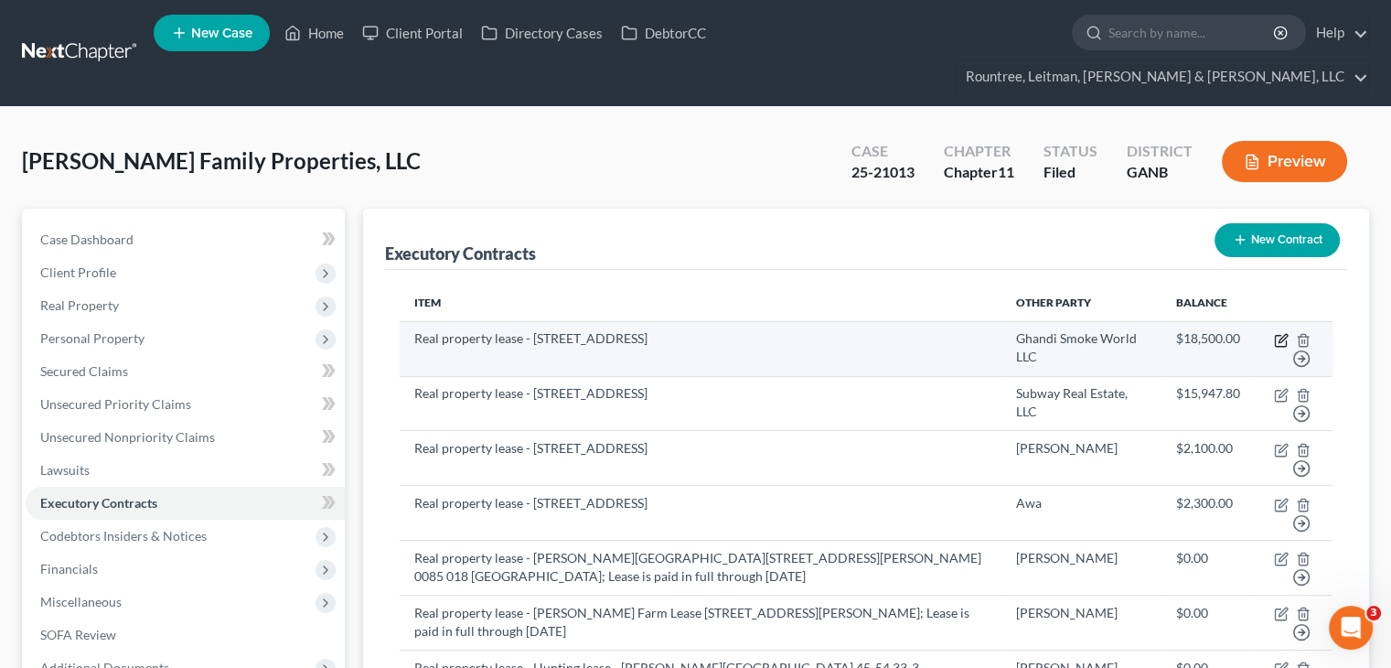
click at [1280, 334] on icon "button" at bounding box center [1282, 338] width 8 height 8
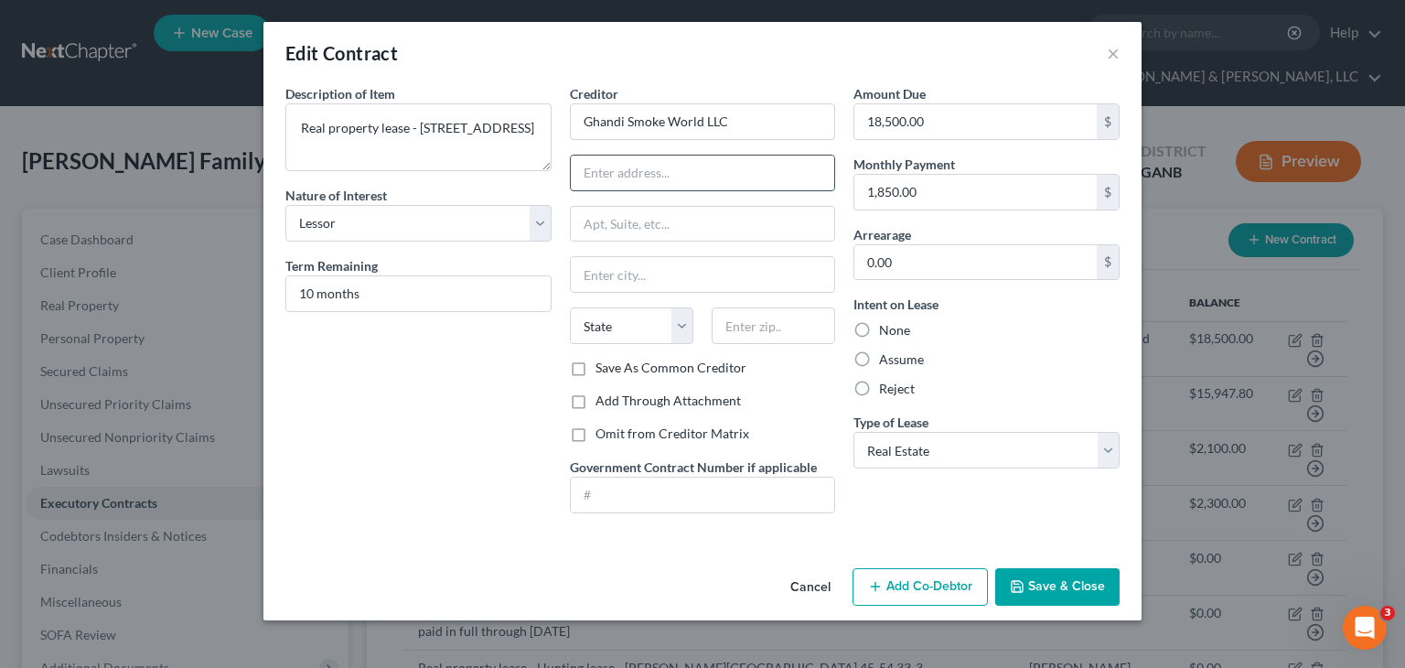
click at [746, 170] on input "text" at bounding box center [703, 172] width 264 height 35
click at [761, 326] on input "text" at bounding box center [772, 325] width 123 height 37
click at [794, 388] on div "Creditor * Ghandi Smoke World LLC [GEOGRAPHIC_DATA][PERSON_NAME][US_STATE] CA C…" at bounding box center [703, 247] width 266 height 326
click at [1081, 582] on button "Save & Close" at bounding box center [1057, 587] width 124 height 38
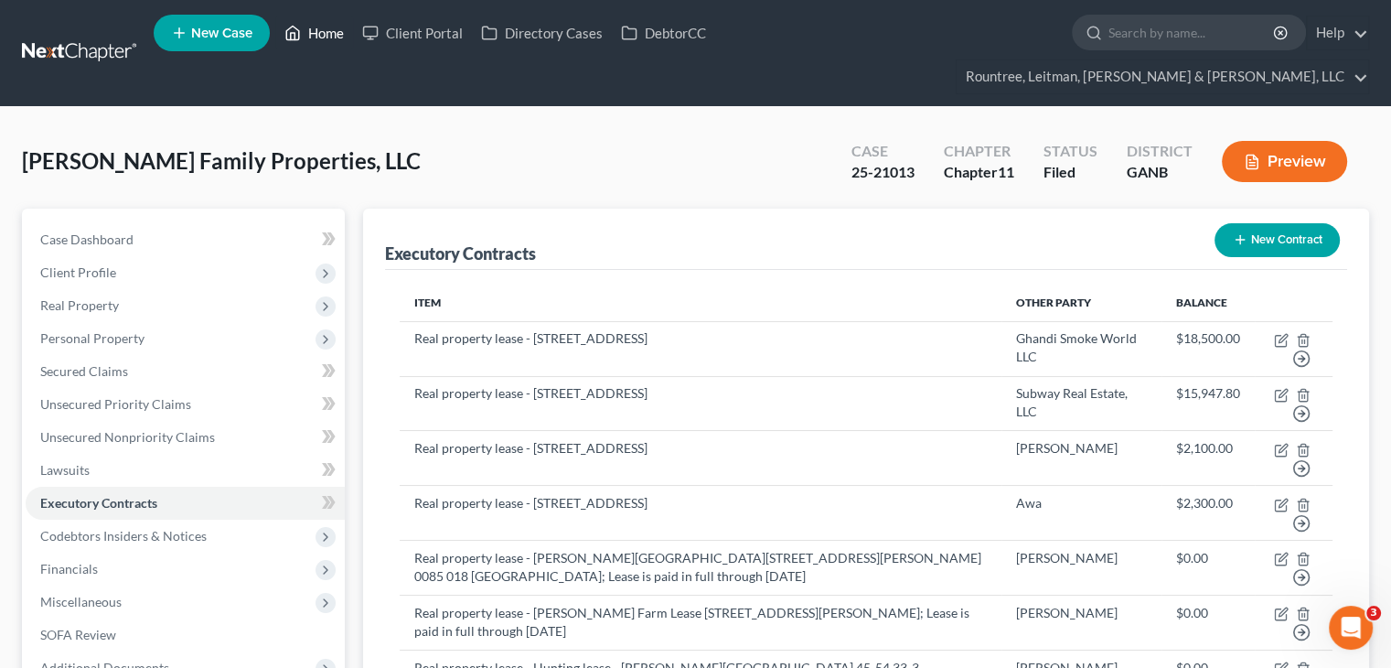
click at [337, 35] on link "Home" at bounding box center [314, 32] width 78 height 33
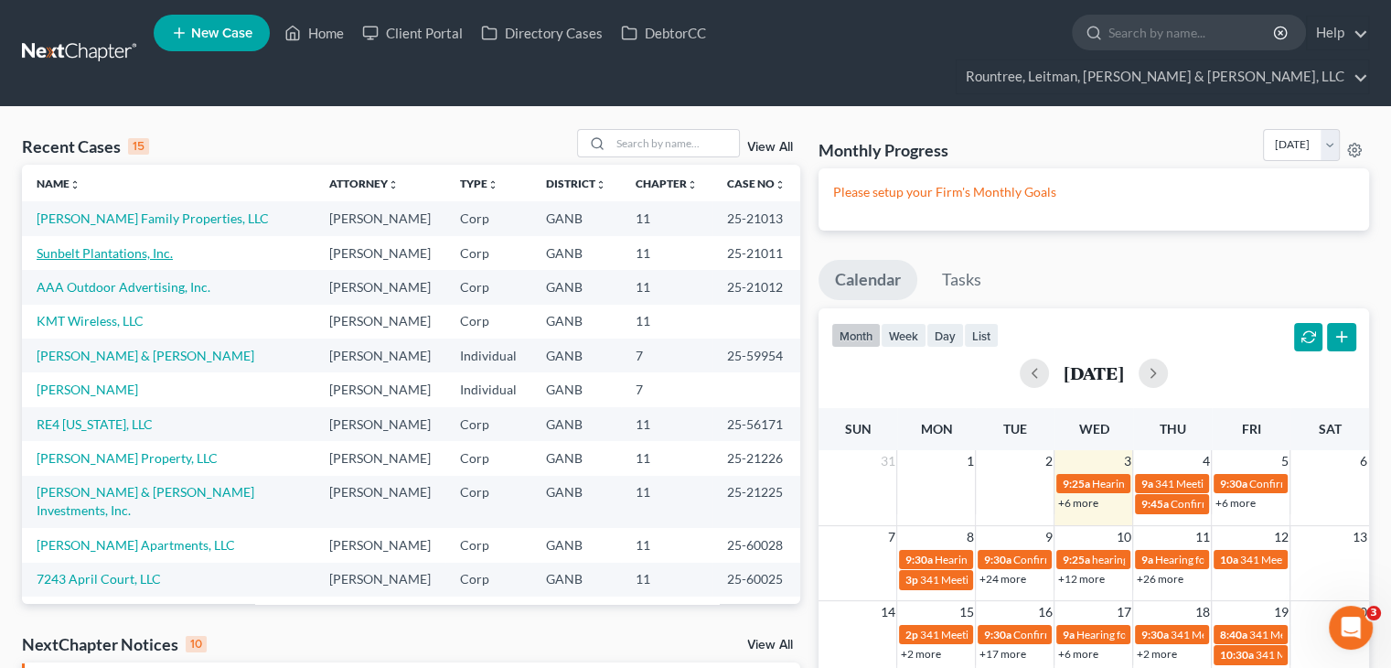
click at [100, 245] on link "Sunbelt Plantations, Inc." at bounding box center [105, 253] width 136 height 16
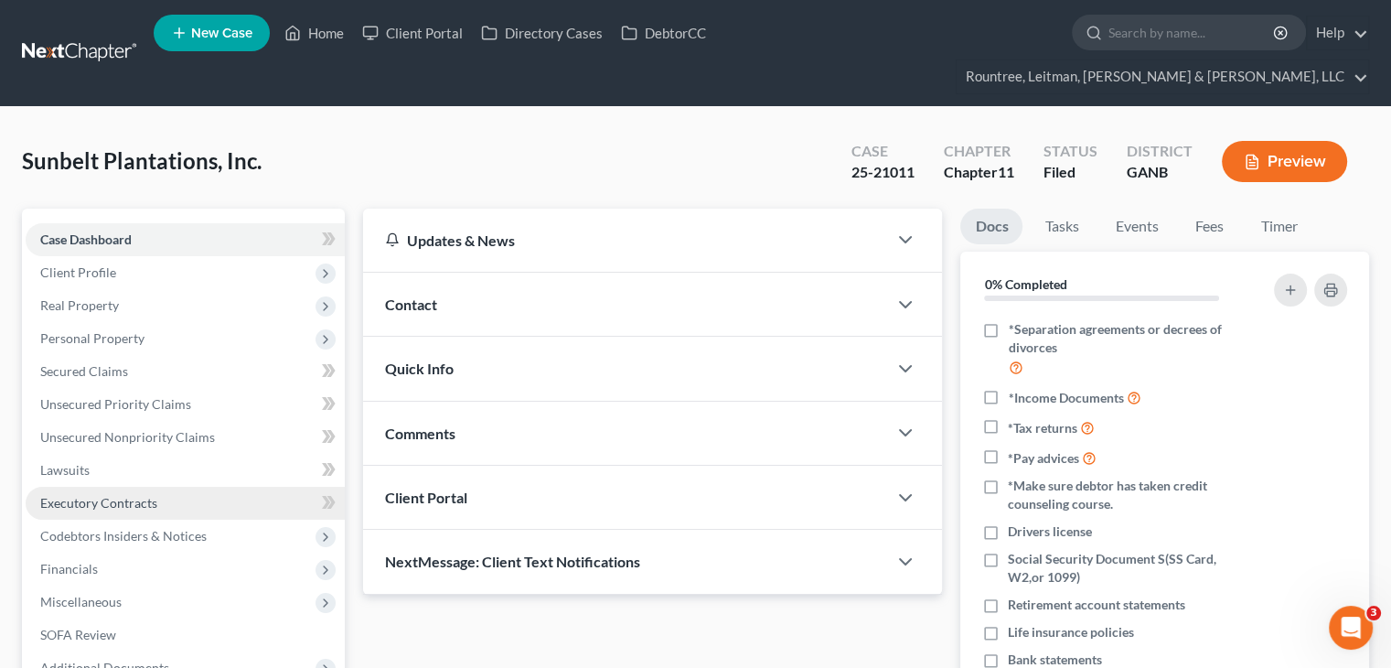
click at [113, 495] on span "Executory Contracts" at bounding box center [98, 503] width 117 height 16
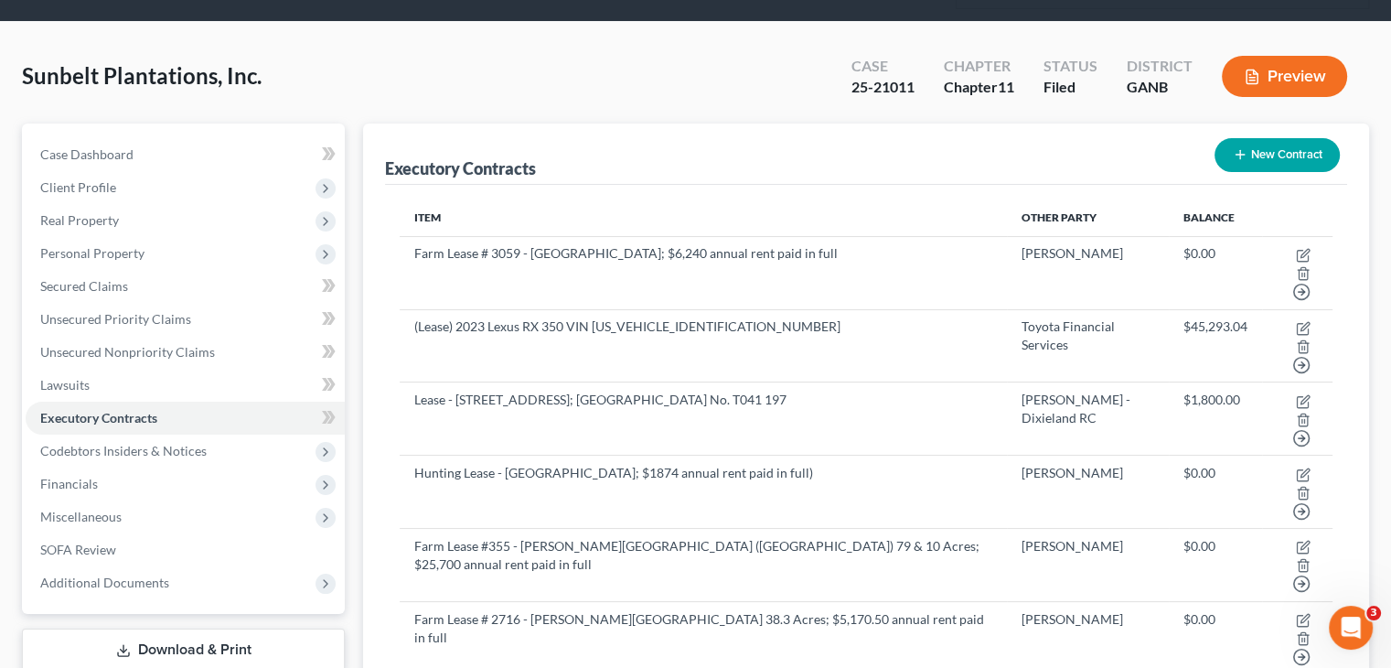
scroll to position [75, 0]
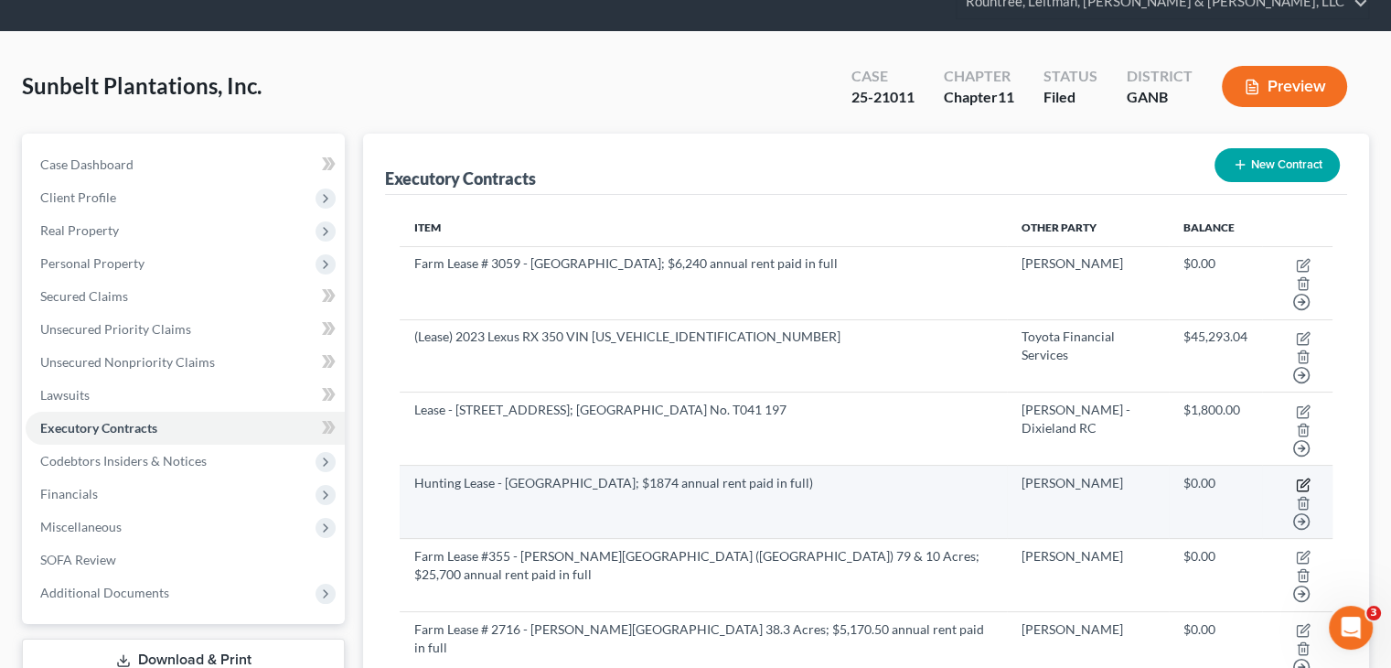
click at [1296, 477] on icon "button" at bounding box center [1303, 484] width 15 height 15
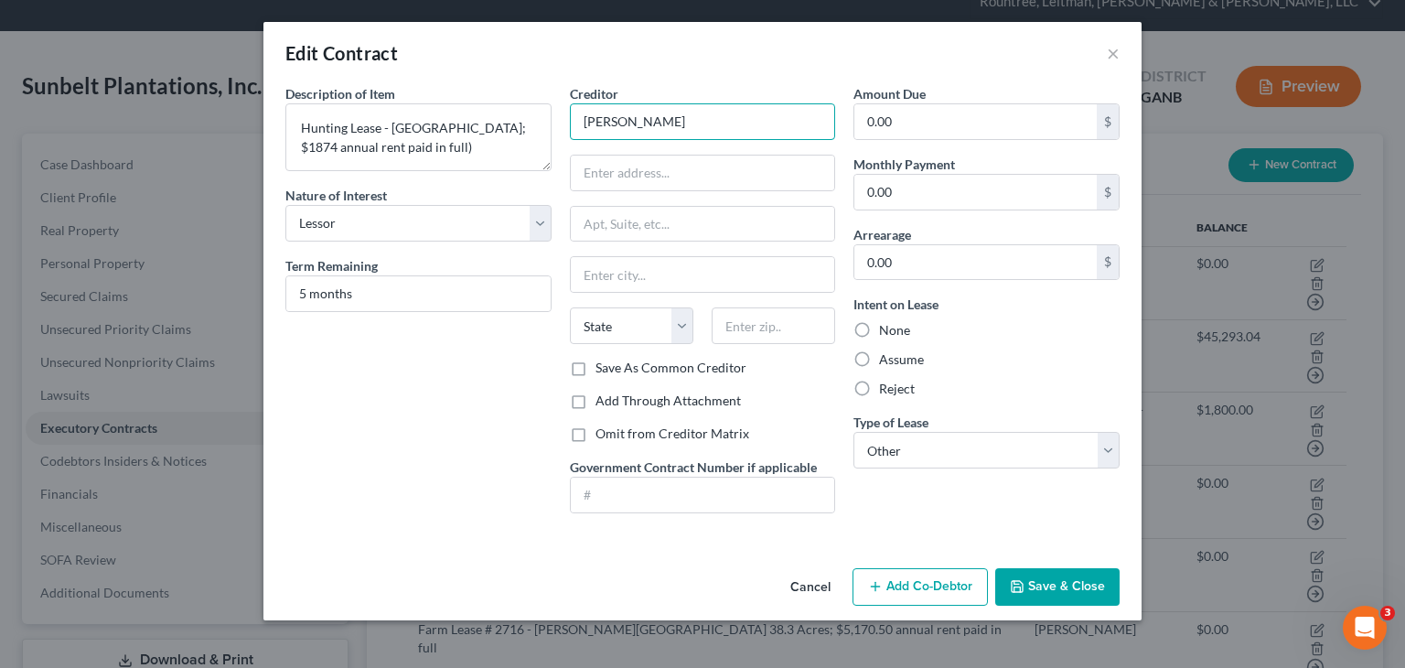
drag, startPoint x: 692, startPoint y: 114, endPoint x: 82, endPoint y: 122, distance: 610.0
click at [82, 122] on div "Edit Contract × Description of non-residential real property * Description of I…" at bounding box center [702, 334] width 1405 height 668
click at [1084, 586] on button "Save & Close" at bounding box center [1057, 587] width 124 height 38
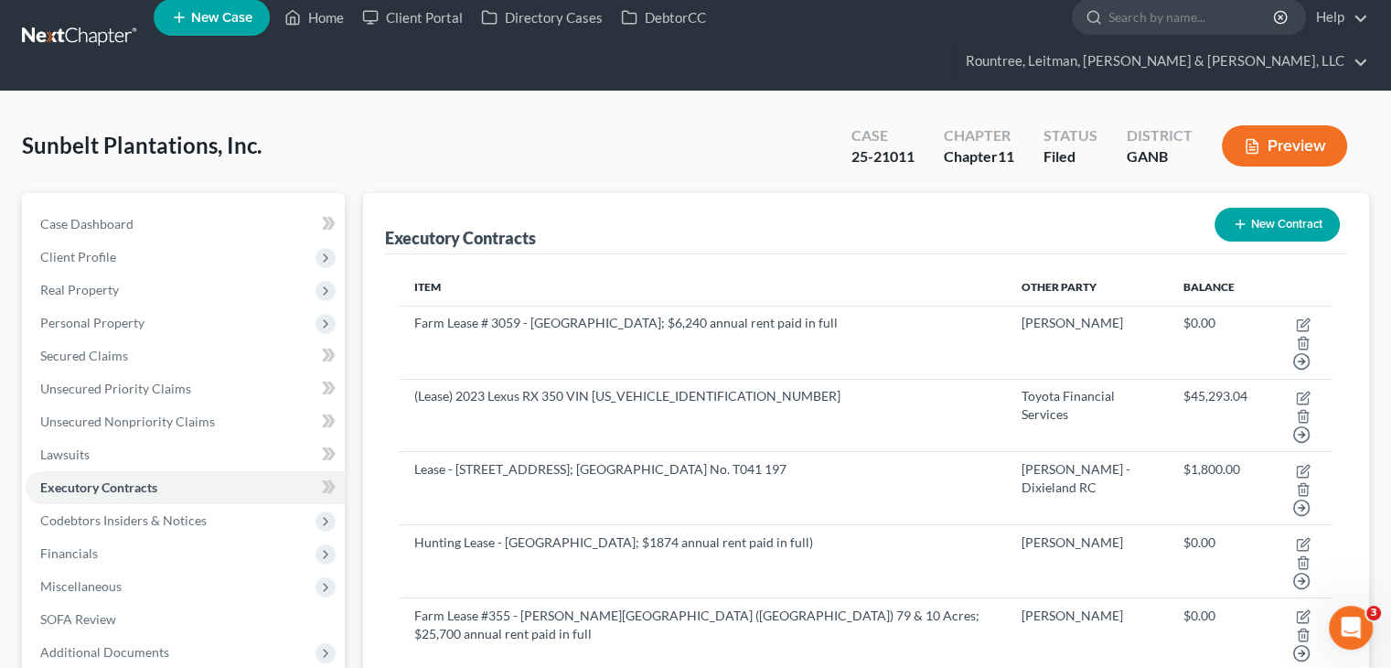
scroll to position [0, 0]
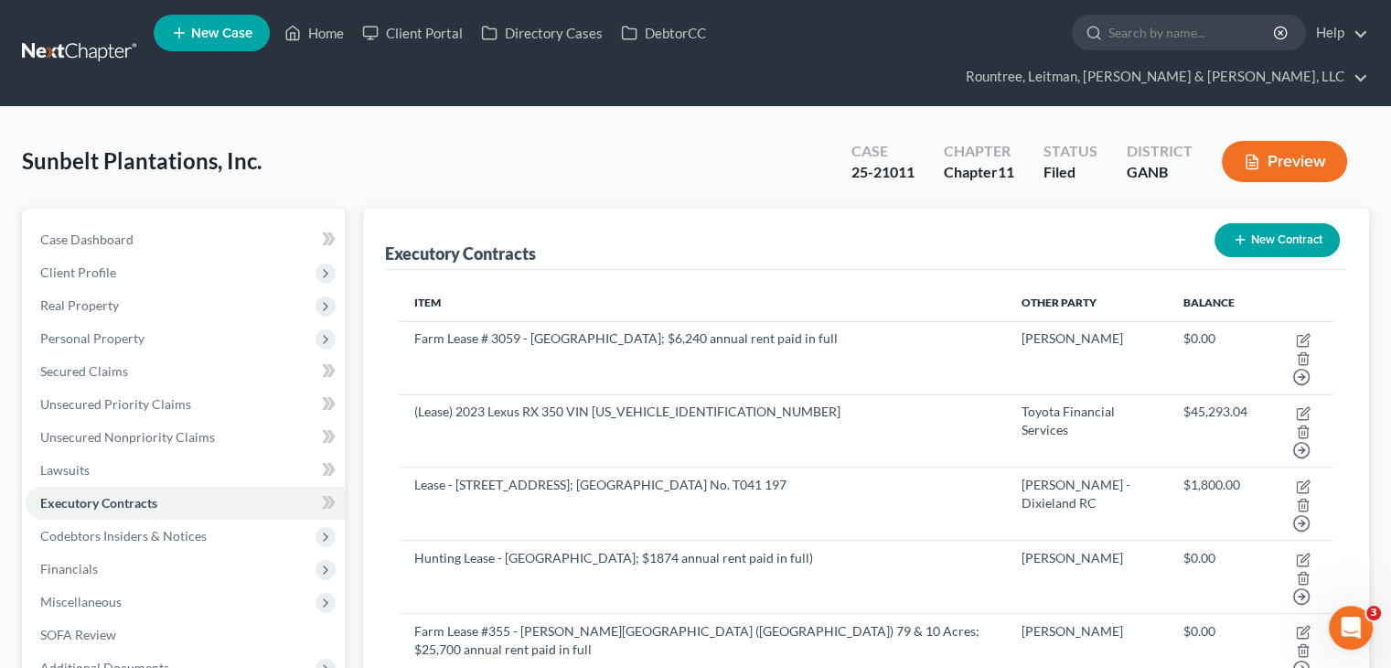
click at [1273, 223] on button "New Contract" at bounding box center [1276, 240] width 125 height 34
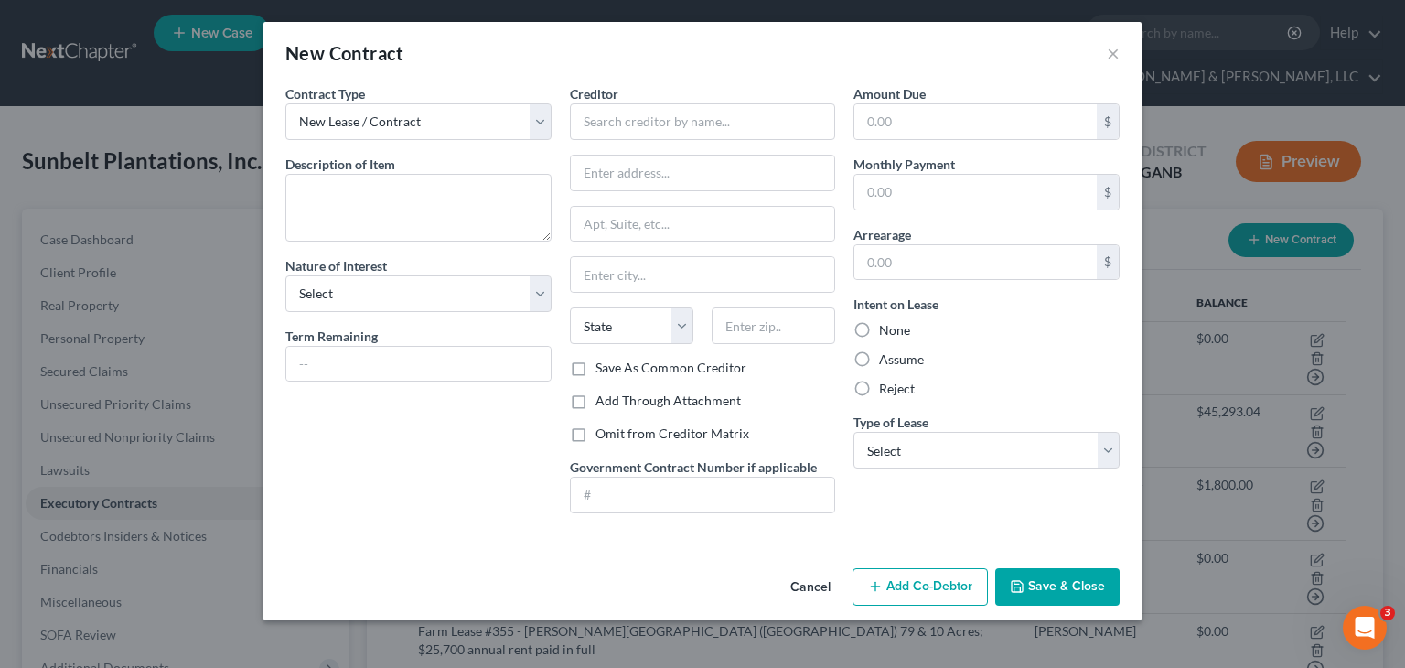
click at [815, 589] on button "Cancel" at bounding box center [809, 588] width 69 height 37
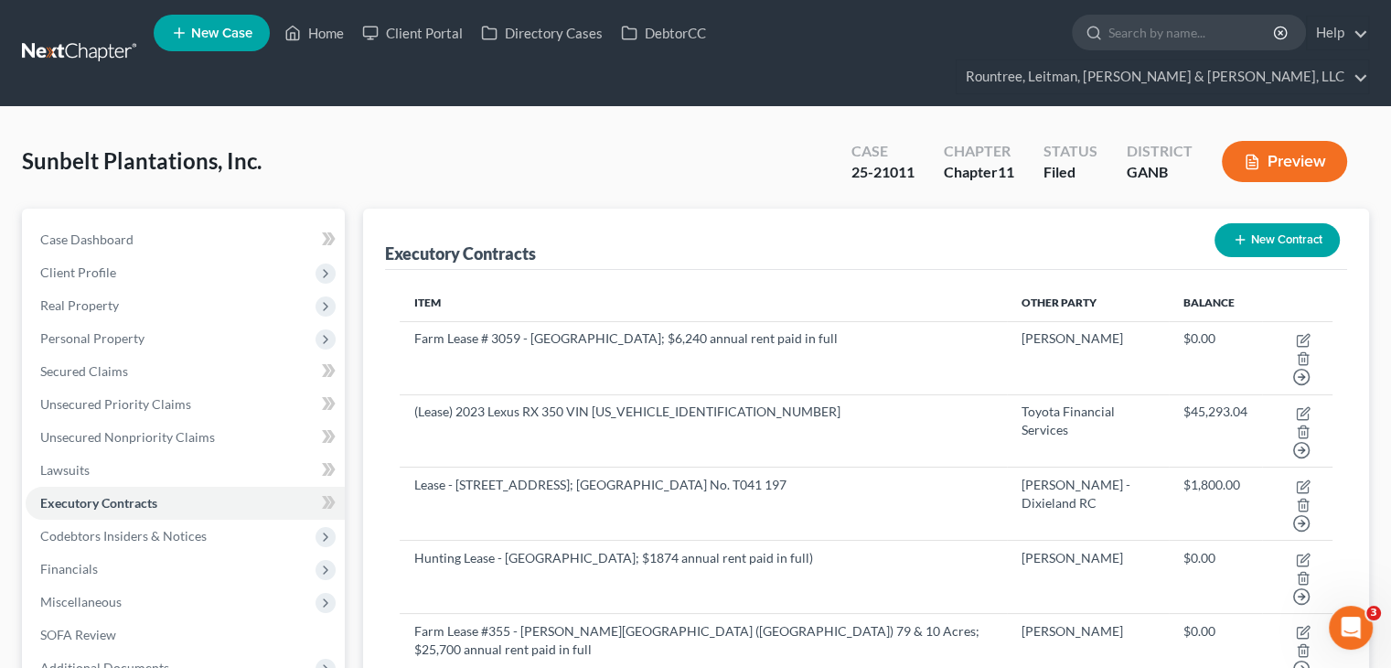
click at [1281, 223] on button "New Contract" at bounding box center [1276, 240] width 125 height 34
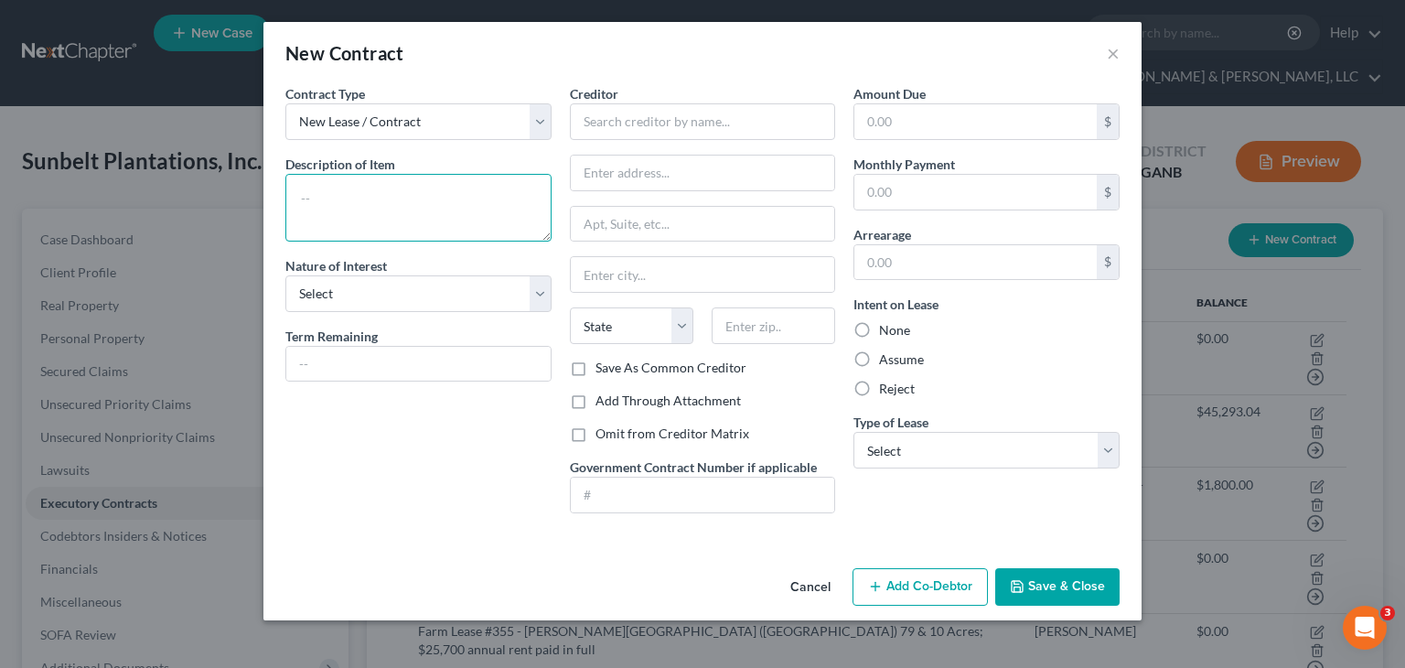
click at [420, 210] on textarea at bounding box center [418, 208] width 266 height 68
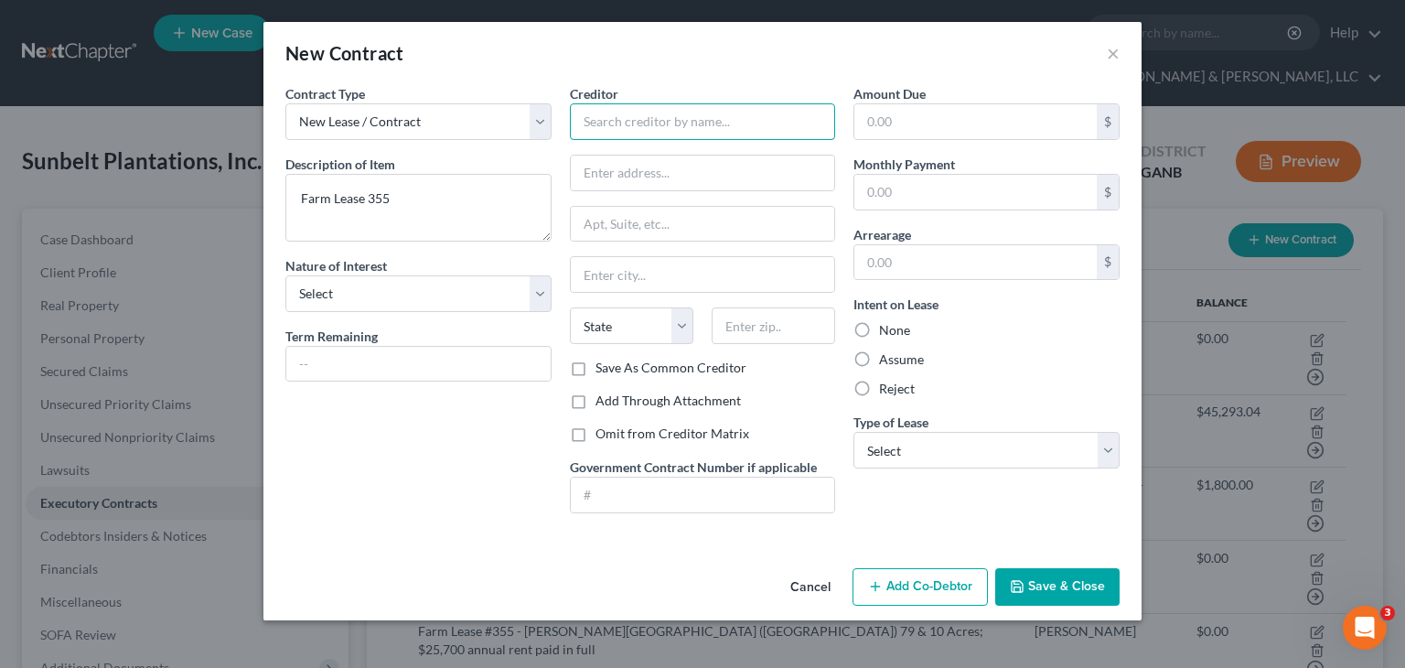
click at [660, 118] on input "text" at bounding box center [703, 121] width 266 height 37
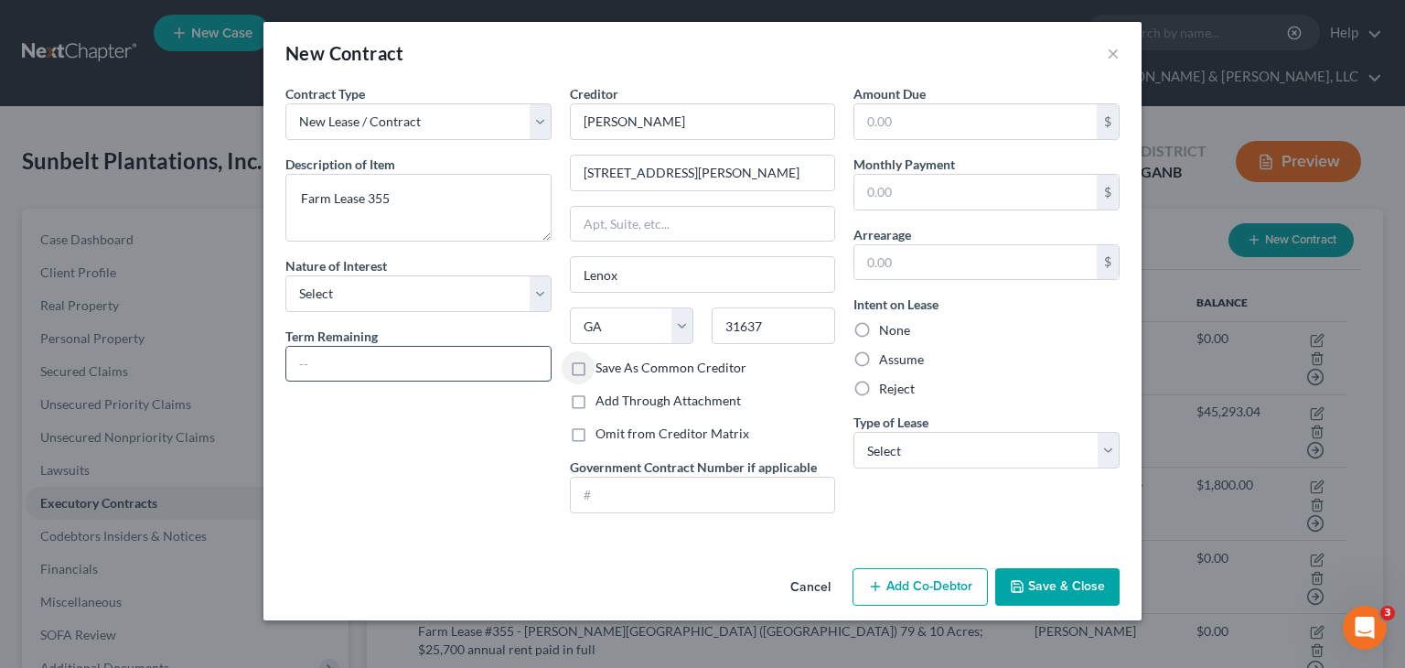
click at [381, 358] on input "text" at bounding box center [418, 364] width 264 height 35
click at [547, 293] on select "Select Purchaser Agent Lessor Lessee" at bounding box center [418, 293] width 266 height 37
click at [285, 275] on select "Select Purchaser Agent Lessor Lessee" at bounding box center [418, 293] width 266 height 37
click at [367, 195] on textarea "Farm Lease 355" at bounding box center [418, 208] width 266 height 68
click at [1074, 580] on button "Save & Close" at bounding box center [1057, 587] width 124 height 38
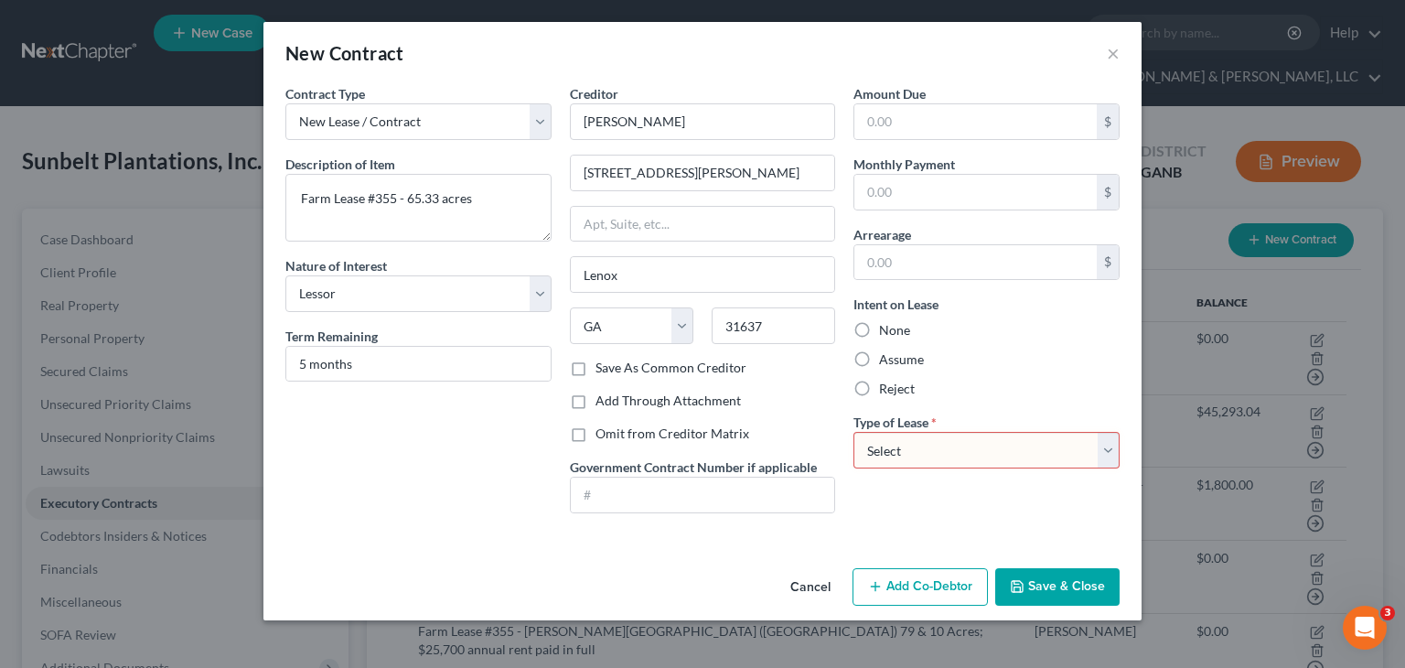
drag, startPoint x: 1105, startPoint y: 444, endPoint x: 949, endPoint y: 562, distance: 195.1
click at [1105, 444] on select "Select Real Estate Car Other" at bounding box center [986, 450] width 266 height 37
click at [853, 432] on select "Select Real Estate Car Other" at bounding box center [986, 450] width 266 height 37
click at [1057, 590] on button "Save & Close" at bounding box center [1057, 587] width 124 height 38
